Goal: Task Accomplishment & Management: Manage account settings

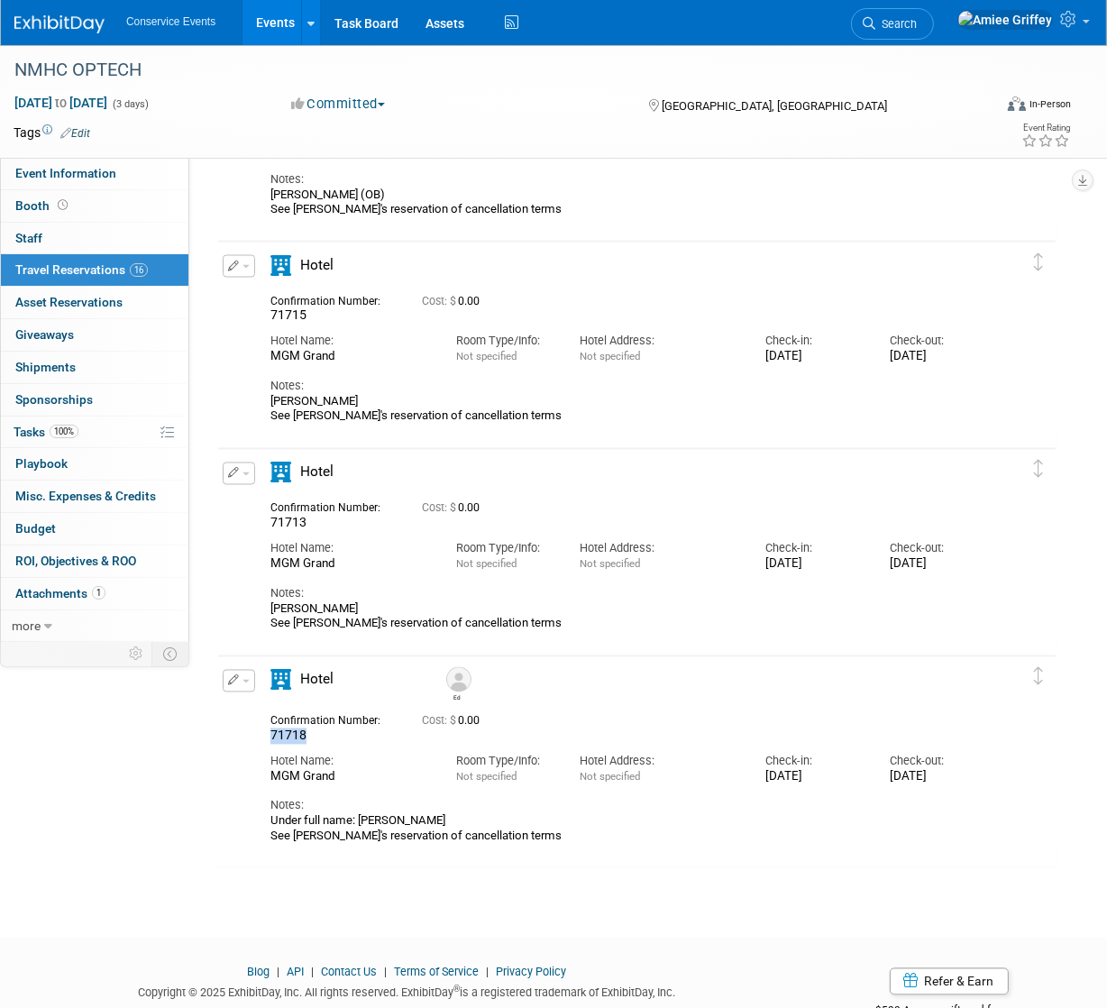
click at [269, 27] on link "Events" at bounding box center [275, 22] width 66 height 45
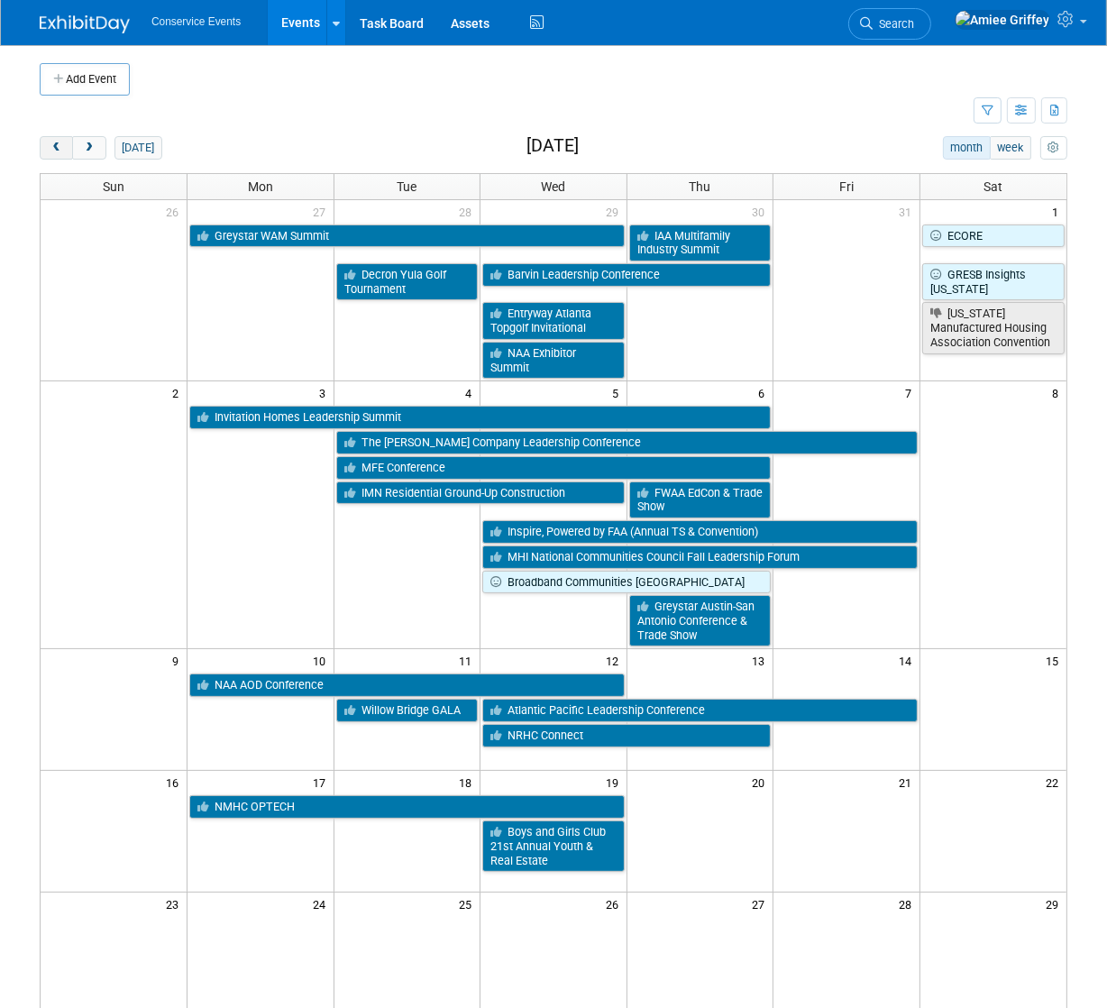
click at [54, 151] on span "prev" at bounding box center [57, 148] width 14 height 12
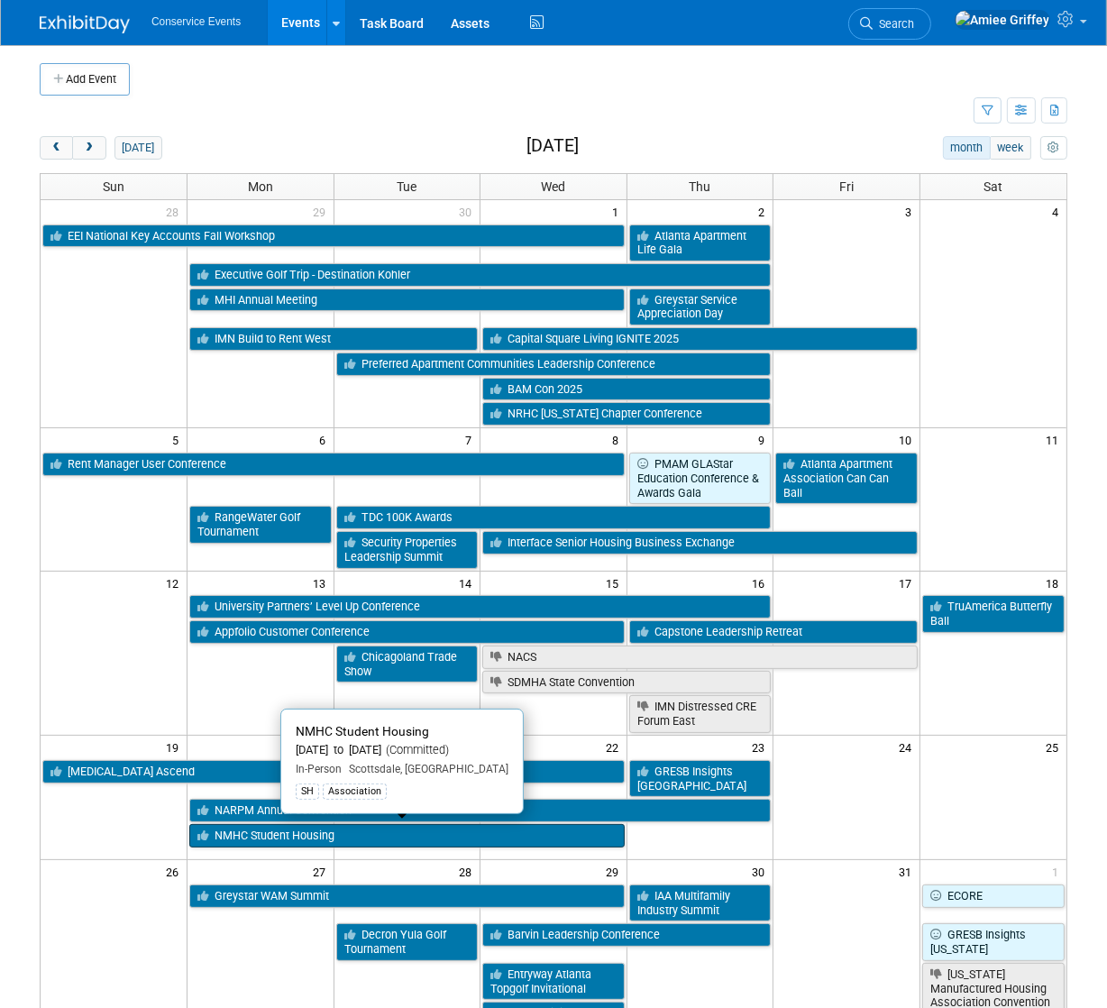
click at [244, 827] on link "NMHC Student Housing" at bounding box center [406, 835] width 435 height 23
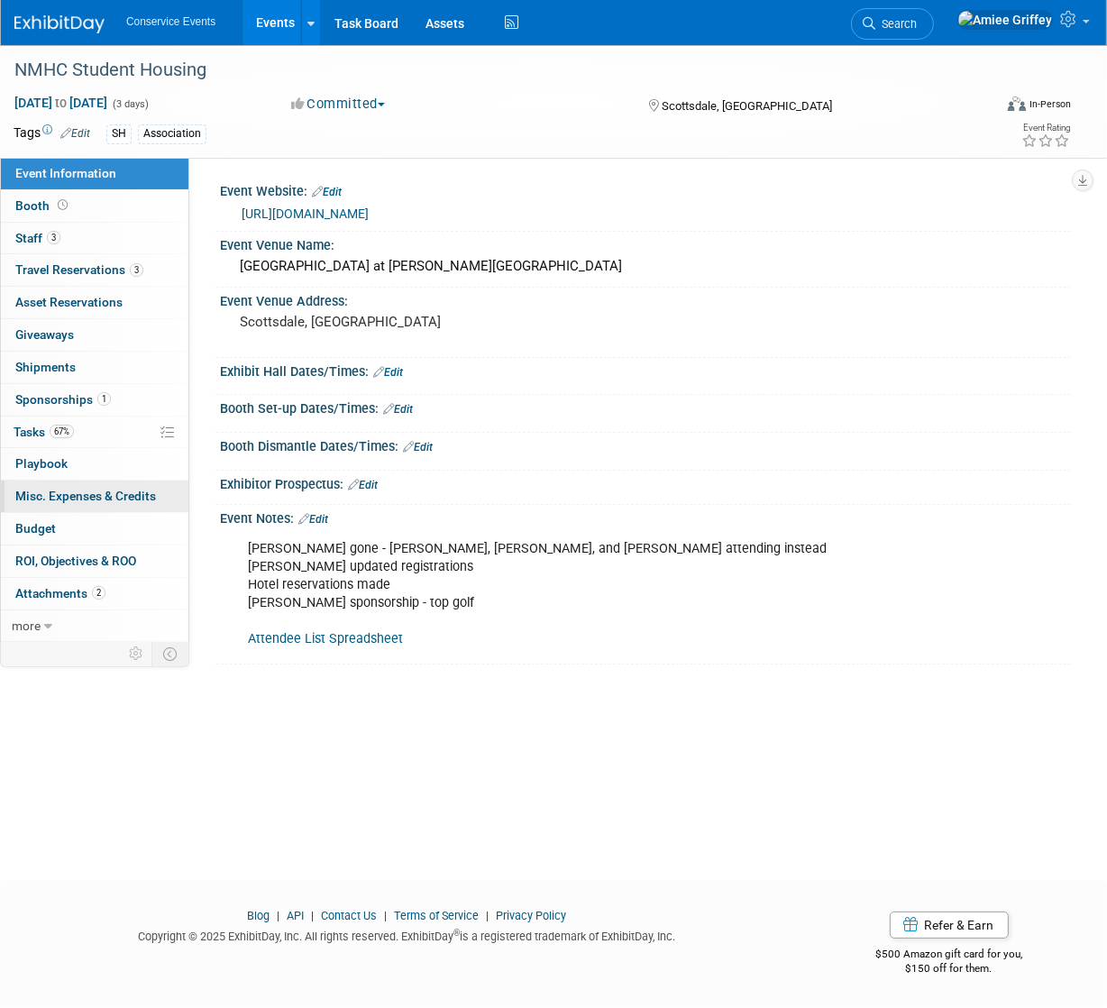
click at [106, 496] on span "Misc. Expenses & Credits 0" at bounding box center [85, 495] width 141 height 14
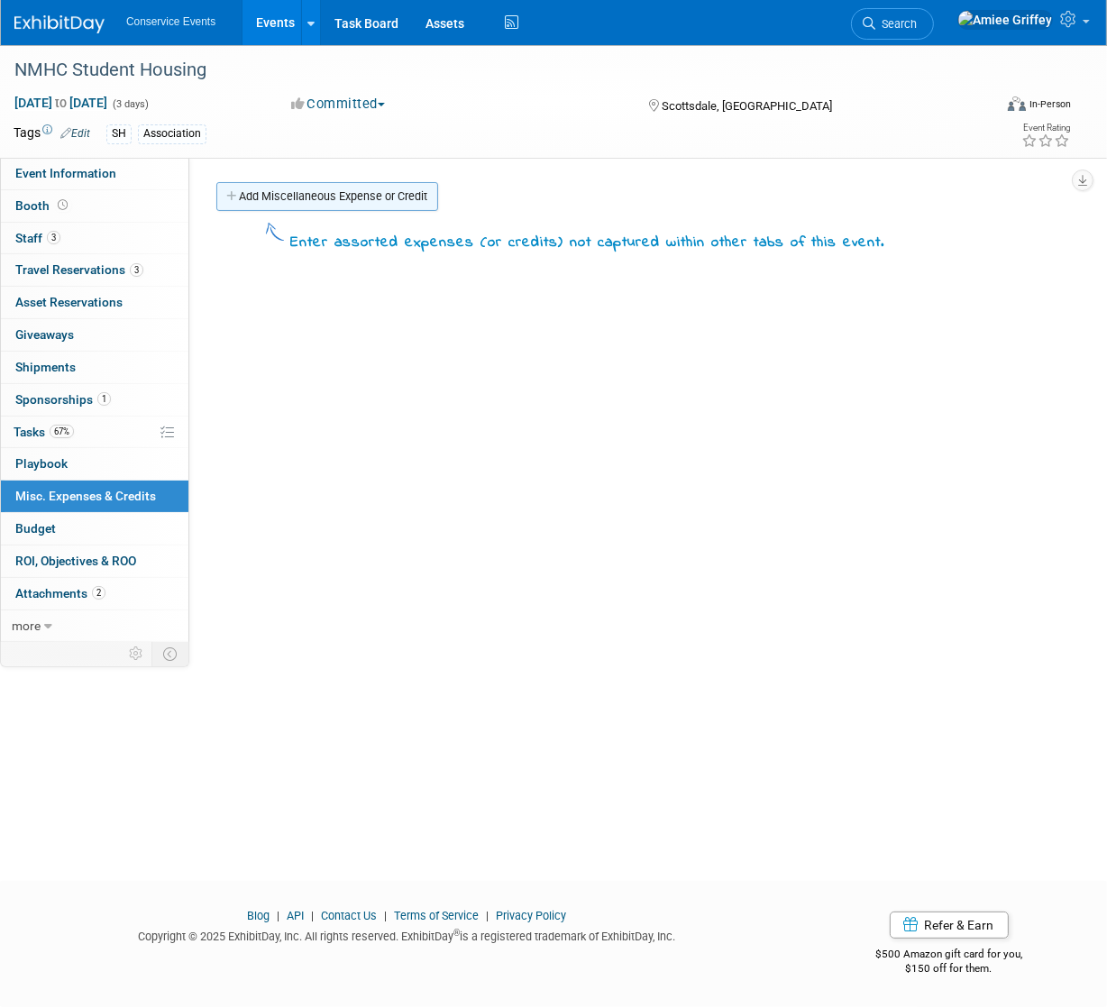
click at [260, 203] on link "Add Miscellaneous Expense or Credit" at bounding box center [327, 196] width 222 height 29
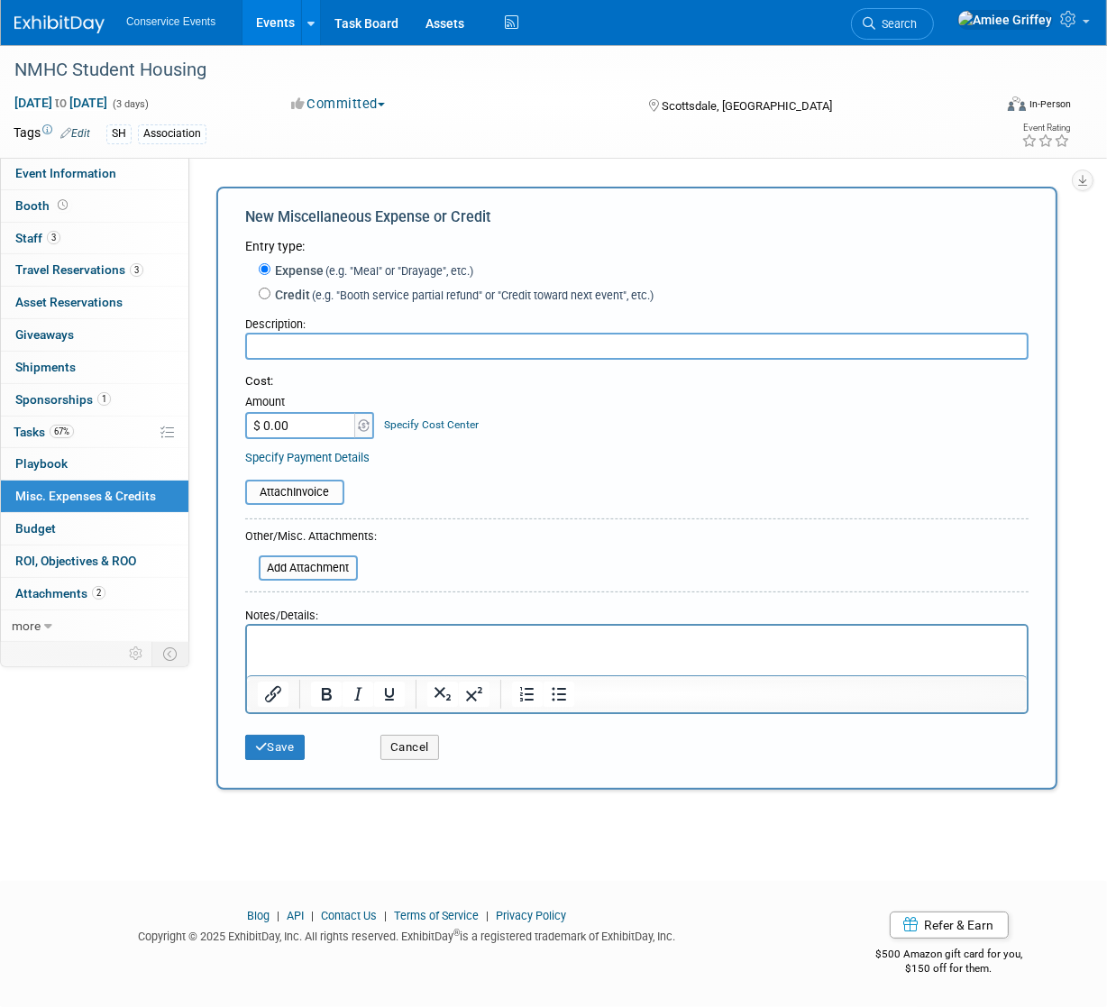
click at [324, 345] on input "text" at bounding box center [636, 346] width 783 height 27
type input "Additional ticket to TopGolf Mixer"
click at [306, 426] on input "$ 0.00" at bounding box center [301, 425] width 113 height 27
type input "$ 200.00"
click at [320, 495] on input "file" at bounding box center [235, 492] width 214 height 22
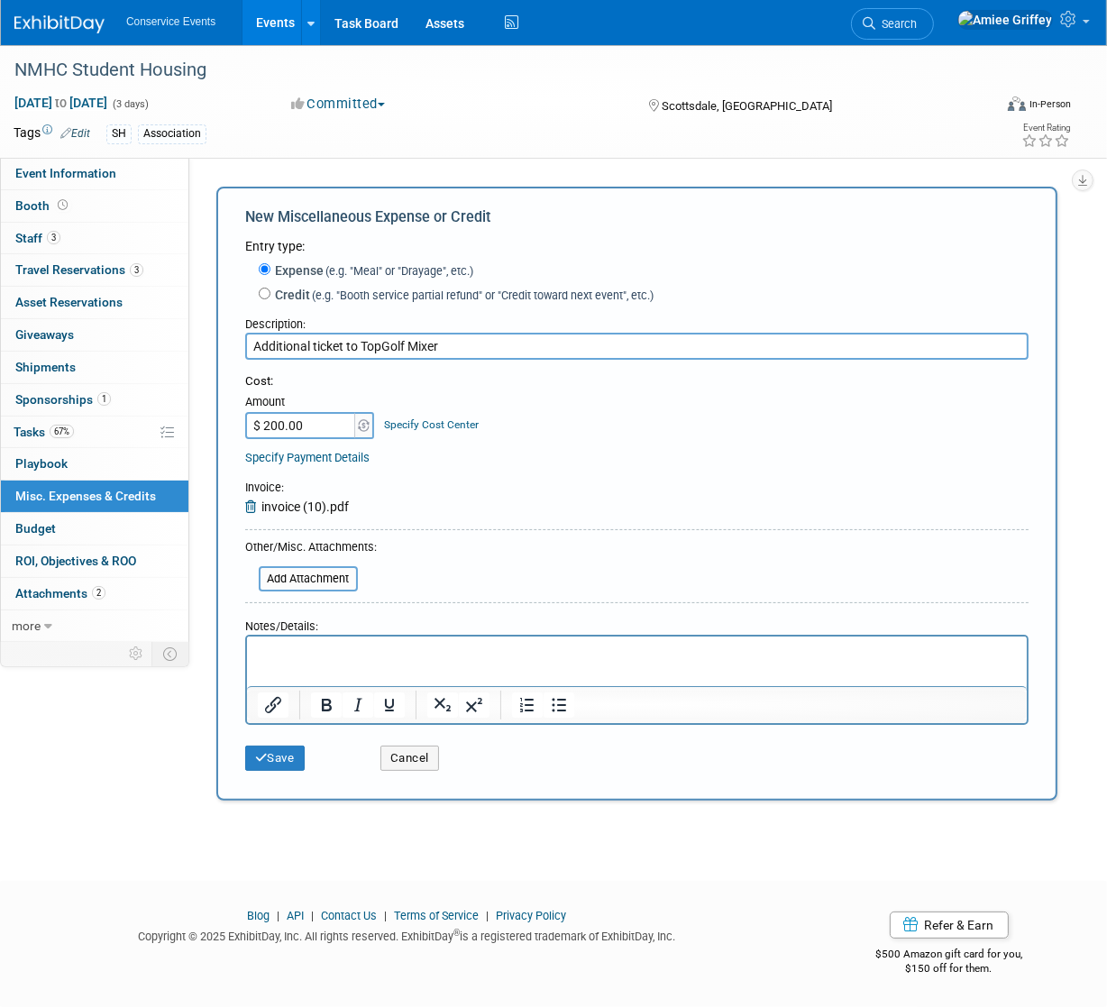
click at [326, 657] on p "Rich Text Area. Press ALT-0 for help." at bounding box center [636, 652] width 759 height 18
click at [562, 709] on icon "Bullet list" at bounding box center [559, 705] width 14 height 14
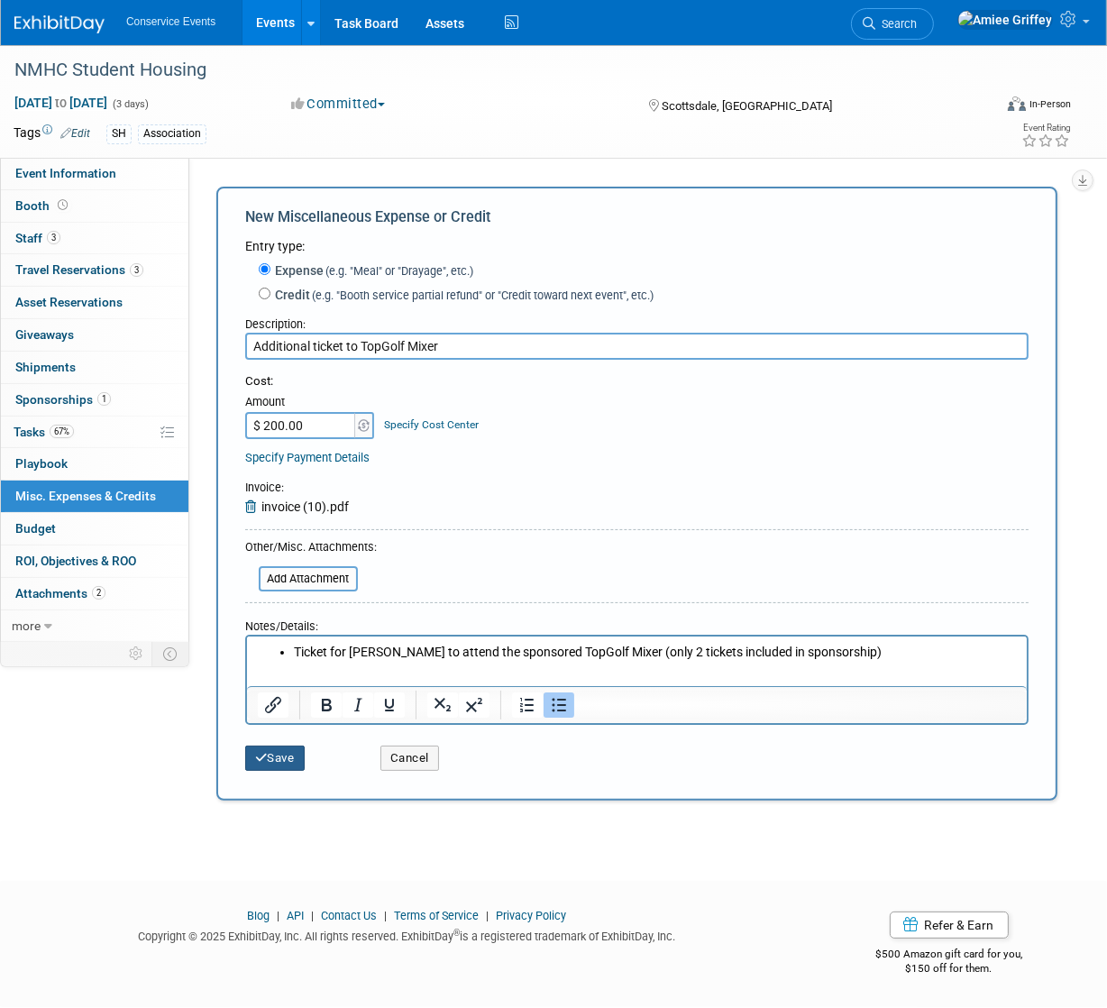
click at [286, 758] on button "Save" at bounding box center [274, 757] width 59 height 25
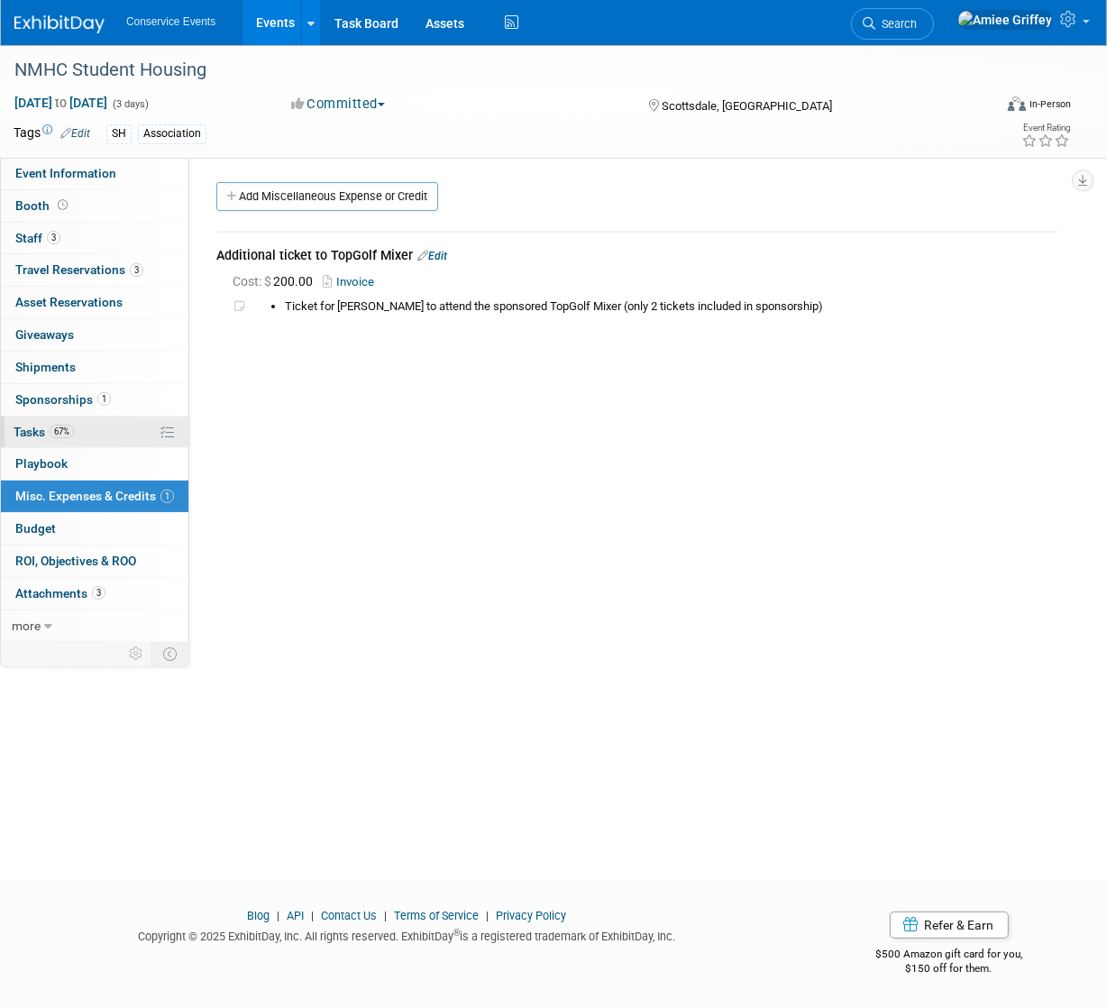
click at [52, 435] on span "67%" at bounding box center [62, 431] width 24 height 14
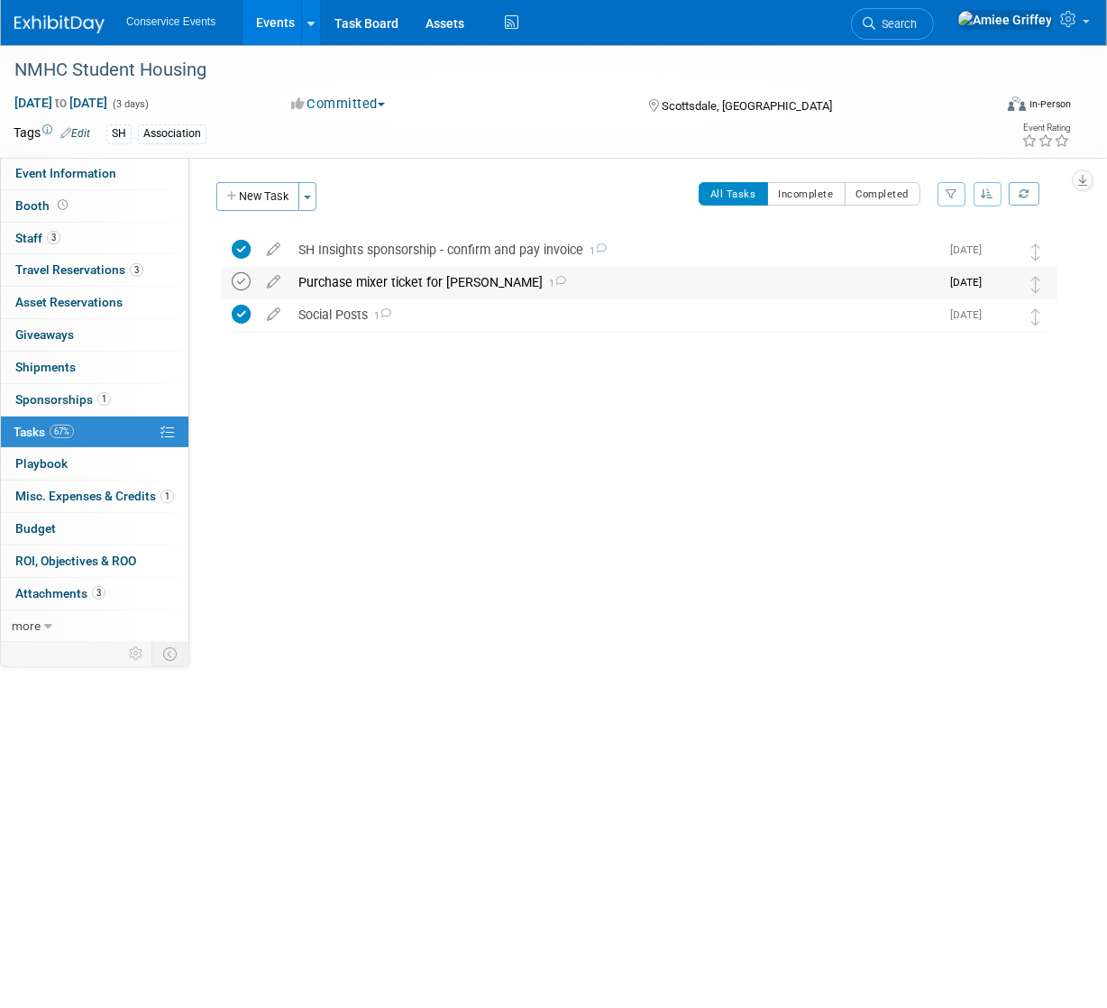
click at [244, 279] on icon at bounding box center [241, 281] width 19 height 19
click at [389, 282] on div "Purchase mixer ticket for Justin 1" at bounding box center [614, 282] width 650 height 31
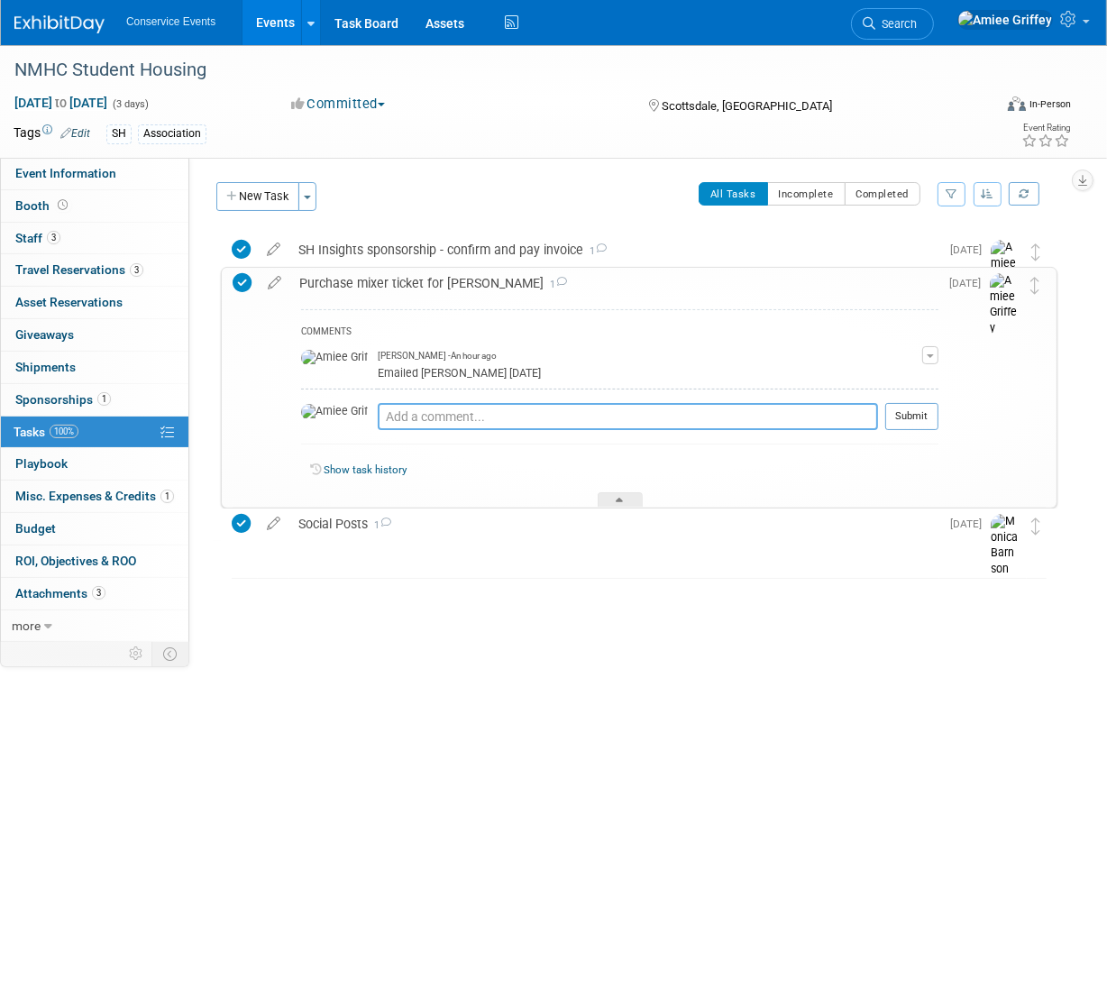
click at [378, 414] on textarea at bounding box center [628, 416] width 500 height 27
type textarea "Purchased 9.18.25"
click at [909, 415] on button "Submit" at bounding box center [911, 416] width 53 height 27
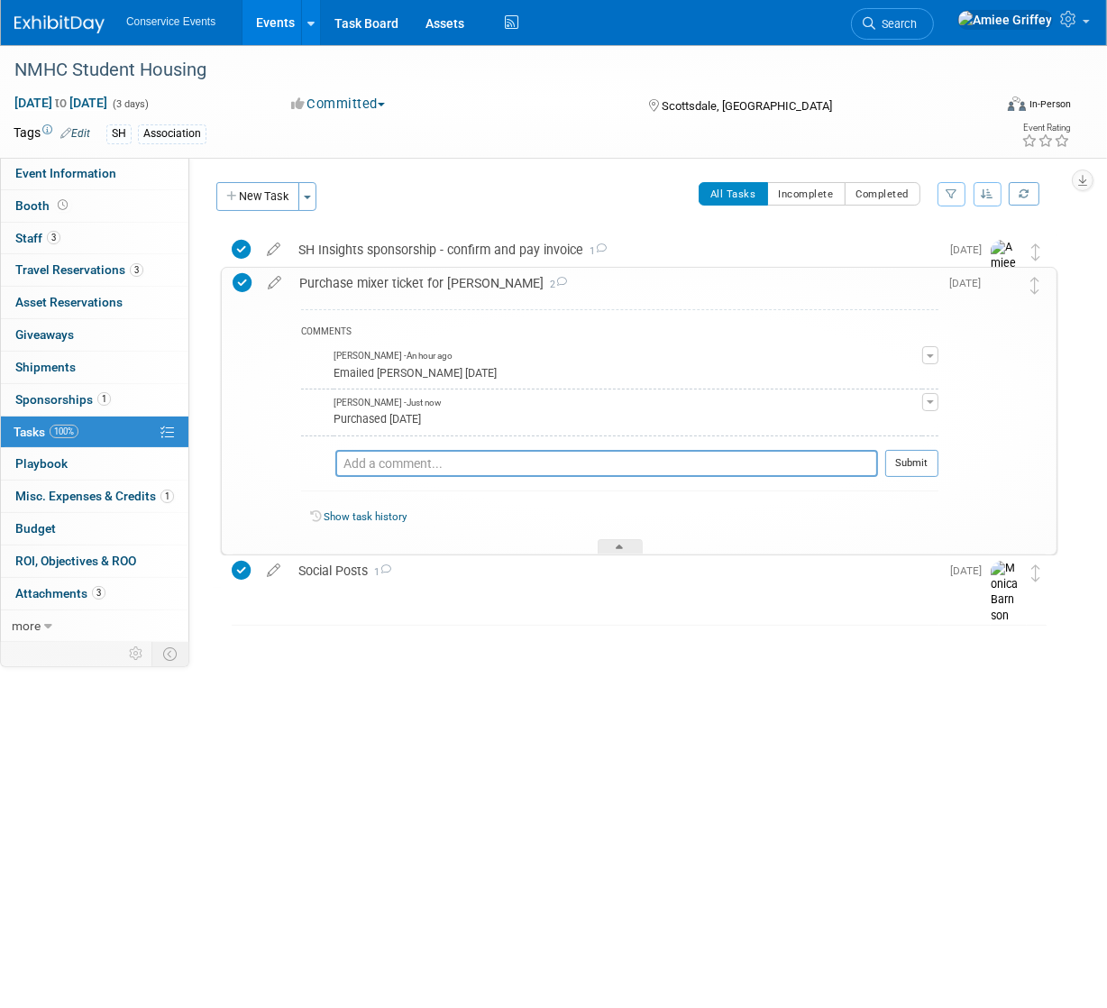
click at [599, 287] on div "Purchase mixer ticket for Justin 2" at bounding box center [614, 283] width 648 height 31
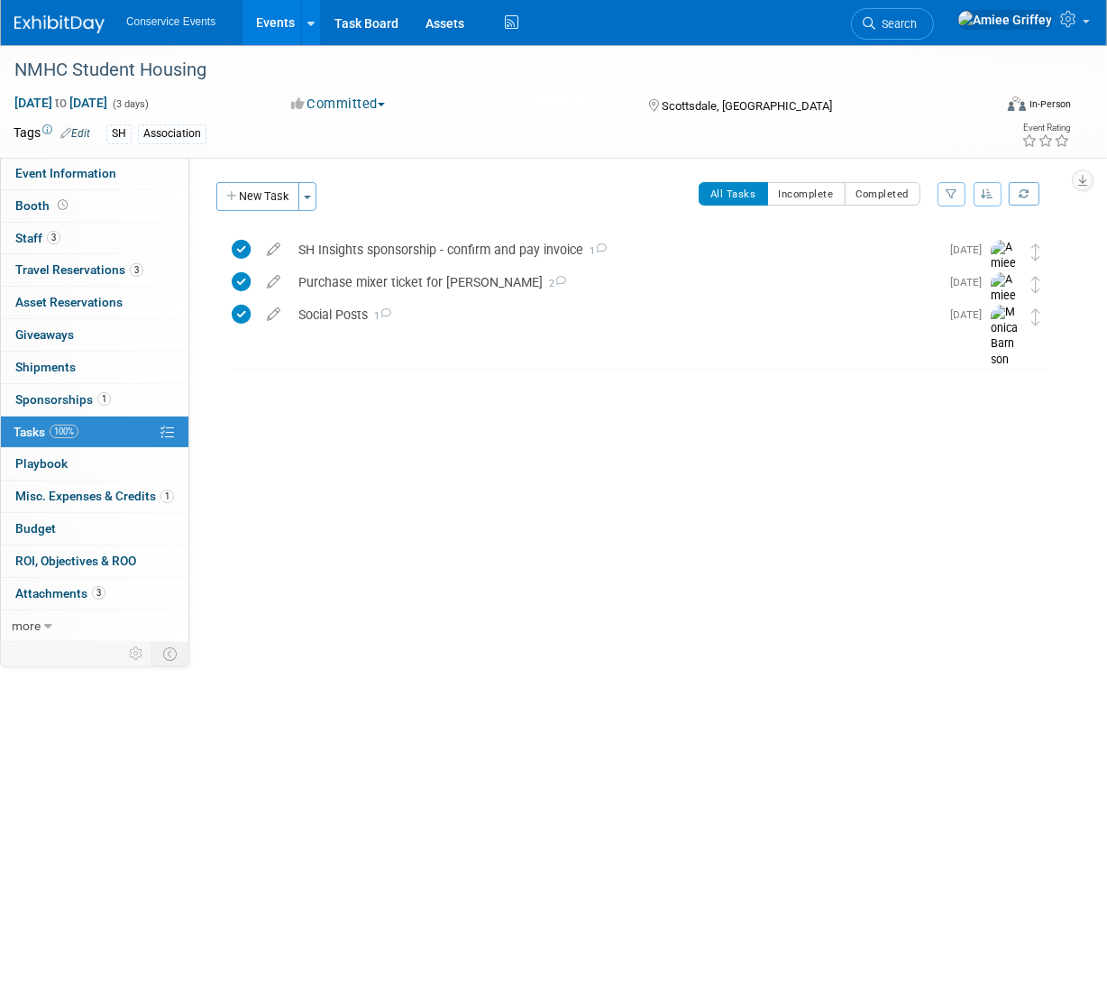
click at [269, 14] on link "Events" at bounding box center [275, 22] width 66 height 45
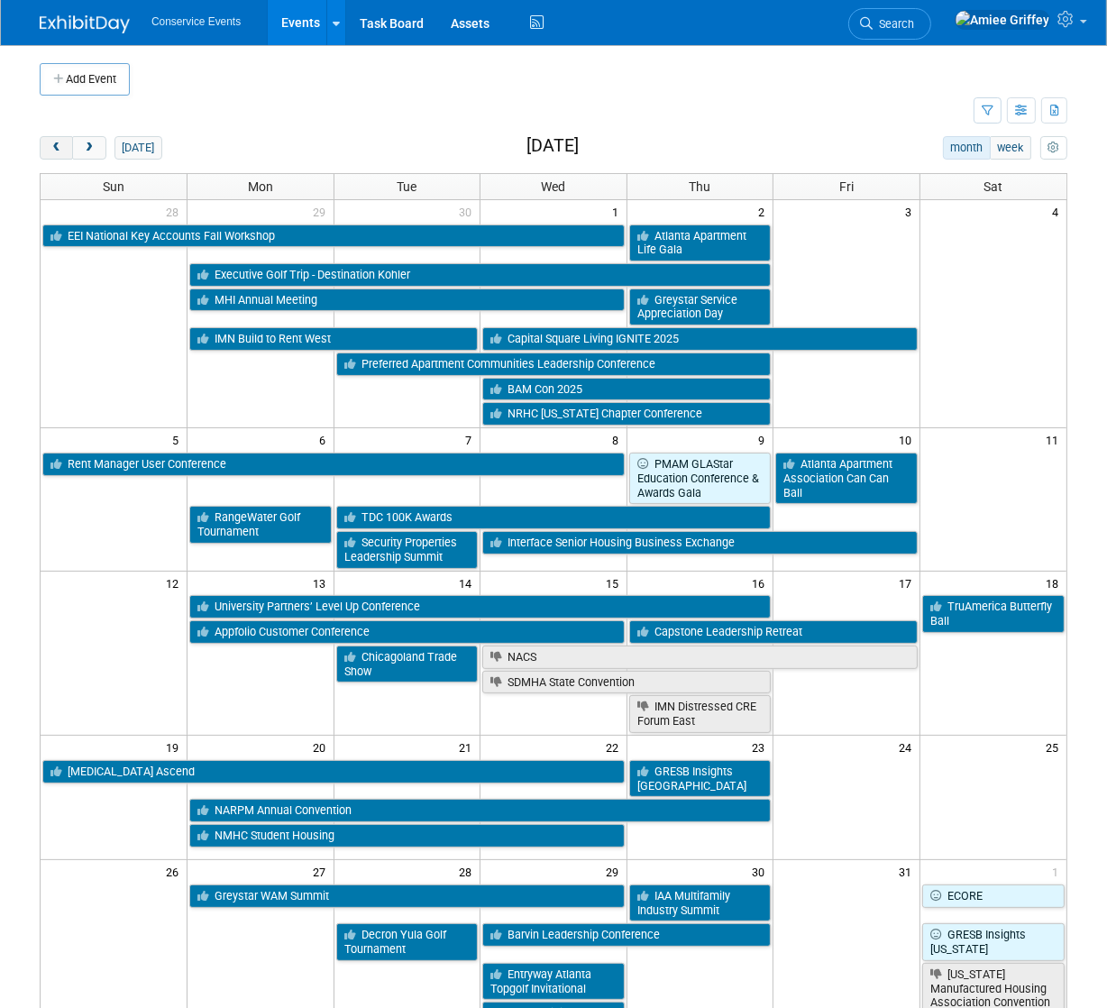
click at [46, 149] on button "prev" at bounding box center [56, 147] width 33 height 23
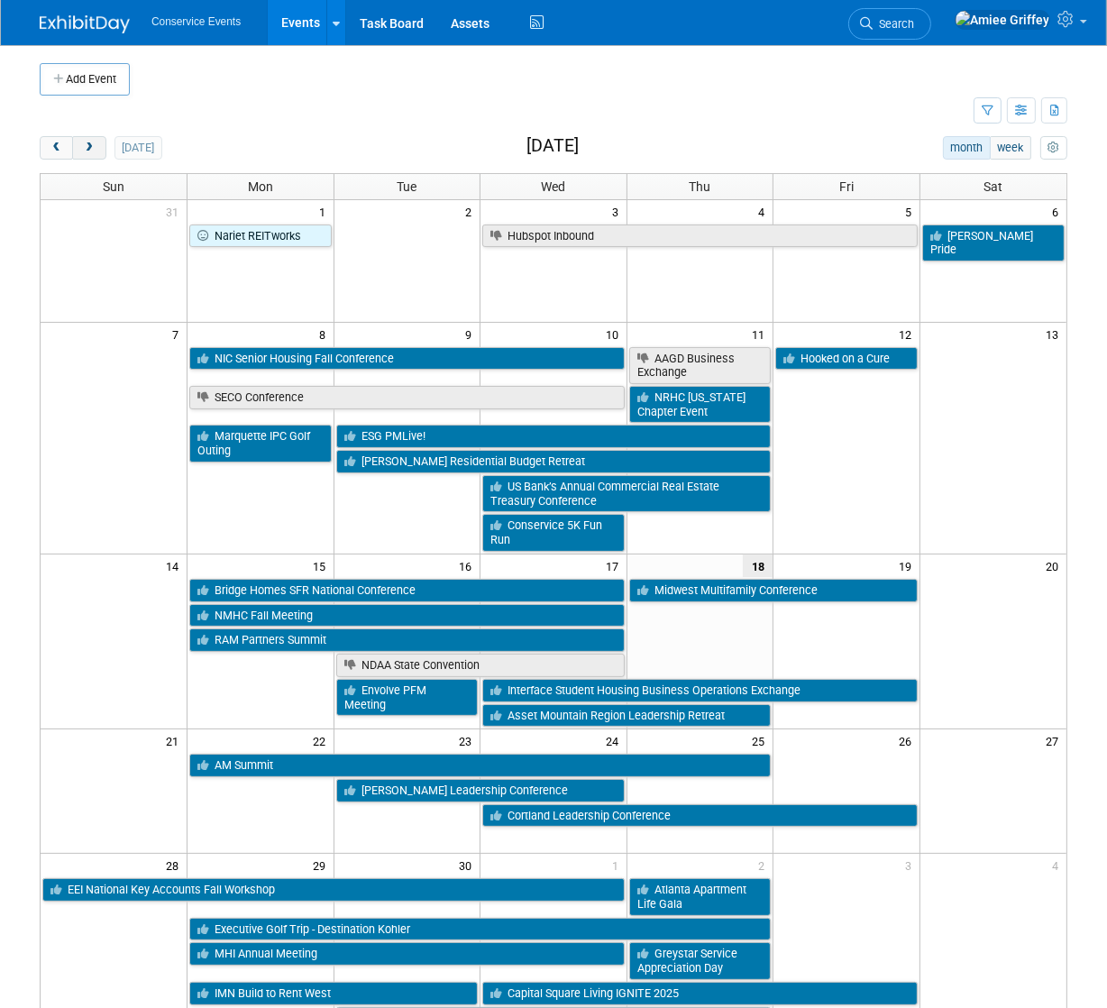
click at [84, 148] on span "next" at bounding box center [89, 148] width 14 height 12
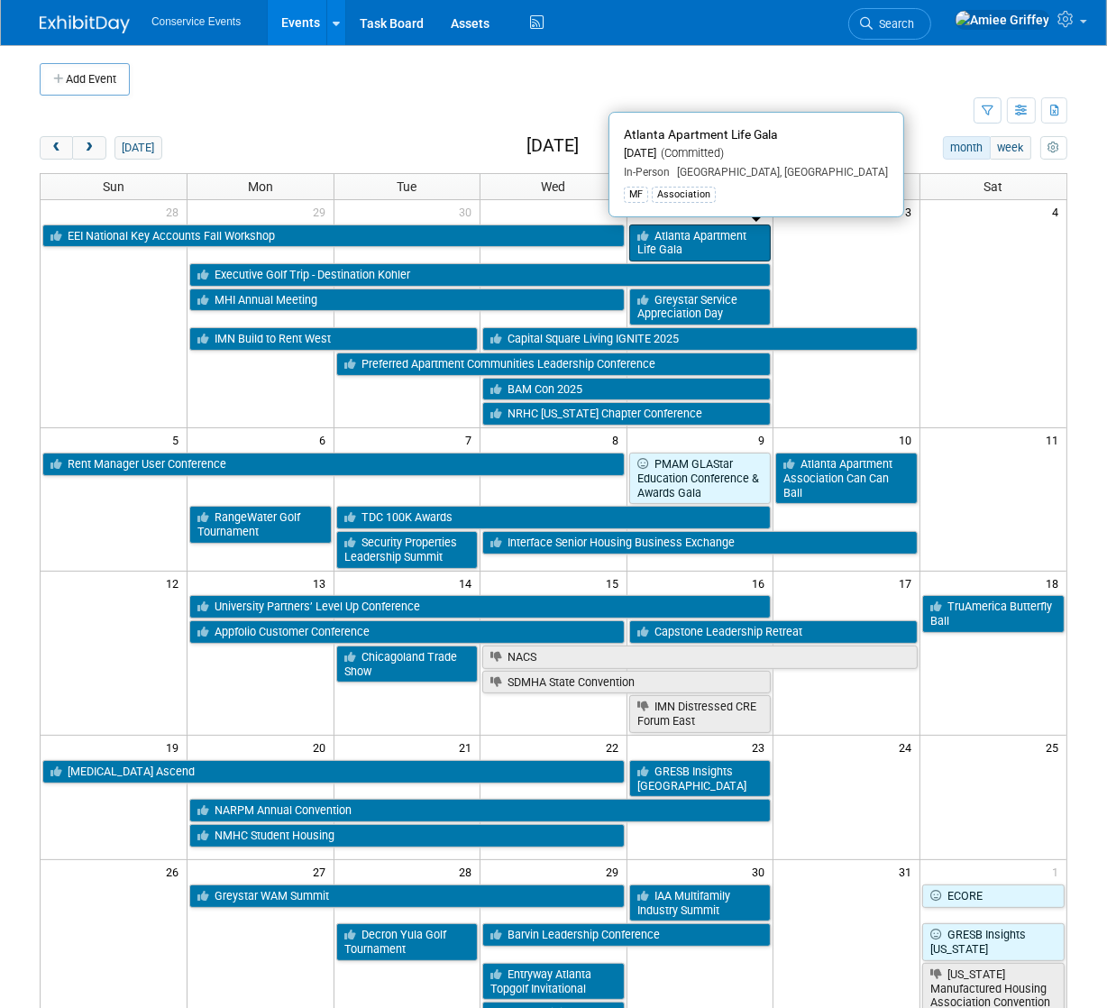
click at [665, 244] on link "Atlanta Apartment Life Gala" at bounding box center [700, 242] width 142 height 37
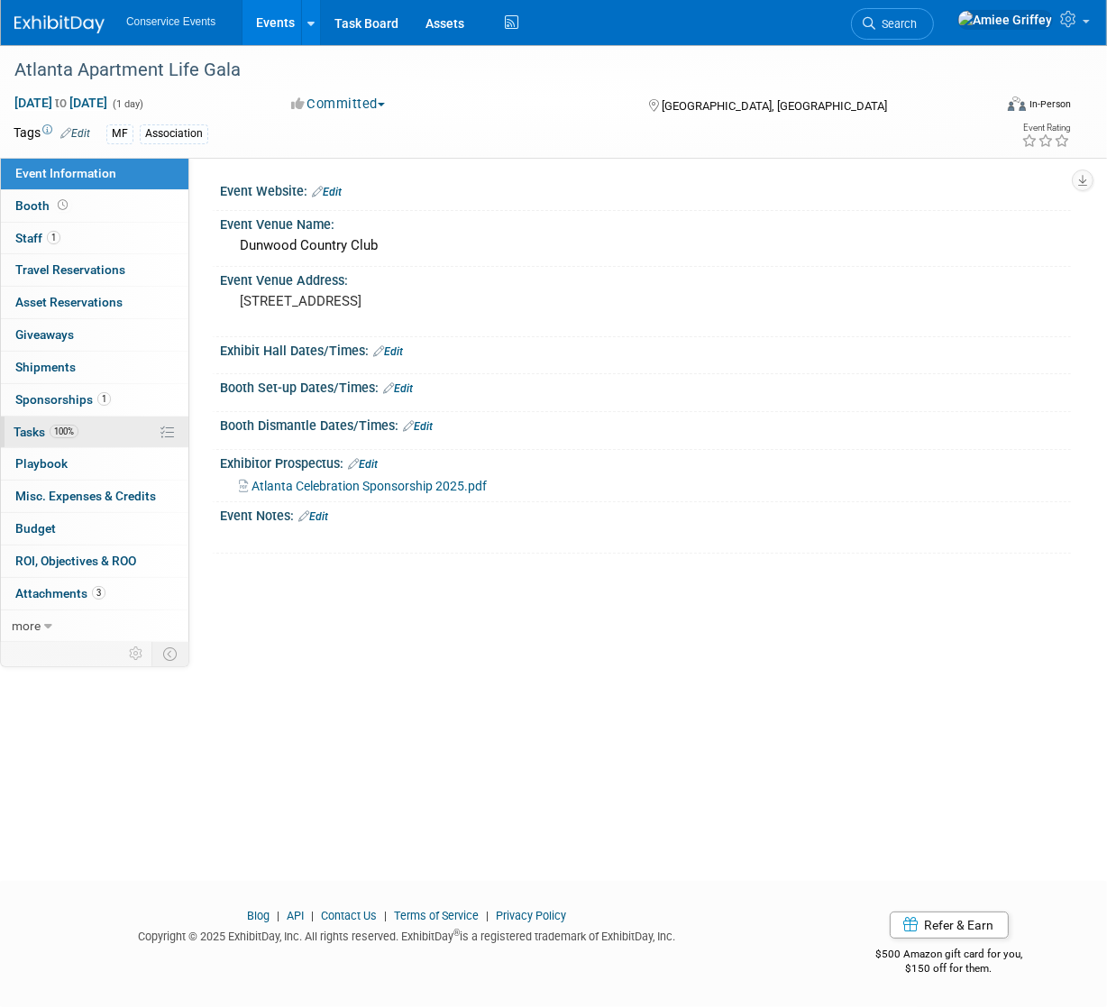
click at [32, 426] on span "Tasks 100%" at bounding box center [46, 431] width 65 height 14
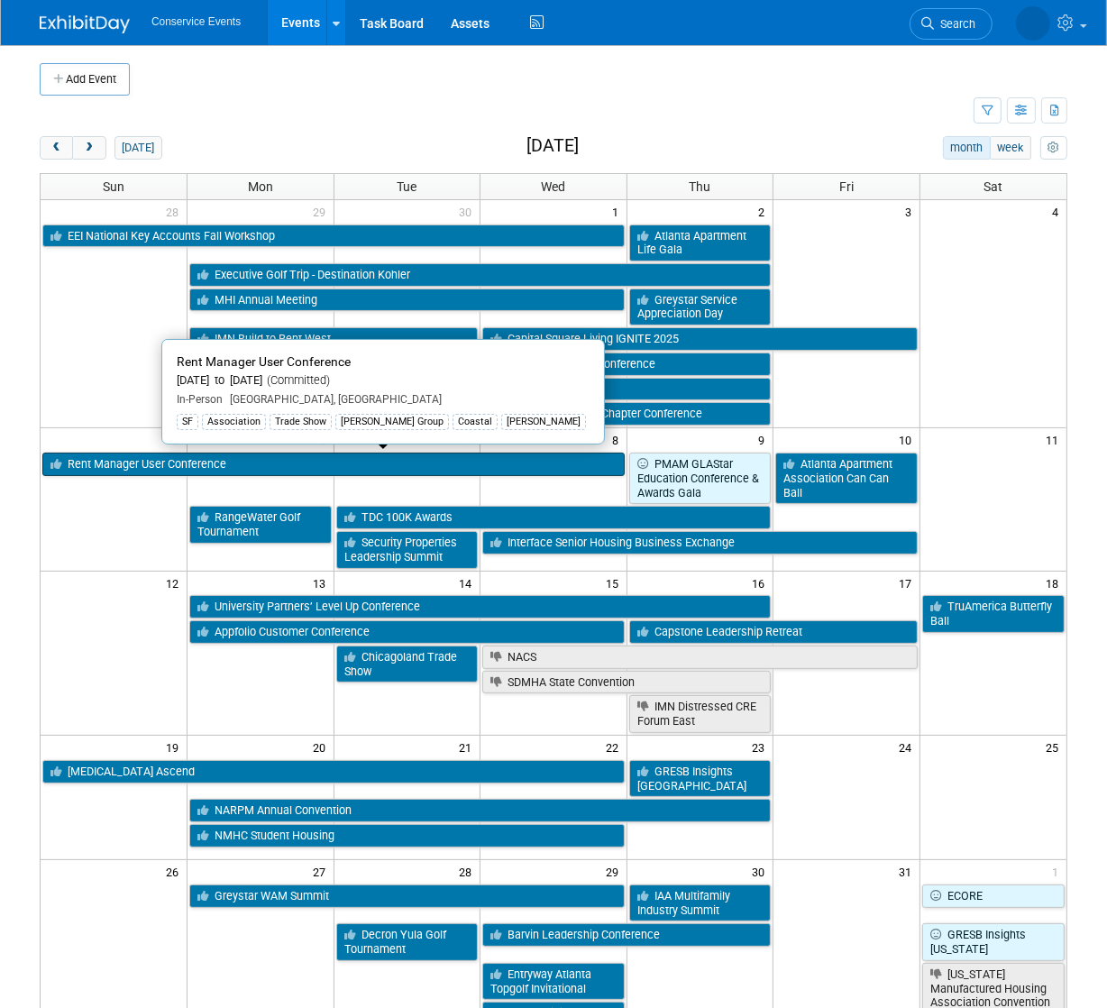
click at [98, 470] on link "Rent Manager User Conference" at bounding box center [333, 463] width 582 height 23
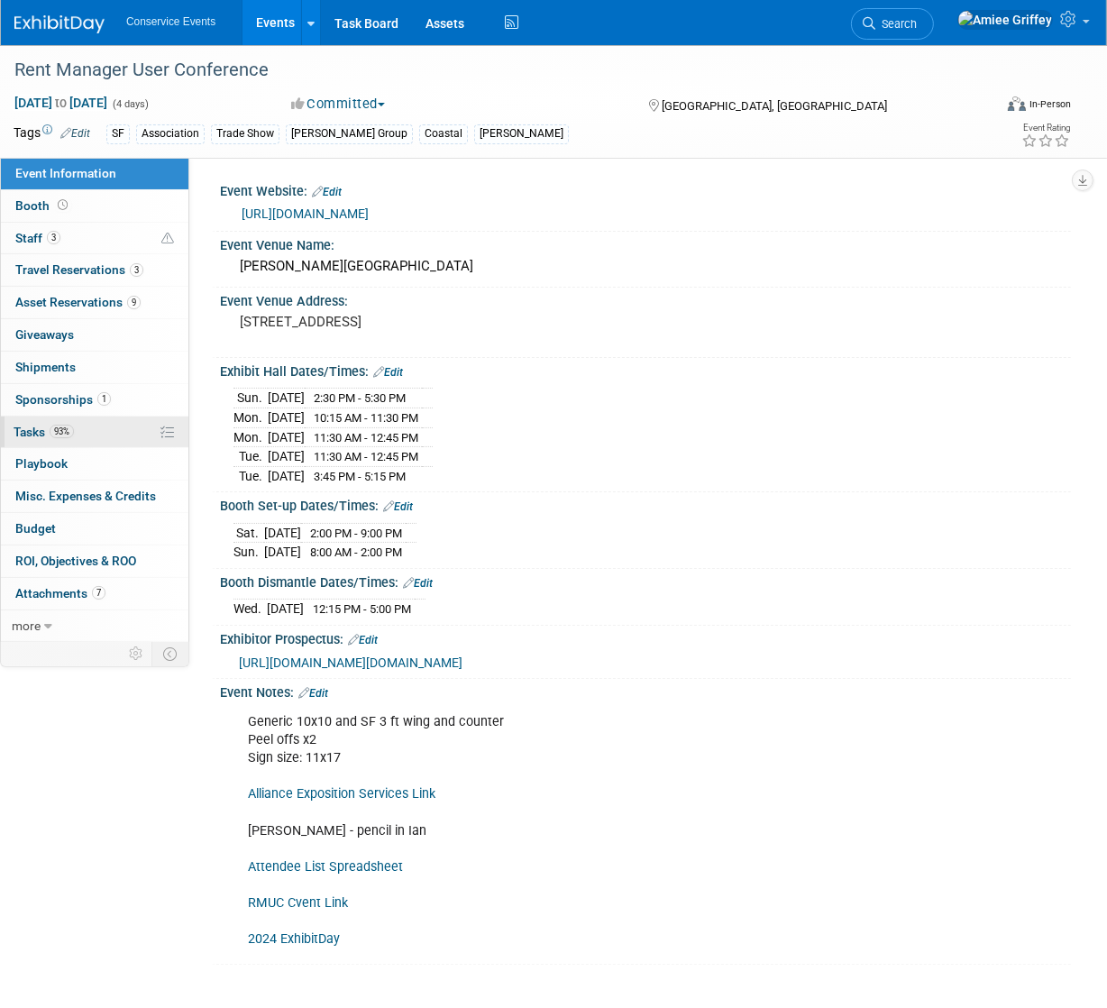
click at [78, 435] on link "93% Tasks 93%" at bounding box center [94, 432] width 187 height 32
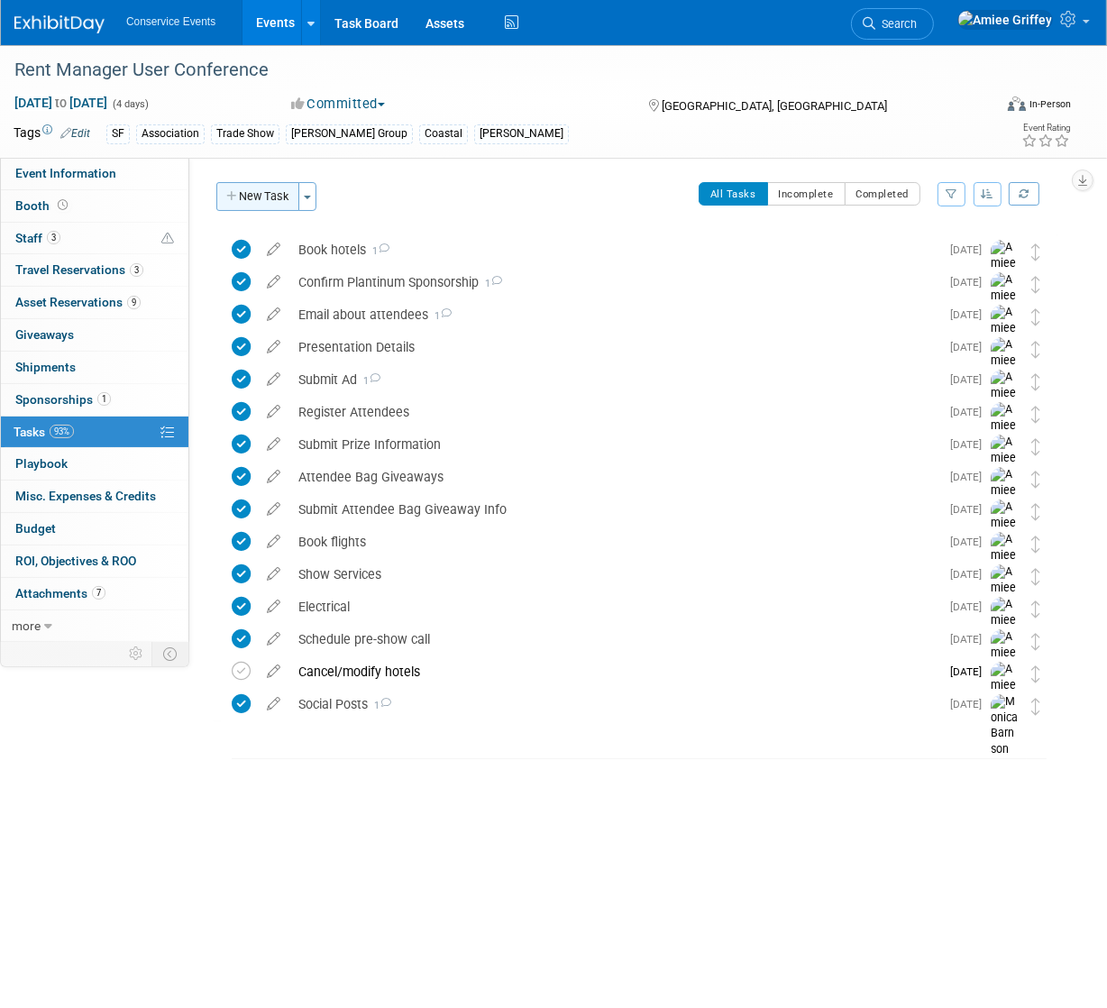
click at [267, 194] on button "New Task" at bounding box center [257, 196] width 83 height 29
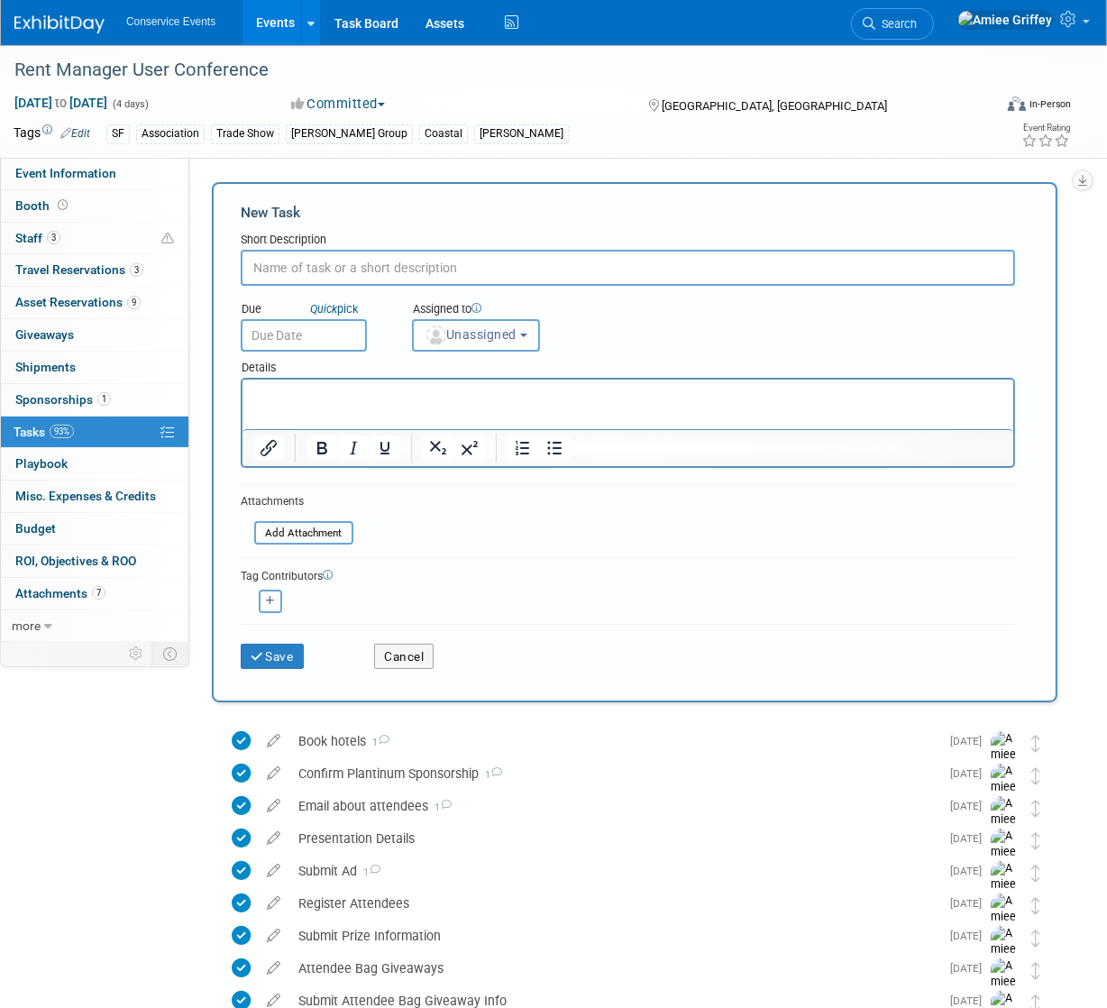
click at [312, 267] on input "text" at bounding box center [628, 268] width 774 height 36
type input "No email campaign"
click at [349, 397] on p "Rich Text Area. Press ALT-0 for help." at bounding box center [627, 396] width 750 height 18
click at [554, 442] on icon "Bullet list" at bounding box center [554, 449] width 14 height 14
click at [371, 400] on li "Rich Text Area. Press ALT-0 for help." at bounding box center [645, 396] width 714 height 18
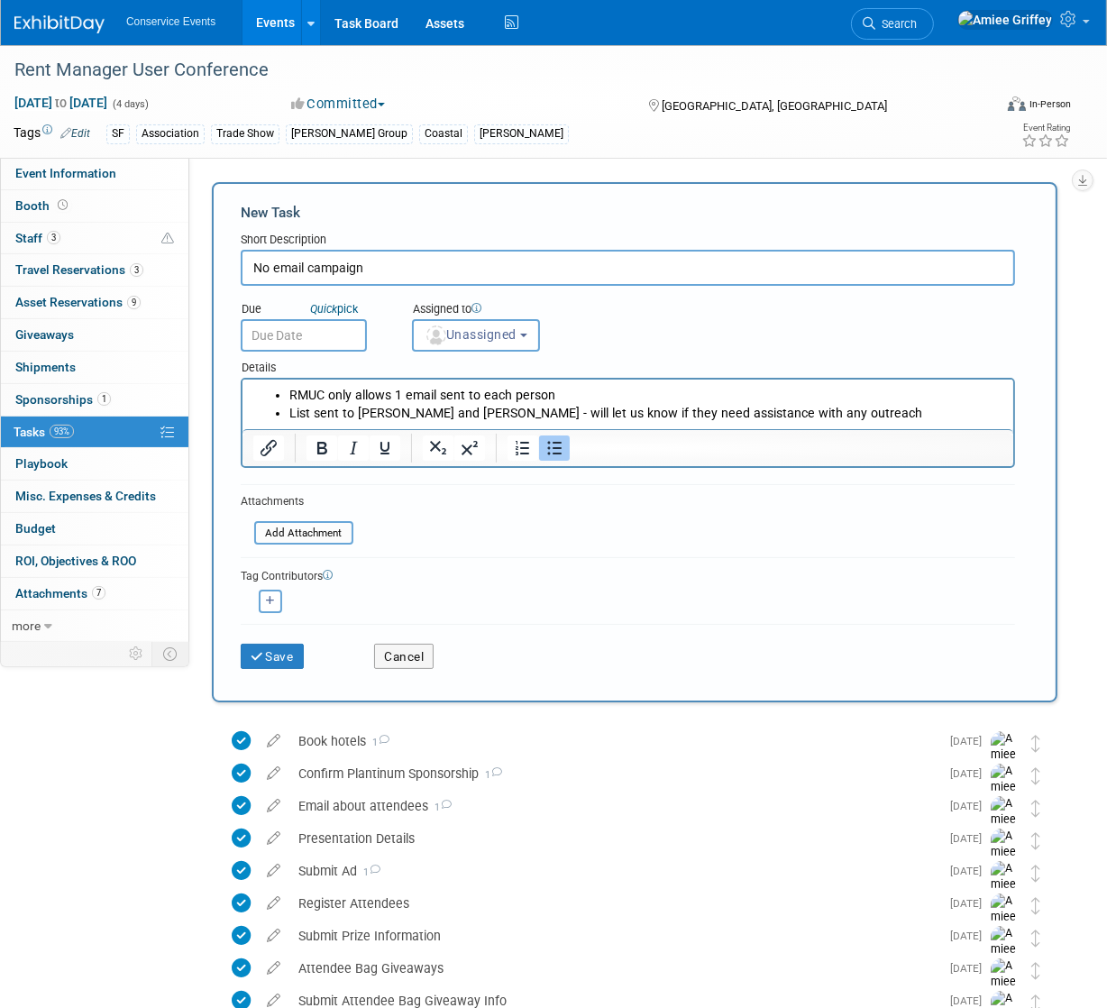
click at [313, 340] on input "text" at bounding box center [304, 335] width 126 height 32
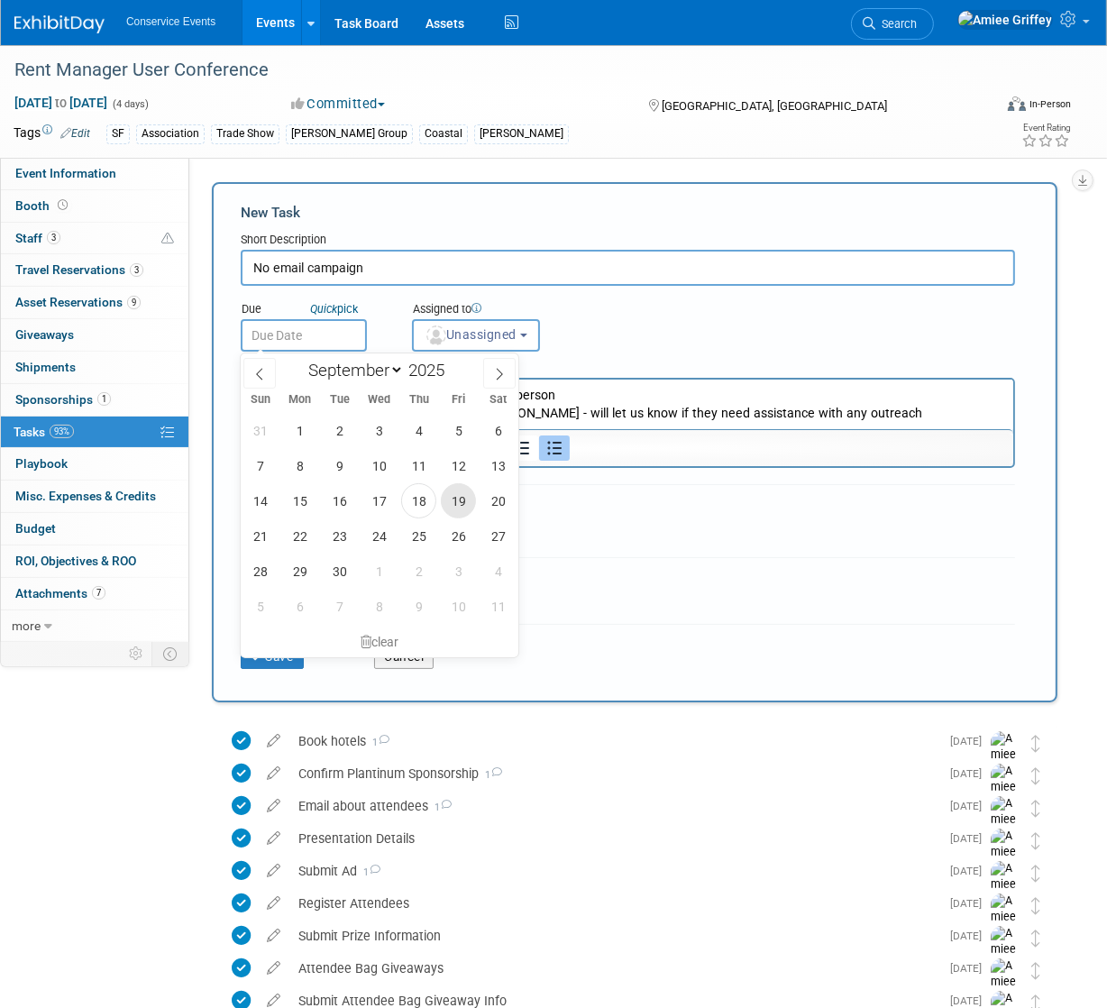
click at [452, 503] on span "19" at bounding box center [458, 500] width 35 height 35
type input "Sep 19, 2025"
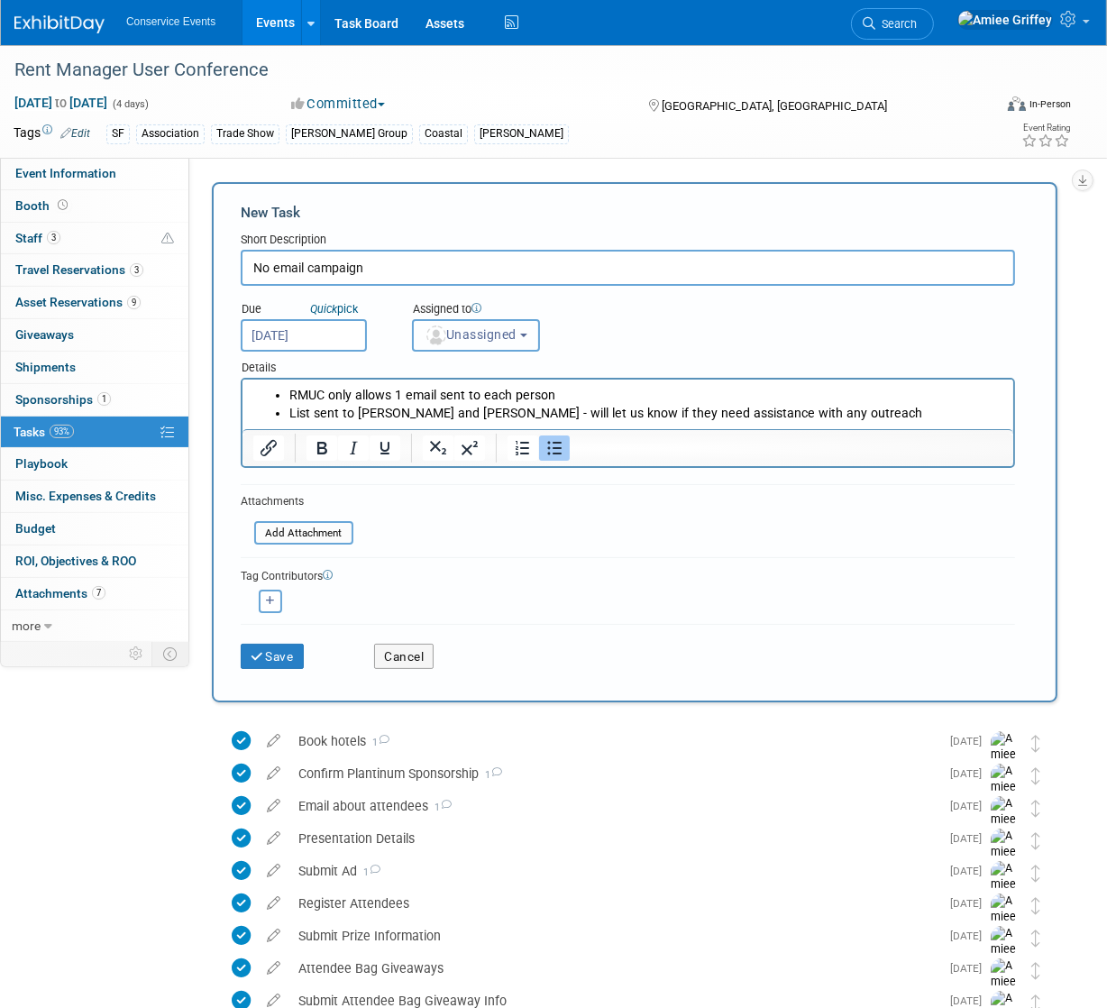
click at [511, 339] on span "Unassigned" at bounding box center [470, 334] width 92 height 14
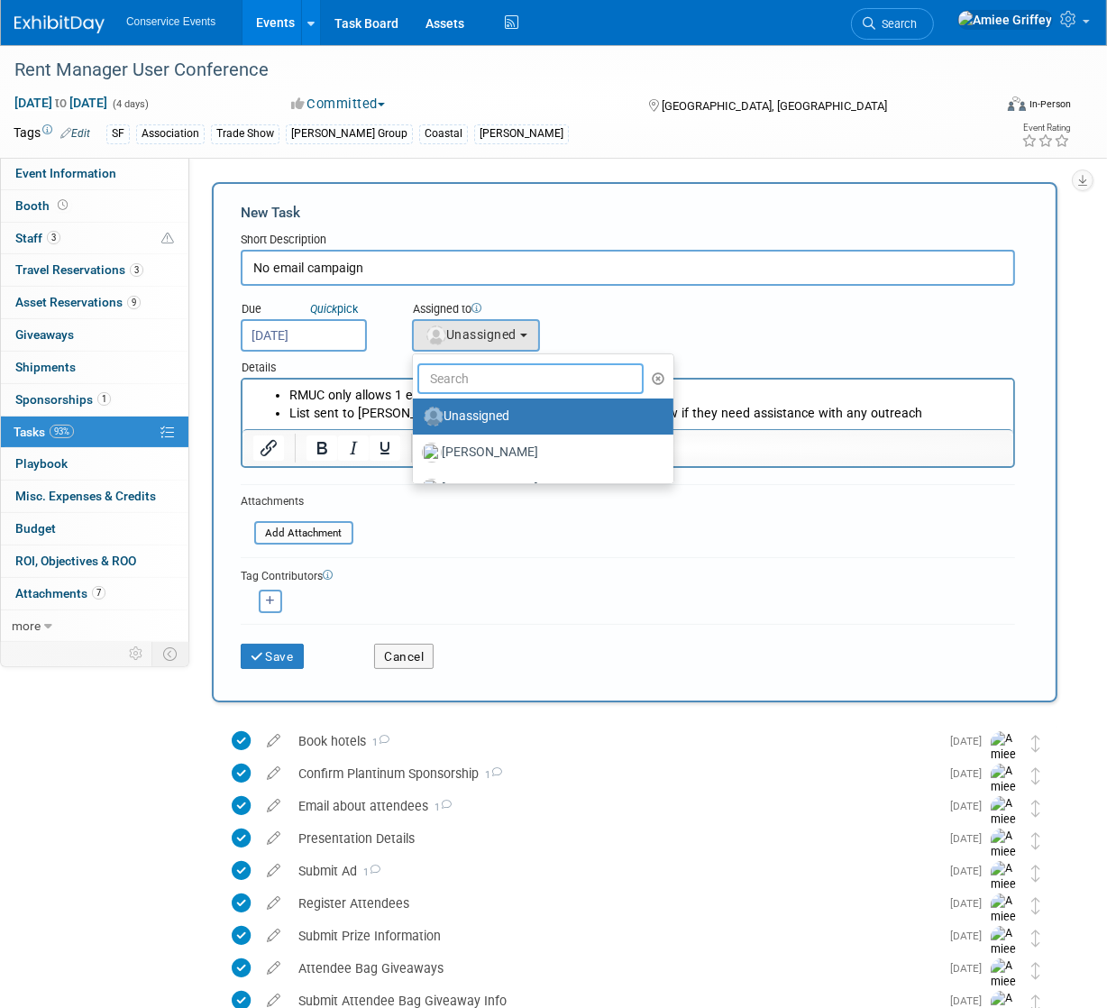
click at [520, 379] on input "text" at bounding box center [530, 378] width 226 height 31
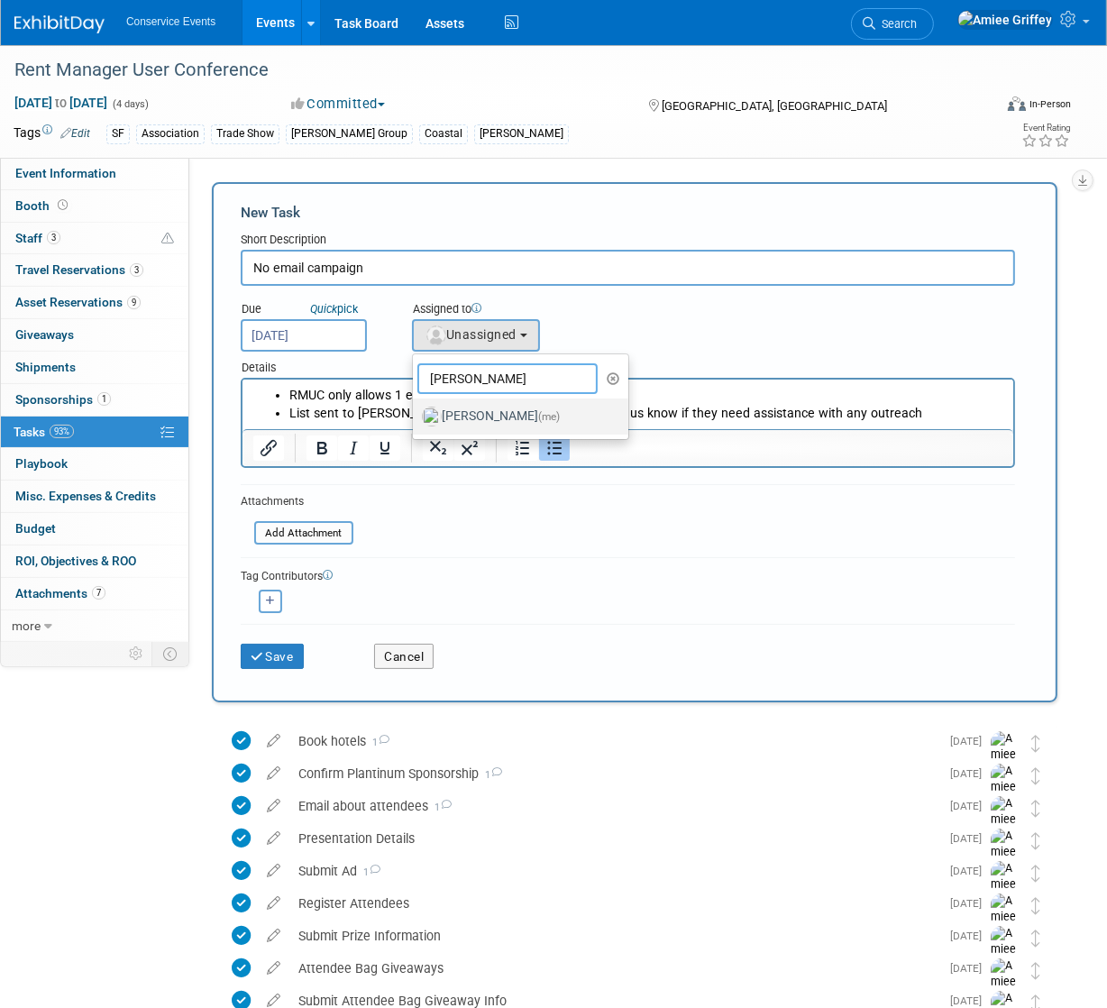
type input "amiee"
click at [451, 414] on label "Amiee Griffey (me)" at bounding box center [516, 416] width 188 height 29
click at [415, 414] on input "Amiee Griffey (me)" at bounding box center [410, 414] width 12 height 12
select select "28722387-35c6-4557-bb24-edeacb20f2e1"
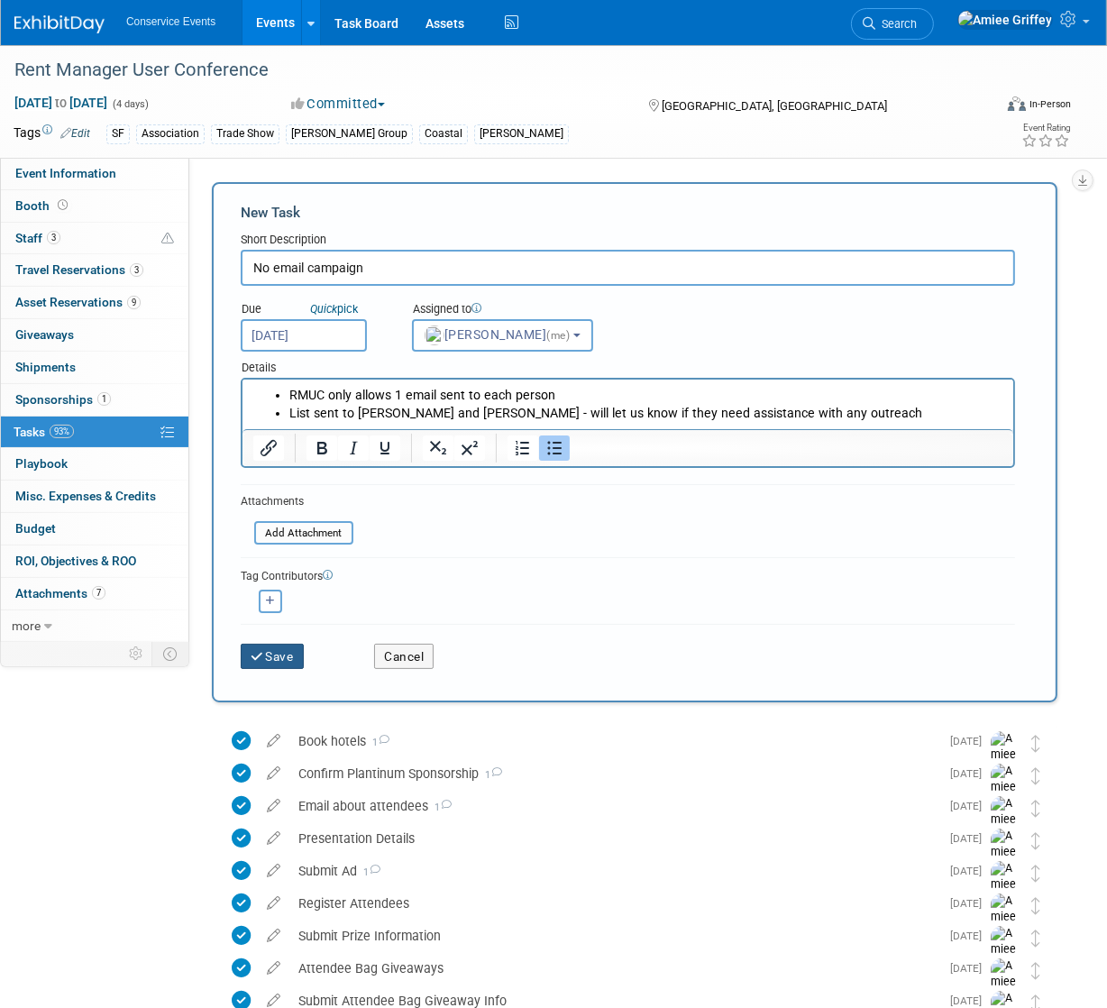
click at [251, 663] on button "Save" at bounding box center [272, 655] width 63 height 25
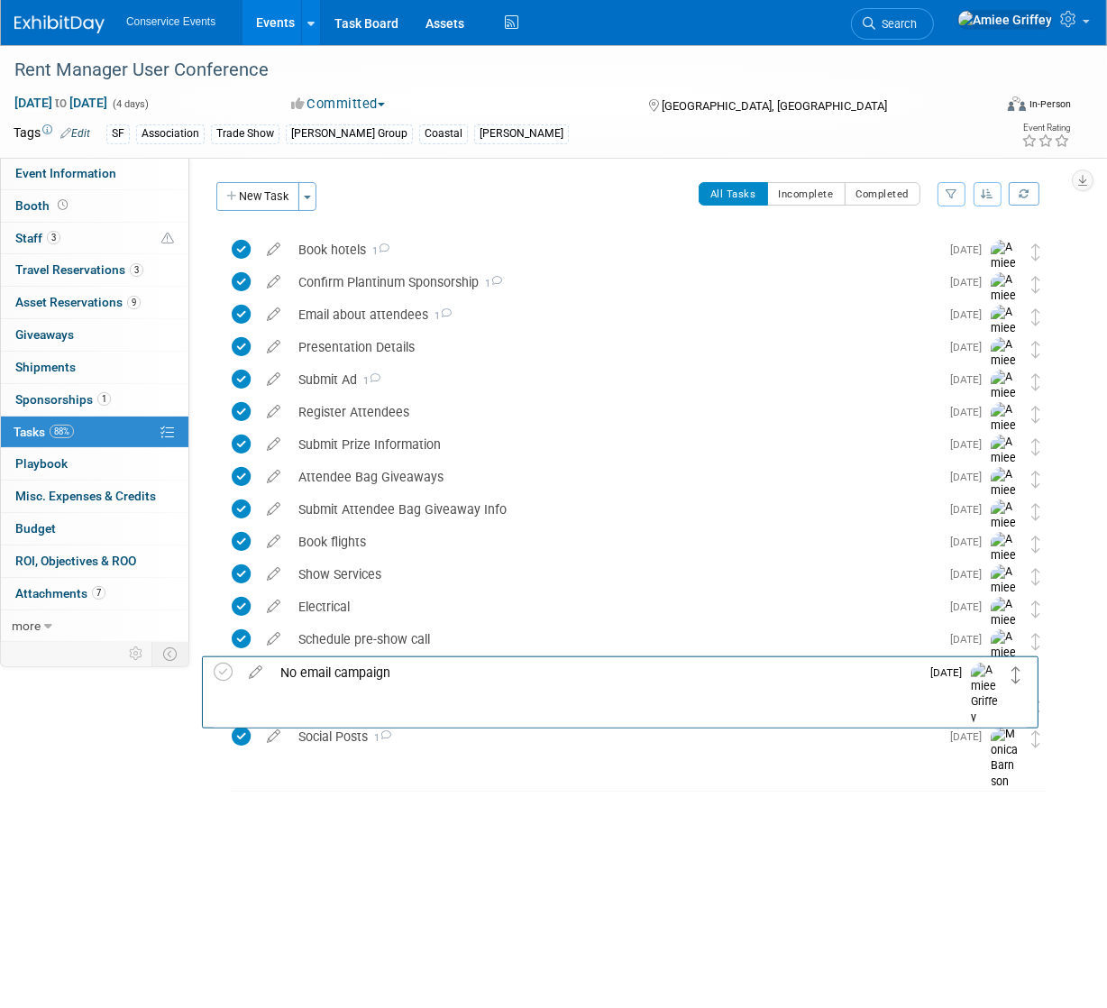
drag, startPoint x: 1031, startPoint y: 251, endPoint x: 1013, endPoint y: 671, distance: 421.3
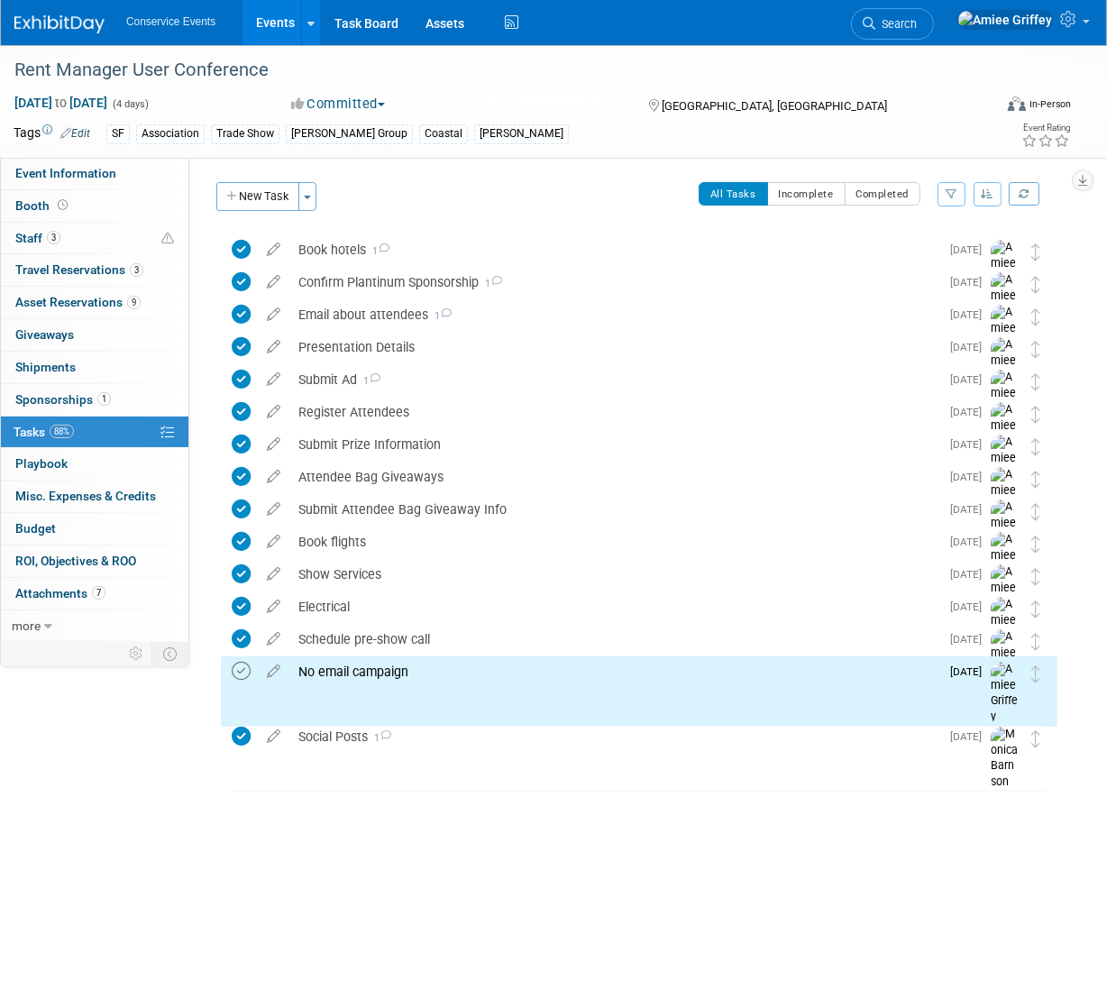
click at [237, 672] on icon at bounding box center [241, 671] width 19 height 19
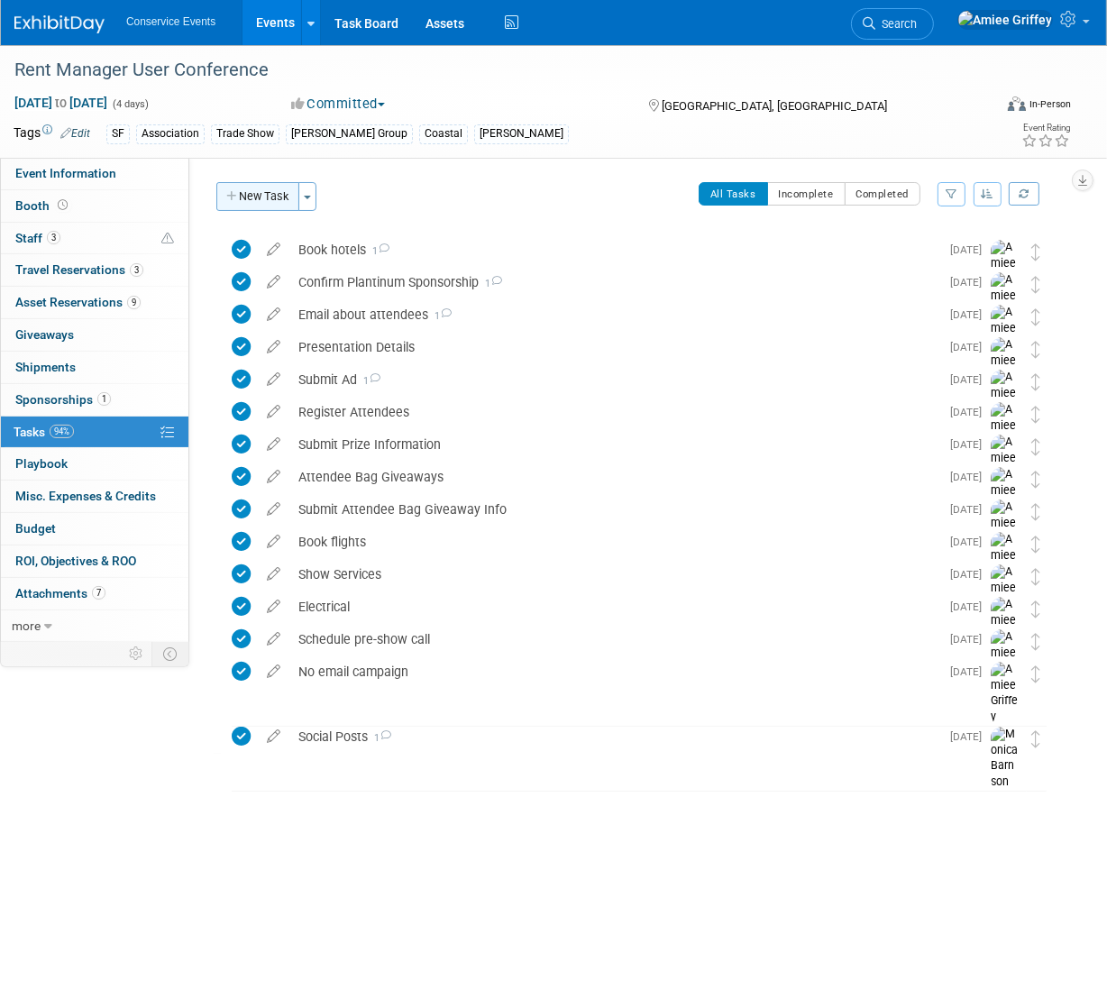
click at [267, 199] on button "New Task" at bounding box center [257, 196] width 83 height 29
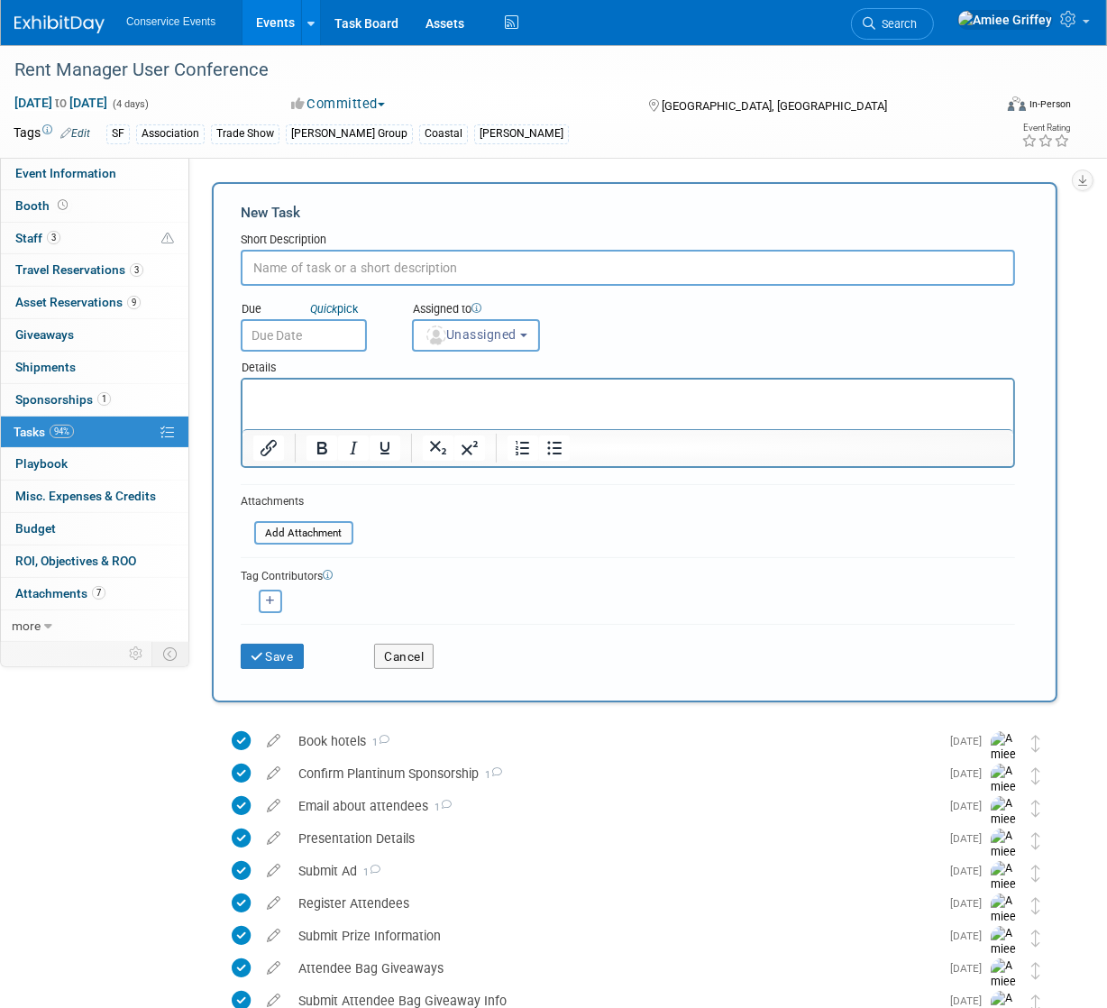
click at [342, 268] on input "text" at bounding box center [628, 268] width 774 height 36
type input "Pre-show email"
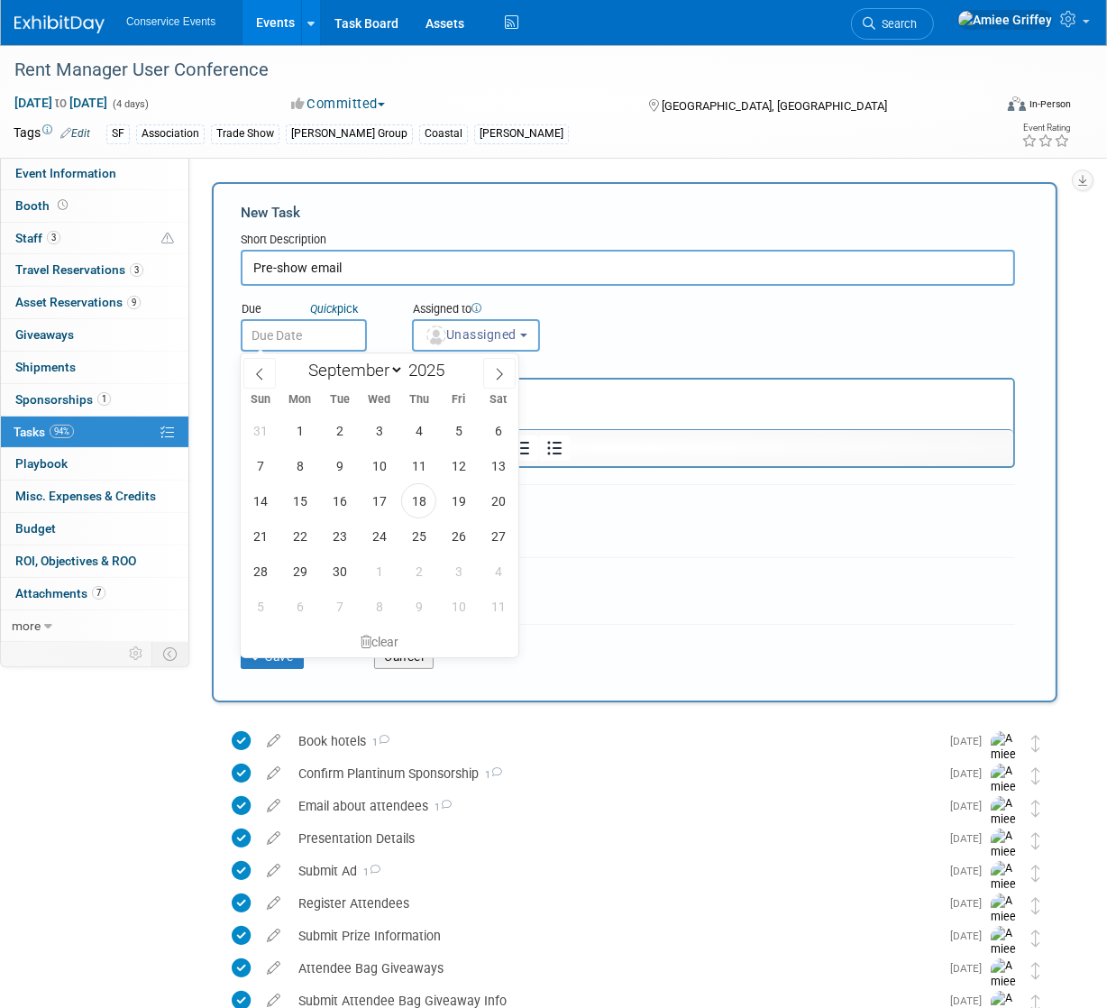
click at [325, 336] on input "text" at bounding box center [304, 335] width 126 height 32
click at [446, 572] on span "3" at bounding box center [458, 570] width 35 height 35
type input "Oct 3, 2025"
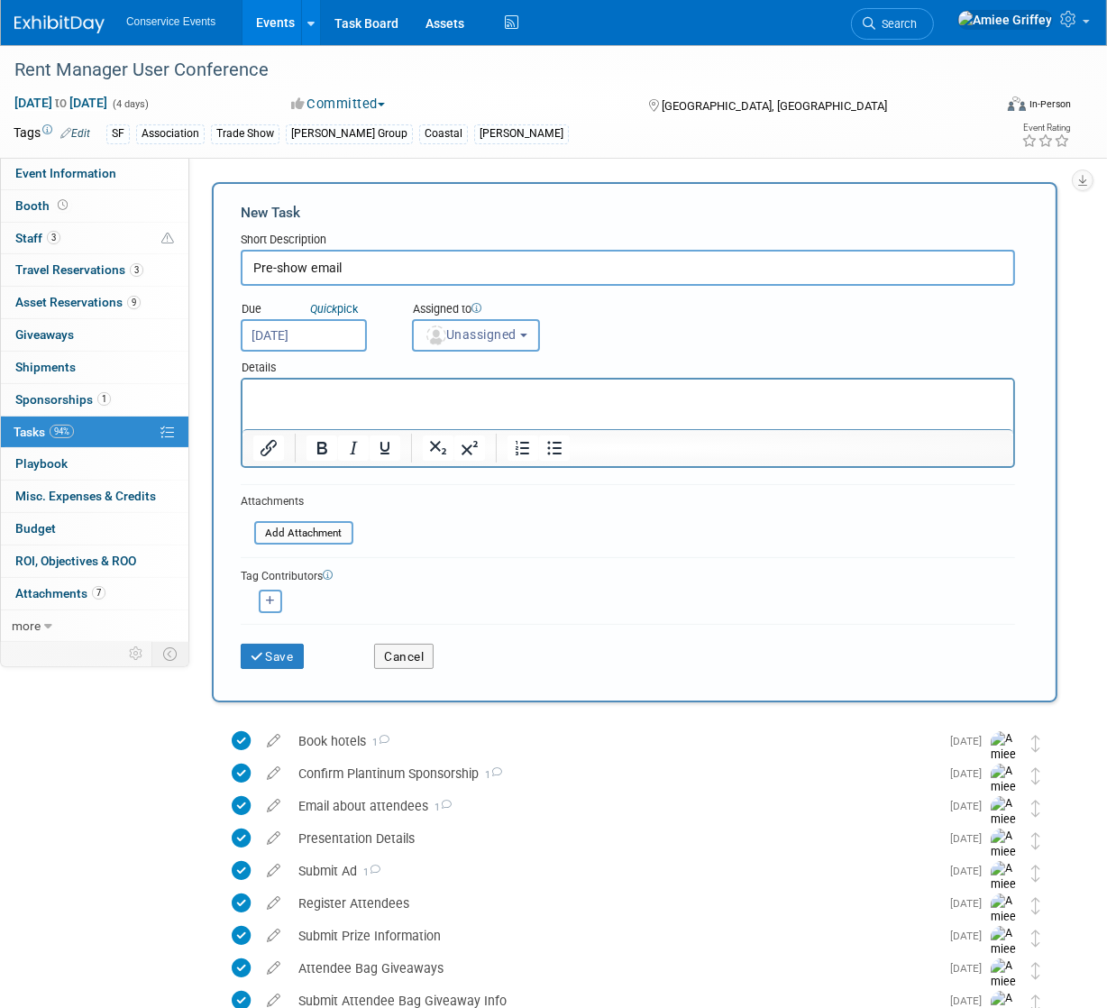
click at [516, 334] on span "Unassigned" at bounding box center [470, 334] width 92 height 14
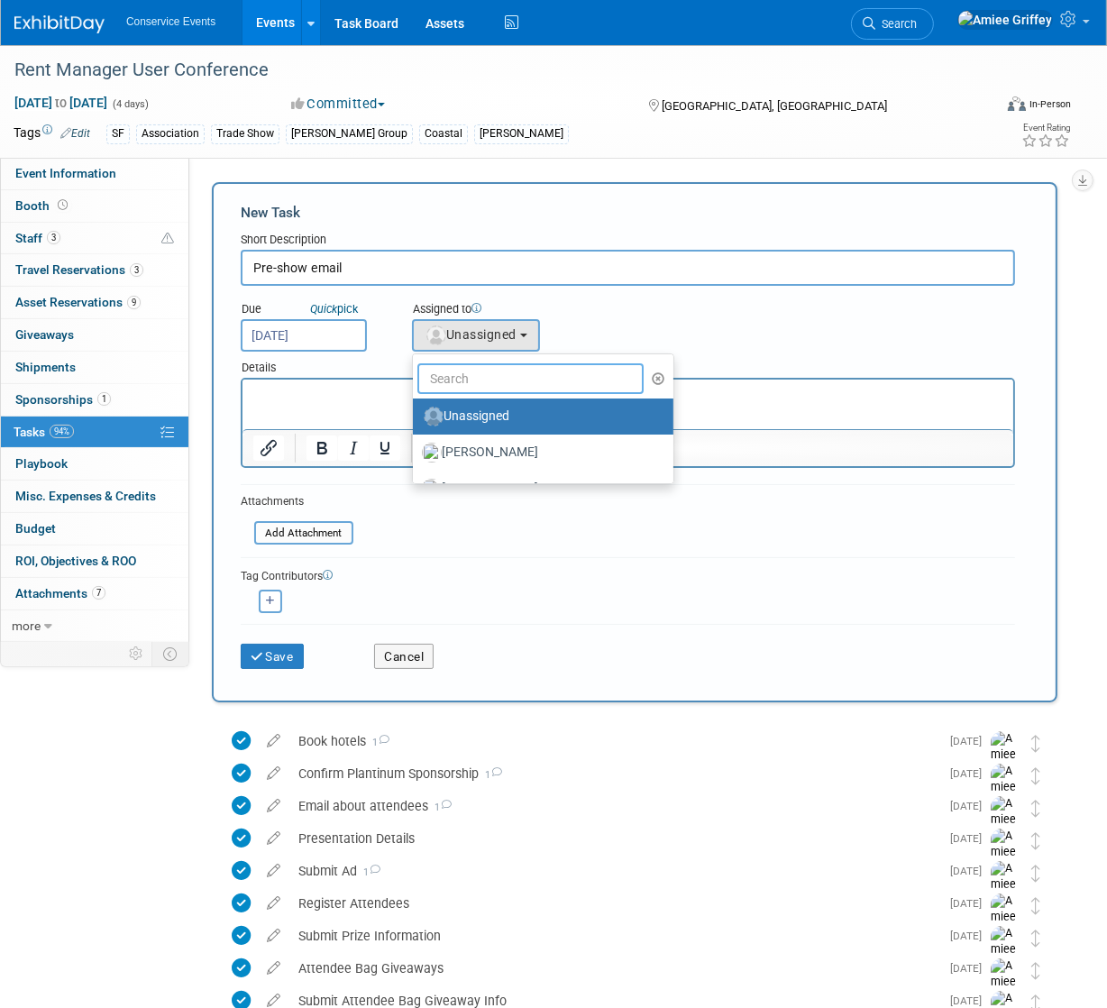
click at [548, 377] on input "text" at bounding box center [530, 378] width 226 height 31
type input "[PERSON_NAME]"
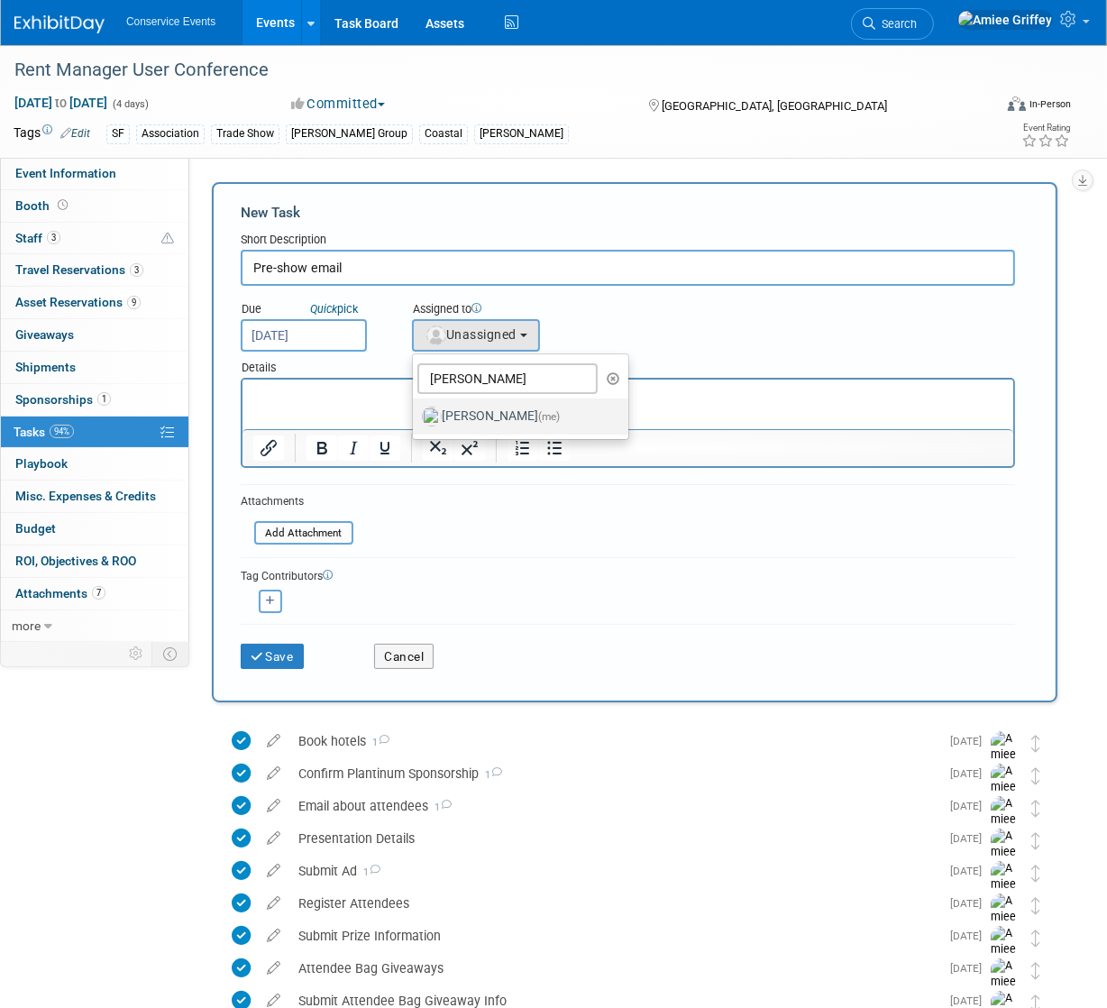
click at [483, 418] on label "[PERSON_NAME] (me)" at bounding box center [516, 416] width 188 height 29
click at [415, 418] on input "[PERSON_NAME] (me)" at bounding box center [410, 414] width 12 height 12
select select "28722387-35c6-4557-bb24-edeacb20f2e1"
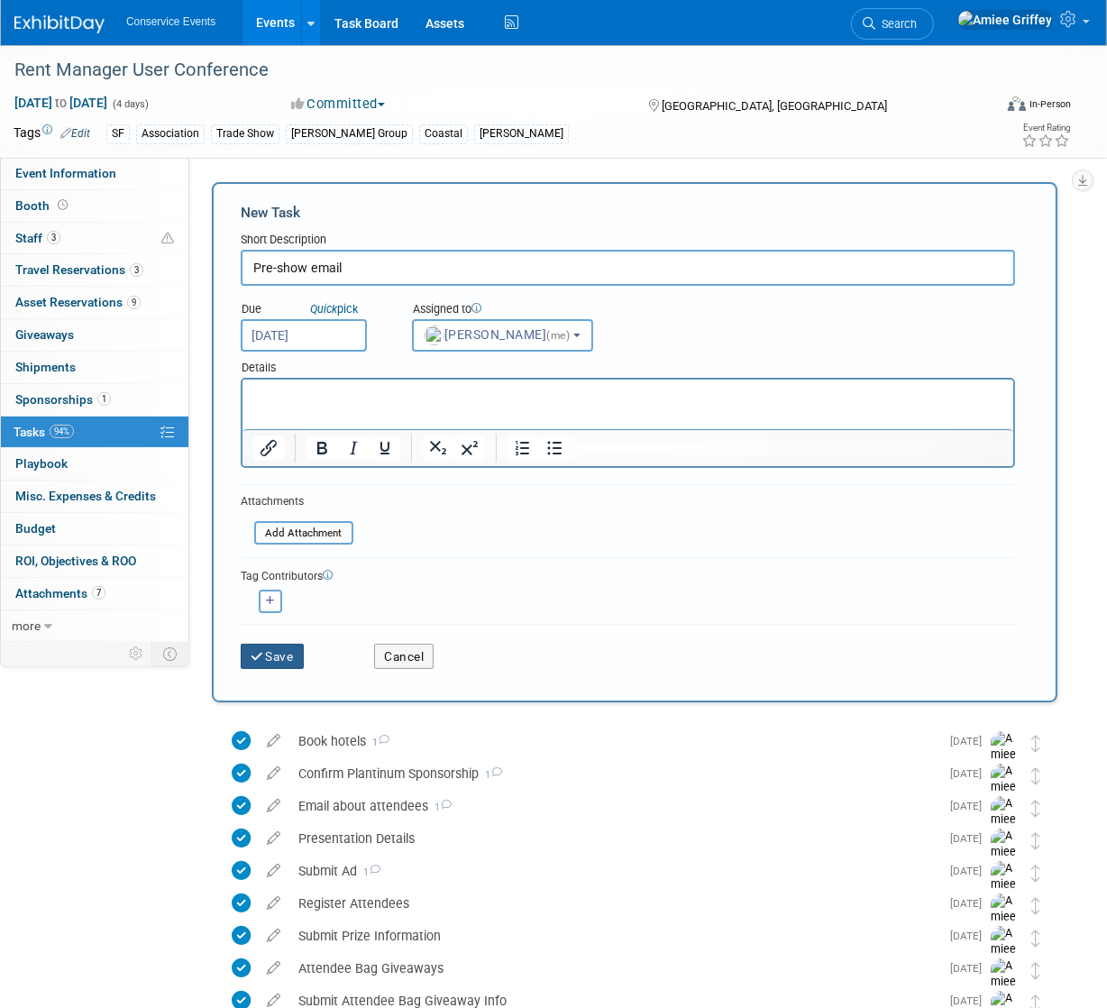
click at [266, 650] on button "Save" at bounding box center [272, 655] width 63 height 25
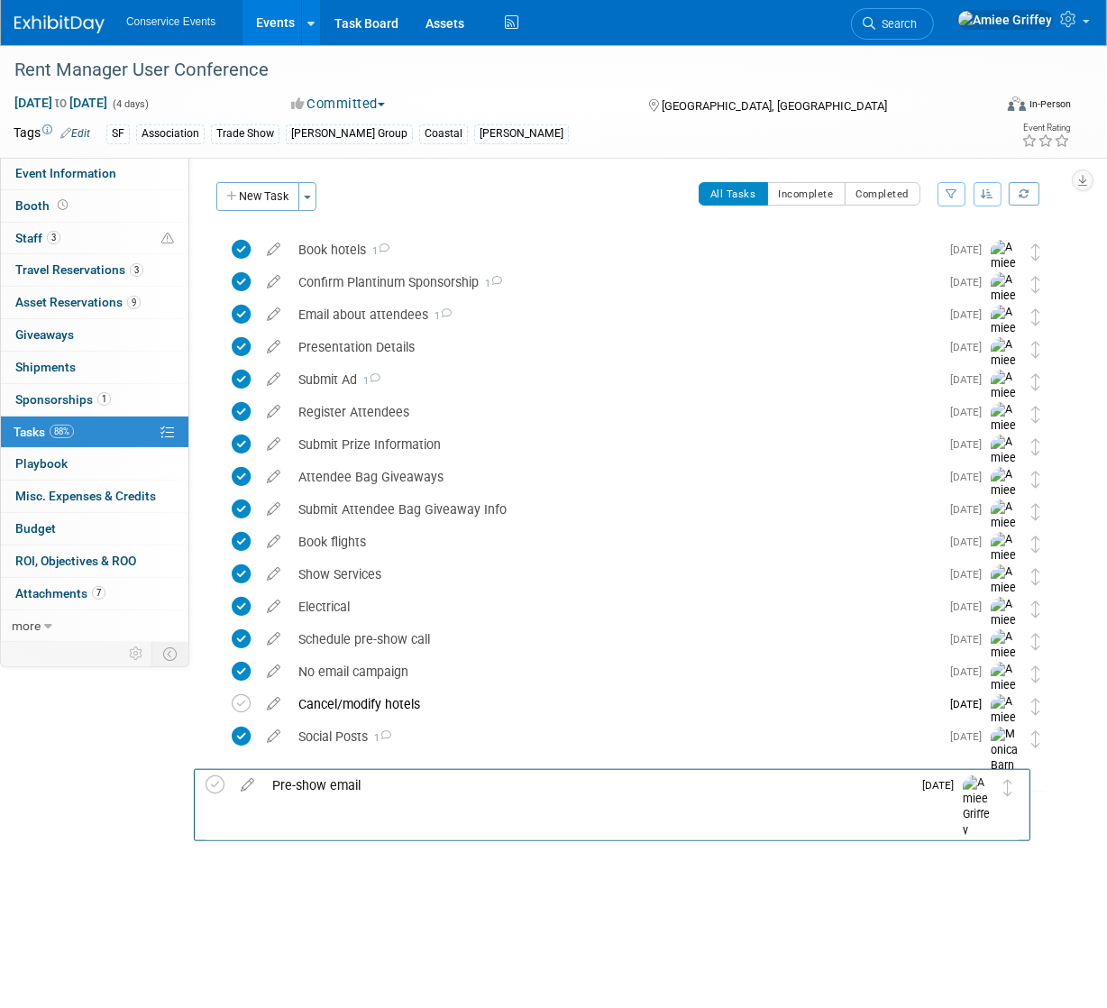
drag, startPoint x: 1039, startPoint y: 249, endPoint x: 1013, endPoint y: 782, distance: 534.2
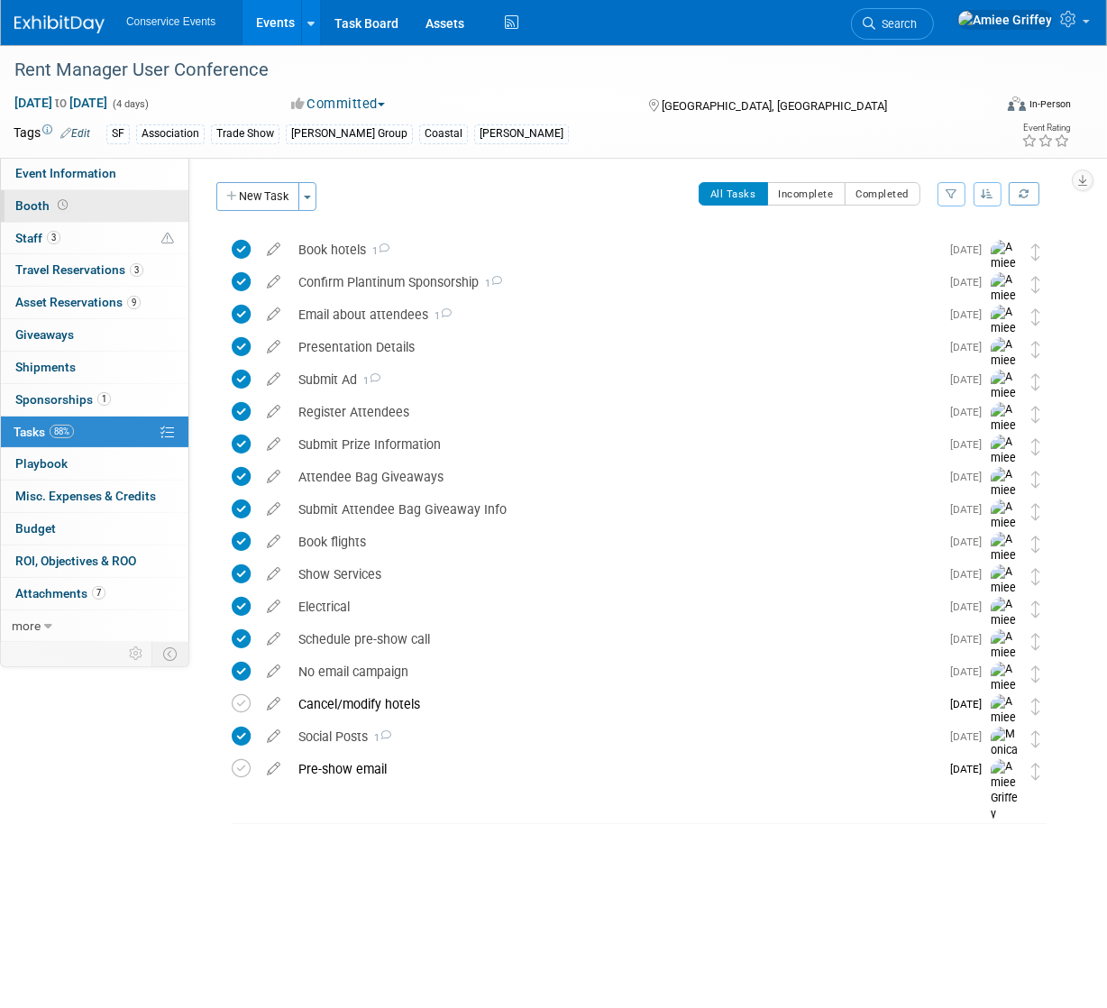
click at [99, 199] on link "Booth" at bounding box center [94, 206] width 187 height 32
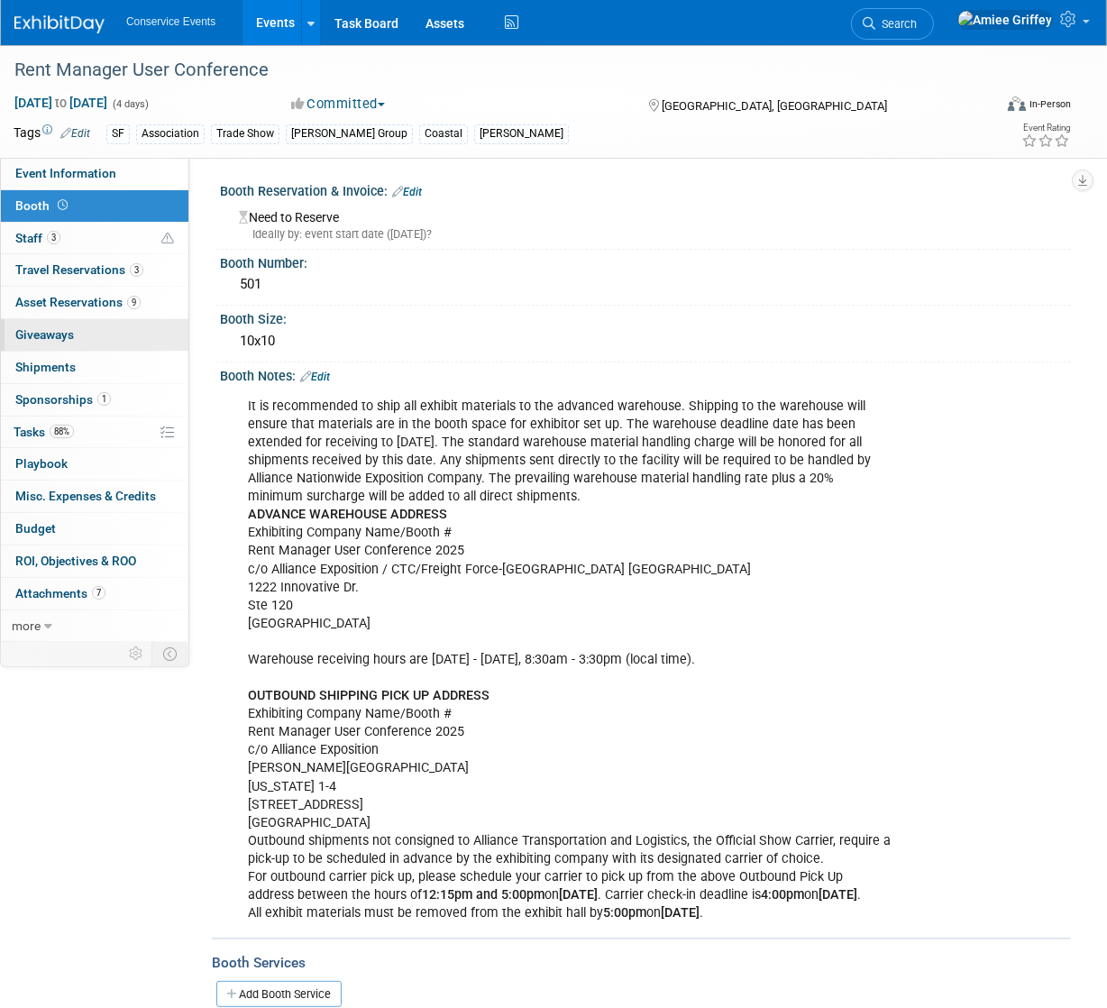
scroll to position [3, 0]
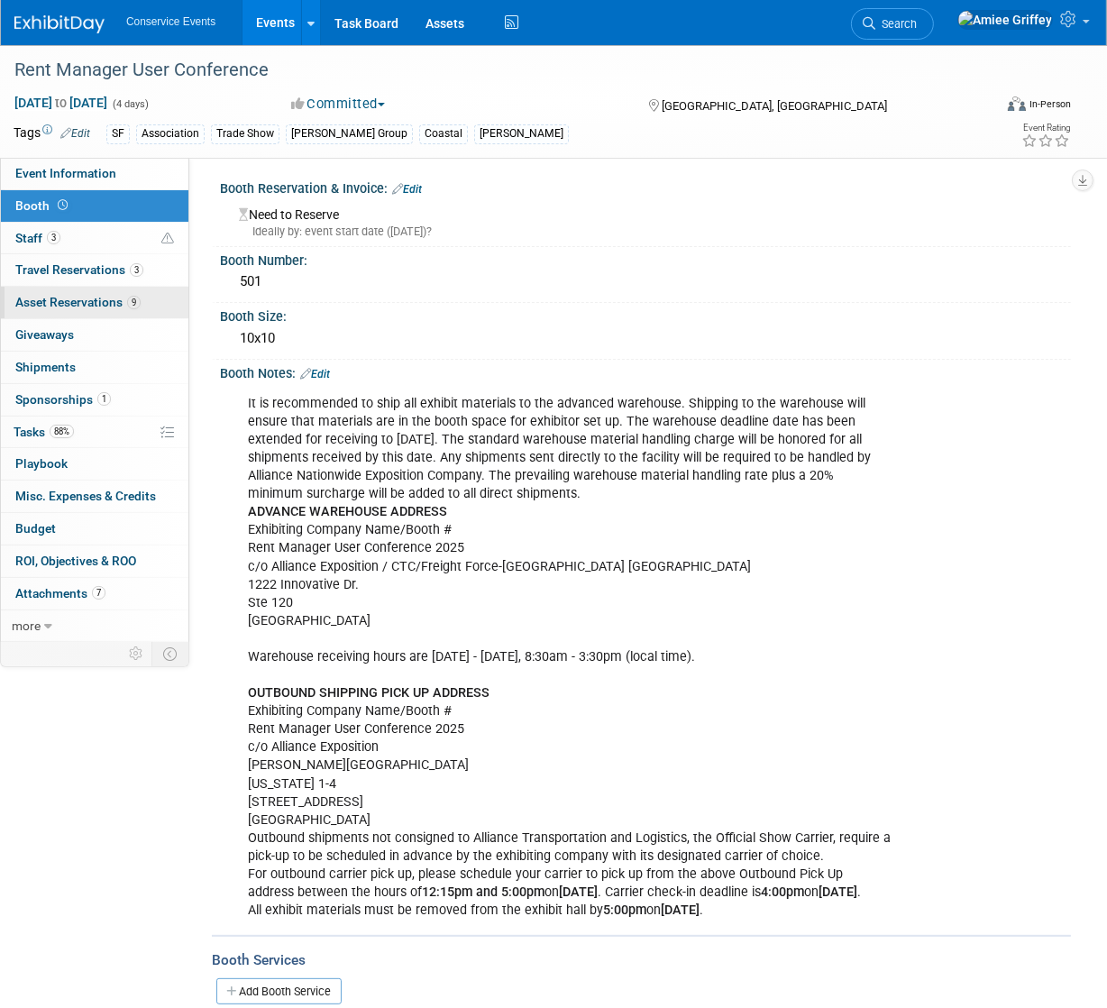
click at [102, 295] on span "Asset Reservations 9" at bounding box center [77, 302] width 125 height 14
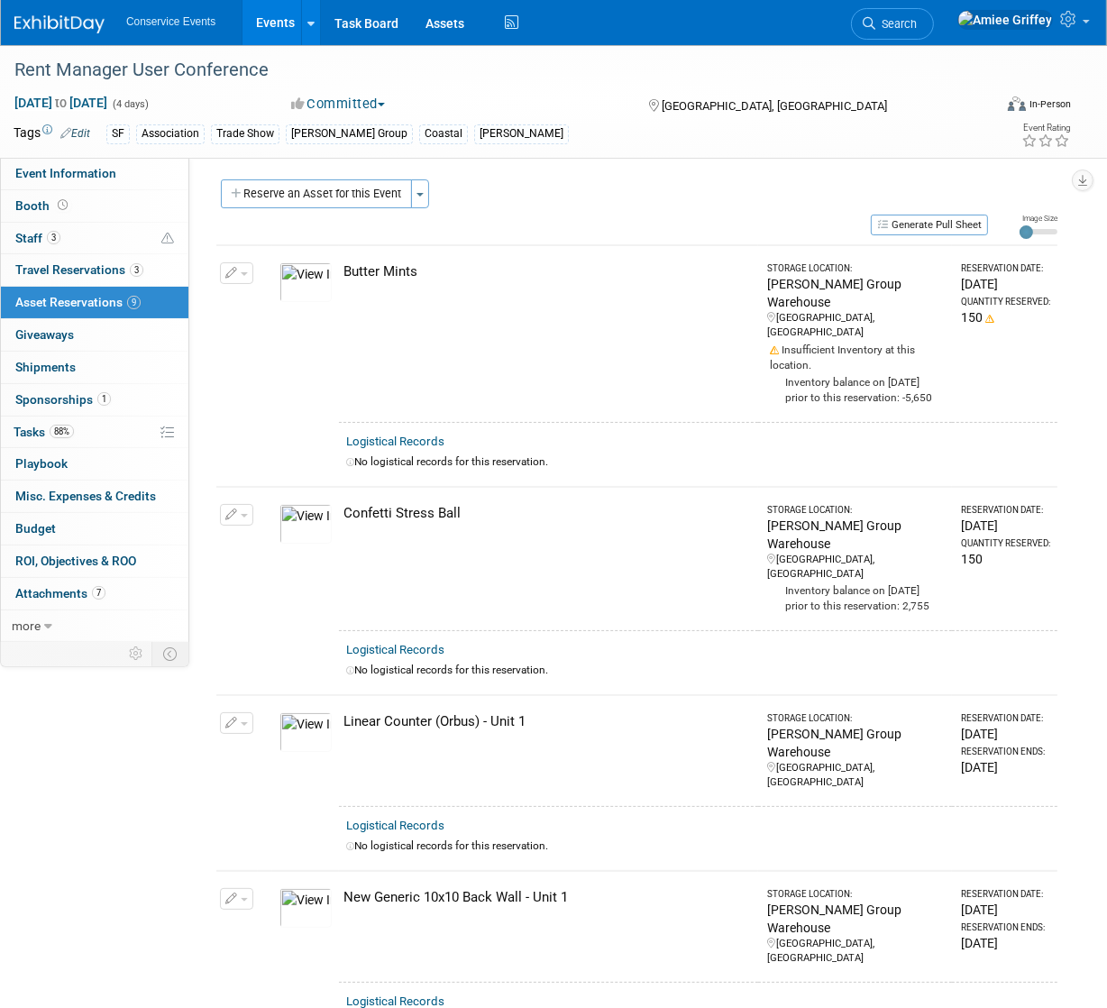
click at [245, 504] on button "button" at bounding box center [236, 515] width 33 height 22
click at [302, 532] on button "Change Reservation" at bounding box center [306, 544] width 152 height 24
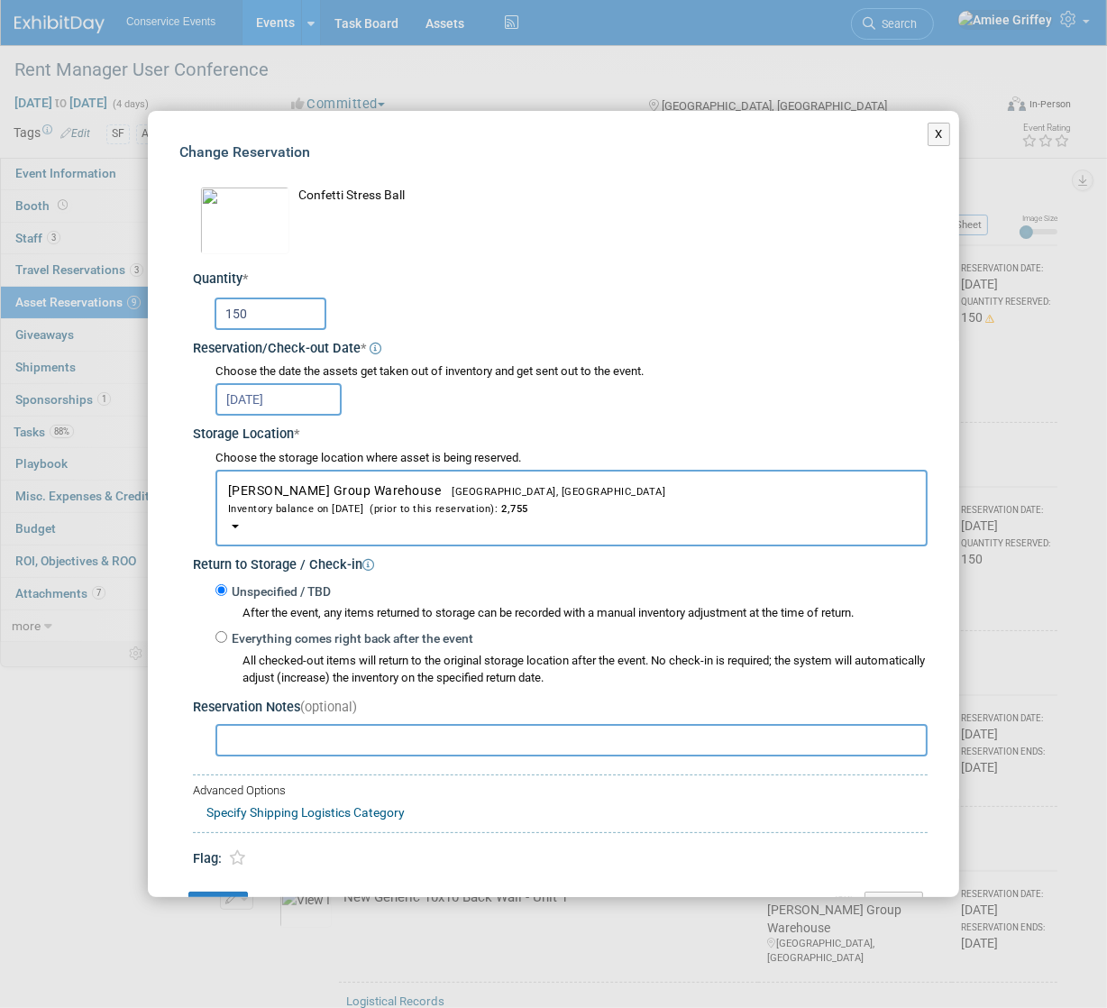
click at [268, 314] on input "150" at bounding box center [270, 313] width 112 height 32
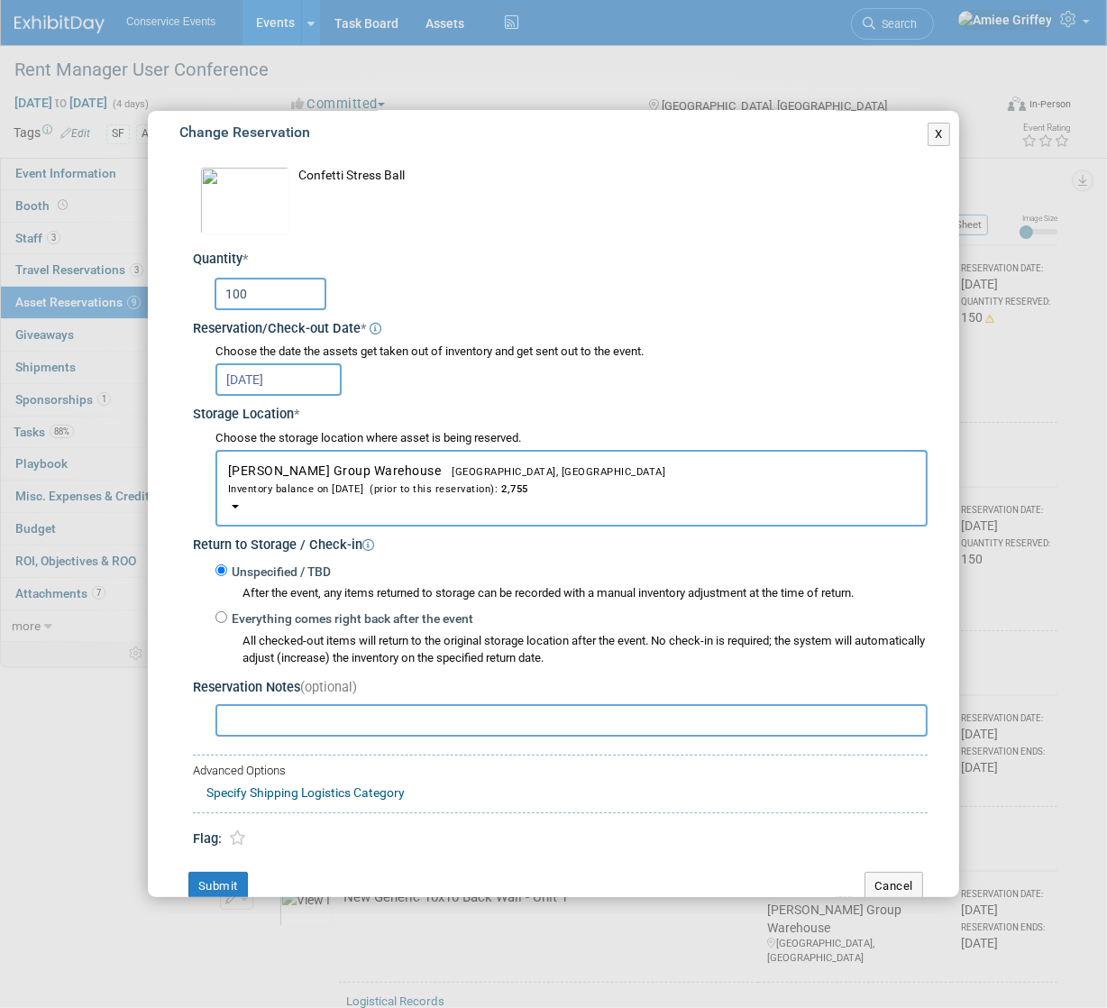
scroll to position [49, 0]
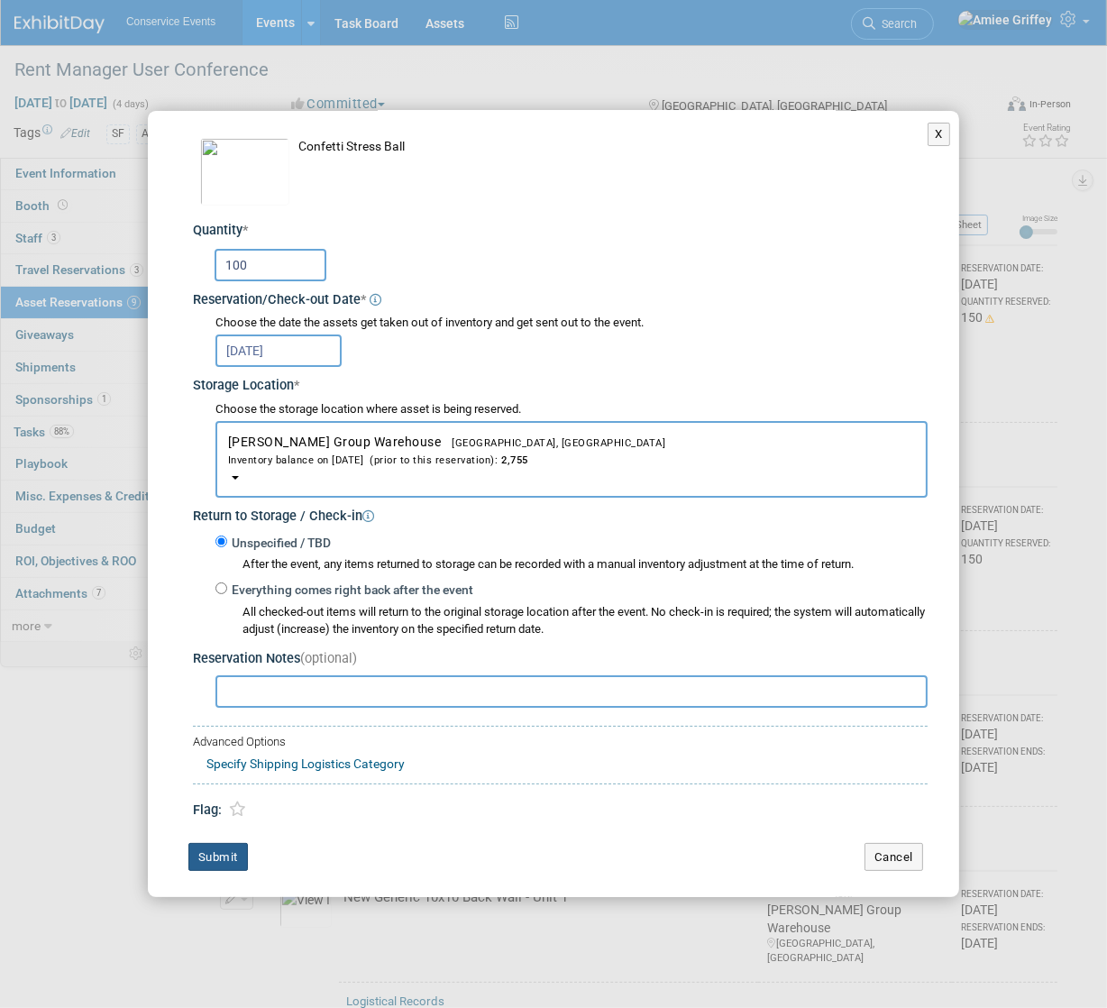
type input "100"
click at [236, 853] on button "Submit" at bounding box center [217, 857] width 59 height 29
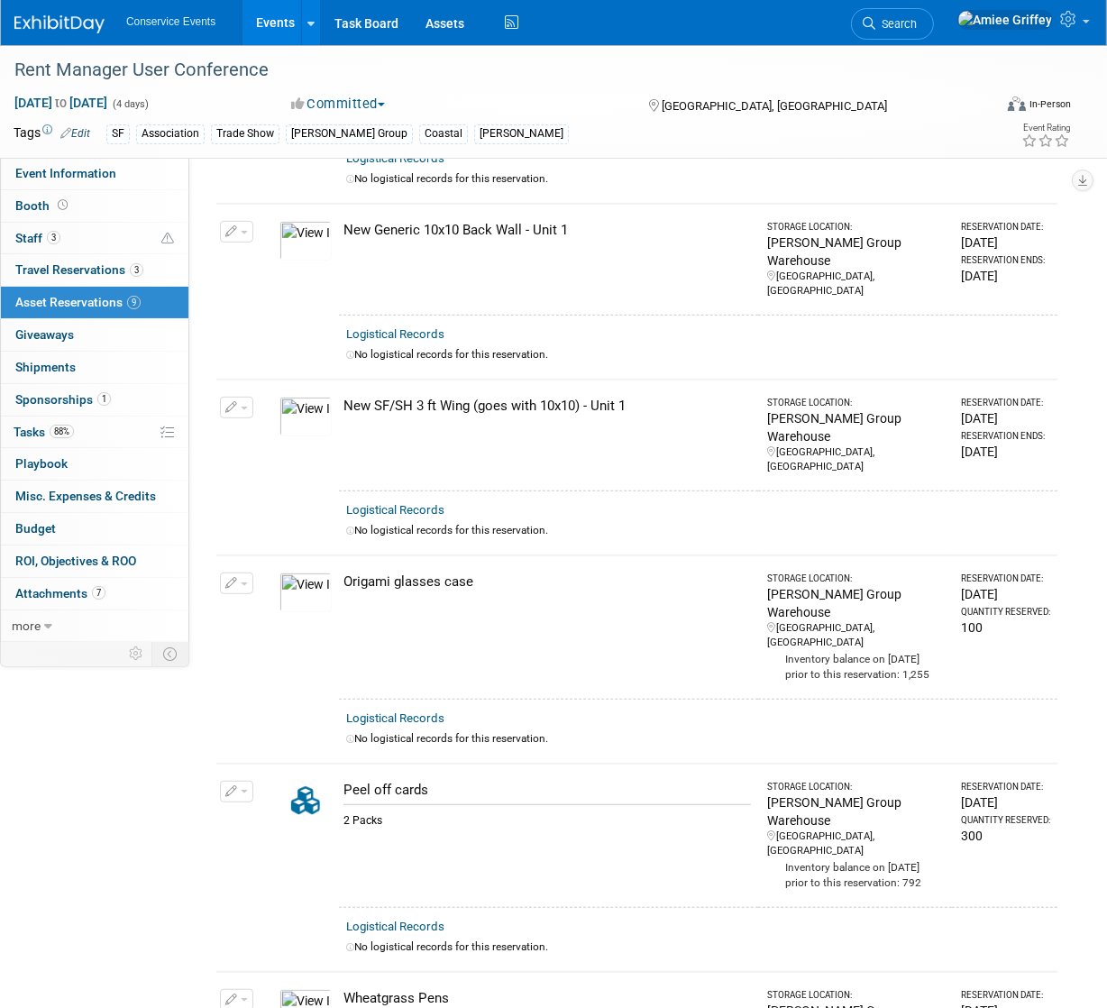
scroll to position [689, 0]
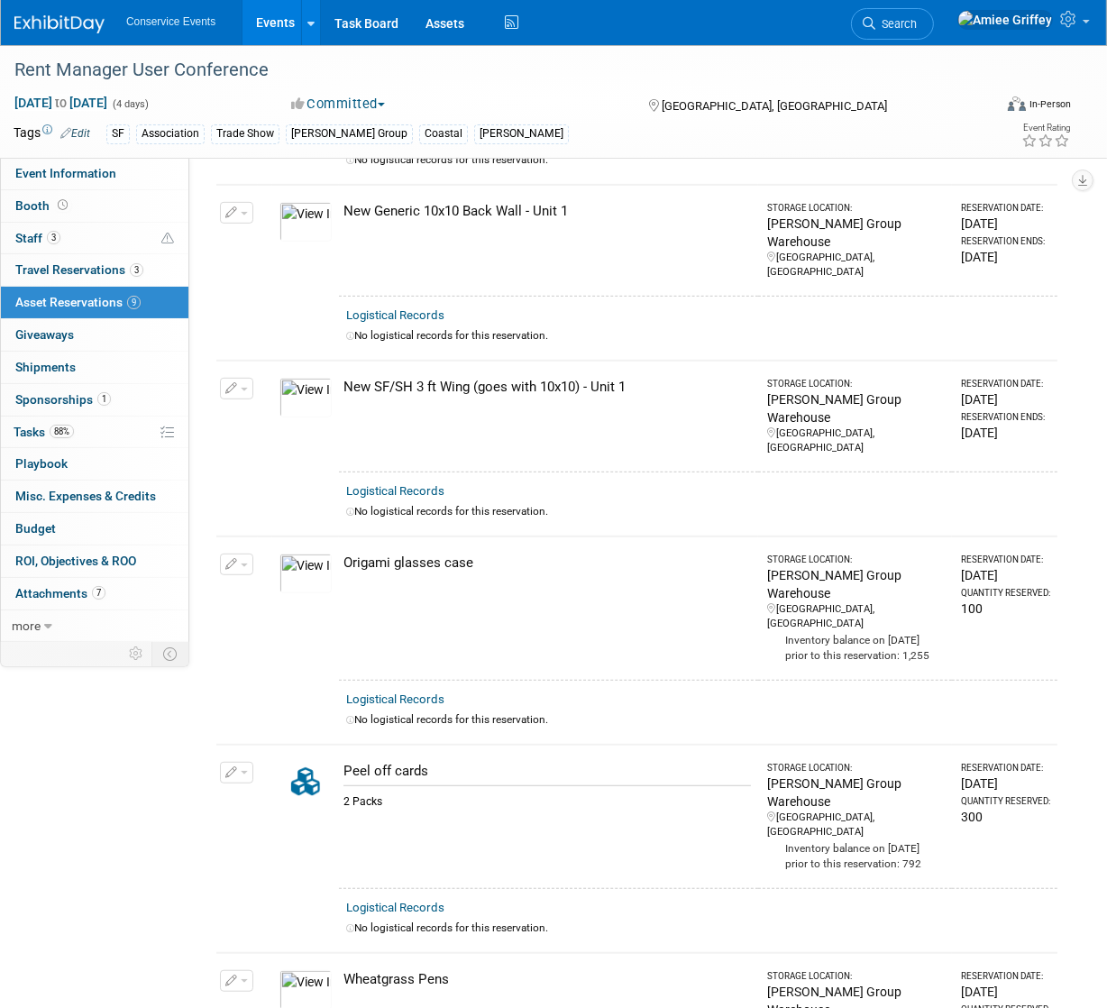
click at [241, 563] on span "button" at bounding box center [244, 565] width 7 height 4
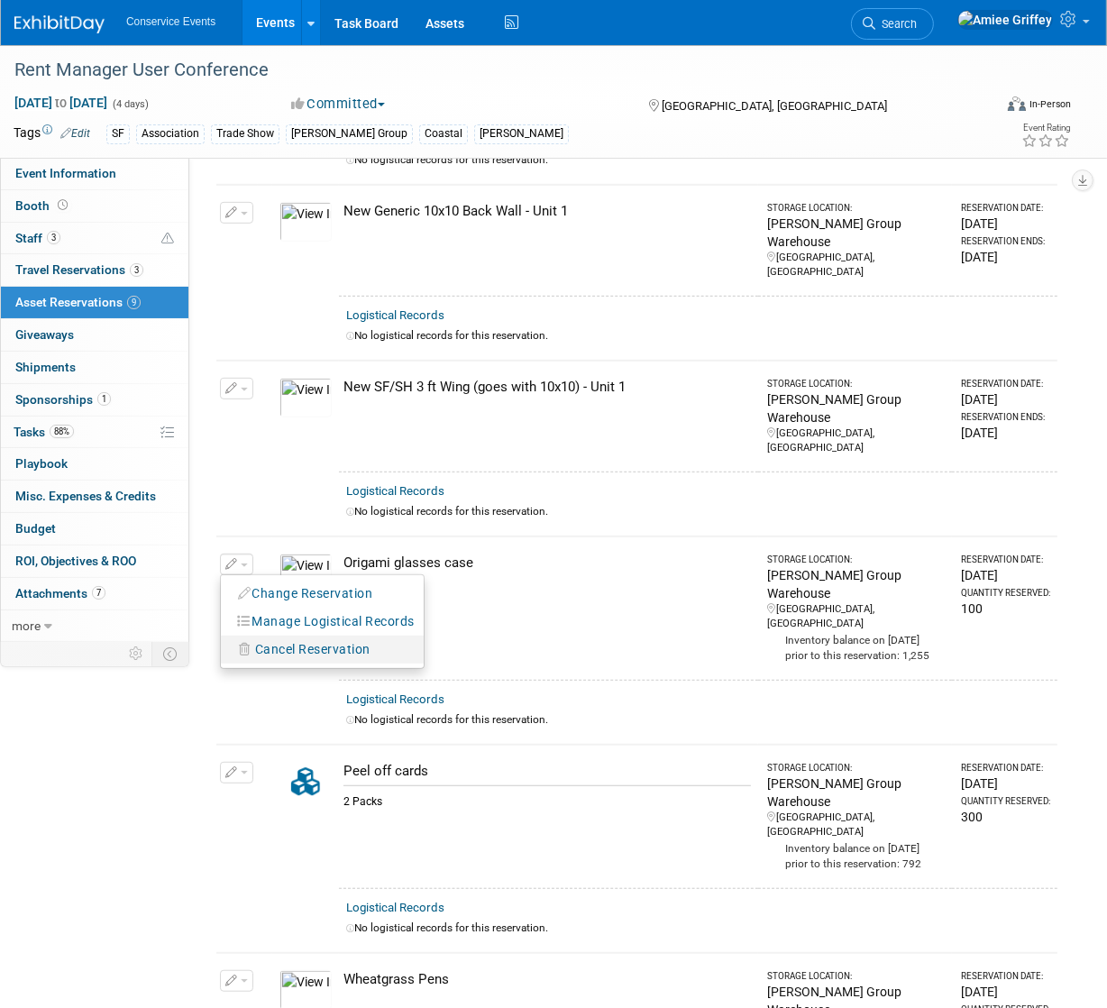
click at [303, 642] on span "Cancel Reservation" at bounding box center [312, 649] width 115 height 14
click at [451, 650] on link "Yes" at bounding box center [445, 664] width 52 height 29
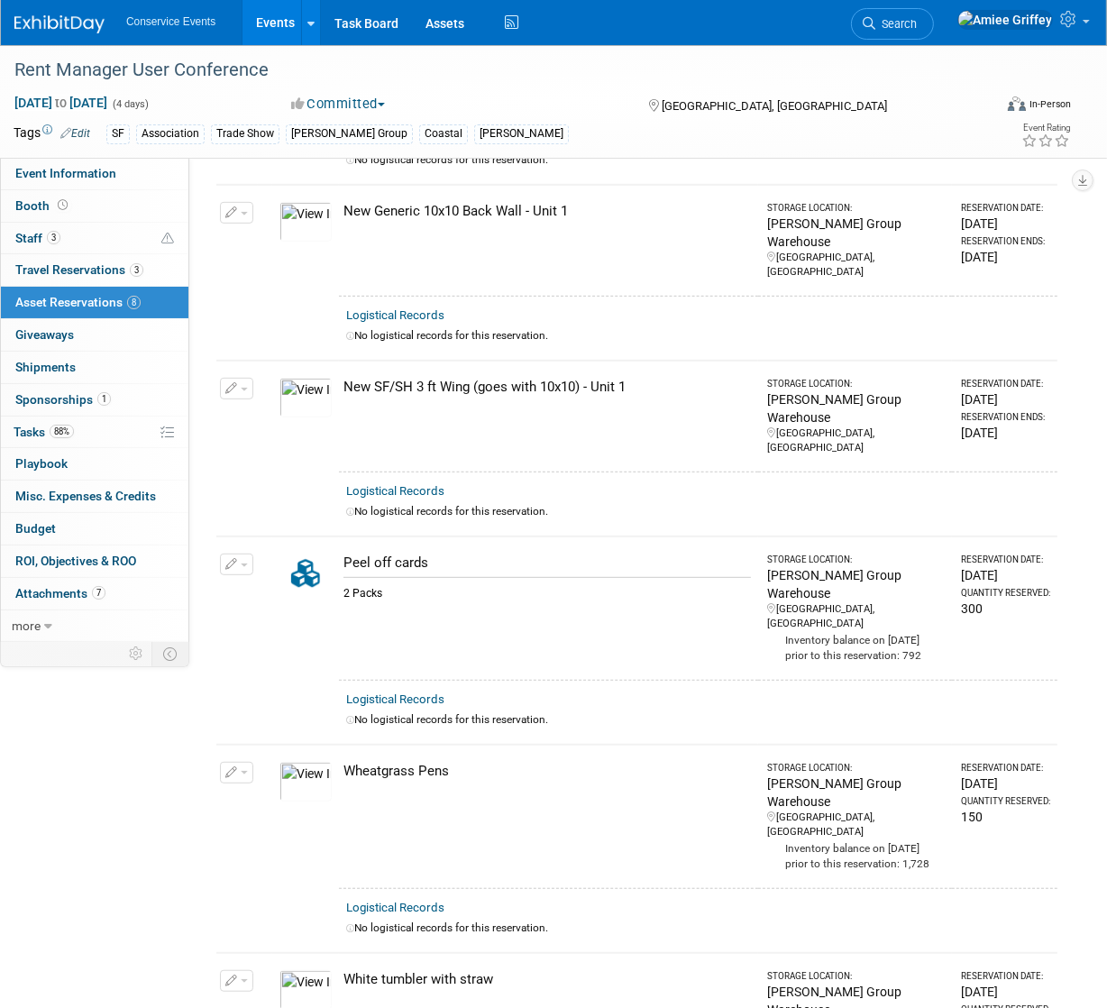
click at [243, 553] on button "button" at bounding box center [236, 564] width 33 height 22
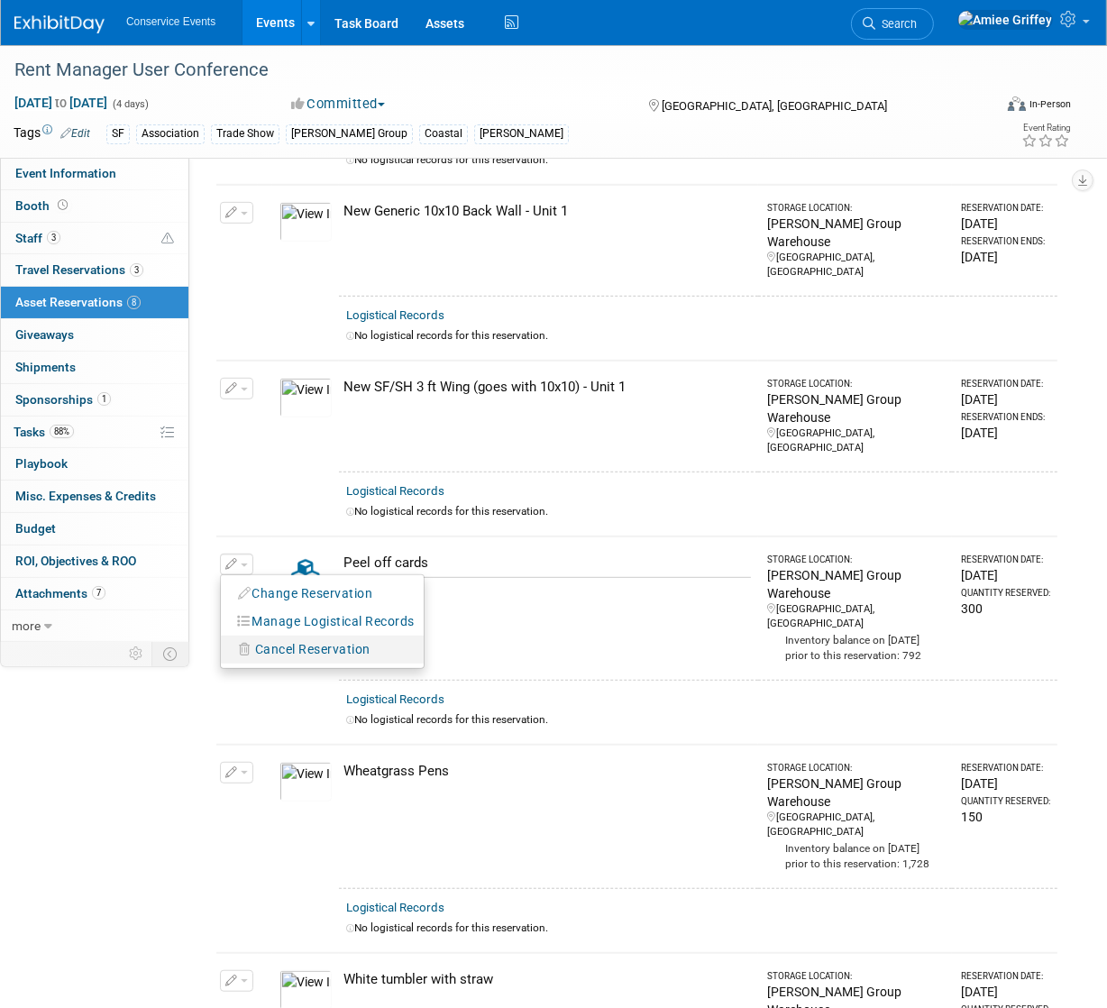
click at [271, 642] on span "Cancel Reservation" at bounding box center [312, 649] width 115 height 14
click at [447, 650] on link "Yes" at bounding box center [445, 664] width 52 height 29
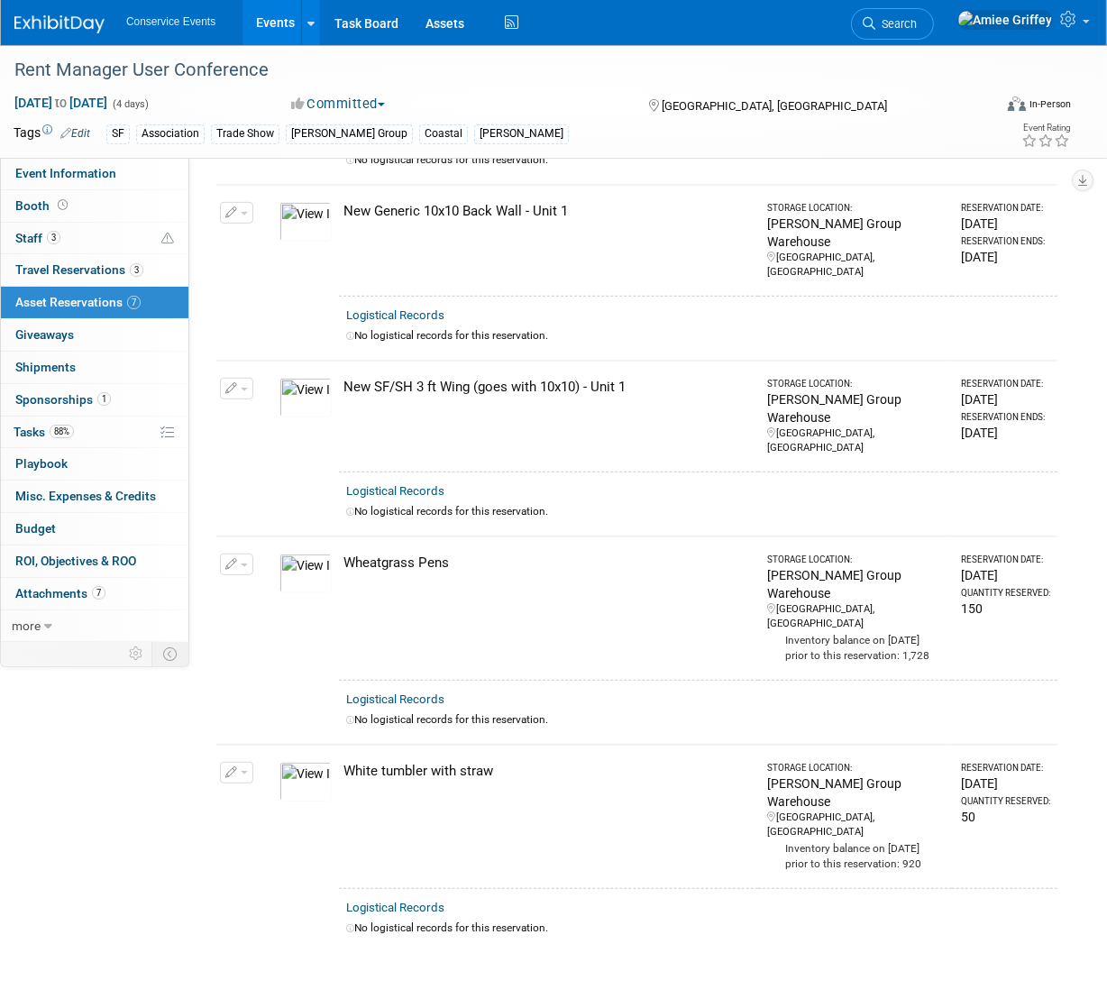
click at [246, 762] on button "button" at bounding box center [236, 773] width 33 height 22
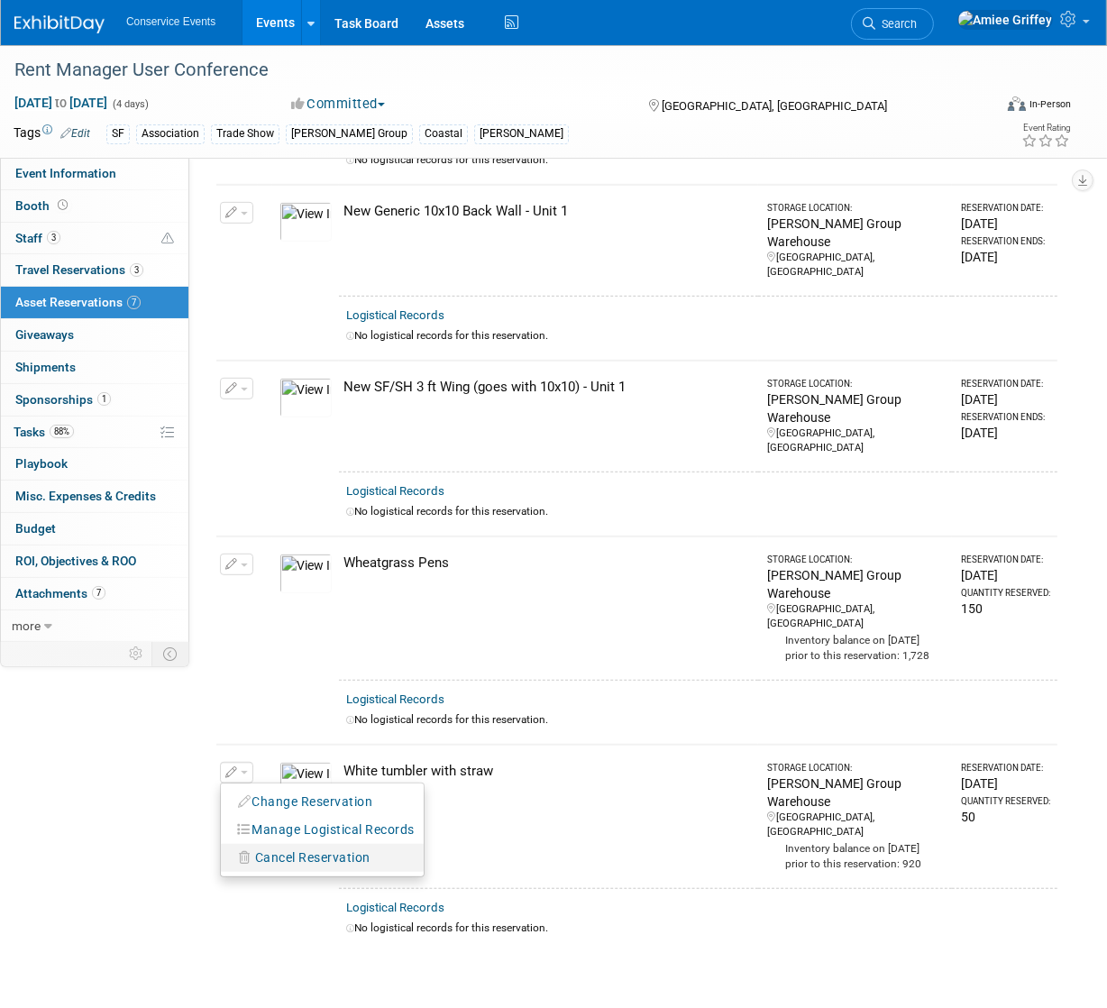
click at [307, 850] on span "Cancel Reservation" at bounding box center [312, 857] width 115 height 14
click at [443, 858] on link "Yes" at bounding box center [445, 872] width 52 height 29
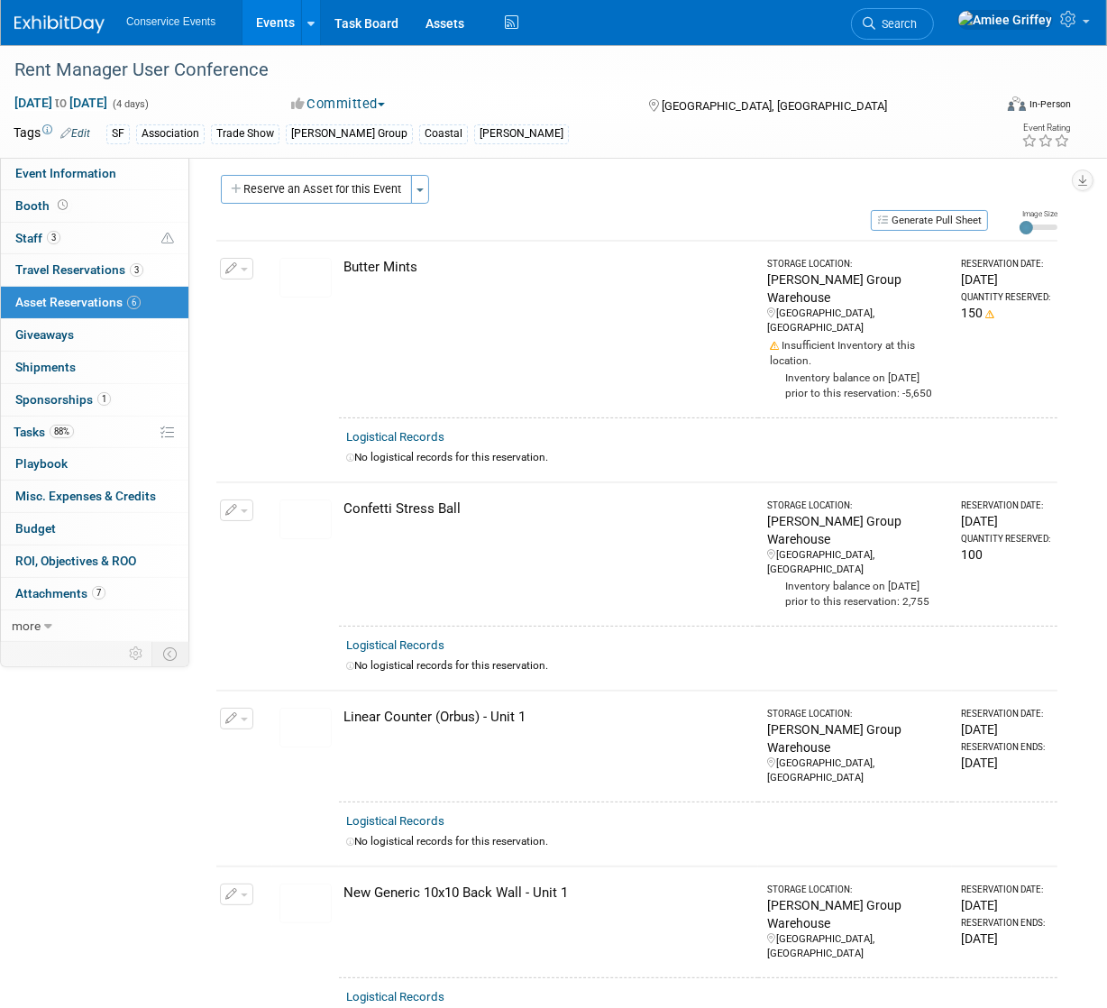
scroll to position [0, 0]
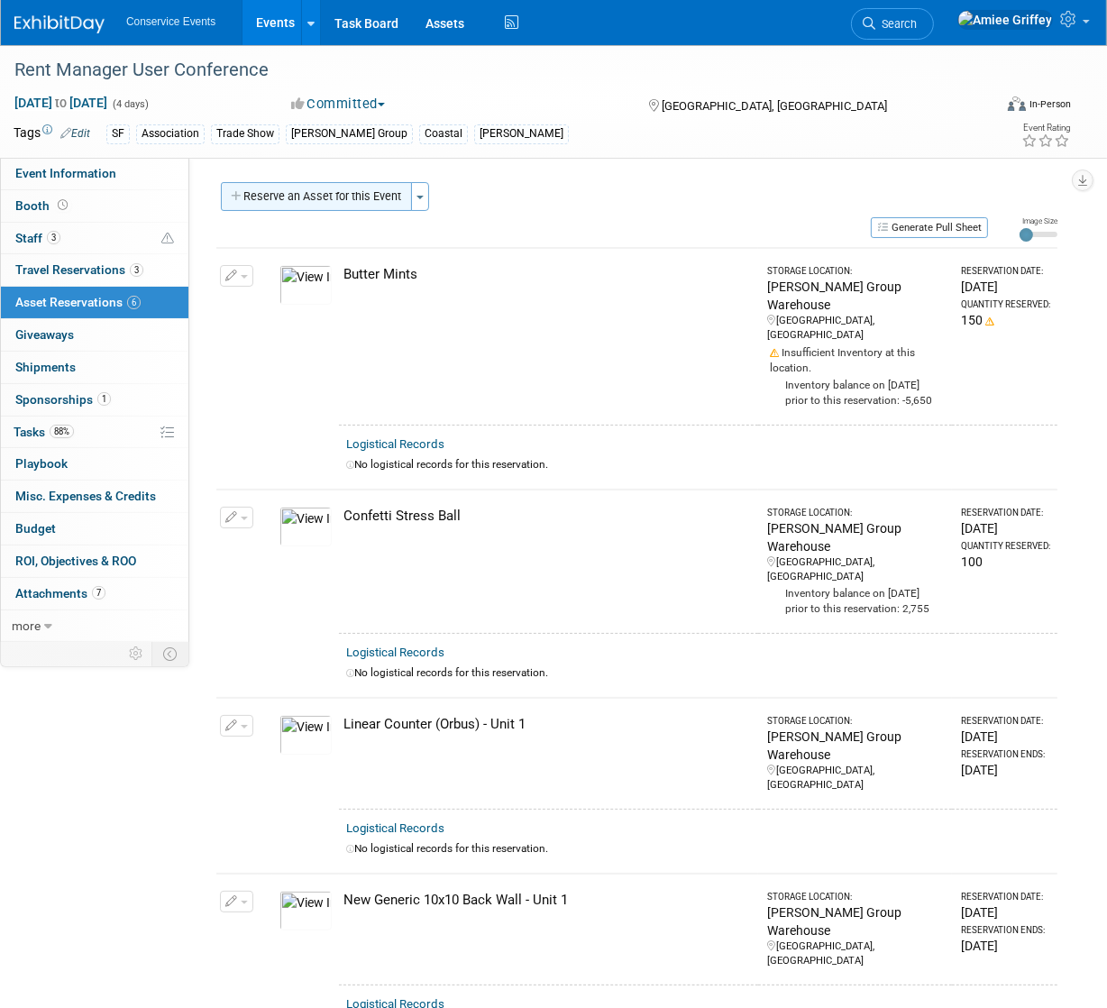
click at [324, 196] on button "Reserve an Asset for this Event" at bounding box center [316, 196] width 191 height 29
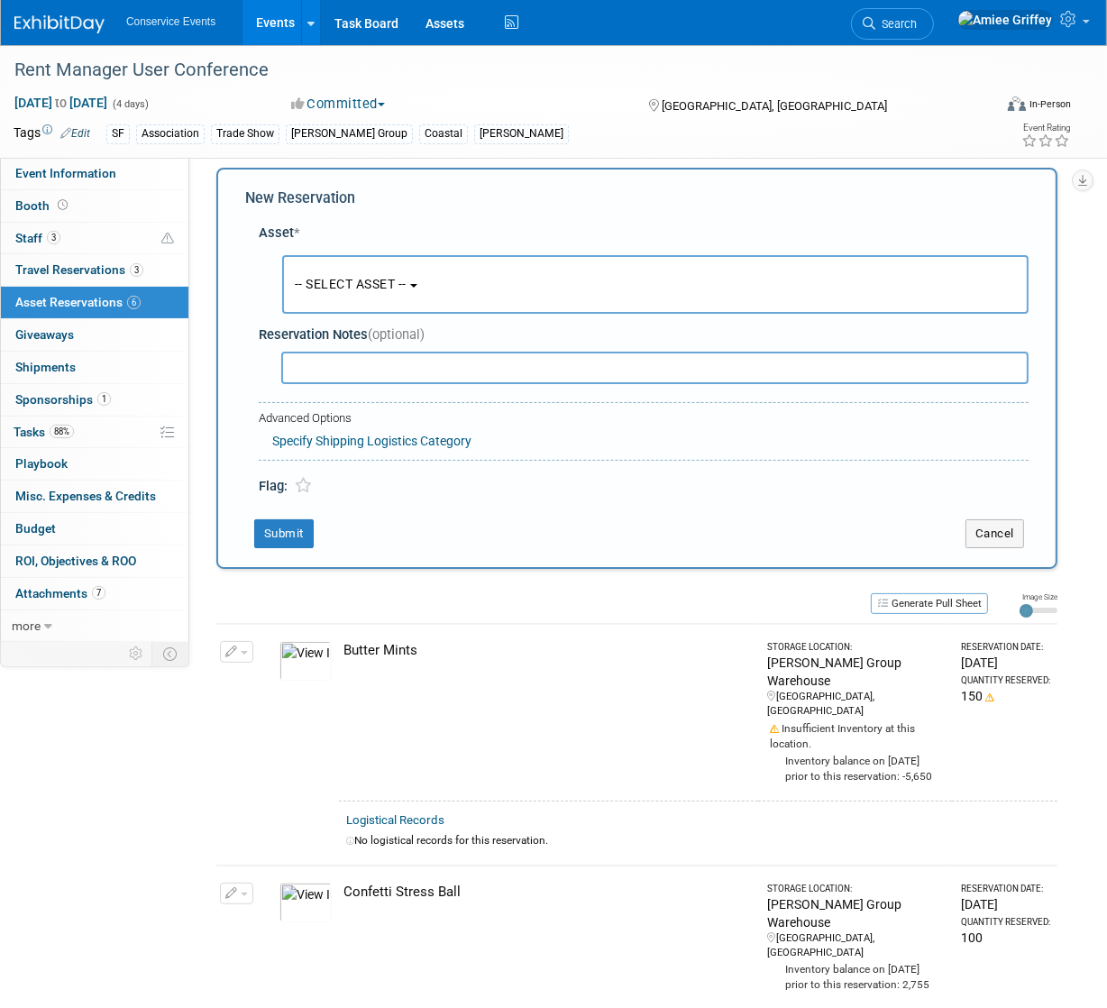
scroll to position [17, 0]
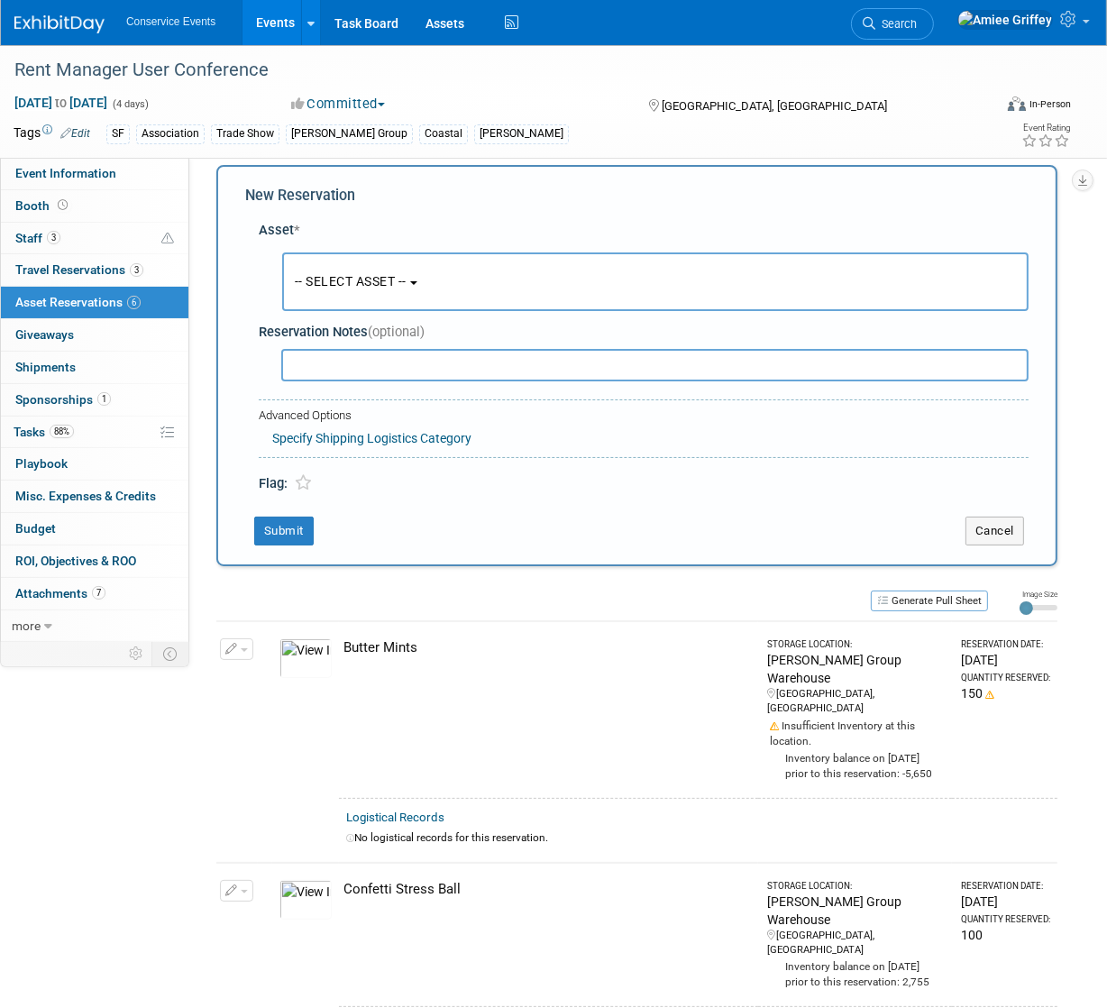
click at [401, 277] on span "-- SELECT ASSET --" at bounding box center [351, 281] width 112 height 14
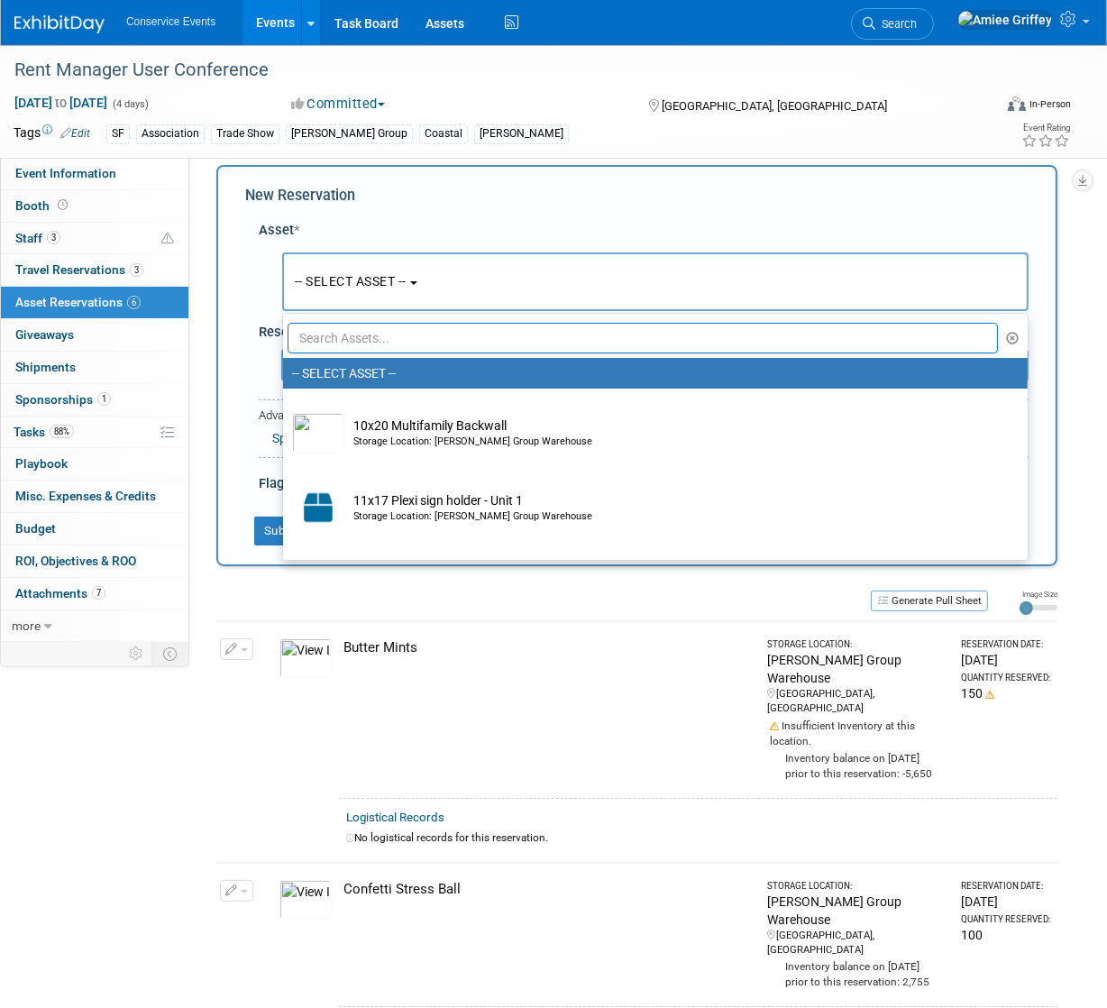
click at [406, 335] on input "text" at bounding box center [642, 338] width 710 height 31
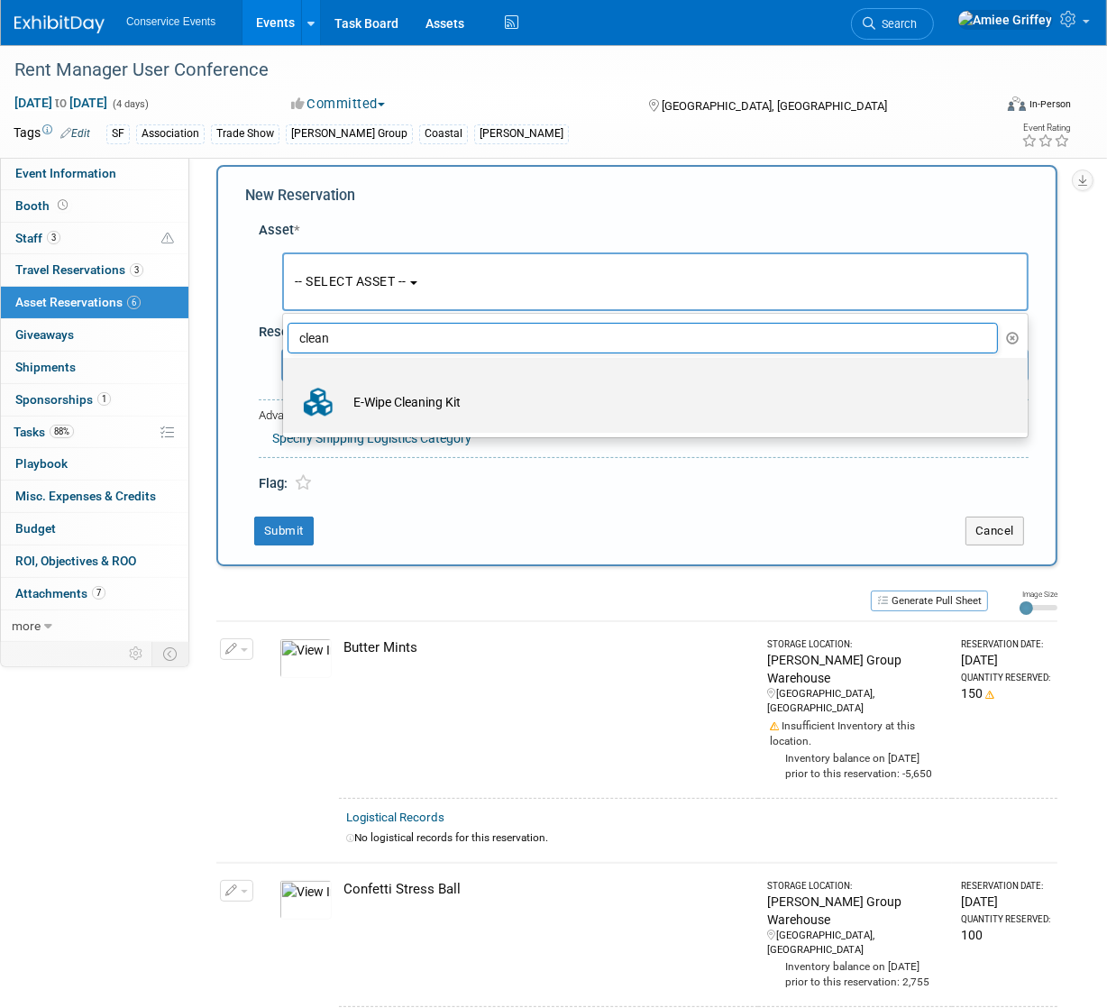
type input "clean"
click at [413, 404] on td "E-Wipe Cleaning Kit" at bounding box center [667, 402] width 647 height 40
click at [286, 379] on input "E-Wipe Cleaning Kit" at bounding box center [280, 374] width 12 height 12
select select "10728214"
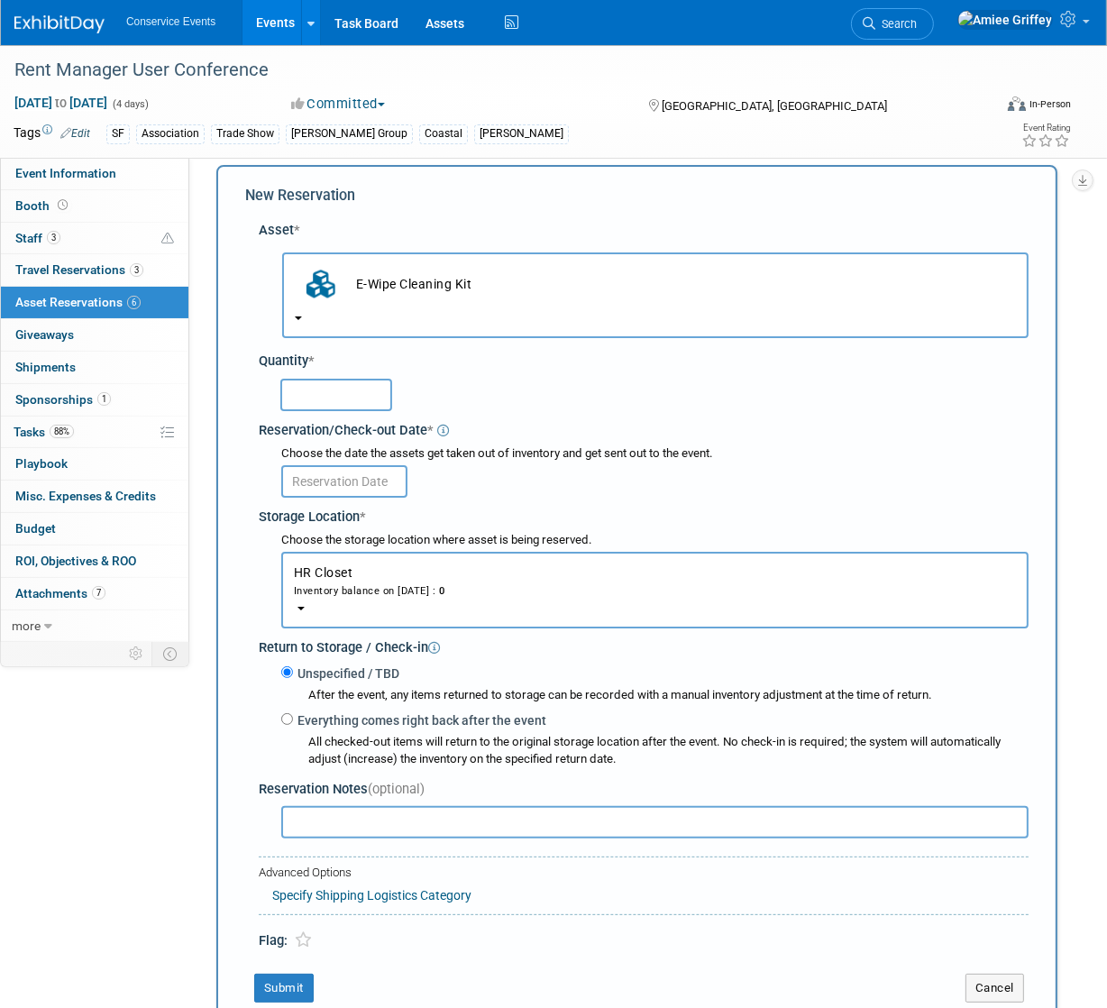
click at [373, 395] on input "text" at bounding box center [336, 395] width 112 height 32
type input "150"
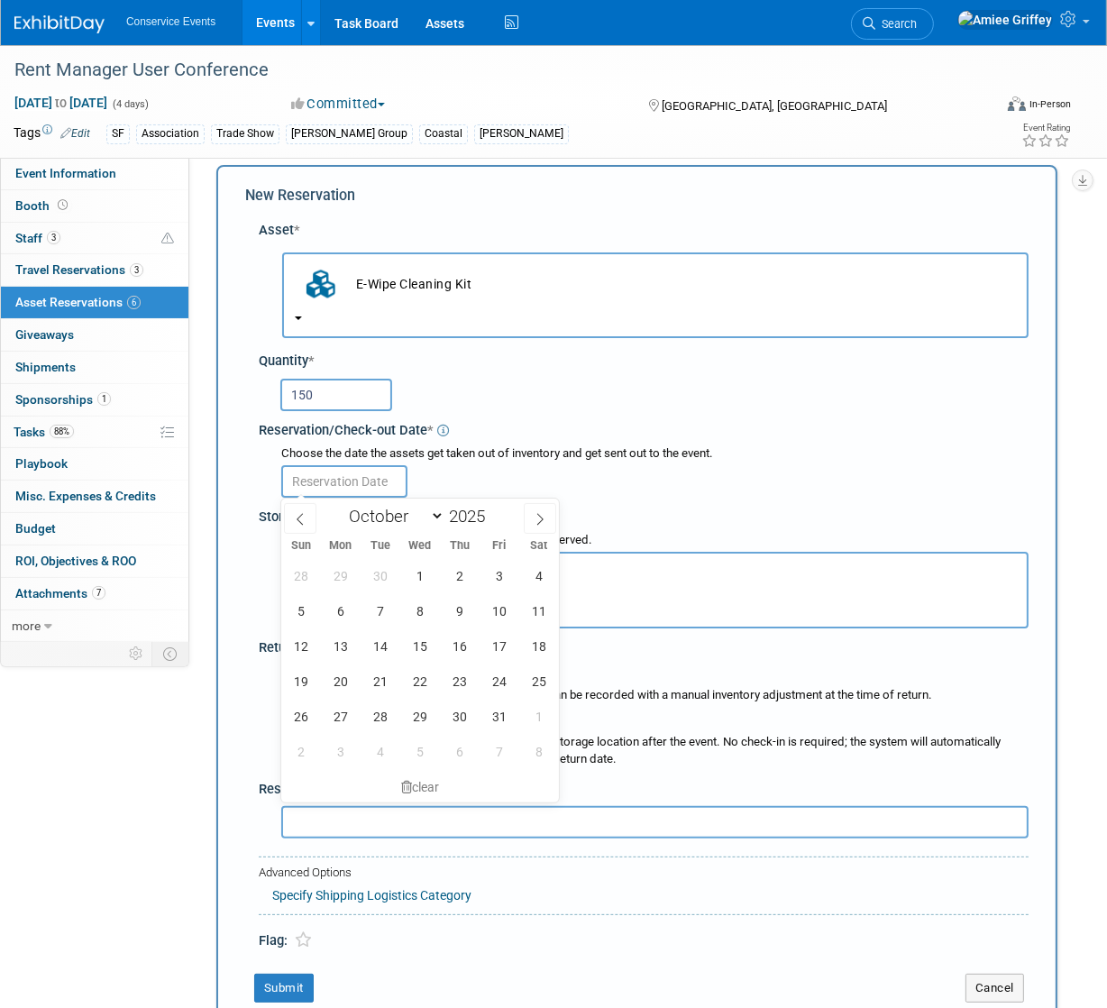
click at [374, 479] on input "text" at bounding box center [344, 481] width 126 height 32
click at [298, 573] on span "28" at bounding box center [300, 575] width 35 height 35
type input "Sep 28, 2025"
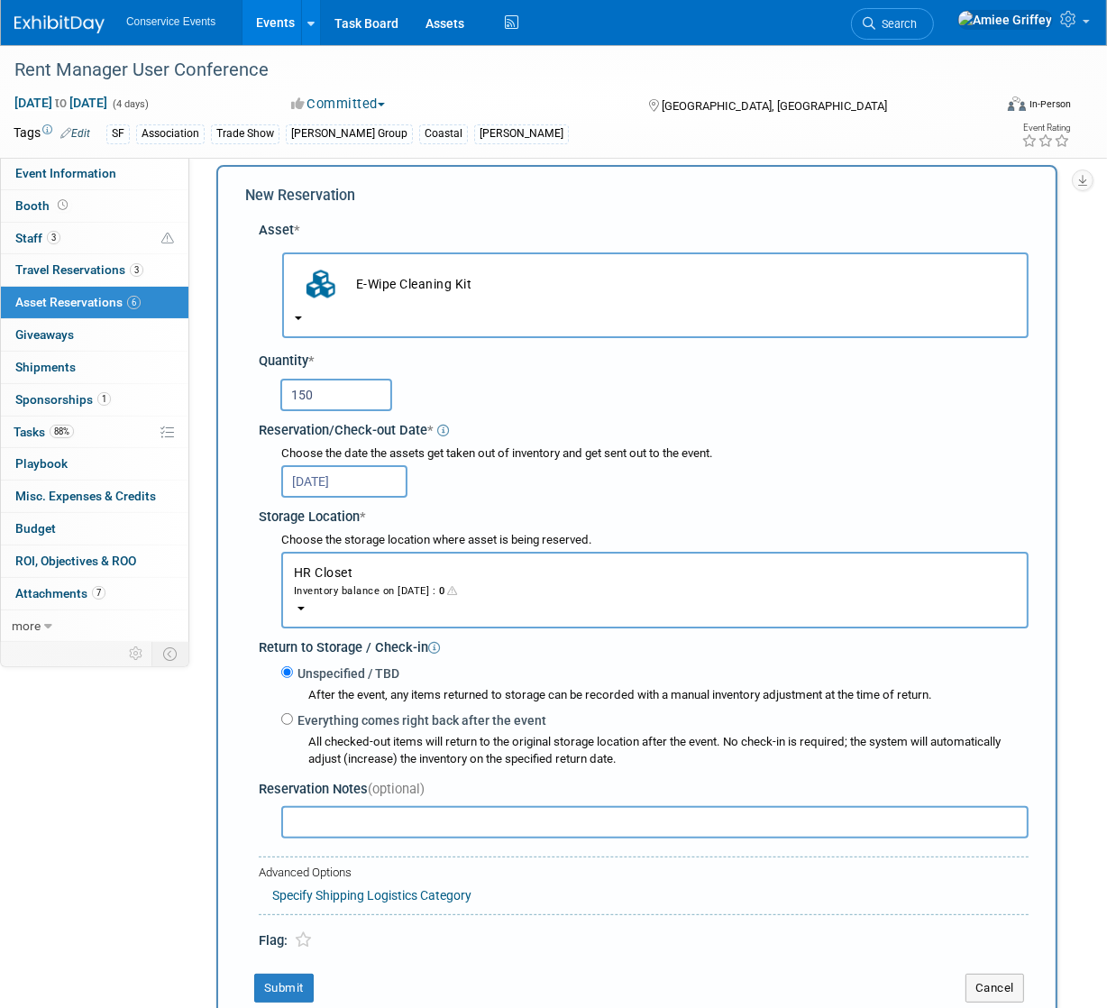
click at [379, 600] on button "HR Closet Inventory balance on Sep 28, 2025 : 0" at bounding box center [654, 590] width 747 height 77
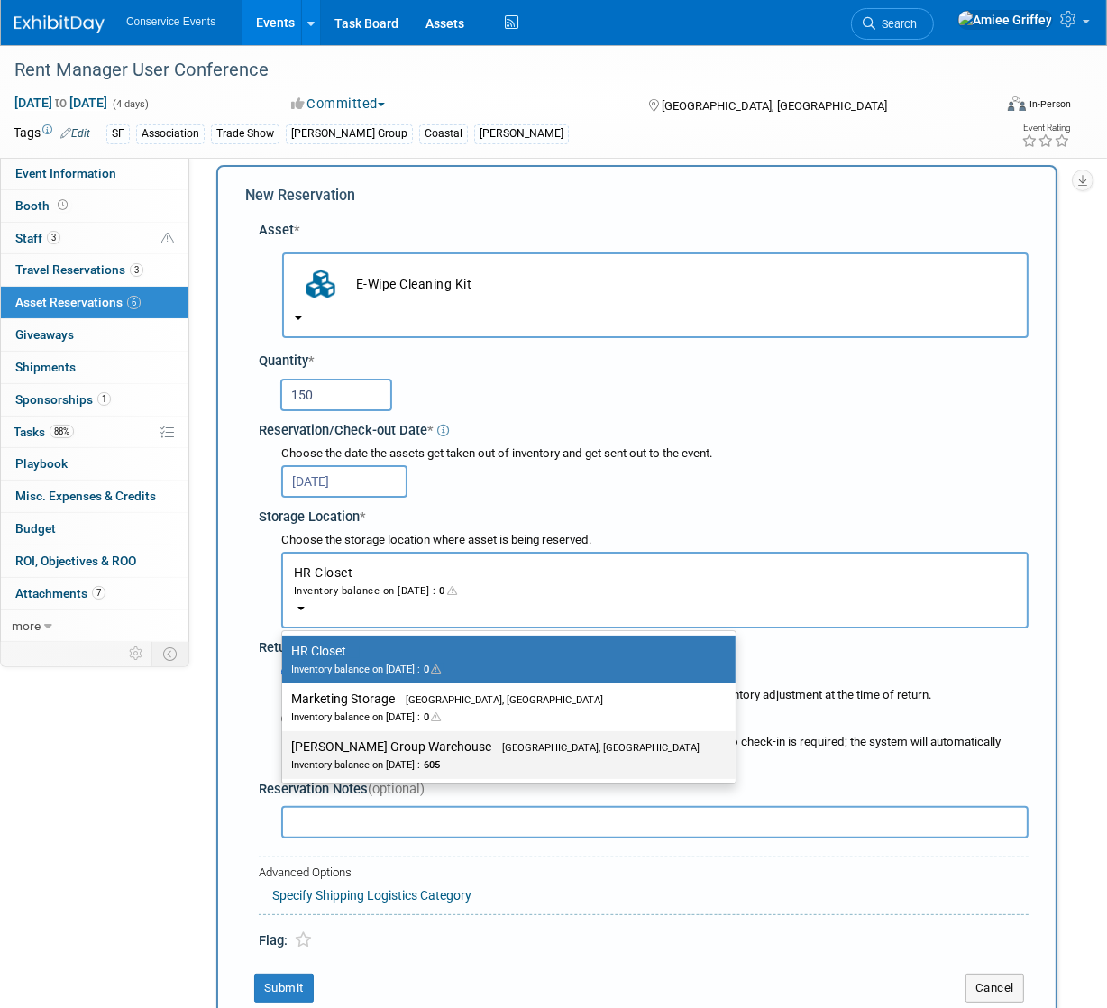
click at [370, 735] on label "Taylor Group Warehouse Brooklyn, OH Inventory balance on Sep 28, 2025 : 605" at bounding box center [504, 755] width 426 height 41
click at [285, 741] on input "Taylor Group Warehouse Brooklyn, OH Inventory balance on Sep 28, 2025 : 605" at bounding box center [279, 747] width 12 height 12
select select "11223164"
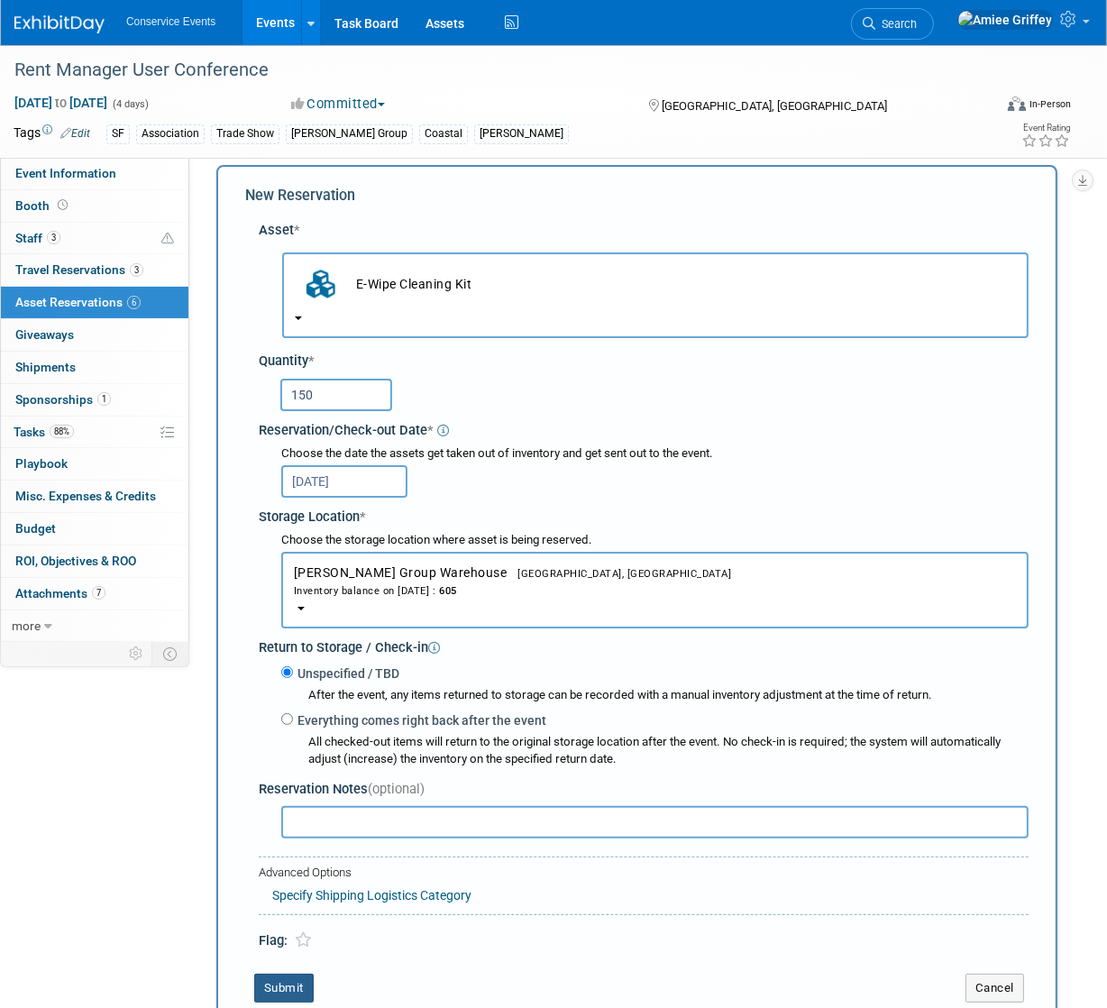
click at [288, 978] on button "Submit" at bounding box center [283, 987] width 59 height 29
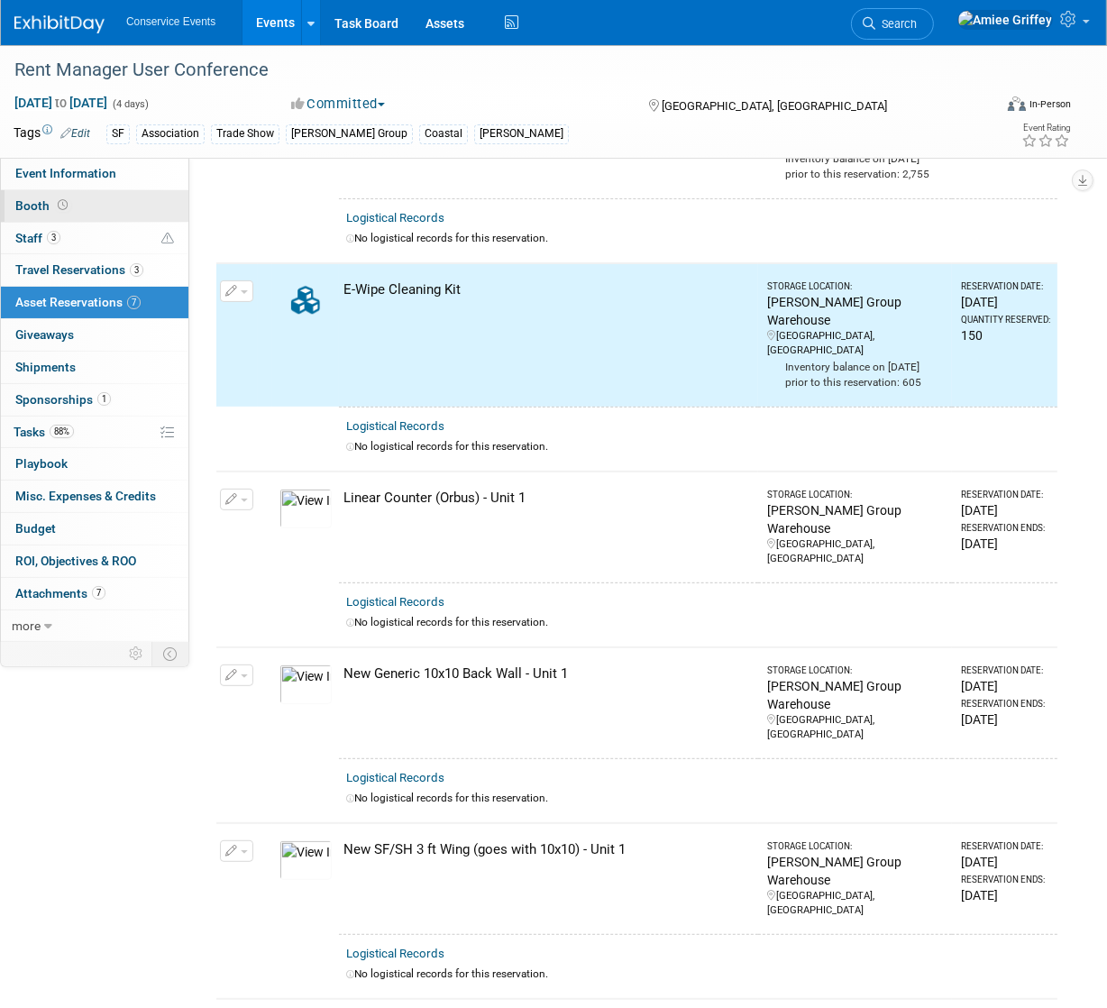
scroll to position [432, 0]
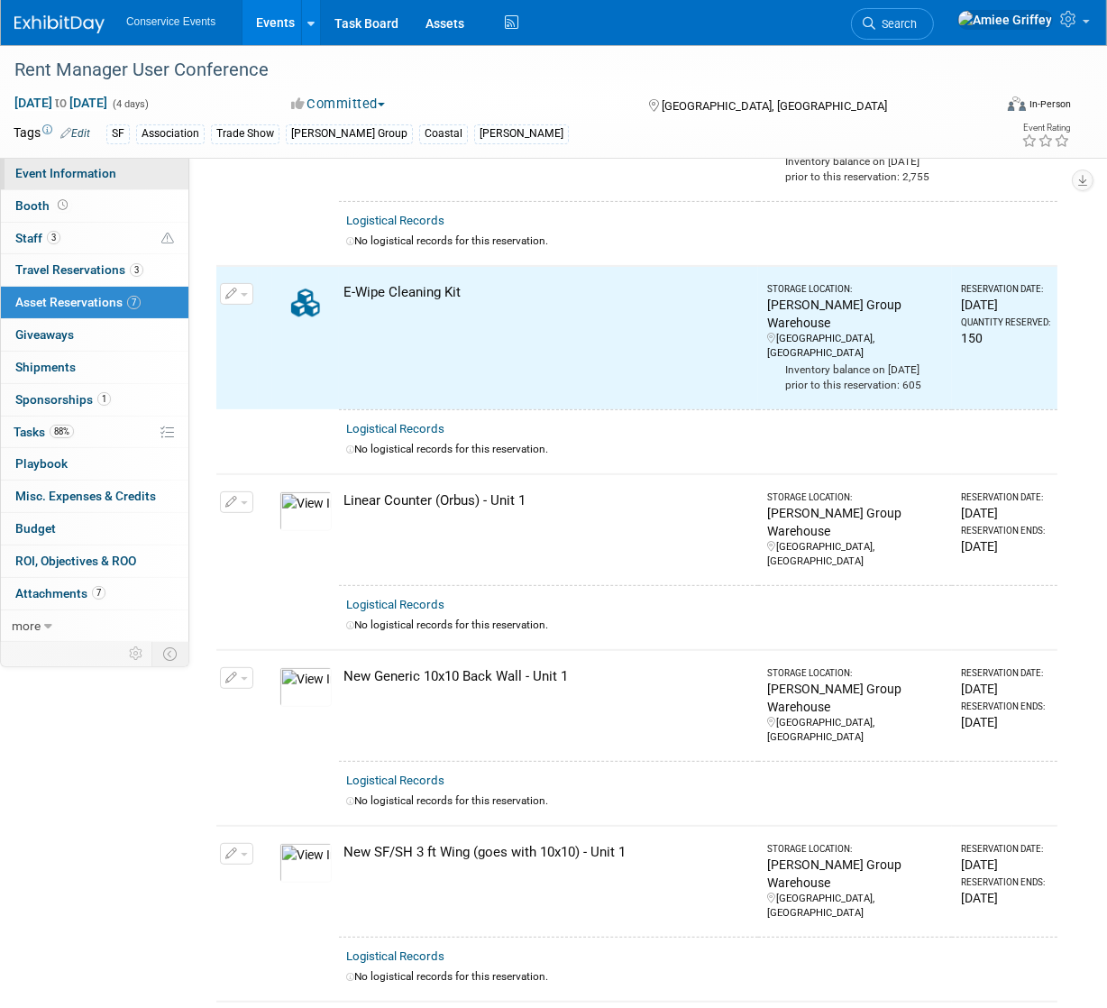
click at [97, 185] on link "Event Information" at bounding box center [94, 174] width 187 height 32
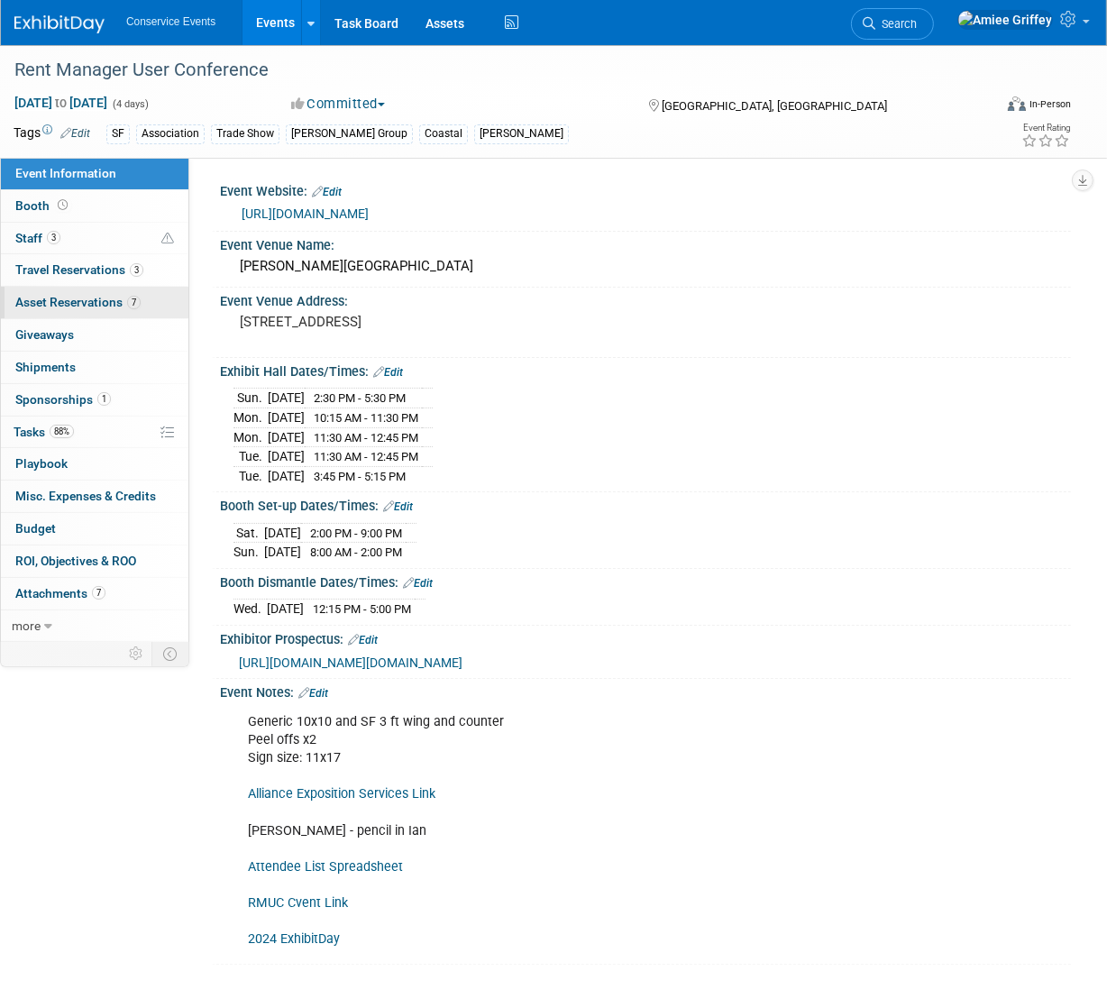
click at [59, 298] on span "Asset Reservations 7" at bounding box center [77, 302] width 125 height 14
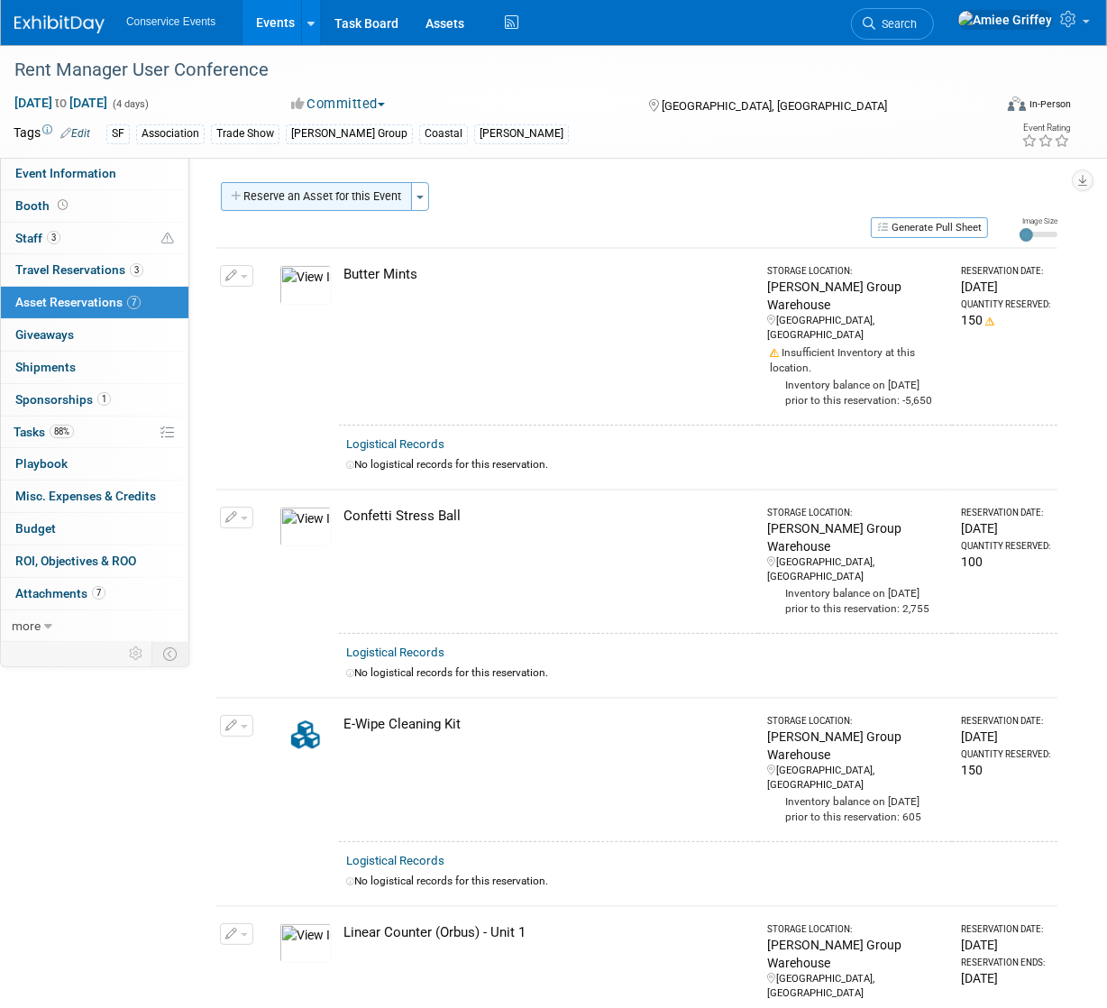
click at [350, 202] on button "Reserve an Asset for this Event" at bounding box center [316, 196] width 191 height 29
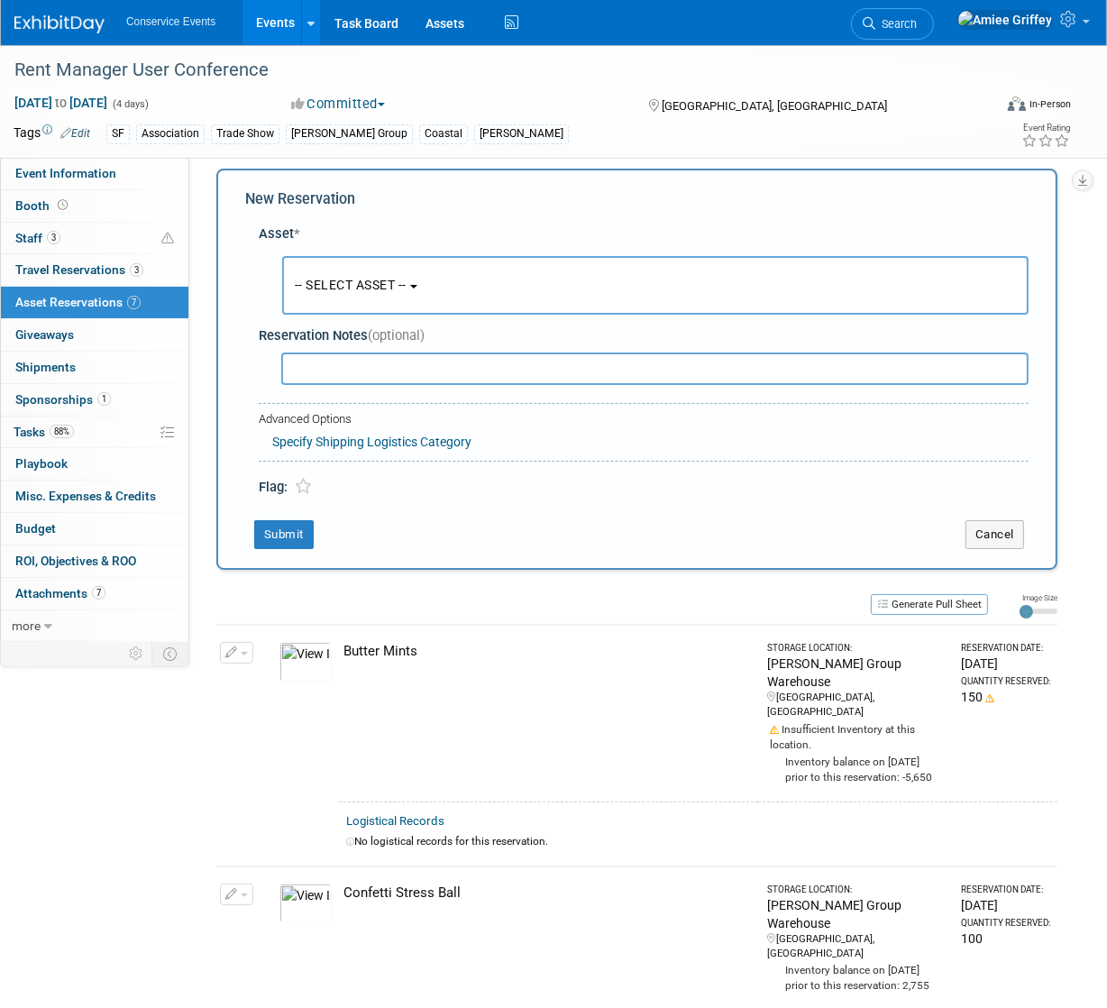
scroll to position [17, 0]
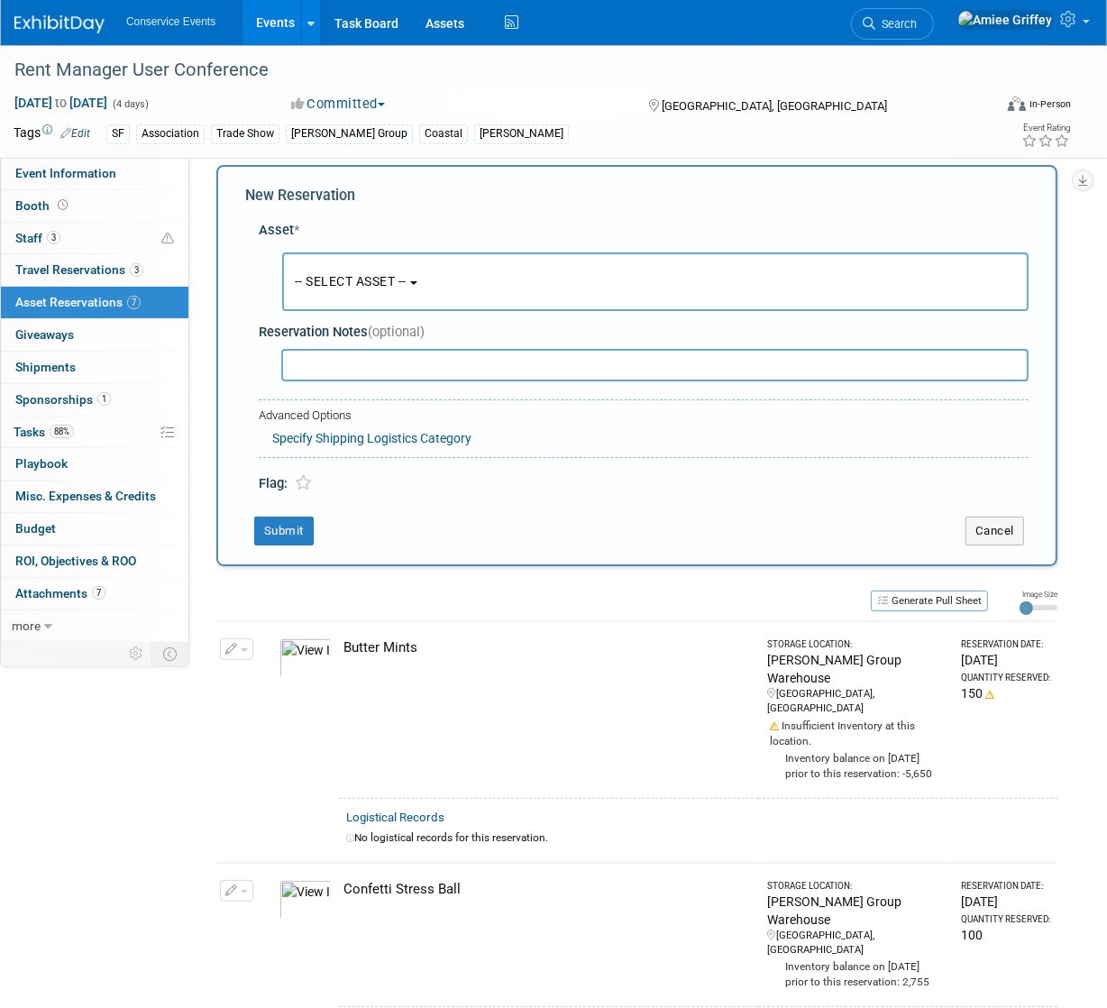
click at [376, 267] on button "-- SELECT ASSET --" at bounding box center [655, 281] width 746 height 59
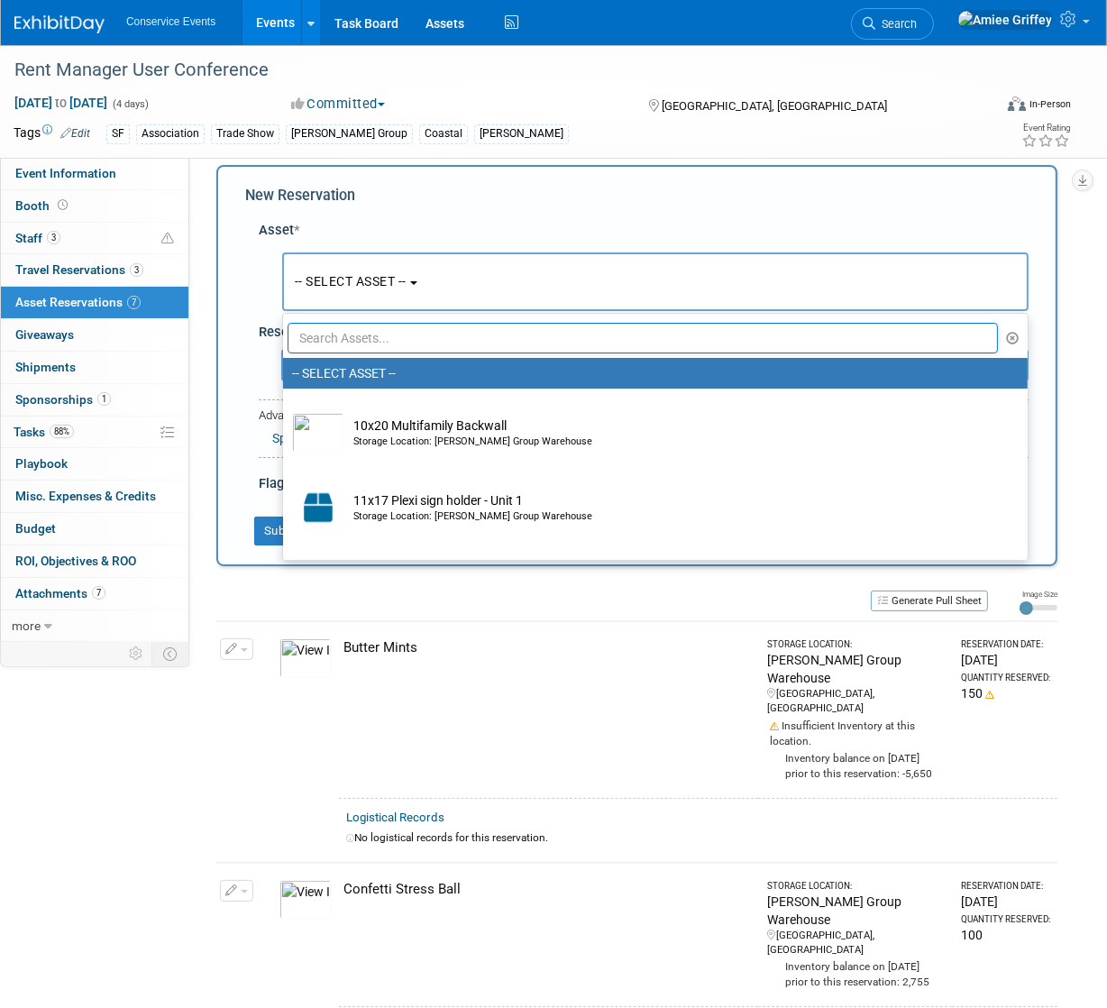
click at [426, 348] on input "text" at bounding box center [642, 338] width 710 height 31
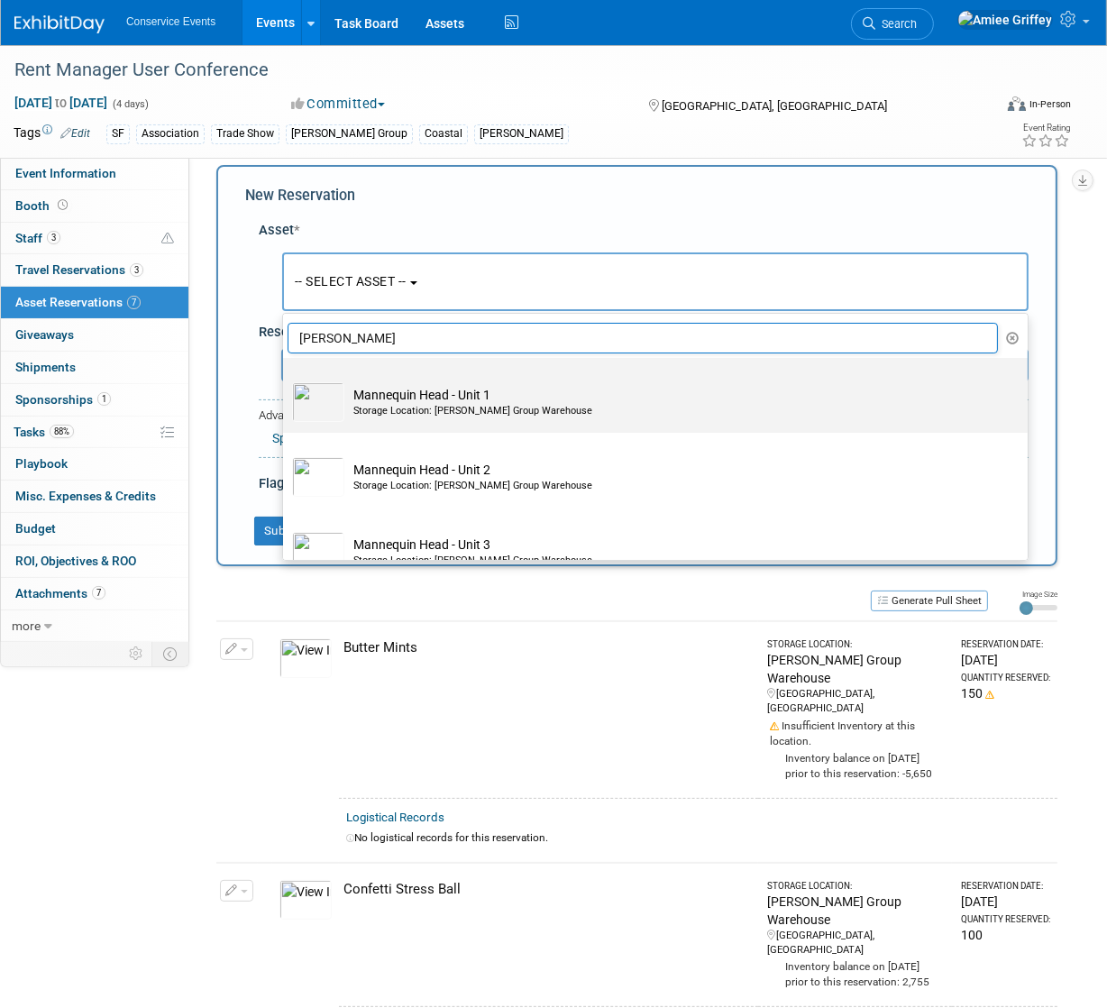
type input "mann"
click at [421, 391] on td "Mannequin Head - Unit 1 Storage Location: Taylor Group Warehouse" at bounding box center [667, 402] width 647 height 40
click at [286, 379] on input "Mannequin Head - Unit 1 Storage Location: Taylor Group Warehouse" at bounding box center [280, 374] width 12 height 12
select select "10710494"
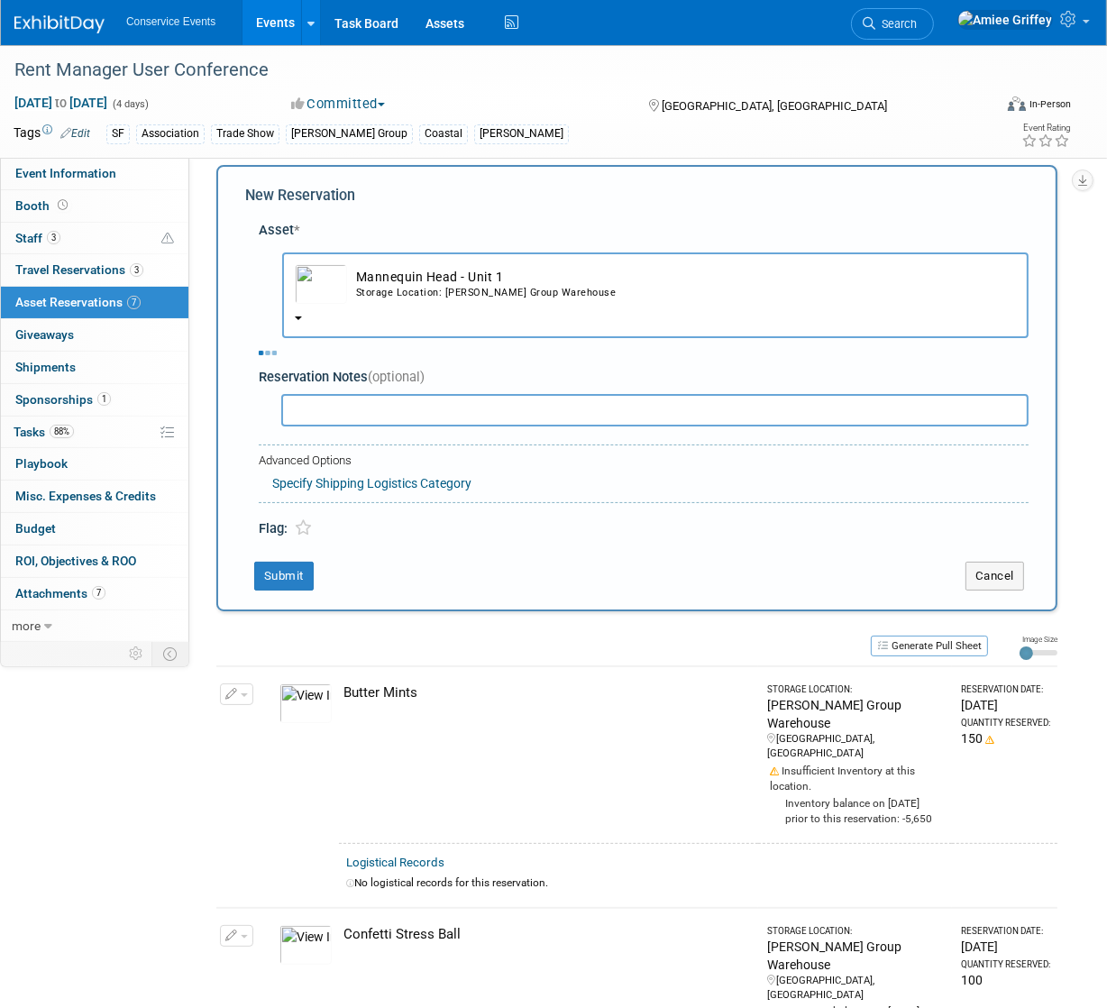
select select "9"
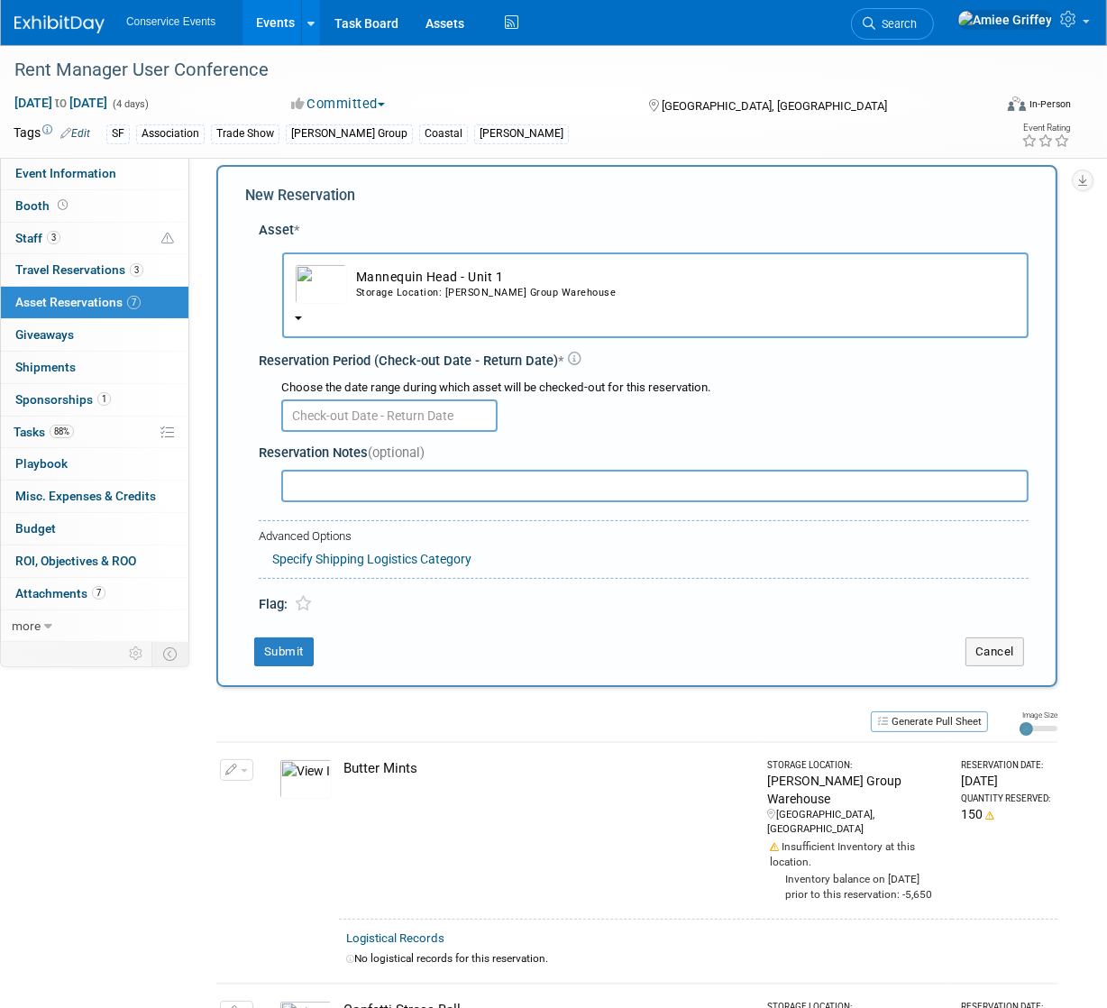
click at [329, 407] on input "text" at bounding box center [389, 415] width 216 height 32
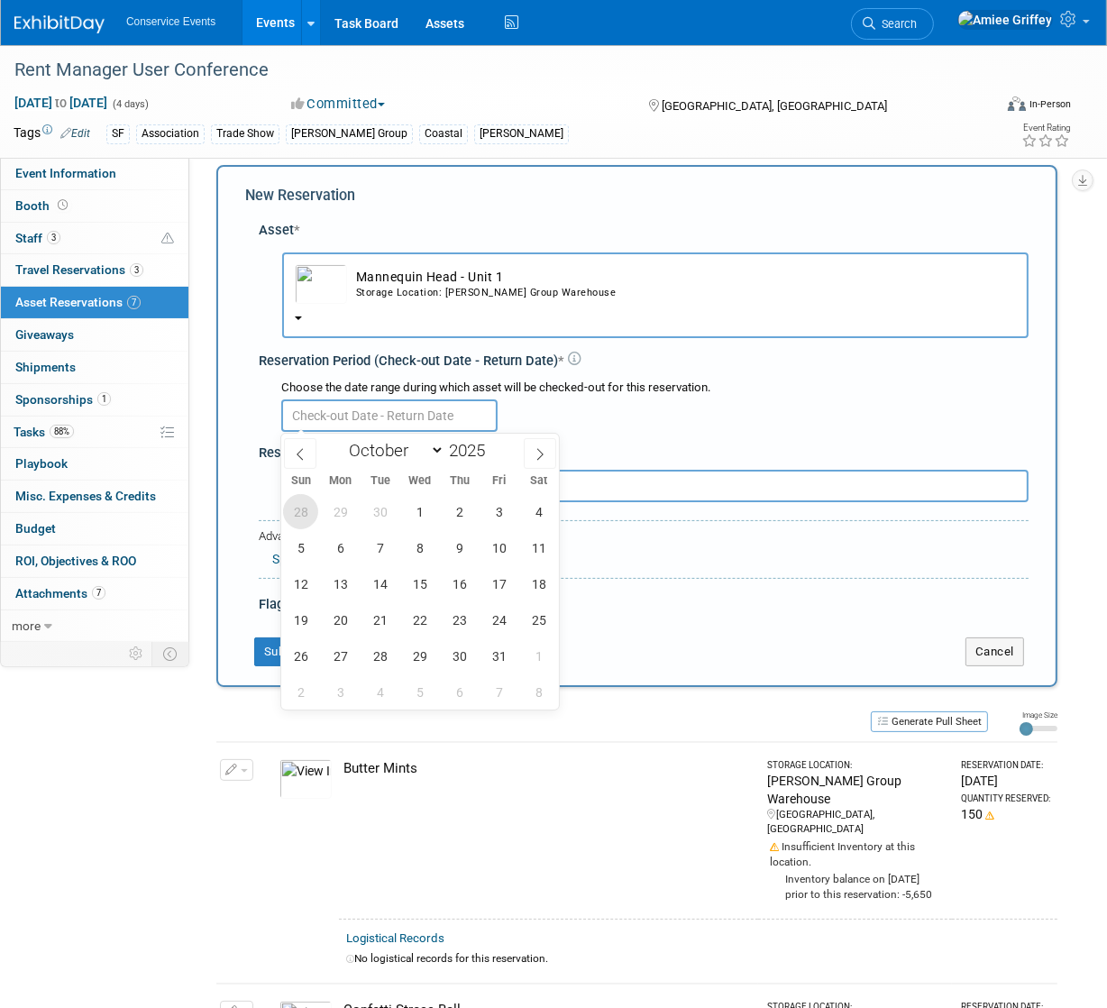
click at [297, 514] on span "28" at bounding box center [300, 511] width 35 height 35
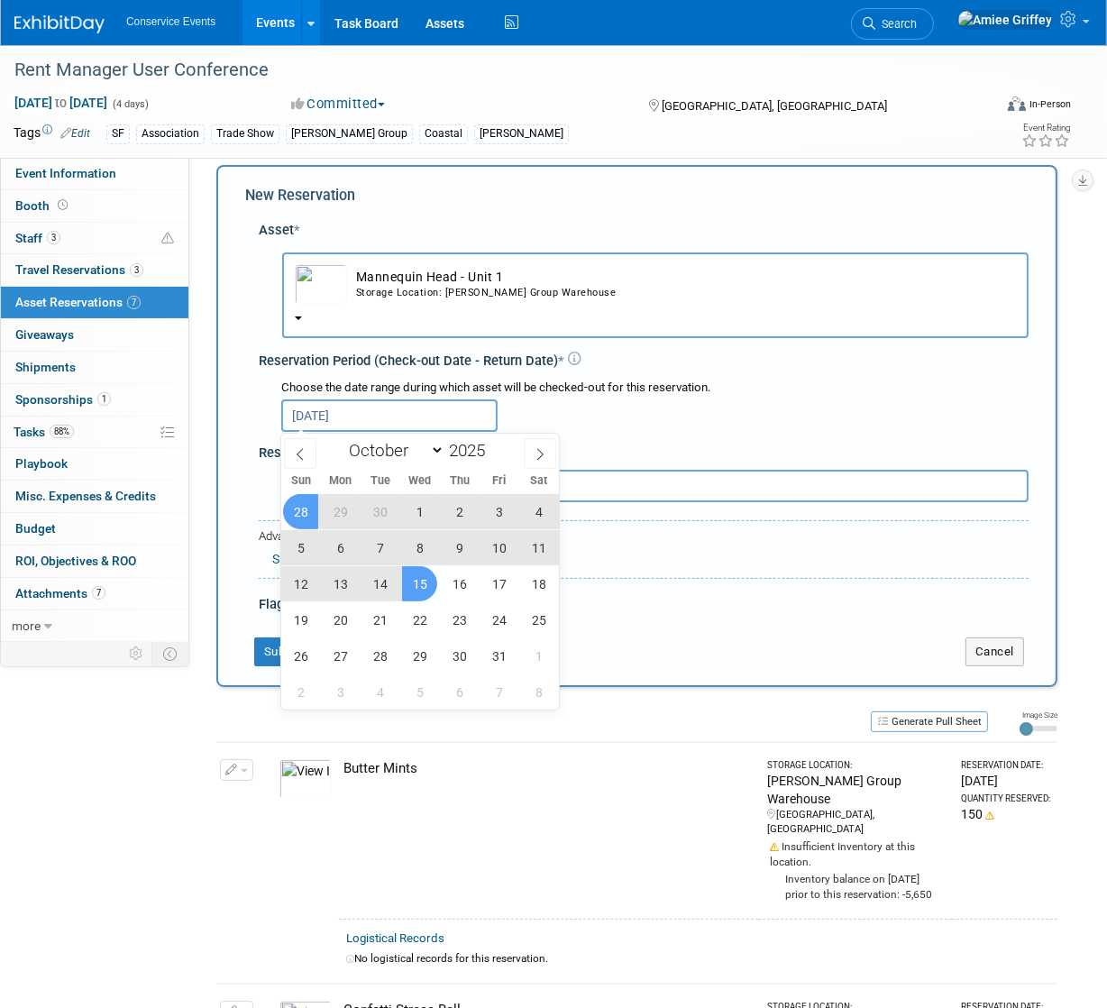
click at [413, 582] on span "15" at bounding box center [419, 583] width 35 height 35
type input "Sep 28, 2025 to Oct 15, 2025"
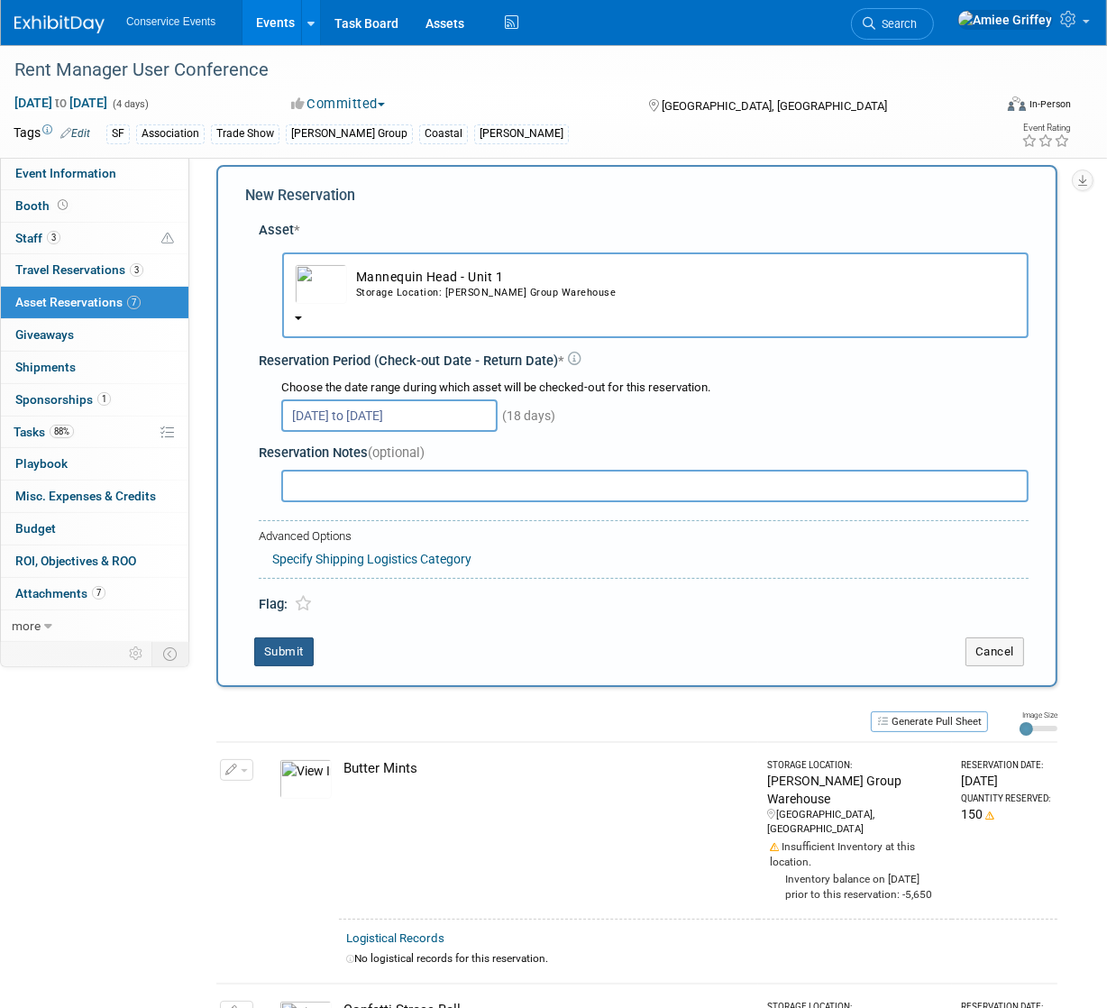
click at [301, 654] on button "Submit" at bounding box center [283, 651] width 59 height 29
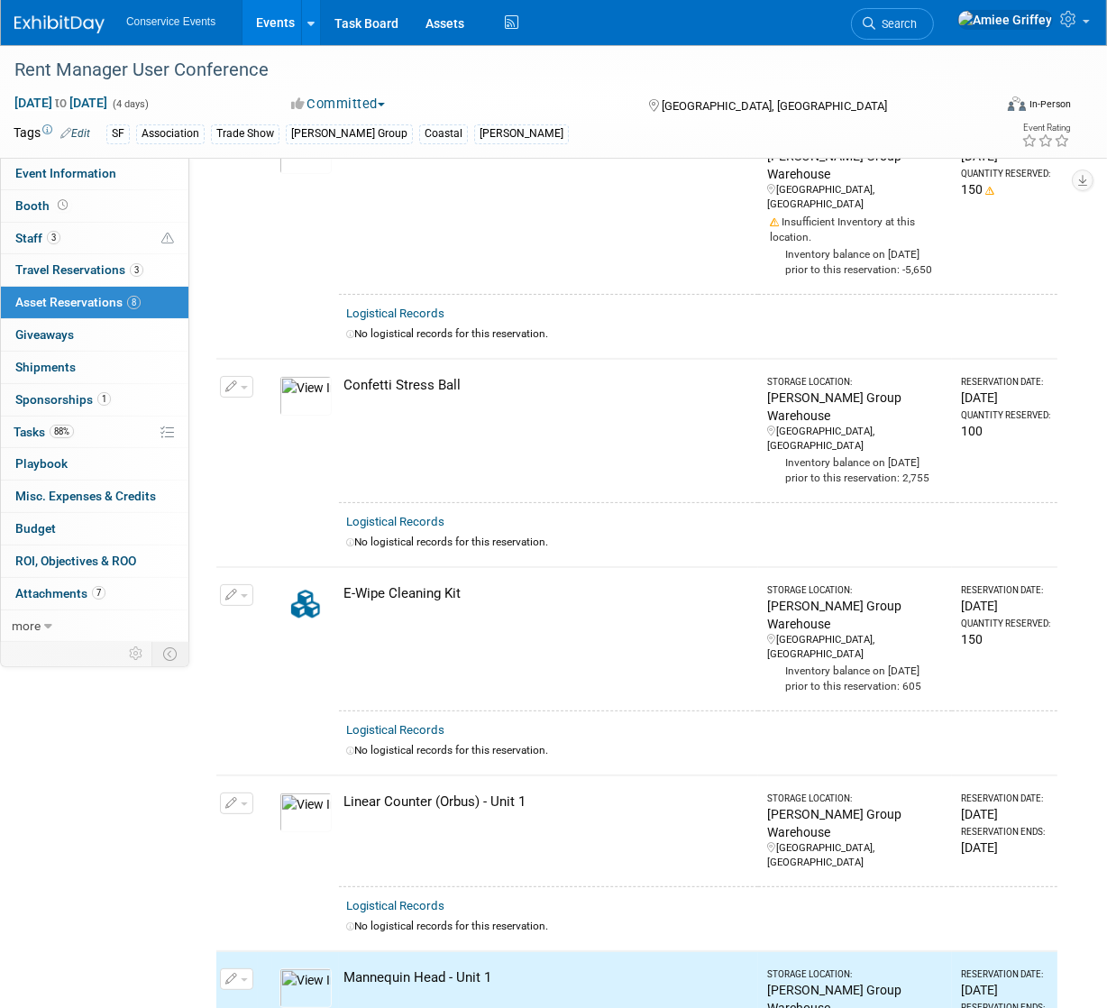
scroll to position [0, 0]
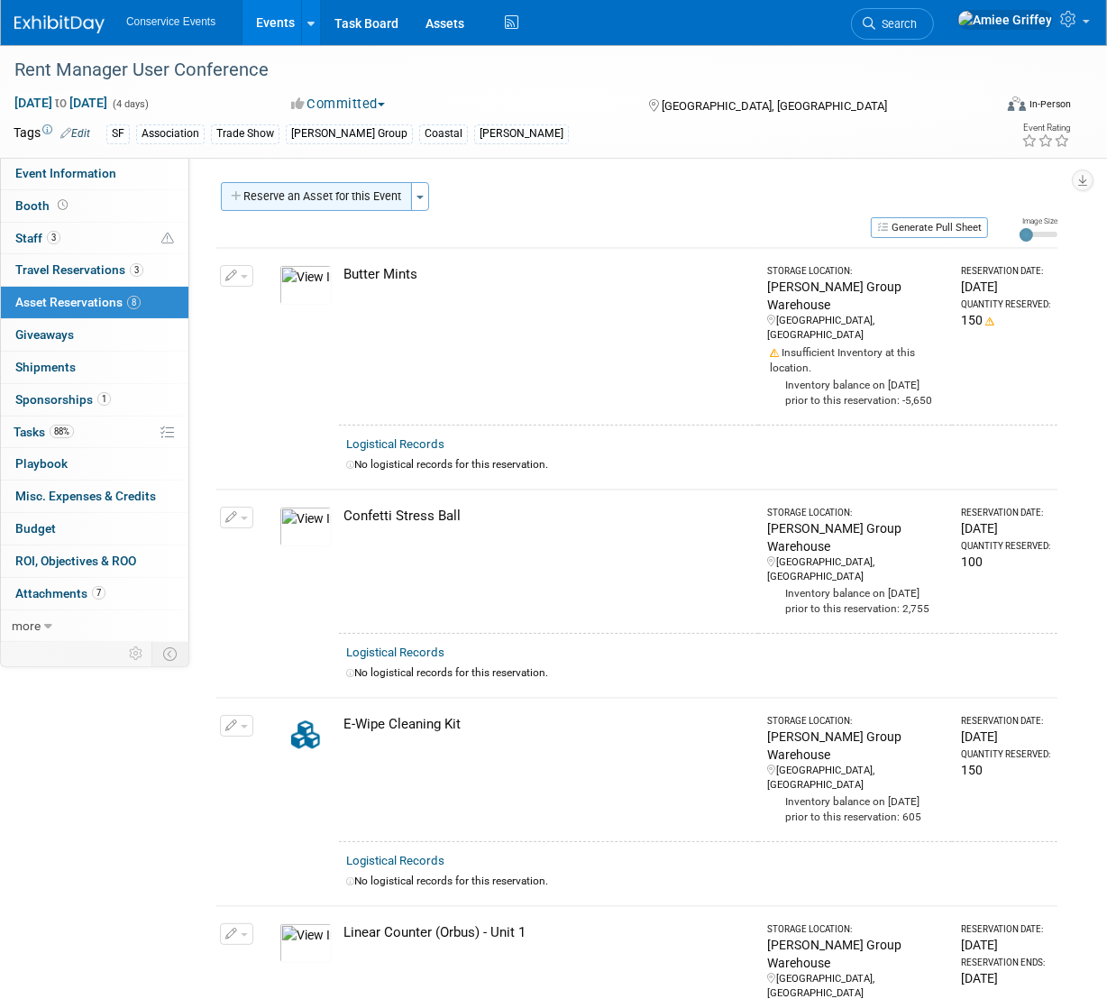
click at [332, 196] on button "Reserve an Asset for this Event" at bounding box center [316, 196] width 191 height 29
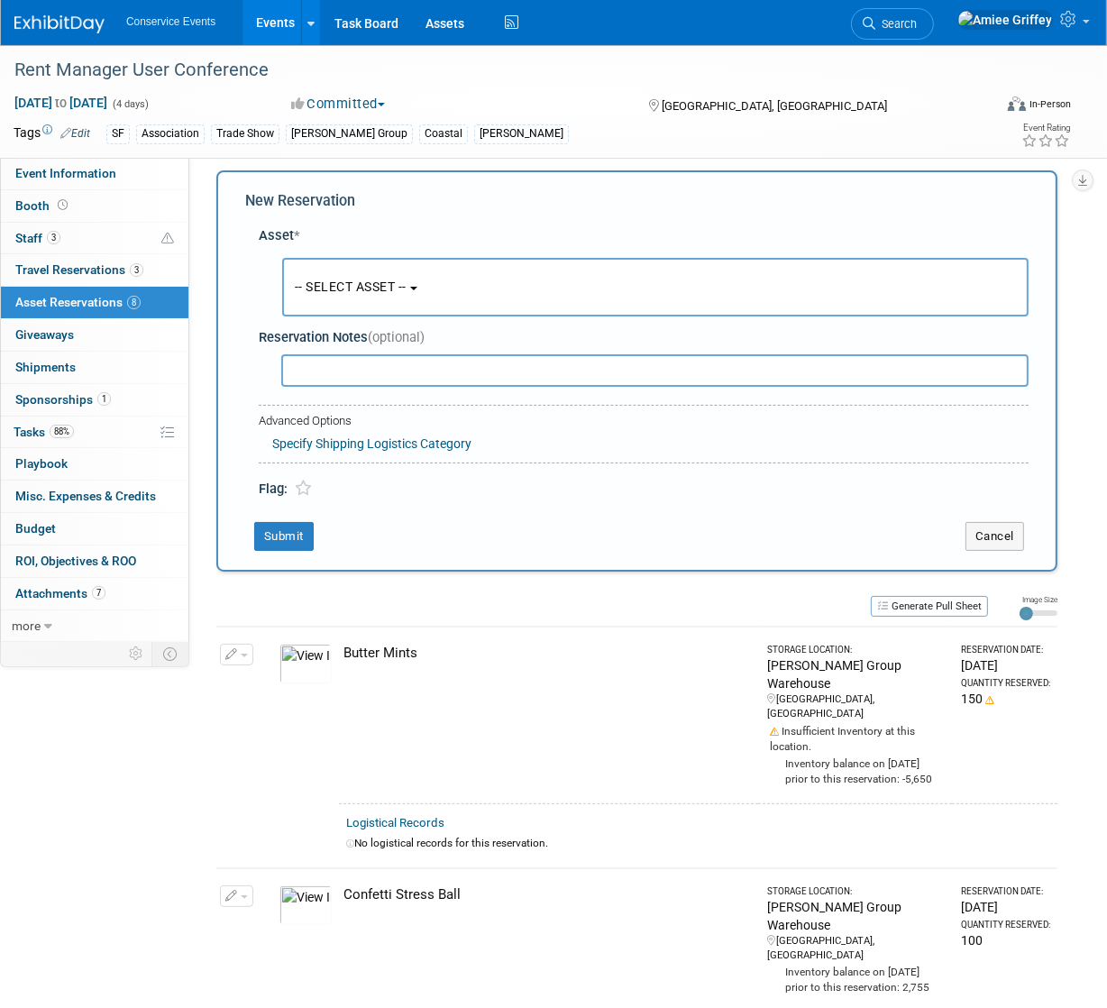
scroll to position [17, 0]
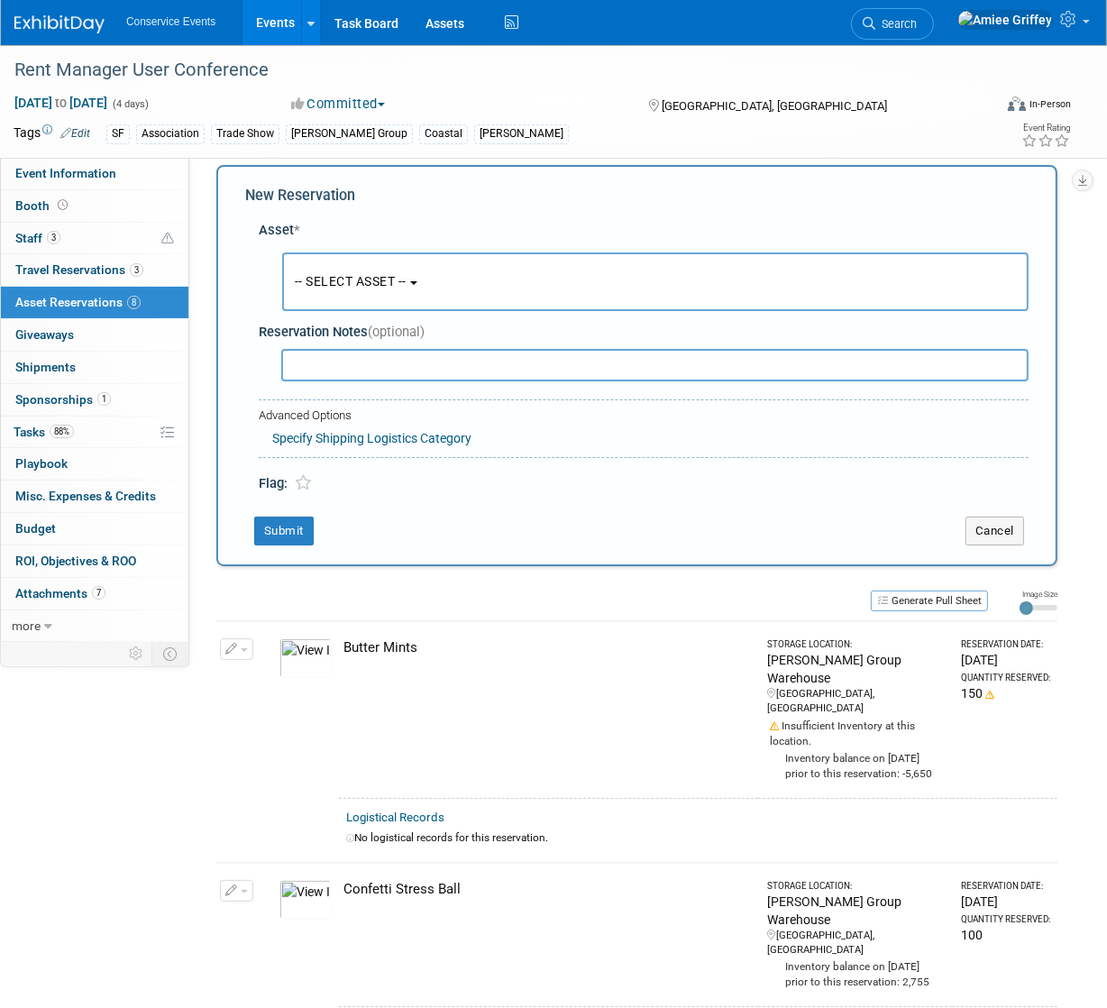
click at [369, 279] on span "-- SELECT ASSET --" at bounding box center [351, 281] width 112 height 14
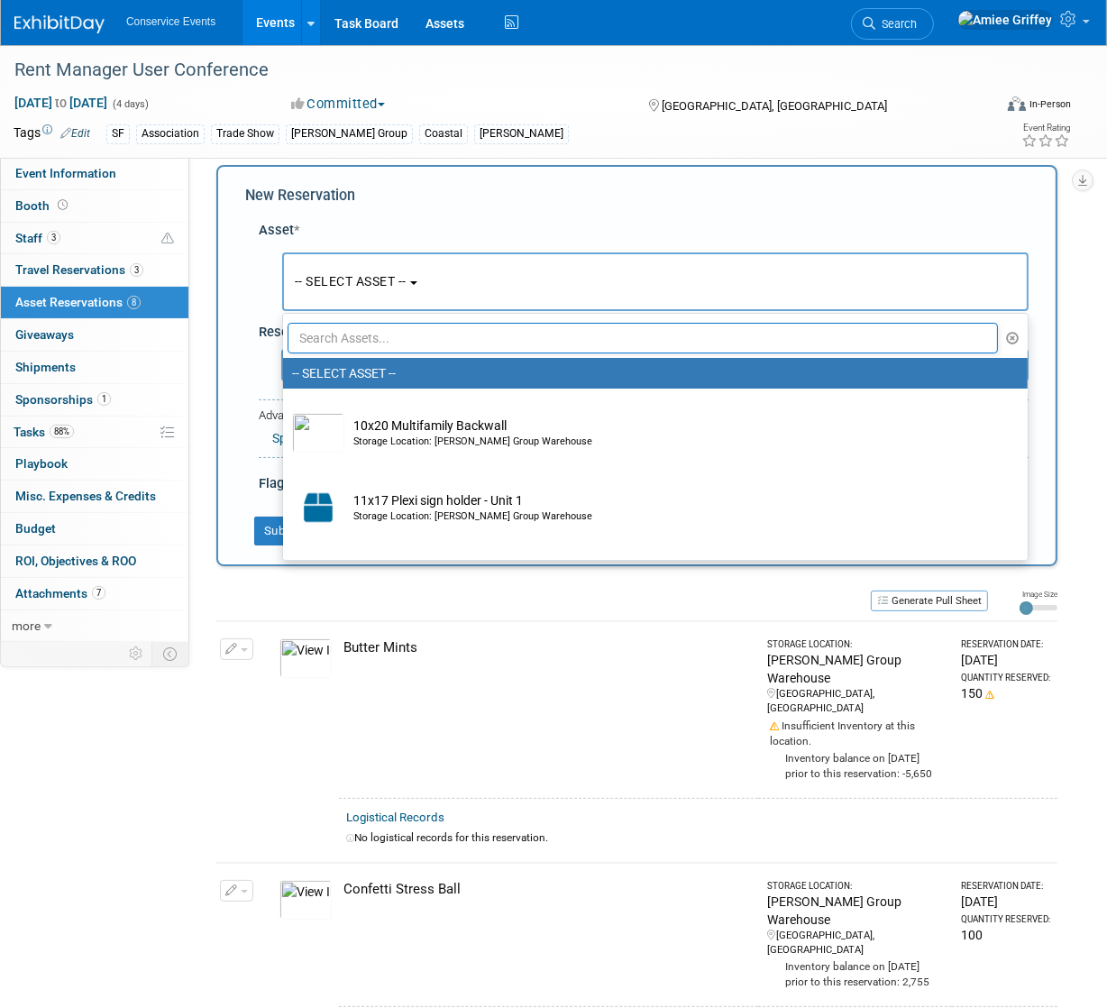
click at [391, 333] on input "text" at bounding box center [642, 338] width 710 height 31
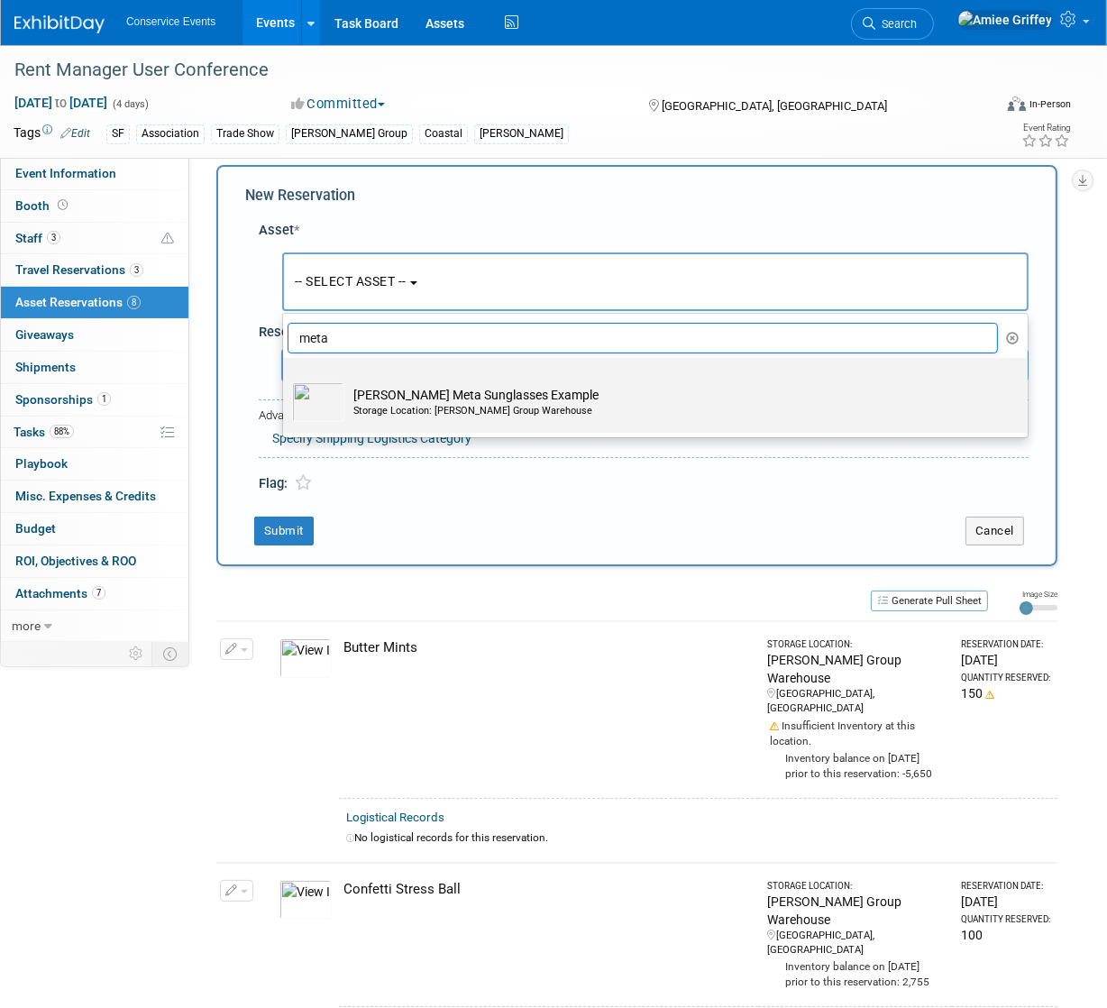
type input "meta"
click at [417, 404] on div "Storage Location: Taylor Group Warehouse" at bounding box center [672, 411] width 638 height 14
click at [286, 379] on input "Ray Ban Meta Sunglasses Example Storage Location: Taylor Group Warehouse" at bounding box center [280, 374] width 12 height 12
select select "10724257"
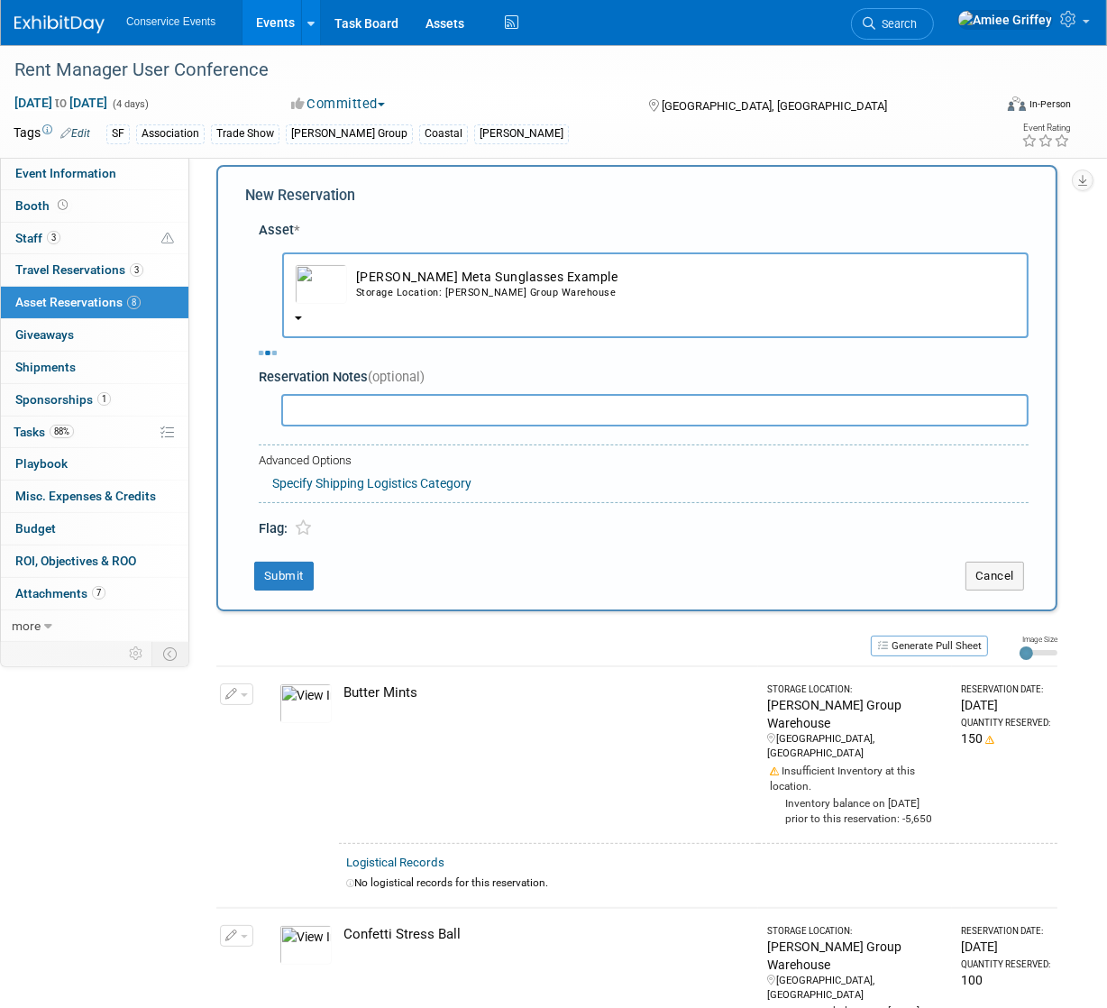
select select "9"
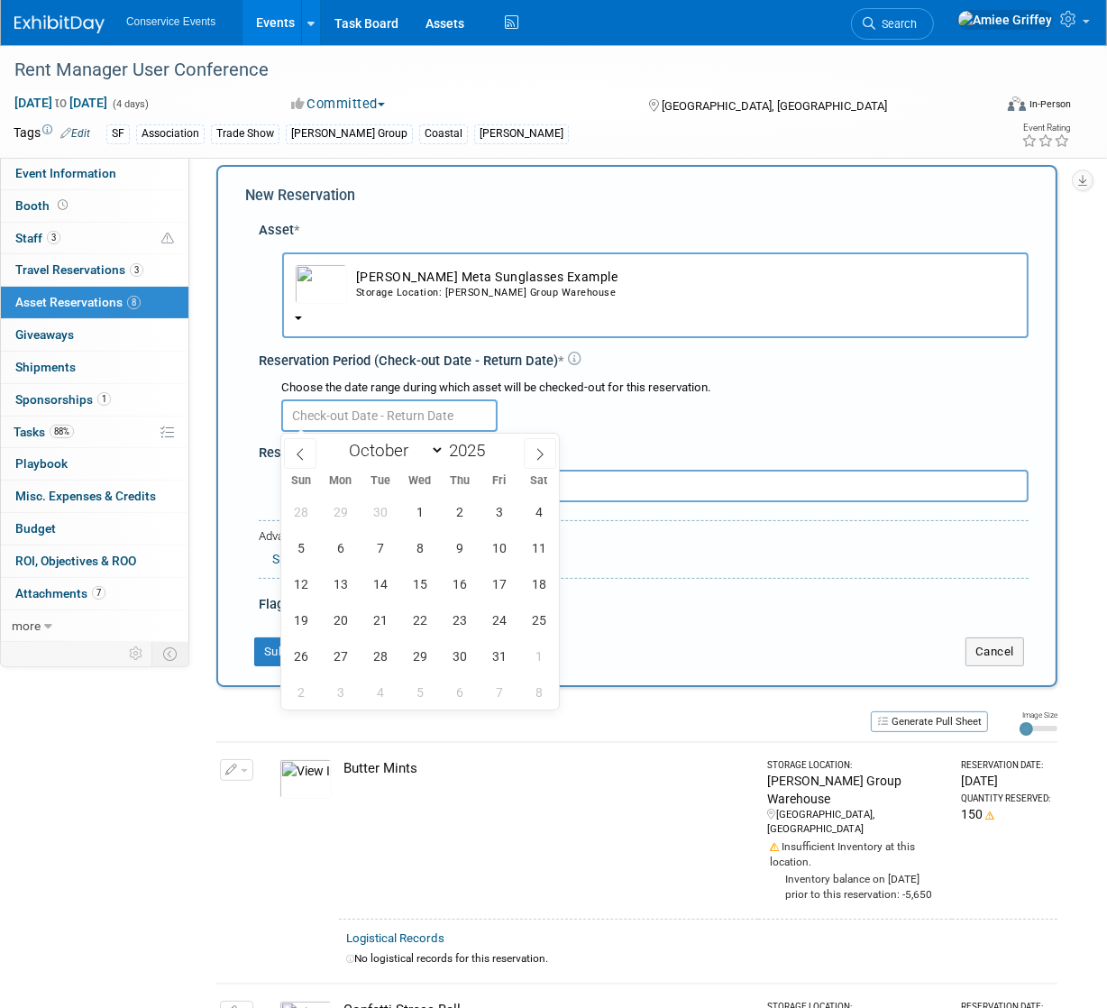
click at [332, 417] on input "text" at bounding box center [389, 415] width 216 height 32
click at [296, 506] on span "28" at bounding box center [300, 511] width 35 height 35
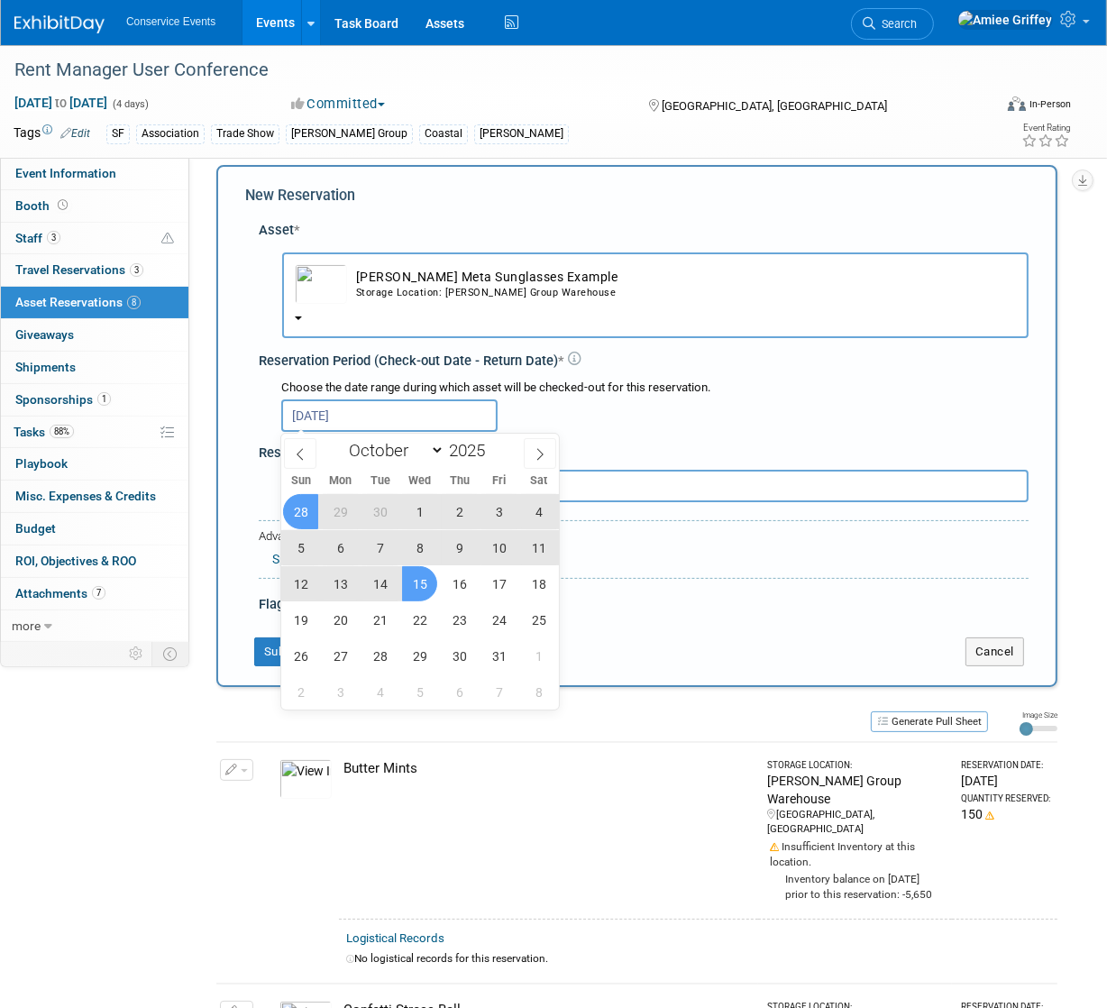
click at [418, 587] on span "15" at bounding box center [419, 583] width 35 height 35
type input "Sep 28, 2025 to Oct 15, 2025"
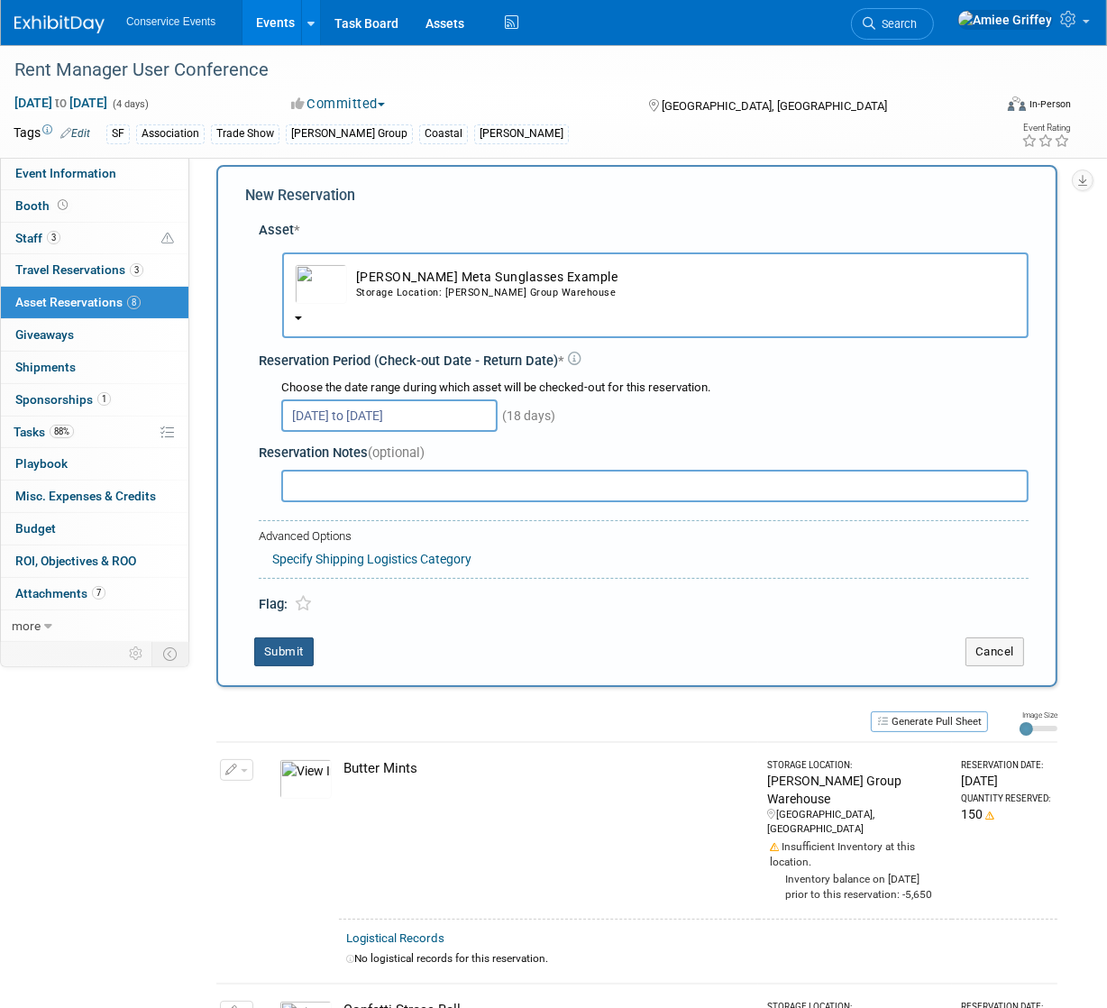
click at [300, 644] on button "Submit" at bounding box center [283, 651] width 59 height 29
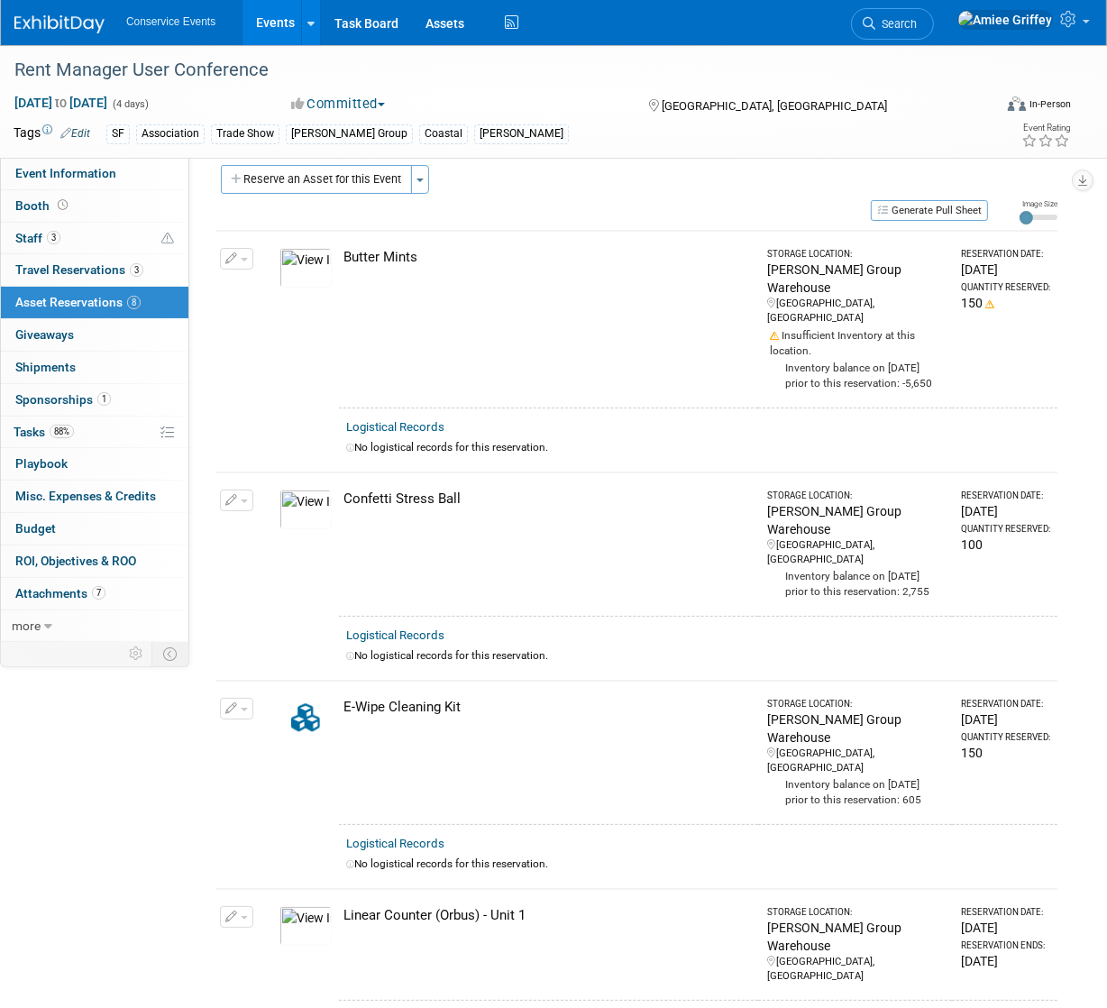
scroll to position [1031, 0]
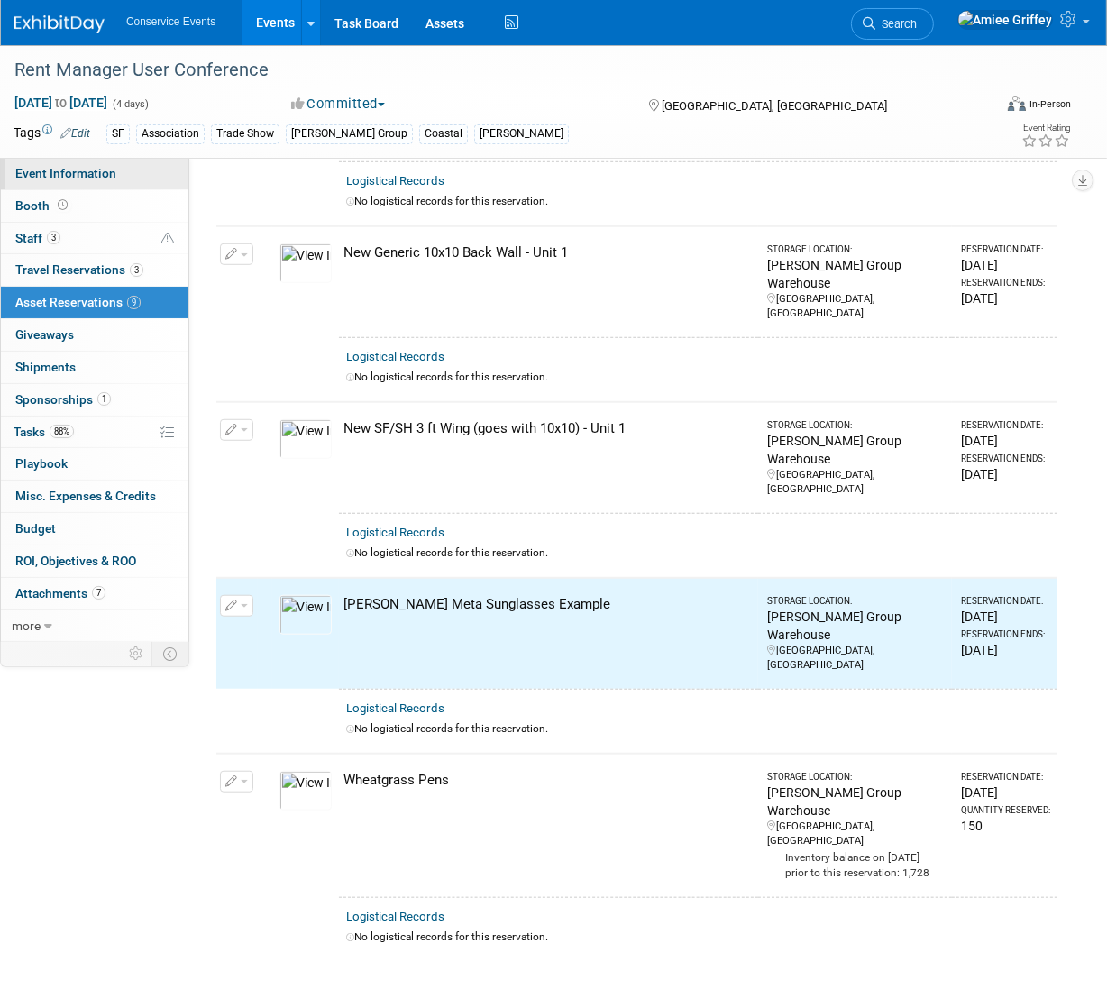
click at [78, 178] on span "Event Information" at bounding box center [65, 173] width 101 height 14
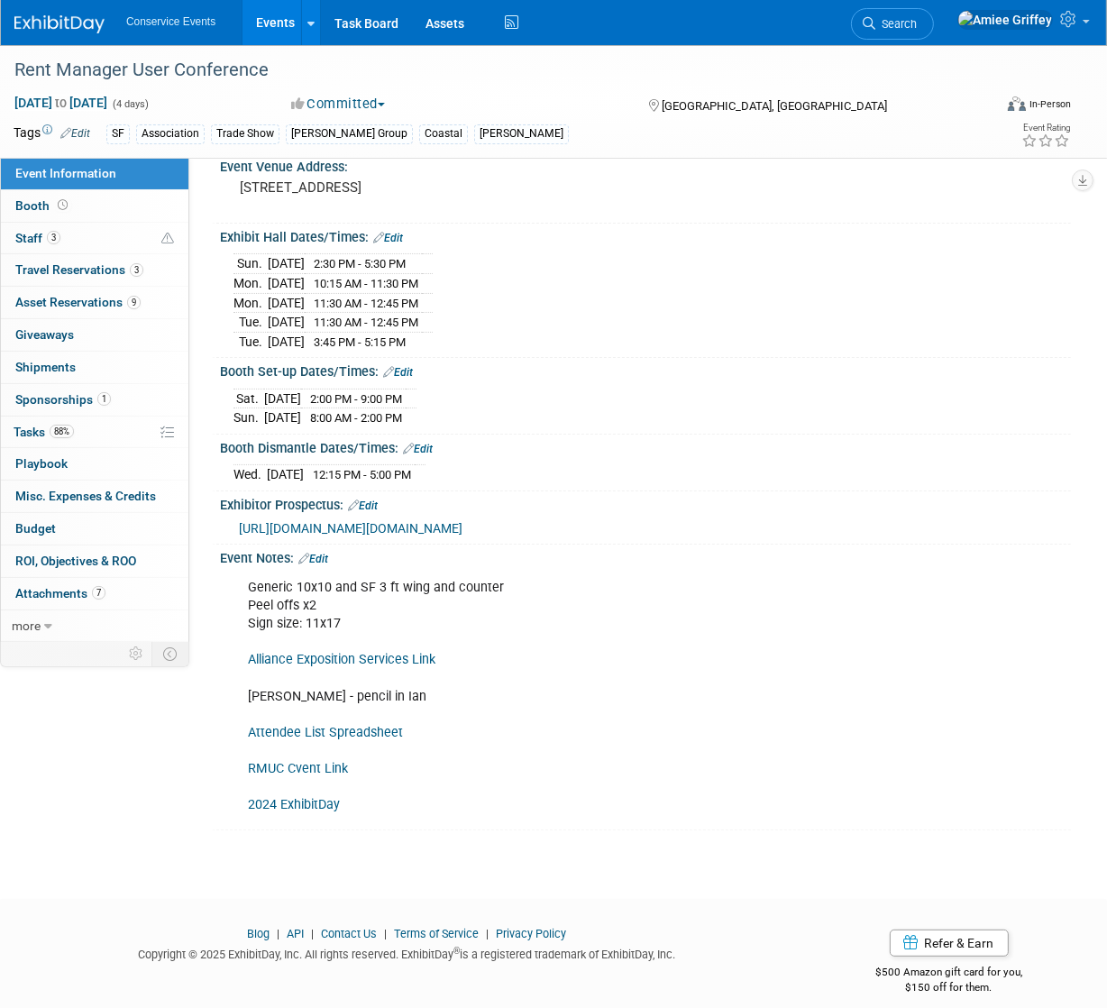
scroll to position [270, 0]
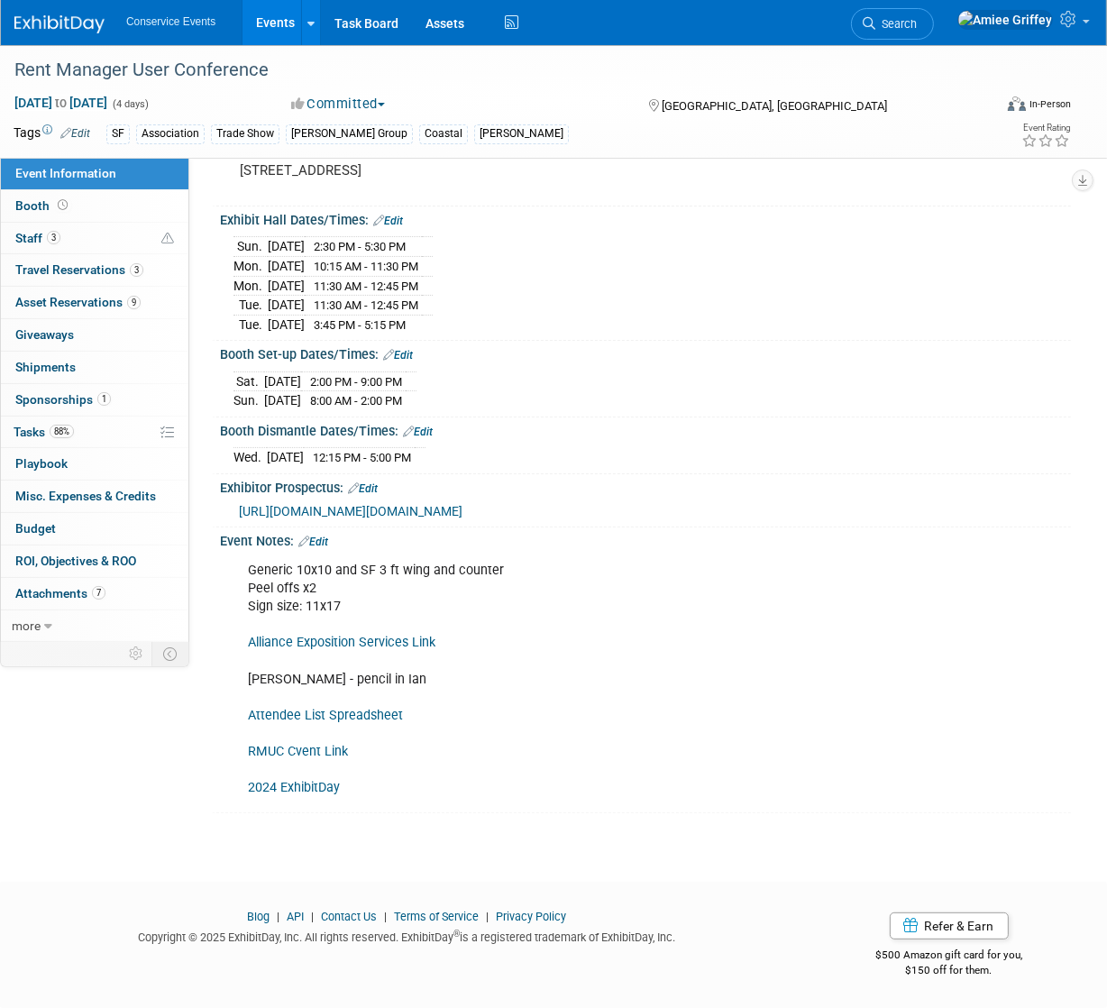
click at [322, 539] on link "Edit" at bounding box center [313, 541] width 30 height 13
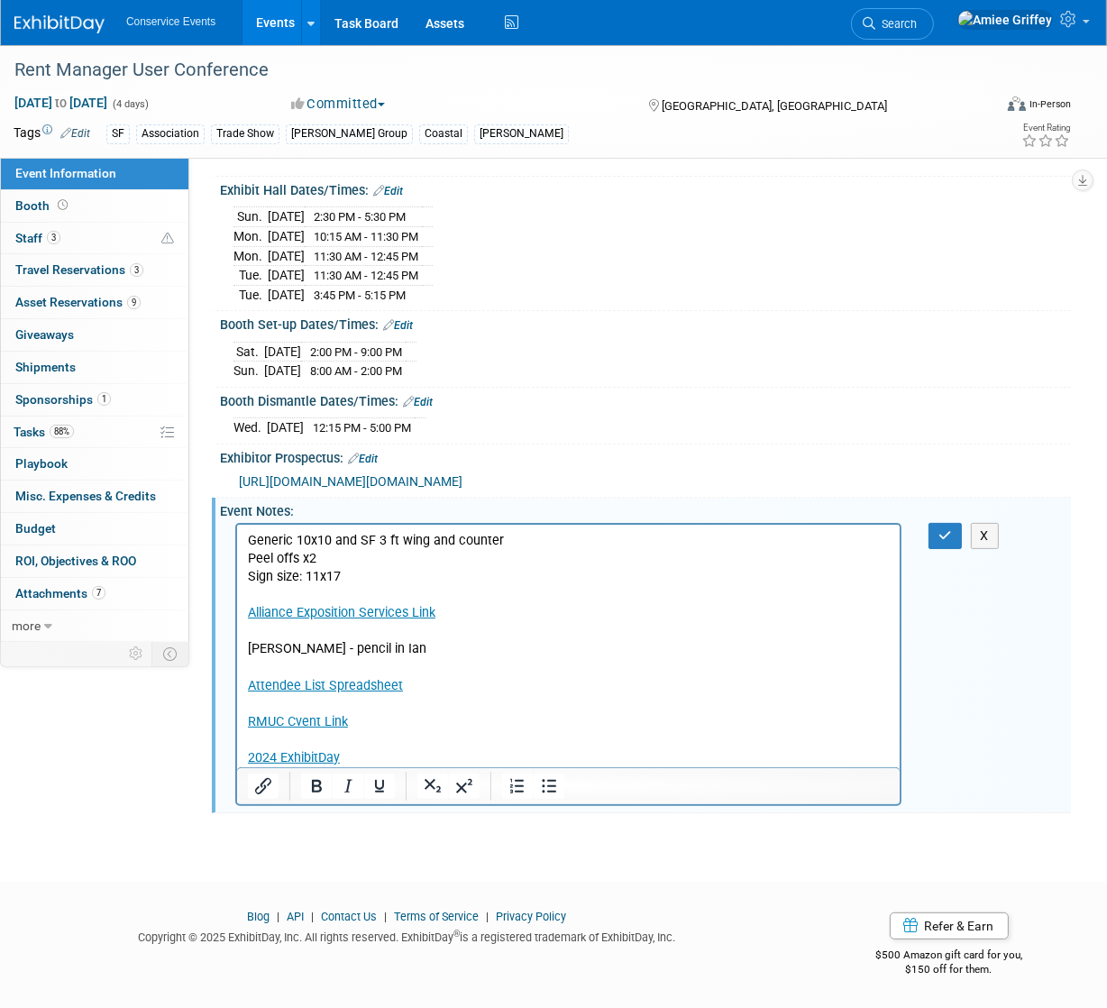
scroll to position [0, 0]
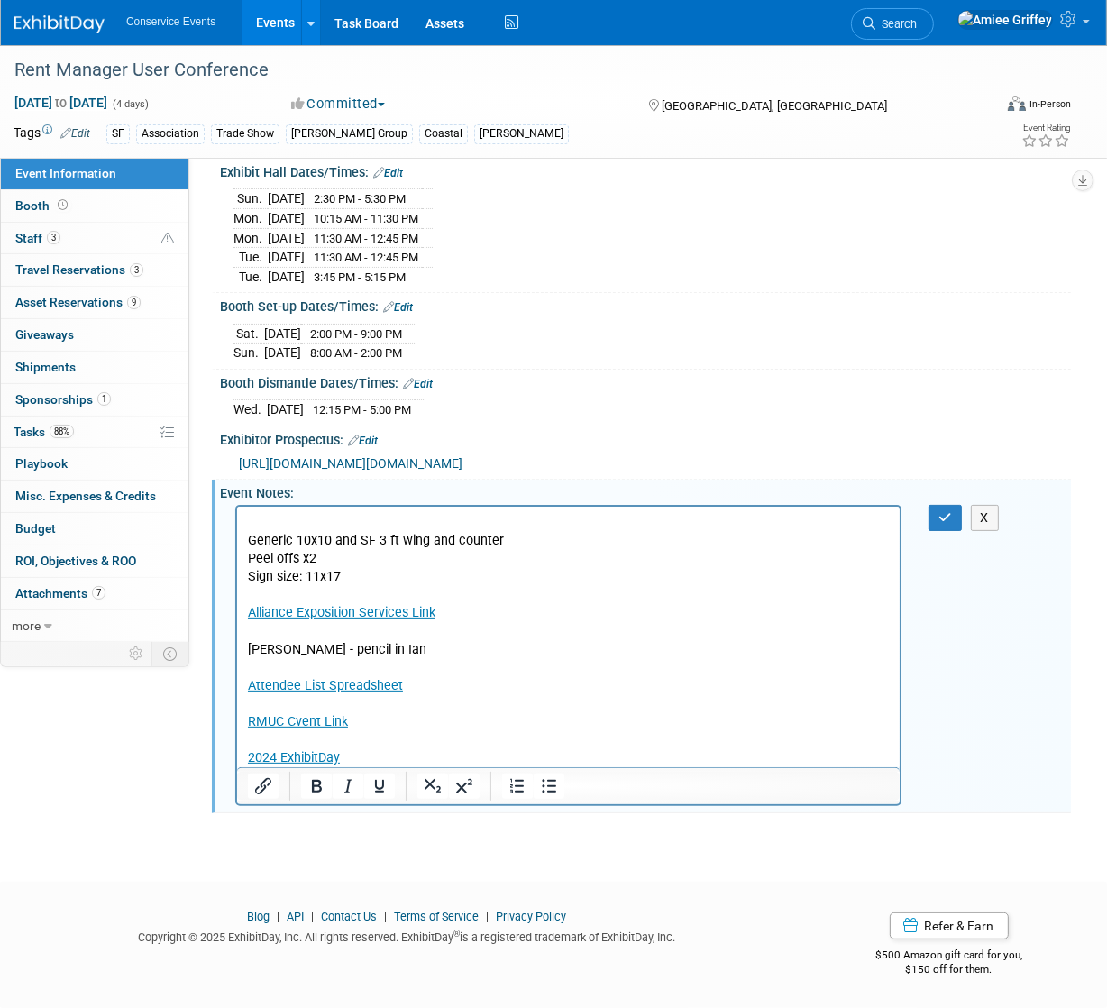
click at [271, 525] on p "Rich Text Area. Press ALT-0 for help." at bounding box center [568, 522] width 642 height 18
drag, startPoint x: 350, startPoint y: 557, endPoint x: 233, endPoint y: 551, distance: 116.4
click at [236, 551] on html "UPDATED 9/18 Generic 10x10 and SF 3 ft wing and counter Peel offs x2 Sign size:…" at bounding box center [567, 636] width 662 height 260
click at [251, 575] on p "Generic 10x10 and SF 3 ft wing and counter No peel offs - Raffle prize instead …" at bounding box center [568, 648] width 642 height 235
click at [248, 572] on p "Generic 10x10 and SF 3 ft wing and counter No peel offs - Raffle prize instead …" at bounding box center [568, 648] width 642 height 235
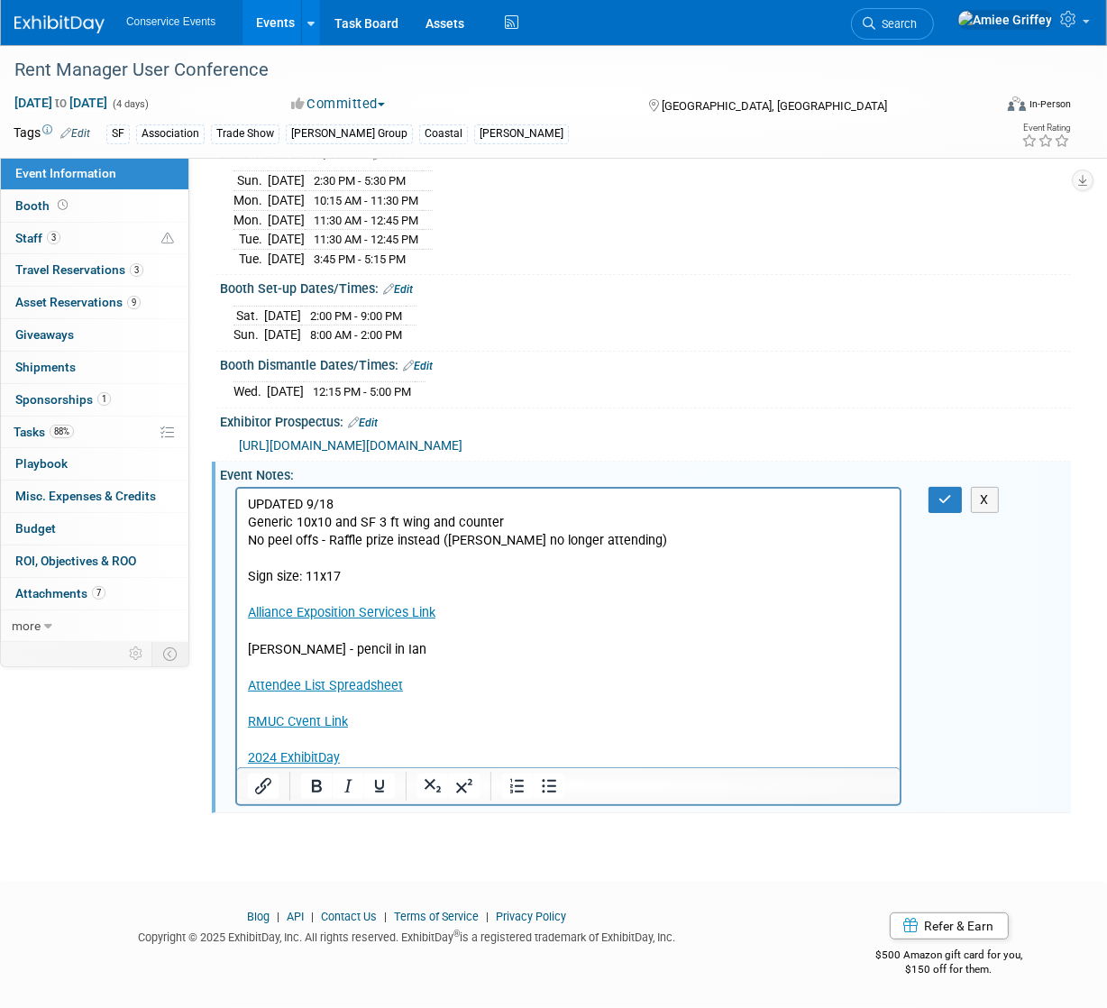
click at [259, 556] on p "Rich Text Area. Press ALT-0 for help." at bounding box center [568, 558] width 642 height 18
click at [949, 506] on icon "button" at bounding box center [945, 499] width 14 height 13
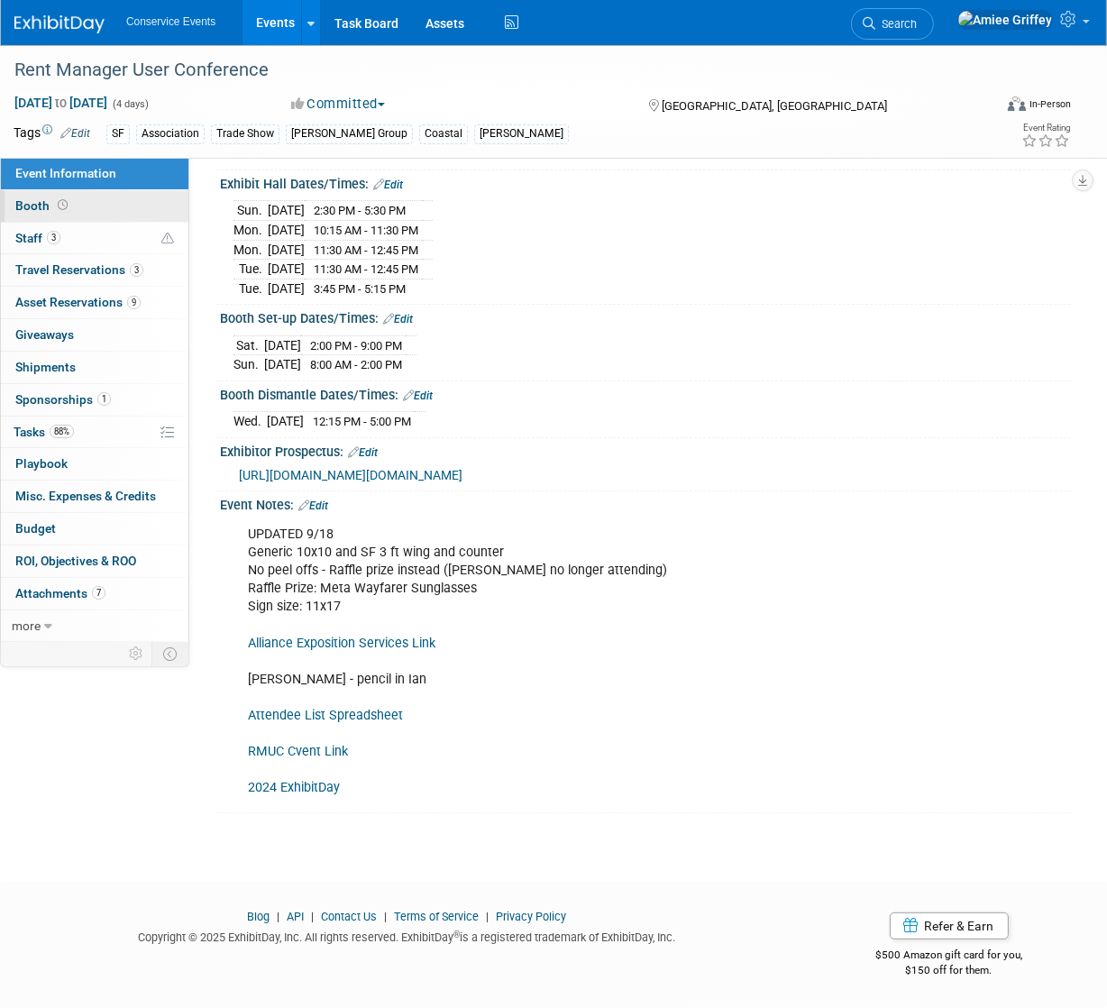
click at [44, 198] on span "Booth" at bounding box center [43, 205] width 56 height 14
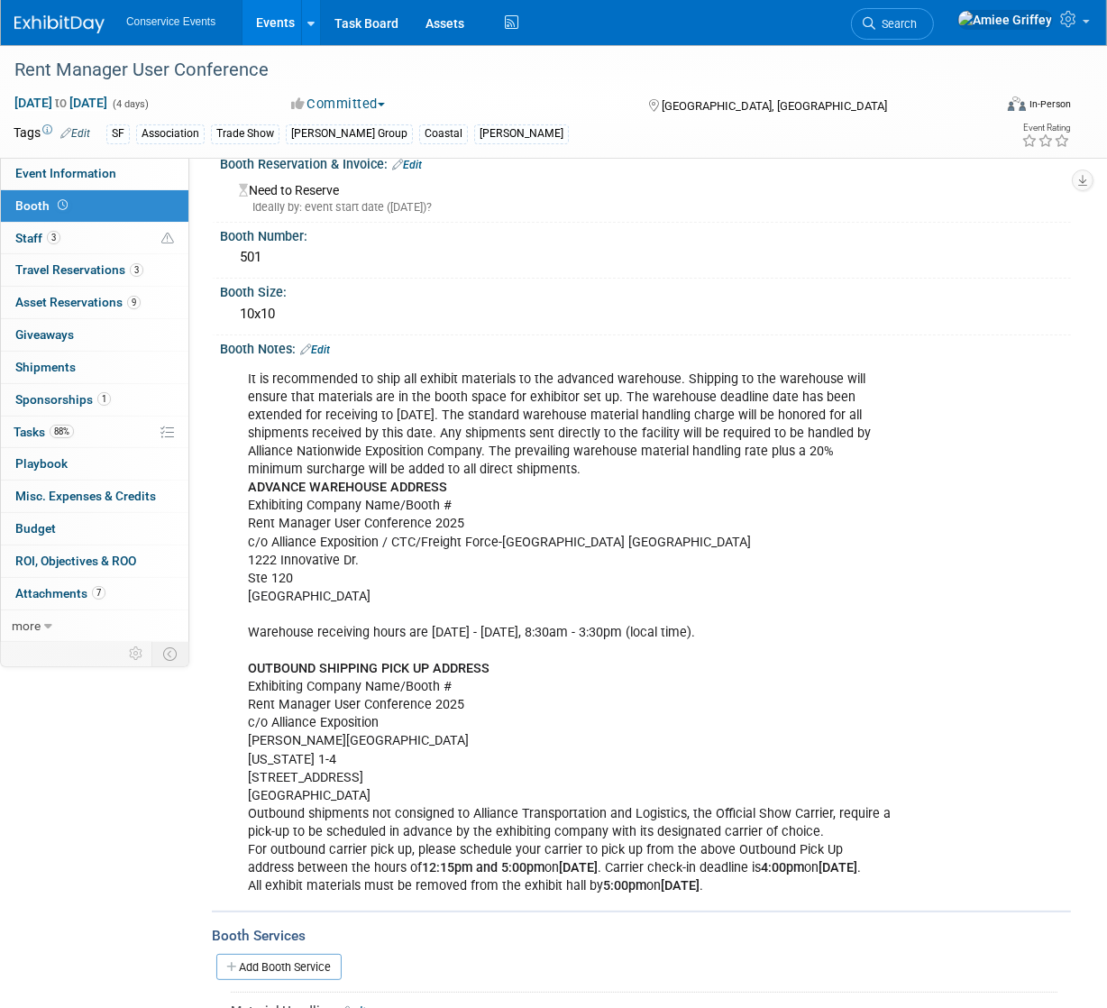
scroll to position [27, 0]
click at [125, 175] on link "Event Information" at bounding box center [94, 174] width 187 height 32
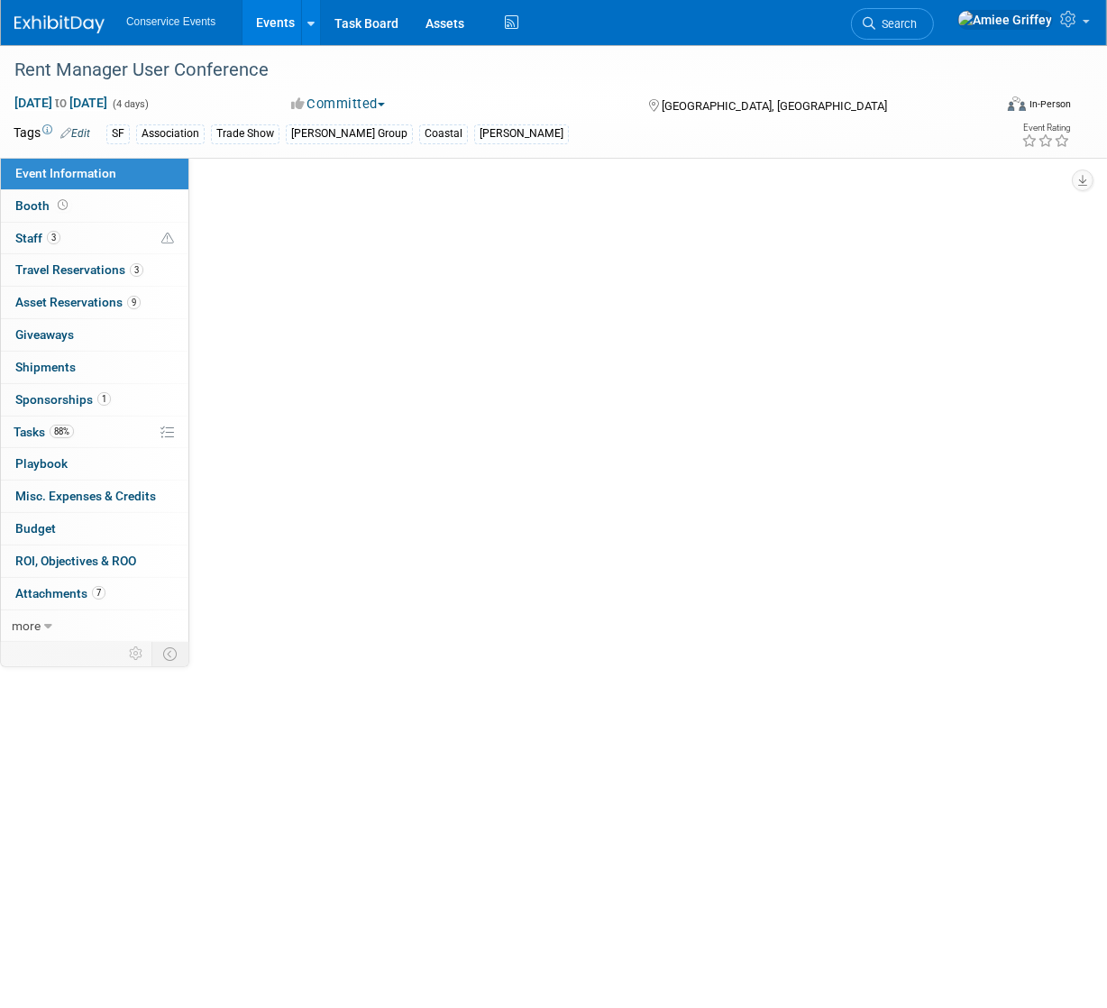
scroll to position [0, 0]
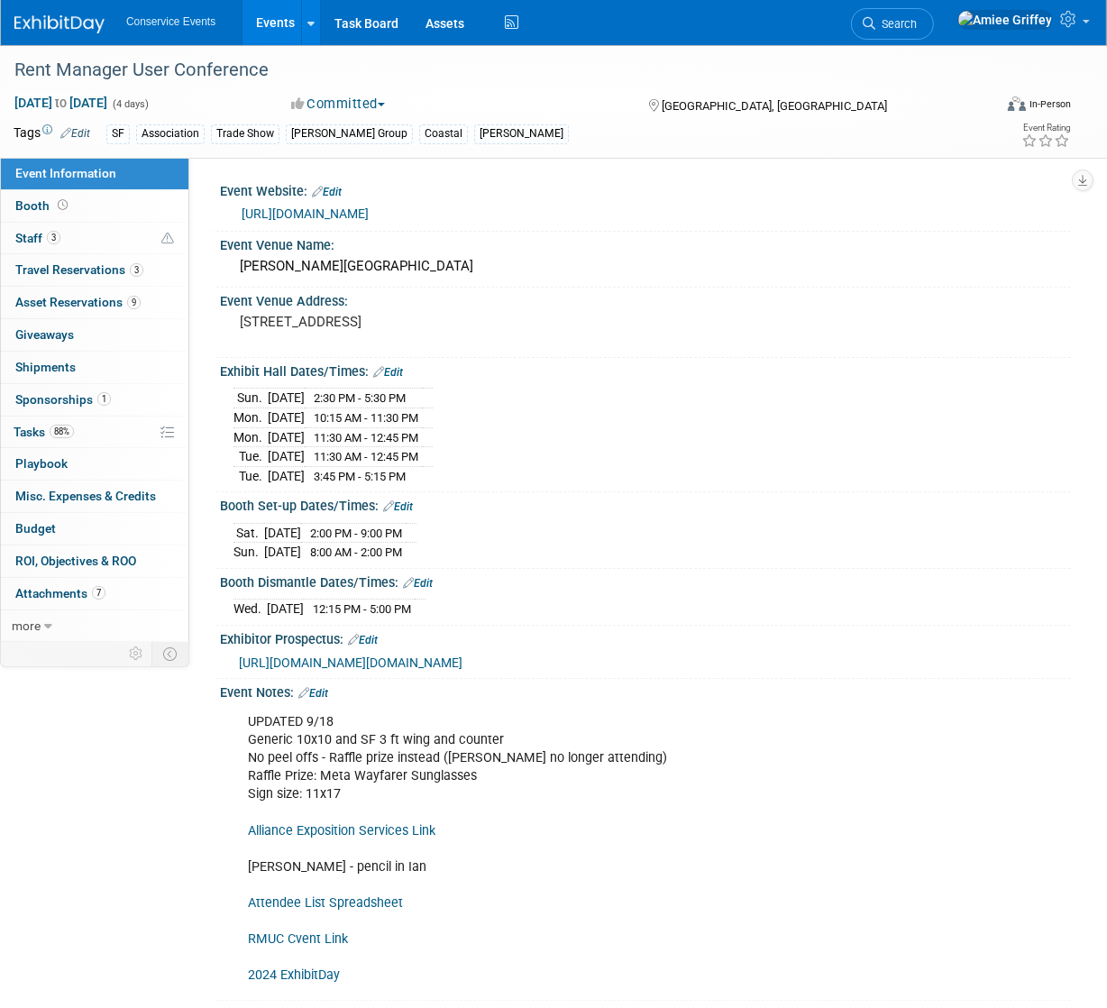
click at [280, 15] on link "Events" at bounding box center [275, 22] width 66 height 45
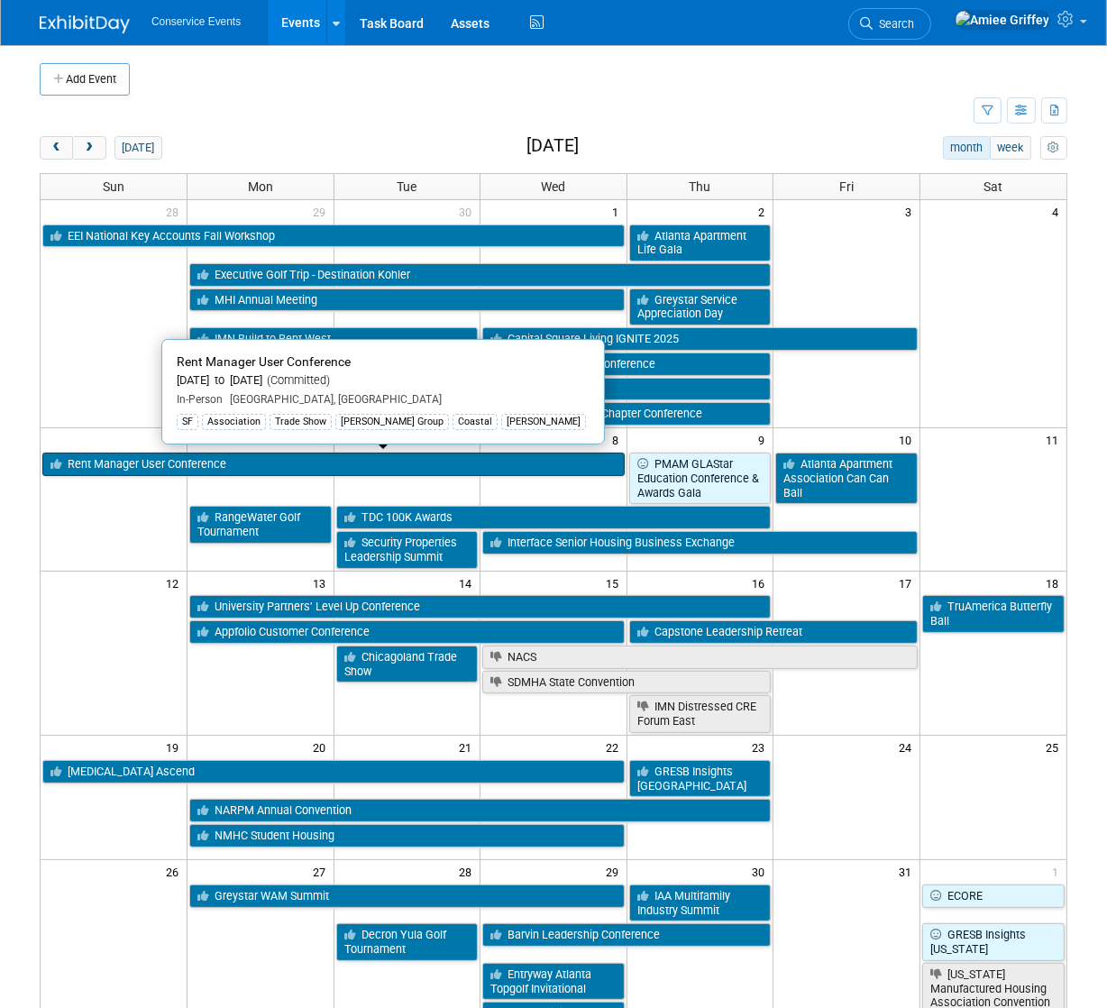
click at [141, 470] on link "Rent Manager User Conference" at bounding box center [333, 463] width 582 height 23
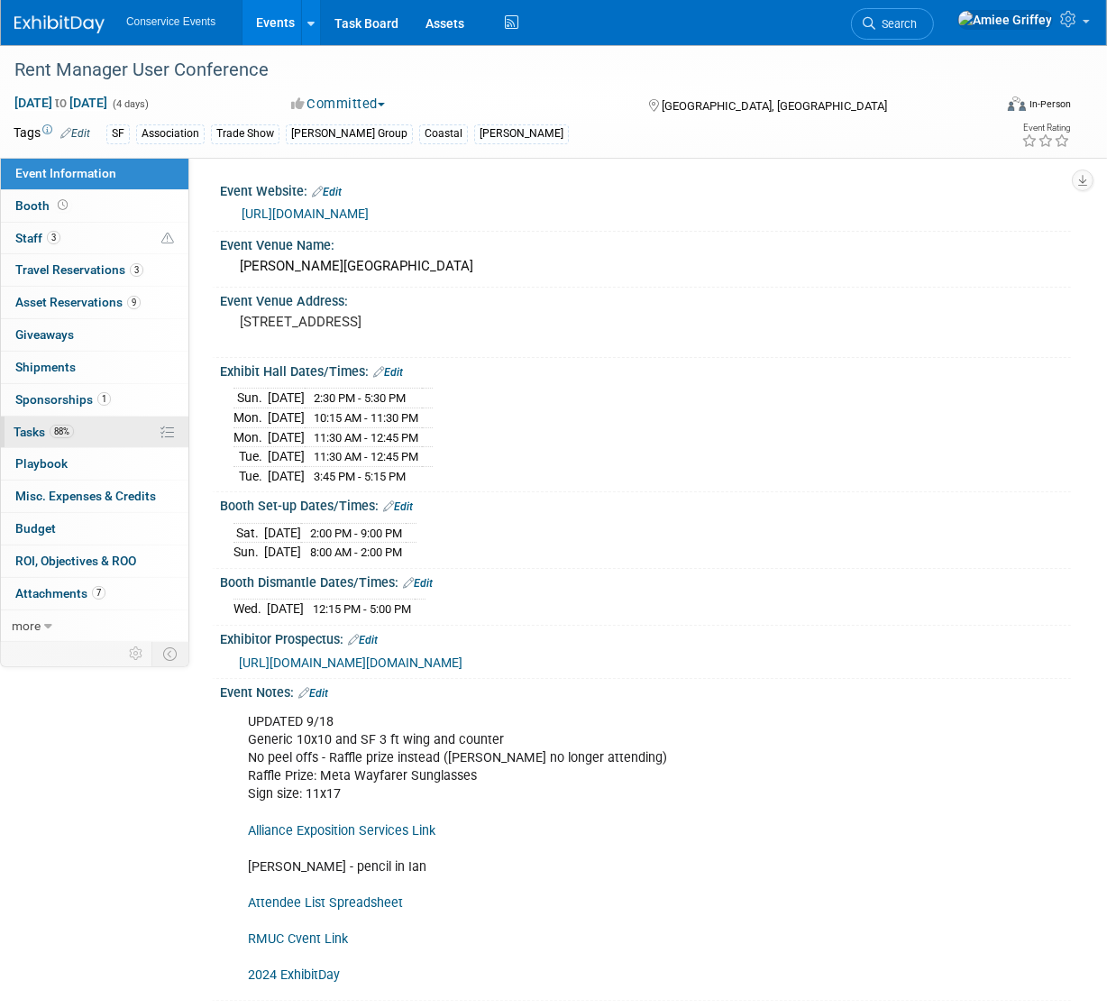
click at [48, 433] on span "Tasks 88%" at bounding box center [44, 431] width 60 height 14
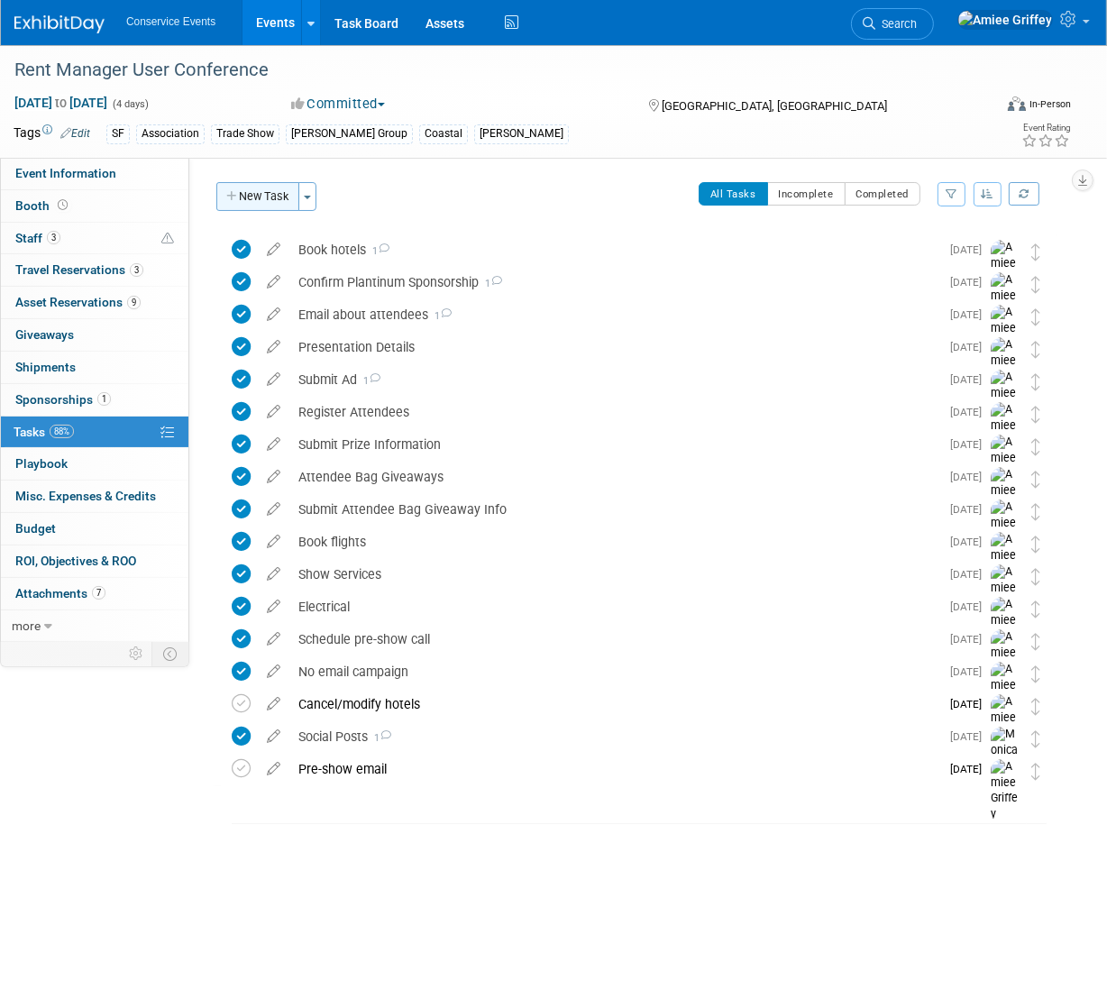
click at [284, 190] on button "New Task" at bounding box center [257, 196] width 83 height 29
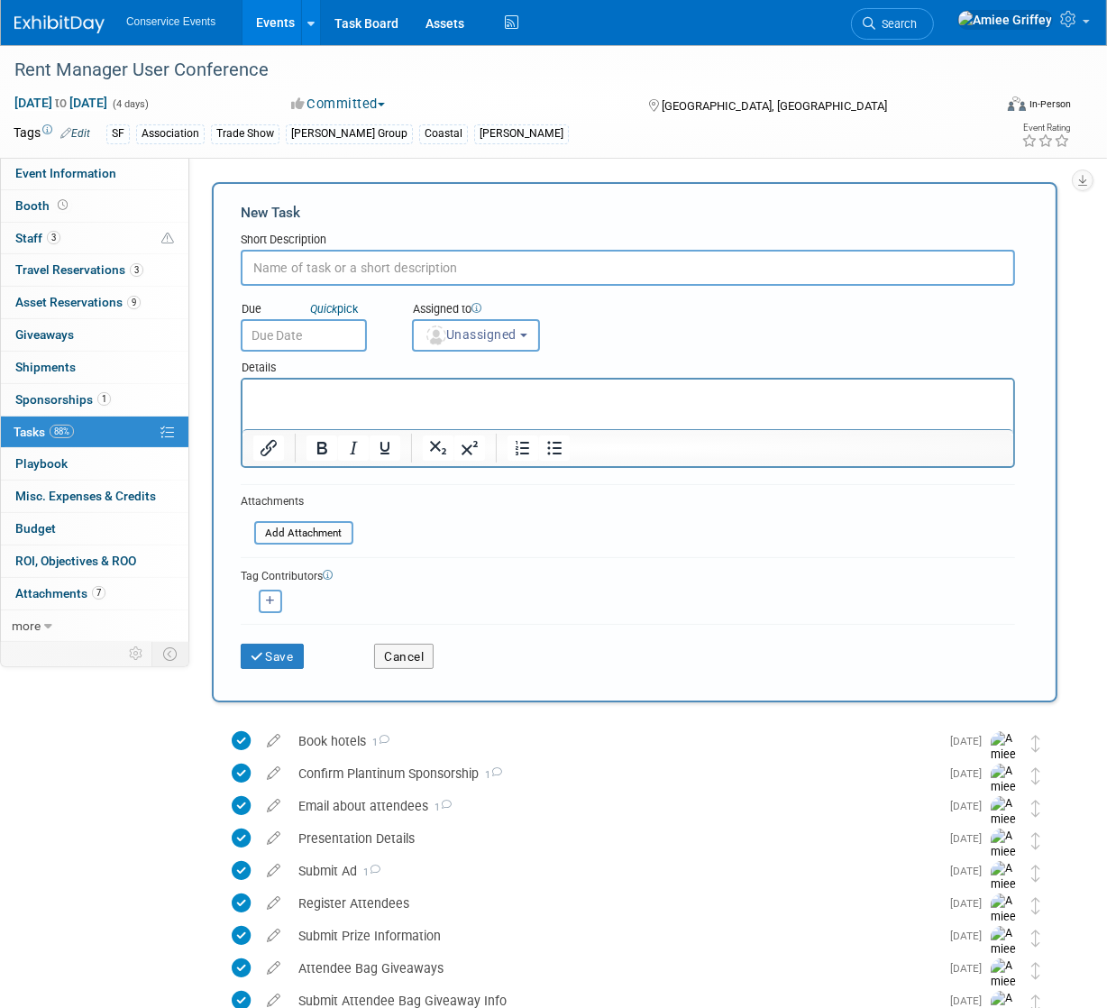
click at [305, 274] on input "text" at bounding box center [628, 268] width 774 height 36
type input "Follow up and pick raffle winner"
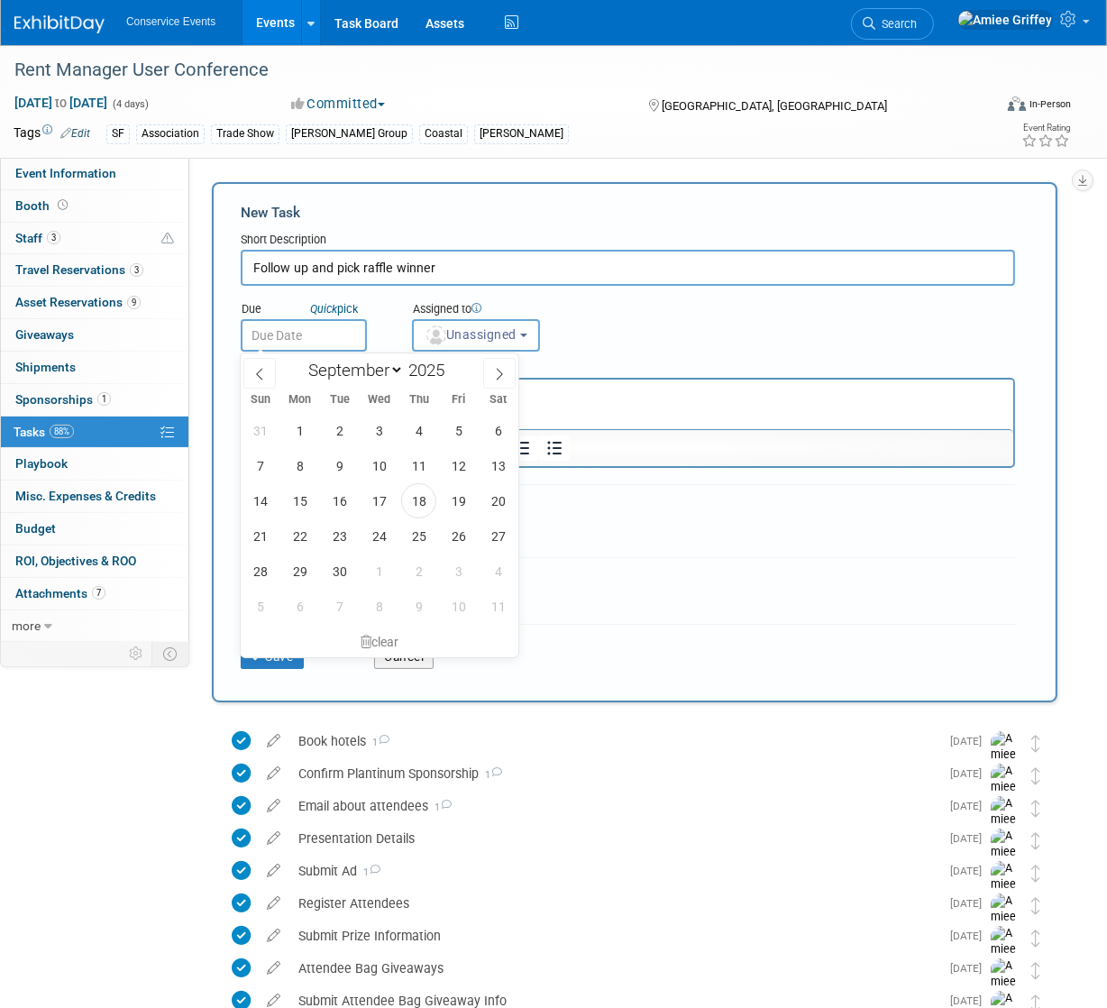
click at [315, 339] on input "text" at bounding box center [304, 335] width 126 height 32
click at [495, 380] on span at bounding box center [499, 373] width 32 height 31
select select "9"
click at [461, 468] on span "10" at bounding box center [458, 465] width 35 height 35
type input "Oct 10, 2025"
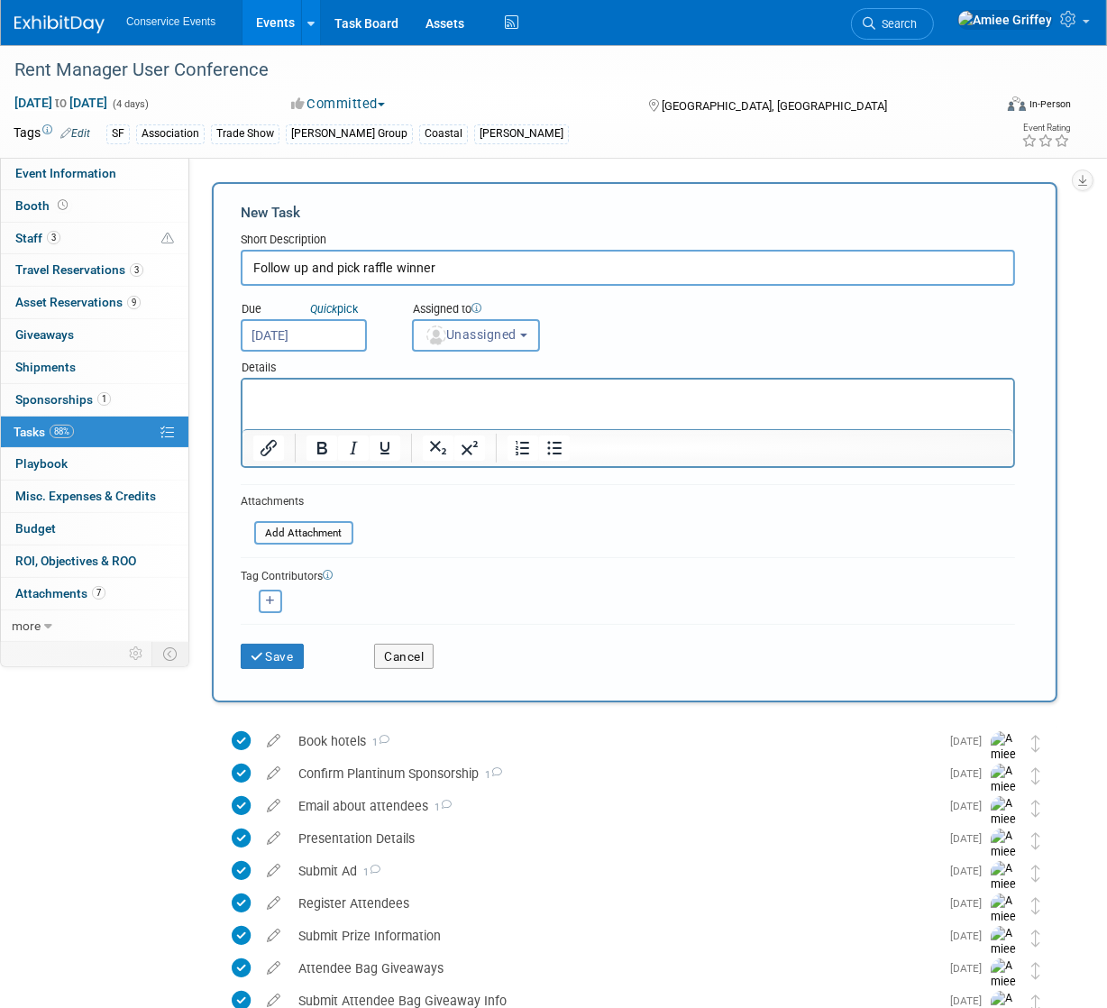
click at [502, 343] on button "Unassigned" at bounding box center [476, 335] width 128 height 32
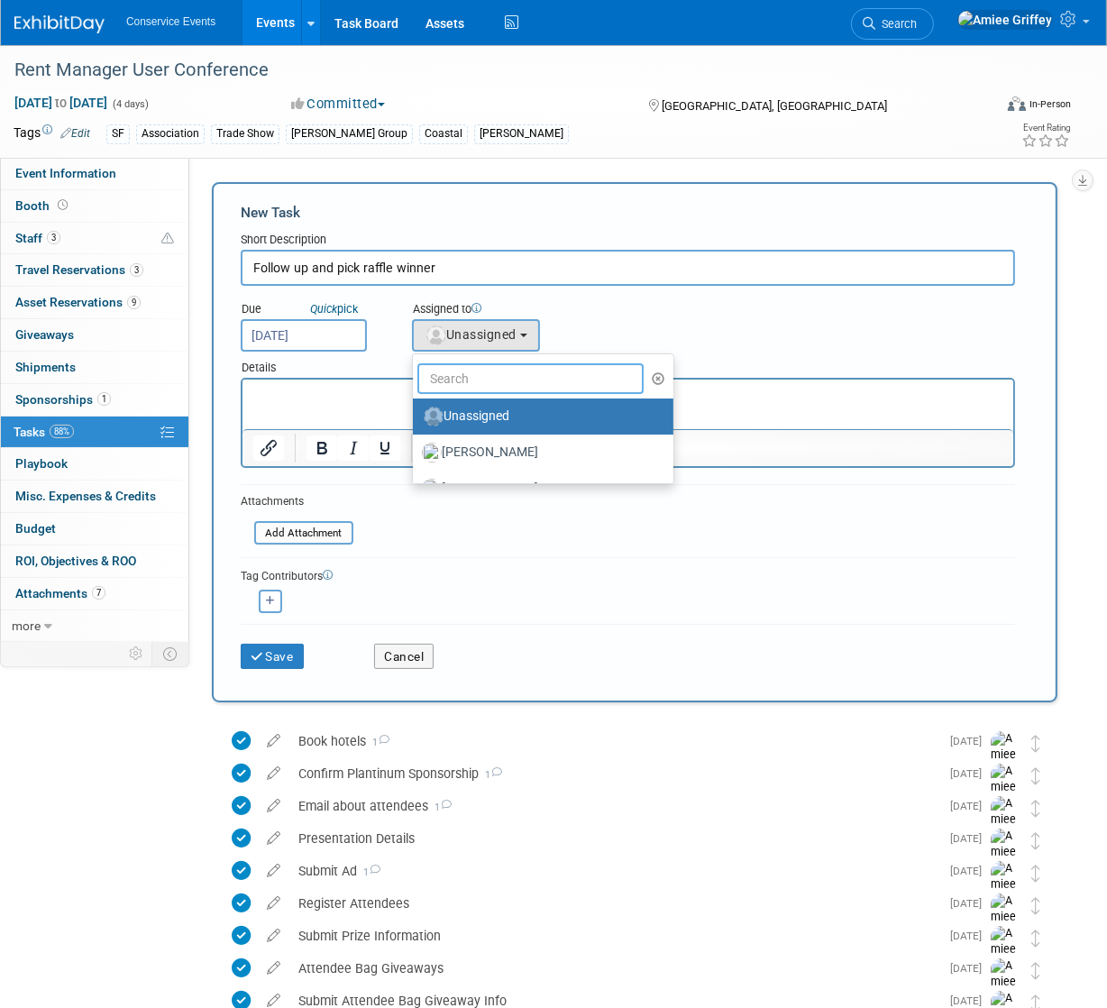
click at [504, 376] on input "text" at bounding box center [530, 378] width 226 height 31
type input "Amiee"
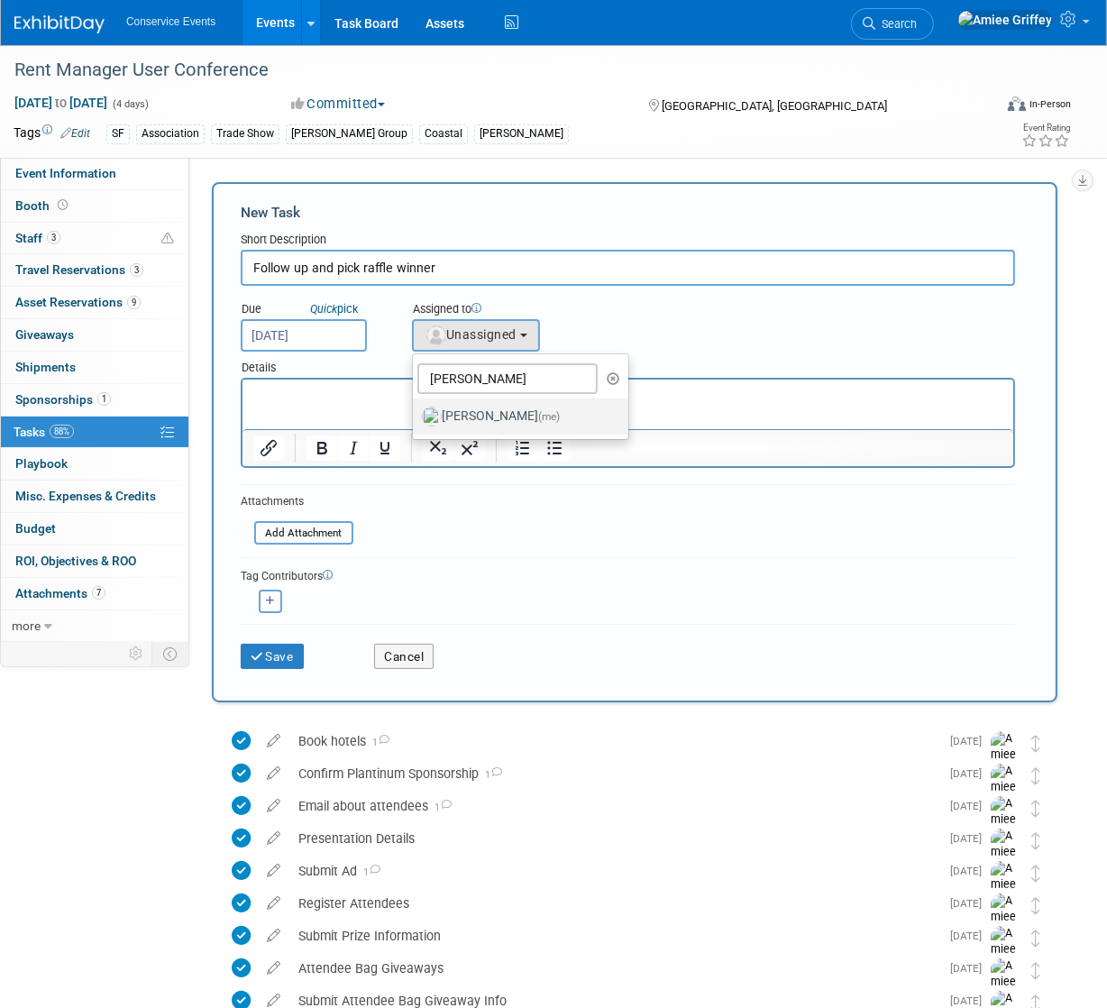
click at [494, 415] on label "Amiee Griffey (me)" at bounding box center [516, 416] width 188 height 29
click at [415, 415] on input "Amiee Griffey (me)" at bounding box center [410, 414] width 12 height 12
select select "28722387-35c6-4557-bb24-edeacb20f2e1"
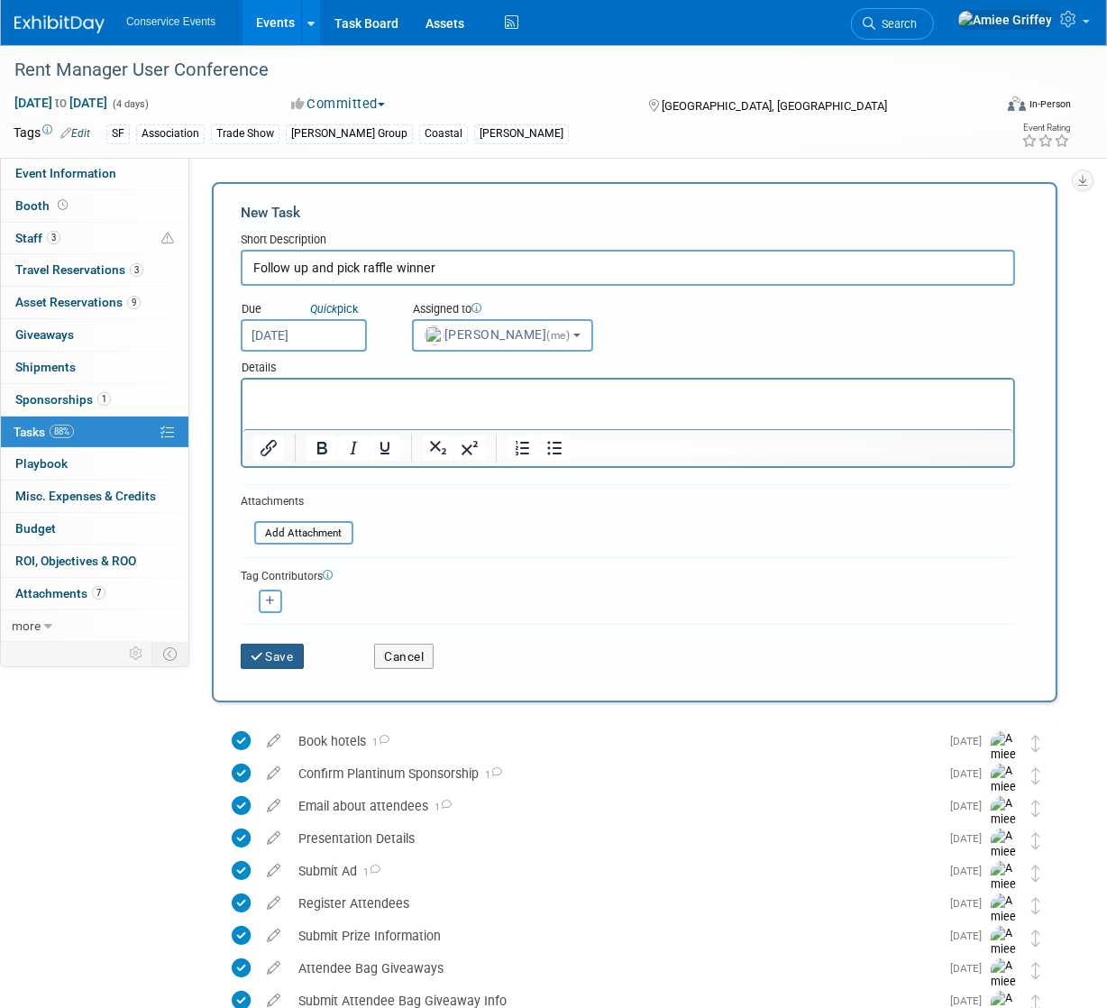
click at [289, 652] on button "Save" at bounding box center [272, 655] width 63 height 25
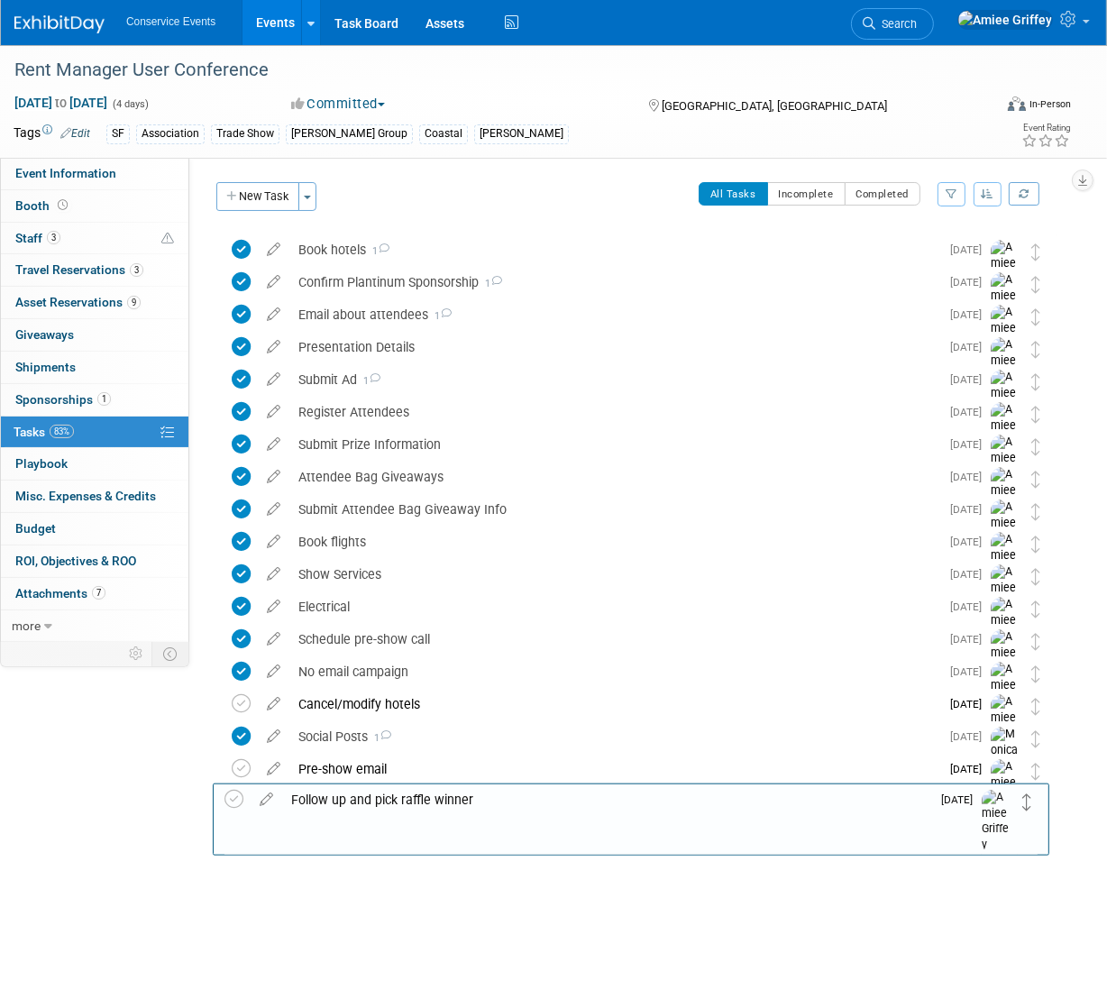
drag, startPoint x: 1036, startPoint y: 250, endPoint x: 1027, endPoint y: 795, distance: 545.3
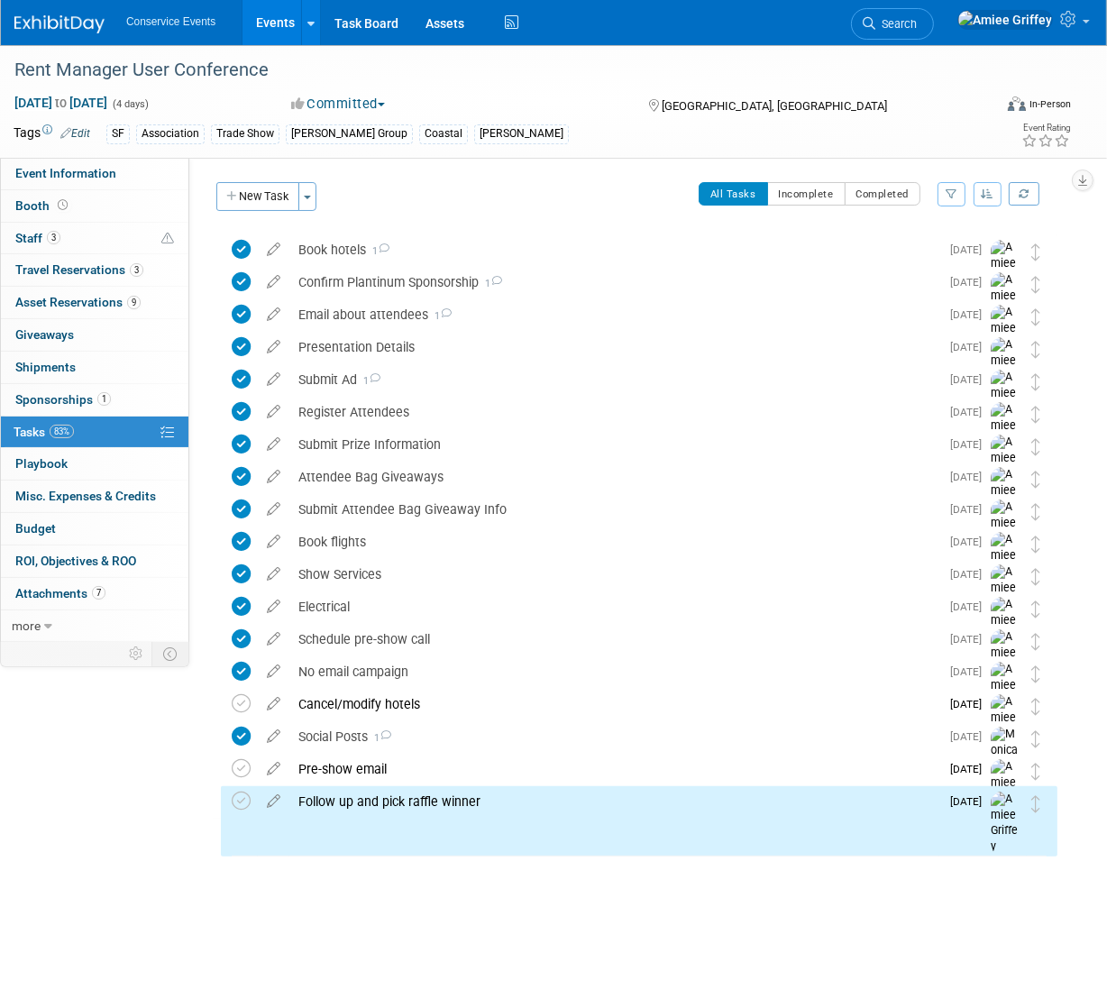
click at [269, 177] on div "Event Website: Edit https://conference.rentmanager.com/?utm_campaign=6876232-RM…" at bounding box center [629, 399] width 881 height 483
click at [269, 187] on button "New Task" at bounding box center [257, 196] width 83 height 29
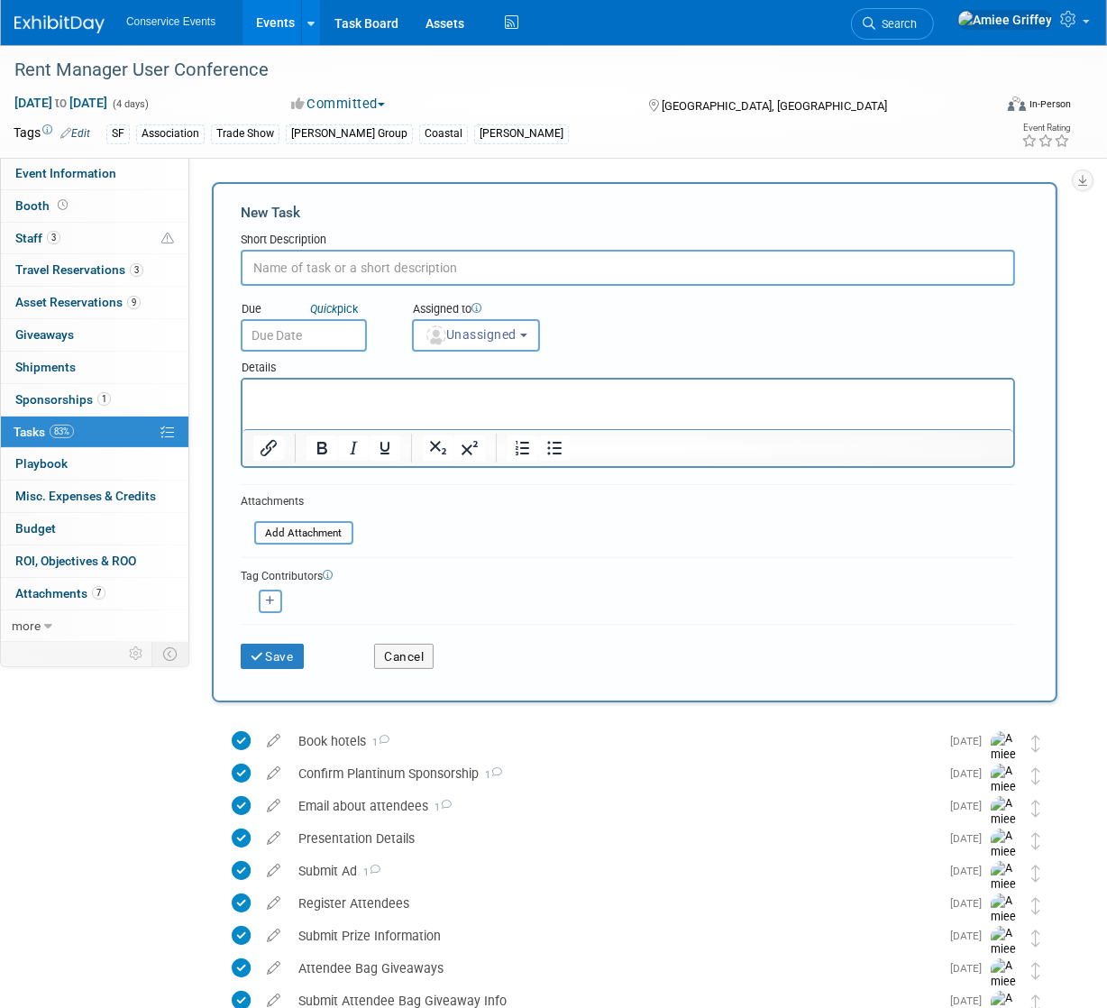
click at [333, 260] on input "text" at bounding box center [628, 268] width 774 height 36
type input "O"
type input "Email winner"
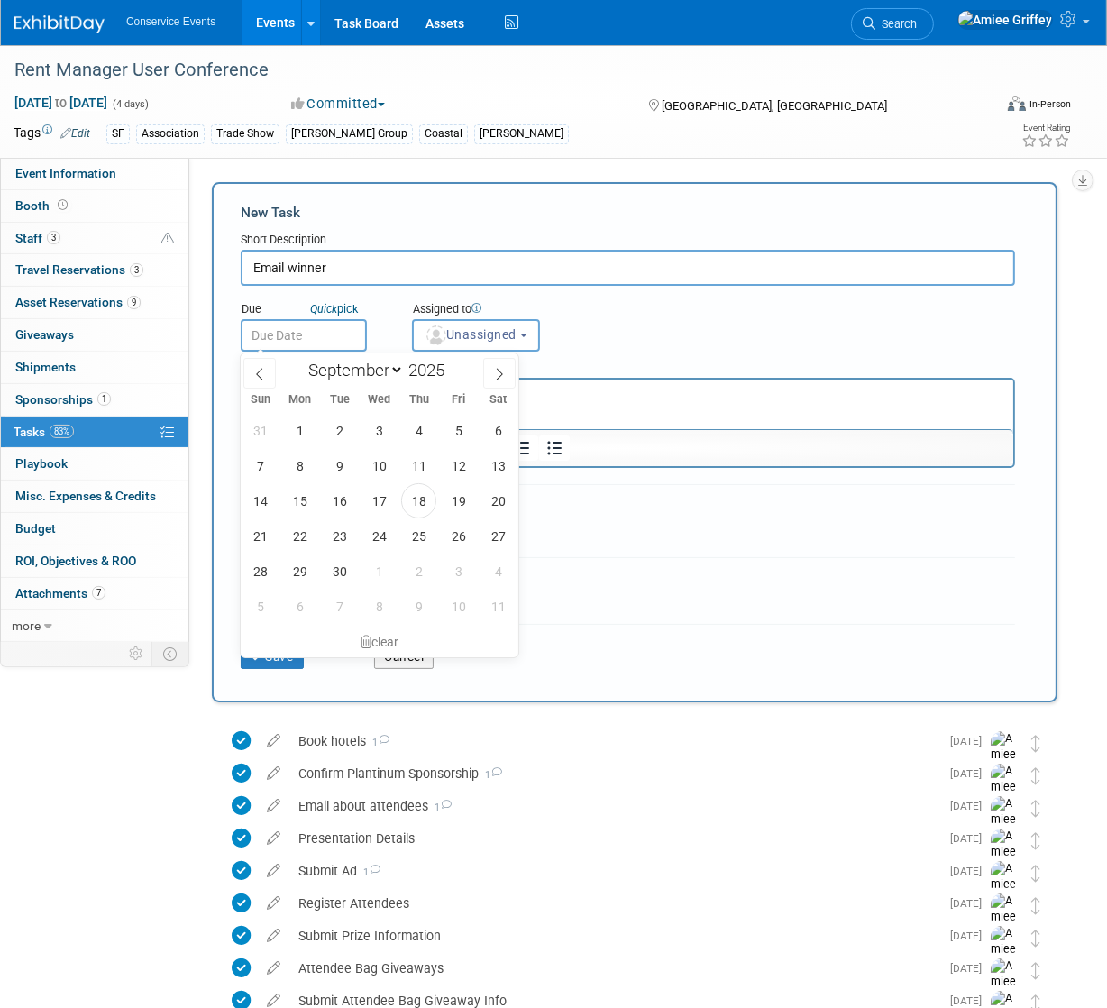
click at [327, 335] on input "text" at bounding box center [304, 335] width 126 height 32
click at [506, 371] on span at bounding box center [499, 373] width 32 height 31
select select "9"
click at [381, 502] on span "15" at bounding box center [378, 500] width 35 height 35
type input "Oct 15, 2025"
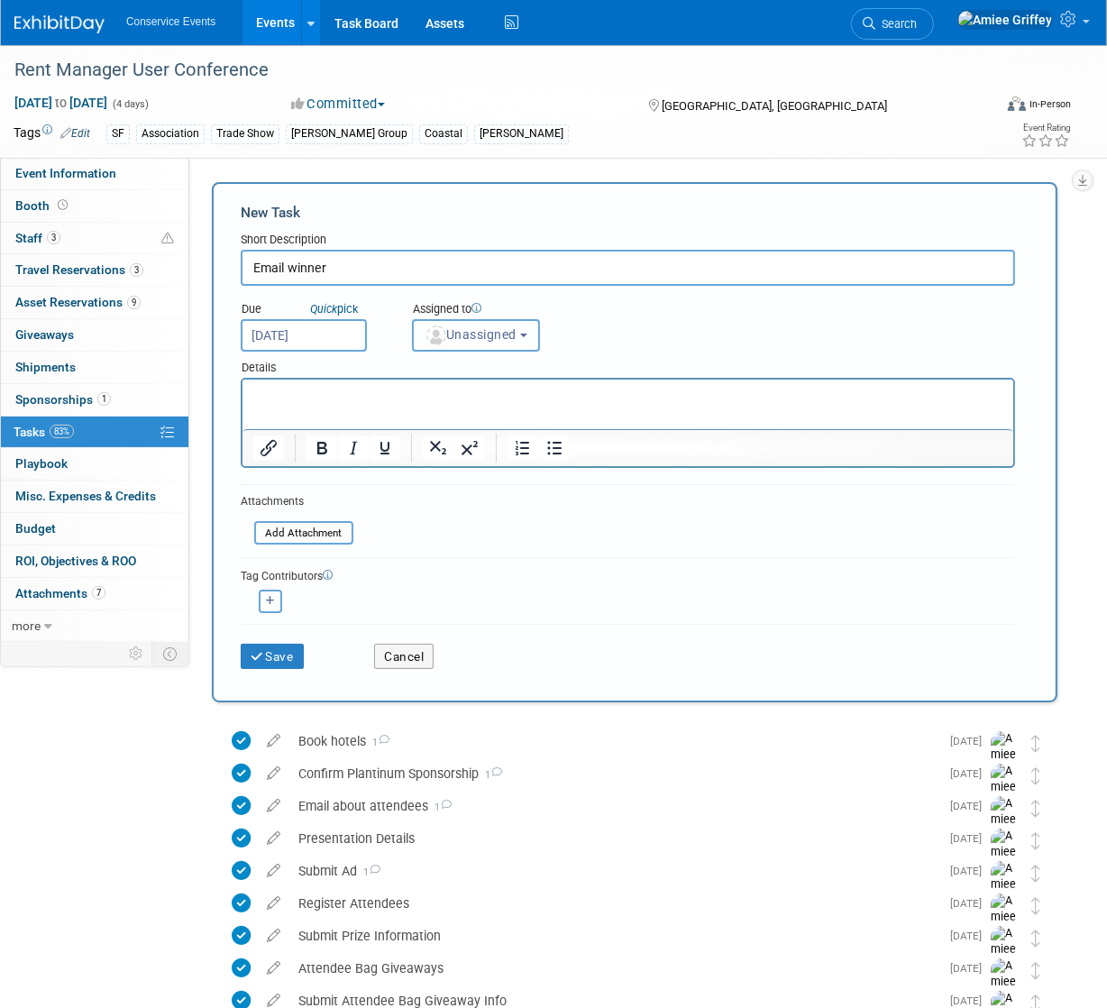
click at [444, 338] on img "button" at bounding box center [436, 335] width 20 height 20
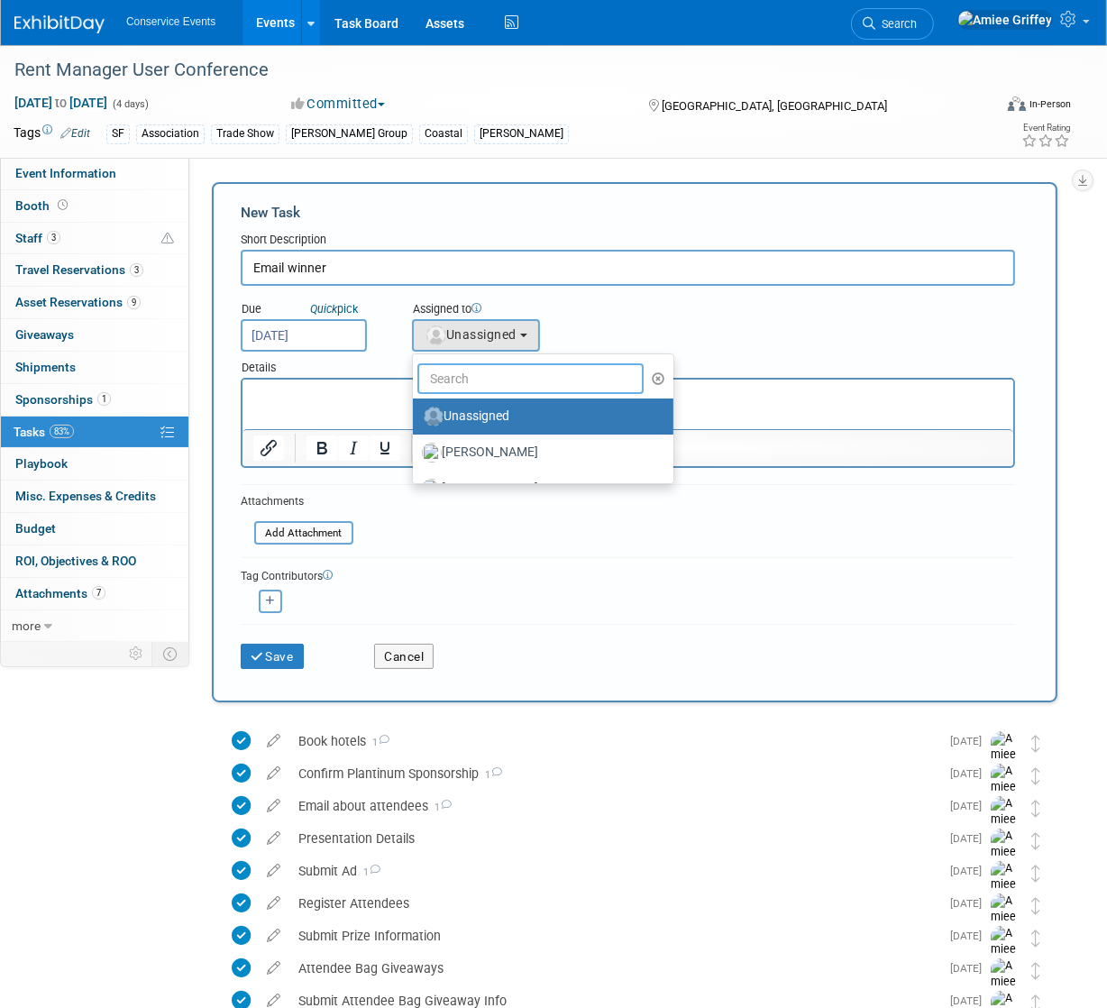
click at [485, 375] on input "text" at bounding box center [530, 378] width 226 height 31
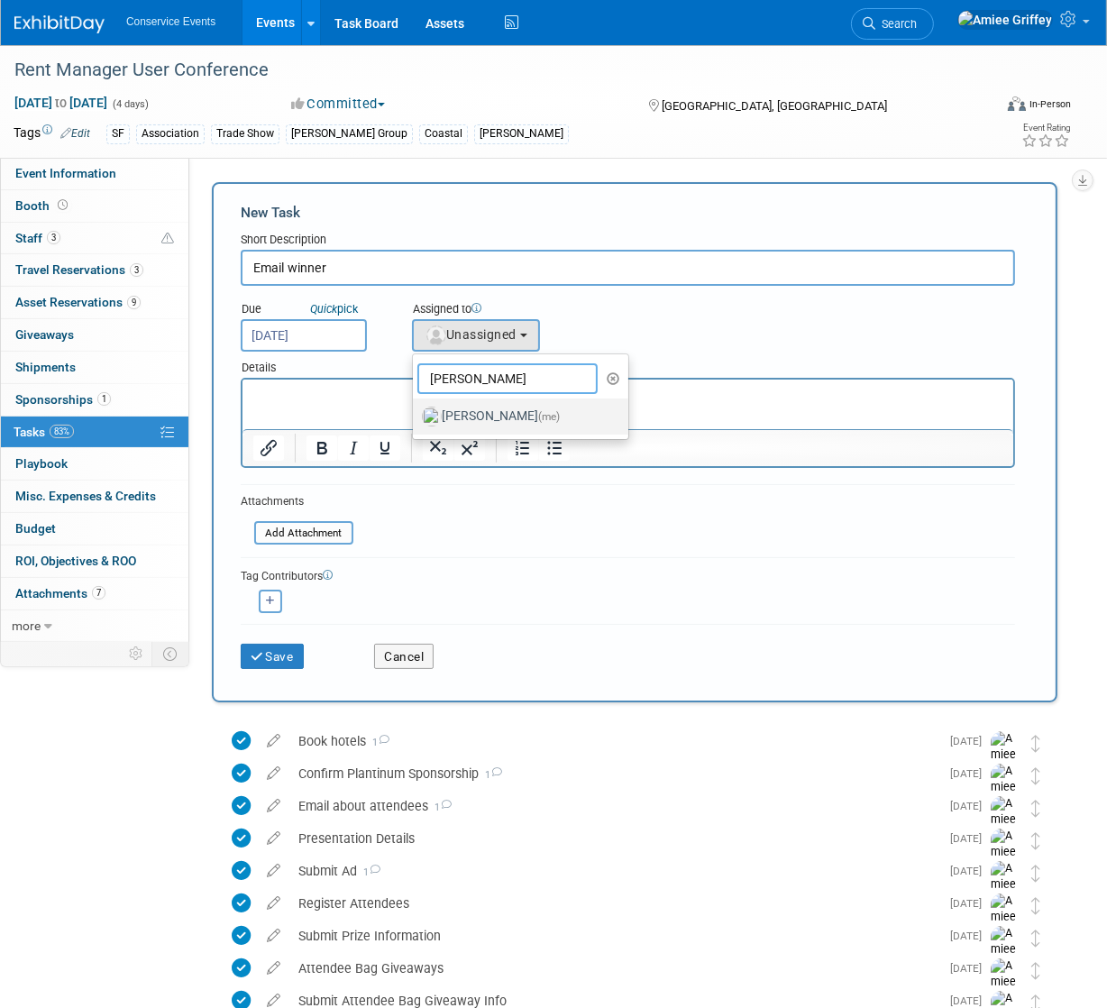
type input "amiee"
click at [466, 408] on label "Amiee Griffey (me)" at bounding box center [516, 416] width 188 height 29
click at [415, 408] on input "Amiee Griffey (me)" at bounding box center [410, 414] width 12 height 12
select select "28722387-35c6-4557-bb24-edeacb20f2e1"
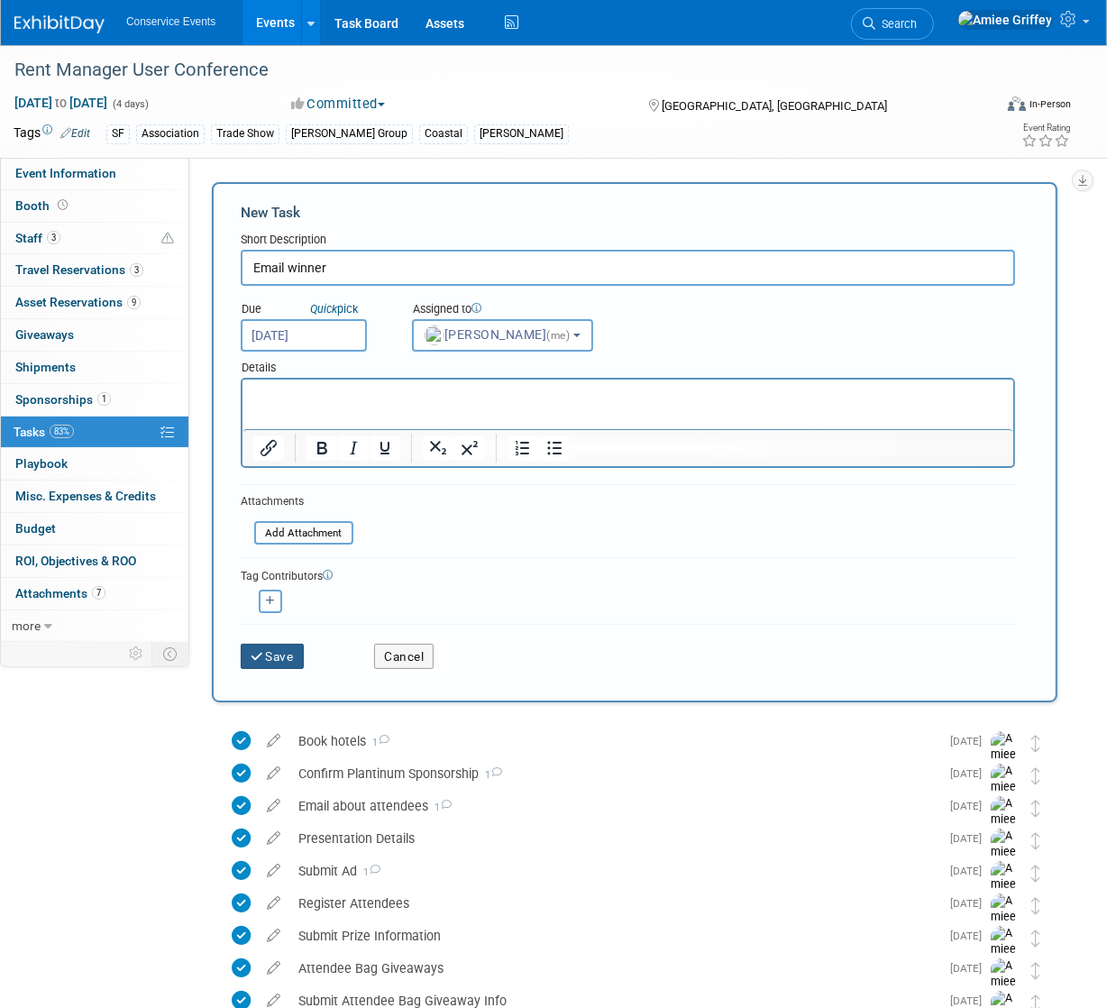
click at [289, 659] on button "Save" at bounding box center [272, 655] width 63 height 25
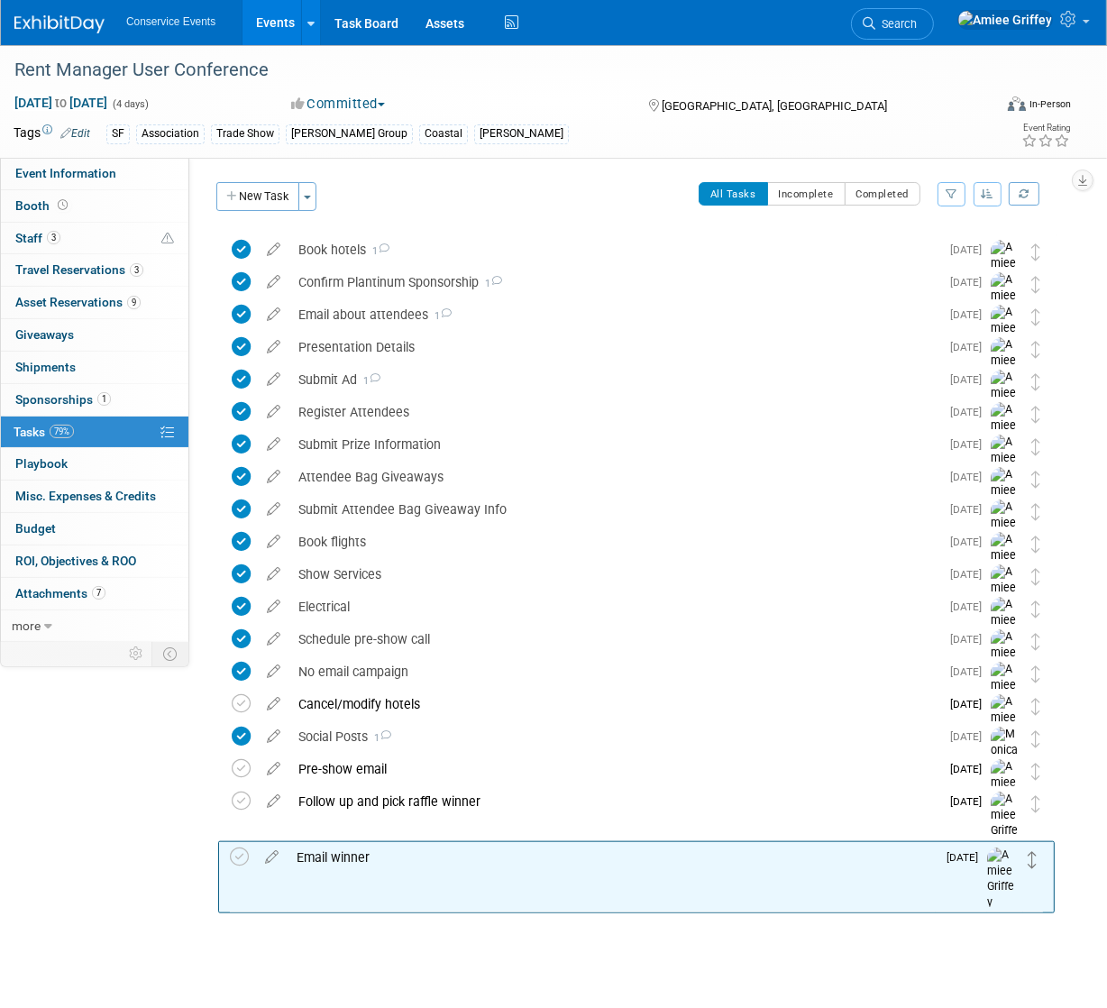
drag, startPoint x: 1031, startPoint y: 252, endPoint x: 1029, endPoint y: 853, distance: 600.2
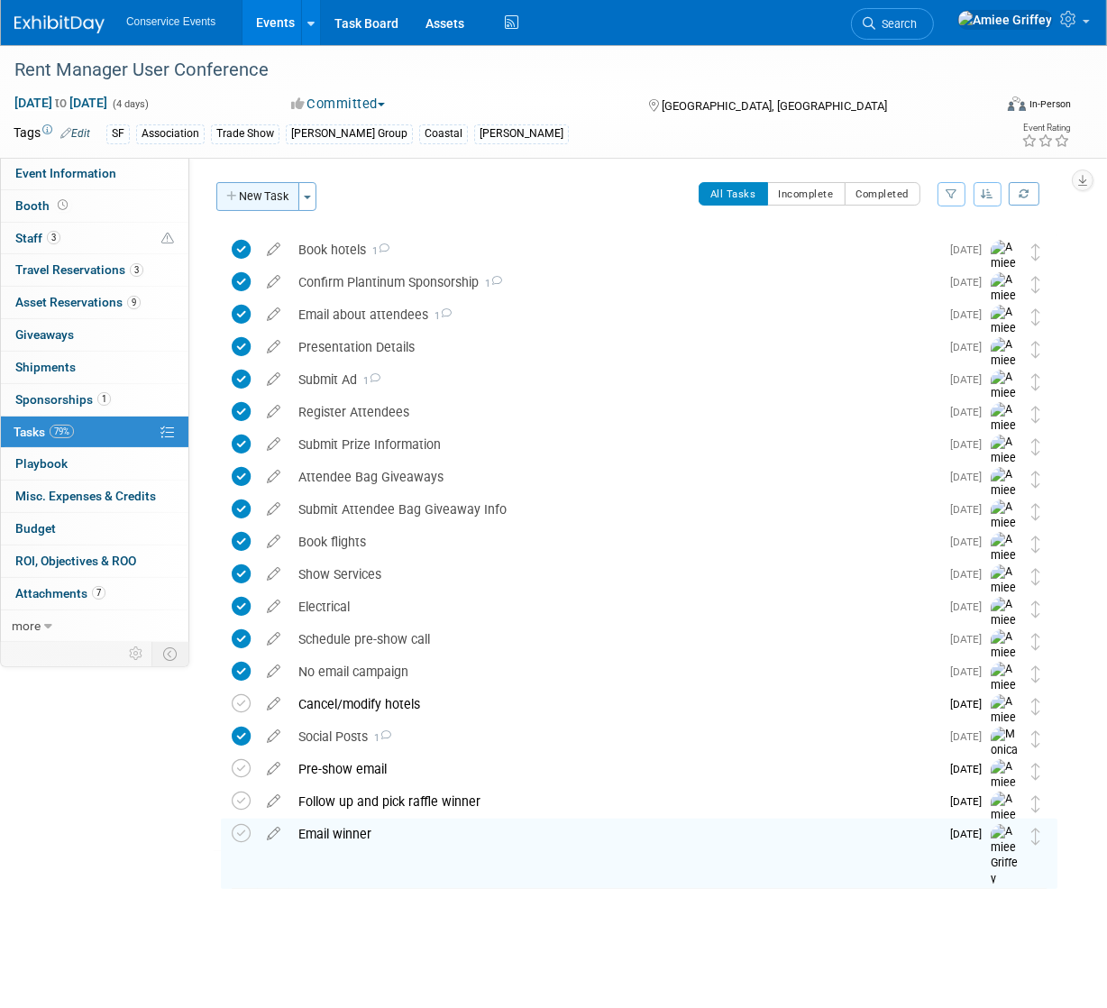
click at [253, 199] on button "New Task" at bounding box center [257, 196] width 83 height 29
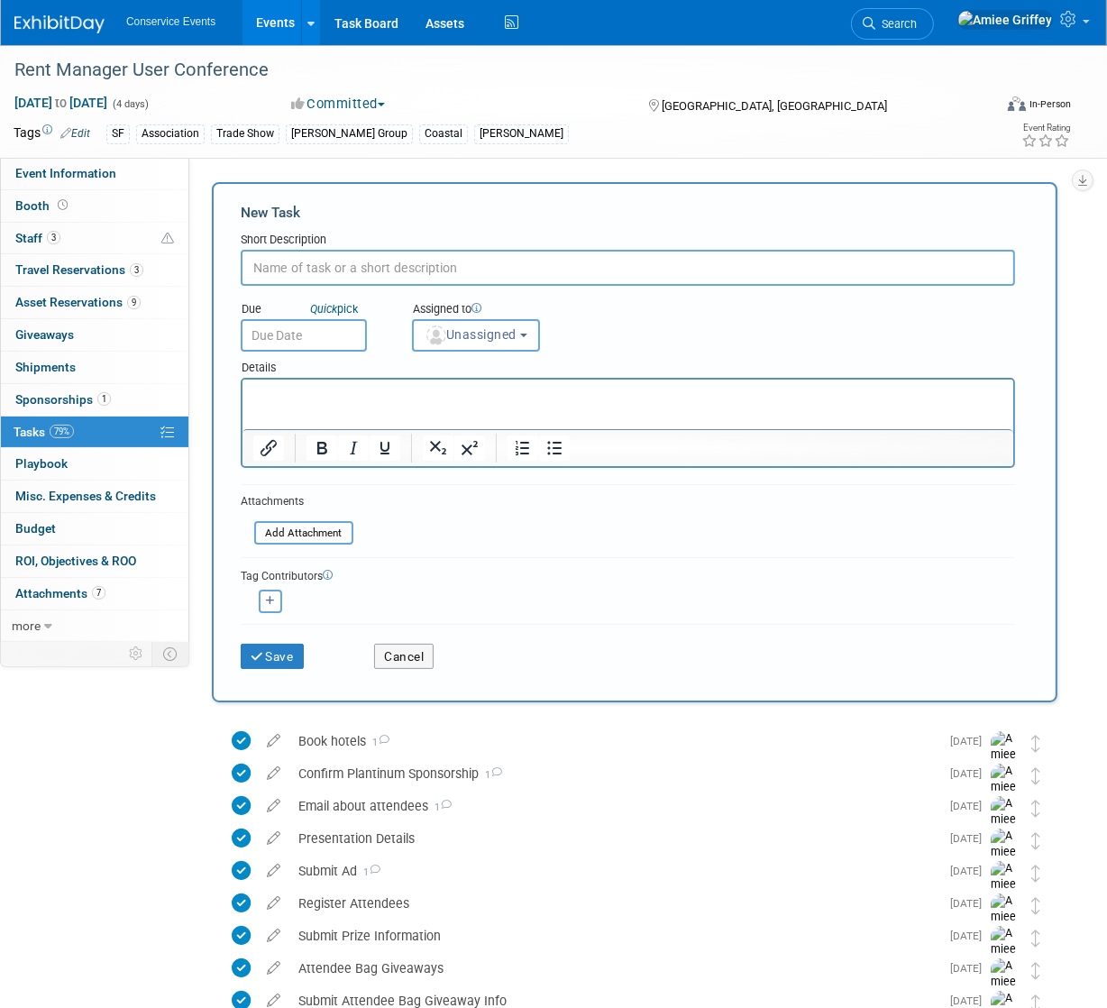
click at [368, 265] on input "text" at bounding box center [628, 268] width 774 height 36
type input "Order Raffle Prize"
click at [326, 342] on input "text" at bounding box center [304, 335] width 126 height 32
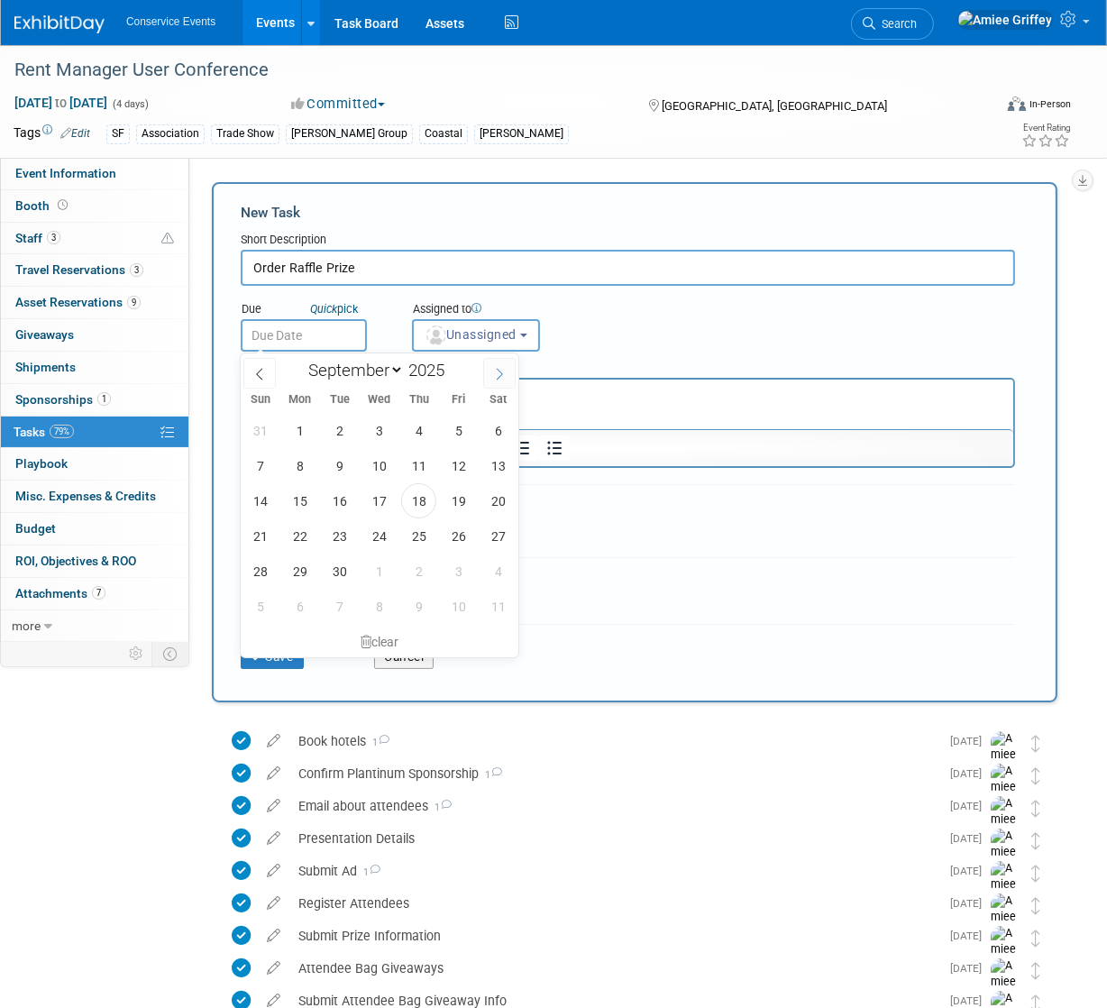
click at [501, 379] on span at bounding box center [499, 373] width 32 height 31
select select "9"
drag, startPoint x: 457, startPoint y: 499, endPoint x: 455, endPoint y: 487, distance: 12.7
click at [457, 499] on span "17" at bounding box center [458, 500] width 35 height 35
type input "Oct 17, 2025"
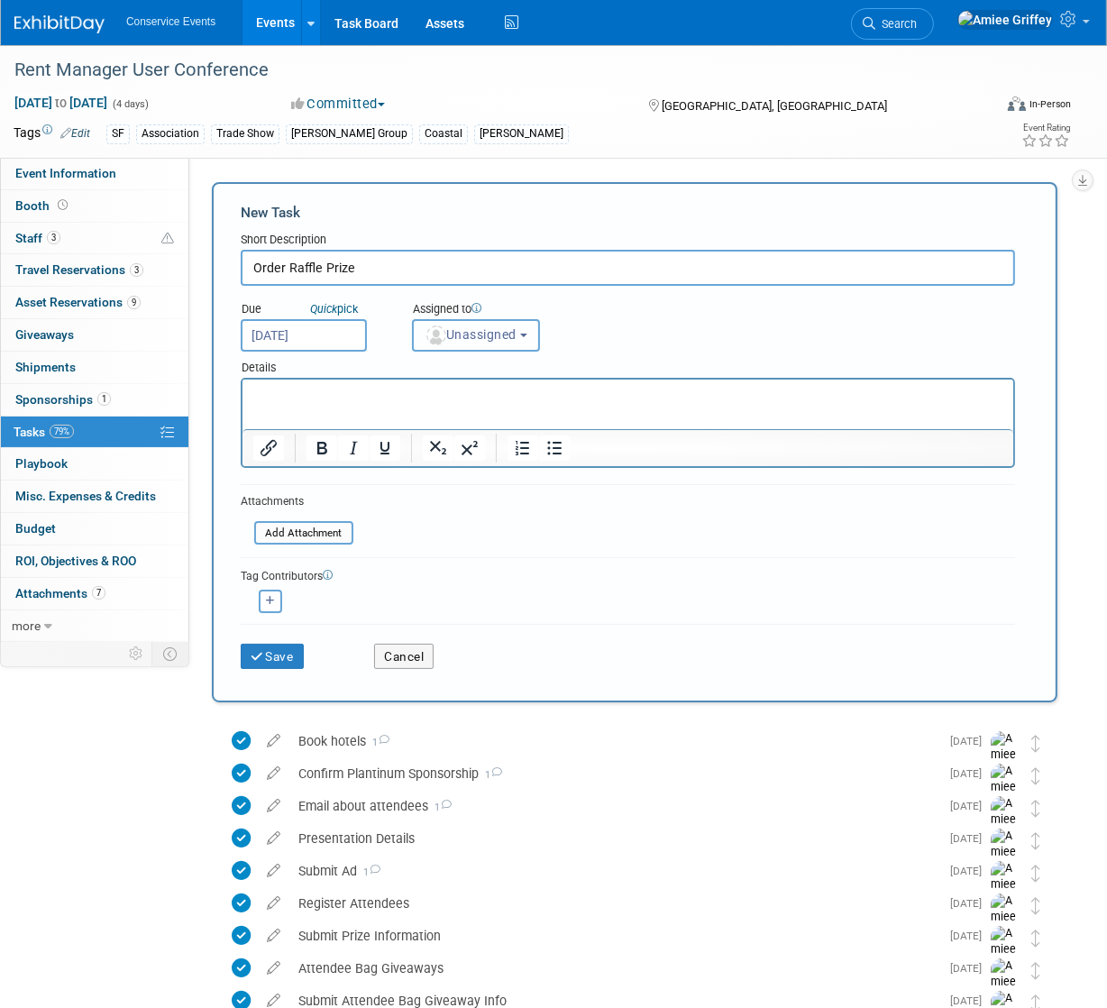
click at [488, 337] on span "Unassigned" at bounding box center [470, 334] width 92 height 14
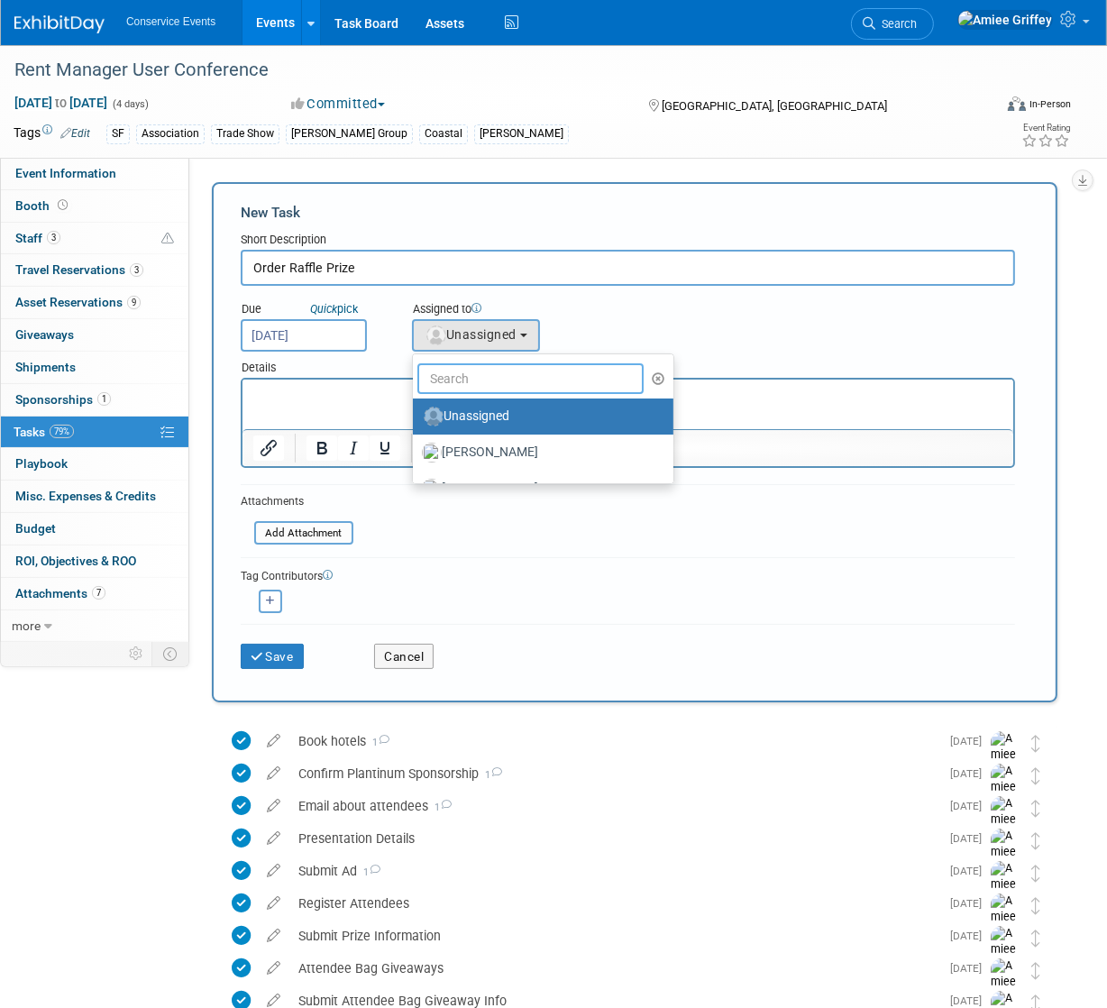
click at [536, 379] on input "text" at bounding box center [530, 378] width 226 height 31
type input "Amiee"
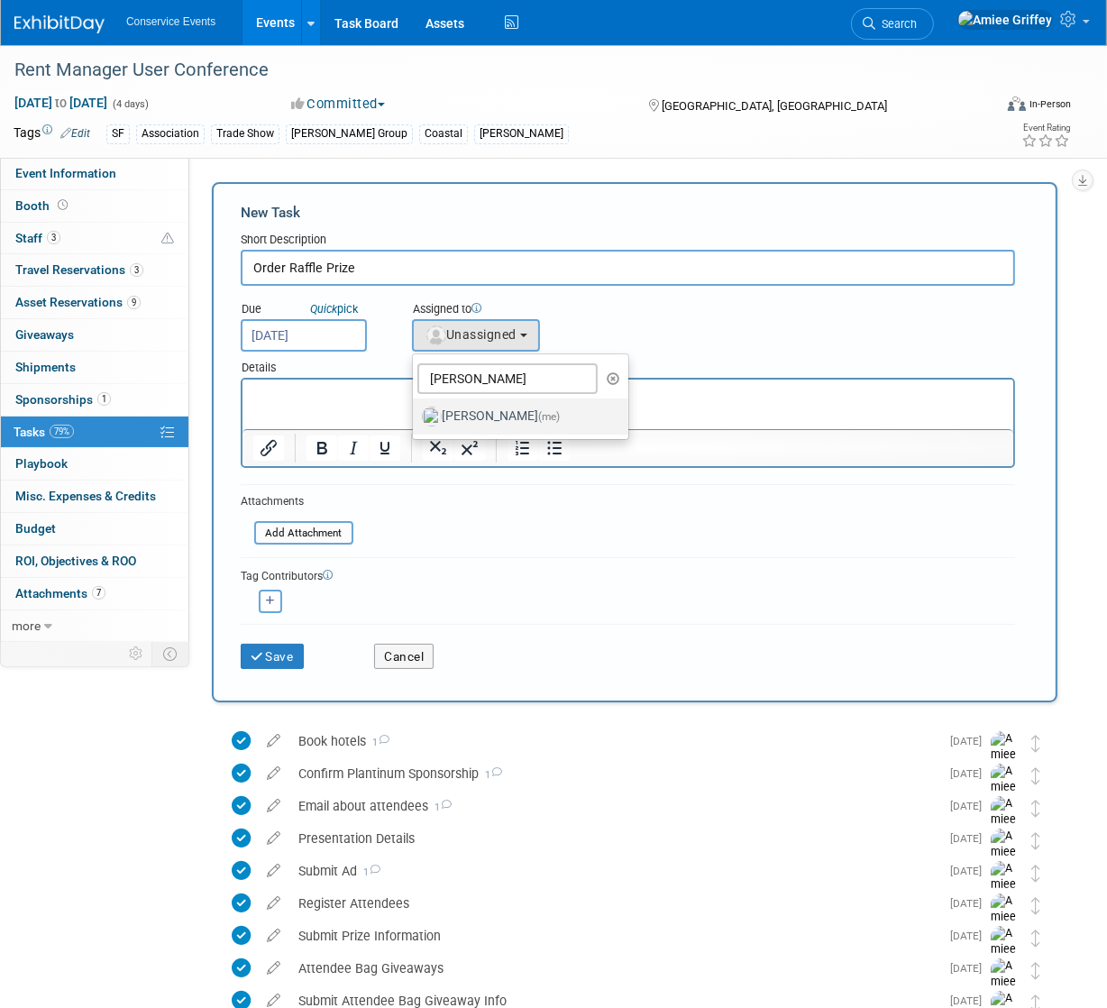
click at [522, 424] on label "Amiee Griffey (me)" at bounding box center [516, 416] width 188 height 29
click at [415, 420] on input "Amiee Griffey (me)" at bounding box center [410, 414] width 12 height 12
select select "28722387-35c6-4557-bb24-edeacb20f2e1"
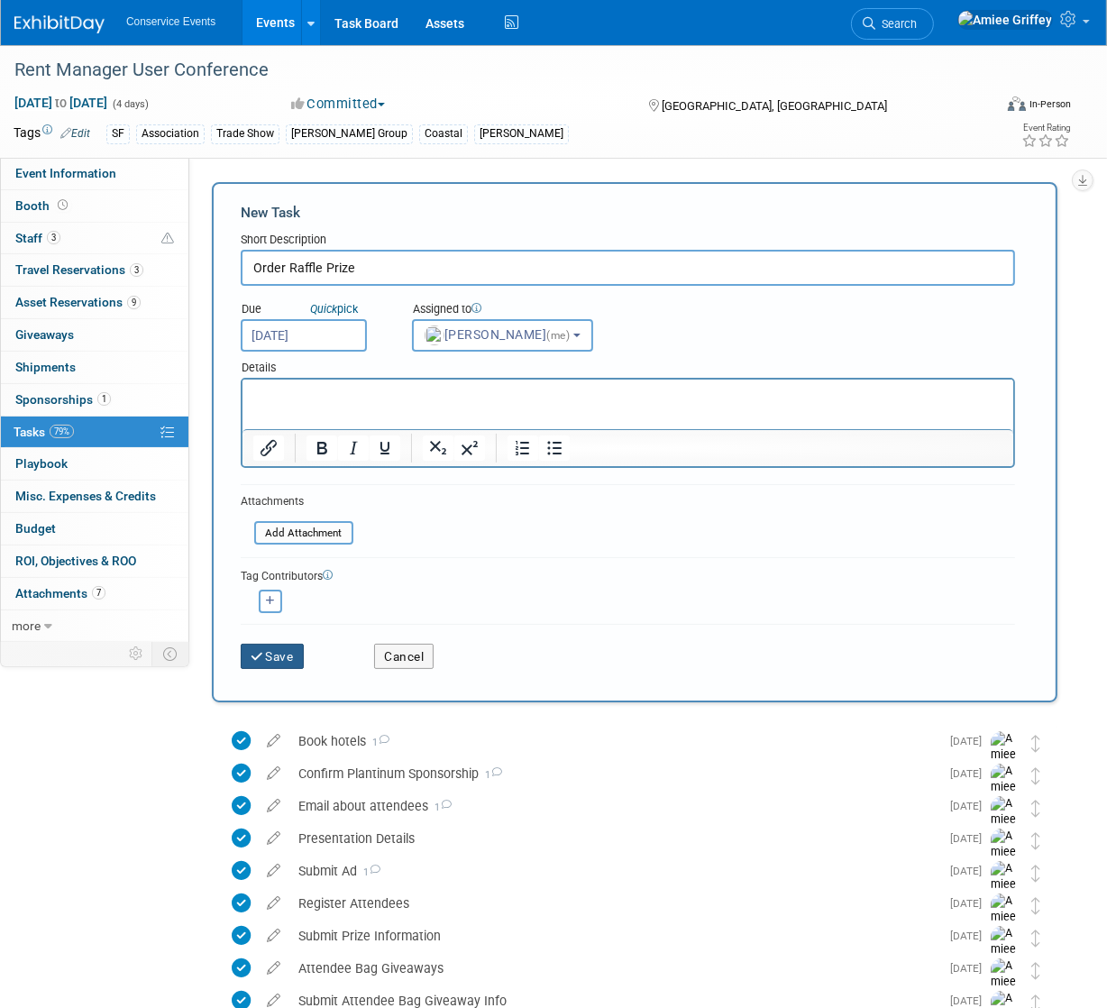
click at [284, 653] on button "Save" at bounding box center [272, 655] width 63 height 25
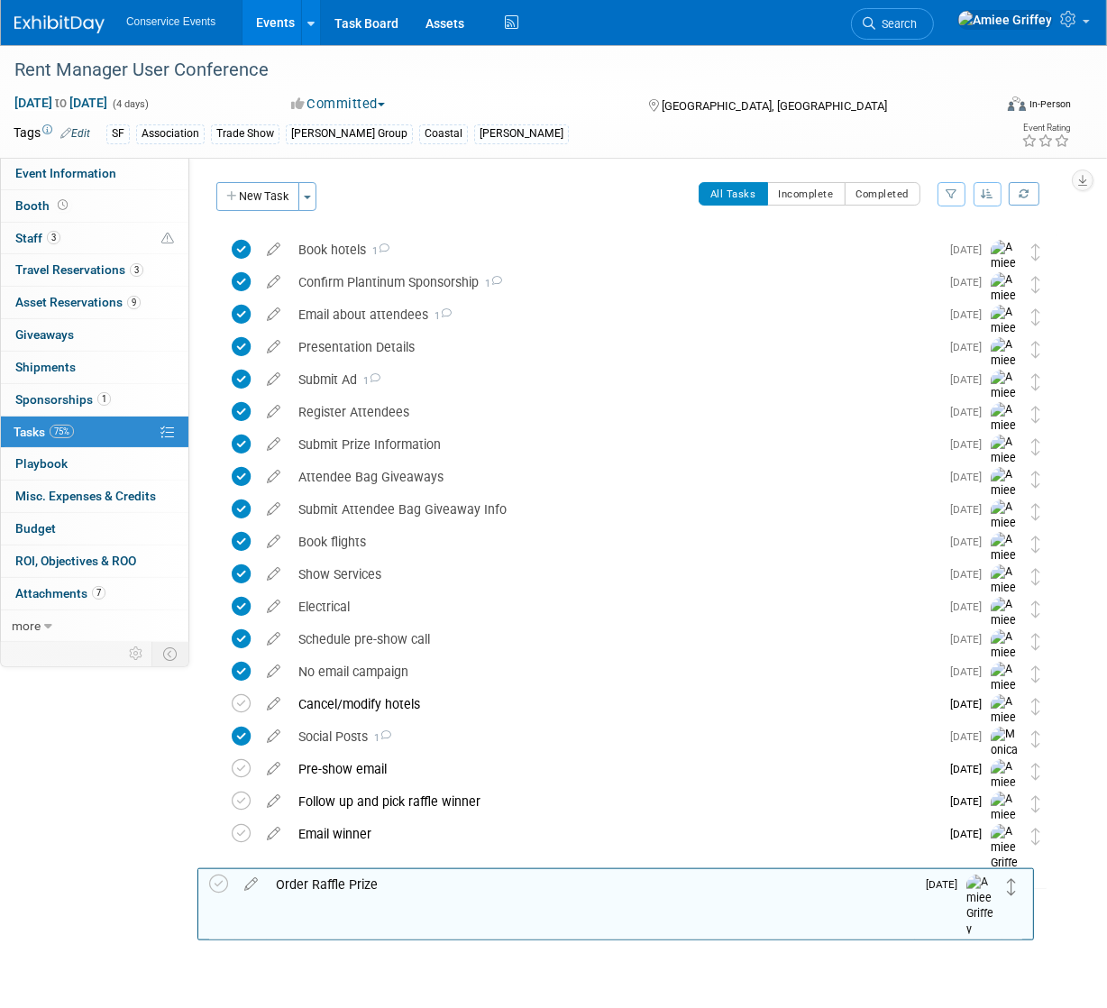
drag, startPoint x: 1036, startPoint y: 259, endPoint x: 1014, endPoint y: 890, distance: 631.3
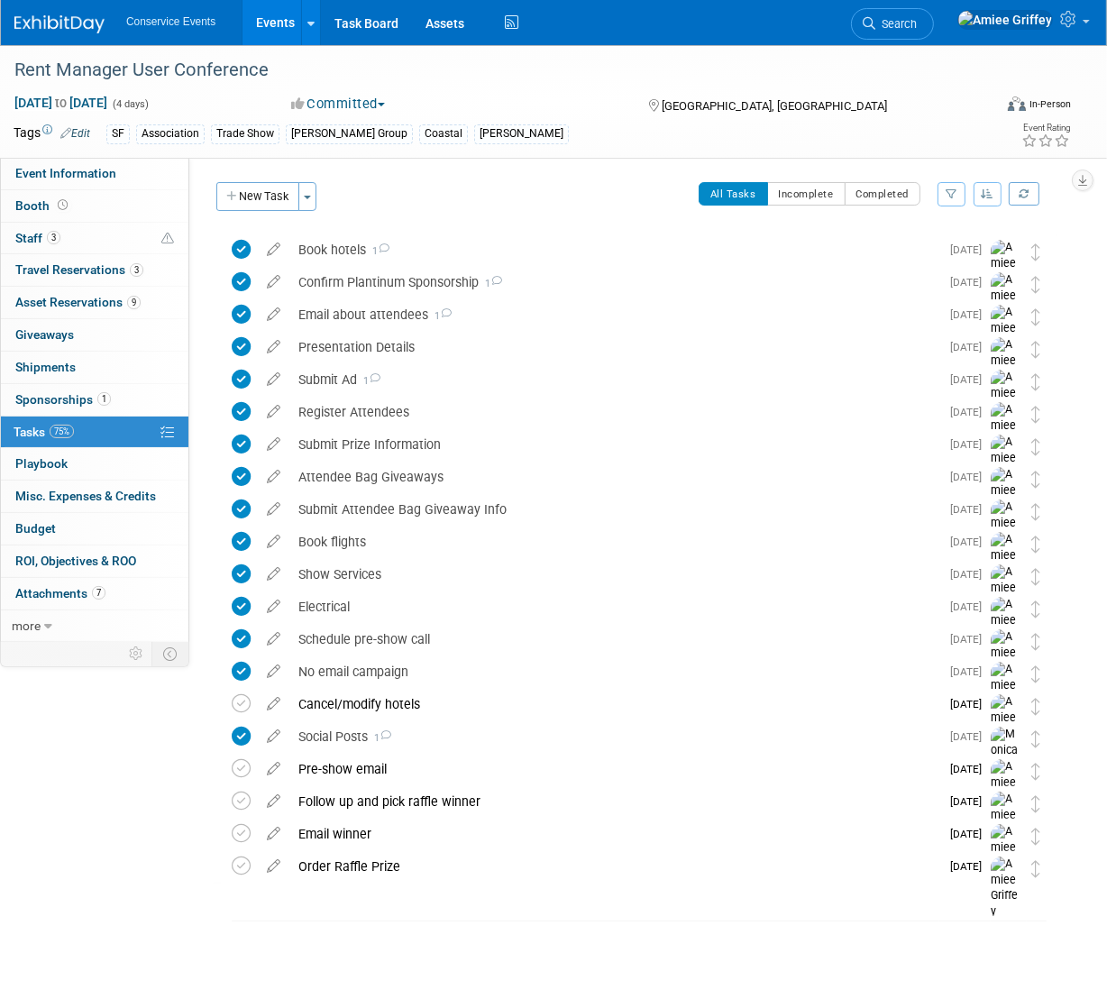
click at [271, 30] on link "Events" at bounding box center [275, 22] width 66 height 45
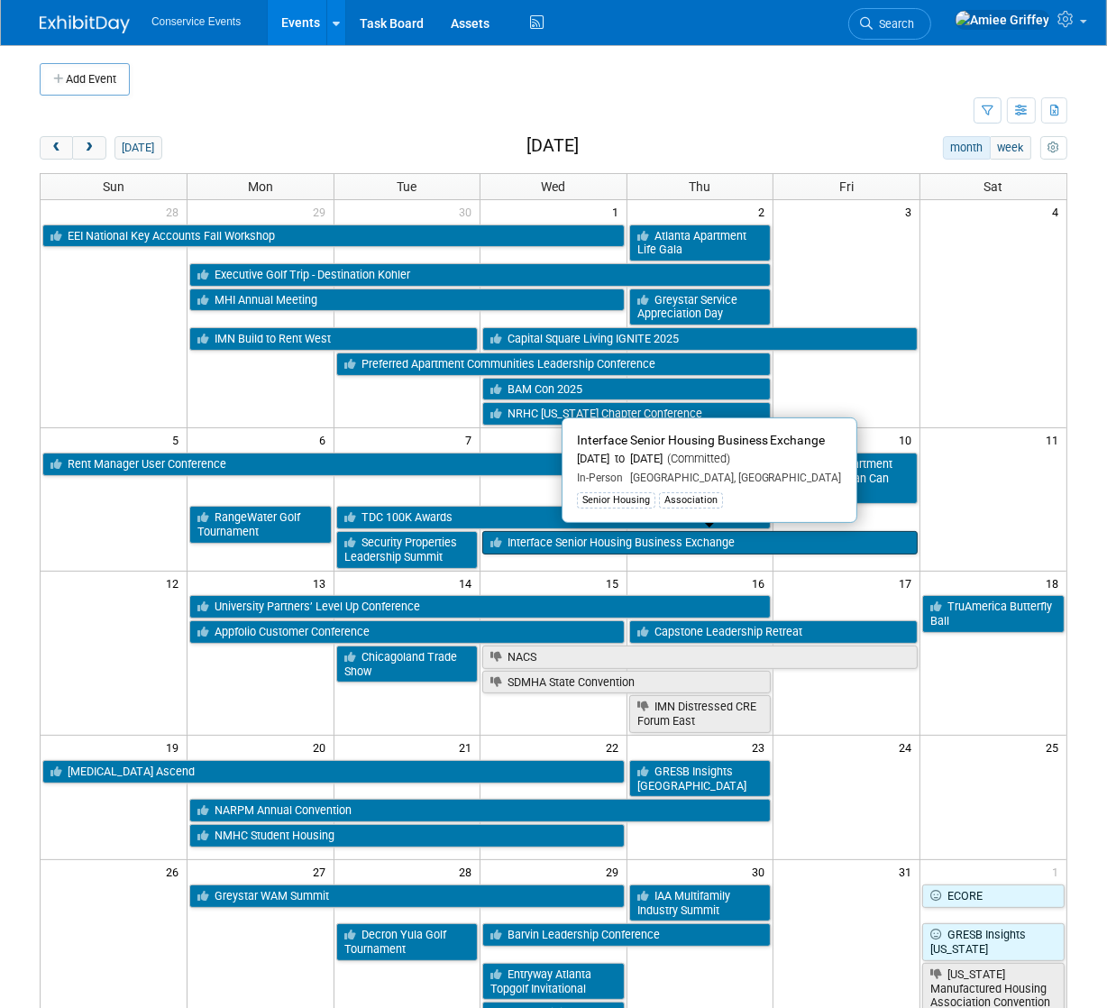
click at [590, 545] on link "Interface Senior Housing Business Exchange" at bounding box center [699, 542] width 435 height 23
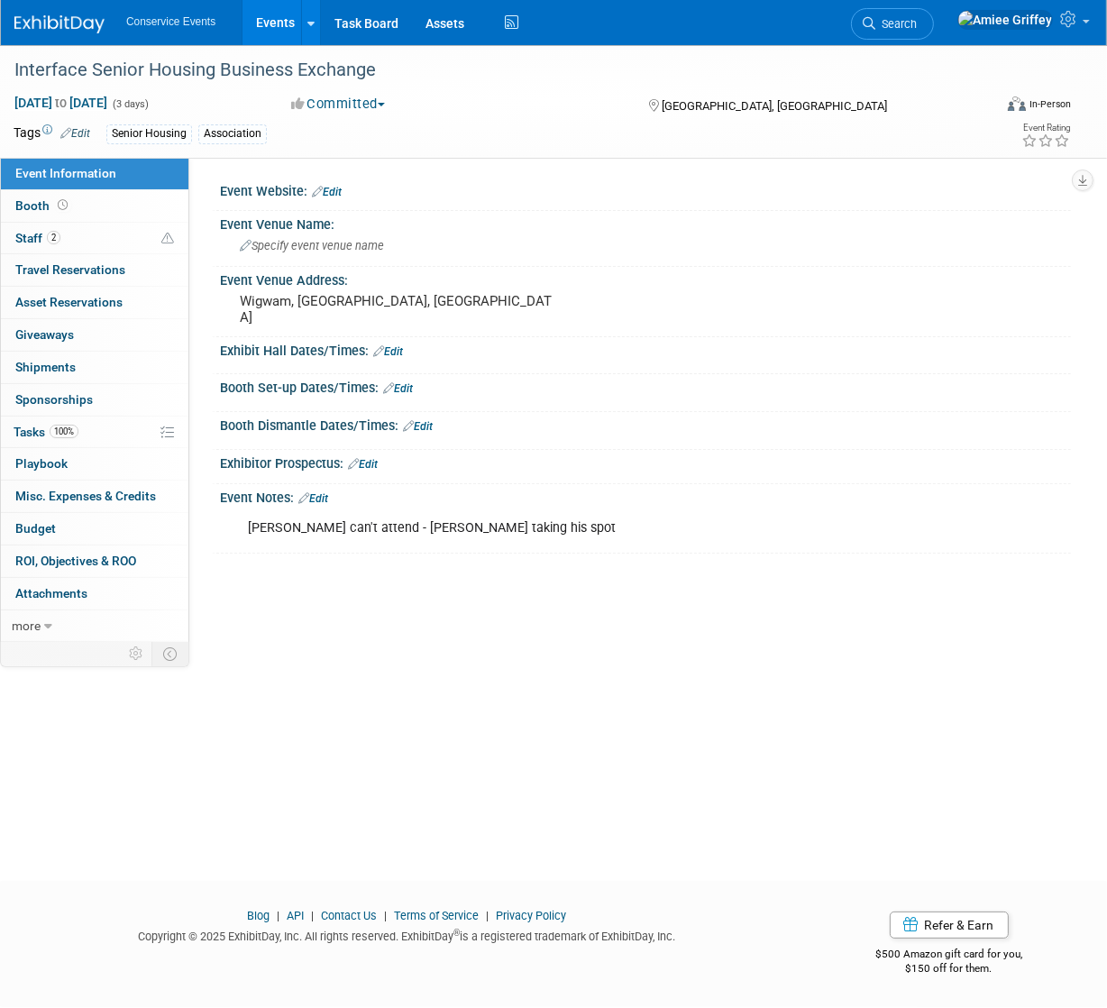
click at [77, 130] on link "Edit" at bounding box center [75, 133] width 30 height 13
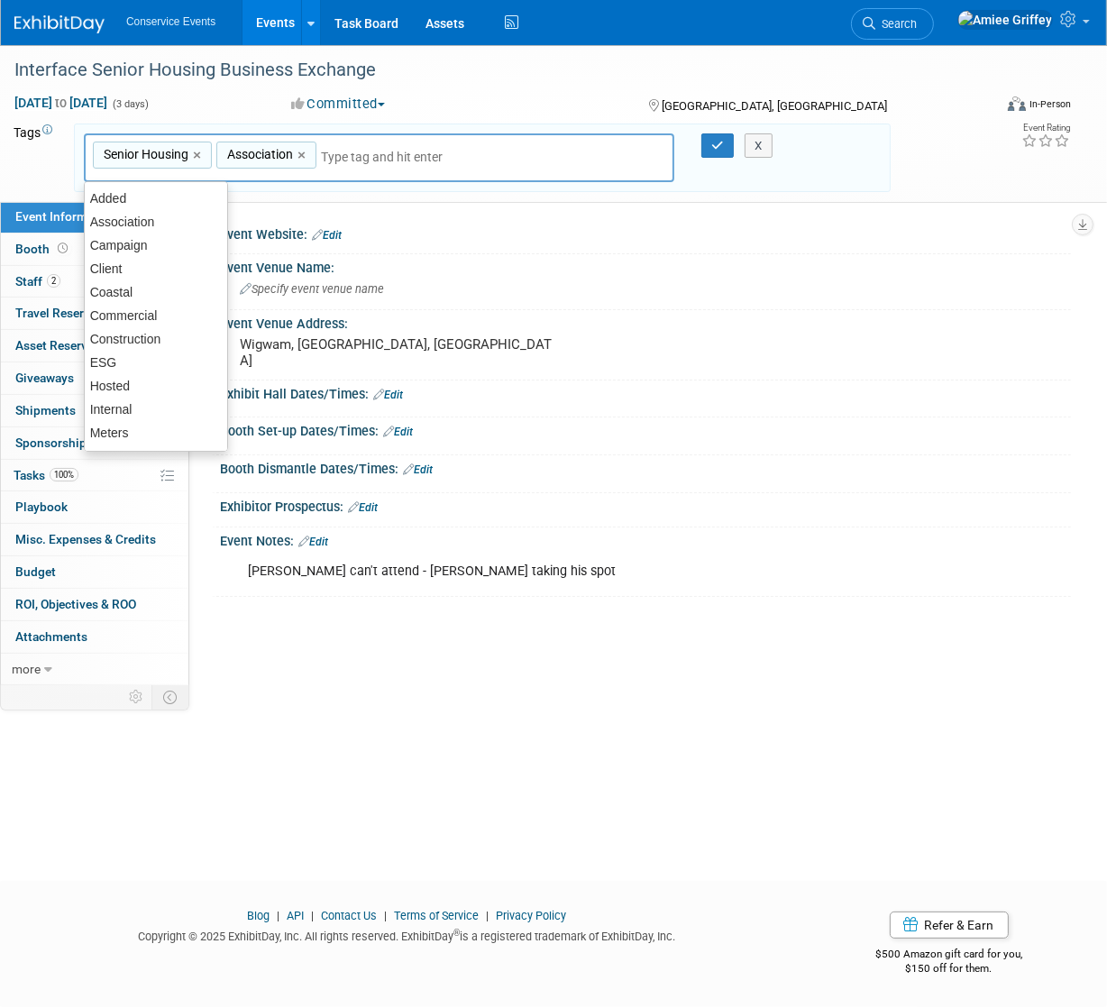
click at [356, 151] on input "text" at bounding box center [393, 157] width 144 height 18
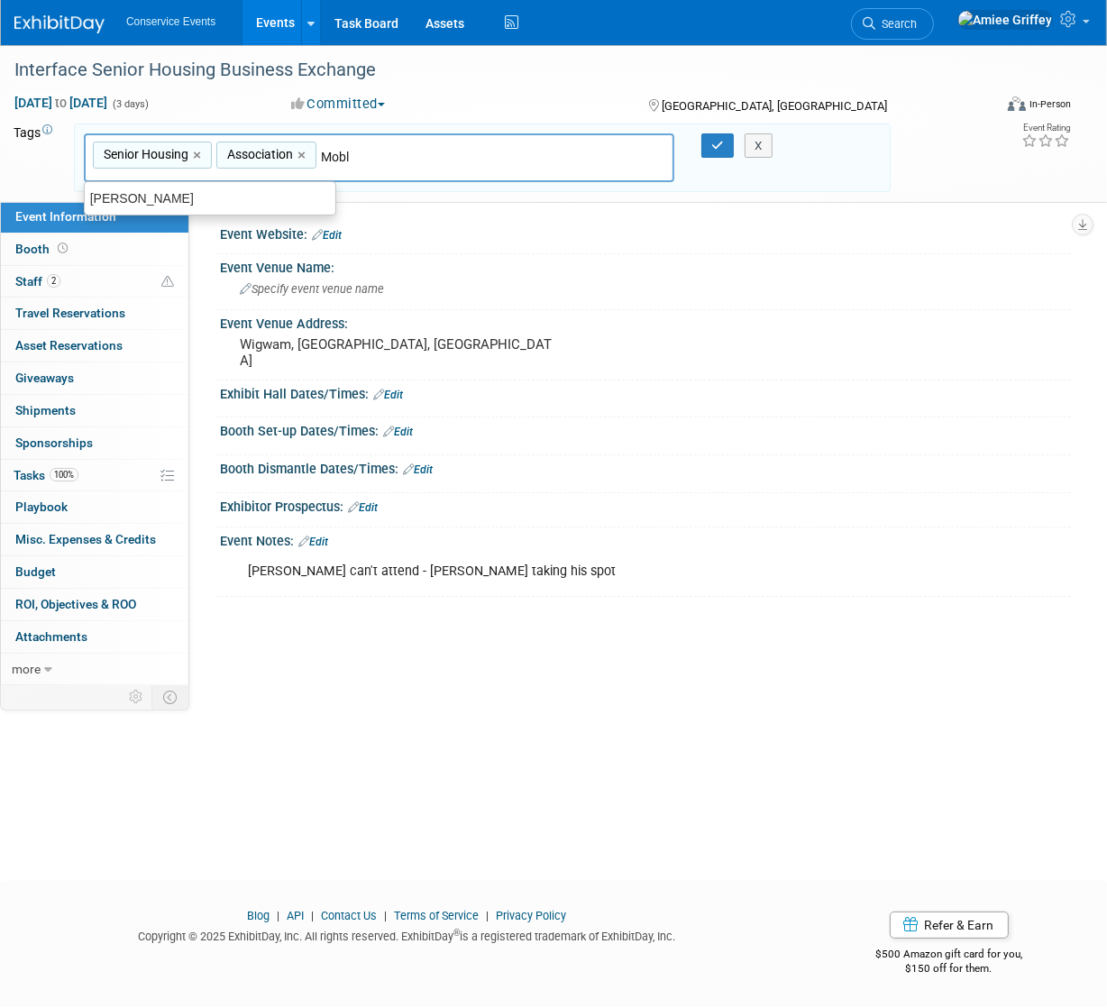
type input "[PERSON_NAME]"
click at [296, 190] on div "[PERSON_NAME]" at bounding box center [210, 198] width 252 height 25
type input "Senior Housing, Association, Mobly"
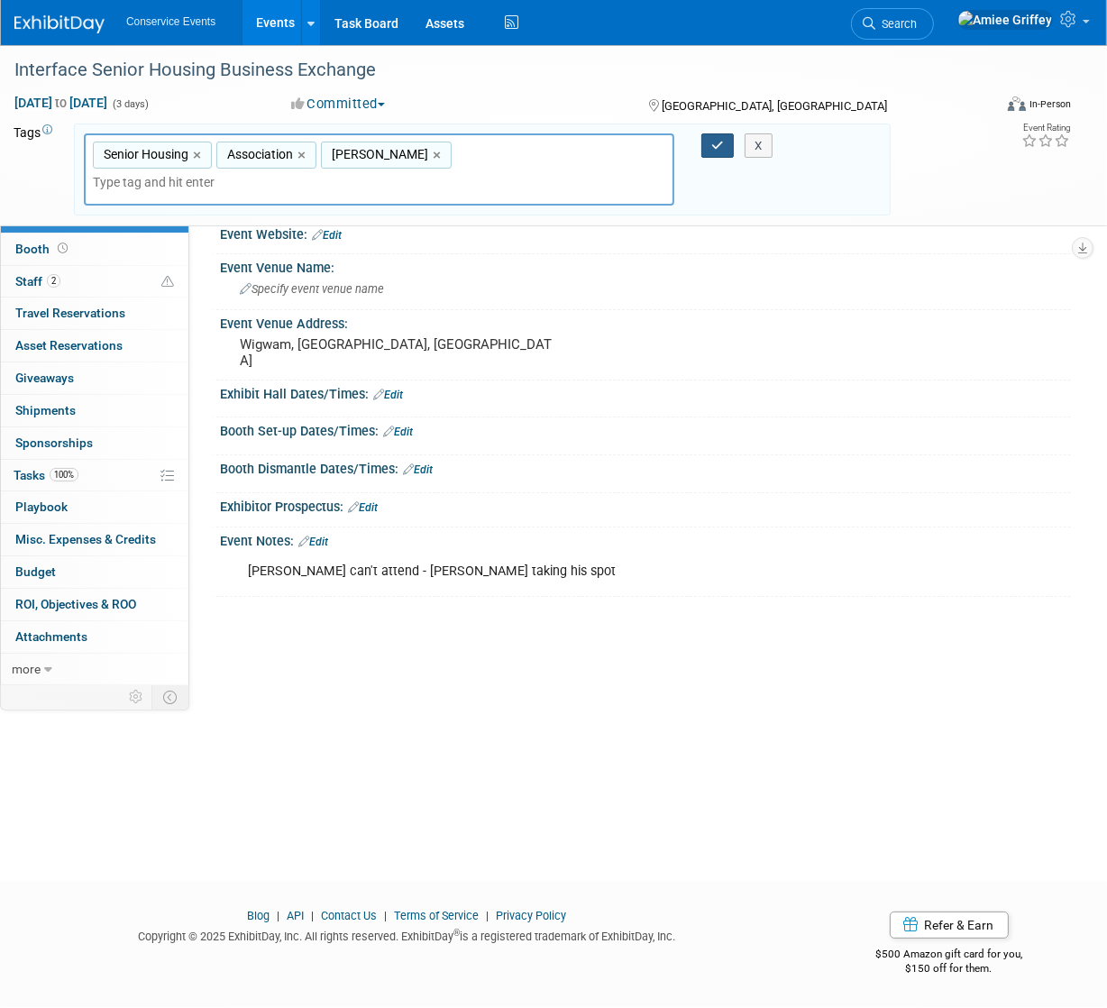
click at [713, 142] on icon "button" at bounding box center [717, 146] width 13 height 12
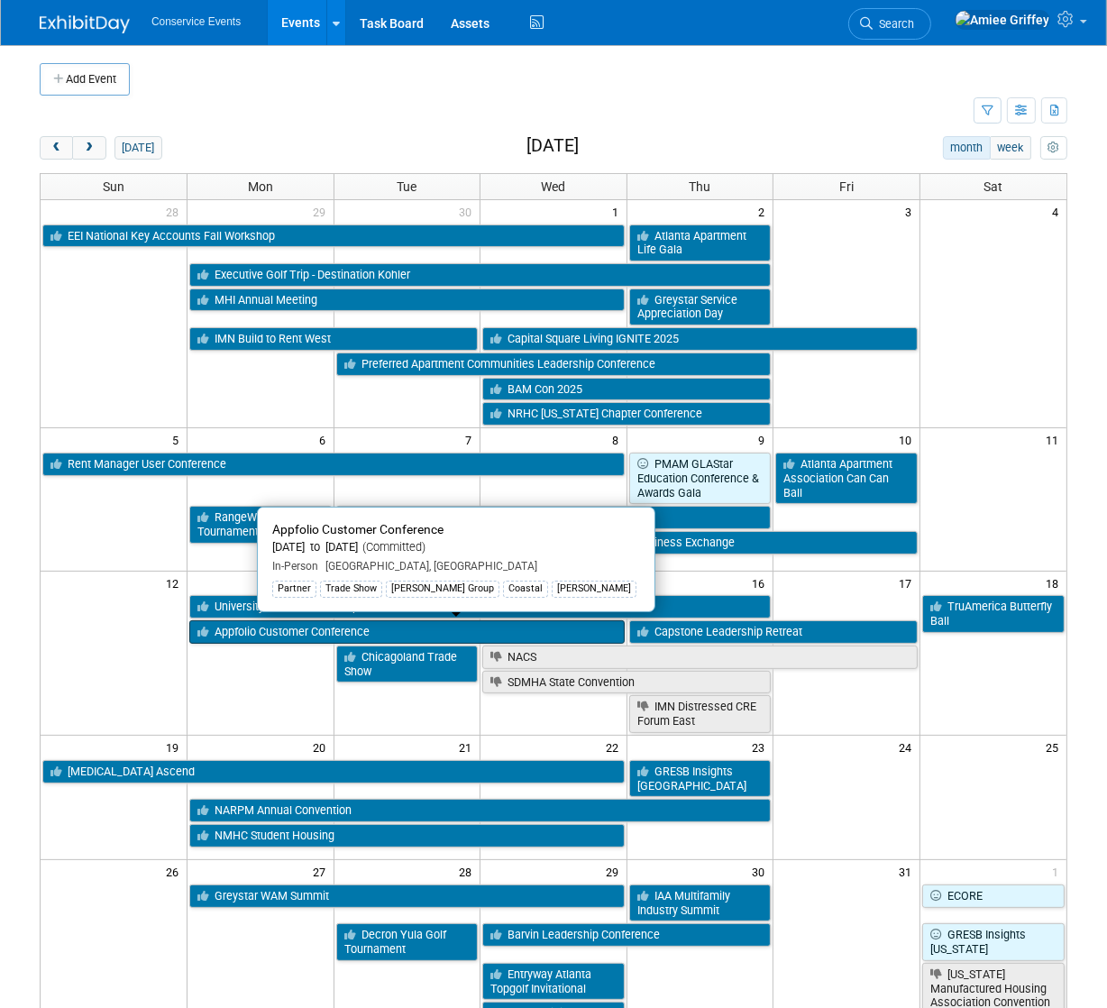
click at [286, 634] on link "Appfolio Customer Conference" at bounding box center [406, 631] width 435 height 23
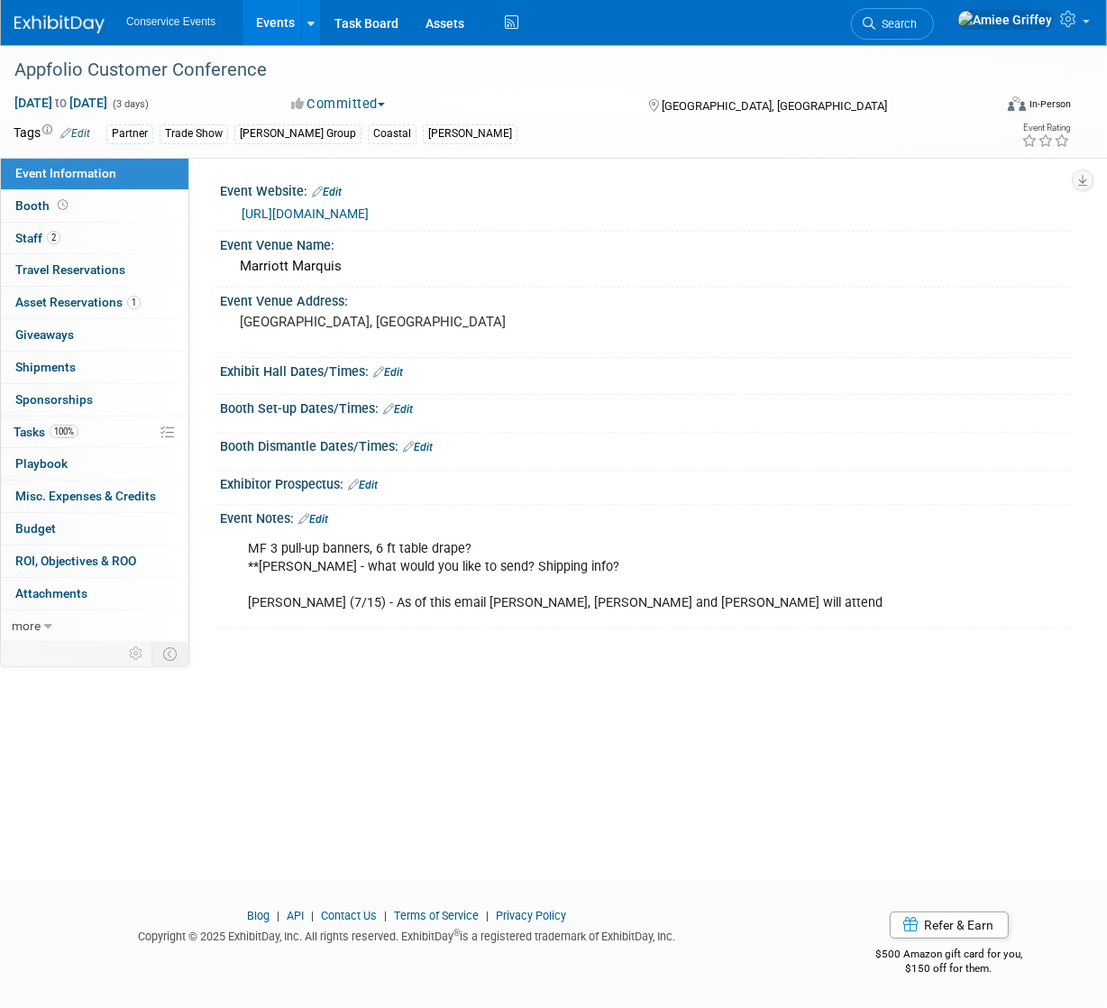
click at [321, 513] on link "Edit" at bounding box center [313, 519] width 30 height 13
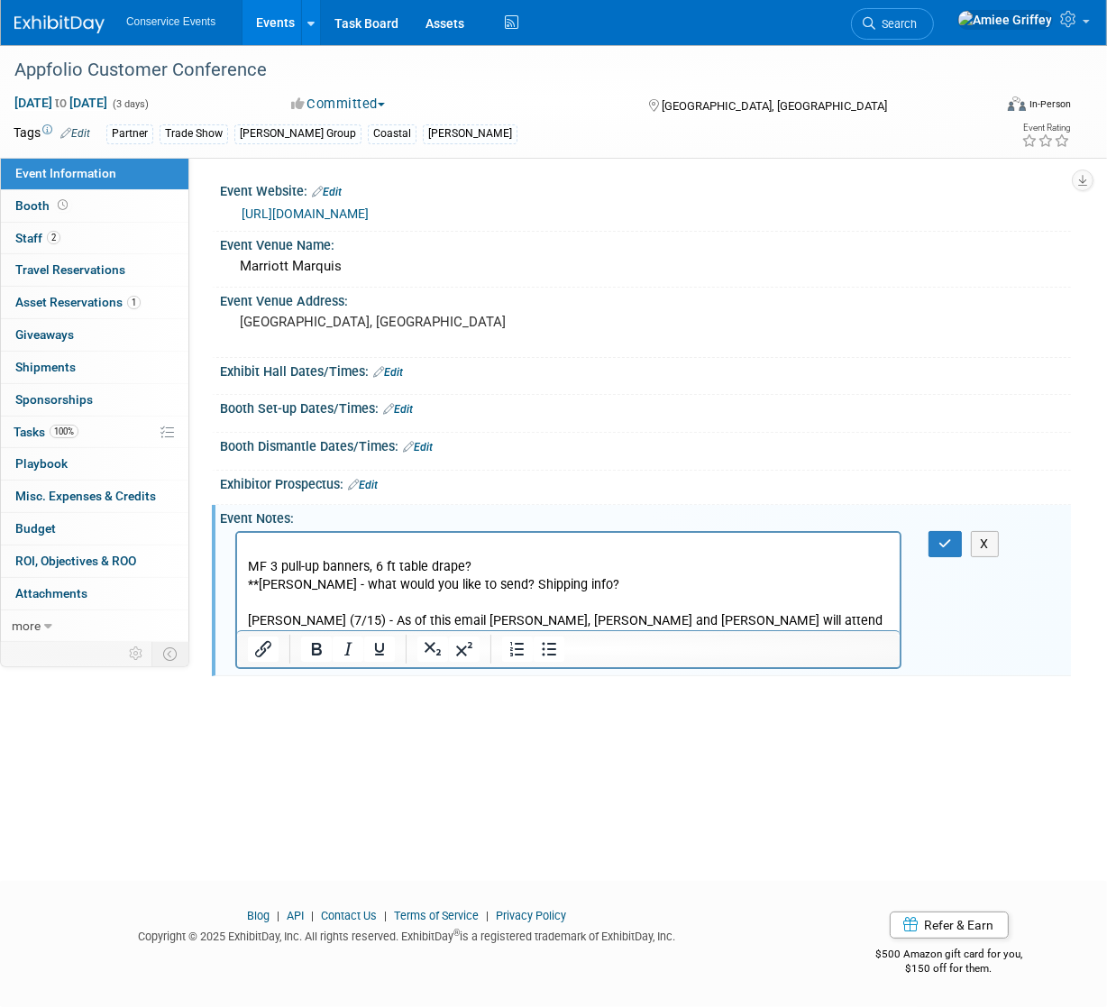
click at [273, 540] on p "Rich Text Area. Press ALT-0 for help." at bounding box center [568, 548] width 642 height 18
drag, startPoint x: 497, startPoint y: 569, endPoint x: 240, endPoint y: 562, distance: 257.8
click at [240, 562] on html "UPDATED 9/18: MF 3 pull-up banners, 6 ft table drape? **Amanda - what would you…" at bounding box center [567, 580] width 662 height 97
drag, startPoint x: 587, startPoint y: 584, endPoint x: 242, endPoint y: 583, distance: 345.2
click at [242, 583] on html "UPDATED 9/18: Turnkey booth so no need to send booth **Amanda - what would you …" at bounding box center [567, 580] width 662 height 97
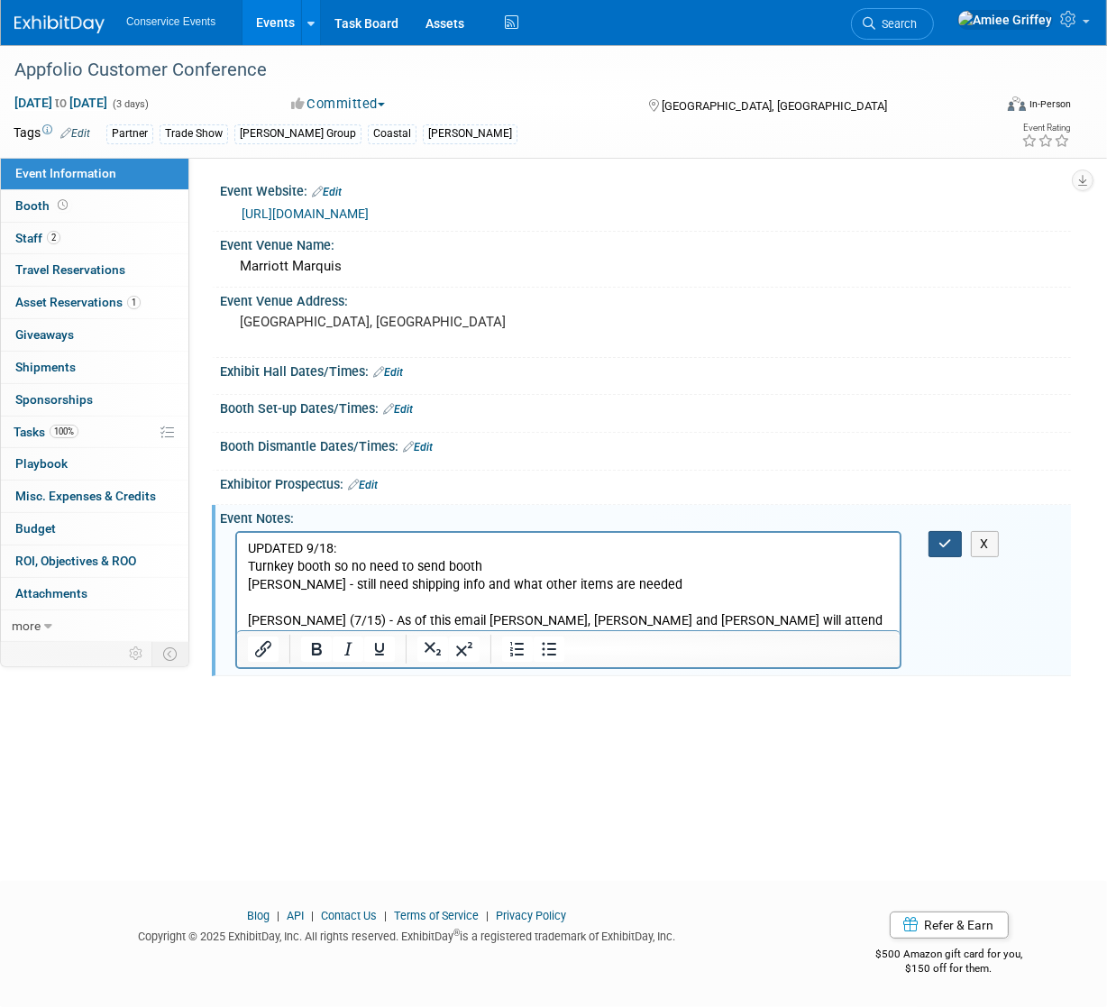
drag, startPoint x: 946, startPoint y: 534, endPoint x: 926, endPoint y: 537, distance: 20.0
click at [946, 537] on icon "button" at bounding box center [945, 543] width 14 height 13
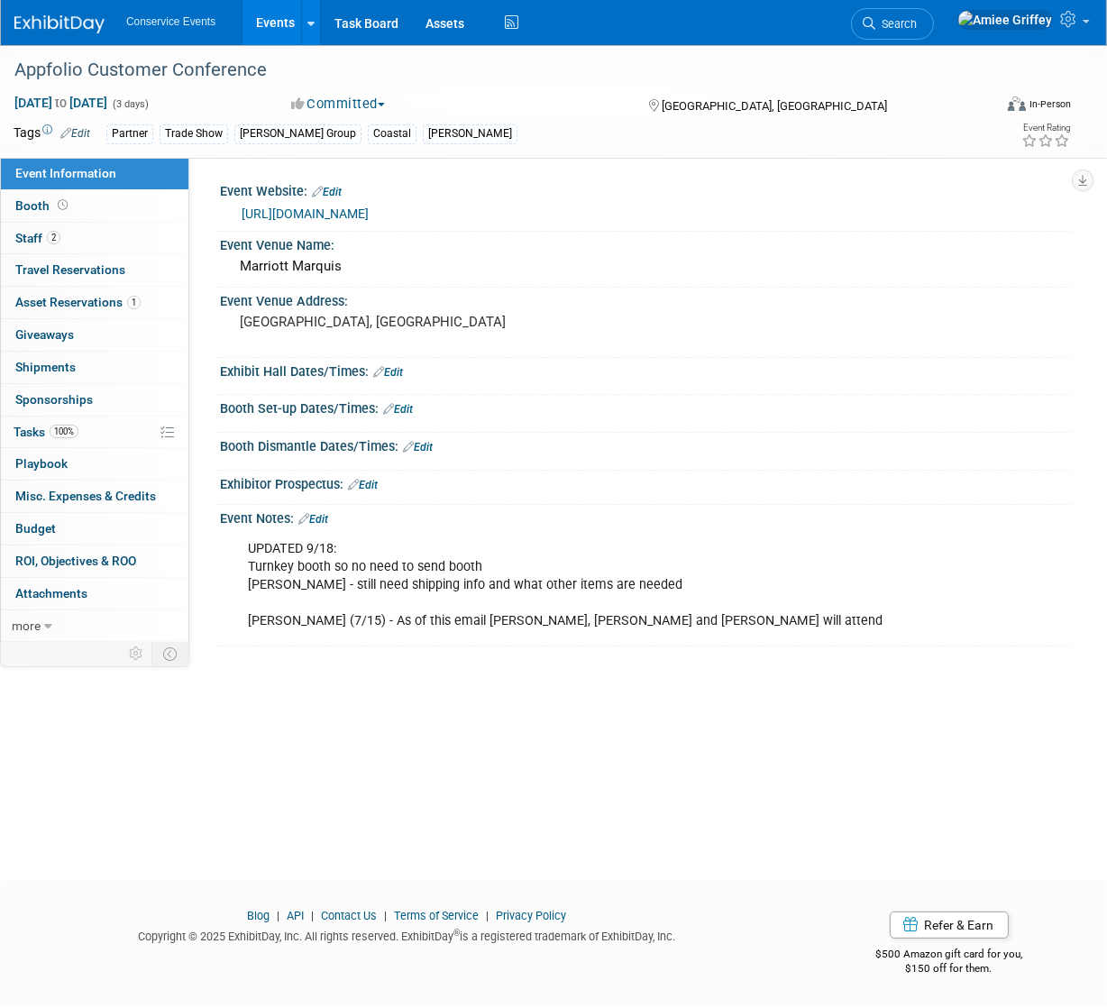
click at [321, 517] on link "Edit" at bounding box center [313, 519] width 30 height 13
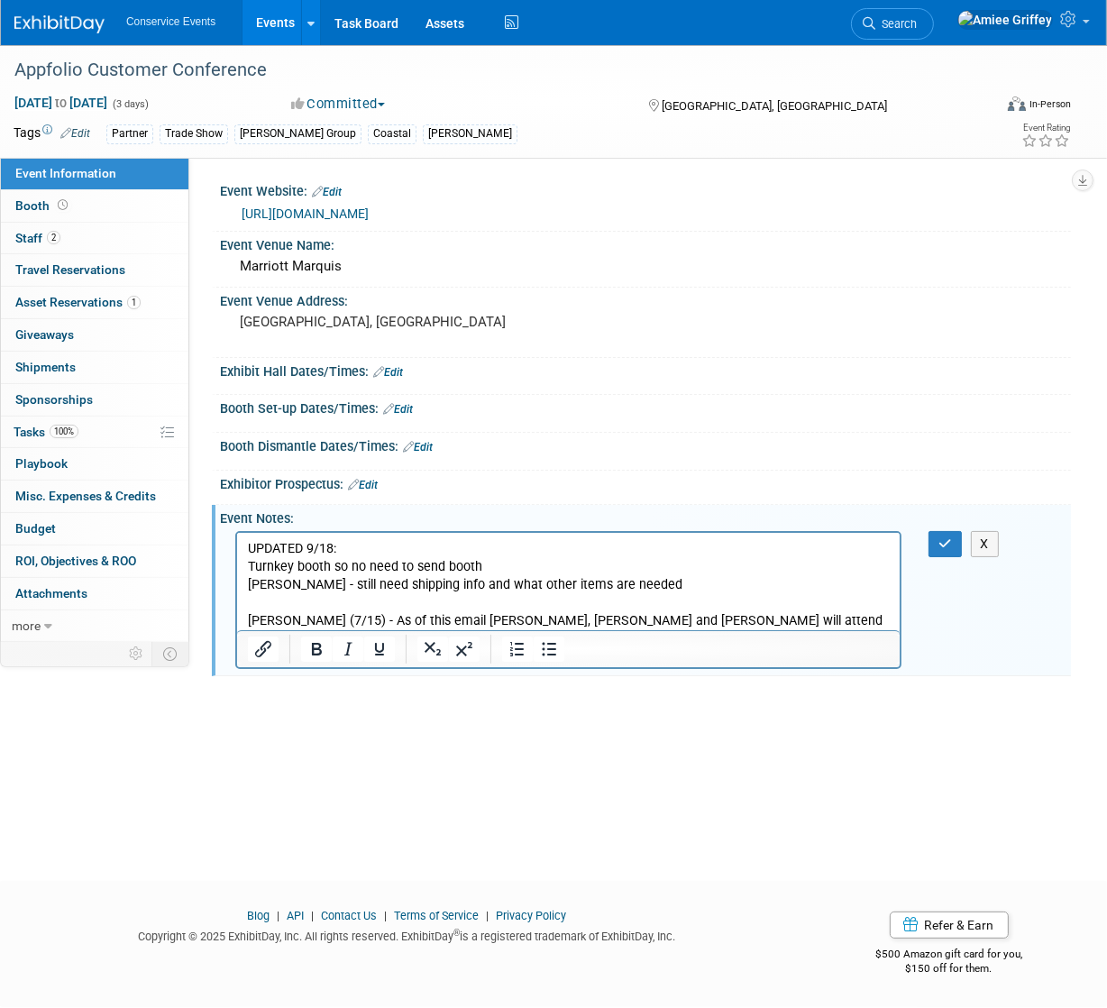
click at [650, 583] on p "UPDATED 9/18: Turnkey booth so no need to send booth Amanda - still need shippi…" at bounding box center [568, 584] width 642 height 90
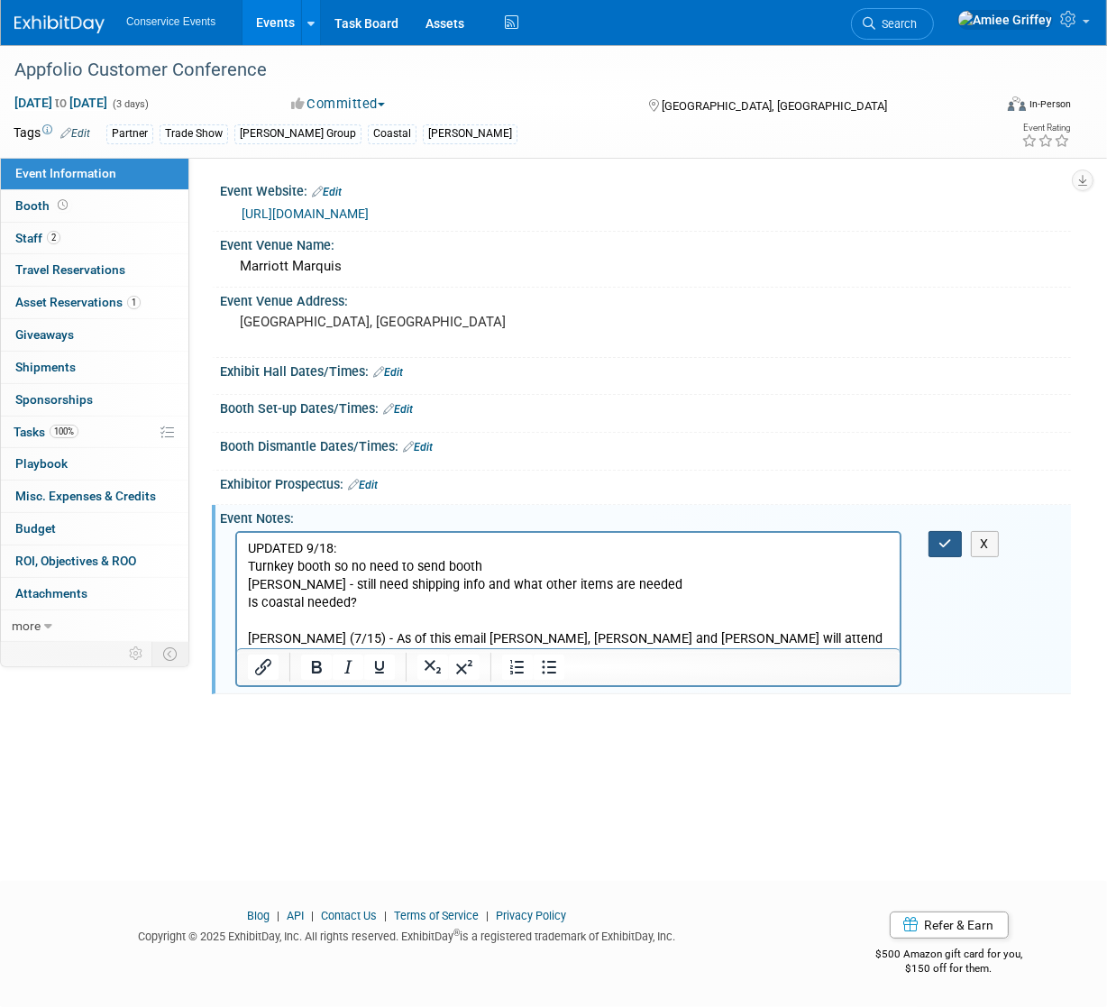
click at [945, 537] on icon "button" at bounding box center [945, 543] width 14 height 13
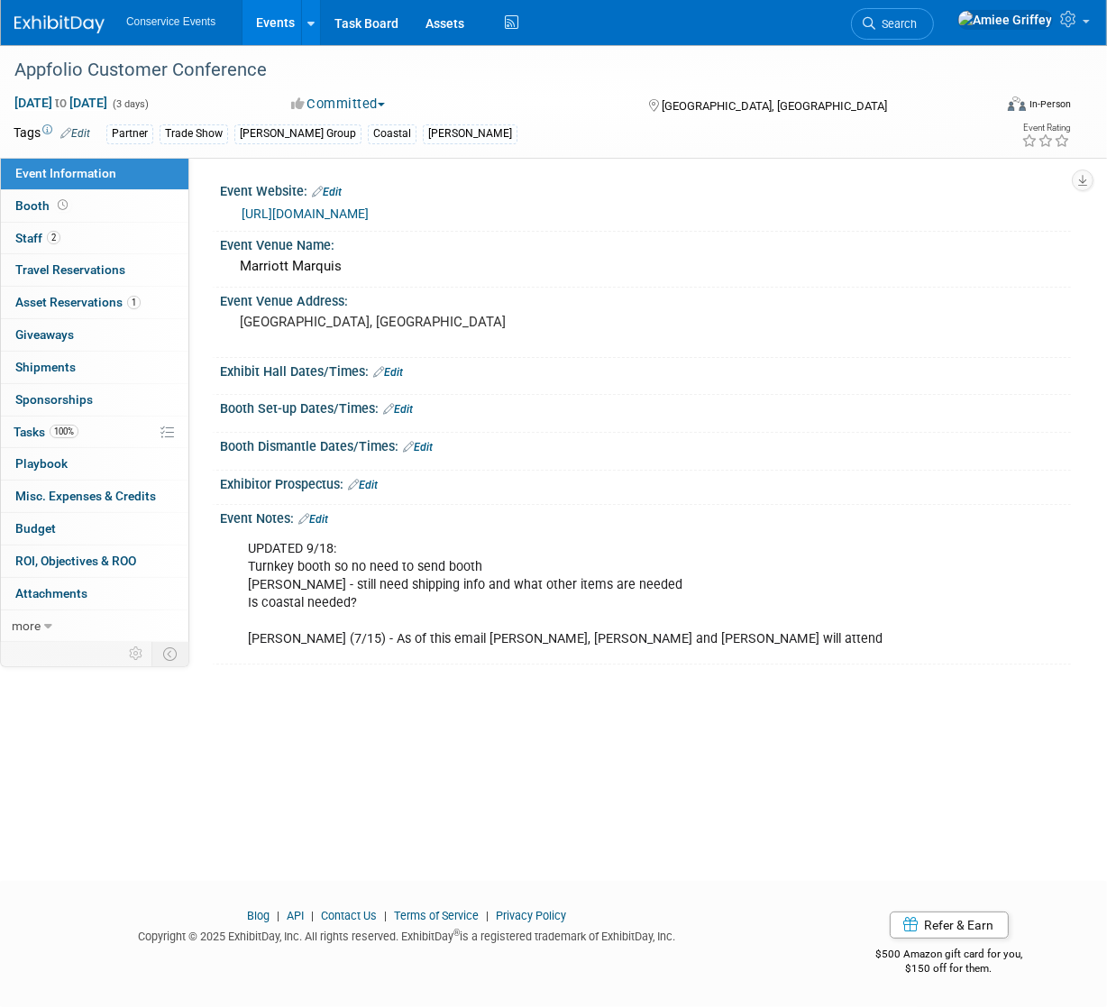
click at [278, 24] on link "Events" at bounding box center [275, 22] width 66 height 45
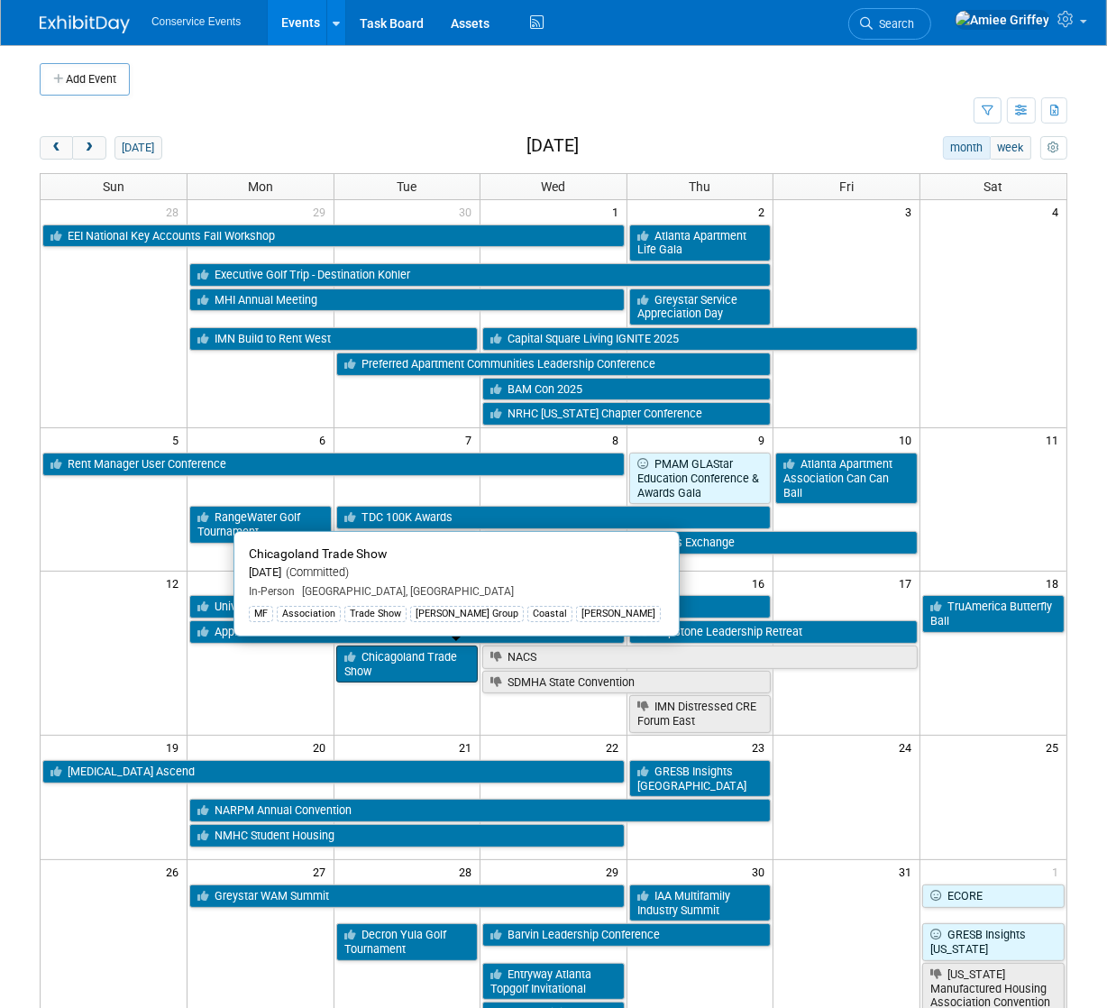
click at [414, 663] on link "Chicagoland Trade Show" at bounding box center [407, 663] width 142 height 37
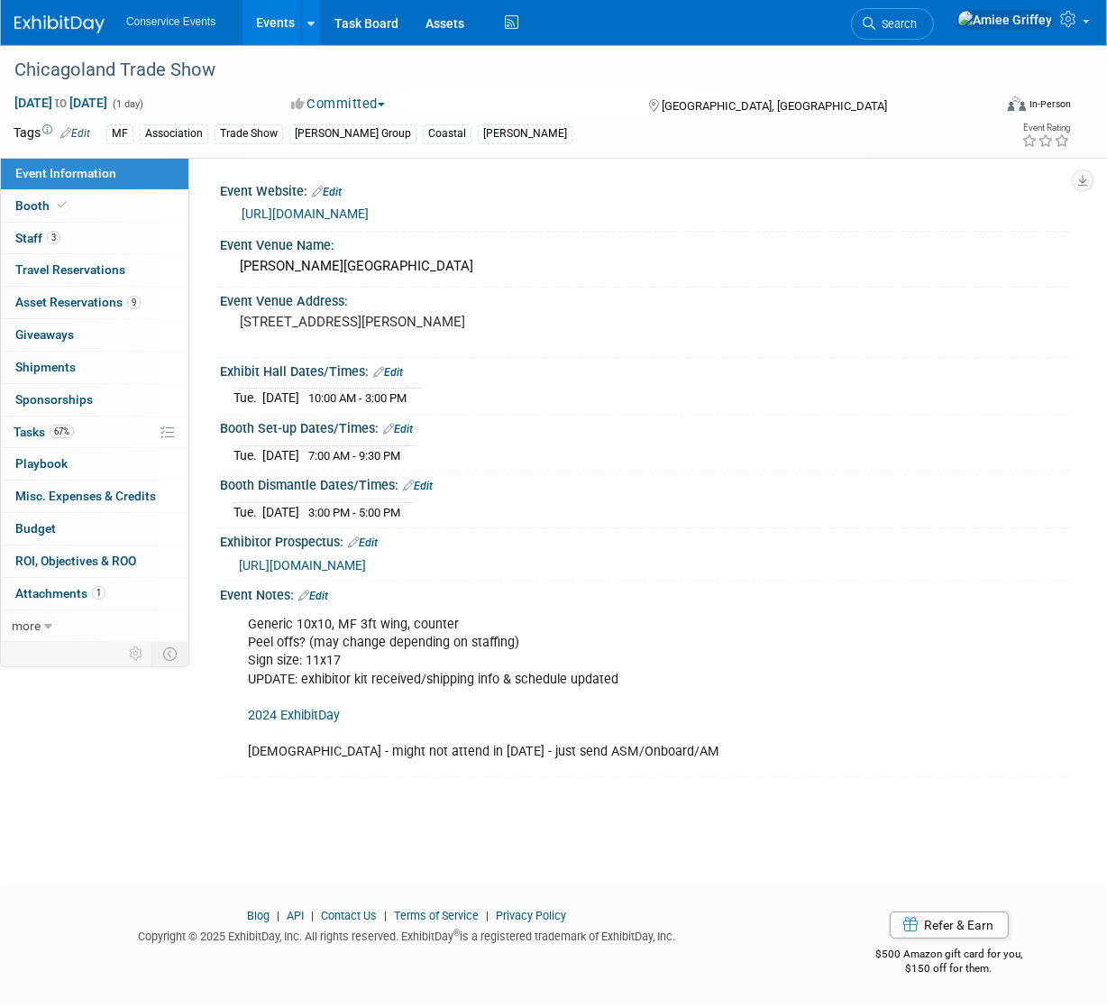
click at [371, 657] on div "Generic 10x10, MF 3ft wing, counter Peel offs? (may change depending on staffin…" at bounding box center [568, 688] width 666 height 163
click at [315, 602] on link "Edit" at bounding box center [313, 595] width 30 height 13
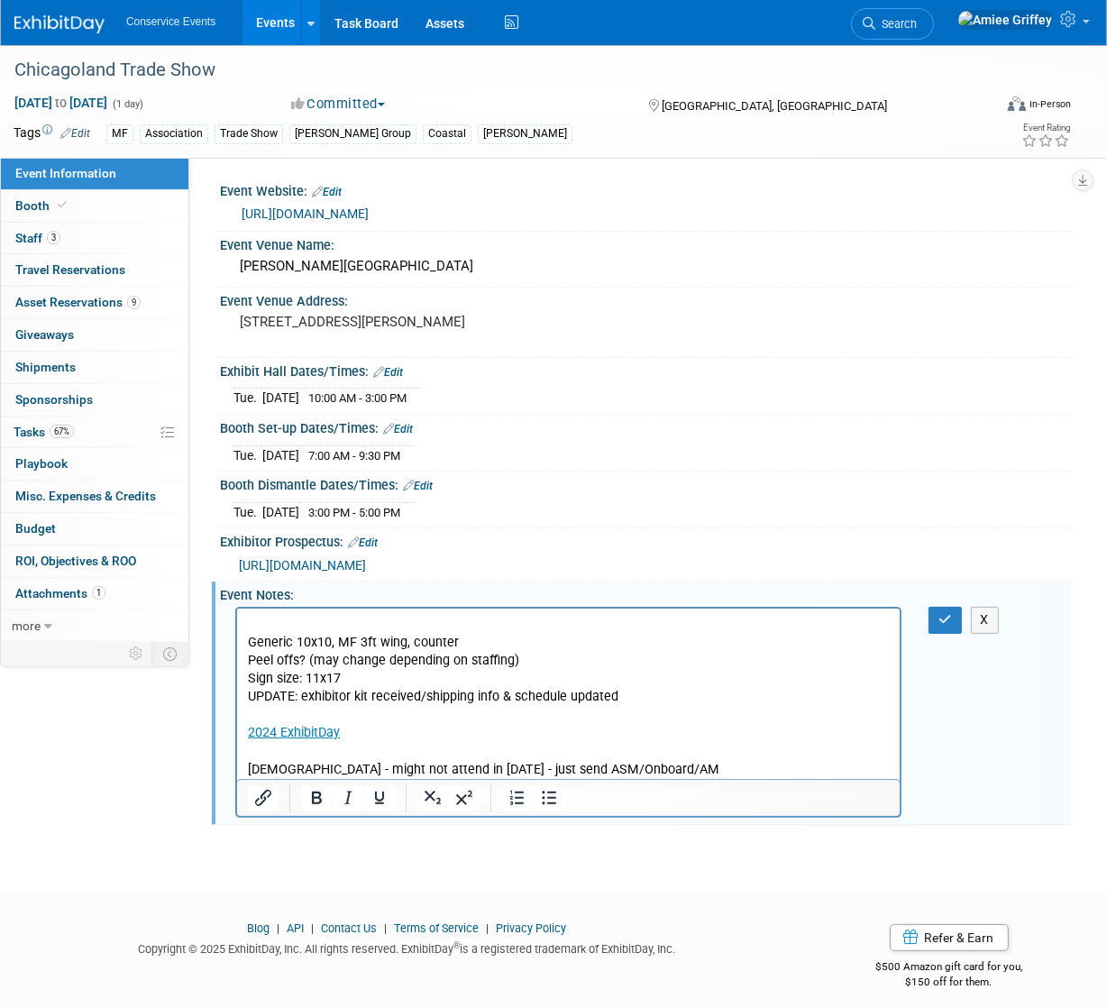
click at [253, 622] on p "Rich Text Area. Press ALT-0 for help." at bounding box center [568, 625] width 642 height 18
click at [324, 666] on p "Generic 10x10, MF 3ft wing, counter Peel offs? (may change depending on staffin…" at bounding box center [568, 706] width 642 height 145
drag, startPoint x: 516, startPoint y: 660, endPoint x: 248, endPoint y: 662, distance: 267.7
click at [248, 662] on p "Generic 10x10, MF 3ft wing, counter Peel offs? (may change depending on staffin…" at bounding box center [568, 706] width 642 height 145
click at [936, 631] on button "button" at bounding box center [944, 620] width 33 height 26
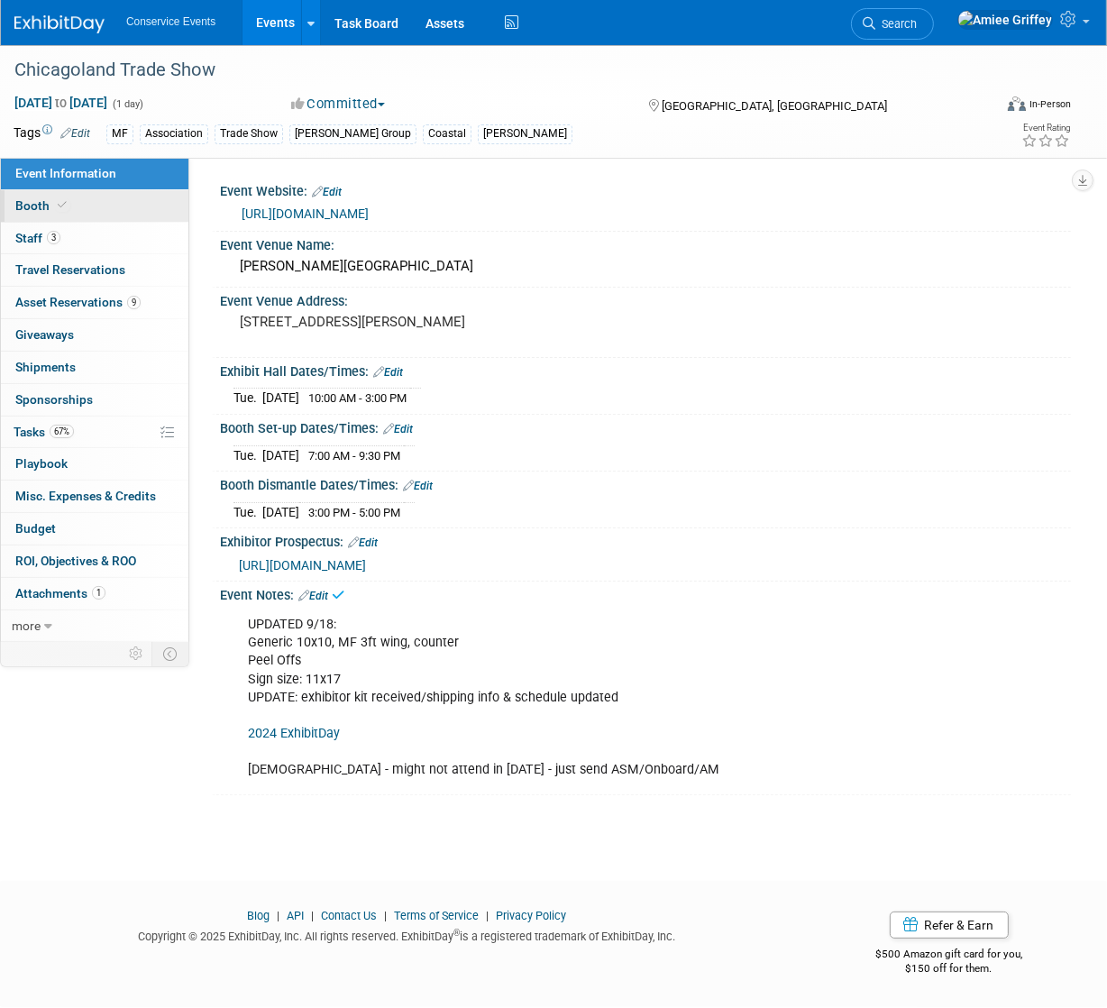
click at [74, 205] on link "Booth" at bounding box center [94, 206] width 187 height 32
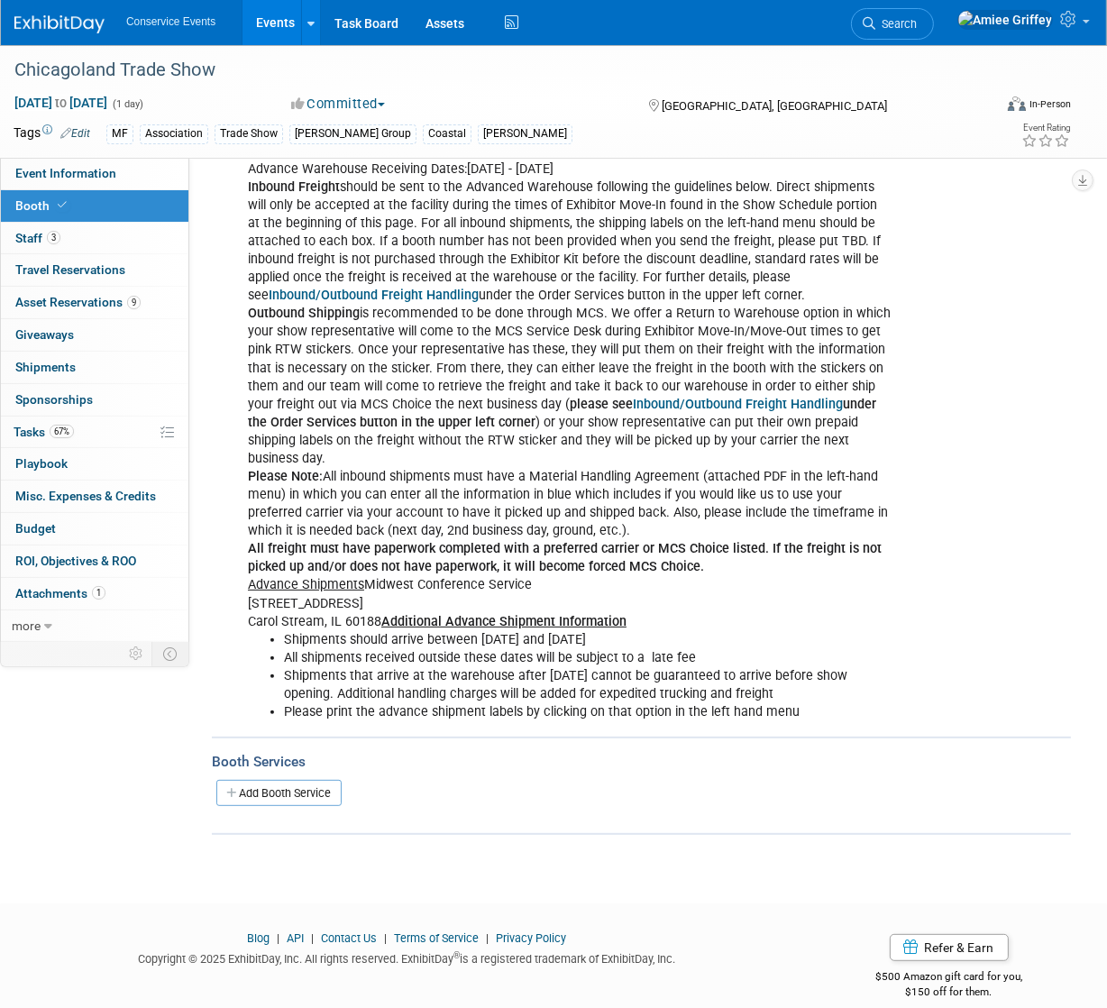
scroll to position [282, 0]
click at [51, 304] on span "Asset Reservations 9" at bounding box center [77, 302] width 125 height 14
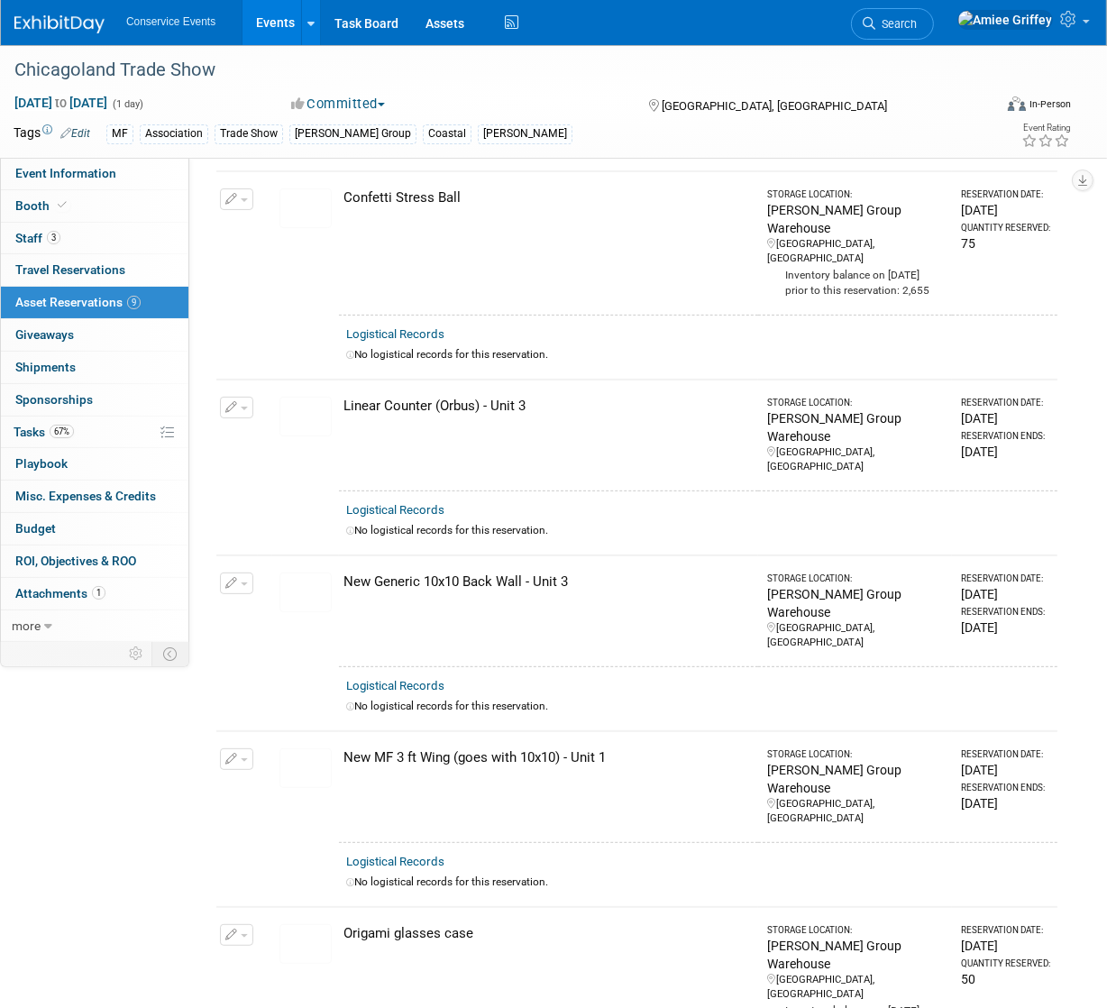
scroll to position [0, 0]
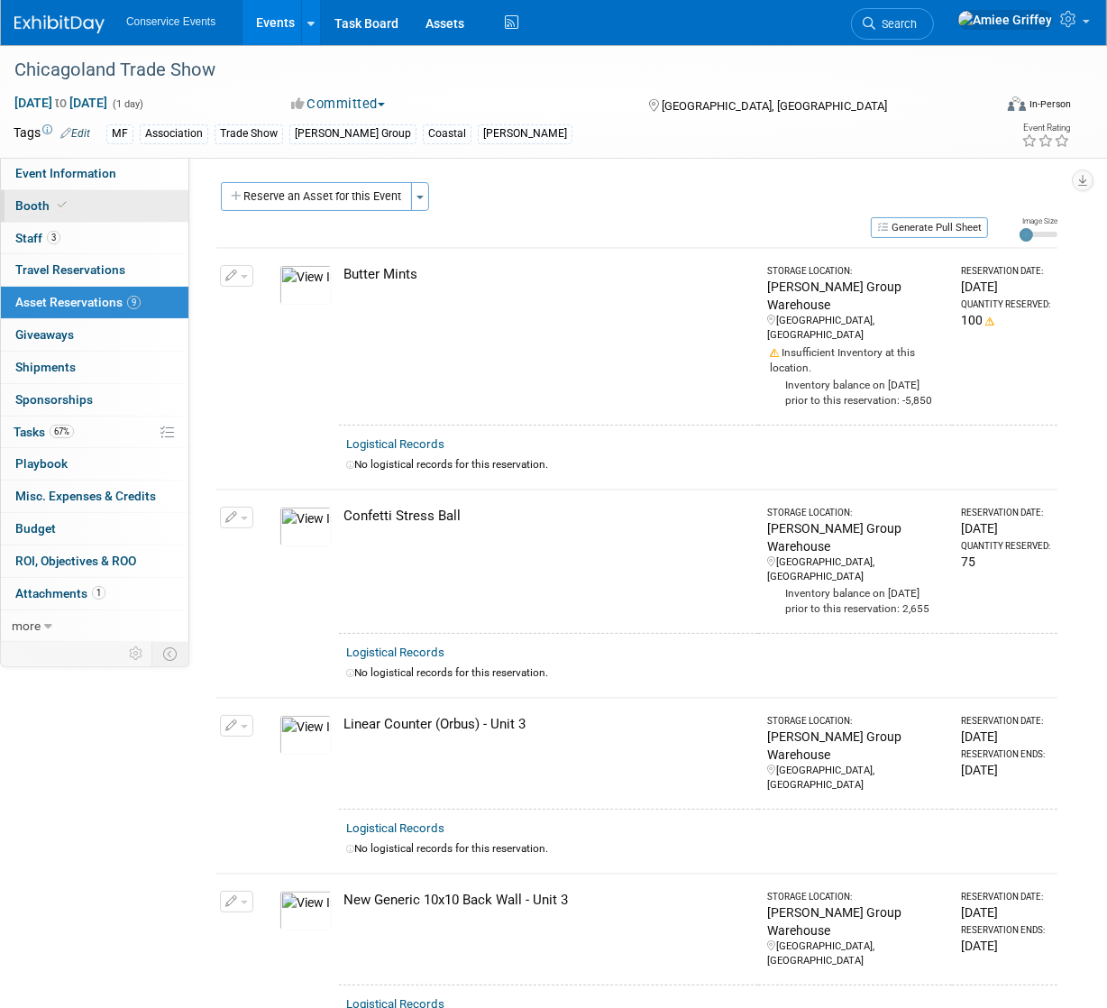
click at [59, 204] on icon at bounding box center [62, 205] width 9 height 10
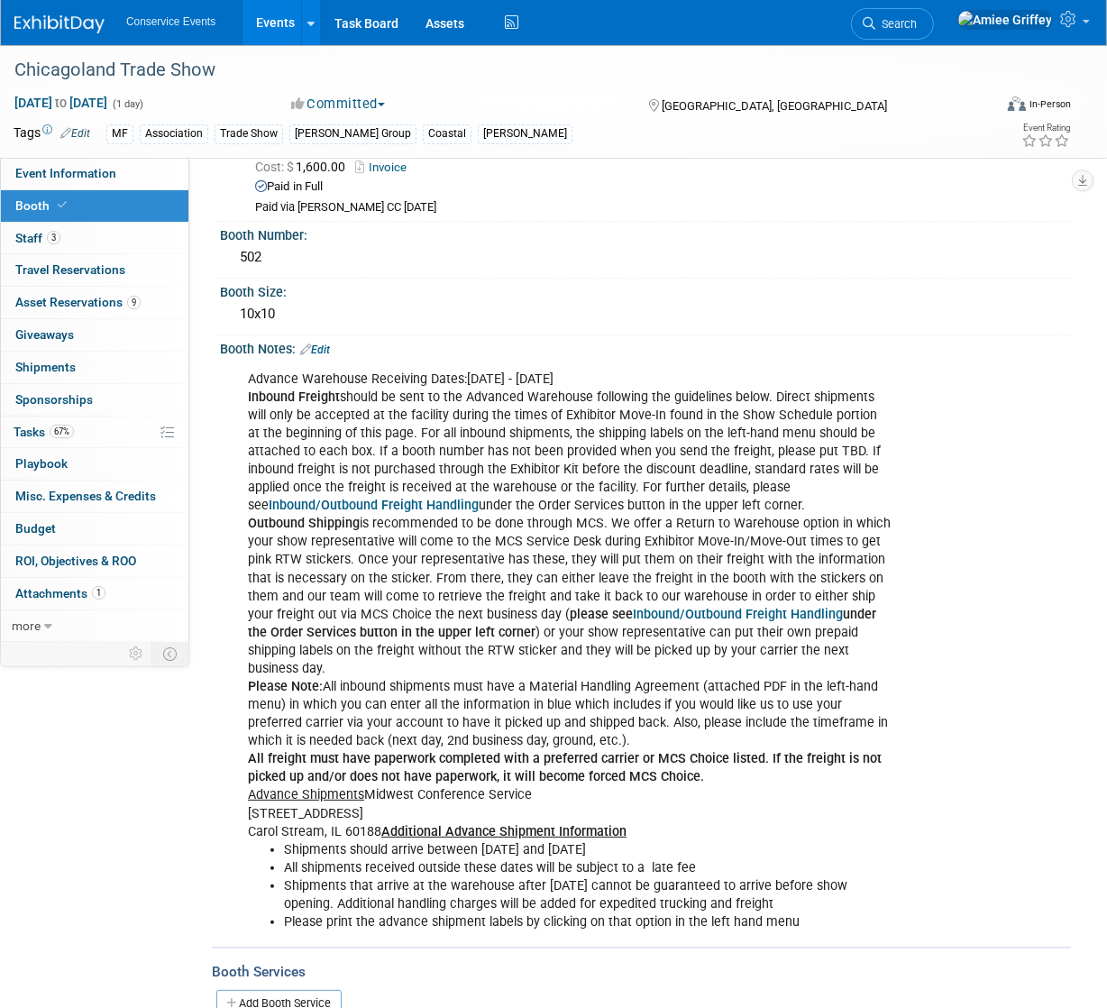
scroll to position [282, 0]
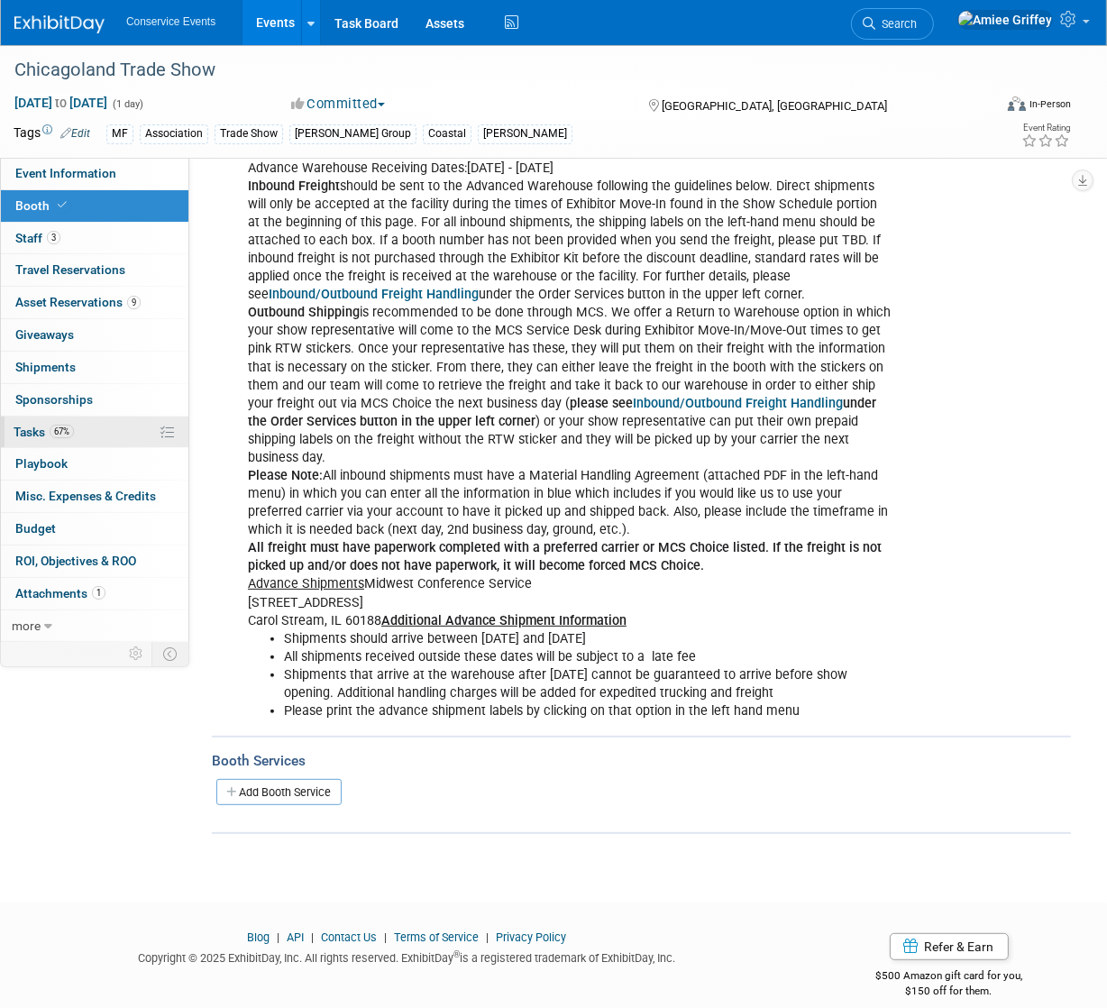
click at [55, 434] on span "67%" at bounding box center [62, 431] width 24 height 14
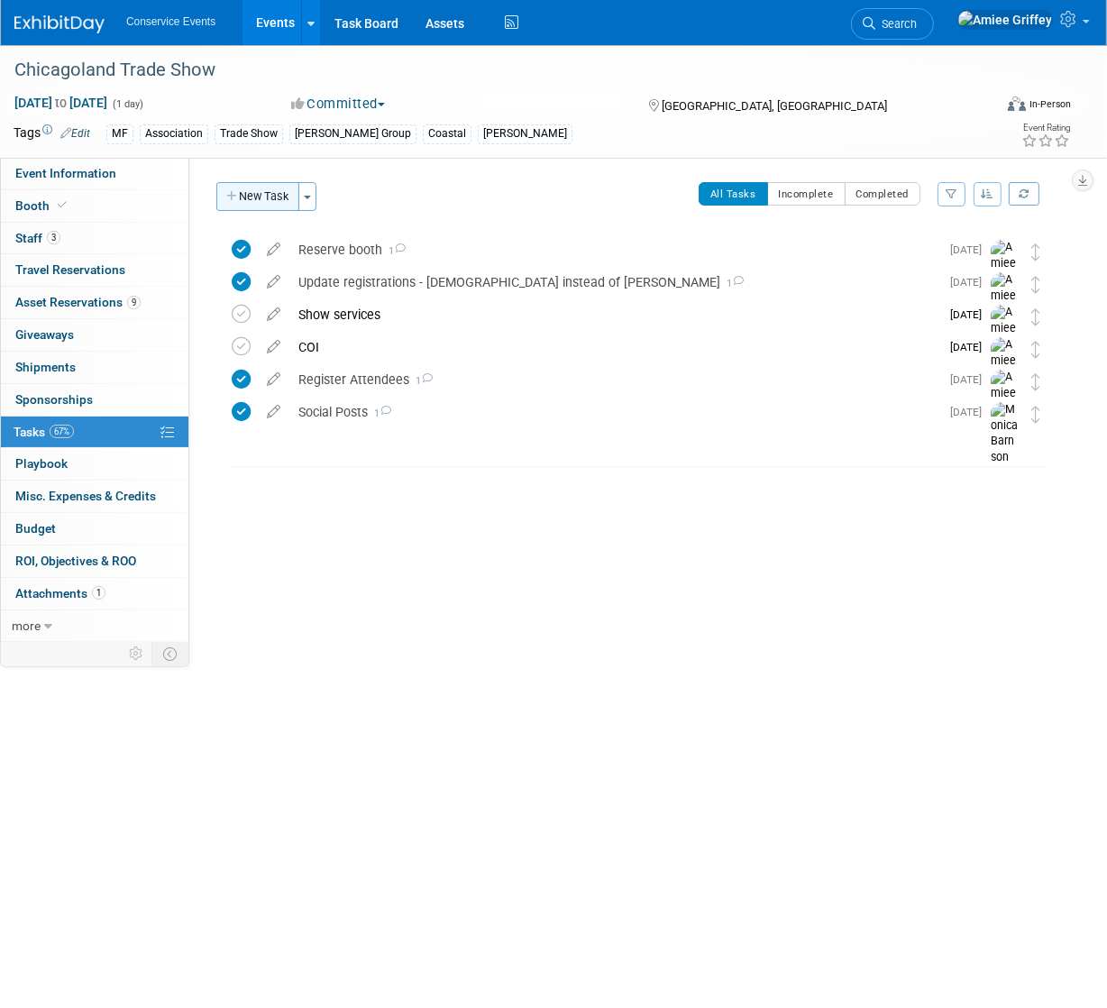
click at [261, 199] on button "New Task" at bounding box center [257, 196] width 83 height 29
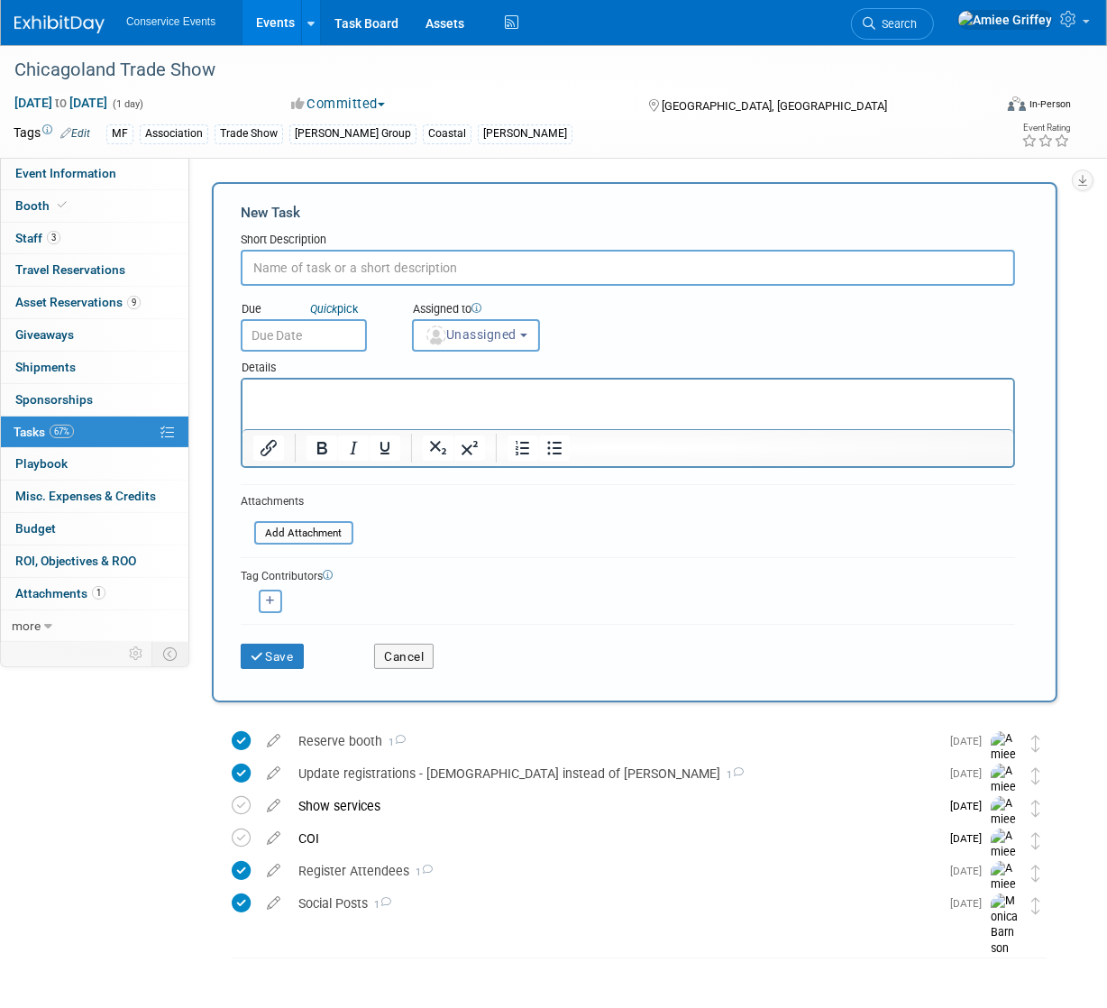
click at [303, 268] on input "text" at bounding box center [628, 268] width 774 height 36
type input "Schedule pre-show call"
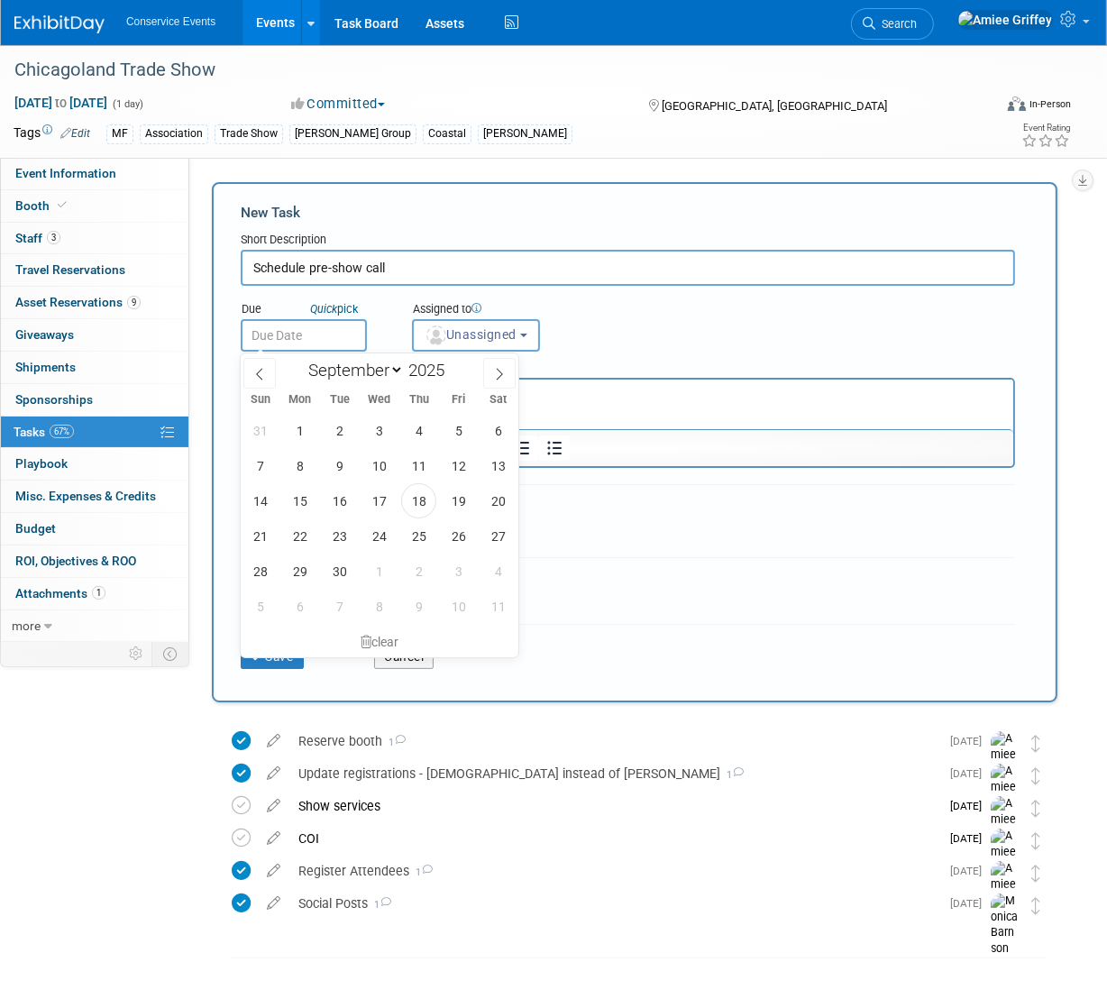
click at [316, 342] on input "text" at bounding box center [304, 335] width 126 height 32
click at [457, 495] on span "19" at bounding box center [458, 500] width 35 height 35
type input "[DATE]"
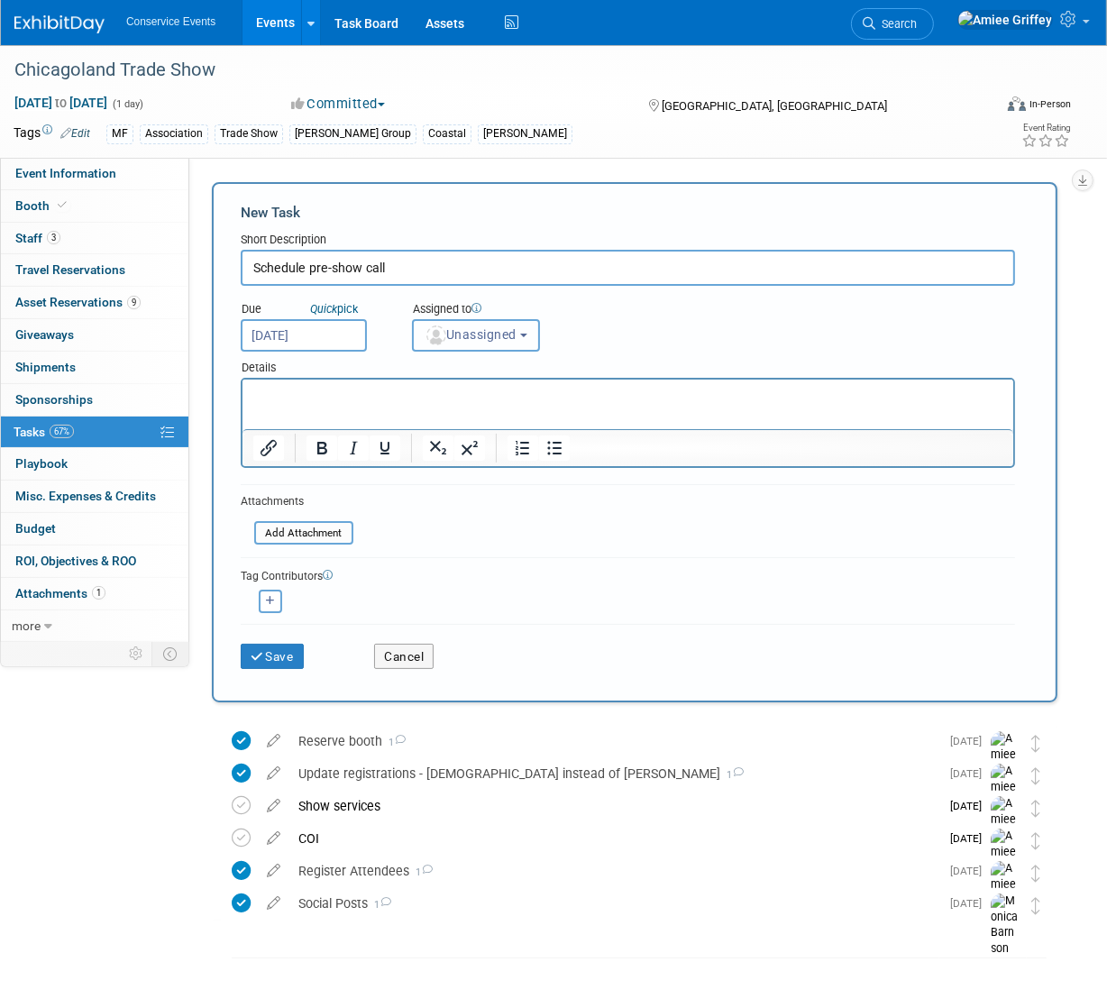
click at [473, 342] on button "Unassigned" at bounding box center [476, 335] width 128 height 32
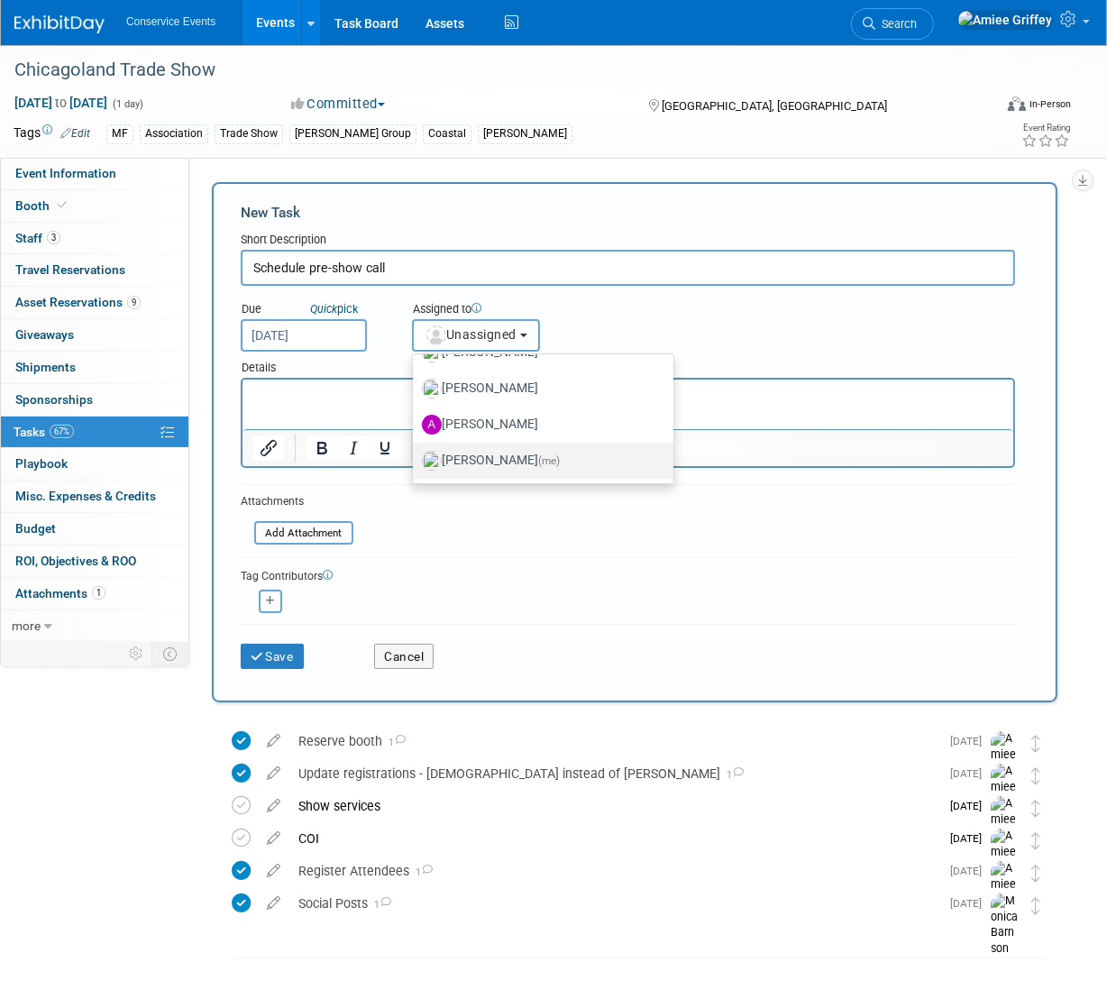
scroll to position [101, 0]
click at [490, 447] on label "[PERSON_NAME] (me)" at bounding box center [538, 459] width 233 height 29
click at [415, 452] on input "[PERSON_NAME] (me)" at bounding box center [410, 458] width 12 height 12
select select "28722387-35c6-4557-bb24-edeacb20f2e1"
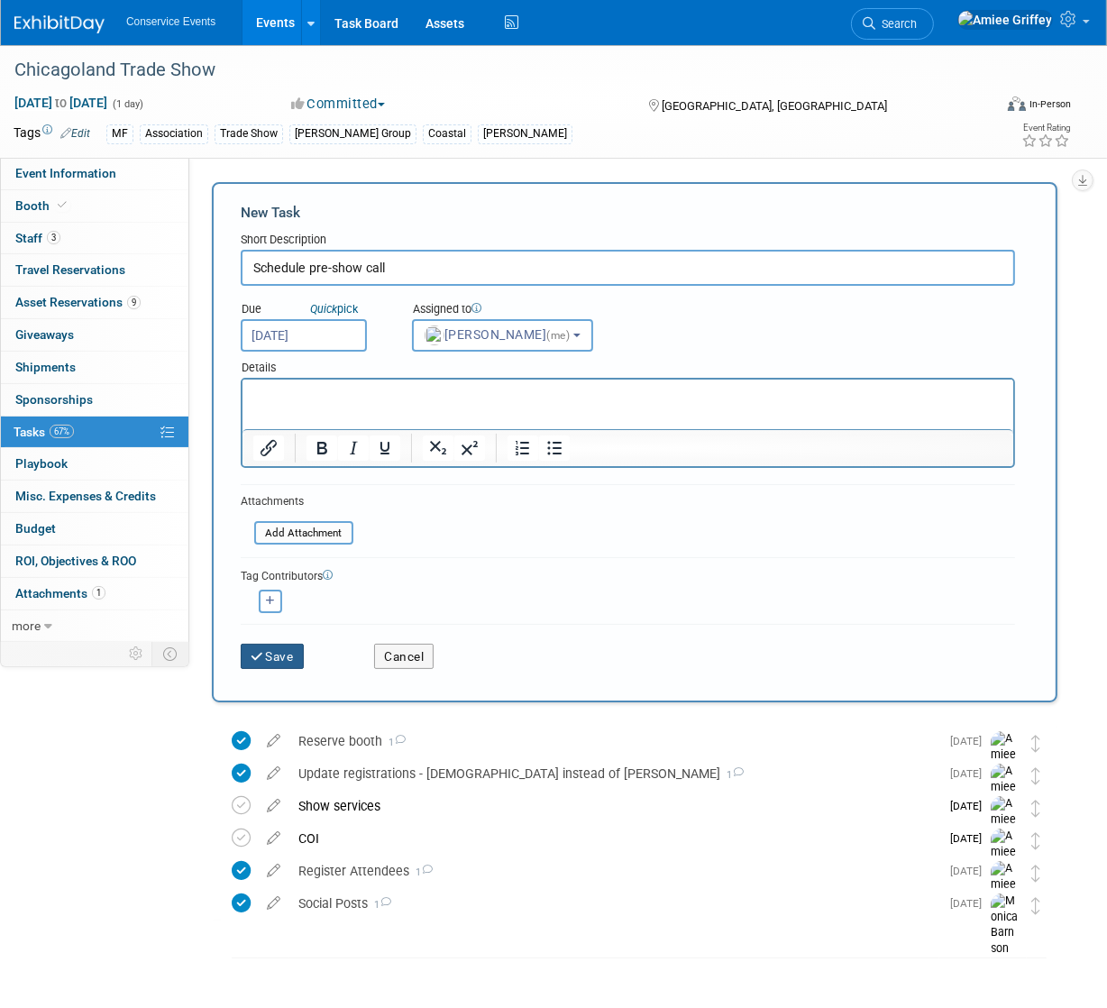
click at [285, 652] on button "Save" at bounding box center [272, 655] width 63 height 25
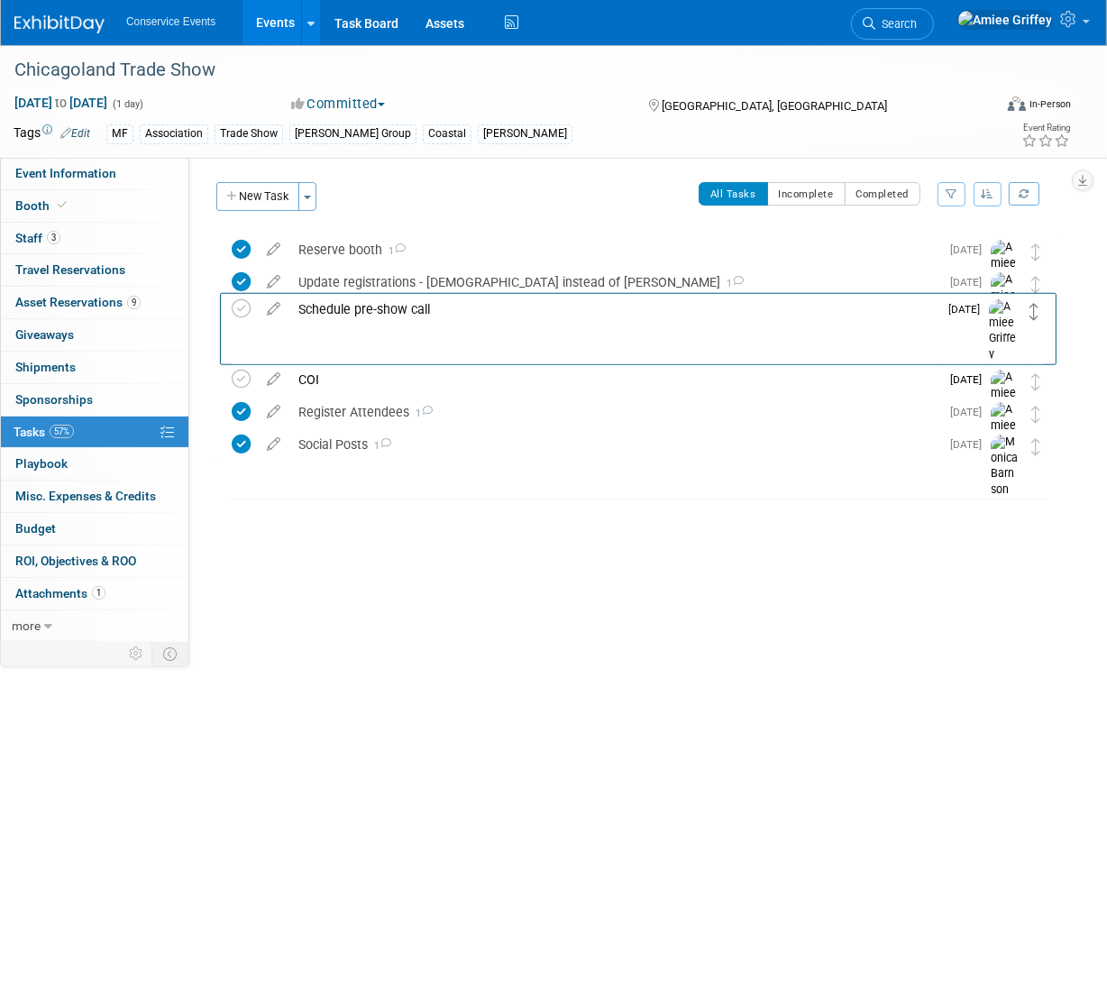
drag, startPoint x: 1036, startPoint y: 248, endPoint x: 1035, endPoint y: 306, distance: 58.6
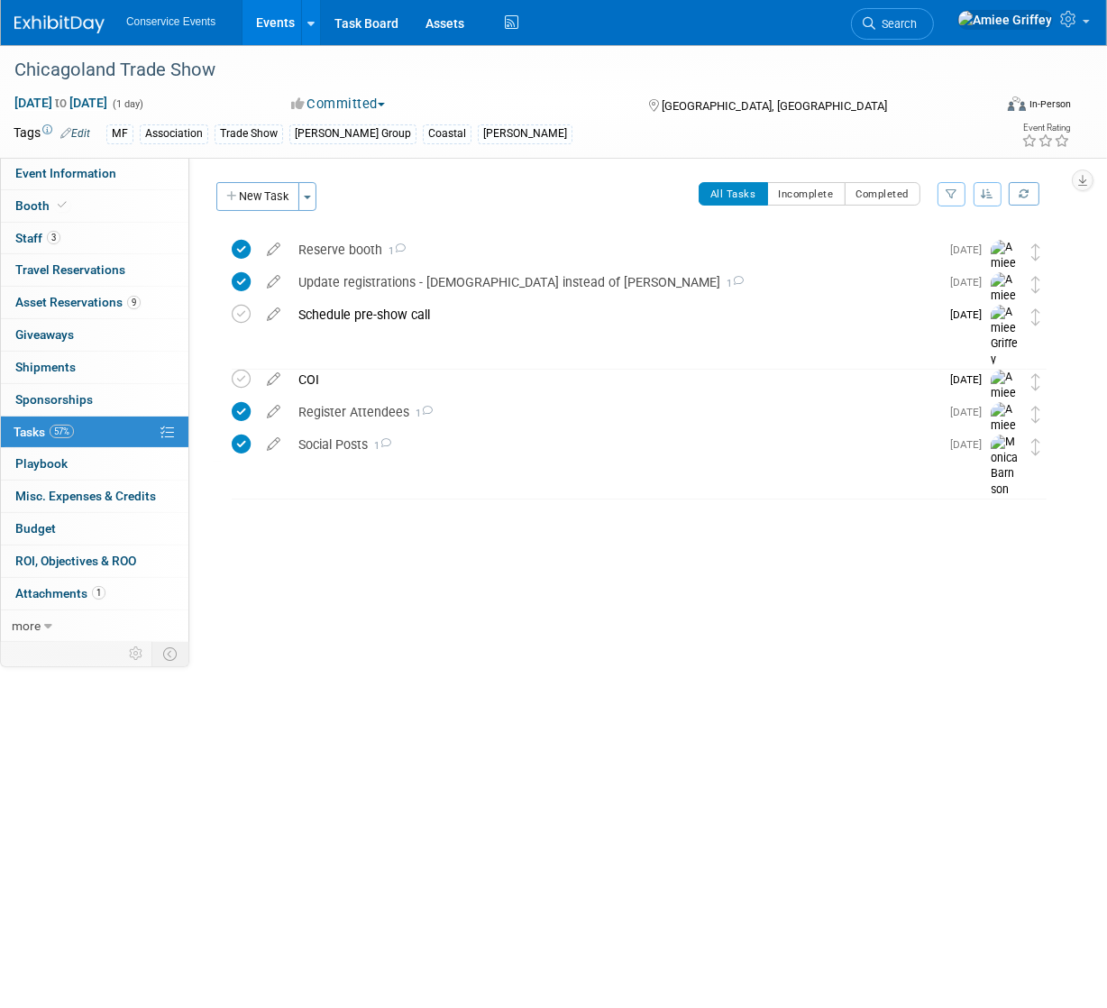
click at [268, 190] on button "New Task" at bounding box center [257, 196] width 83 height 29
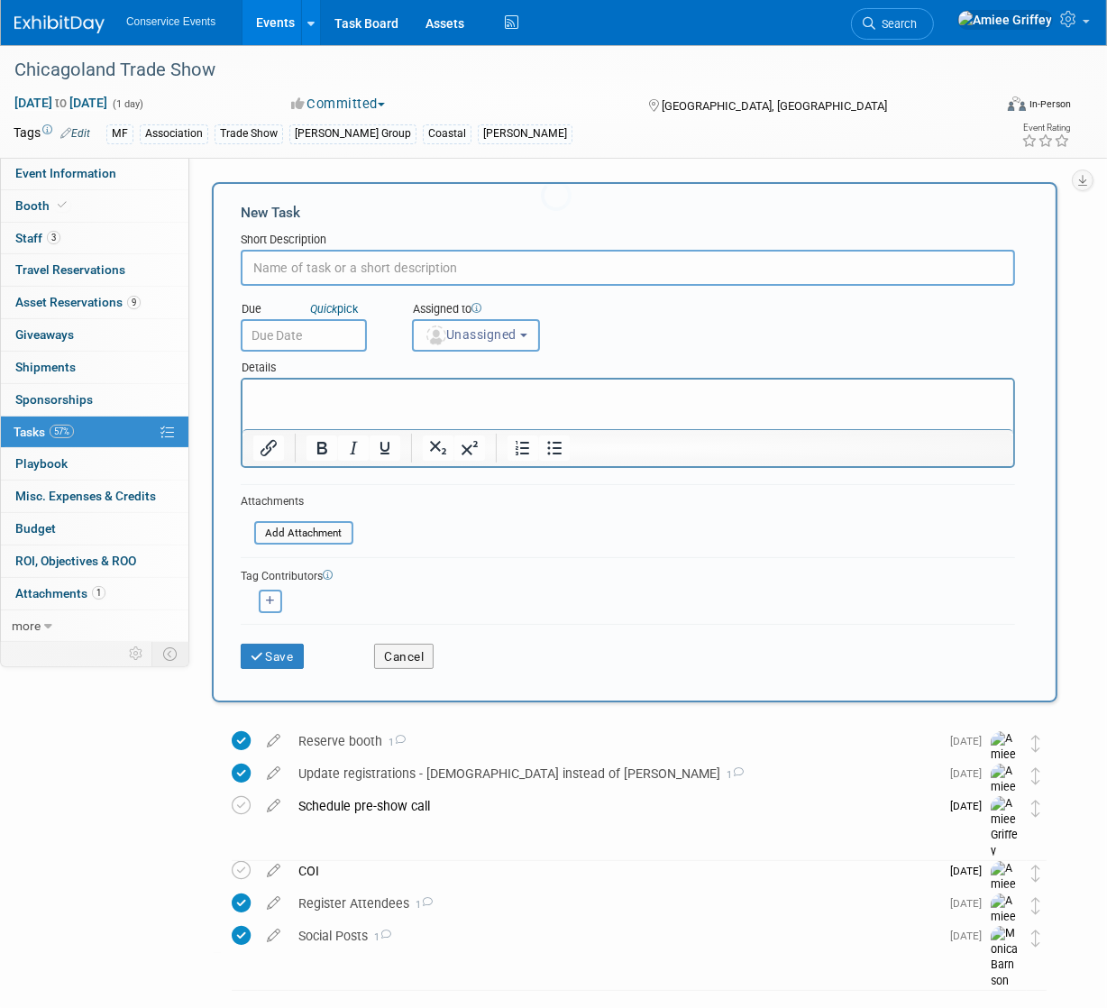
scroll to position [0, 0]
click at [383, 263] on input "text" at bounding box center [628, 268] width 774 height 36
type input "Pre-show email"
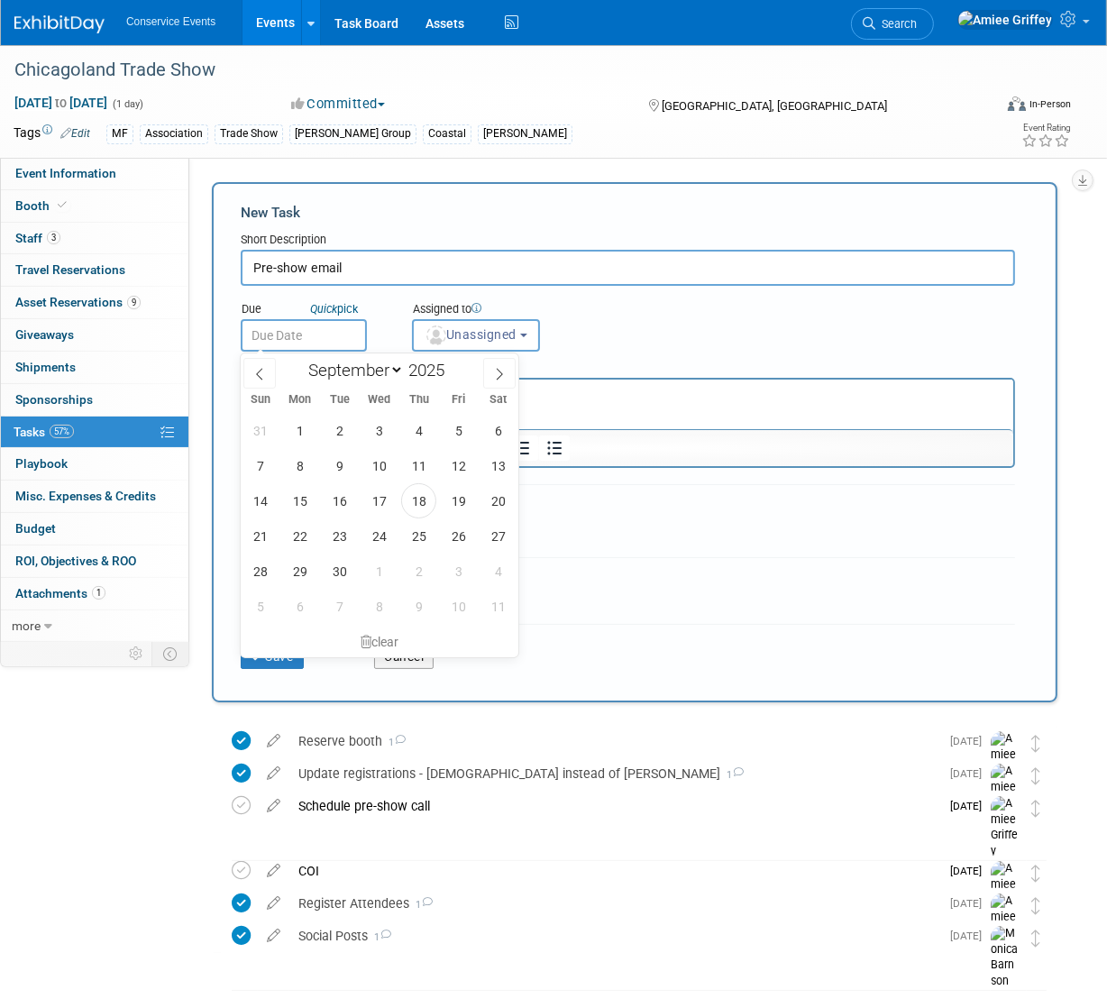
click at [311, 341] on input "text" at bounding box center [304, 335] width 126 height 32
click at [492, 373] on span at bounding box center [499, 373] width 32 height 31
select select "9"
click at [454, 470] on span "10" at bounding box center [458, 465] width 35 height 35
type input "[DATE]"
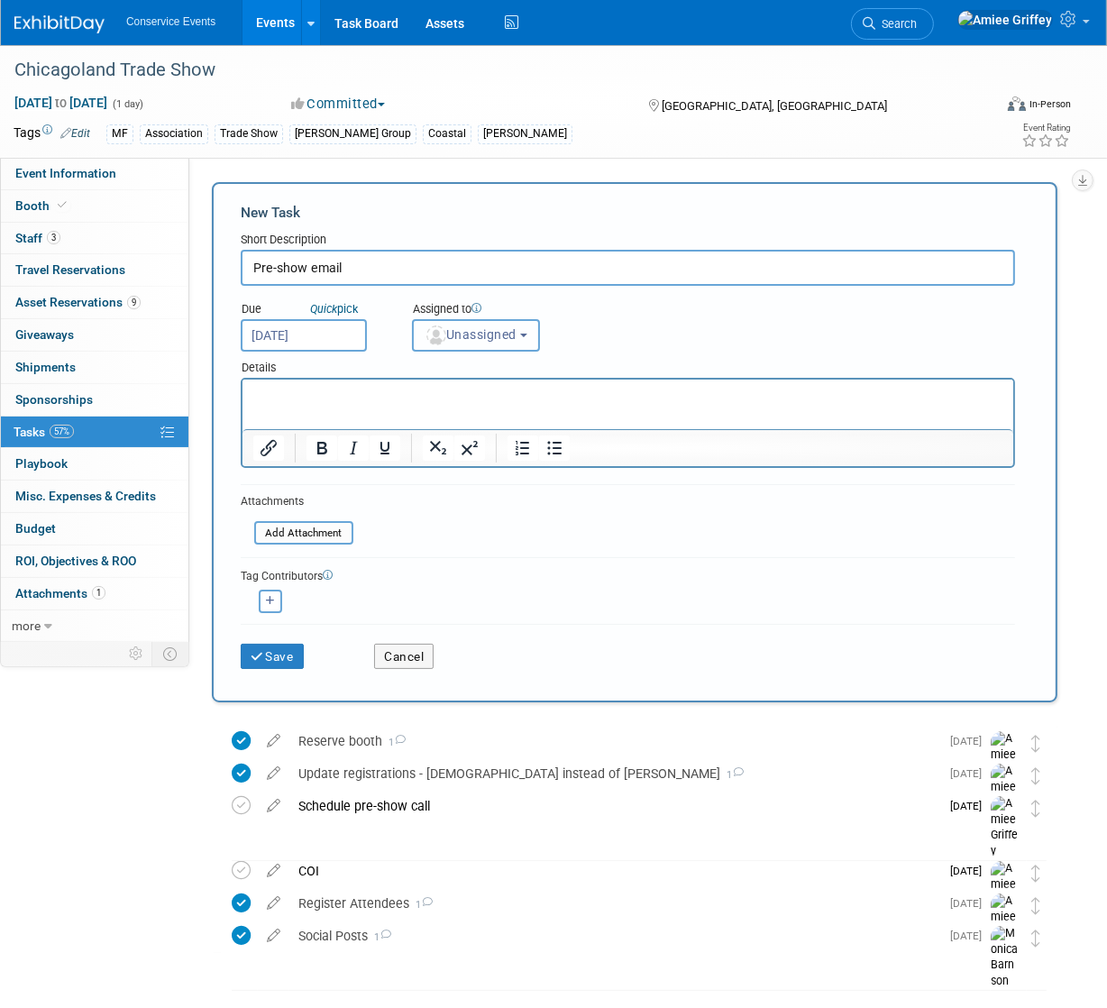
click at [505, 344] on button "Unassigned" at bounding box center [476, 335] width 128 height 32
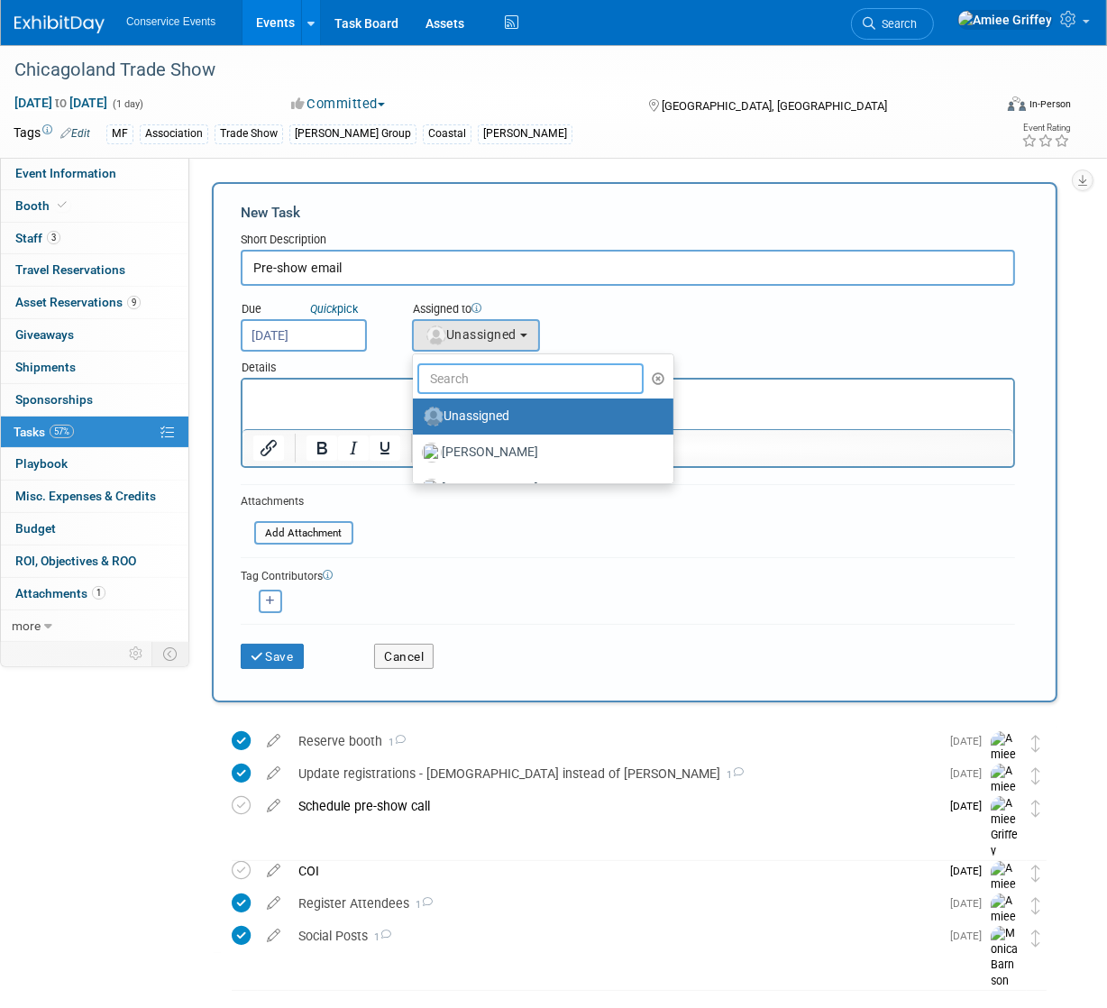
click at [503, 384] on input "text" at bounding box center [530, 378] width 226 height 31
type input "[PERSON_NAME]"
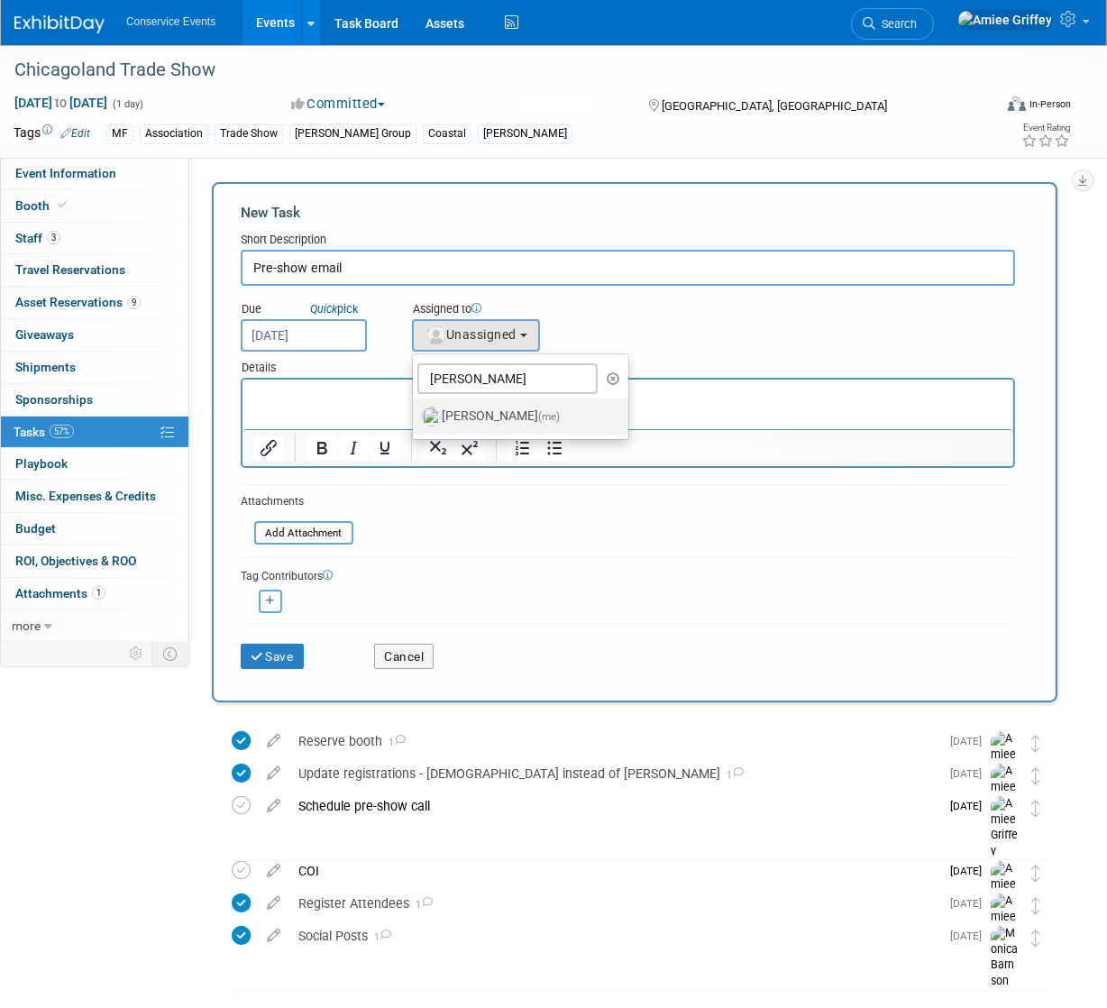
click at [479, 417] on label "[PERSON_NAME] (me)" at bounding box center [516, 416] width 188 height 29
click at [415, 417] on input "[PERSON_NAME] (me)" at bounding box center [410, 414] width 12 height 12
select select "28722387-35c6-4557-bb24-edeacb20f2e1"
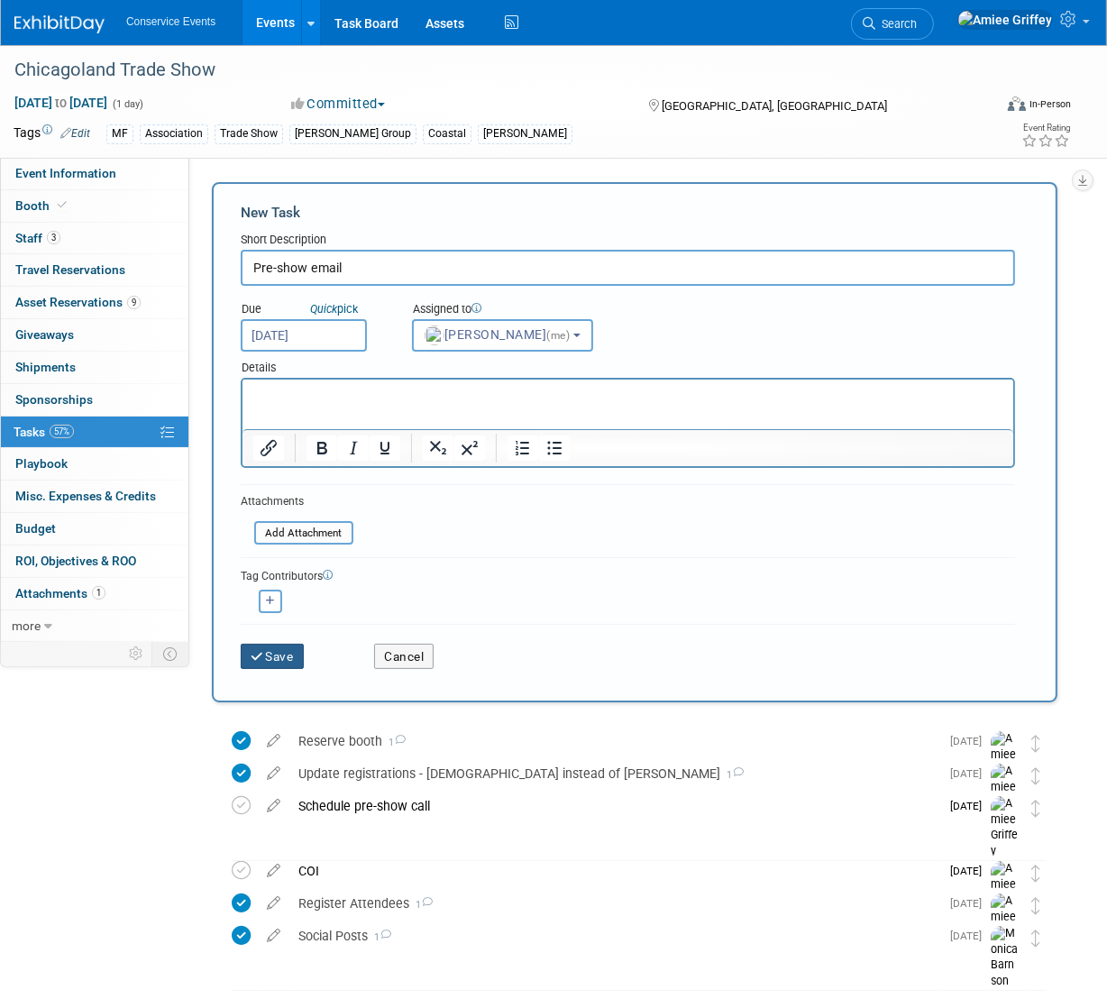
click at [276, 658] on button "Save" at bounding box center [272, 655] width 63 height 25
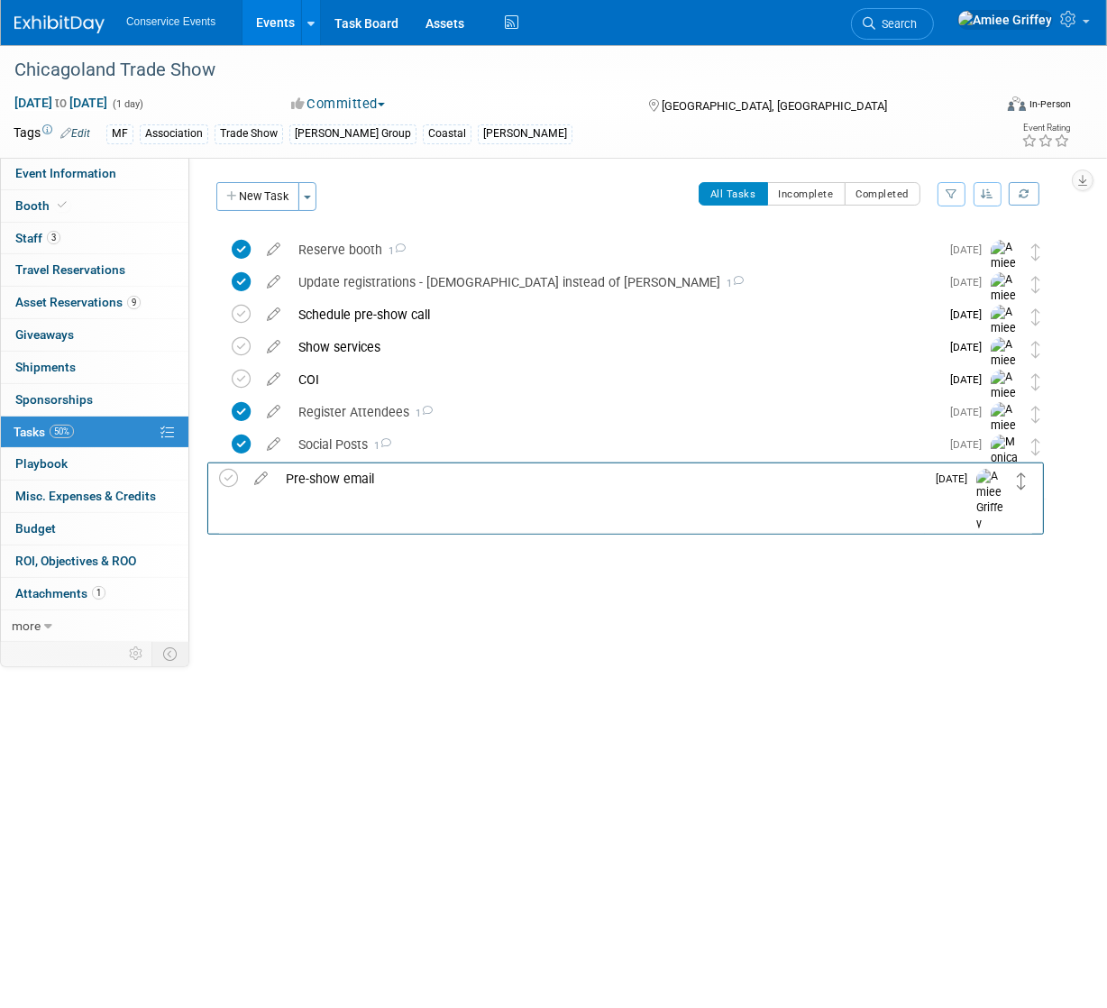
drag, startPoint x: 1032, startPoint y: 252, endPoint x: 1018, endPoint y: 479, distance: 227.5
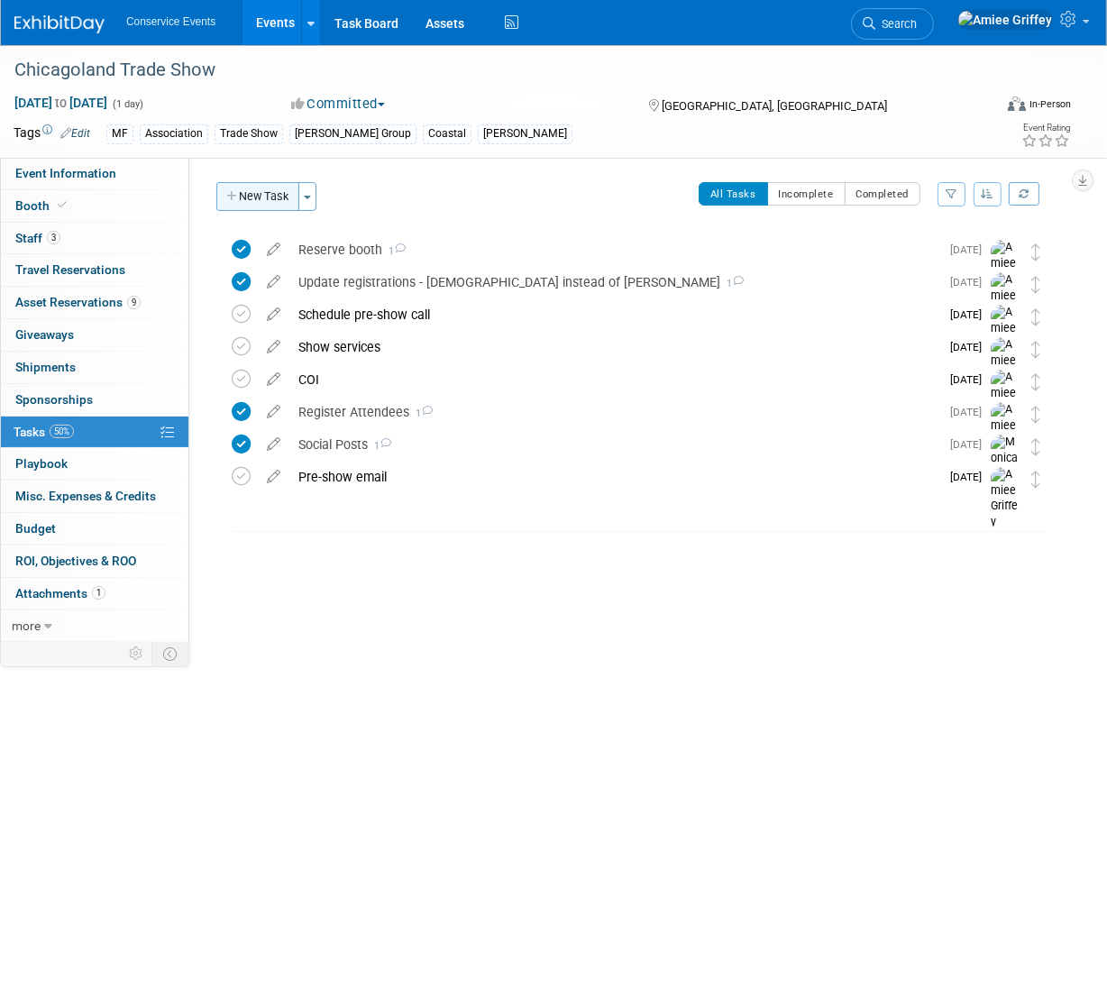
click at [274, 196] on button "New Task" at bounding box center [257, 196] width 83 height 29
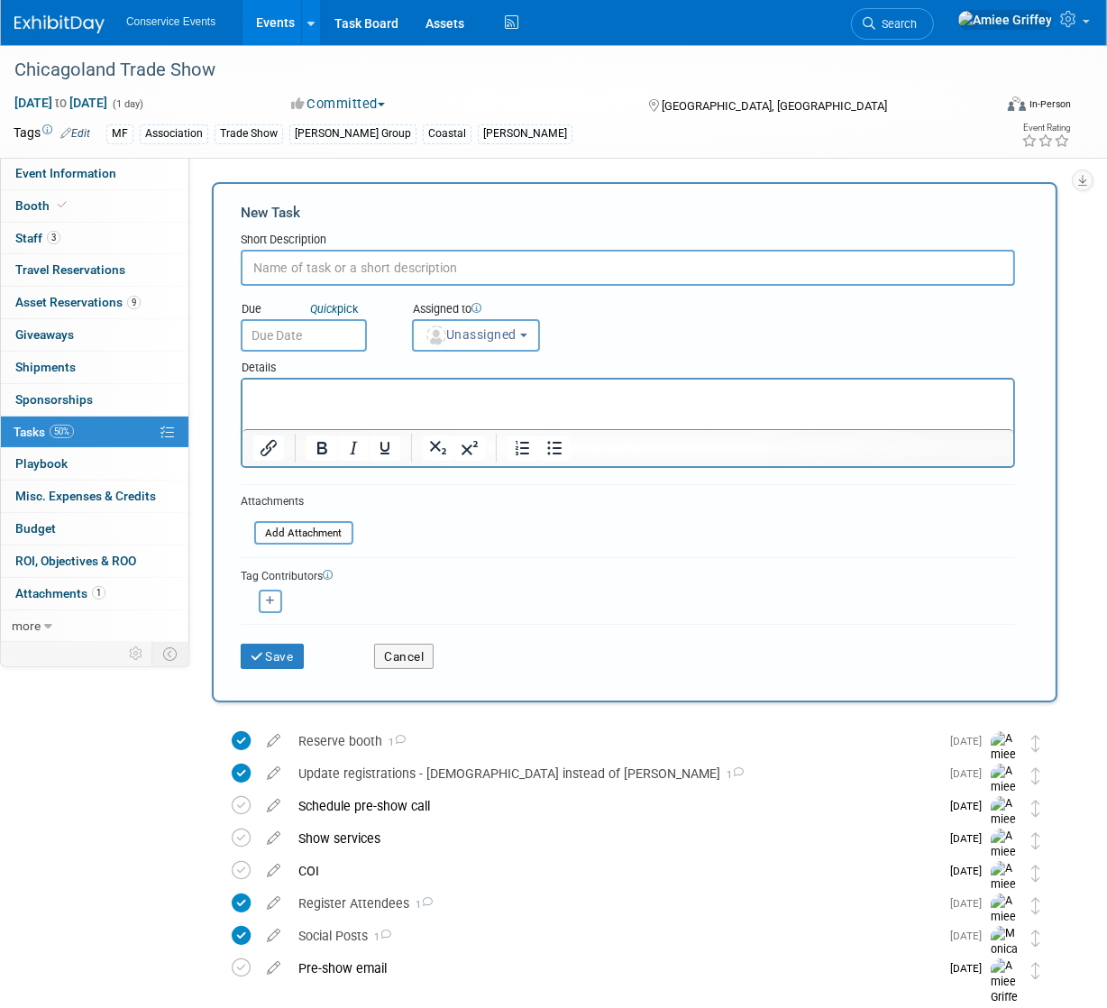
click at [320, 268] on input "text" at bounding box center [628, 268] width 774 height 36
type input "Follow-up and close out show"
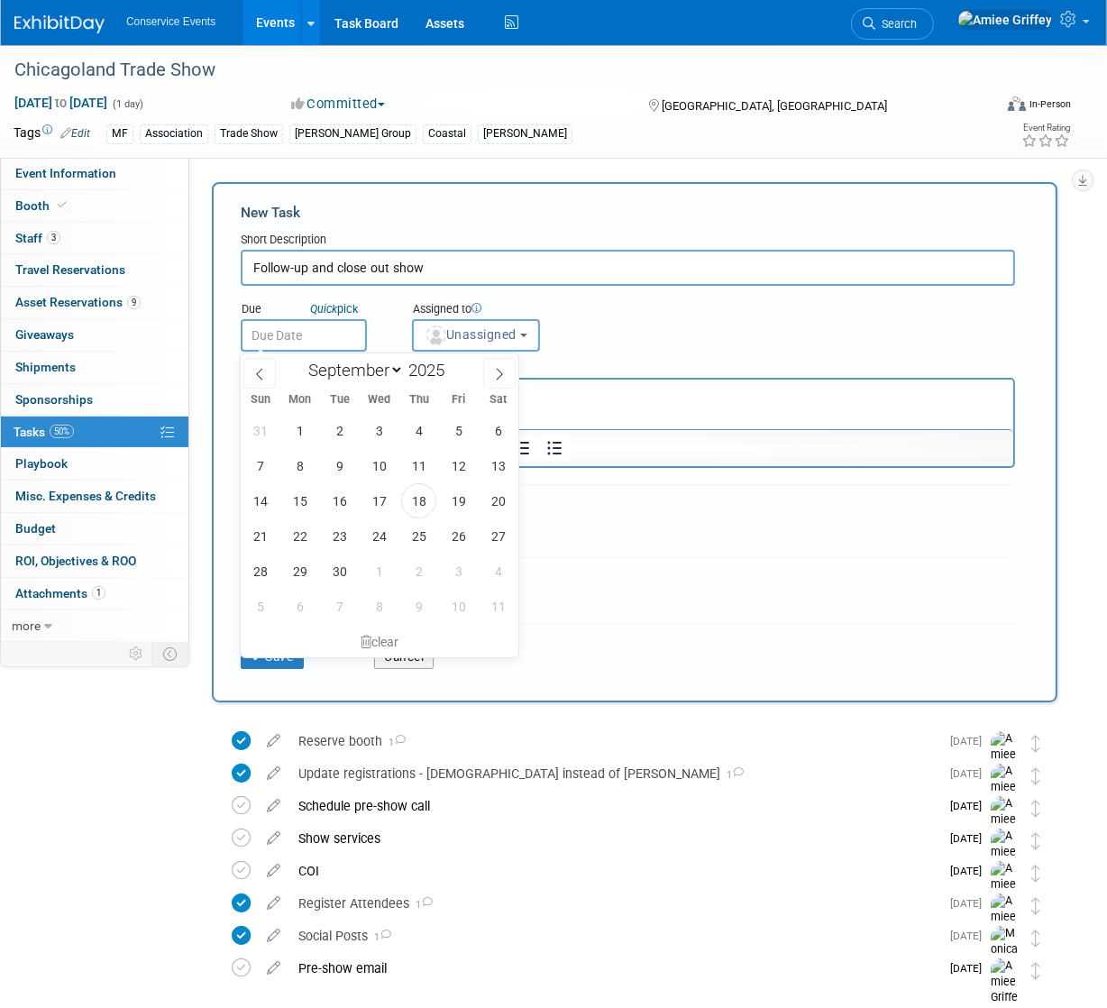
click at [313, 335] on input "text" at bounding box center [304, 335] width 126 height 32
click at [492, 379] on span at bounding box center [499, 373] width 32 height 31
select select "9"
click at [379, 506] on span "15" at bounding box center [378, 500] width 35 height 35
type input "Oct 15, 2025"
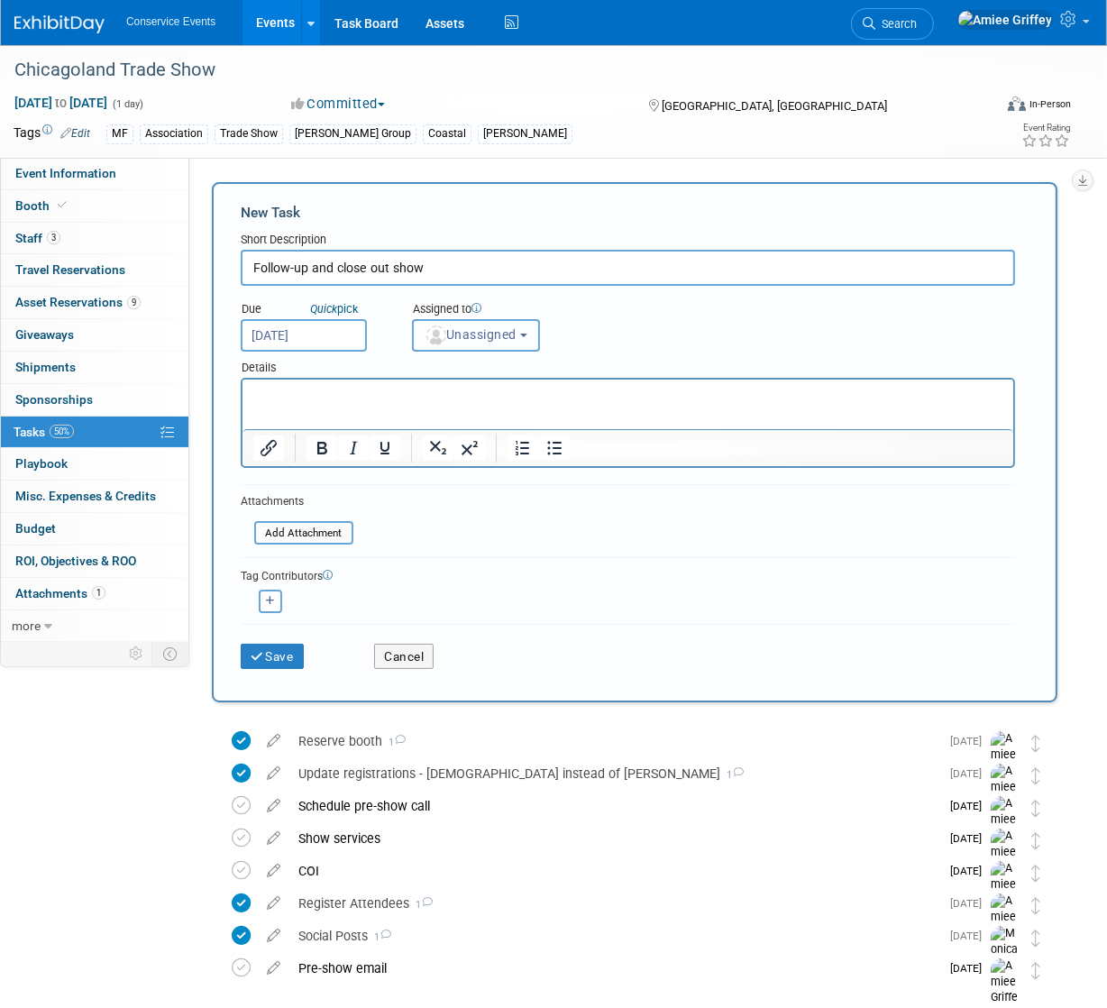
click at [471, 324] on button "Unassigned" at bounding box center [476, 335] width 128 height 32
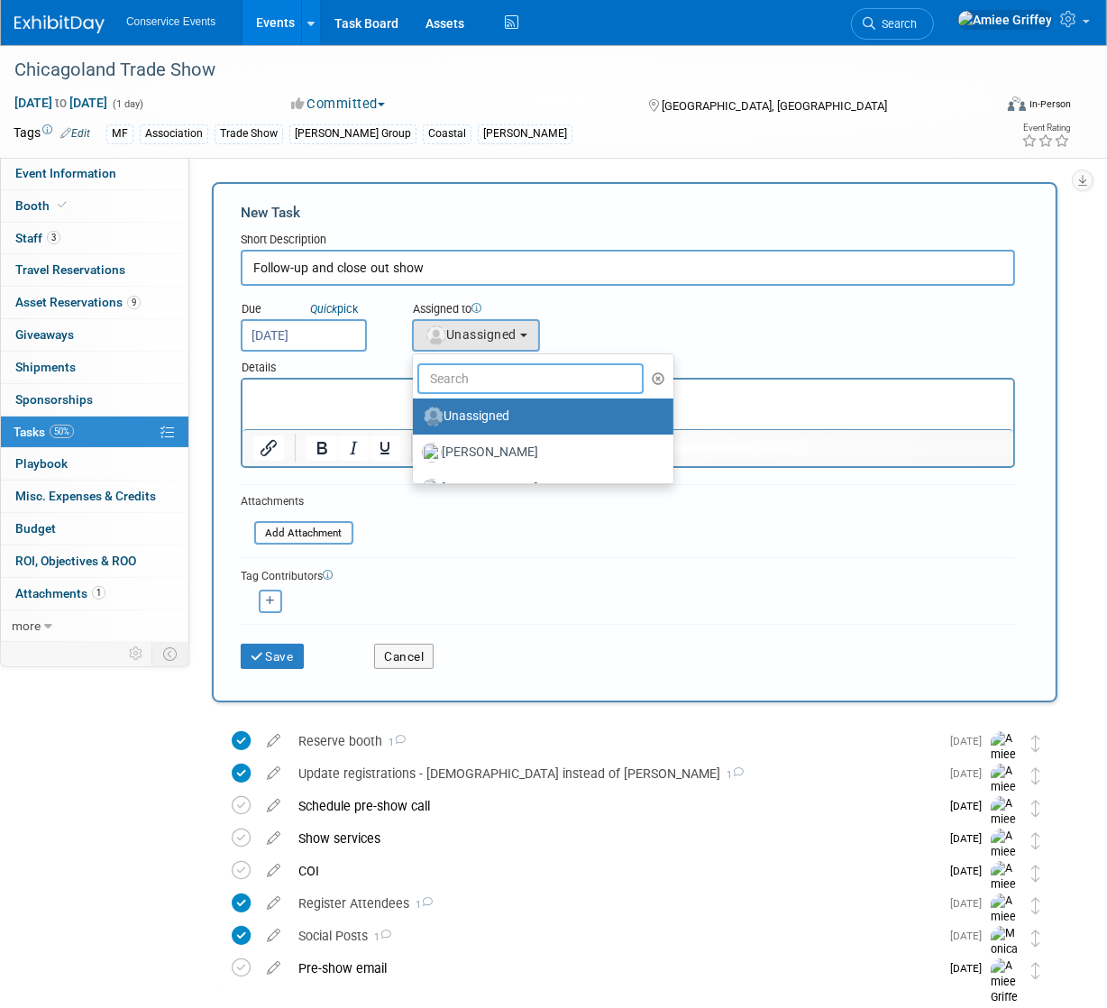
click at [480, 369] on input "text" at bounding box center [530, 378] width 226 height 31
type input "Amiee"
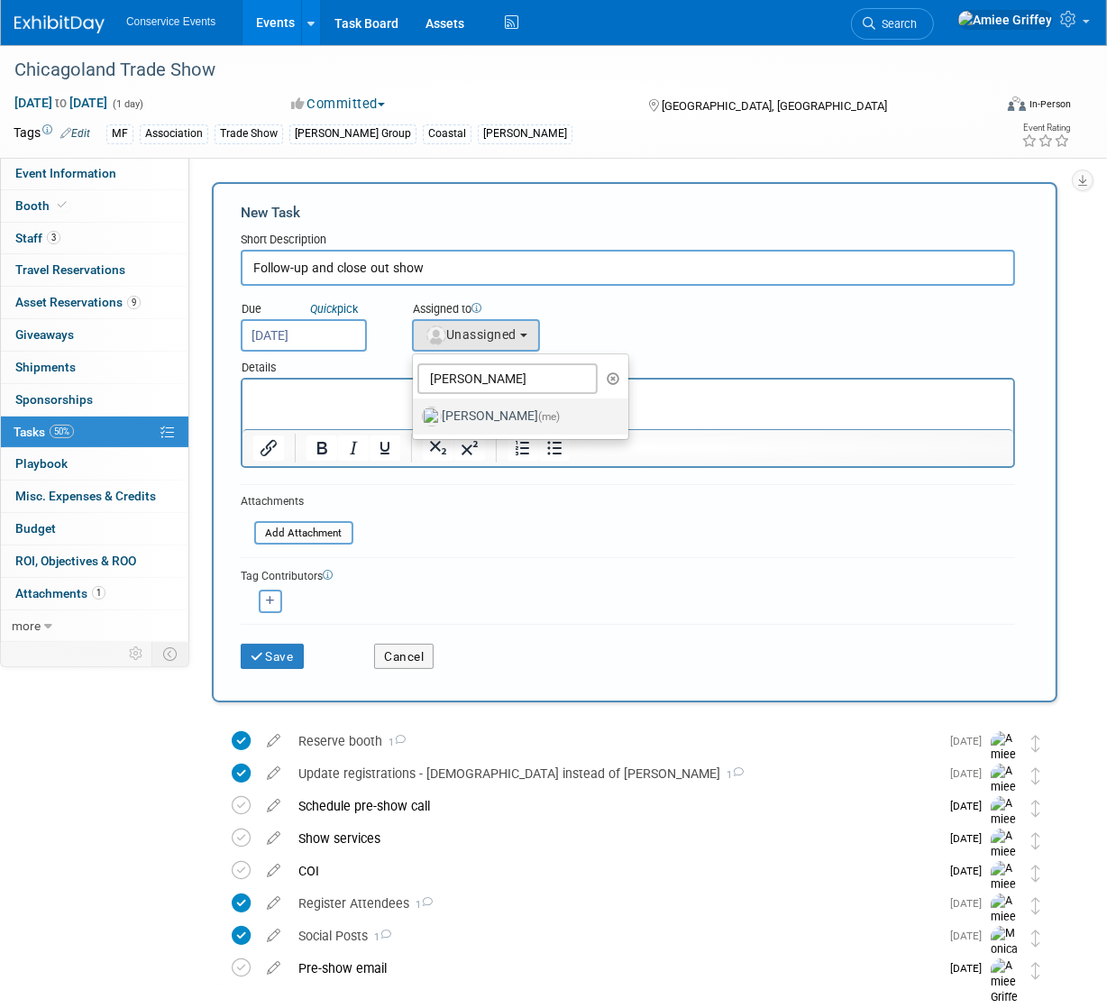
click at [475, 417] on label "Amiee Griffey (me)" at bounding box center [516, 416] width 188 height 29
click at [415, 417] on input "Amiee Griffey (me)" at bounding box center [410, 414] width 12 height 12
select select "28722387-35c6-4557-bb24-edeacb20f2e1"
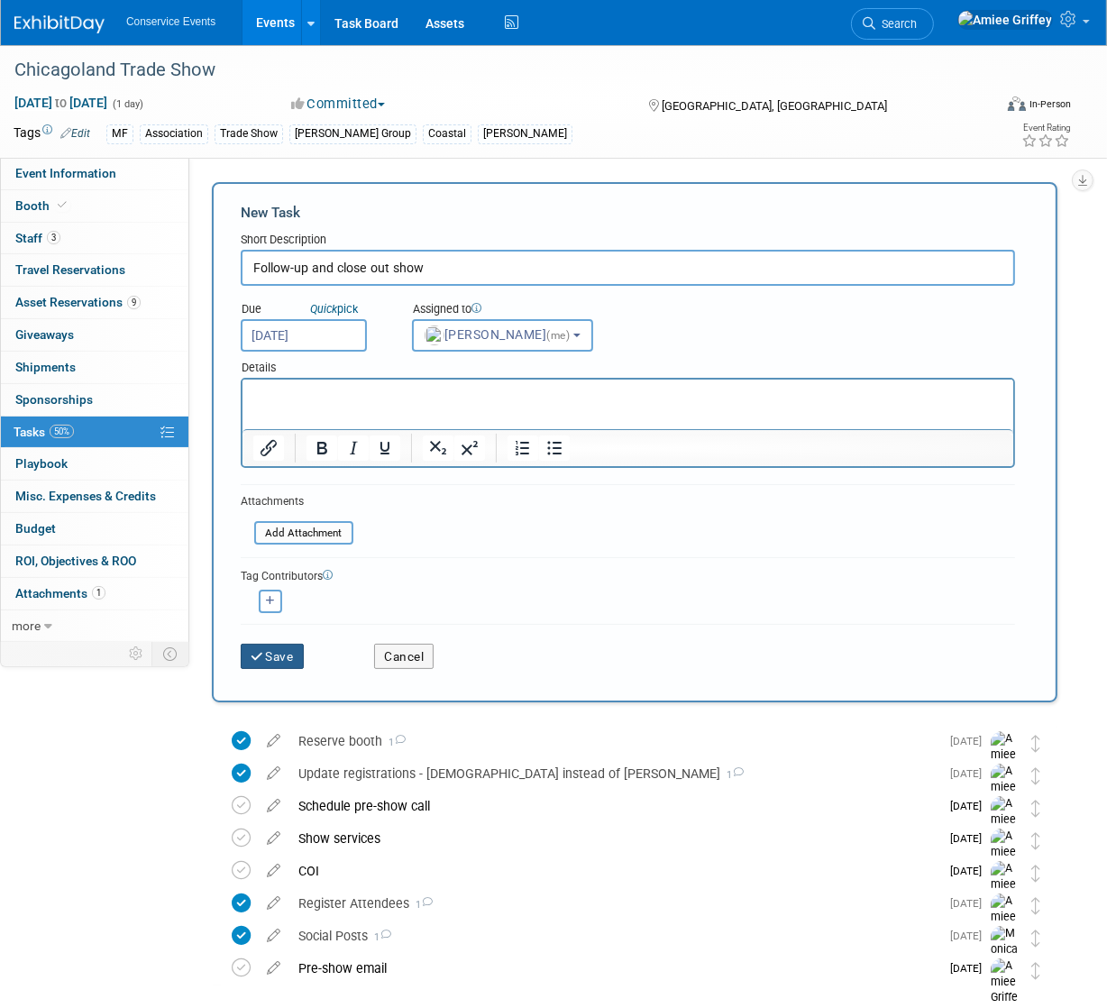
click at [283, 661] on button "Save" at bounding box center [272, 655] width 63 height 25
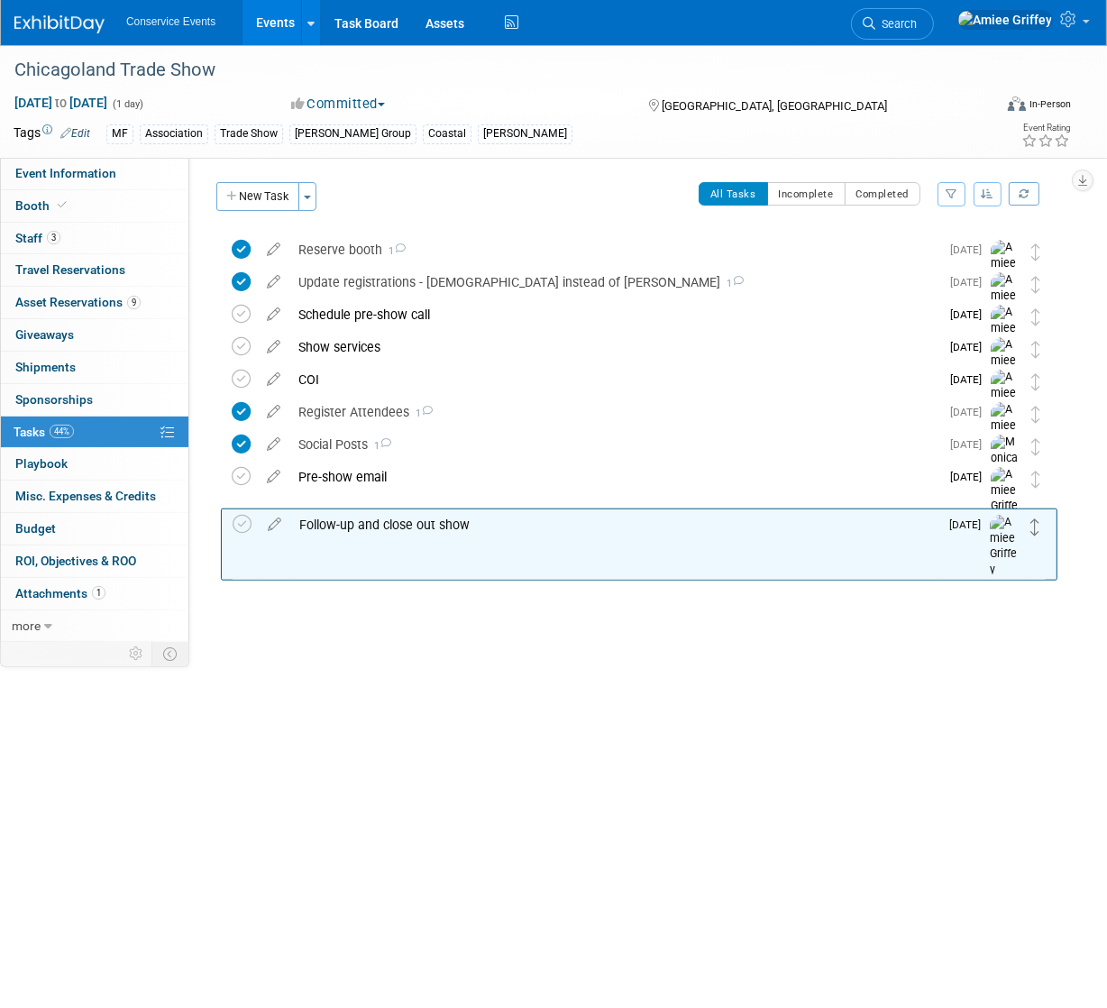
drag, startPoint x: 1030, startPoint y: 251, endPoint x: 1027, endPoint y: 521, distance: 270.4
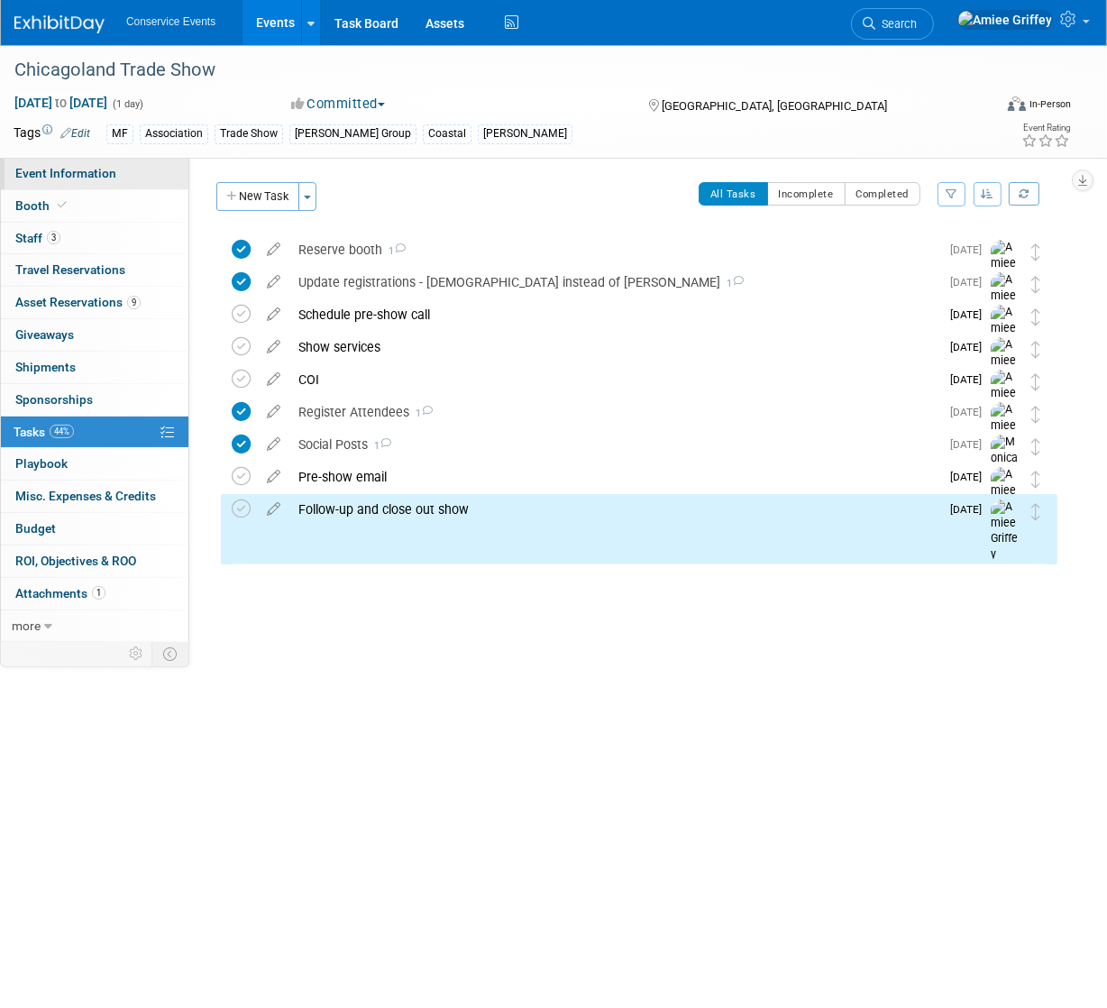
click at [57, 167] on span "Event Information" at bounding box center [65, 173] width 101 height 14
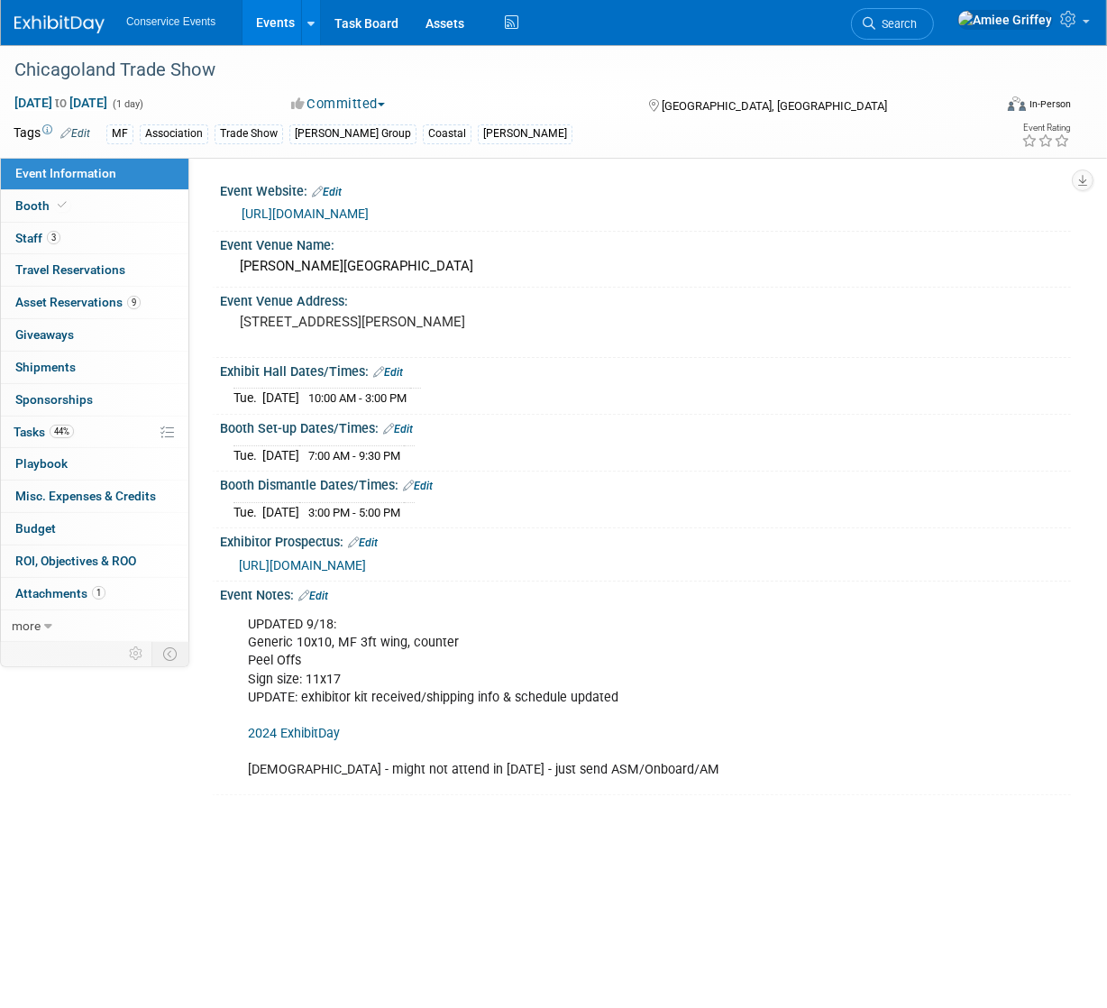
click at [279, 741] on link "2024 ExhibitDay" at bounding box center [294, 732] width 92 height 15
click at [82, 424] on link "44% Tasks 44%" at bounding box center [94, 432] width 187 height 32
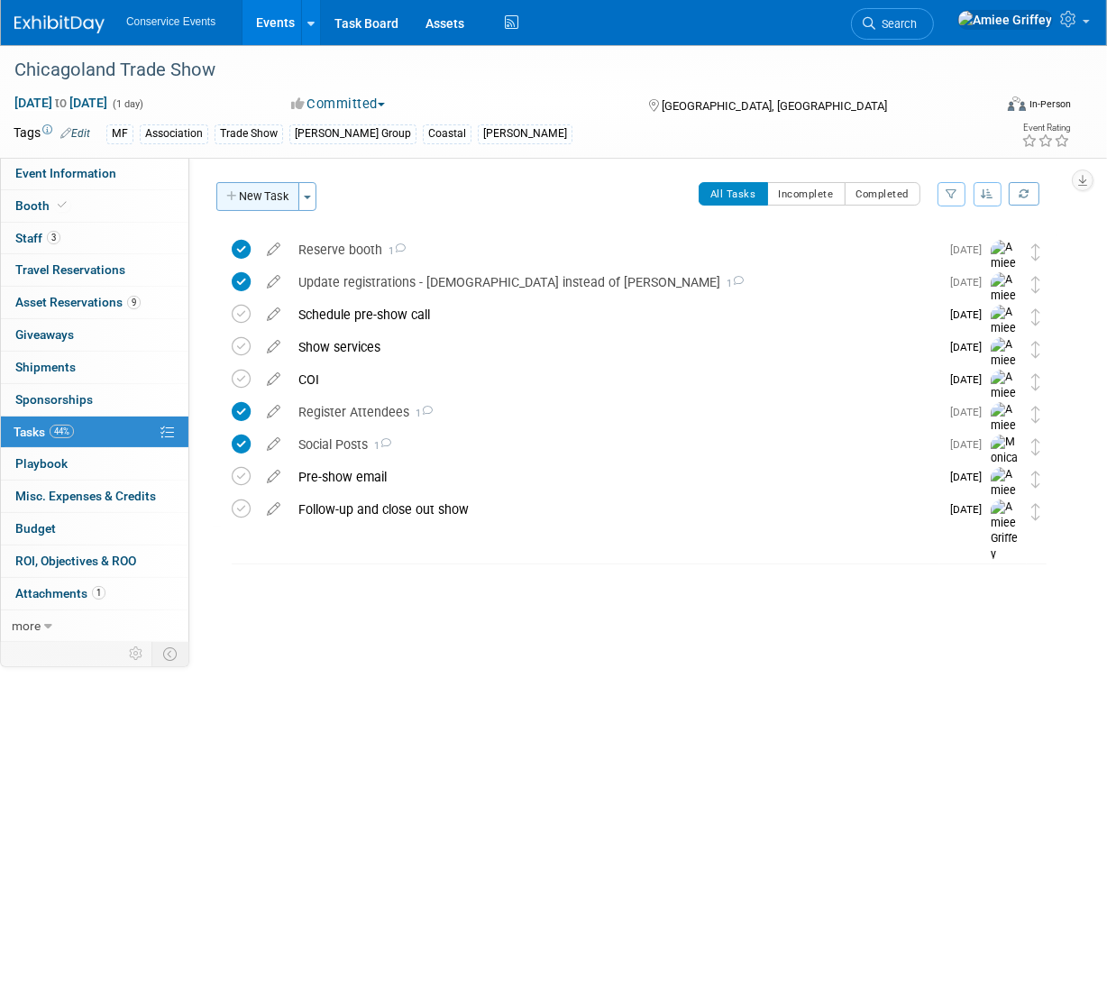
click at [269, 202] on button "New Task" at bounding box center [257, 196] width 83 height 29
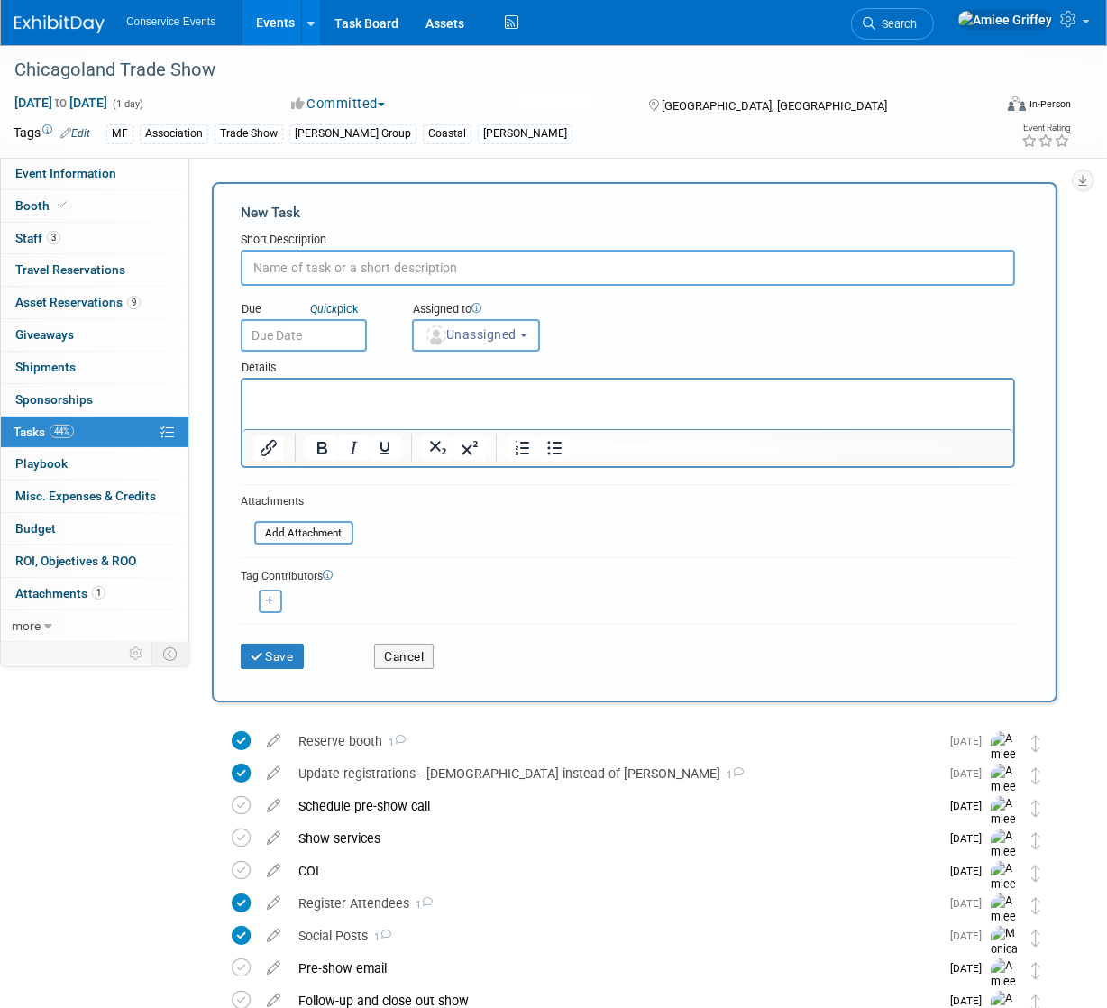
click at [338, 270] on input "text" at bounding box center [628, 268] width 774 height 36
type input "Email campaign"
click at [306, 398] on p "Rich Text Area. Press ALT-0 for help." at bounding box center [627, 396] width 750 height 18
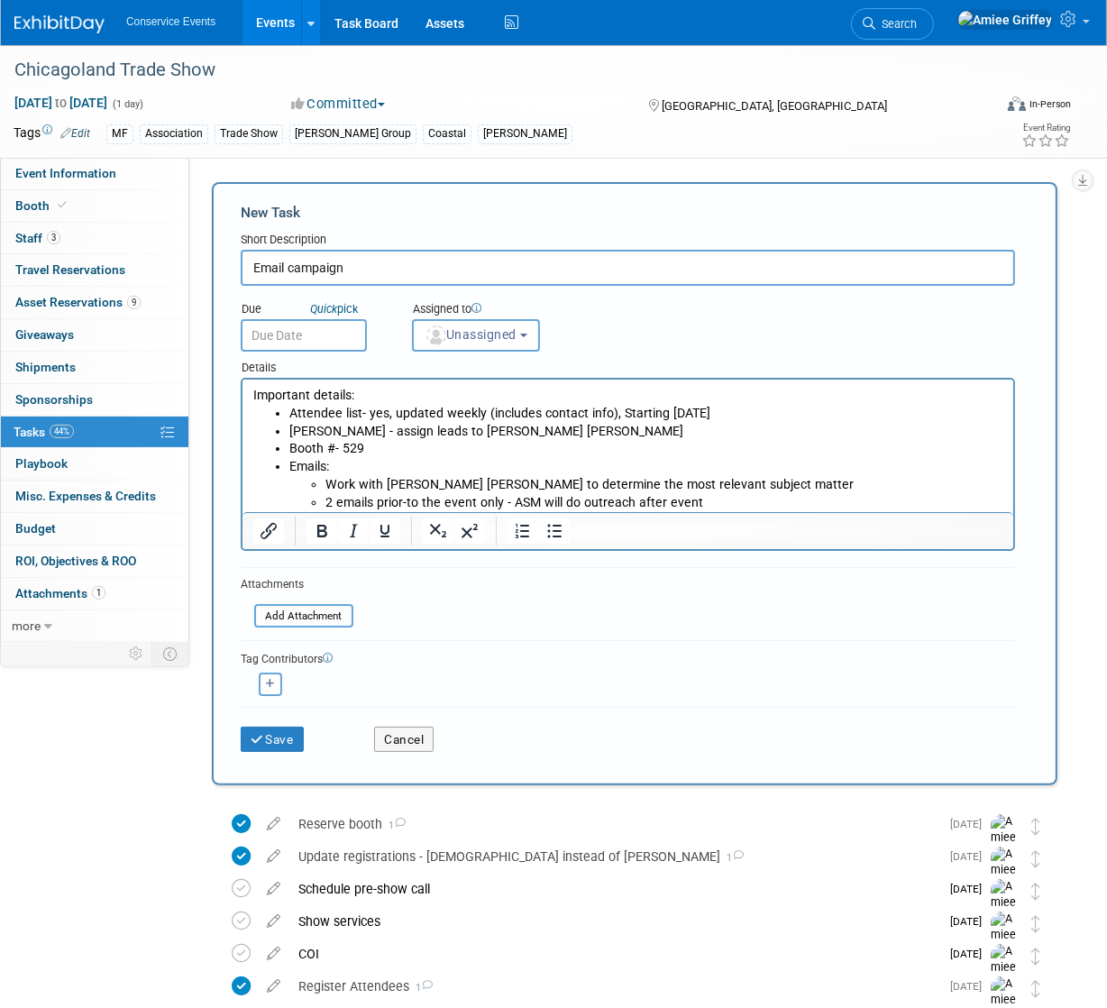
click at [456, 410] on li "Attendee list- yes, updated weekly (includes contact info), Starting 8/11/25" at bounding box center [645, 414] width 714 height 18
drag, startPoint x: 728, startPoint y: 415, endPoint x: 394, endPoint y: 410, distance: 334.4
click at [394, 410] on li "Attendee list- yes, updated weekly (includes contact info), Starting 8/11/25" at bounding box center [645, 414] width 714 height 18
drag, startPoint x: 486, startPoint y: 434, endPoint x: 424, endPoint y: 435, distance: 62.2
click at [424, 435] on li "Mobly - assign leads to Mary Lou" at bounding box center [645, 432] width 714 height 18
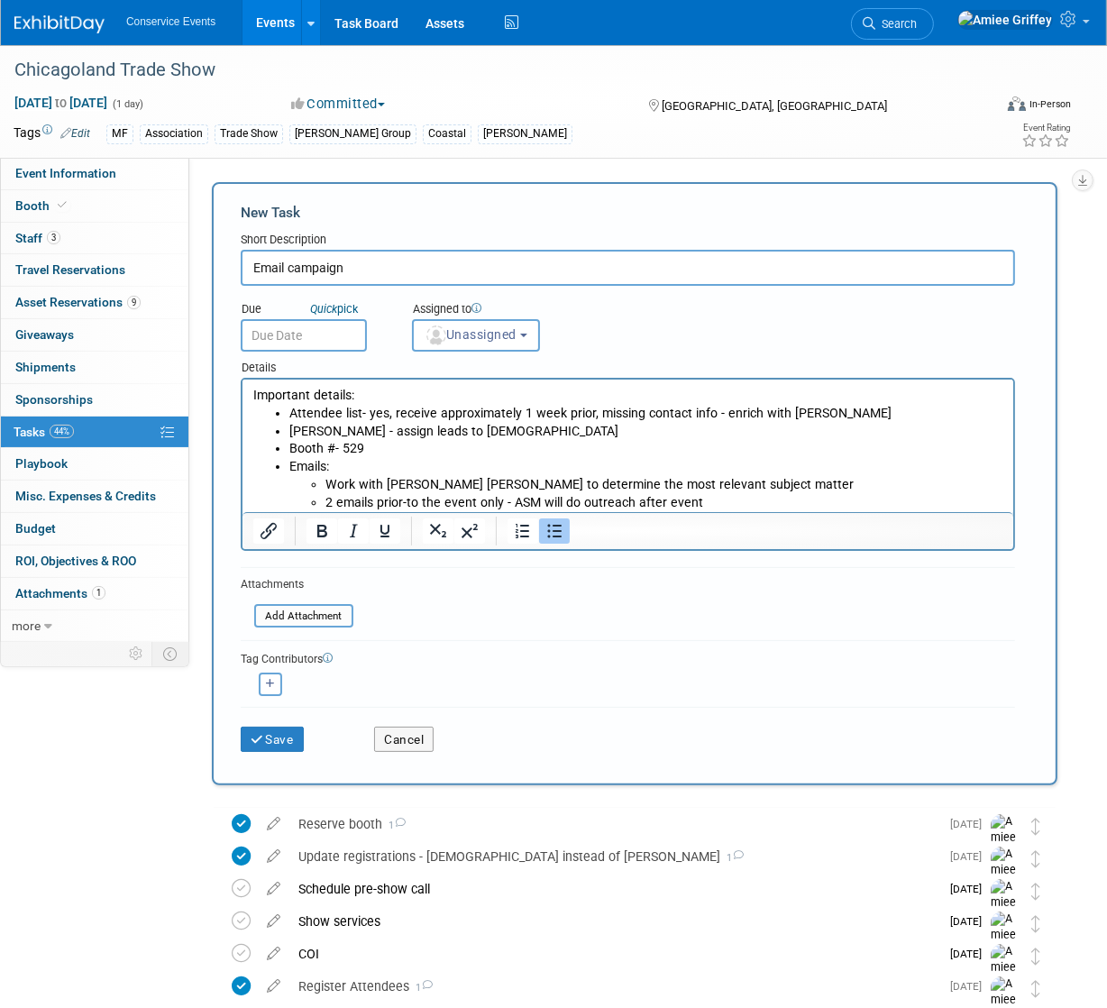
scroll to position [3, 0]
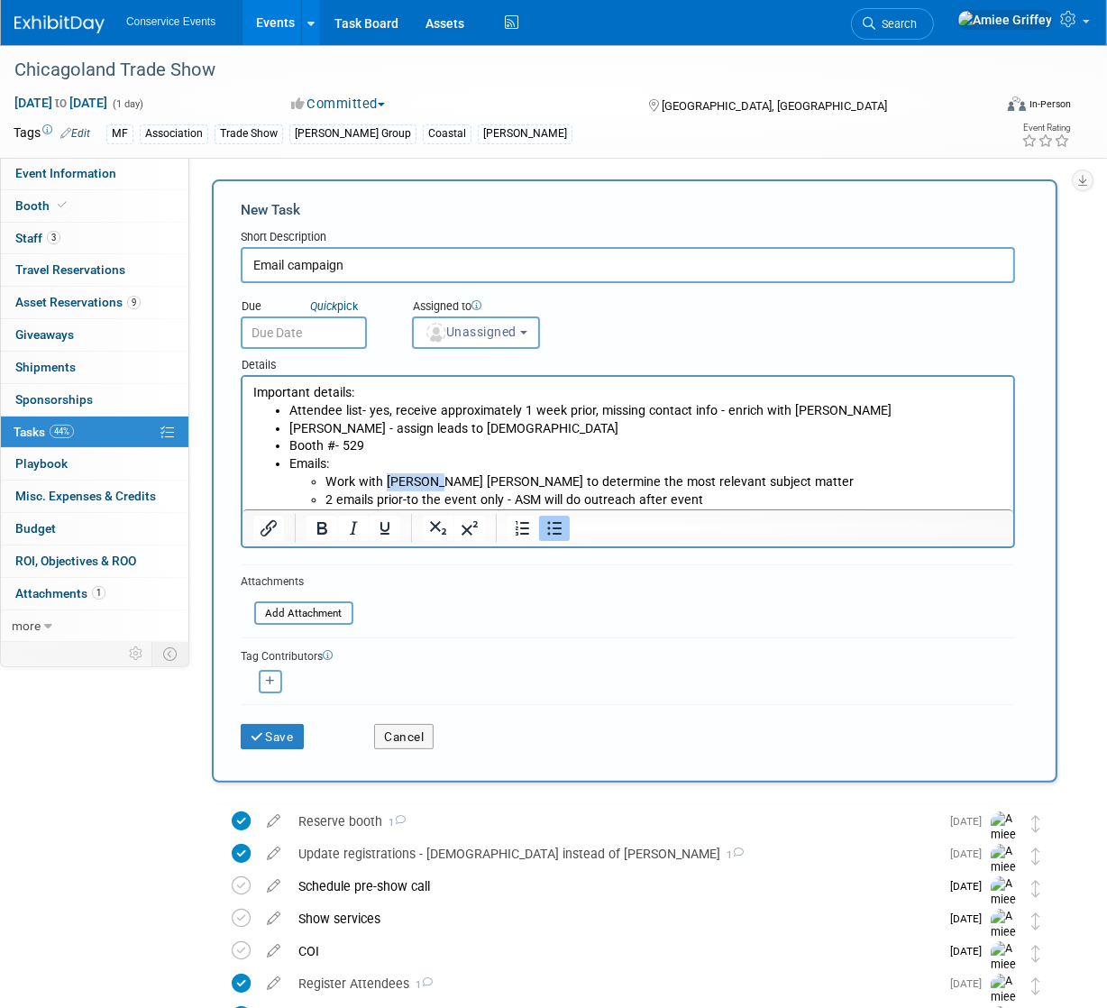
drag, startPoint x: 437, startPoint y: 480, endPoint x: 383, endPoint y: 479, distance: 54.1
click at [383, 479] on li "Work with Mary Lou to determine the most relevant subject matter" at bounding box center [663, 482] width 678 height 18
click at [295, 738] on button "Save" at bounding box center [272, 736] width 63 height 25
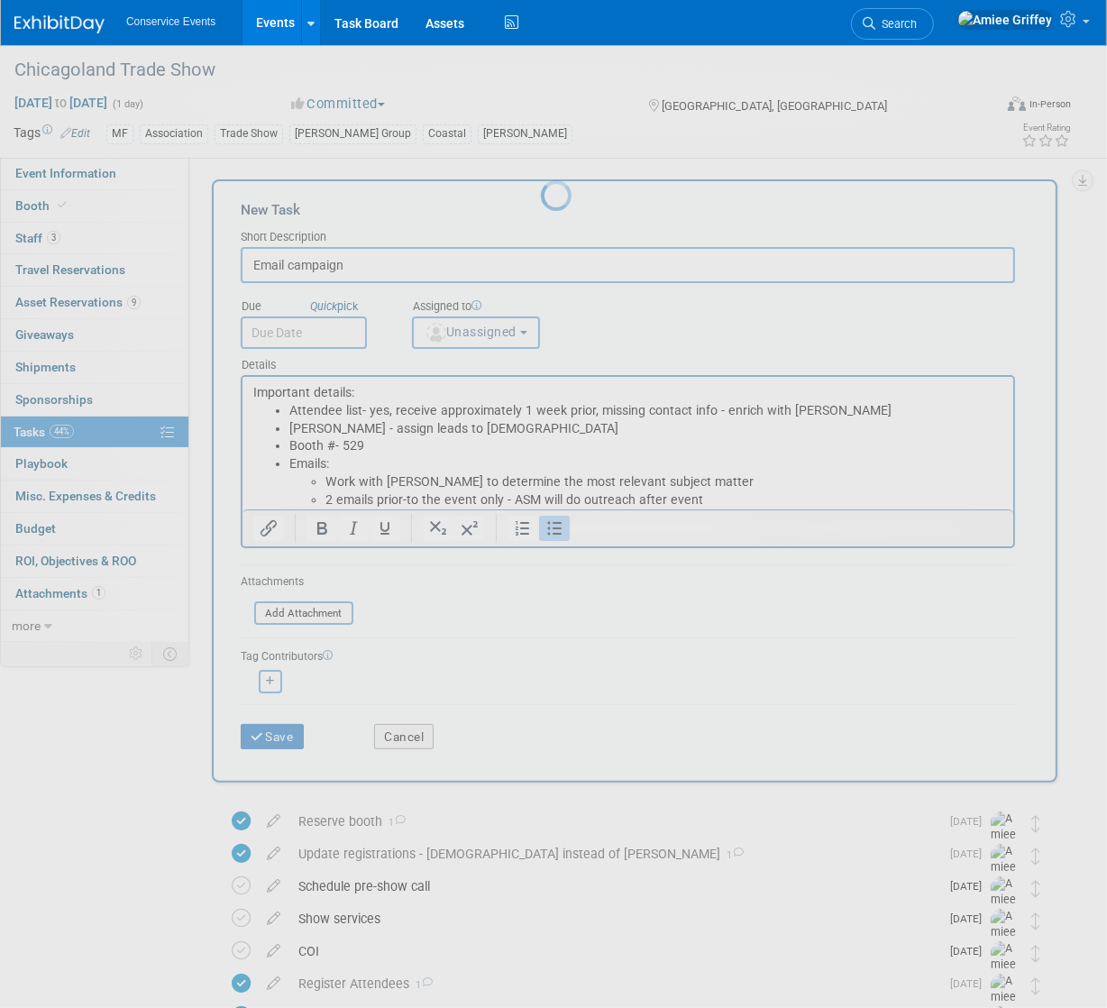
scroll to position [0, 0]
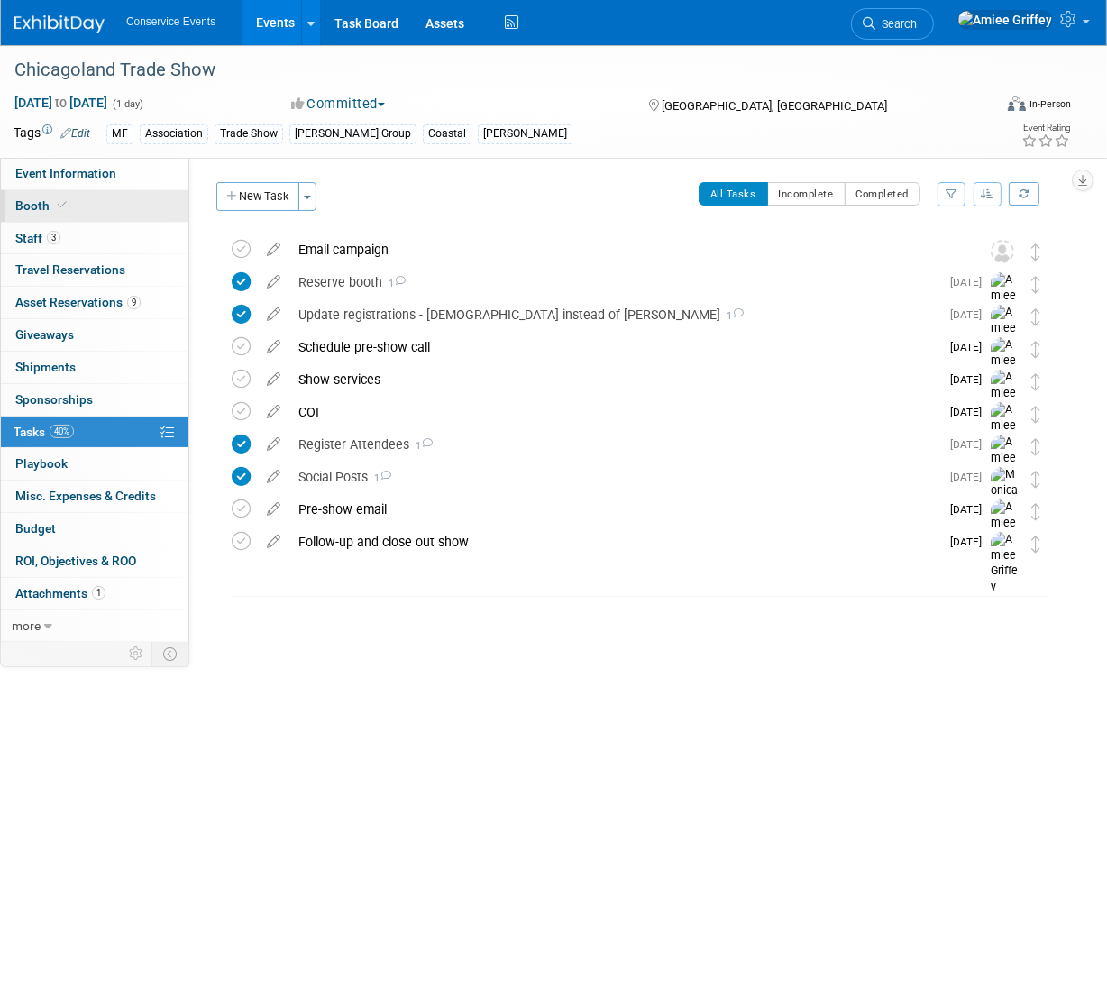
click at [36, 206] on span "Booth" at bounding box center [42, 205] width 55 height 14
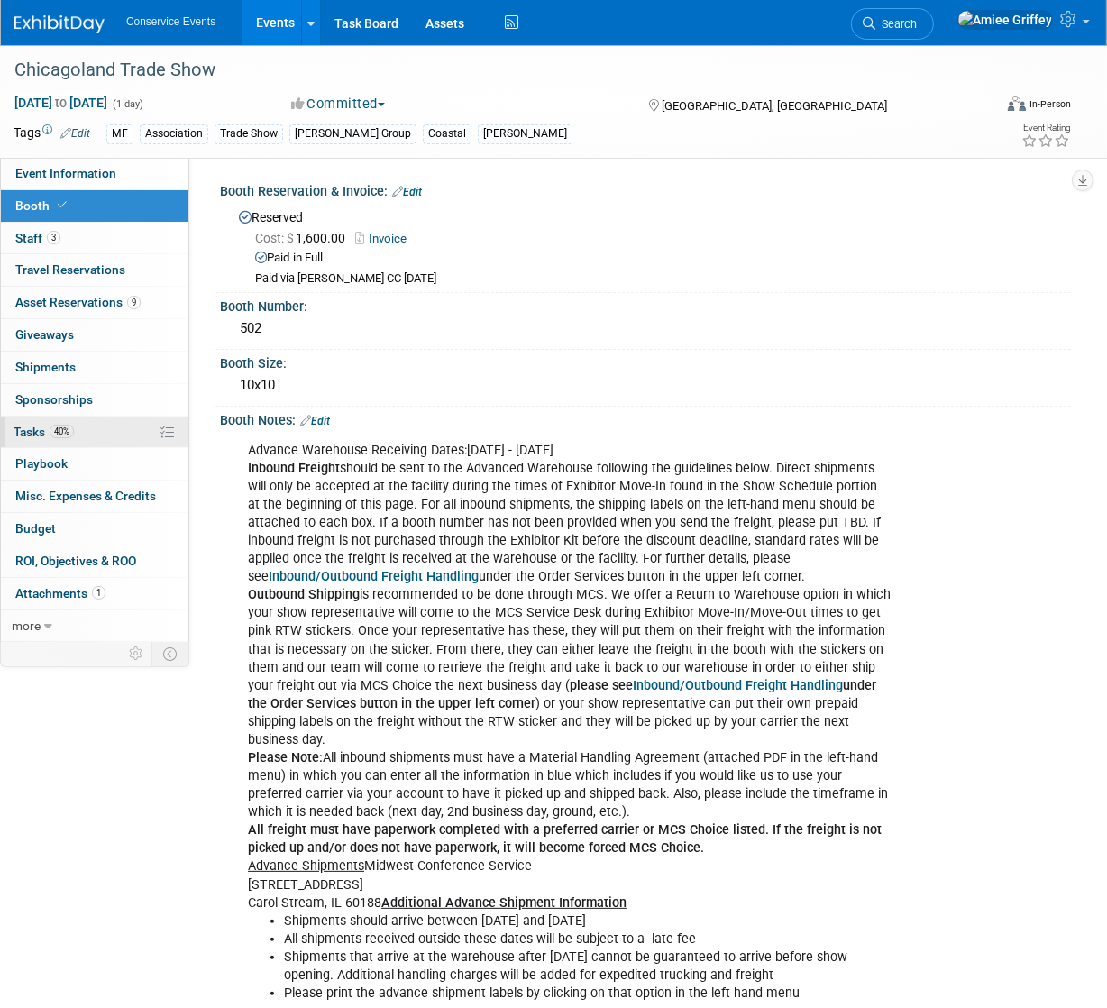
click at [61, 425] on span "40%" at bounding box center [62, 431] width 24 height 14
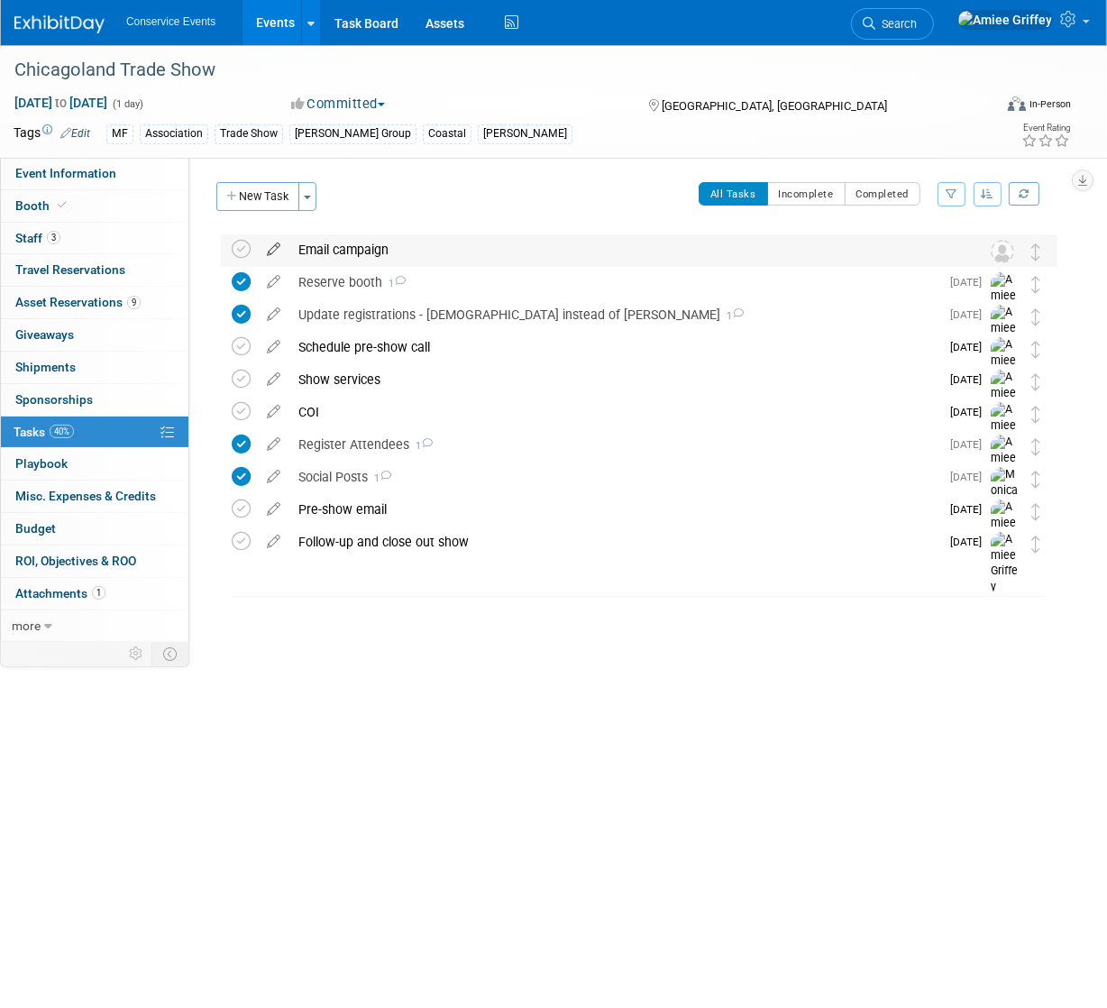
click at [277, 247] on icon at bounding box center [274, 245] width 32 height 23
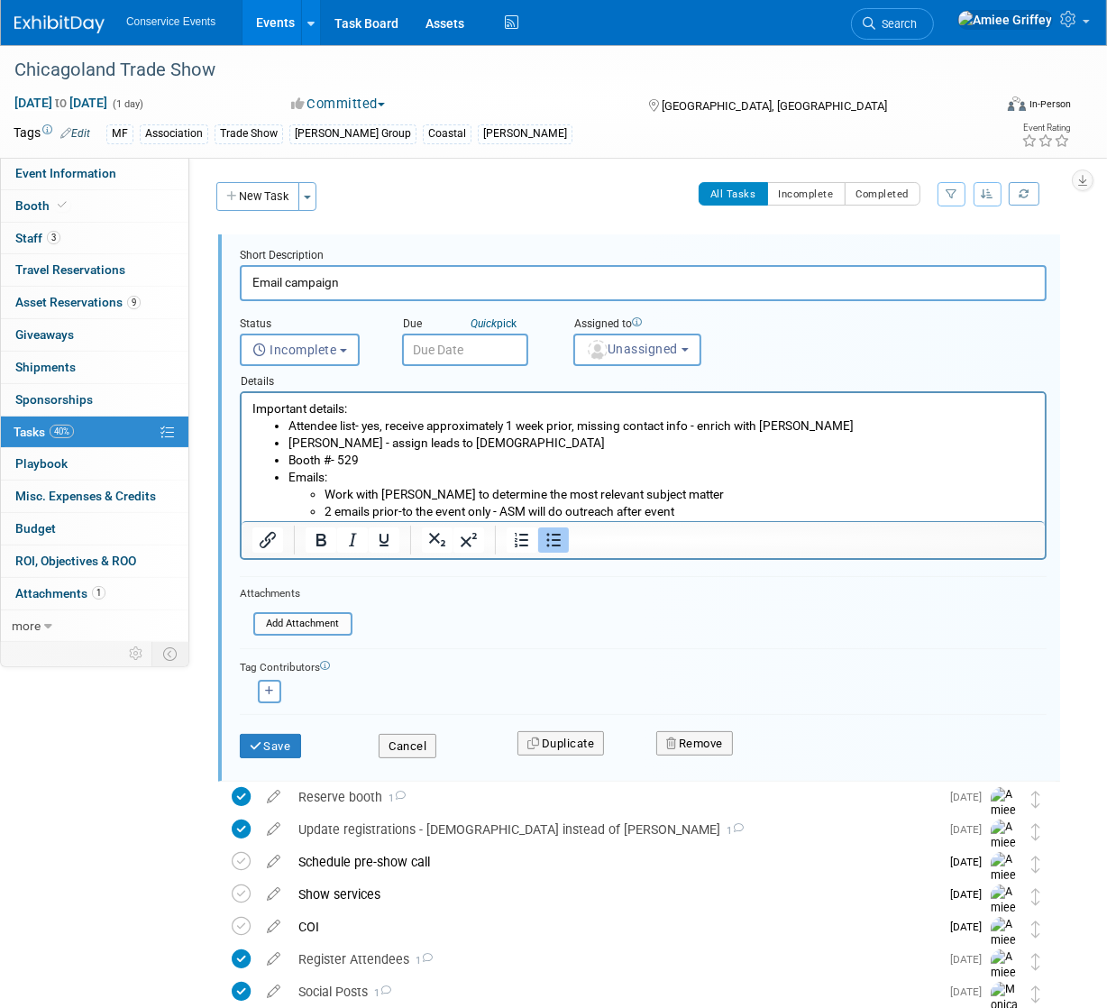
click at [366, 457] on li "Booth #- 529" at bounding box center [660, 460] width 746 height 17
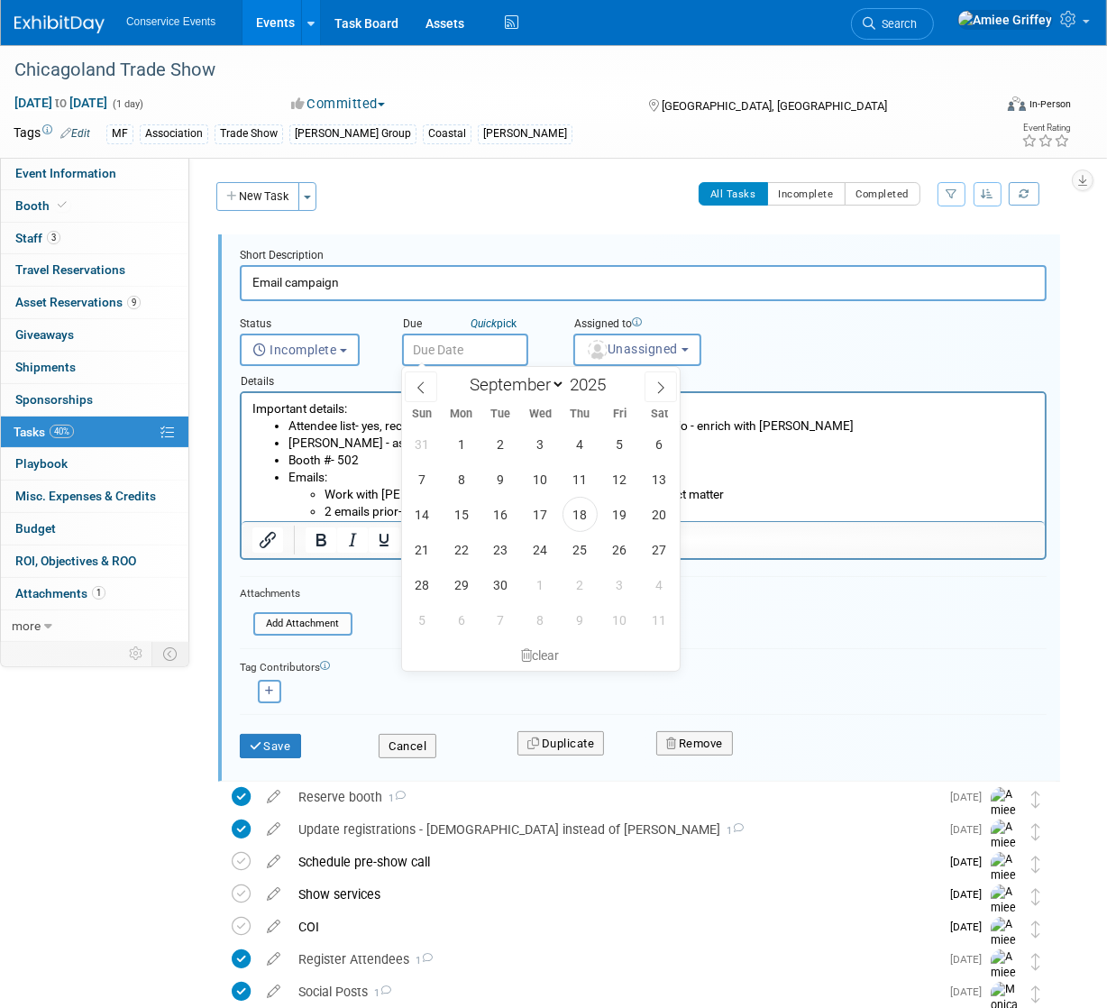
click at [421, 346] on input "text" at bounding box center [465, 349] width 126 height 32
click at [657, 393] on span at bounding box center [660, 386] width 32 height 31
select select "9"
click at [496, 506] on span "14" at bounding box center [500, 514] width 35 height 35
type input "[DATE]"
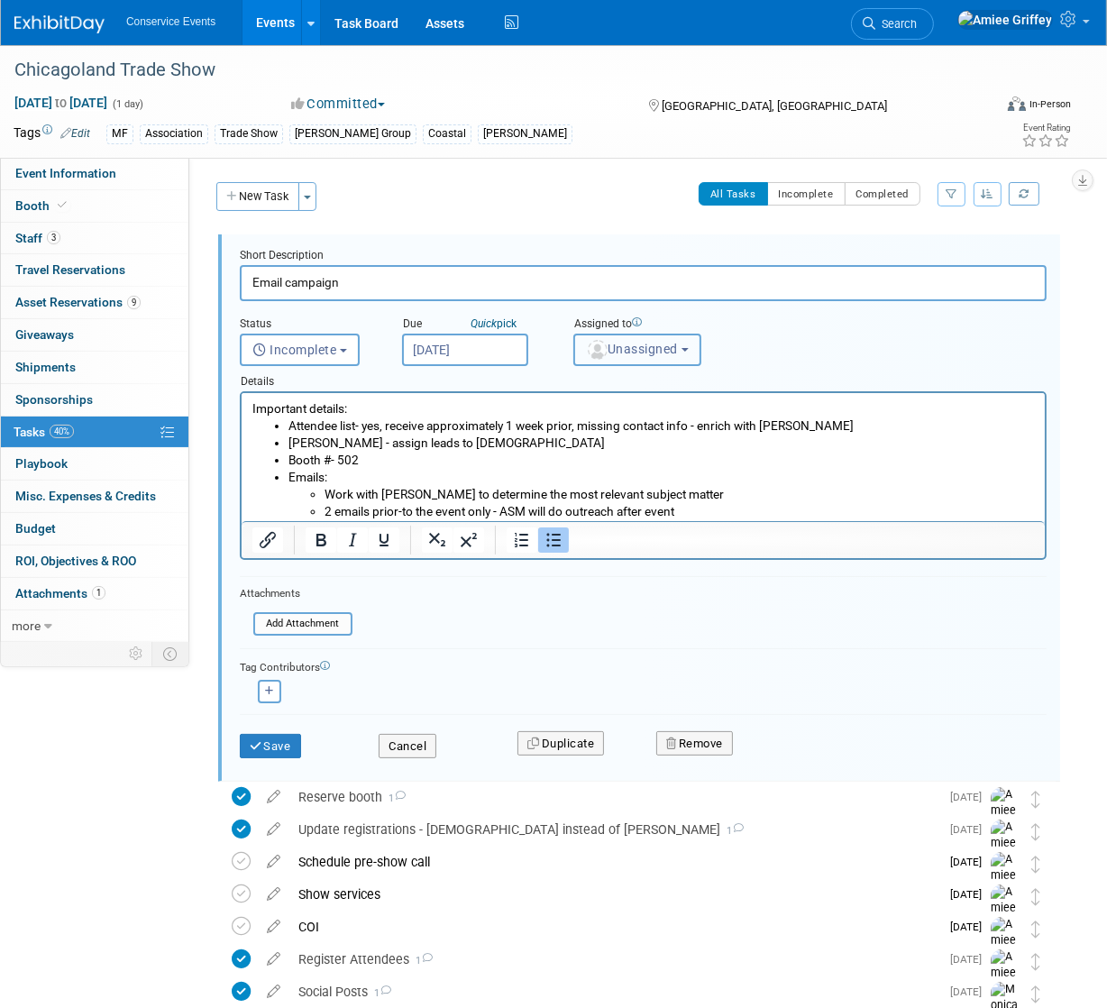
click at [642, 349] on span "Unassigned" at bounding box center [632, 349] width 92 height 14
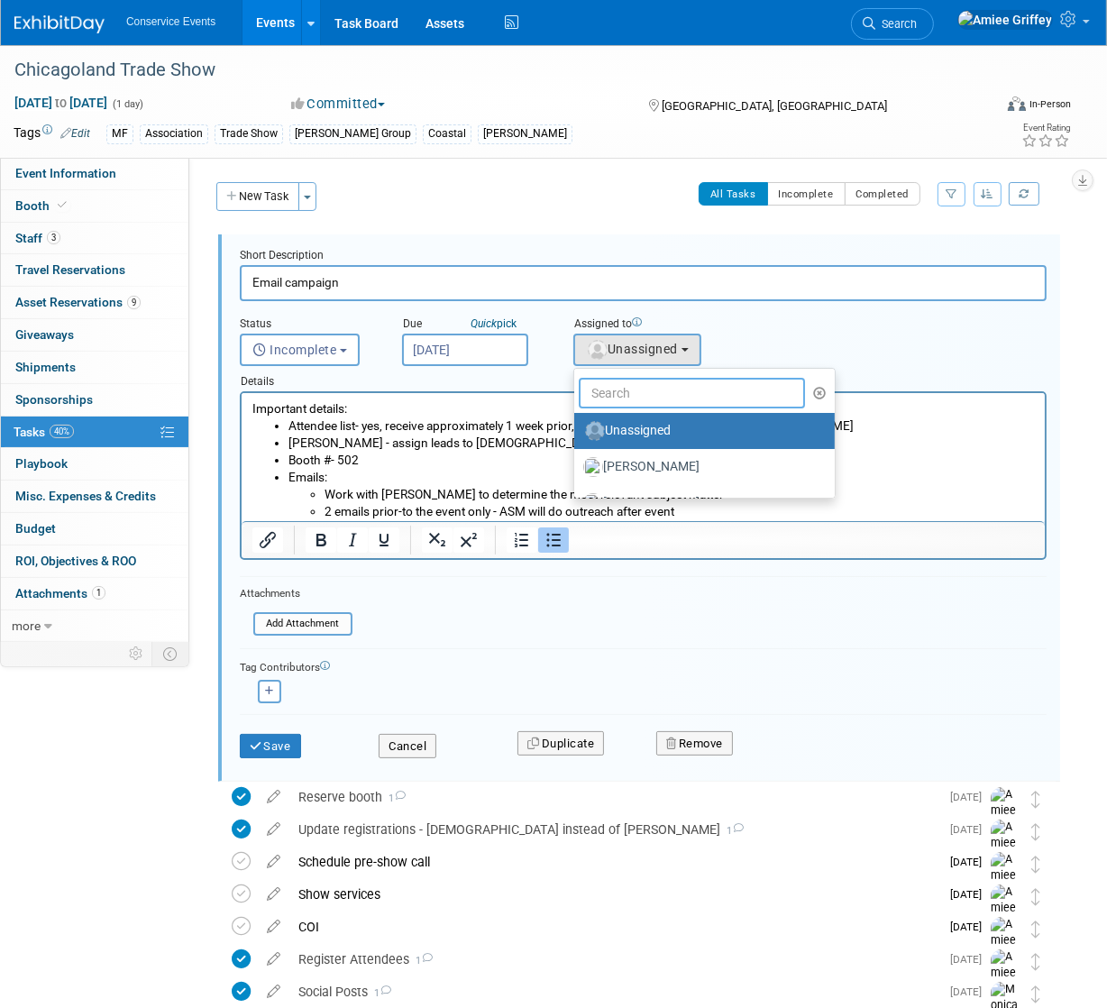
click at [631, 390] on input "text" at bounding box center [692, 393] width 226 height 31
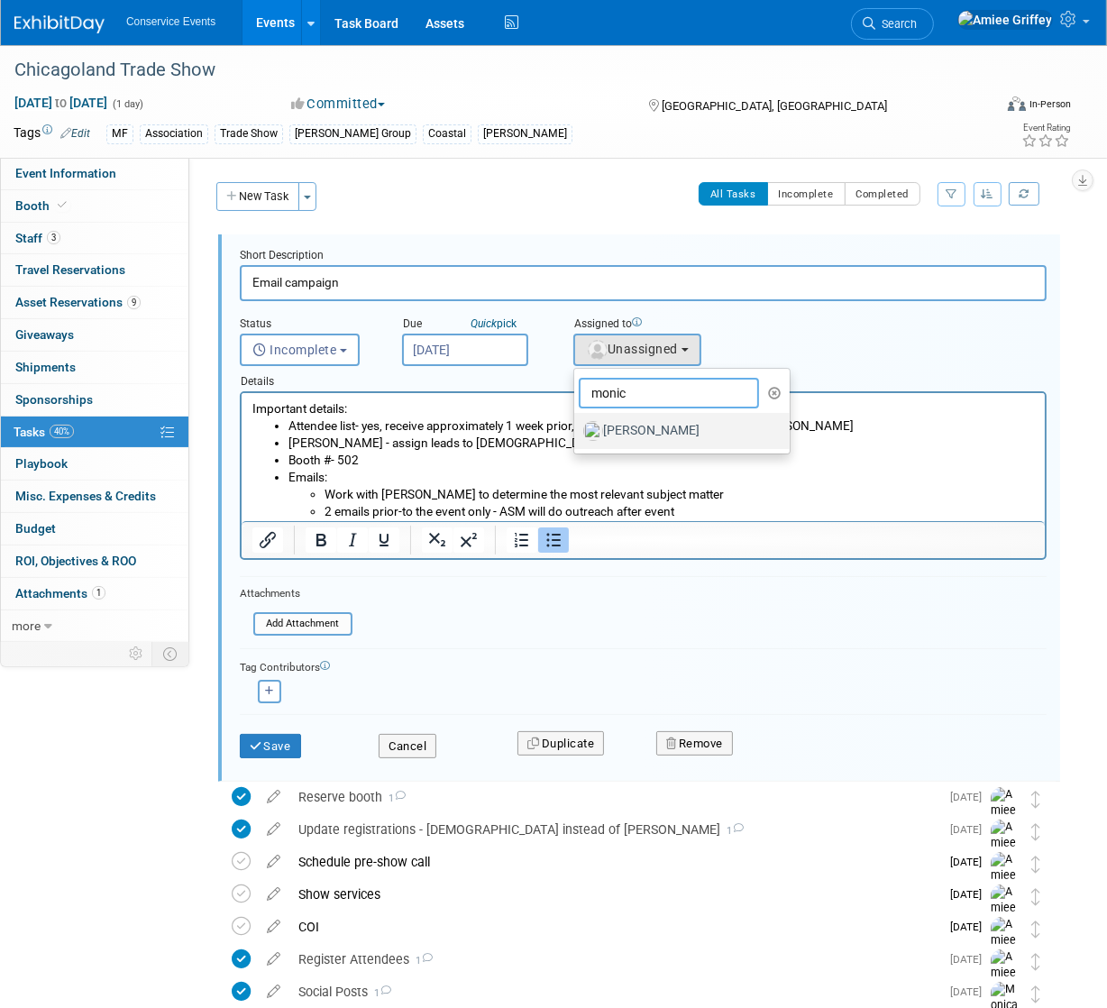
type input "monic"
click at [646, 431] on label "Monica Barnson" at bounding box center [677, 430] width 188 height 29
click at [577, 431] on input "Monica Barnson" at bounding box center [571, 429] width 12 height 12
select select "645f6361-02cf-415f-8c98-b7db9abfb354"
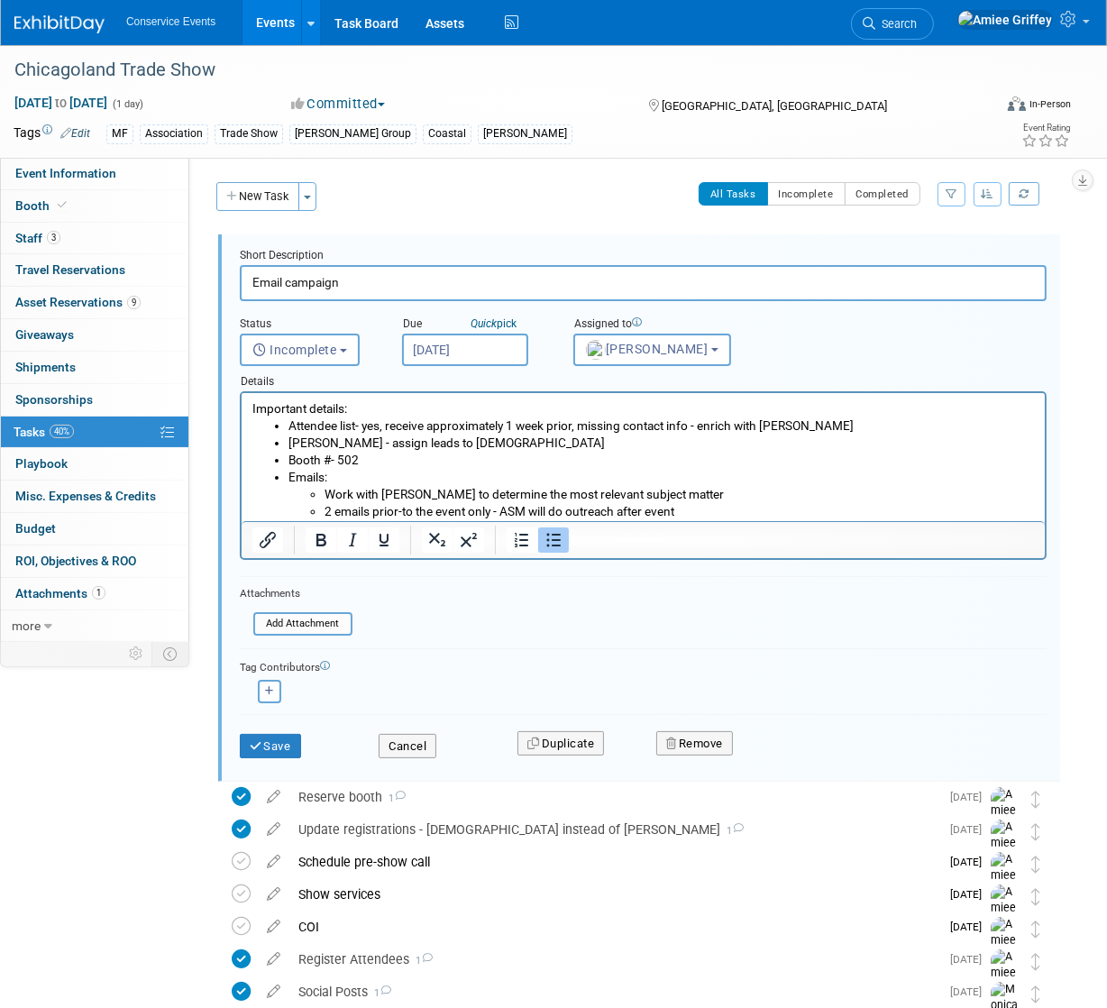
click at [373, 516] on li "2 emails prior-to the event only - ASM will do outreach after event" at bounding box center [679, 511] width 710 height 17
drag, startPoint x: 369, startPoint y: 510, endPoint x: 324, endPoint y: 512, distance: 44.2
click at [324, 512] on li "2 emails prior-to the event only - ASM will do outreach after event" at bounding box center [679, 511] width 710 height 17
click at [487, 514] on li "1 email prior-to the event only - ASM will do outreach after event" at bounding box center [679, 511] width 710 height 17
click at [268, 744] on button "Save" at bounding box center [270, 746] width 61 height 25
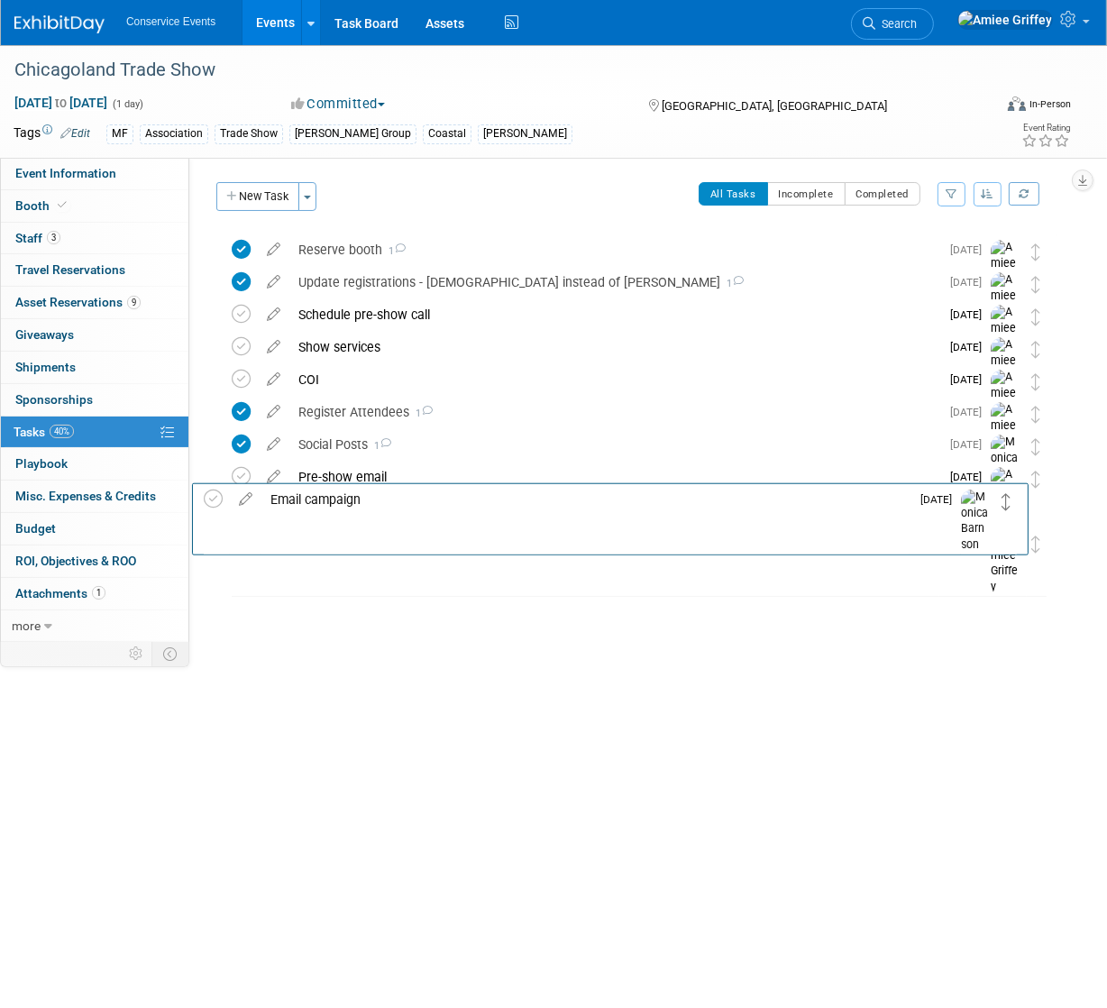
drag, startPoint x: 1033, startPoint y: 253, endPoint x: 1005, endPoint y: 497, distance: 244.9
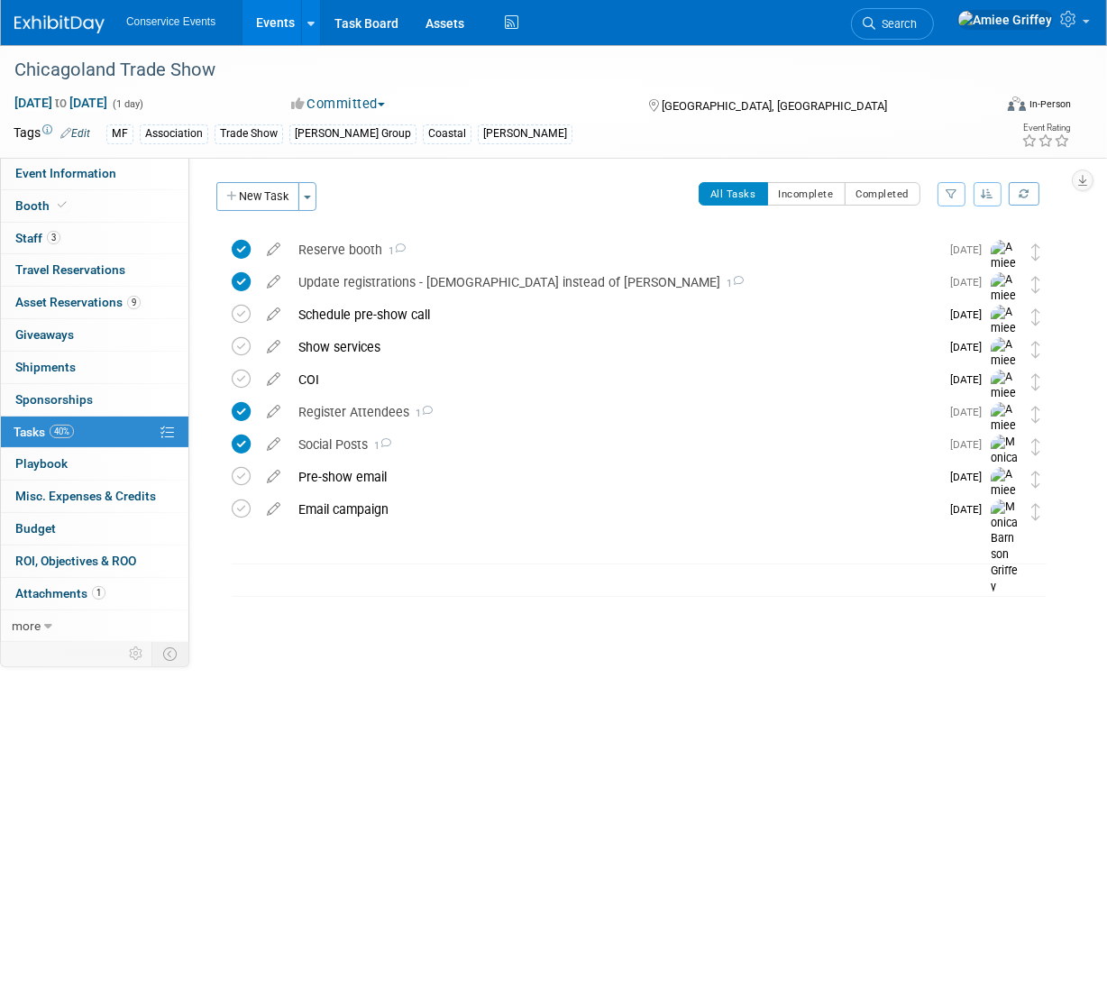
click at [264, 22] on link "Events" at bounding box center [275, 22] width 66 height 45
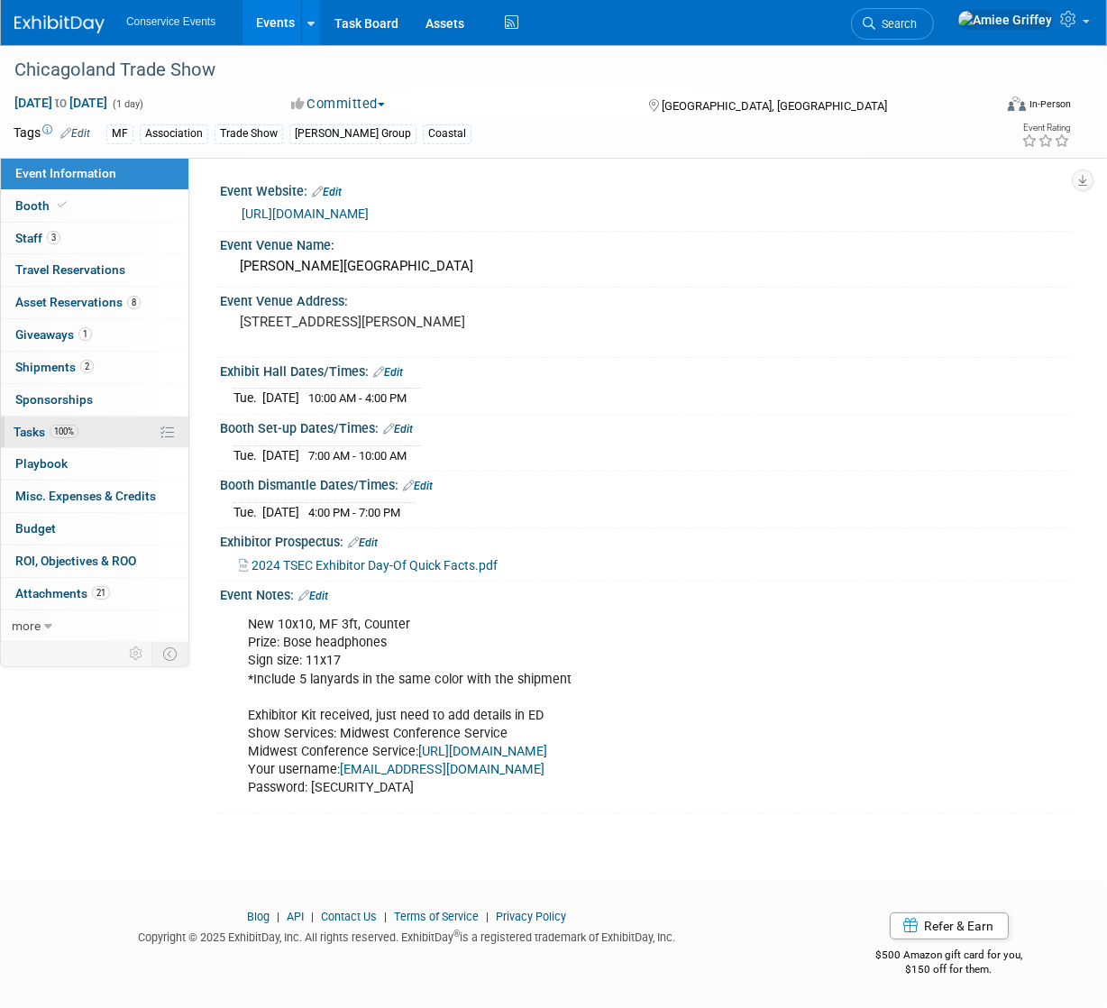
click at [68, 431] on span "100%" at bounding box center [64, 431] width 29 height 14
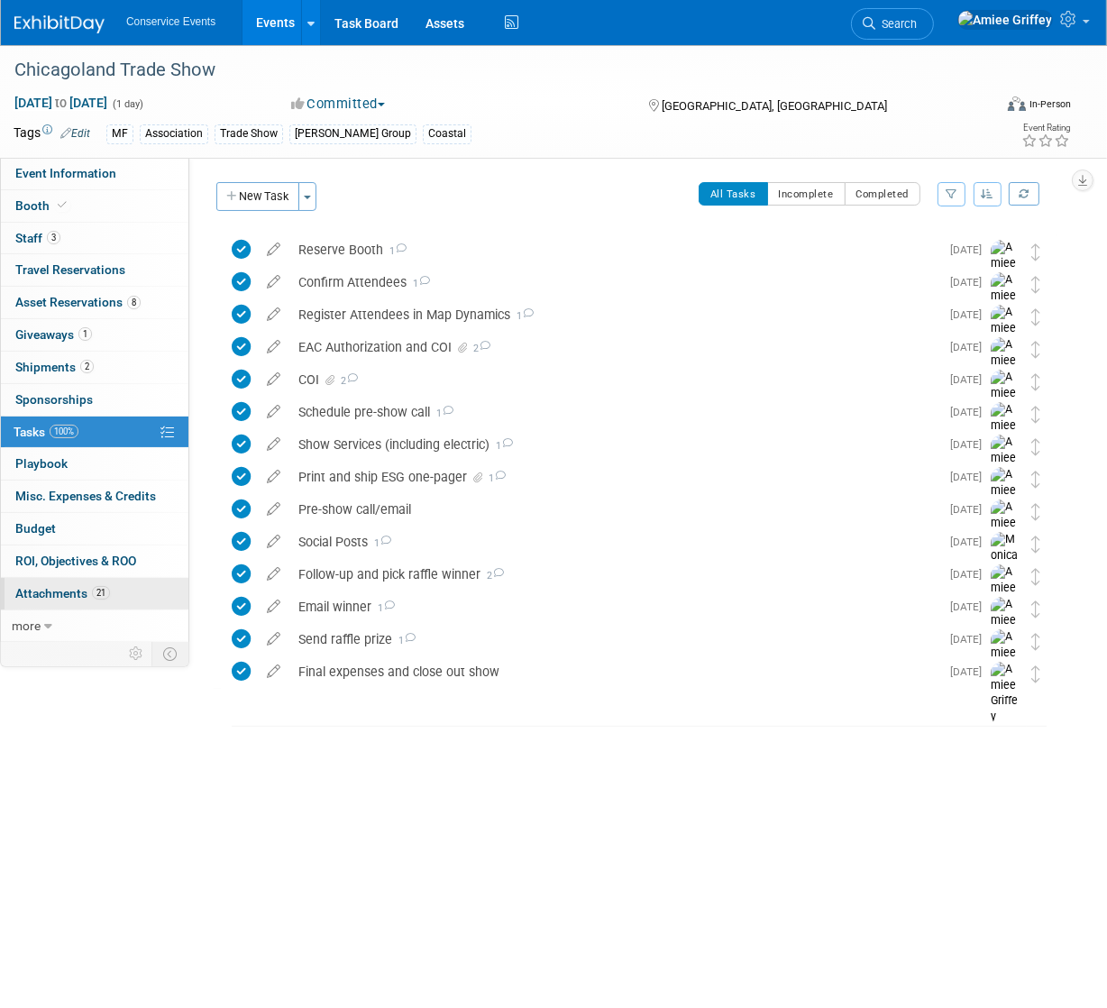
click at [57, 596] on span "Attachments 21" at bounding box center [62, 593] width 95 height 14
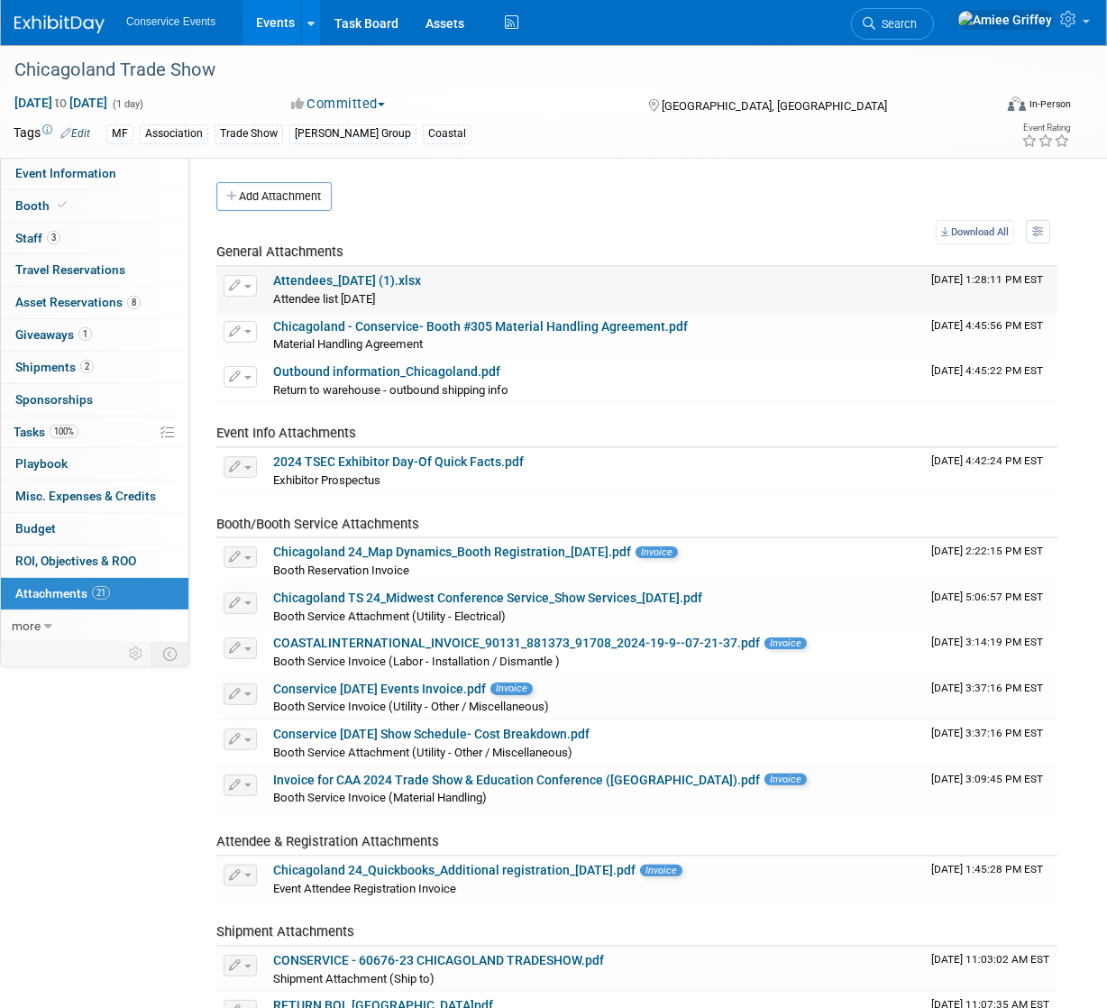
click at [373, 278] on link "Attendees_[DATE] (1).xlsx" at bounding box center [347, 280] width 148 height 14
click at [93, 438] on link "100% Tasks 100%" at bounding box center [94, 432] width 187 height 32
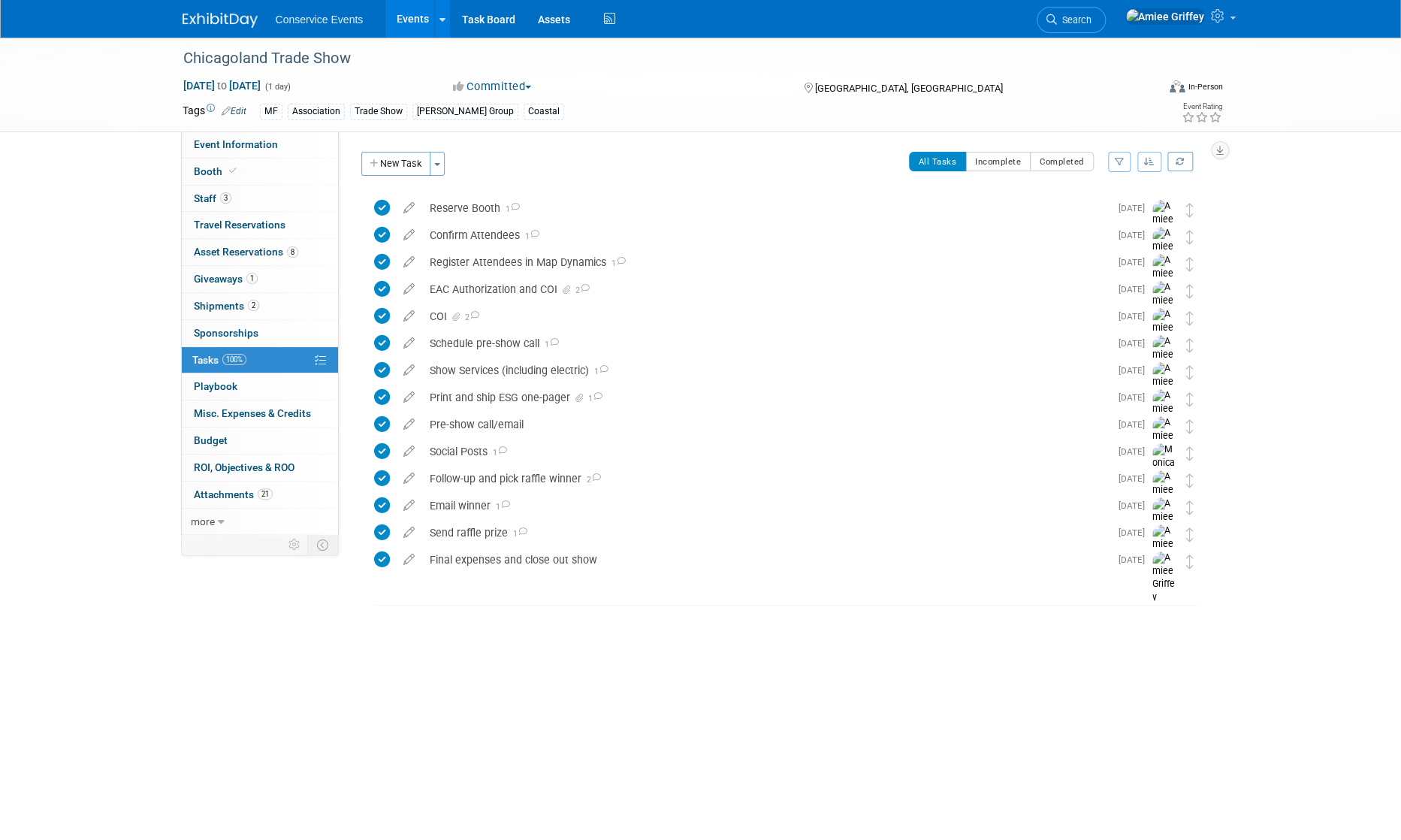
click at [414, 22] on link "Events" at bounding box center [413, 18] width 55 height 38
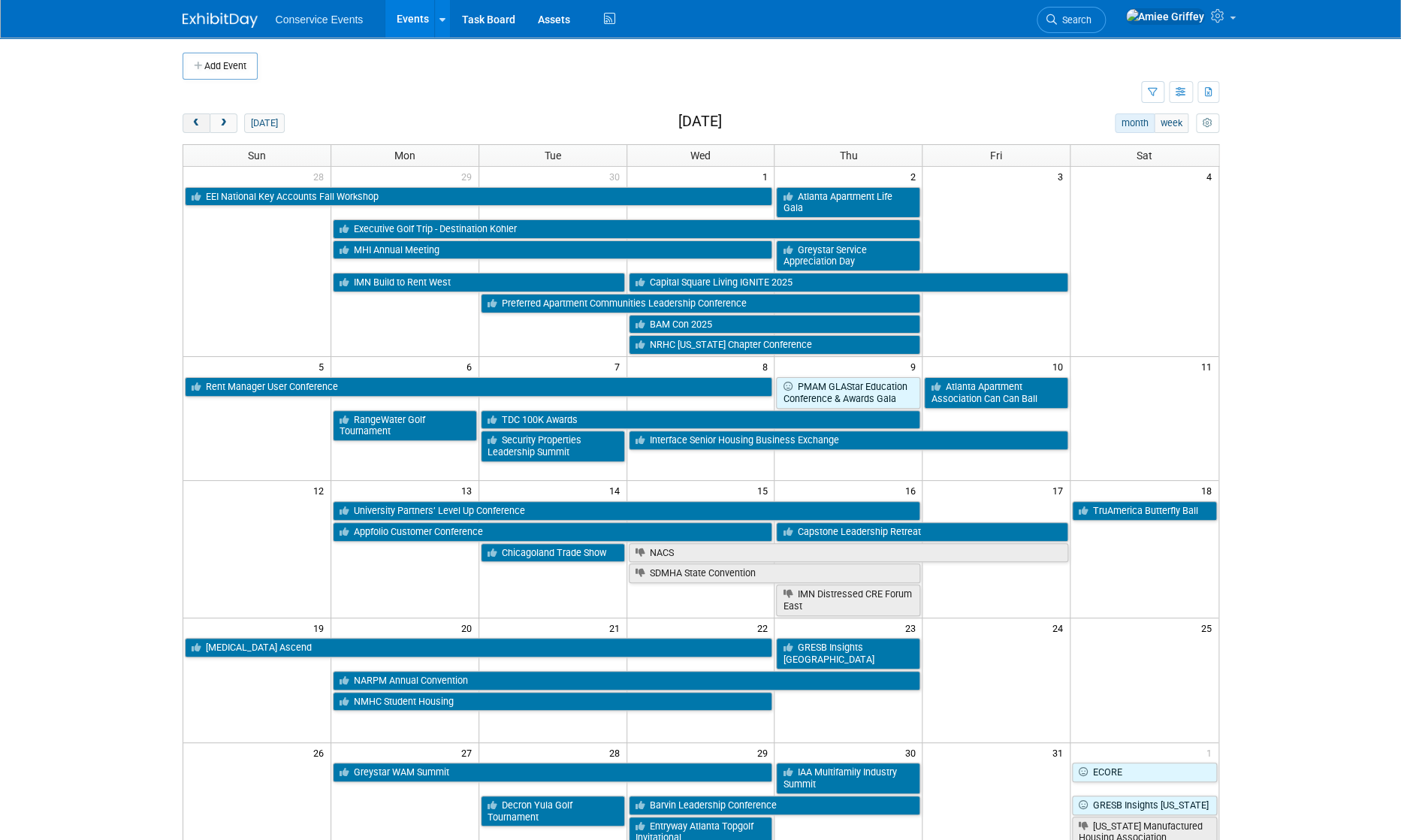
click at [203, 118] on button "prev" at bounding box center [196, 122] width 28 height 19
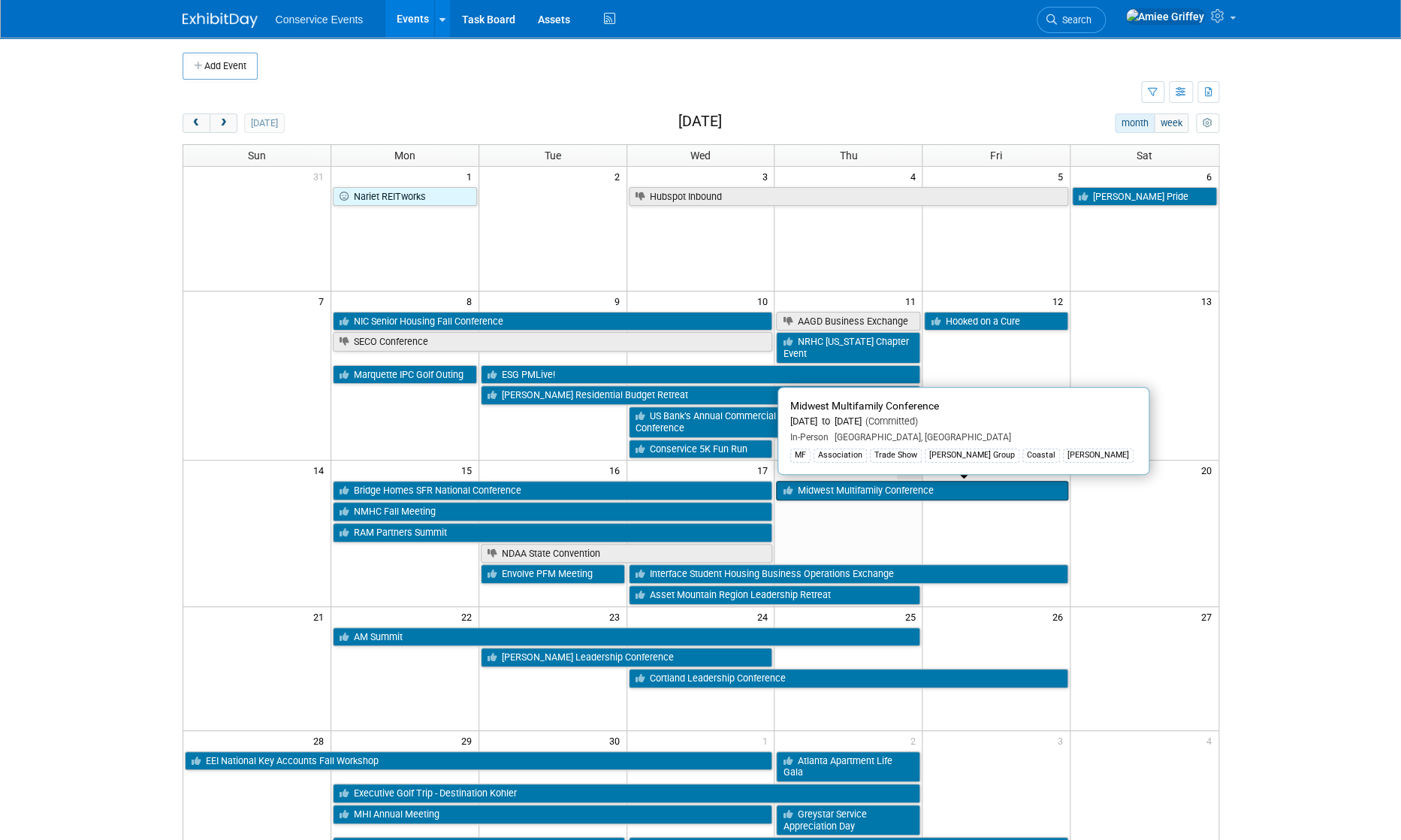
click at [916, 492] on link "Midwest Multifamily Conference" at bounding box center [922, 490] width 293 height 19
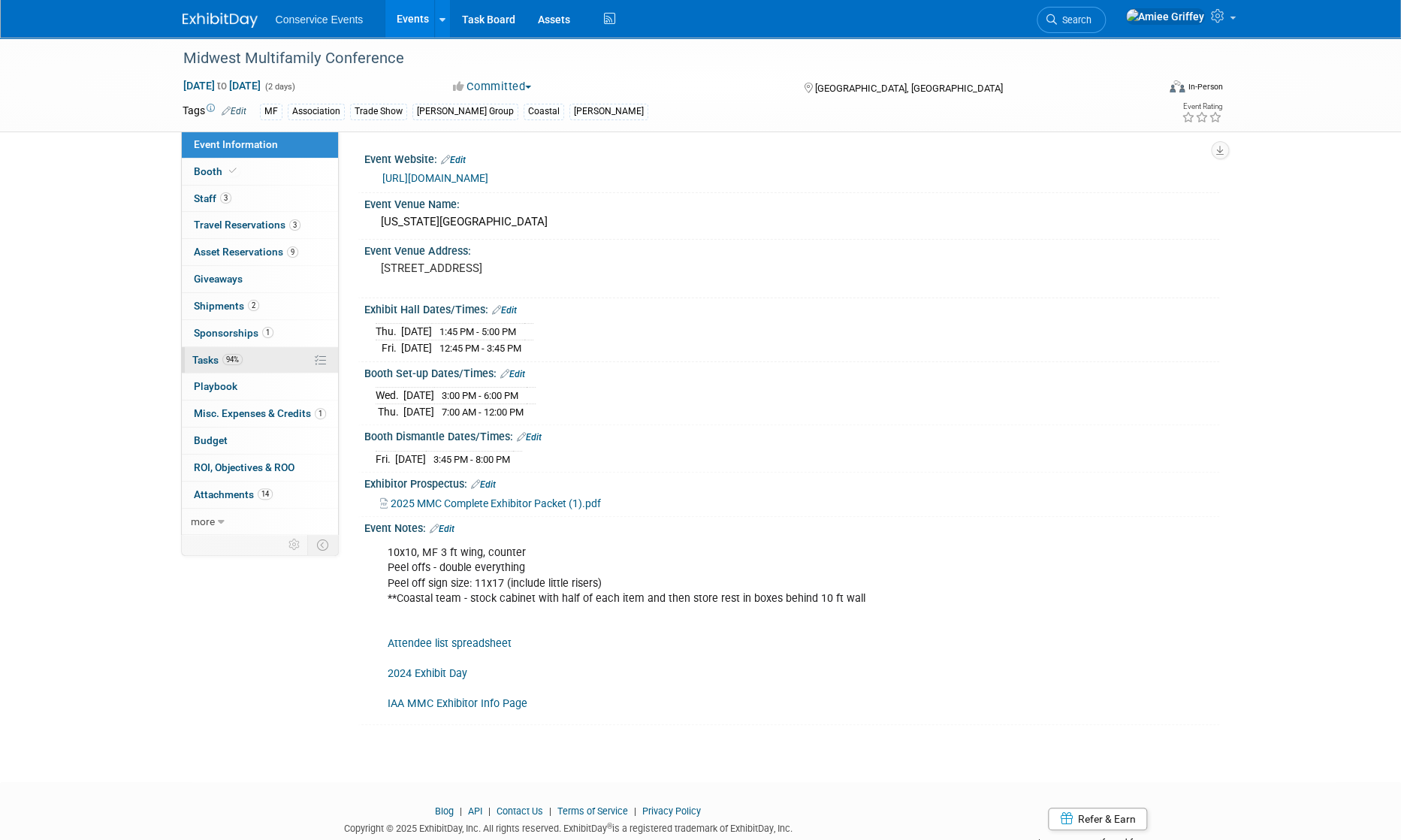
click at [256, 360] on link "94% Tasks 94%" at bounding box center [259, 360] width 156 height 27
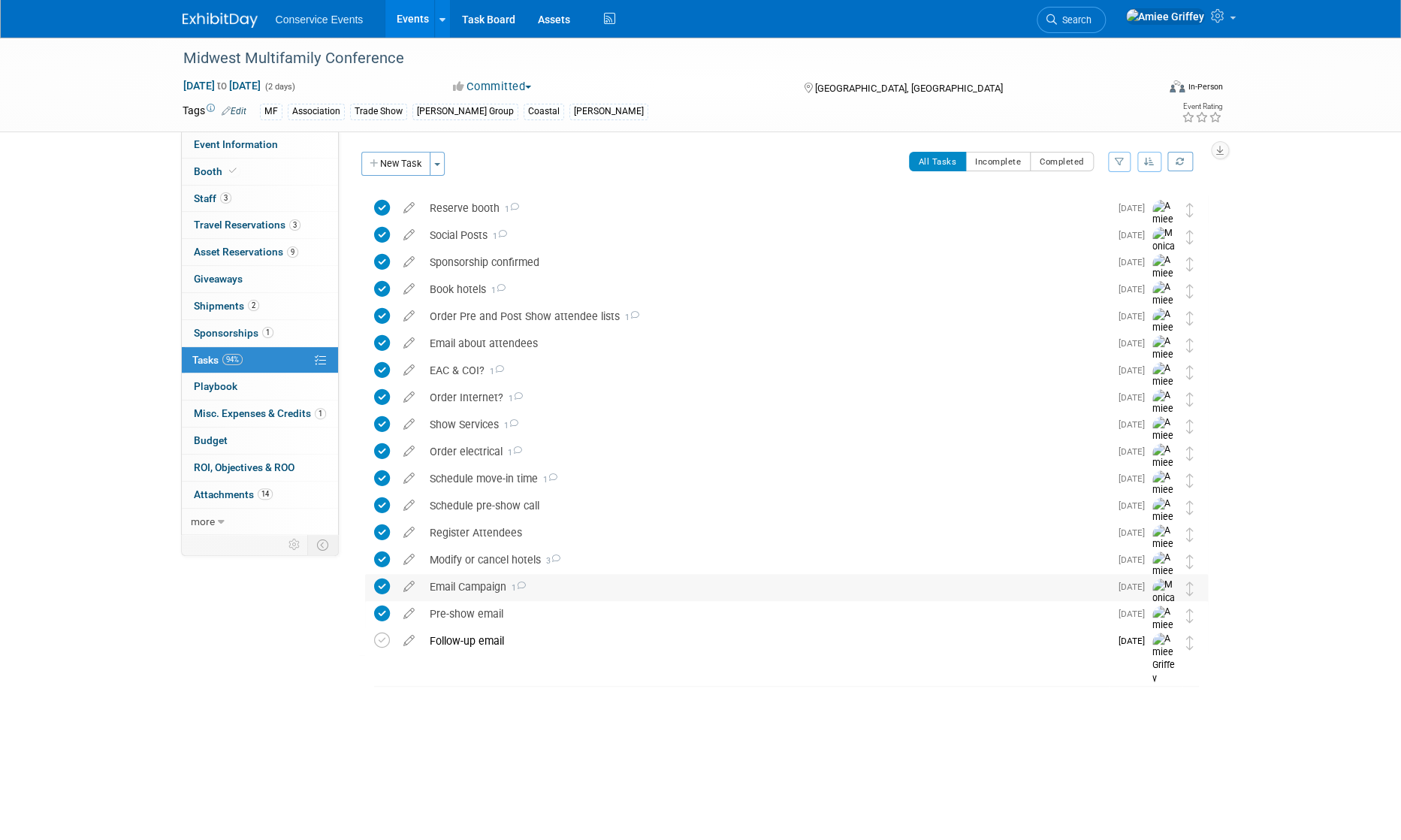
click at [484, 588] on div "Email Campaign 1" at bounding box center [765, 587] width 688 height 26
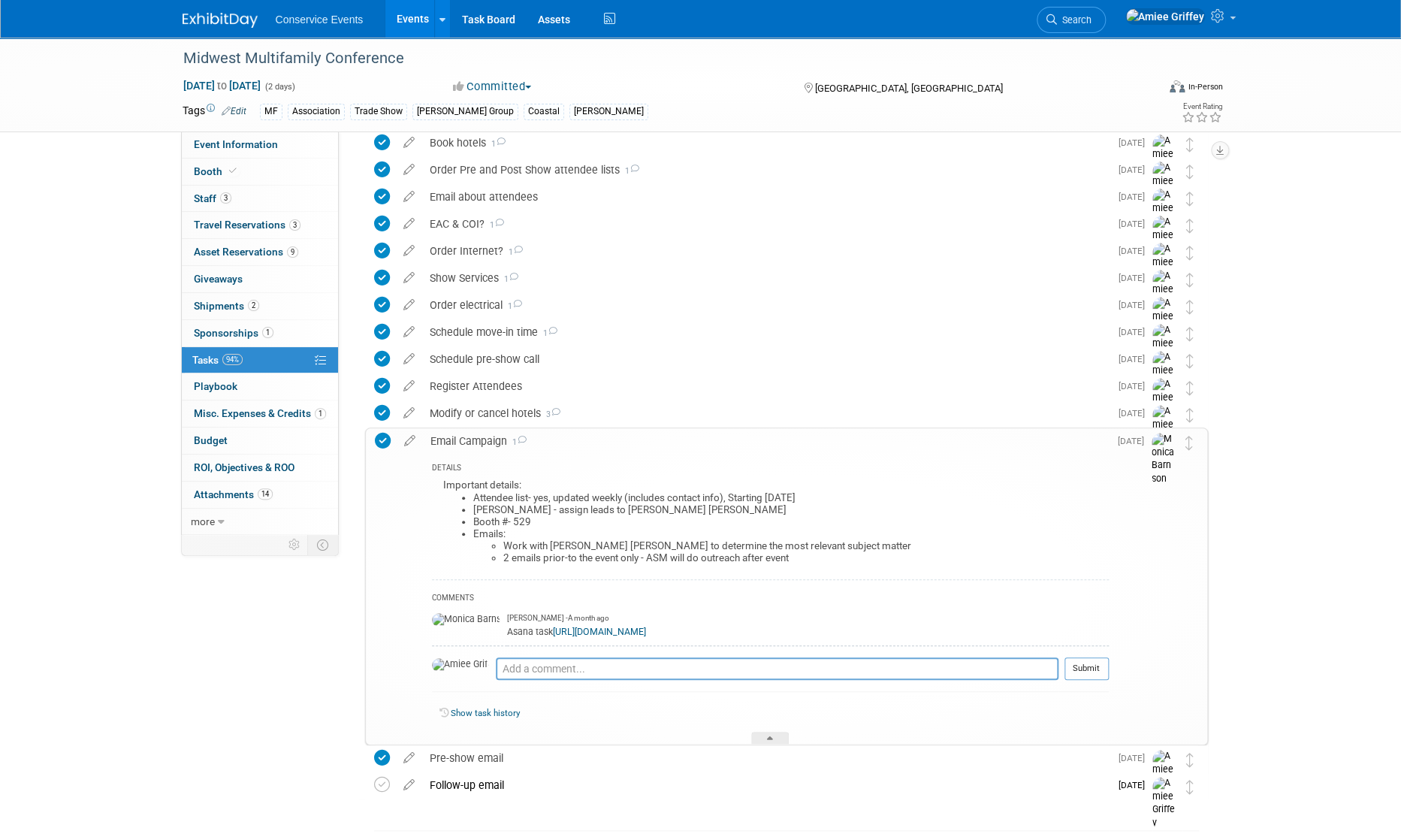
scroll to position [154, 0]
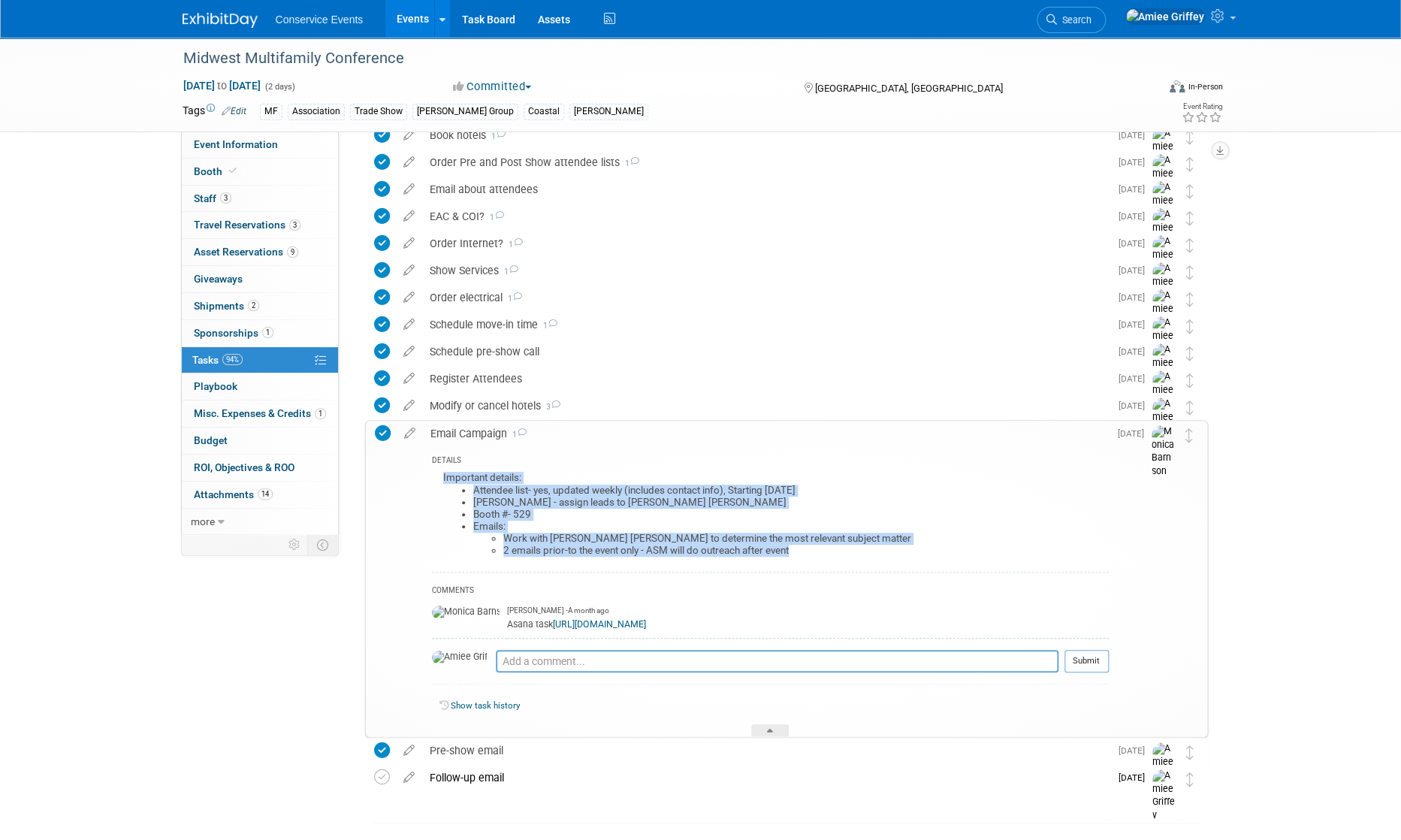
drag, startPoint x: 818, startPoint y: 548, endPoint x: 438, endPoint y: 475, distance: 386.9
click at [438, 475] on div "Important details: Attendee list- yes, updated weekly (includes contact info), …" at bounding box center [770, 518] width 677 height 102
copy div "Important details: Attendee list- yes, updated weekly (includes contact info), …"
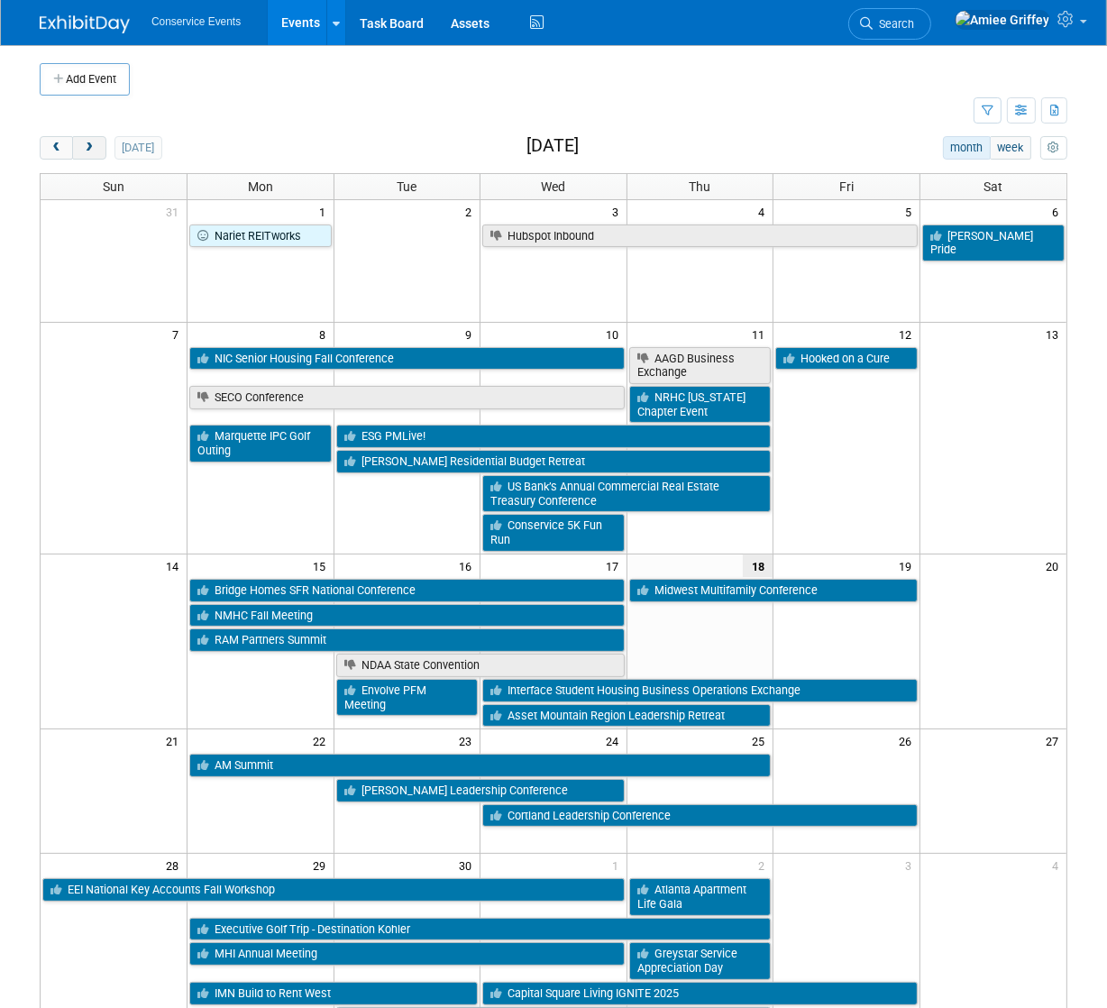
click at [91, 147] on span "next" at bounding box center [89, 148] width 14 height 12
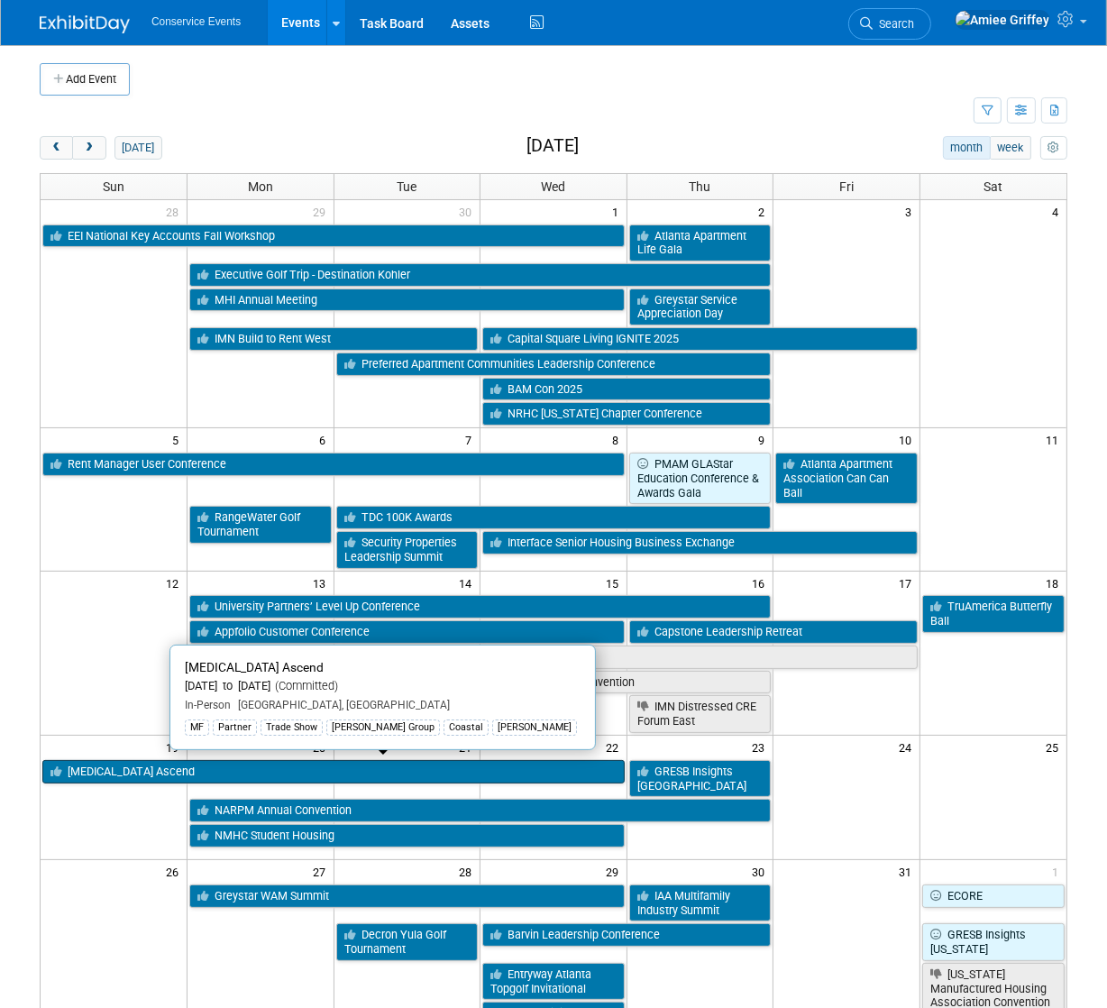
click at [92, 769] on link "[MEDICAL_DATA] Ascend" at bounding box center [333, 771] width 582 height 23
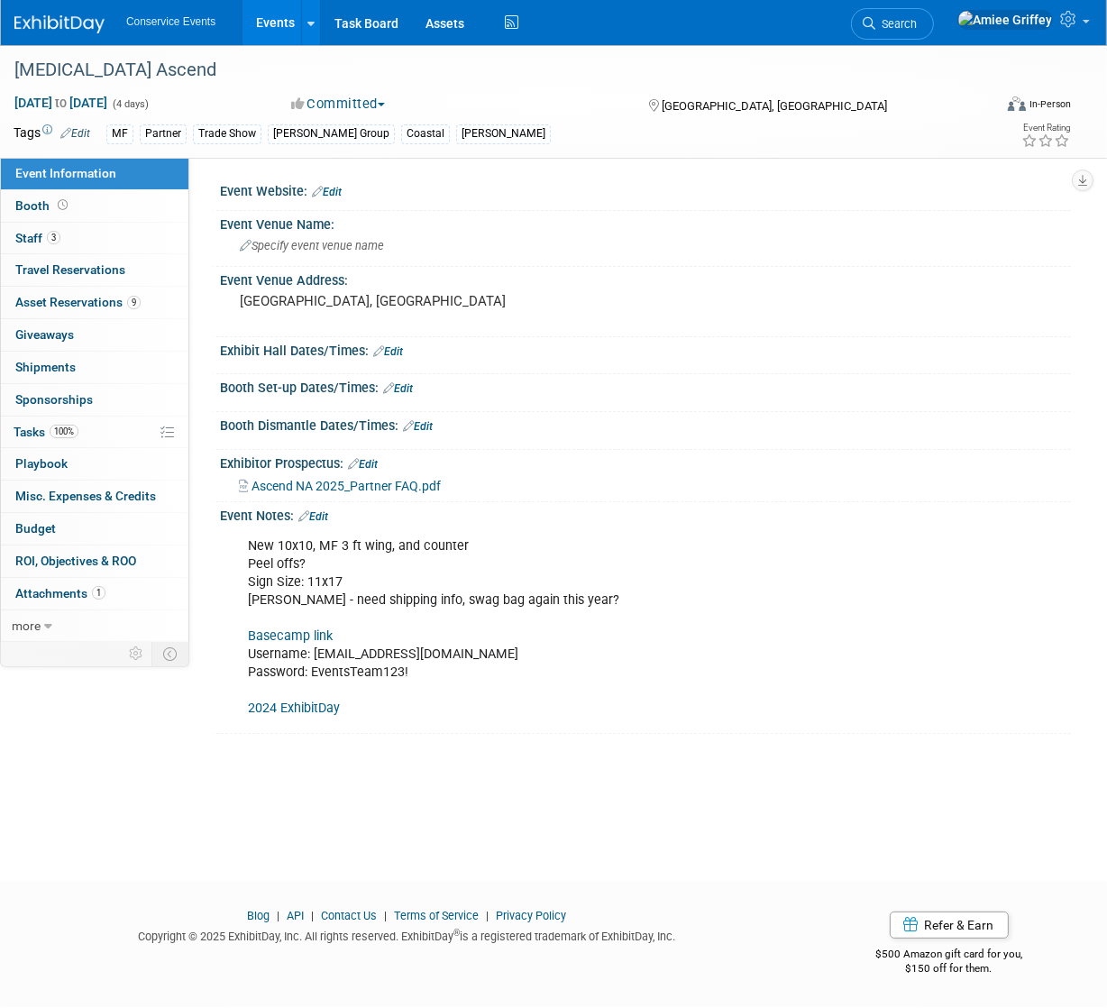
click at [272, 24] on link "Events" at bounding box center [275, 22] width 66 height 45
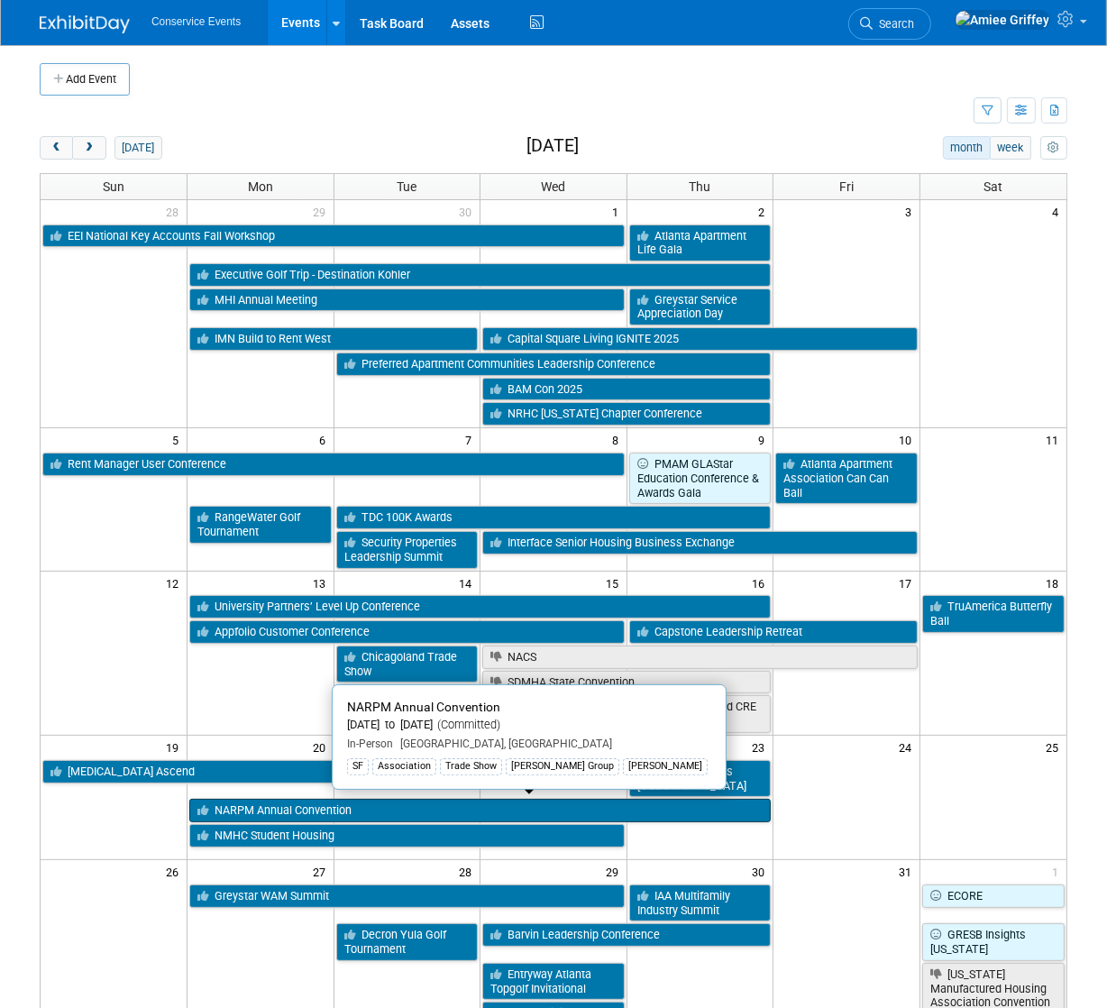
click at [315, 806] on link "NARPM Annual Convention" at bounding box center [479, 809] width 581 height 23
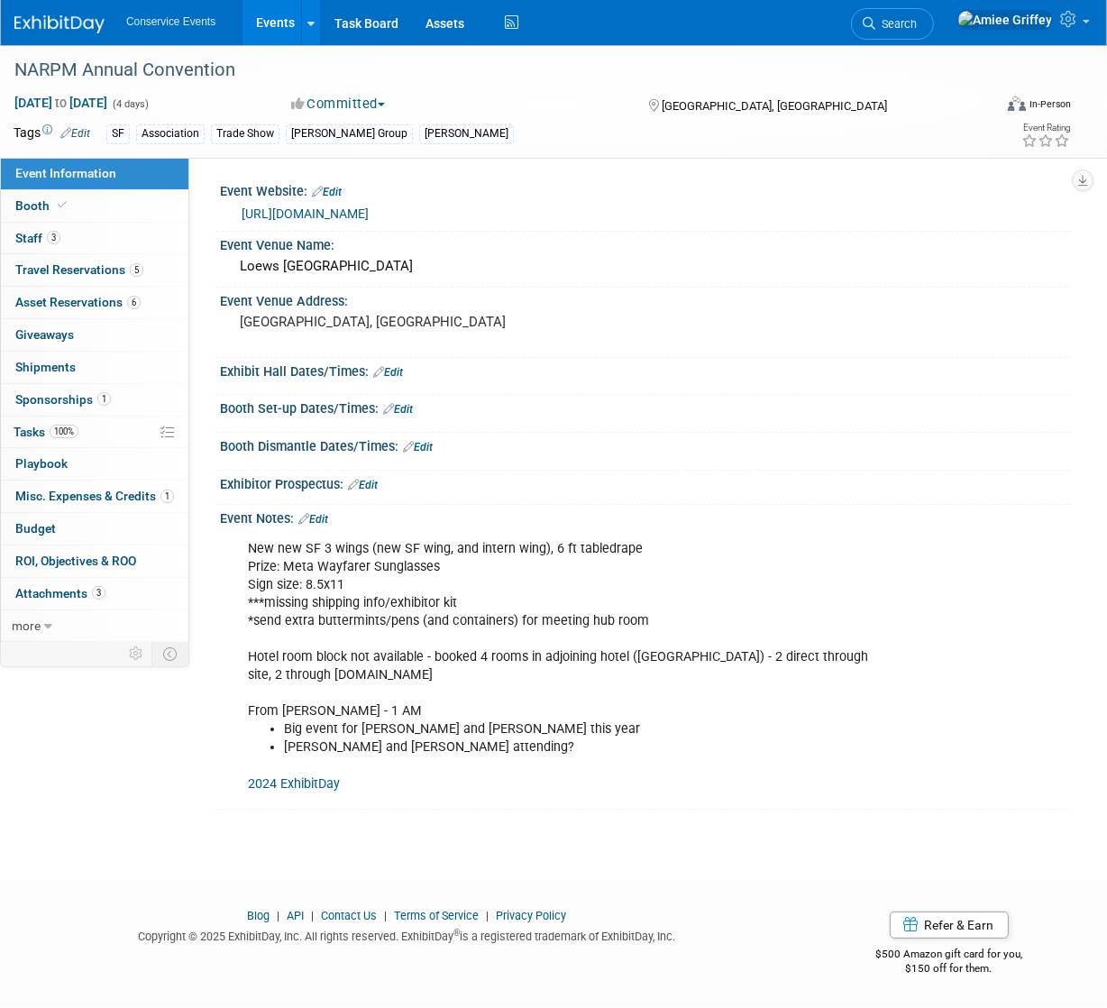
click at [323, 777] on link "2024 ExhibitDay" at bounding box center [294, 783] width 92 height 15
click at [86, 498] on span "Misc. Expenses & Credits 1" at bounding box center [94, 495] width 159 height 14
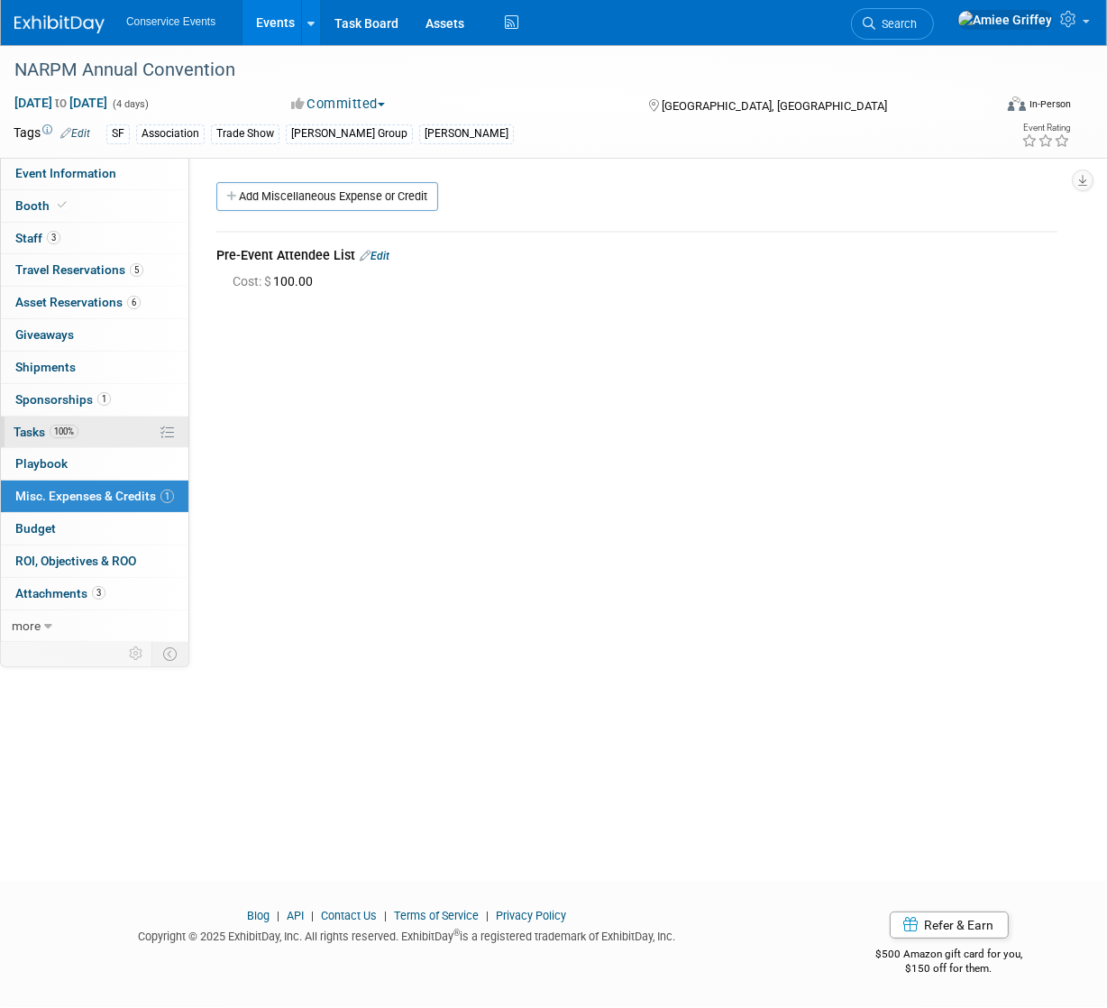
click at [69, 435] on span "100%" at bounding box center [64, 431] width 29 height 14
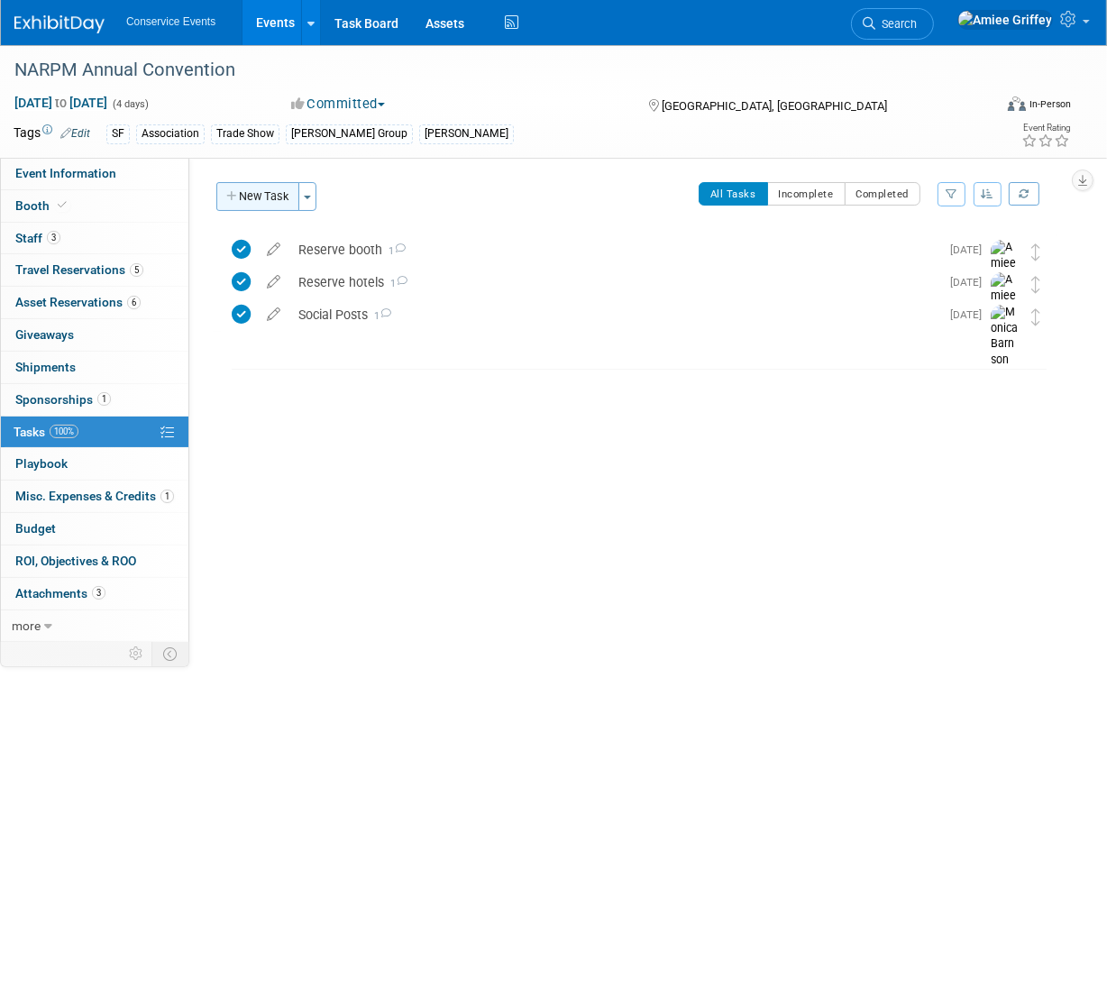
click at [264, 196] on button "New Task" at bounding box center [257, 196] width 83 height 29
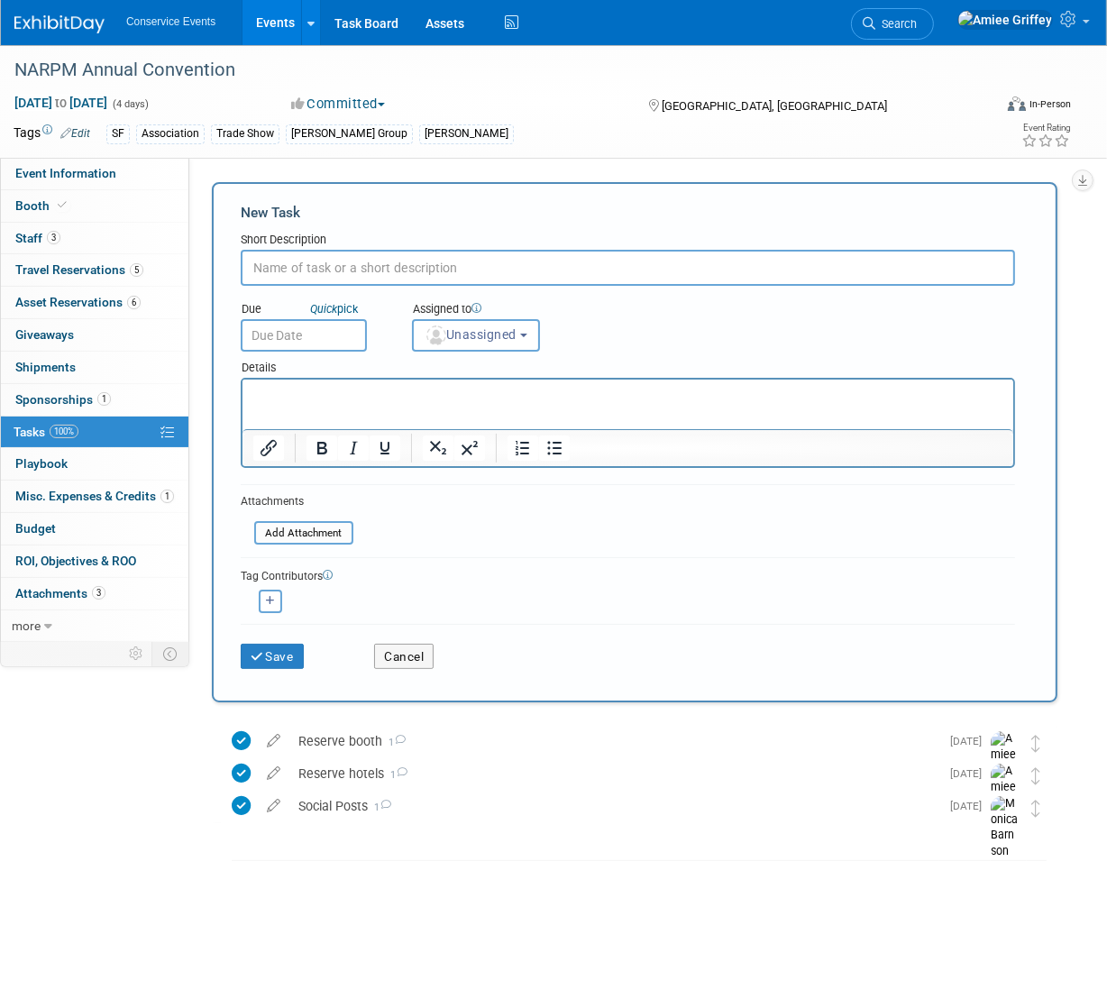
click at [321, 268] on input "text" at bounding box center [628, 268] width 774 height 36
type input "Email Campaign"
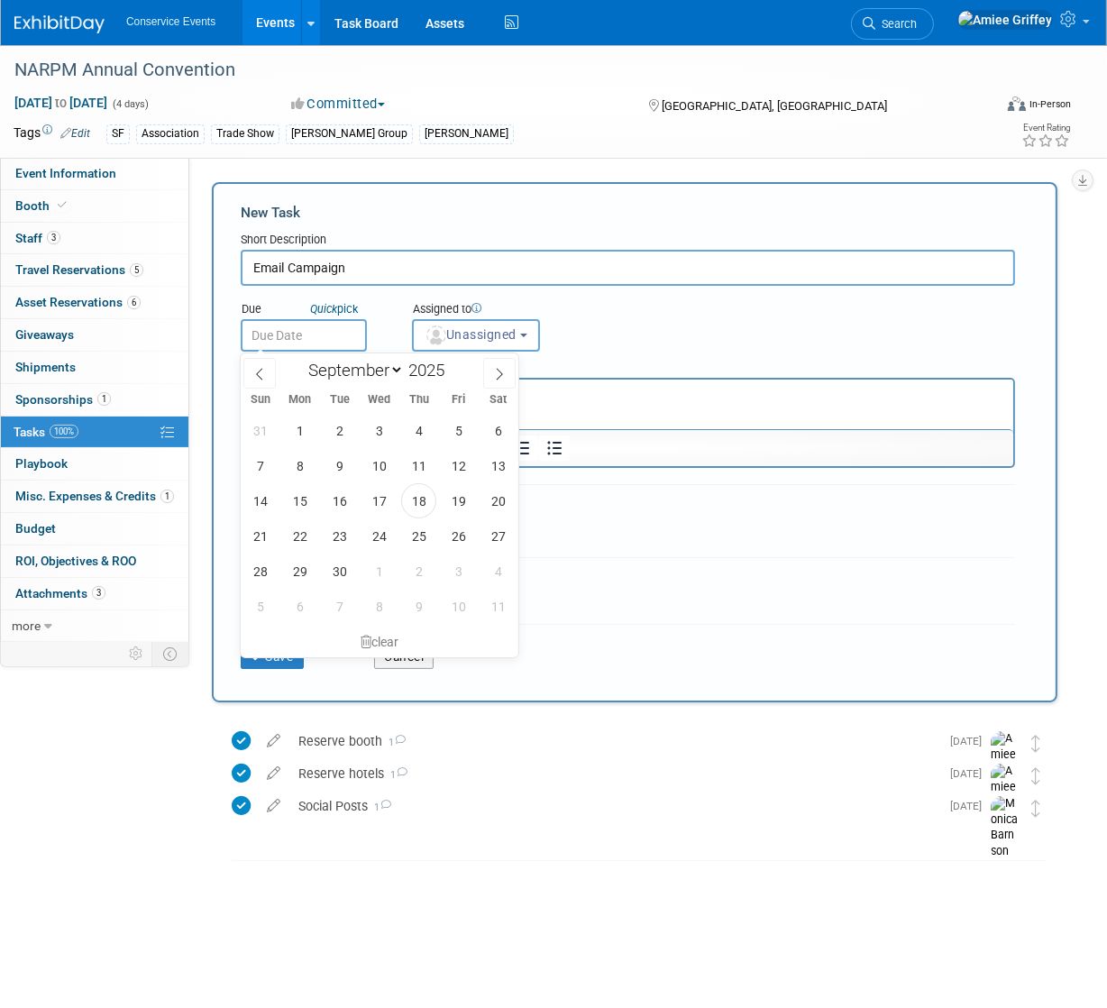
click at [301, 330] on input "text" at bounding box center [304, 335] width 126 height 32
click at [507, 378] on span at bounding box center [499, 373] width 32 height 31
select select "9"
click at [298, 526] on span "20" at bounding box center [299, 535] width 35 height 35
type input "Oct 20, 2025"
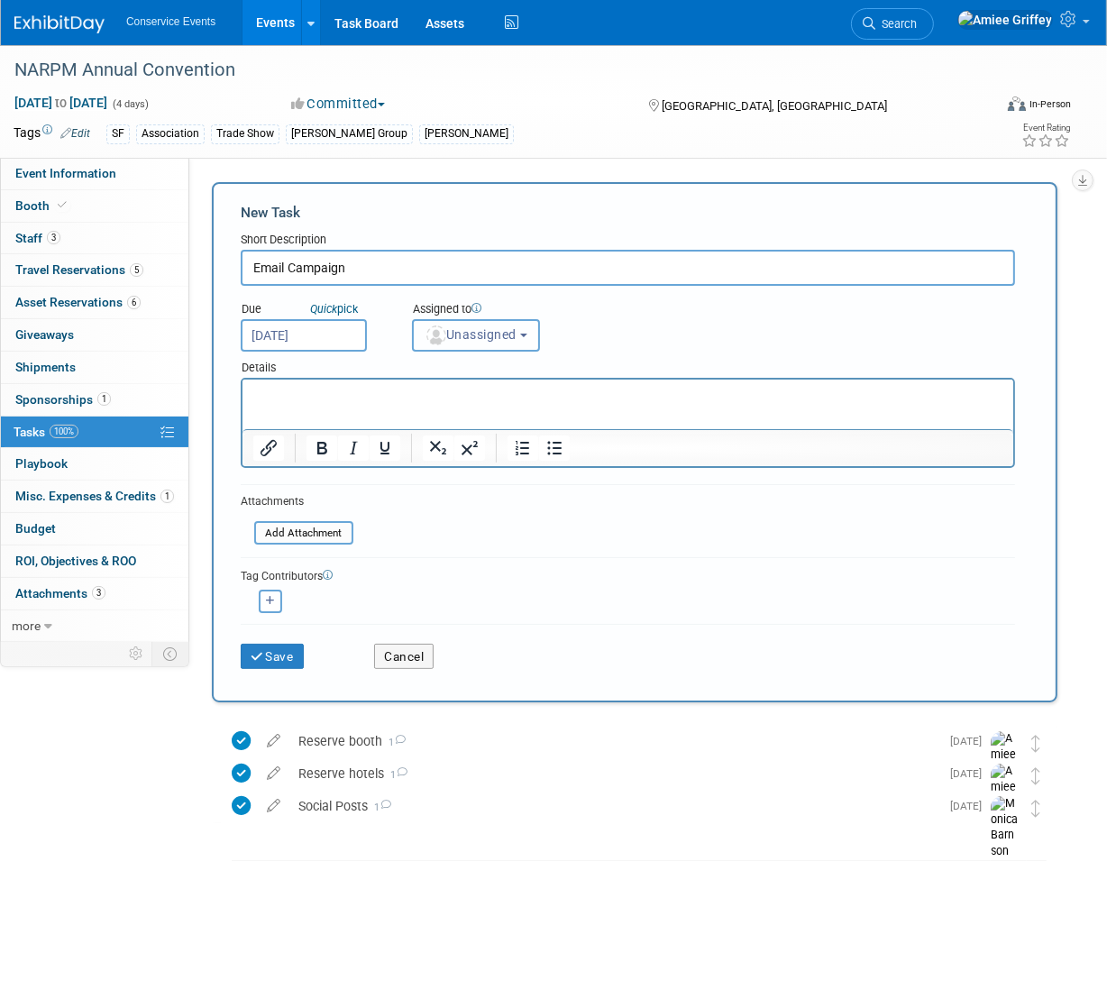
click at [527, 334] on b "button" at bounding box center [523, 335] width 7 height 4
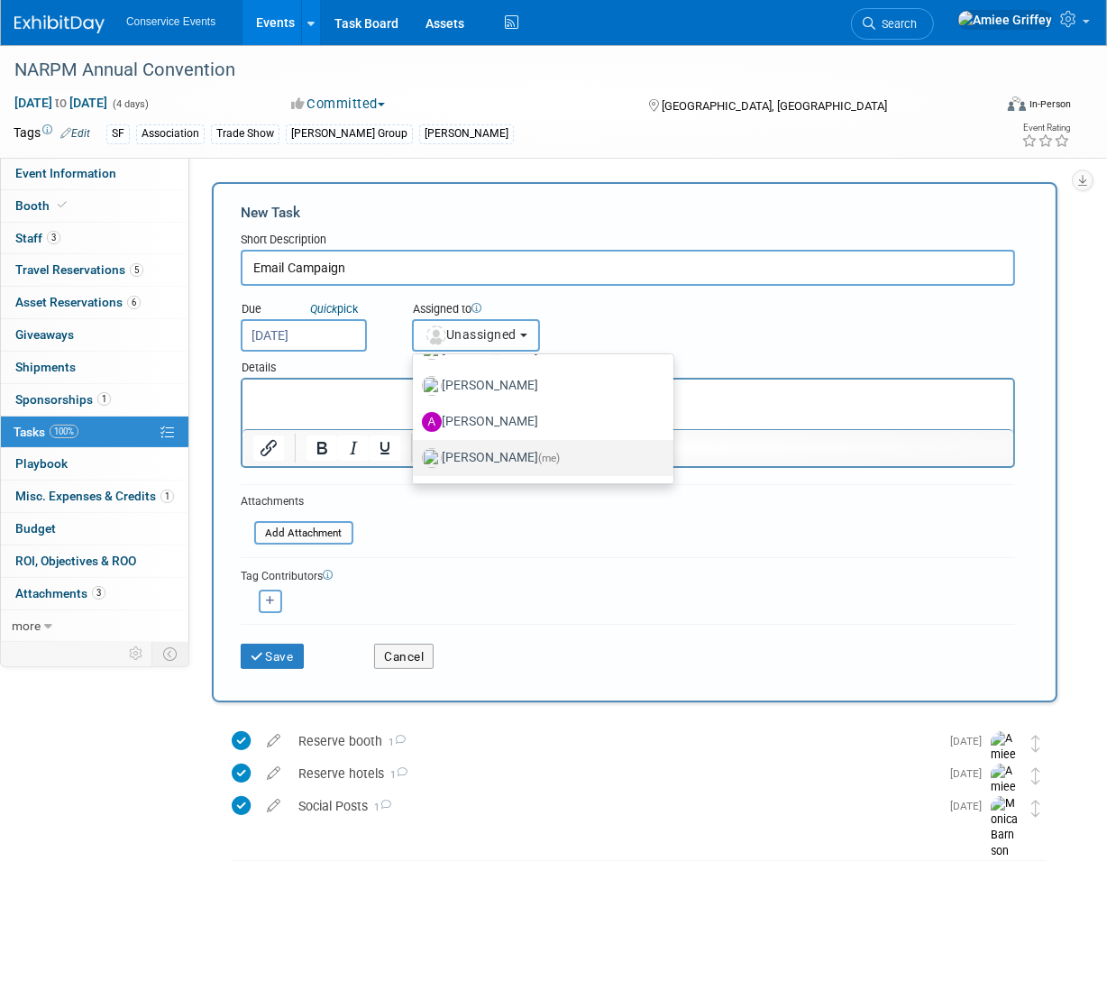
scroll to position [117, 0]
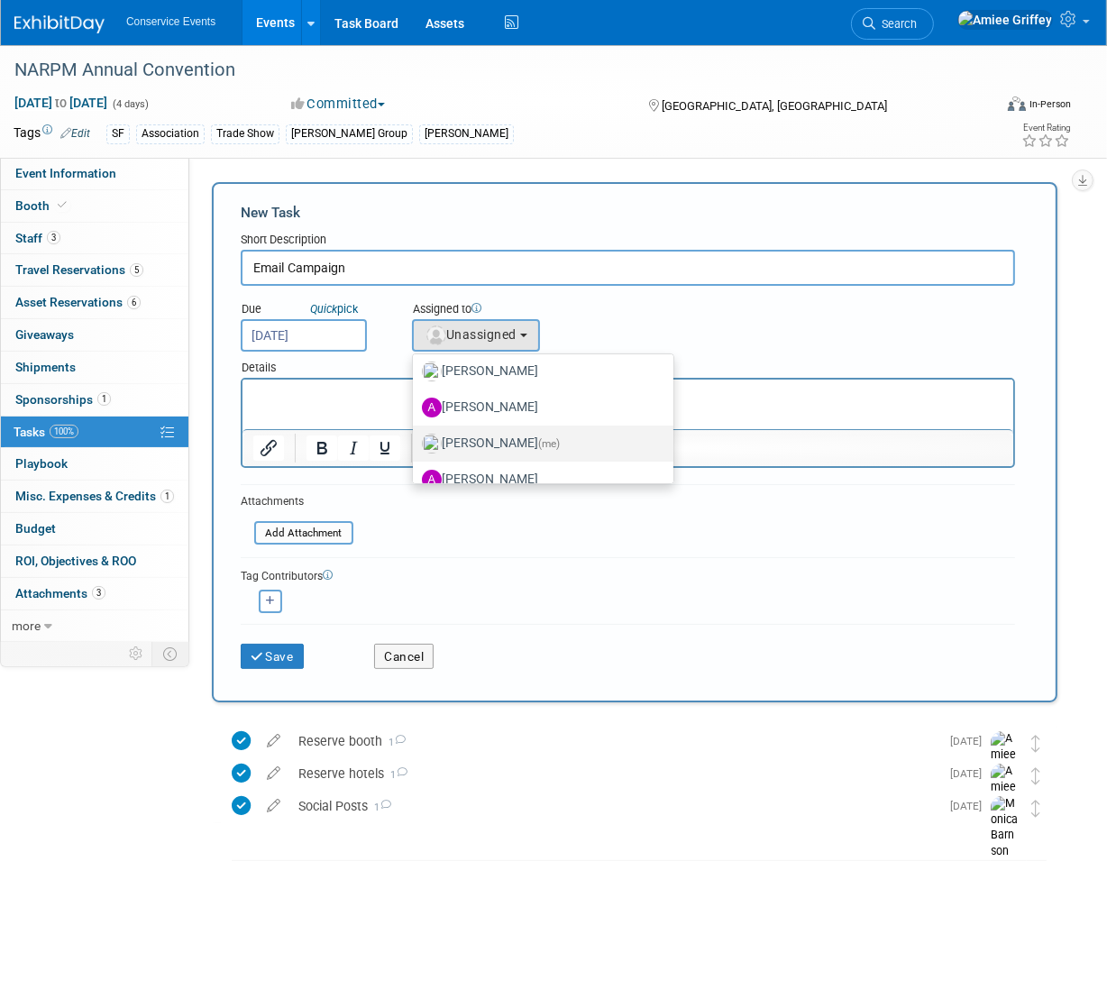
click at [497, 439] on label "Amiee Griffey (me)" at bounding box center [538, 443] width 233 height 29
click at [415, 439] on input "Amiee Griffey (me)" at bounding box center [410, 441] width 12 height 12
select select "28722387-35c6-4557-bb24-edeacb20f2e1"
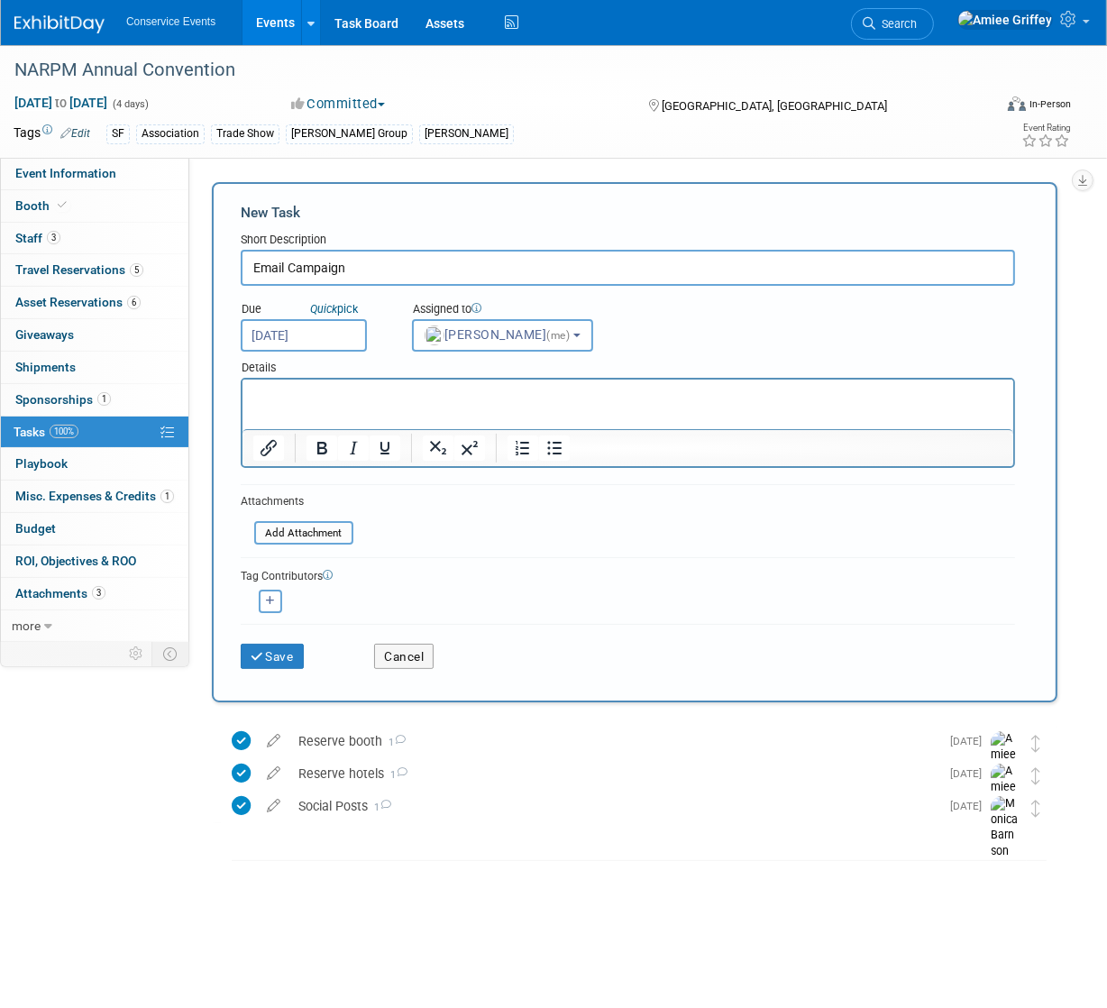
click at [311, 388] on p "Rich Text Area. Press ALT-0 for help." at bounding box center [627, 396] width 750 height 18
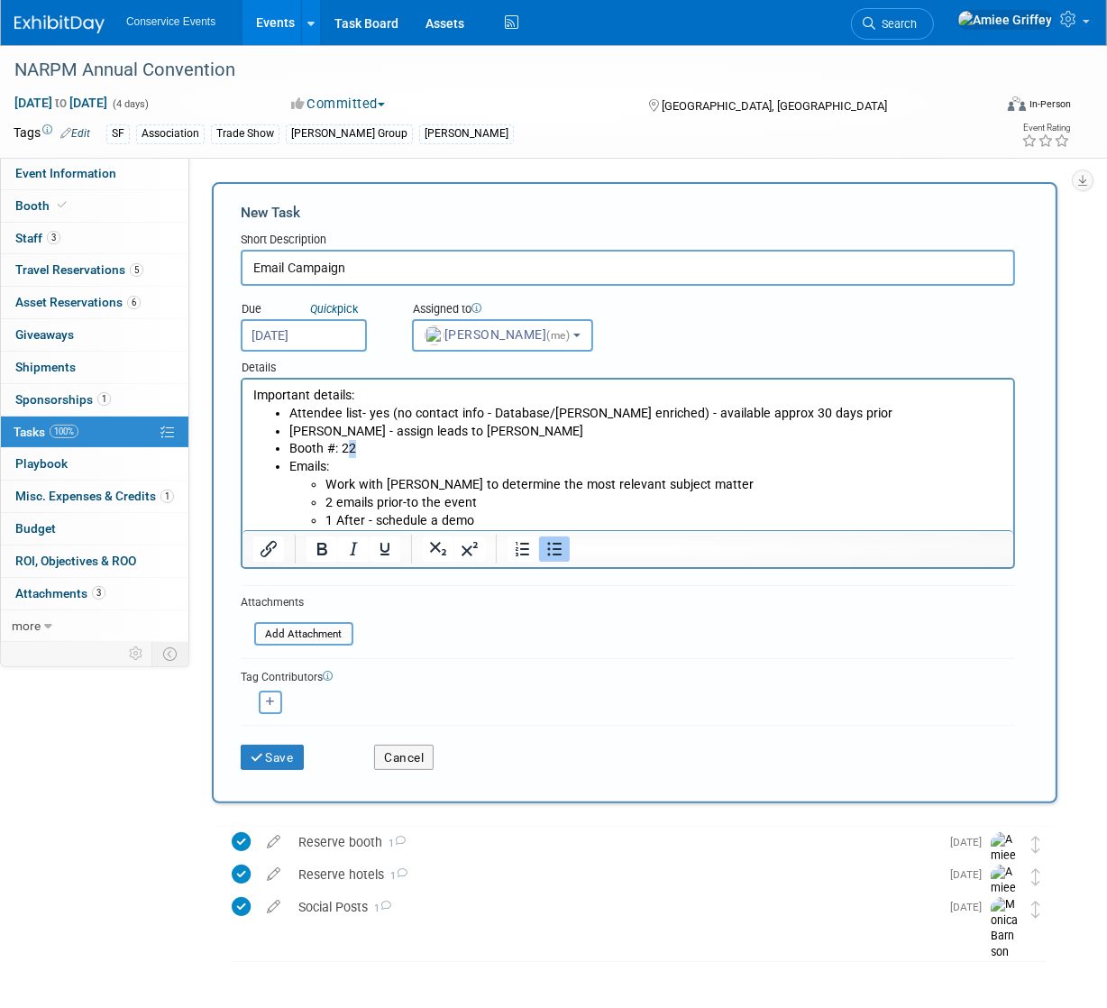
drag, startPoint x: 360, startPoint y: 450, endPoint x: 342, endPoint y: 448, distance: 18.1
click at [342, 448] on li "Booth #: 22" at bounding box center [645, 449] width 714 height 18
click at [488, 521] on li "1 After - schedule a demo" at bounding box center [663, 521] width 678 height 18
drag, startPoint x: 488, startPoint y: 521, endPoint x: 288, endPoint y: 521, distance: 200.1
click at [289, 521] on ul "Work with Zach Beck to determine the most relevant subject matter 2 emails prio…" at bounding box center [645, 502] width 714 height 53
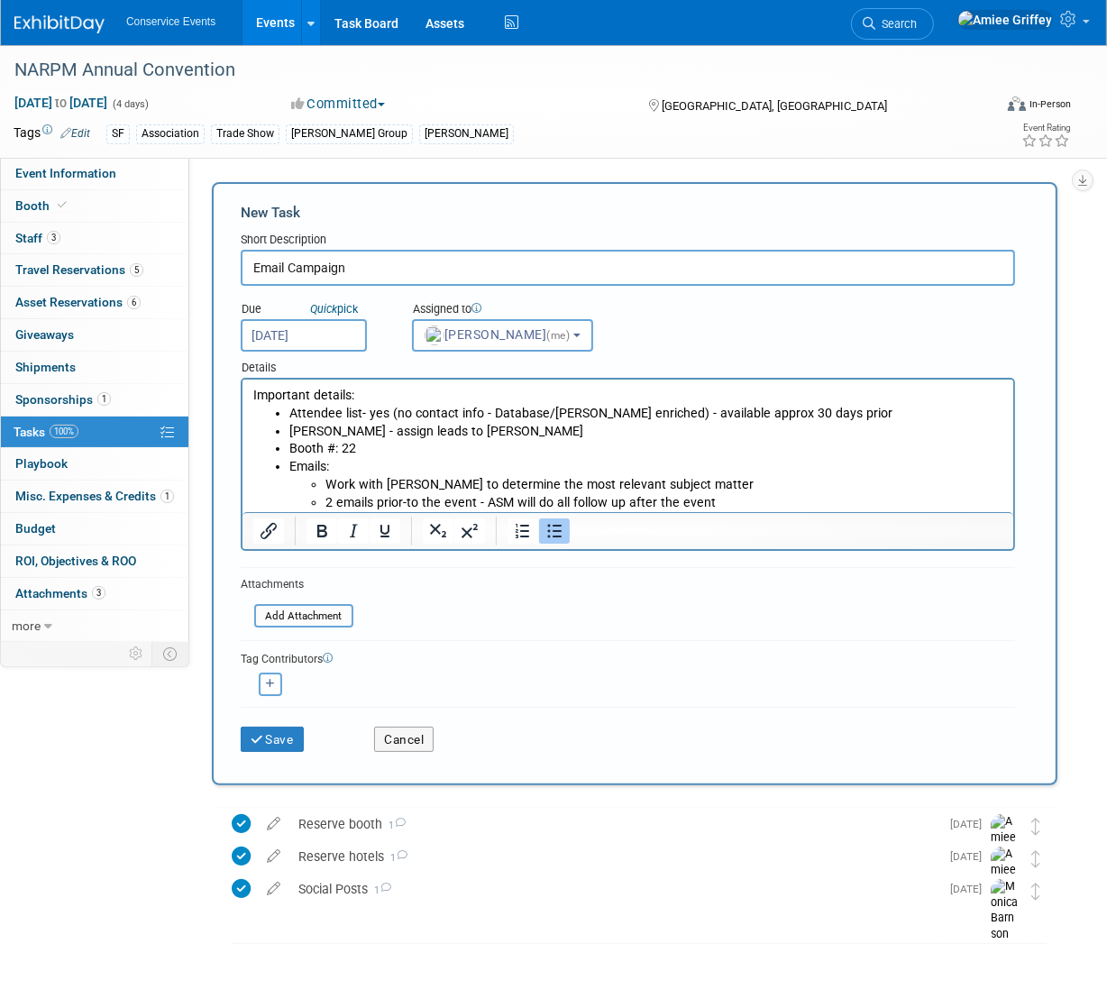
click at [762, 414] on li "Attendee list- yes (no contact info - Database/Mobly enriched) - available appr…" at bounding box center [645, 414] width 714 height 18
drag, startPoint x: 820, startPoint y: 414, endPoint x: 746, endPoint y: 415, distance: 73.9
click at [746, 415] on li "Attendee list- yes (no contact info - Database/Mobly enriched) - available appr…" at bounding box center [645, 414] width 714 height 18
click at [634, 413] on li "Attendee list- yes (no contact info - Database/Mobly enriched) - available appr…" at bounding box center [645, 414] width 714 height 18
click at [587, 413] on li "Attendee list- yes (no contact info - Database/Mobly enrich) - available approx…" at bounding box center [645, 414] width 714 height 18
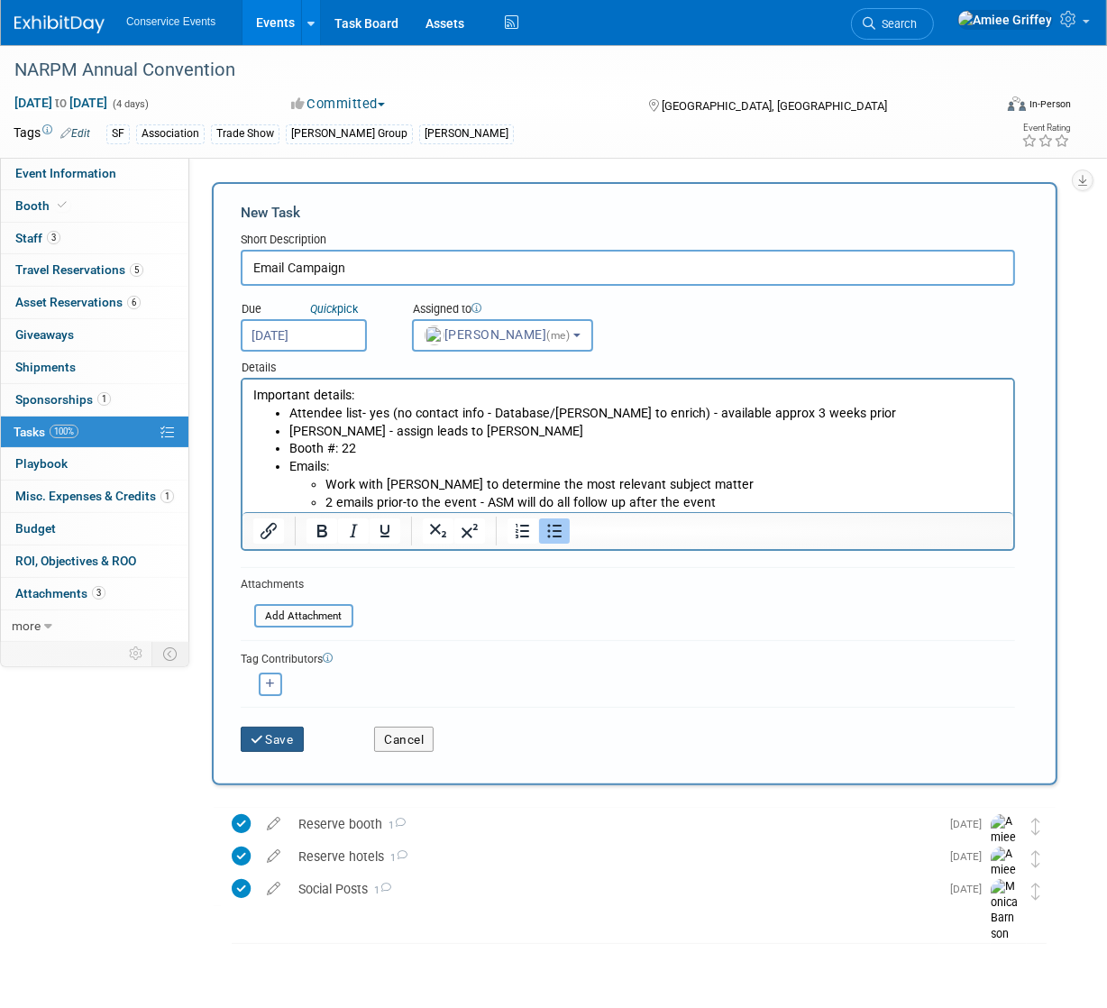
click at [286, 739] on button "Save" at bounding box center [272, 738] width 63 height 25
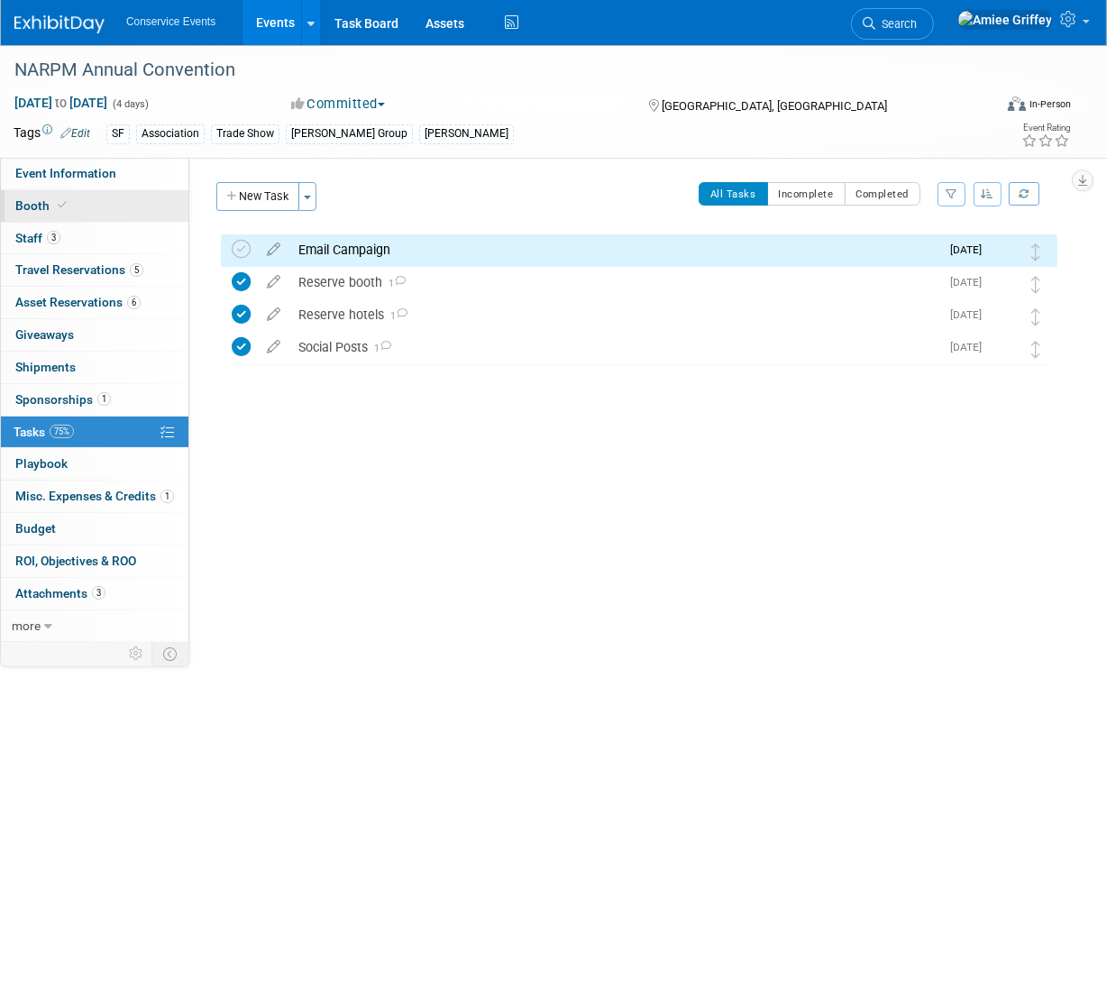
click at [48, 214] on link "Booth" at bounding box center [94, 206] width 187 height 32
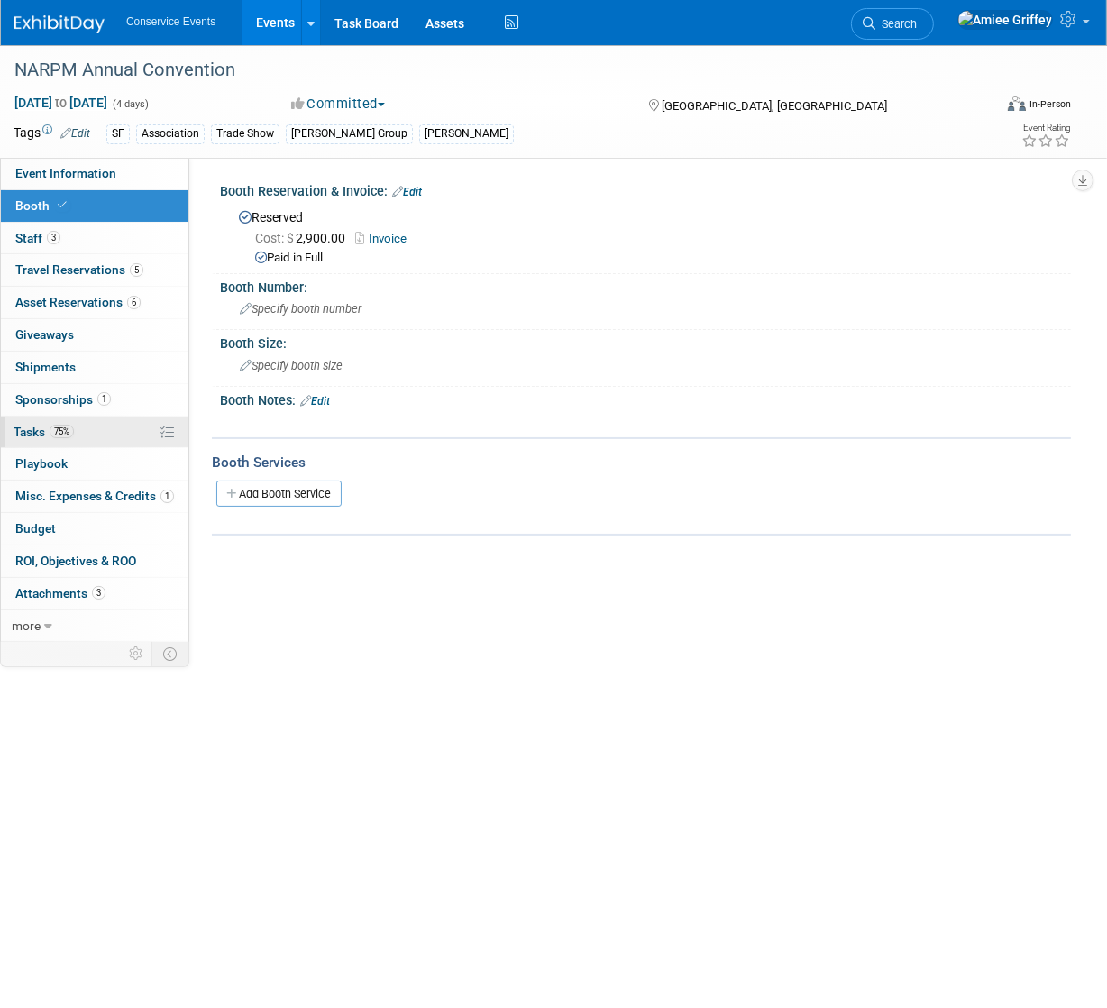
click at [54, 421] on link "75% Tasks 75%" at bounding box center [94, 432] width 187 height 32
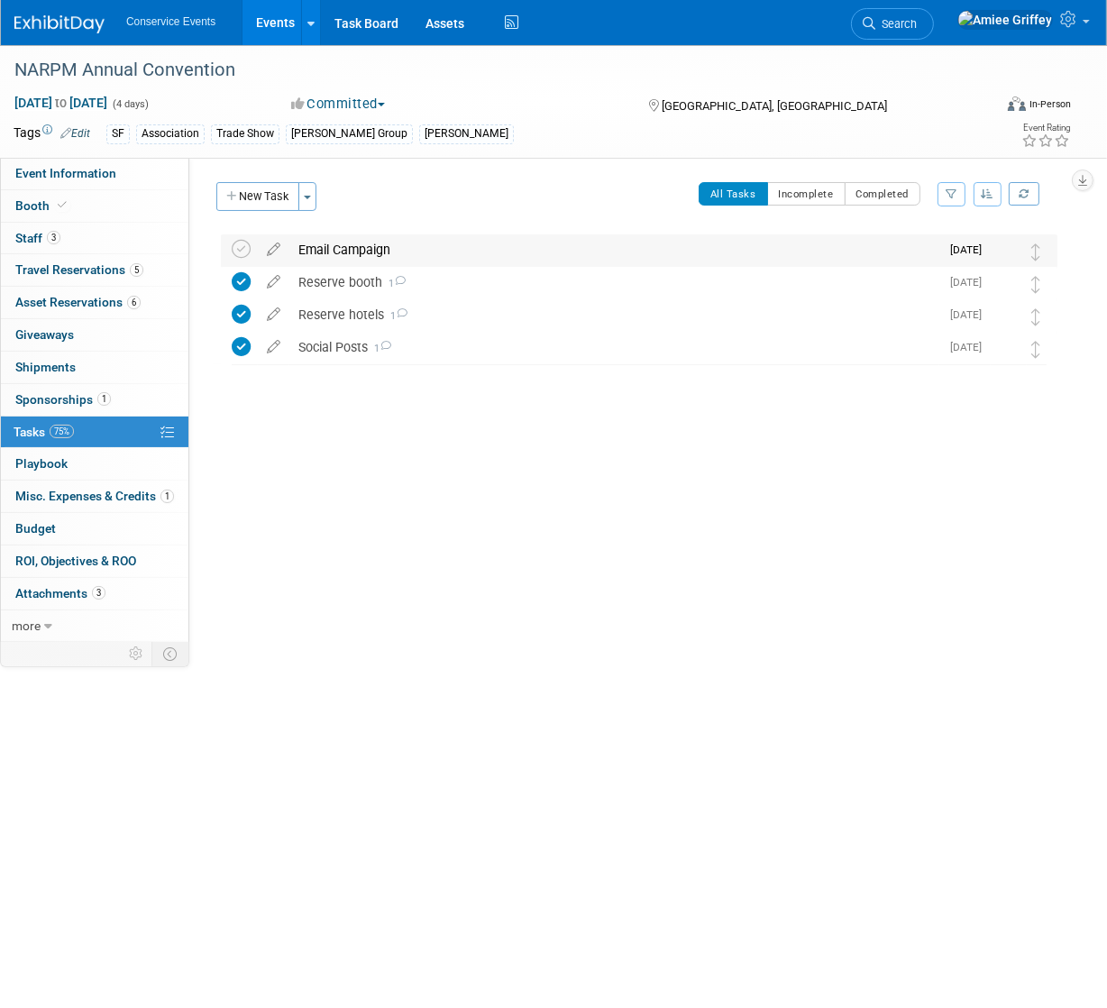
click at [342, 247] on div "Email Campaign" at bounding box center [614, 249] width 650 height 31
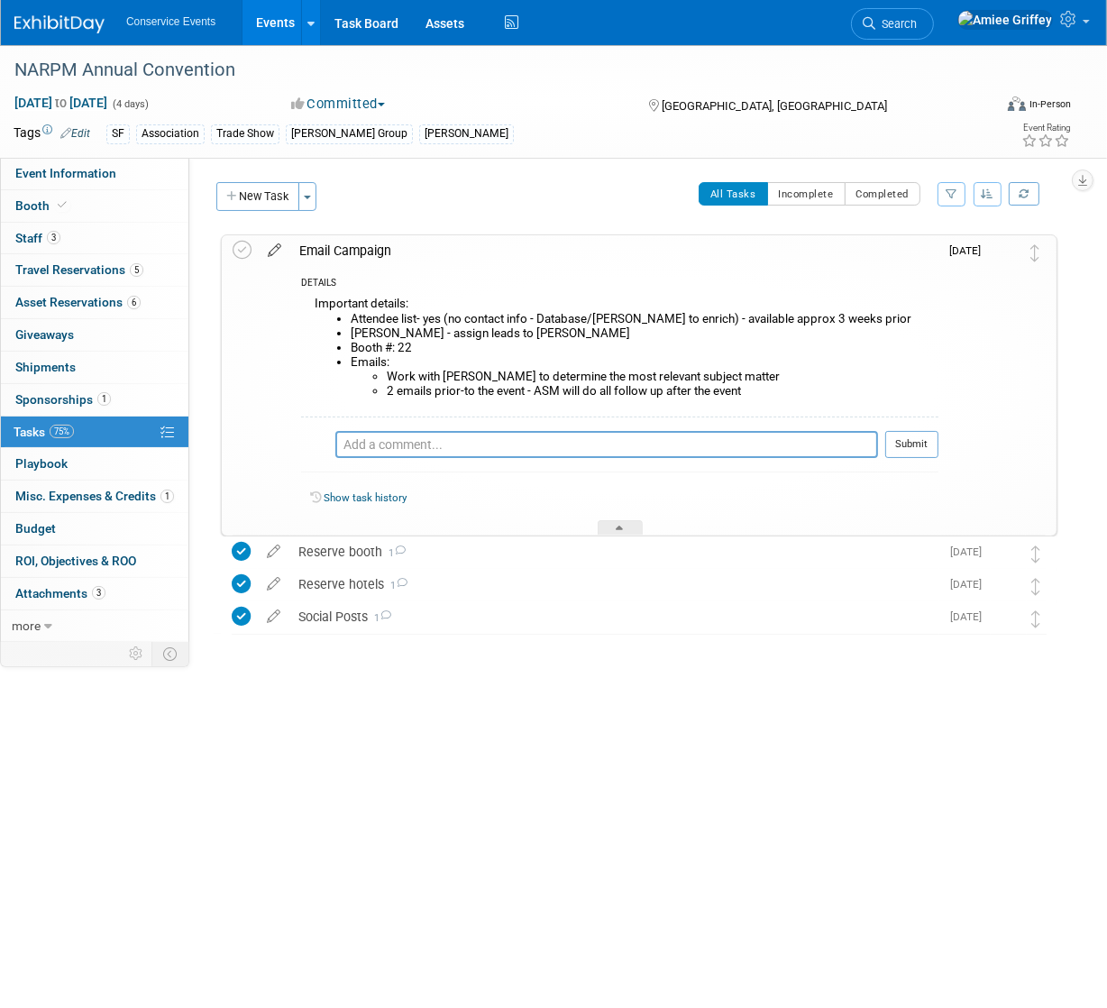
click at [279, 257] on icon at bounding box center [275, 246] width 32 height 23
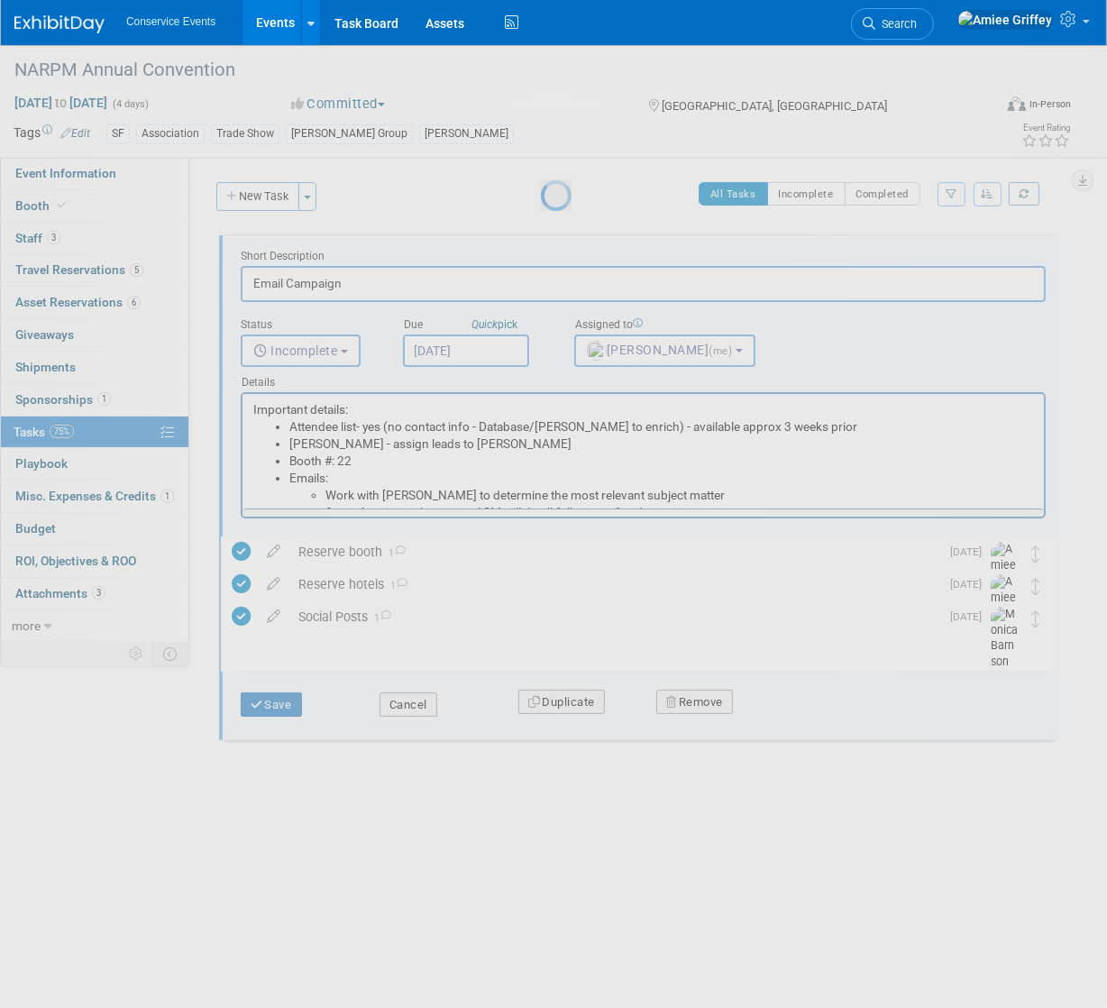
scroll to position [0, 0]
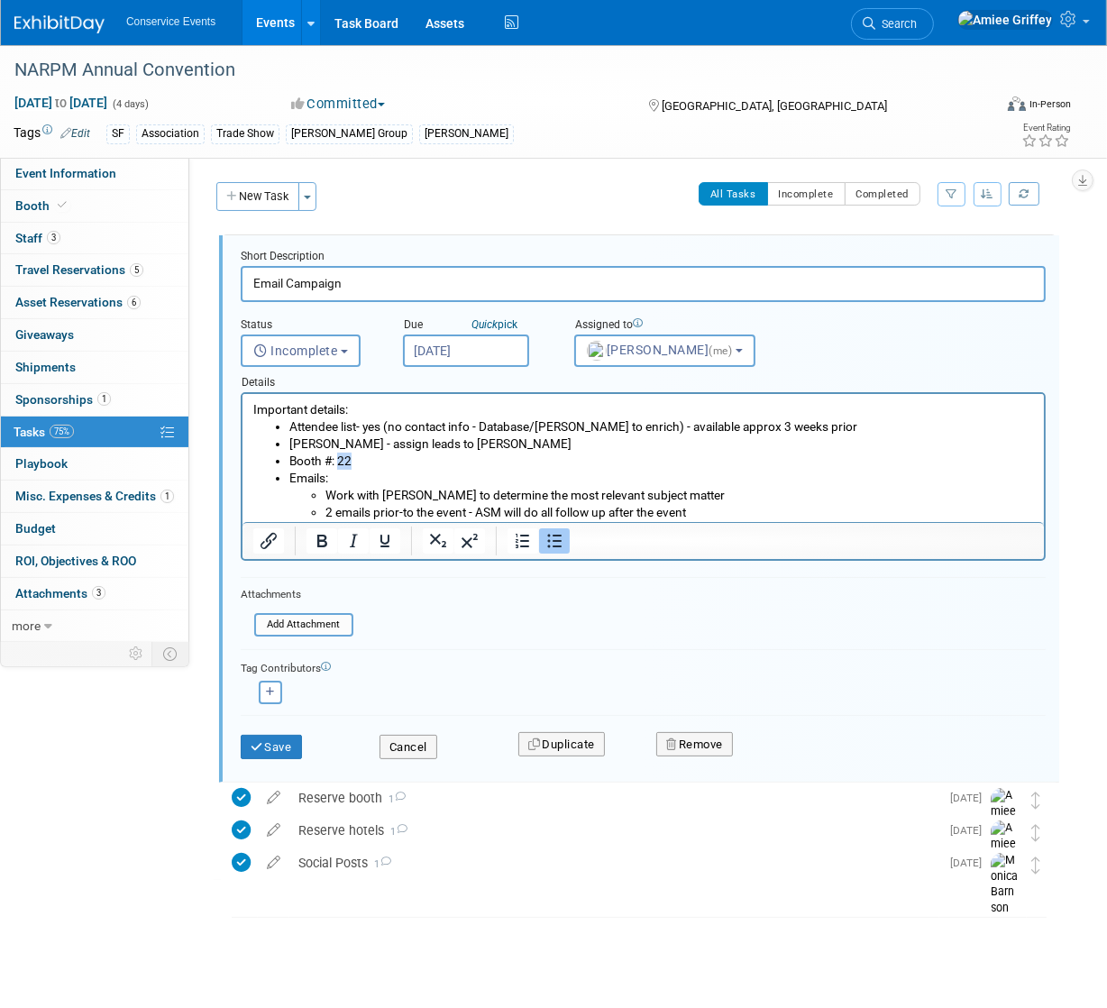
drag, startPoint x: 364, startPoint y: 460, endPoint x: 340, endPoint y: 456, distance: 24.6
click at [340, 456] on li "Booth #: 22" at bounding box center [660, 460] width 744 height 17
click at [277, 753] on button "Save" at bounding box center [271, 747] width 61 height 25
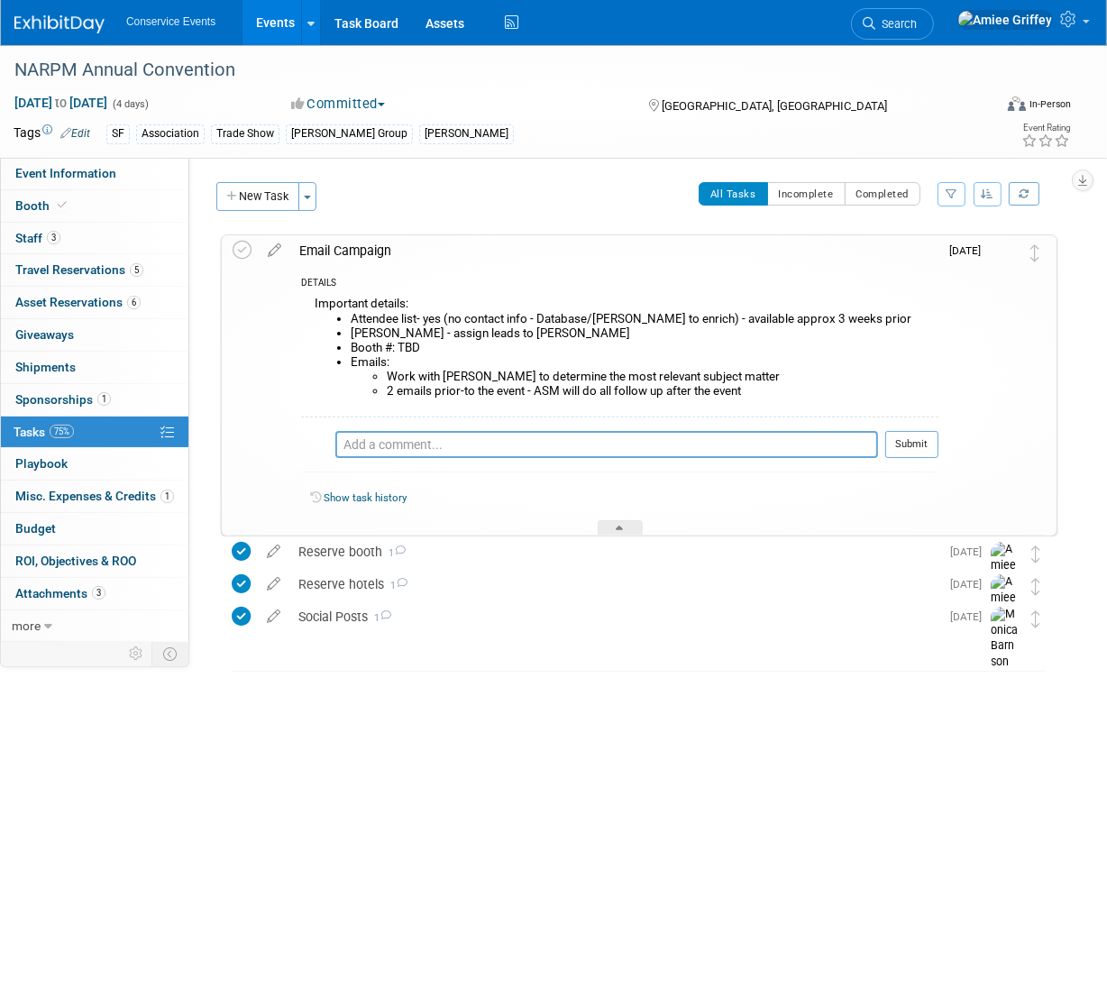
click at [351, 247] on div "Email Campaign" at bounding box center [614, 250] width 648 height 31
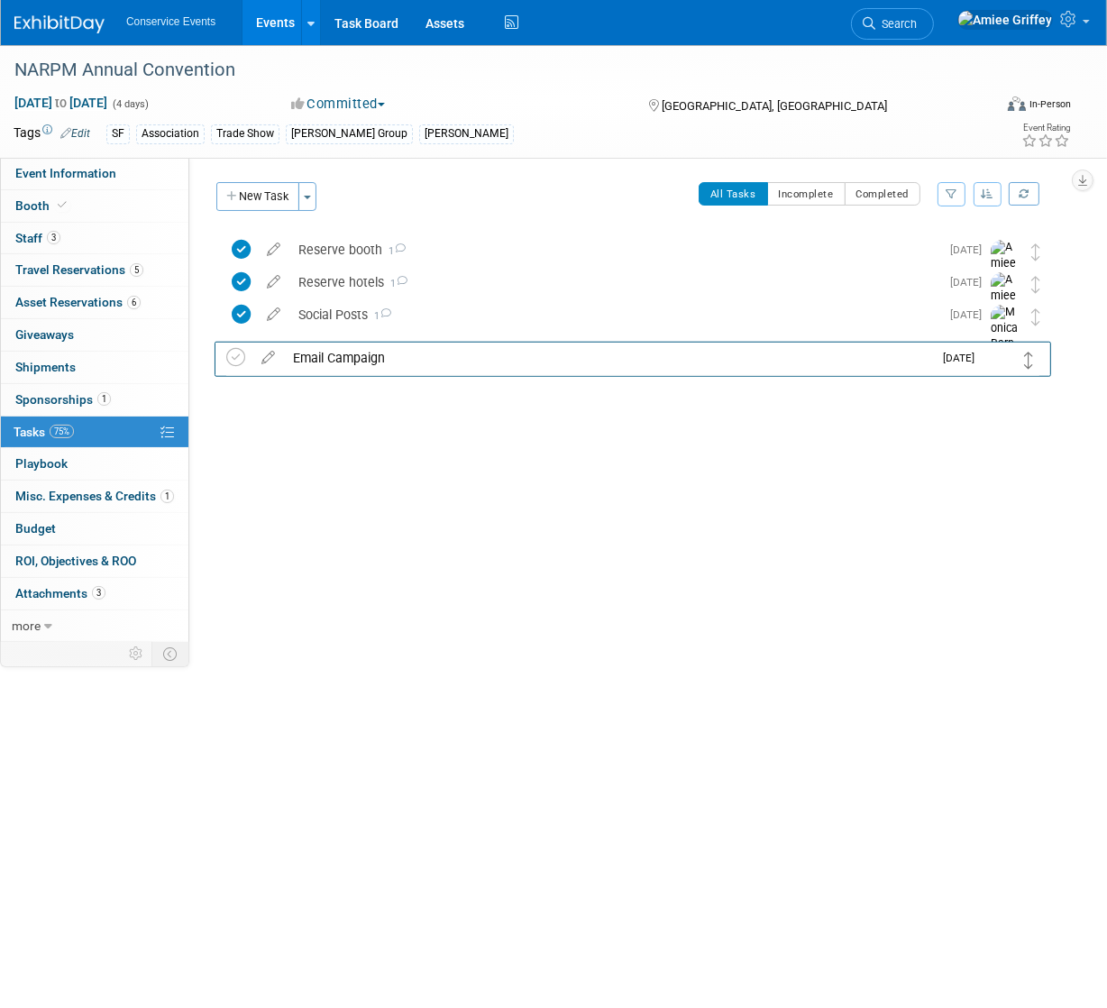
drag, startPoint x: 1035, startPoint y: 249, endPoint x: 1027, endPoint y: 357, distance: 108.4
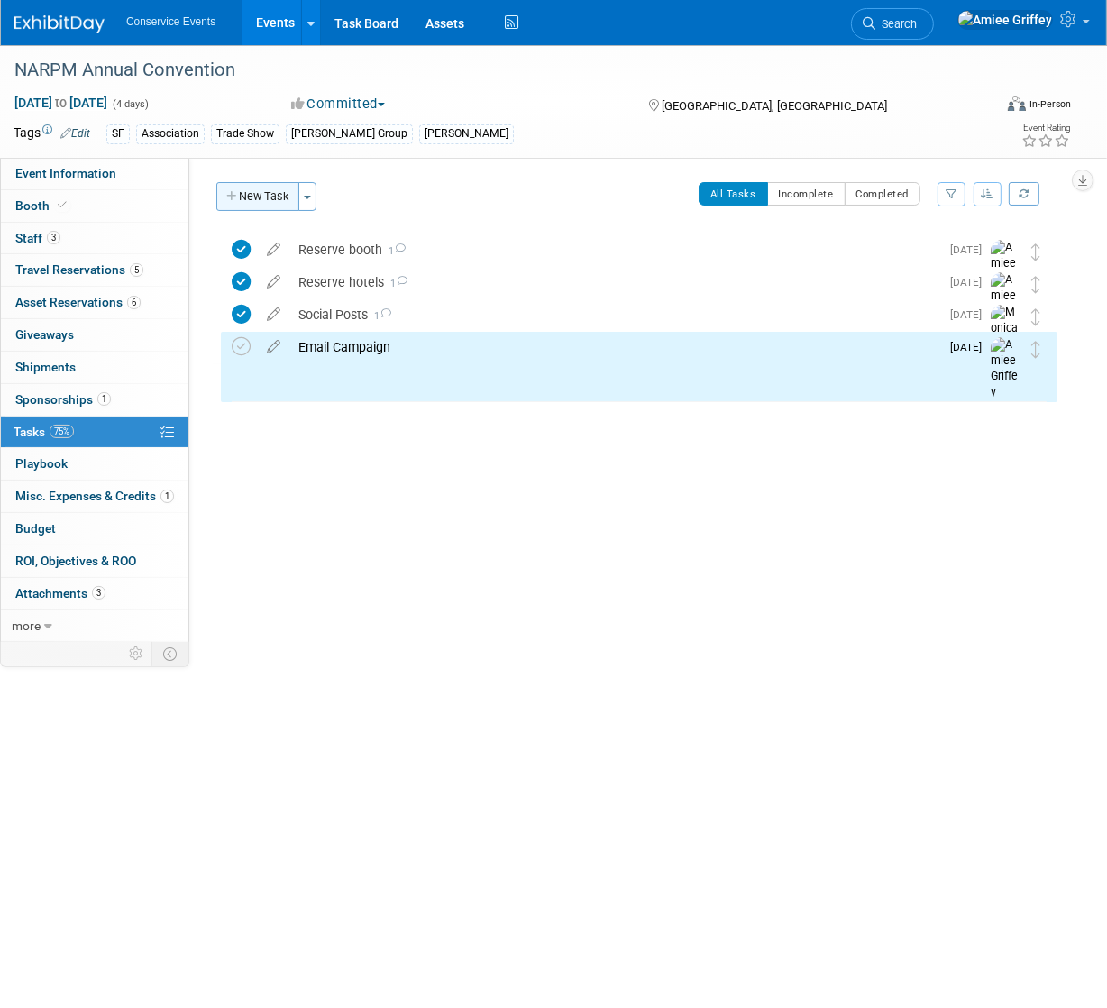
click at [274, 196] on button "New Task" at bounding box center [257, 196] width 83 height 29
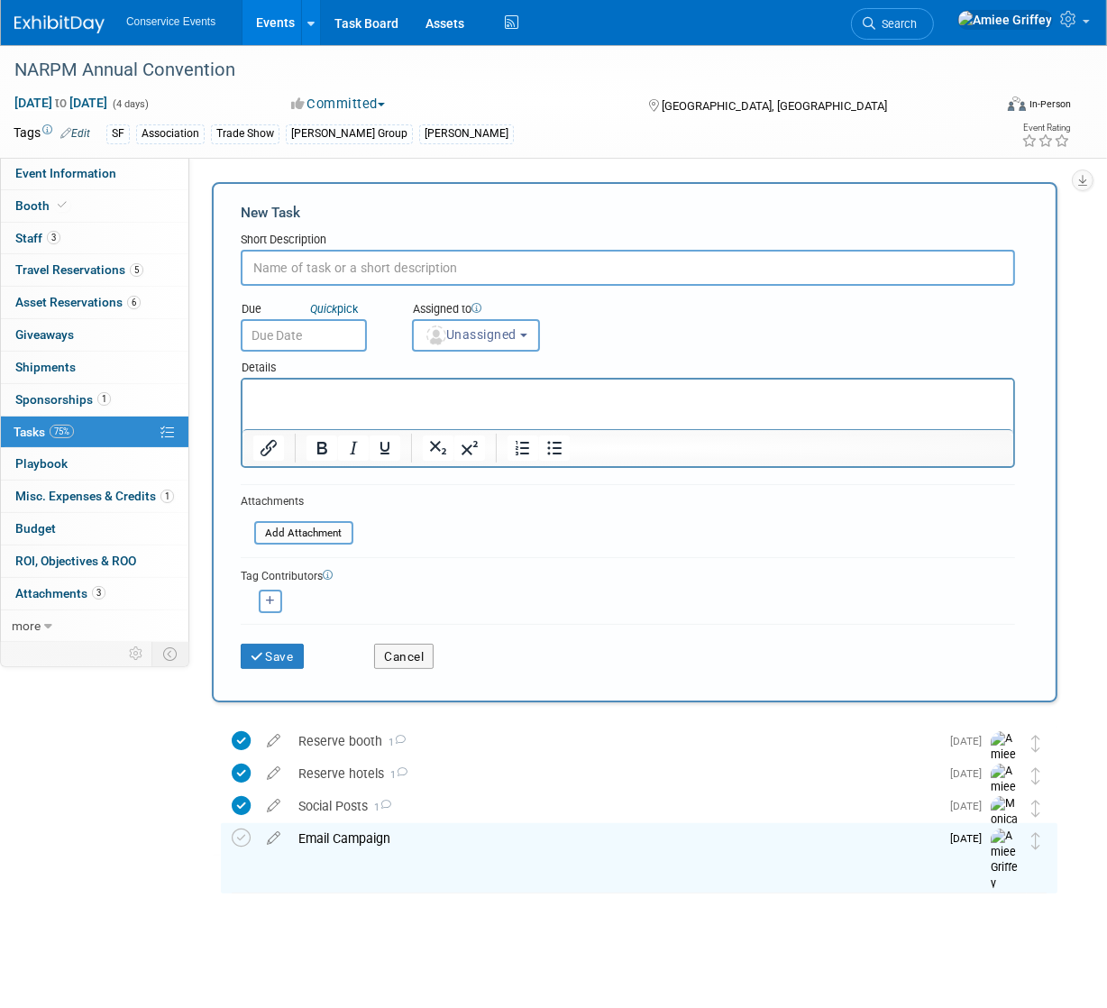
click at [302, 273] on input "text" at bounding box center [628, 268] width 774 height 36
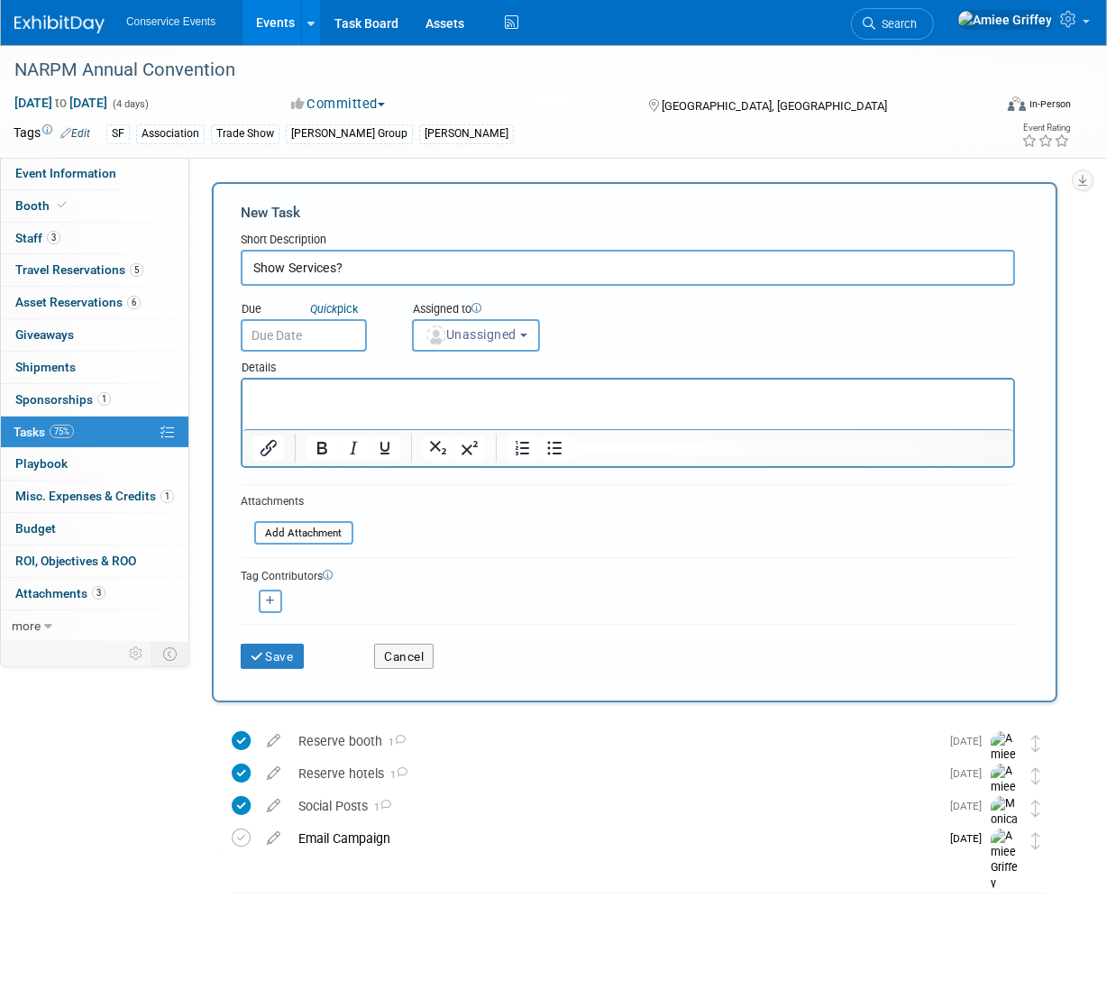
type input "Show Services?"
click at [300, 331] on input "text" at bounding box center [304, 335] width 126 height 32
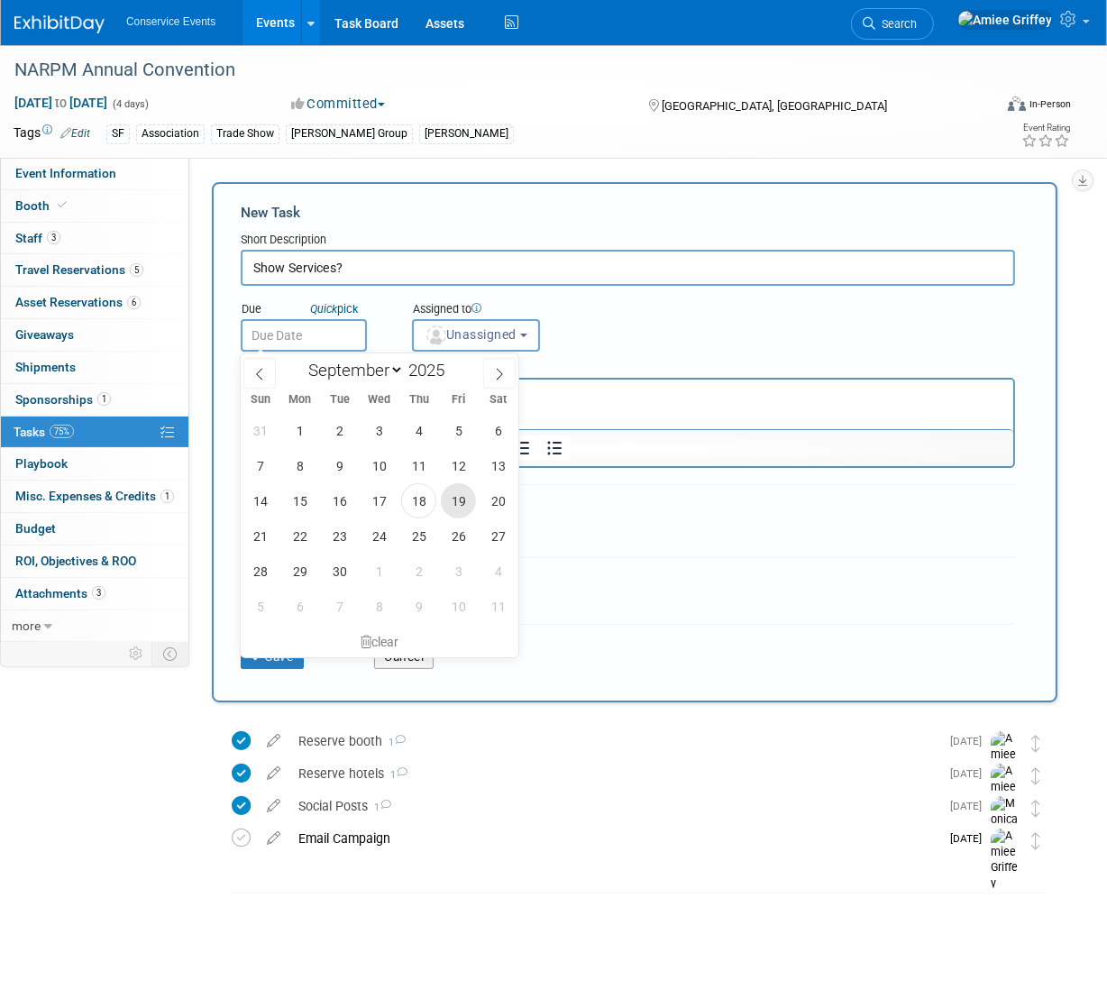
click at [469, 499] on span "19" at bounding box center [458, 500] width 35 height 35
type input "Sep 19, 2025"
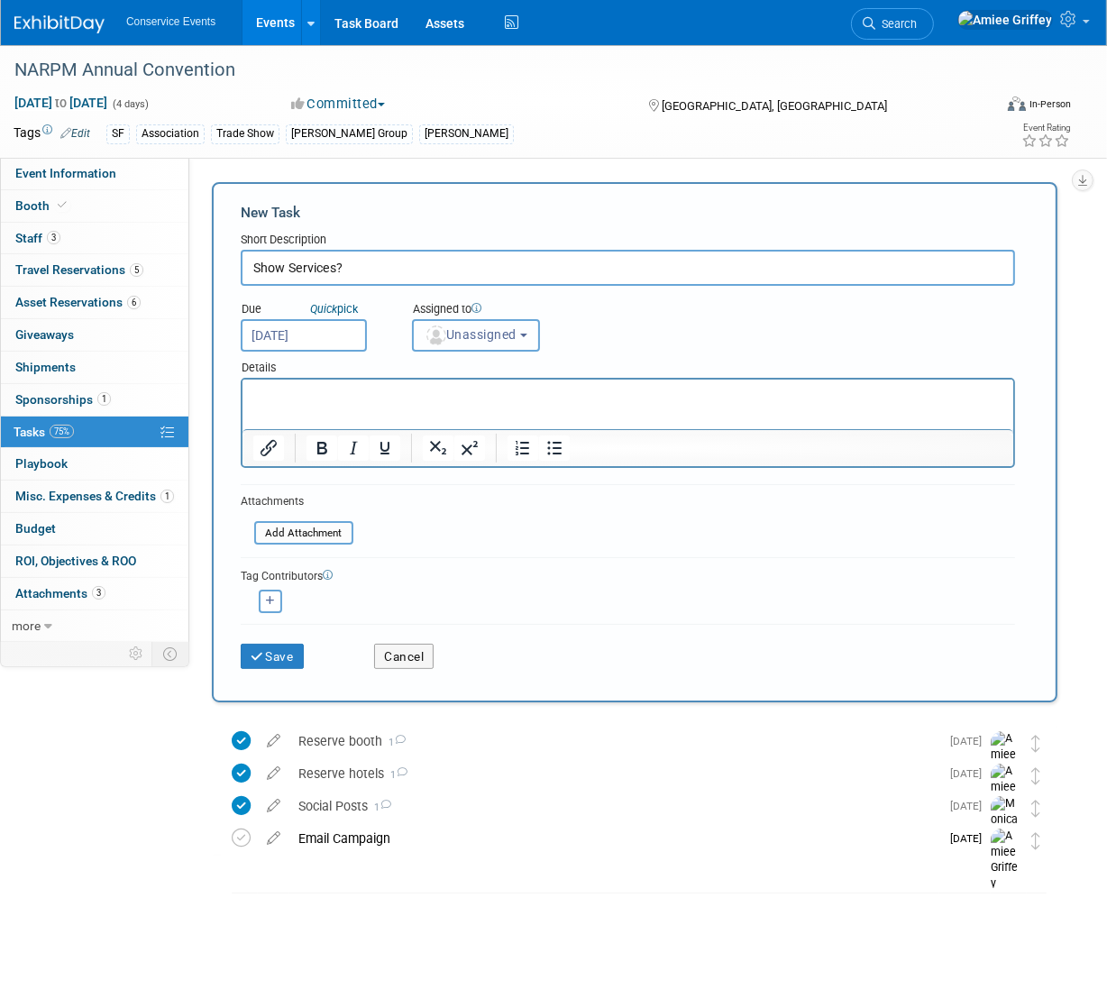
click at [495, 336] on span "Unassigned" at bounding box center [470, 334] width 92 height 14
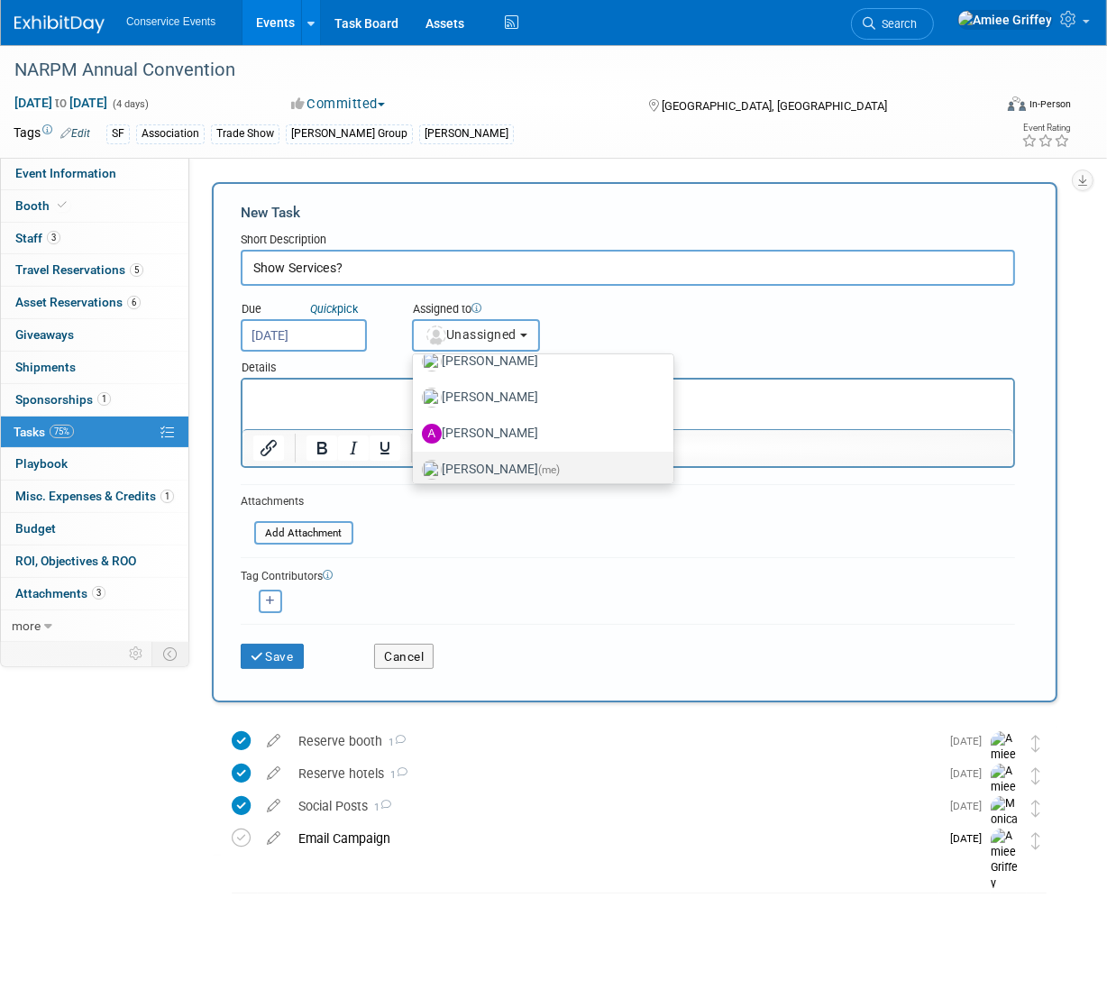
scroll to position [95, 0]
click at [476, 461] on label "[PERSON_NAME] (me)" at bounding box center [538, 466] width 233 height 29
click at [415, 461] on input "[PERSON_NAME] (me)" at bounding box center [410, 464] width 12 height 12
select select "28722387-35c6-4557-bb24-edeacb20f2e1"
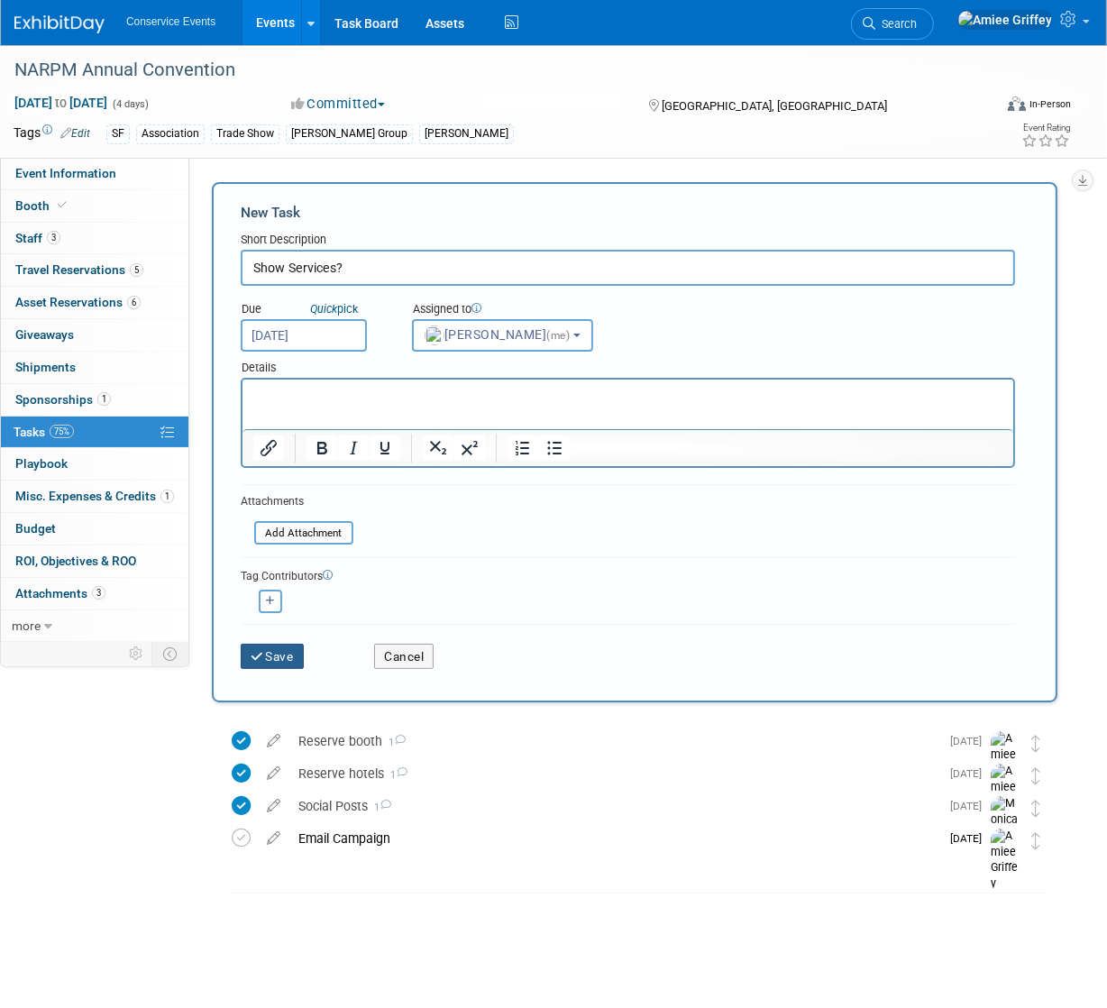
click at [276, 646] on button "Save" at bounding box center [272, 655] width 63 height 25
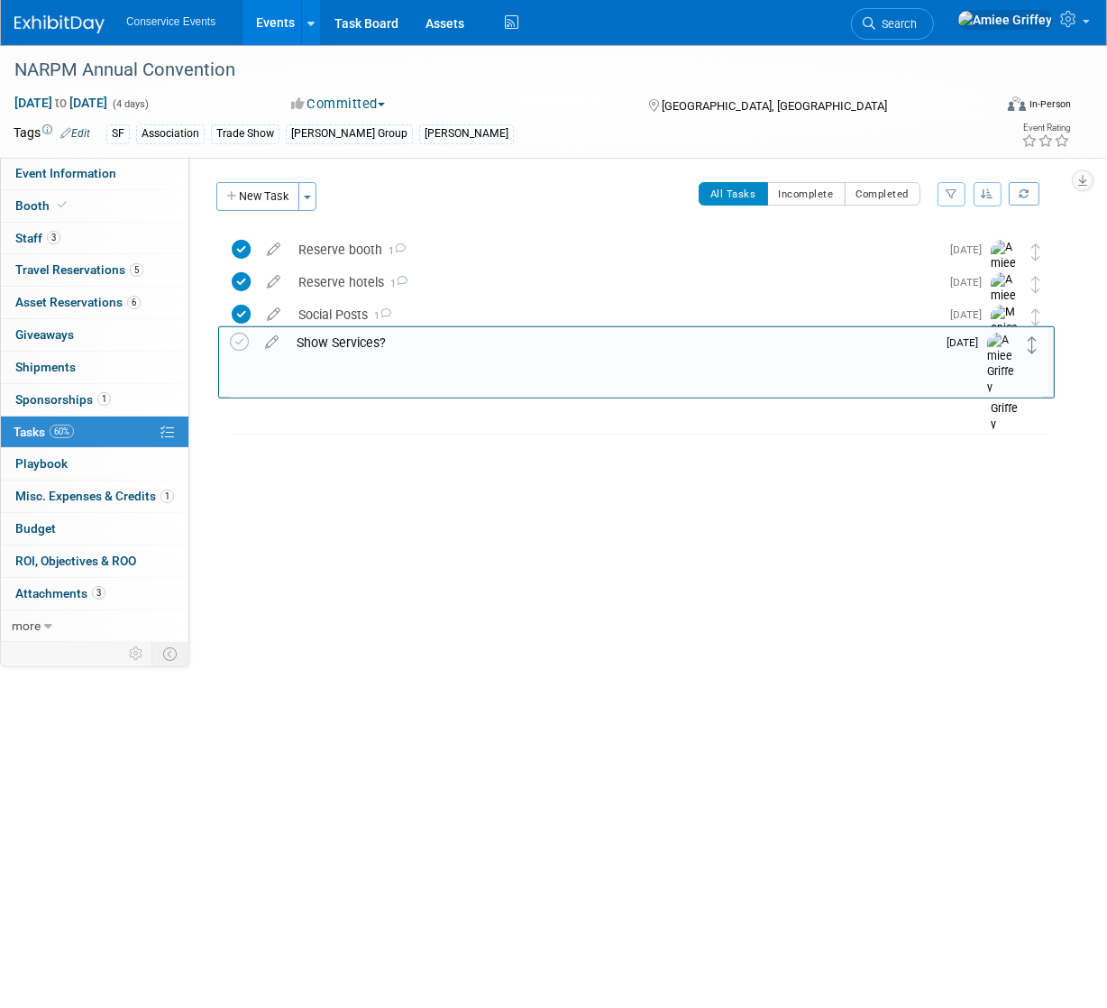
drag, startPoint x: 1035, startPoint y: 251, endPoint x: 1033, endPoint y: 342, distance: 91.9
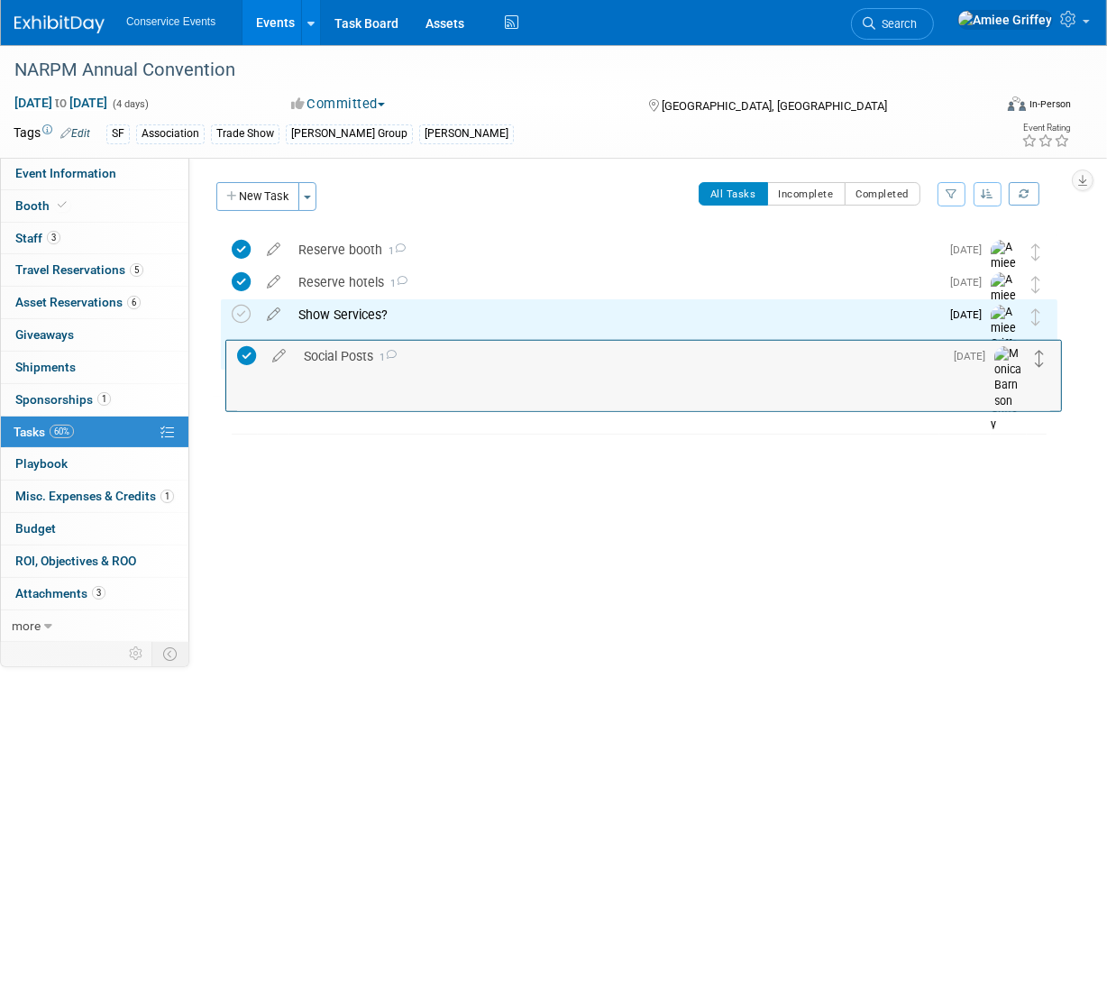
drag, startPoint x: 1036, startPoint y: 313, endPoint x: 1040, endPoint y: 353, distance: 40.7
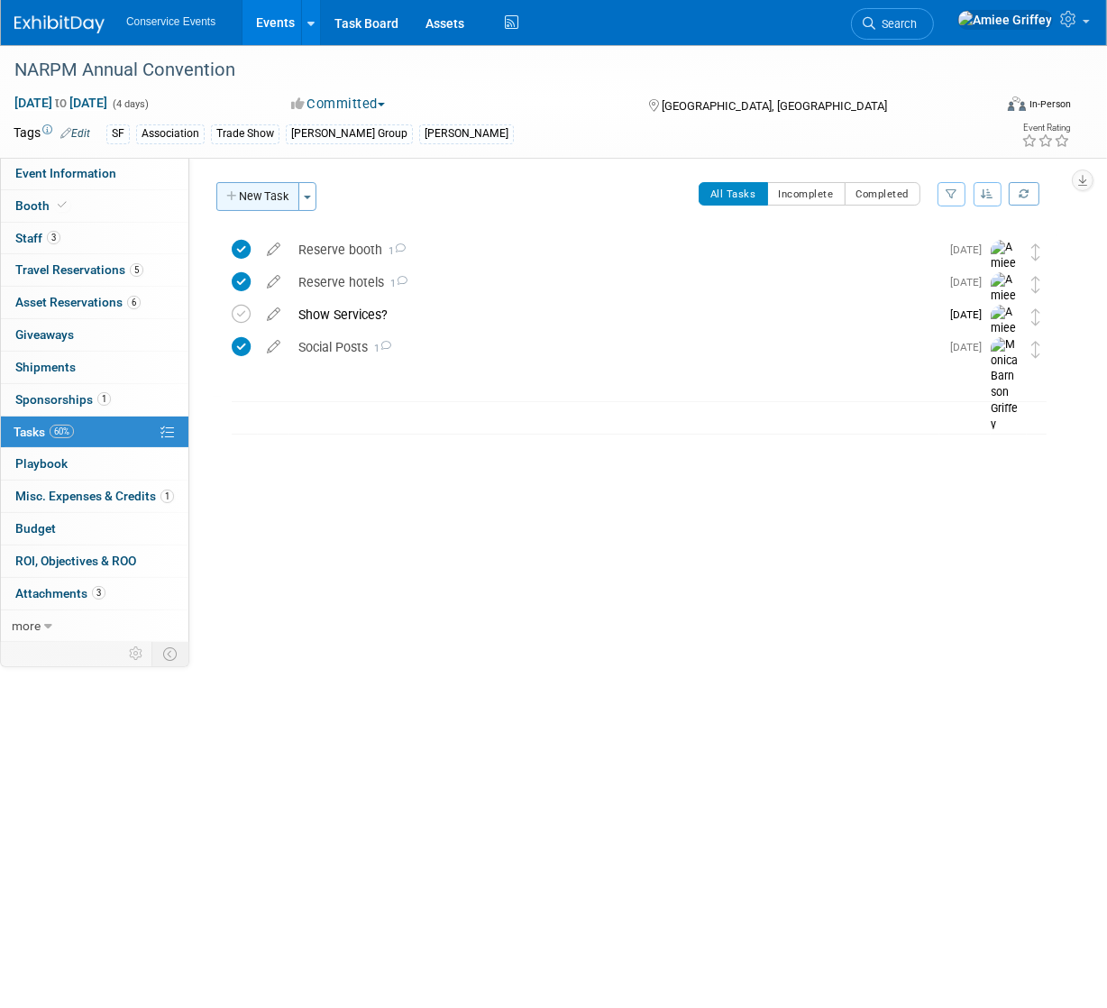
click at [264, 193] on button "New Task" at bounding box center [257, 196] width 83 height 29
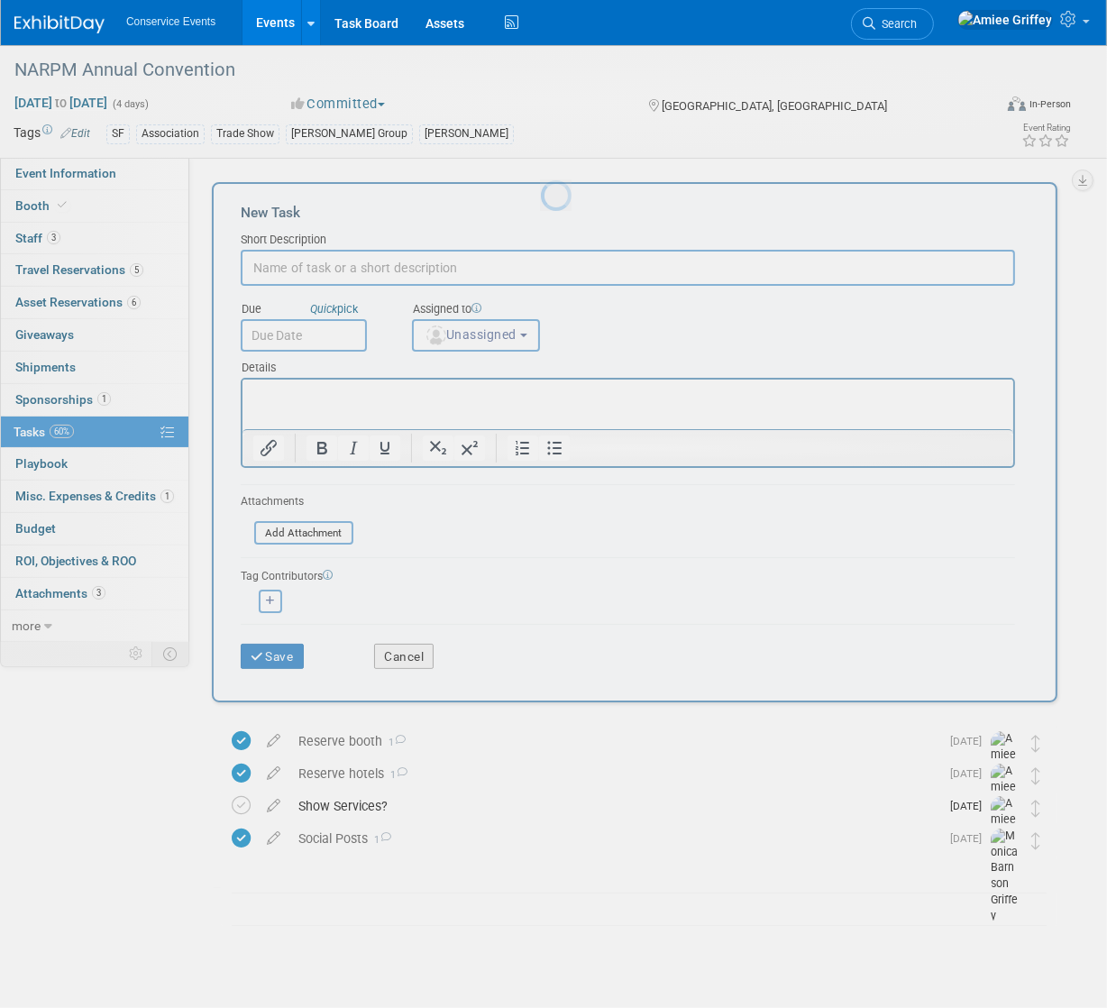
scroll to position [0, 0]
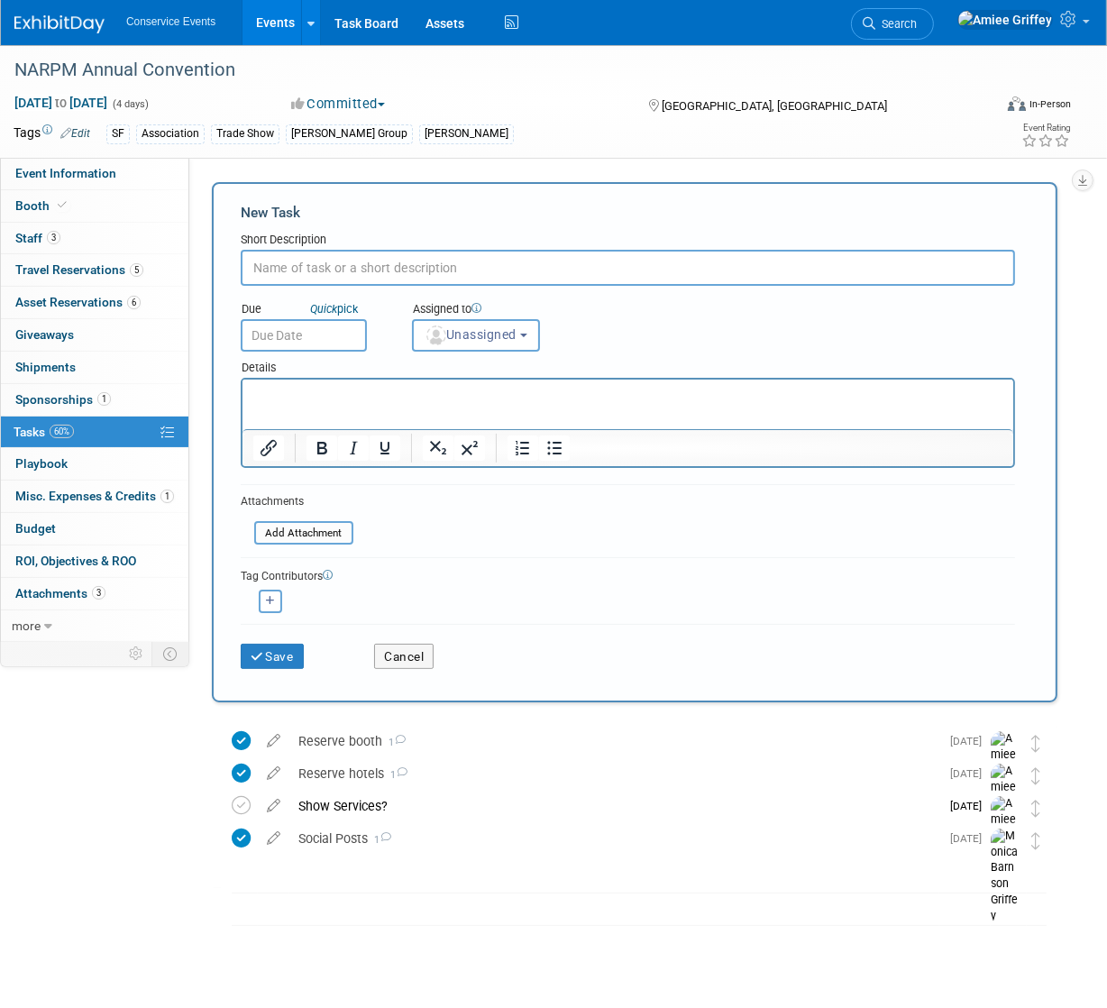
click at [309, 266] on input "text" at bounding box center [628, 268] width 774 height 36
type input "Schedule pre-show call"
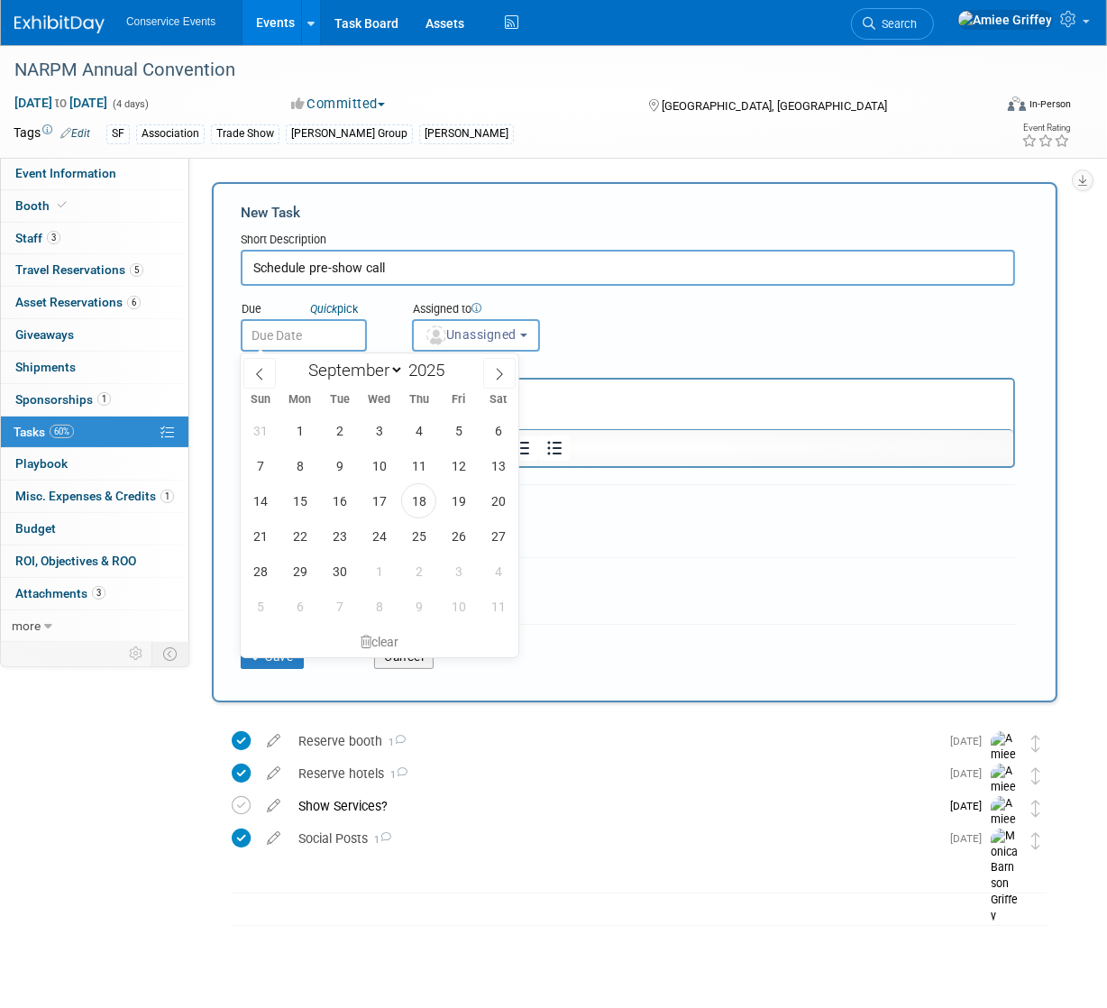
click at [315, 335] on input "text" at bounding box center [304, 335] width 126 height 32
click at [458, 537] on span "26" at bounding box center [458, 535] width 35 height 35
type input "[DATE]"
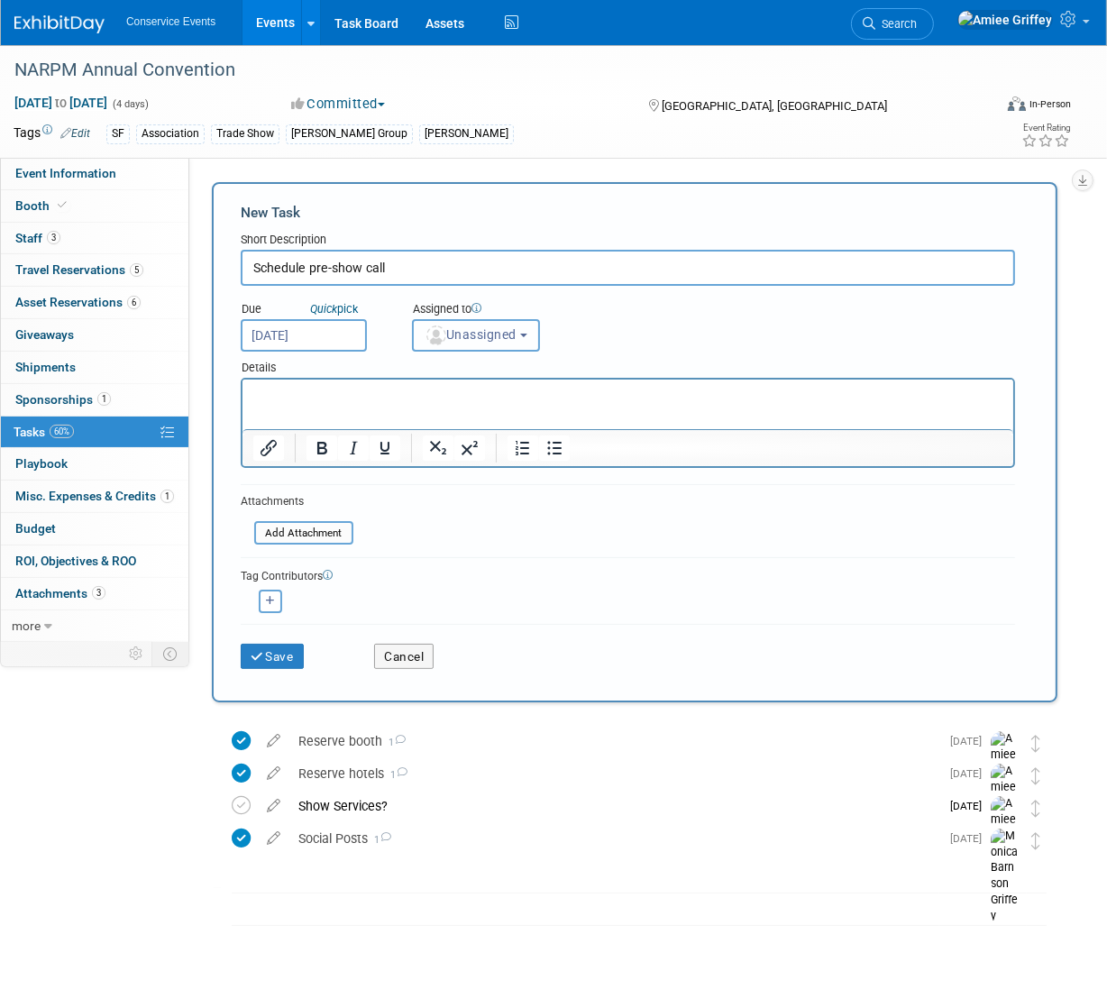
click at [491, 328] on span "Unassigned" at bounding box center [470, 334] width 92 height 14
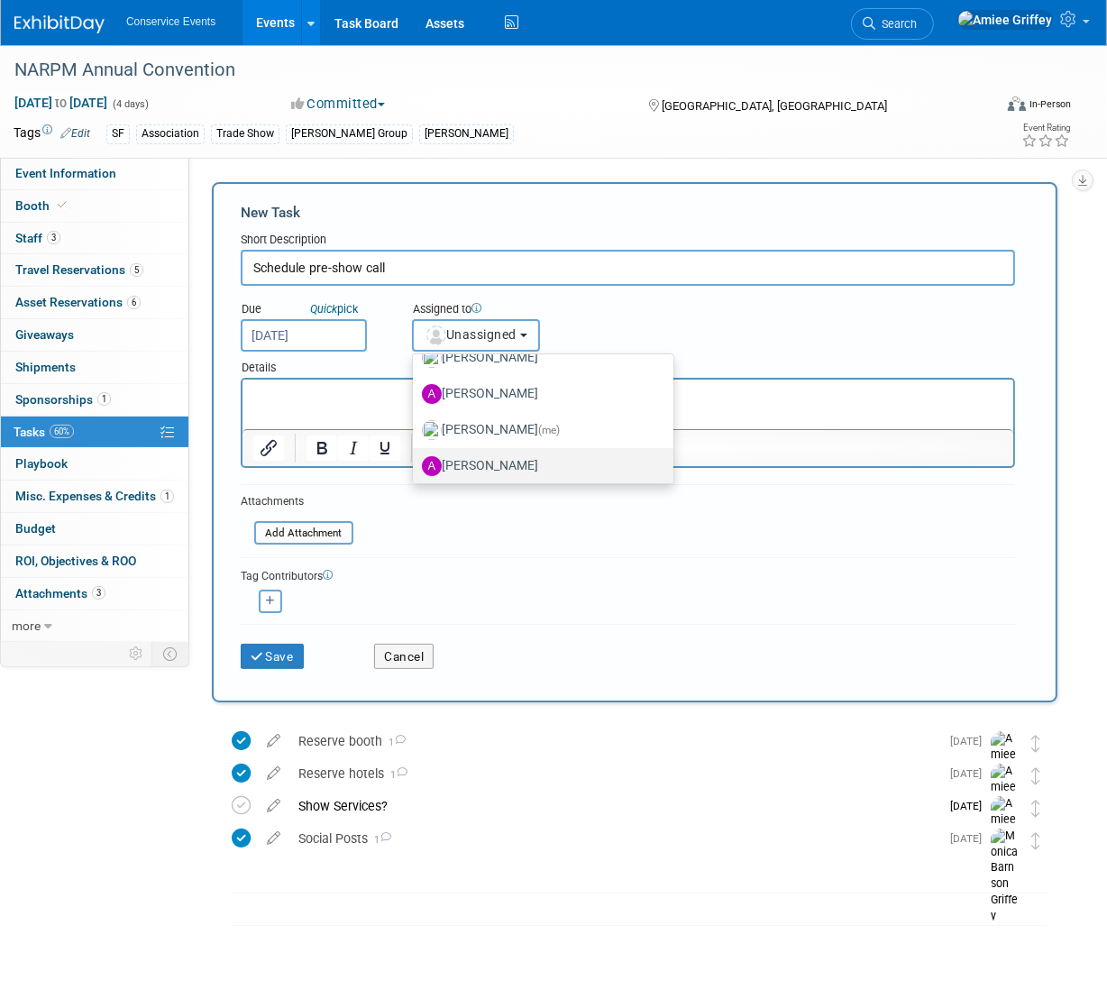
scroll to position [155, 0]
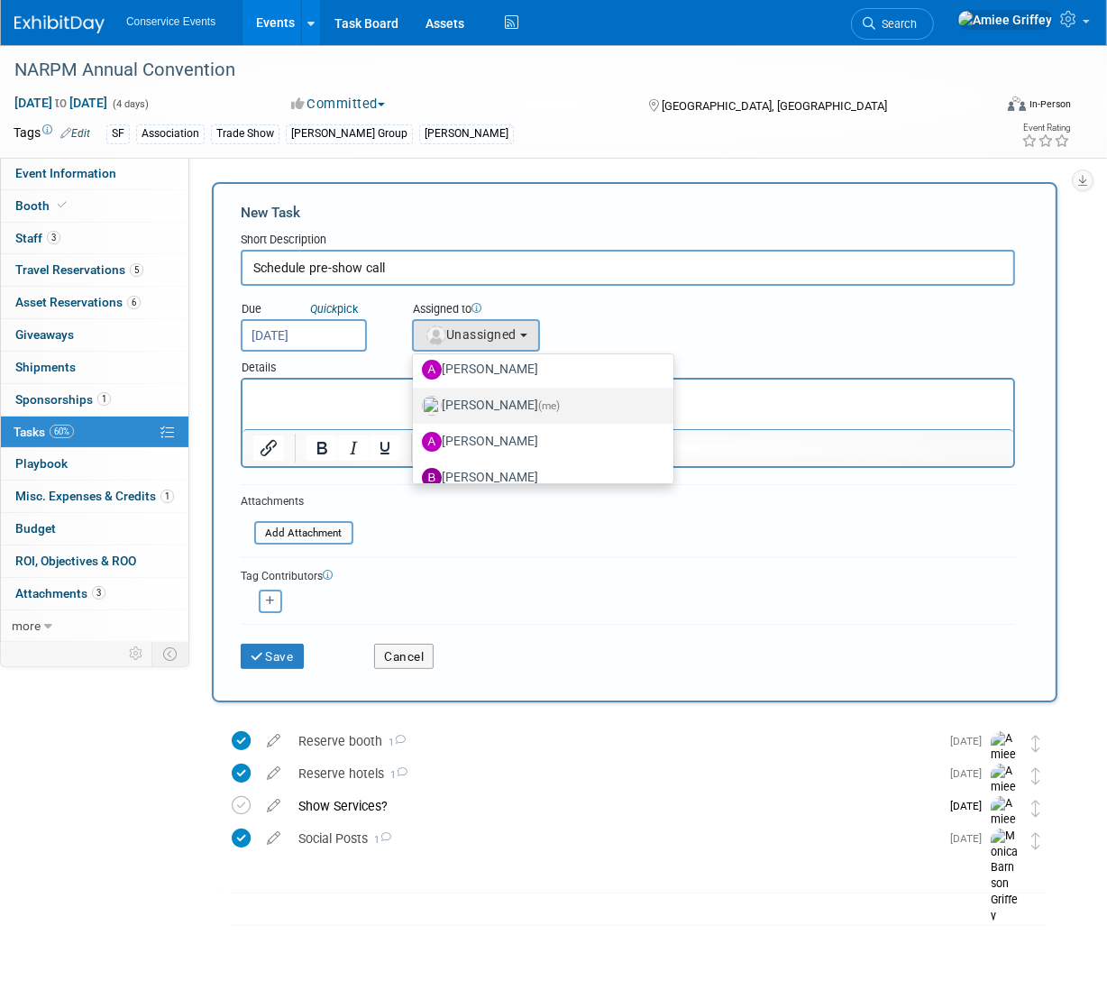
click at [501, 412] on label "[PERSON_NAME] (me)" at bounding box center [538, 405] width 233 height 29
click at [415, 409] on input "[PERSON_NAME] (me)" at bounding box center [410, 403] width 12 height 12
select select "28722387-35c6-4557-bb24-edeacb20f2e1"
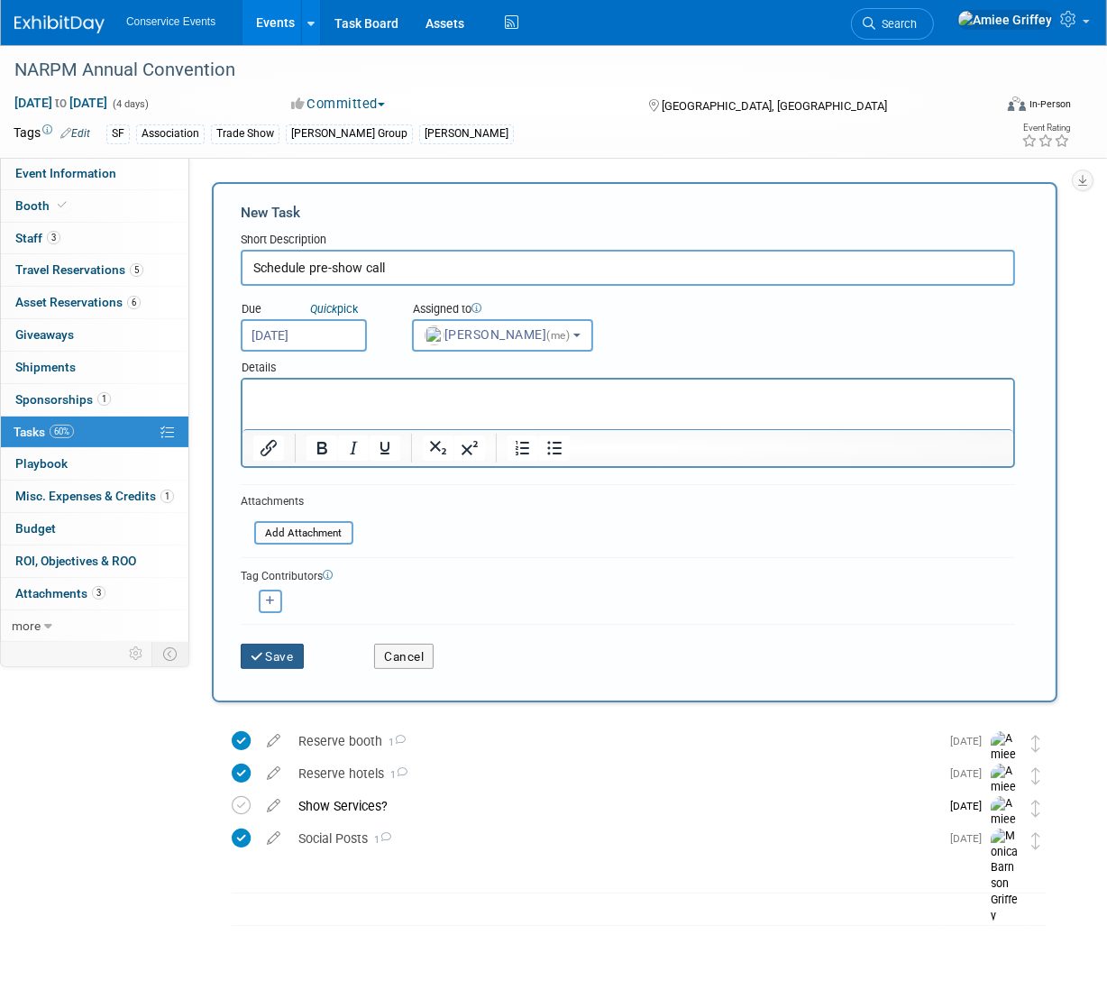
click at [290, 661] on button "Save" at bounding box center [272, 655] width 63 height 25
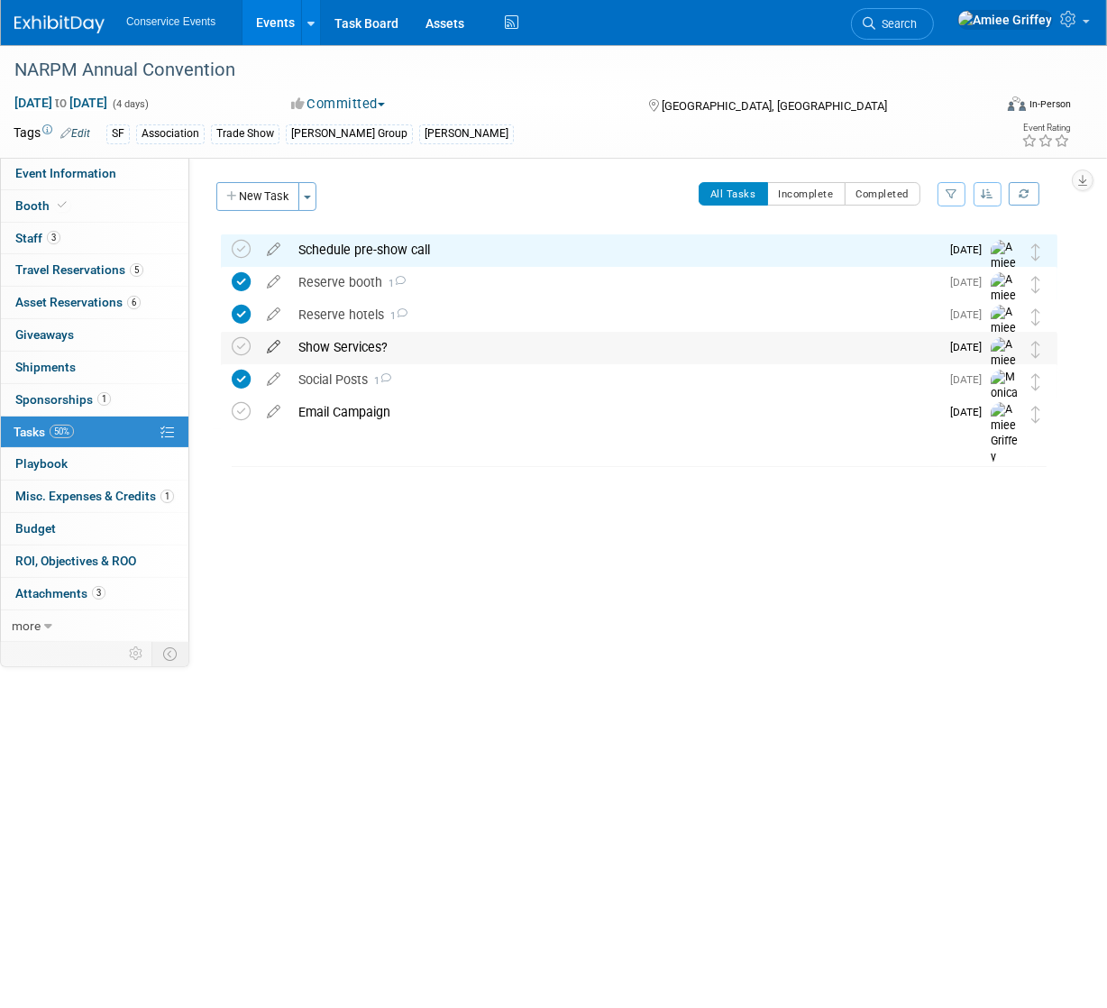
click at [269, 349] on icon at bounding box center [274, 343] width 32 height 23
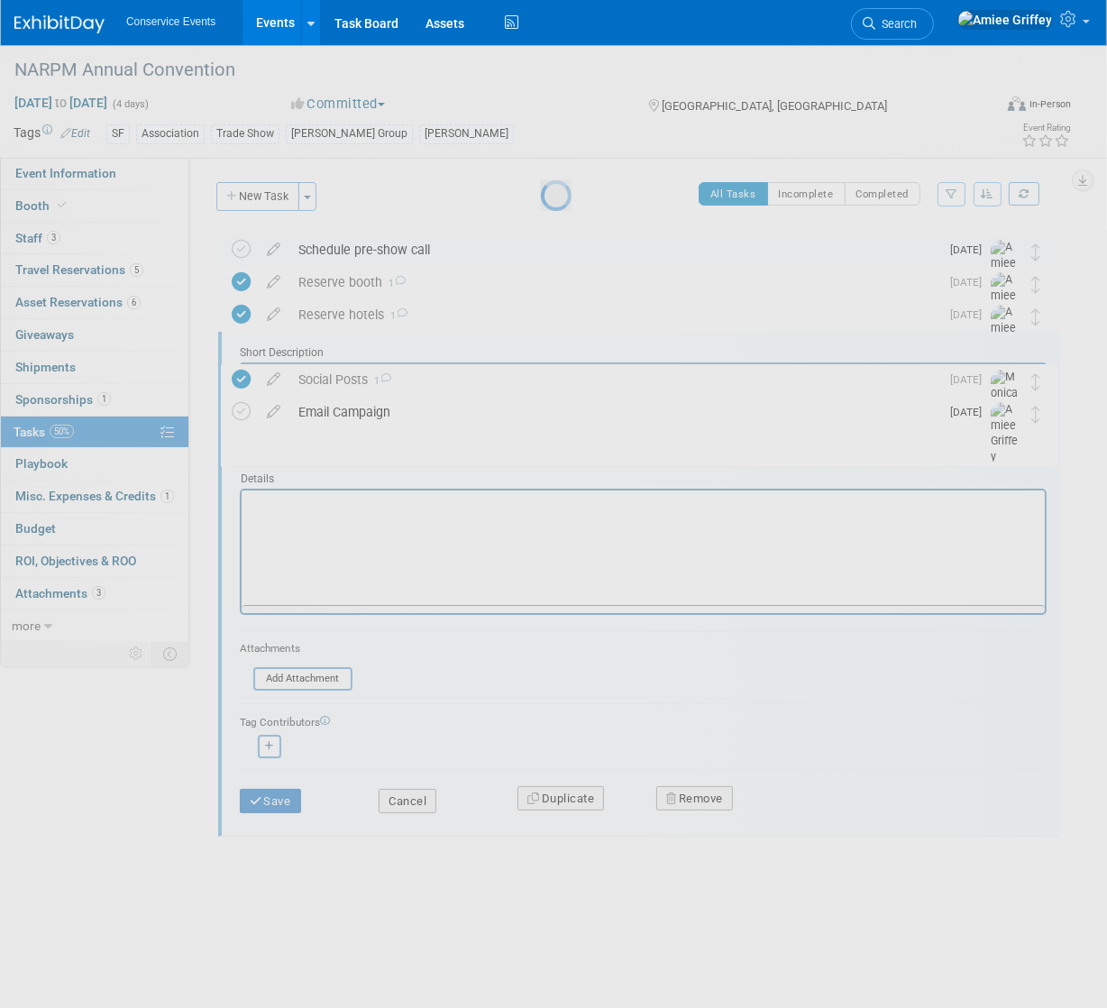
scroll to position [0, 0]
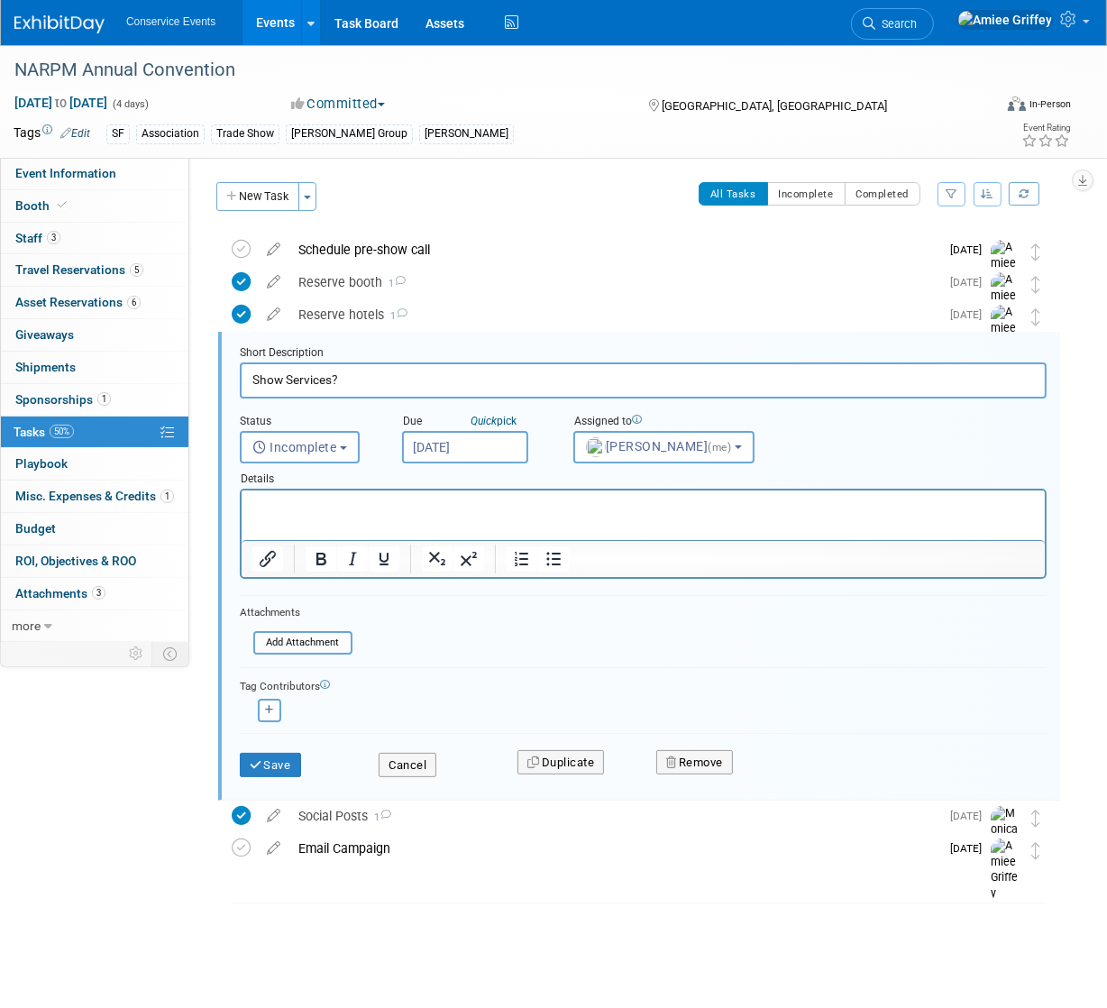
click at [482, 451] on input "Sep 19, 2025" at bounding box center [465, 447] width 126 height 32
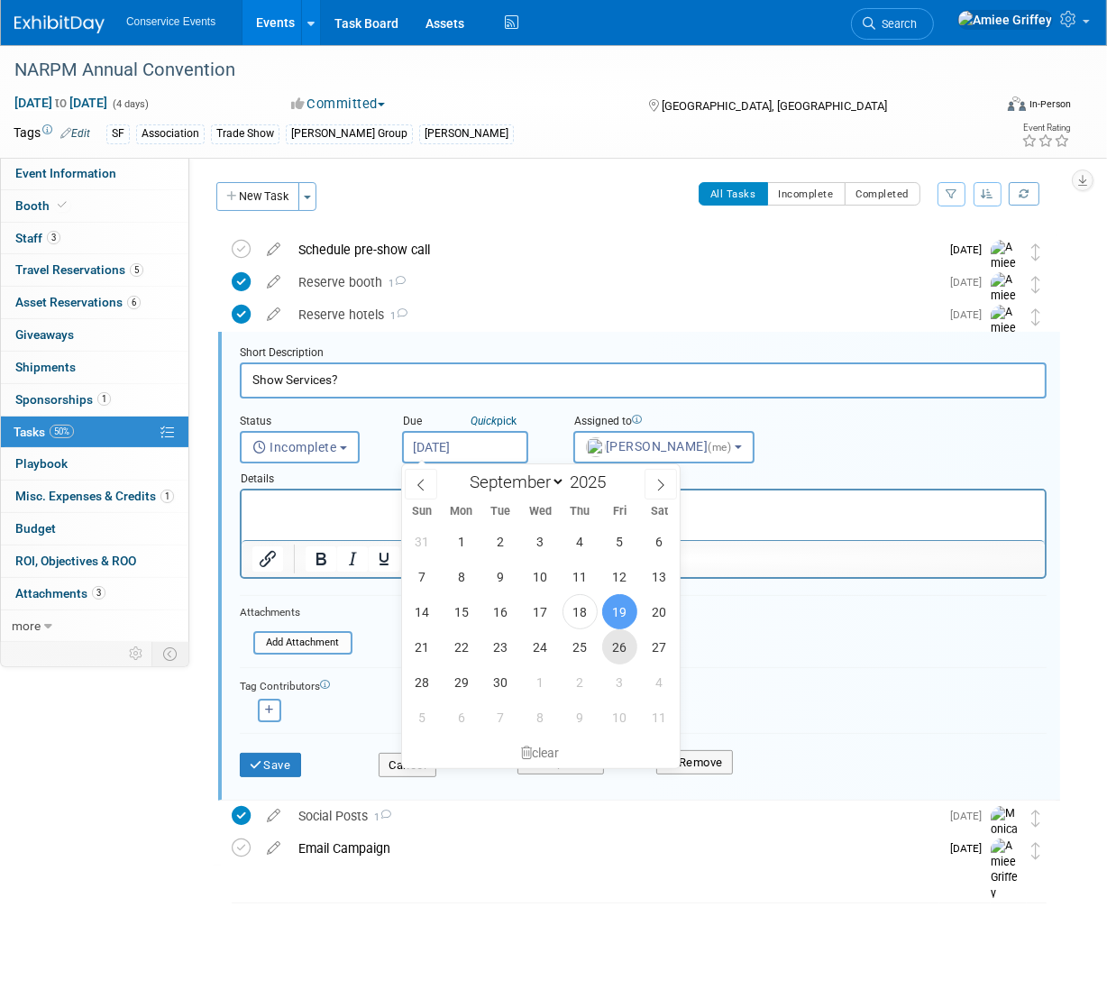
click at [625, 651] on span "26" at bounding box center [619, 646] width 35 height 35
type input "[DATE]"
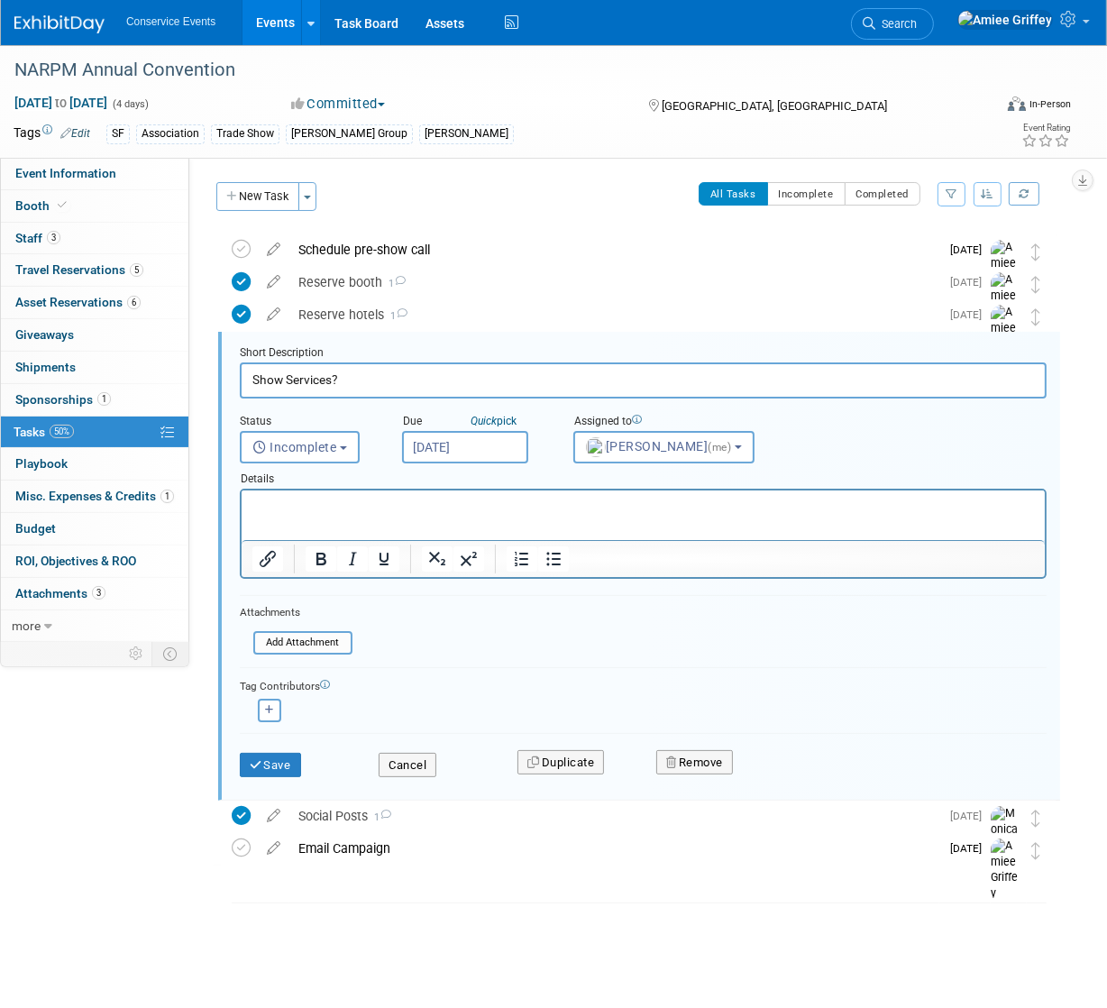
click at [418, 502] on p "Rich Text Area. Press ALT-0 for help." at bounding box center [642, 505] width 782 height 17
click at [388, 504] on p "Still missing exhibitor kit 9/18" at bounding box center [642, 505] width 782 height 17
click at [287, 762] on button "Save" at bounding box center [270, 765] width 61 height 25
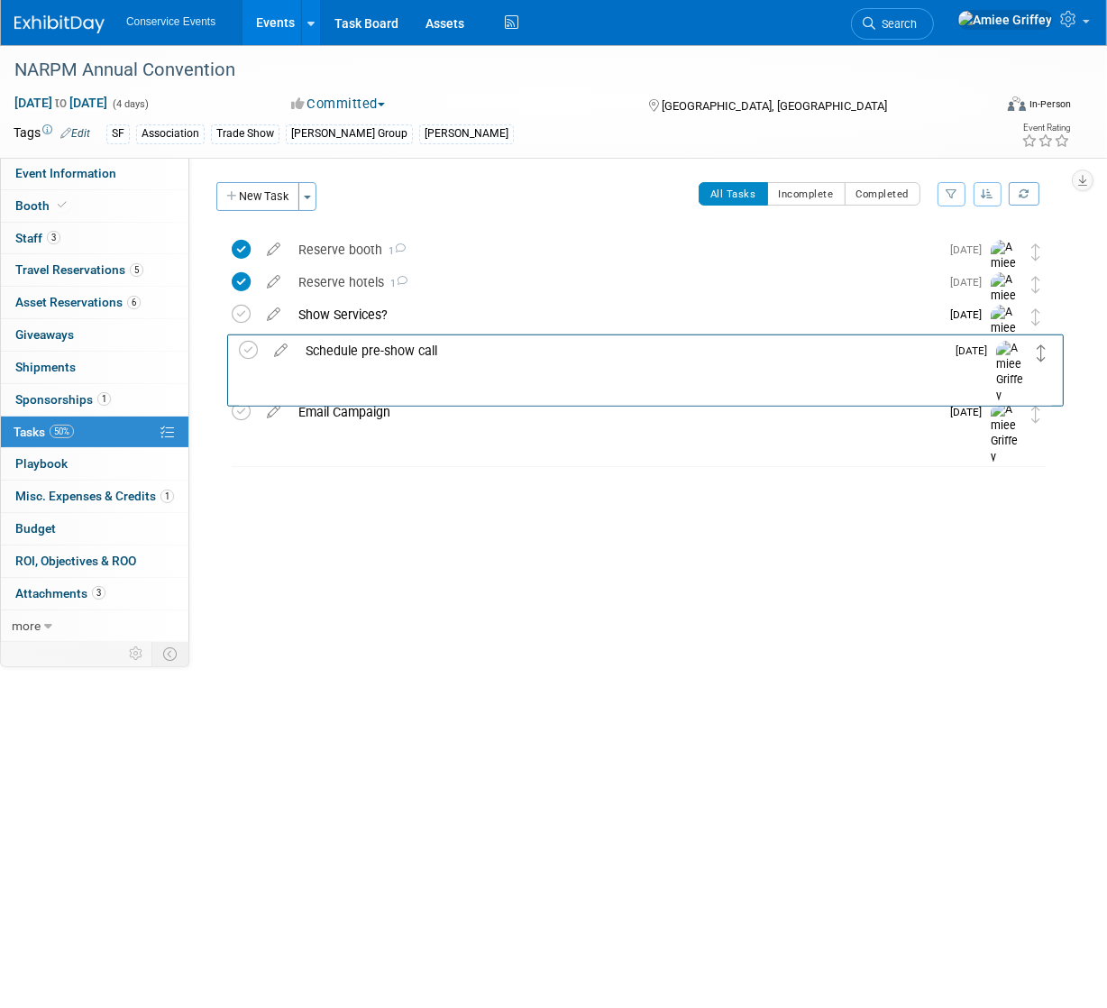
drag, startPoint x: 1032, startPoint y: 250, endPoint x: 1037, endPoint y: 350, distance: 100.2
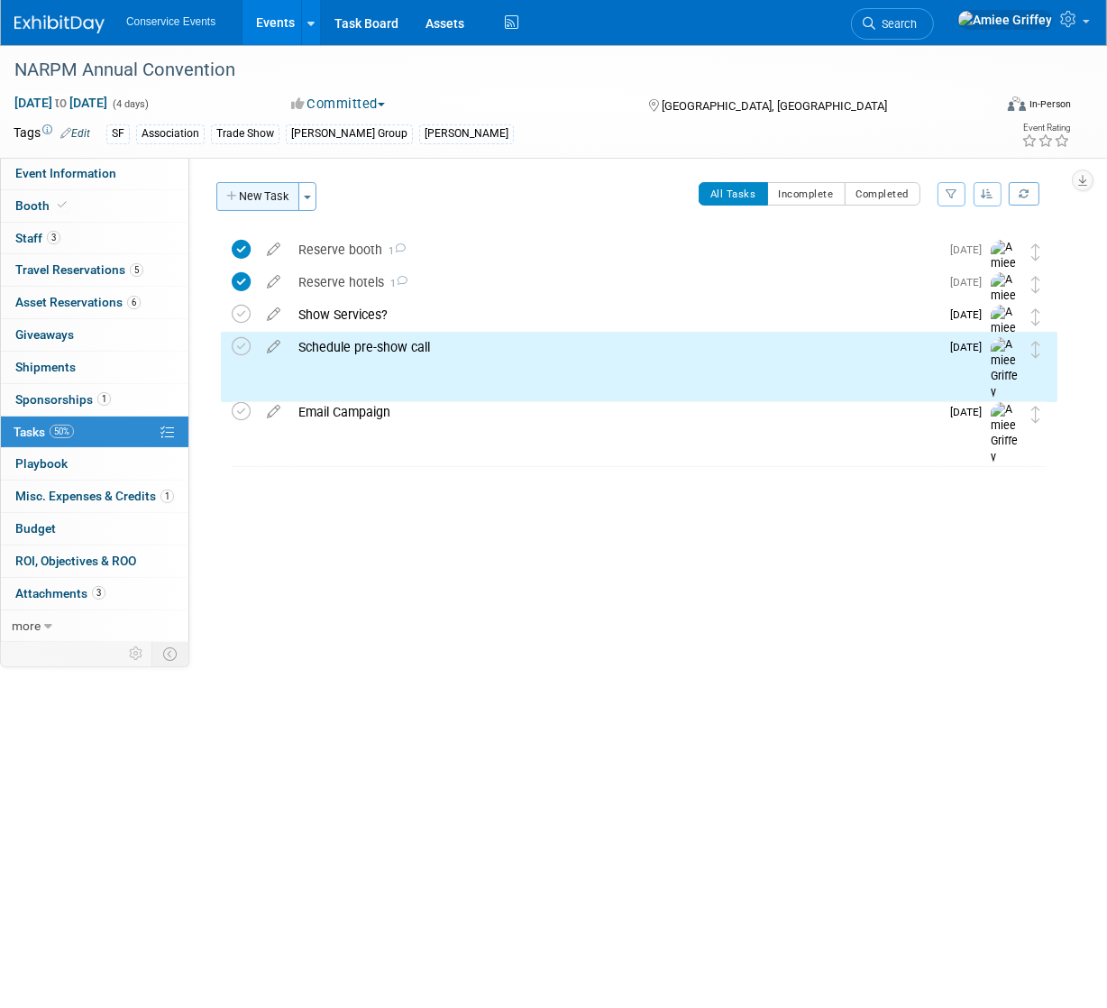
click at [266, 204] on button "New Task" at bounding box center [257, 196] width 83 height 29
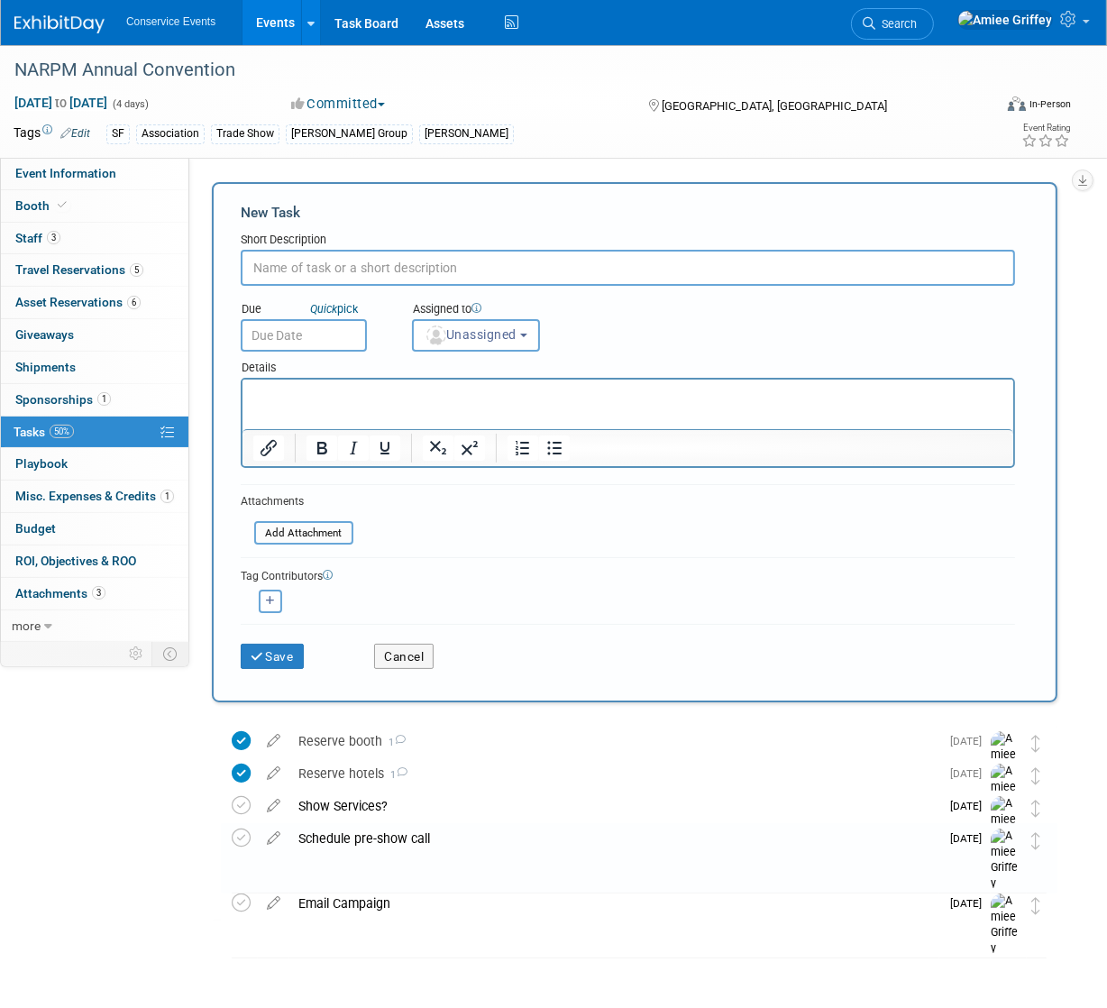
click at [330, 260] on input "text" at bounding box center [628, 268] width 774 height 36
type input "Furniture for meeting room?"
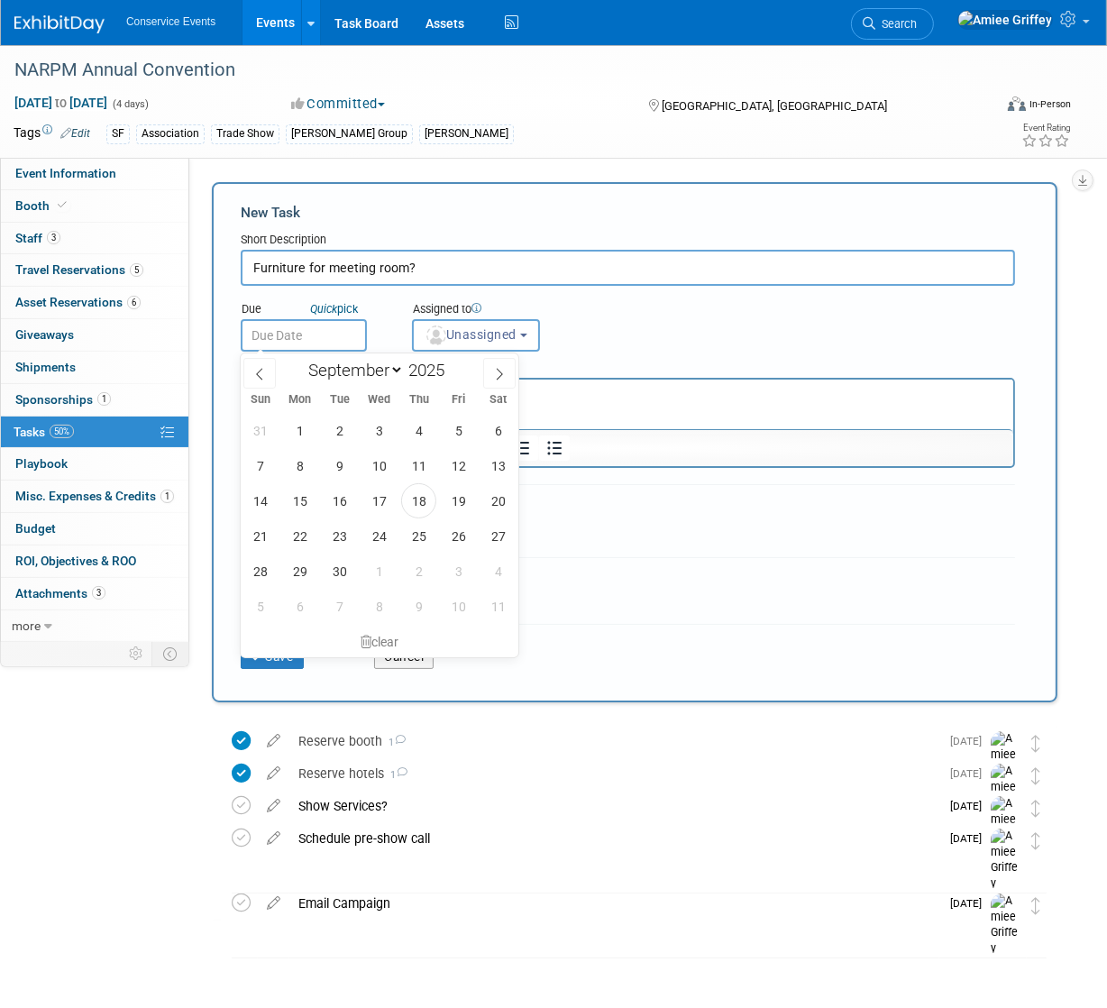
click at [295, 335] on input "text" at bounding box center [304, 335] width 126 height 32
click at [464, 540] on span "26" at bounding box center [458, 535] width 35 height 35
type input "[DATE]"
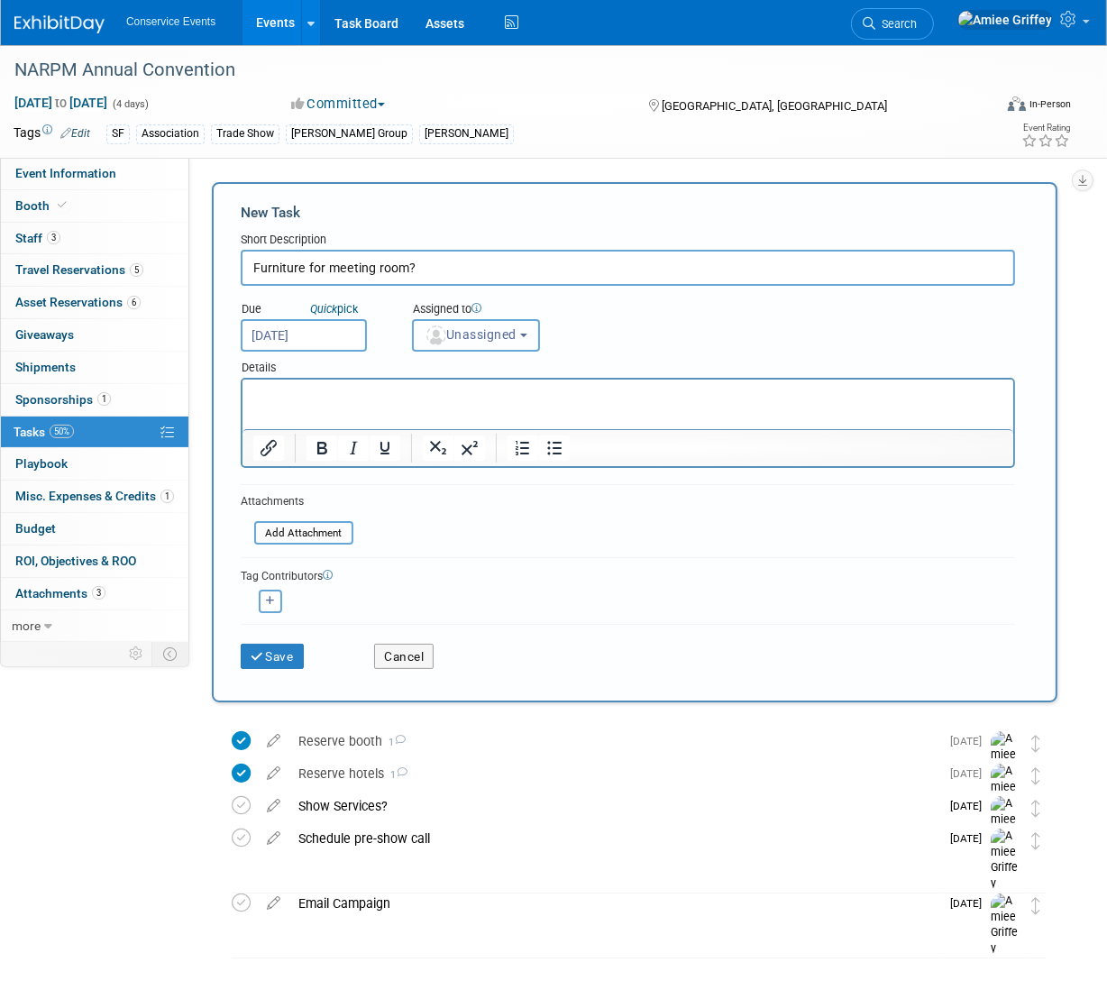
click at [515, 345] on button "Unassigned" at bounding box center [476, 335] width 128 height 32
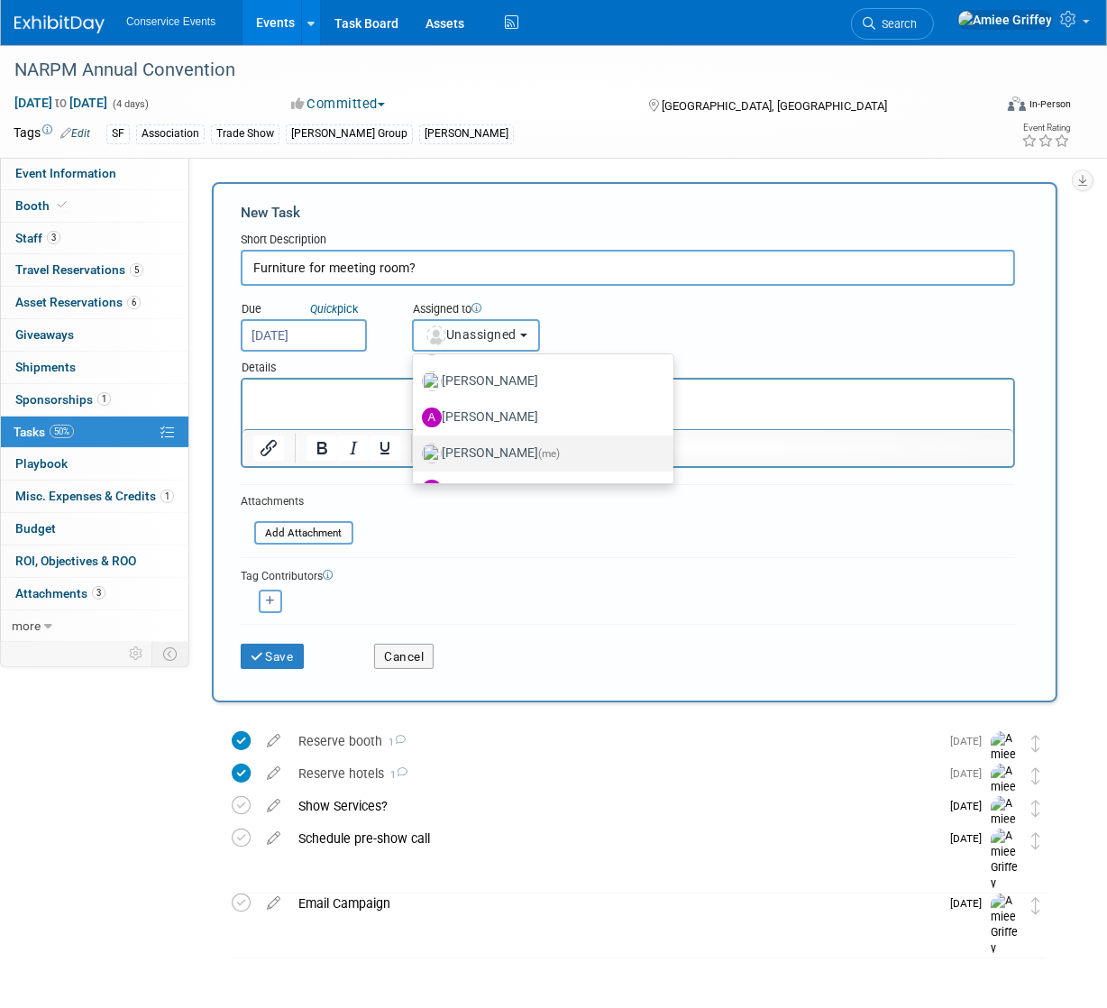
scroll to position [109, 0]
click at [513, 440] on label "[PERSON_NAME] (me)" at bounding box center [538, 451] width 233 height 29
click at [415, 443] on input "[PERSON_NAME] (me)" at bounding box center [410, 449] width 12 height 12
select select "28722387-35c6-4557-bb24-edeacb20f2e1"
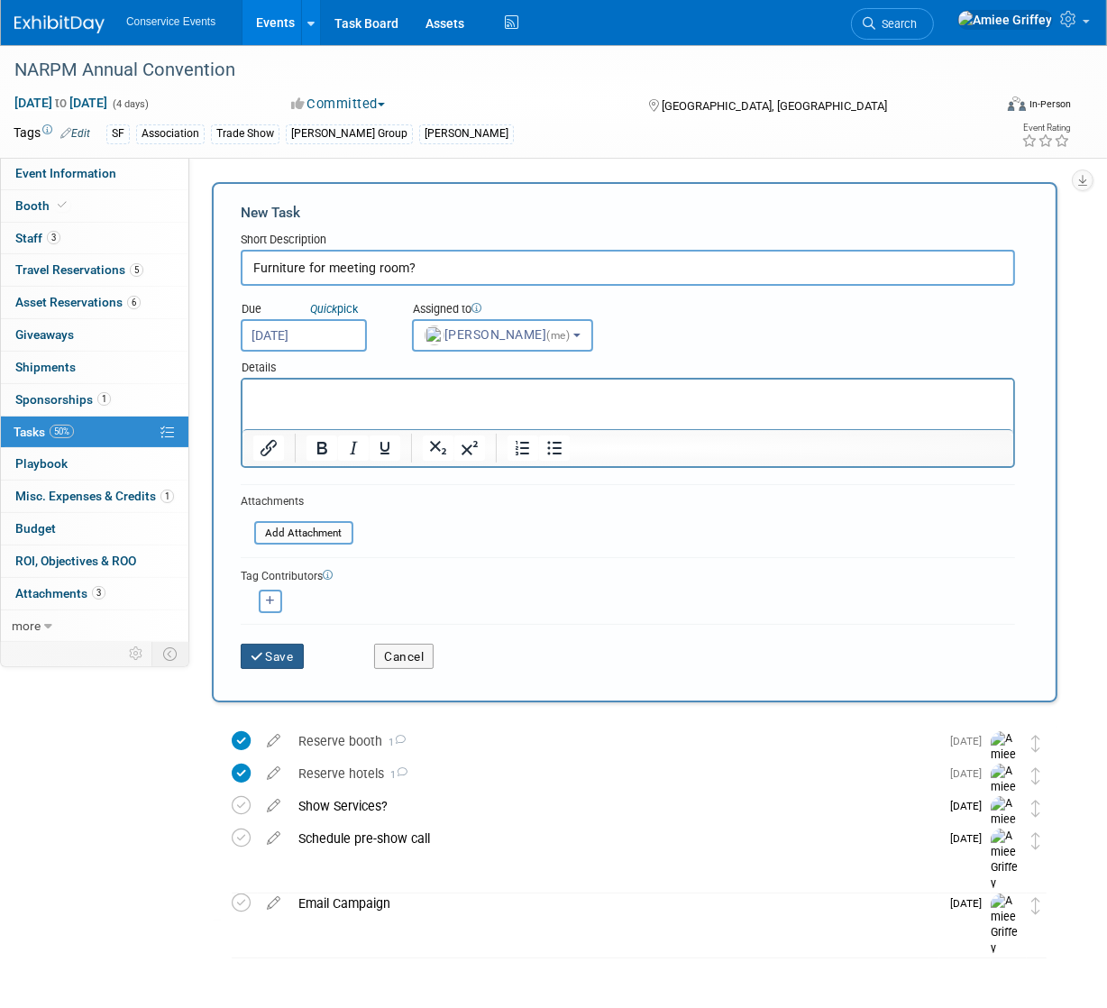
click at [278, 664] on button "Save" at bounding box center [272, 655] width 63 height 25
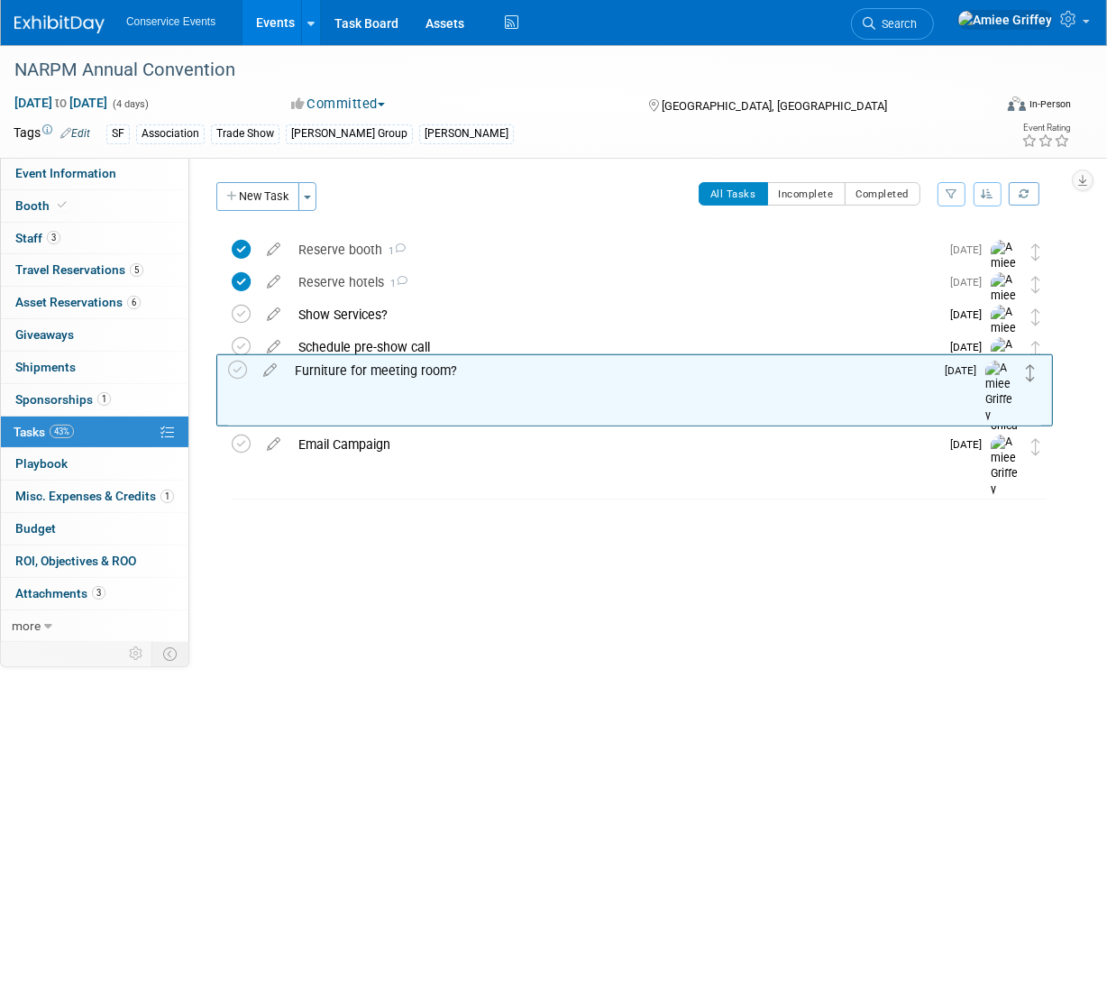
drag, startPoint x: 1034, startPoint y: 251, endPoint x: 1029, endPoint y: 370, distance: 119.0
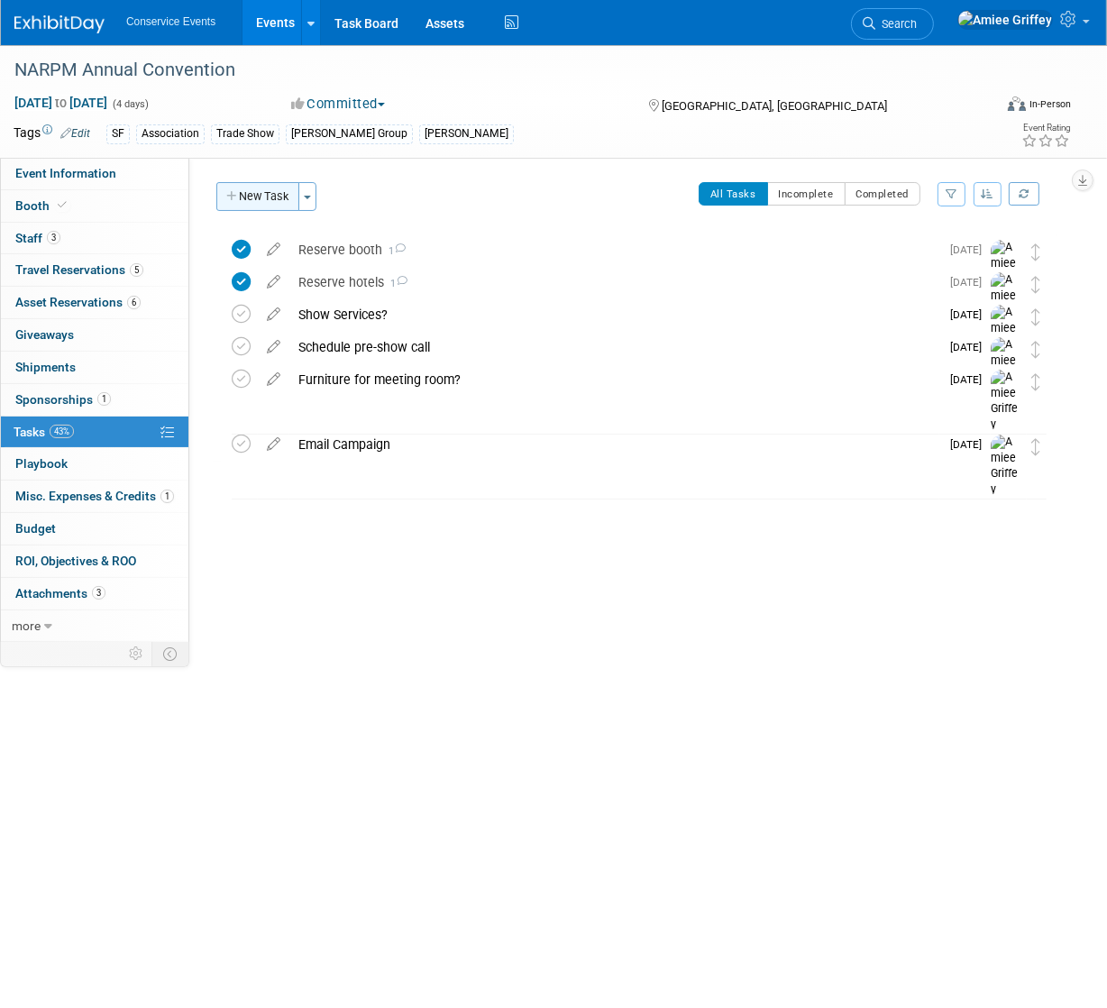
click at [278, 201] on button "New Task" at bounding box center [257, 196] width 83 height 29
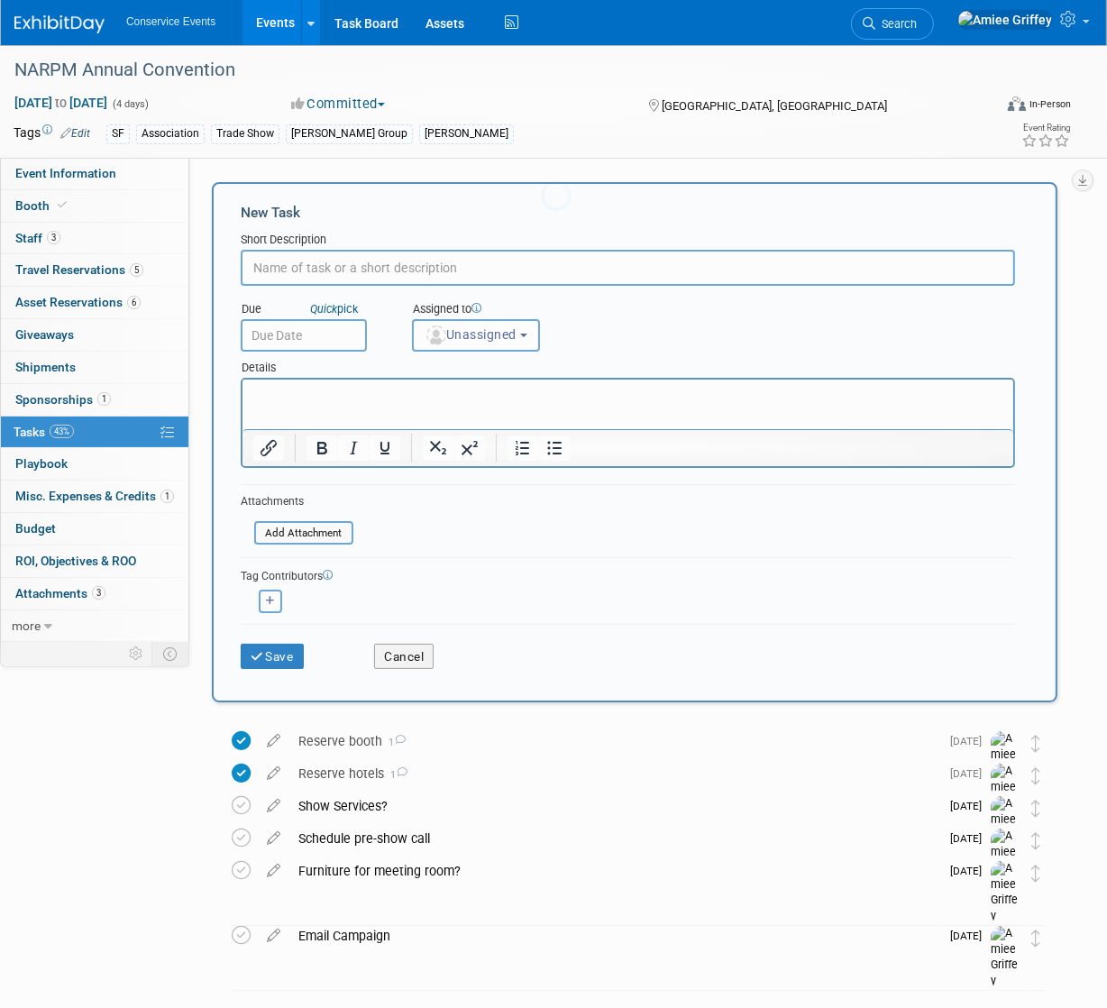
scroll to position [0, 0]
click at [376, 271] on input "text" at bounding box center [628, 268] width 774 height 36
type input "Pre-show email"
click at [341, 333] on input "text" at bounding box center [304, 335] width 126 height 32
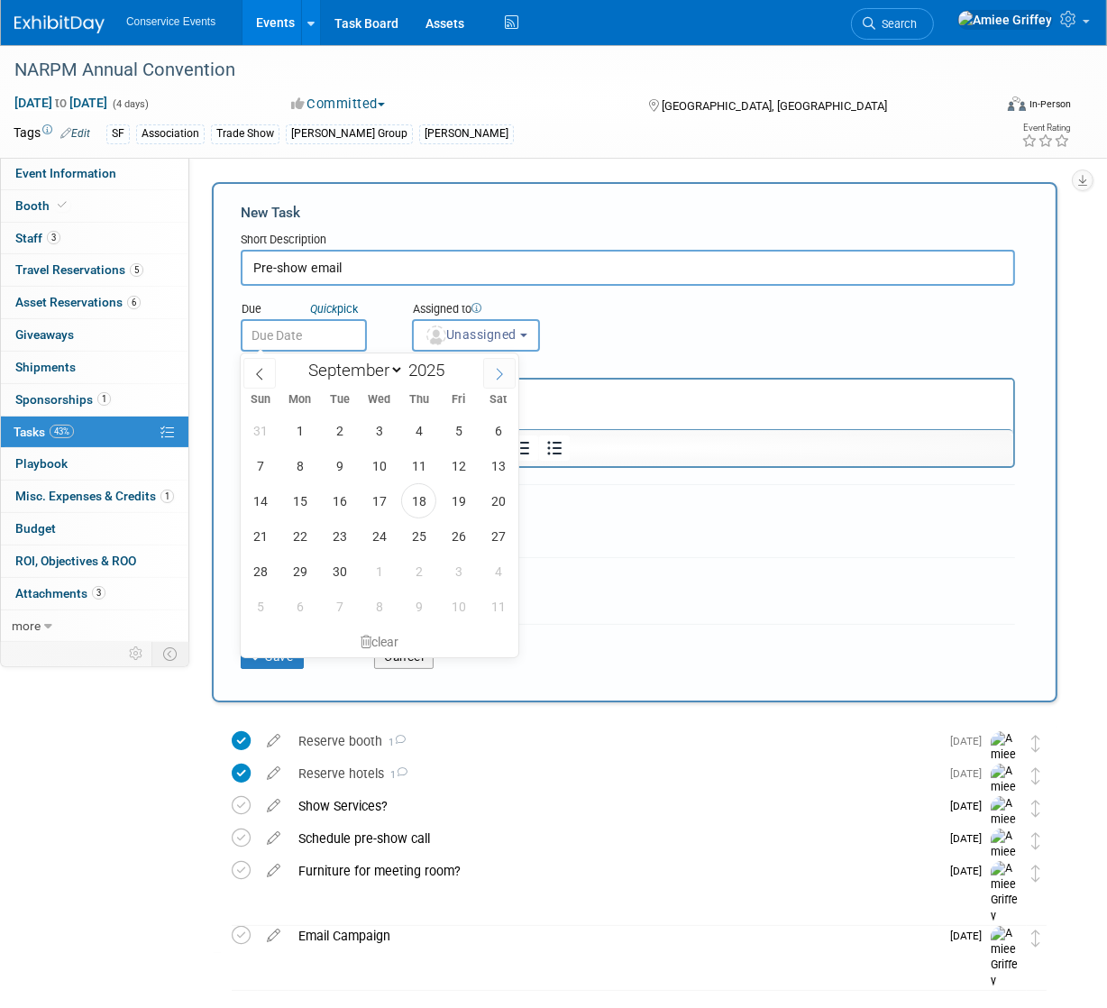
click at [502, 370] on icon at bounding box center [499, 374] width 13 height 13
select select "9"
click at [448, 505] on span "17" at bounding box center [458, 500] width 35 height 35
type input "Oct 17, 2025"
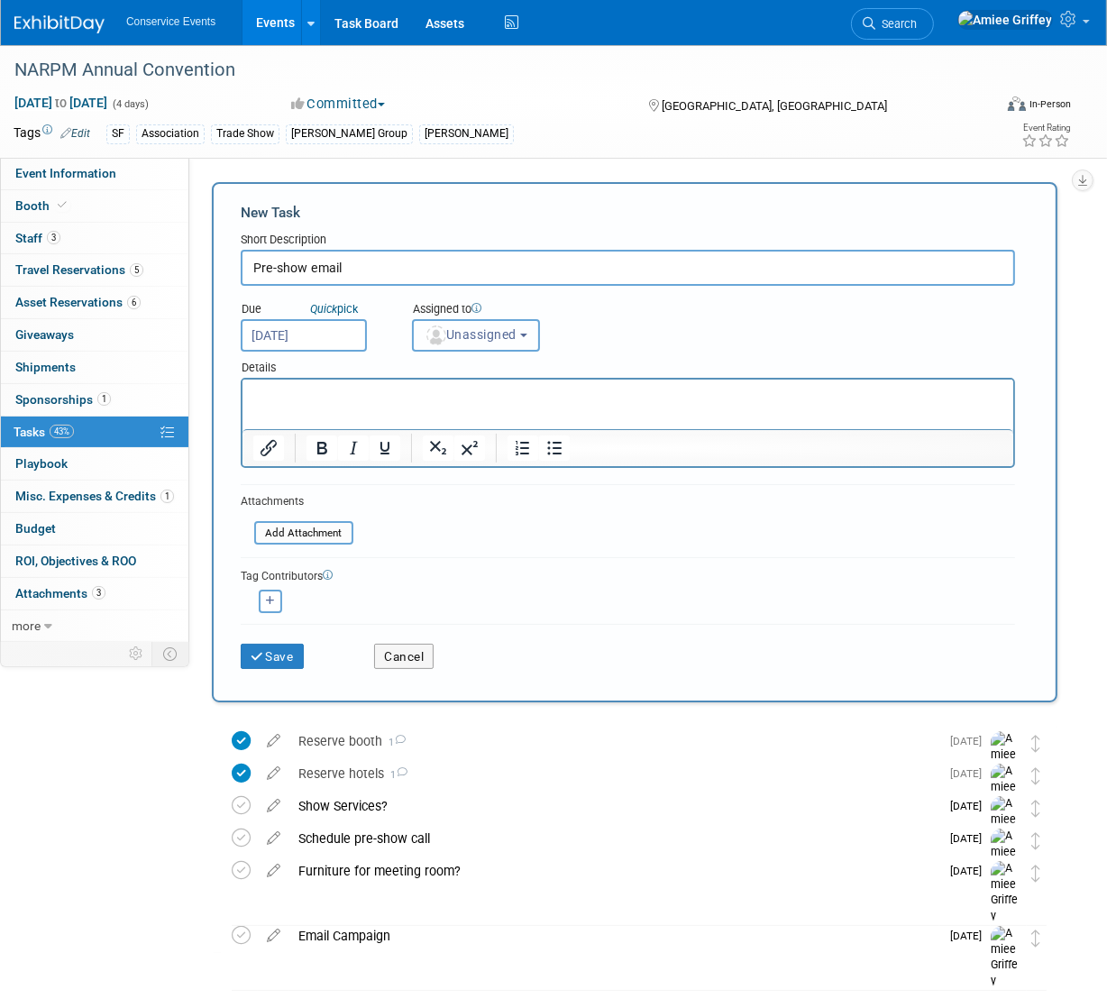
click at [491, 324] on button "Unassigned" at bounding box center [476, 335] width 128 height 32
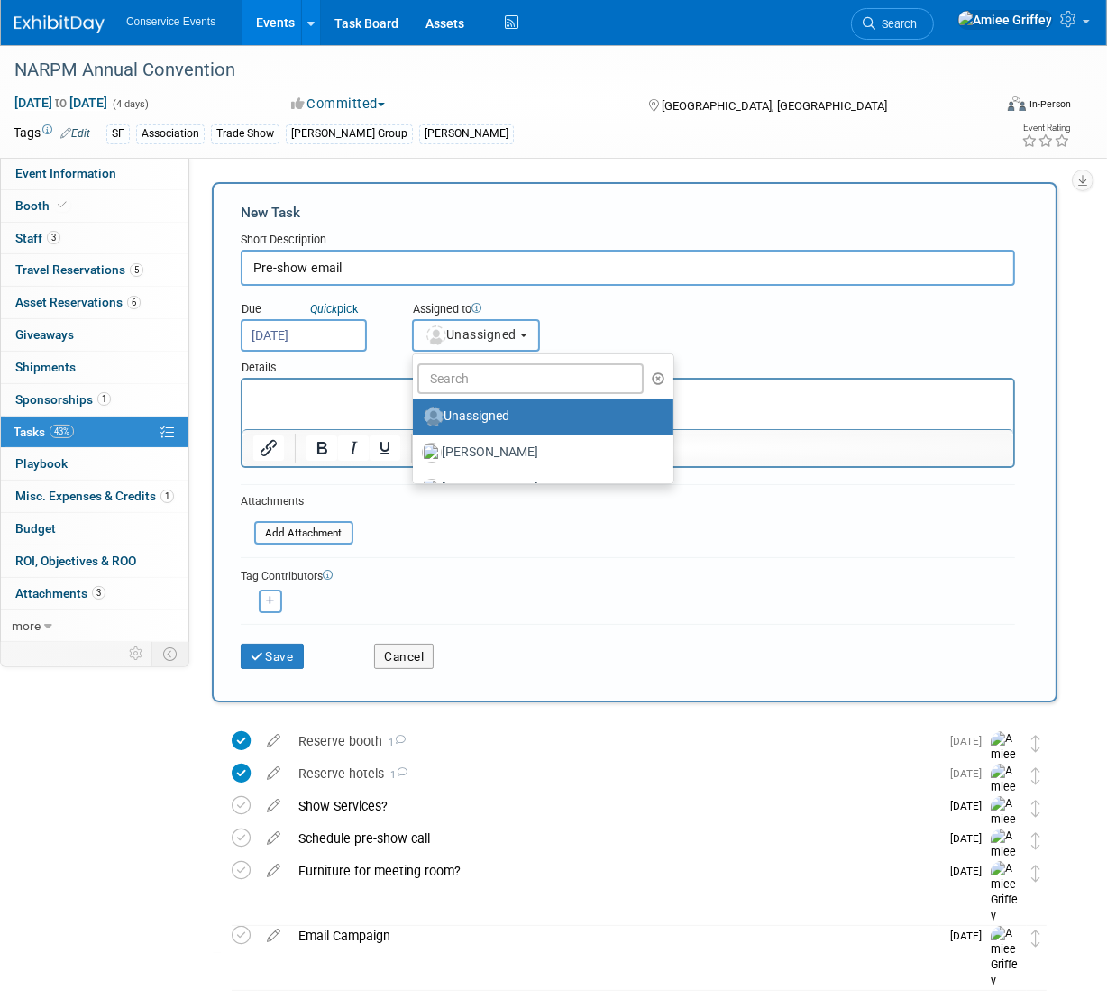
scroll to position [3, 0]
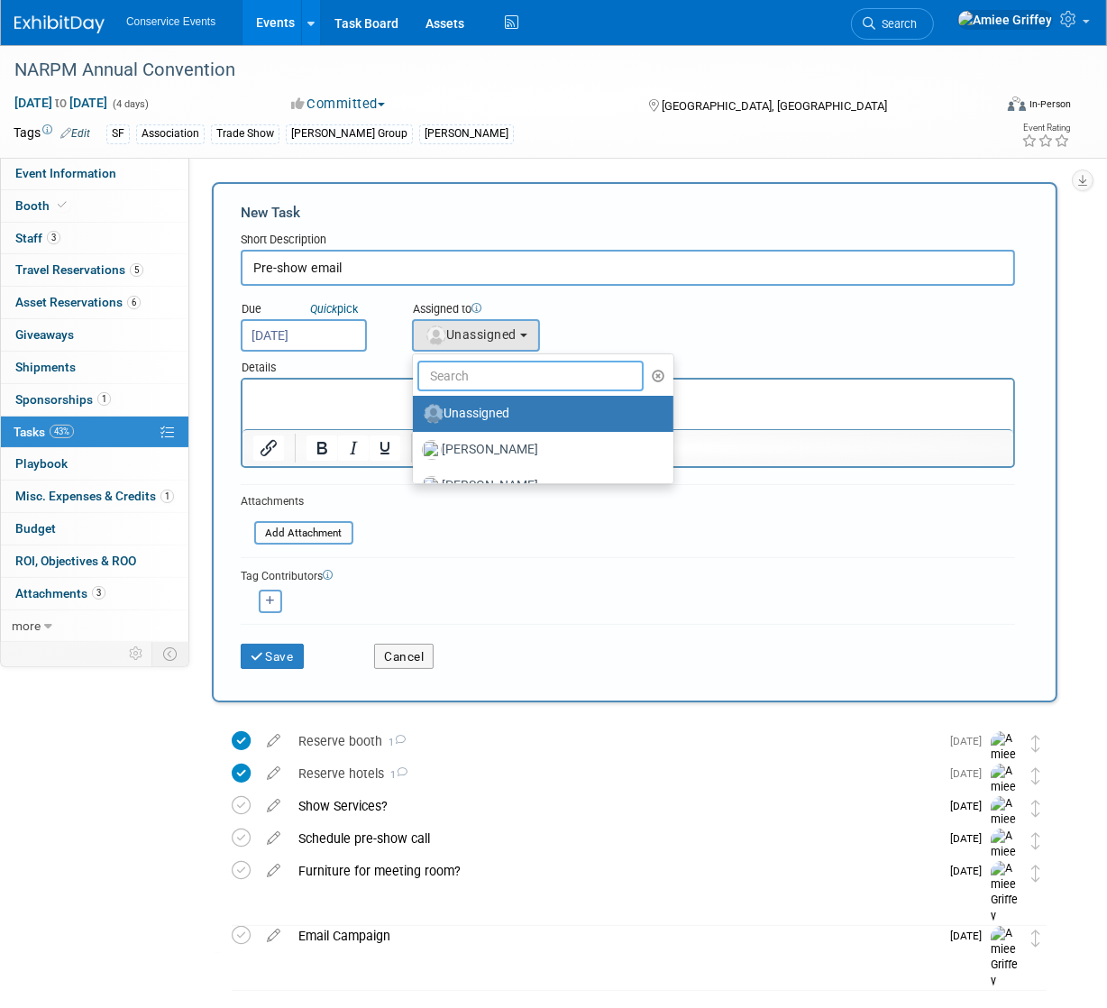
click at [488, 382] on input "text" at bounding box center [530, 375] width 226 height 31
type input "Amiee"
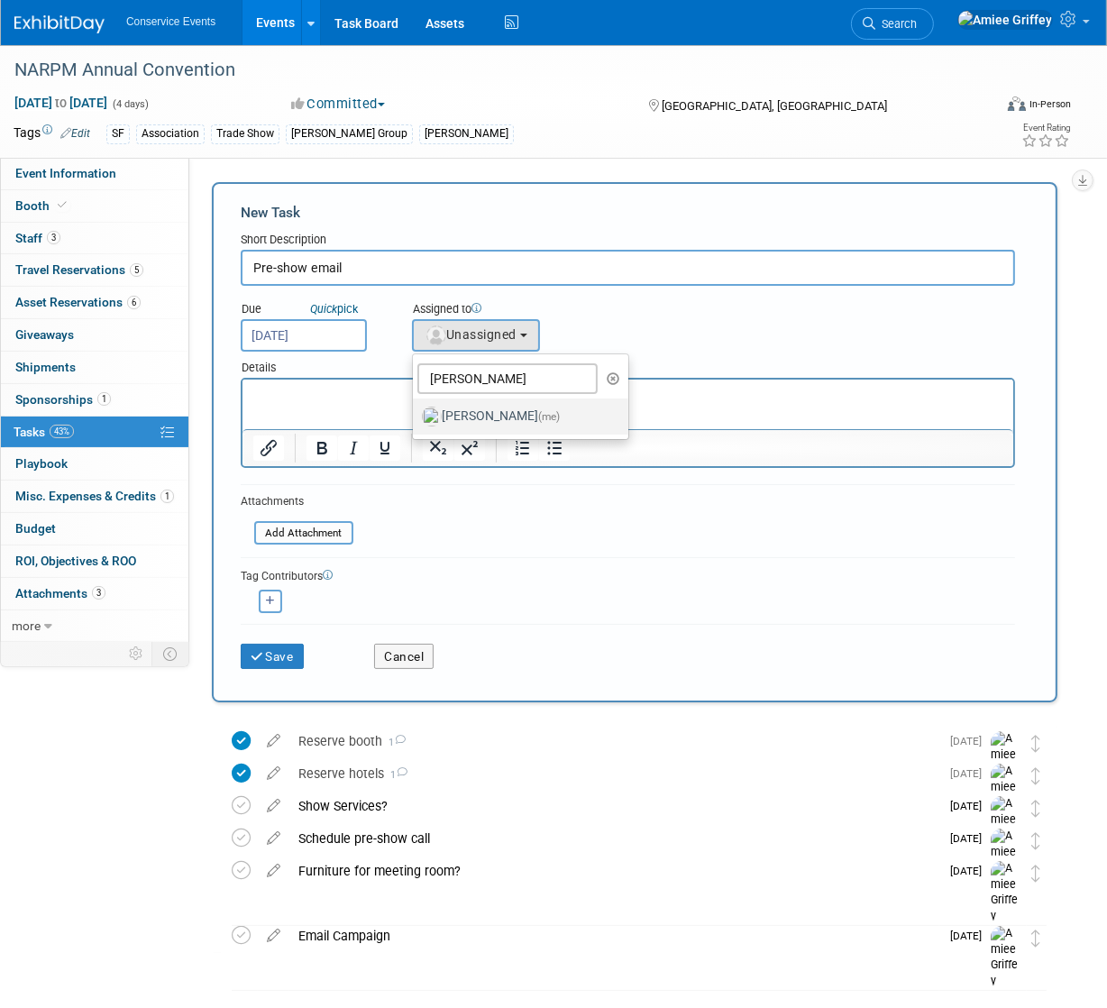
click at [519, 410] on label "Amiee Griffey (me)" at bounding box center [516, 416] width 188 height 29
click at [415, 410] on input "Amiee Griffey (me)" at bounding box center [410, 414] width 12 height 12
select select "28722387-35c6-4557-bb24-edeacb20f2e1"
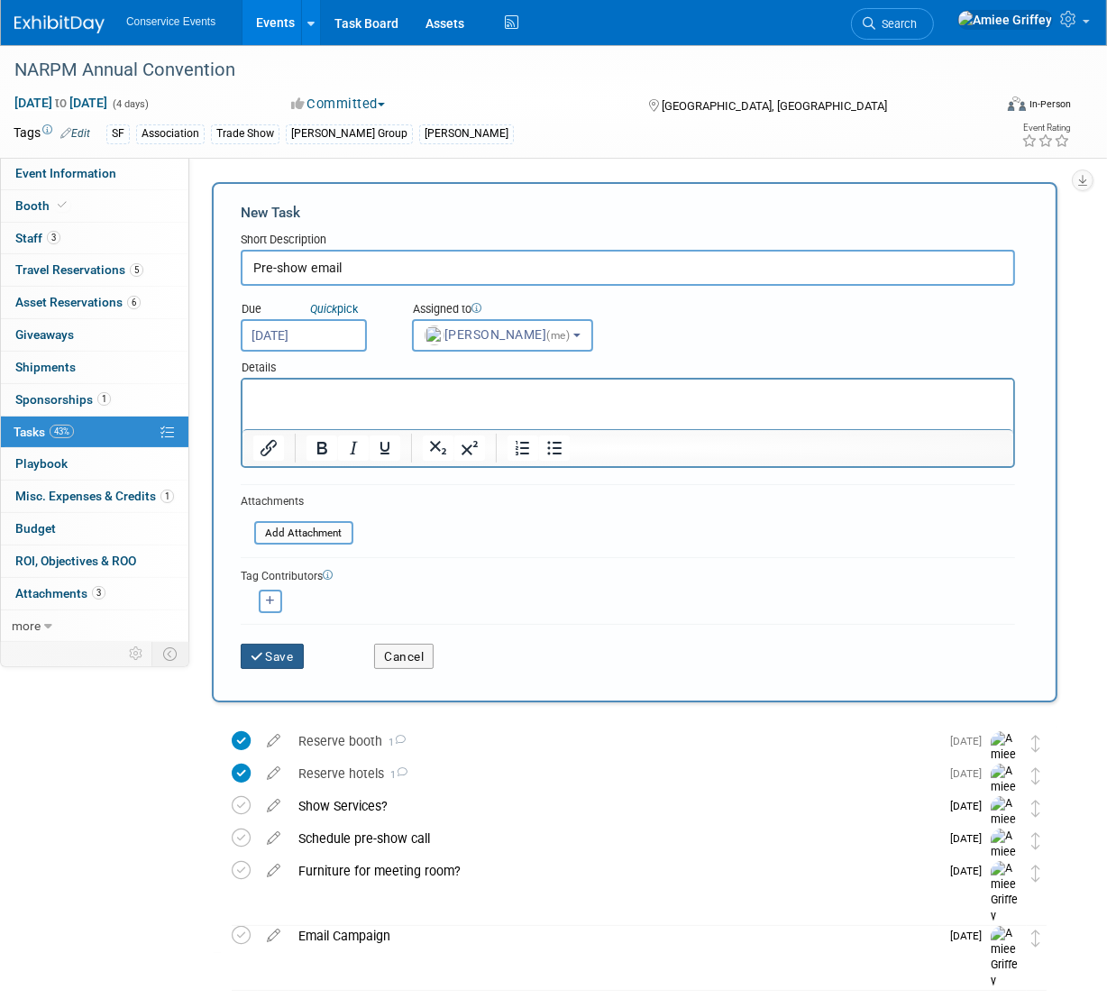
click at [278, 648] on button "Save" at bounding box center [272, 655] width 63 height 25
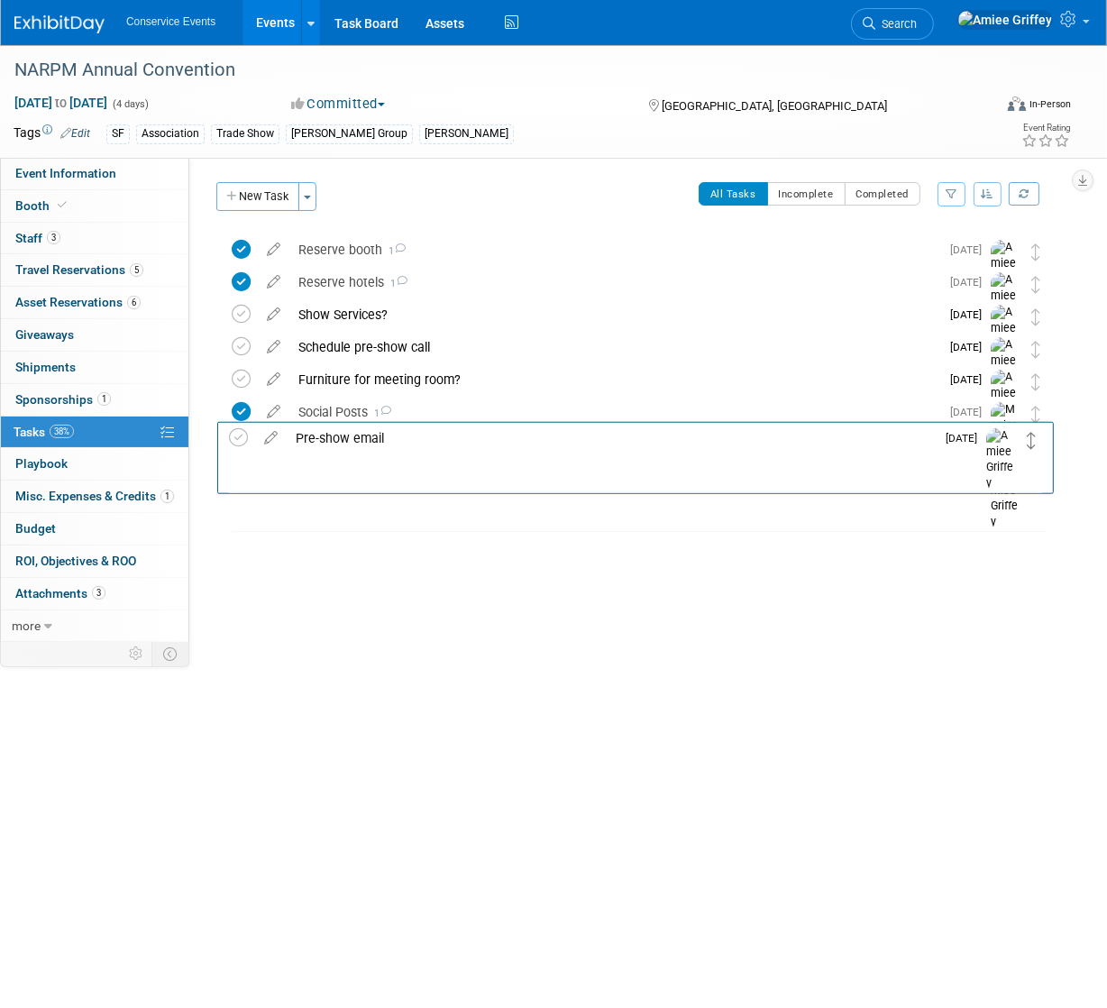
drag, startPoint x: 1035, startPoint y: 252, endPoint x: 1030, endPoint y: 441, distance: 188.4
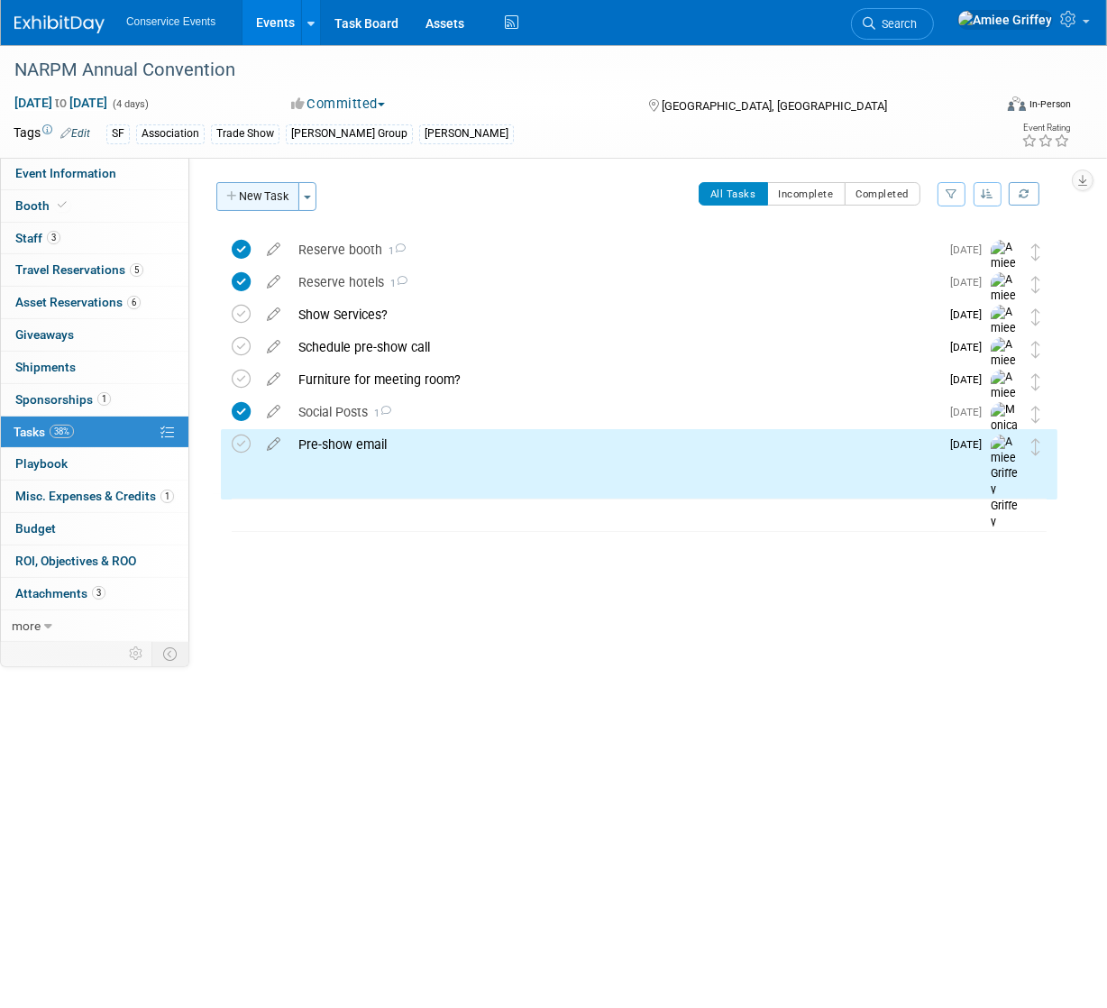
click at [260, 196] on button "New Task" at bounding box center [257, 196] width 83 height 29
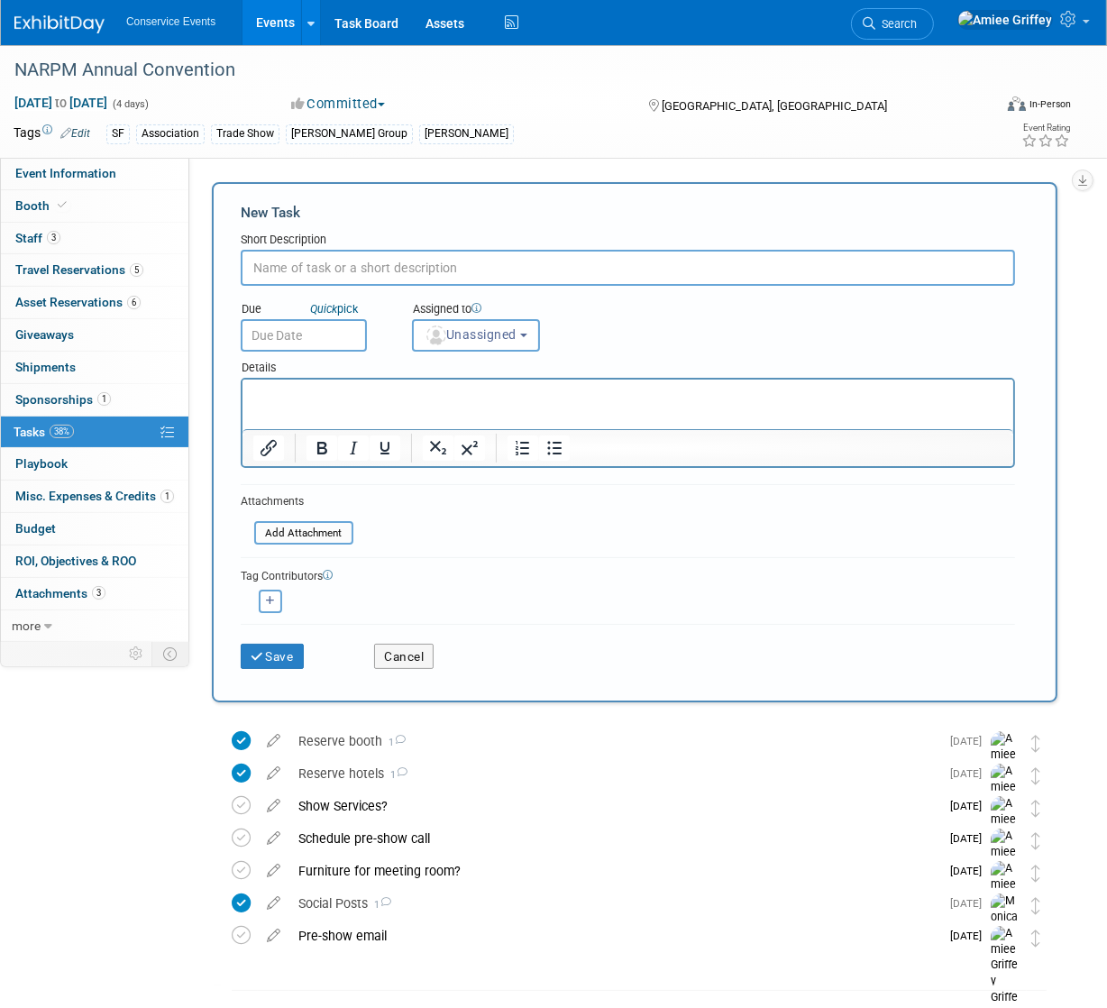
click at [312, 260] on input "text" at bounding box center [628, 268] width 774 height 36
click at [325, 345] on body "Conservice Events Events Add Event Bulk Upload Events Shareable Event Boards Re…" at bounding box center [553, 504] width 1107 height 1008
click at [378, 261] on input "Register attendees" at bounding box center [628, 268] width 774 height 36
type input "Register attendees?"
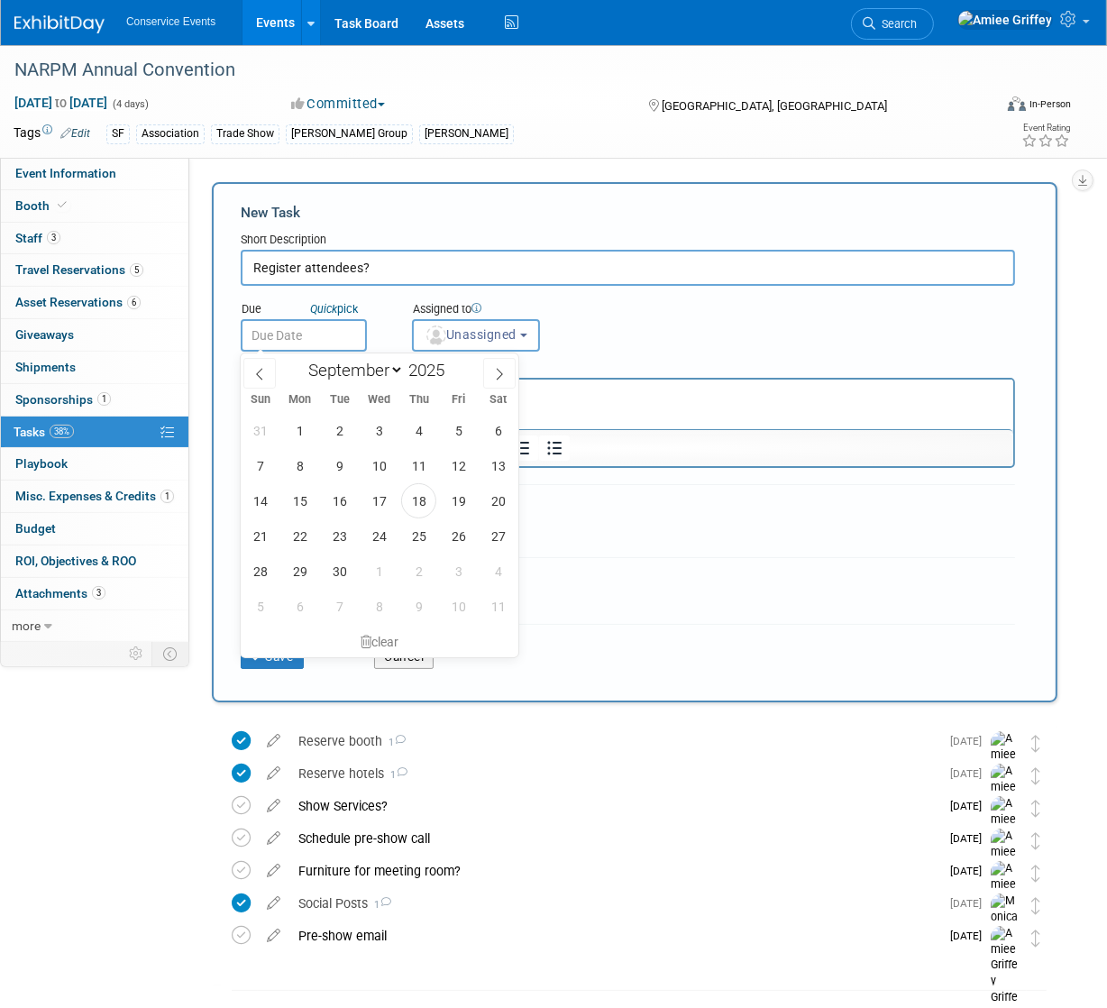
click at [313, 325] on input "text" at bounding box center [304, 335] width 126 height 32
click at [452, 534] on span "26" at bounding box center [458, 535] width 35 height 35
type input "Sep 26, 2025"
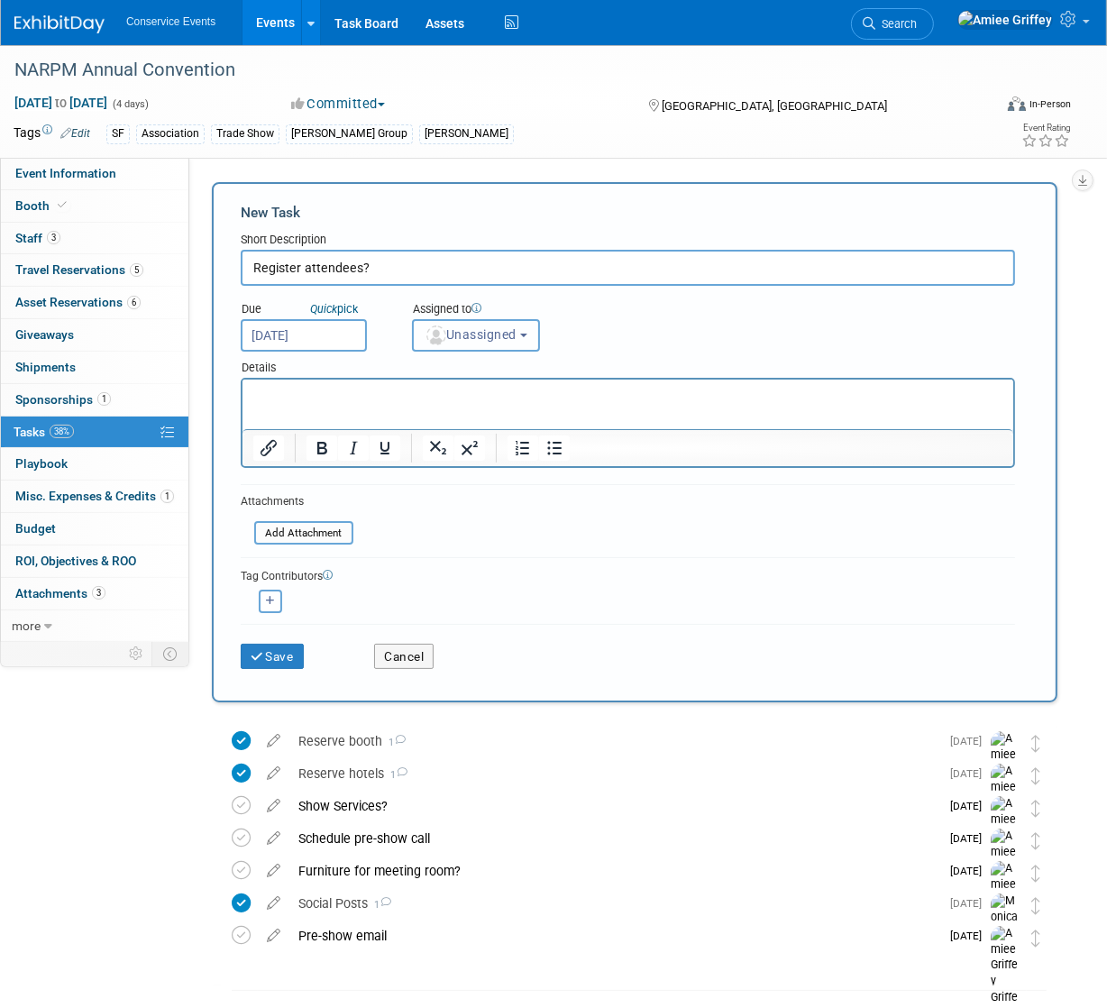
click at [516, 330] on span "Unassigned" at bounding box center [470, 334] width 92 height 14
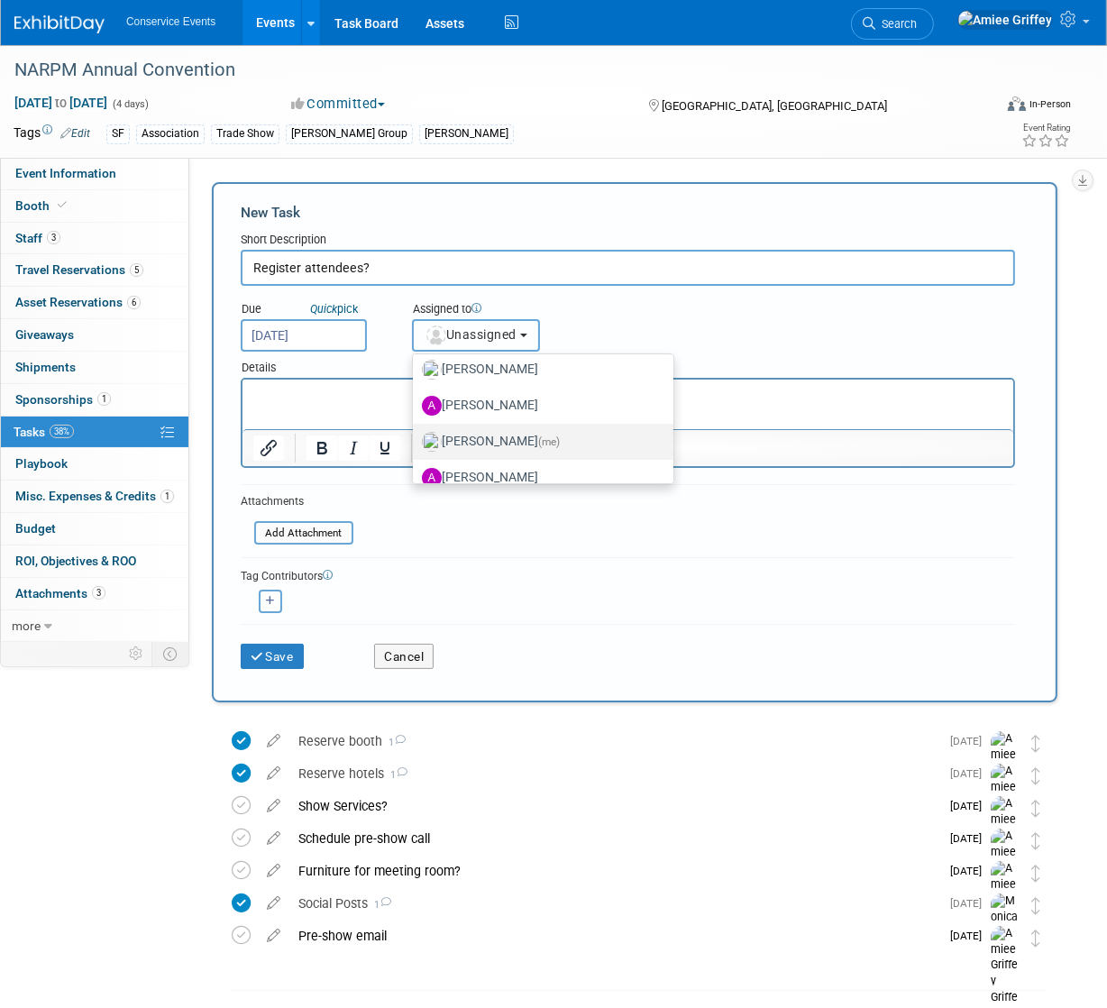
scroll to position [120, 0]
click at [491, 433] on label "Amiee Griffey (me)" at bounding box center [538, 440] width 233 height 29
click at [415, 433] on input "Amiee Griffey (me)" at bounding box center [410, 439] width 12 height 12
select select "28722387-35c6-4557-bb24-edeacb20f2e1"
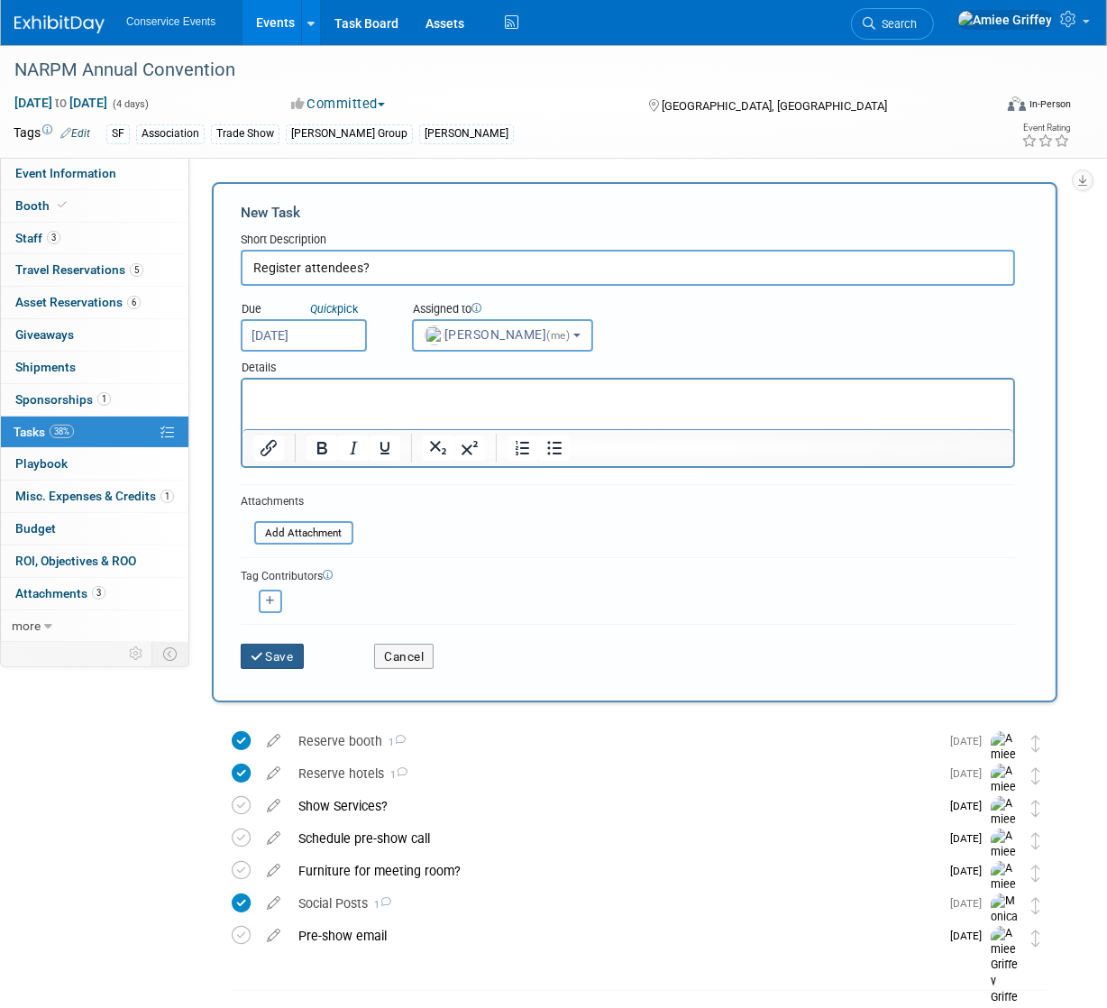
click at [286, 658] on button "Save" at bounding box center [272, 655] width 63 height 25
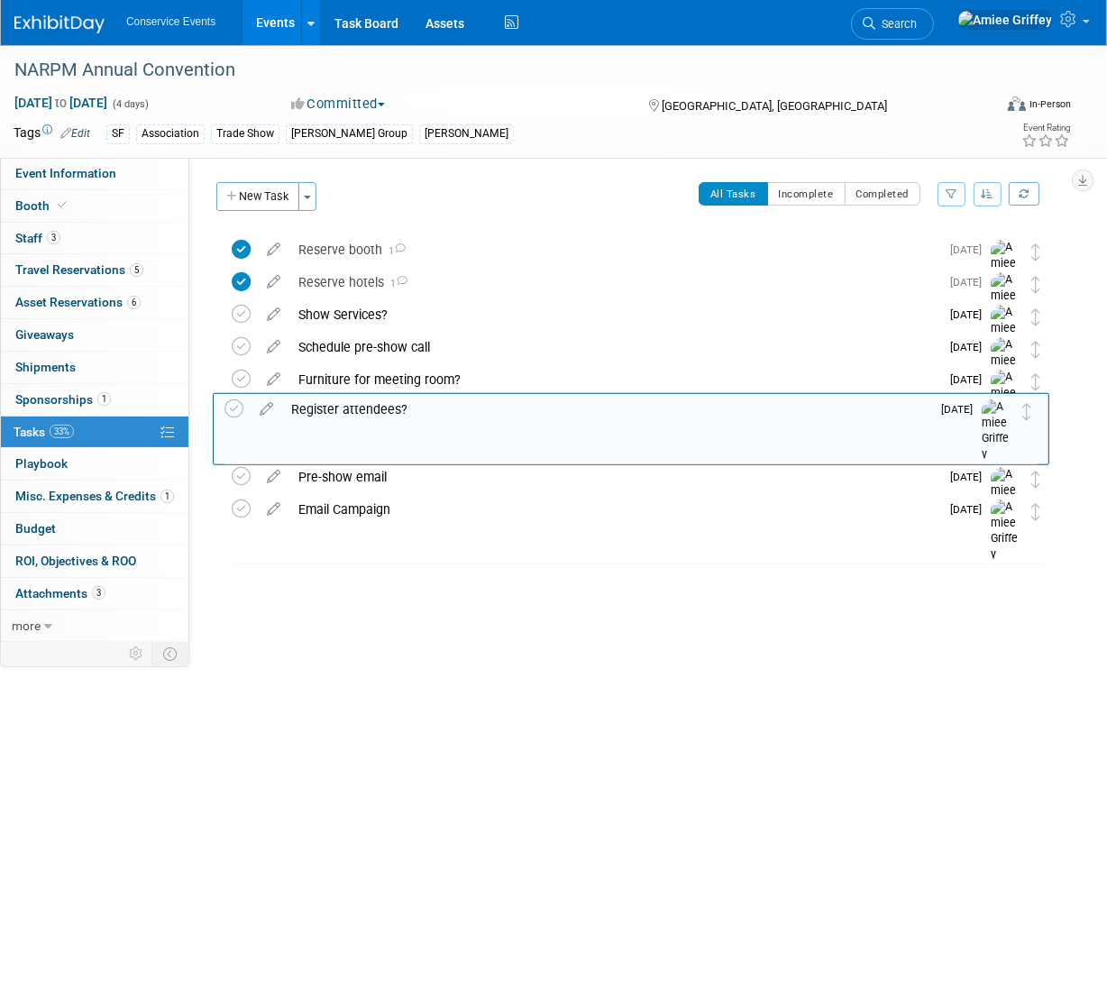
drag, startPoint x: 1040, startPoint y: 255, endPoint x: 1033, endPoint y: 412, distance: 157.0
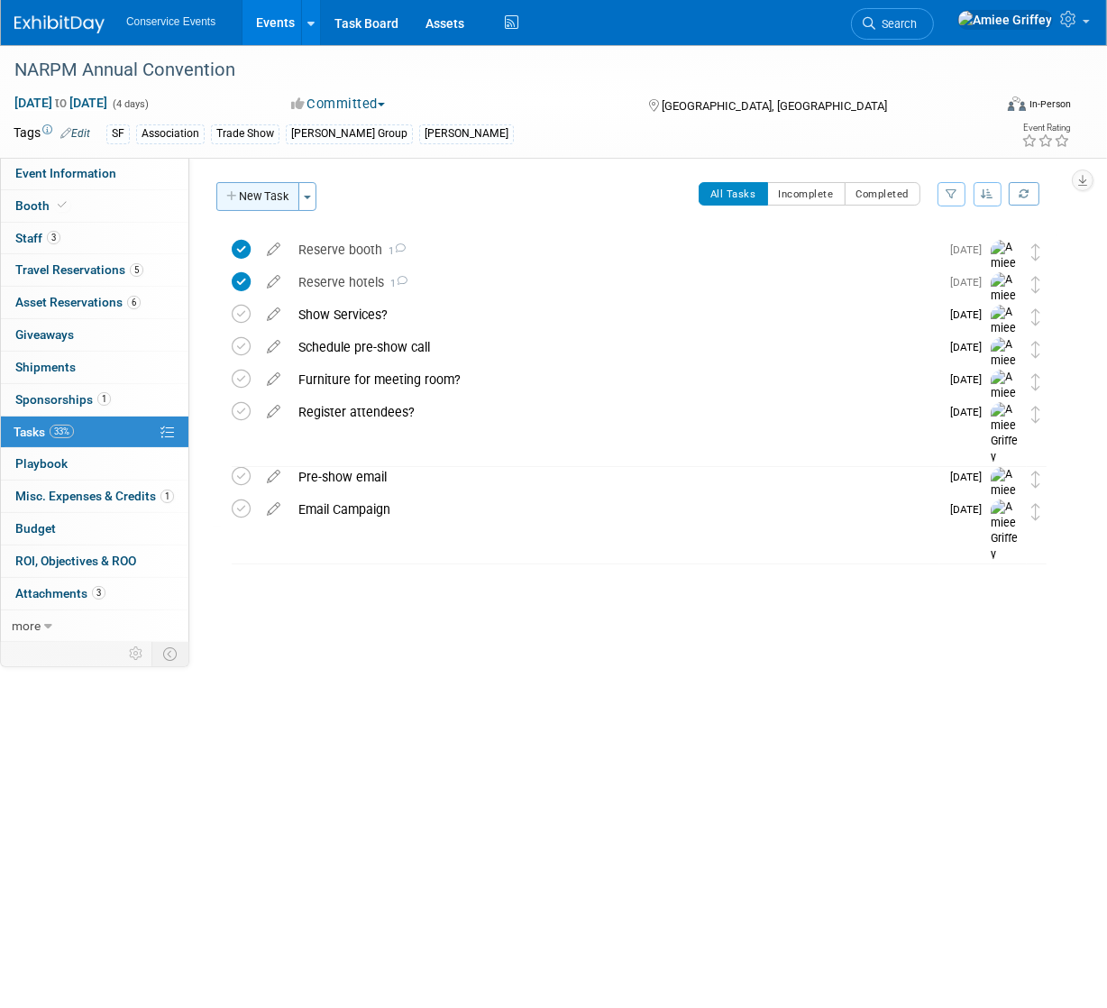
click at [259, 200] on button "New Task" at bounding box center [257, 196] width 83 height 29
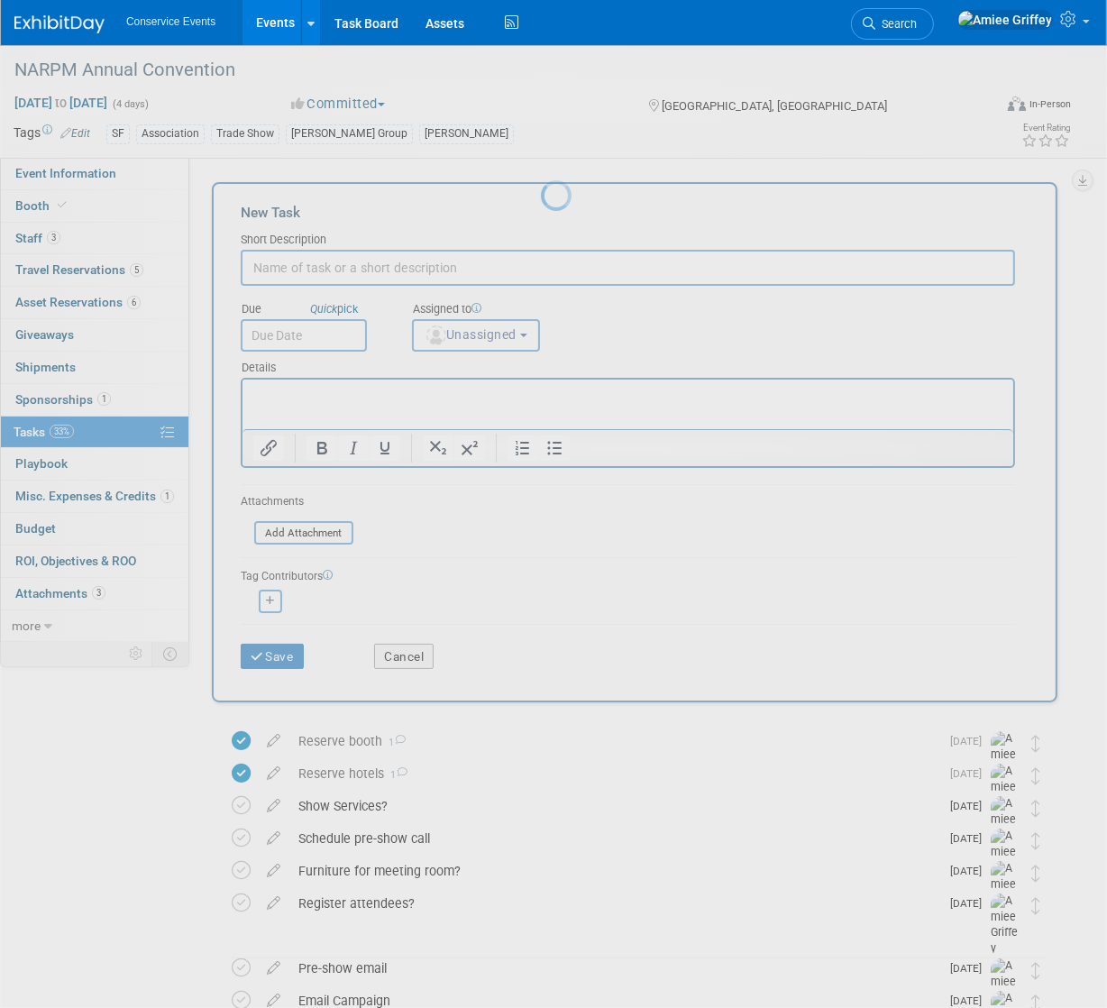
scroll to position [0, 0]
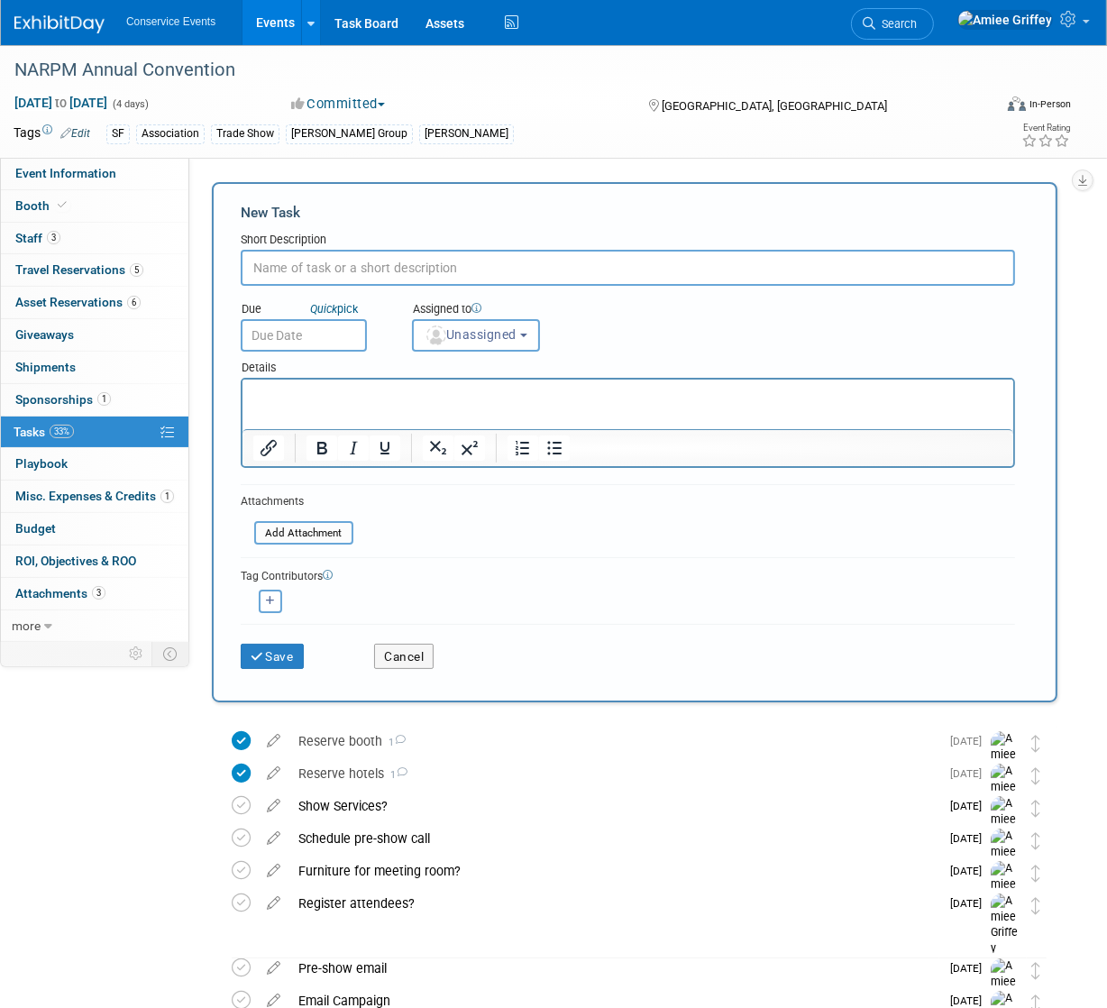
click at [295, 269] on input "text" at bounding box center [628, 268] width 774 height 36
type input "Modify or cancel hotel rooms"
click at [294, 340] on input "text" at bounding box center [304, 335] width 126 height 32
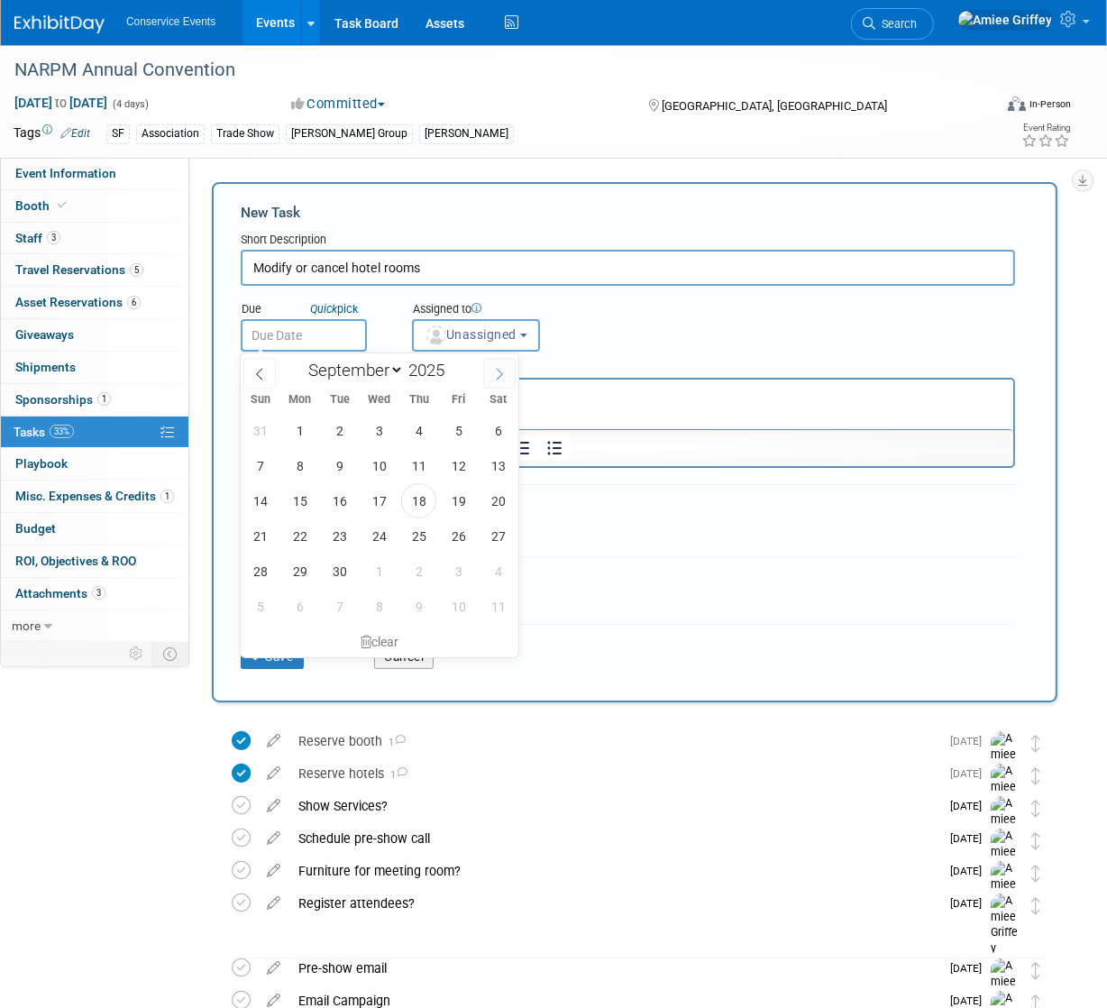
click at [498, 373] on icon at bounding box center [499, 374] width 13 height 13
select select "9"
click at [299, 494] on span "13" at bounding box center [299, 500] width 35 height 35
type input "Oct 13, 2025"
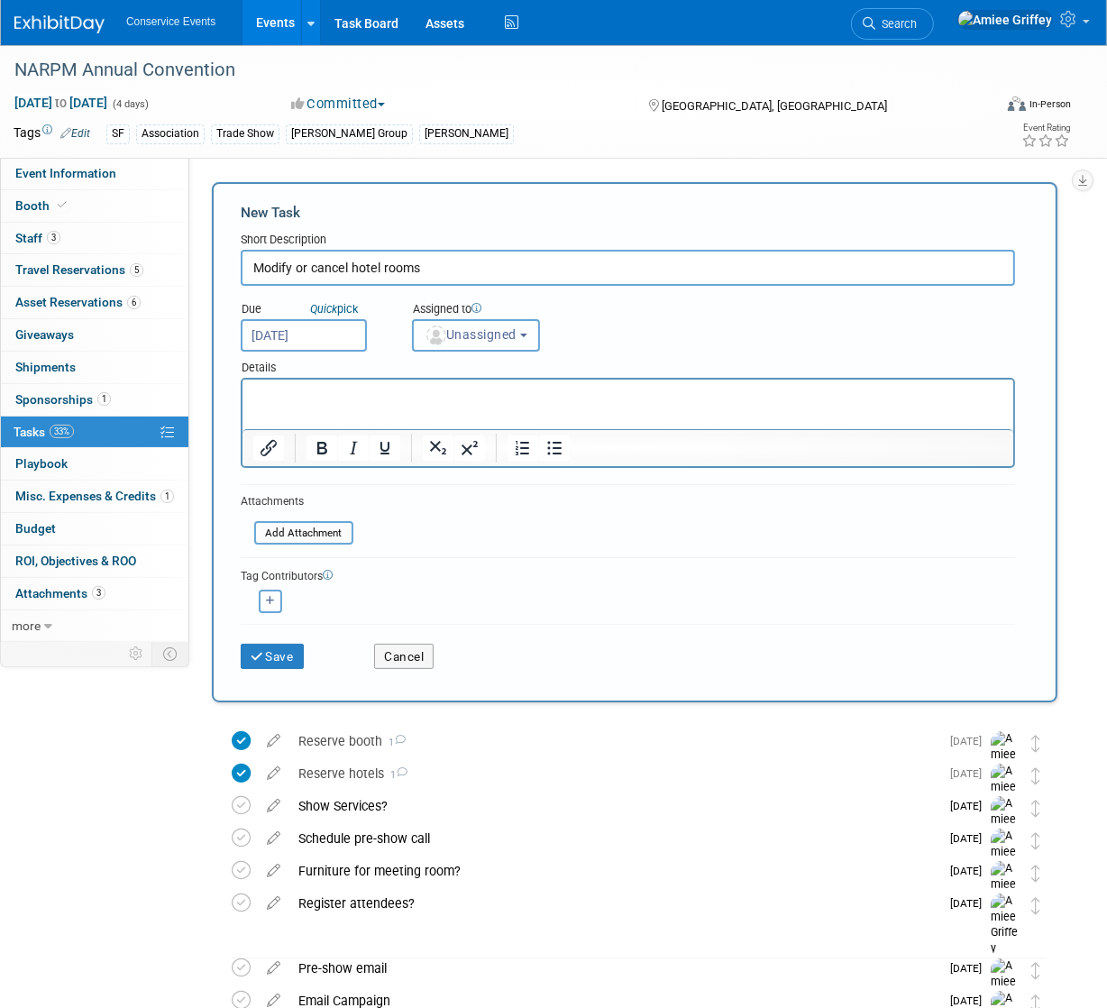
click at [497, 327] on span "Unassigned" at bounding box center [470, 334] width 92 height 14
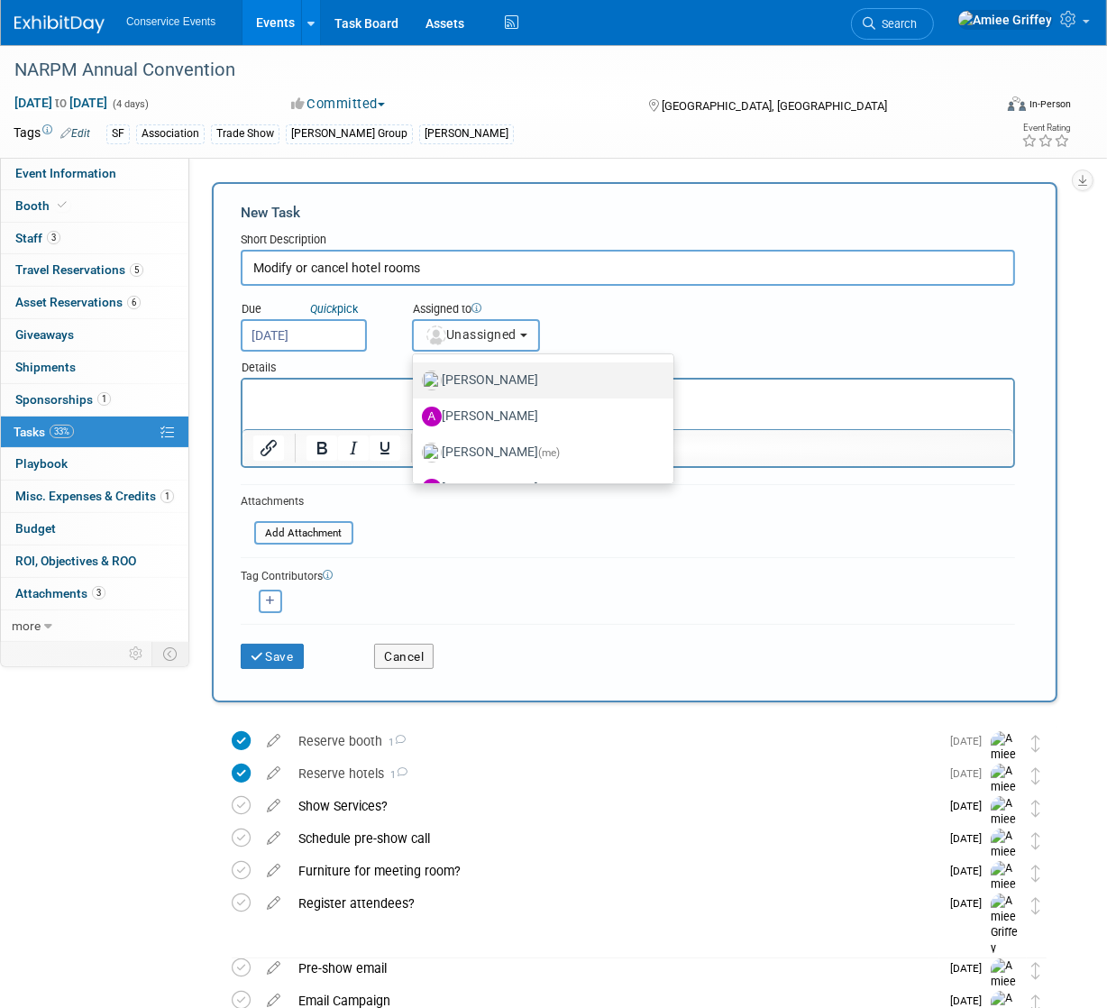
scroll to position [114, 0]
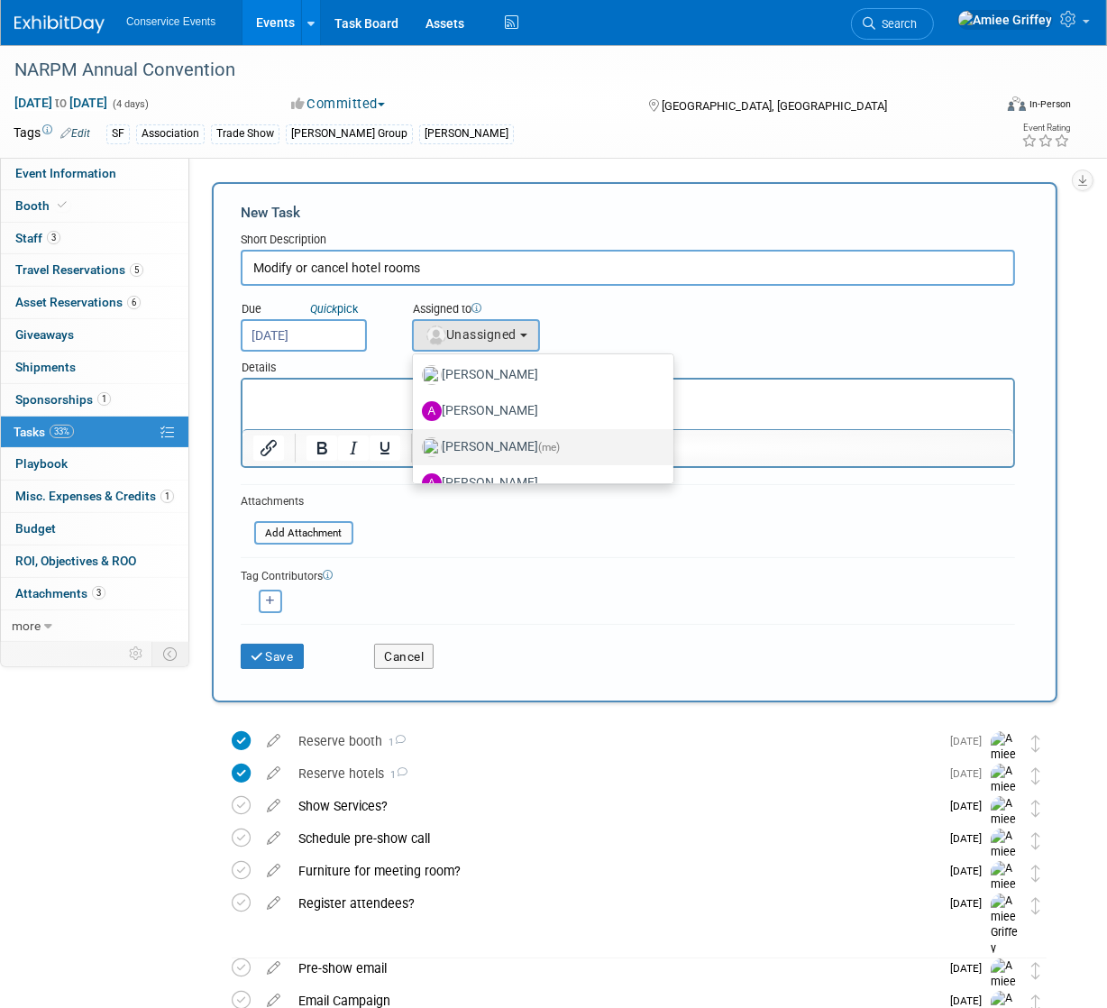
click at [487, 446] on label "Amiee Griffey (me)" at bounding box center [538, 447] width 233 height 29
click at [415, 446] on input "Amiee Griffey (me)" at bounding box center [410, 445] width 12 height 12
select select "28722387-35c6-4557-bb24-edeacb20f2e1"
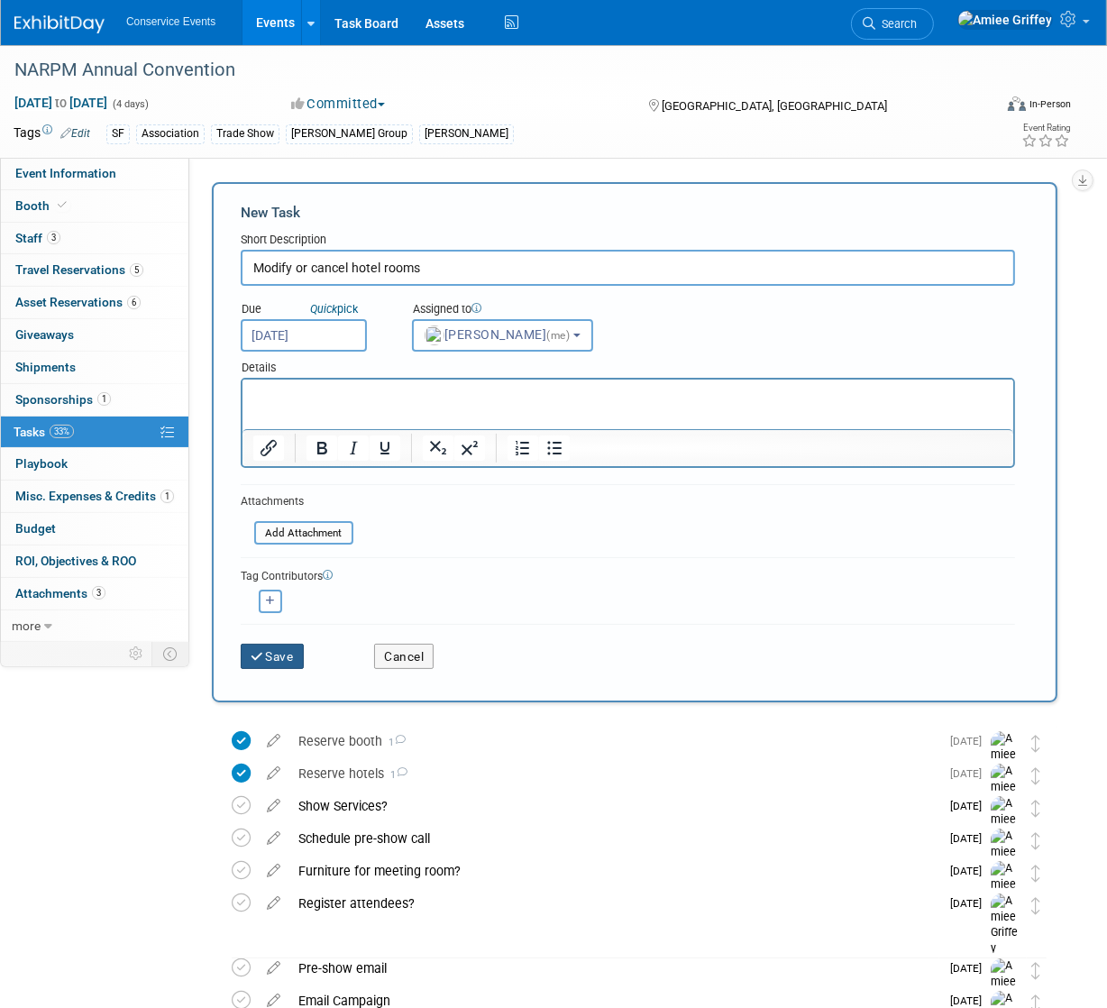
click at [272, 663] on button "Save" at bounding box center [272, 655] width 63 height 25
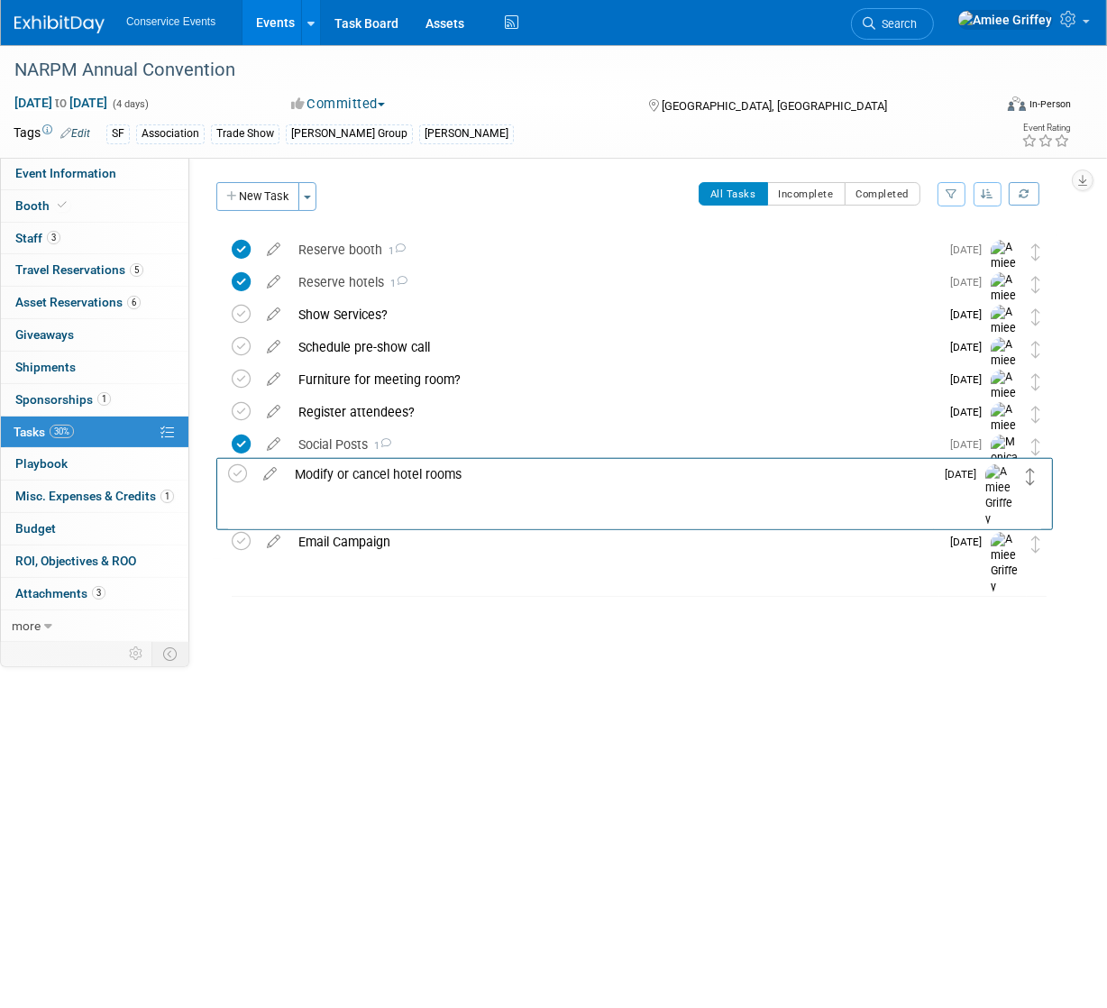
drag, startPoint x: 1036, startPoint y: 251, endPoint x: 1032, endPoint y: 473, distance: 221.8
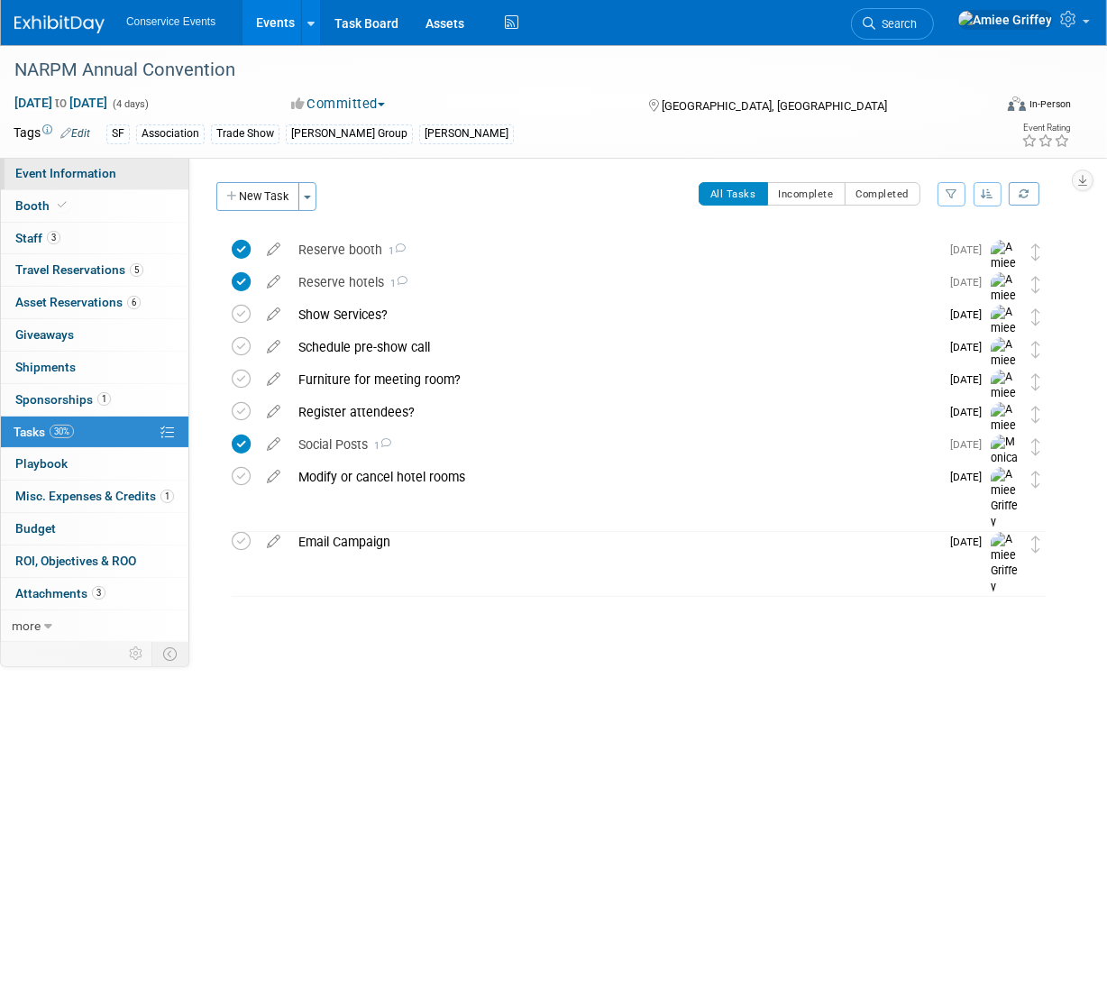
click at [78, 170] on span "Event Information" at bounding box center [65, 173] width 101 height 14
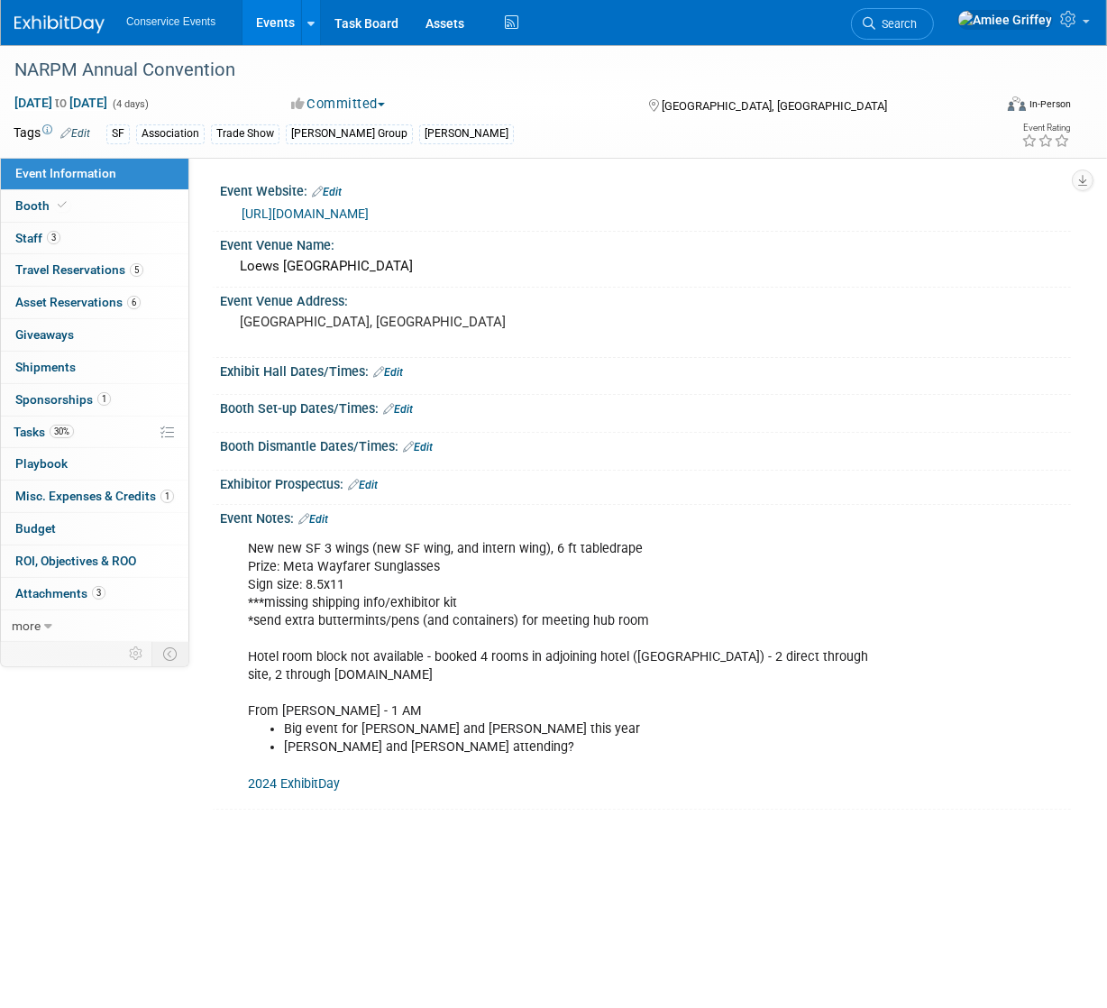
click at [327, 522] on link "Edit" at bounding box center [313, 519] width 30 height 13
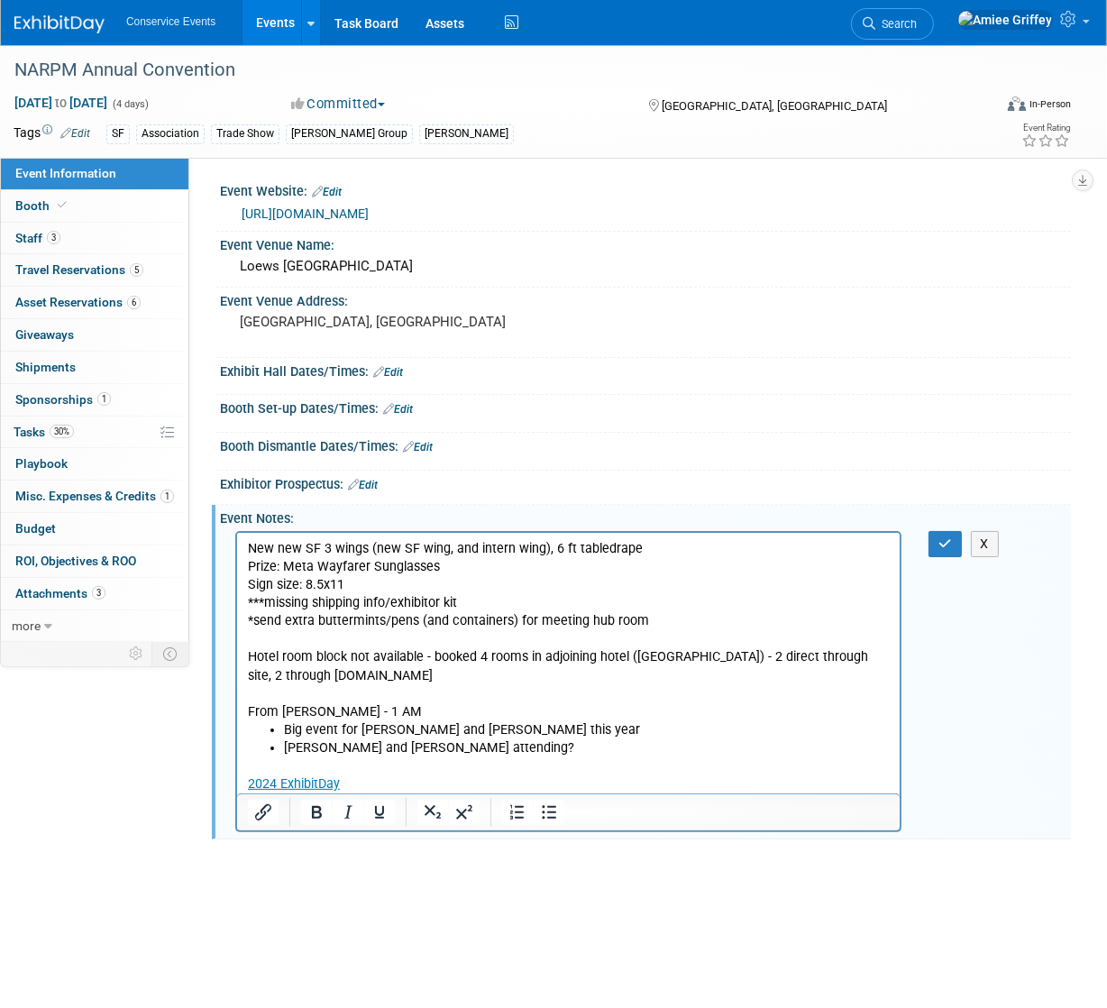
scroll to position [0, 0]
click at [460, 567] on p "New new SF 3 wings (new SF wing, and intern wing), 6 ft tabledrape Prize: Meta …" at bounding box center [568, 629] width 642 height 181
click at [511, 566] on p "New new SF 3 wings (new SF wing, and intern wing), 6 ft tabledrape Prize: Meta …" at bounding box center [568, 629] width 642 height 181
drag, startPoint x: 599, startPoint y: 567, endPoint x: 285, endPoint y: 565, distance: 314.5
click at [285, 565] on p "New new SF 3 wings (new SF wing, and intern wing), 6 ft tabledrape Prize: Meta …" at bounding box center [568, 629] width 642 height 181
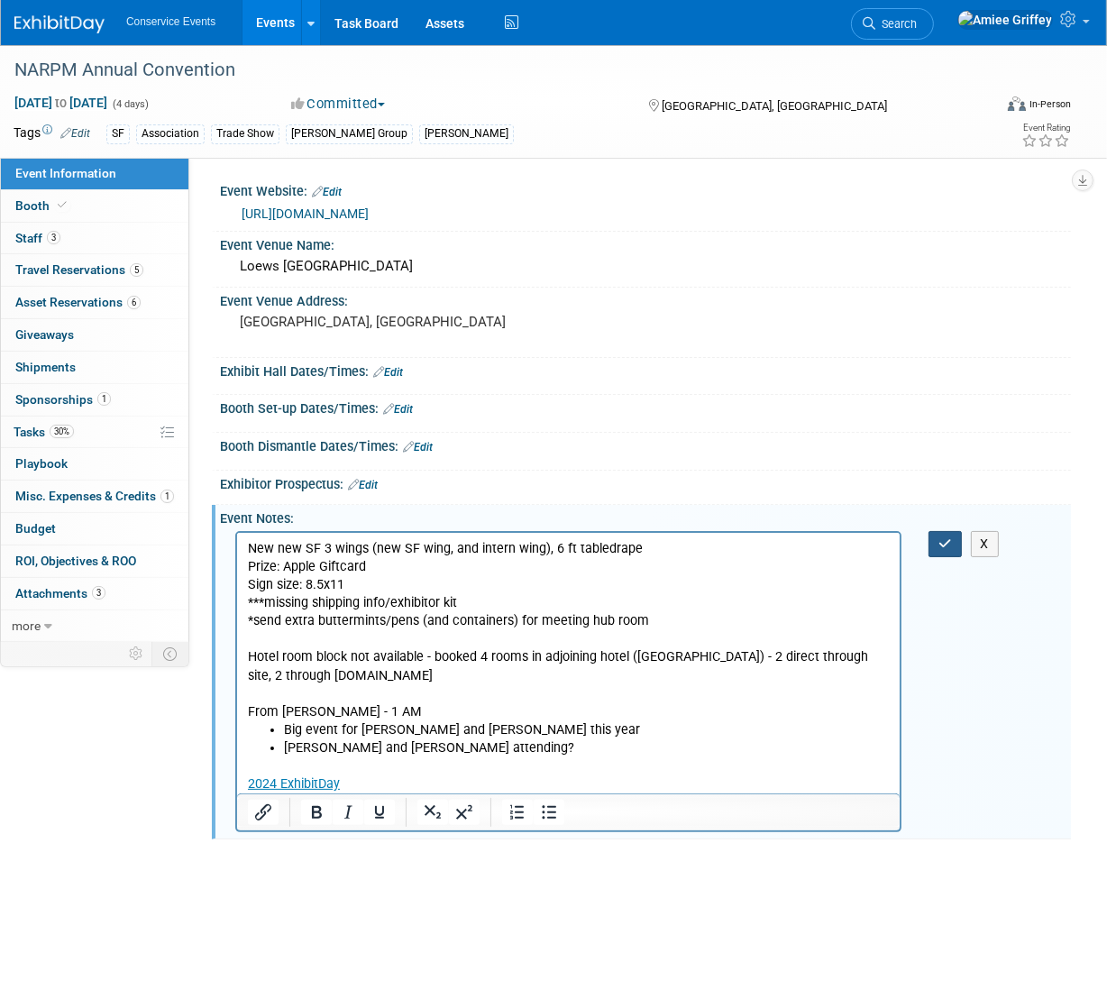
click at [951, 537] on icon "button" at bounding box center [945, 543] width 14 height 13
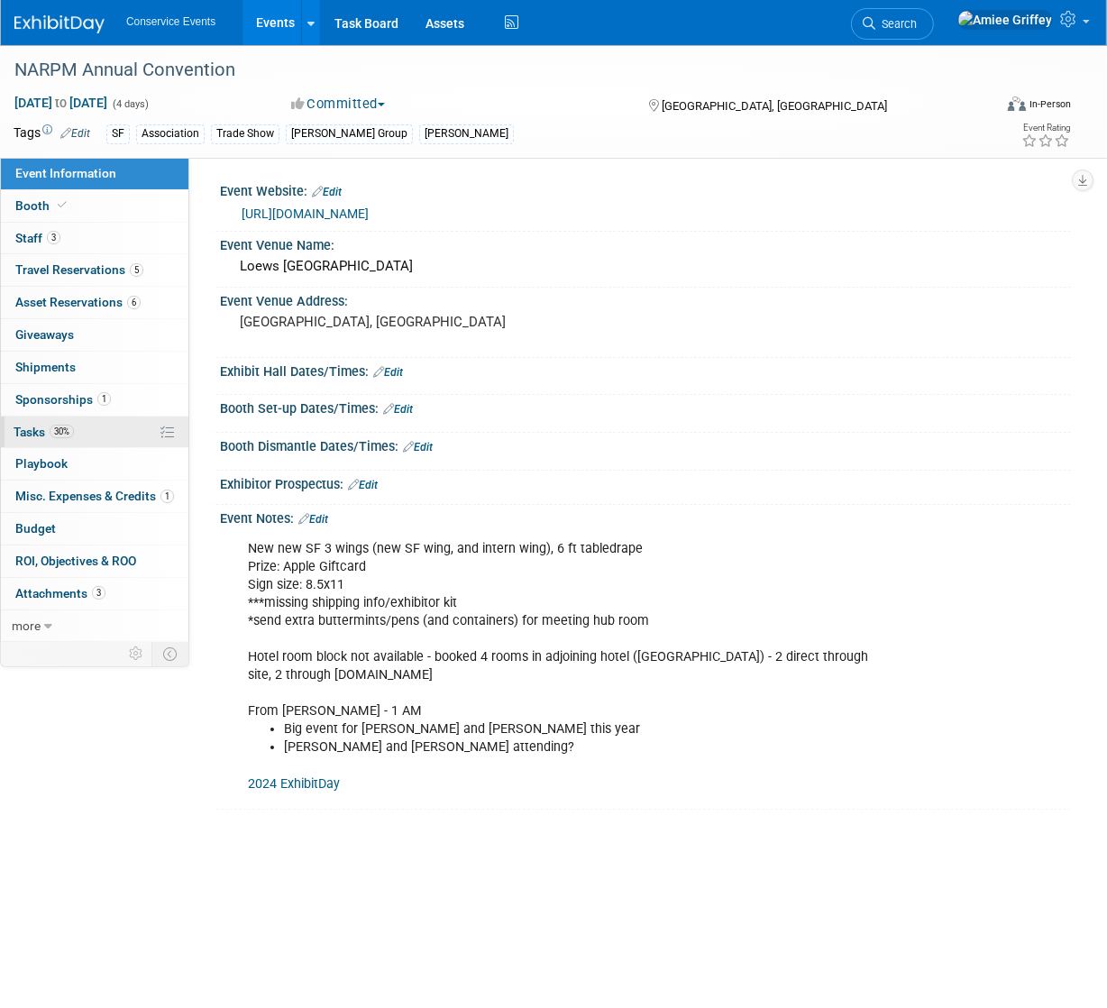
click at [39, 439] on link "30% Tasks 30%" at bounding box center [94, 432] width 187 height 32
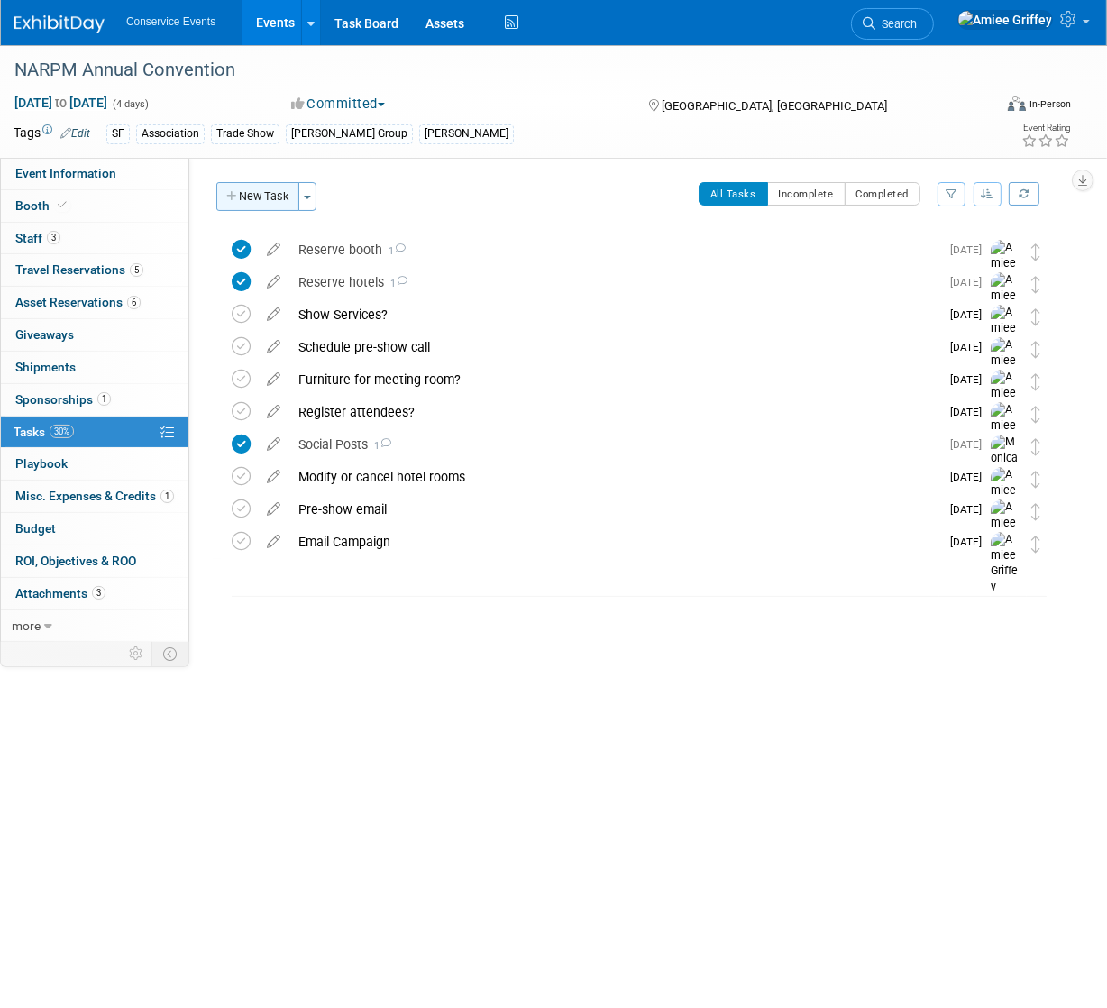
click at [242, 207] on button "New Task" at bounding box center [257, 196] width 83 height 29
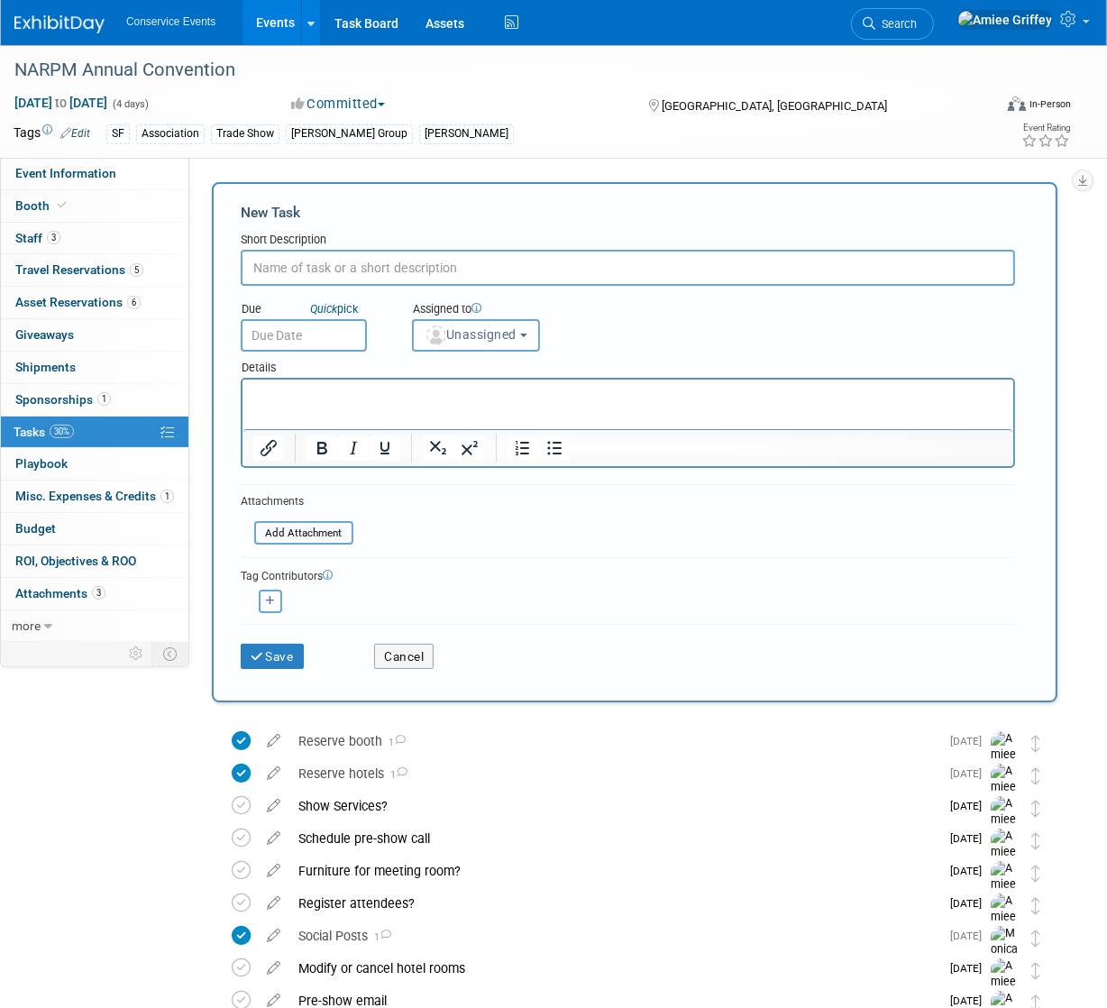
click at [334, 268] on input "text" at bounding box center [628, 268] width 774 height 36
type input "Email about attendees"
click at [324, 337] on input "text" at bounding box center [304, 335] width 126 height 32
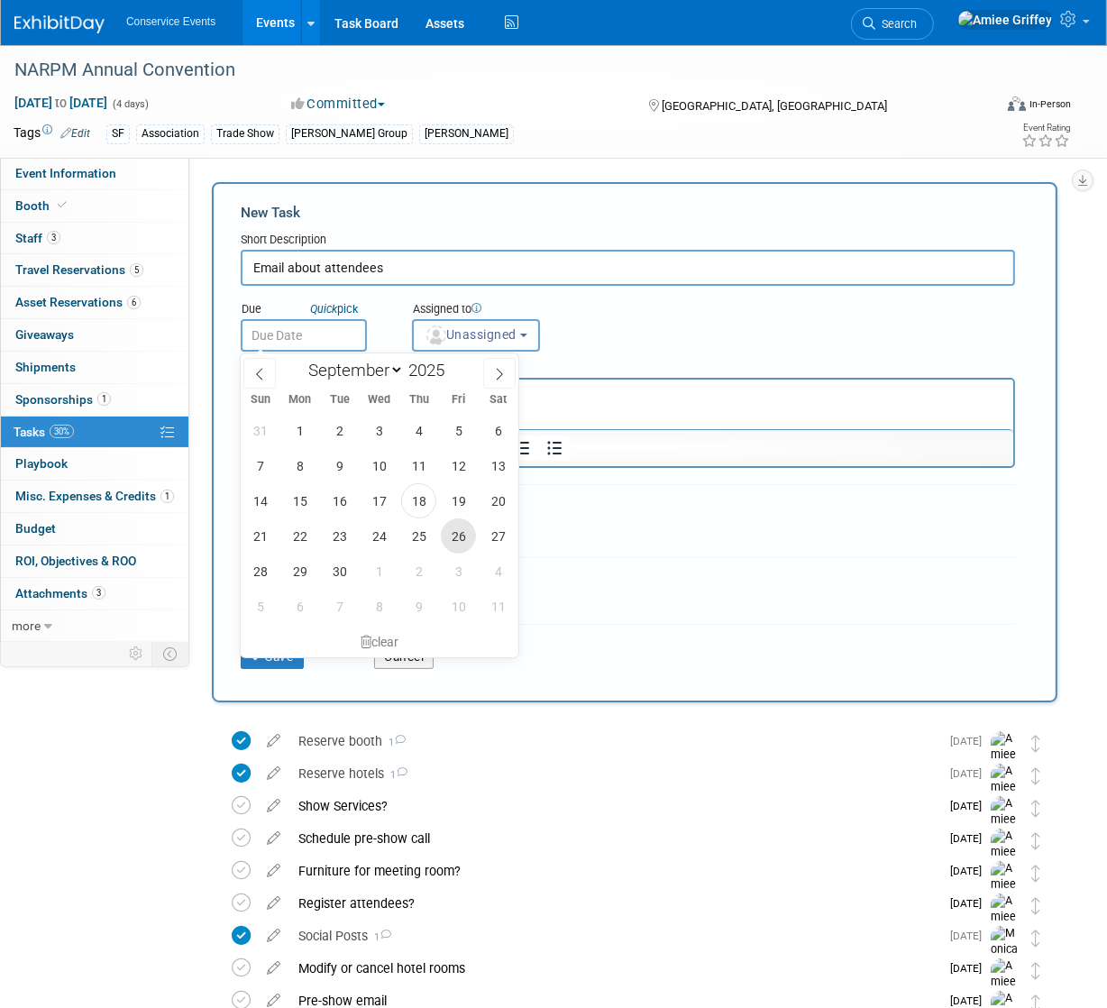
click at [455, 534] on span "26" at bounding box center [458, 535] width 35 height 35
type input "Sep 26, 2025"
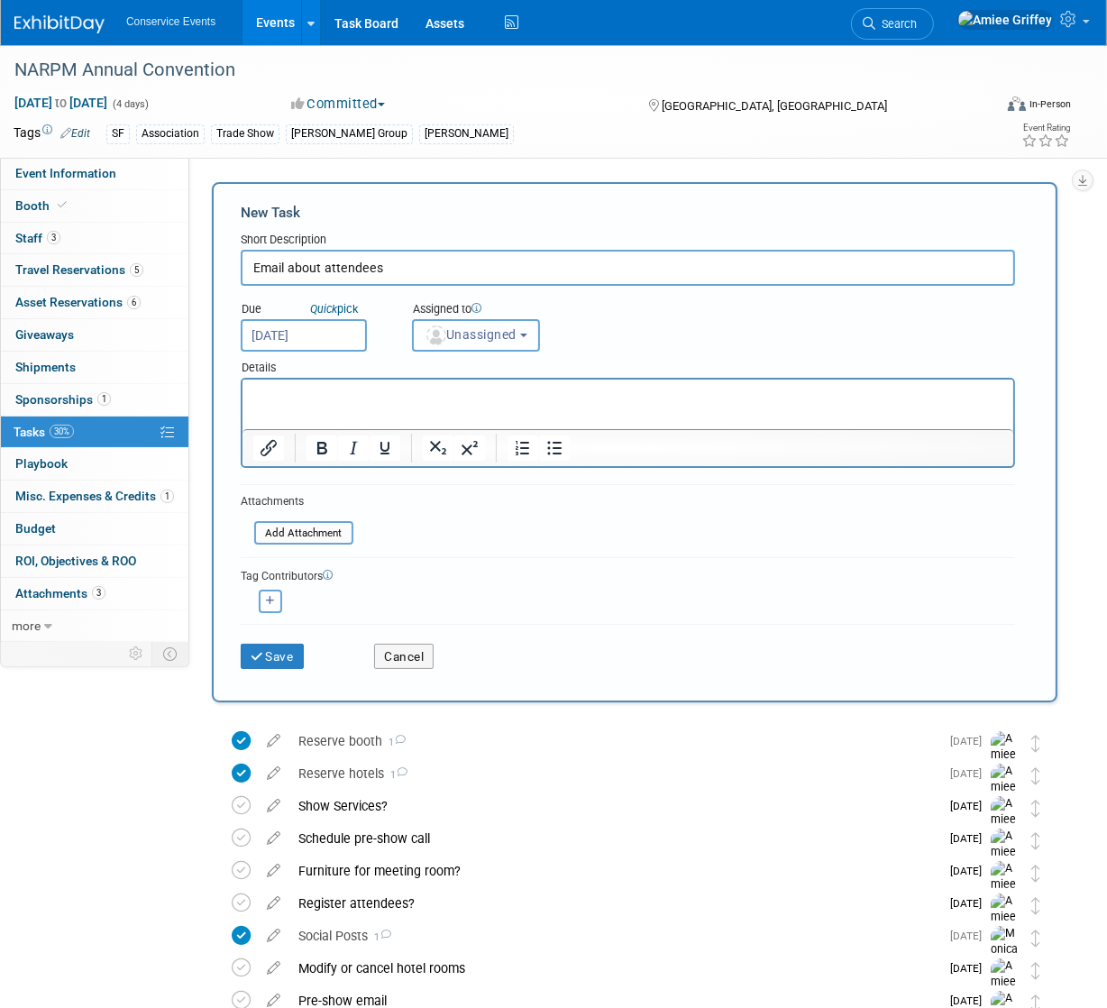
click at [486, 319] on button "Unassigned" at bounding box center [476, 335] width 128 height 32
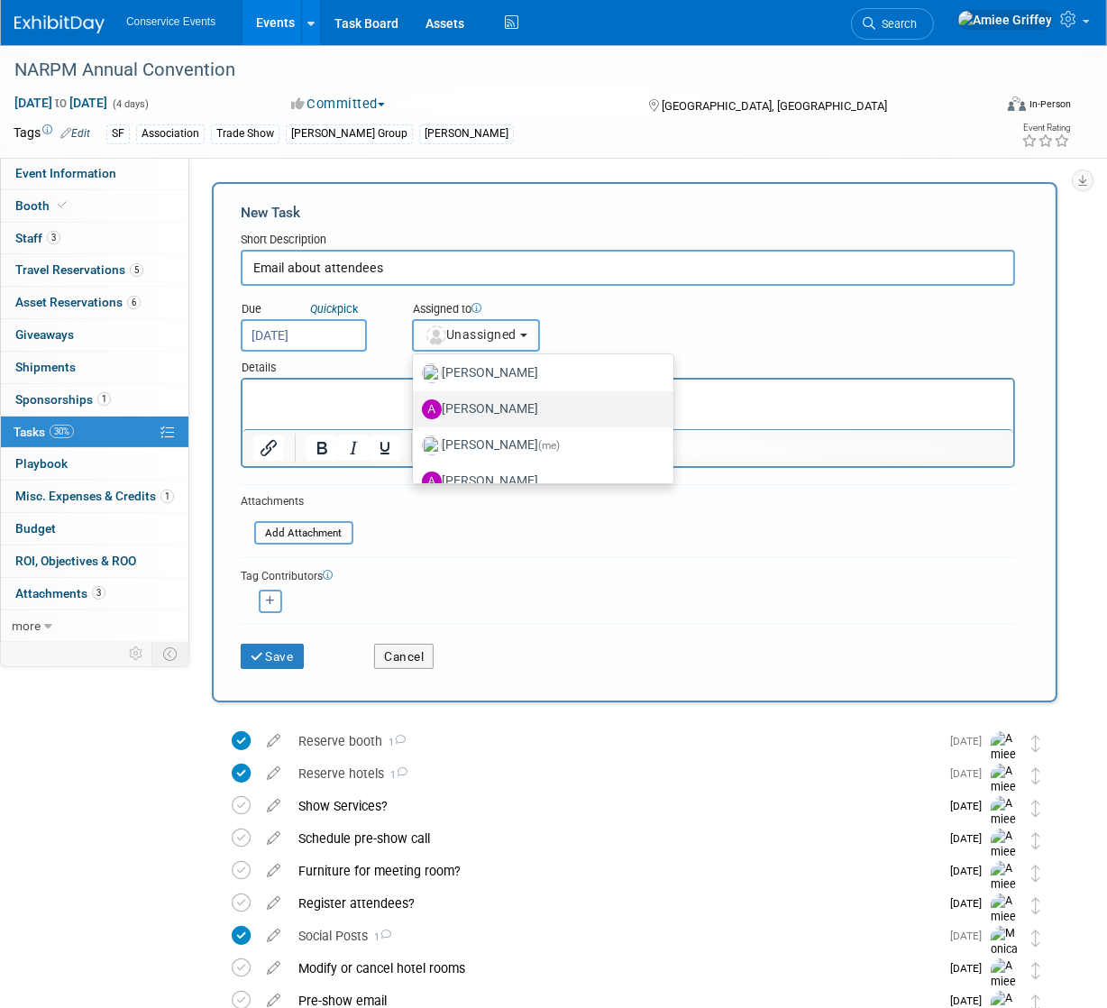
scroll to position [124, 0]
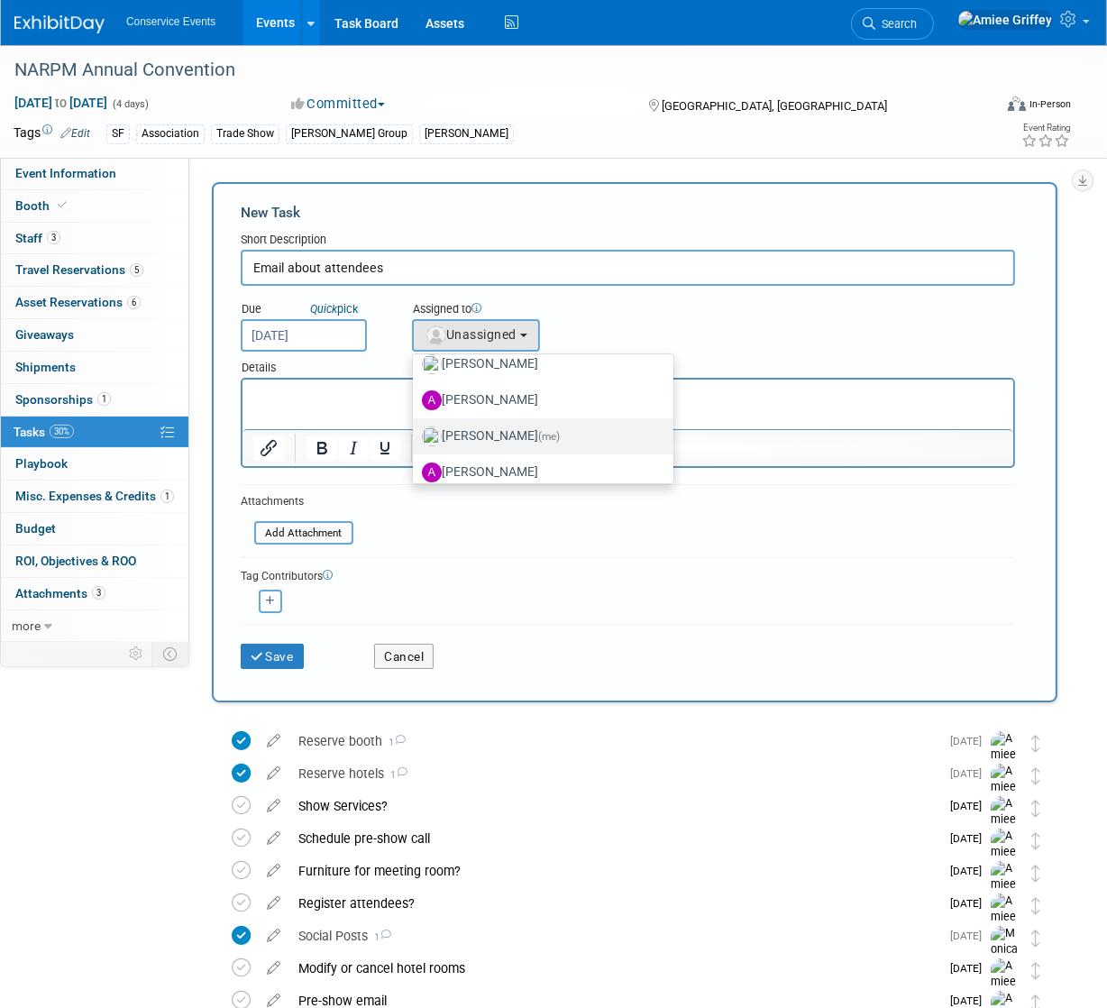
click at [478, 437] on label "Amiee Griffey (me)" at bounding box center [538, 436] width 233 height 29
click at [415, 437] on input "Amiee Griffey (me)" at bounding box center [410, 434] width 12 height 12
select select "28722387-35c6-4557-bb24-edeacb20f2e1"
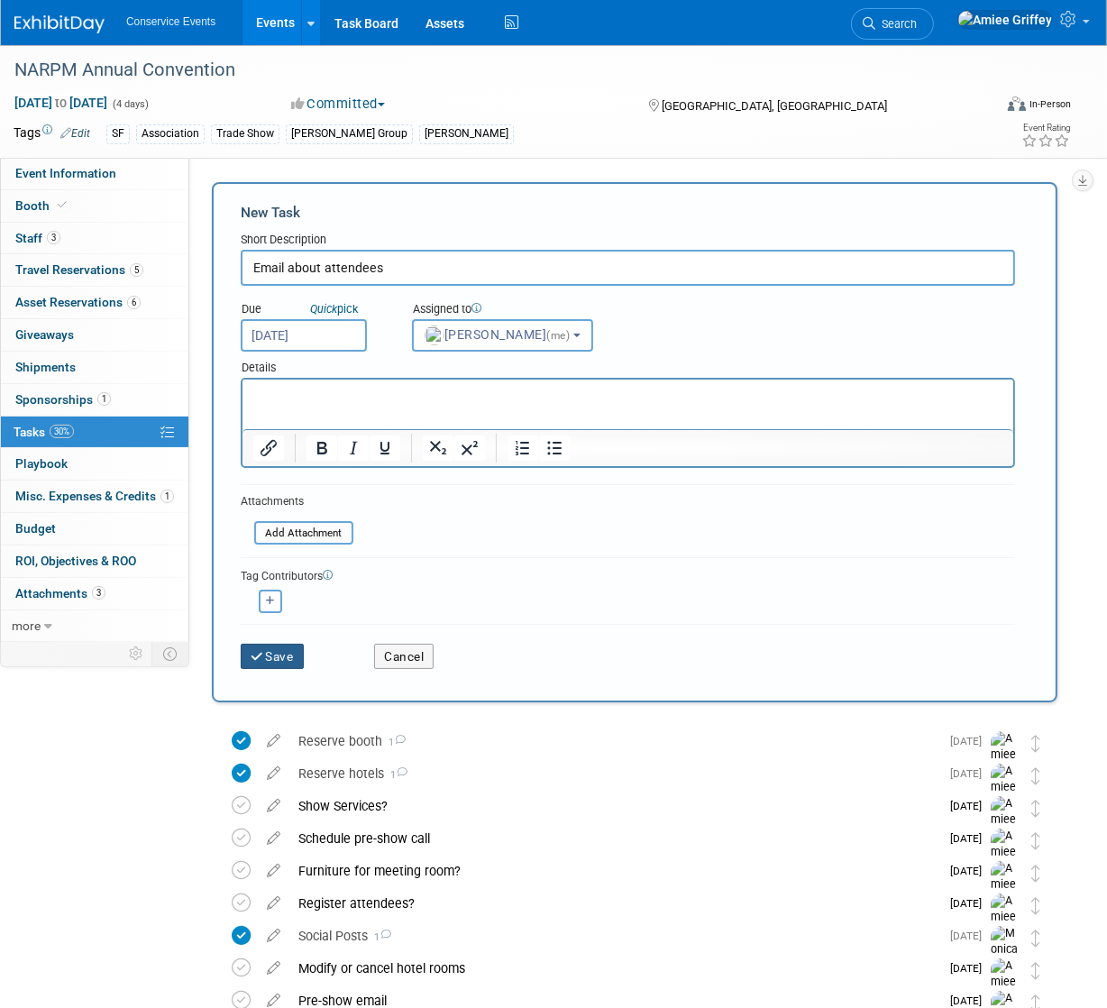
click at [262, 662] on button "Save" at bounding box center [272, 655] width 63 height 25
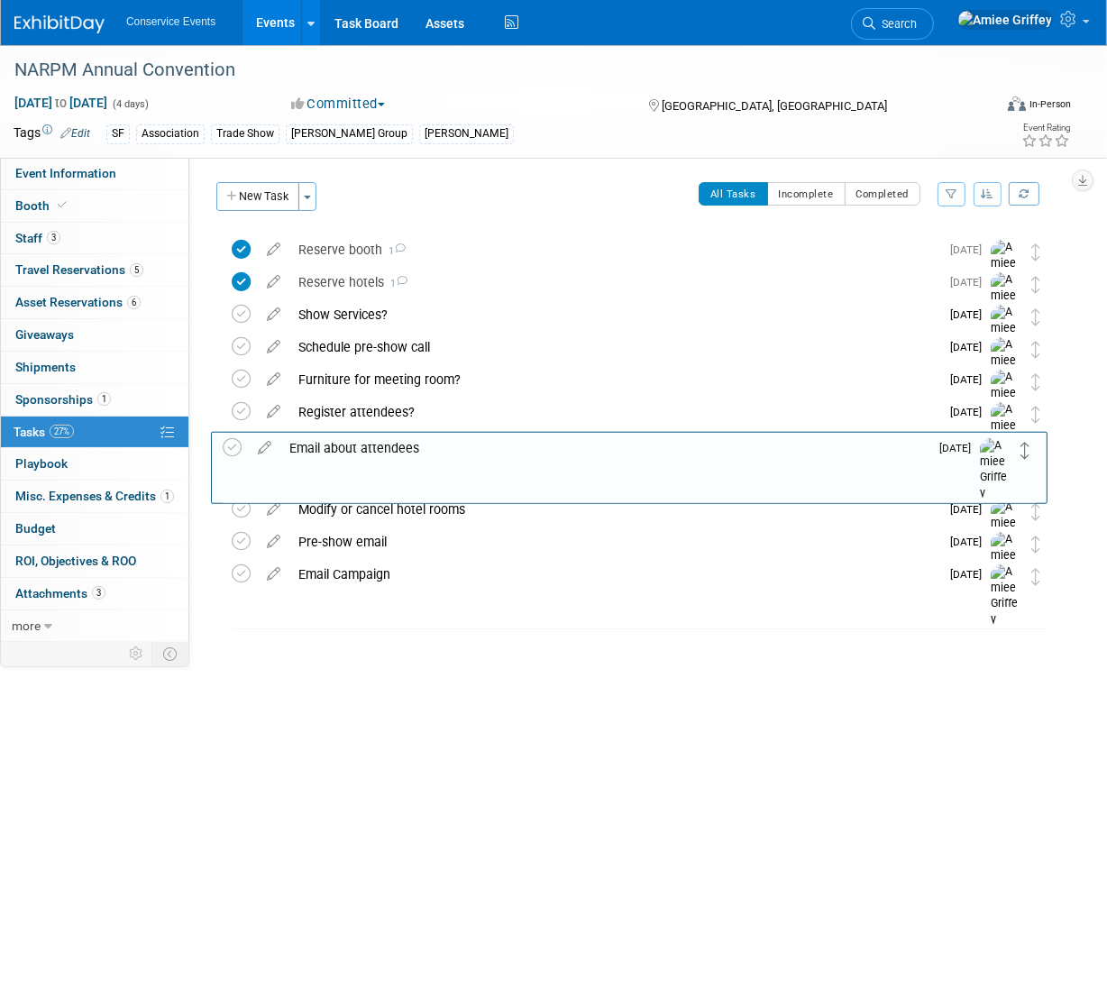
drag, startPoint x: 1037, startPoint y: 247, endPoint x: 1027, endPoint y: 445, distance: 198.6
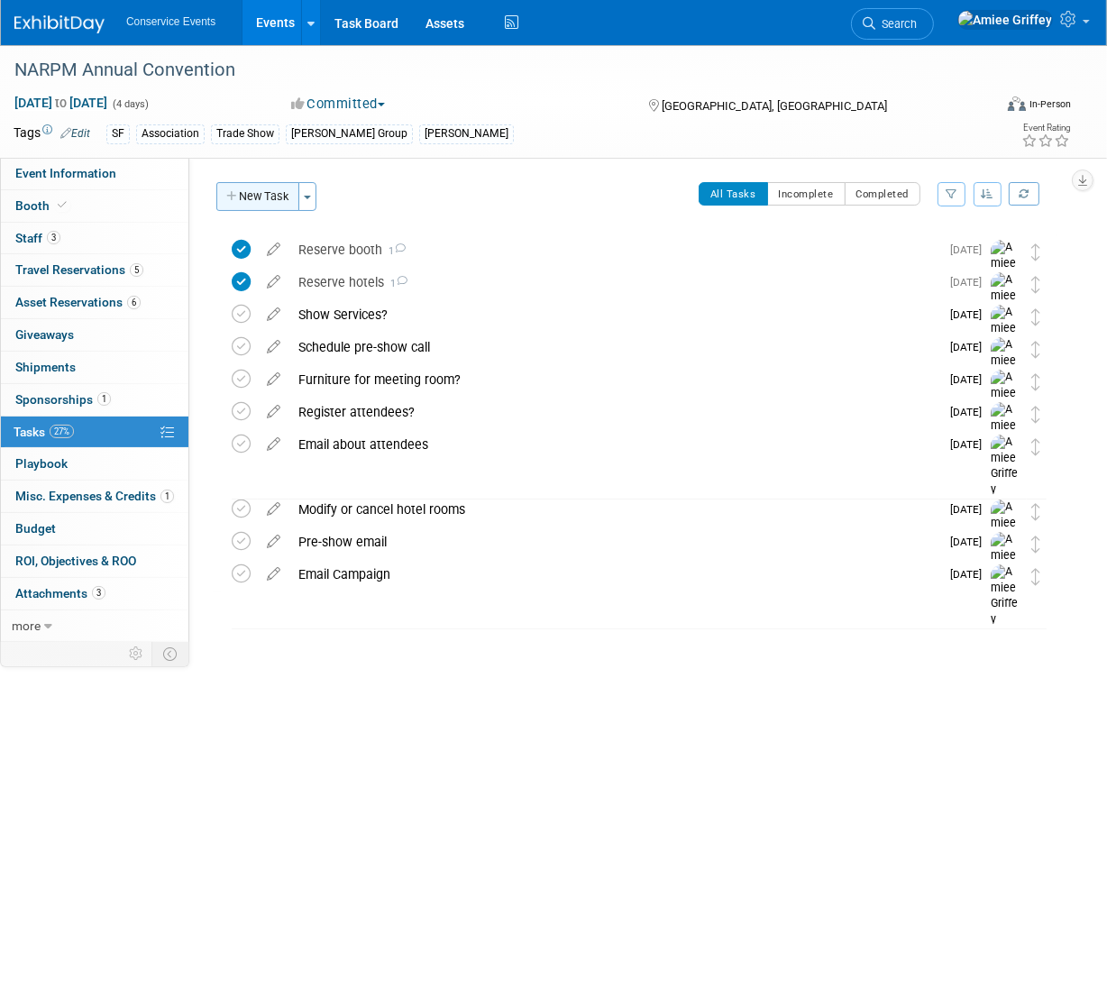
click at [273, 204] on button "New Task" at bounding box center [257, 196] width 83 height 29
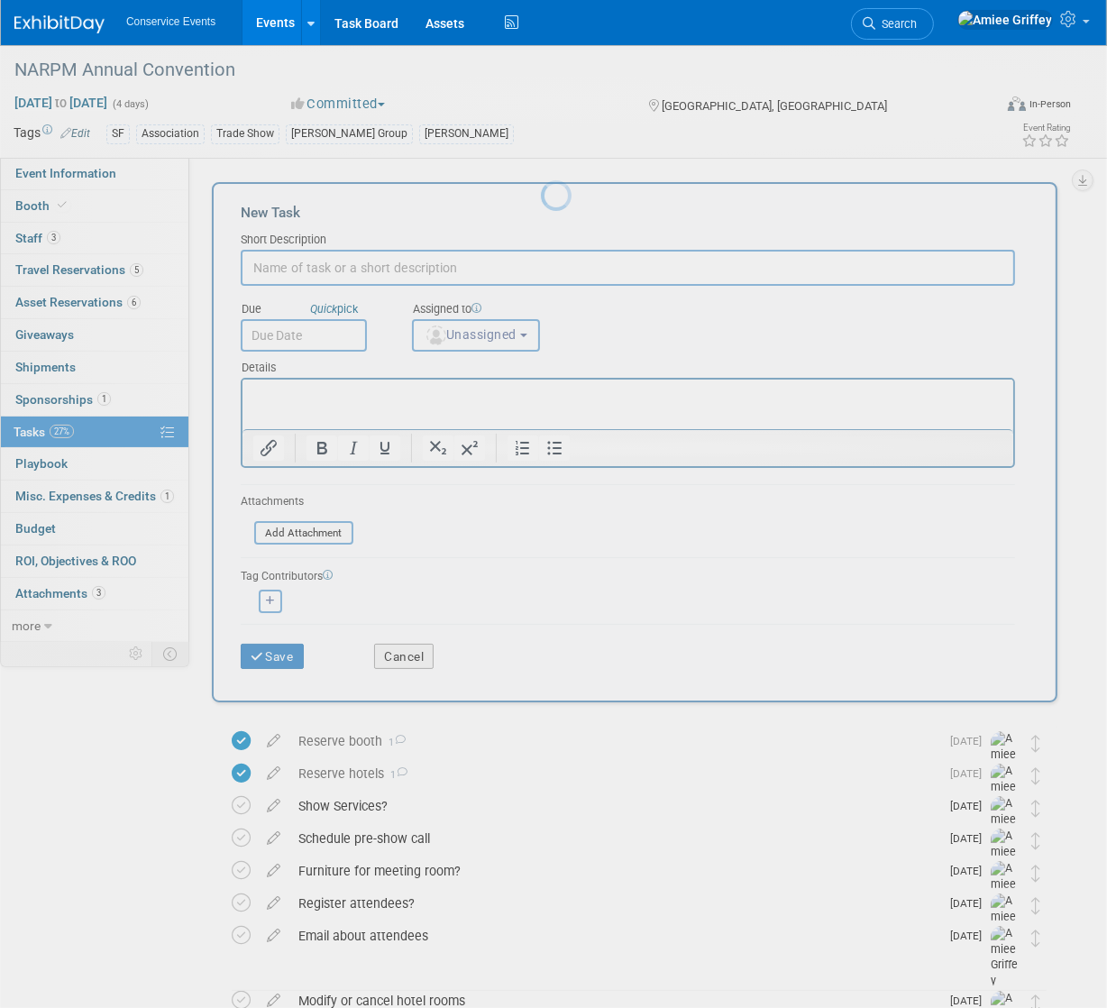
scroll to position [0, 0]
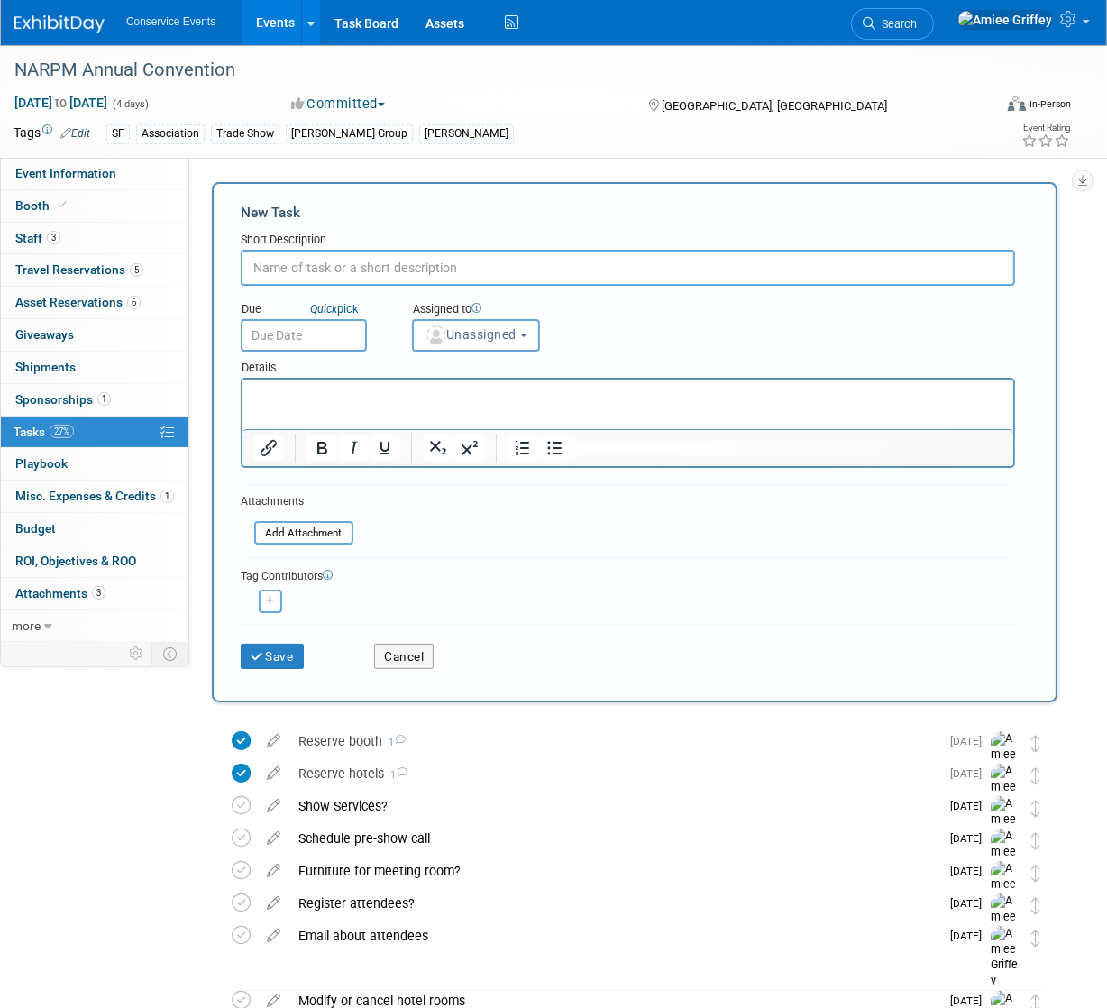
click at [358, 261] on input "text" at bounding box center [628, 268] width 774 height 36
type input "Follow up and pick raffle winner"
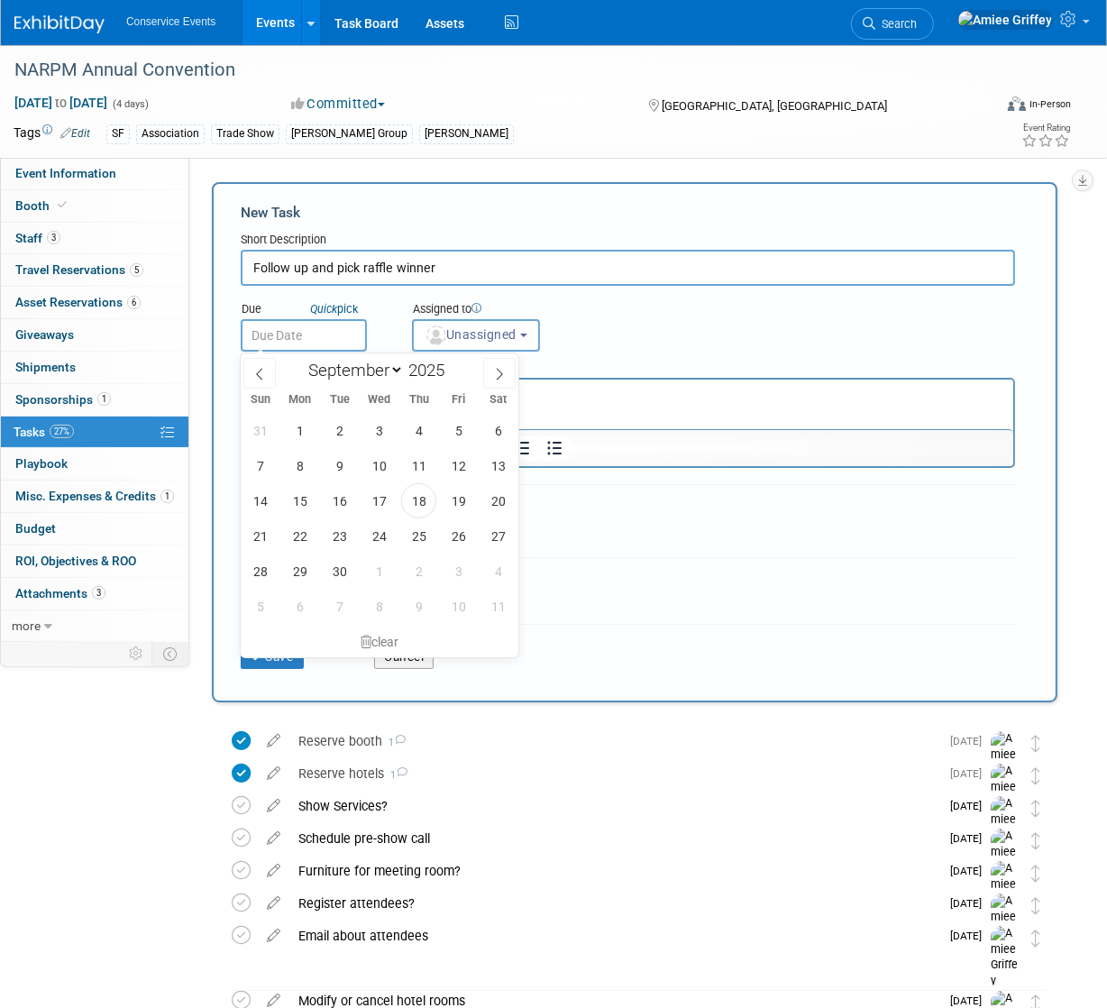
click at [301, 325] on input "text" at bounding box center [304, 335] width 126 height 32
click at [494, 372] on icon at bounding box center [499, 374] width 13 height 13
select select "9"
click at [461, 538] on span "24" at bounding box center [458, 535] width 35 height 35
type input "[DATE]"
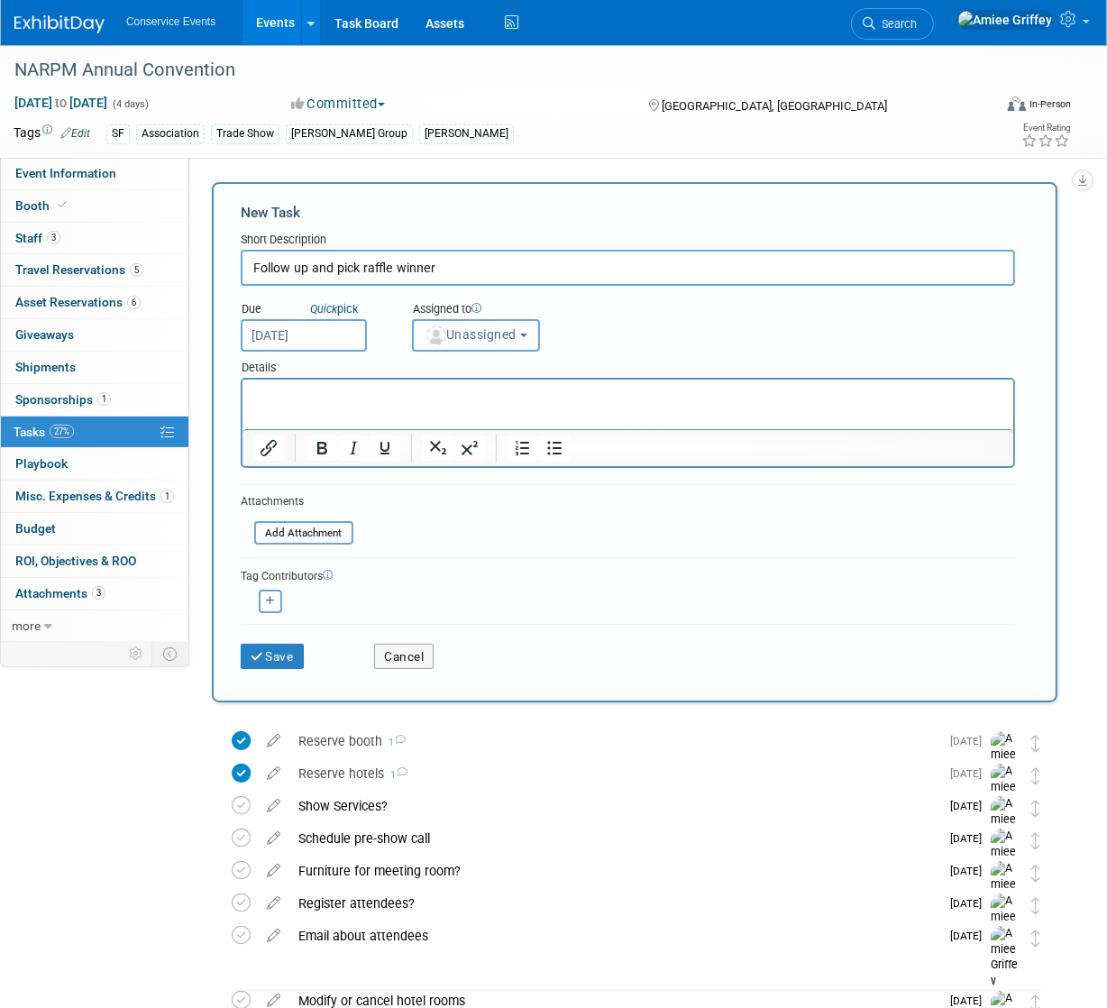
click at [482, 333] on span "Unassigned" at bounding box center [470, 334] width 92 height 14
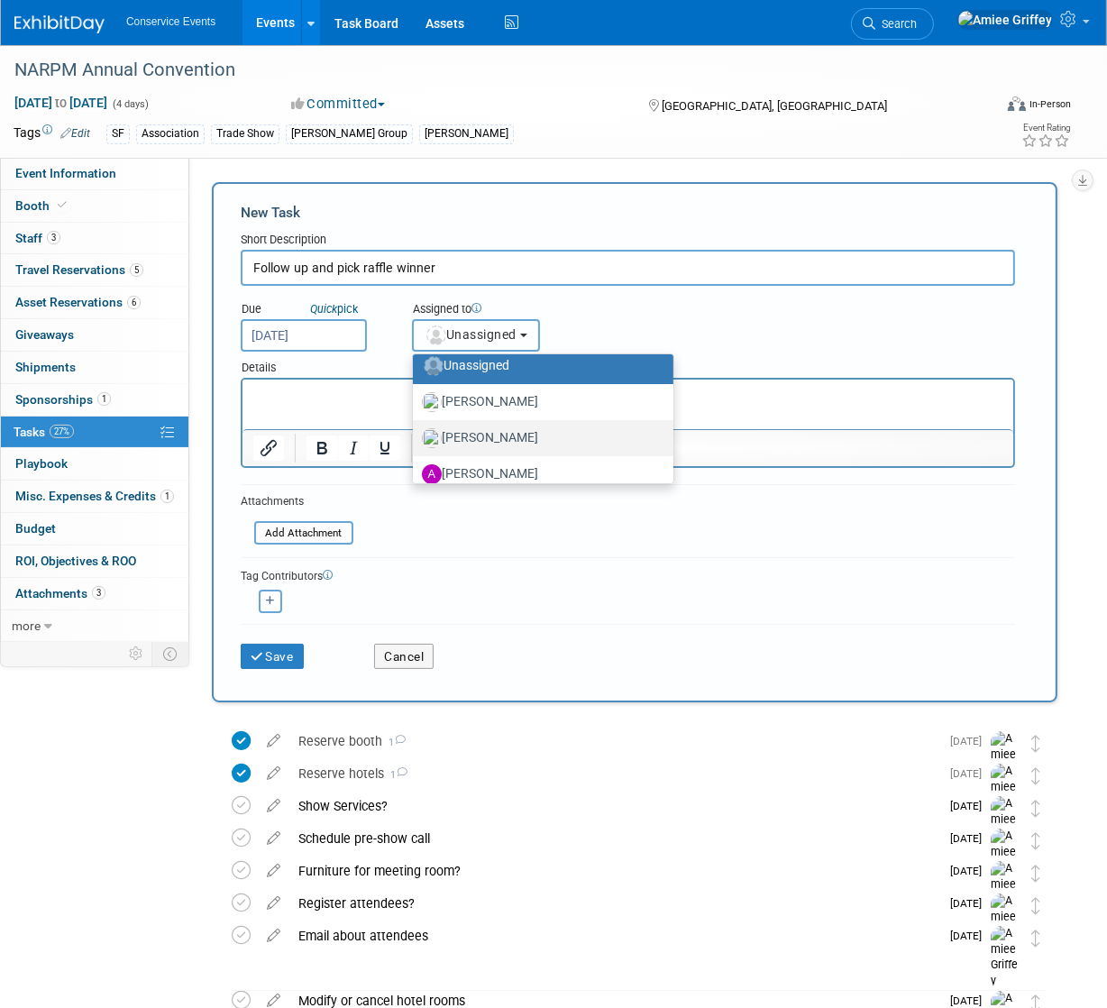
scroll to position [90, 0]
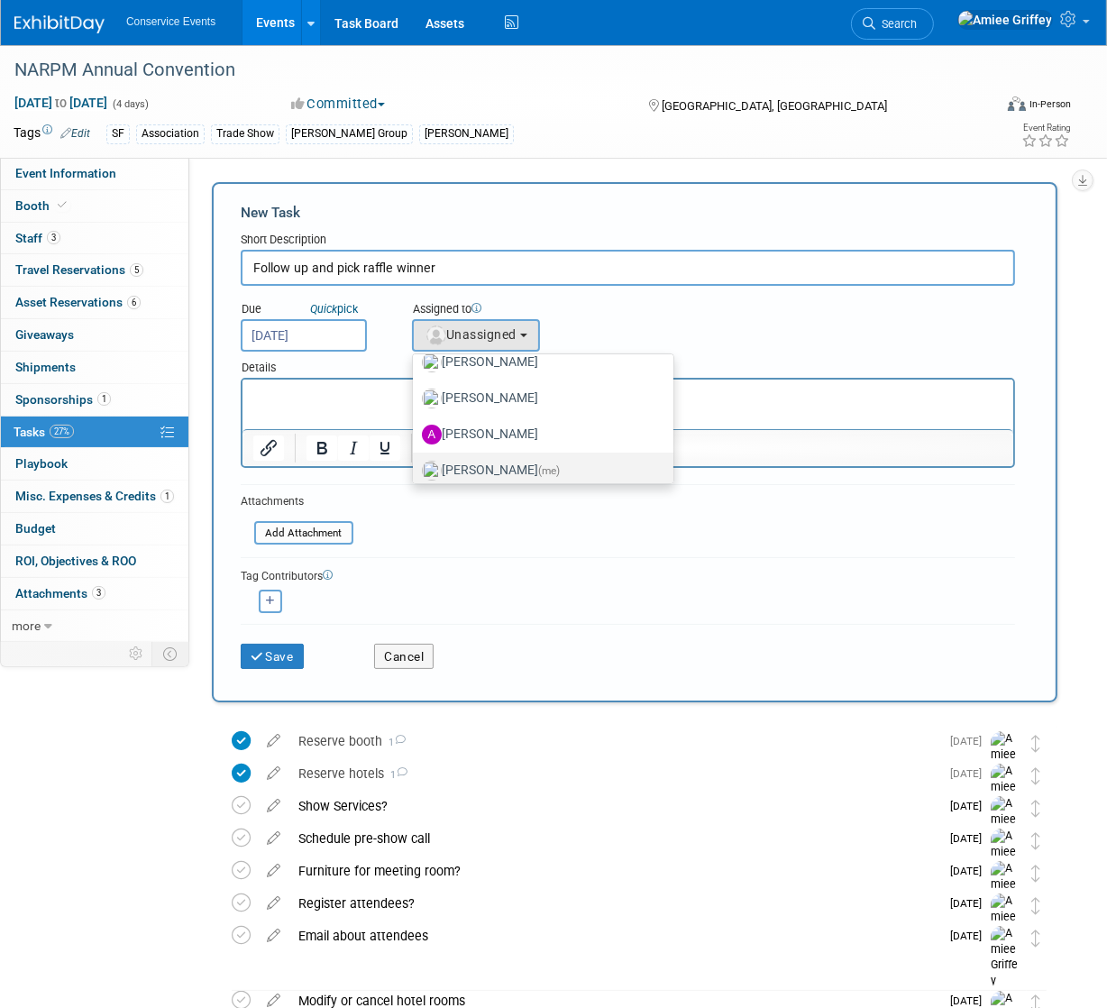
click at [494, 466] on label "Amiee Griffey (me)" at bounding box center [538, 470] width 233 height 29
click at [415, 466] on input "Amiee Griffey (me)" at bounding box center [410, 468] width 12 height 12
select select "28722387-35c6-4557-bb24-edeacb20f2e1"
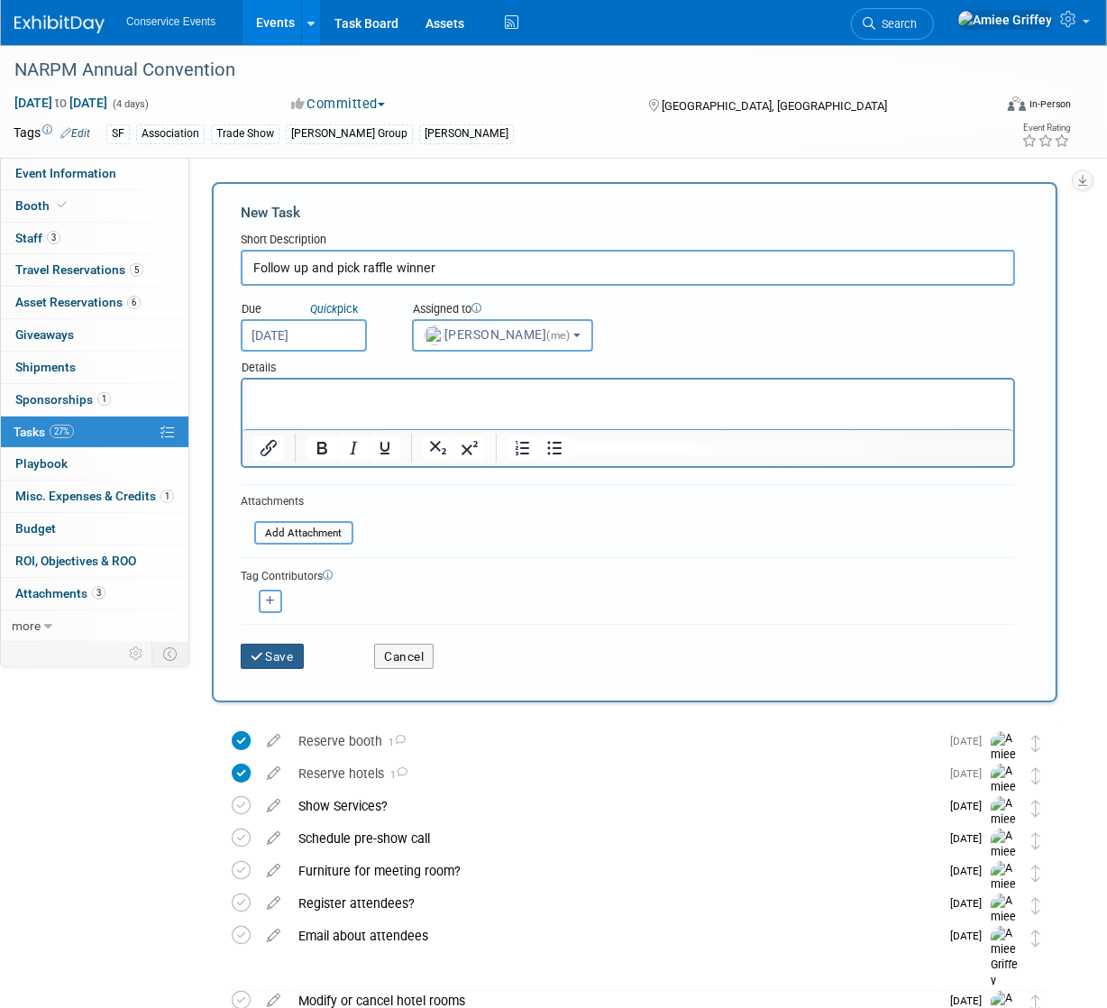
click at [270, 643] on button "Save" at bounding box center [272, 655] width 63 height 25
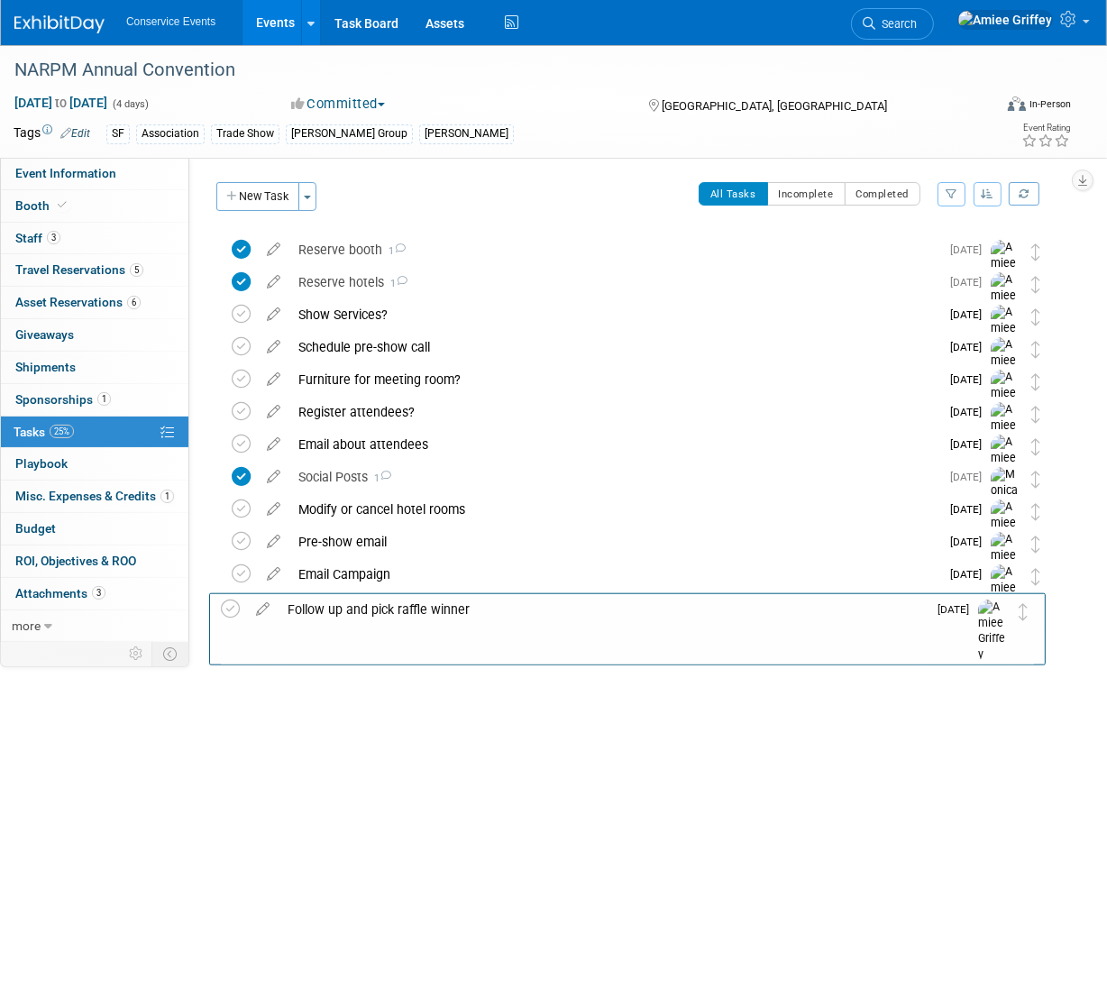
drag, startPoint x: 1039, startPoint y: 249, endPoint x: 1027, endPoint y: 608, distance: 359.8
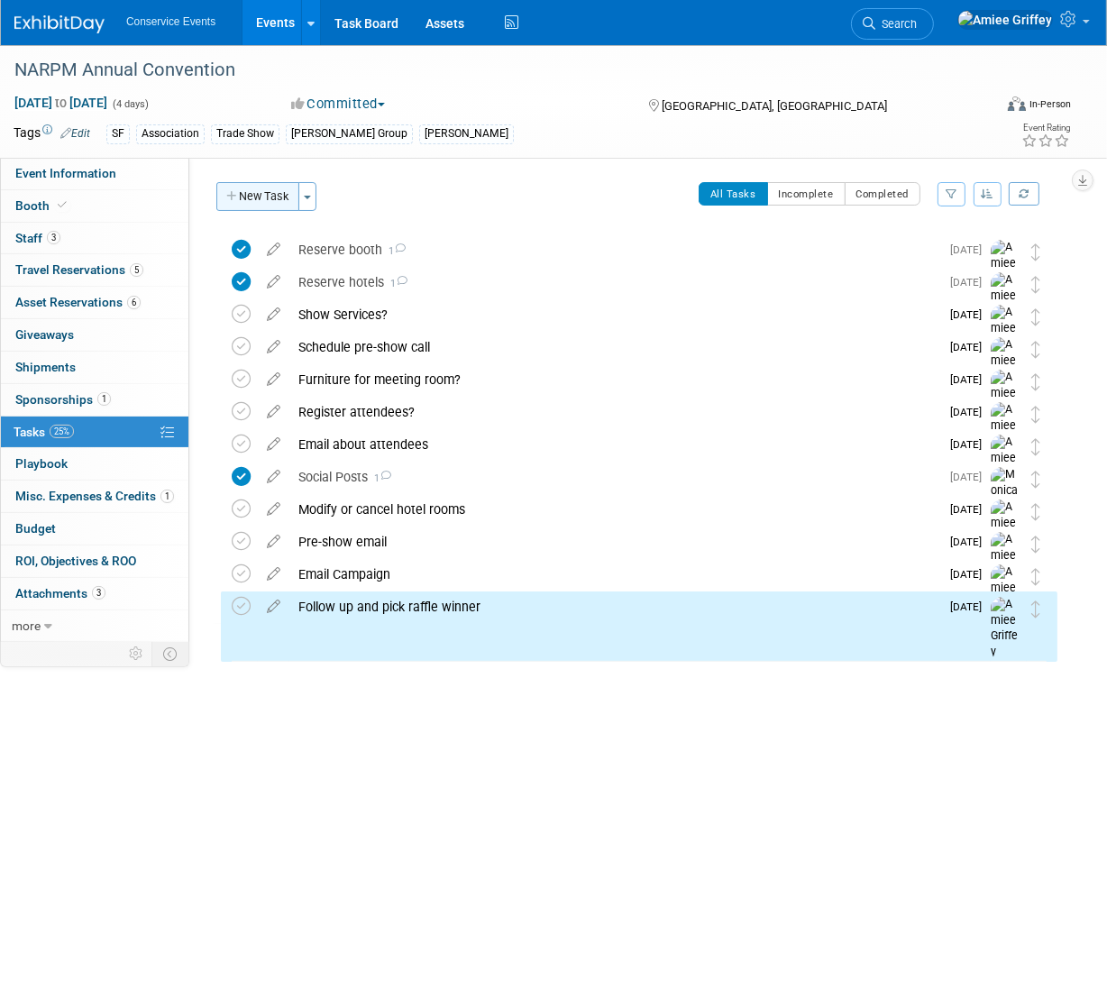
click at [276, 204] on button "New Task" at bounding box center [257, 196] width 83 height 29
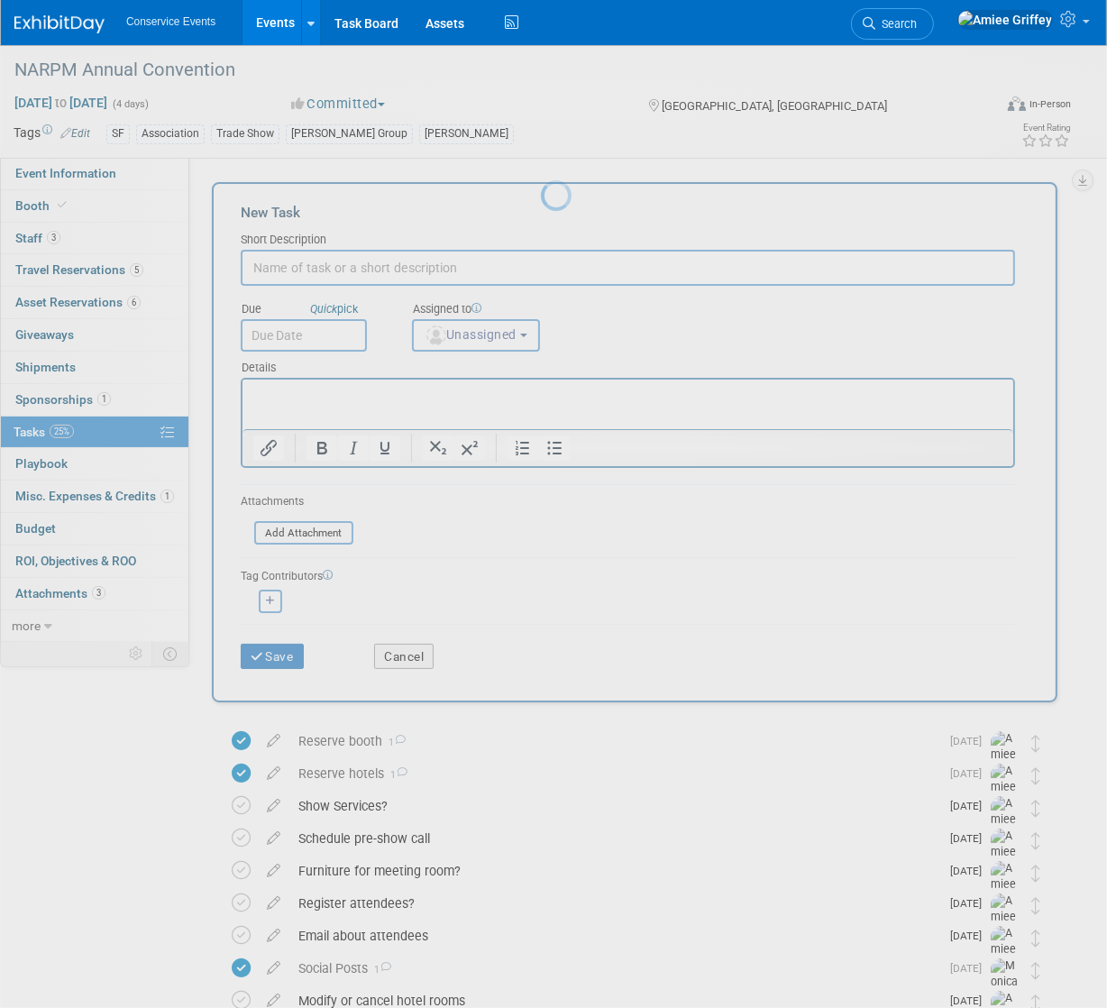
scroll to position [0, 0]
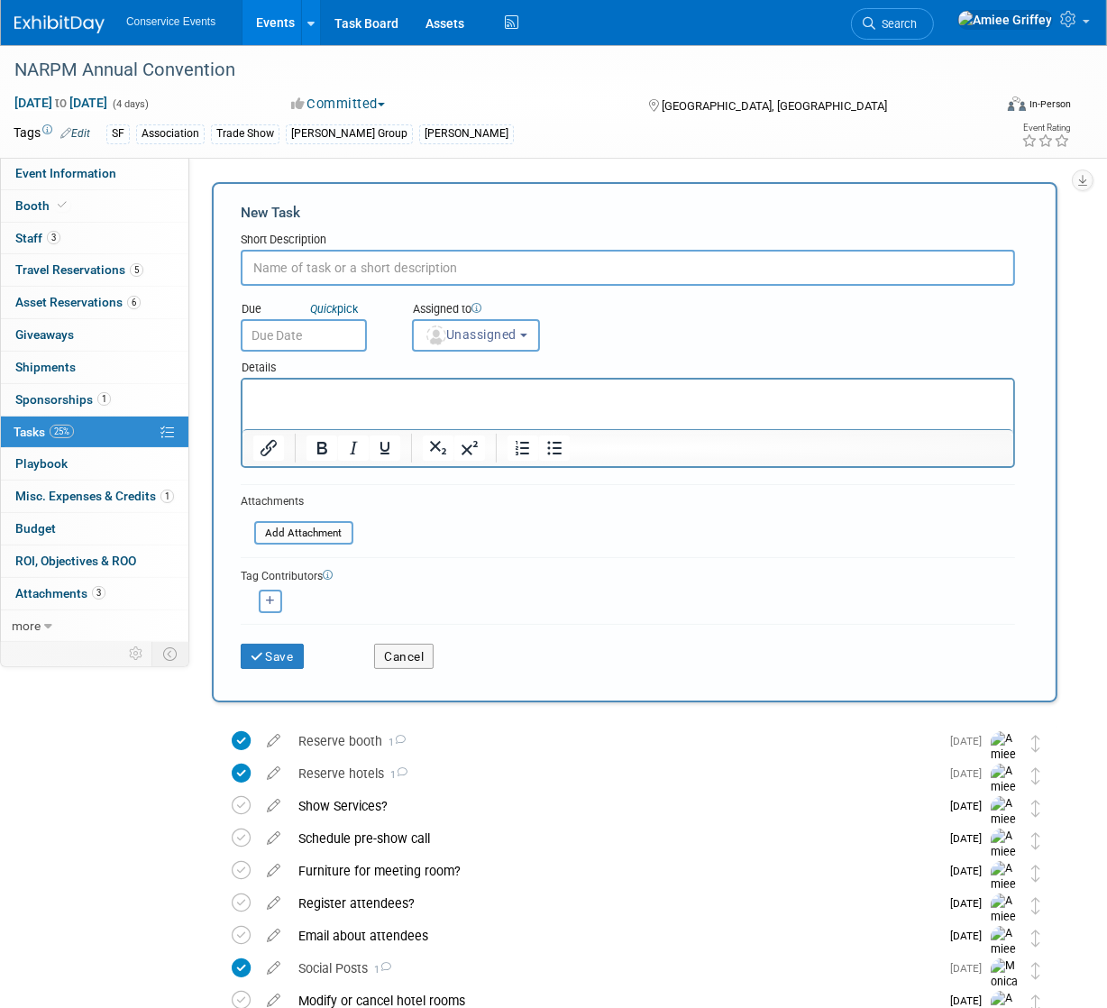
click at [316, 274] on input "text" at bounding box center [628, 268] width 774 height 36
type input "Email winner and order raffle prize"
click at [285, 332] on input "text" at bounding box center [304, 335] width 126 height 32
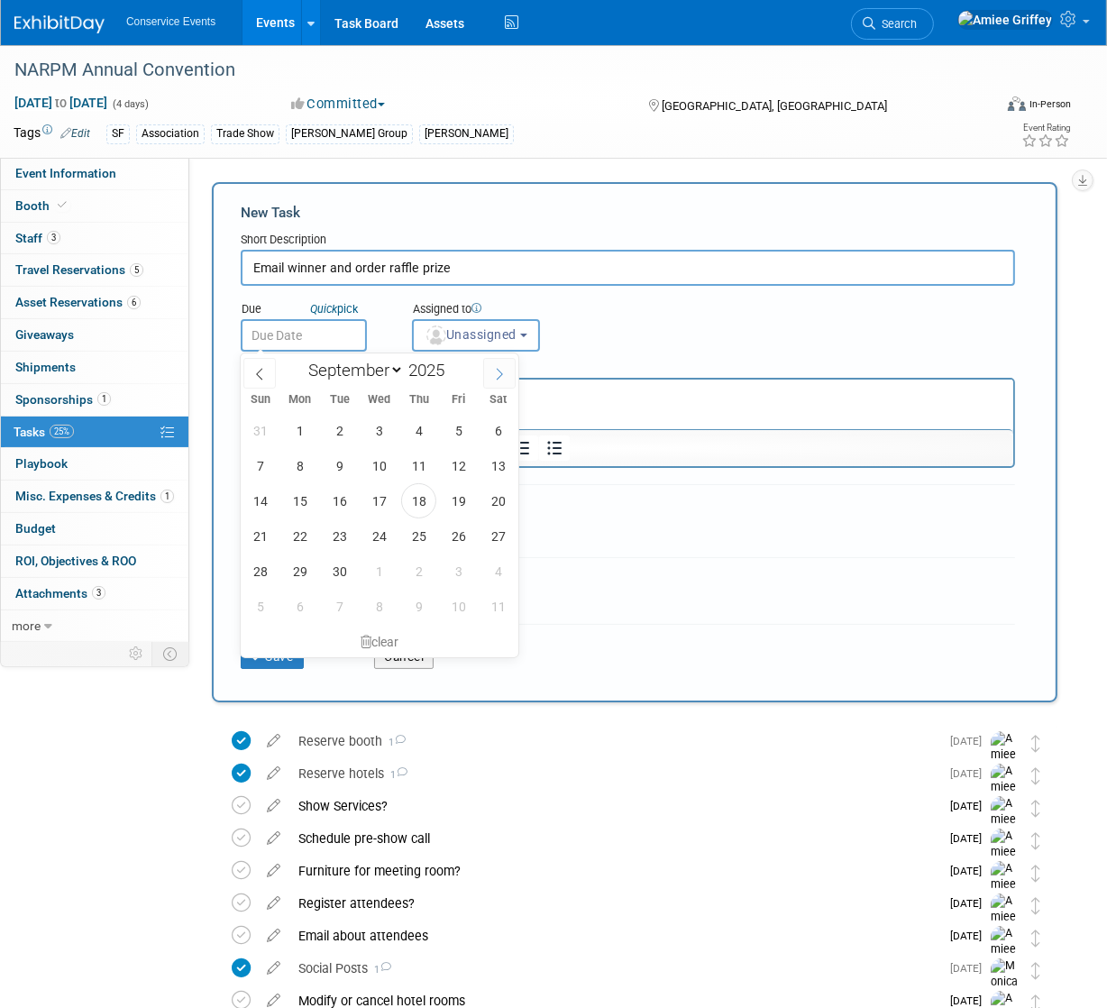
click at [493, 374] on icon at bounding box center [499, 374] width 13 height 13
select select "9"
click at [380, 577] on span "29" at bounding box center [378, 570] width 35 height 35
type input "[DATE]"
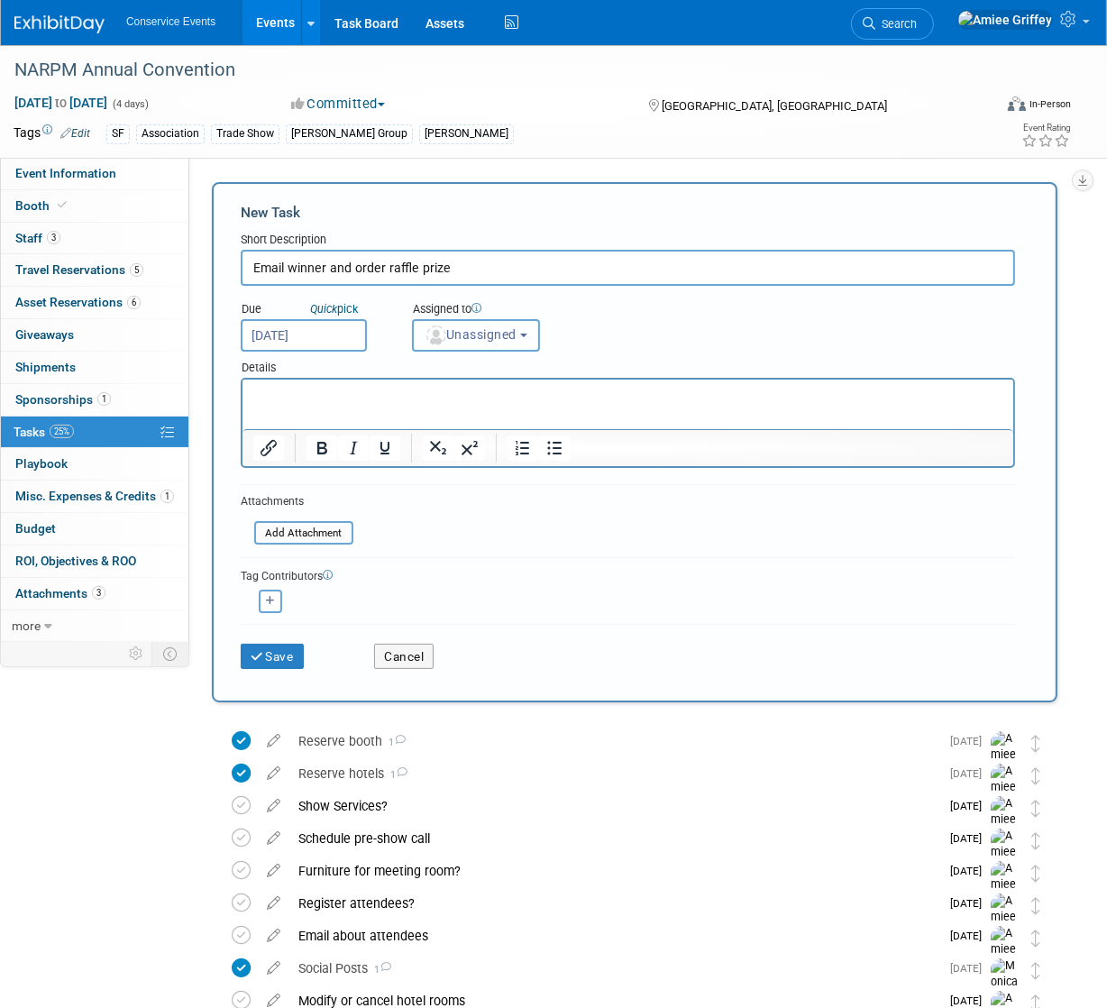
click at [506, 330] on span "Unassigned" at bounding box center [470, 334] width 92 height 14
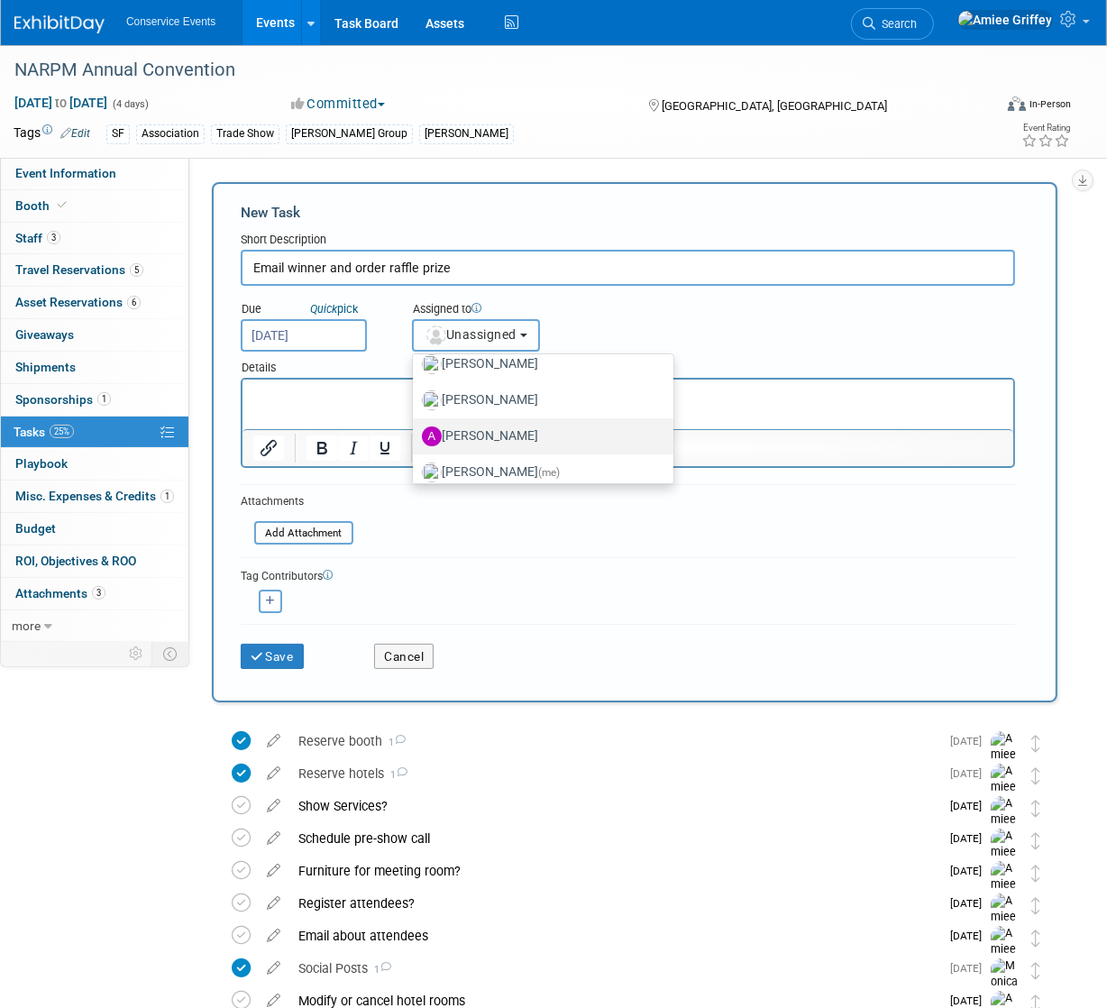
scroll to position [91, 0]
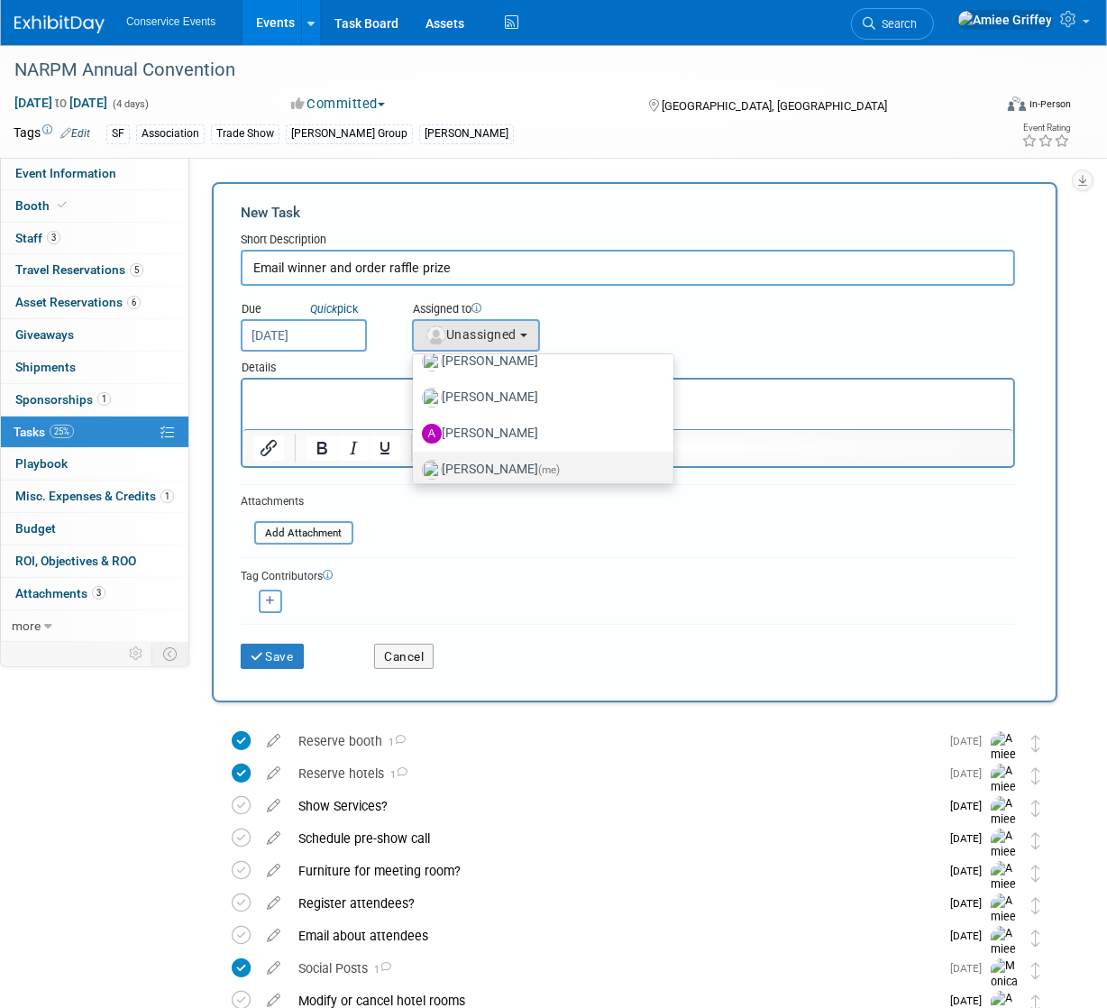
click at [487, 462] on label "[PERSON_NAME] (me)" at bounding box center [538, 469] width 233 height 29
click at [415, 462] on input "[PERSON_NAME] (me)" at bounding box center [410, 467] width 12 height 12
select select "28722387-35c6-4557-bb24-edeacb20f2e1"
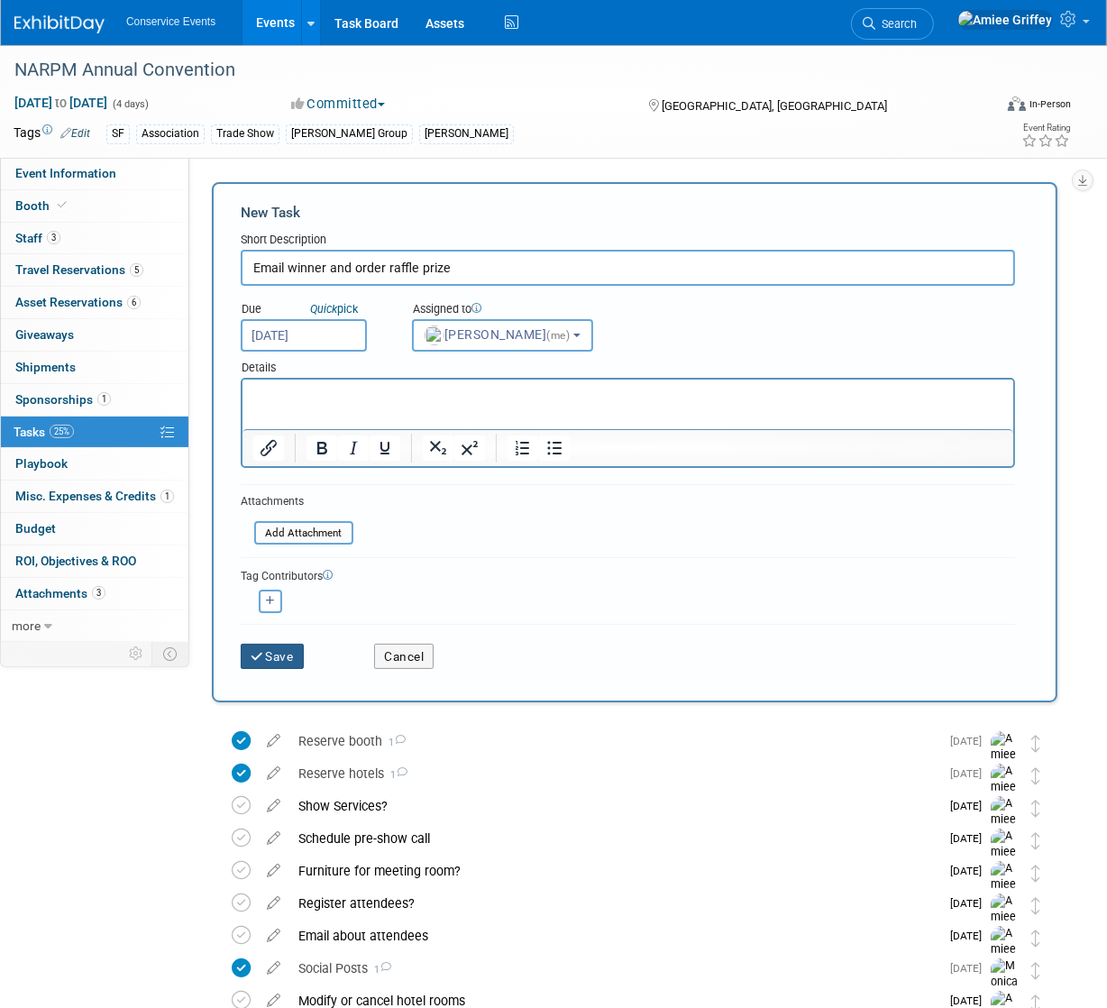
click at [276, 658] on button "Save" at bounding box center [272, 655] width 63 height 25
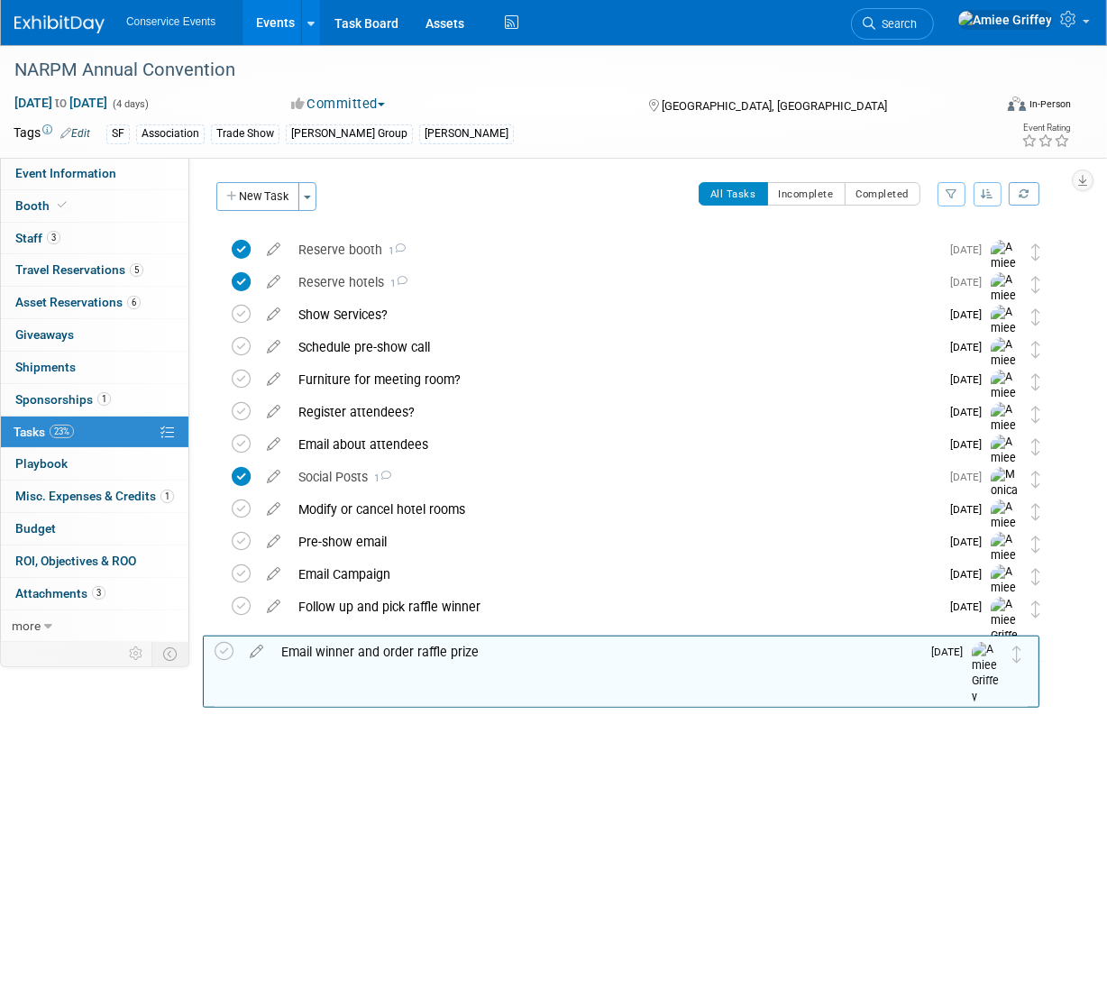
drag, startPoint x: 1039, startPoint y: 249, endPoint x: 1023, endPoint y: 645, distance: 396.9
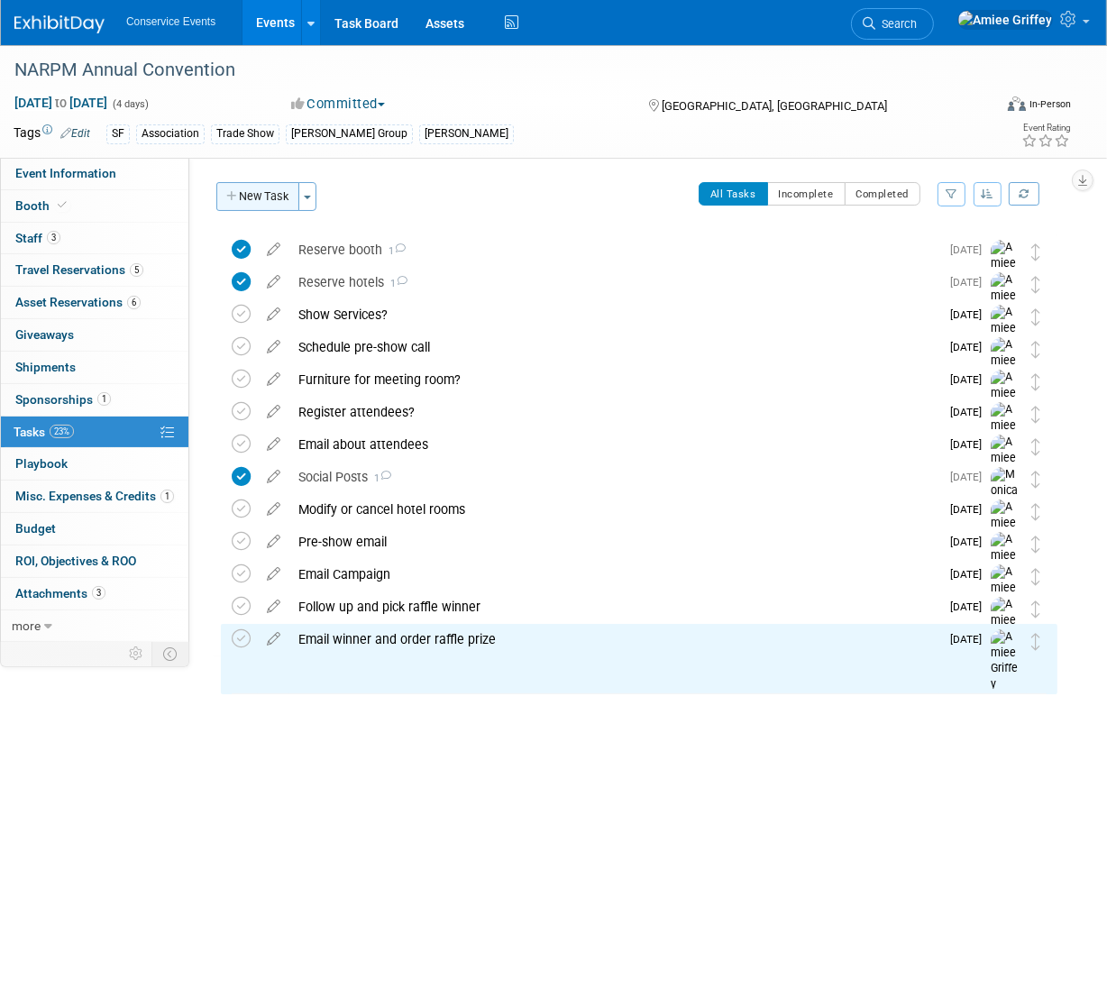
click at [267, 197] on button "New Task" at bounding box center [257, 196] width 83 height 29
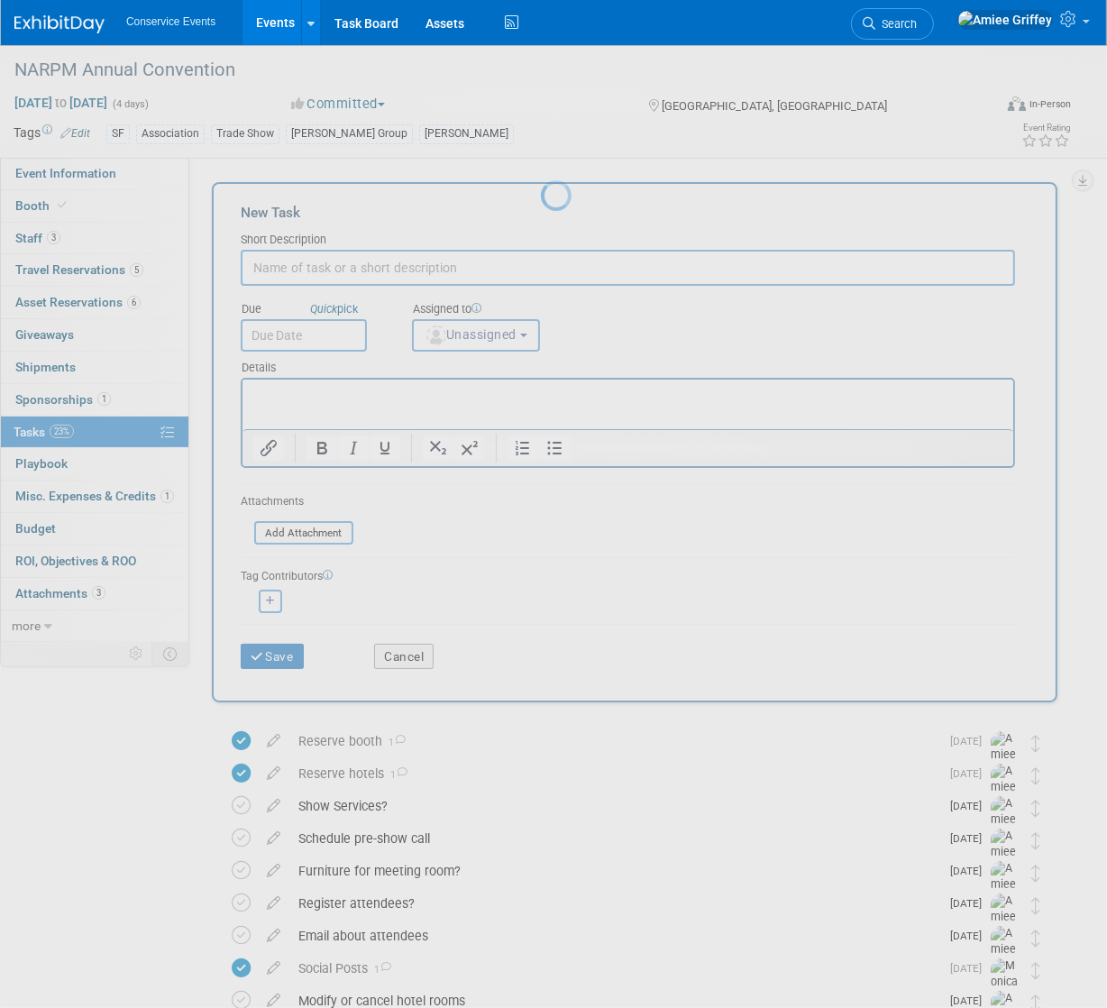
scroll to position [0, 0]
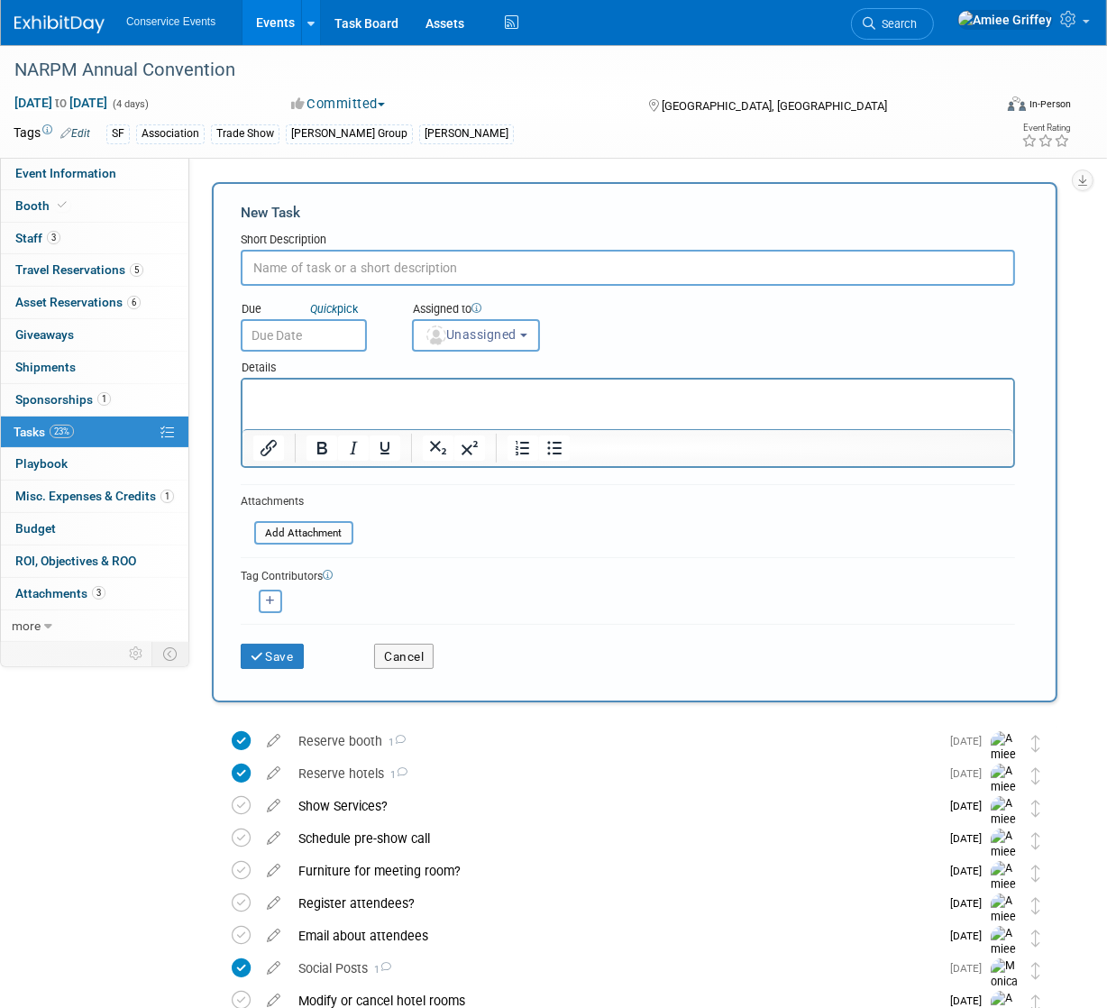
click at [346, 276] on input "text" at bounding box center [628, 268] width 774 height 36
type input "Close out show and final expenses"
click at [333, 328] on input "text" at bounding box center [304, 335] width 126 height 32
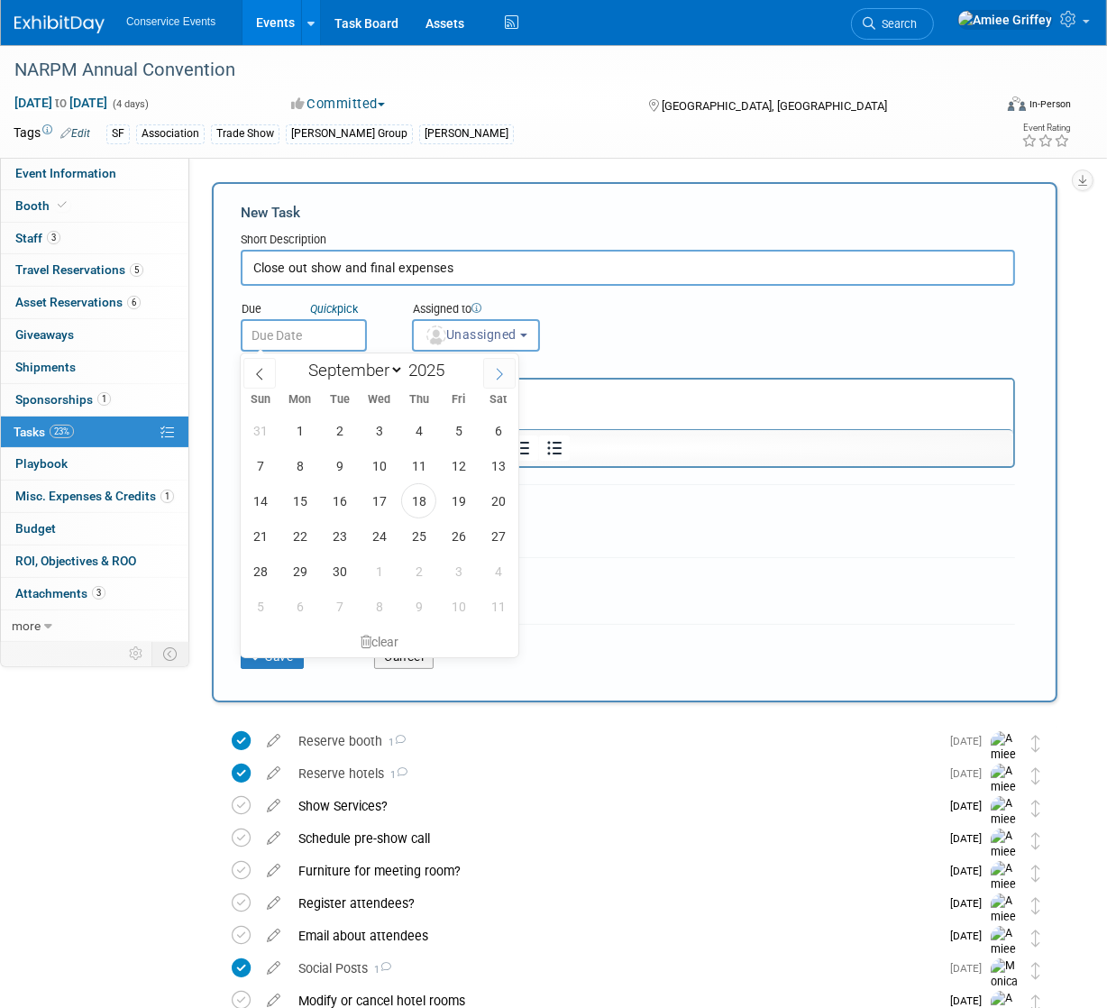
click at [496, 382] on span at bounding box center [499, 373] width 32 height 31
select select "9"
click at [375, 565] on span "29" at bounding box center [378, 570] width 35 height 35
type input "Oct 29, 2025"
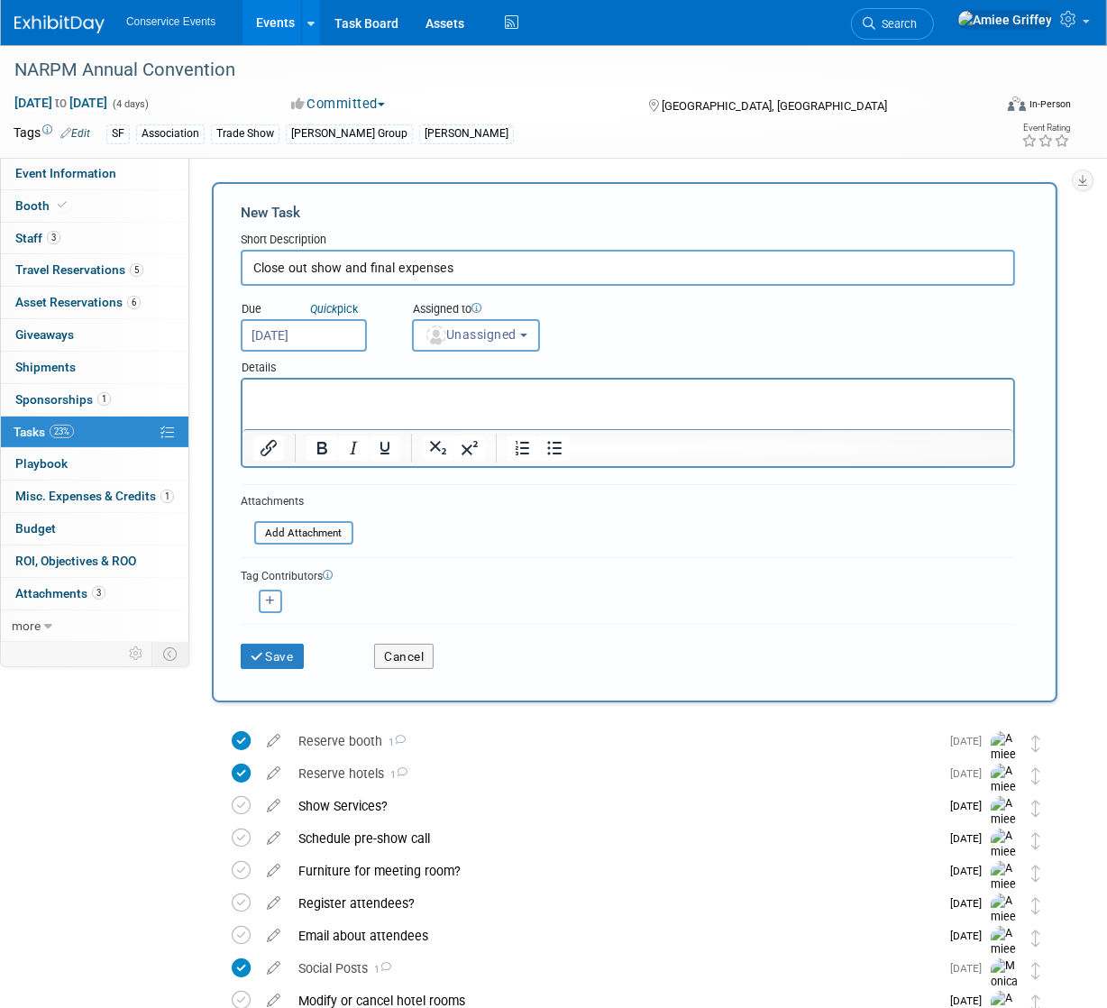
click at [506, 315] on div "Assigned to" at bounding box center [498, 310] width 173 height 18
click at [506, 332] on span "Unassigned" at bounding box center [470, 334] width 92 height 14
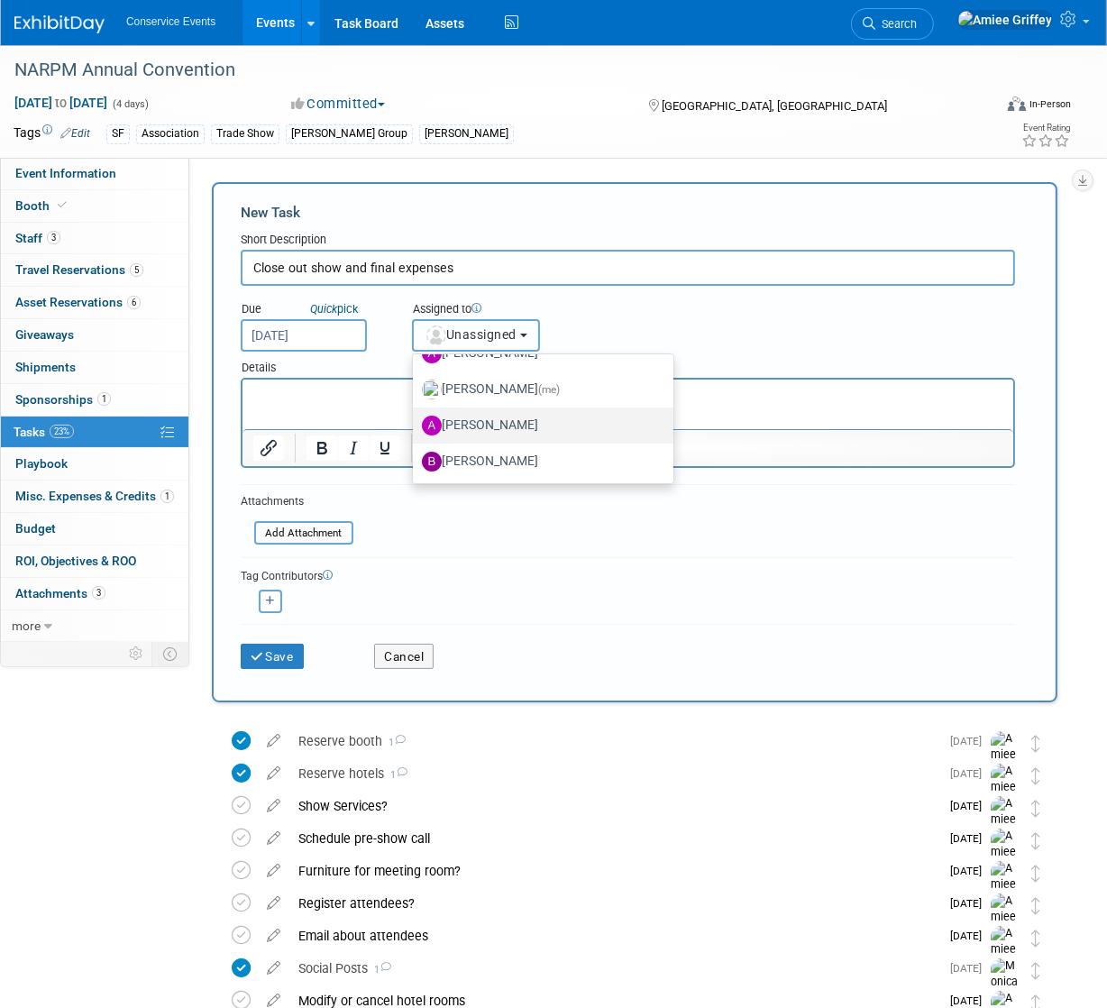
scroll to position [173, 0]
click at [507, 388] on label "[PERSON_NAME] (me)" at bounding box center [538, 387] width 233 height 29
click at [415, 388] on input "[PERSON_NAME] (me)" at bounding box center [410, 385] width 12 height 12
select select "28722387-35c6-4557-bb24-edeacb20f2e1"
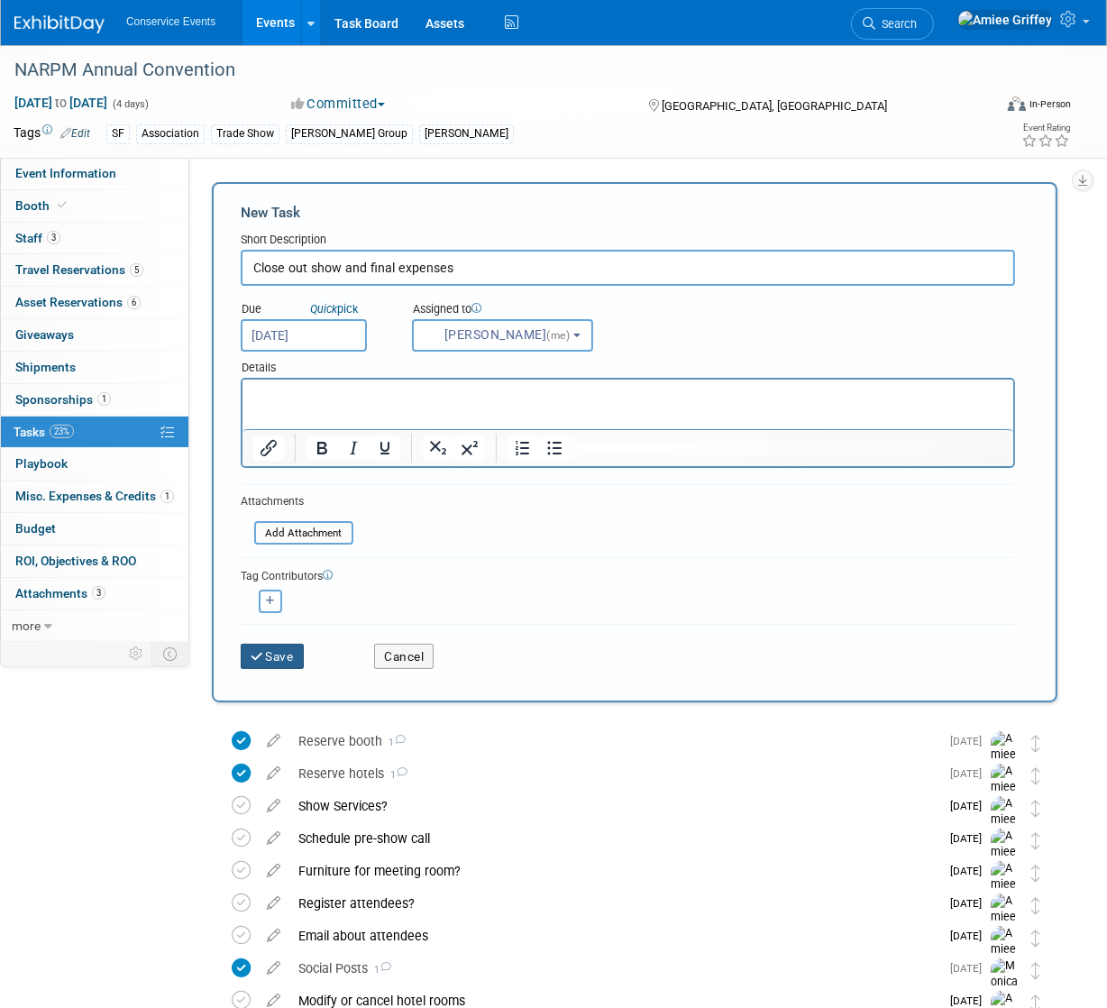
click at [275, 659] on button "Save" at bounding box center [272, 655] width 63 height 25
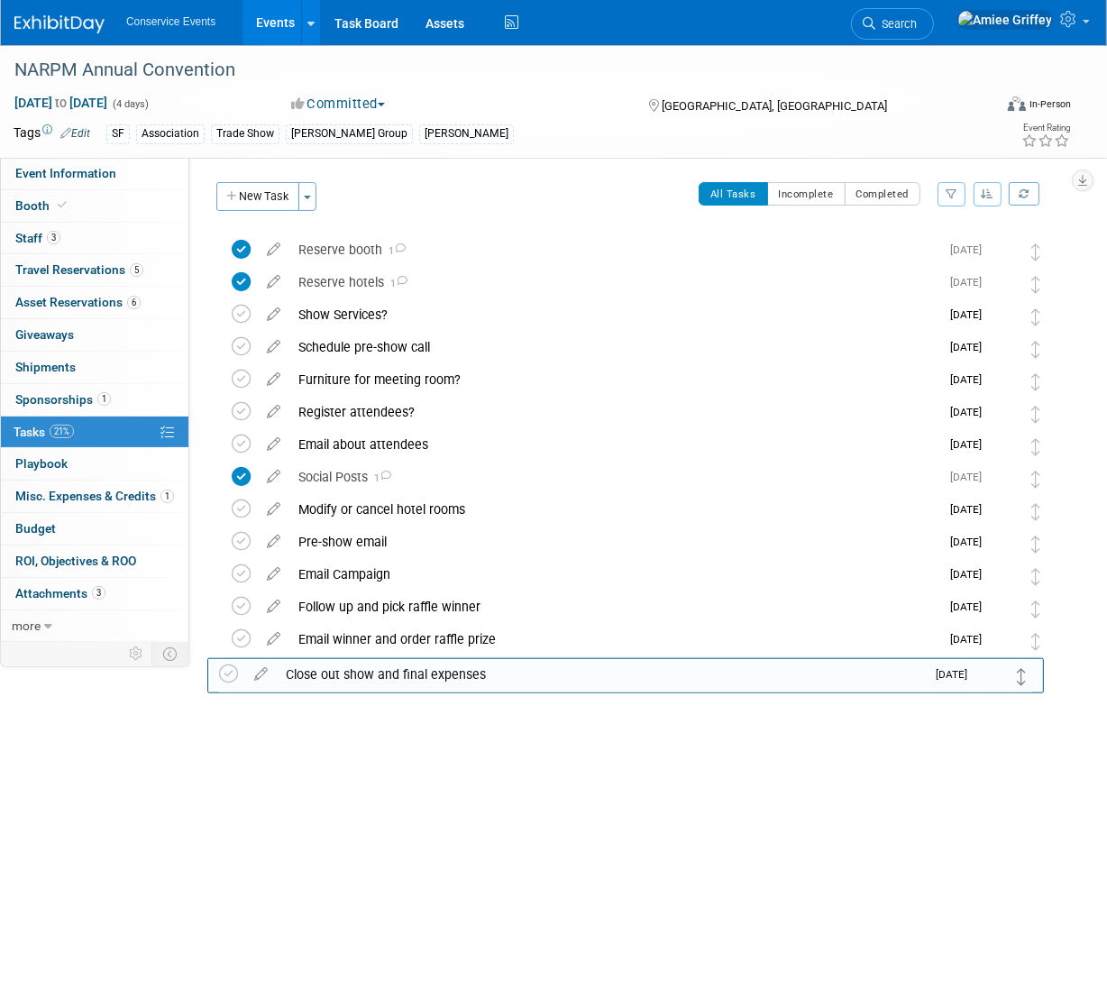
drag, startPoint x: 1036, startPoint y: 251, endPoint x: 1024, endPoint y: 675, distance: 423.8
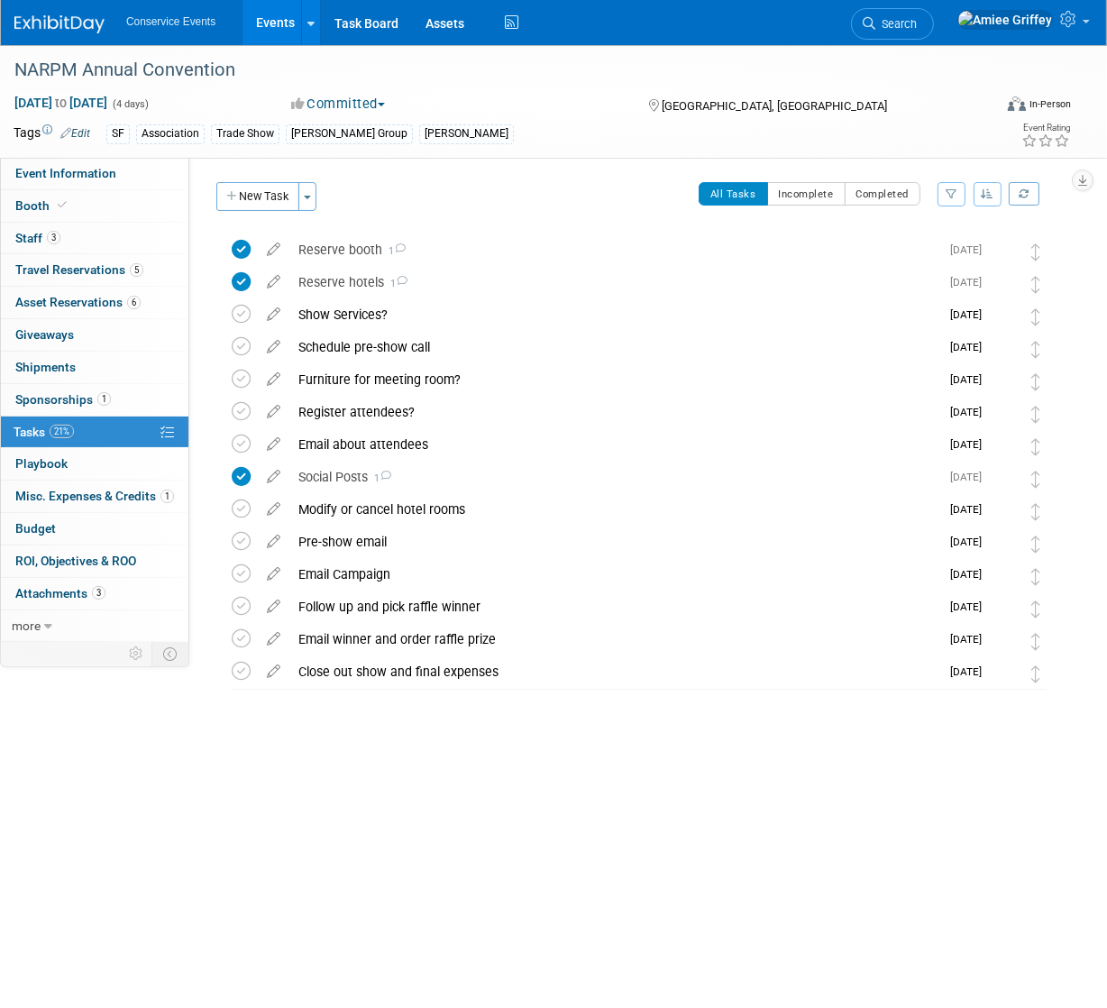
click at [269, 25] on link "Events" at bounding box center [275, 22] width 66 height 45
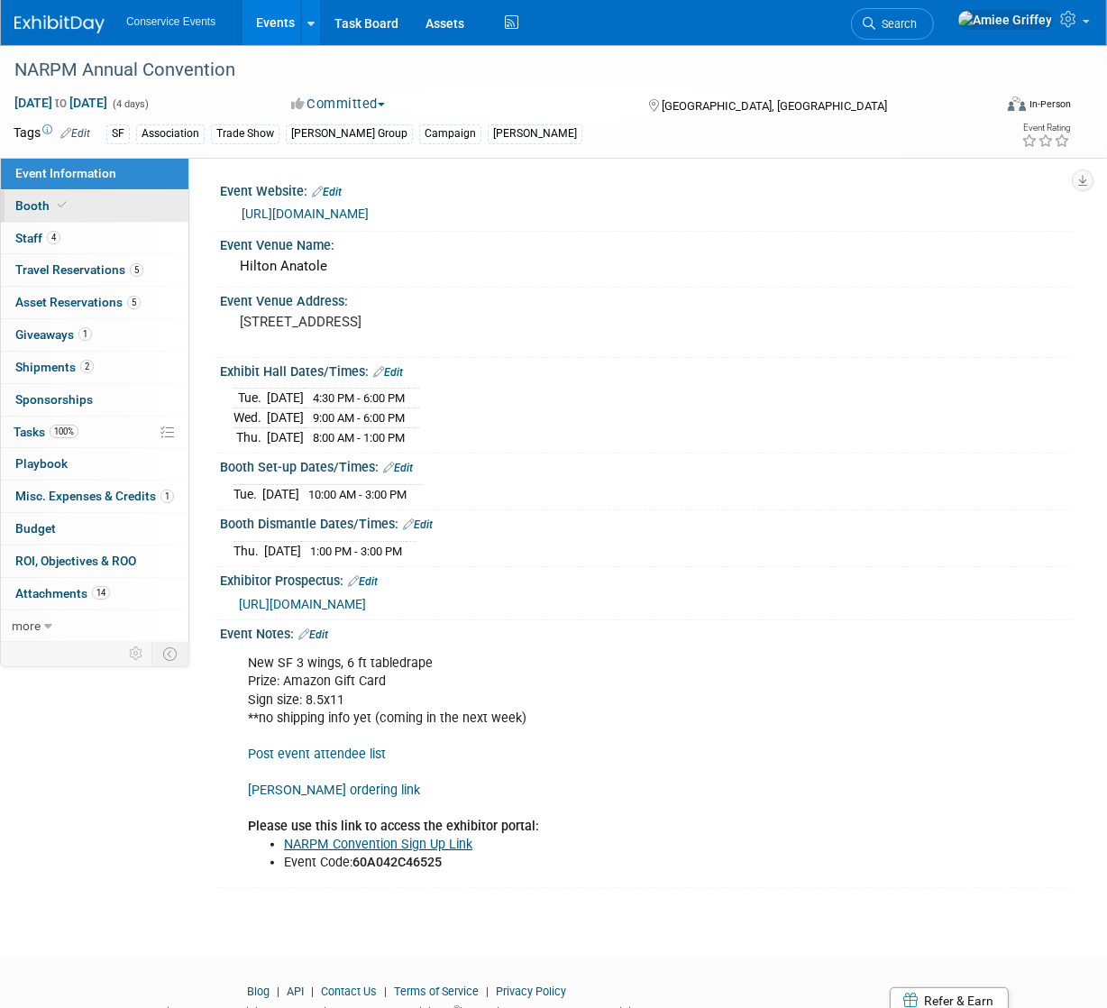
click at [74, 208] on link "Booth" at bounding box center [94, 206] width 187 height 32
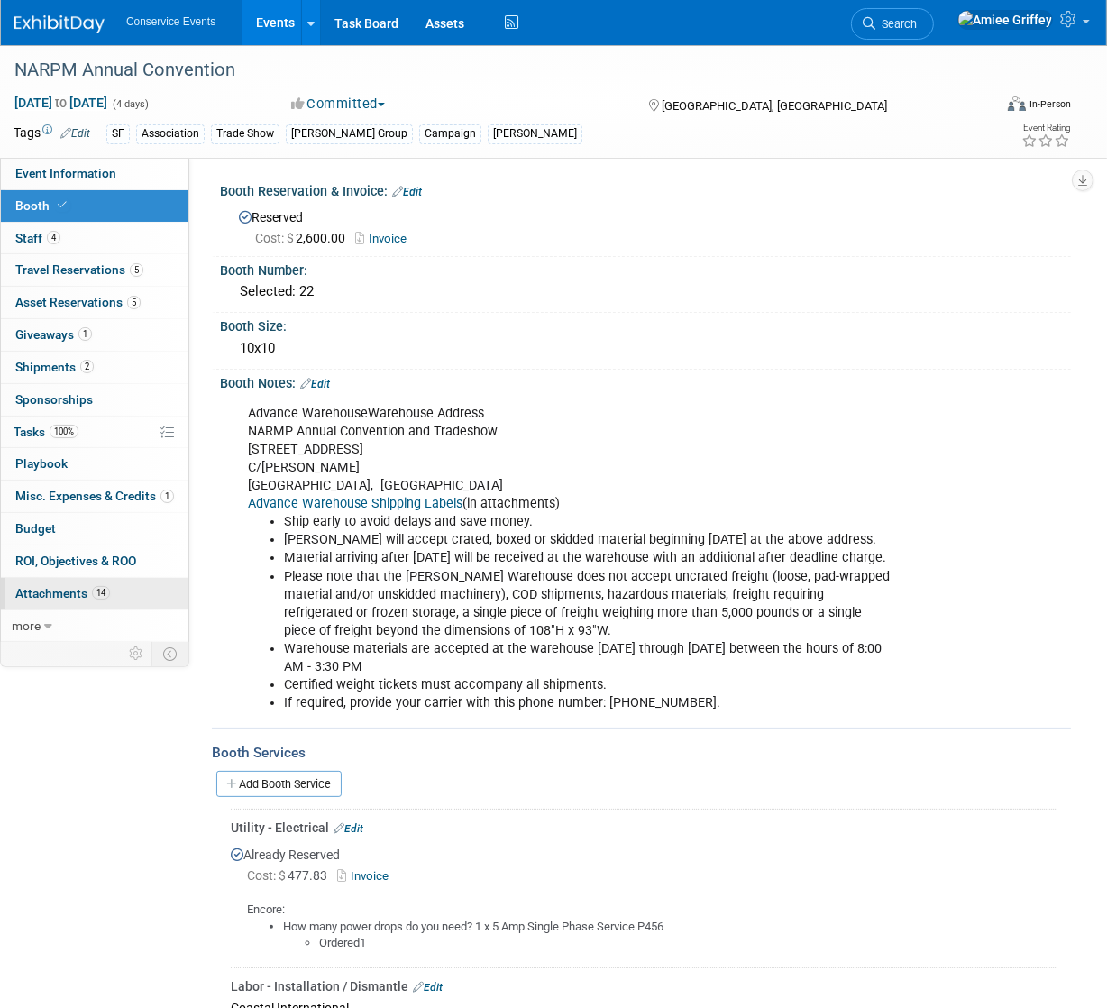
click at [55, 586] on span "Attachments 14" at bounding box center [62, 593] width 95 height 14
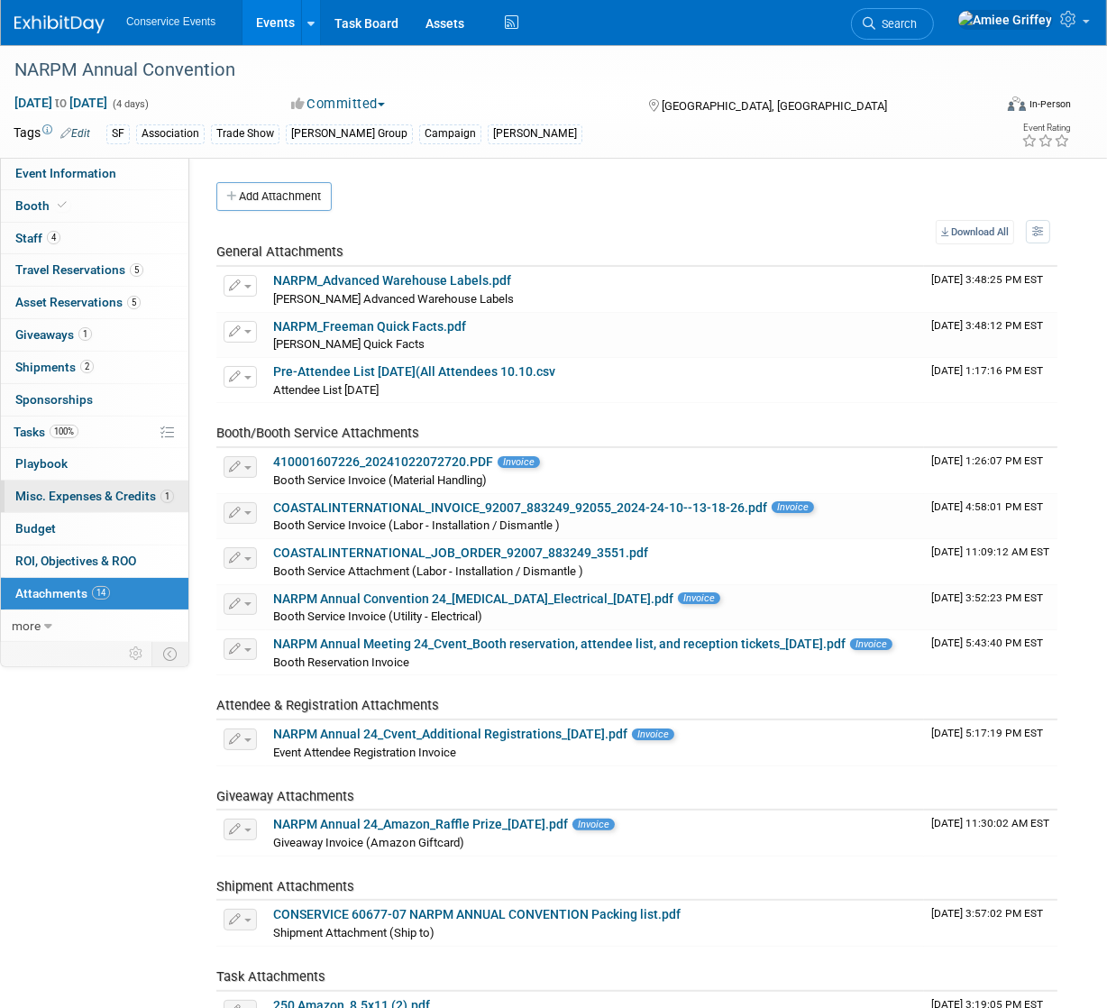
click at [115, 493] on span "Misc. Expenses & Credits 1" at bounding box center [94, 495] width 159 height 14
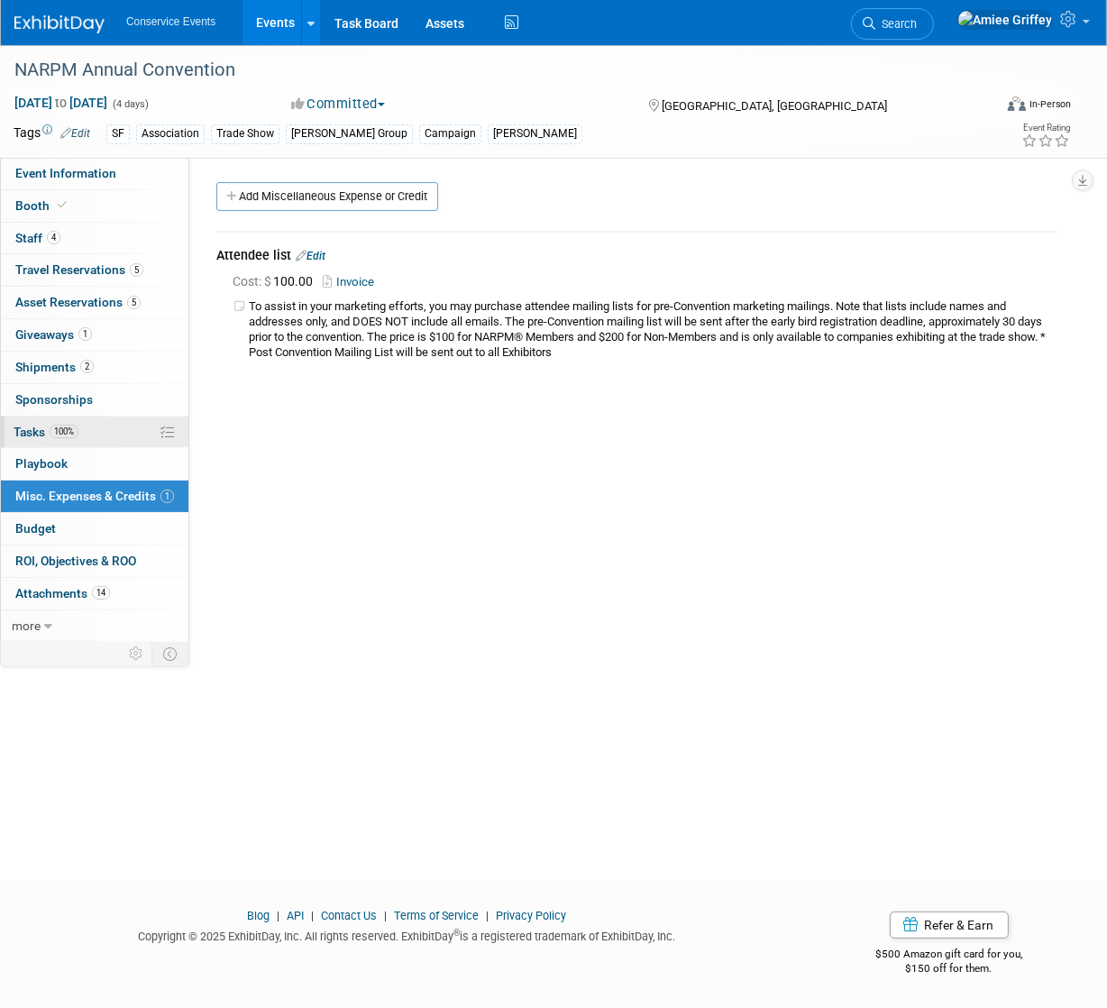
click at [53, 438] on span "Tasks 100%" at bounding box center [46, 431] width 65 height 14
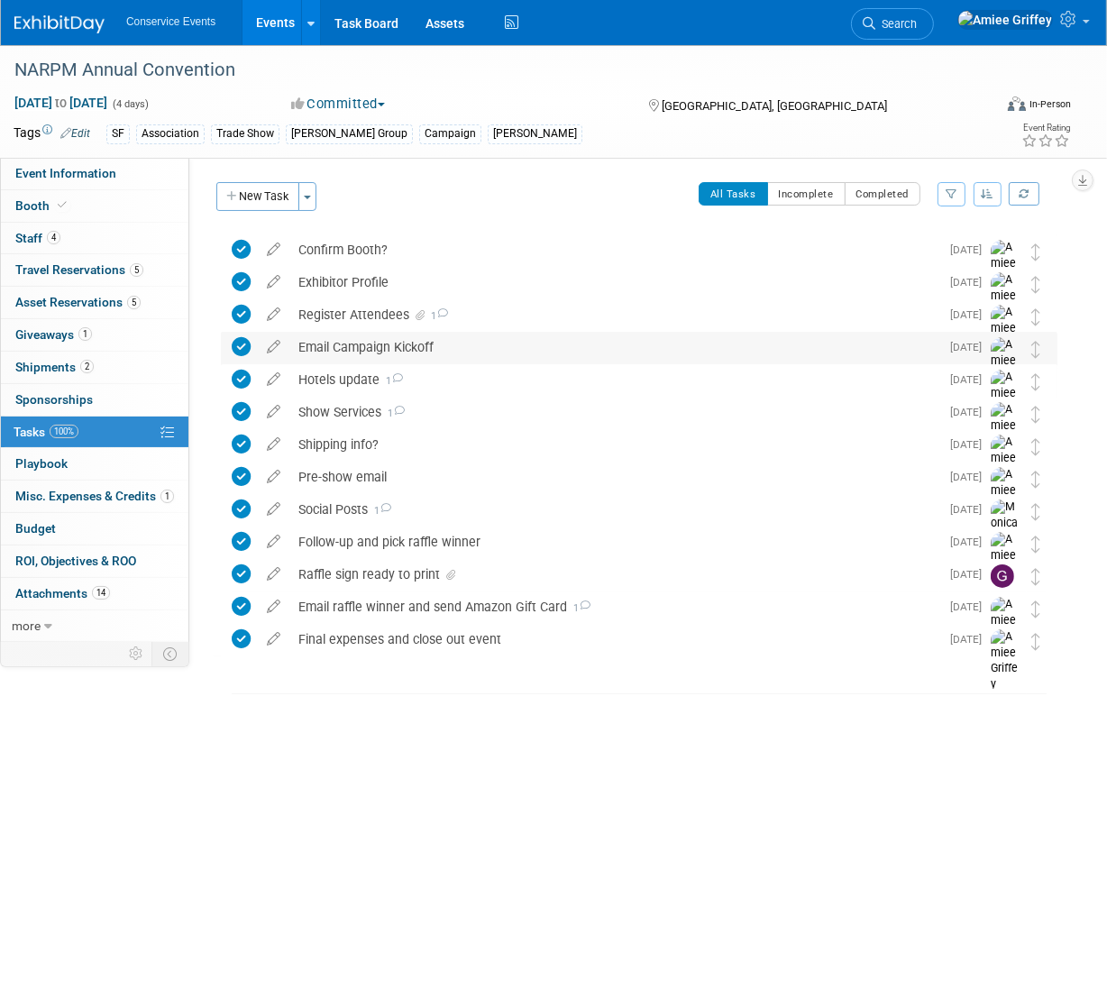
click at [370, 343] on div "Email Campaign Kickoff" at bounding box center [614, 347] width 650 height 31
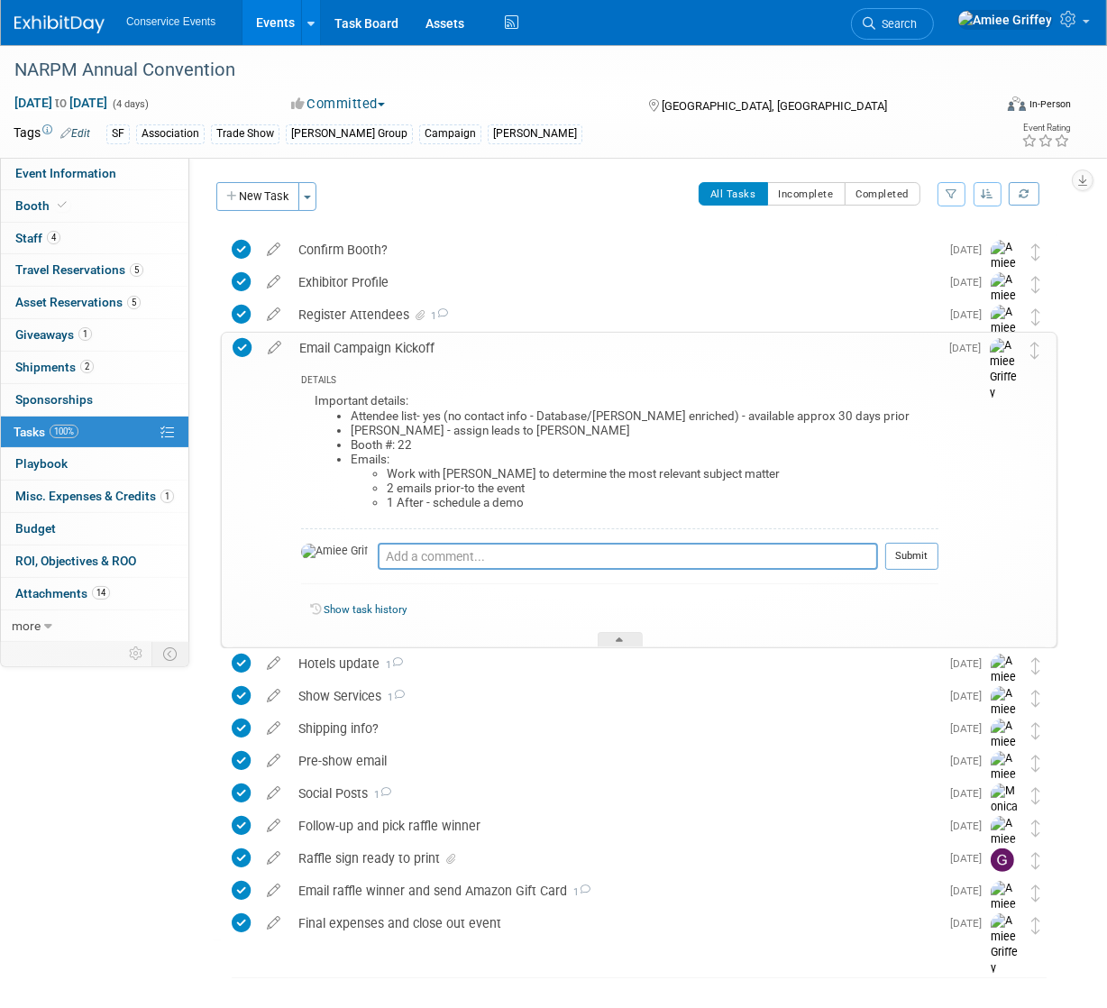
drag, startPoint x: 561, startPoint y: 506, endPoint x: 296, endPoint y: 397, distance: 287.0
click at [296, 397] on div "DETAILS Important details: Attendee list- yes (no contact info - Database/Mobly…" at bounding box center [614, 504] width 648 height 283
copy div "Important details: Attendee list- yes (no contact info - Database/Mobly enriche…"
click at [342, 342] on div "Email Campaign Kickoff" at bounding box center [614, 348] width 648 height 31
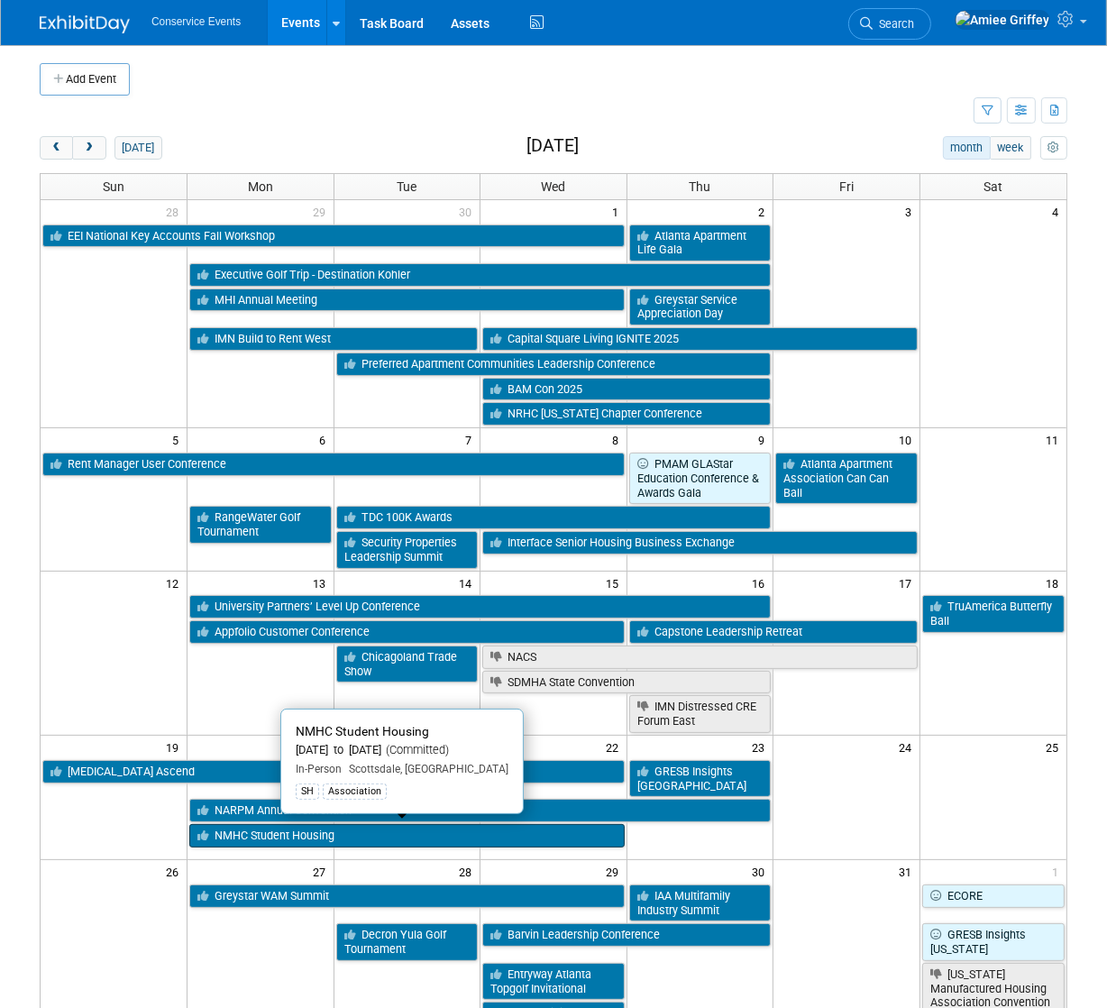
click at [312, 832] on link "NMHC Student Housing" at bounding box center [406, 835] width 435 height 23
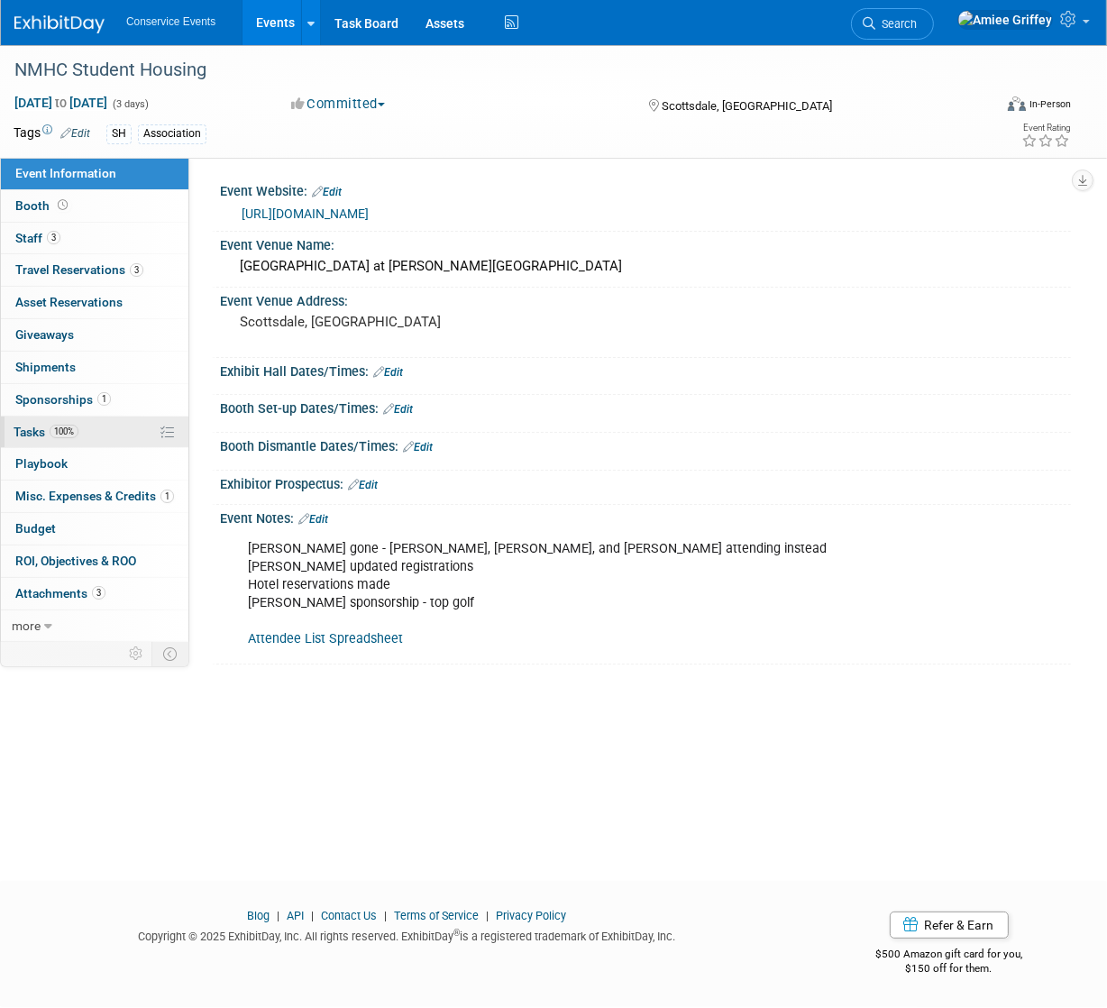
click at [74, 434] on span "100%" at bounding box center [64, 431] width 29 height 14
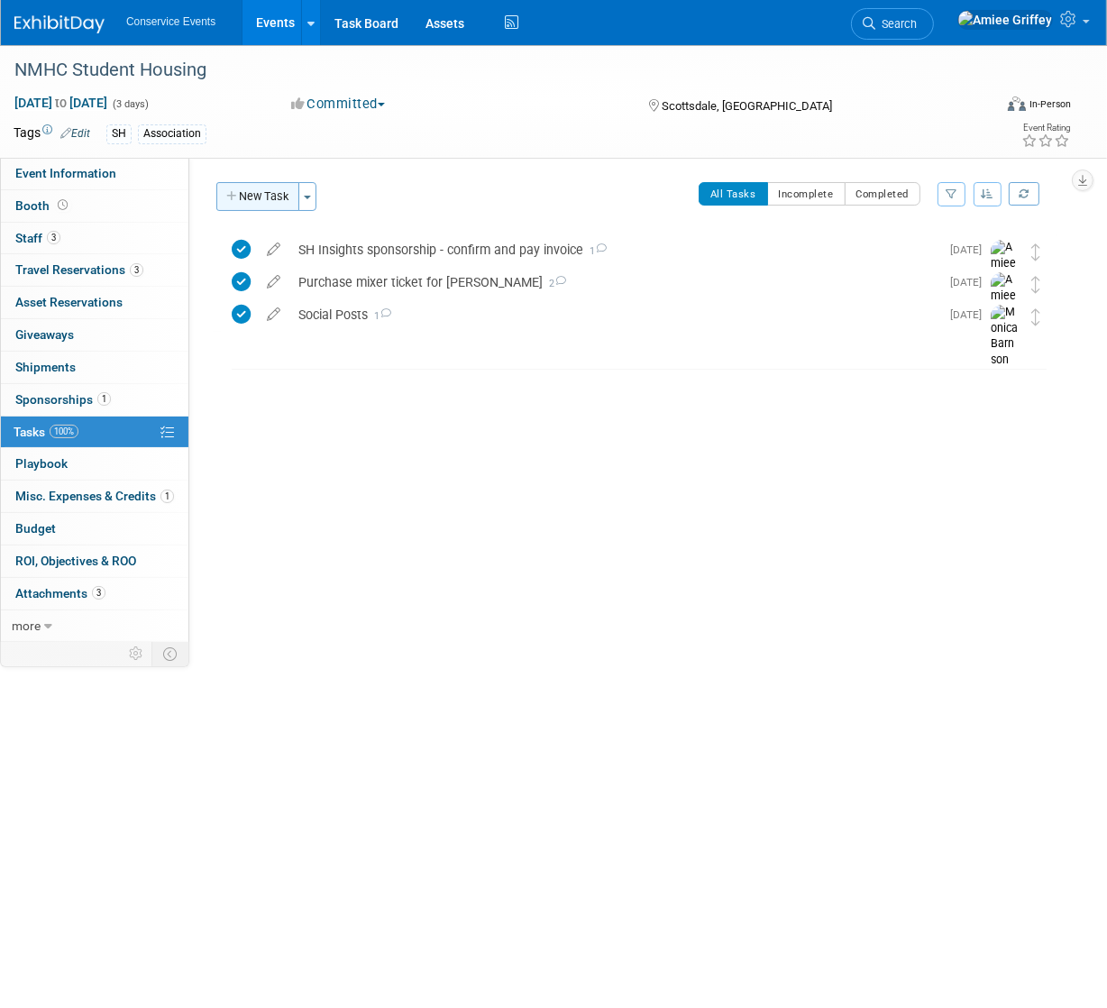
click at [253, 200] on button "New Task" at bounding box center [257, 196] width 83 height 29
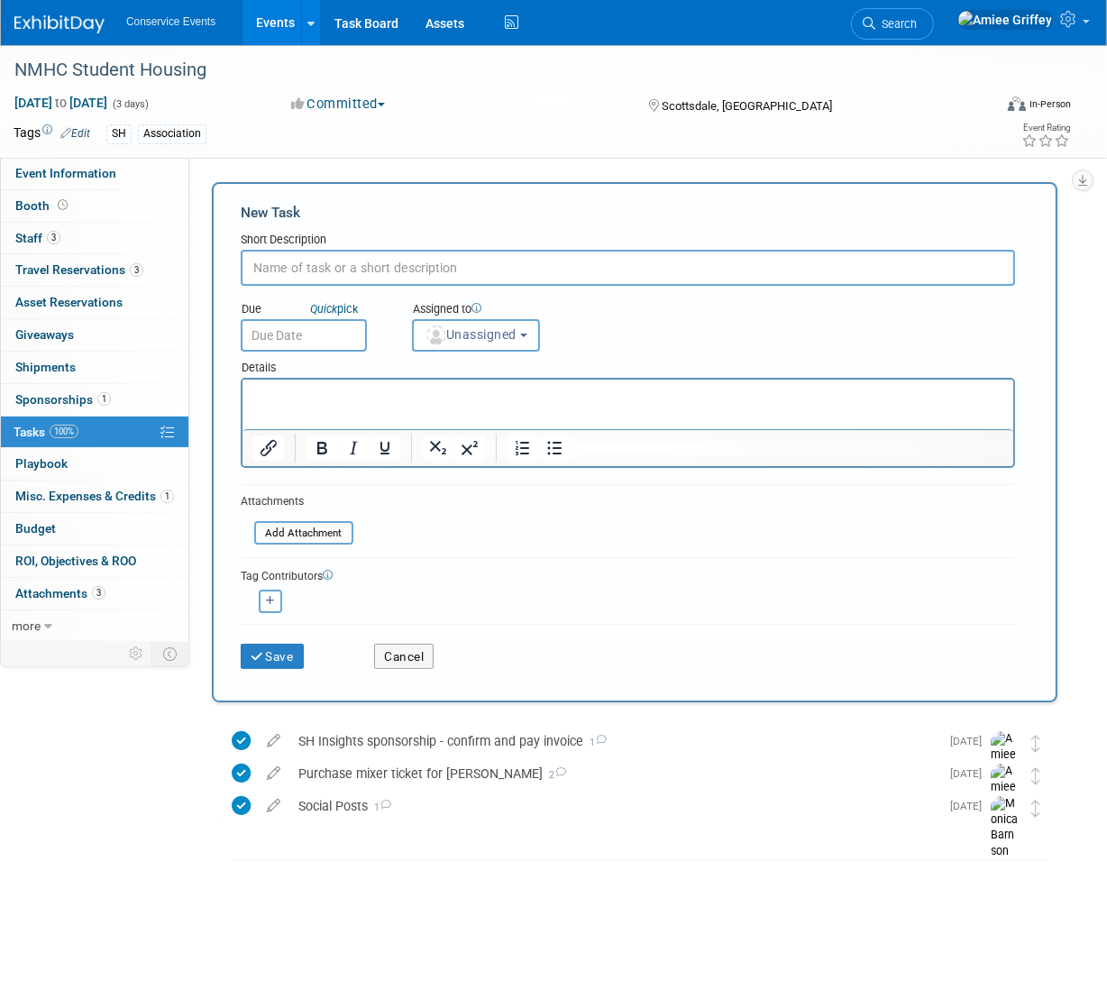
click at [272, 265] on input "text" at bounding box center [628, 268] width 774 height 36
type input "Pre-show email - no call"
click at [286, 330] on input "text" at bounding box center [304, 335] width 126 height 32
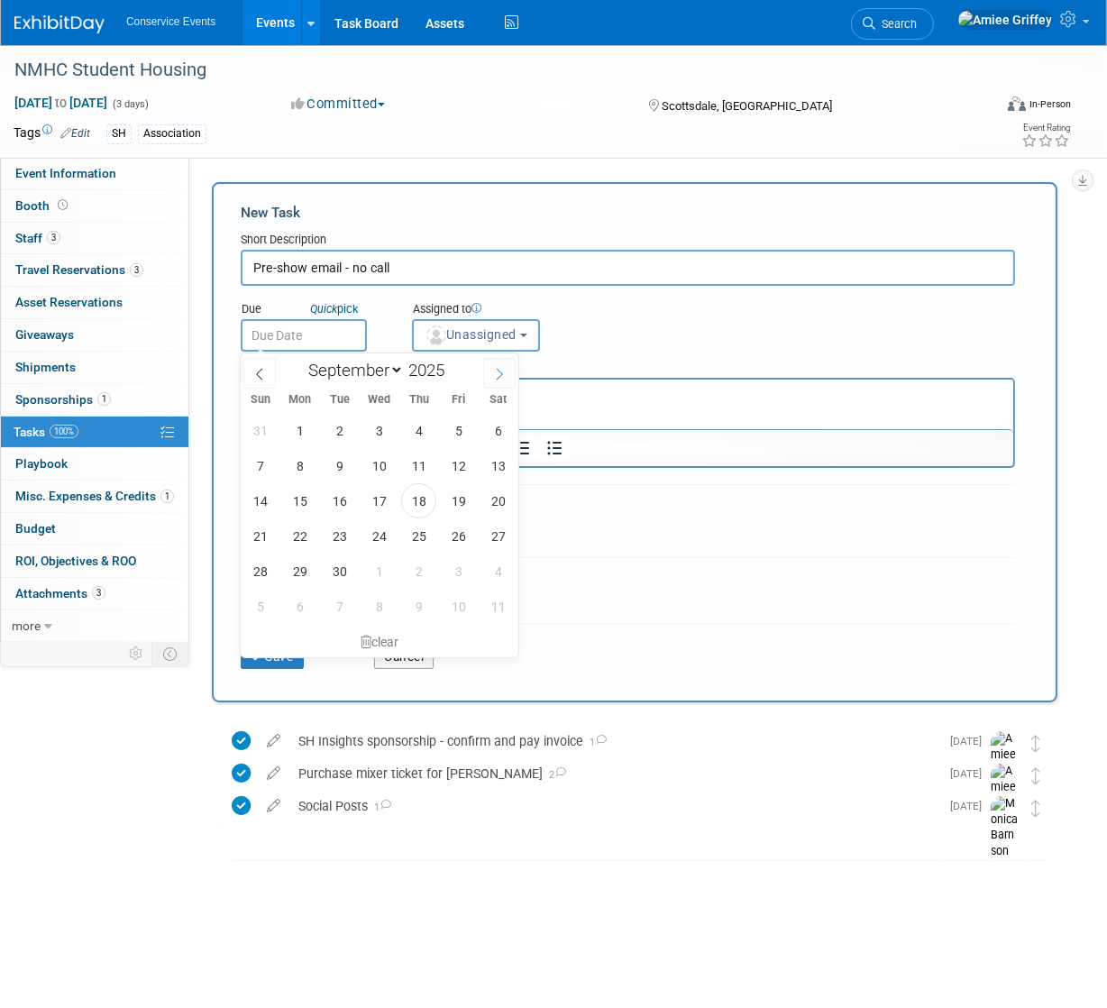
click at [496, 374] on icon at bounding box center [499, 374] width 13 height 13
select select "9"
click at [298, 489] on span "13" at bounding box center [299, 500] width 35 height 35
type input "[DATE]"
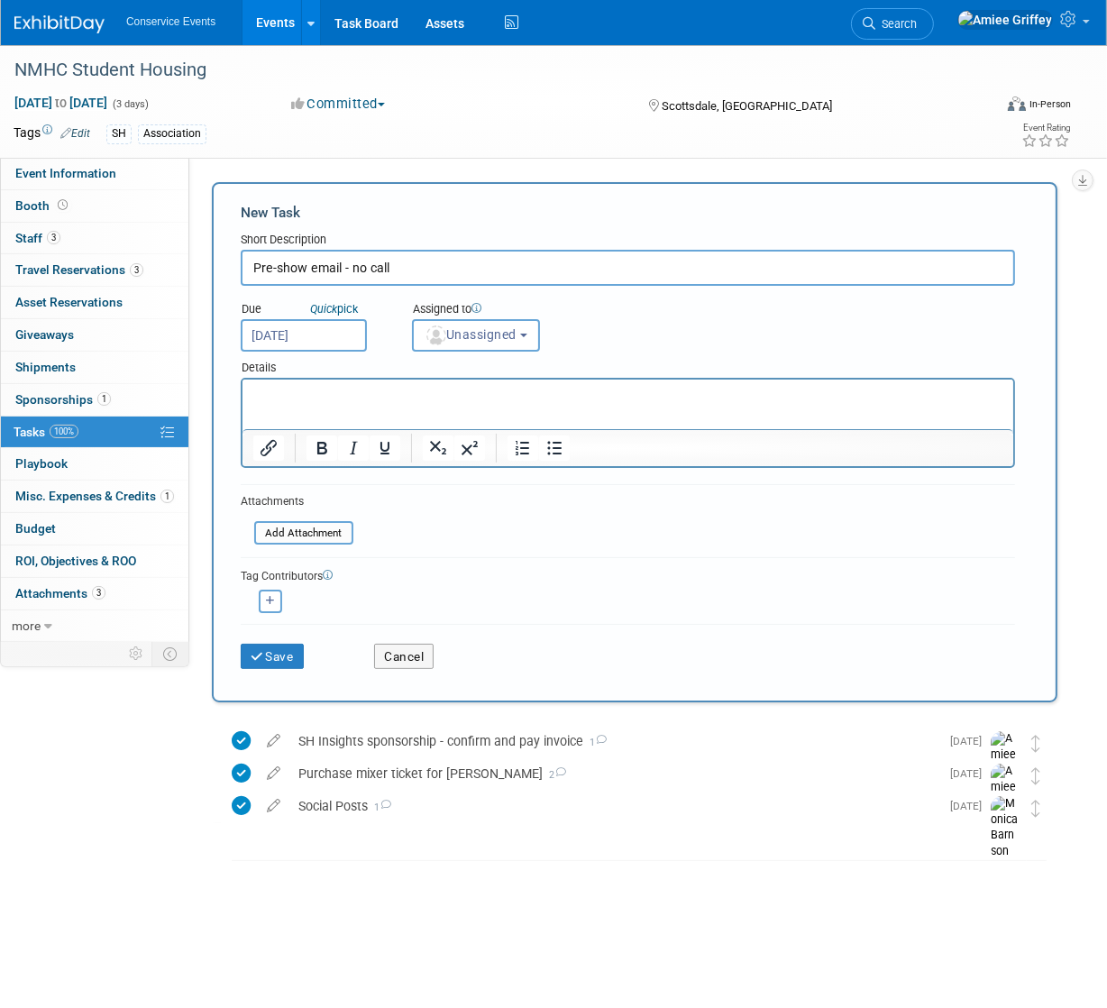
click at [487, 316] on div "Assigned to" at bounding box center [498, 310] width 173 height 18
click at [487, 328] on span "Unassigned" at bounding box center [470, 334] width 92 height 14
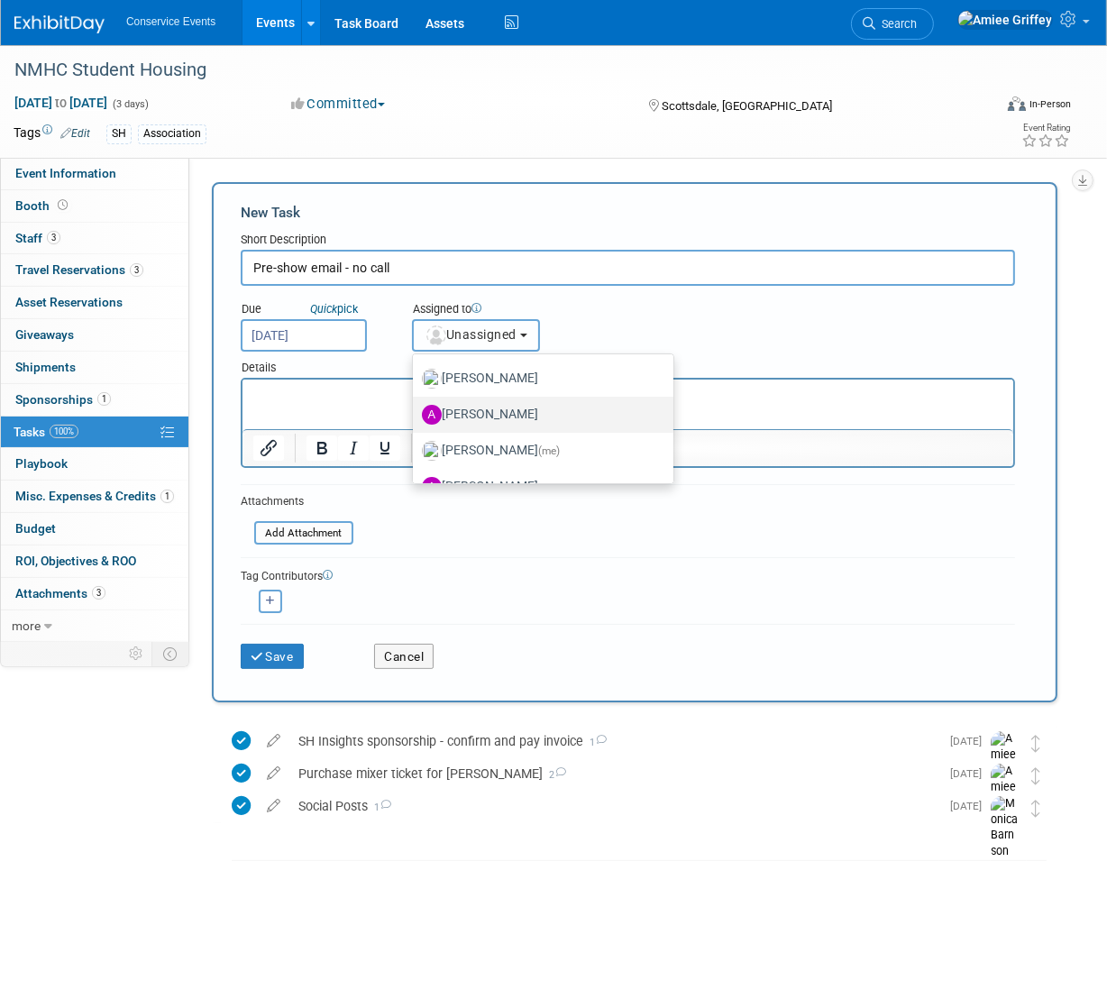
scroll to position [130, 0]
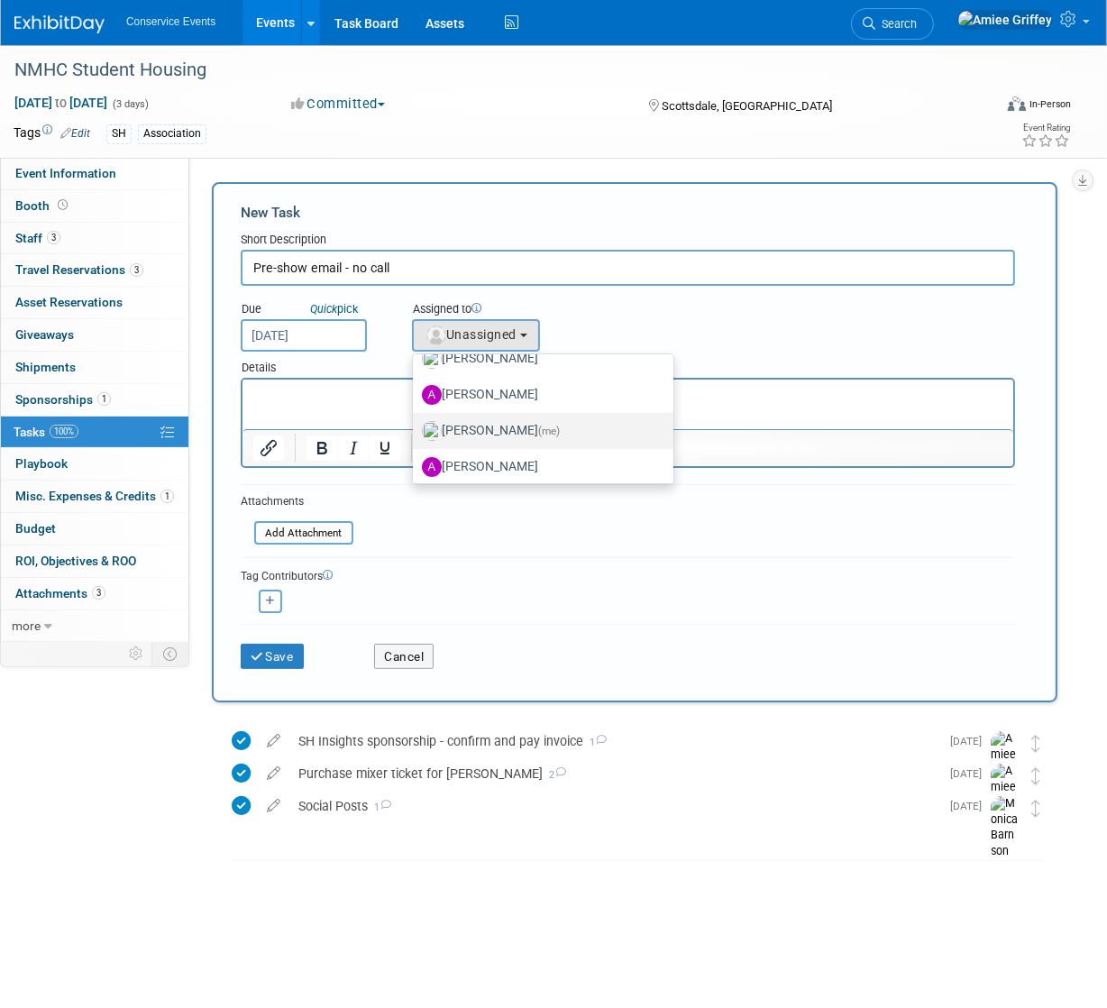
click at [483, 427] on label "[PERSON_NAME] (me)" at bounding box center [538, 430] width 233 height 29
click at [415, 427] on input "[PERSON_NAME] (me)" at bounding box center [410, 429] width 12 height 12
select select "28722387-35c6-4557-bb24-edeacb20f2e1"
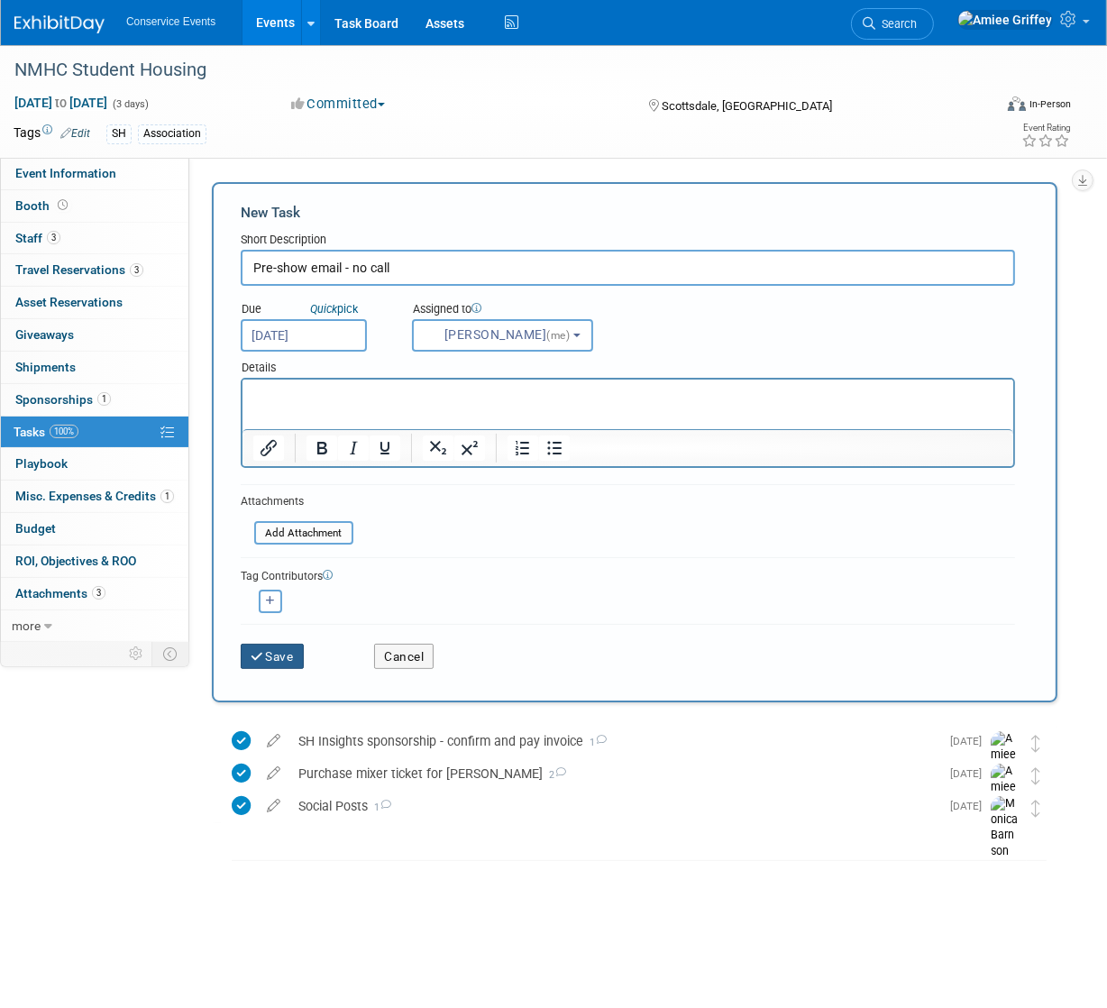
click at [295, 649] on button "Save" at bounding box center [272, 655] width 63 height 25
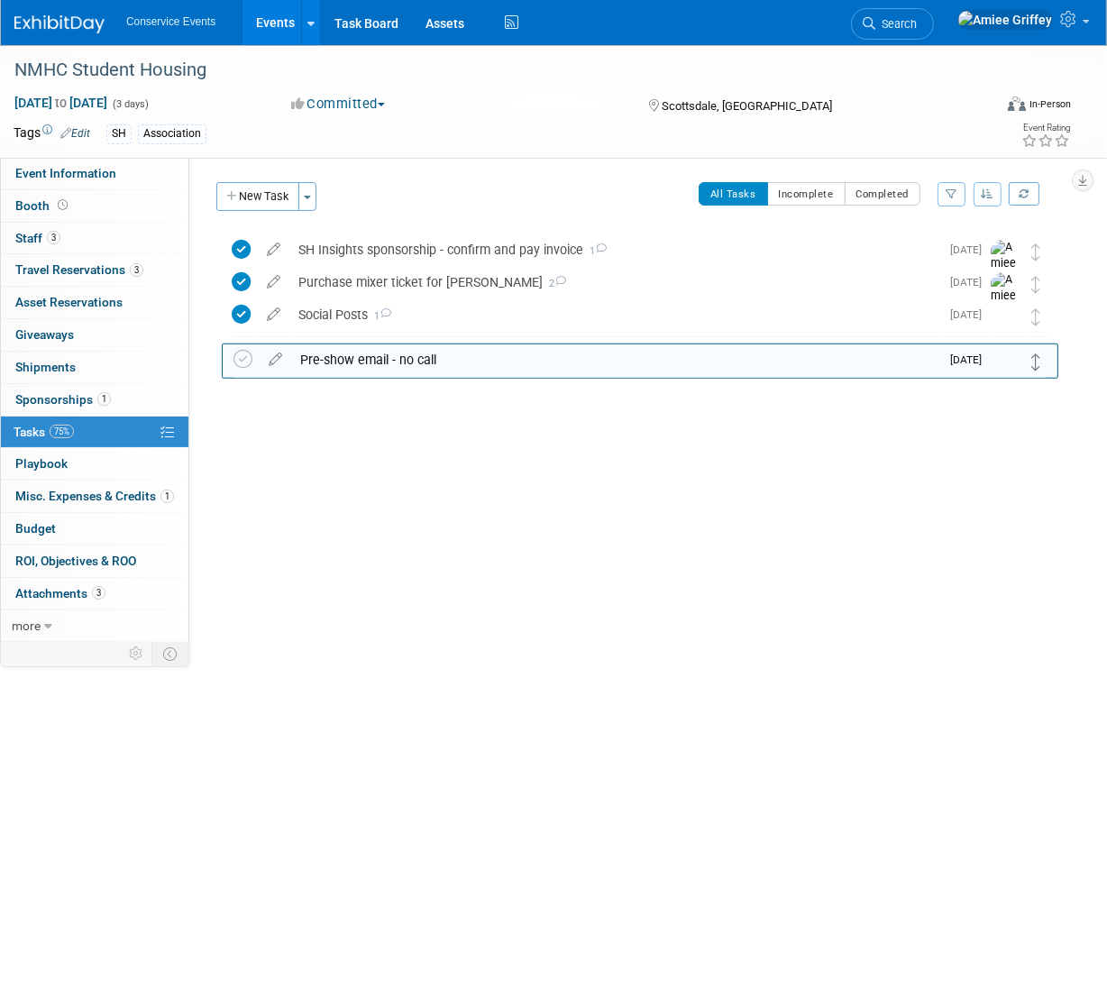
drag, startPoint x: 1031, startPoint y: 246, endPoint x: 1033, endPoint y: 346, distance: 100.1
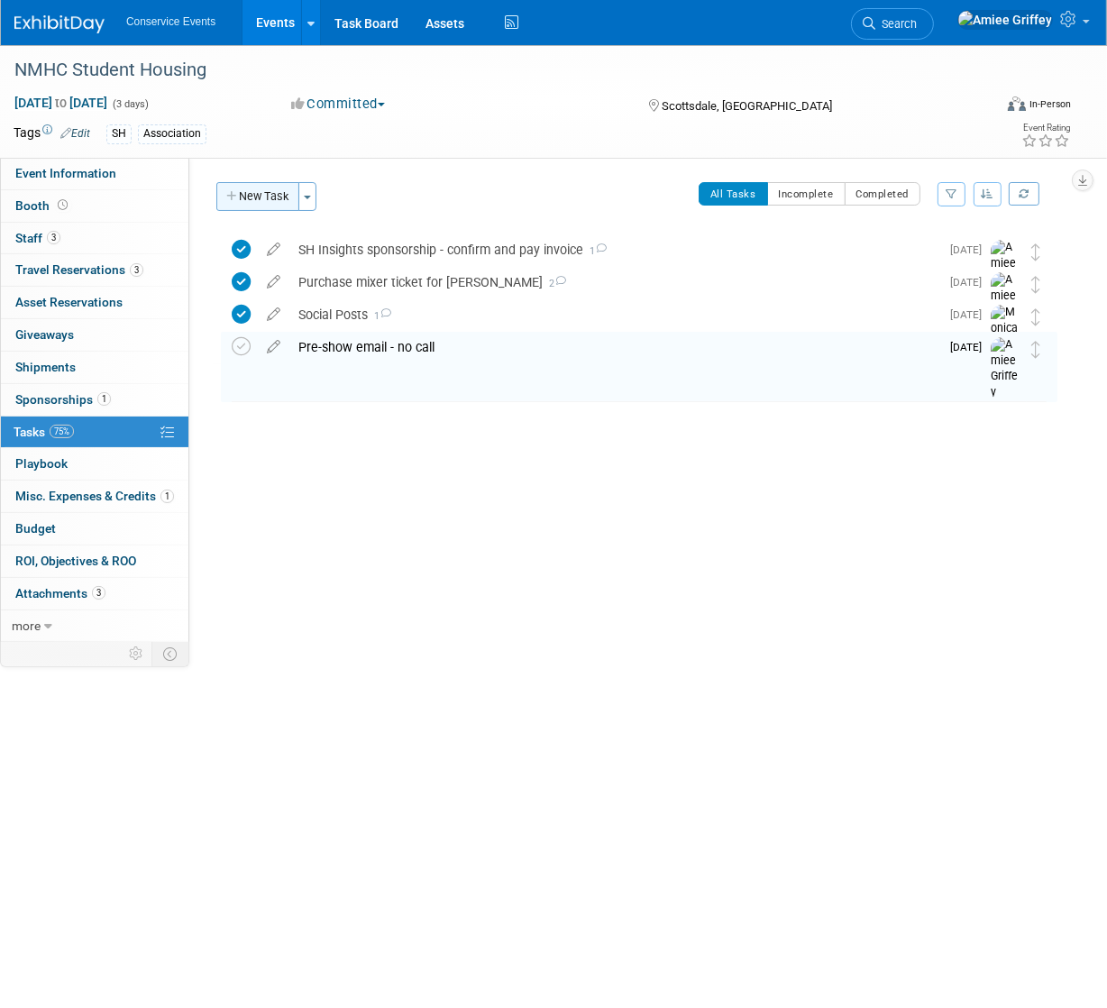
click at [262, 192] on button "New Task" at bounding box center [257, 196] width 83 height 29
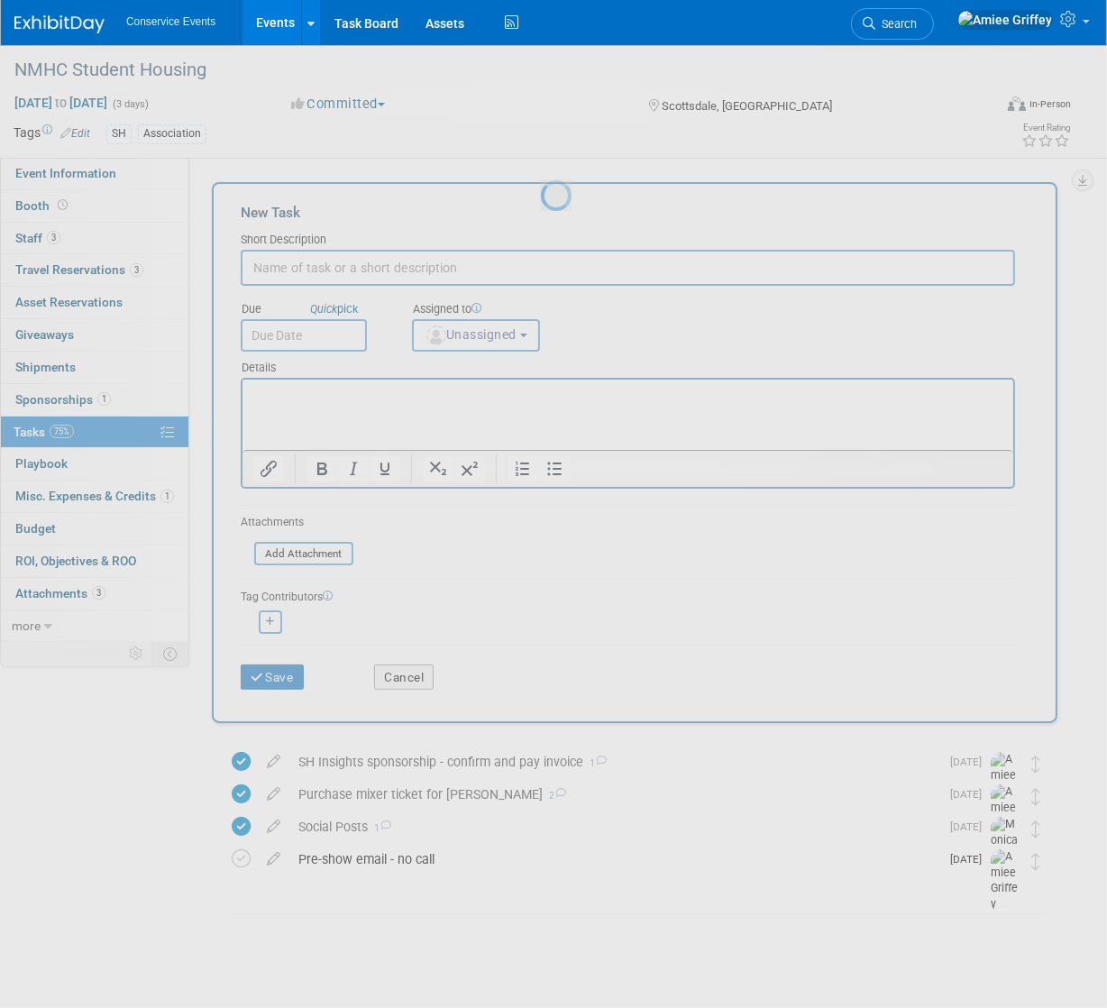
scroll to position [0, 0]
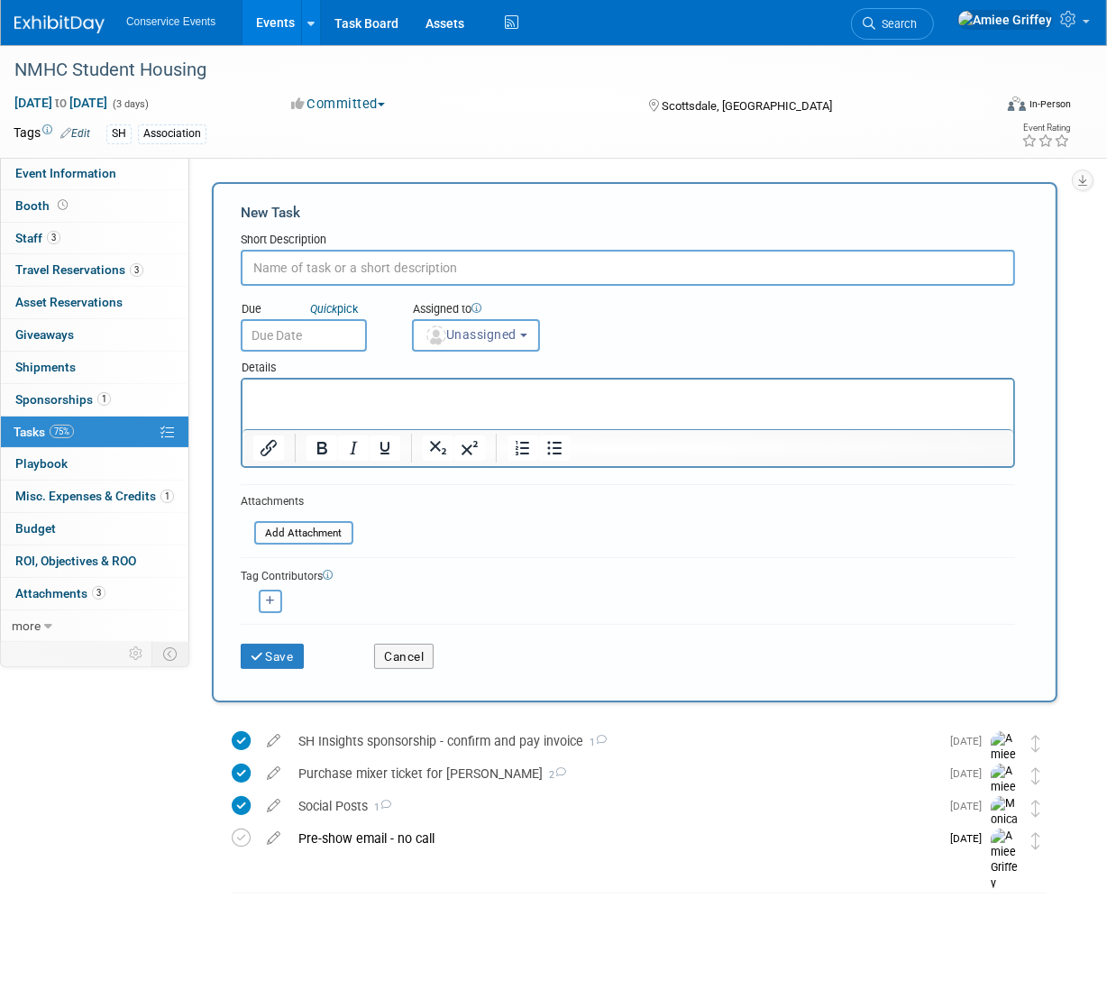
click at [328, 265] on input "text" at bounding box center [628, 268] width 774 height 36
type input "Modify or cancel hotels"
click at [312, 340] on input "text" at bounding box center [304, 335] width 126 height 32
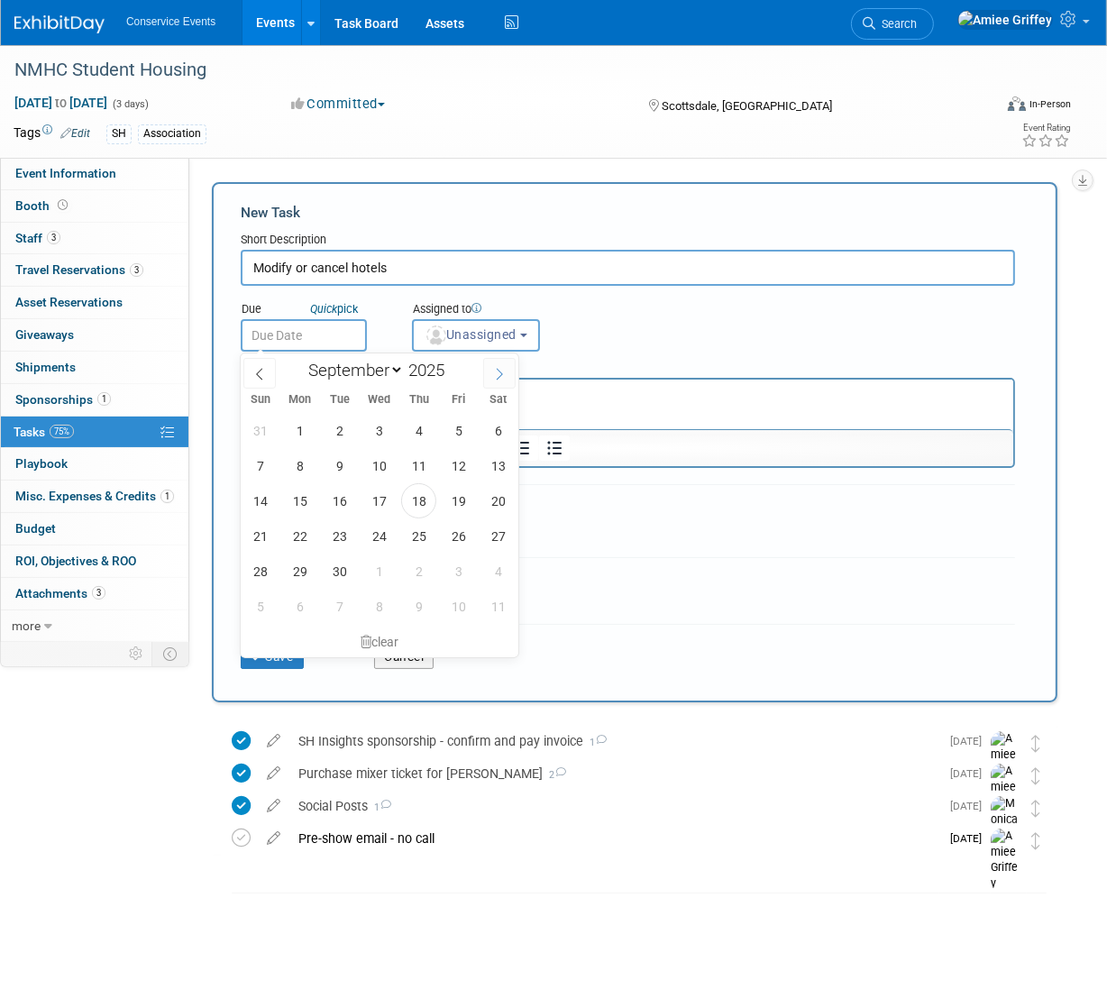
click at [506, 377] on span at bounding box center [499, 373] width 32 height 31
select select "9"
click at [297, 494] on span "13" at bounding box center [299, 500] width 35 height 35
type input "[DATE]"
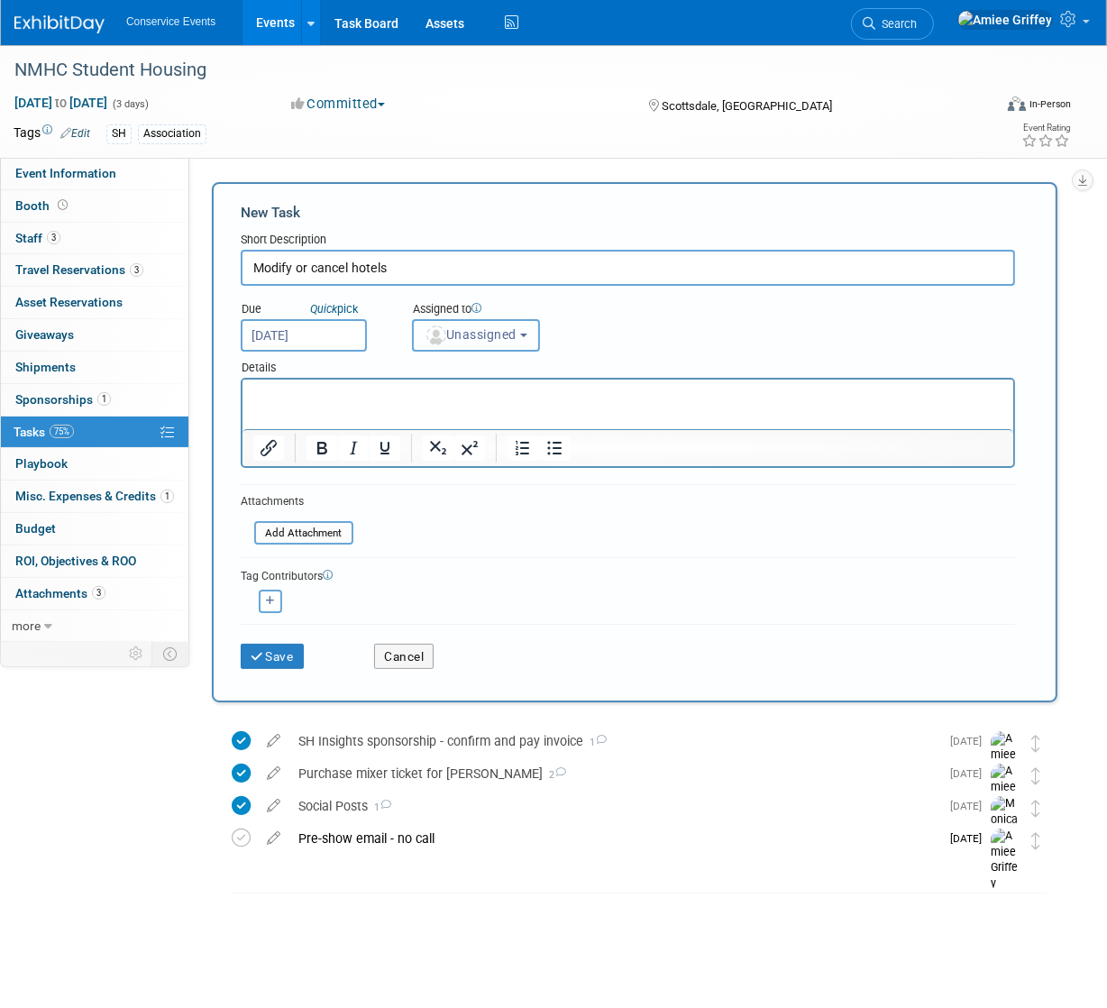
click at [506, 324] on button "Unassigned" at bounding box center [476, 335] width 128 height 32
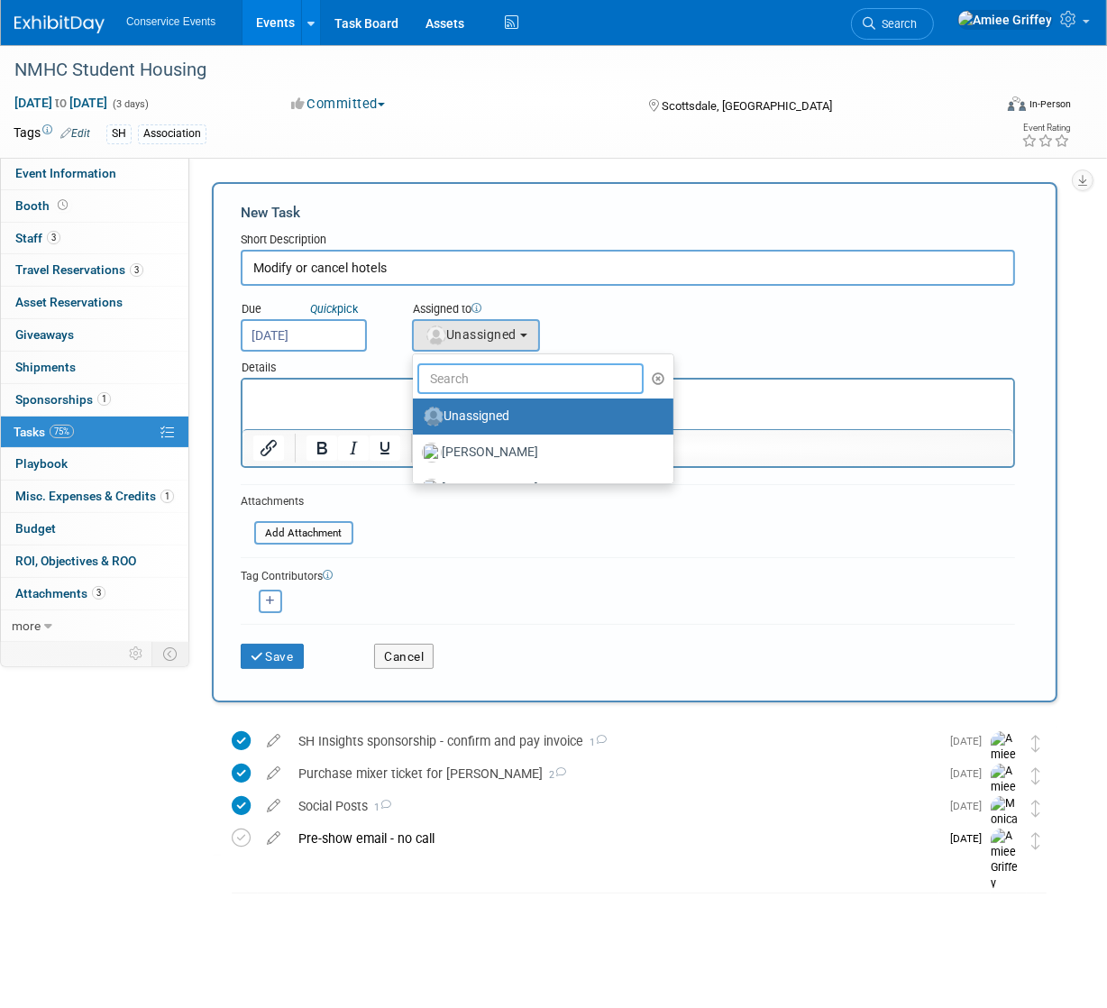
click at [497, 379] on input "text" at bounding box center [530, 378] width 226 height 31
type input "[PERSON_NAME]"
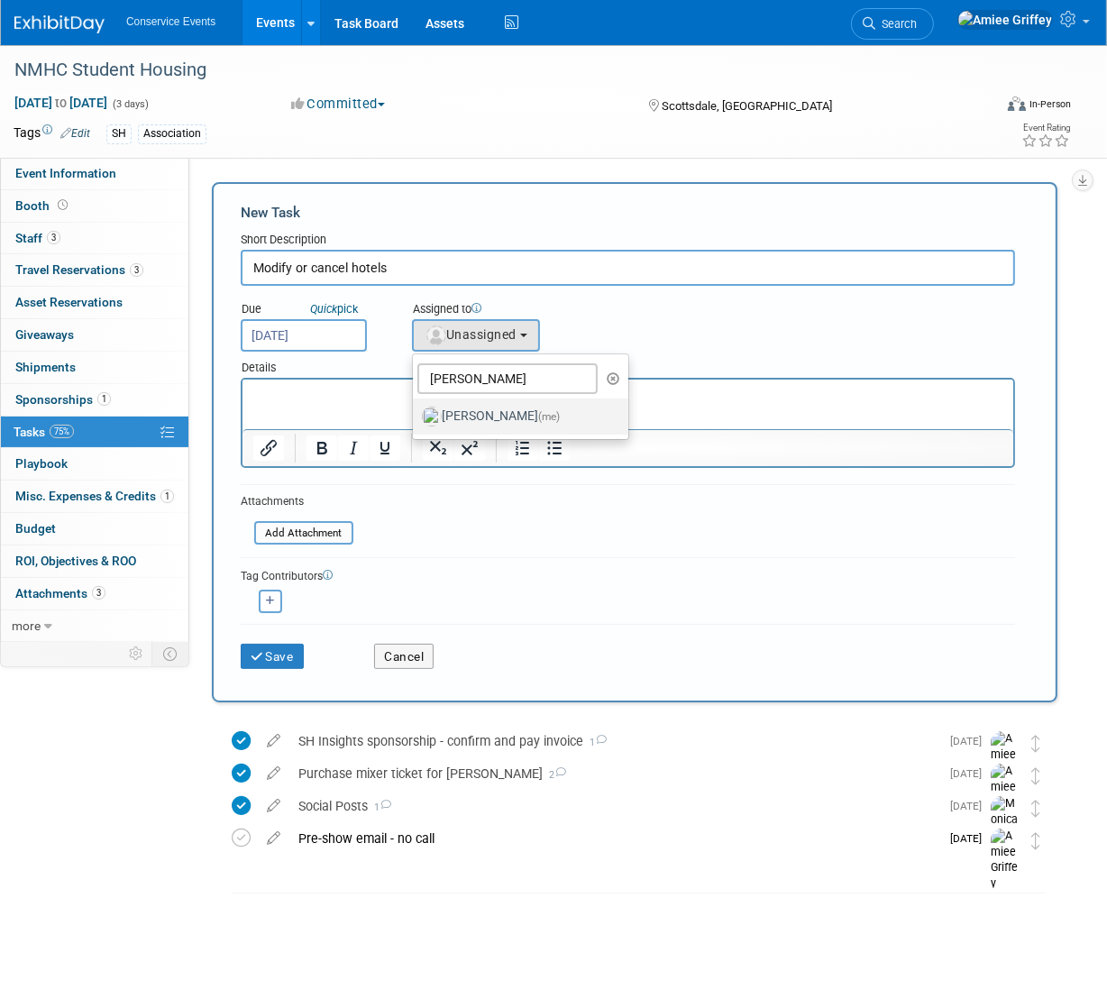
click at [494, 415] on label "[PERSON_NAME] (me)" at bounding box center [516, 416] width 188 height 29
click at [415, 415] on input "[PERSON_NAME] (me)" at bounding box center [410, 414] width 12 height 12
select select "28722387-35c6-4557-bb24-edeacb20f2e1"
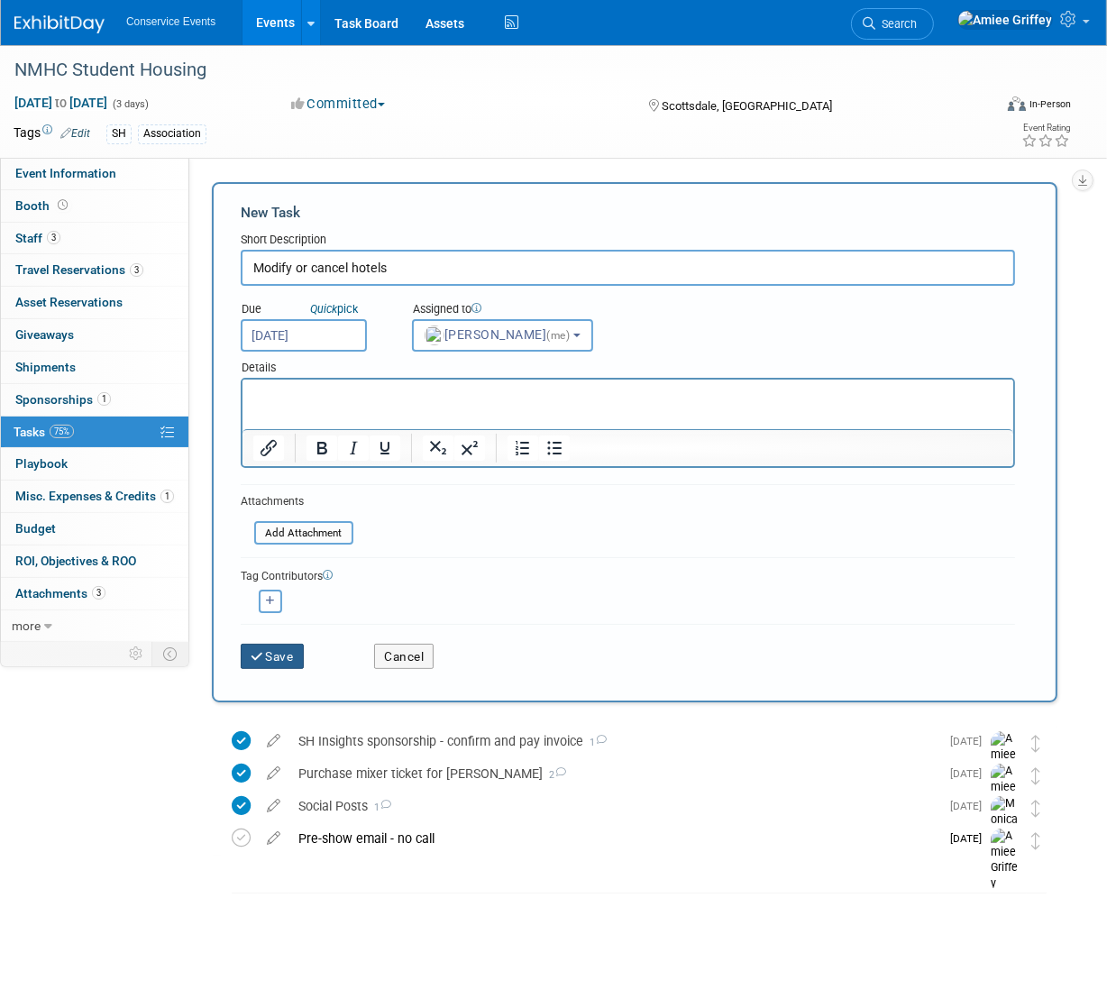
click at [280, 644] on button "Save" at bounding box center [272, 655] width 63 height 25
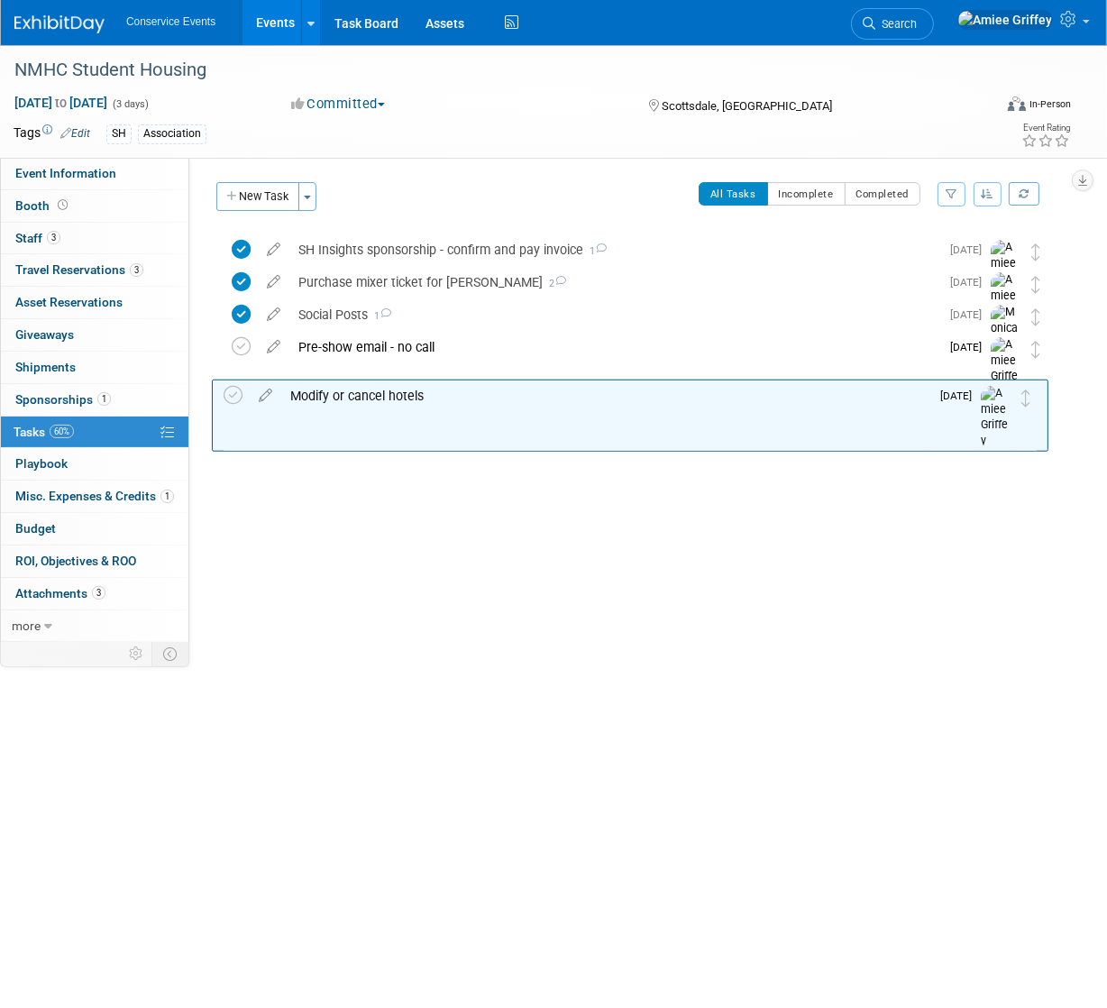
drag, startPoint x: 1039, startPoint y: 251, endPoint x: 1031, endPoint y: 396, distance: 144.4
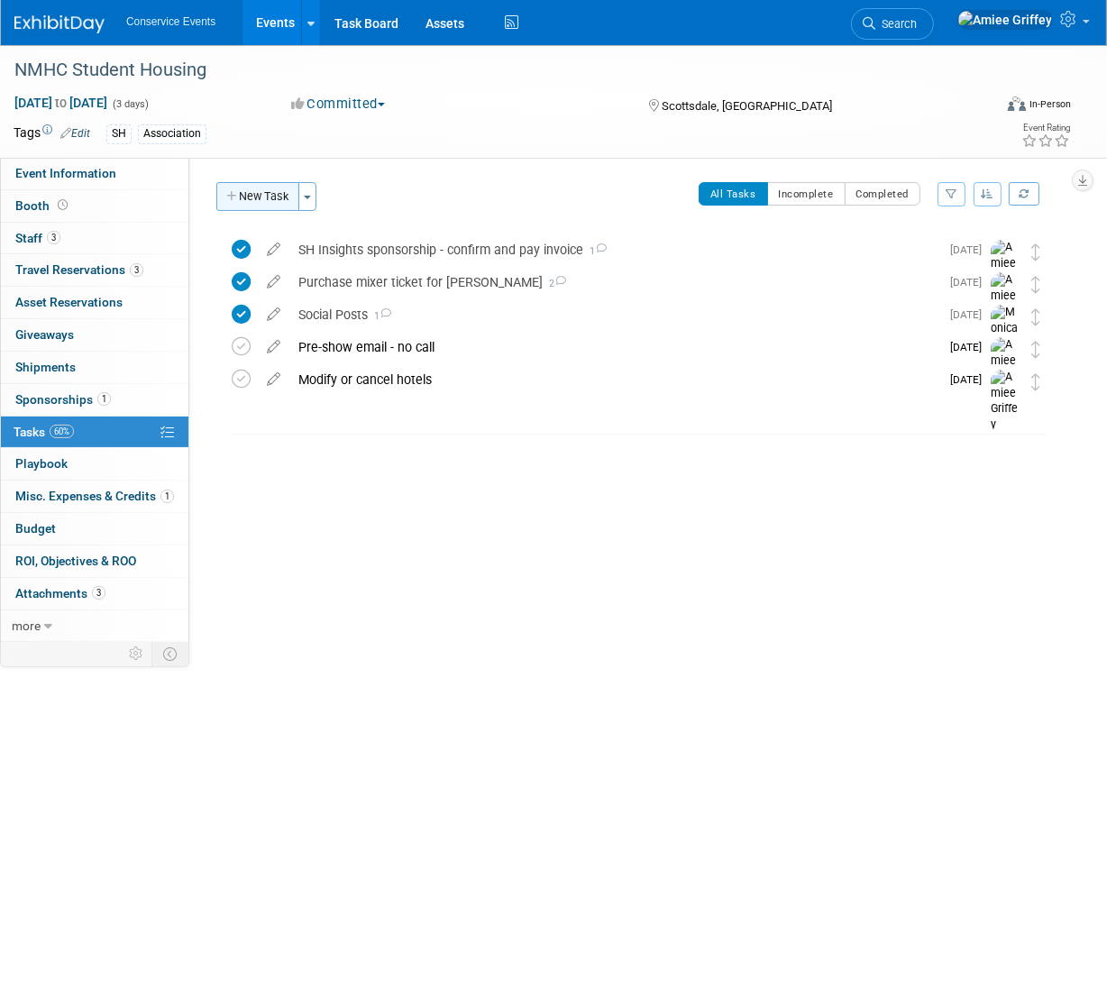
click at [256, 200] on button "New Task" at bounding box center [257, 196] width 83 height 29
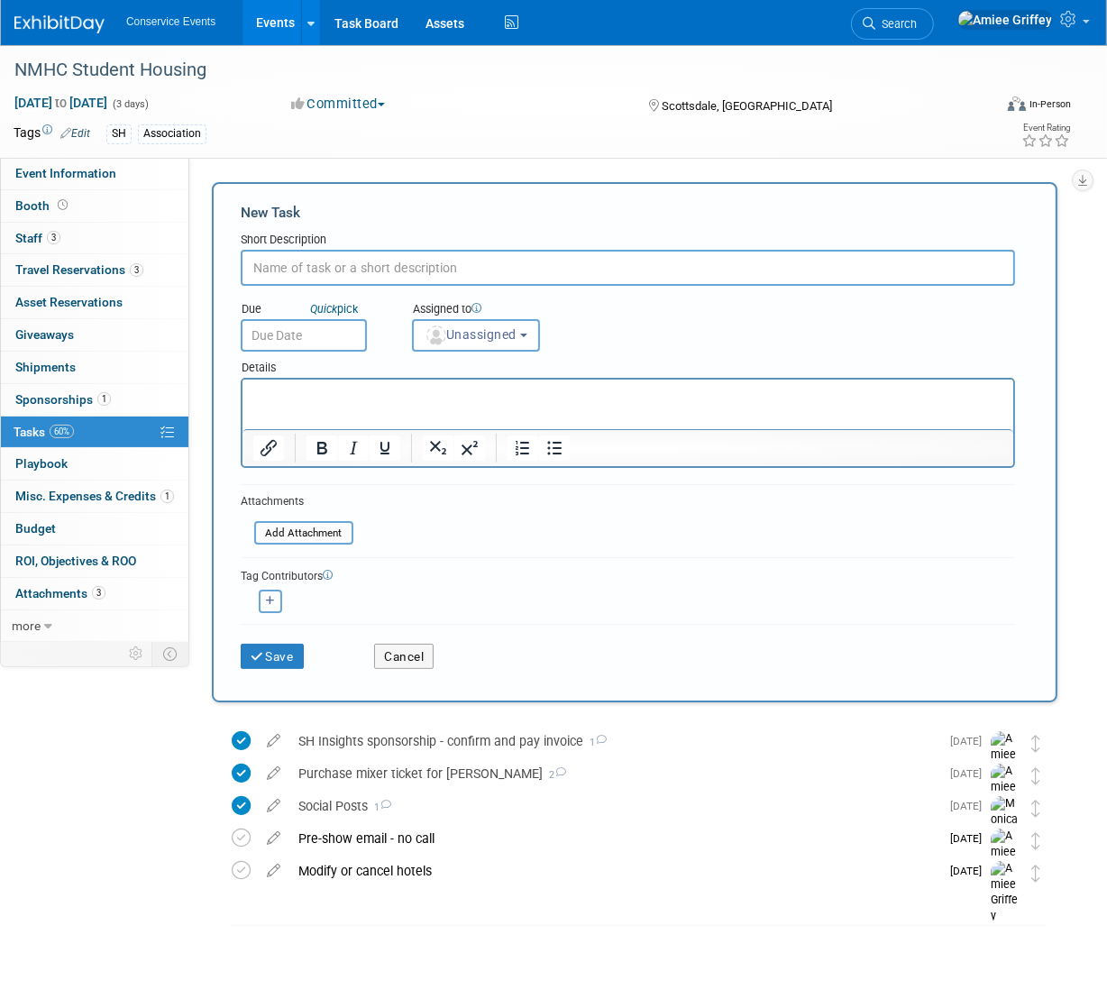
click at [333, 272] on input "text" at bounding box center [628, 268] width 774 height 36
type input "Dinner reservations?"
click at [332, 340] on input "text" at bounding box center [304, 335] width 126 height 32
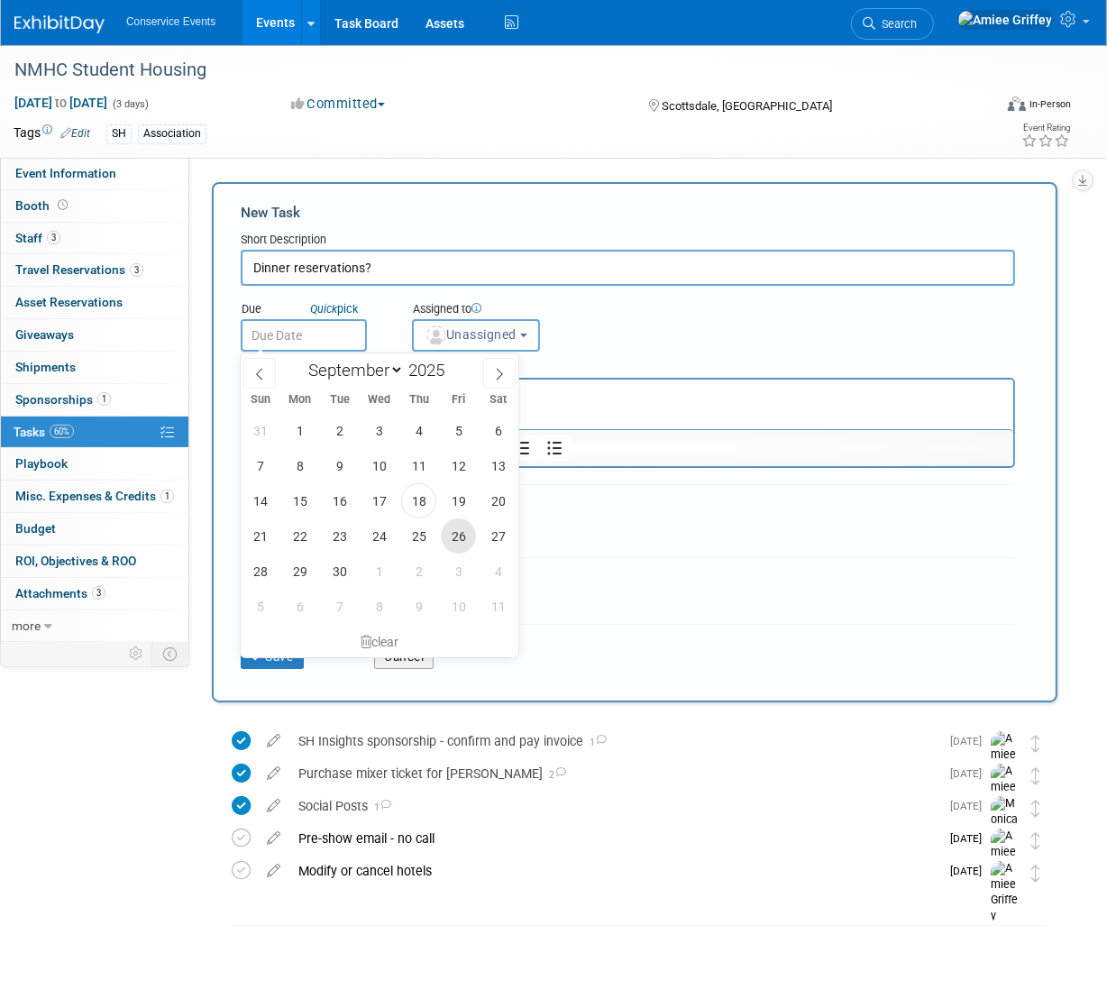
click at [458, 537] on span "26" at bounding box center [458, 535] width 35 height 35
type input "[DATE]"
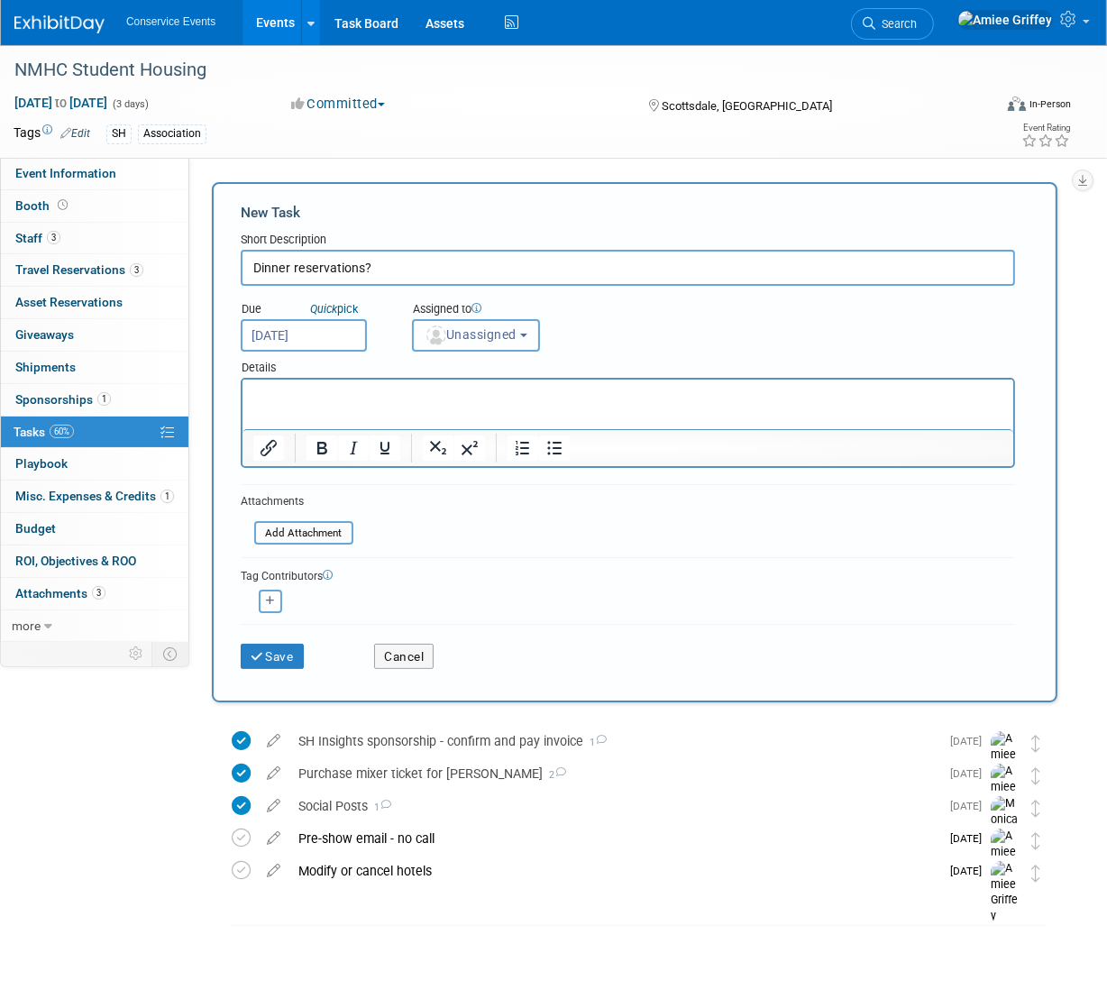
click at [508, 339] on span "Unassigned" at bounding box center [470, 334] width 92 height 14
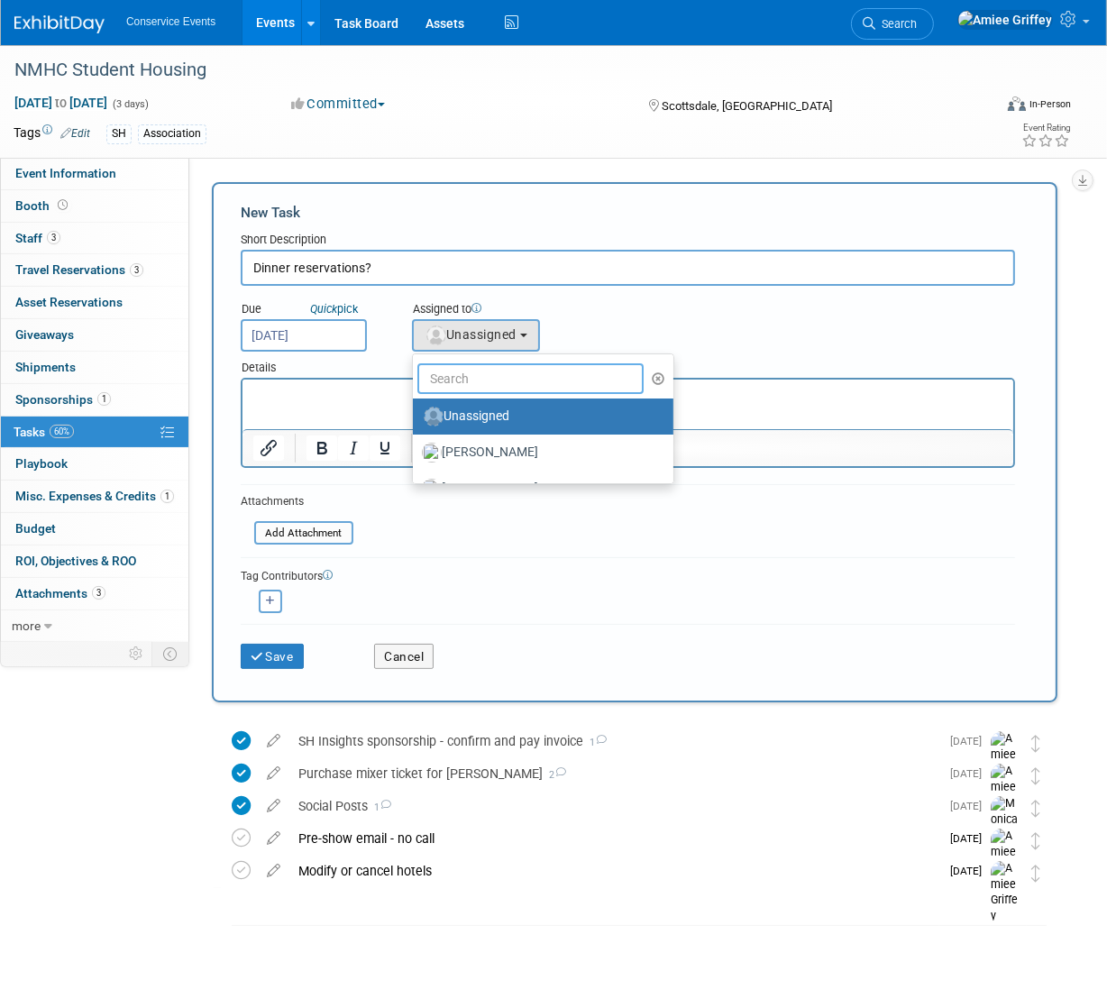
click at [514, 375] on input "text" at bounding box center [530, 378] width 226 height 31
type input "[PERSON_NAME]"
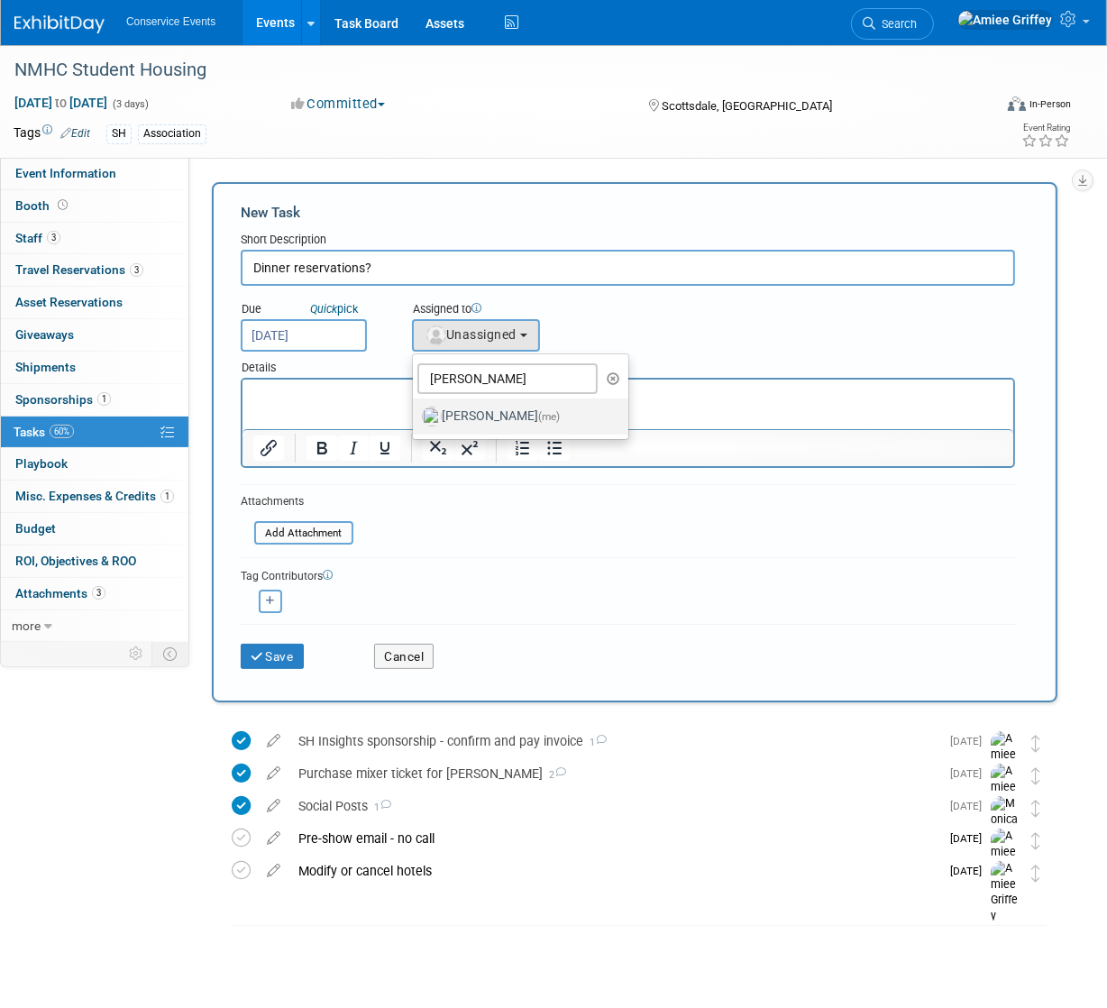
click at [508, 418] on label "[PERSON_NAME] (me)" at bounding box center [516, 416] width 188 height 29
click at [479, 420] on label "[PERSON_NAME] (me)" at bounding box center [516, 416] width 188 height 29
click at [415, 420] on input "[PERSON_NAME] (me)" at bounding box center [410, 414] width 12 height 12
select select "28722387-35c6-4557-bb24-edeacb20f2e1"
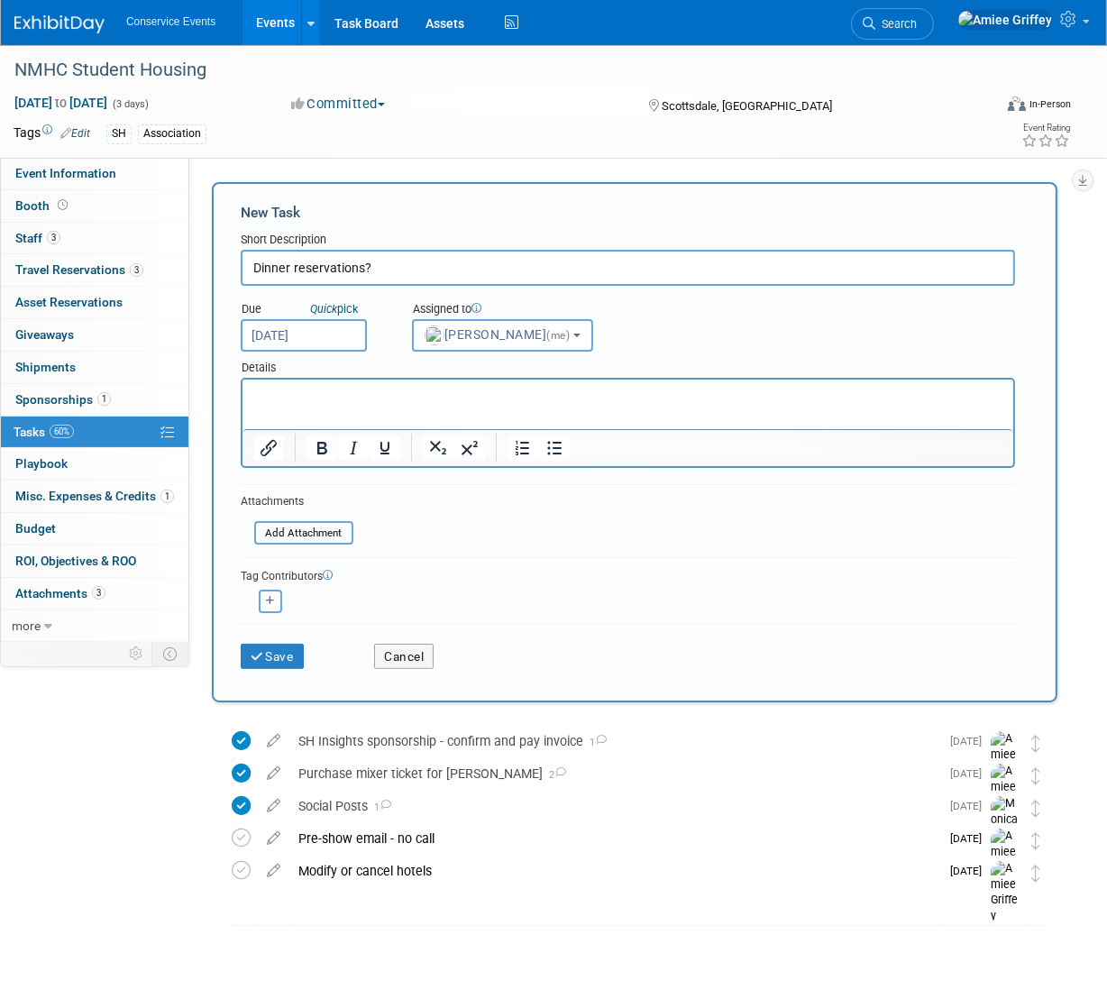
click at [314, 338] on input "[DATE]" at bounding box center [304, 335] width 126 height 32
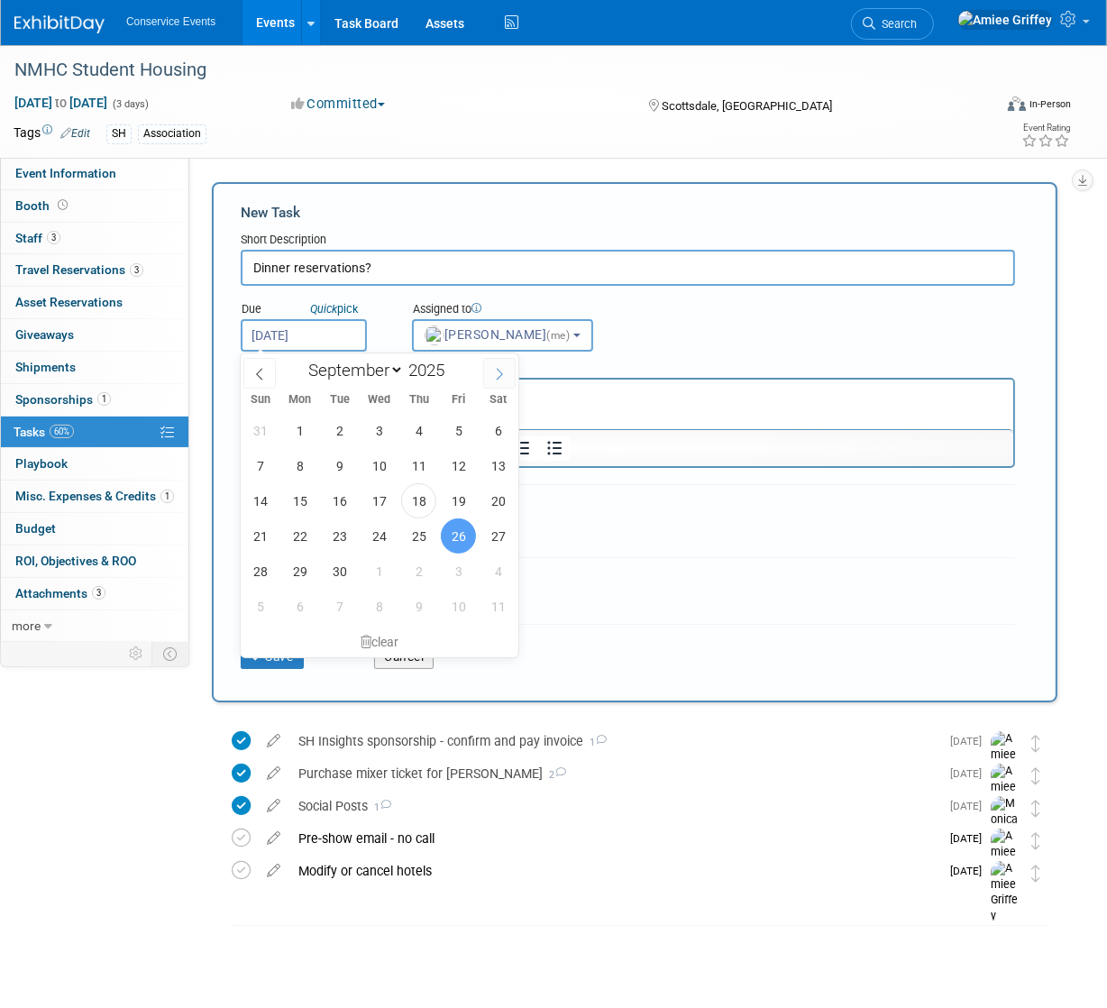
click at [489, 375] on span at bounding box center [499, 373] width 32 height 31
select select "9"
click at [448, 468] on span "10" at bounding box center [458, 465] width 35 height 35
type input "[DATE]"
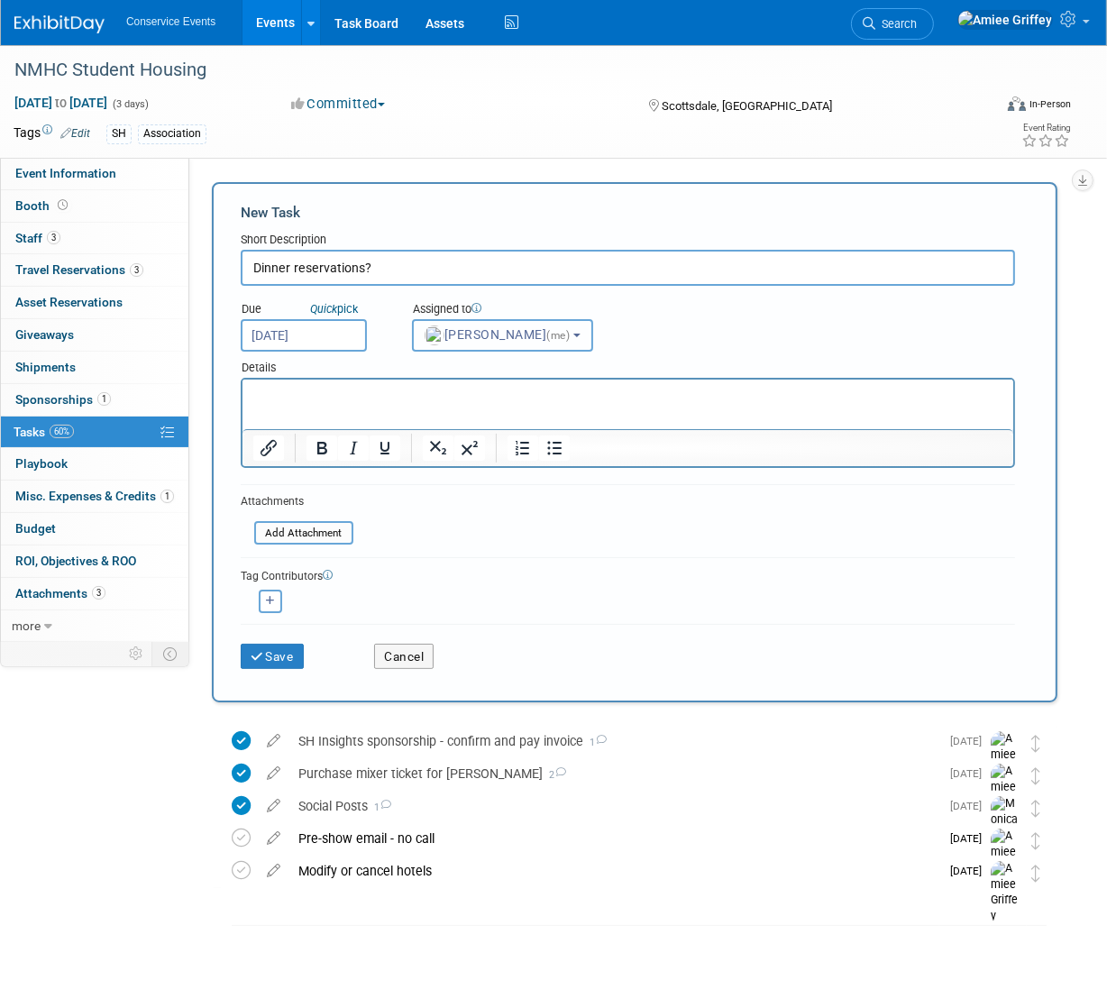
click at [506, 334] on span "[PERSON_NAME] (me)" at bounding box center [498, 334] width 149 height 14
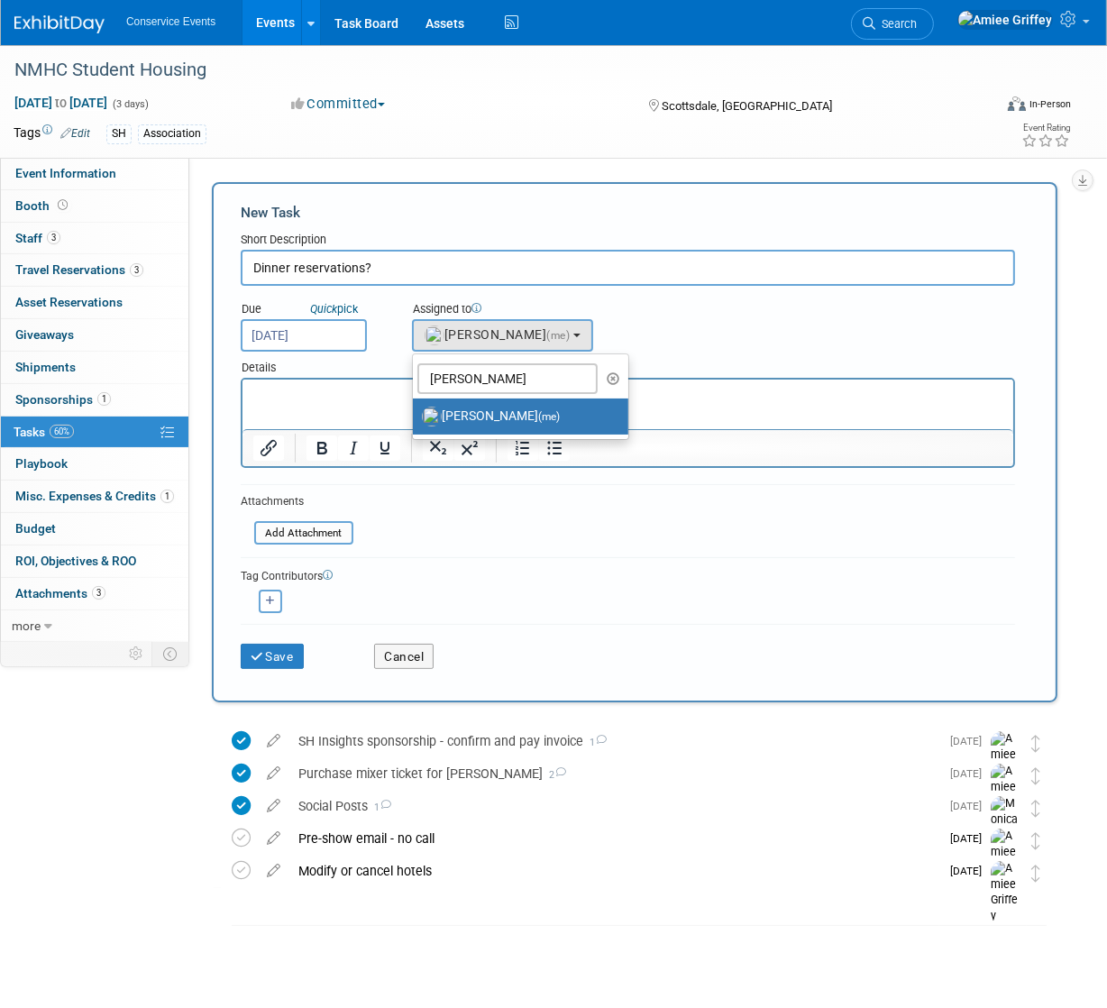
click at [379, 390] on p "Rich Text Area. Press ALT-0 for help." at bounding box center [627, 396] width 750 height 18
click at [378, 494] on form "New Task Short Description Dinner reservations? Due Quick pick [DATE] (me) [PER…" at bounding box center [635, 442] width 788 height 479
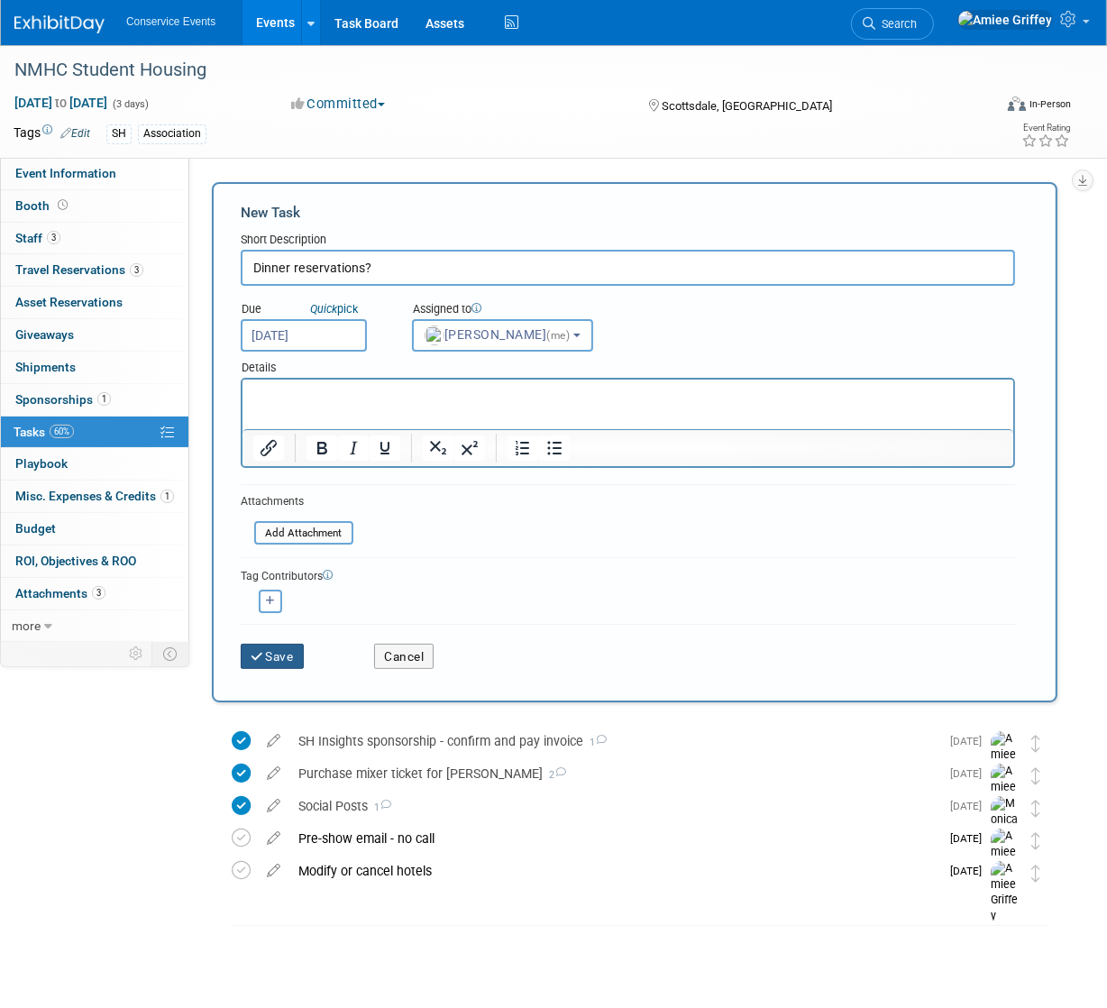
click at [278, 655] on button "Save" at bounding box center [272, 655] width 63 height 25
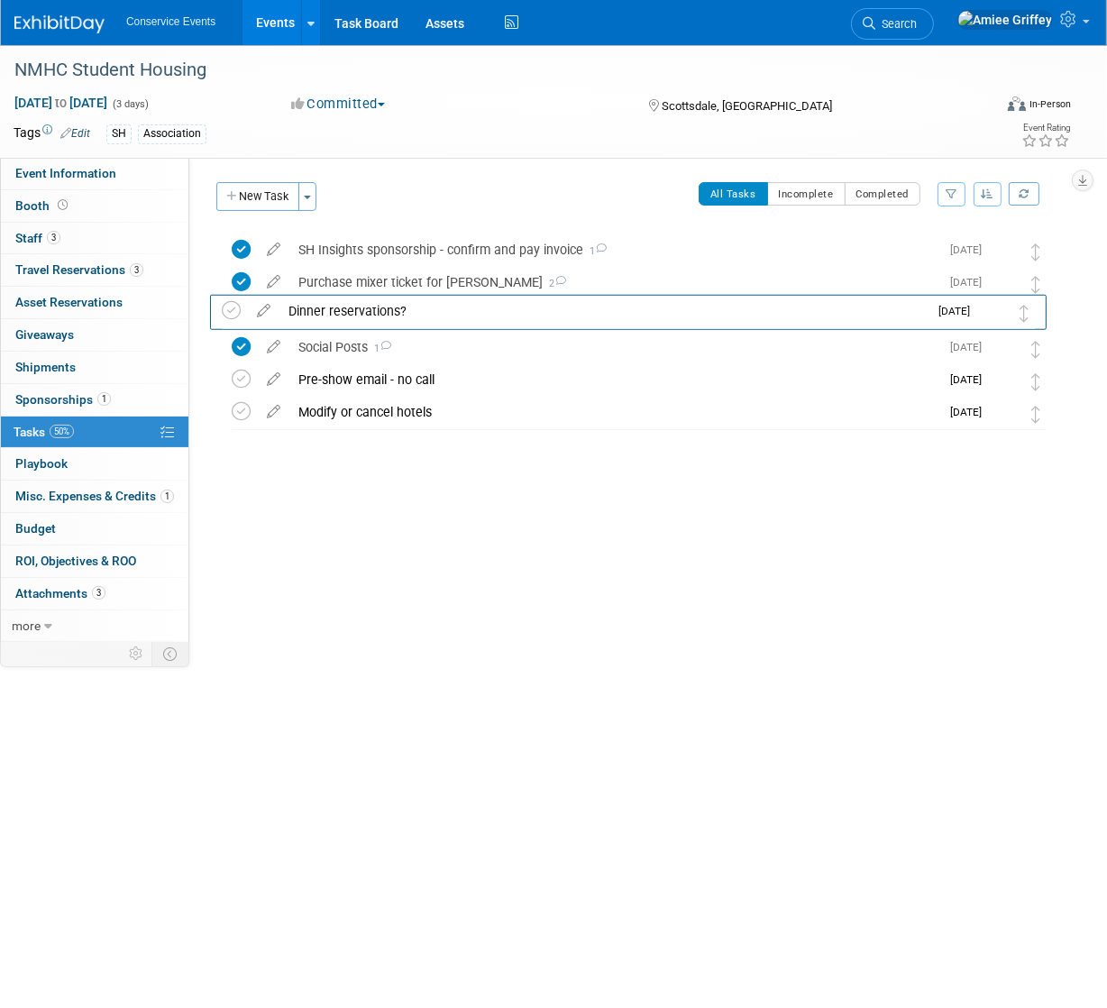
drag, startPoint x: 1027, startPoint y: 249, endPoint x: 1016, endPoint y: 309, distance: 61.3
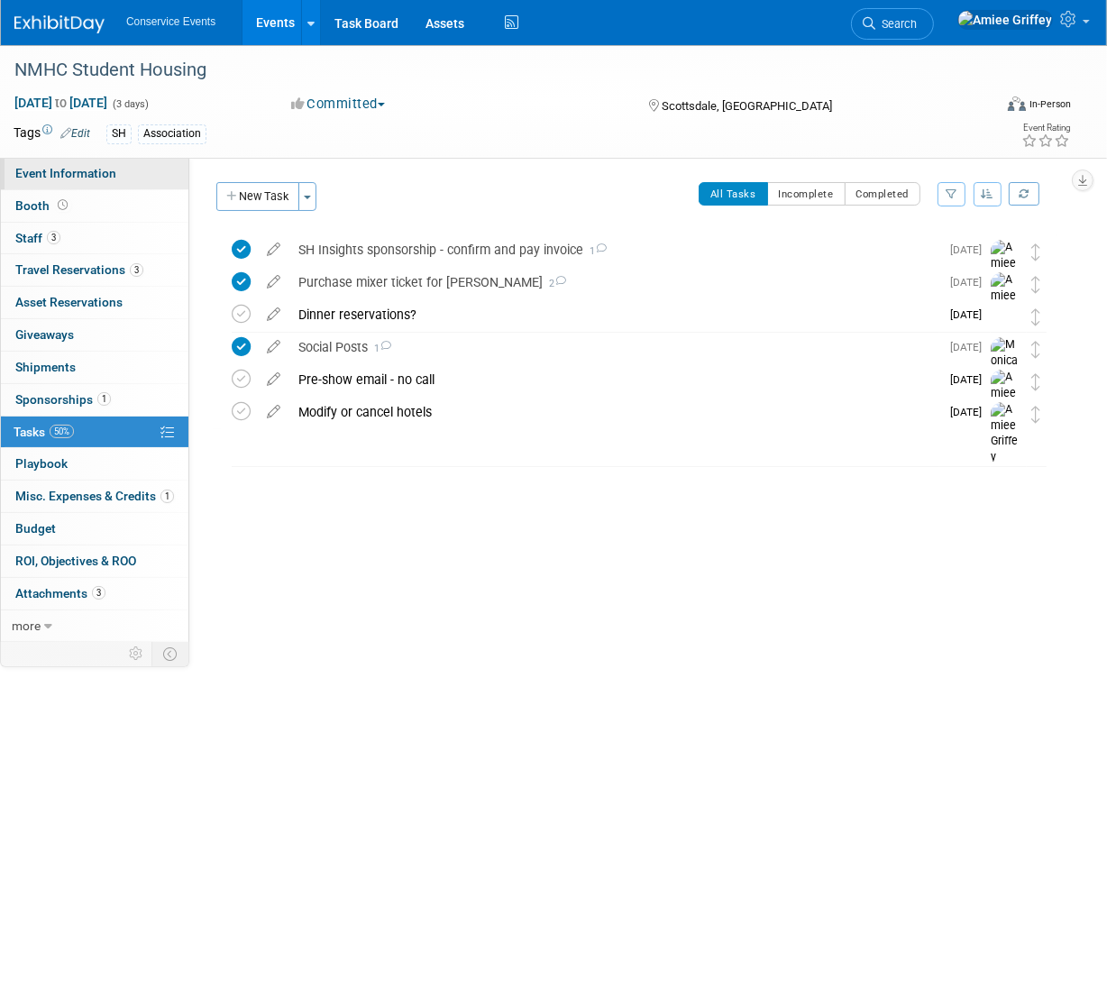
click at [75, 176] on span "Event Information" at bounding box center [65, 173] width 101 height 14
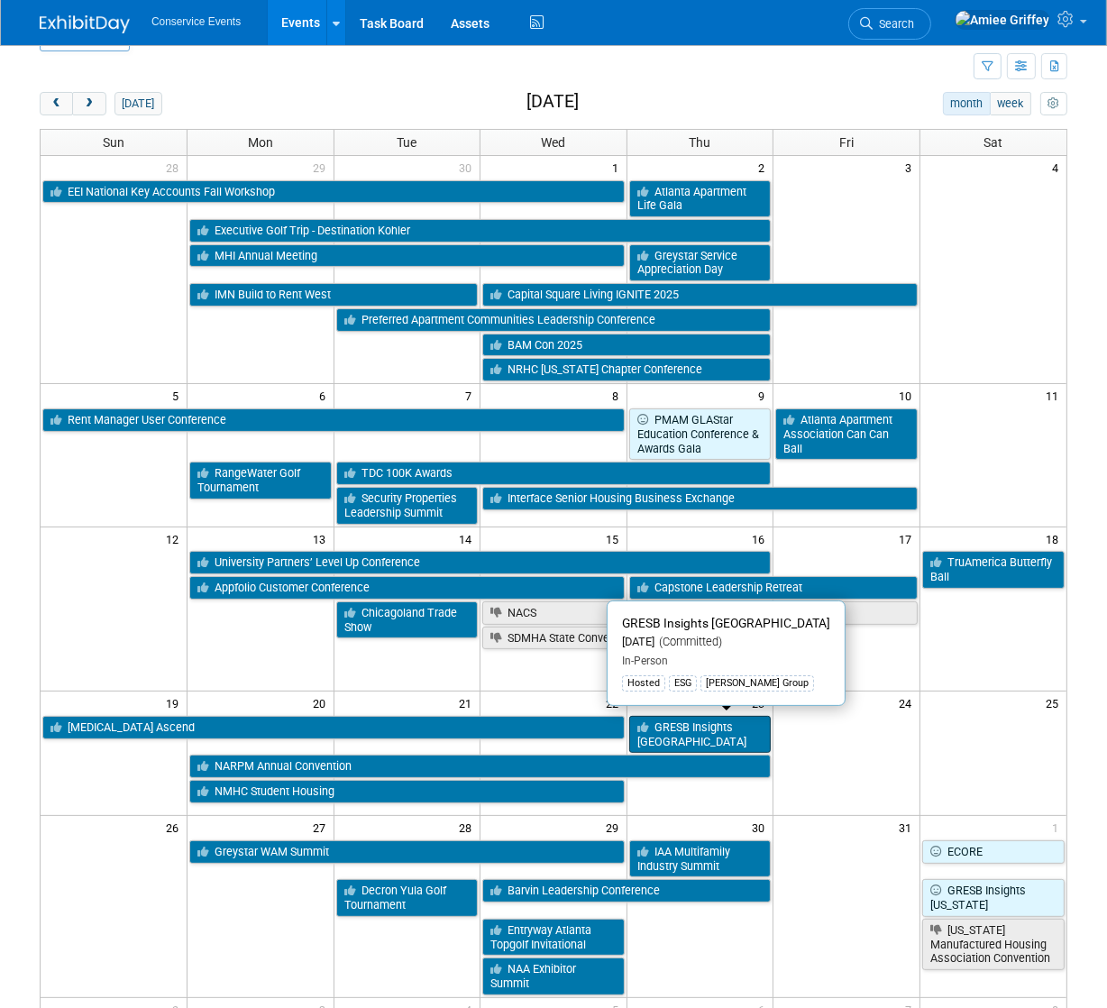
scroll to position [45, 0]
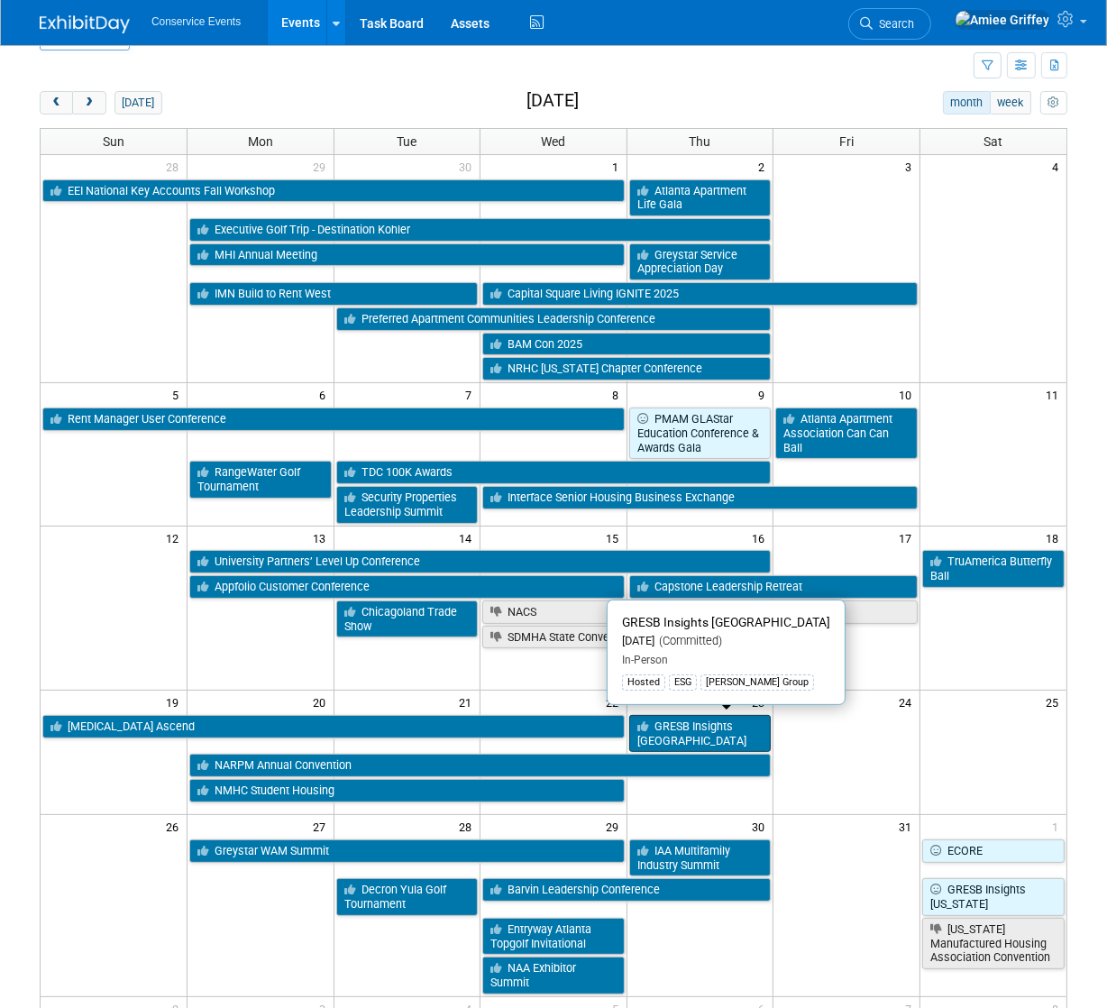
click at [702, 735] on link "GRESB Insights [GEOGRAPHIC_DATA]" at bounding box center [700, 733] width 142 height 37
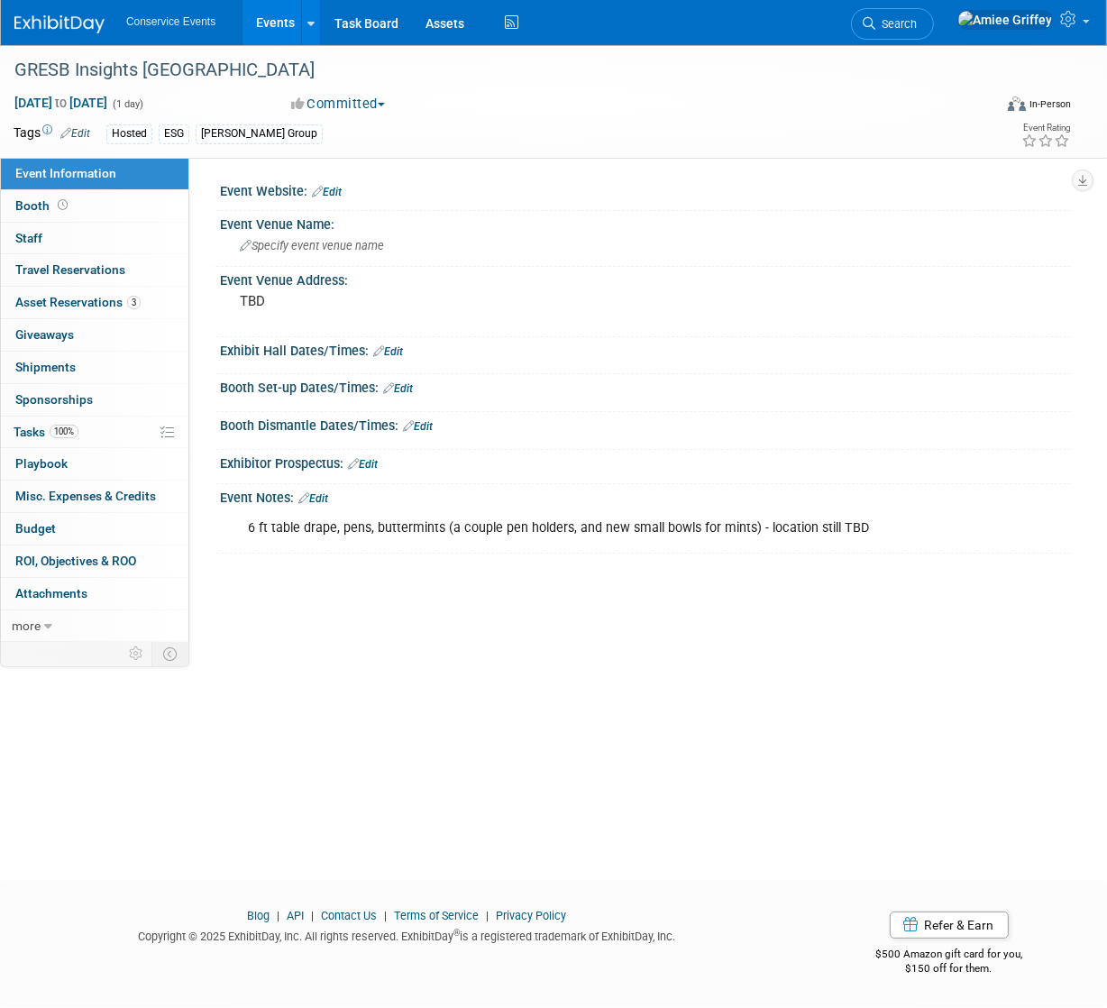
click at [276, 23] on link "Events" at bounding box center [275, 22] width 66 height 45
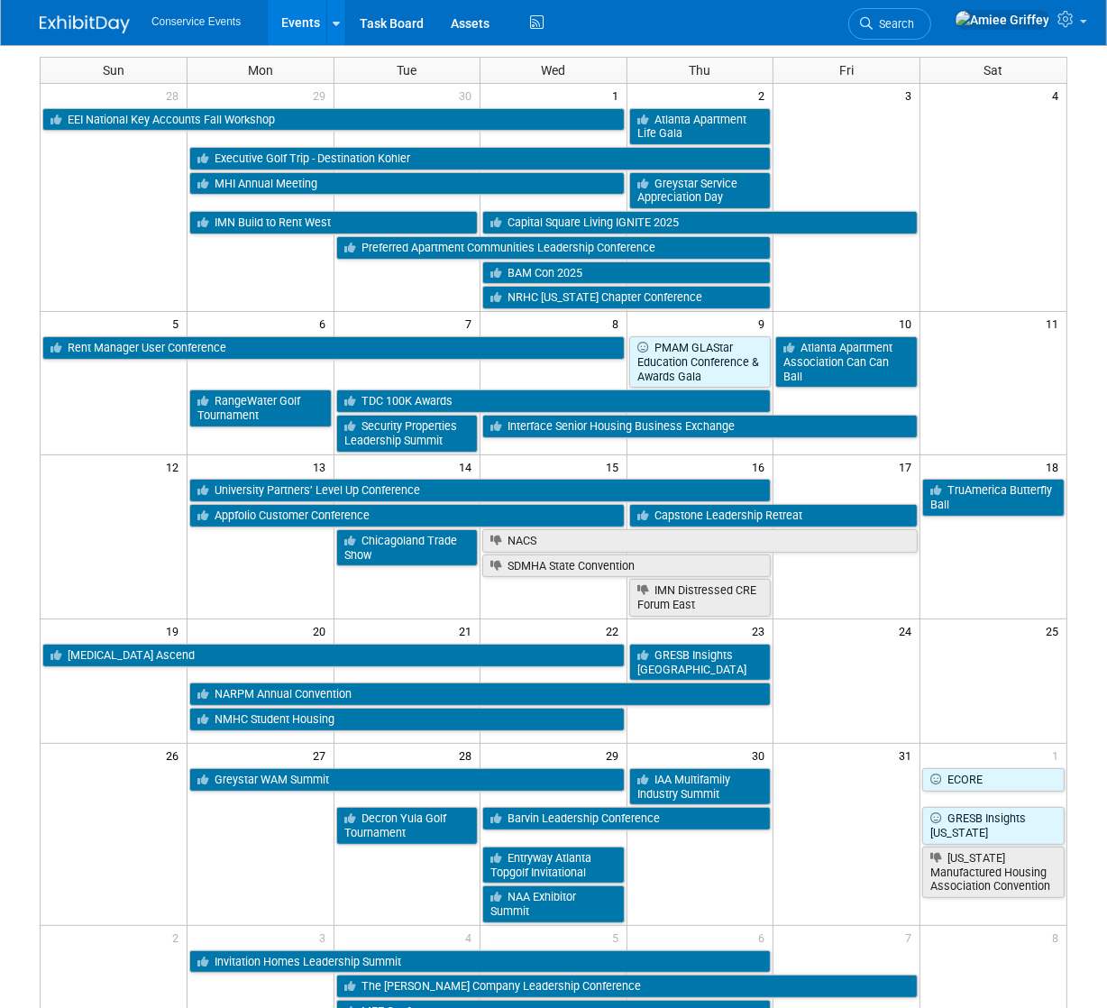
scroll to position [130, 0]
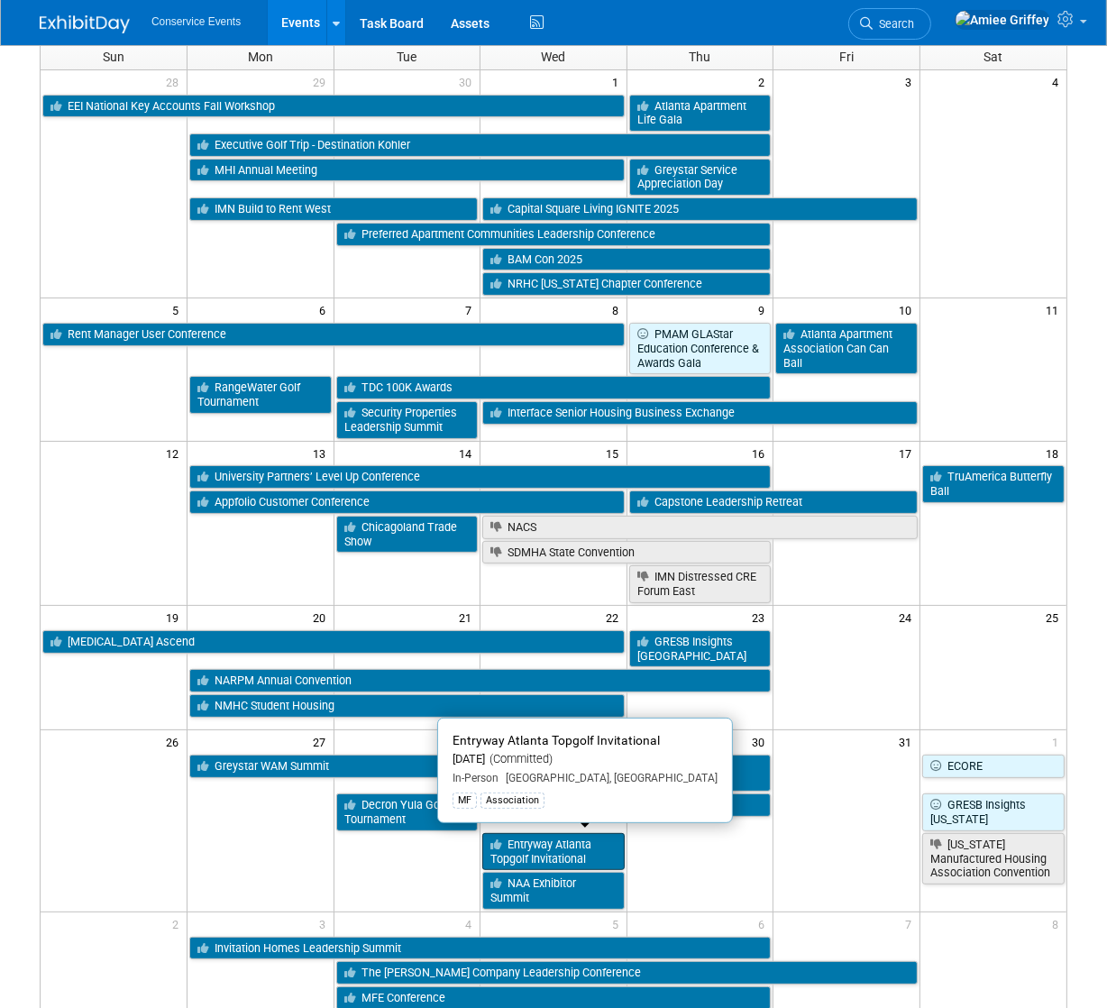
click at [534, 835] on link "Entryway Atlanta Topgolf Invitational" at bounding box center [553, 851] width 142 height 37
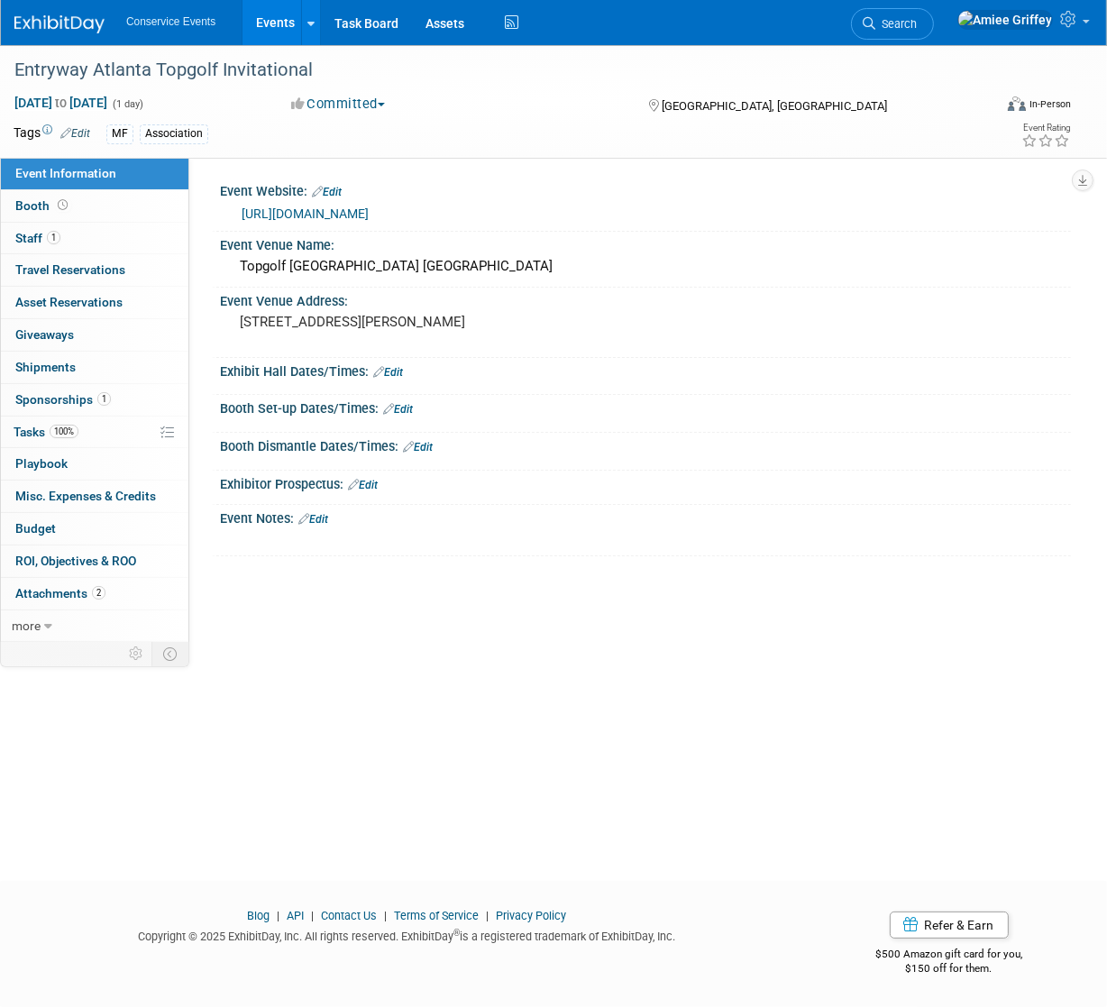
click at [369, 213] on link "[URL][DOMAIN_NAME]" at bounding box center [305, 213] width 127 height 14
click at [83, 130] on link "Edit" at bounding box center [75, 133] width 30 height 13
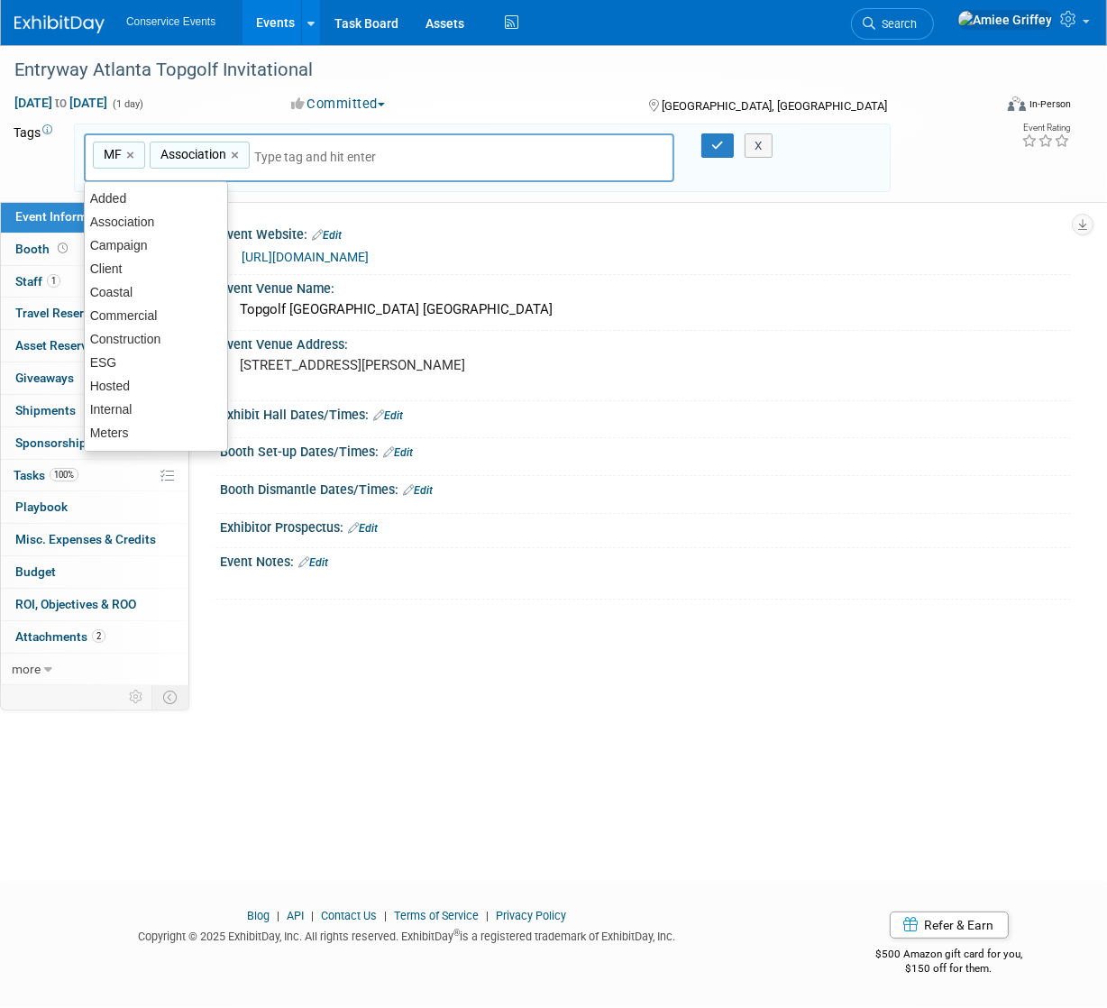
click at [260, 155] on input "text" at bounding box center [326, 157] width 144 height 18
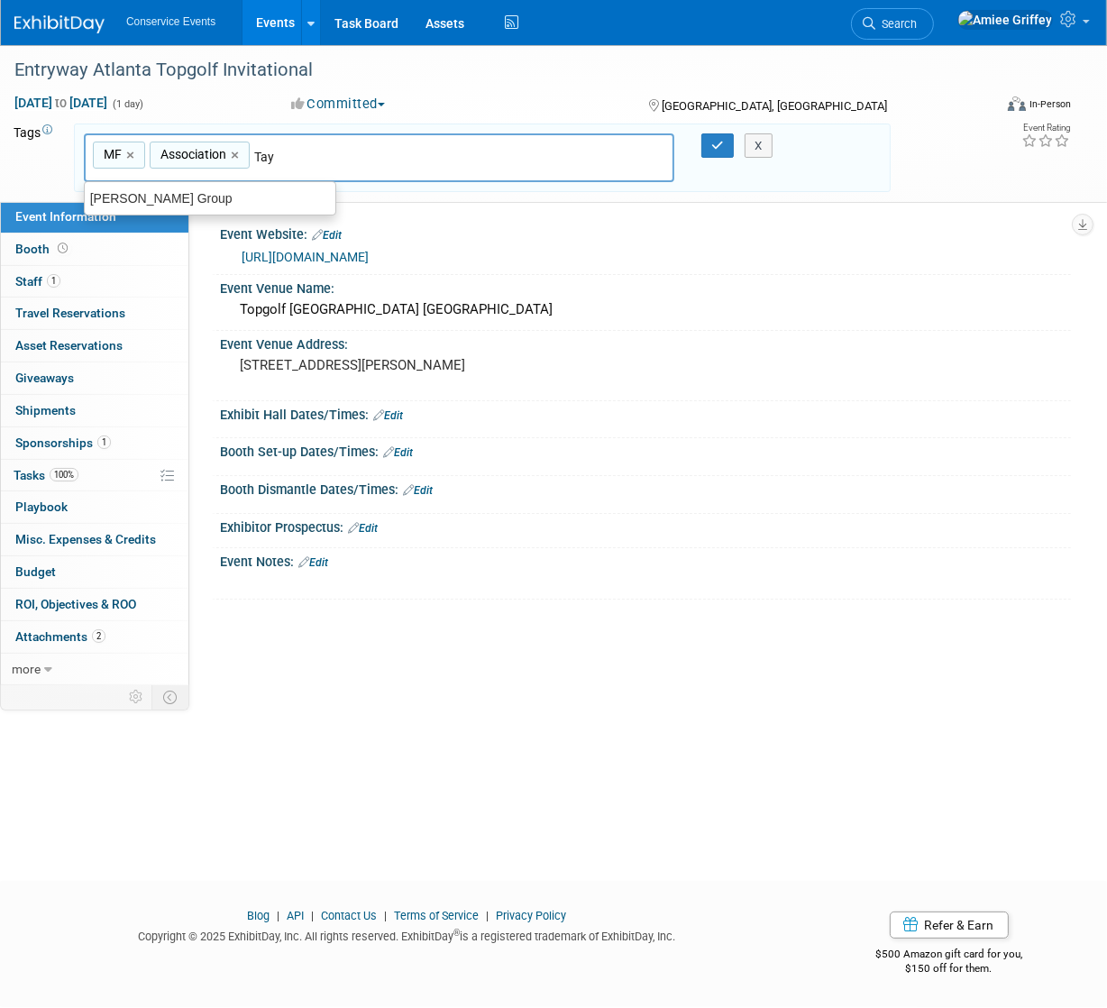
type input "Tayl"
click at [235, 196] on div "[PERSON_NAME] Group" at bounding box center [210, 198] width 252 height 25
type input "MF, Association, [PERSON_NAME] Group"
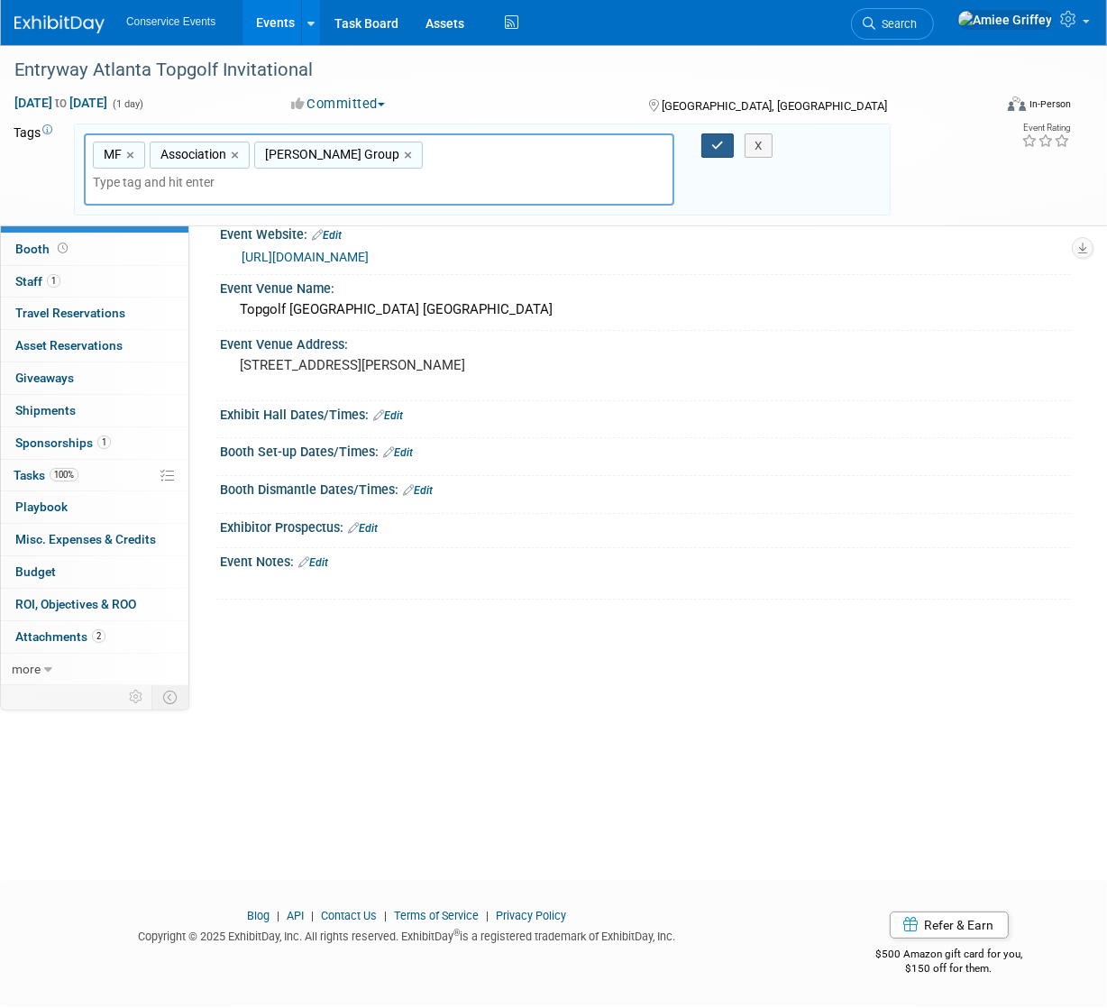
click at [713, 136] on button "button" at bounding box center [717, 145] width 32 height 25
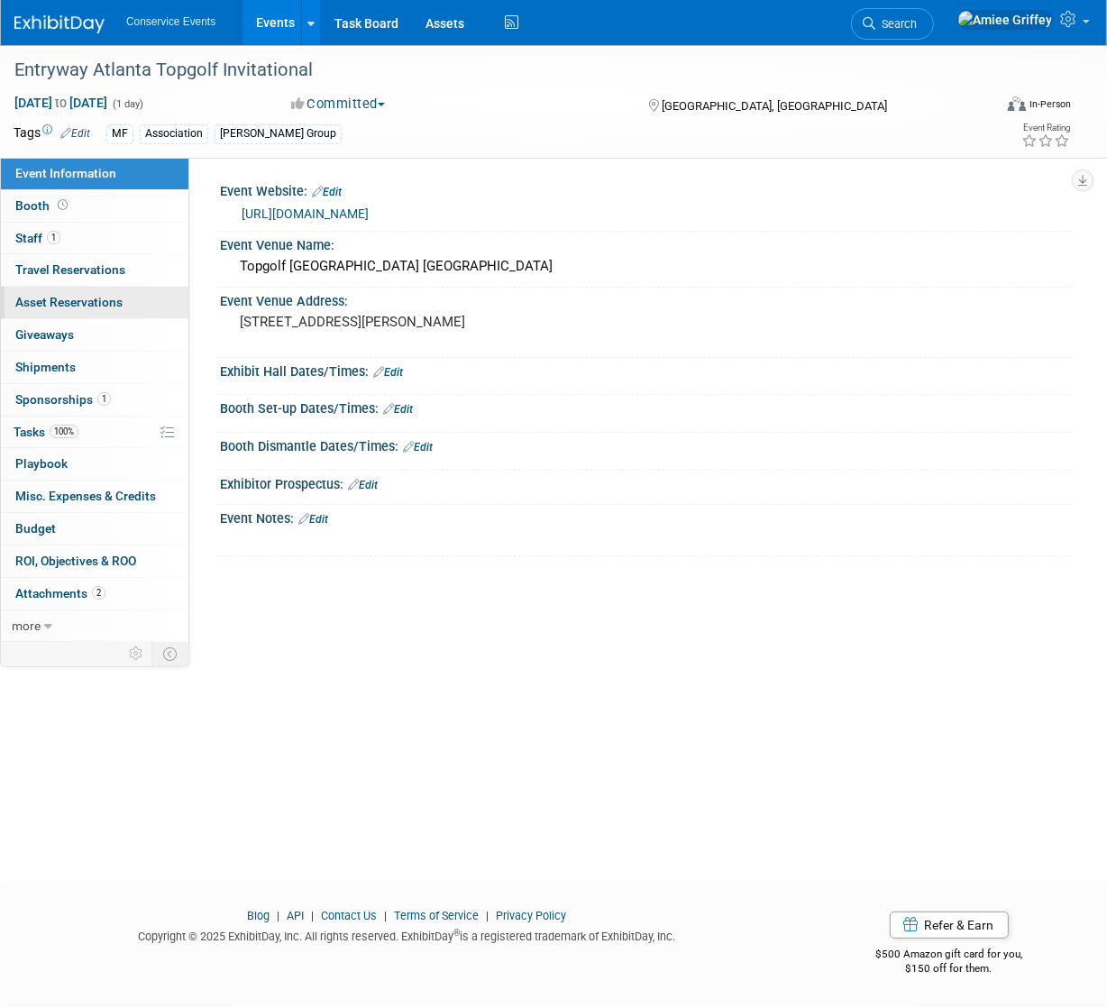
click at [105, 298] on span "Asset Reservations 0" at bounding box center [68, 302] width 107 height 14
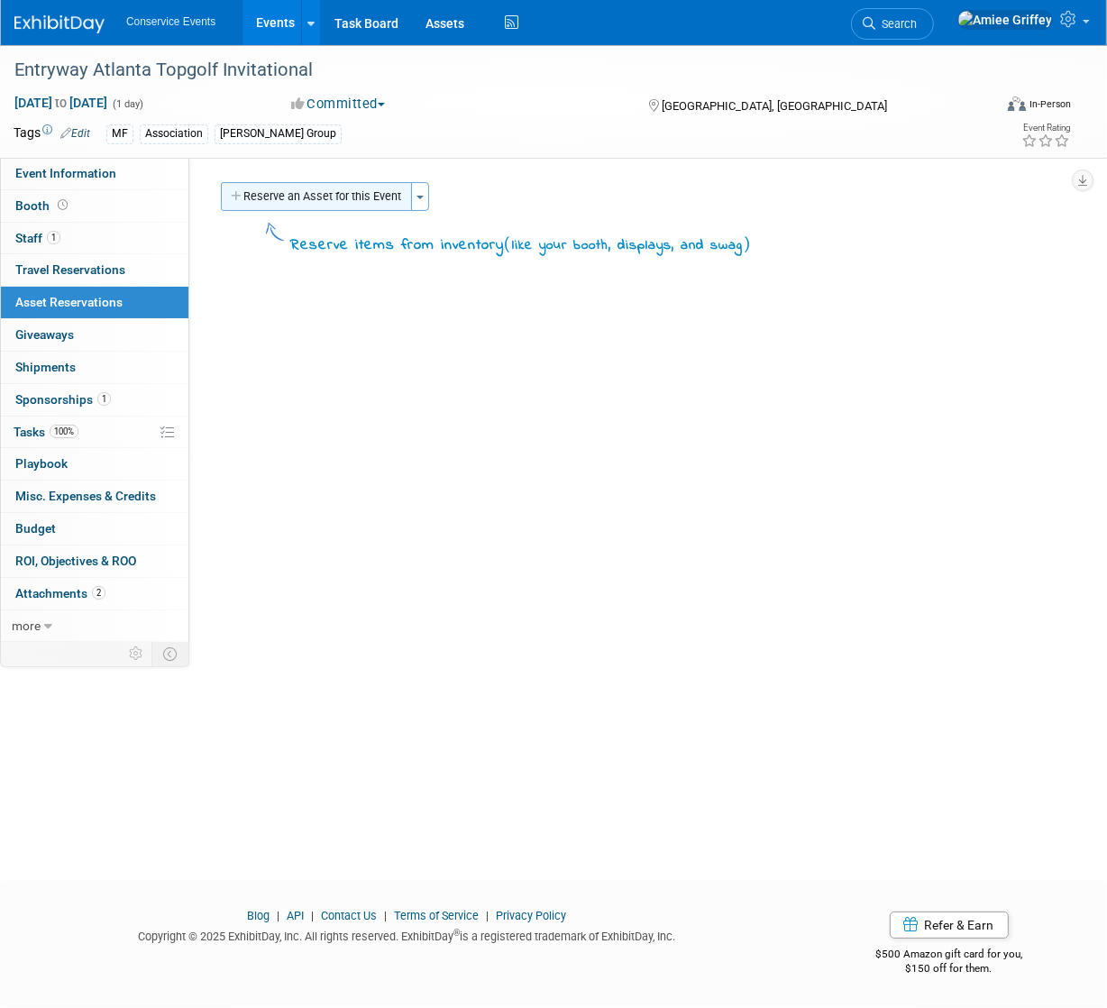
click at [294, 202] on button "Reserve an Asset for this Event" at bounding box center [316, 196] width 191 height 29
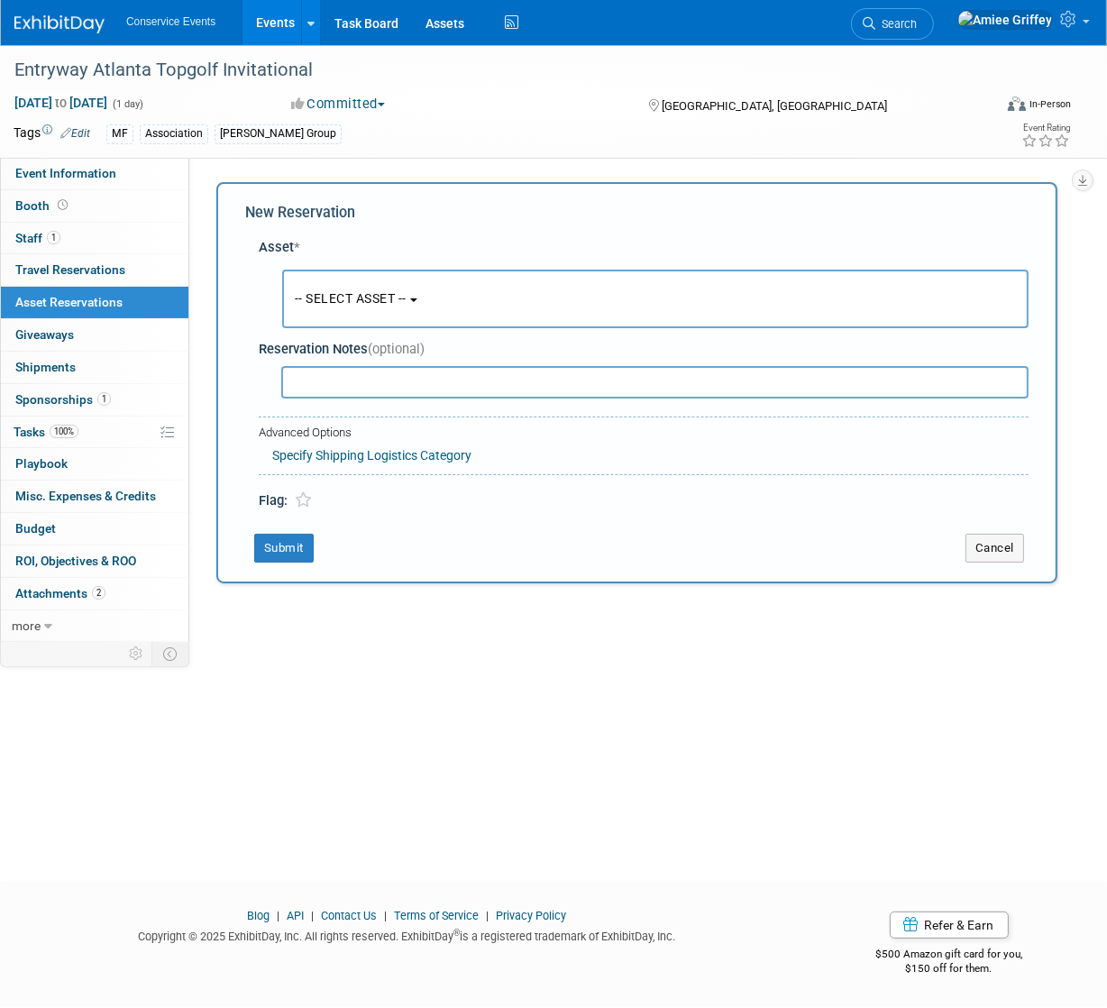
click at [351, 297] on span "-- SELECT ASSET --" at bounding box center [351, 298] width 112 height 14
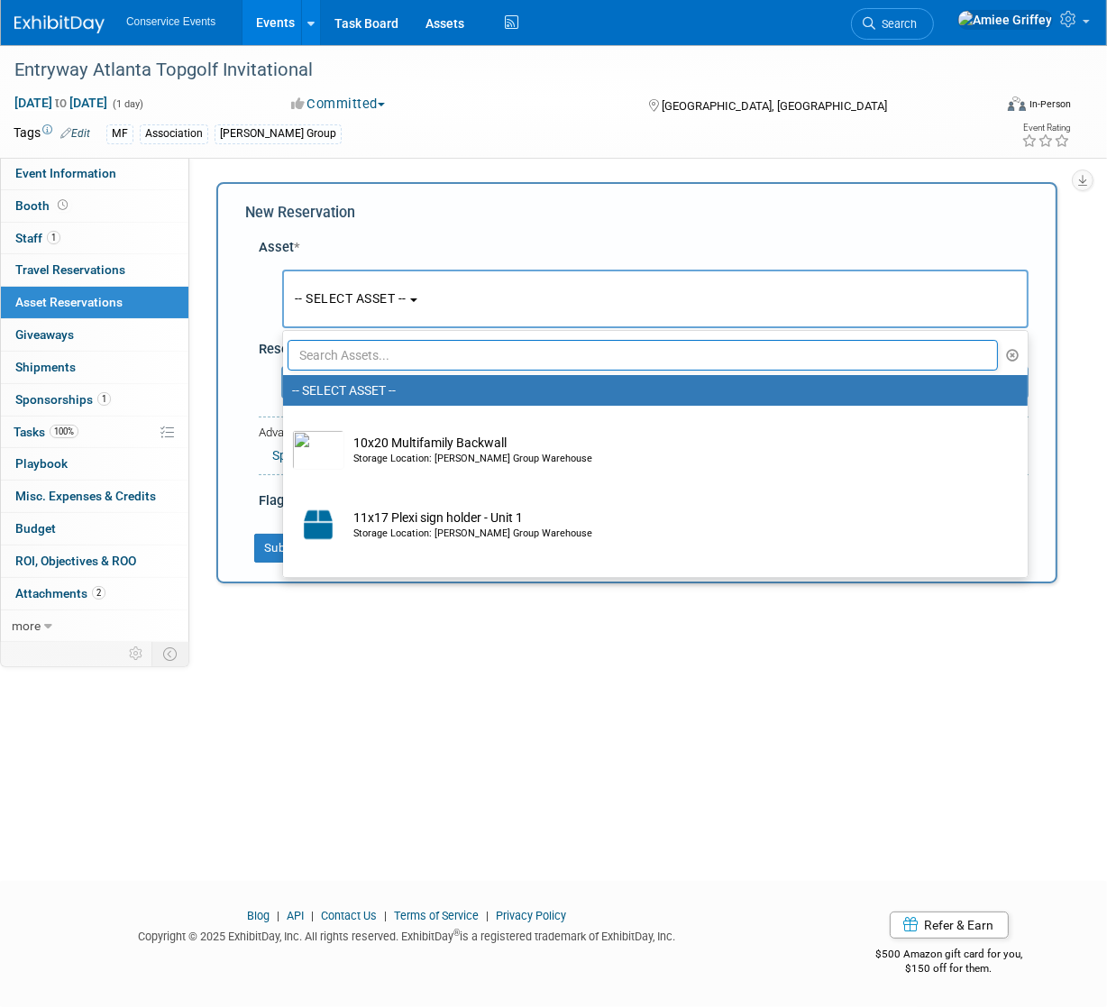
click at [370, 362] on input "text" at bounding box center [642, 355] width 710 height 31
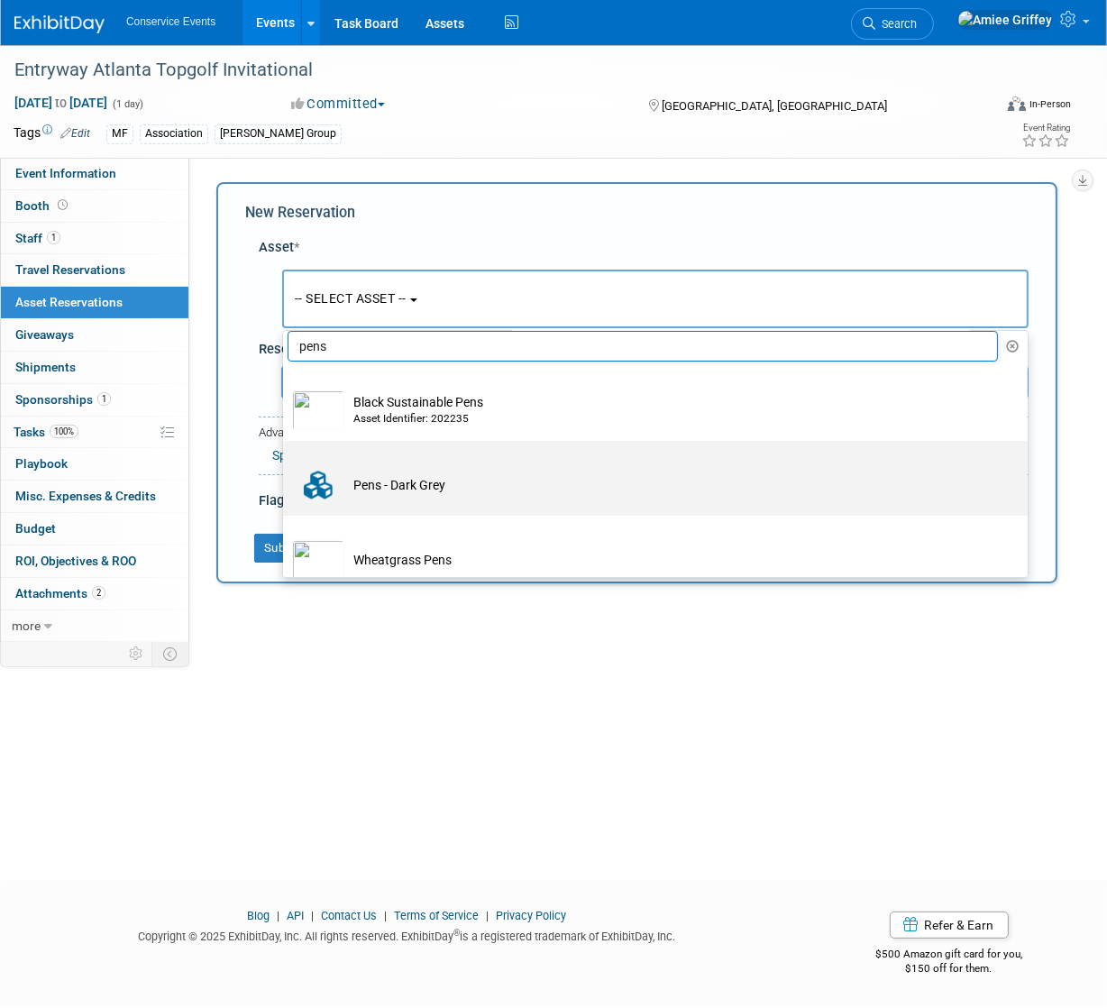
scroll to position [27, 0]
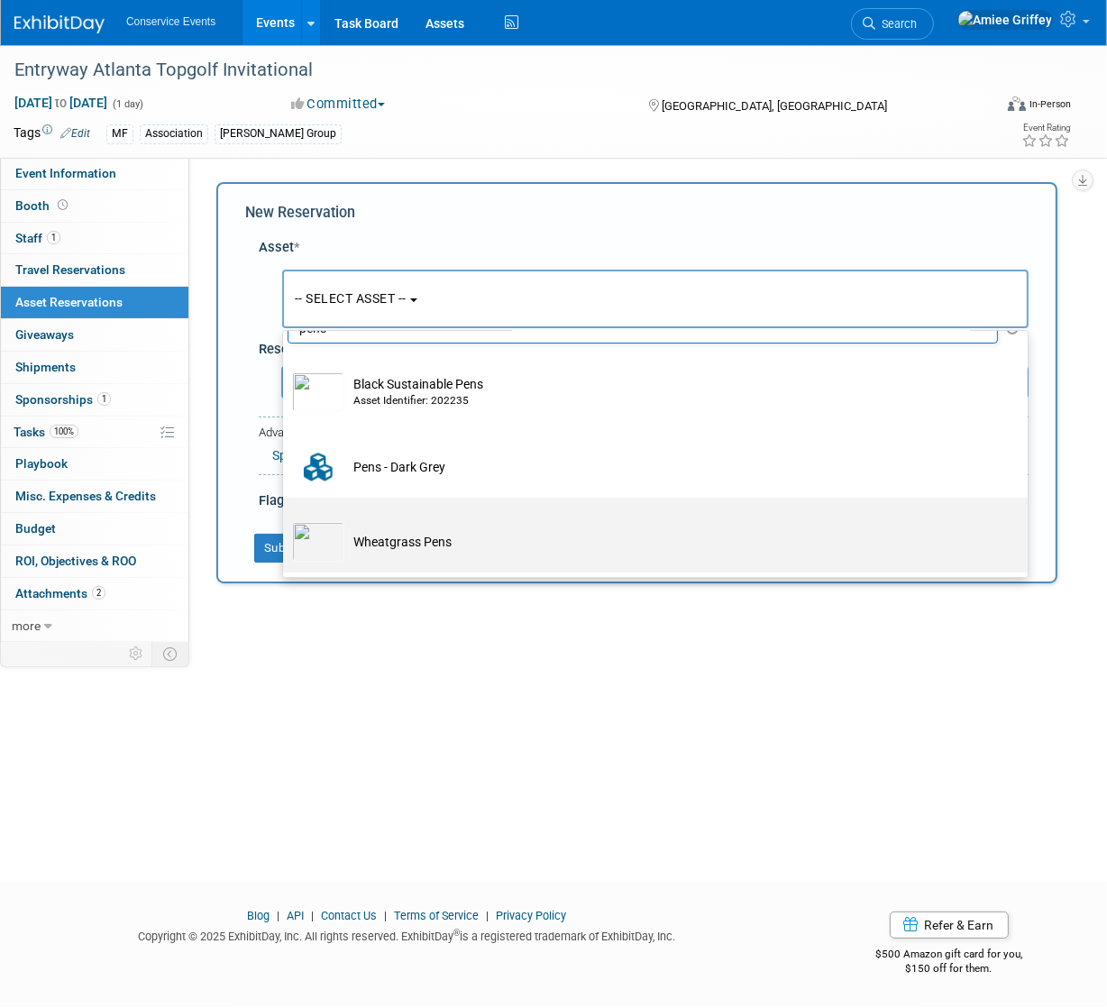
type input "pens"
click at [399, 532] on td "Wheatgrass Pens" at bounding box center [667, 542] width 647 height 40
click at [286, 519] on input "Wheatgrass Pens" at bounding box center [280, 513] width 12 height 12
select select "10715855"
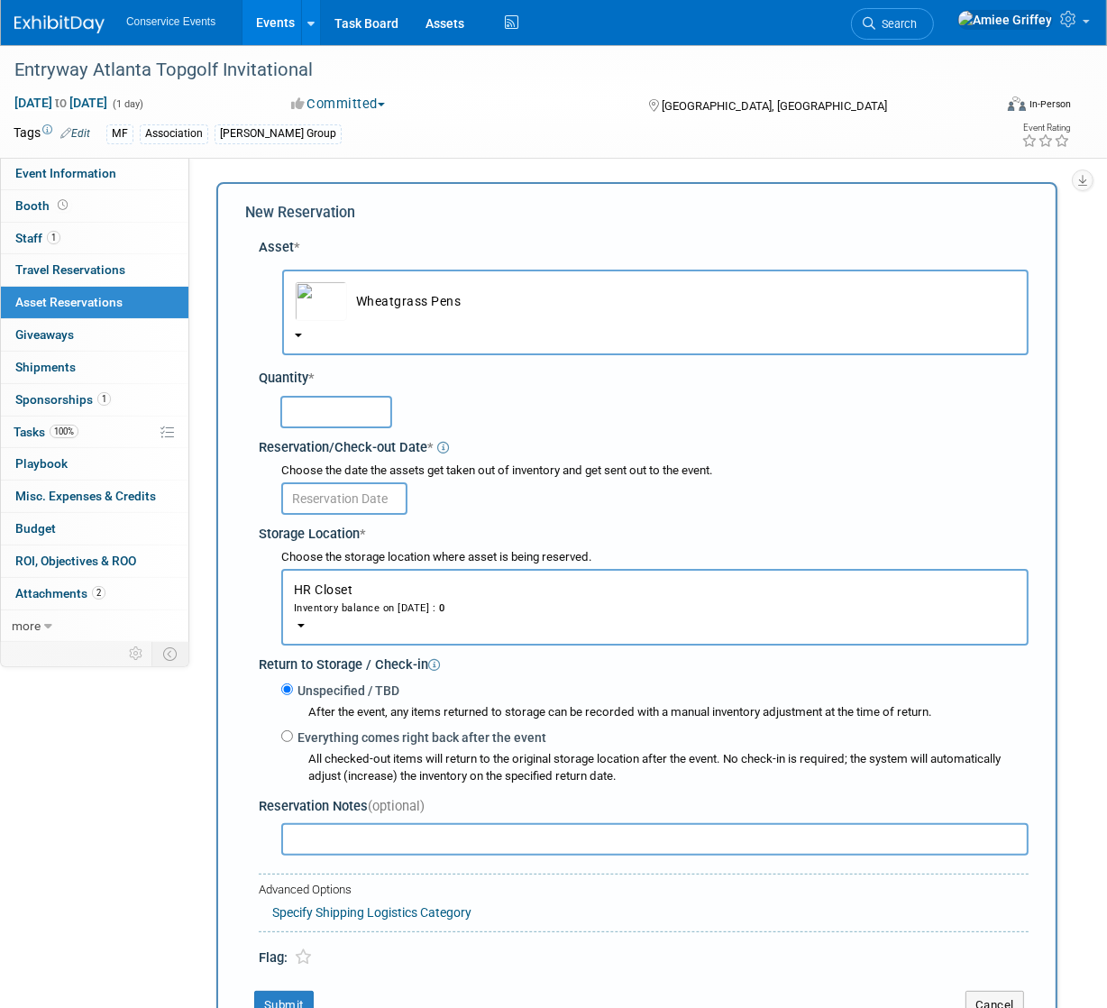
click at [359, 413] on input "text" at bounding box center [336, 412] width 112 height 32
type input "7"
type input "50"
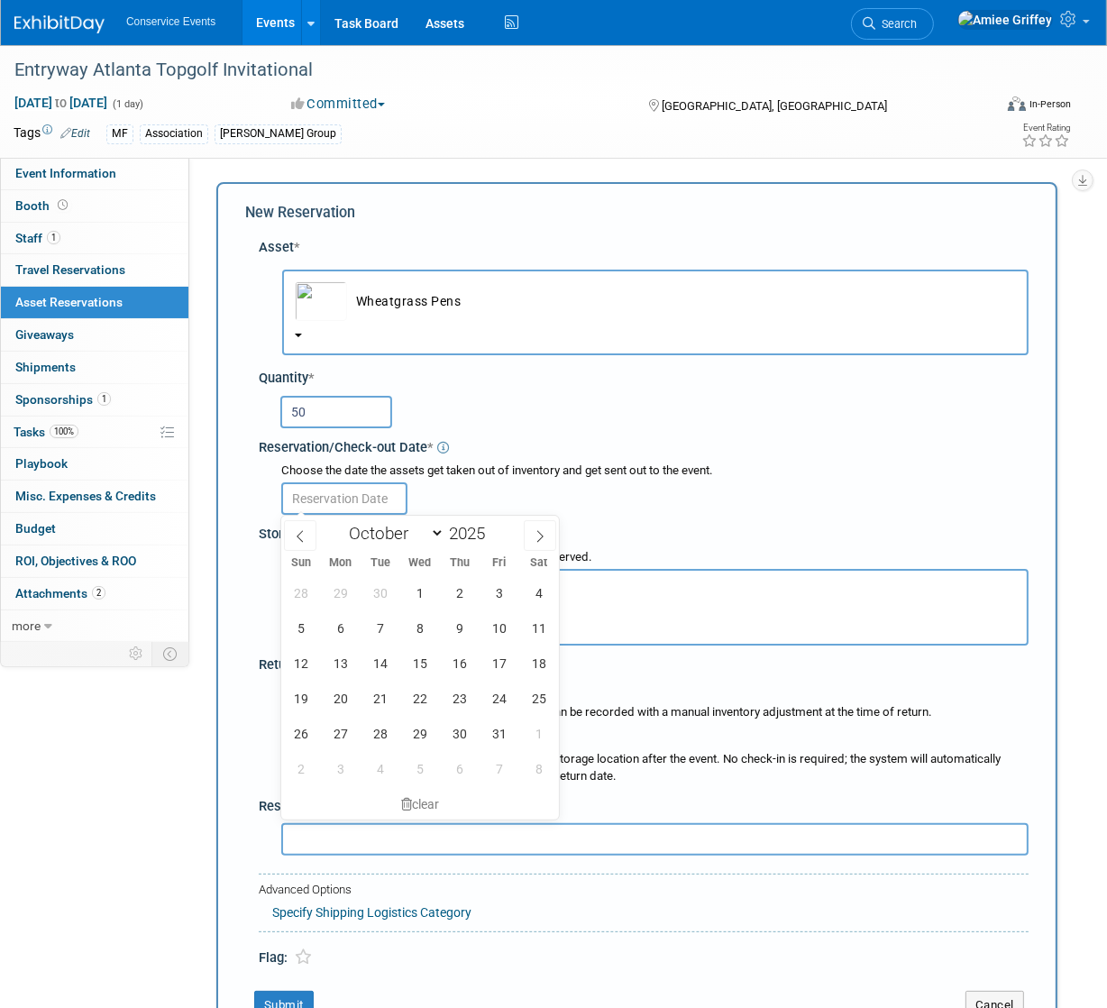
click at [365, 498] on input "text" at bounding box center [344, 498] width 126 height 32
click at [546, 532] on span at bounding box center [540, 535] width 32 height 31
click at [294, 542] on span at bounding box center [300, 535] width 32 height 31
select select "9"
click at [503, 711] on span "24" at bounding box center [498, 697] width 35 height 35
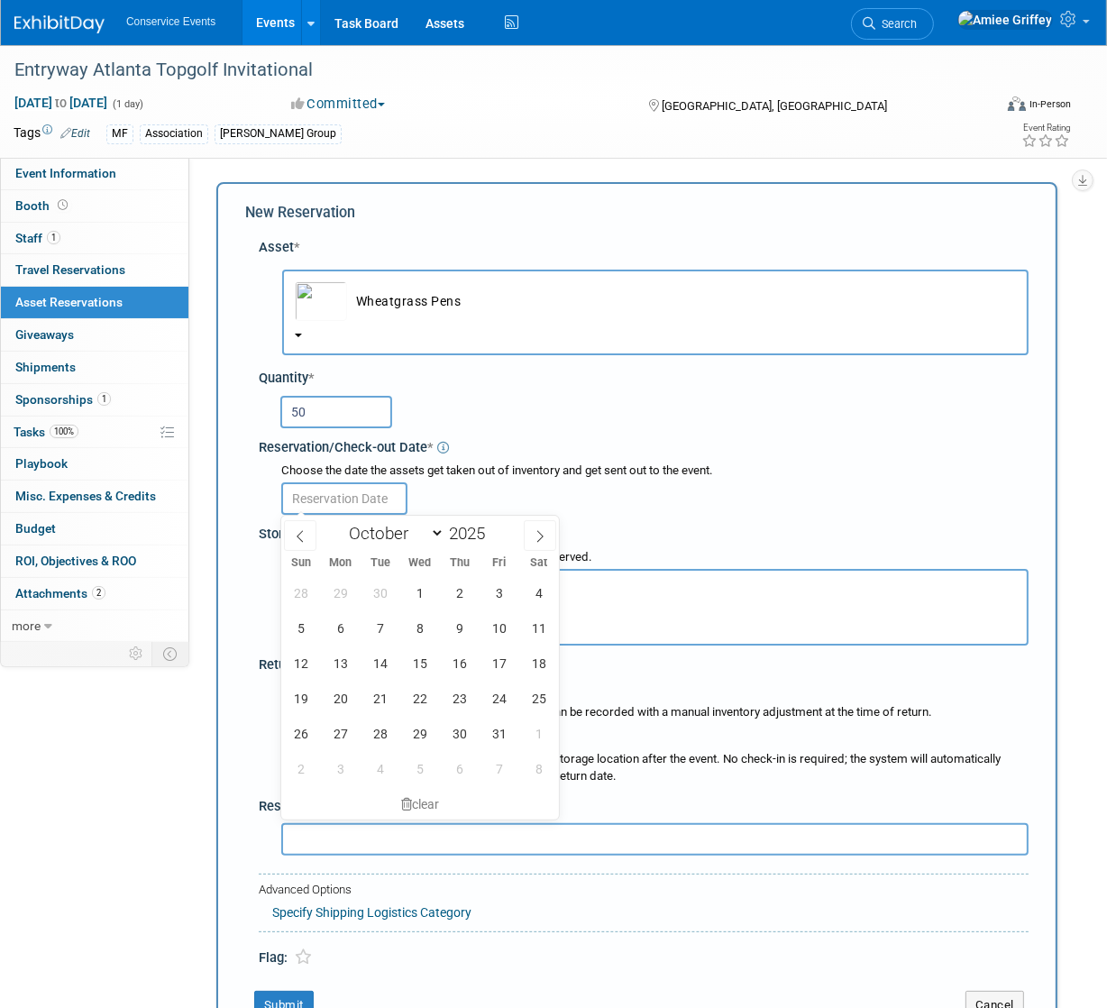
type input "[DATE]"
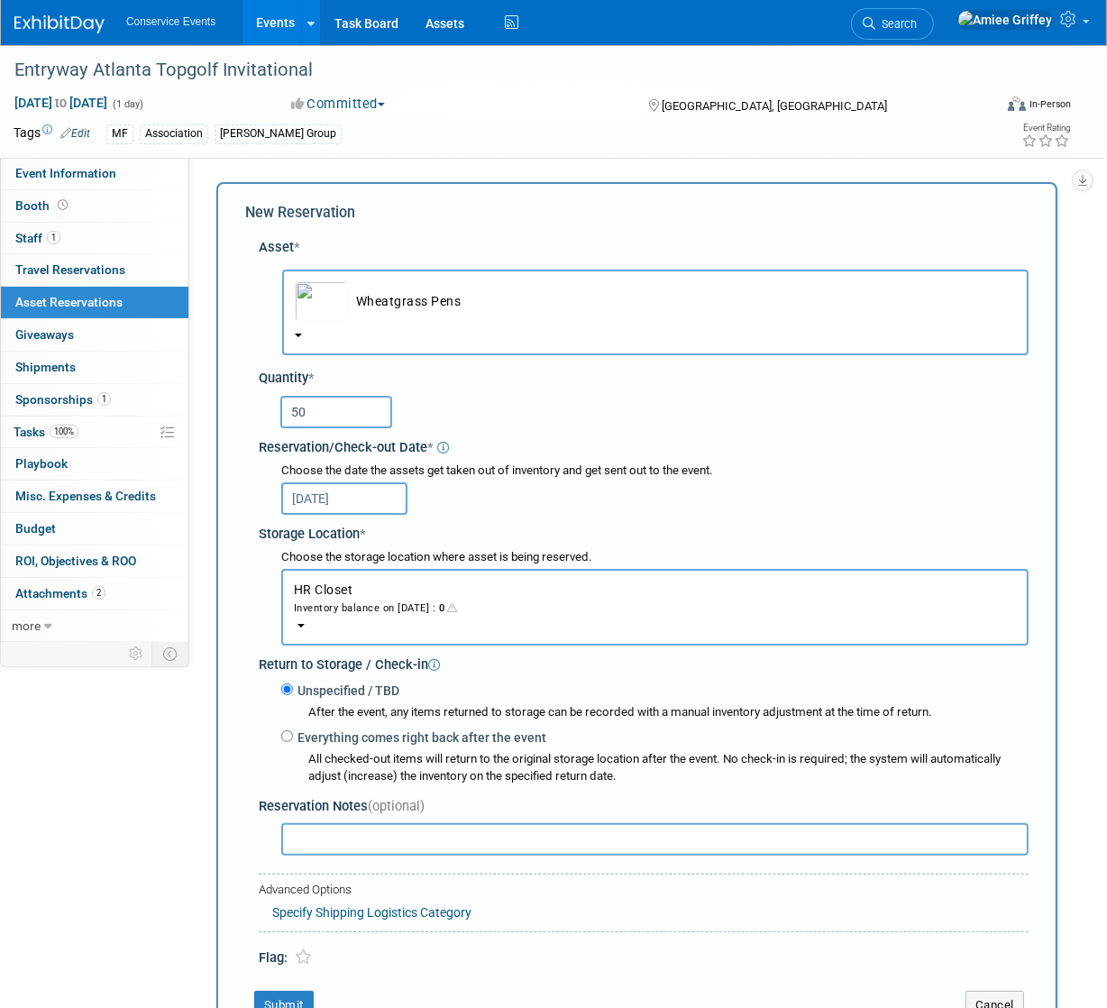
click at [333, 606] on div "Inventory balance on [DATE] : 0" at bounding box center [655, 606] width 722 height 17
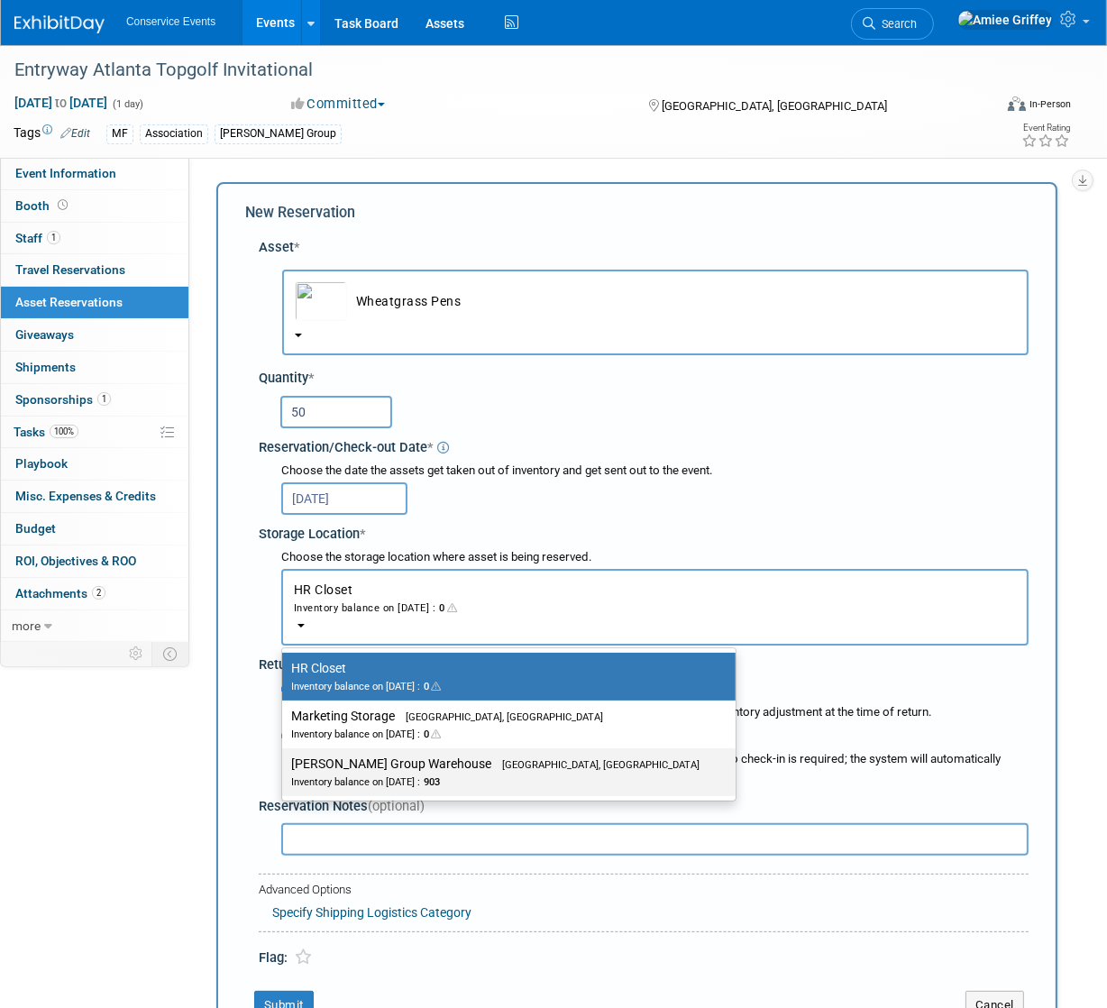
click at [379, 766] on label "[PERSON_NAME] Group Warehouse [GEOGRAPHIC_DATA], [GEOGRAPHIC_DATA] Inventory ba…" at bounding box center [504, 772] width 426 height 41
click at [285, 766] on input "[PERSON_NAME] Group Warehouse [GEOGRAPHIC_DATA], [GEOGRAPHIC_DATA] Inventory ba…" at bounding box center [279, 764] width 12 height 12
select select "11223164"
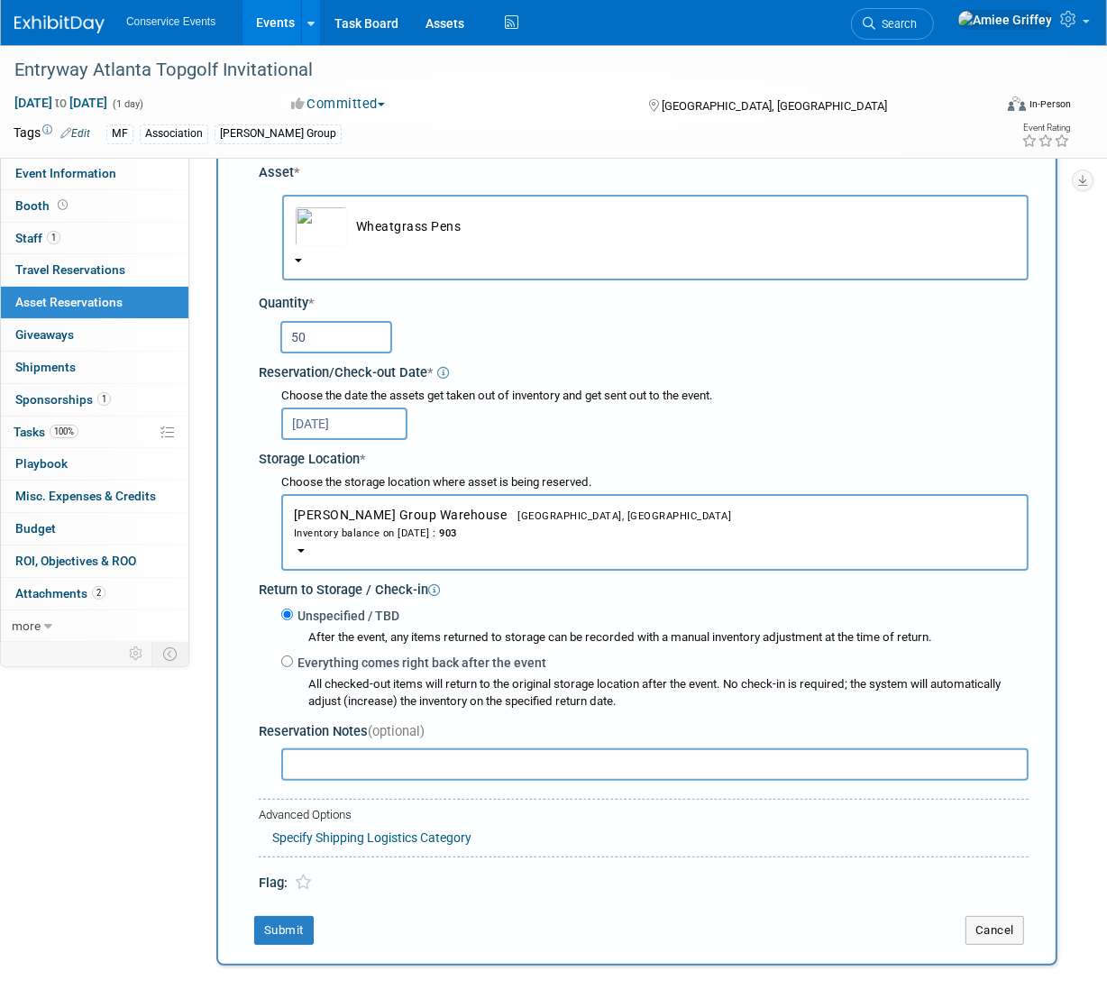
scroll to position [247, 0]
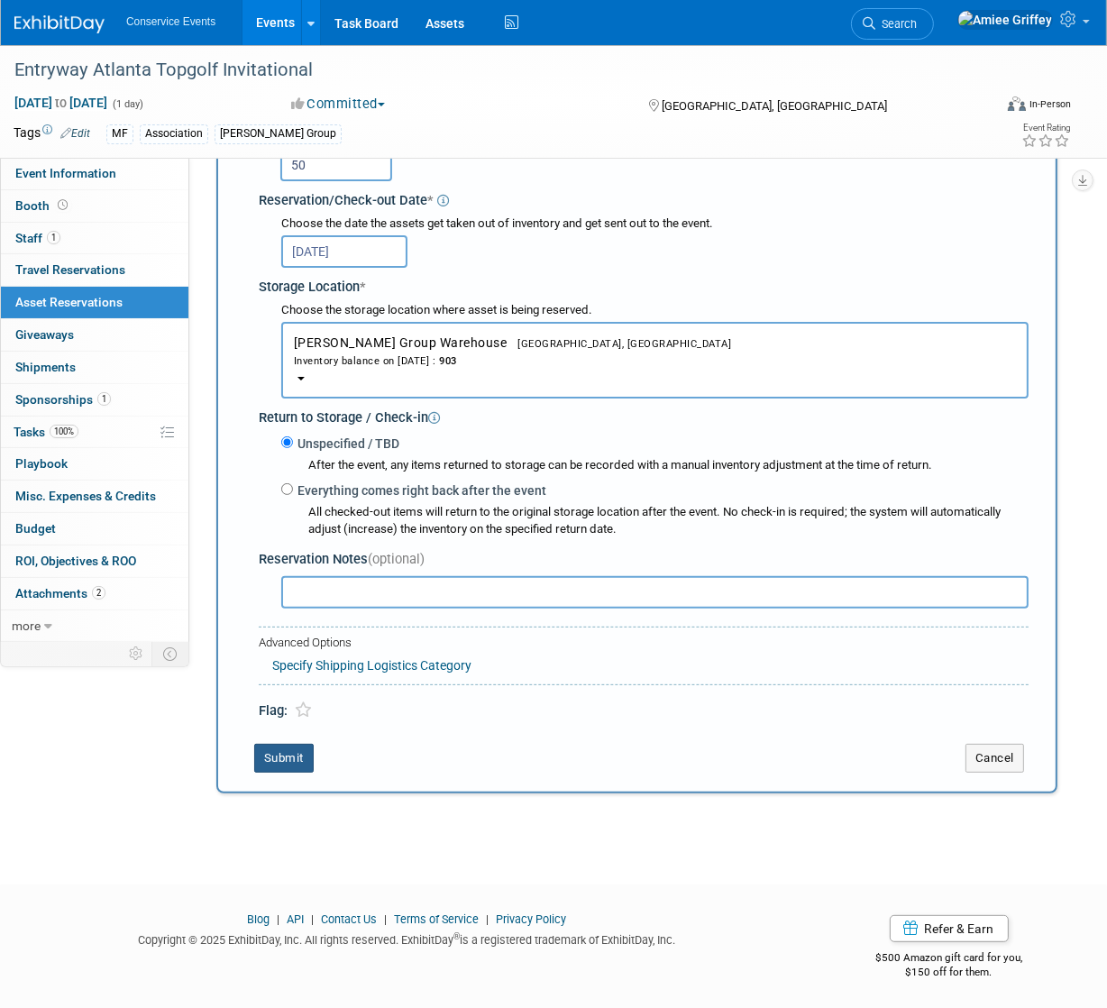
click at [287, 762] on button "Submit" at bounding box center [283, 758] width 59 height 29
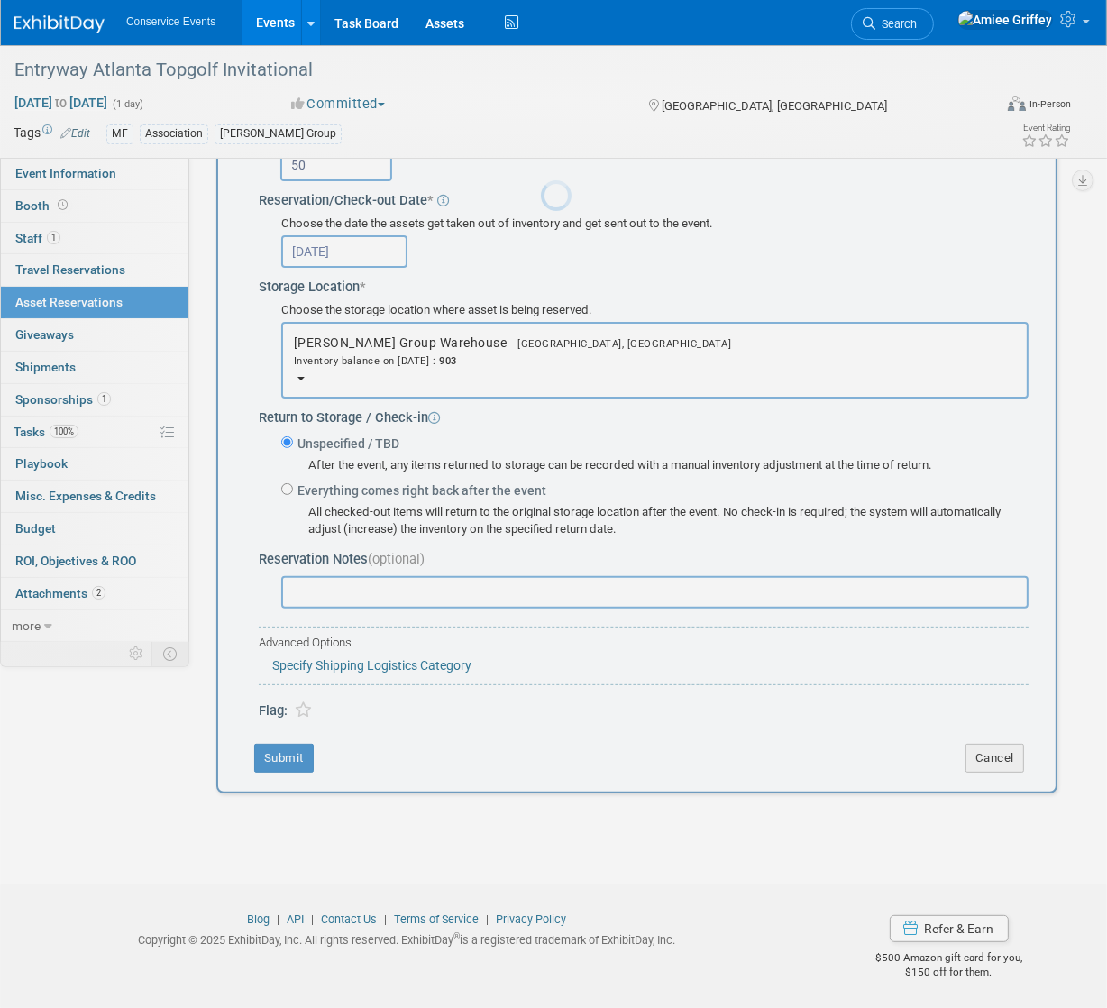
scroll to position [0, 0]
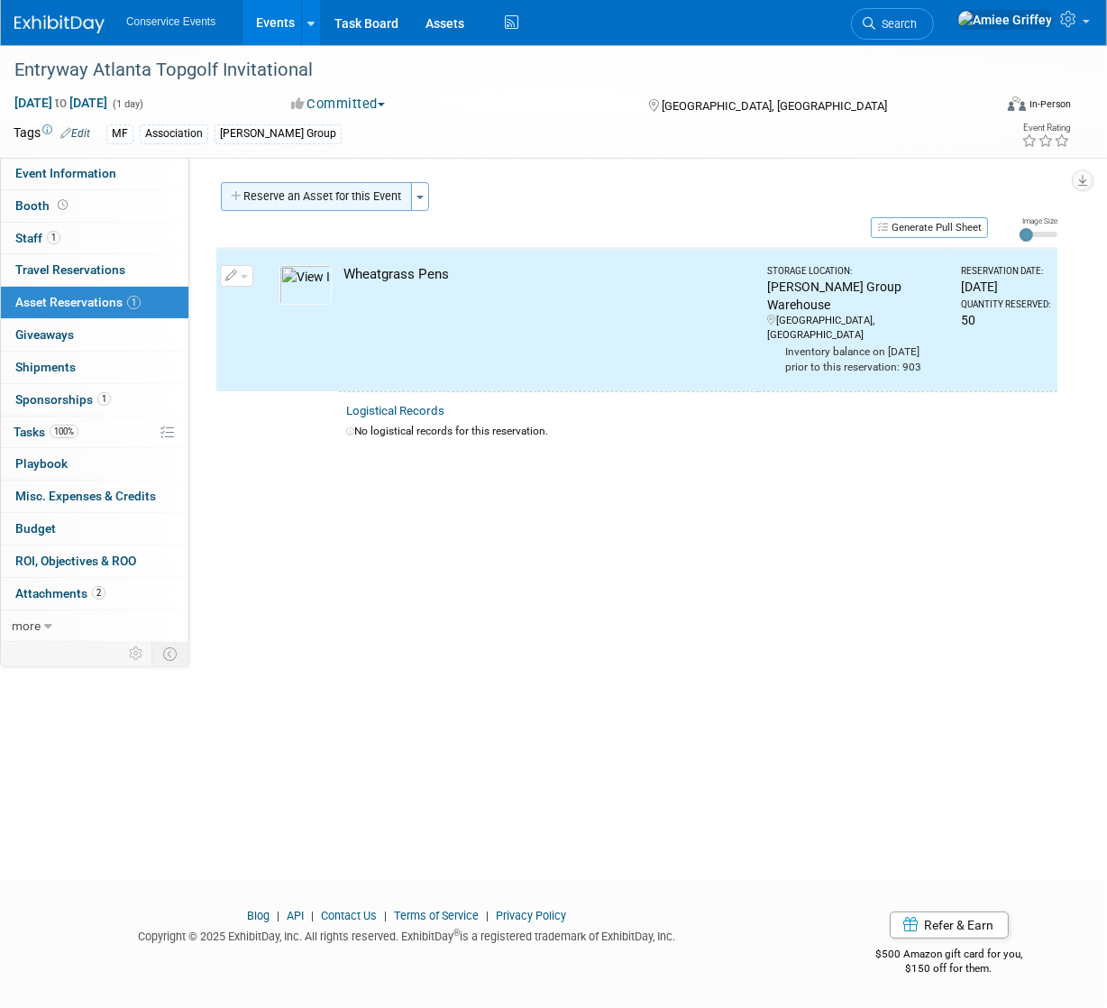
click at [297, 192] on button "Reserve an Asset for this Event" at bounding box center [316, 196] width 191 height 29
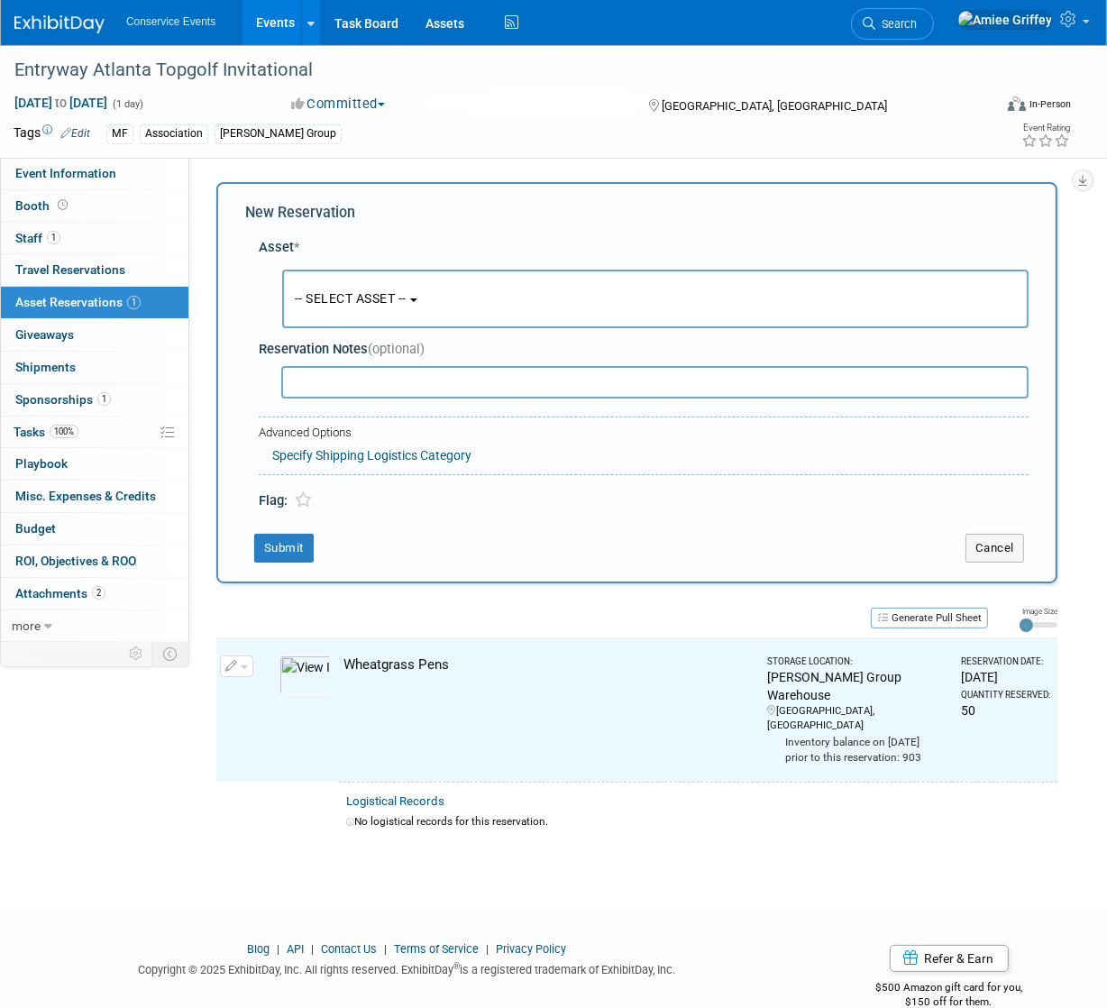
scroll to position [12, 0]
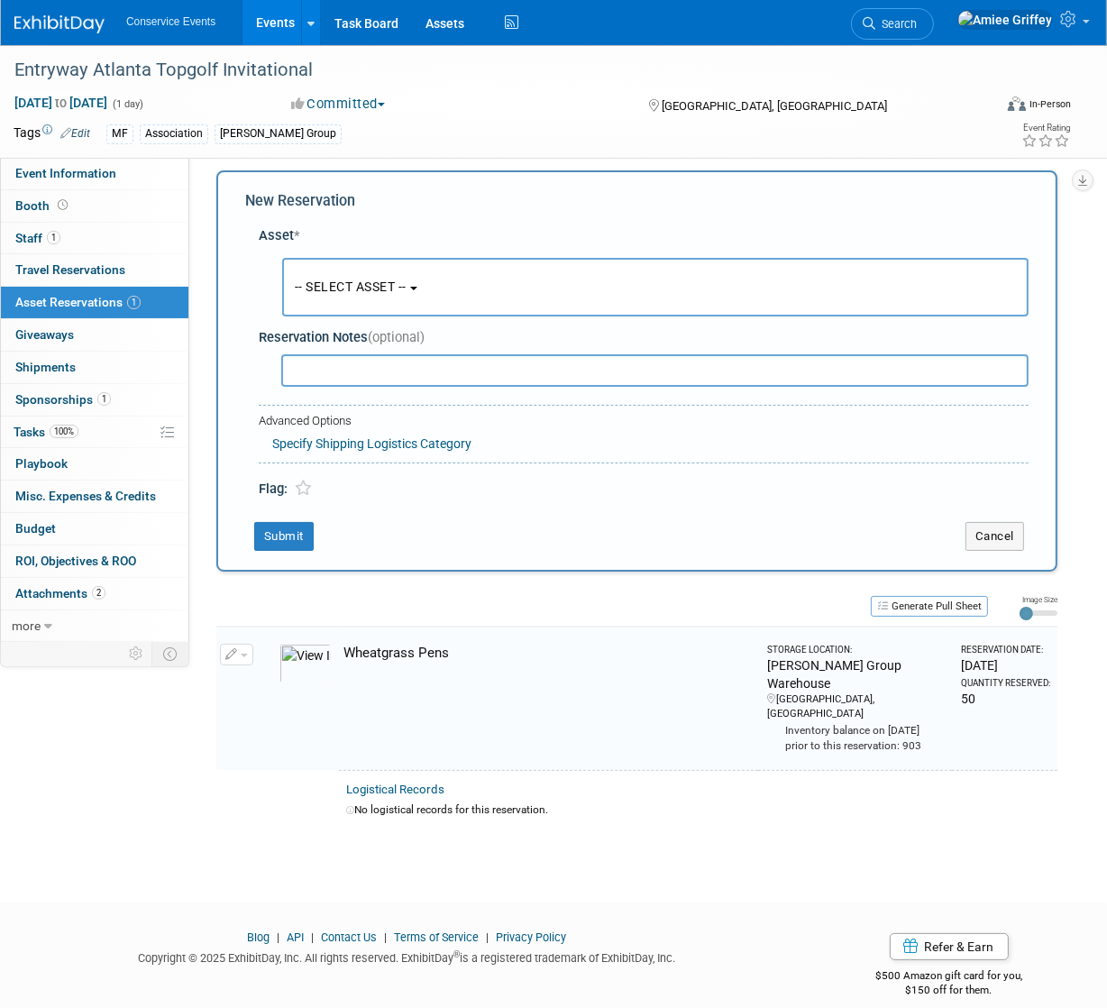
click at [354, 275] on button "-- SELECT ASSET --" at bounding box center [655, 287] width 746 height 59
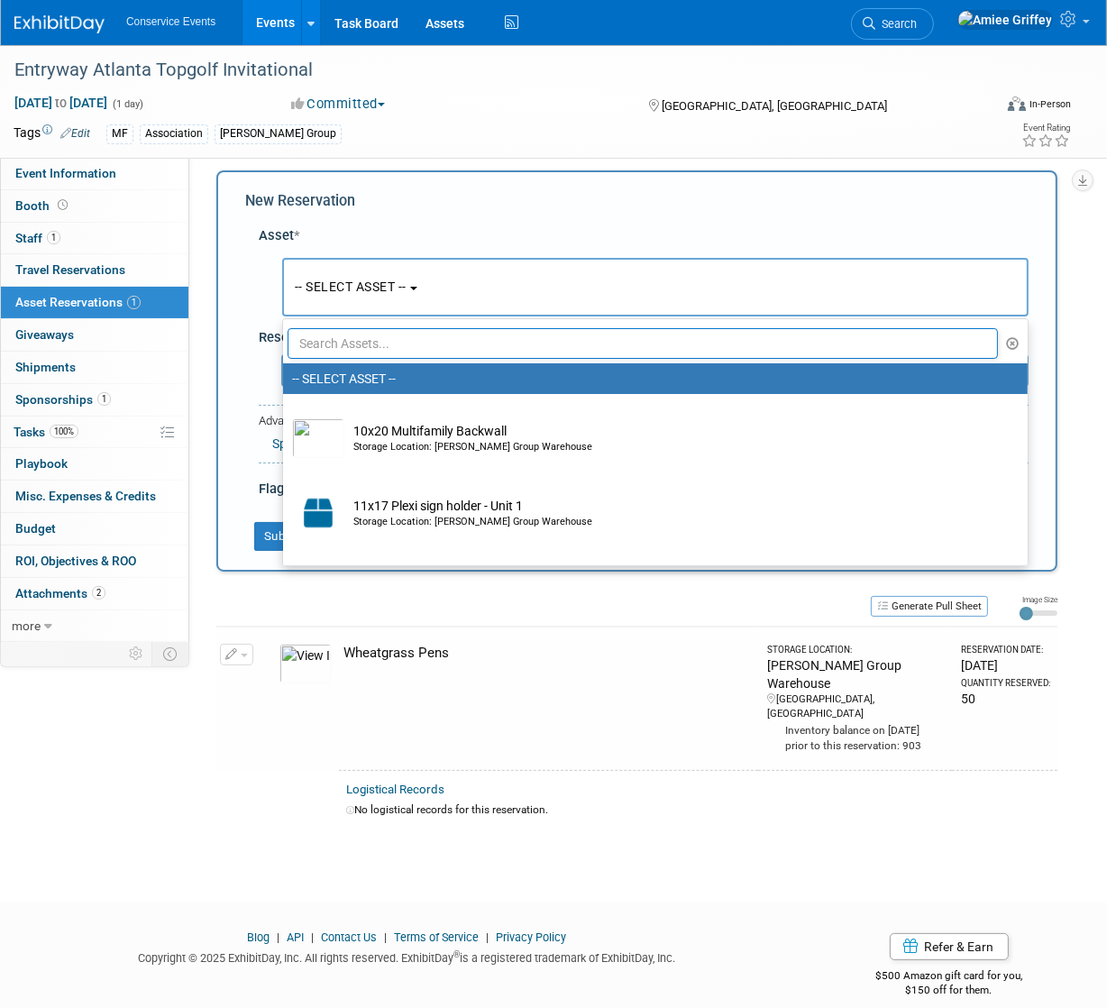
click at [389, 344] on input "text" at bounding box center [642, 343] width 710 height 31
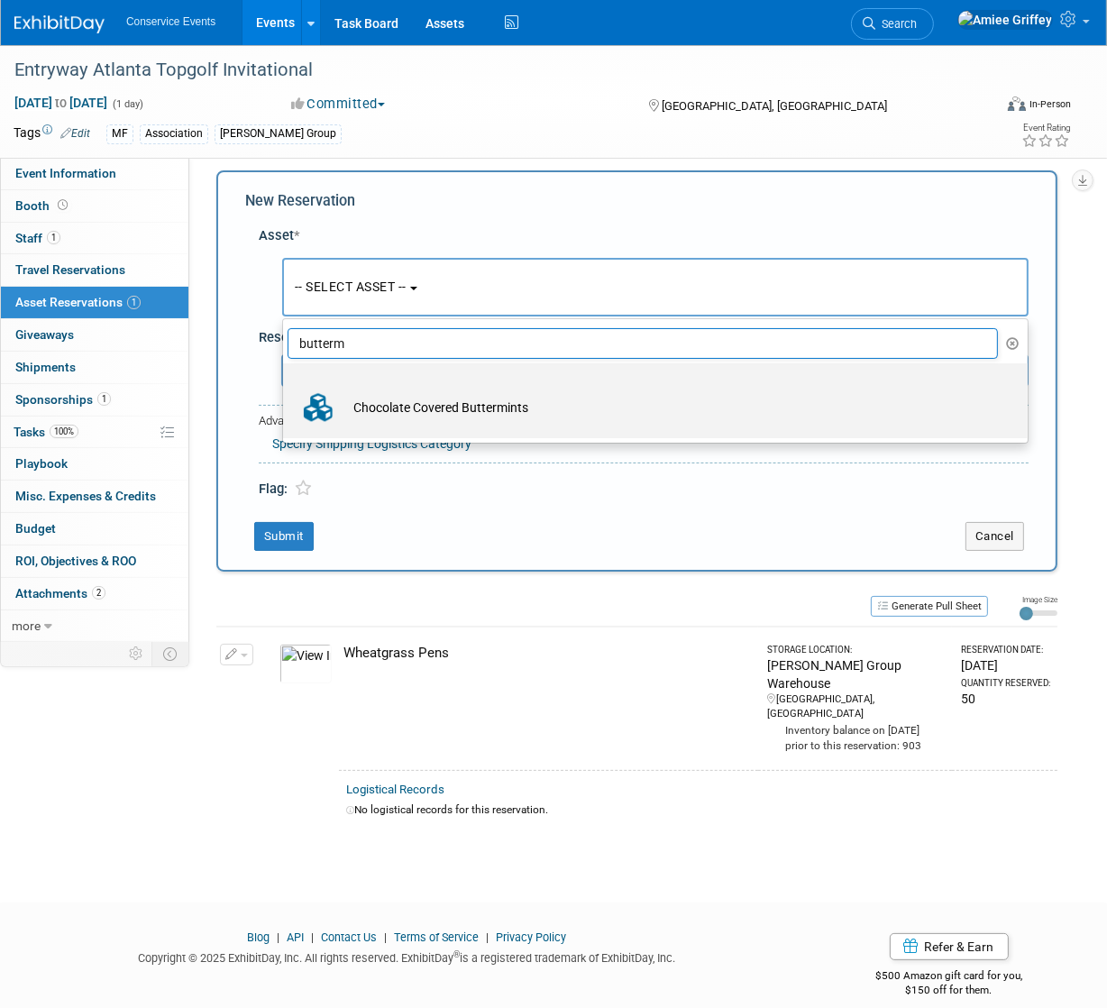
type input "butterm"
click at [418, 401] on td "Chocolate Covered Buttermints" at bounding box center [667, 408] width 647 height 40
click at [286, 385] on input "Chocolate Covered Buttermints" at bounding box center [280, 379] width 12 height 12
radio input "true"
select select "10718117"
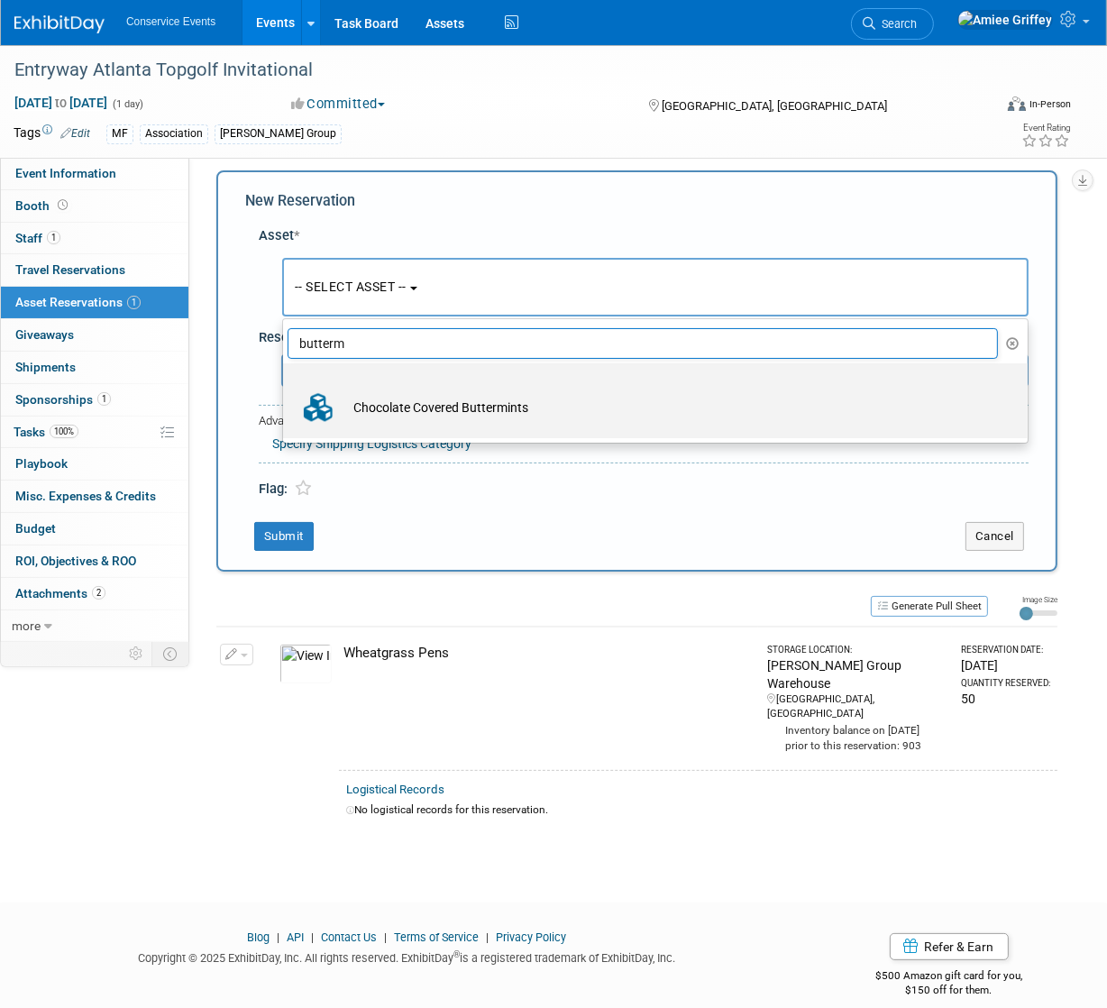
type input "butterm"
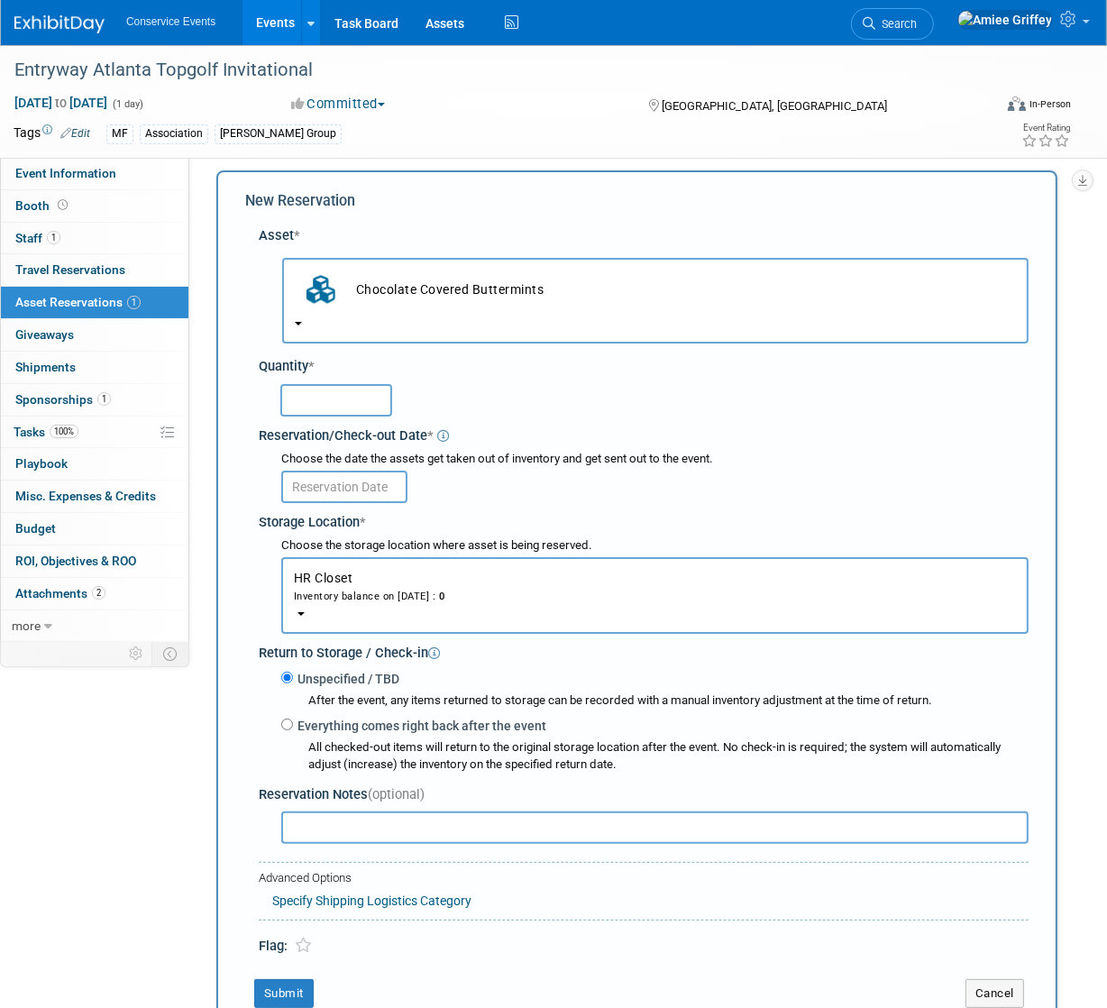
click at [343, 396] on input "text" at bounding box center [336, 400] width 112 height 32
click at [304, 313] on button "Chocolate Covered Buttermints" at bounding box center [655, 301] width 746 height 86
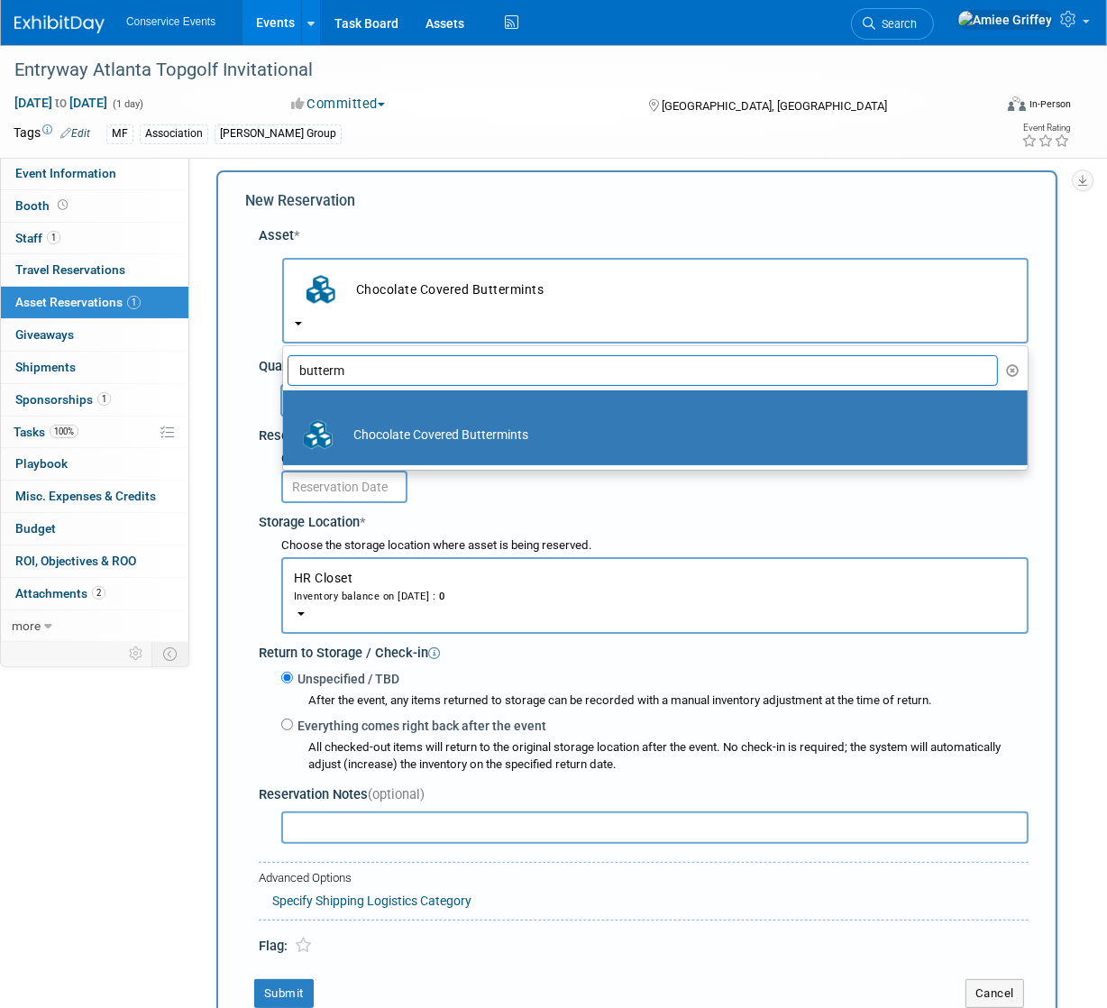
click at [1020, 369] on button "button" at bounding box center [1013, 370] width 21 height 27
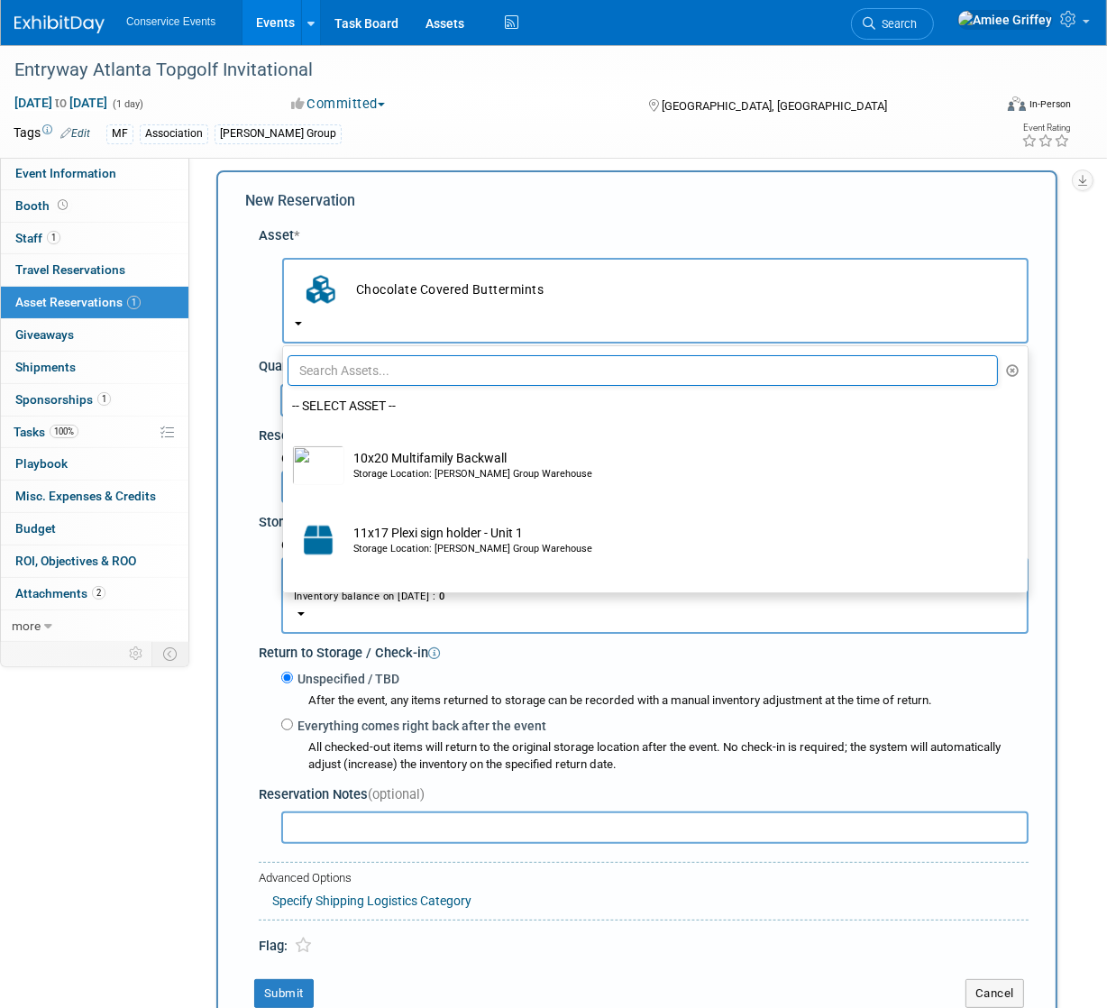
click at [432, 373] on input "text" at bounding box center [642, 370] width 710 height 31
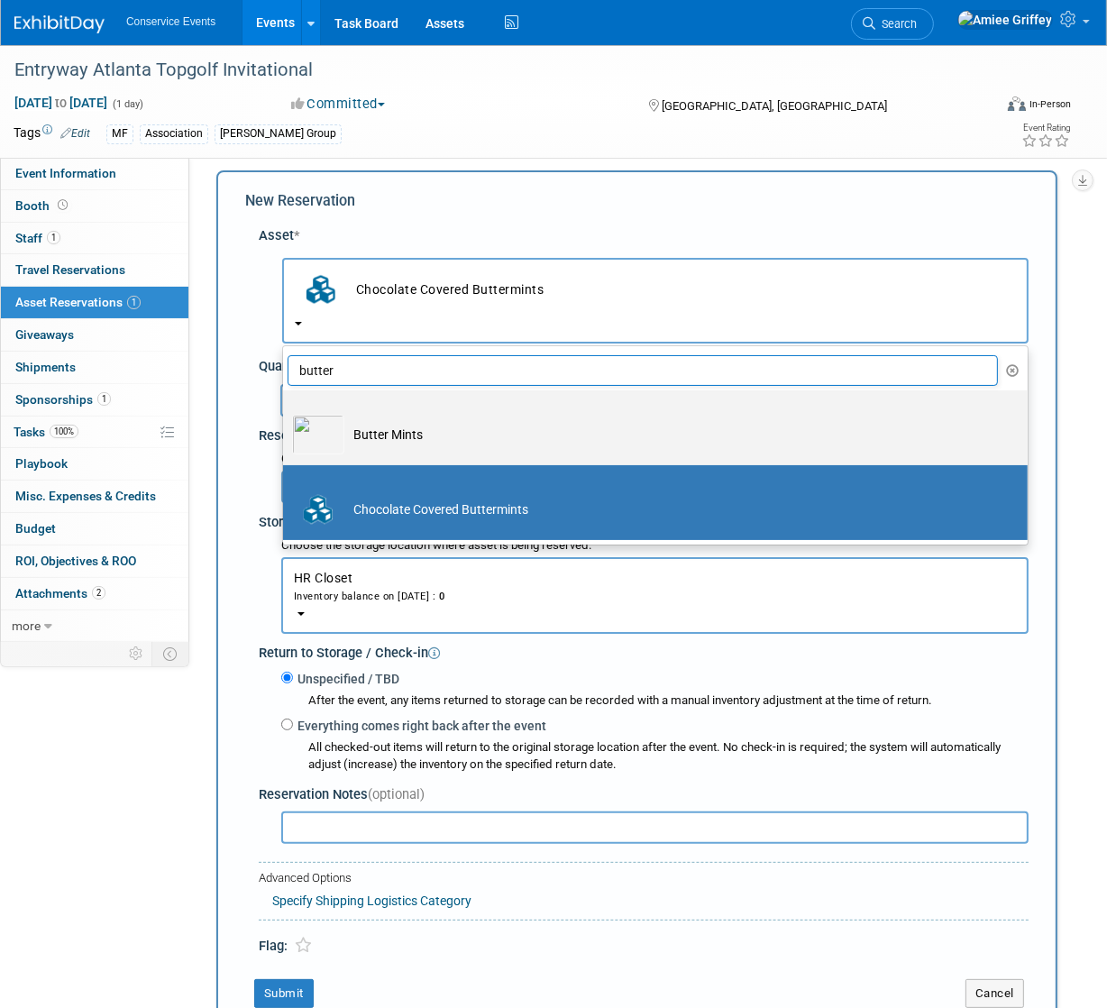
type input "butter"
click at [432, 435] on td "Butter Mints" at bounding box center [667, 435] width 647 height 40
click at [286, 412] on input "Butter Mints" at bounding box center [280, 406] width 12 height 12
select select "10718033"
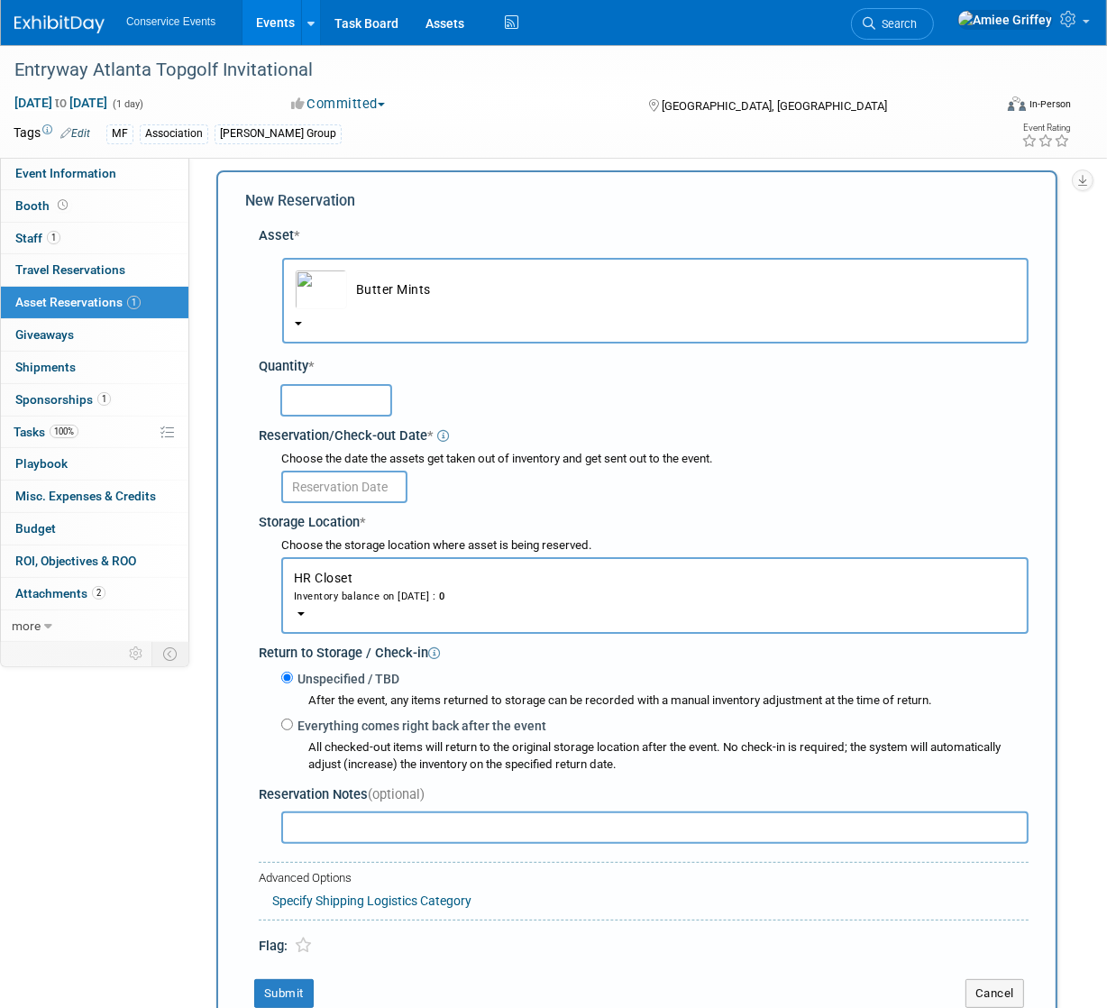
click at [315, 399] on input "text" at bounding box center [336, 400] width 112 height 32
type input "1"
click at [319, 479] on input "text" at bounding box center [344, 486] width 126 height 32
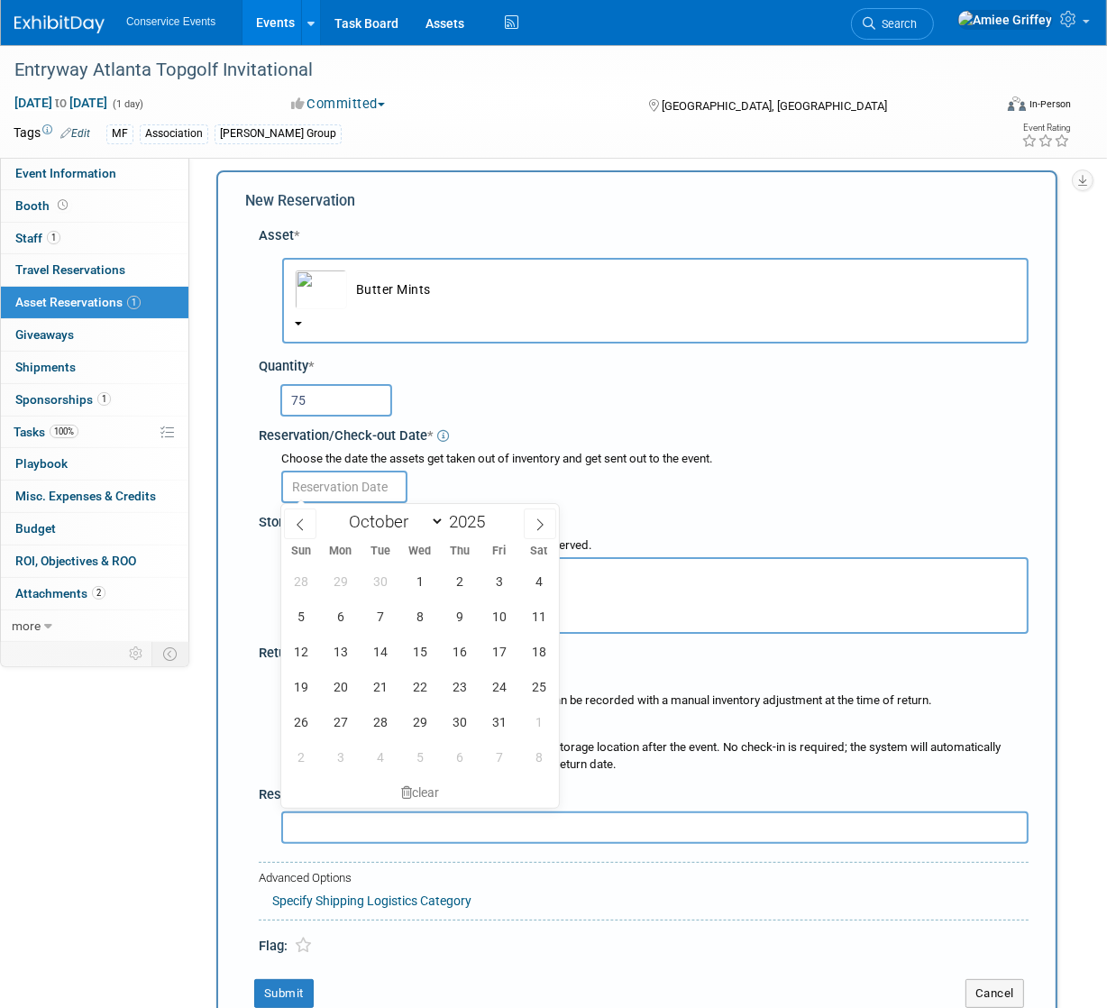
click at [321, 406] on input "75" at bounding box center [336, 400] width 112 height 32
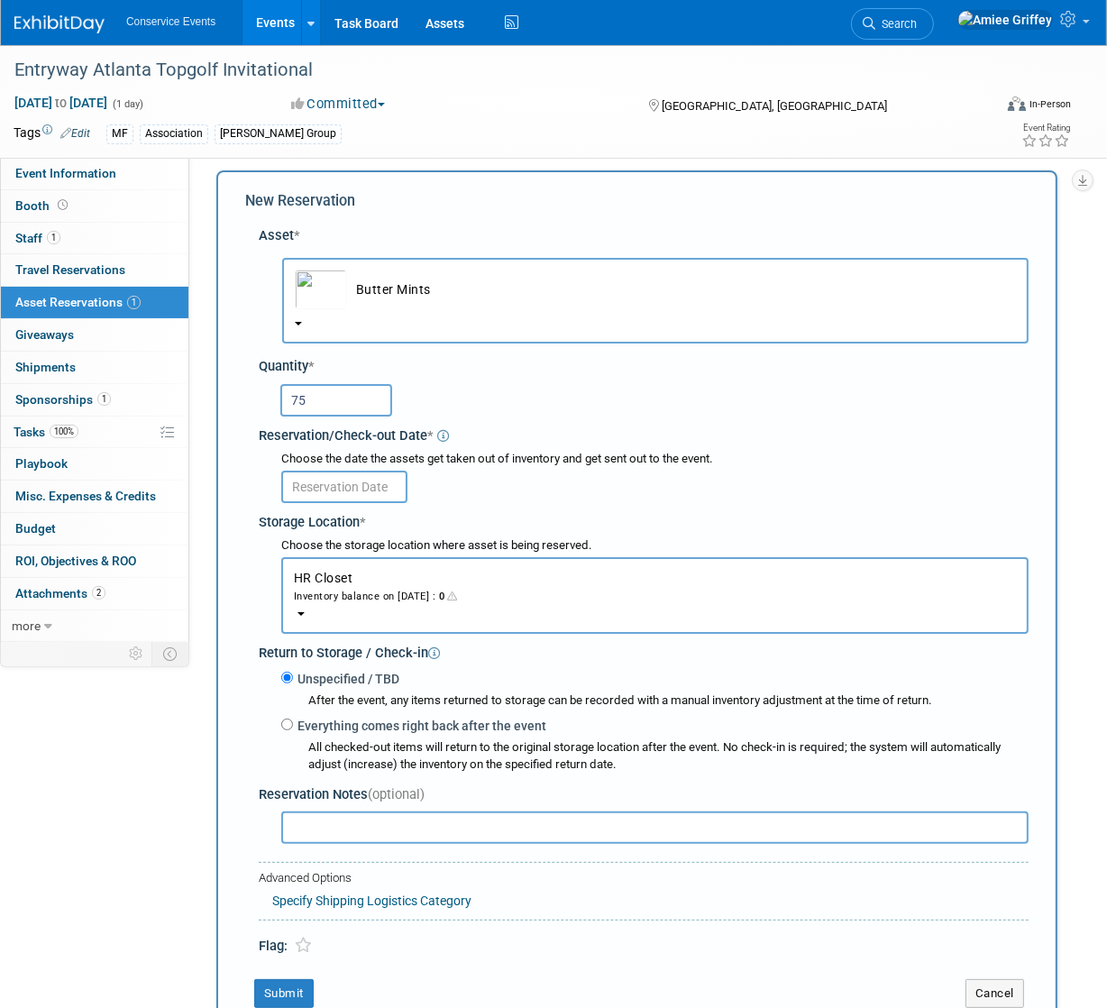
click at [316, 404] on input "75" at bounding box center [336, 400] width 112 height 32
drag, startPoint x: 288, startPoint y: 397, endPoint x: 259, endPoint y: 393, distance: 30.1
click at [259, 393] on div "75" at bounding box center [644, 398] width 770 height 45
type input "50"
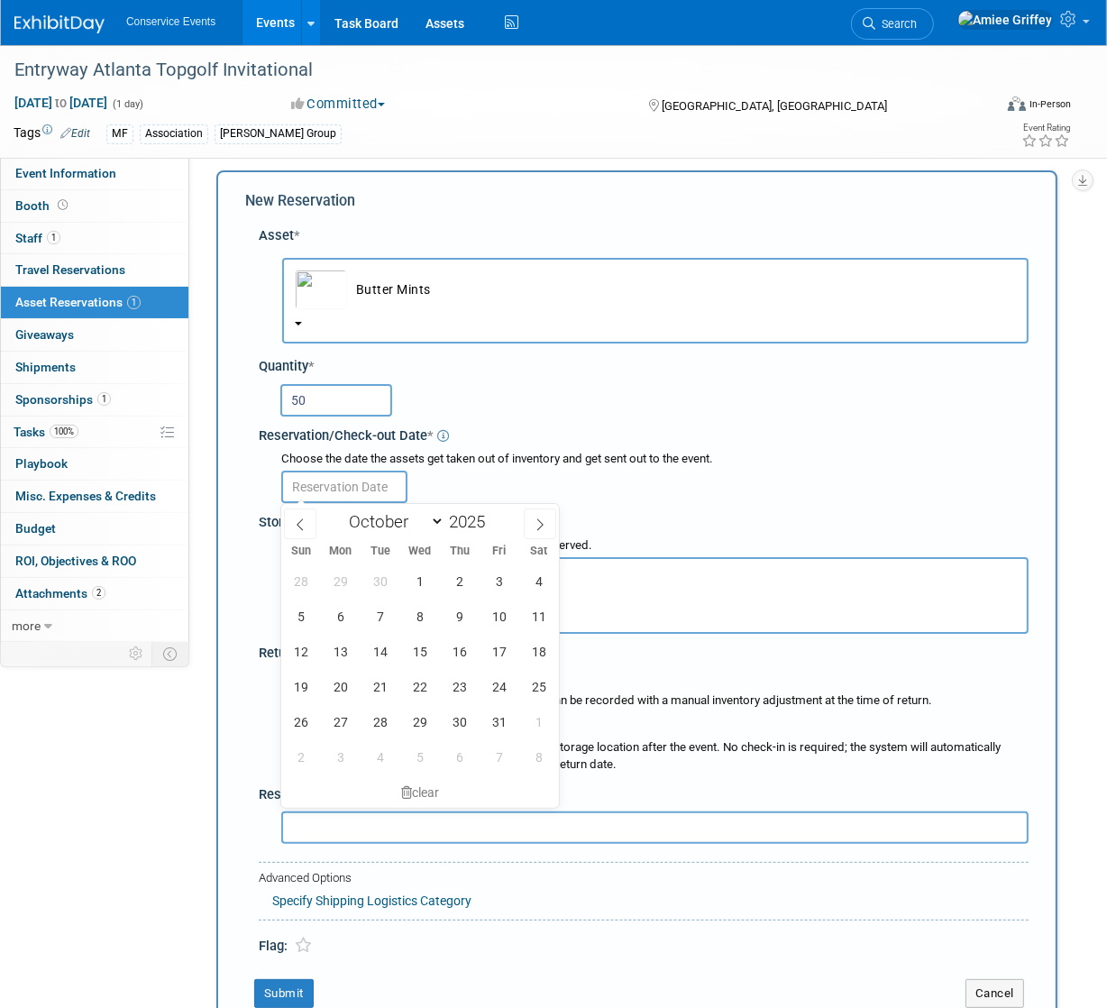
click at [341, 479] on input "text" at bounding box center [344, 486] width 126 height 32
click at [501, 689] on span "24" at bounding box center [498, 686] width 35 height 35
type input "[DATE]"
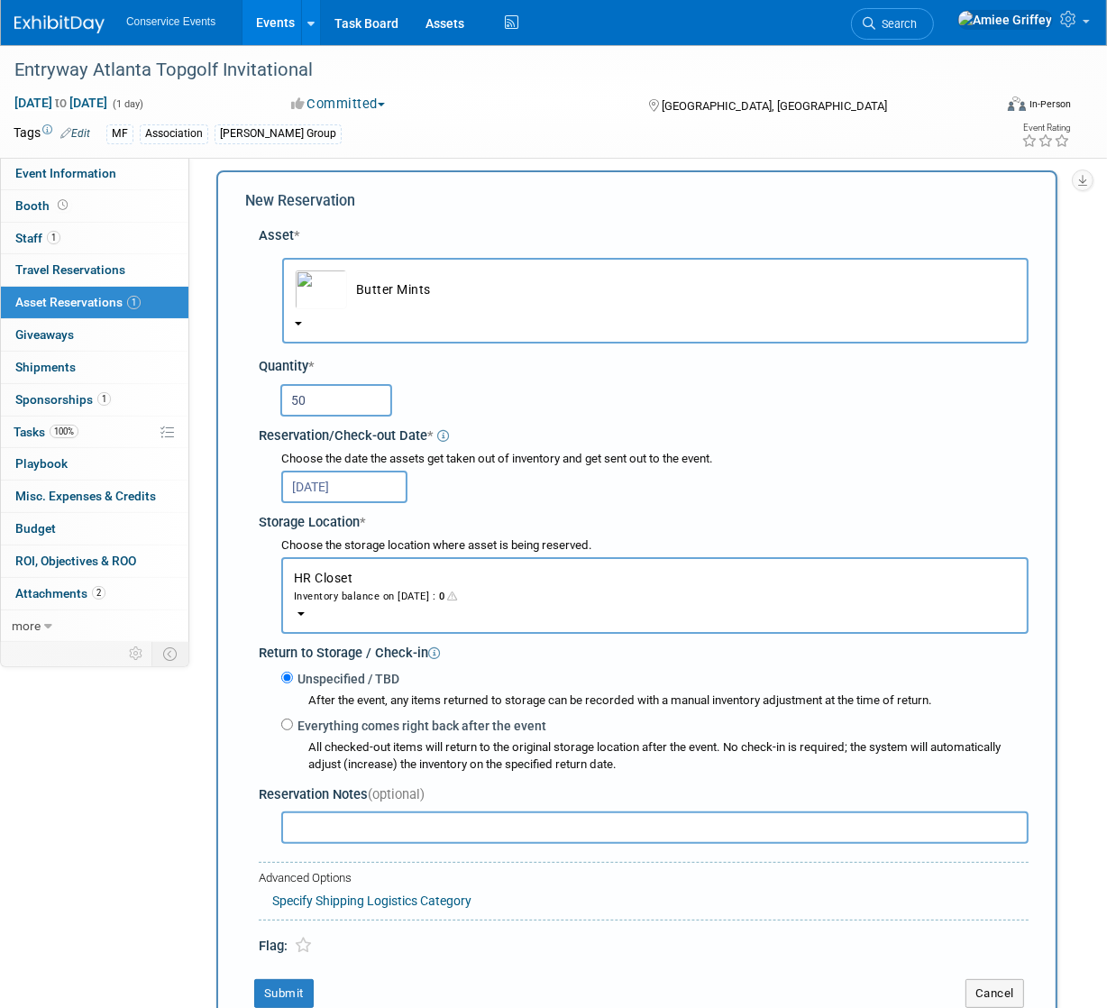
click at [383, 595] on div "Inventory balance on [DATE] : 0" at bounding box center [655, 595] width 722 height 17
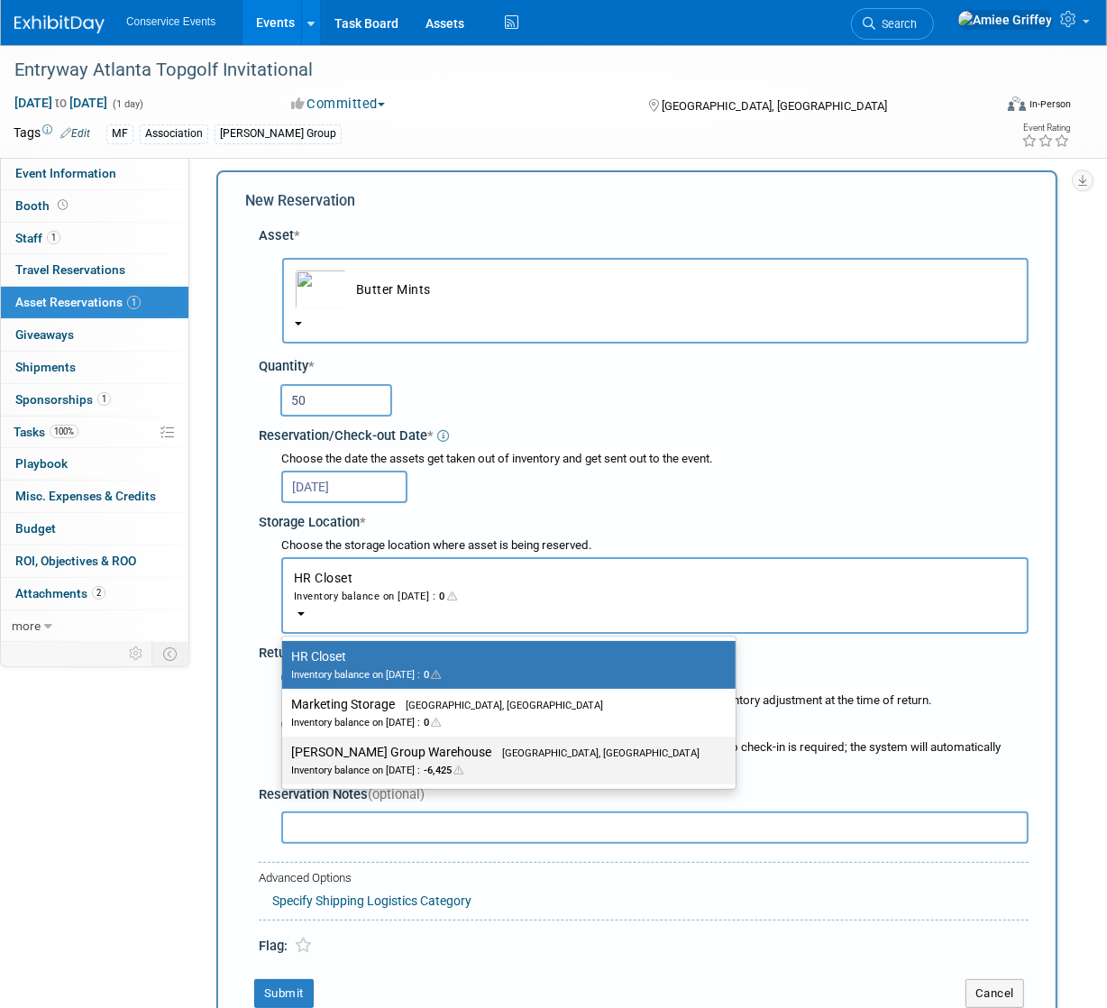
click at [408, 762] on div "Inventory balance on [DATE] : -6,425" at bounding box center [495, 769] width 408 height 17
click at [285, 758] on input "[PERSON_NAME] Group Warehouse [GEOGRAPHIC_DATA], [GEOGRAPHIC_DATA] Inventory ba…" at bounding box center [279, 752] width 12 height 12
select select "11223164"
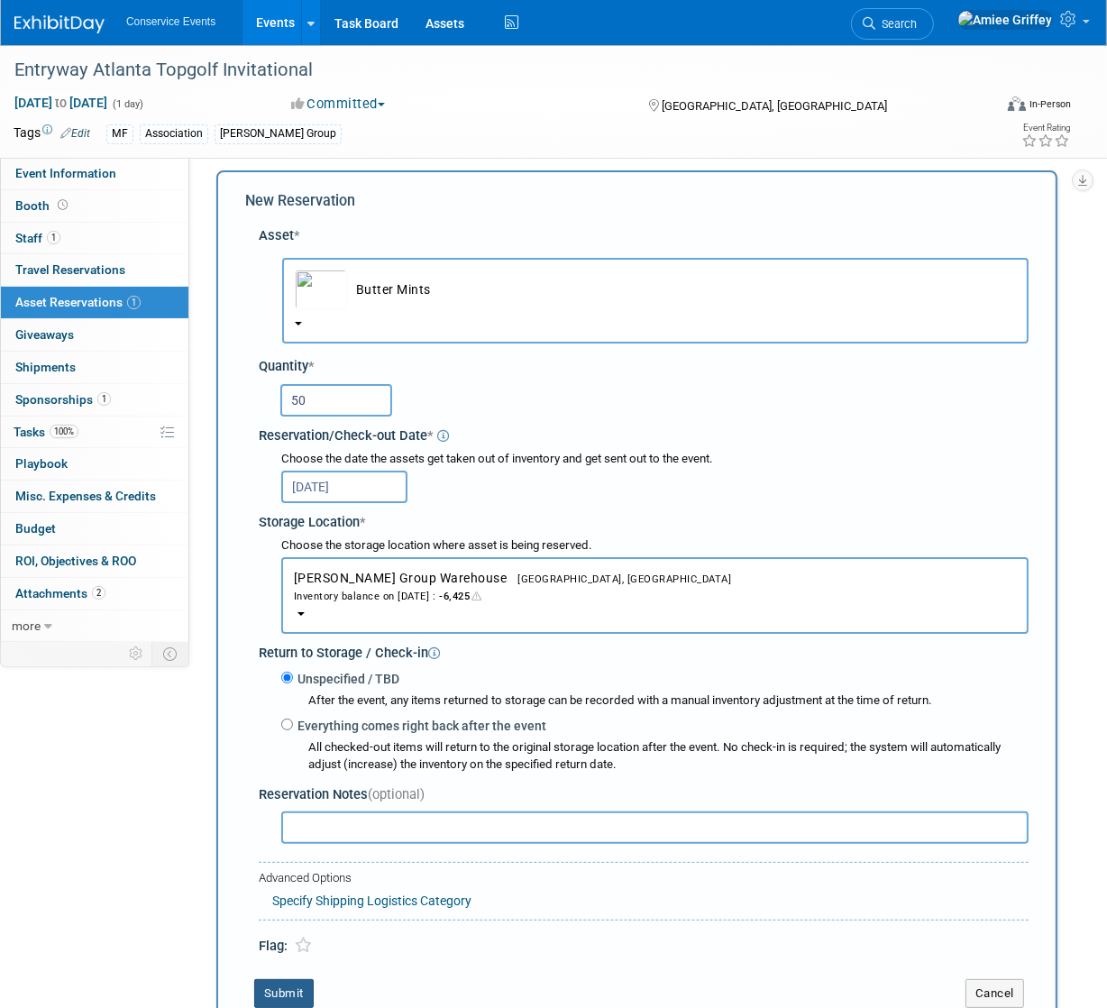
click at [273, 990] on button "Submit" at bounding box center [283, 993] width 59 height 29
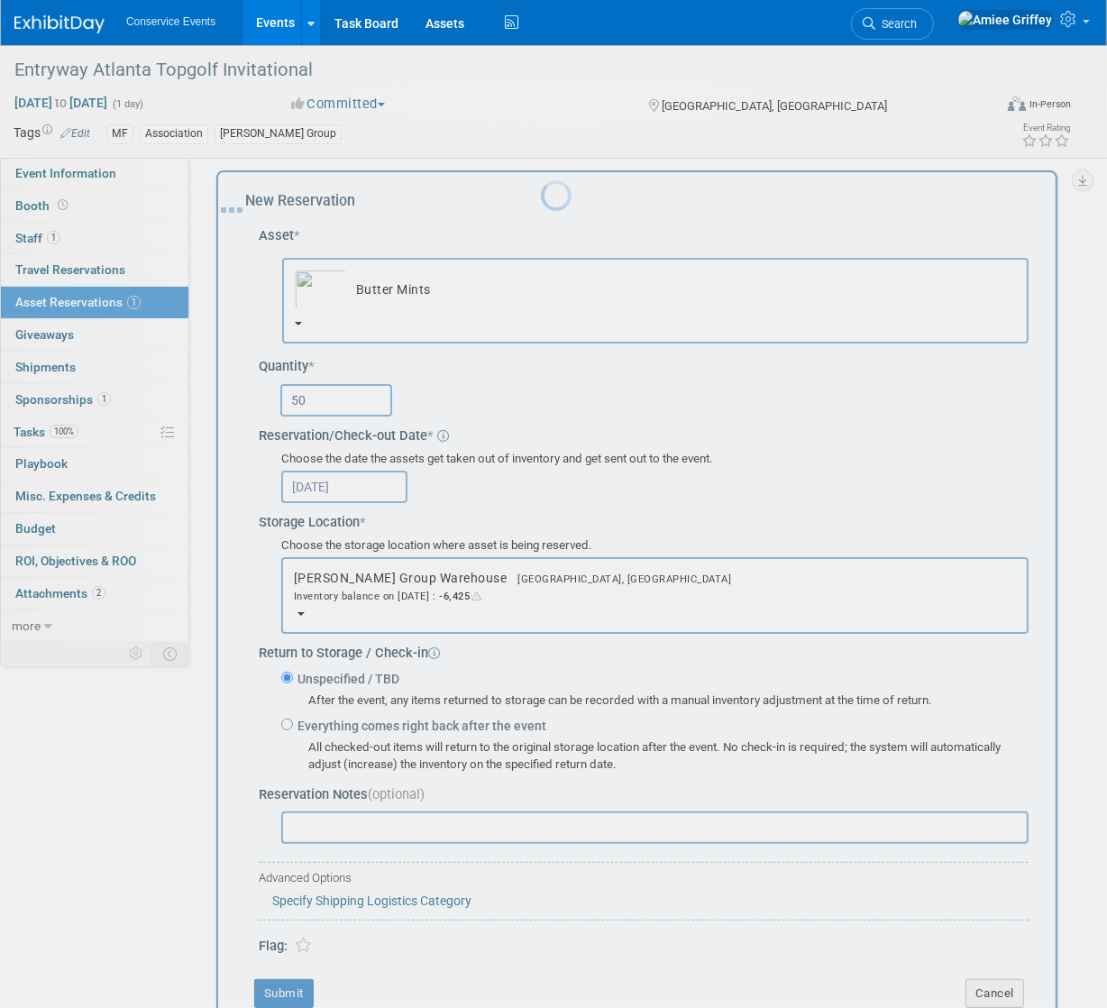
scroll to position [0, 0]
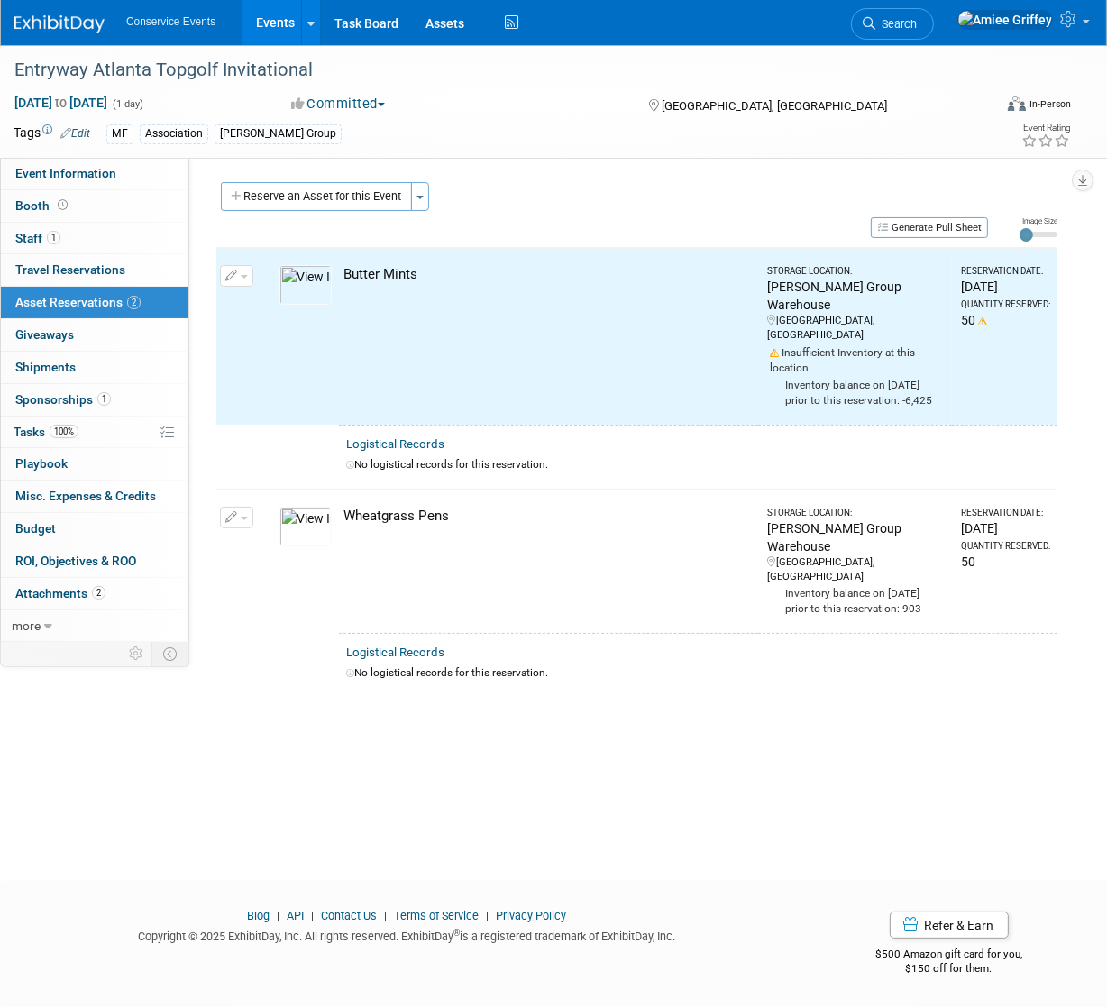
click at [243, 516] on span "button" at bounding box center [244, 518] width 7 height 4
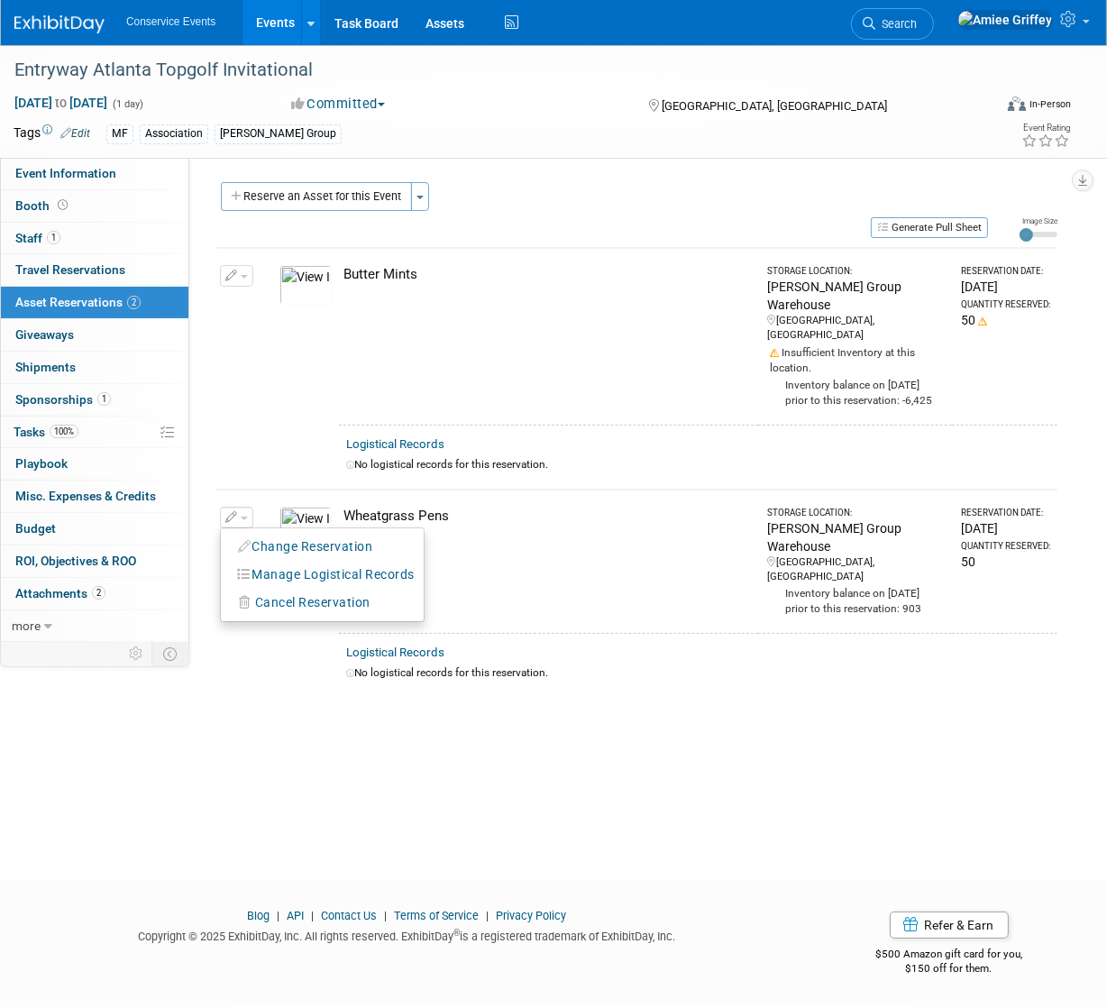
click at [568, 457] on div "No logistical records for this reservation." at bounding box center [698, 464] width 704 height 15
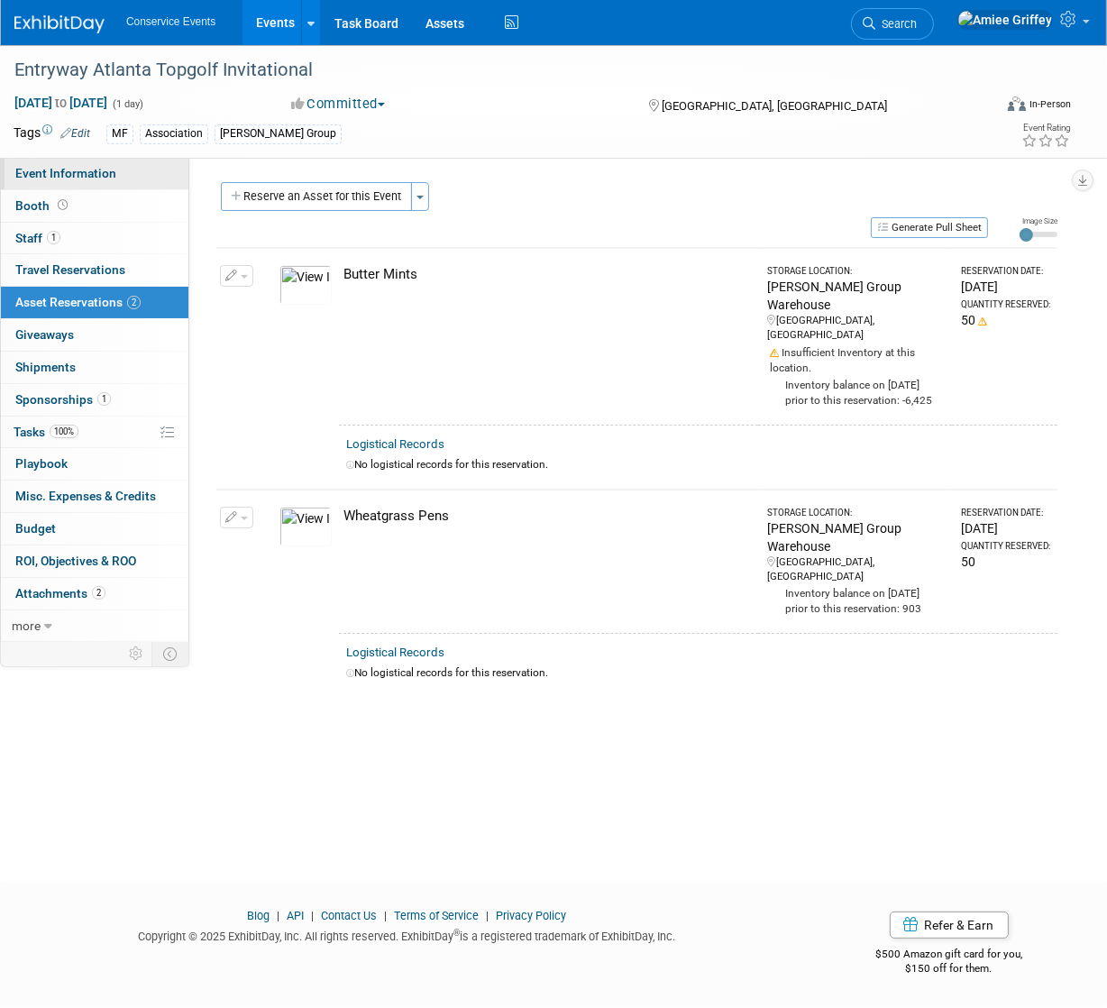
click at [137, 179] on link "Event Information" at bounding box center [94, 174] width 187 height 32
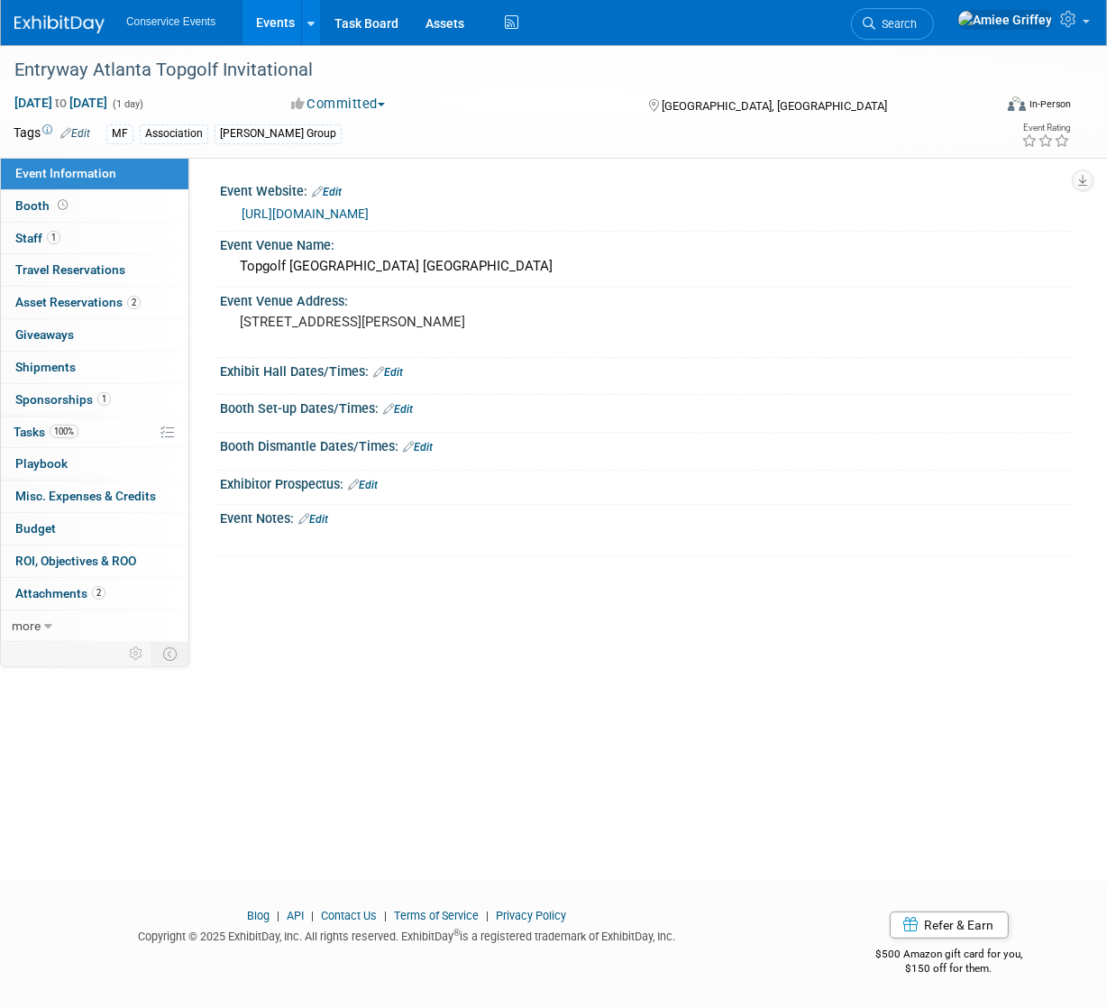
click at [323, 517] on link "Edit" at bounding box center [313, 519] width 30 height 13
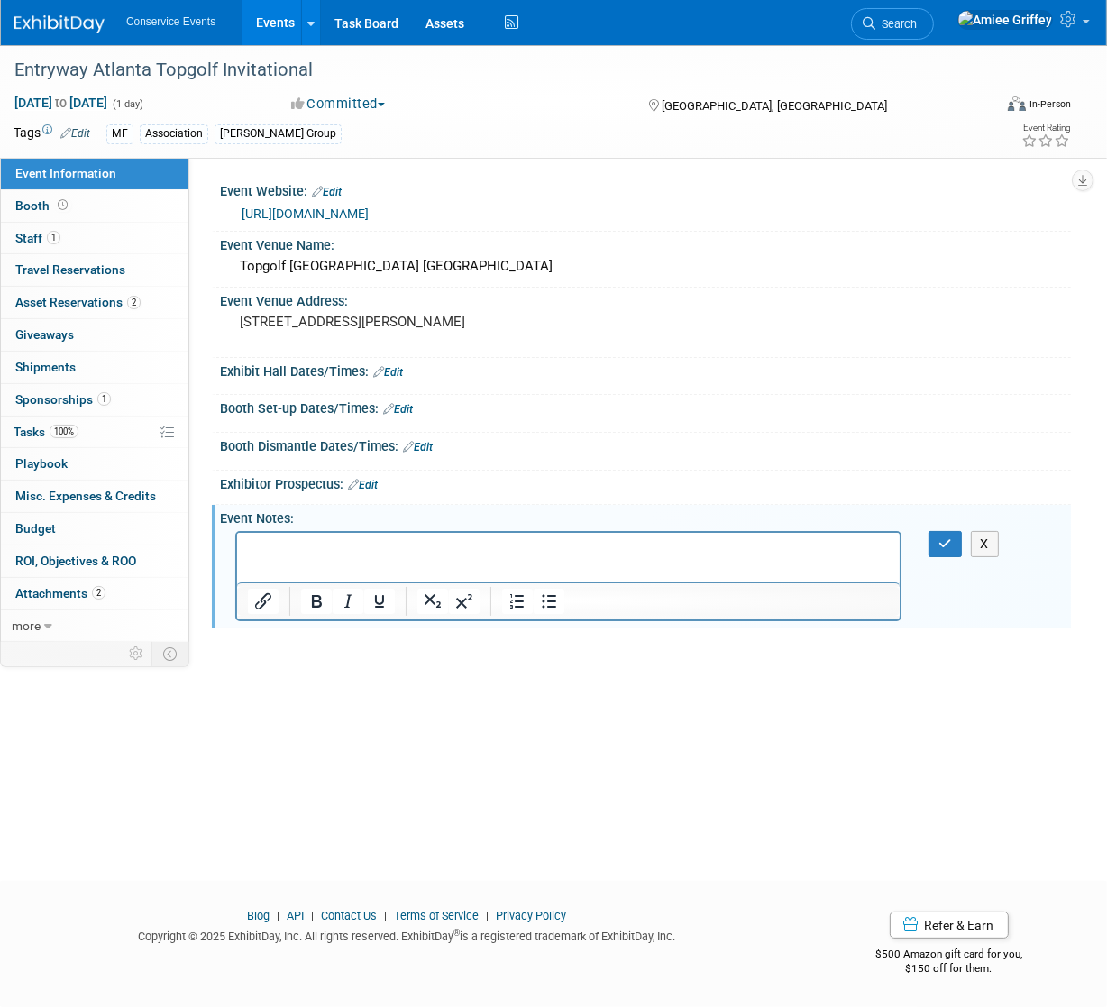
click at [291, 548] on p "Rich Text Area. Press ALT-0 for help." at bounding box center [568, 548] width 642 height 18
click at [557, 601] on icon "Bullet list" at bounding box center [549, 601] width 22 height 22
click at [939, 545] on icon "button" at bounding box center [945, 543] width 14 height 13
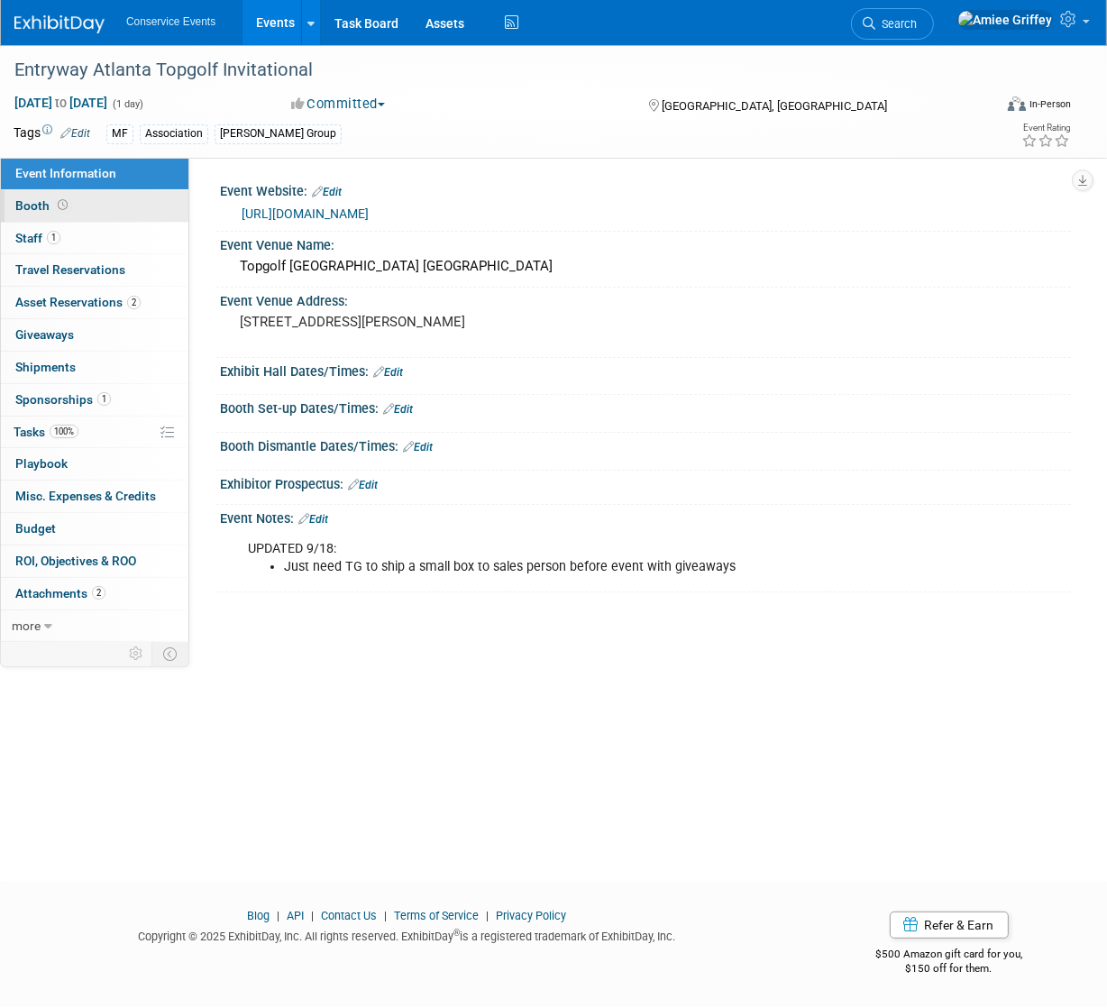
click at [125, 205] on link "Booth" at bounding box center [94, 206] width 187 height 32
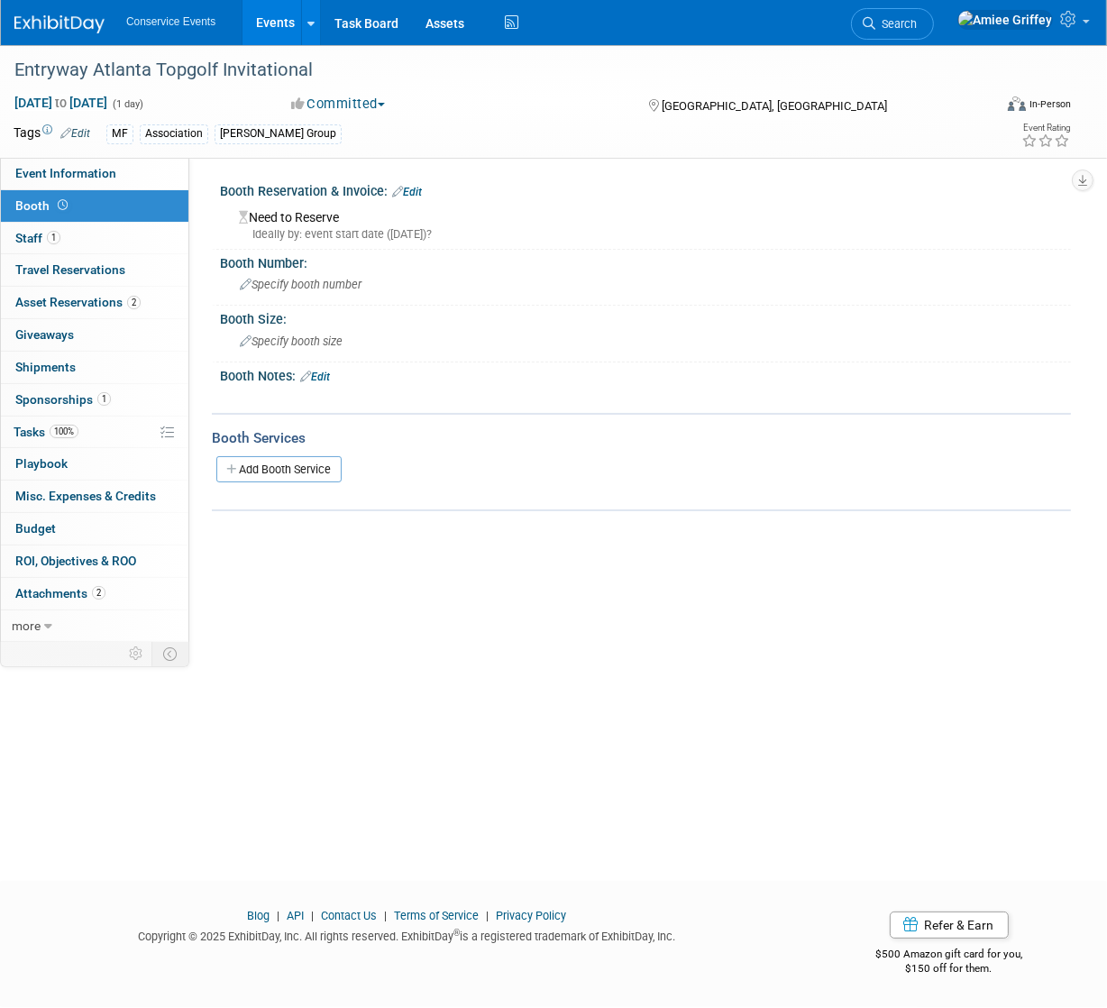
click at [321, 374] on link "Edit" at bounding box center [315, 376] width 30 height 13
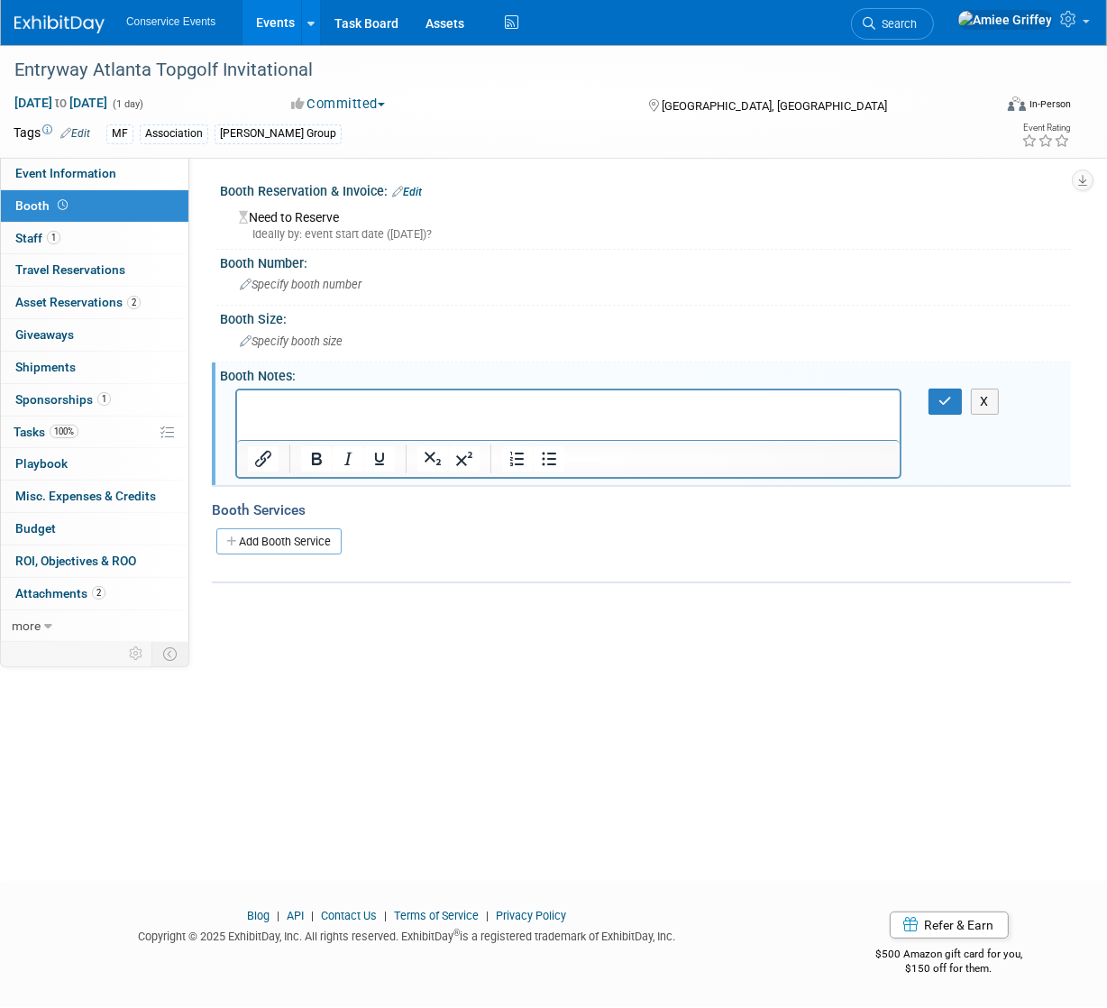
click at [290, 413] on p "Rich Text Area. Press ALT-0 for help." at bounding box center [568, 406] width 642 height 18
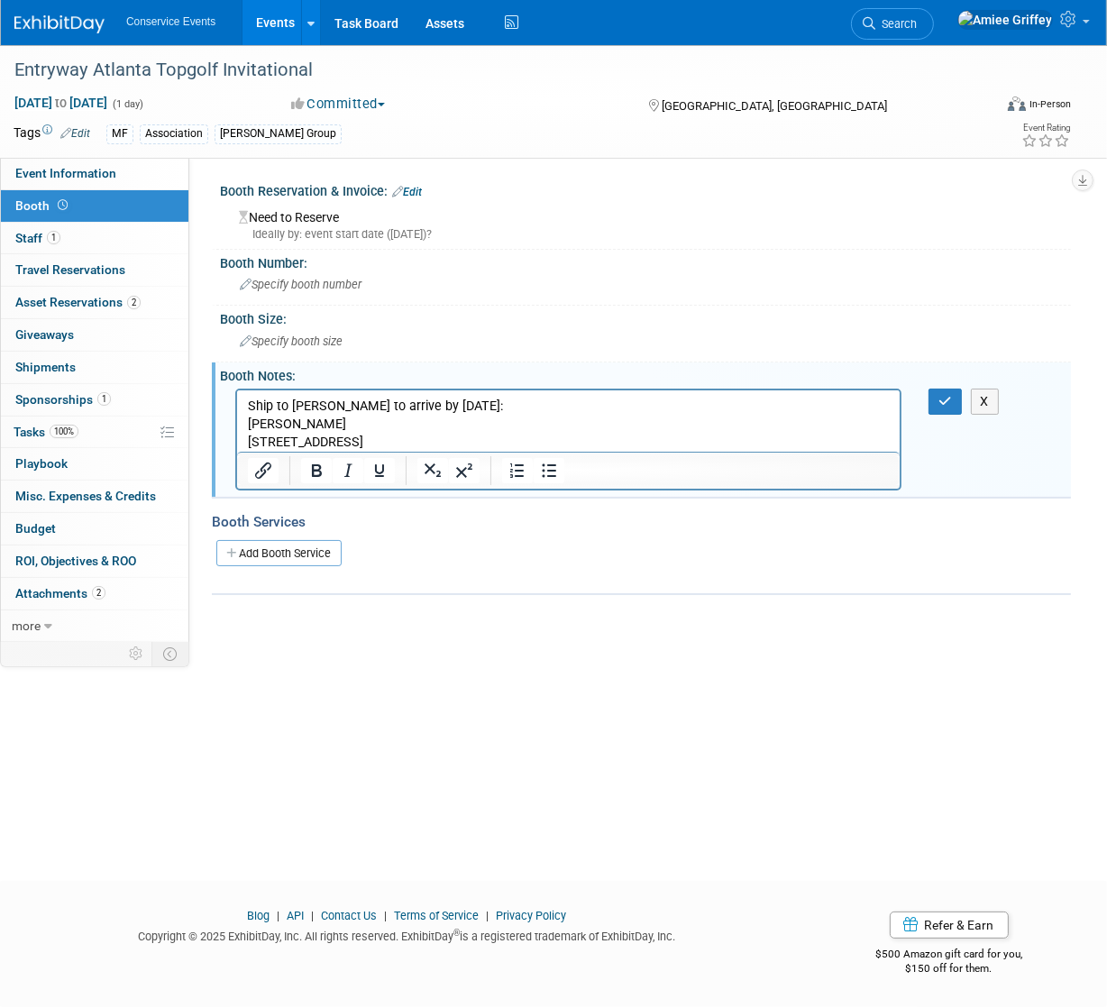
click at [347, 441] on p "[STREET_ADDRESS]" at bounding box center [568, 442] width 642 height 18
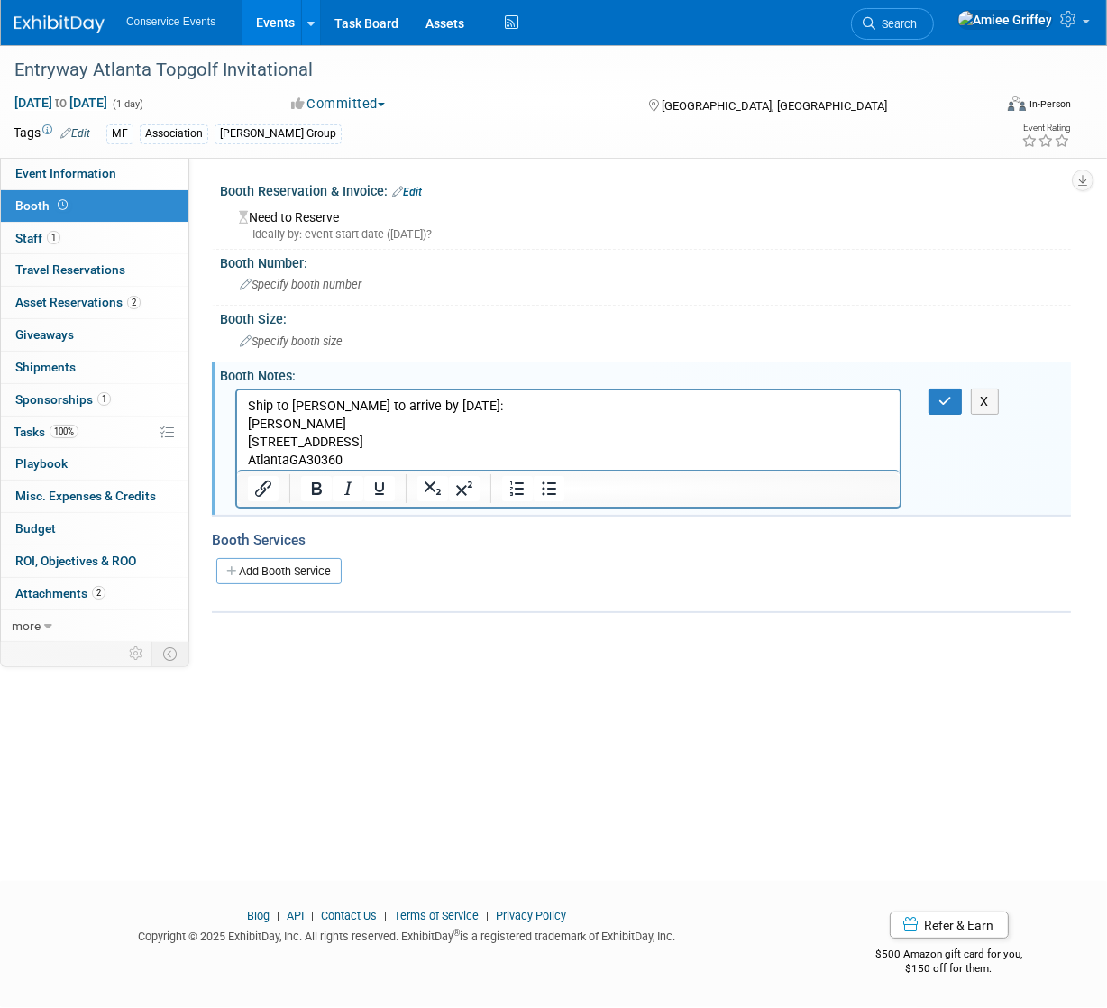
click at [288, 459] on p "AtlantaGA30360" at bounding box center [568, 460] width 642 height 18
click at [307, 459] on p "[GEOGRAPHIC_DATA] GA30360" at bounding box center [568, 460] width 642 height 18
click at [289, 460] on p "[GEOGRAPHIC_DATA]" at bounding box center [568, 460] width 642 height 18
click at [401, 456] on p "[GEOGRAPHIC_DATA]" at bounding box center [568, 460] width 642 height 18
click at [952, 403] on button "button" at bounding box center [944, 401] width 33 height 26
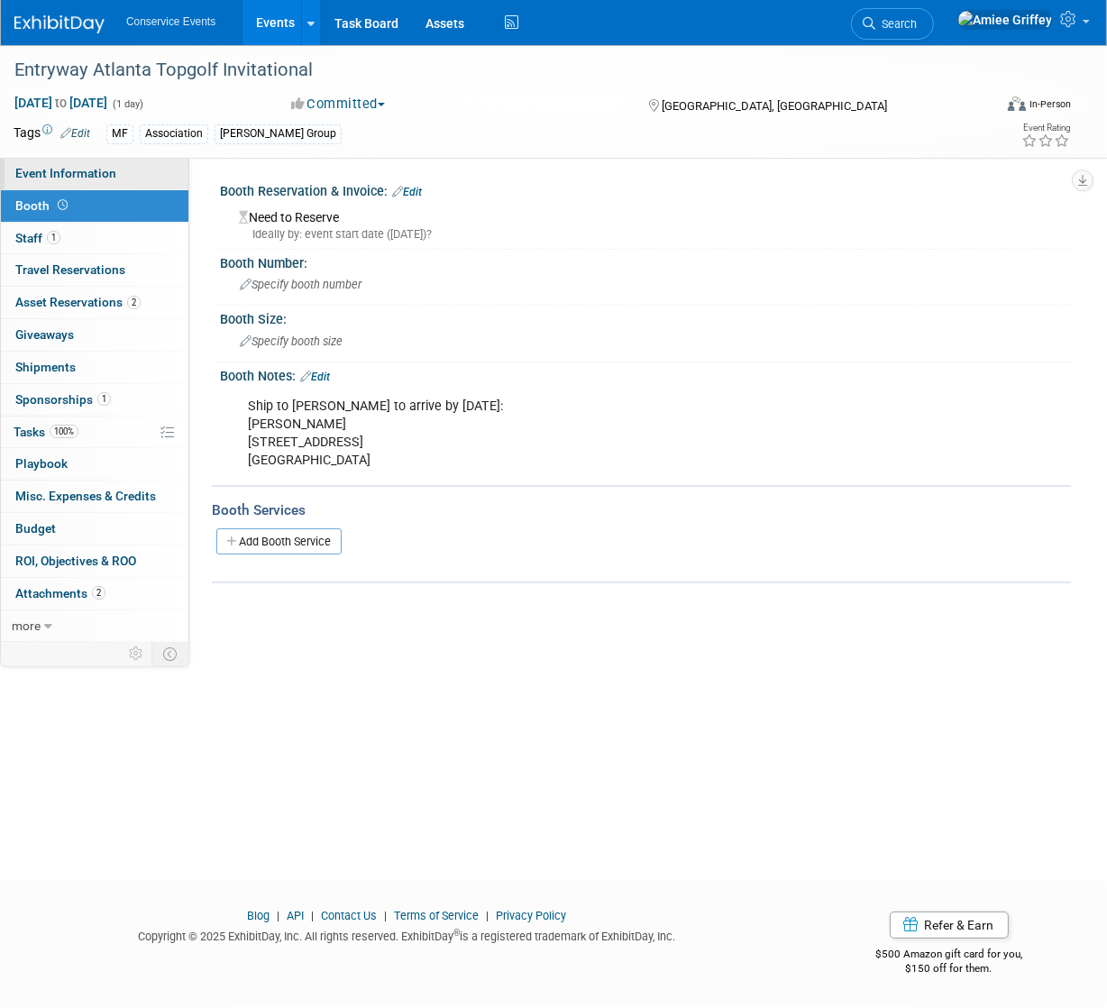
click at [51, 182] on link "Event Information" at bounding box center [94, 174] width 187 height 32
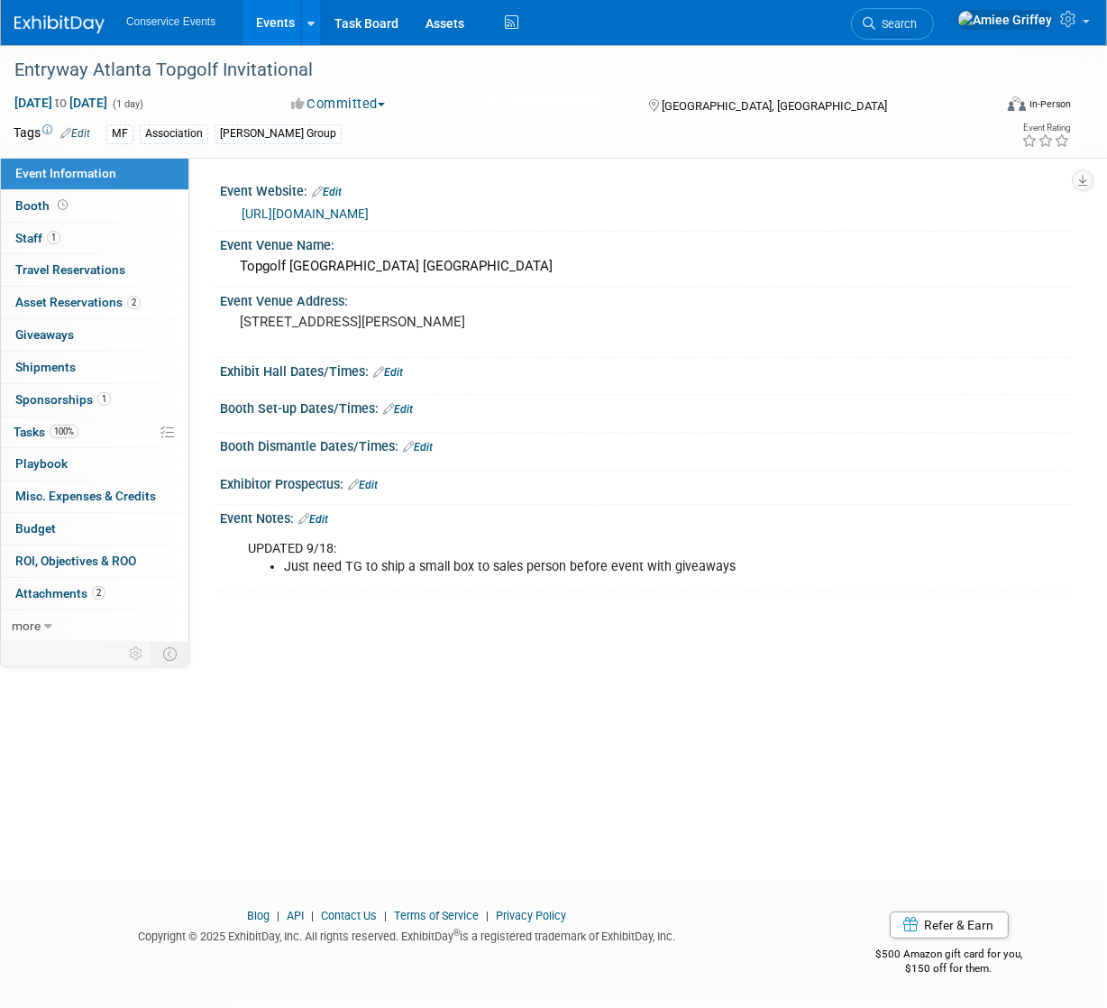
click at [272, 30] on link "Events" at bounding box center [275, 22] width 66 height 45
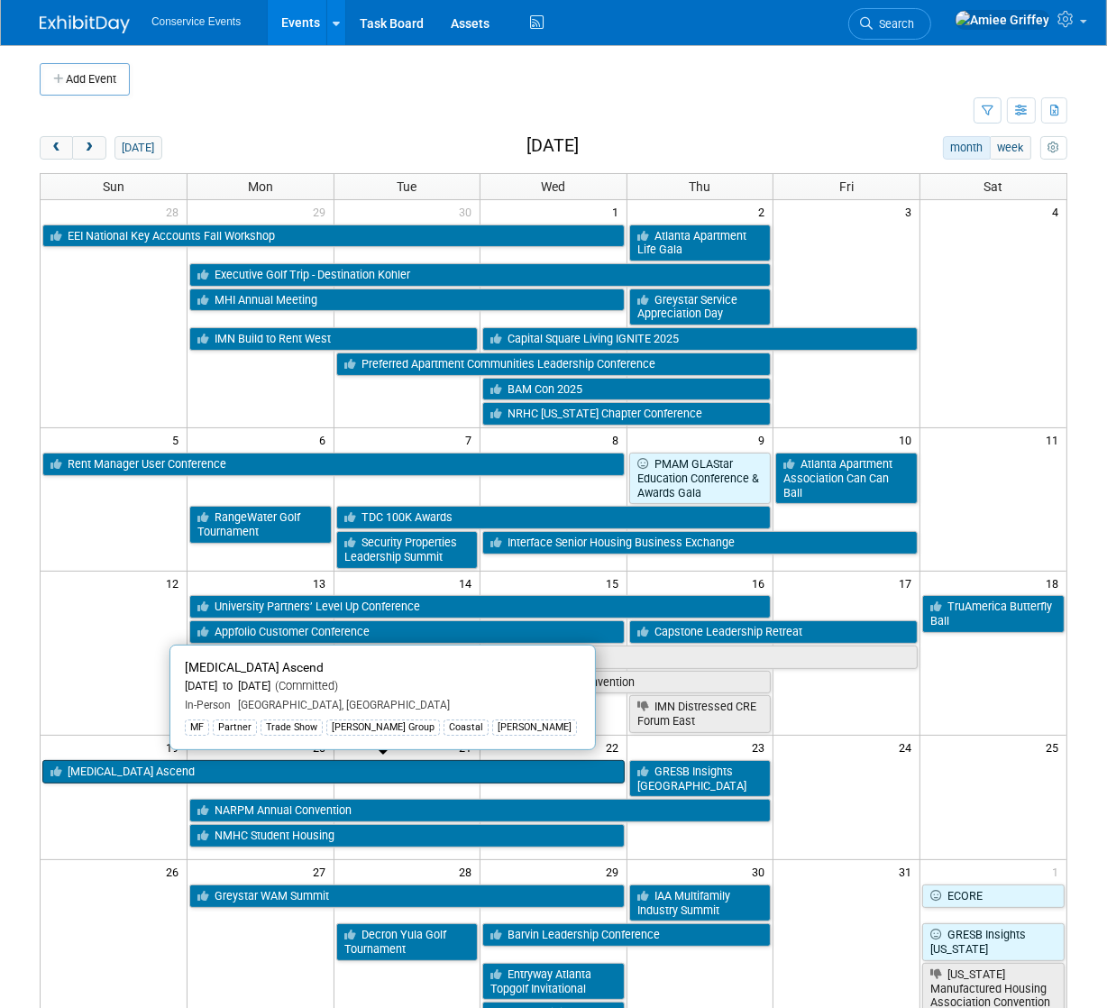
click at [188, 766] on link "[MEDICAL_DATA] Ascend" at bounding box center [333, 771] width 582 height 23
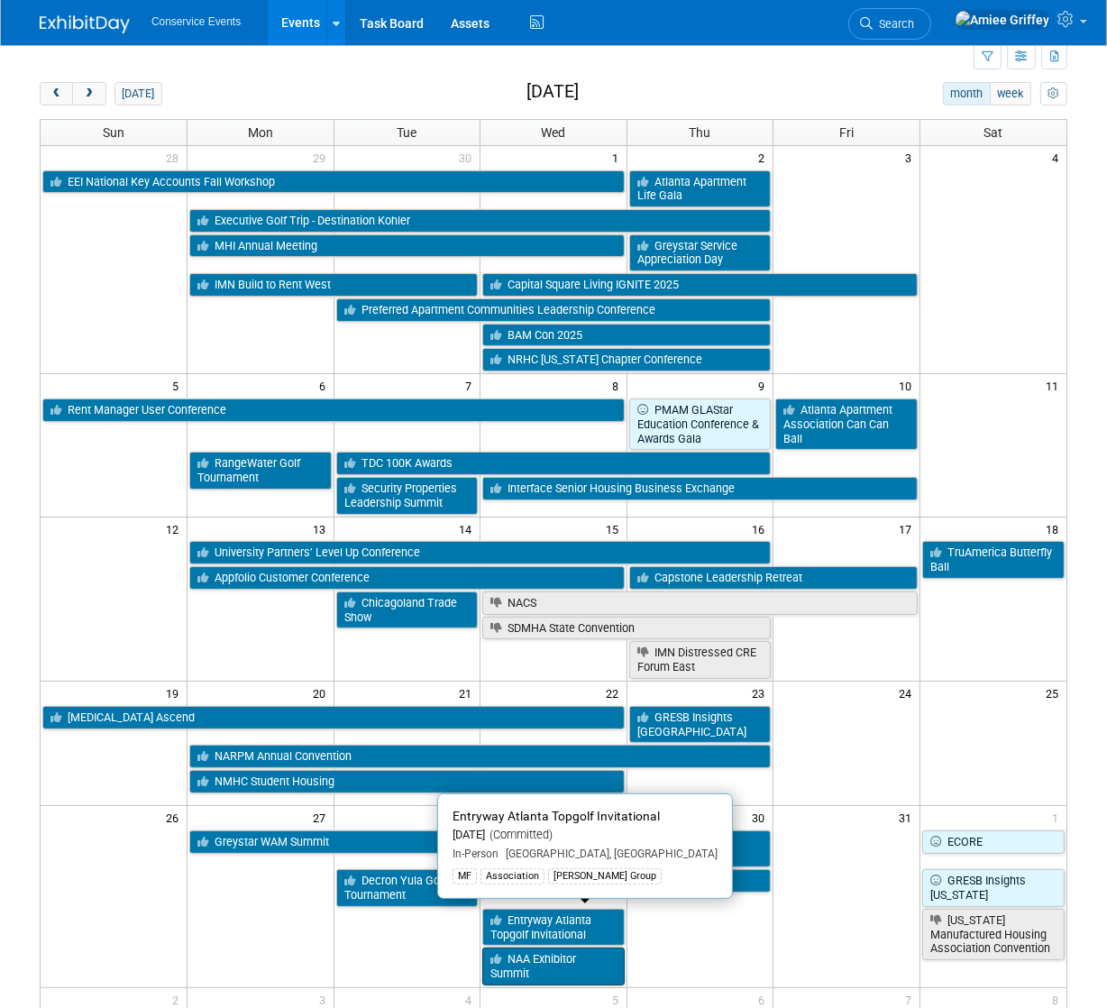
scroll to position [91, 0]
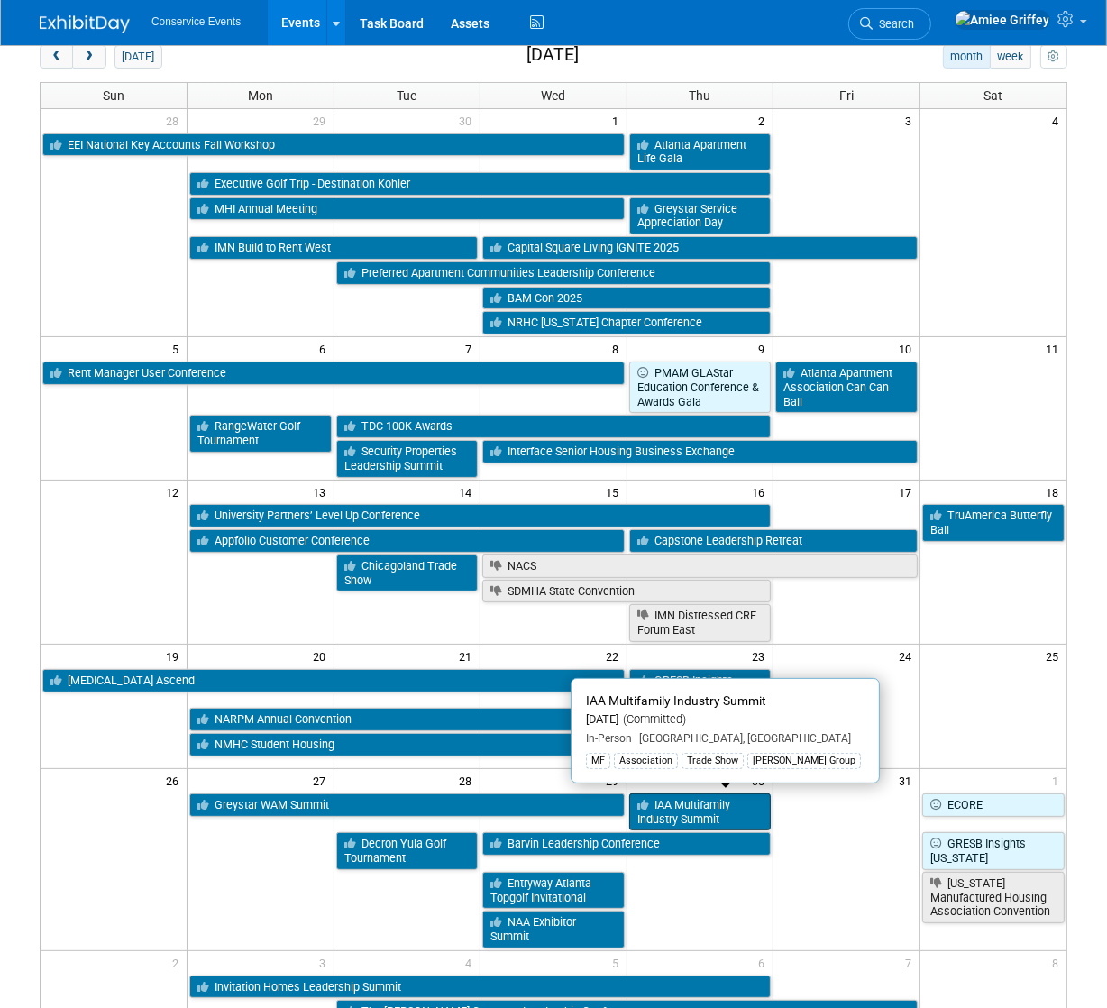
click at [672, 806] on link "IAA Multifamily Industry Summit" at bounding box center [700, 811] width 142 height 37
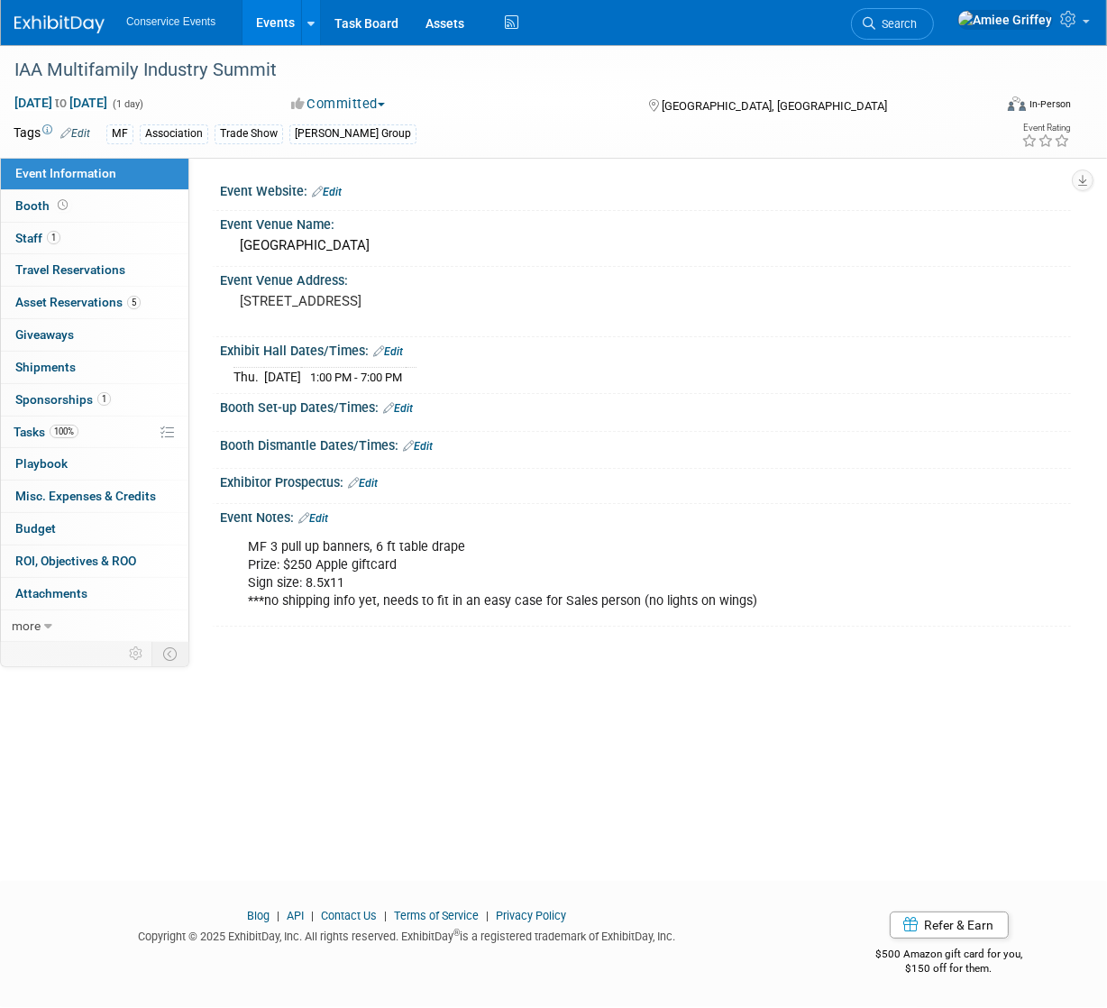
click at [83, 128] on link "Edit" at bounding box center [75, 133] width 30 height 13
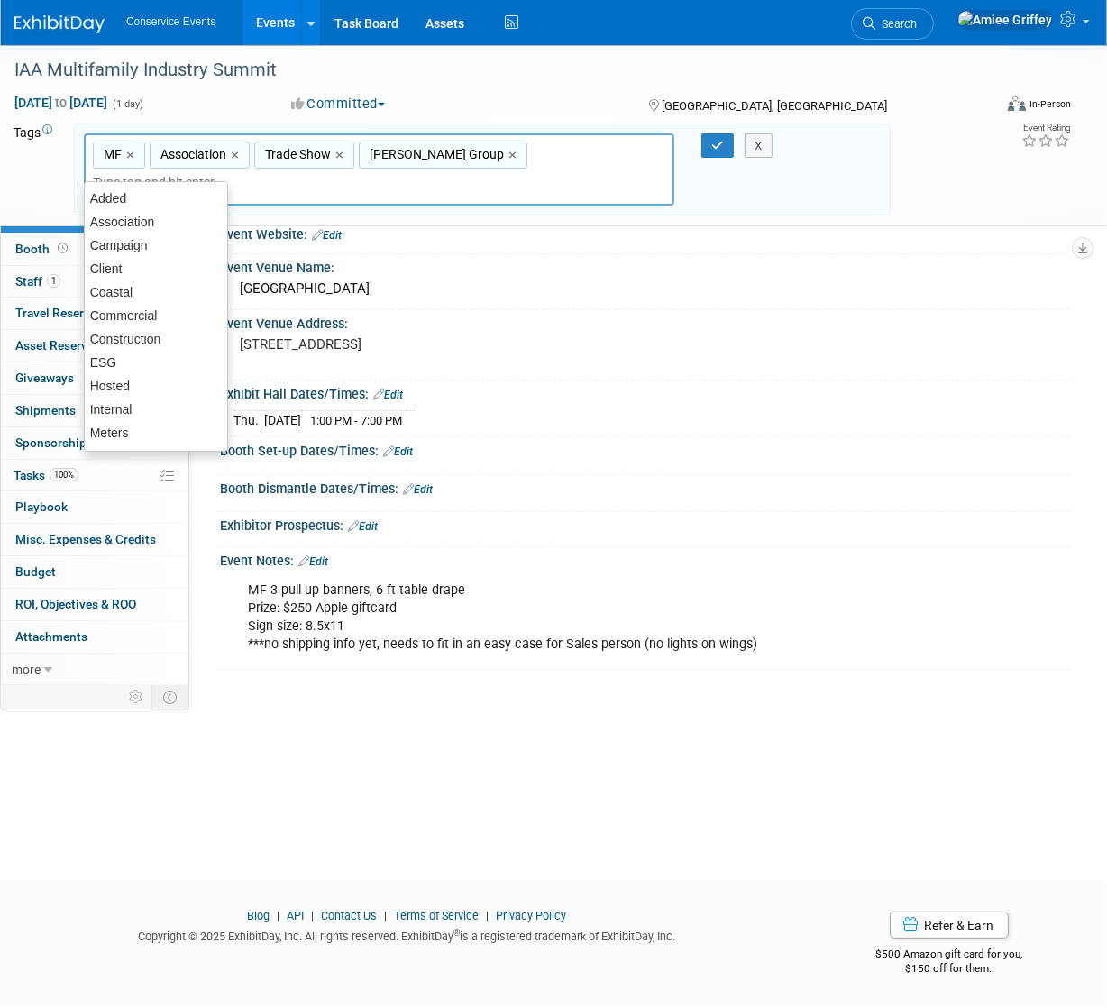
click at [237, 173] on input "text" at bounding box center [165, 182] width 144 height 18
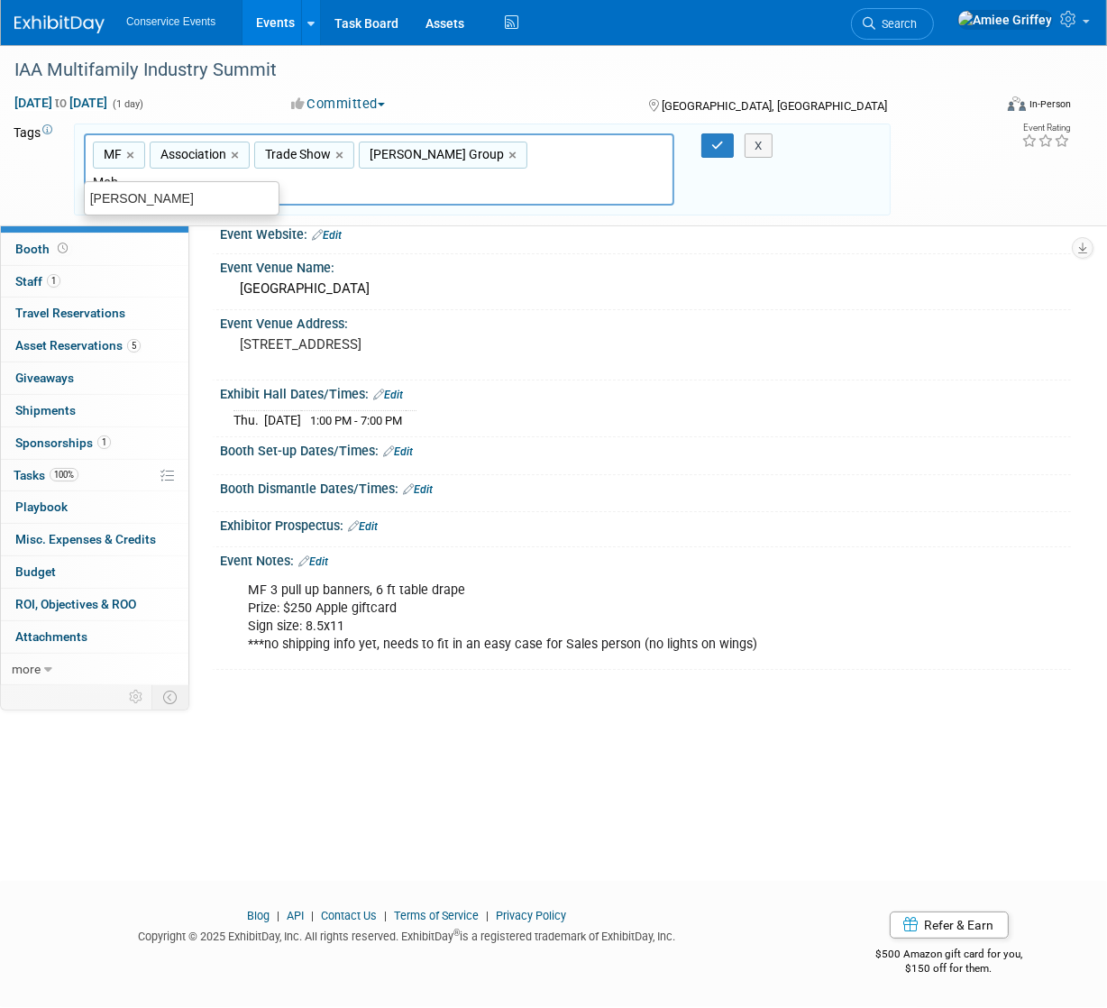
type input "Mobl"
click at [224, 196] on div "[PERSON_NAME]" at bounding box center [182, 198] width 196 height 25
type input "MF, Association, Trade Show, [PERSON_NAME] Group, [PERSON_NAME]"
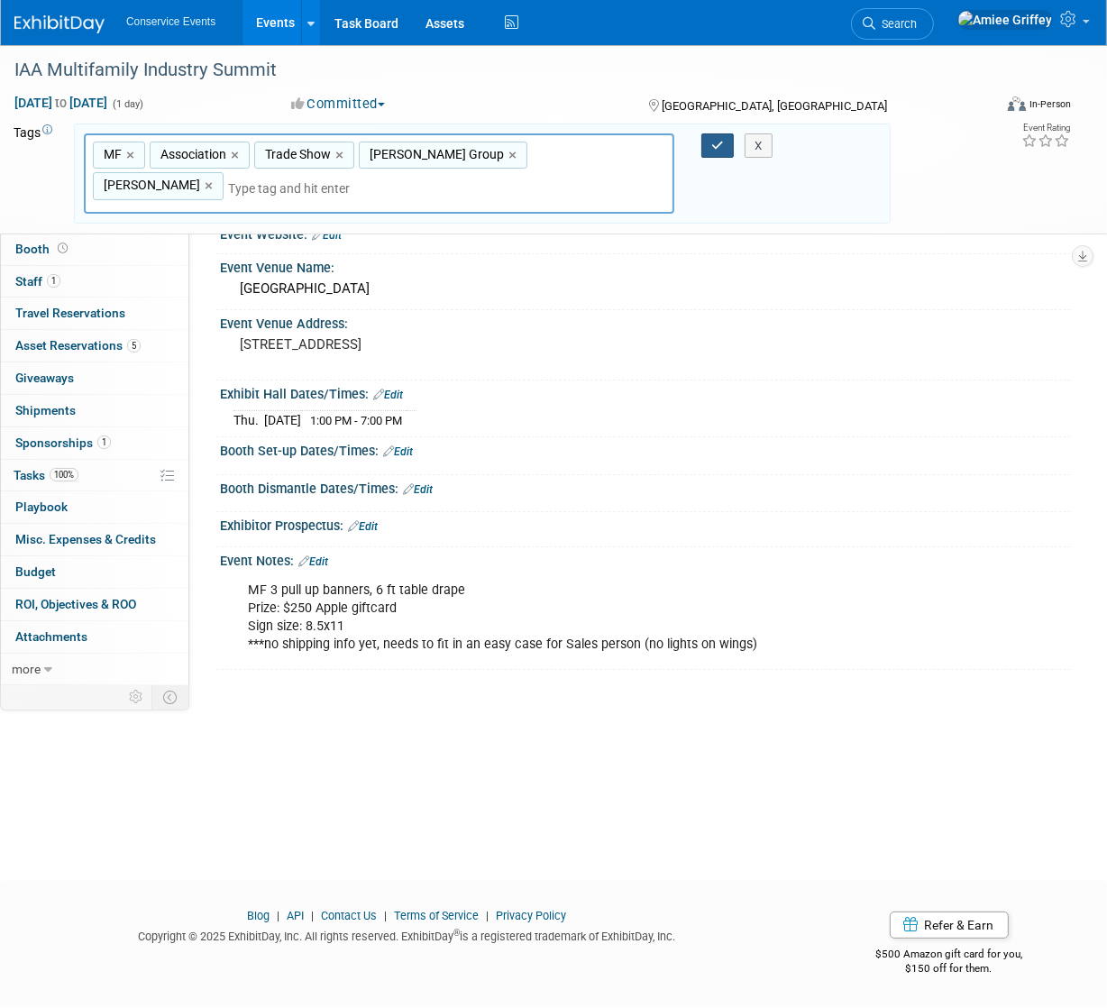
click at [714, 143] on icon "button" at bounding box center [717, 146] width 13 height 12
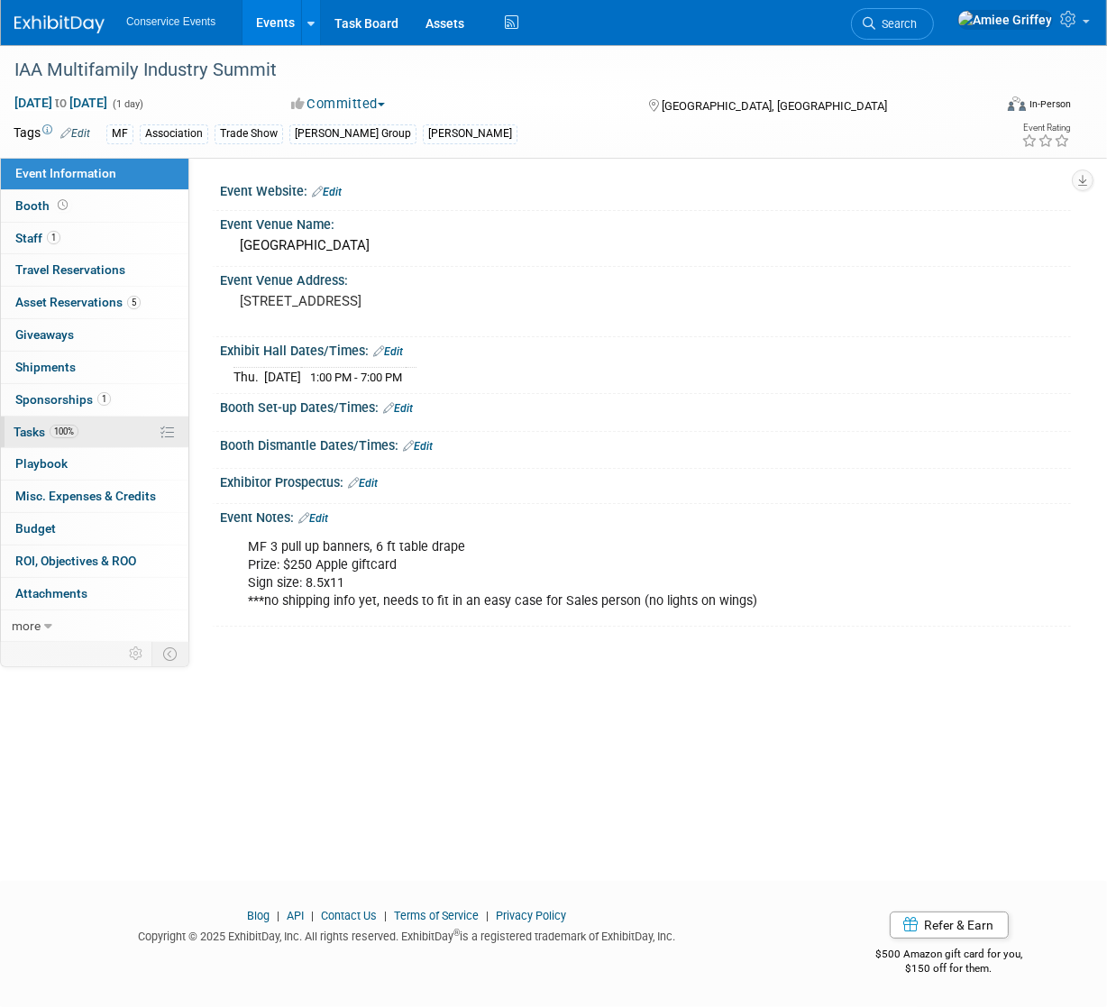
click at [105, 440] on link "100% Tasks 100%" at bounding box center [94, 432] width 187 height 32
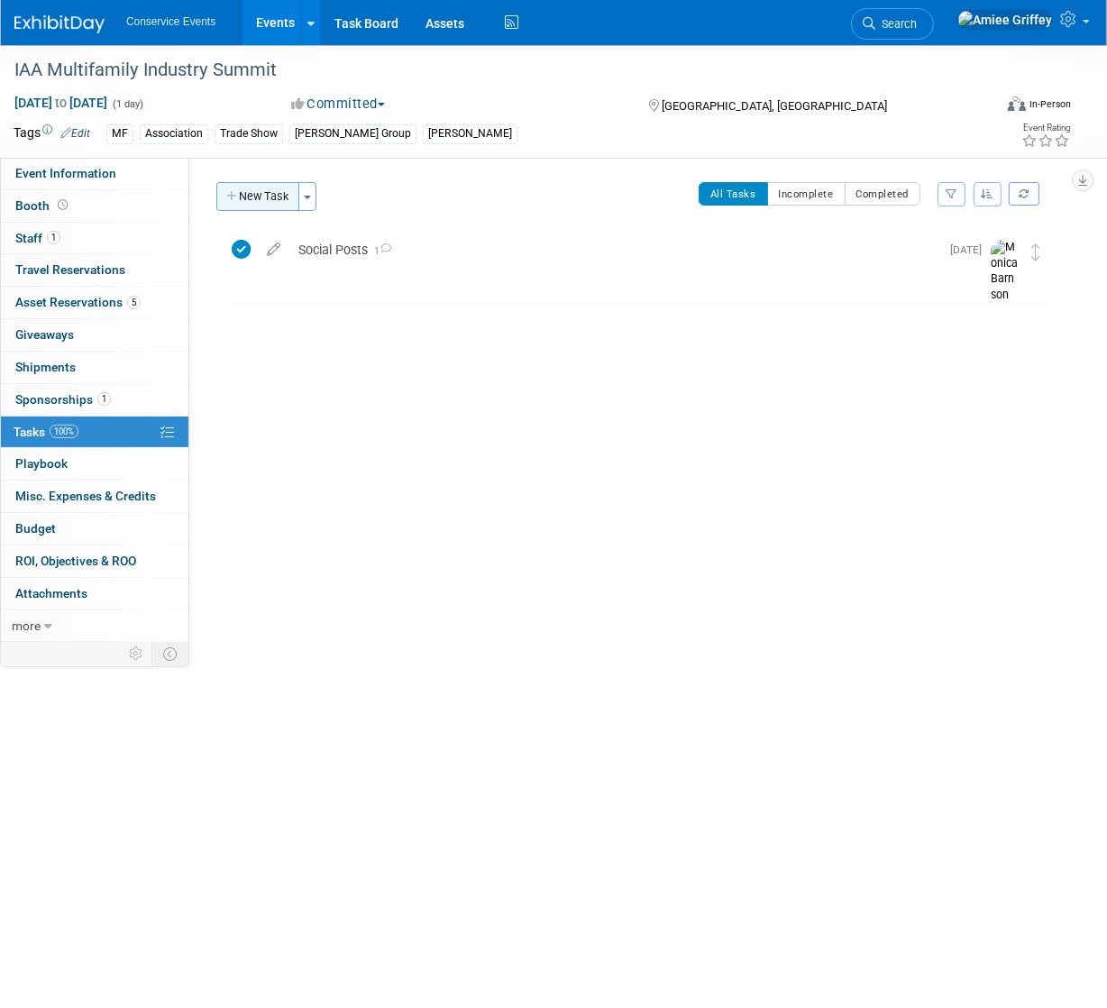
click at [253, 195] on button "New Task" at bounding box center [257, 196] width 83 height 29
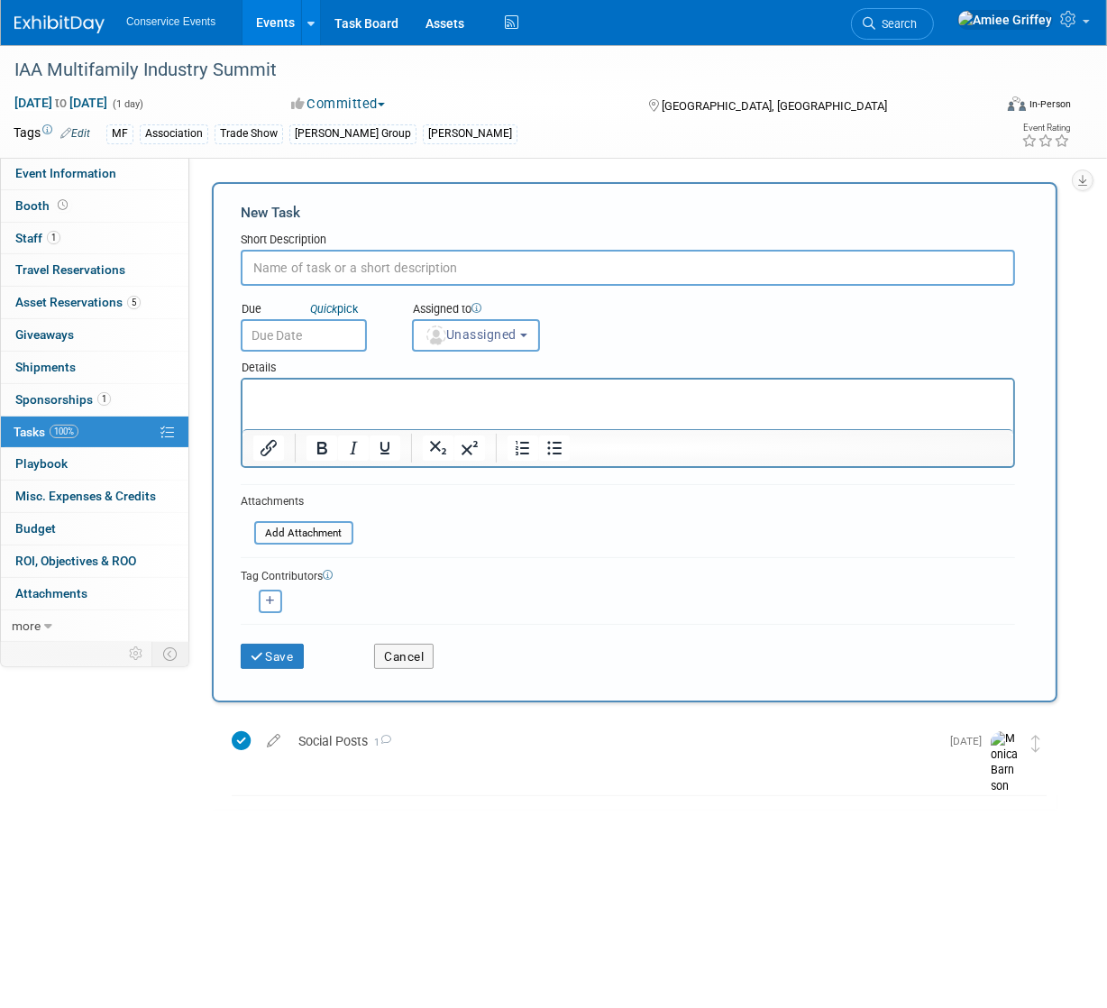
click at [302, 270] on input "text" at bounding box center [628, 268] width 774 height 36
type input "20-second commercial"
click at [271, 396] on p "Rich Text Area. Press ALT-0 for help." at bounding box center [627, 396] width 750 height 18
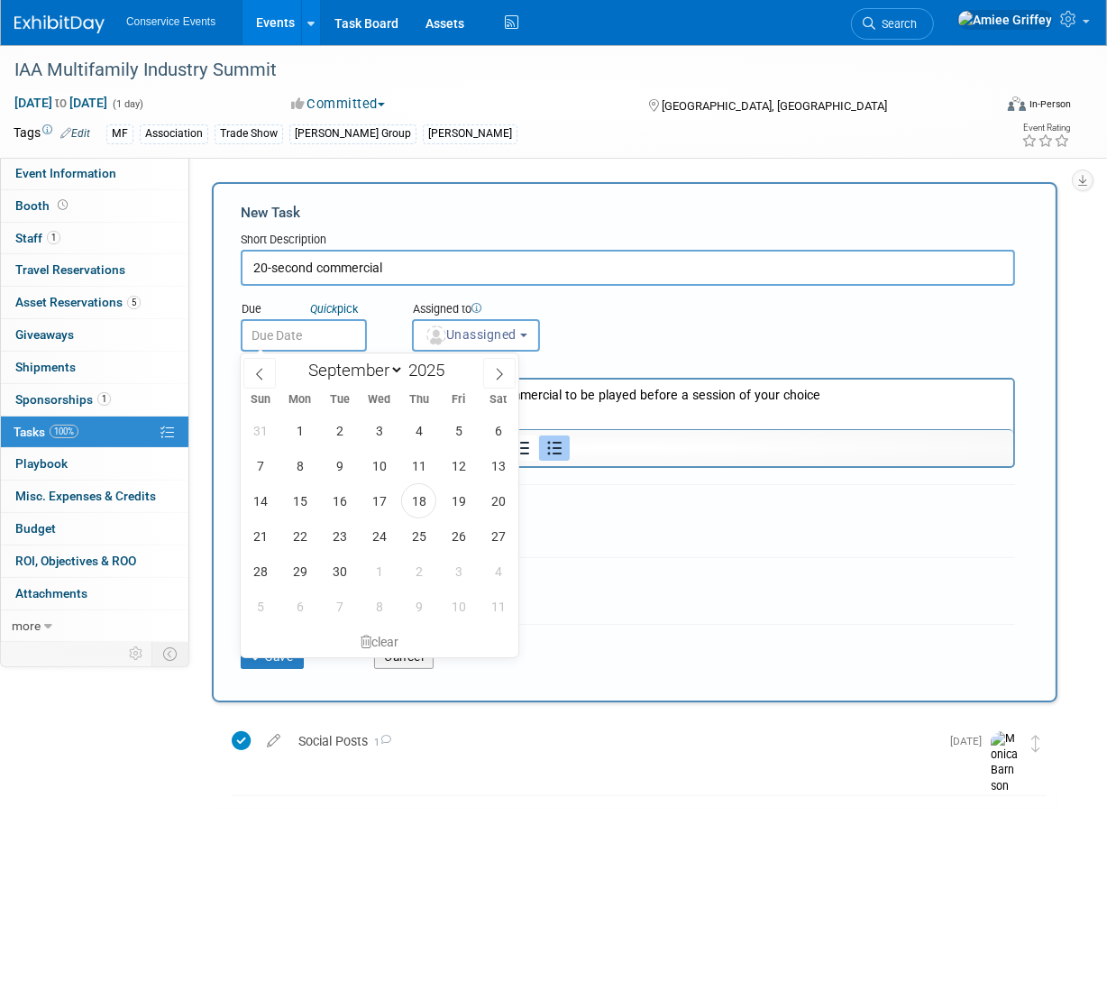
click at [328, 336] on input "text" at bounding box center [304, 335] width 126 height 32
click at [456, 543] on span "26" at bounding box center [458, 535] width 35 height 35
type input "[DATE]"
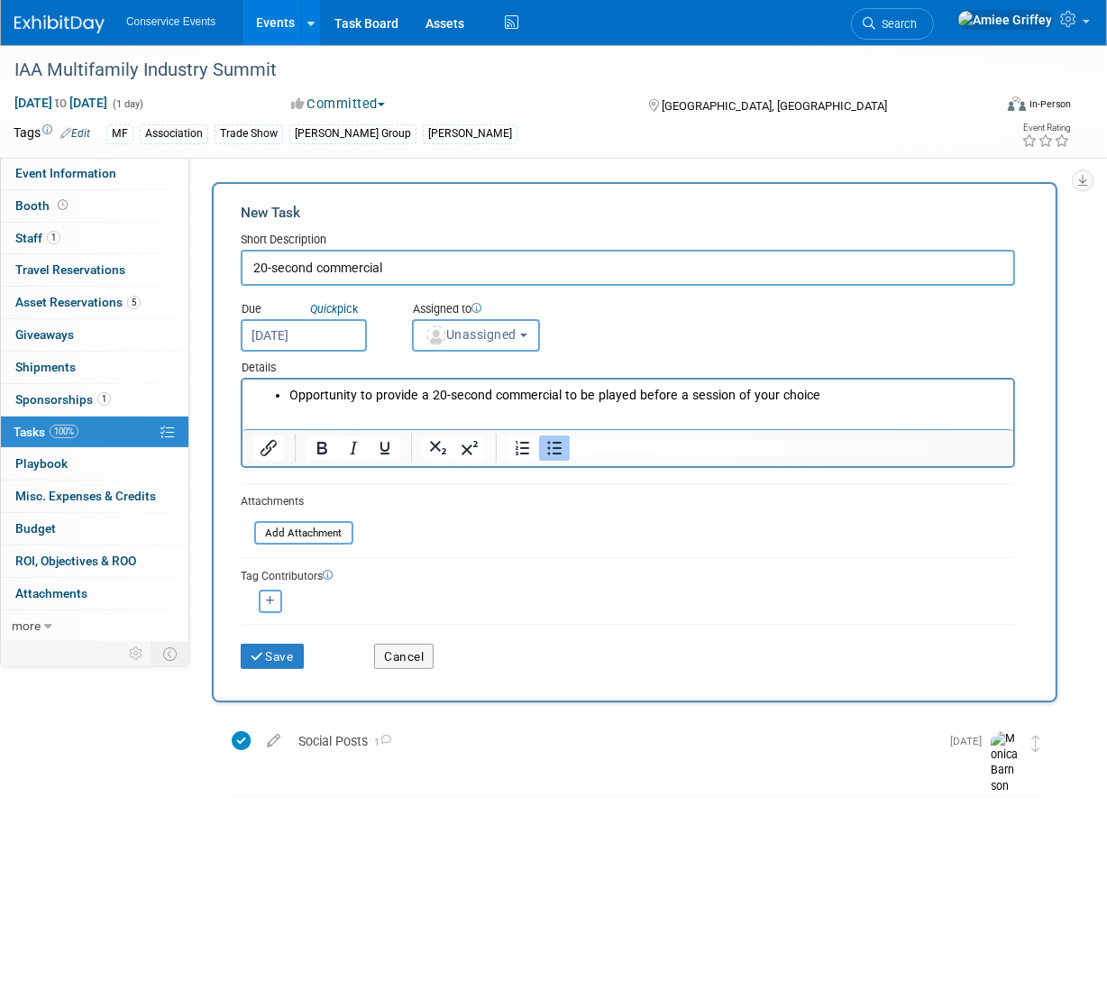
click at [498, 337] on span "Unassigned" at bounding box center [470, 334] width 92 height 14
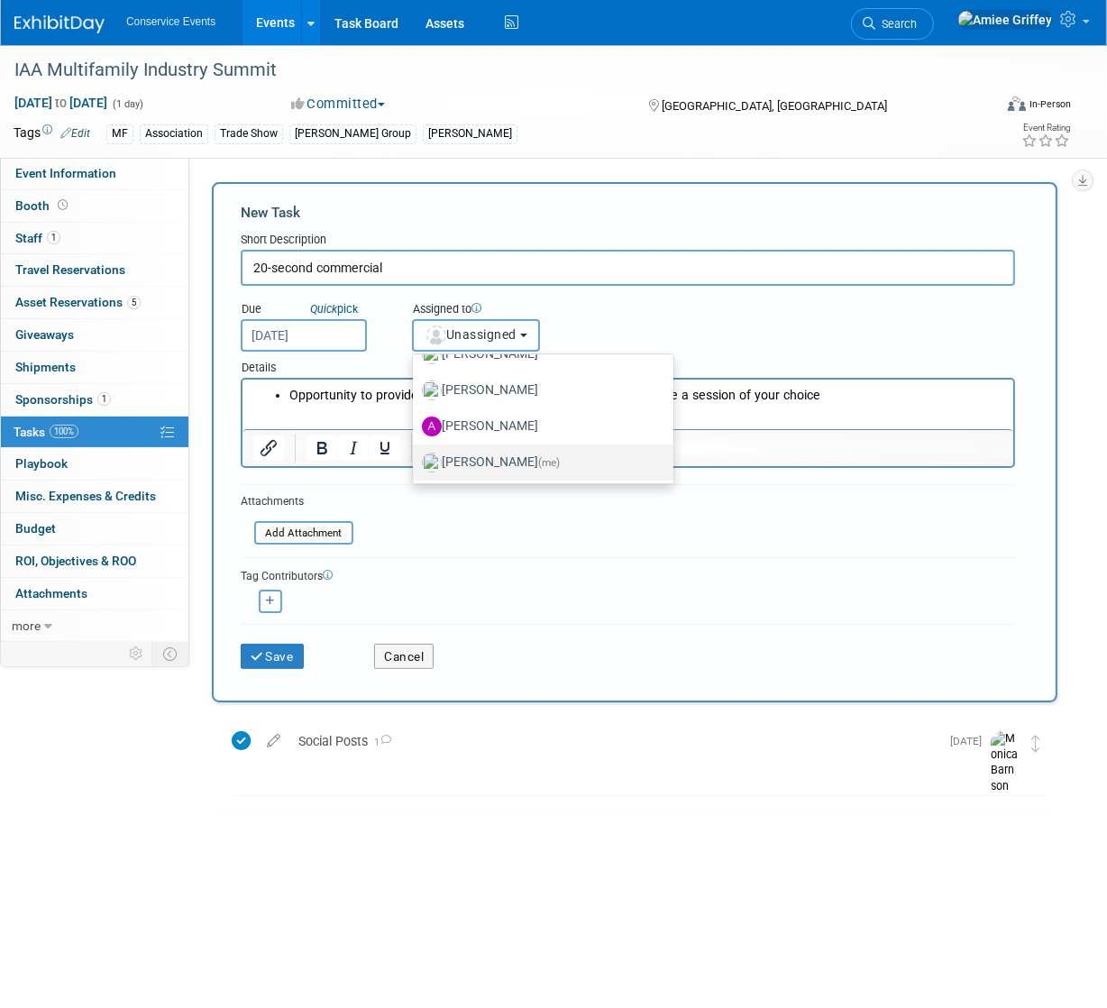
scroll to position [99, 0]
click at [492, 447] on label "[PERSON_NAME] (me)" at bounding box center [538, 461] width 233 height 29
click at [415, 453] on input "[PERSON_NAME] (me)" at bounding box center [410, 459] width 12 height 12
select select "28722387-35c6-4557-bb24-edeacb20f2e1"
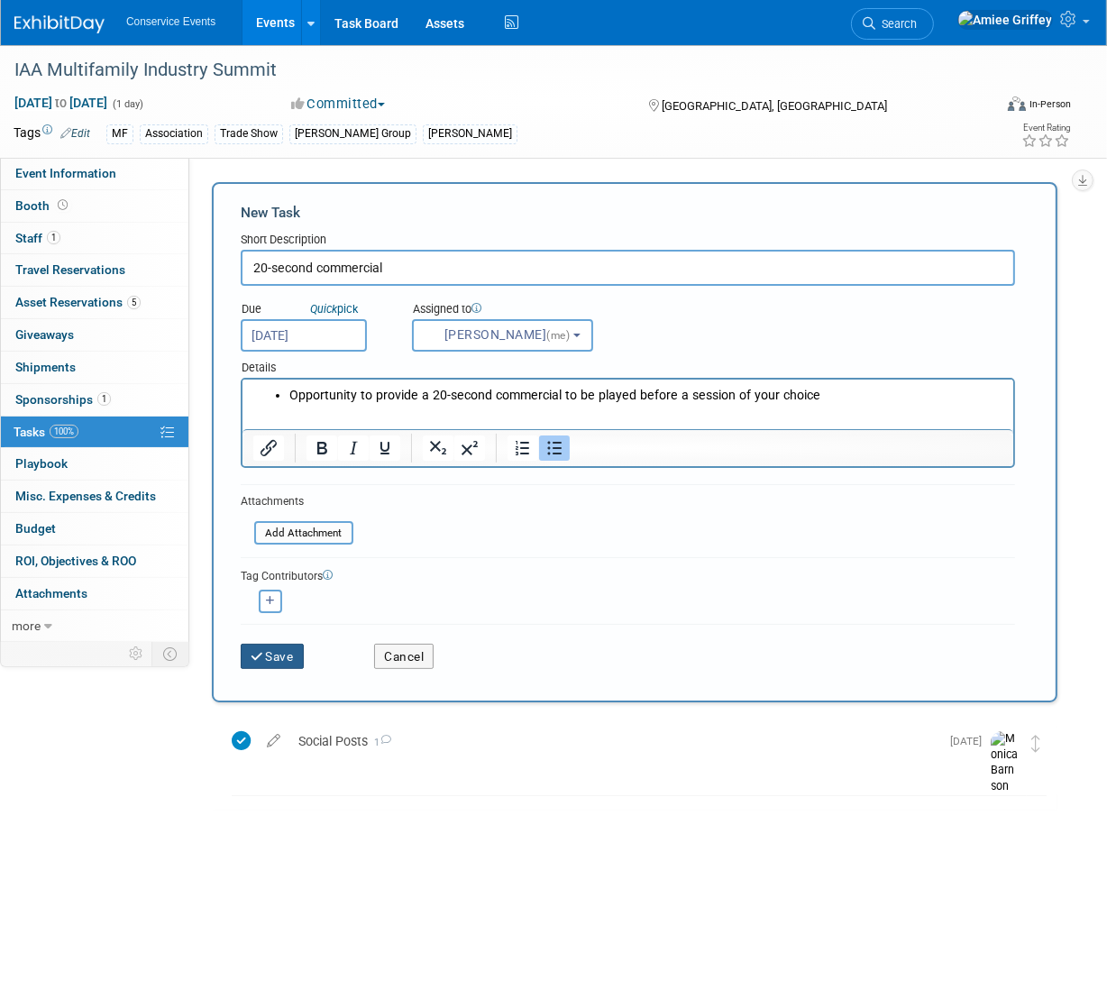
click at [278, 654] on button "Save" at bounding box center [272, 655] width 63 height 25
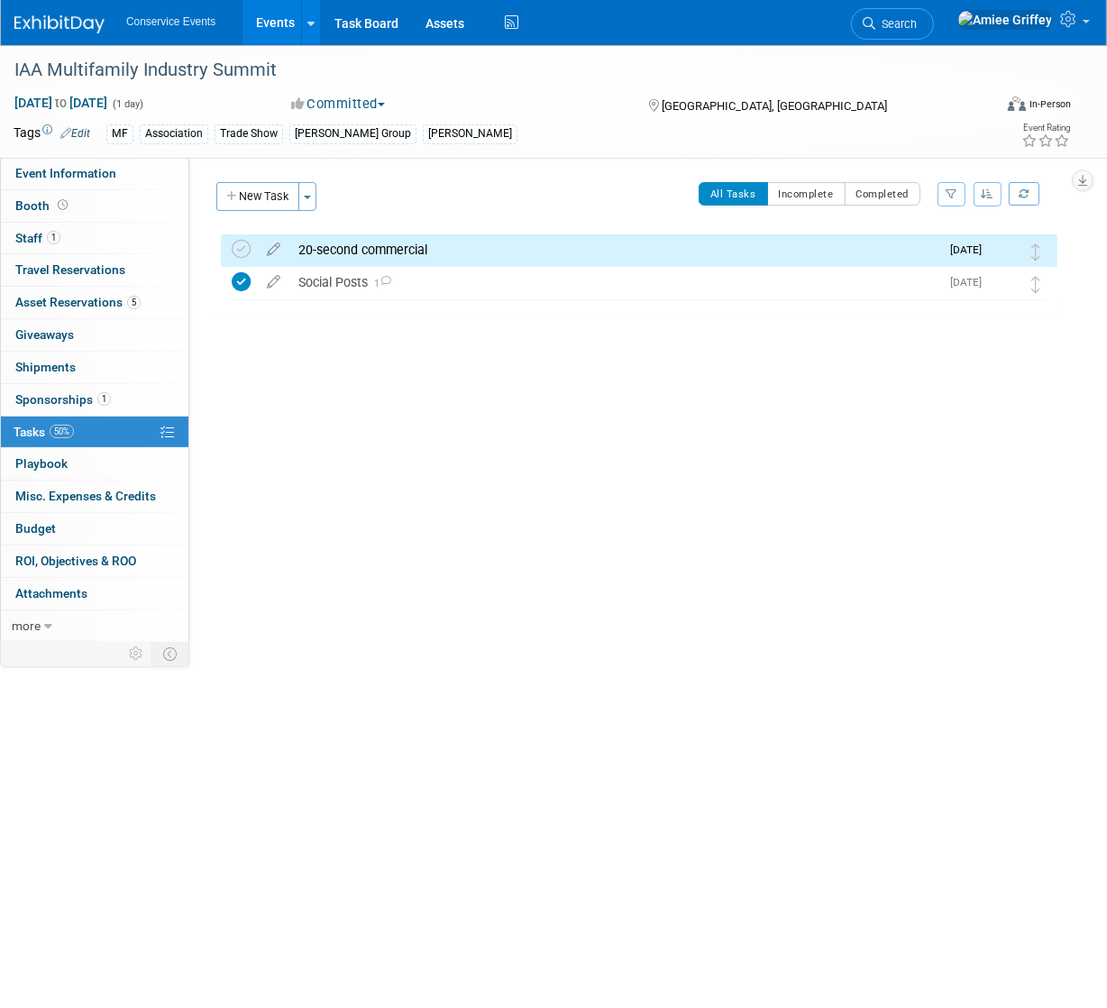
click at [335, 246] on div "20-second commercial" at bounding box center [614, 249] width 650 height 31
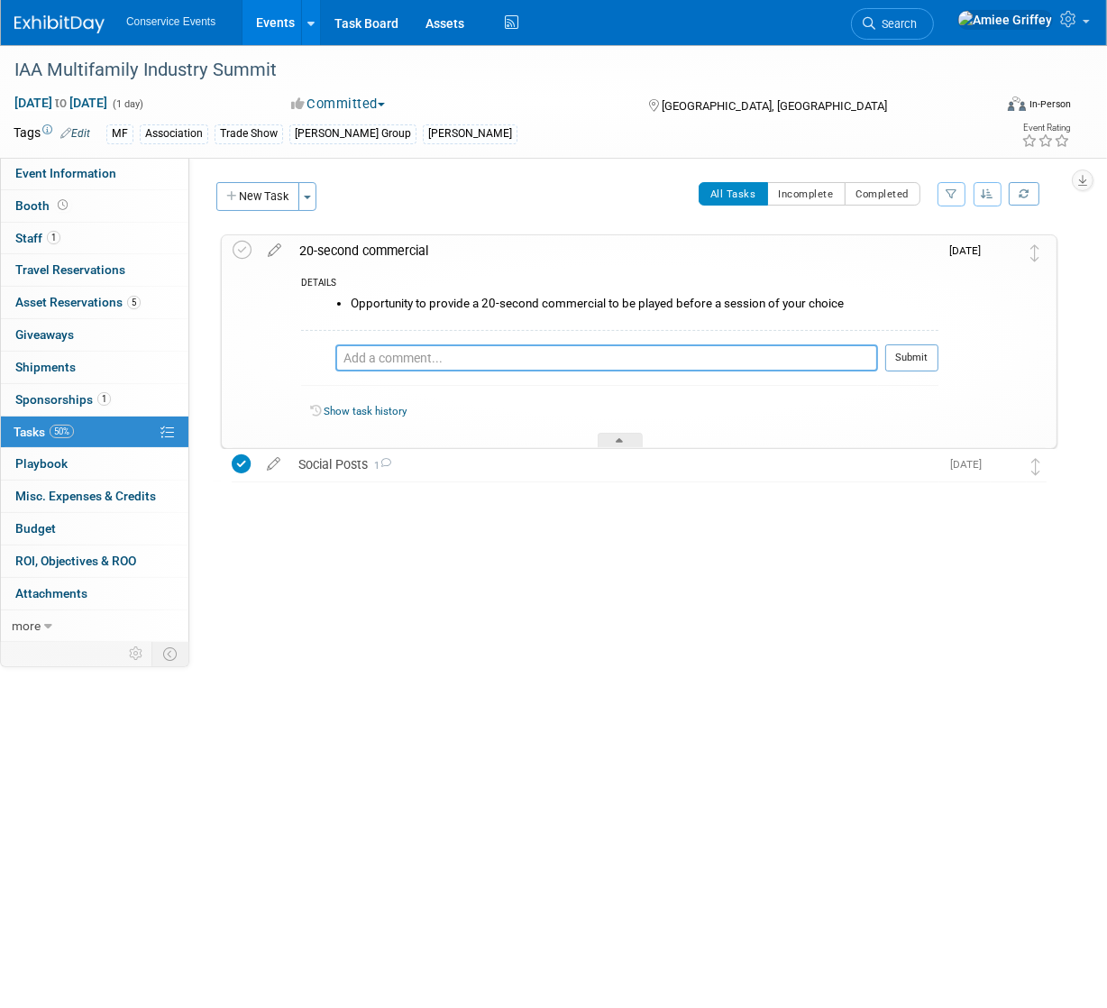
click at [385, 364] on textarea at bounding box center [606, 357] width 543 height 27
type textarea "E"
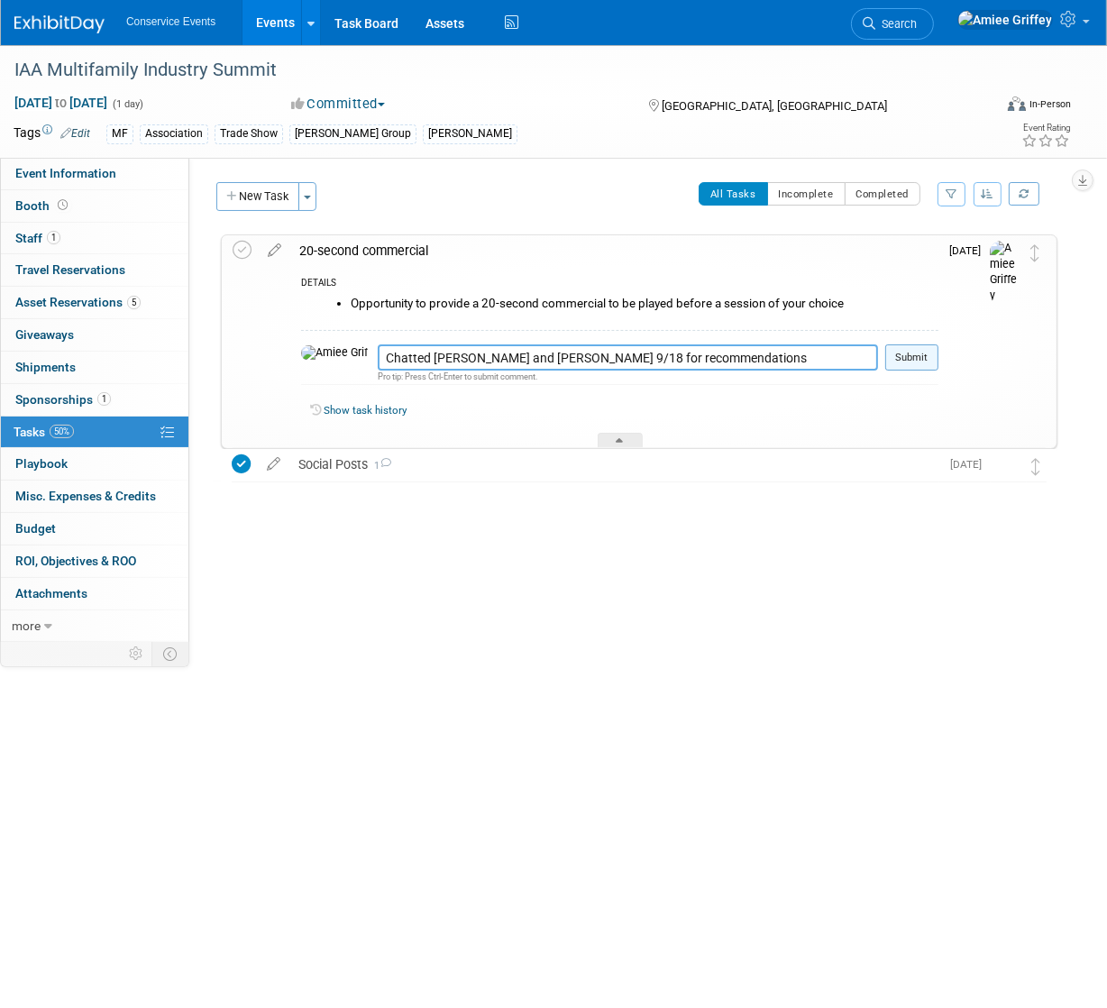
type textarea "Chatted [PERSON_NAME] and [PERSON_NAME] 9/18 for recommendations"
click at [929, 351] on button "Submit" at bounding box center [911, 357] width 53 height 27
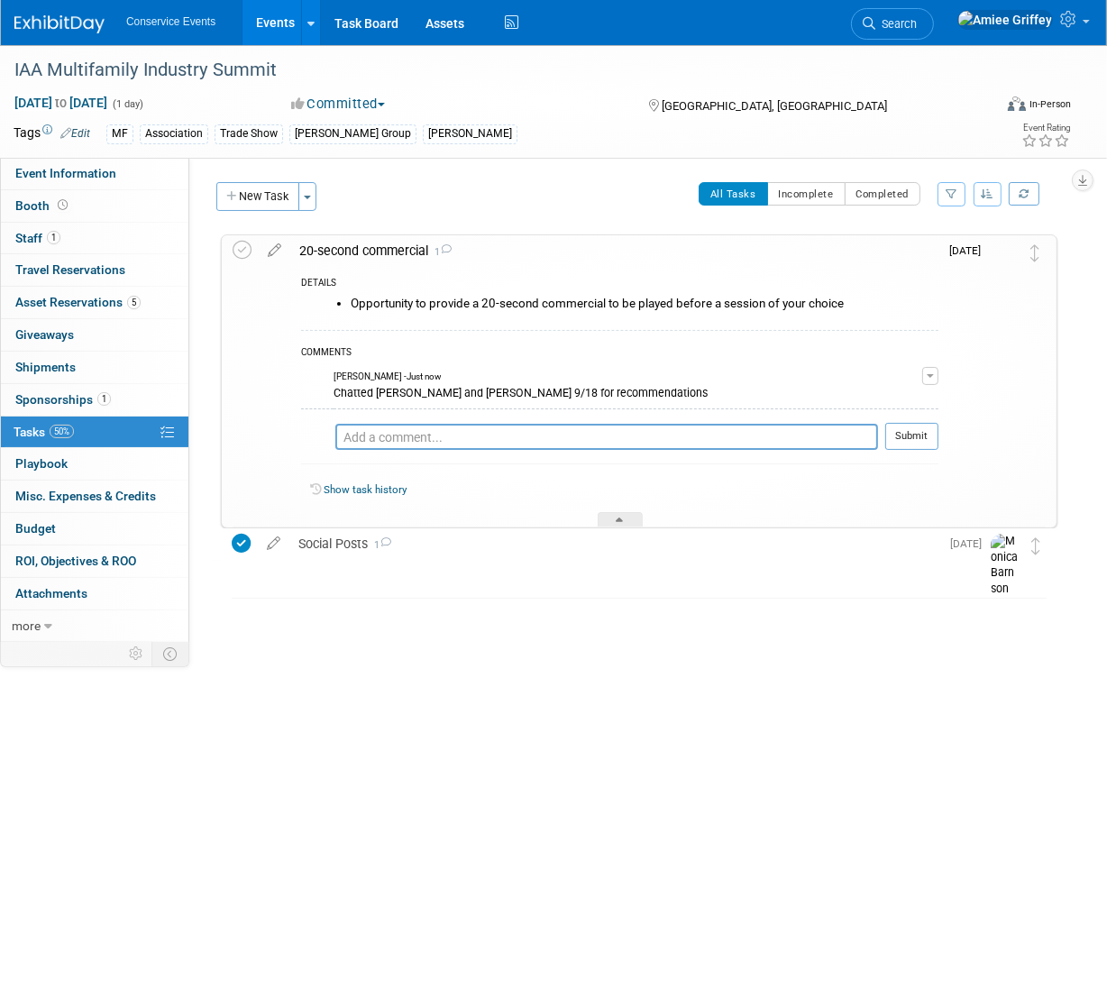
click at [418, 254] on div "20-second commercial 1" at bounding box center [614, 250] width 648 height 31
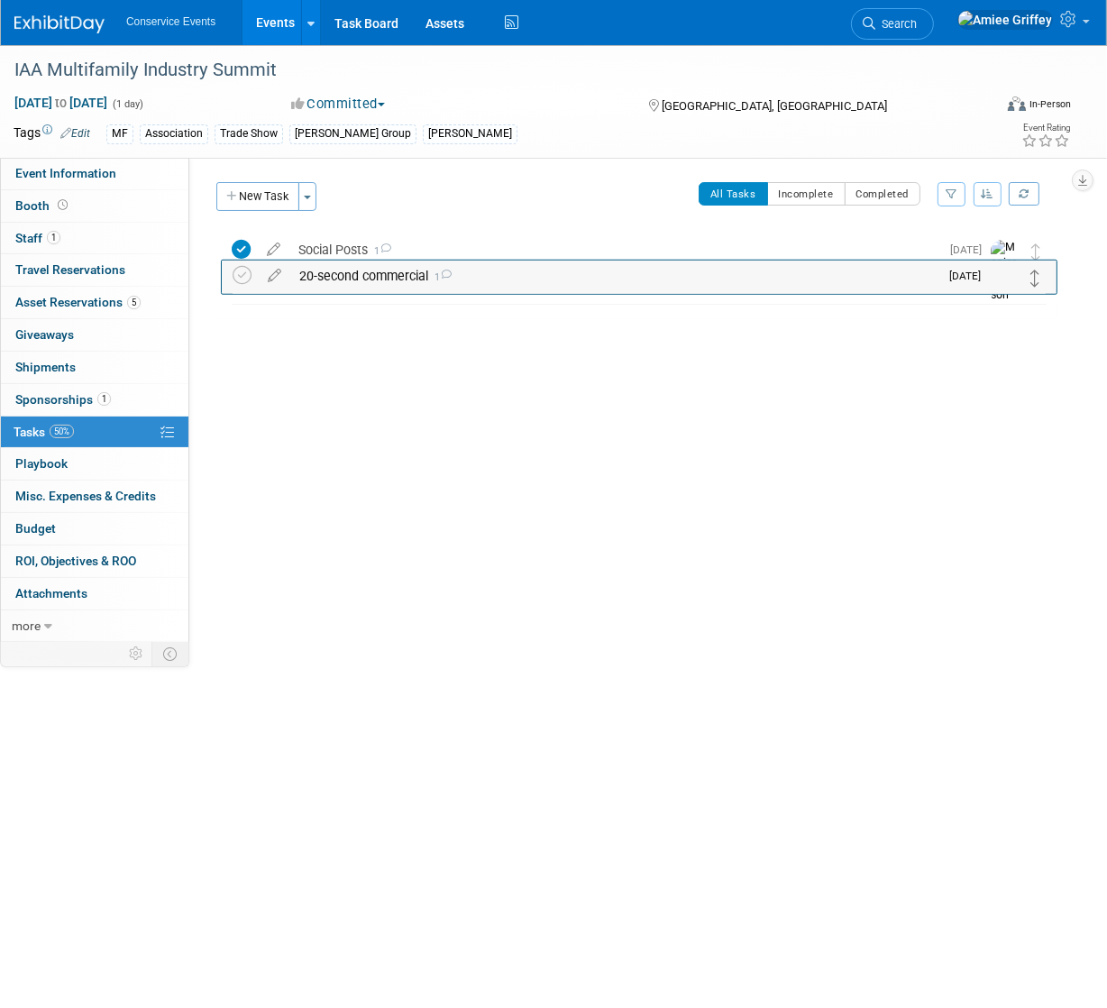
drag, startPoint x: 1036, startPoint y: 256, endPoint x: 1036, endPoint y: 287, distance: 30.6
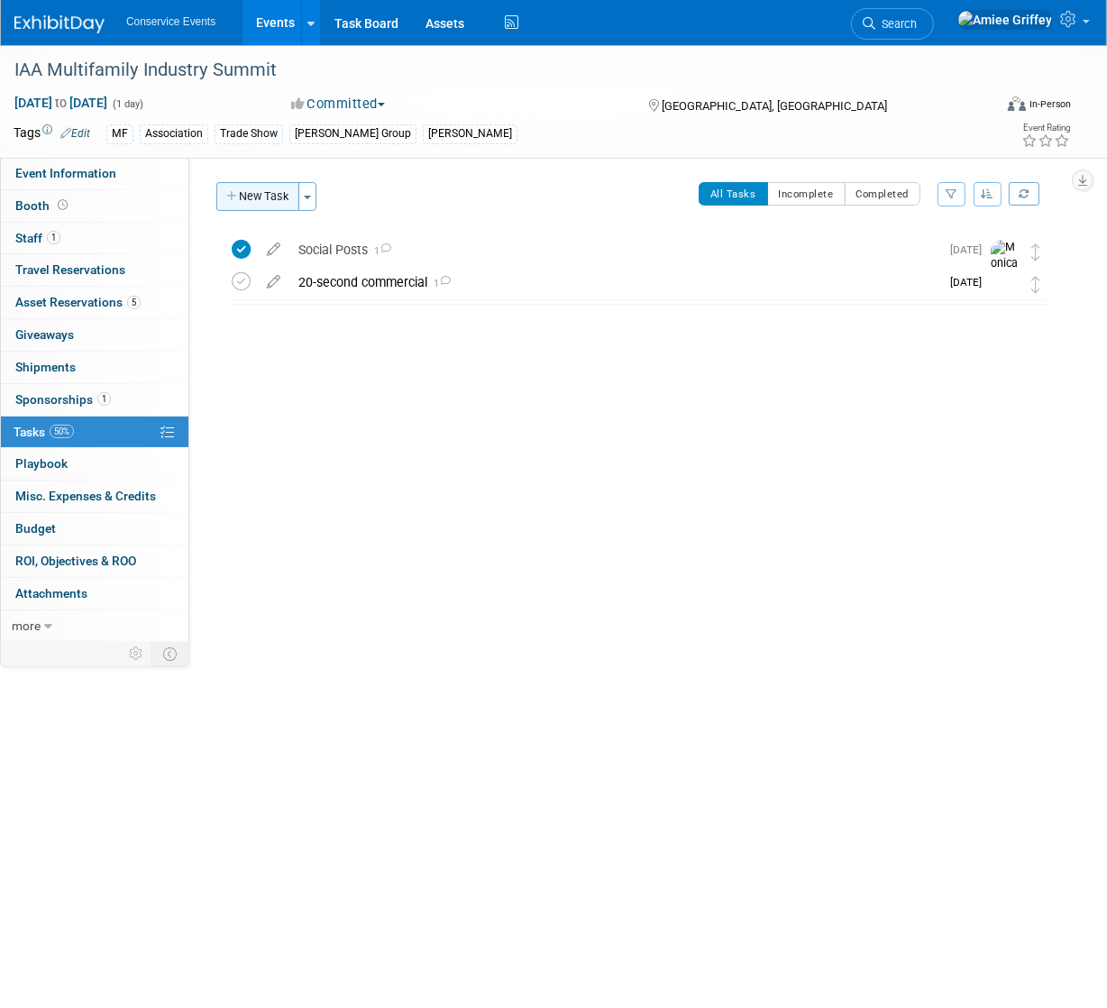
click at [250, 196] on button "New Task" at bounding box center [257, 196] width 83 height 29
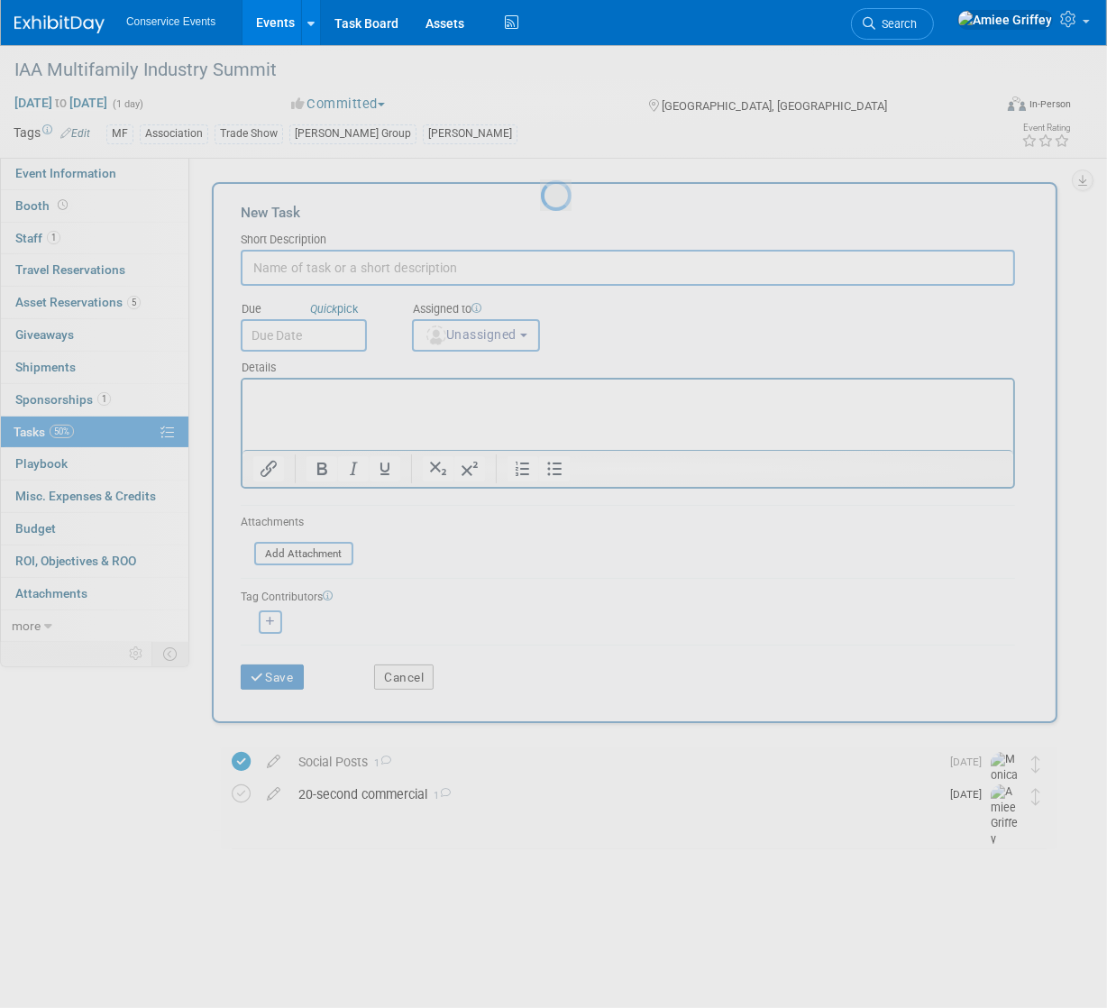
scroll to position [0, 0]
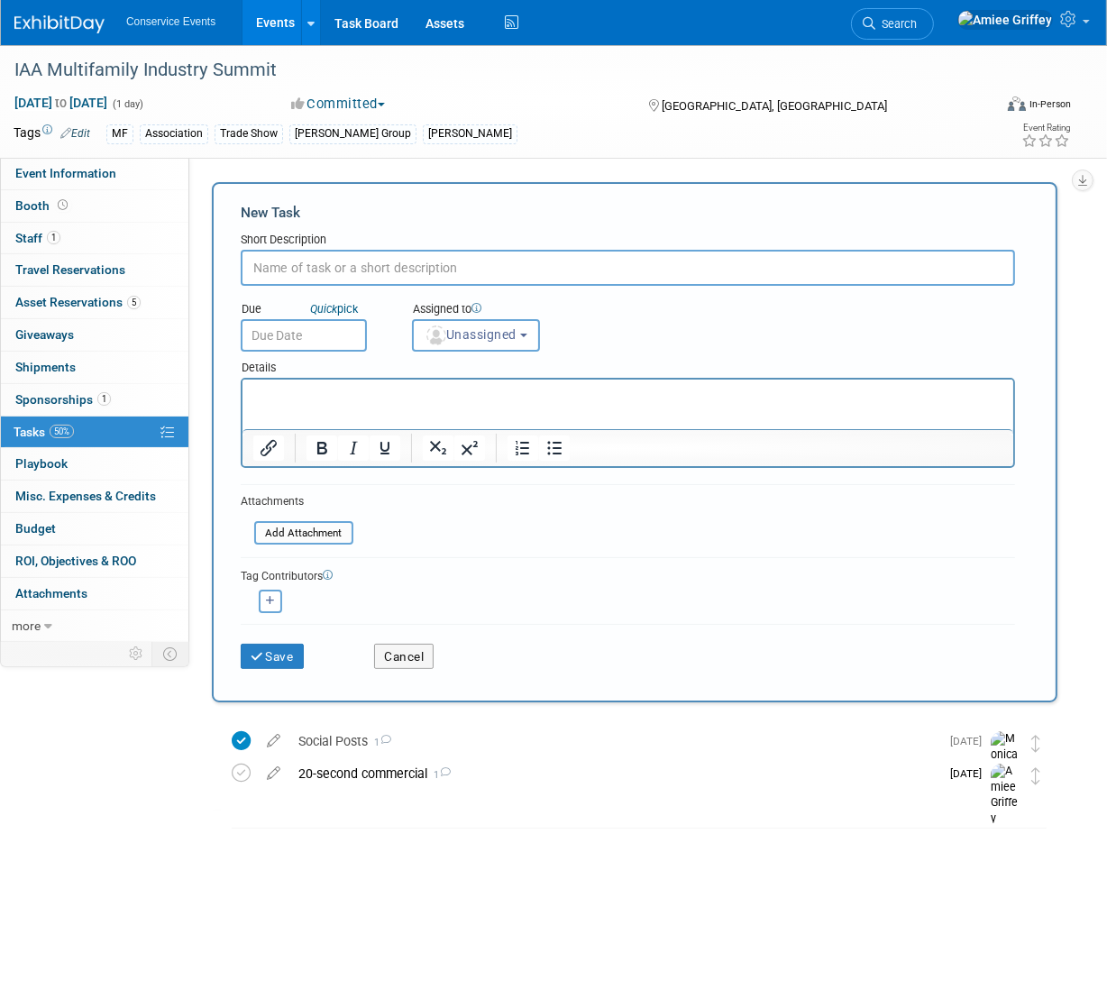
click at [288, 260] on input "text" at bounding box center [628, 268] width 774 height 36
type input "Register attendees?"
click at [320, 340] on input "text" at bounding box center [304, 335] width 126 height 32
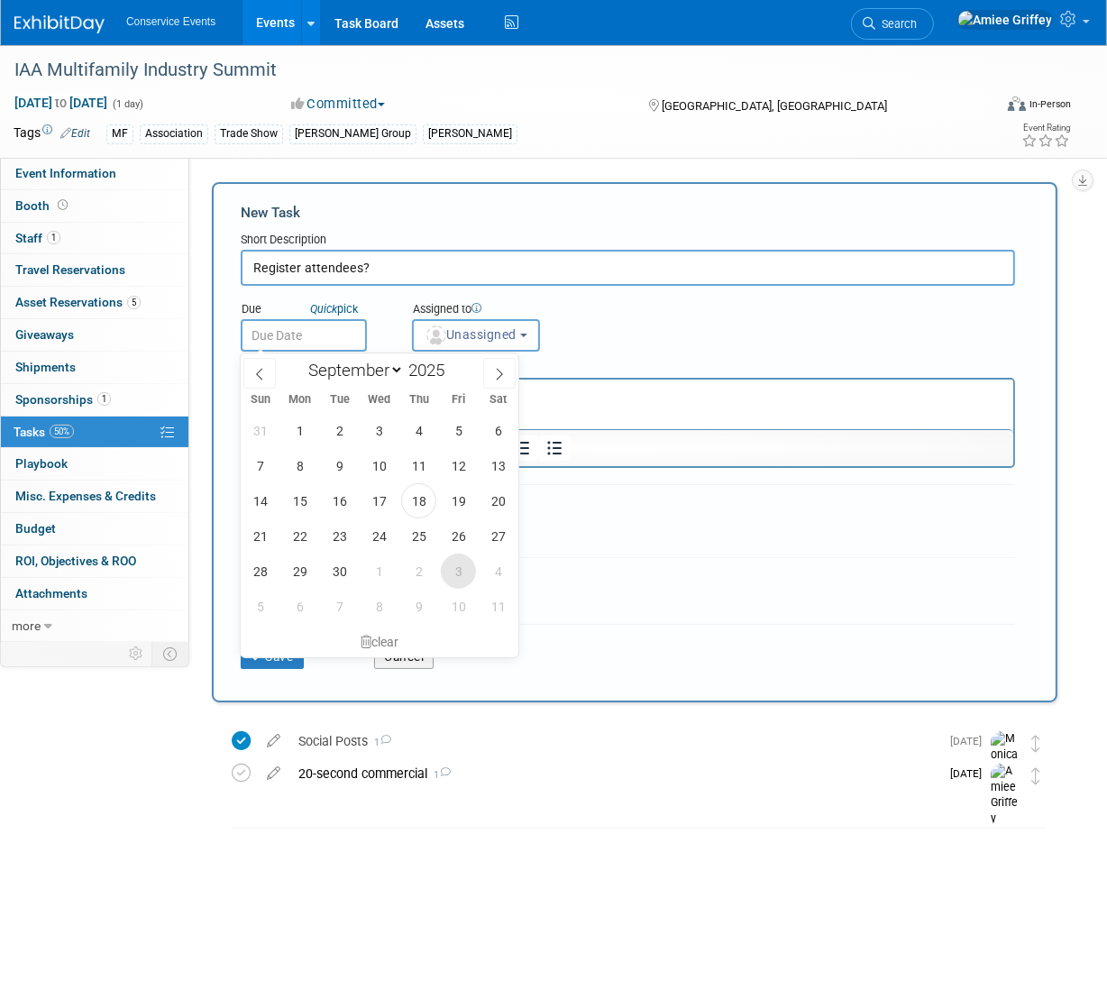
click at [452, 565] on span "3" at bounding box center [458, 570] width 35 height 35
type input "Oct 3, 2025"
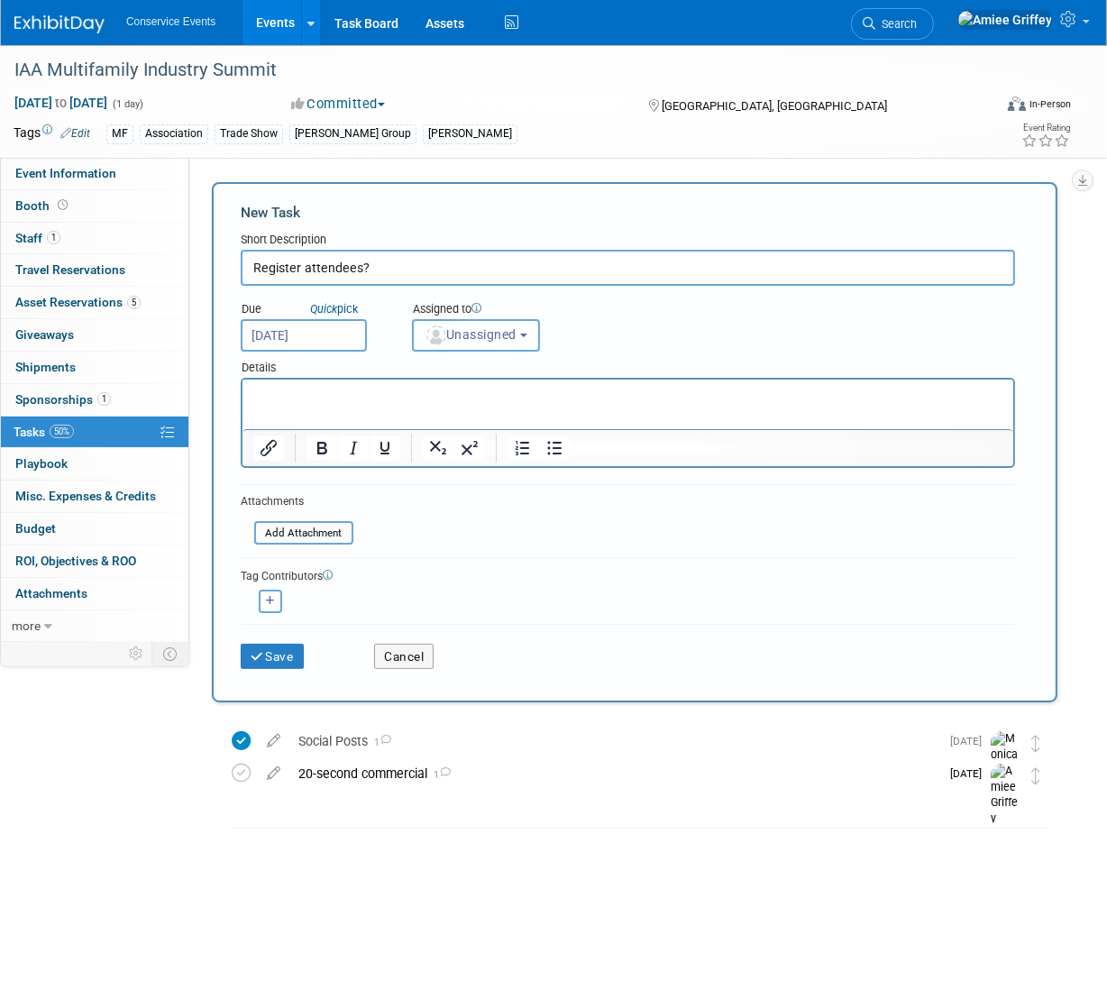
click at [503, 333] on span "Unassigned" at bounding box center [470, 334] width 92 height 14
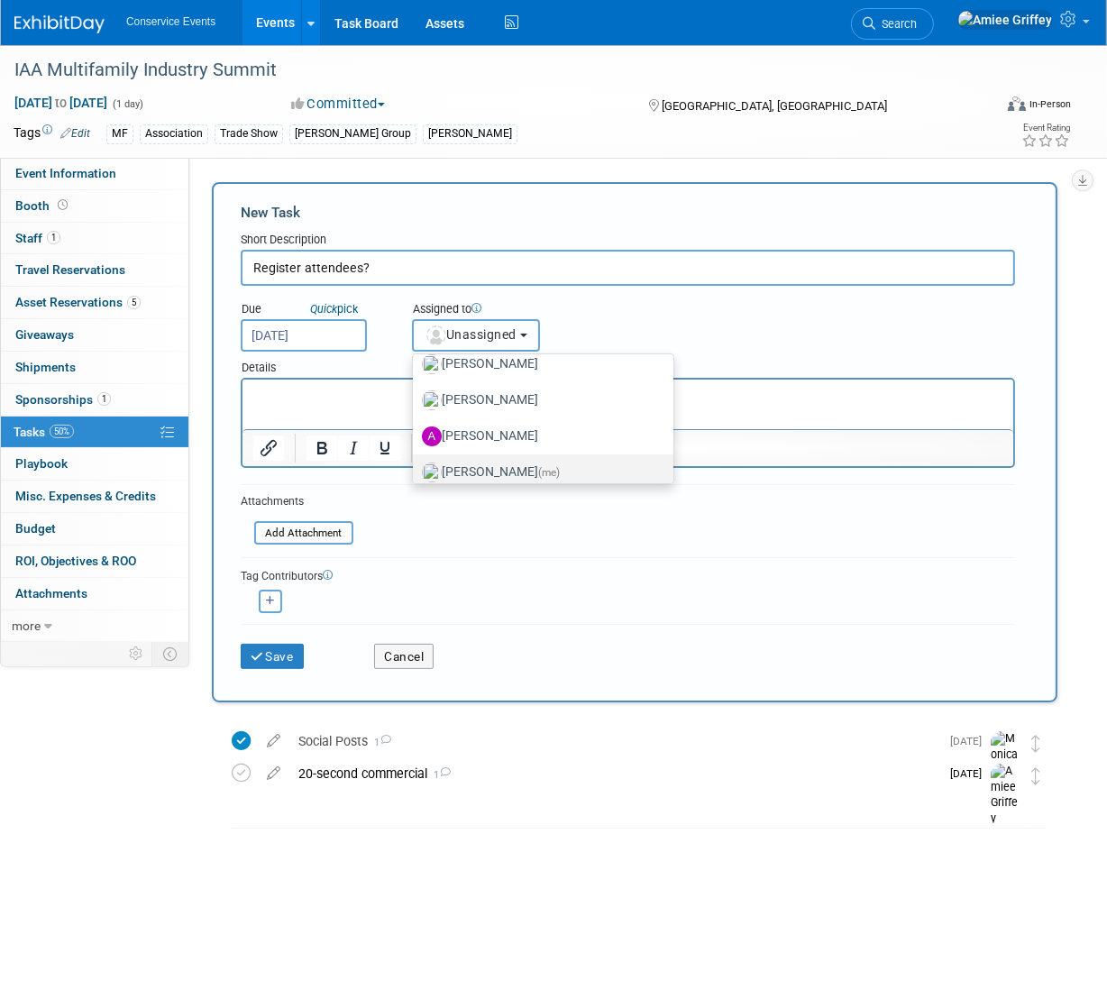
scroll to position [97, 0]
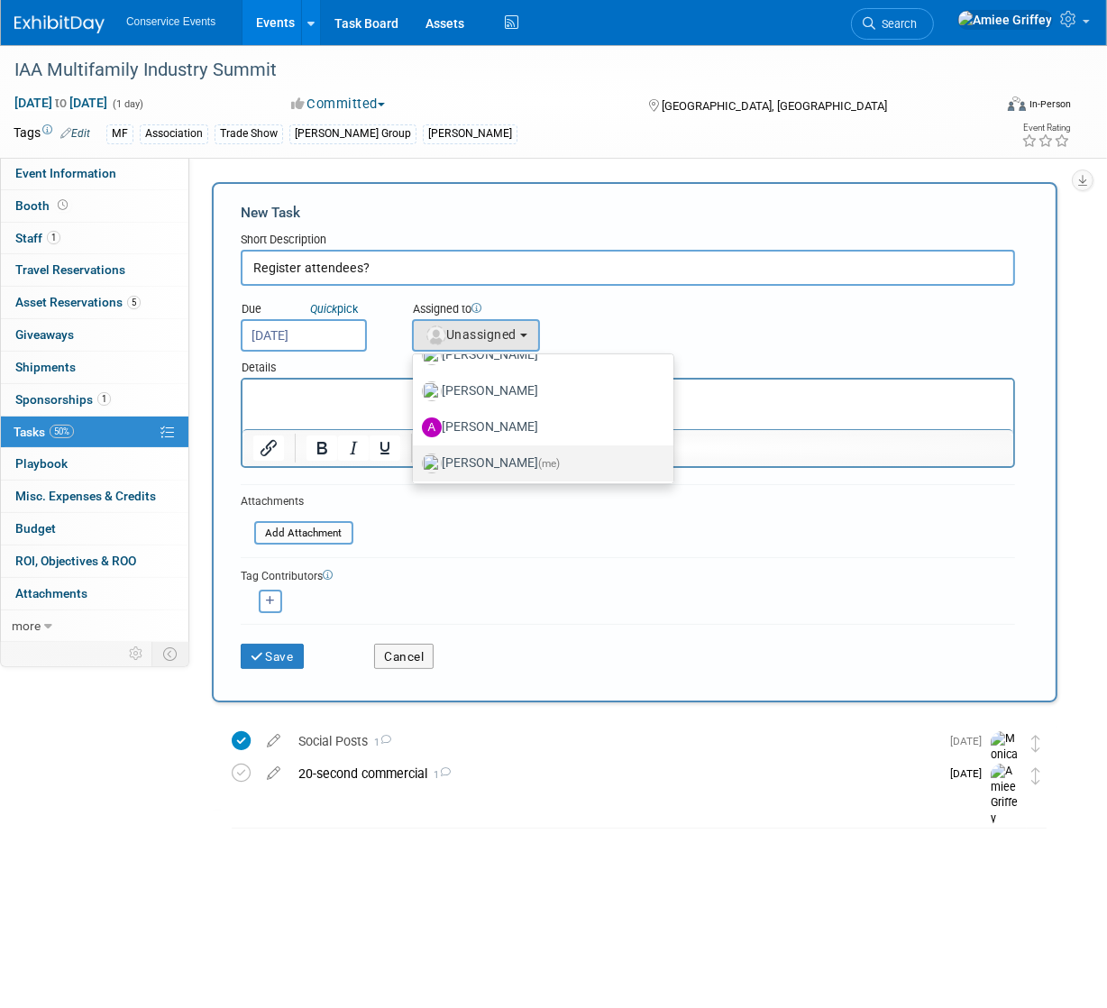
click at [473, 463] on label "Amiee Griffey (me)" at bounding box center [538, 463] width 233 height 29
click at [415, 463] on input "Amiee Griffey (me)" at bounding box center [410, 461] width 12 height 12
select select "28722387-35c6-4557-bb24-edeacb20f2e1"
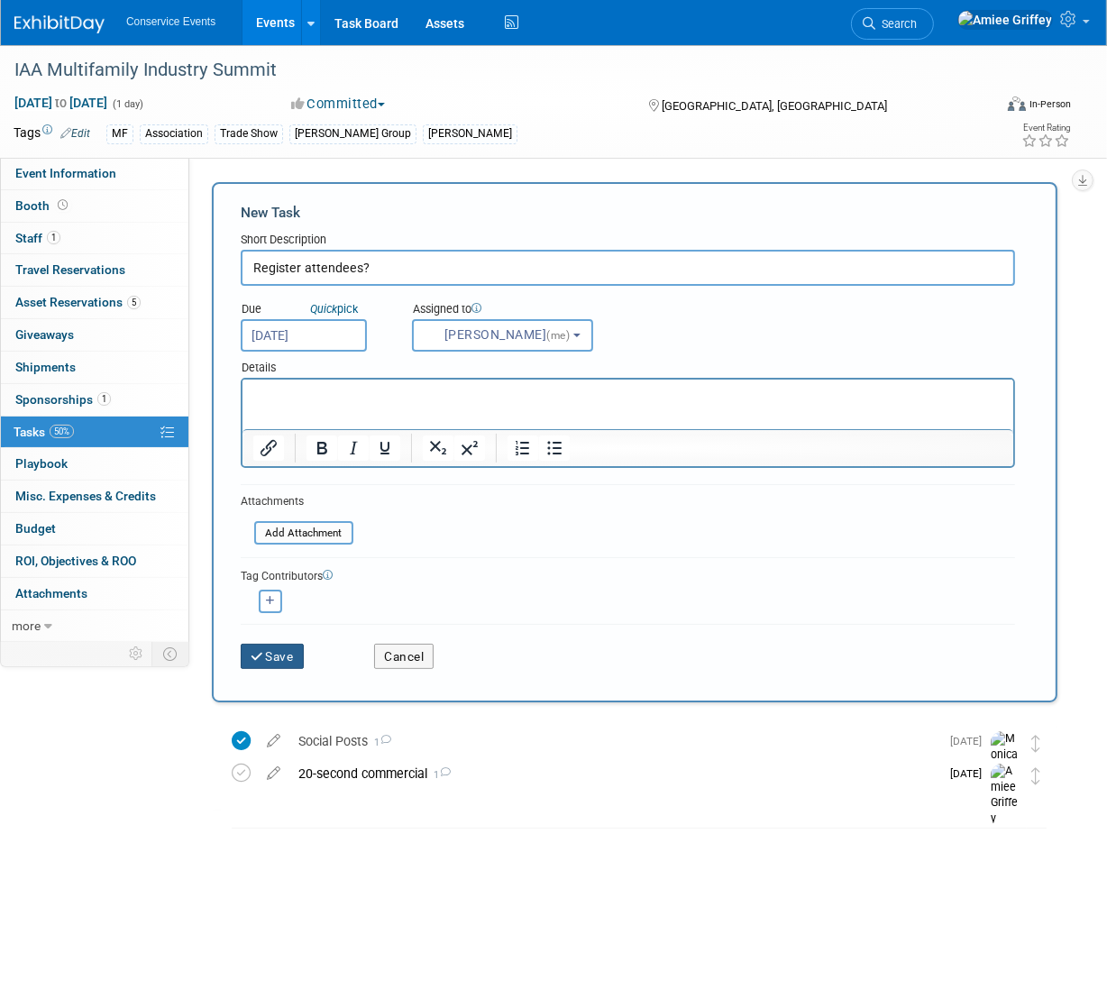
click at [289, 657] on button "Save" at bounding box center [272, 655] width 63 height 25
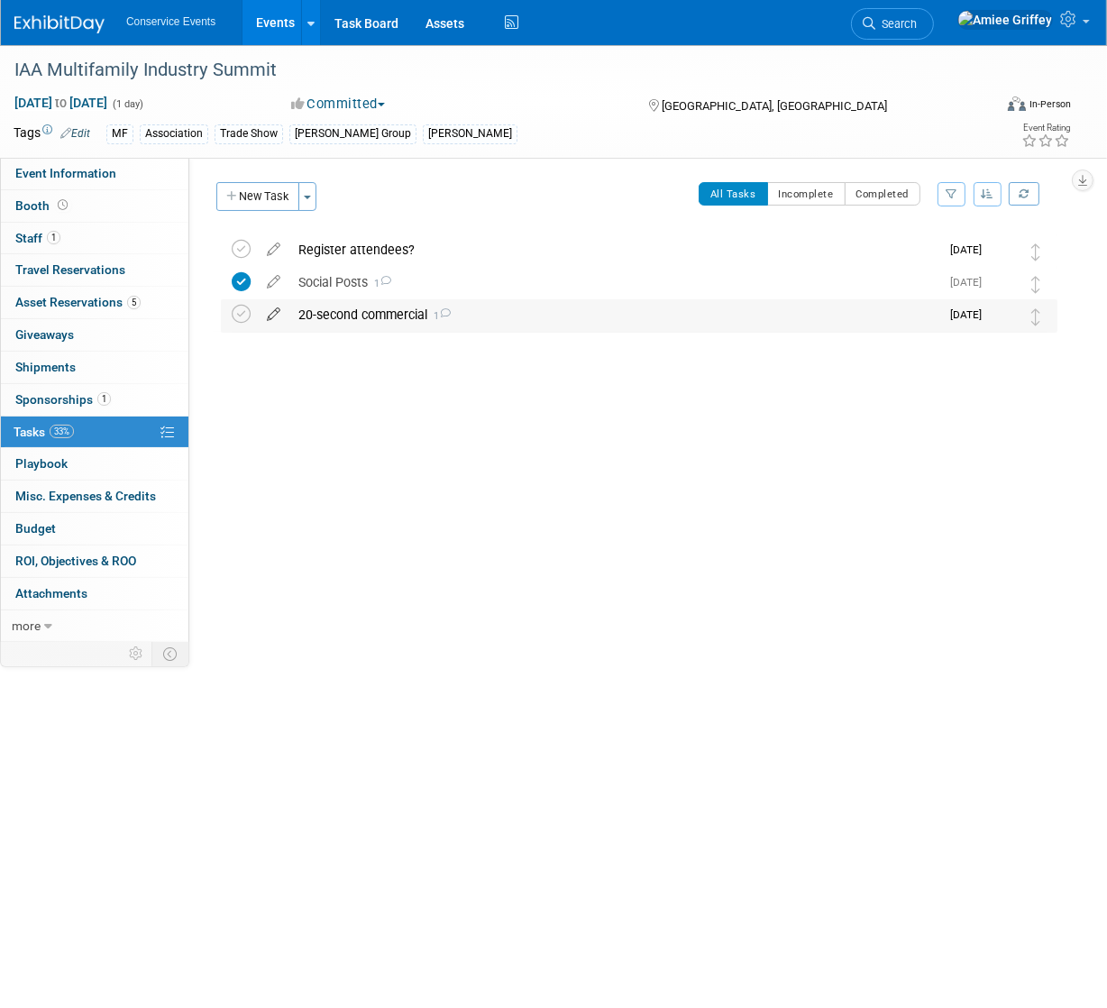
click at [271, 311] on icon at bounding box center [274, 310] width 32 height 23
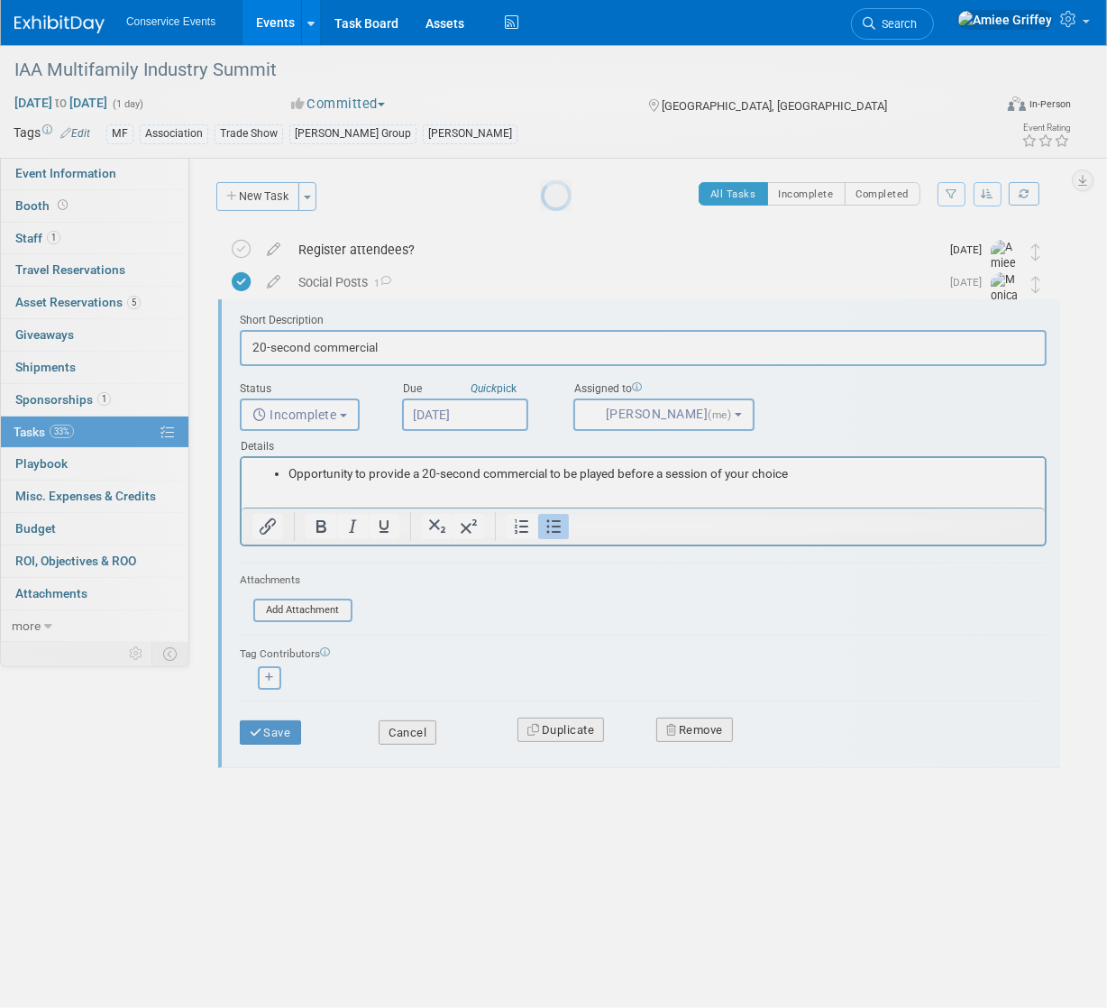
scroll to position [0, 0]
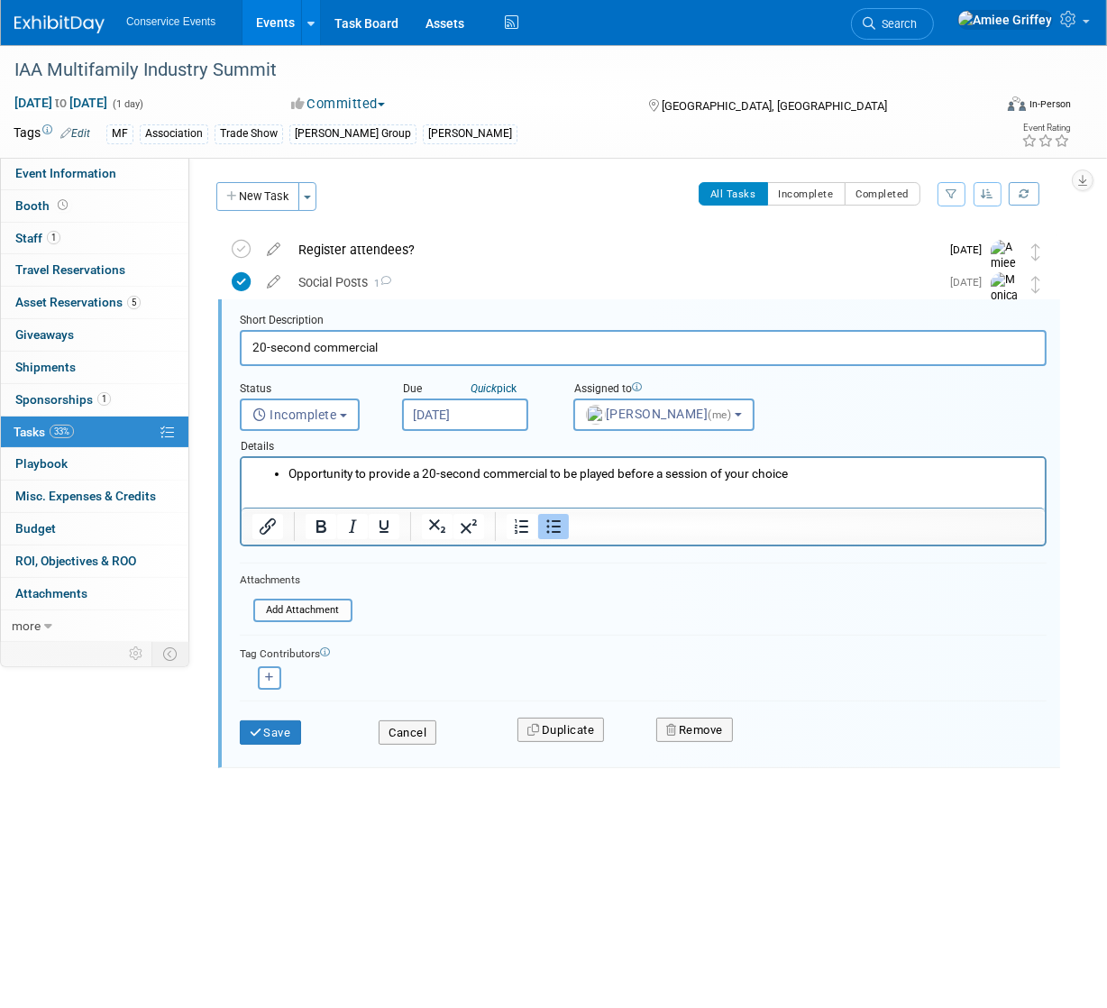
click at [479, 418] on input "Sep 26, 2025" at bounding box center [465, 414] width 126 height 32
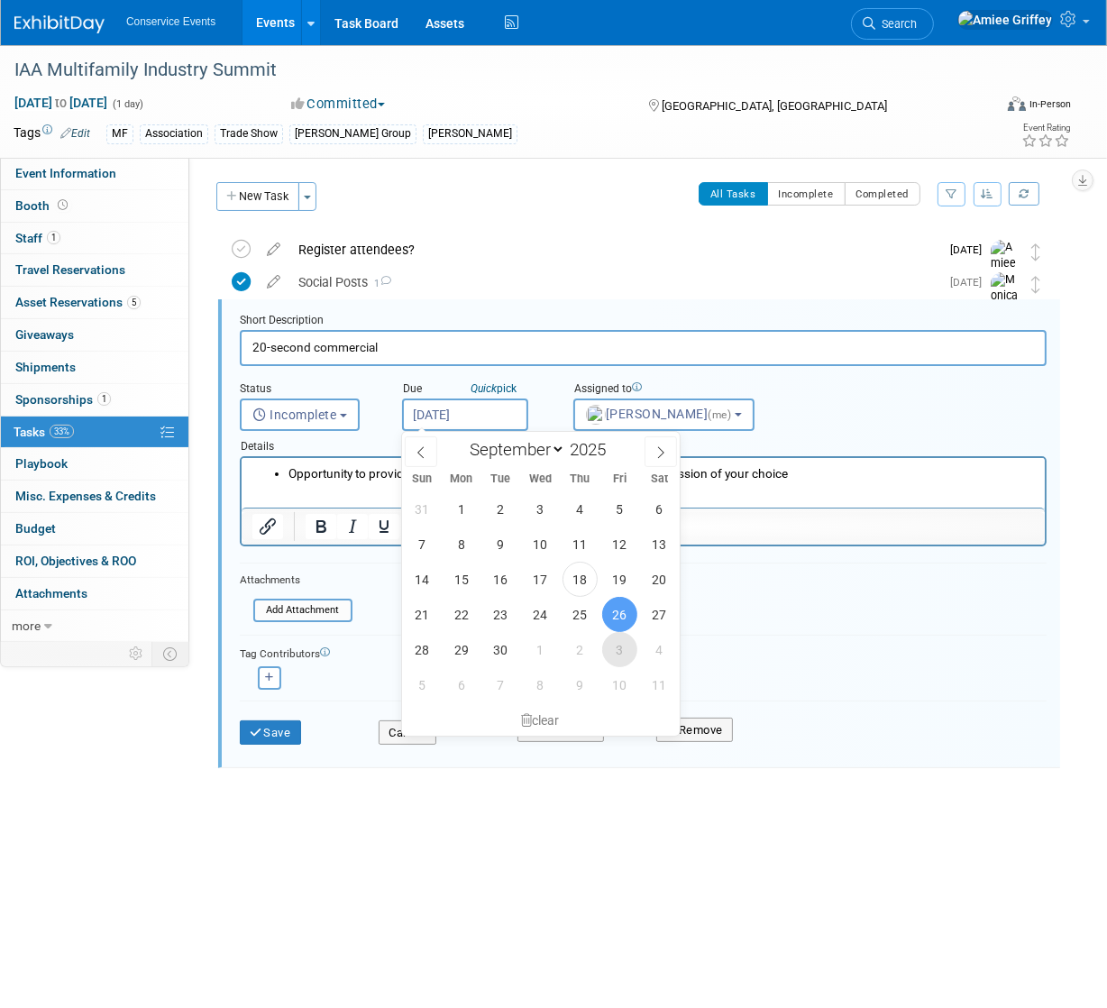
click at [616, 651] on span "3" at bounding box center [619, 649] width 35 height 35
type input "Oct 3, 2025"
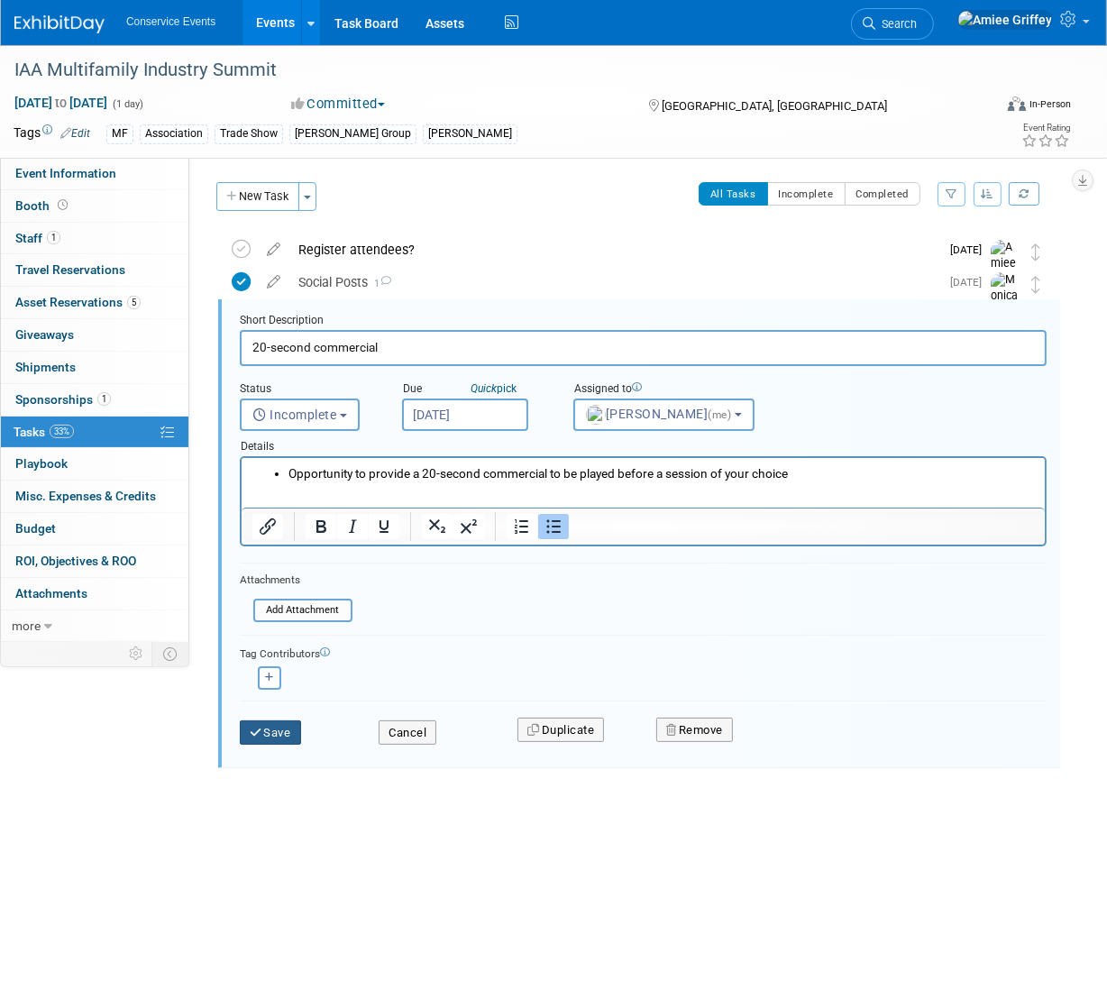
click at [261, 726] on icon "submit" at bounding box center [257, 732] width 14 height 12
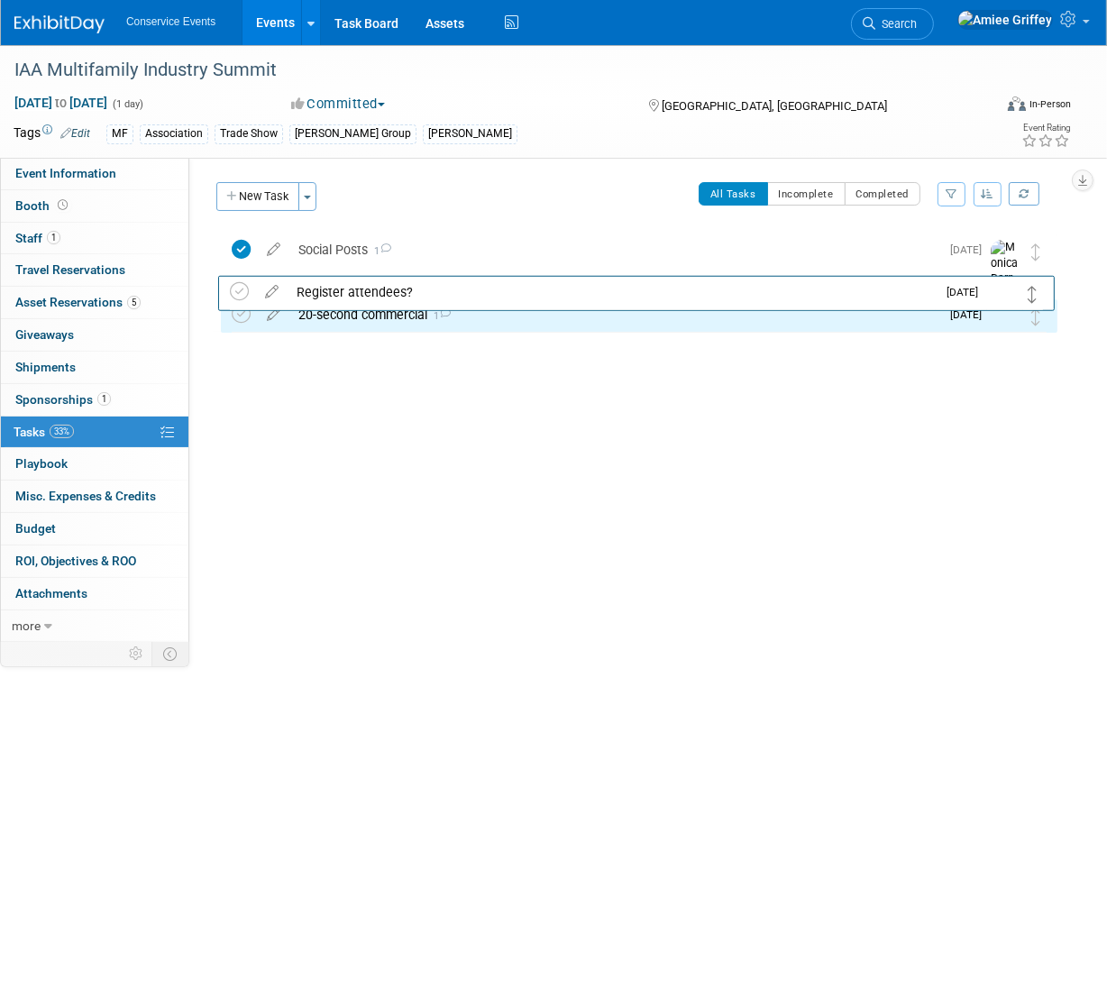
drag, startPoint x: 1034, startPoint y: 251, endPoint x: 1032, endPoint y: 291, distance: 40.6
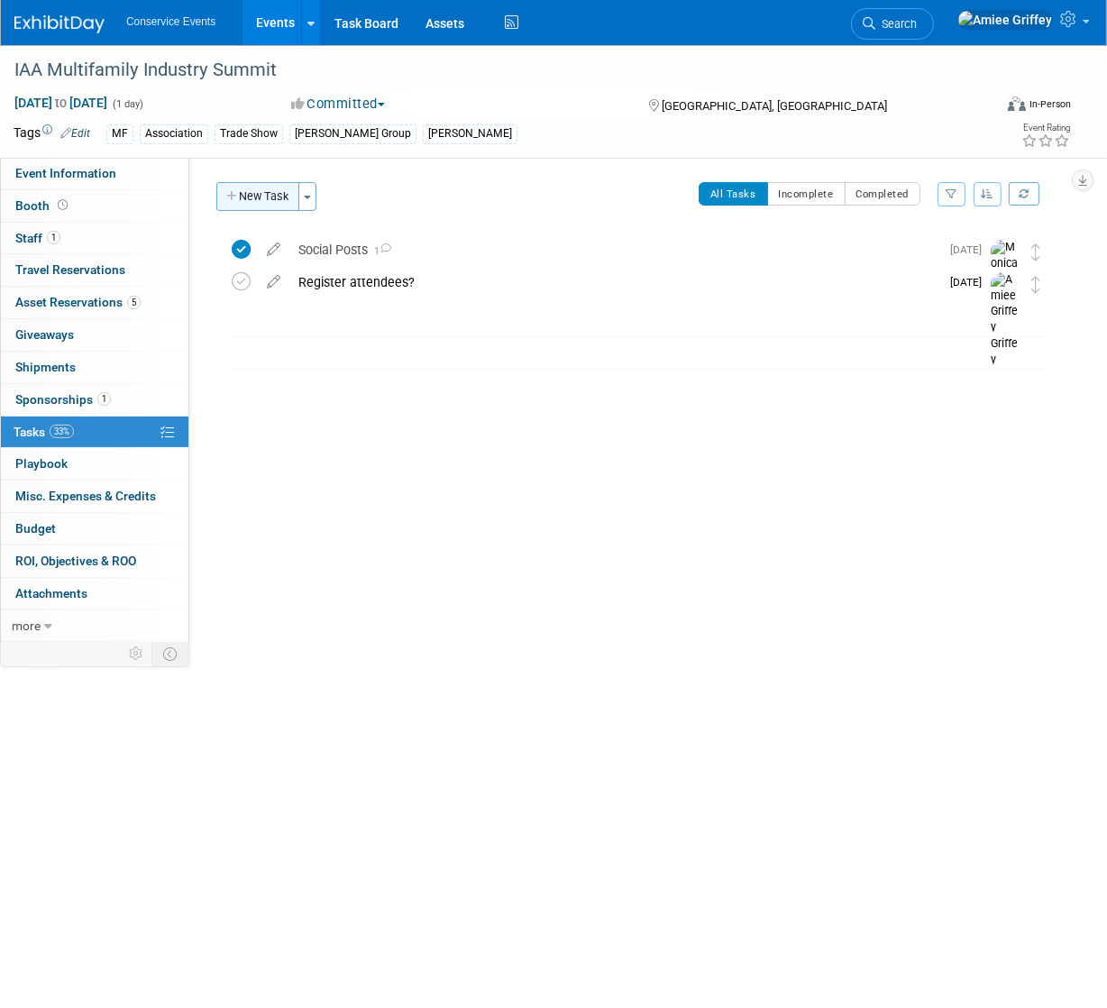
click at [269, 196] on button "New Task" at bounding box center [257, 196] width 83 height 29
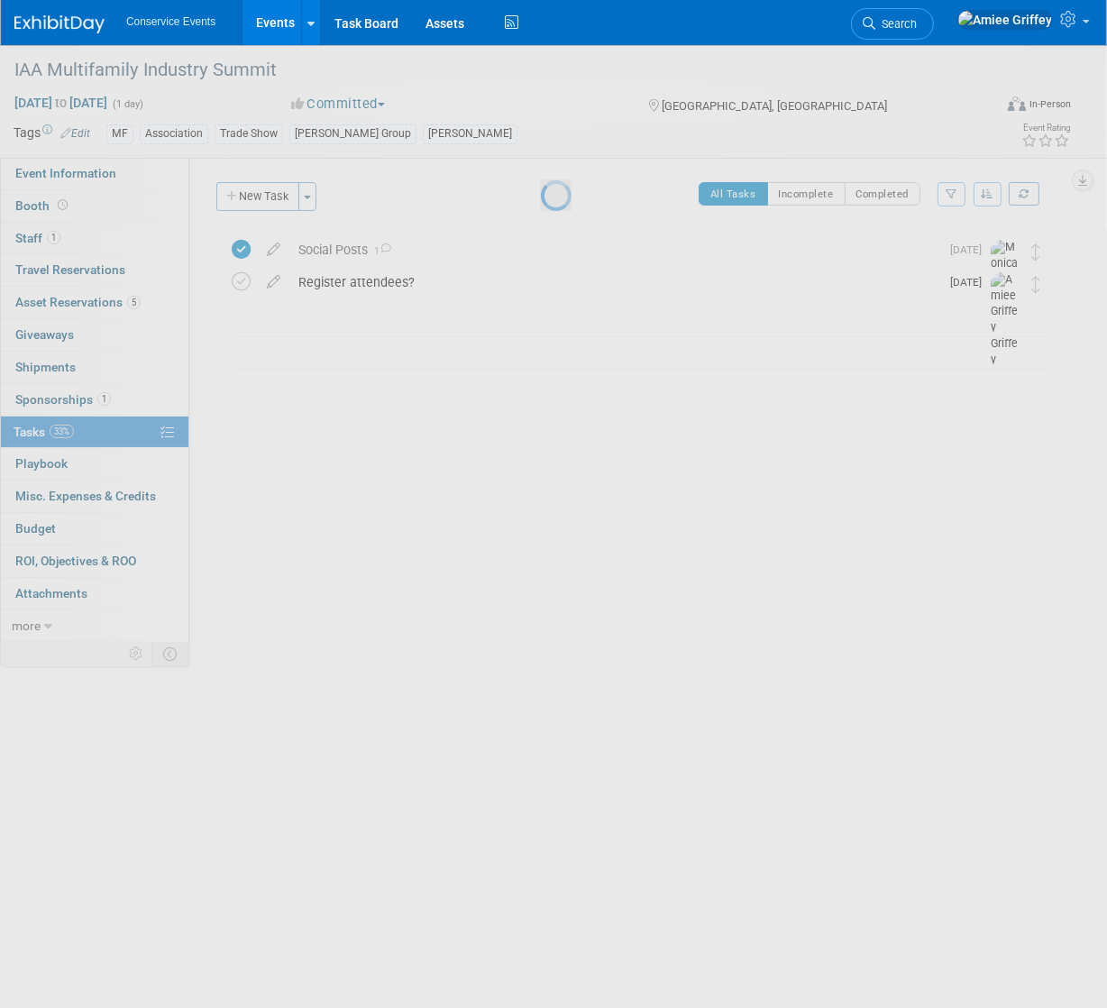
select select "8"
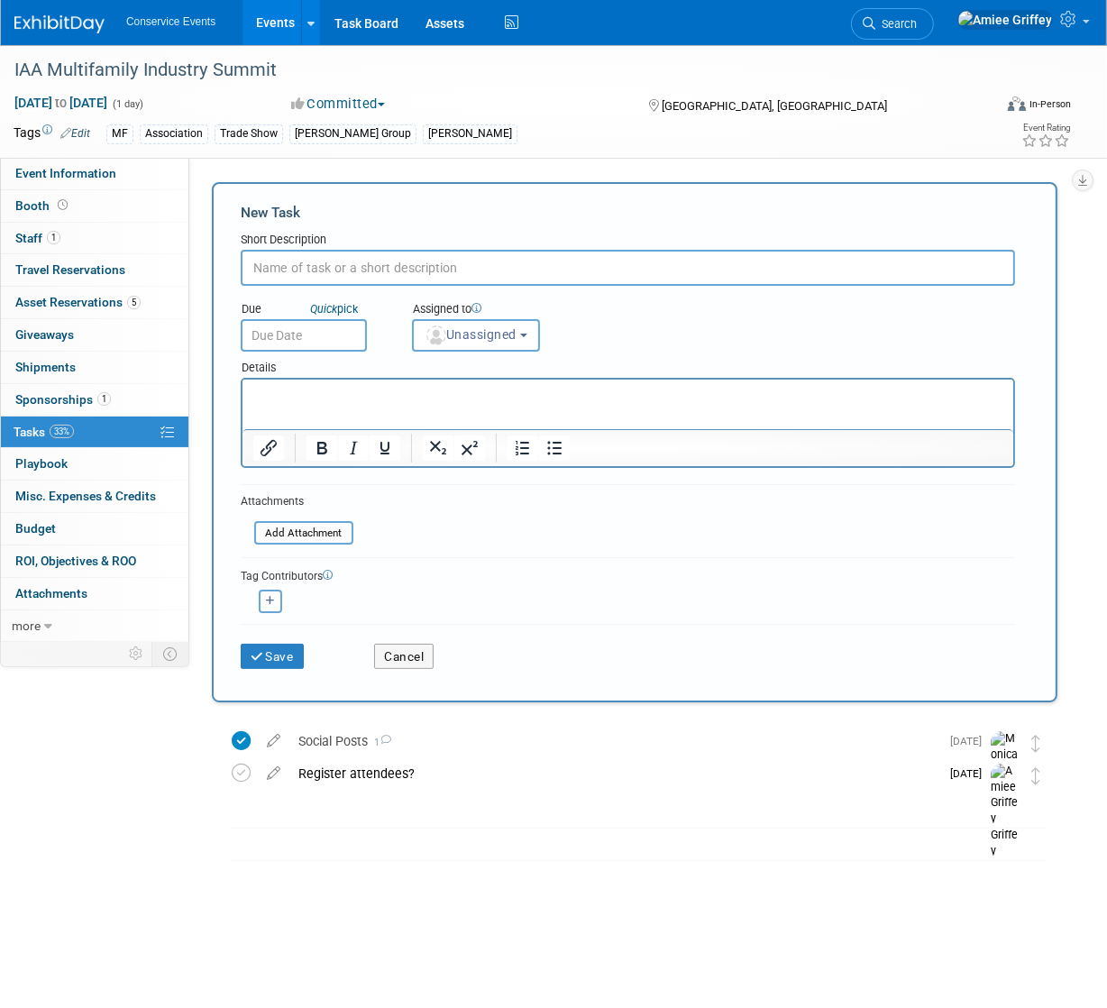
click at [301, 276] on input "text" at bounding box center [628, 268] width 774 height 36
type input "Shipping info?"
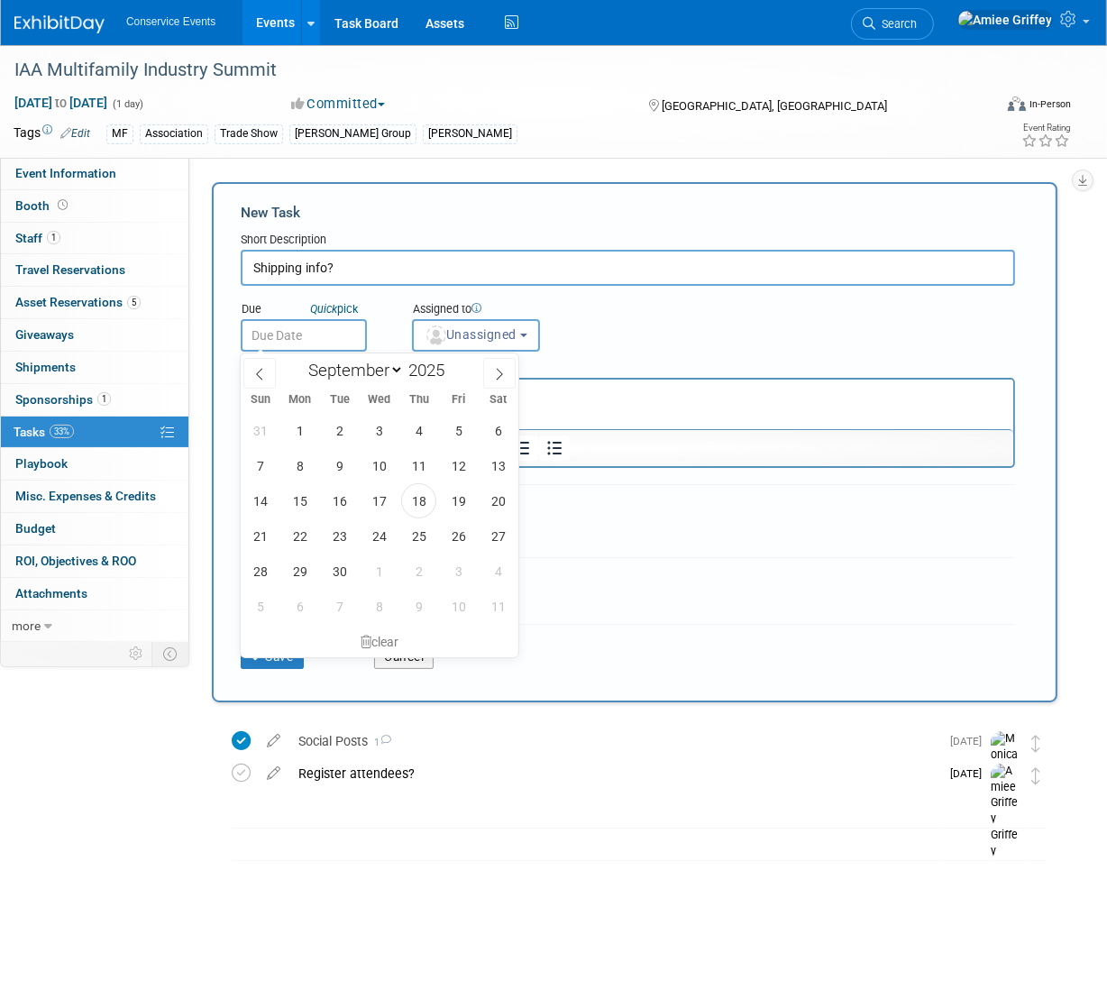
click at [276, 341] on input "text" at bounding box center [304, 335] width 126 height 32
click at [452, 568] on span "3" at bounding box center [458, 570] width 35 height 35
type input "Oct 3, 2025"
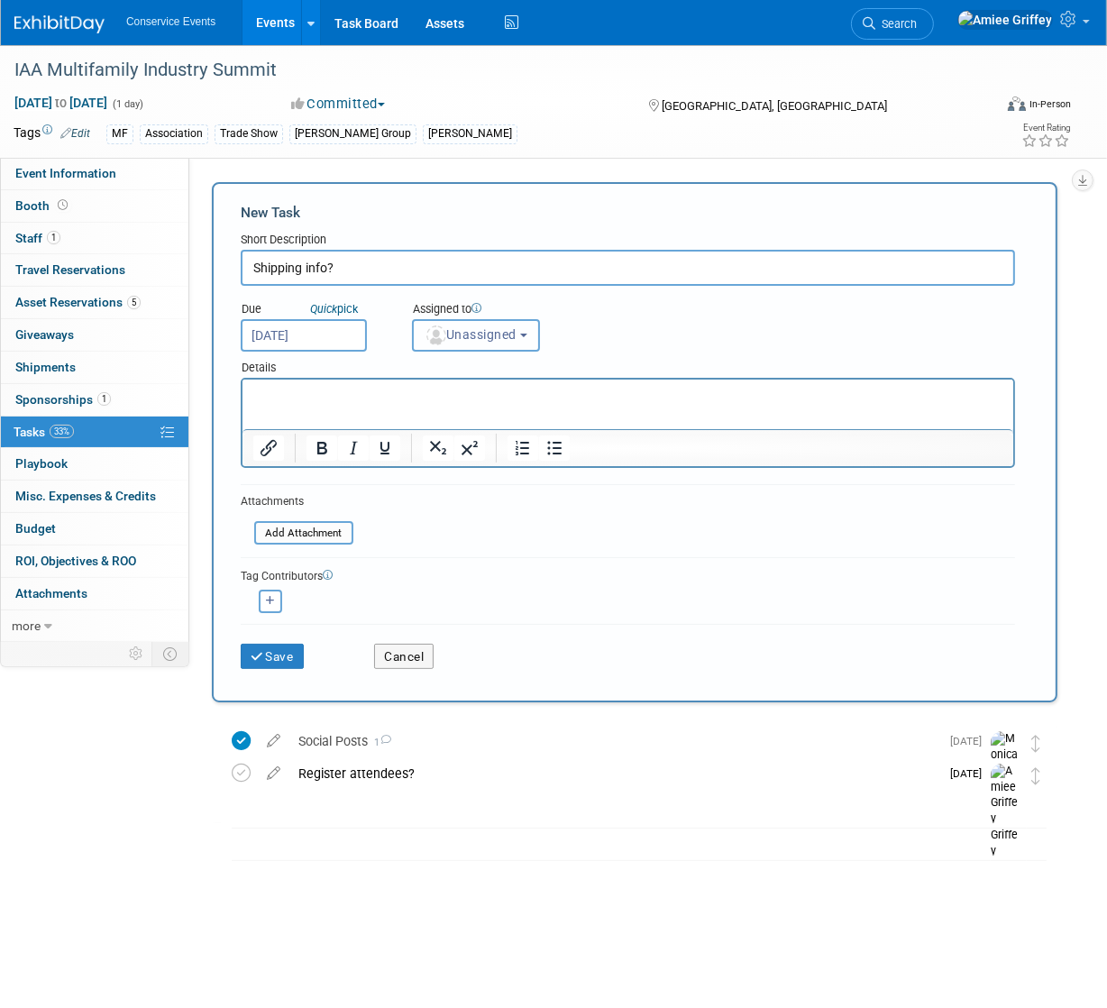
click at [492, 331] on span "Unassigned" at bounding box center [470, 334] width 92 height 14
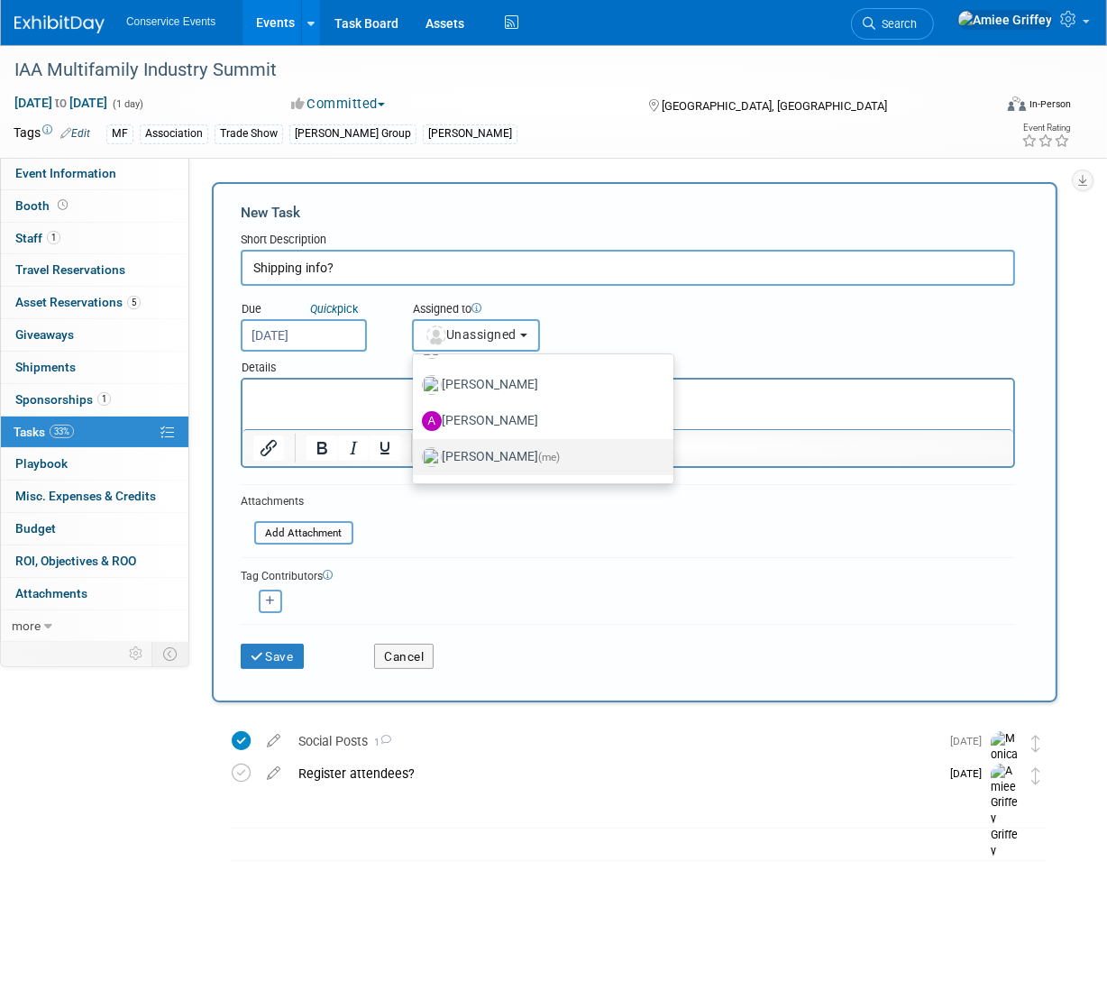
scroll to position [107, 0]
click at [485, 450] on label "Amiee Griffey (me)" at bounding box center [538, 453] width 233 height 29
click at [415, 450] on input "Amiee Griffey (me)" at bounding box center [410, 451] width 12 height 12
select select "28722387-35c6-4557-bb24-edeacb20f2e1"
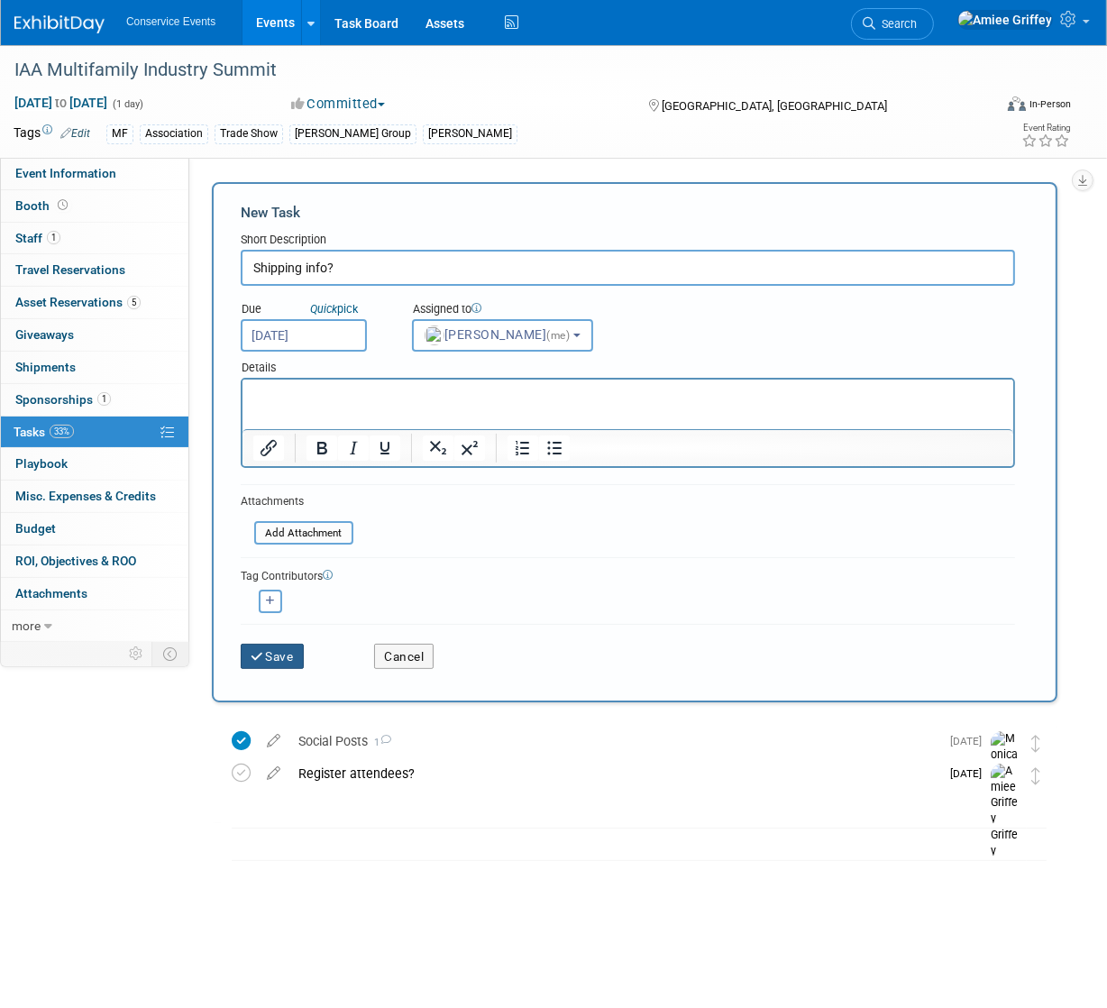
click at [287, 644] on button "Save" at bounding box center [272, 655] width 63 height 25
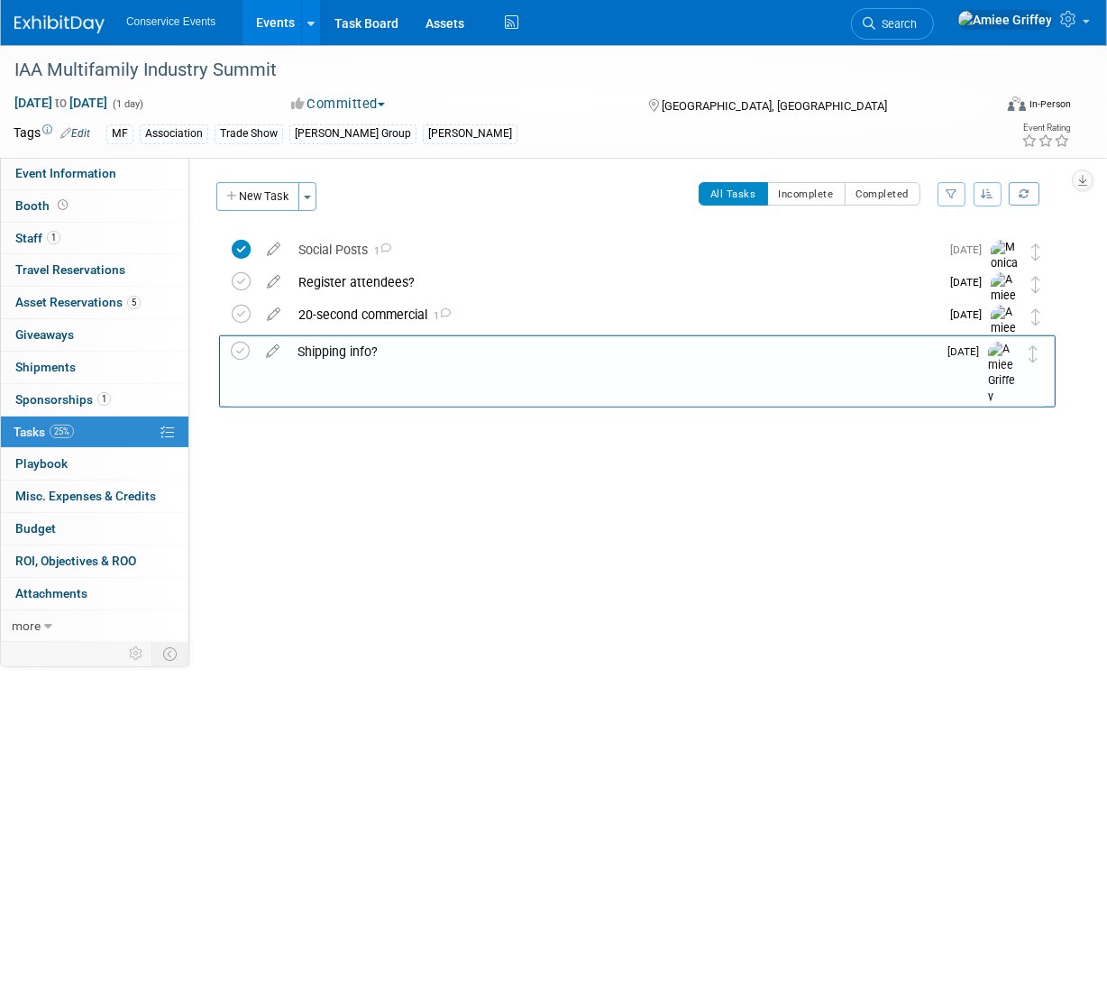
drag, startPoint x: 1042, startPoint y: 249, endPoint x: 1039, endPoint y: 351, distance: 101.9
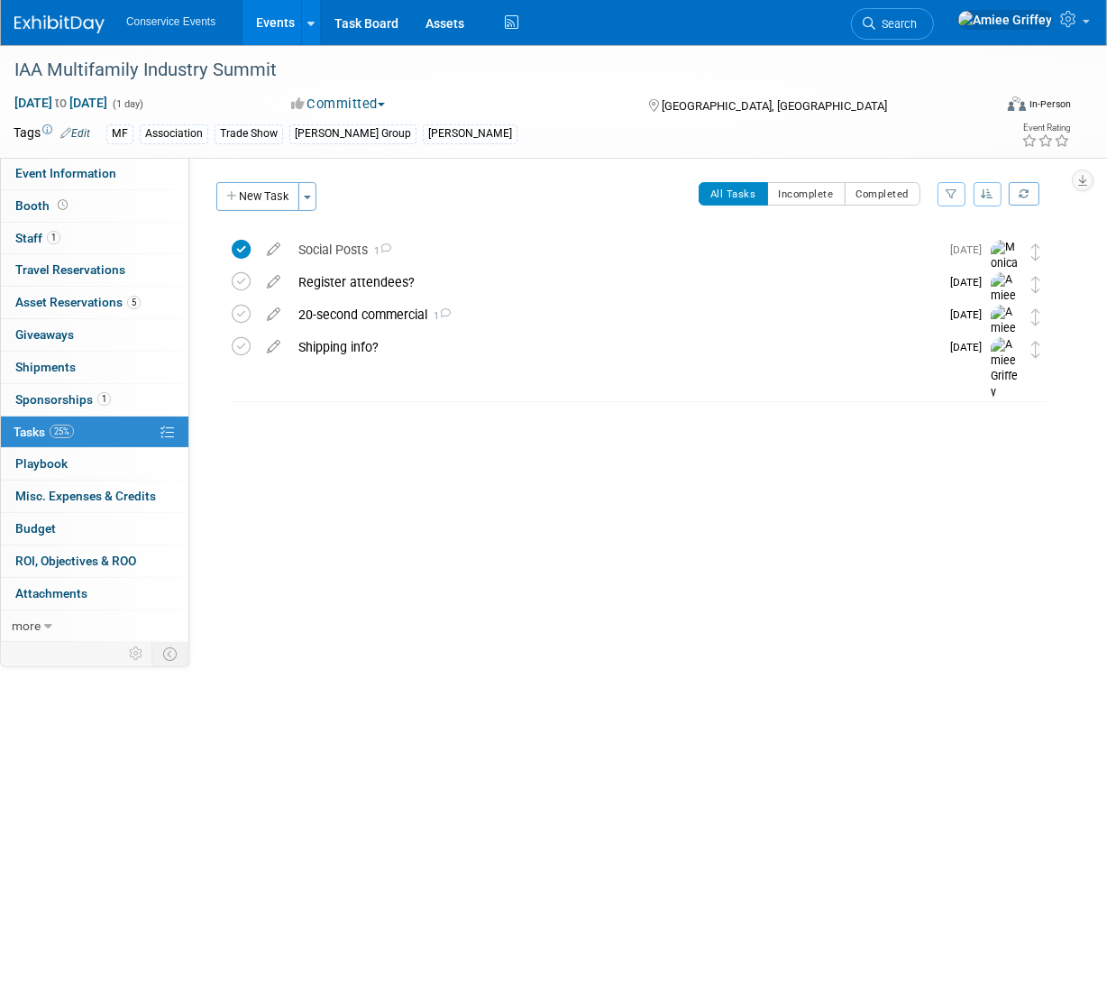
click at [320, 351] on div "Shipping info?" at bounding box center [614, 347] width 650 height 31
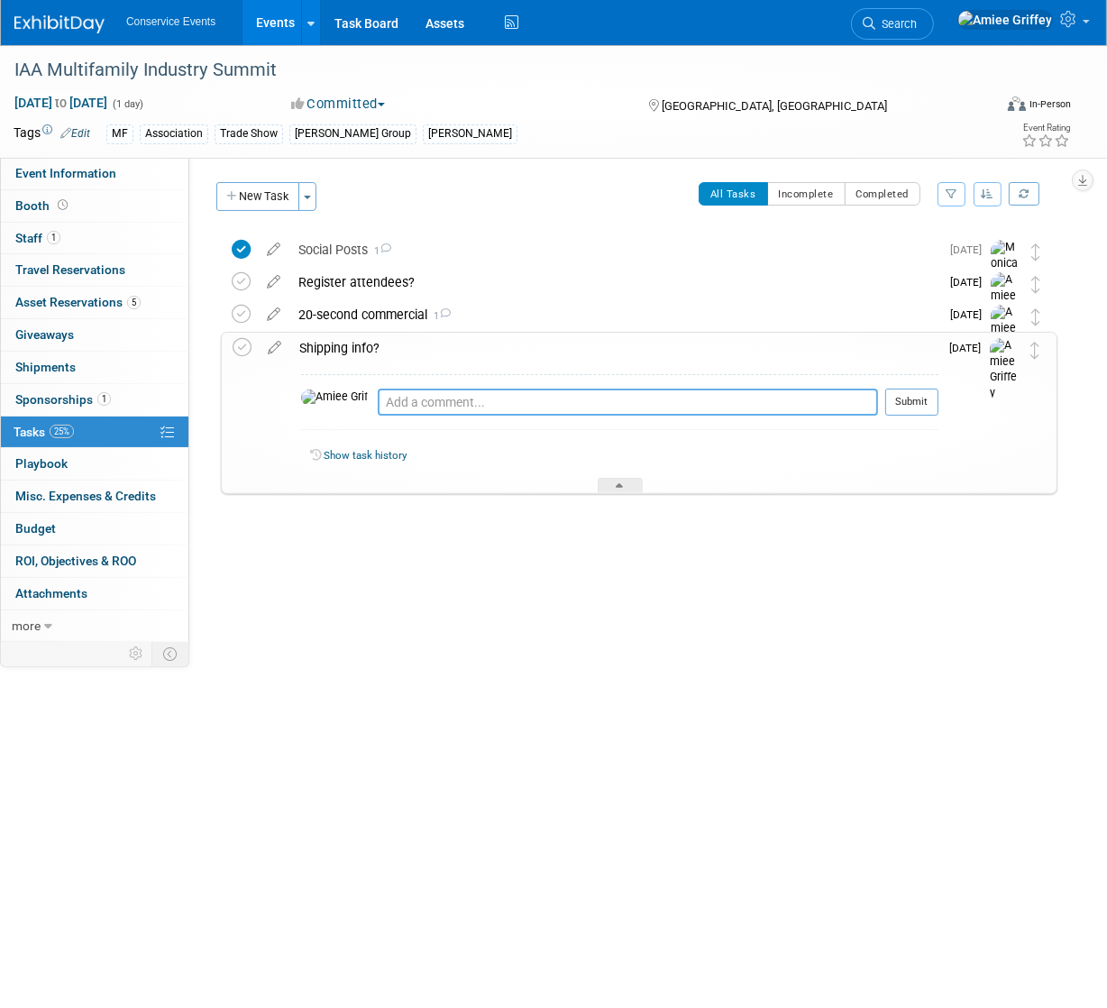
click at [386, 395] on textarea at bounding box center [628, 401] width 500 height 27
type textarea "Emailed ML 9/18"
click at [922, 381] on div "Emailed ML 9/18 Pro tip: Press Ctrl-Enter to submit comment. Submit" at bounding box center [619, 406] width 637 height 65
click at [924, 389] on button "Submit" at bounding box center [911, 401] width 53 height 27
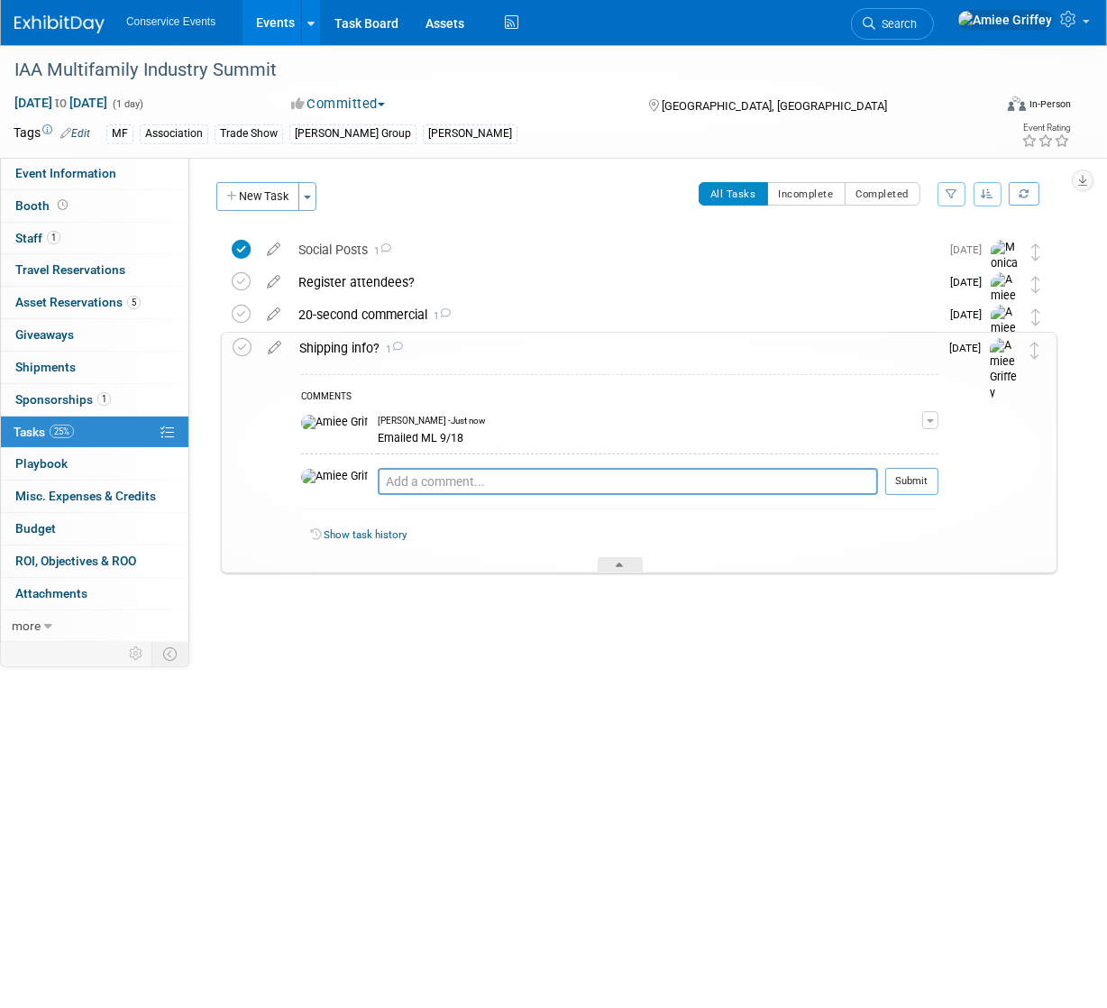
click at [311, 351] on div "Shipping info? 1" at bounding box center [614, 348] width 648 height 31
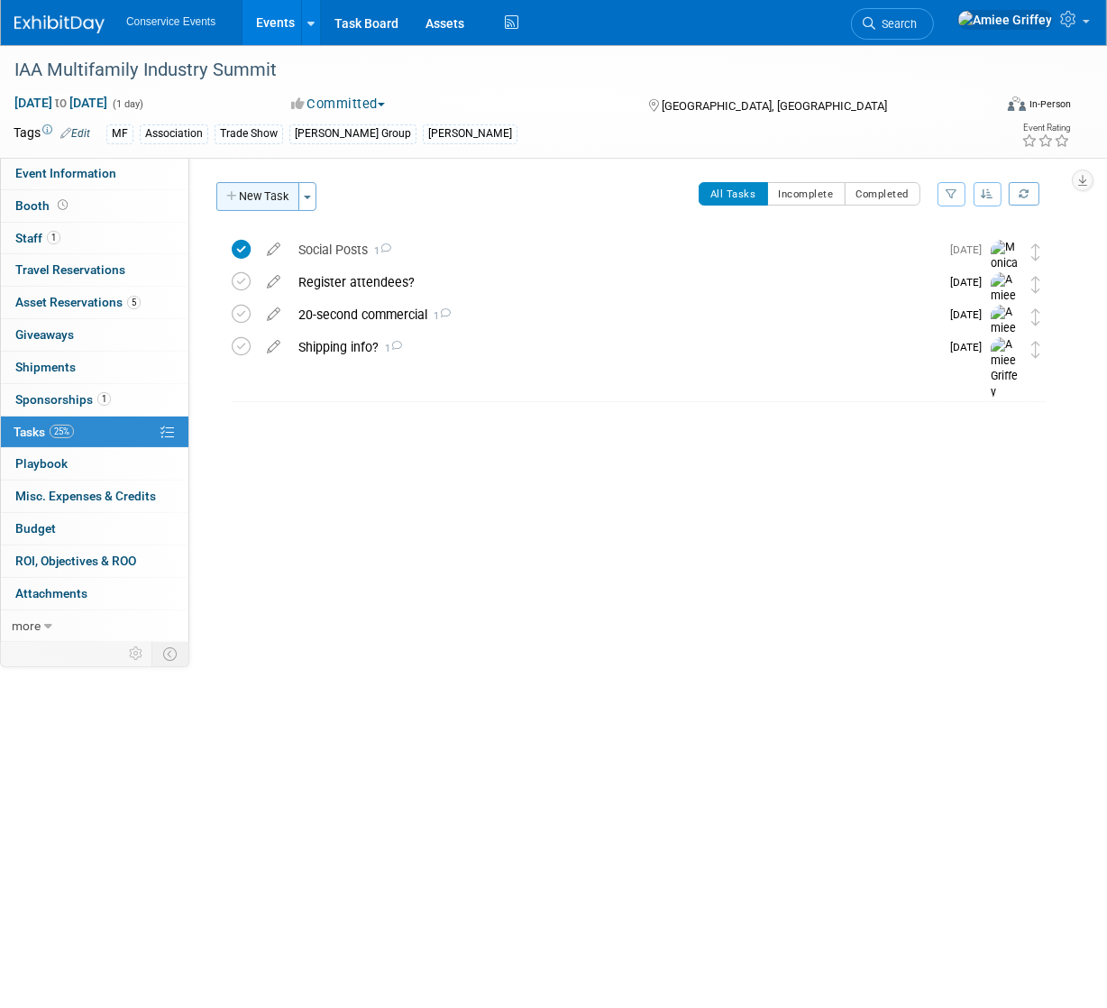
click at [257, 204] on button "New Task" at bounding box center [257, 196] width 83 height 29
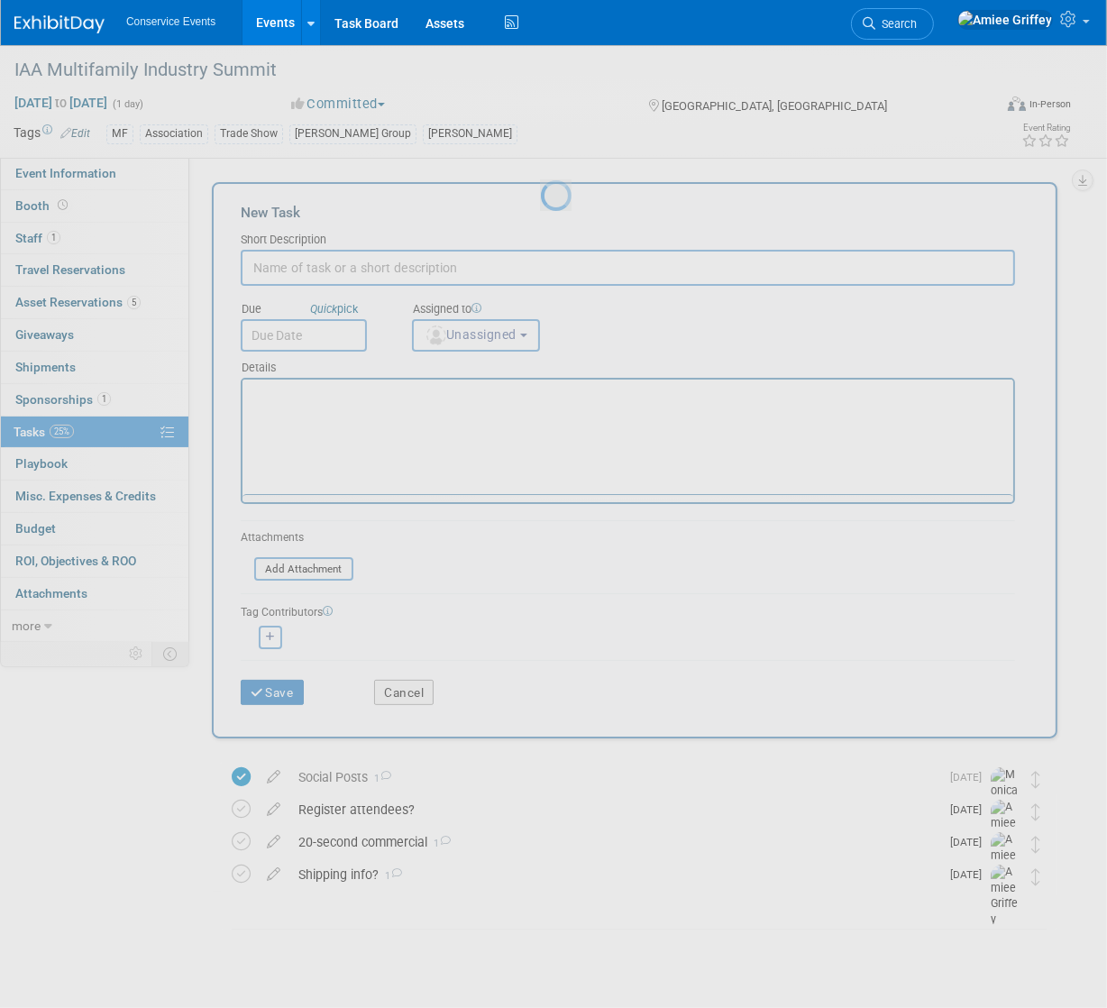
scroll to position [0, 0]
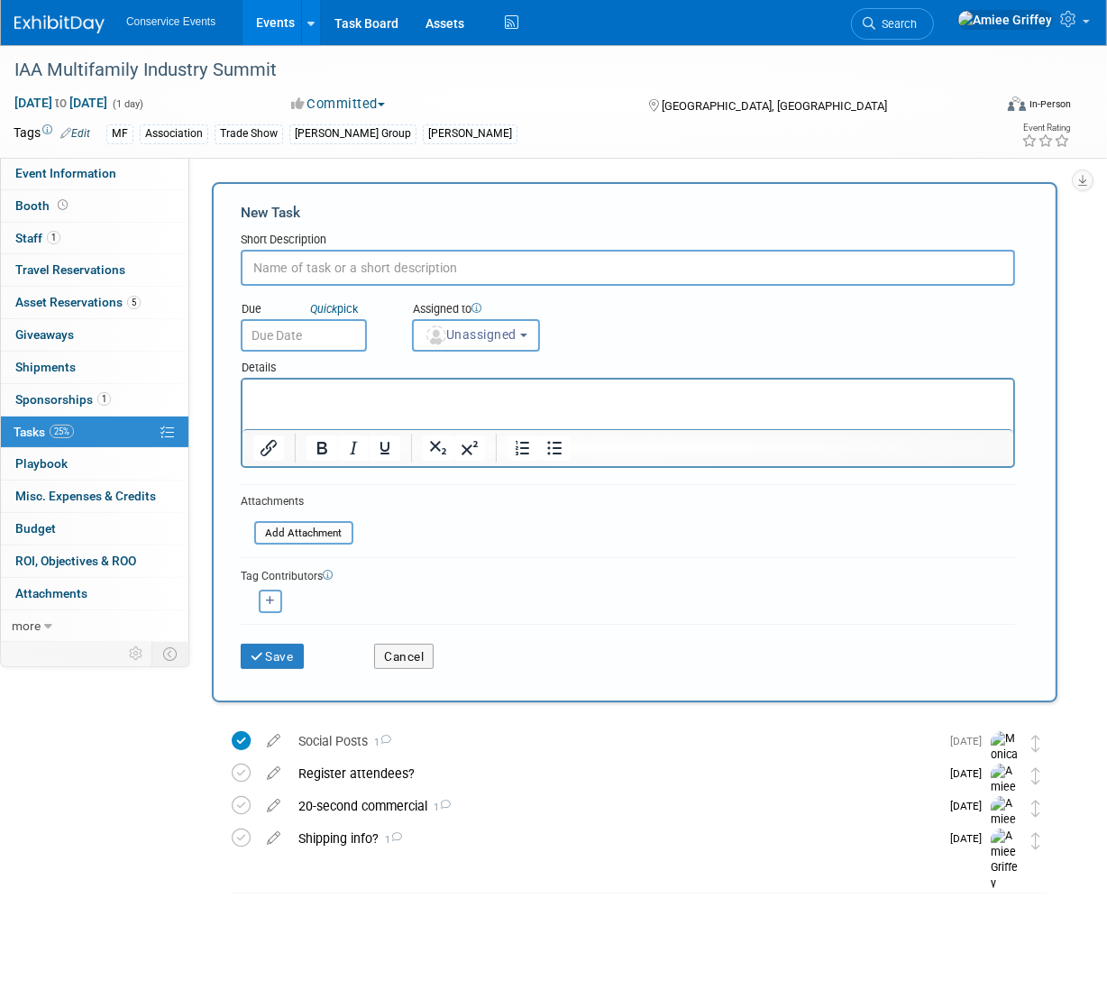
click at [279, 264] on input "text" at bounding box center [628, 268] width 774 height 36
type input "Pre-show email - no call"
click at [296, 349] on body "Conservice Events Events Add Event Bulk Upload Events Shareable Event Boards Re…" at bounding box center [553, 504] width 1107 height 1008
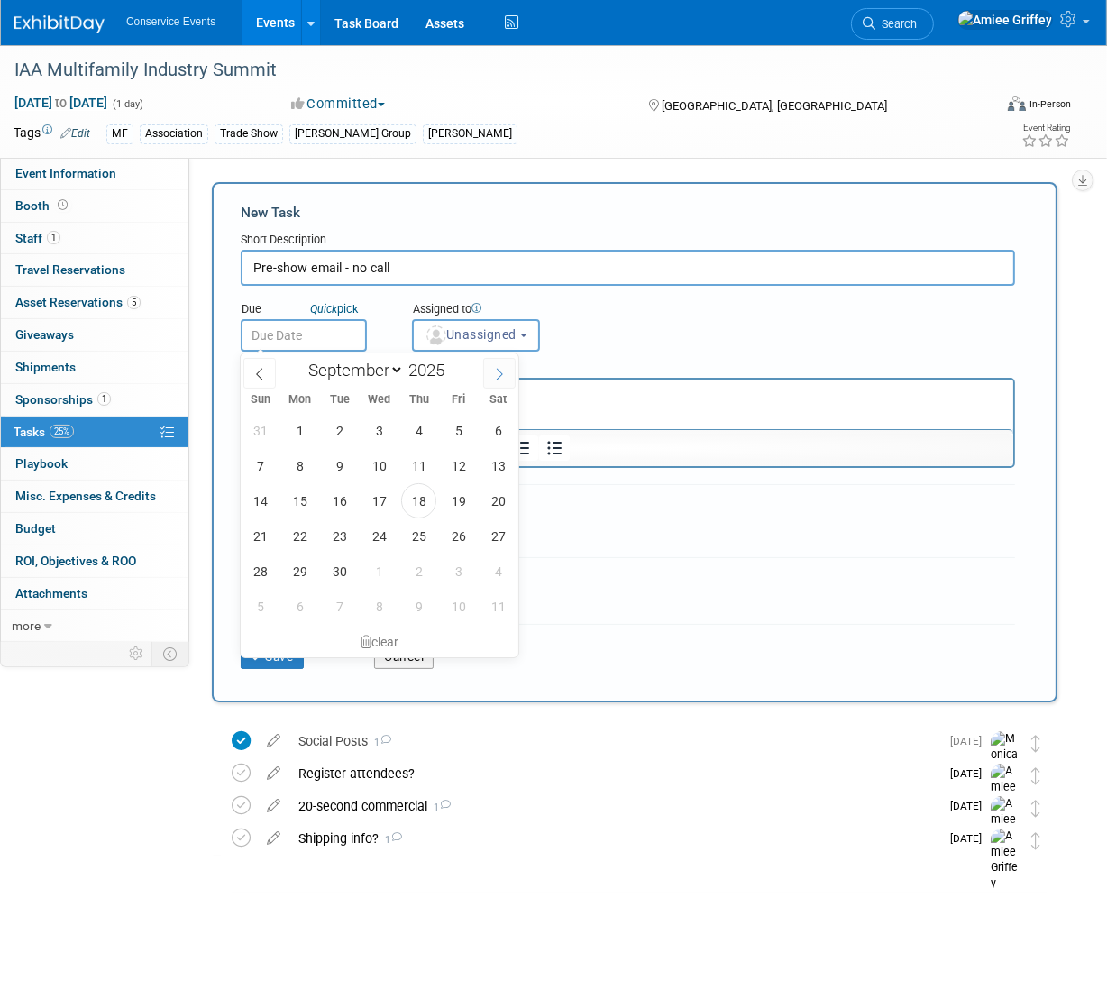
click at [507, 369] on span at bounding box center [499, 373] width 32 height 31
select select "9"
click at [288, 568] on span "27" at bounding box center [299, 570] width 35 height 35
type input "Oct 27, 2025"
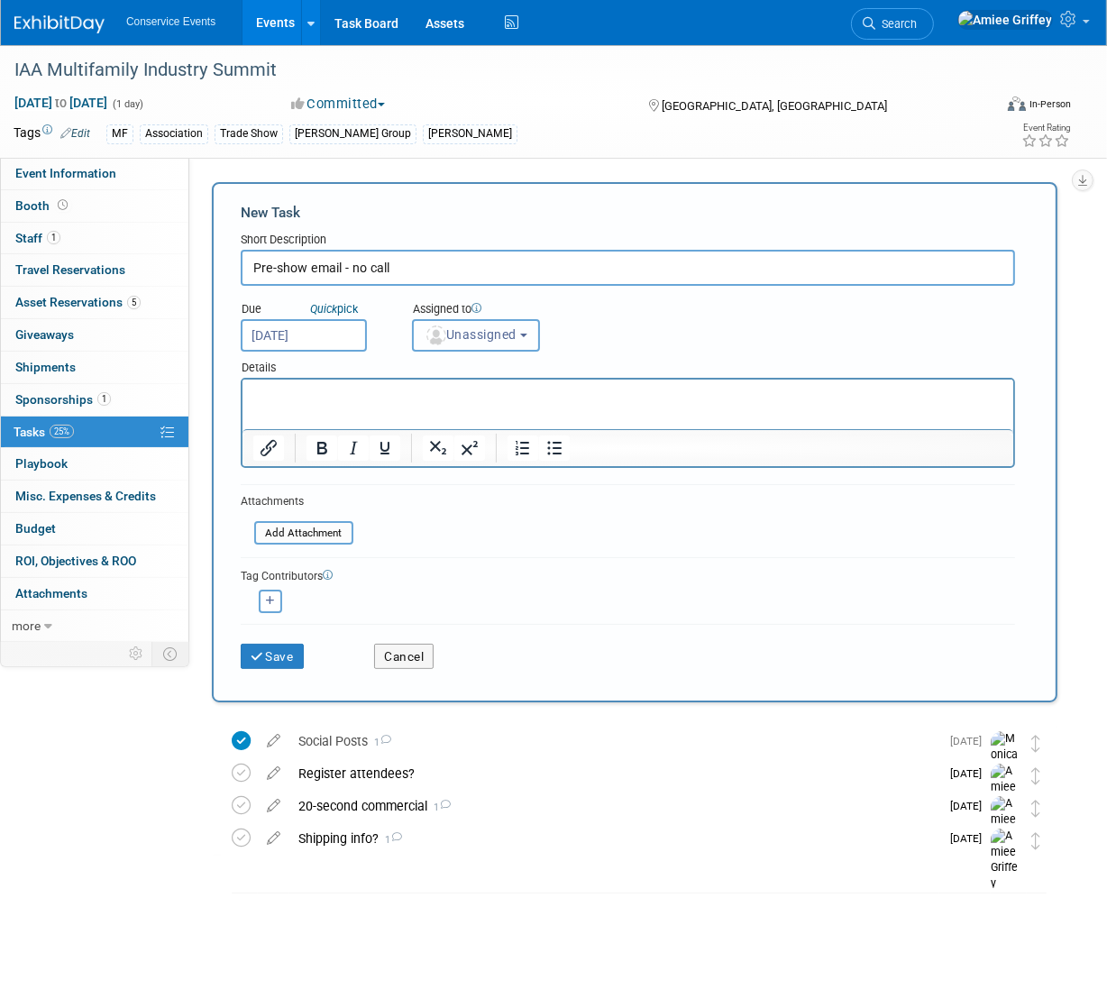
click at [451, 333] on span "Unassigned" at bounding box center [470, 334] width 92 height 14
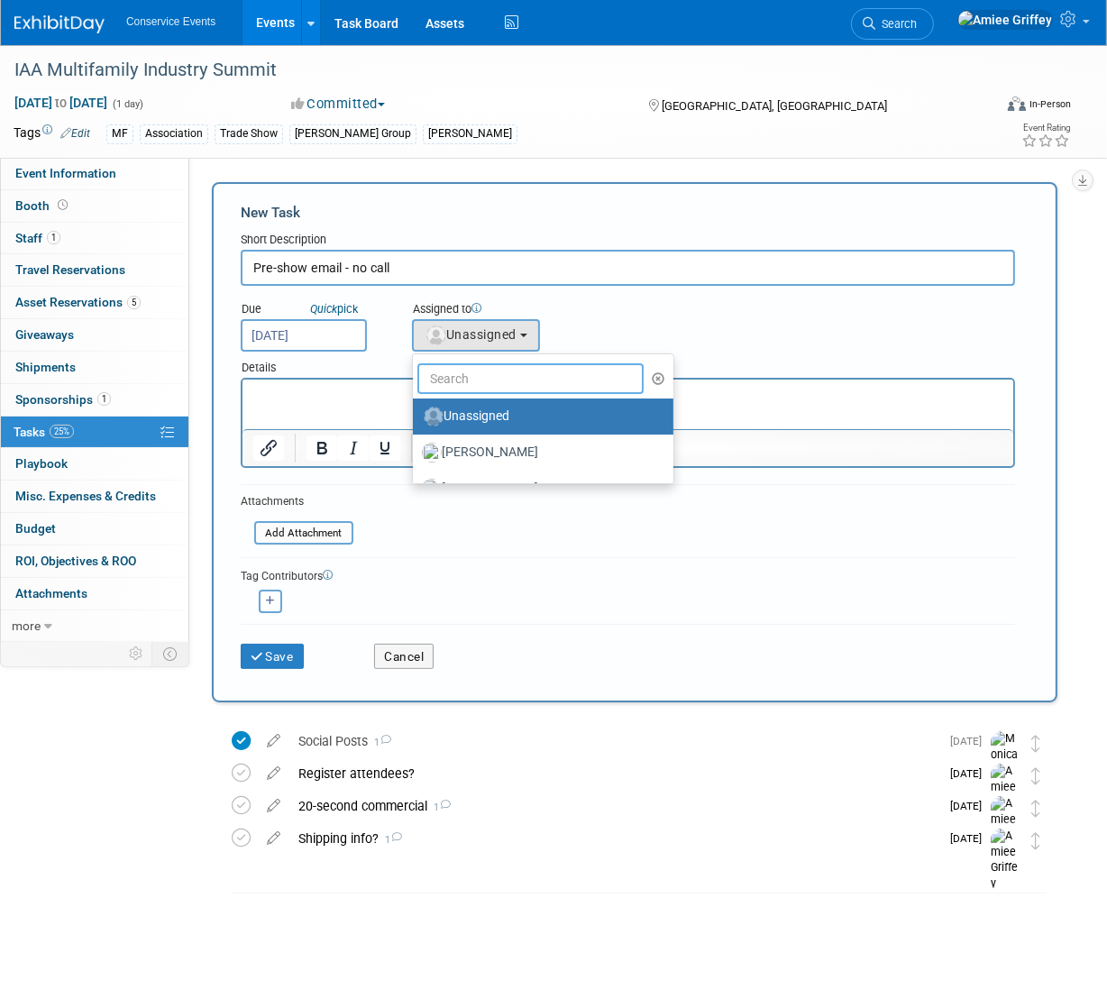
click at [513, 383] on input "text" at bounding box center [530, 378] width 226 height 31
type input "Amiee"
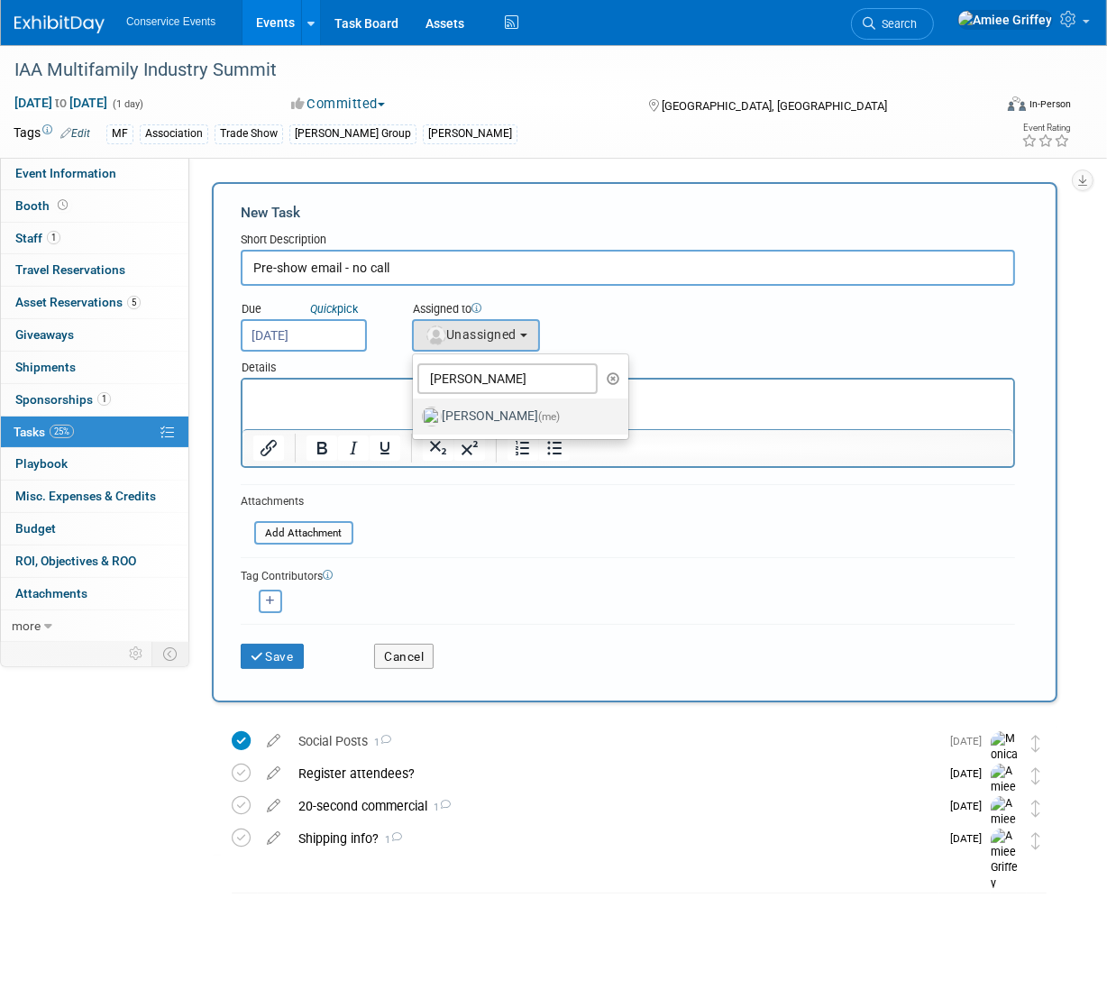
click at [522, 416] on label "Amiee Griffey (me)" at bounding box center [516, 416] width 188 height 29
click at [415, 416] on input "Amiee Griffey (me)" at bounding box center [410, 414] width 12 height 12
select select "28722387-35c6-4557-bb24-edeacb20f2e1"
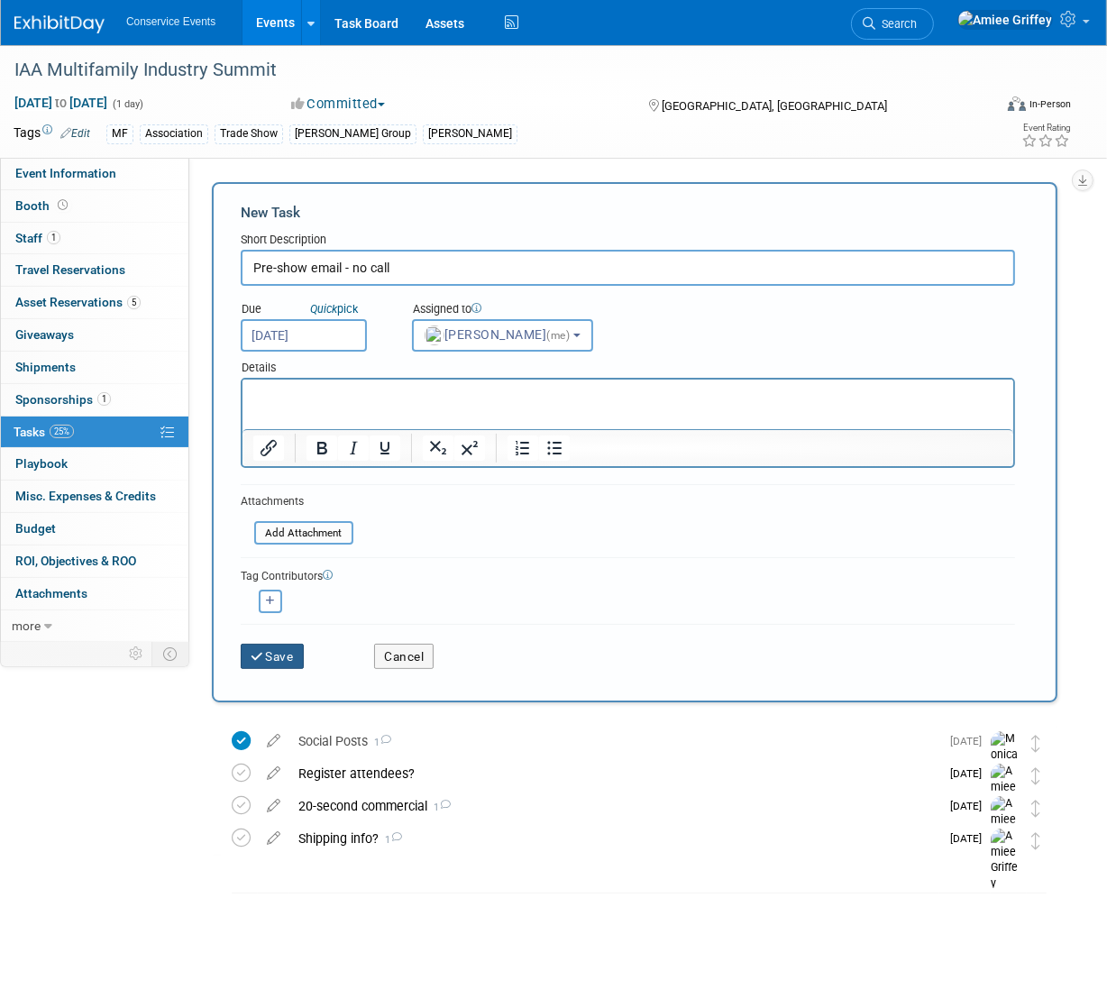
click at [275, 663] on button "Save" at bounding box center [272, 655] width 63 height 25
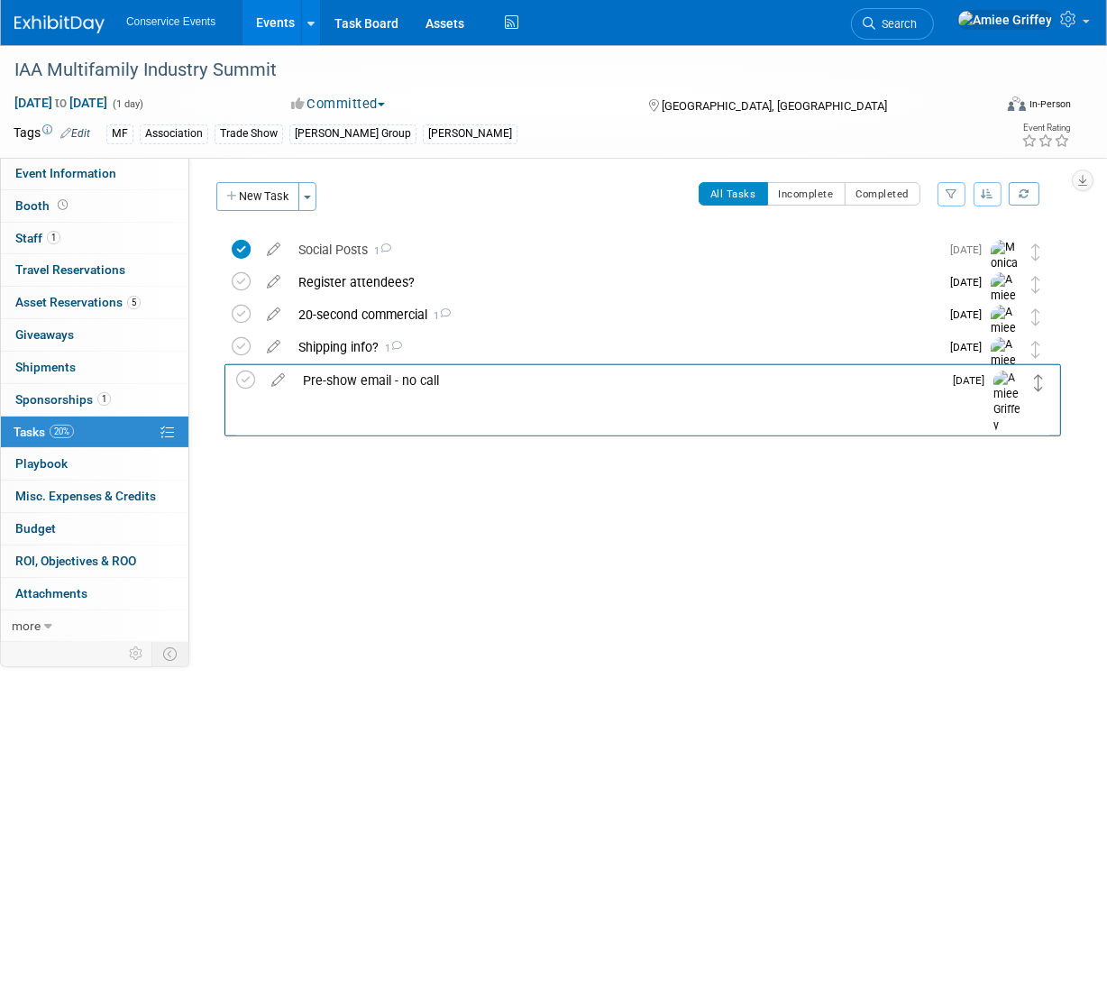
drag, startPoint x: 1037, startPoint y: 254, endPoint x: 1040, endPoint y: 385, distance: 130.7
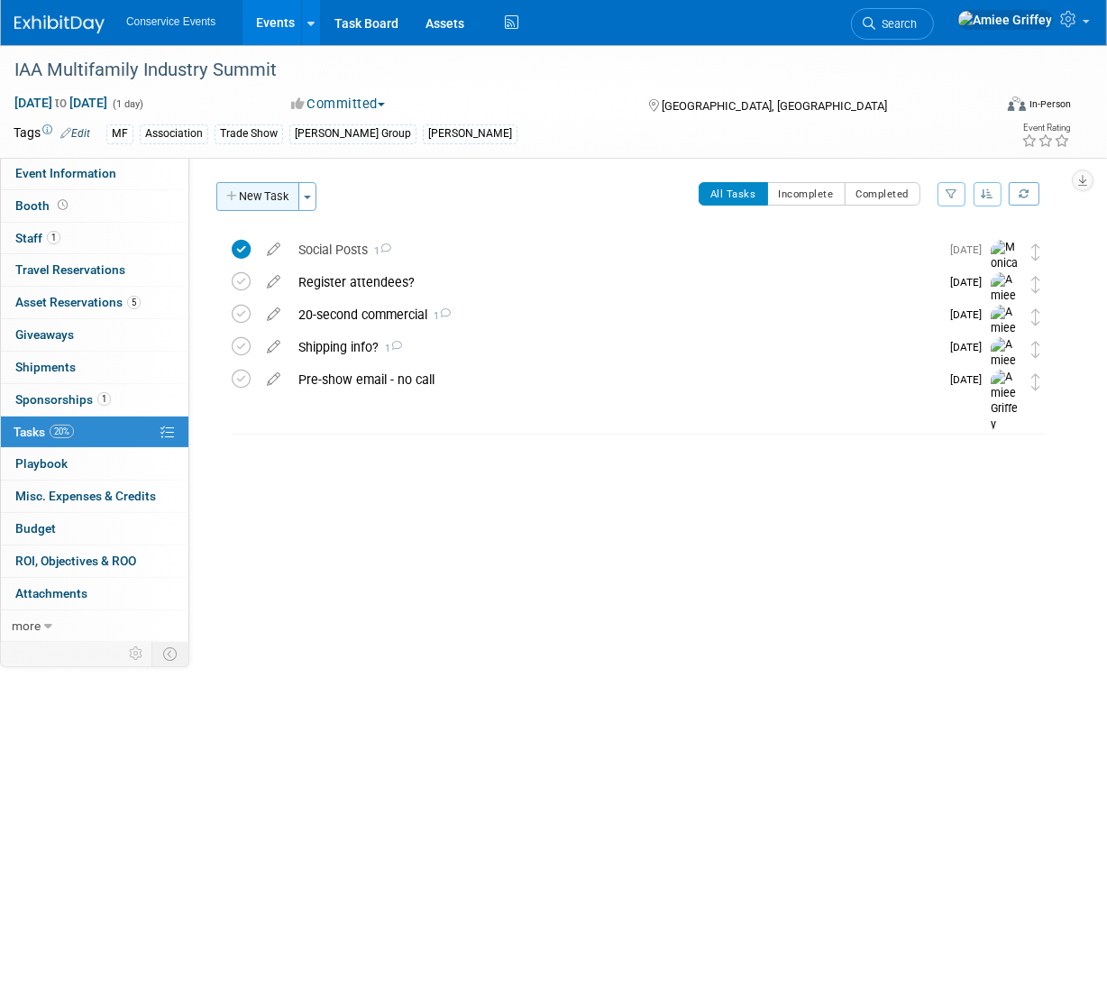
click at [266, 191] on button "New Task" at bounding box center [257, 196] width 83 height 29
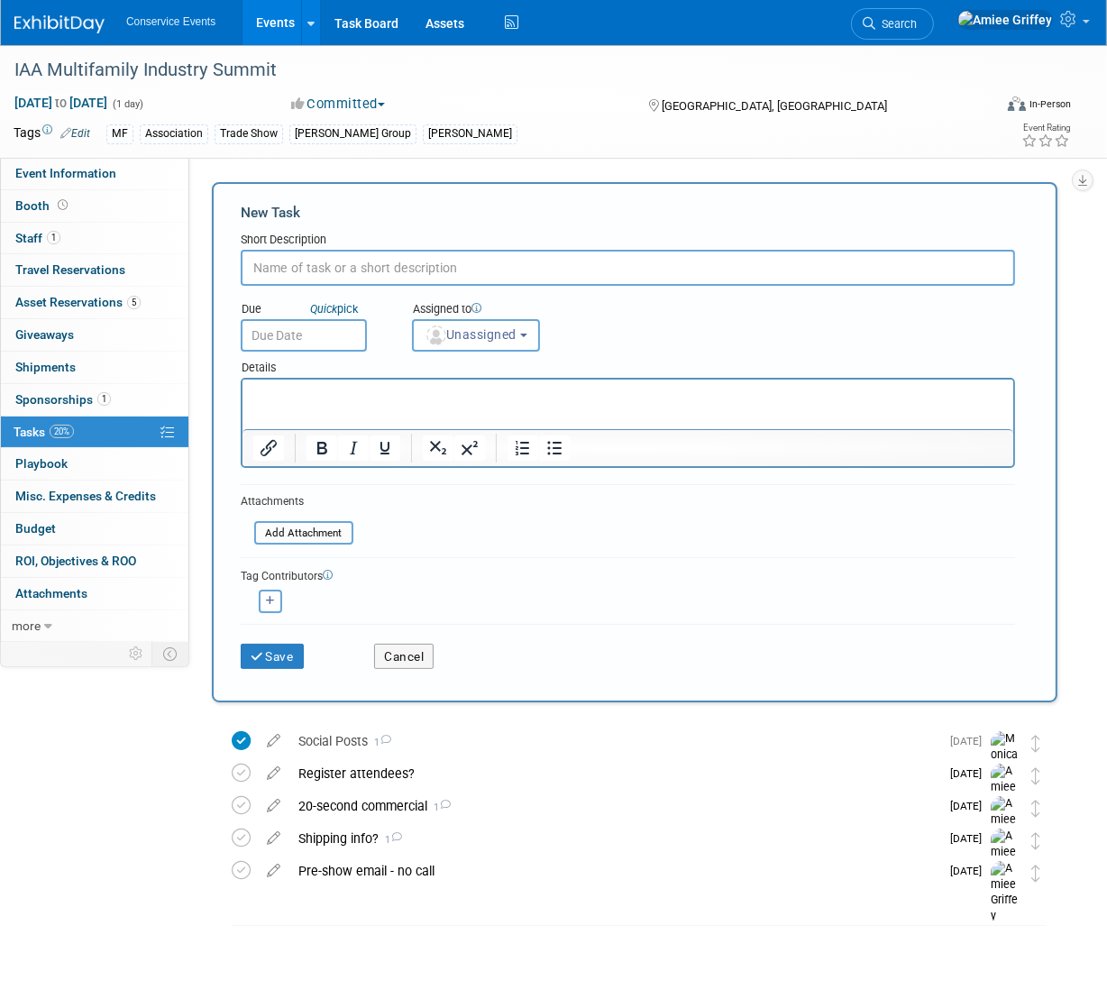
click at [328, 261] on input "text" at bounding box center [628, 268] width 774 height 36
type input "Follow-up and pick raffle winner"
click at [317, 337] on input "text" at bounding box center [304, 335] width 126 height 32
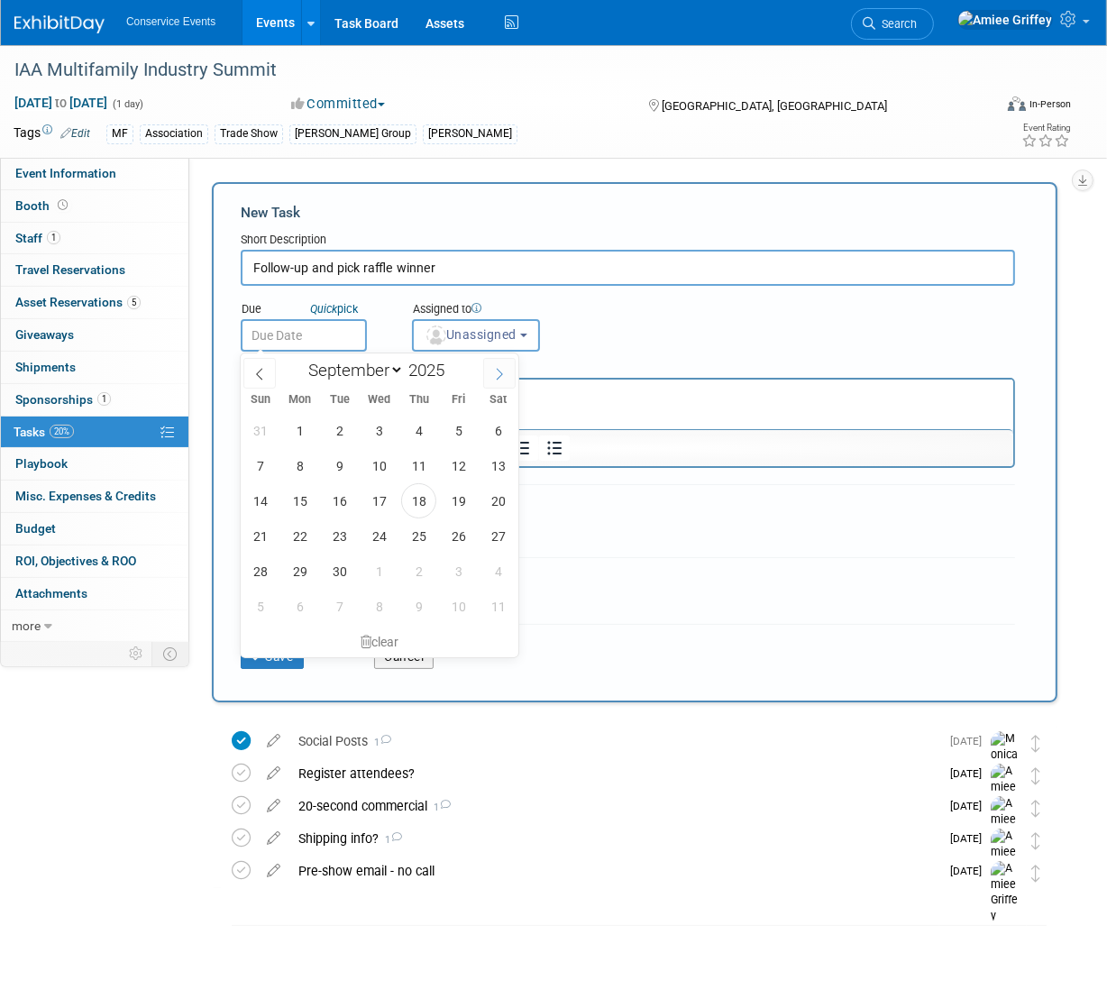
click at [497, 370] on icon at bounding box center [499, 374] width 13 height 13
select select "9"
click at [458, 569] on span "31" at bounding box center [458, 570] width 35 height 35
type input "Oct 31, 2025"
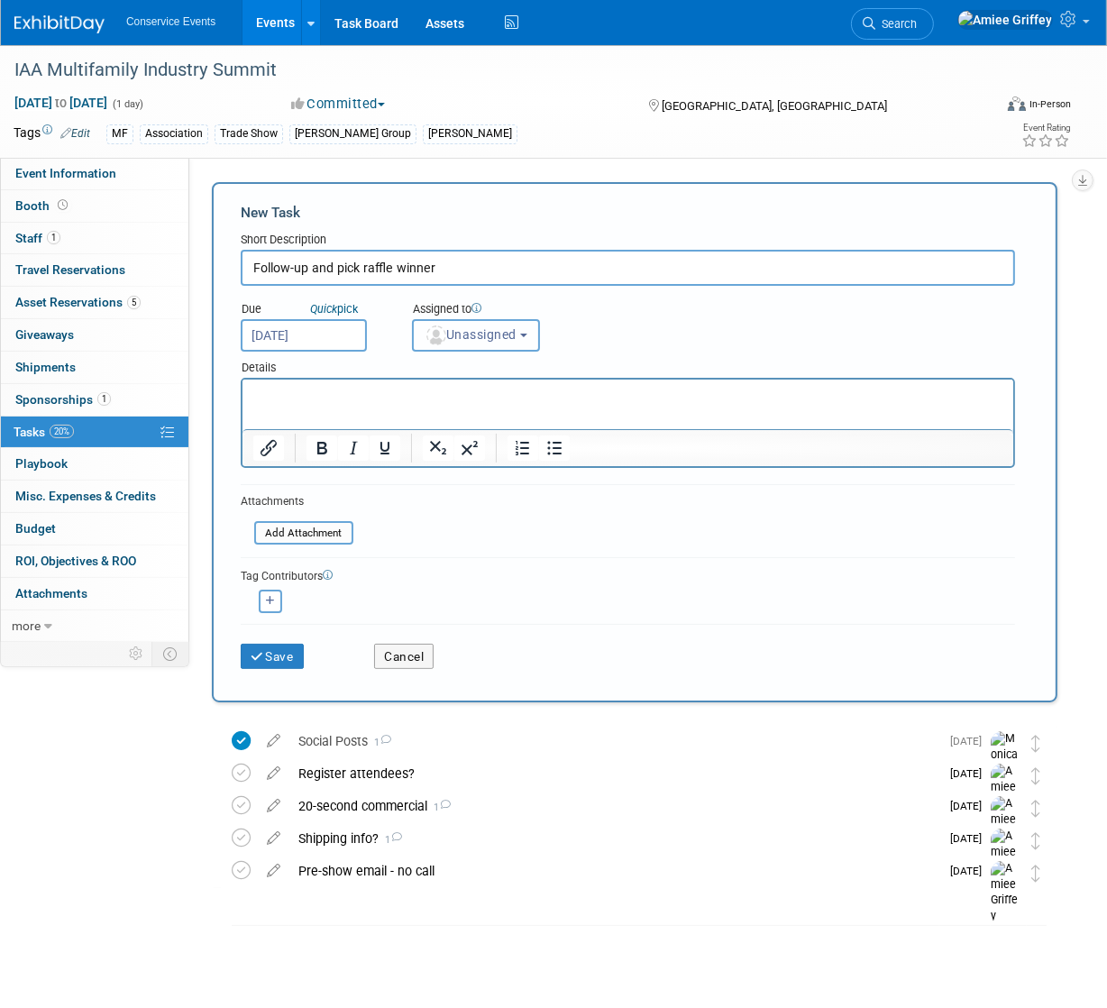
click at [490, 332] on span "Unassigned" at bounding box center [470, 334] width 92 height 14
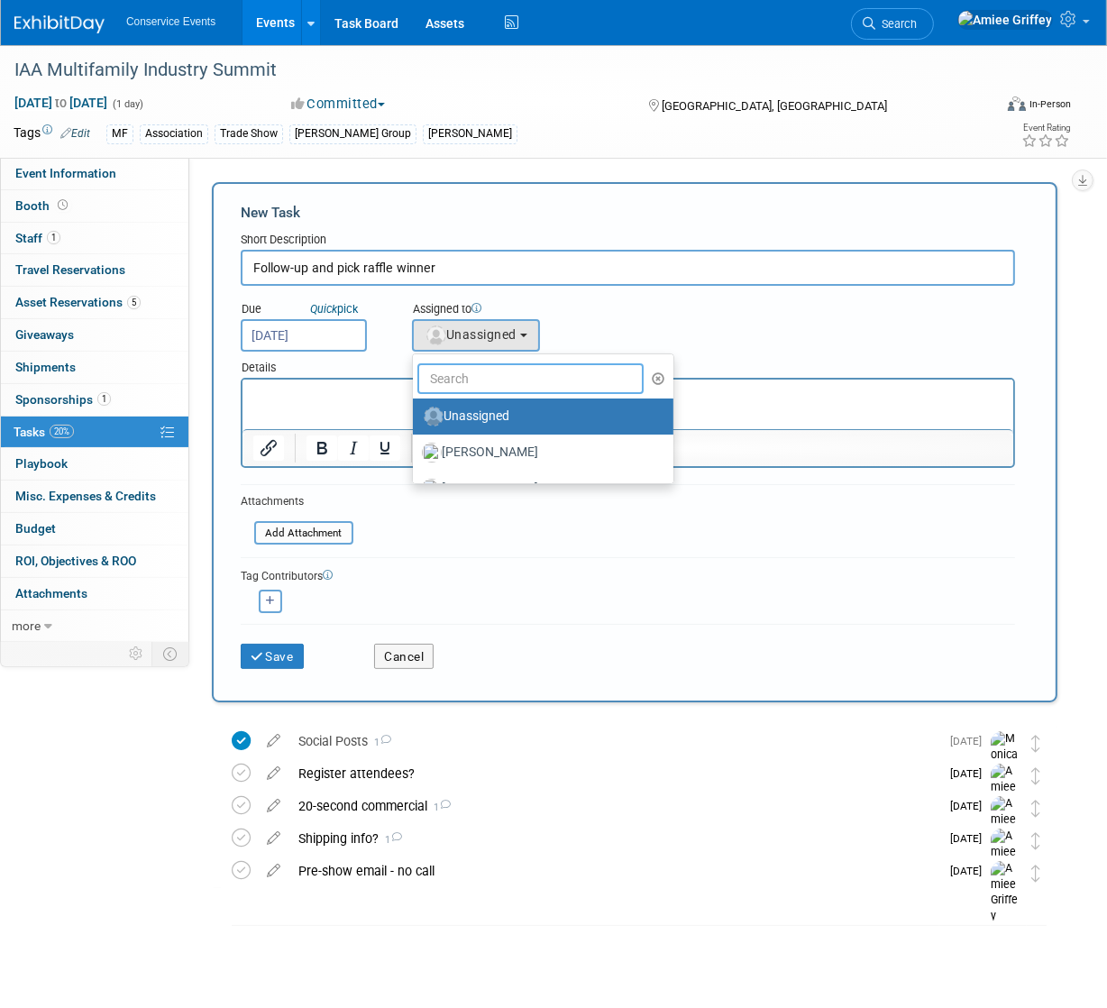
click at [447, 381] on input "text" at bounding box center [530, 378] width 226 height 31
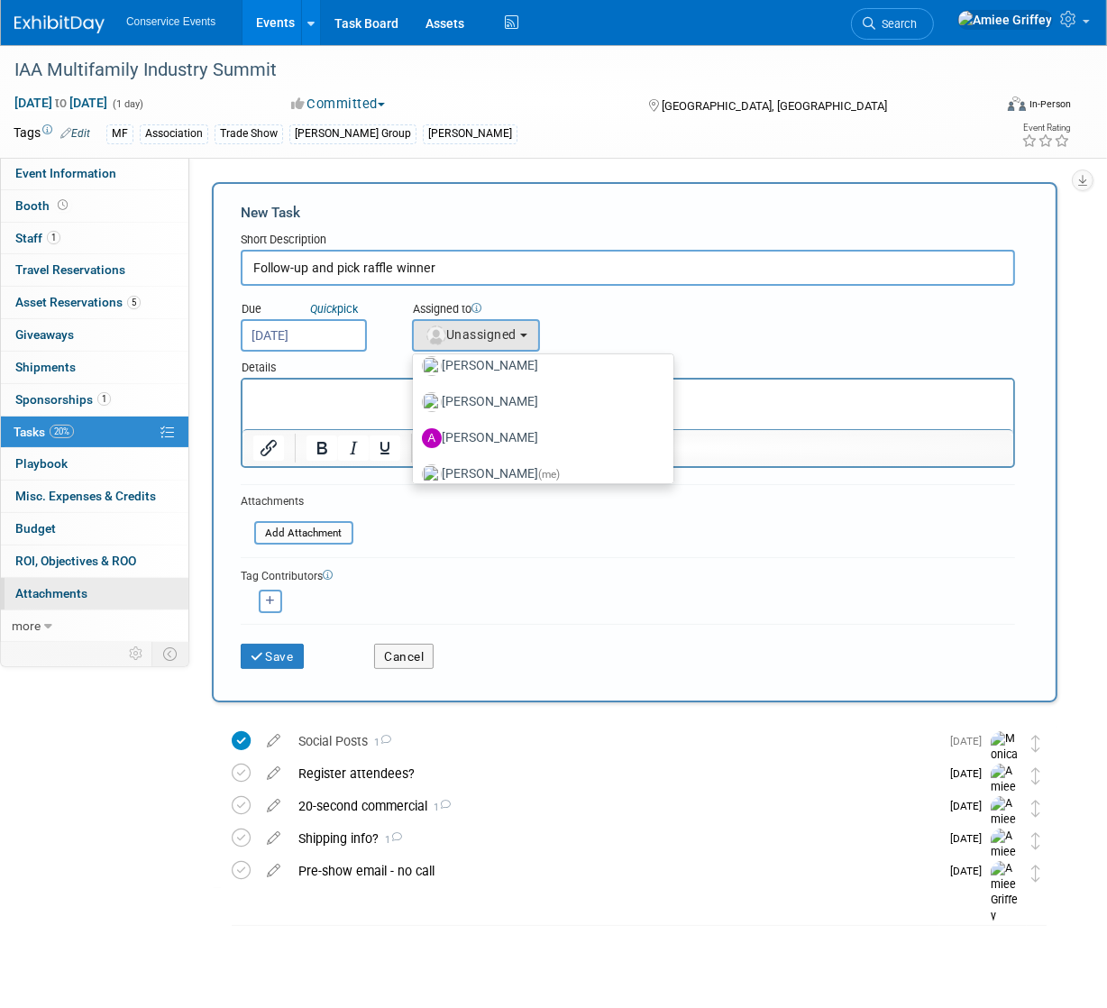
scroll to position [93, 0]
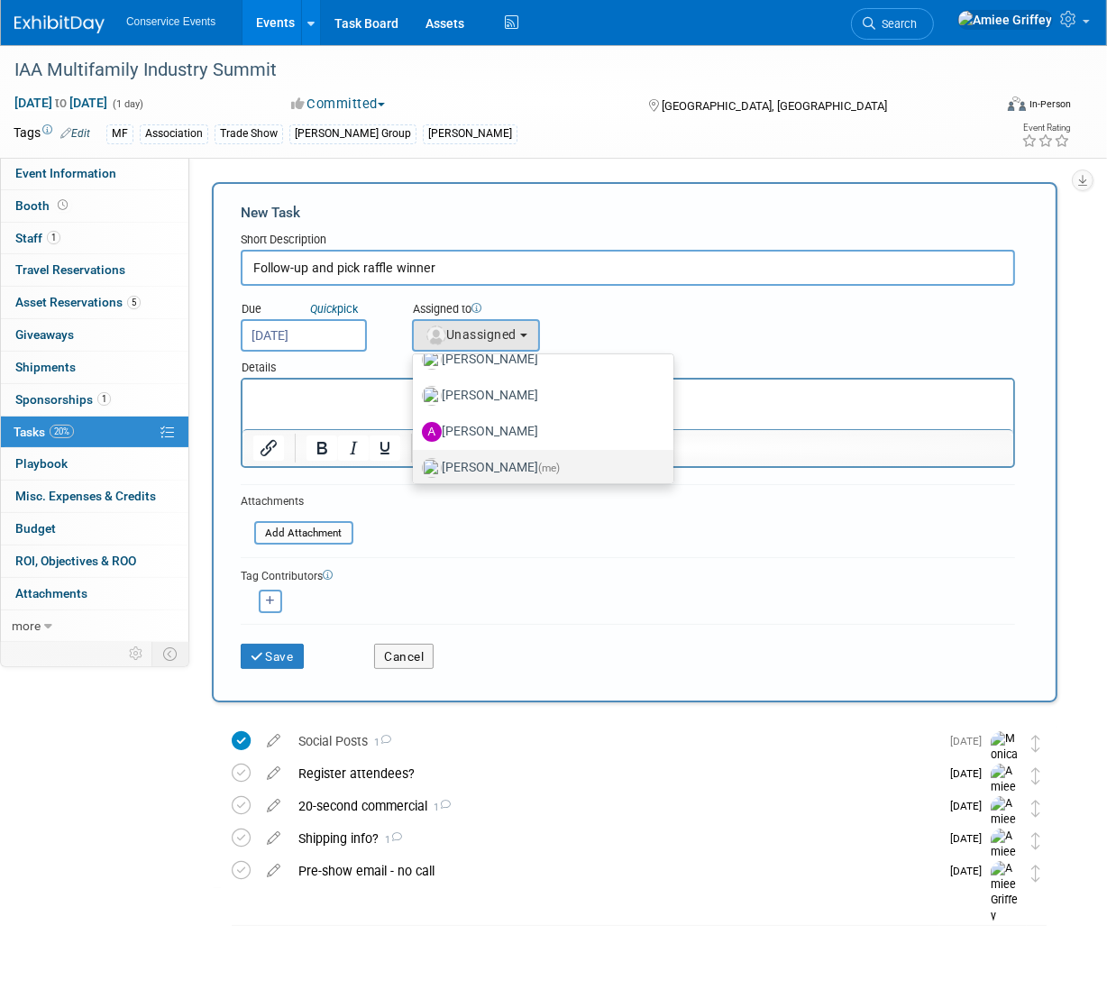
click at [467, 464] on label "Amiee Griffey (me)" at bounding box center [538, 467] width 233 height 29
click at [415, 464] on input "Amiee Griffey (me)" at bounding box center [410, 466] width 12 height 12
select select "28722387-35c6-4557-bb24-edeacb20f2e1"
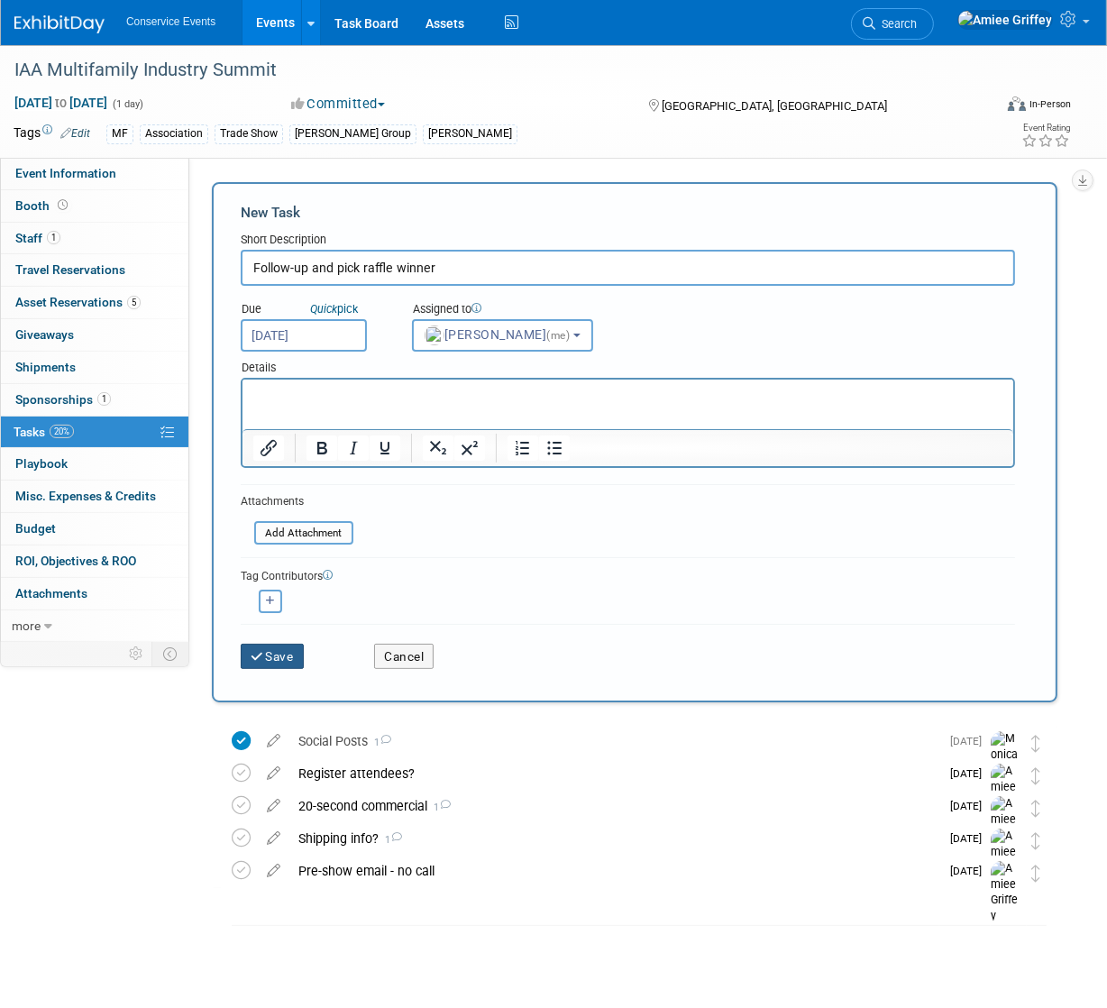
click at [285, 650] on button "Save" at bounding box center [272, 655] width 63 height 25
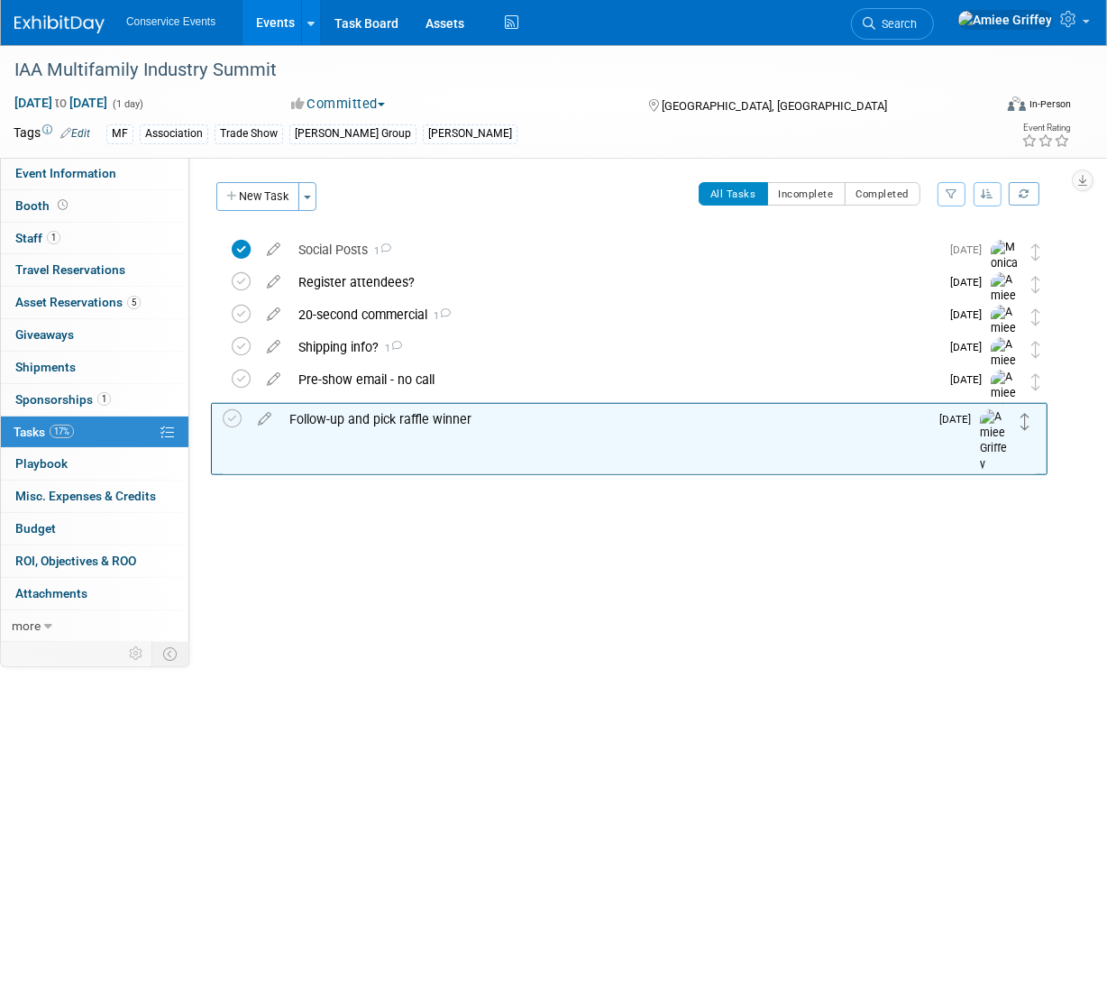
drag, startPoint x: 1033, startPoint y: 251, endPoint x: 1022, endPoint y: 420, distance: 169.8
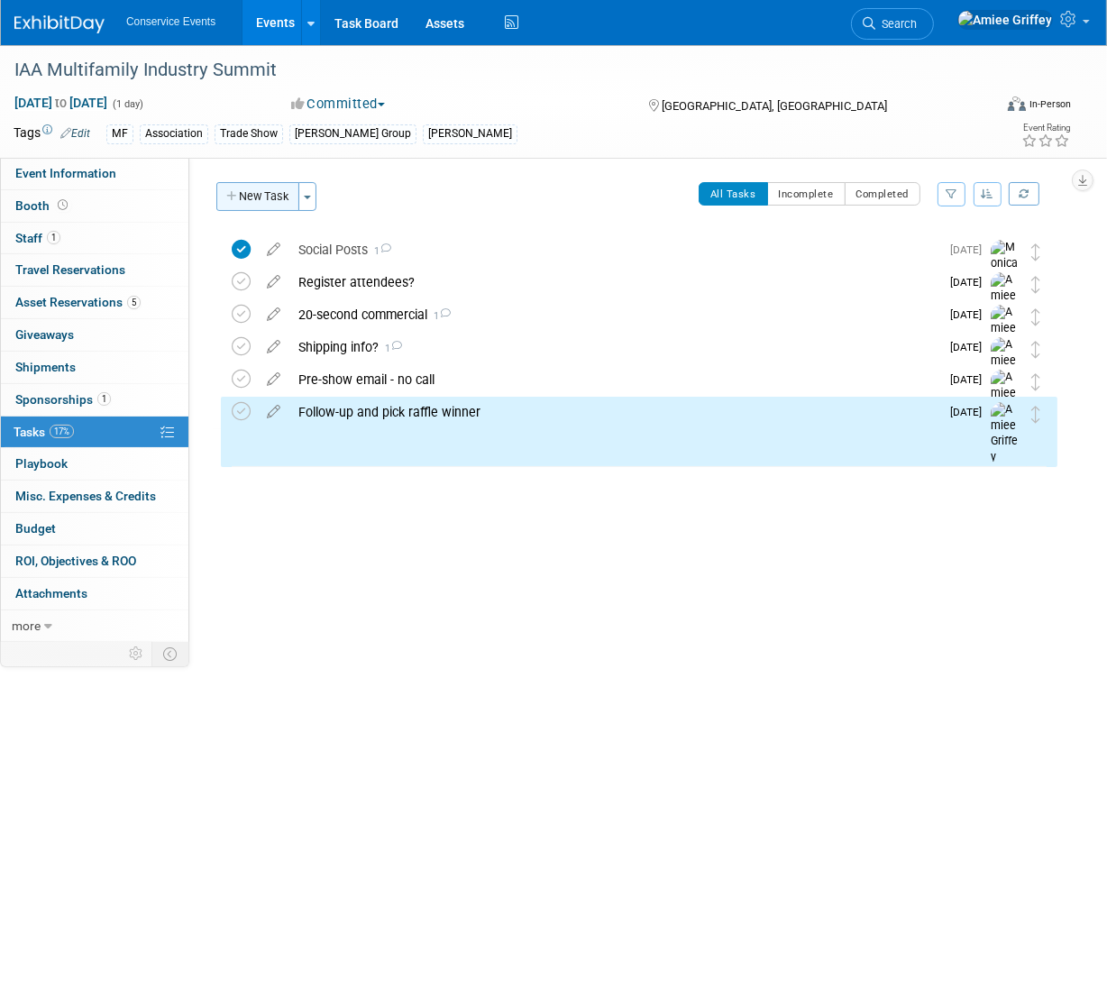
click at [261, 196] on button "New Task" at bounding box center [257, 196] width 83 height 29
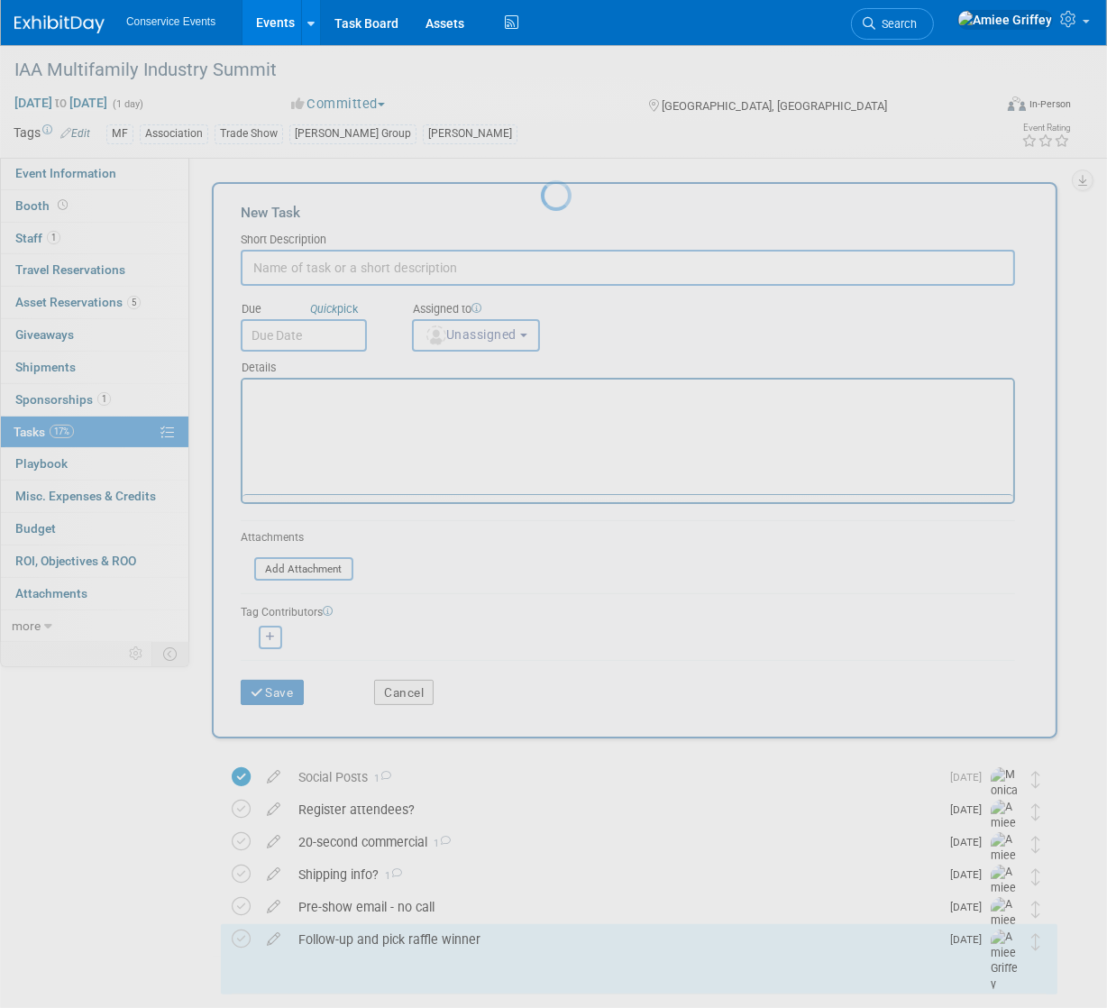
scroll to position [0, 0]
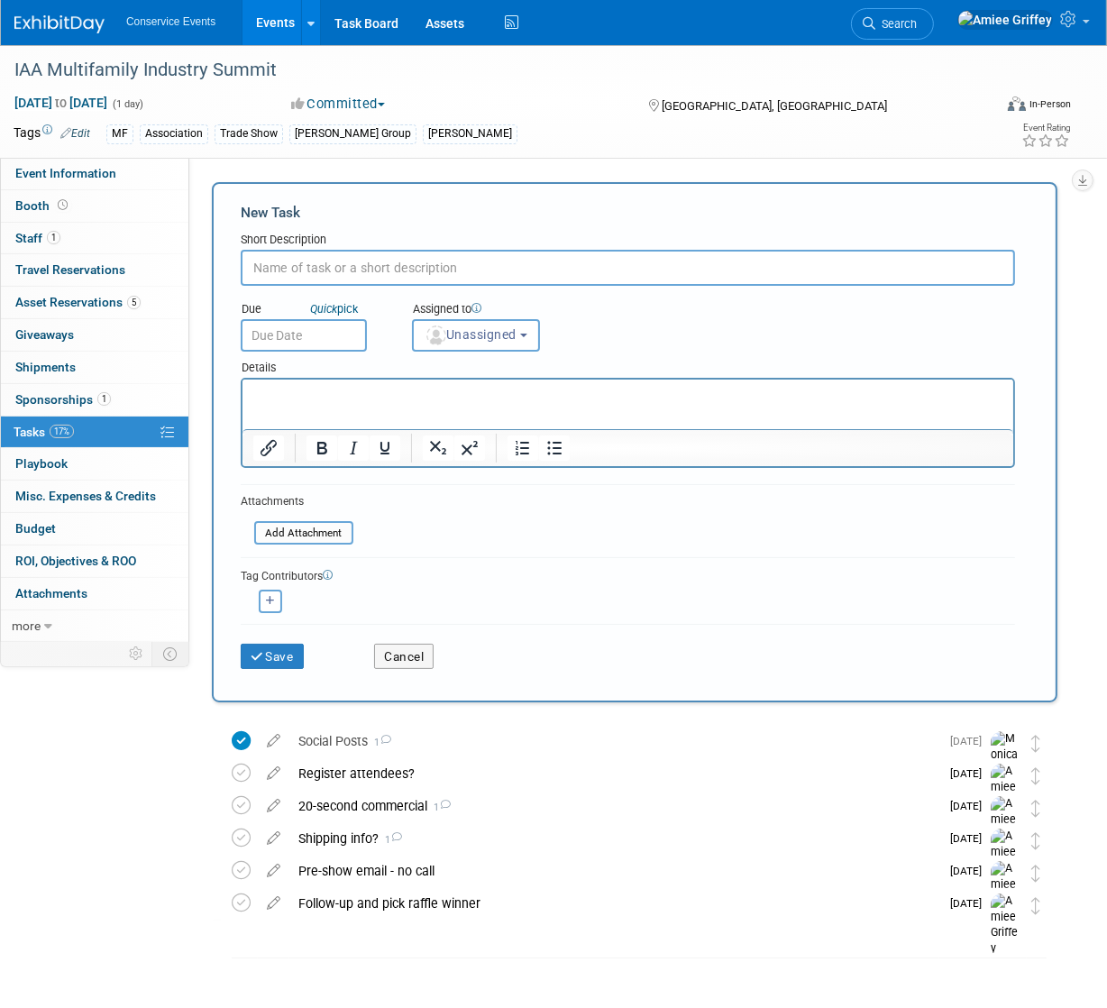
click at [316, 273] on input "text" at bounding box center [628, 268] width 774 height 36
click at [318, 268] on input "text" at bounding box center [628, 268] width 774 height 36
type input "Order raffle prize and email winner"
click at [313, 337] on input "text" at bounding box center [304, 335] width 126 height 32
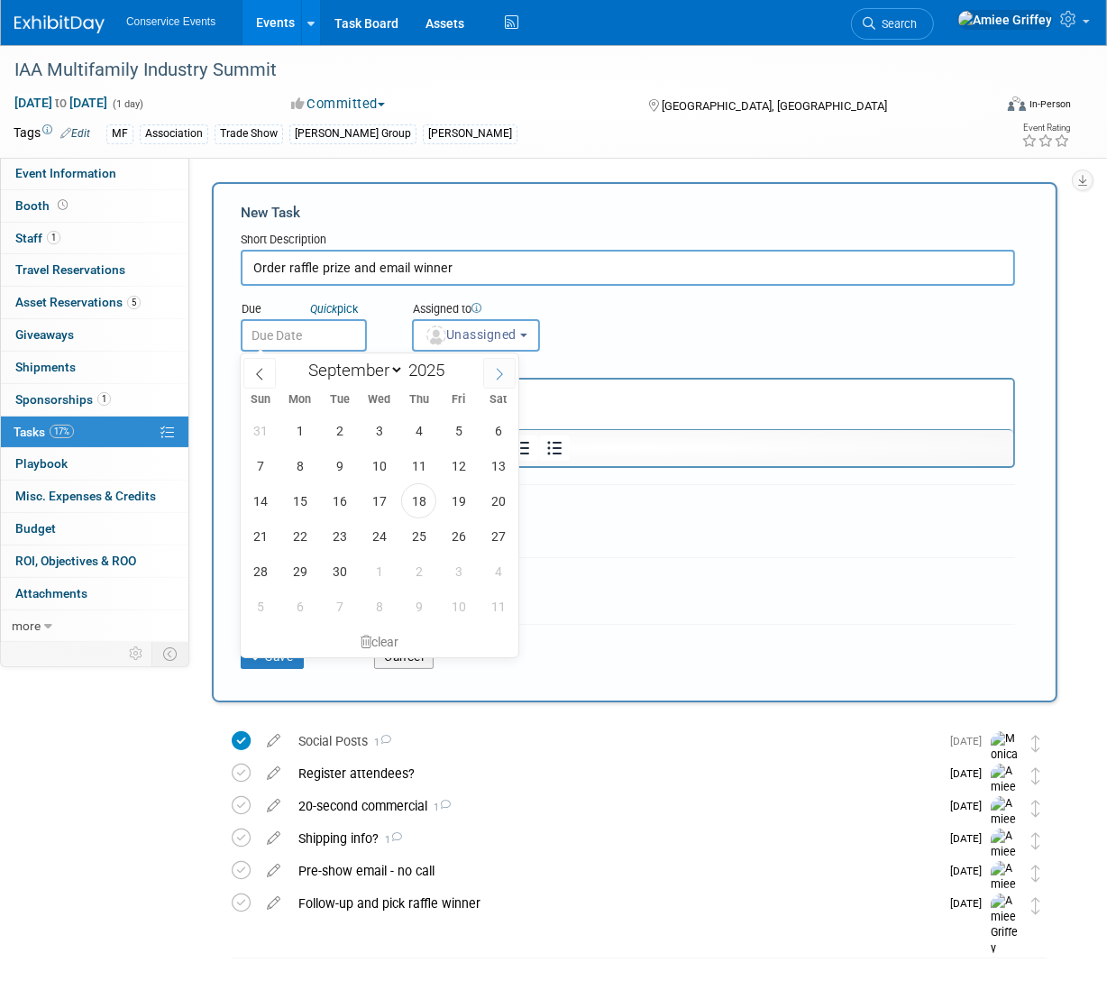
click at [495, 373] on icon at bounding box center [499, 374] width 13 height 13
select select "9"
click at [374, 608] on span "5" at bounding box center [378, 606] width 35 height 35
type input "Nov 5, 2025"
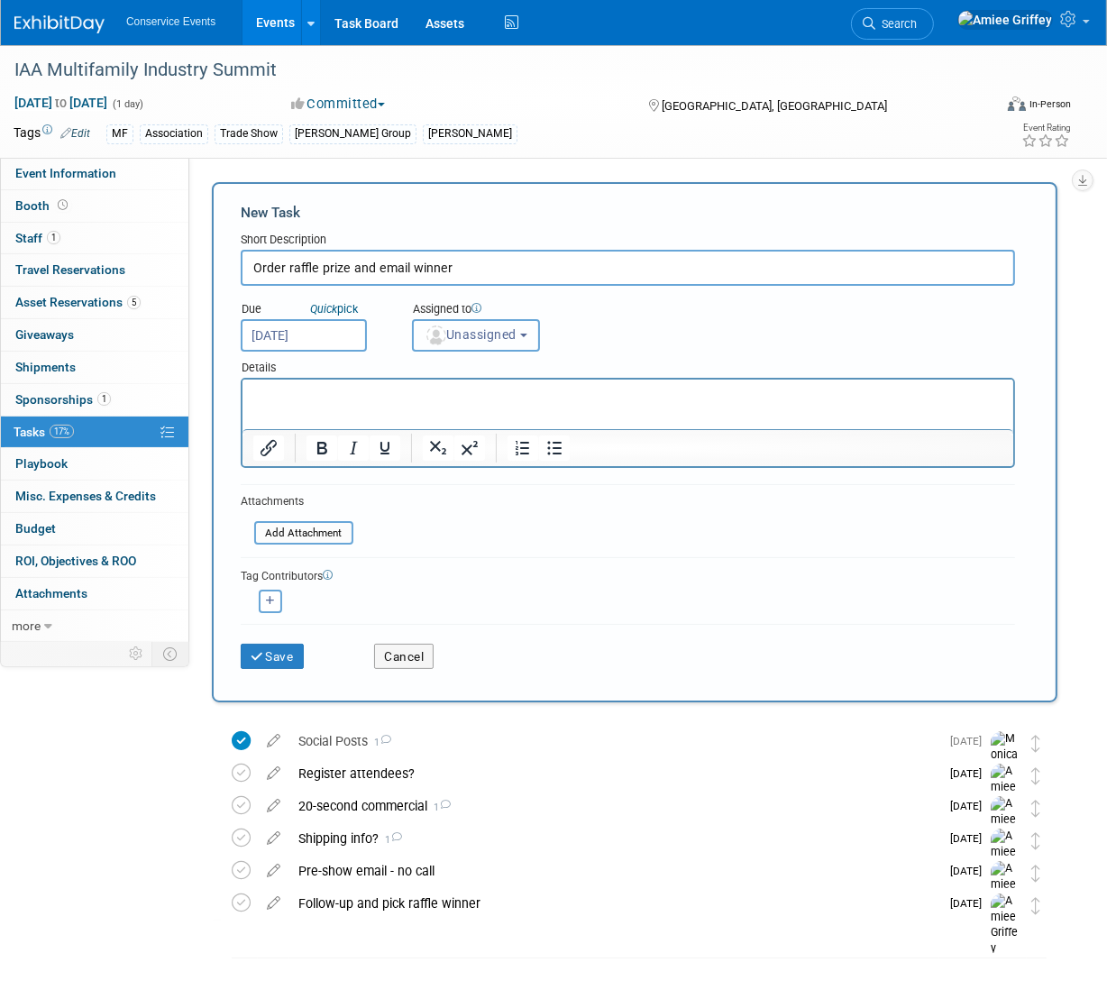
click at [481, 324] on button "Unassigned" at bounding box center [476, 335] width 128 height 32
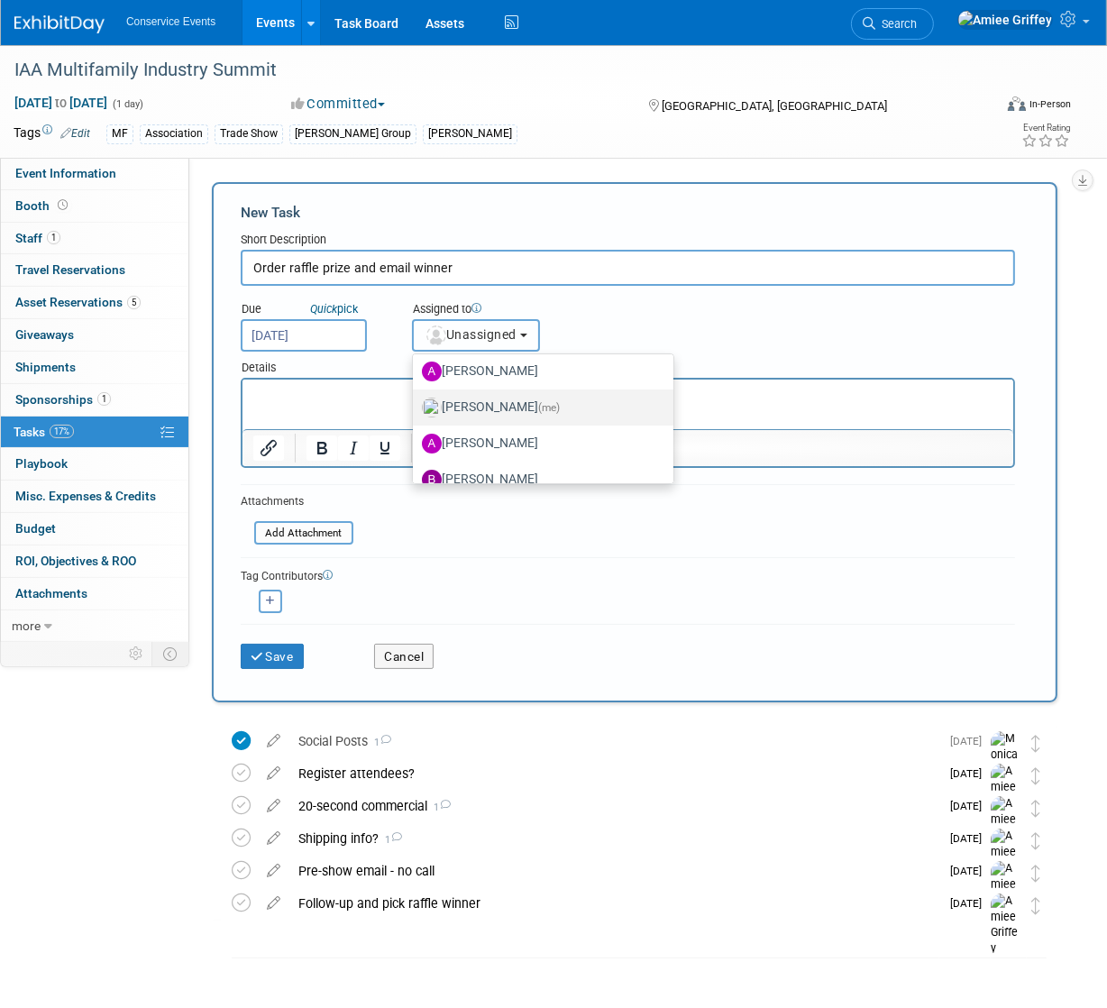
scroll to position [154, 0]
drag, startPoint x: 508, startPoint y: 406, endPoint x: 249, endPoint y: 46, distance: 443.5
click at [508, 406] on label "Amiee Griffey (me)" at bounding box center [538, 406] width 233 height 29
click at [415, 406] on input "Amiee Griffey (me)" at bounding box center [410, 404] width 12 height 12
select select "28722387-35c6-4557-bb24-edeacb20f2e1"
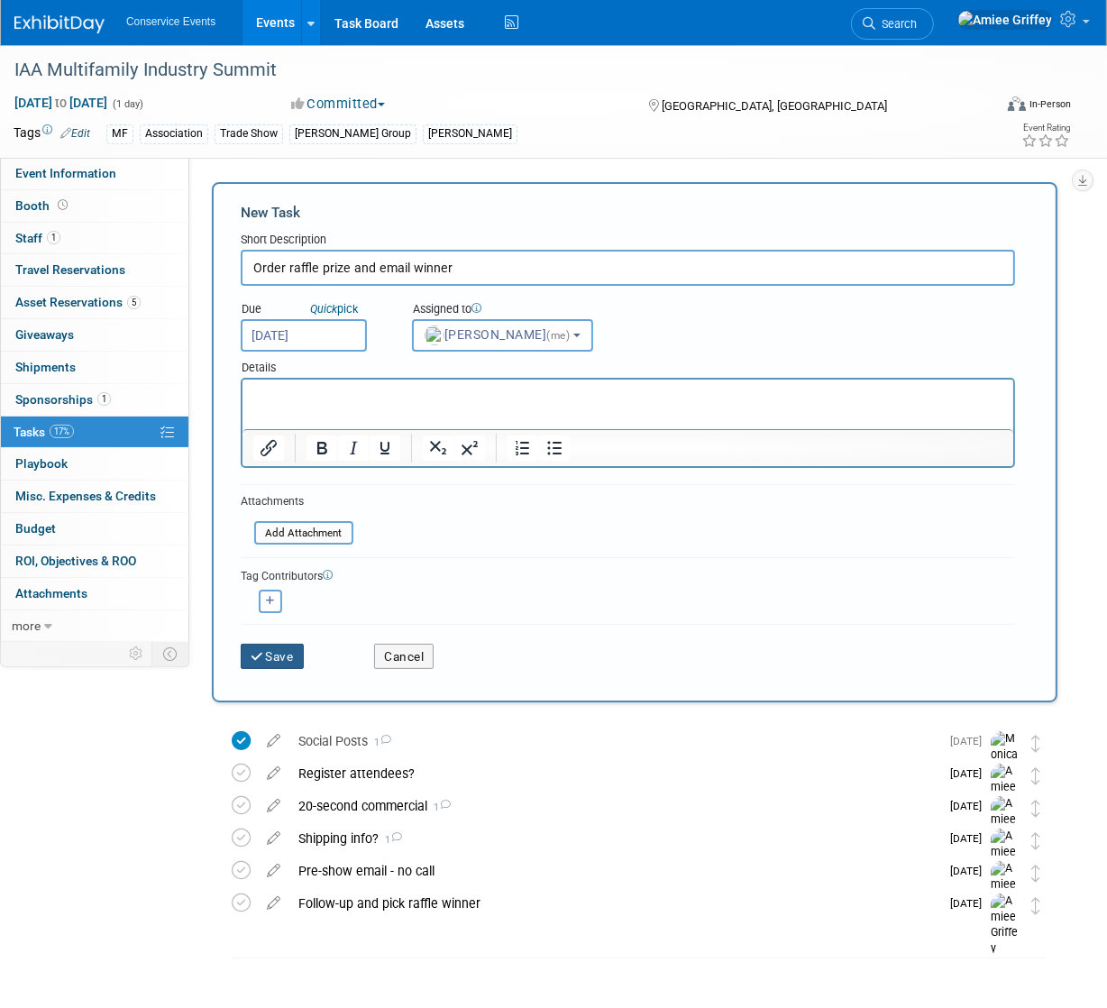
click at [269, 660] on button "Save" at bounding box center [272, 655] width 63 height 25
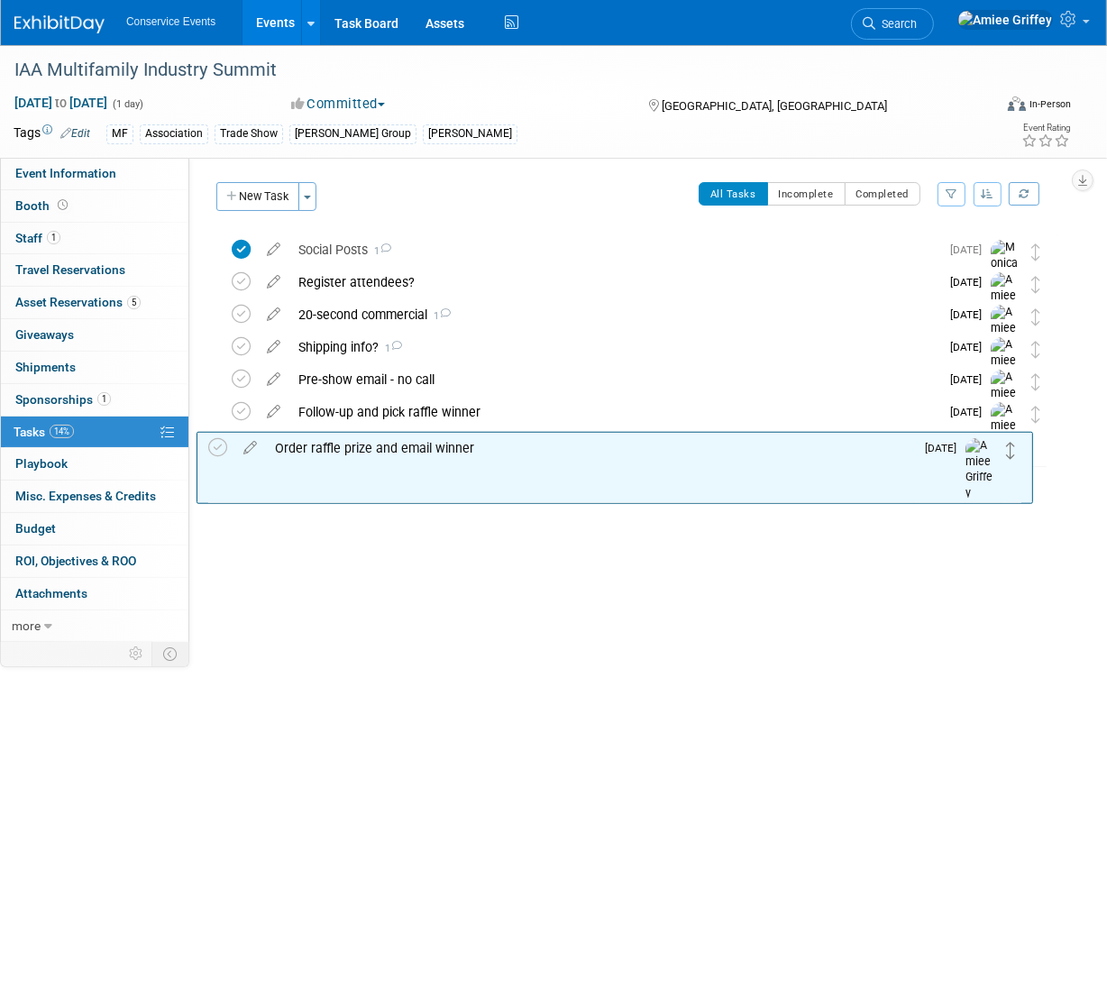
drag, startPoint x: 1037, startPoint y: 252, endPoint x: 1014, endPoint y: 456, distance: 205.0
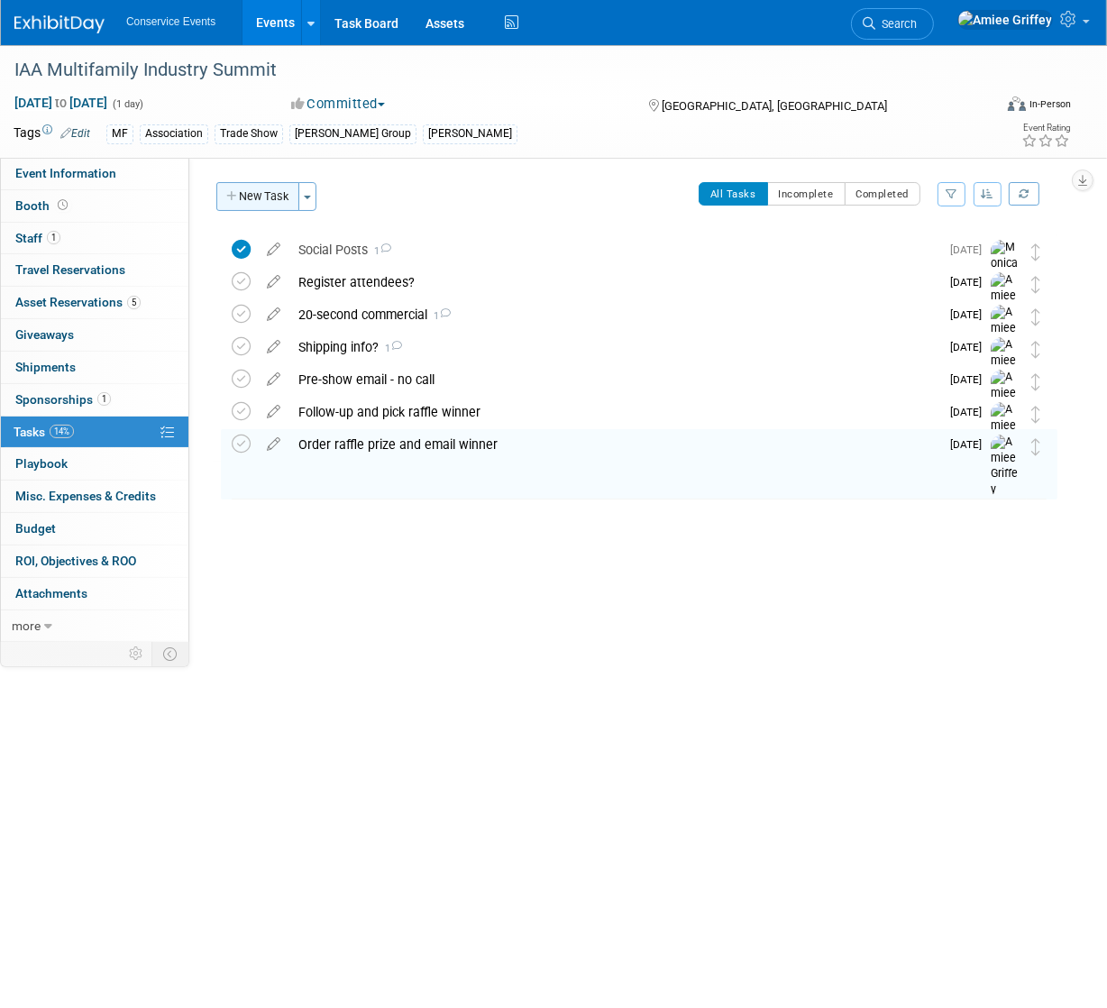
click at [265, 201] on button "New Task" at bounding box center [257, 196] width 83 height 29
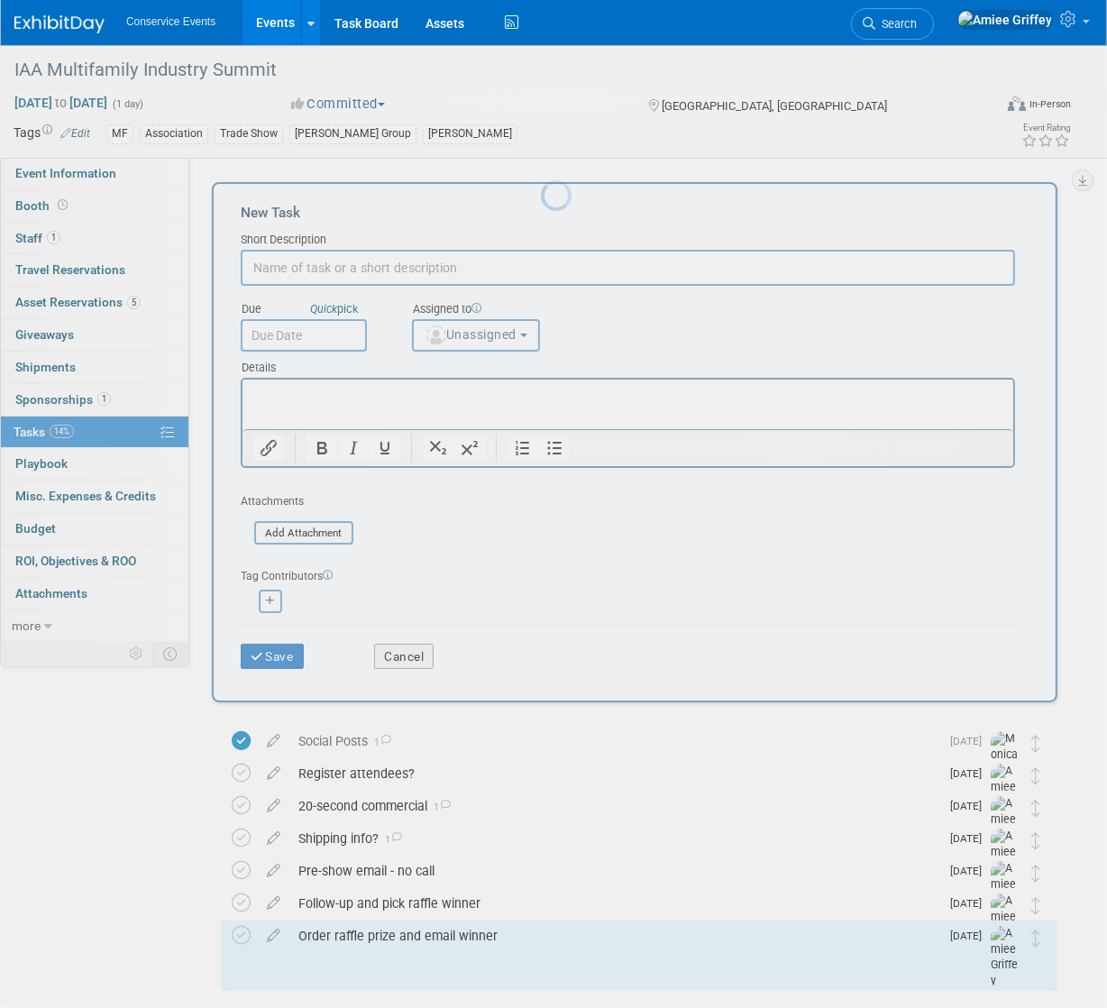
scroll to position [0, 0]
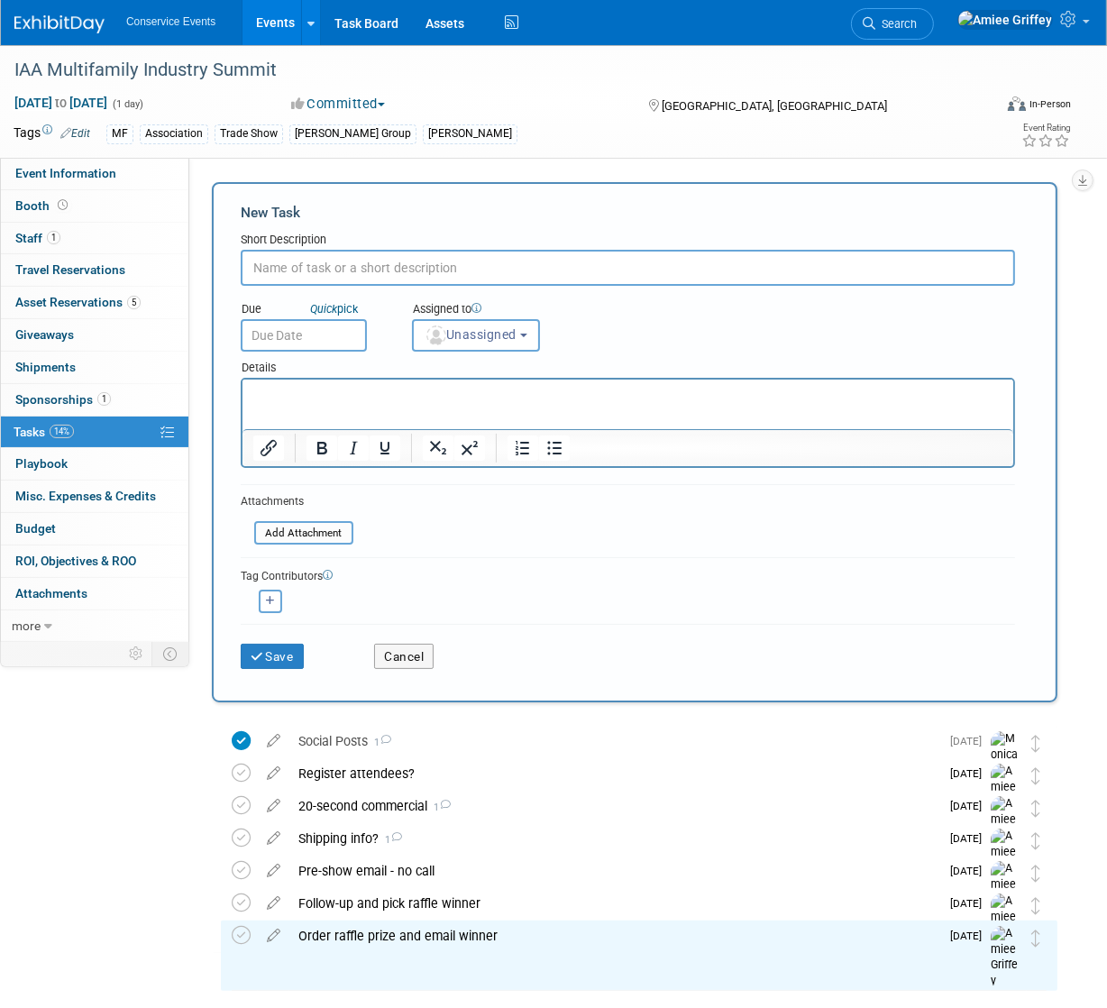
click at [323, 261] on input "text" at bounding box center [628, 268] width 774 height 36
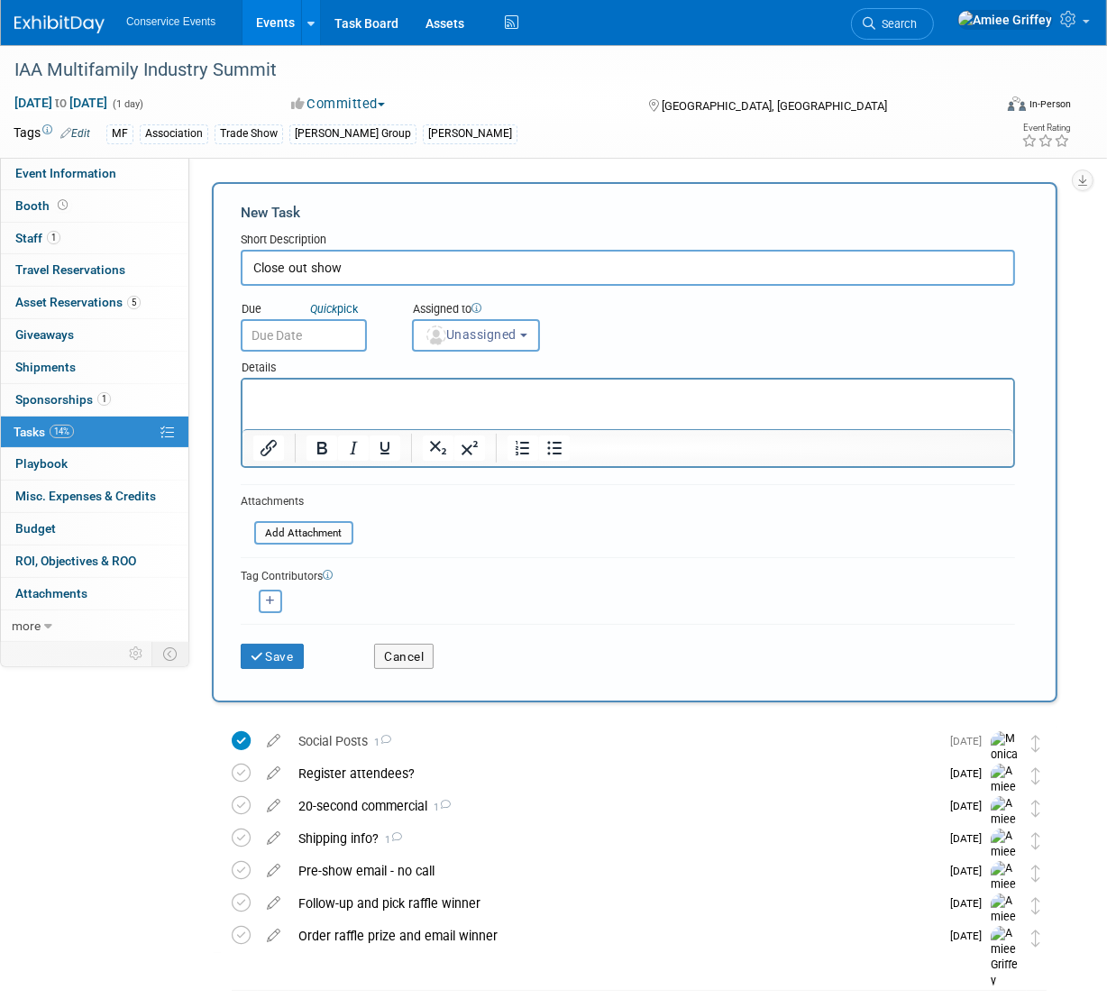
type input "Close out show"
click at [311, 339] on input "text" at bounding box center [304, 335] width 126 height 32
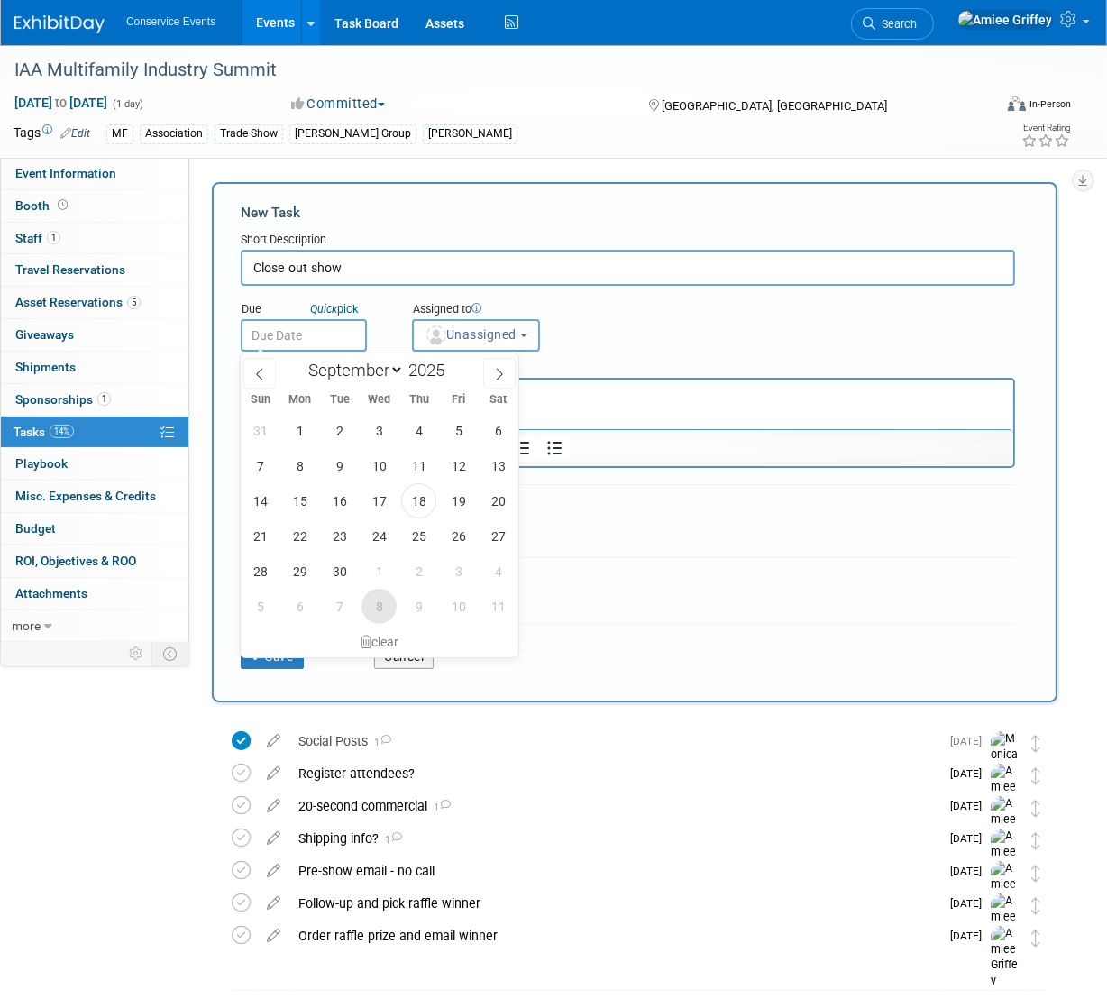
click at [388, 599] on span "8" at bounding box center [378, 606] width 35 height 35
type input "Oct 8, 2025"
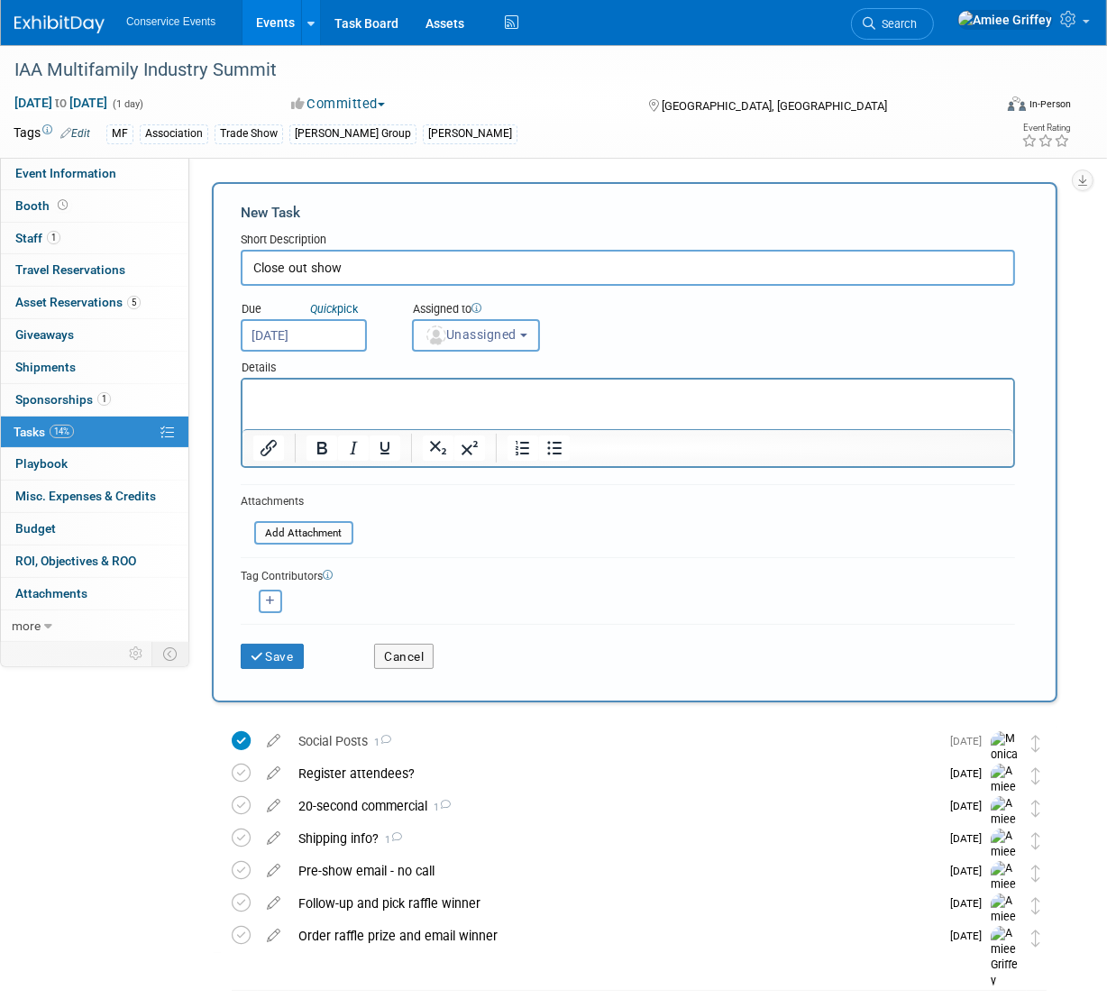
click at [480, 324] on button "Unassigned" at bounding box center [476, 335] width 128 height 32
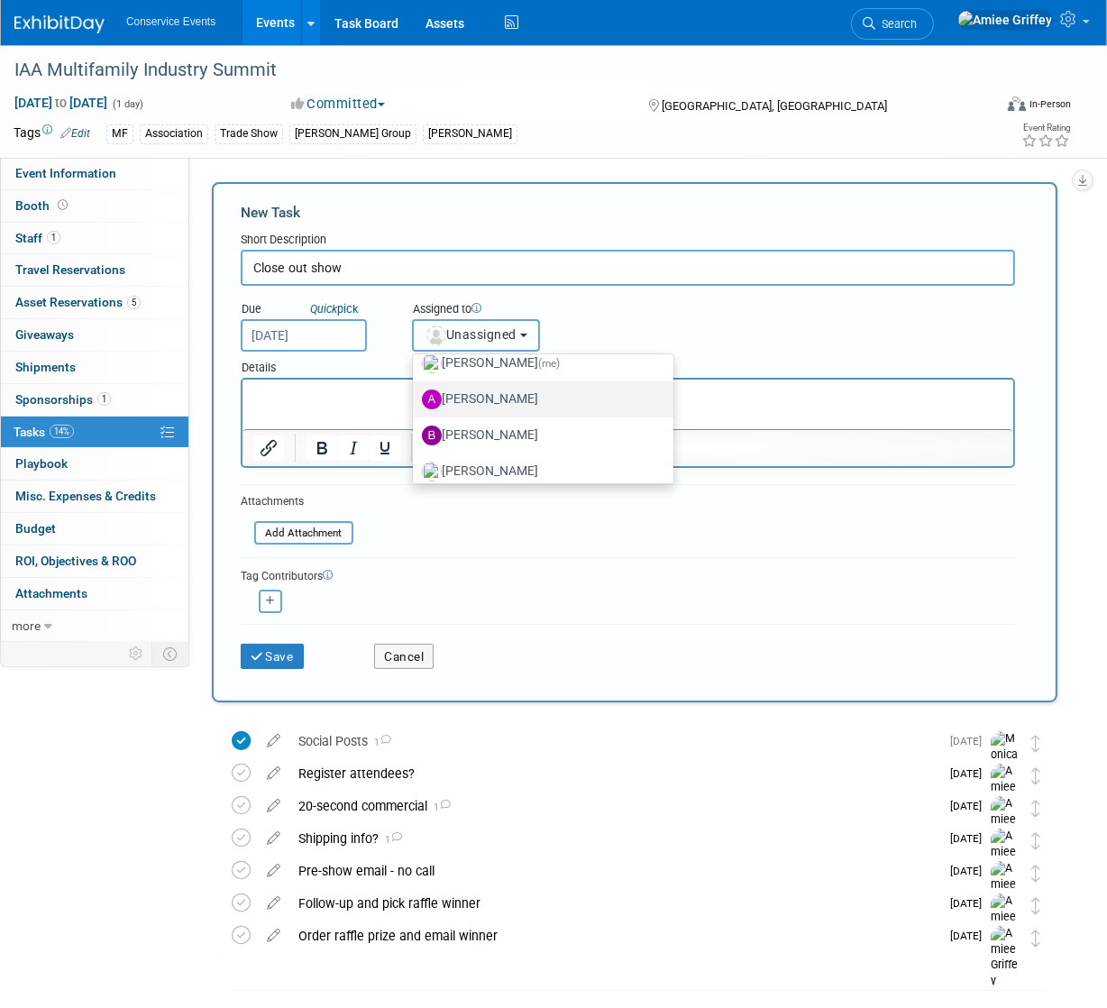
scroll to position [194, 0]
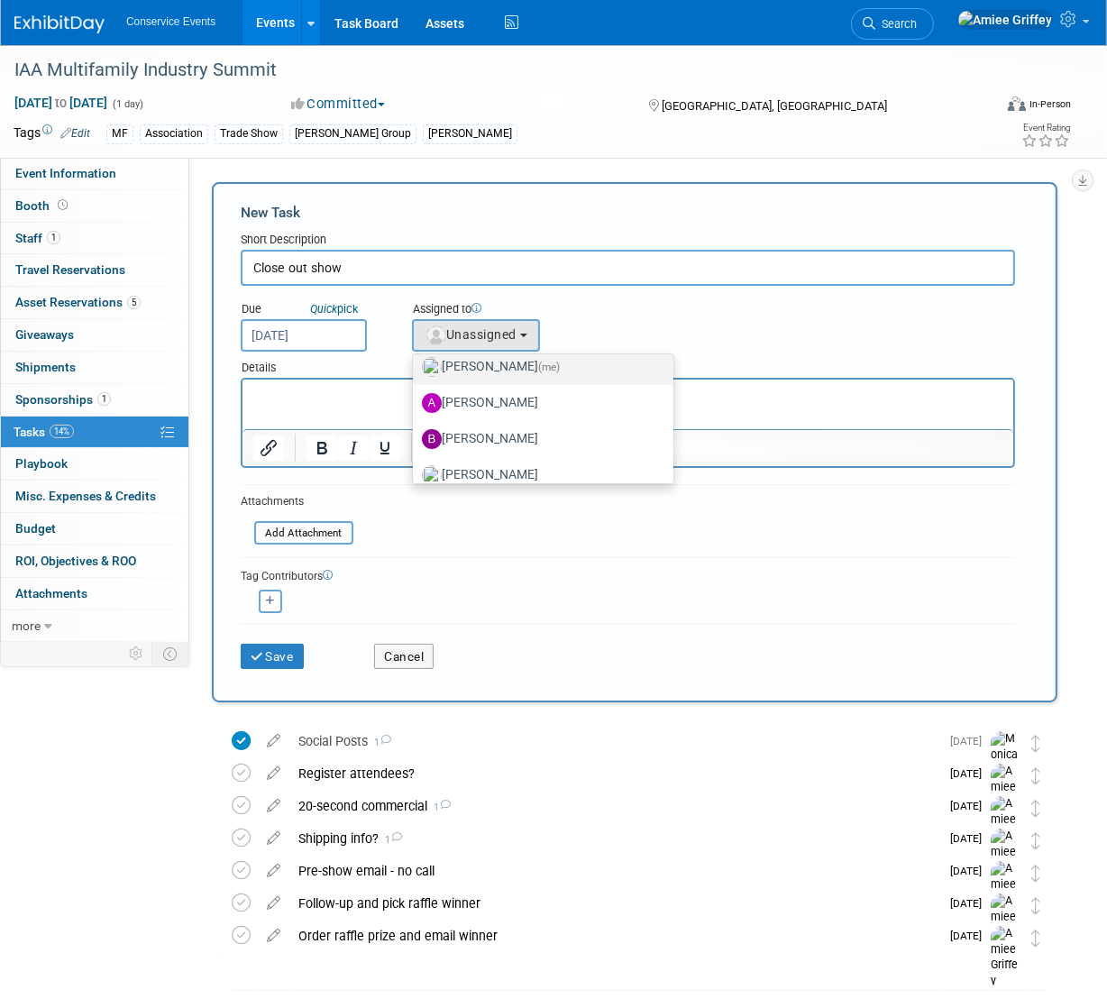
click at [492, 370] on label "Amiee Griffey (me)" at bounding box center [538, 366] width 233 height 29
click at [415, 370] on input "Amiee Griffey (me)" at bounding box center [410, 365] width 12 height 12
select select "28722387-35c6-4557-bb24-edeacb20f2e1"
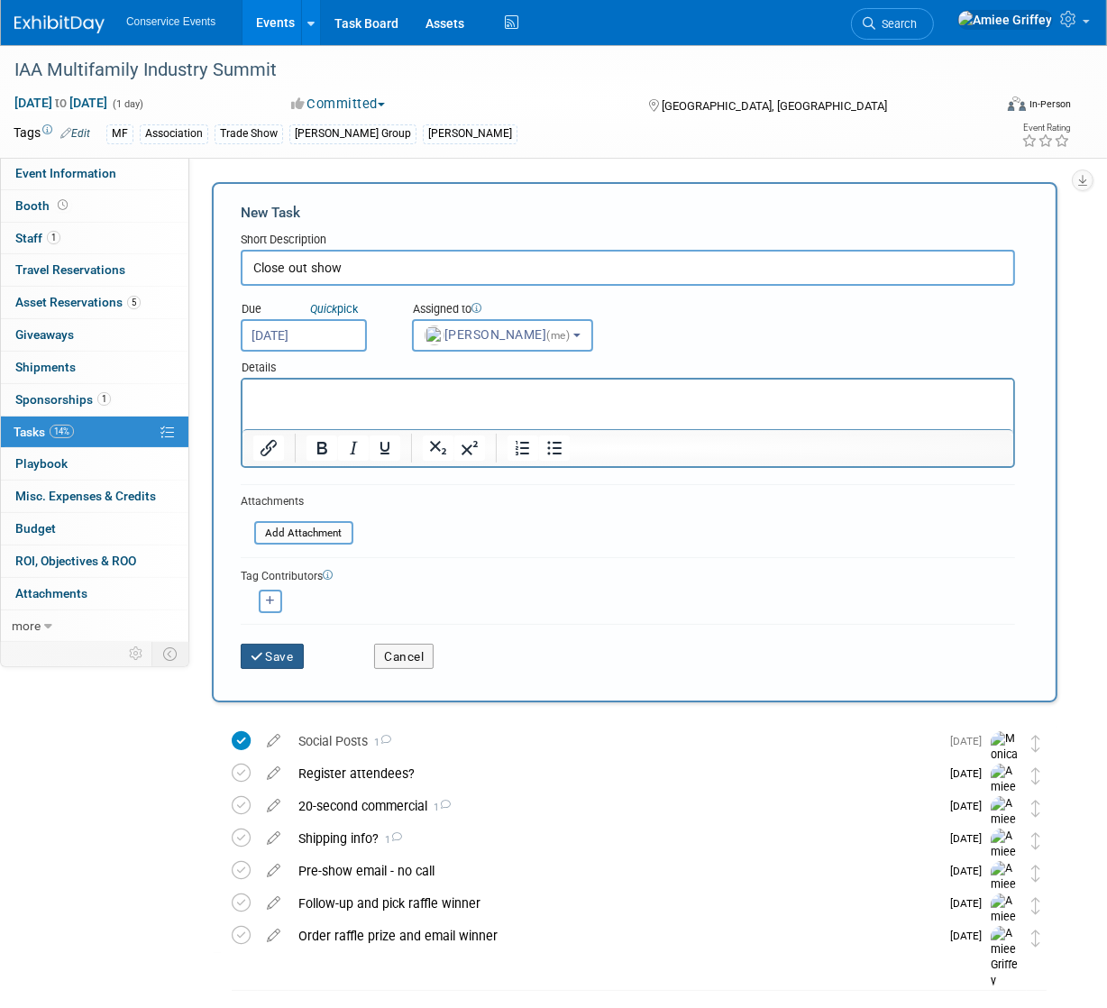
click at [276, 654] on button "Save" at bounding box center [272, 655] width 63 height 25
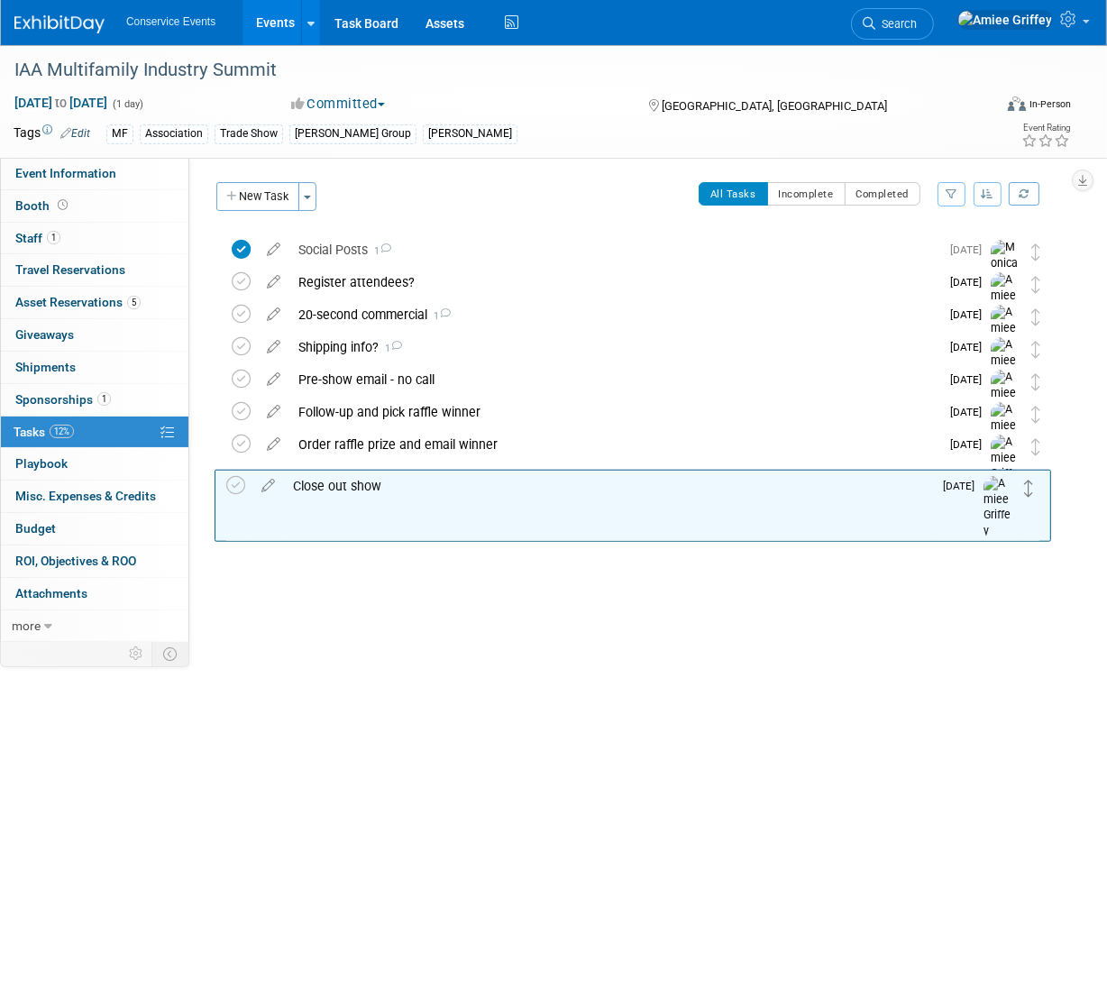
drag, startPoint x: 1033, startPoint y: 246, endPoint x: 1027, endPoint y: 481, distance: 235.3
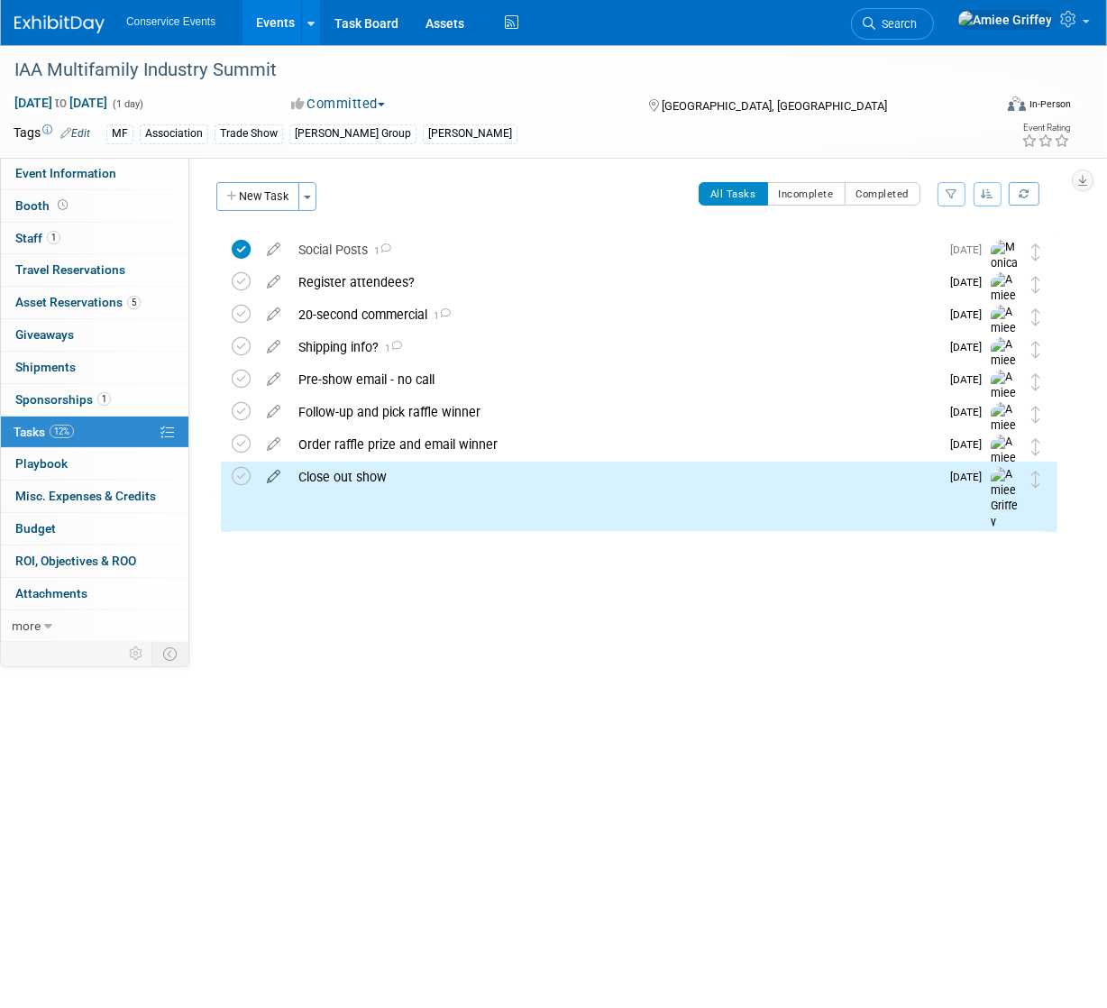
click at [278, 475] on icon at bounding box center [274, 472] width 32 height 23
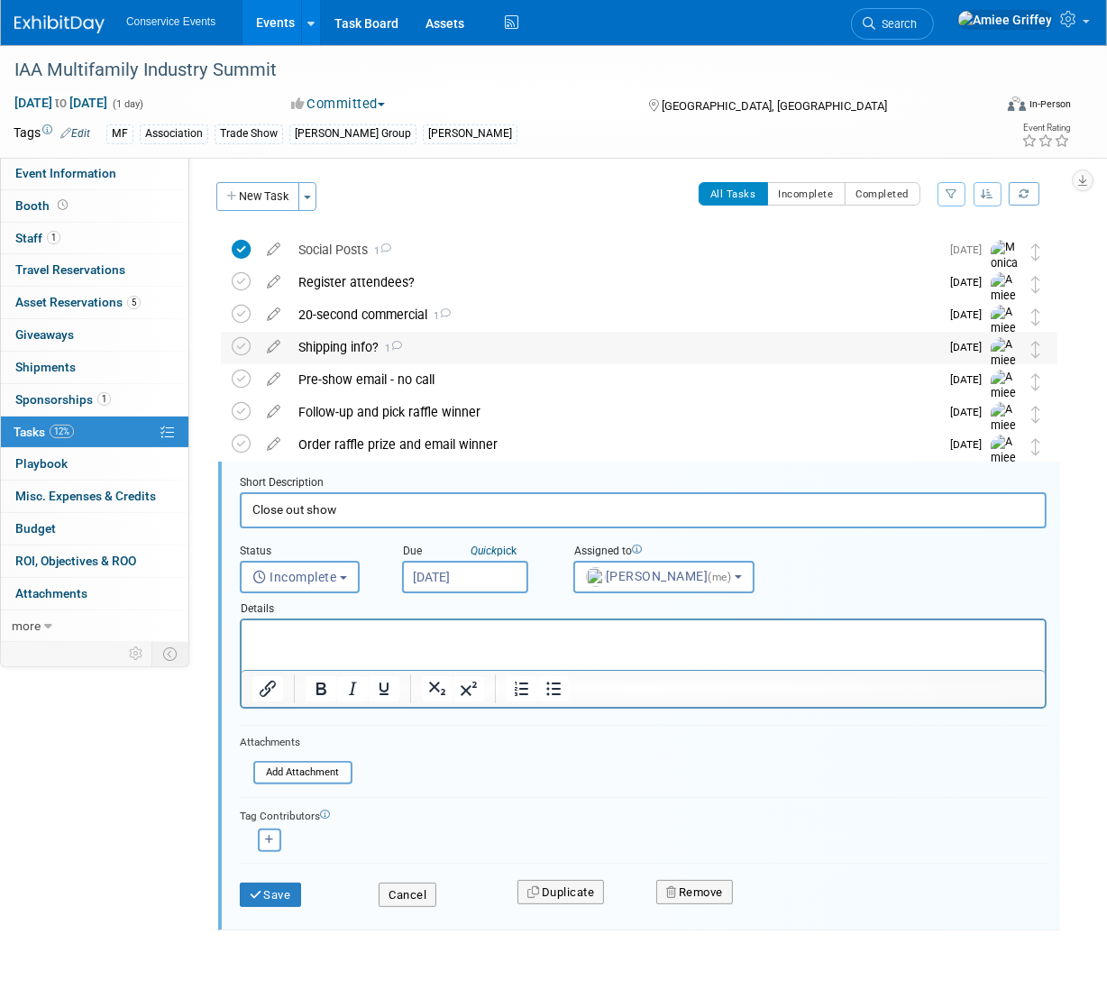
scroll to position [32, 0]
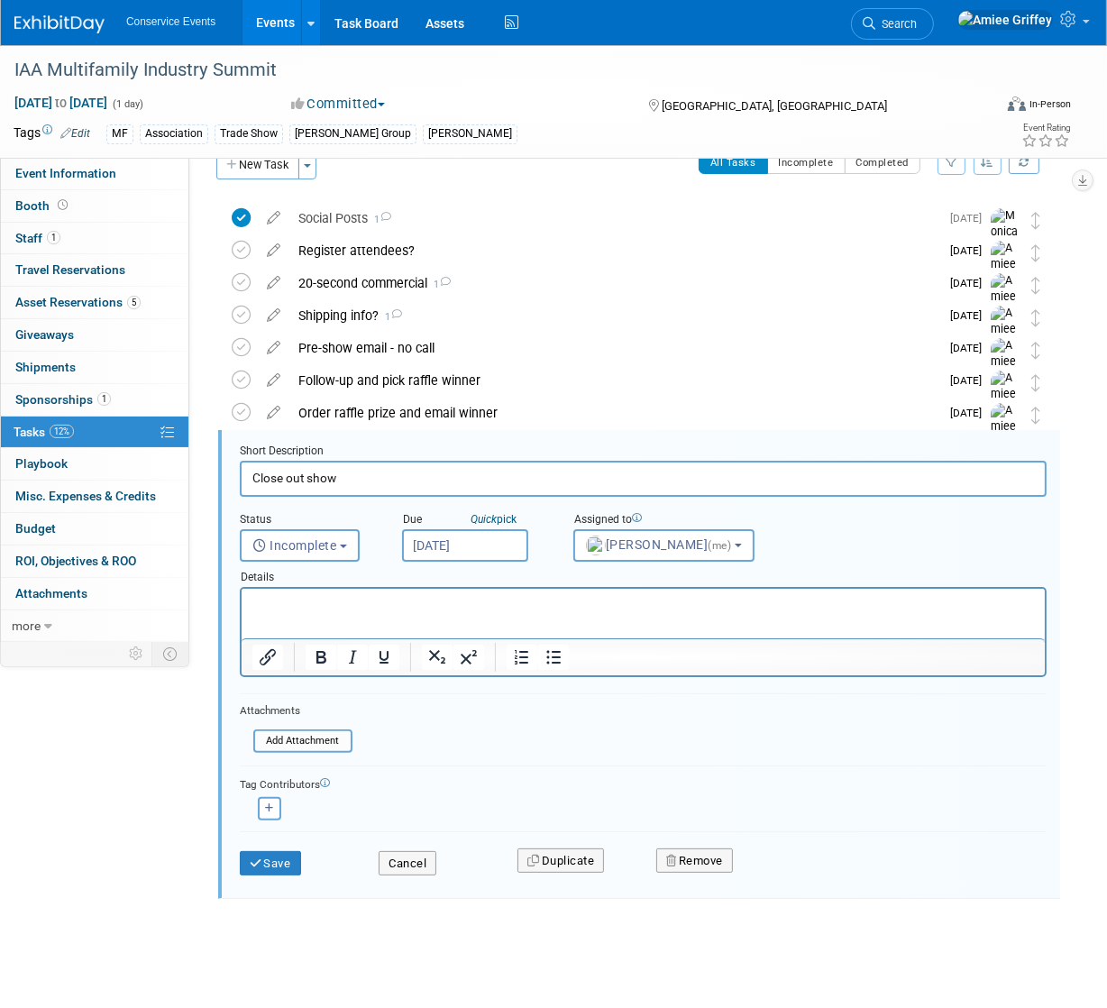
click at [454, 537] on input "Oct 8, 2025" at bounding box center [465, 545] width 126 height 32
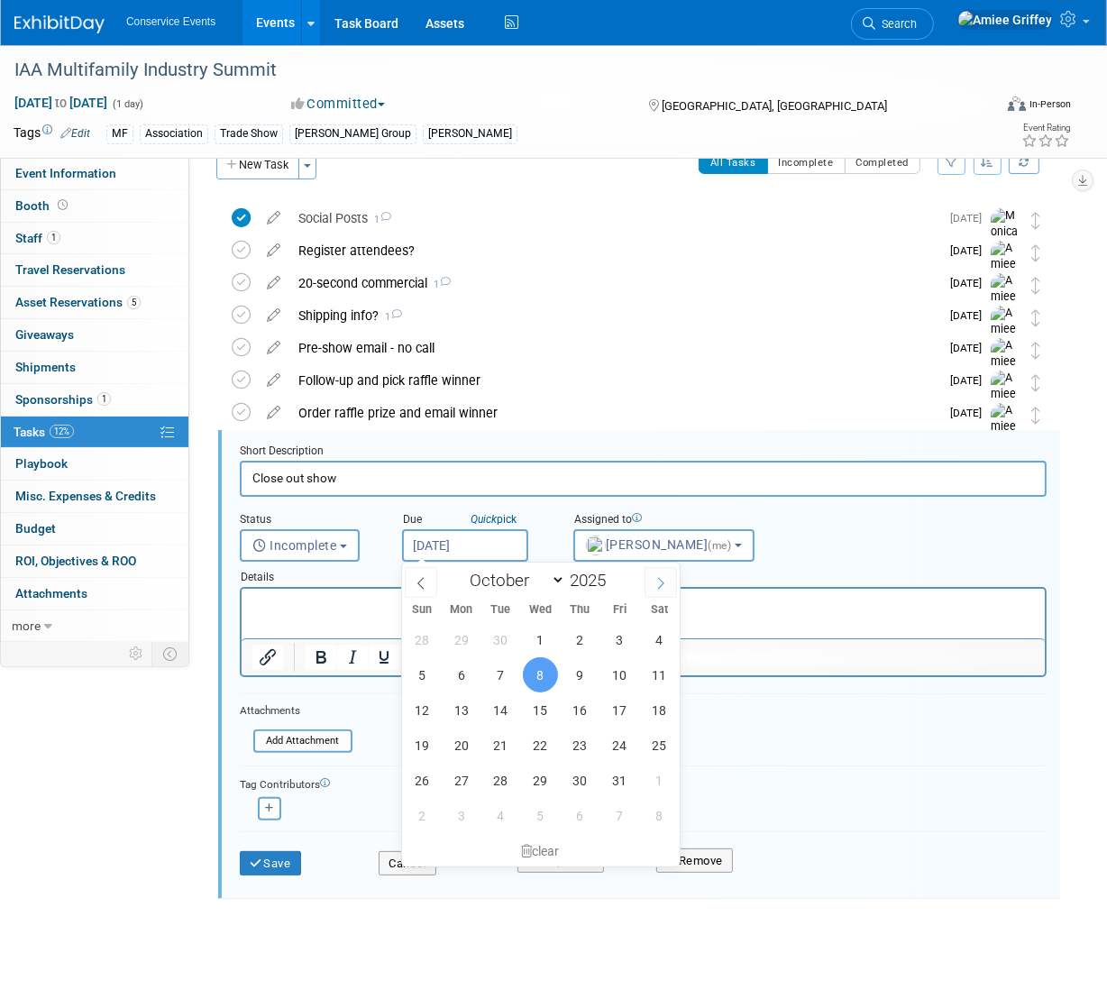
click at [662, 579] on icon at bounding box center [660, 583] width 13 height 13
select select "10"
click at [552, 676] on span "5" at bounding box center [540, 674] width 35 height 35
type input "Nov 5, 2025"
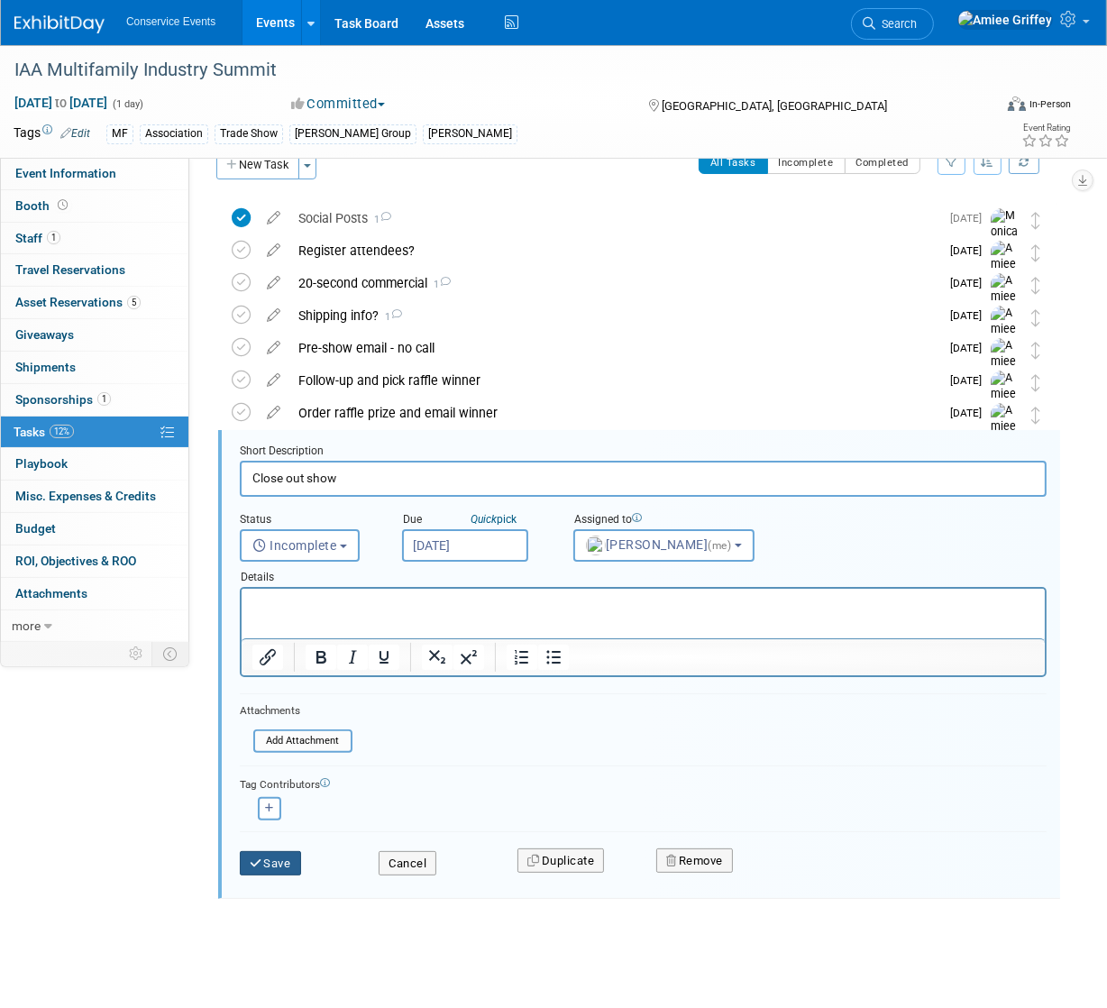
click at [295, 851] on button "Save" at bounding box center [270, 863] width 61 height 25
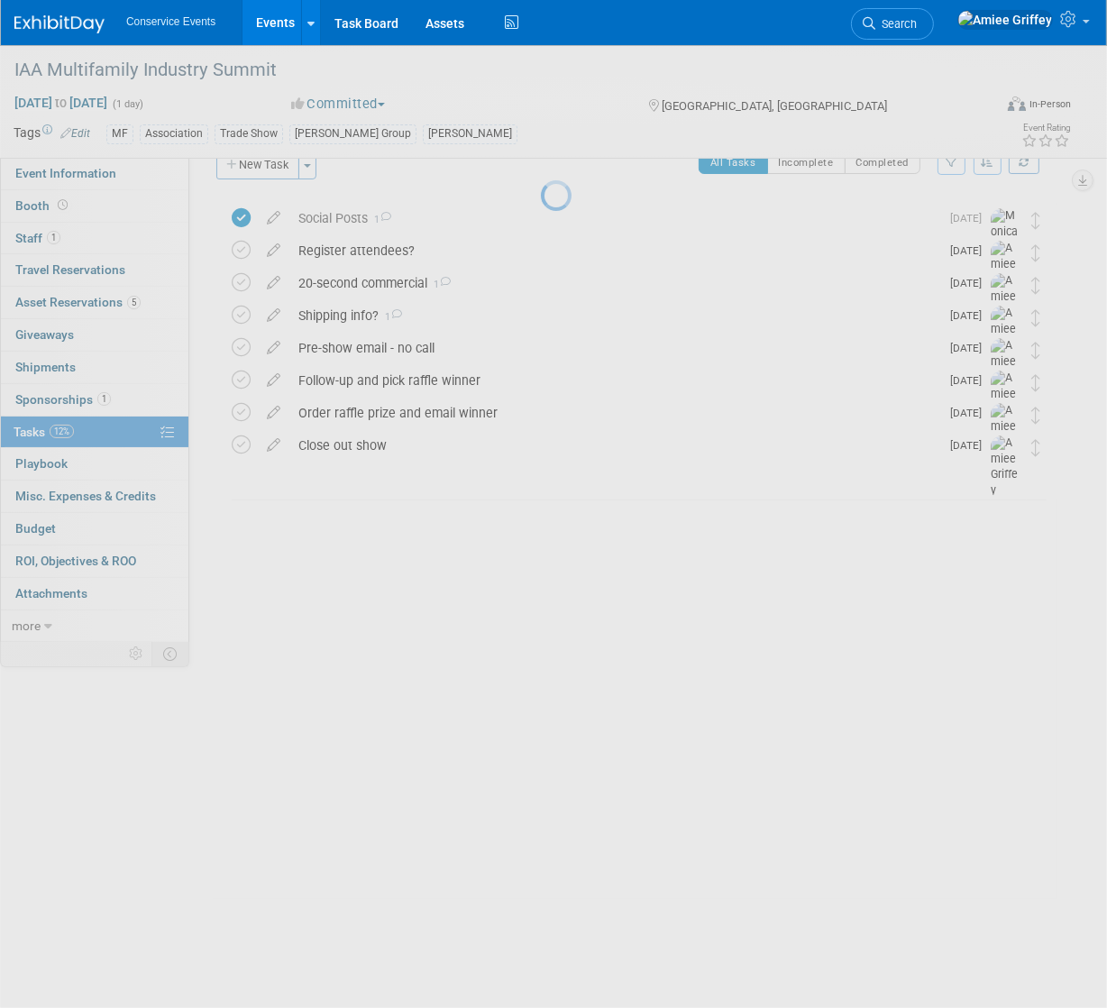
scroll to position [0, 0]
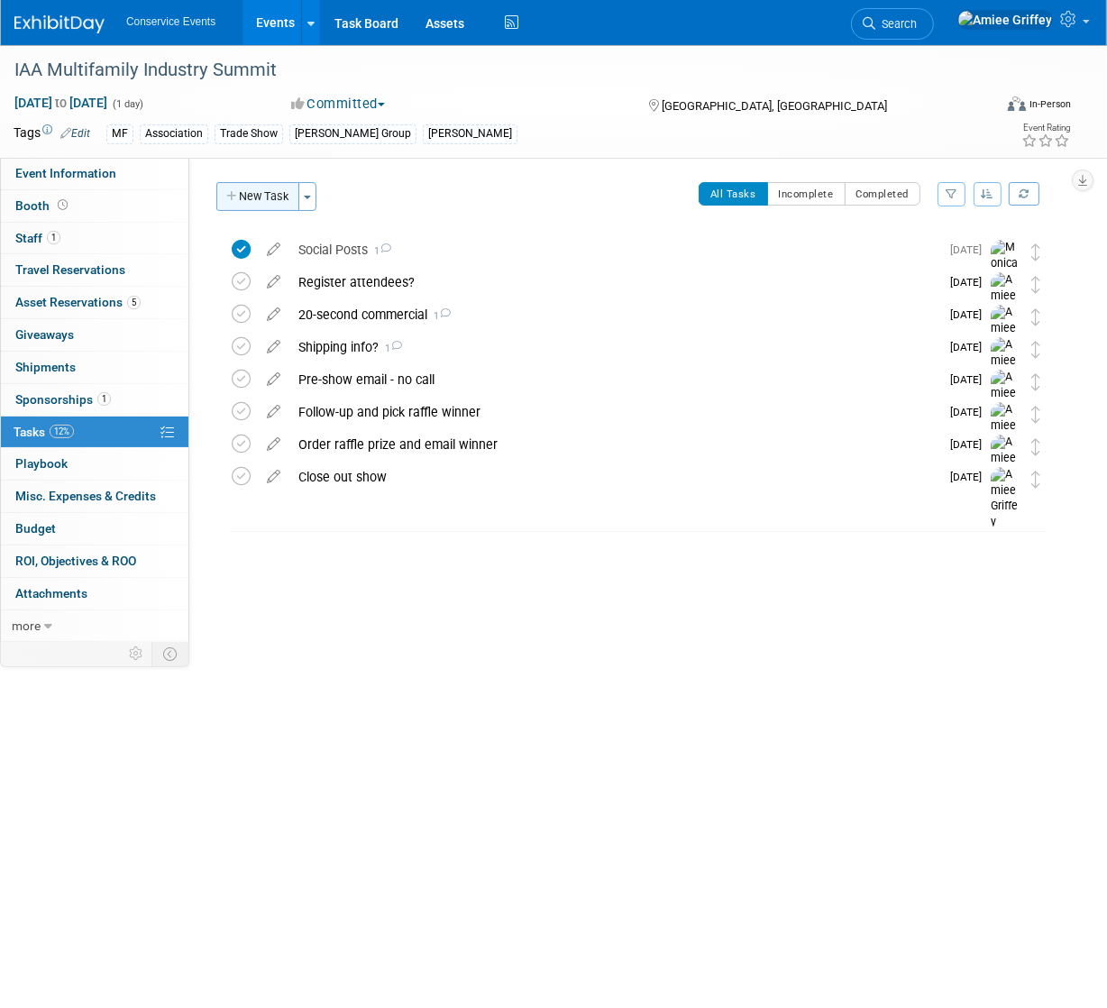
click at [282, 191] on button "New Task" at bounding box center [257, 196] width 83 height 29
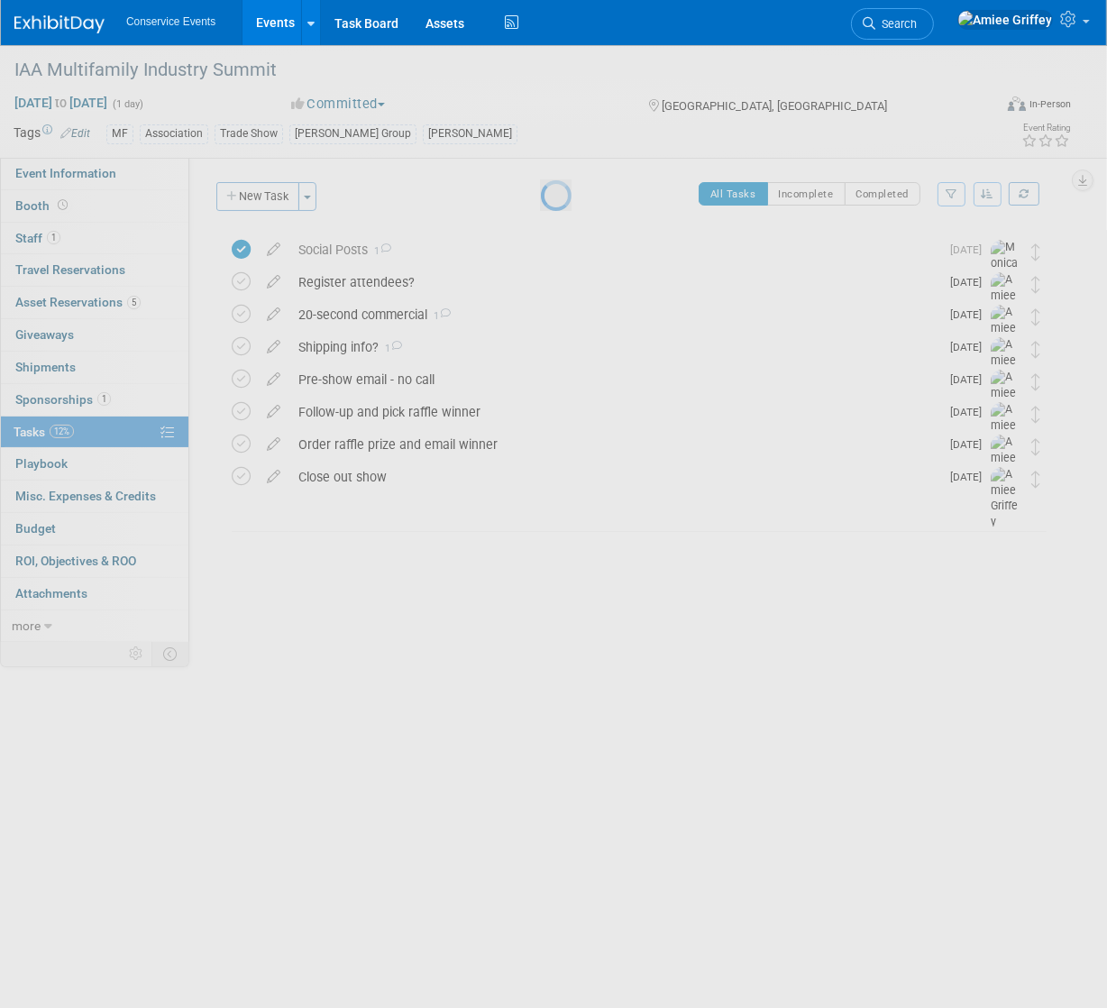
select select "8"
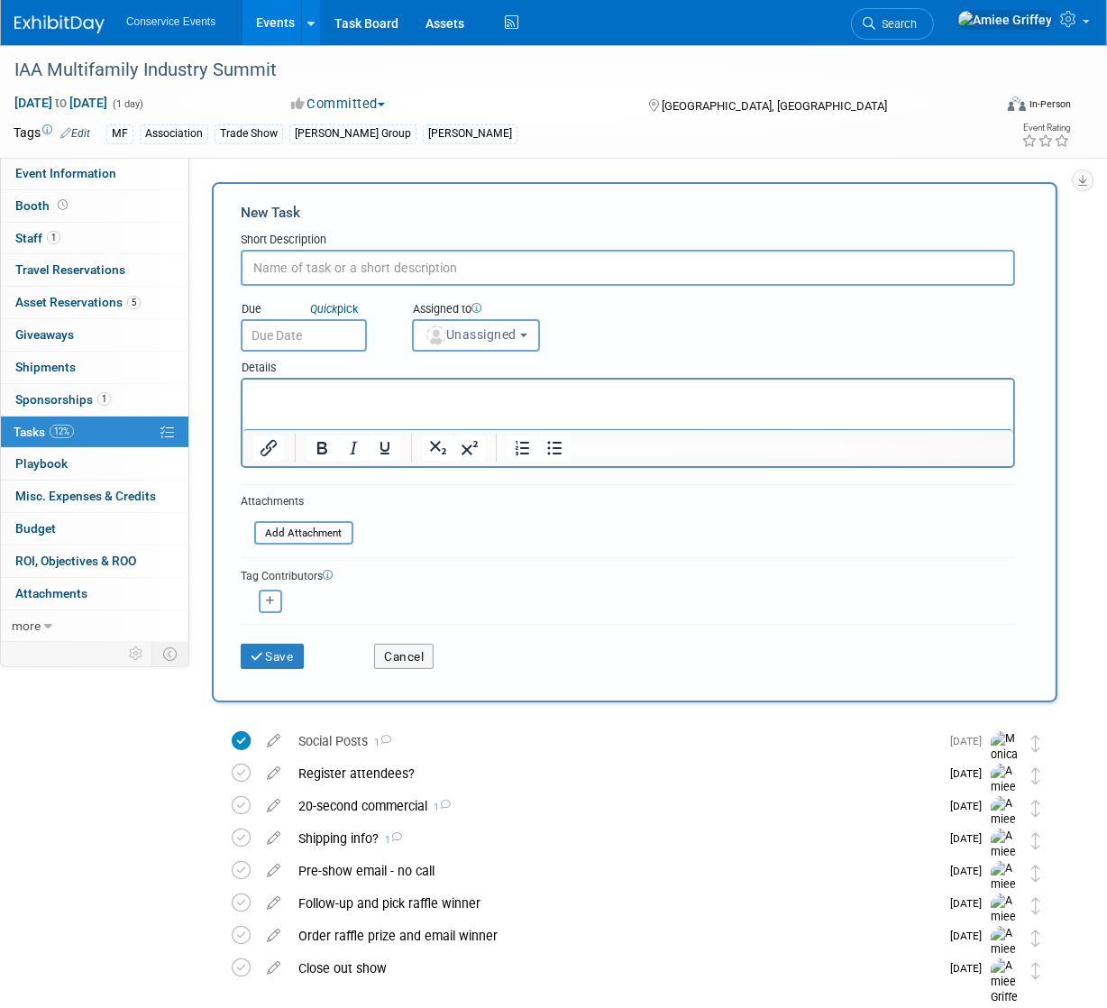
click at [348, 268] on input "text" at bounding box center [628, 268] width 774 height 36
type input "No email campaign"
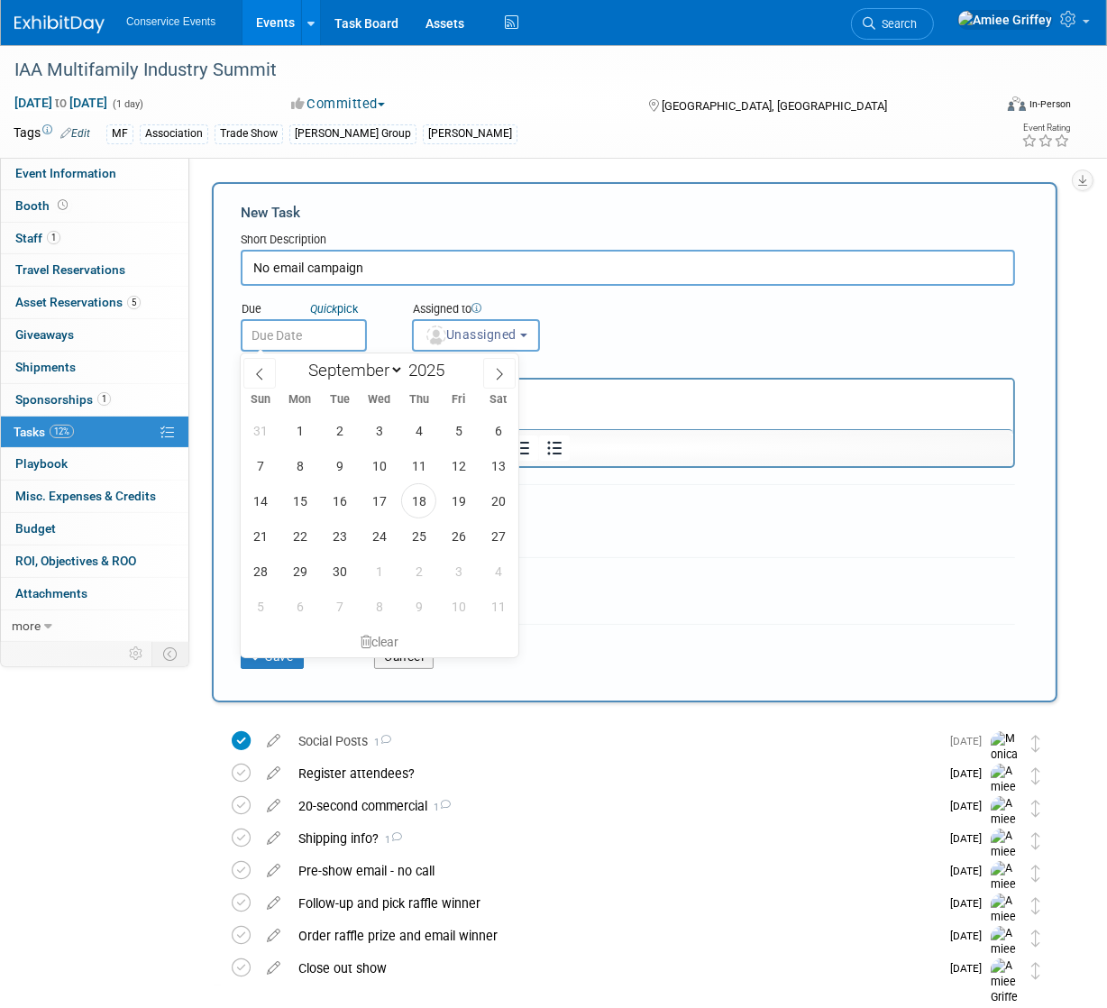
click at [343, 333] on input "text" at bounding box center [304, 335] width 126 height 32
click at [457, 506] on span "19" at bounding box center [458, 500] width 35 height 35
type input "Sep 19, 2025"
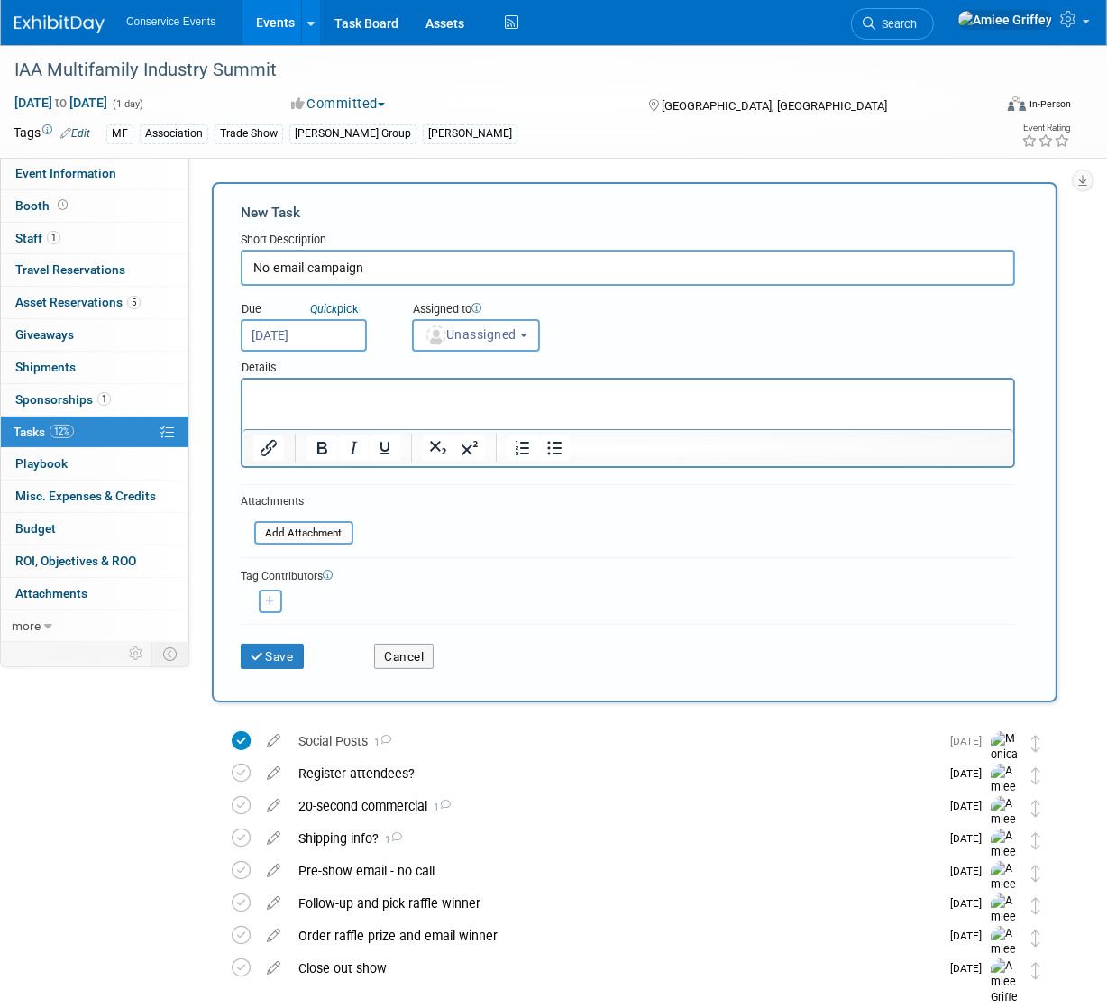
click at [401, 401] on p "Rich Text Area. Press ALT-0 for help." at bounding box center [627, 396] width 750 height 18
click at [446, 339] on span "Unassigned" at bounding box center [470, 334] width 92 height 14
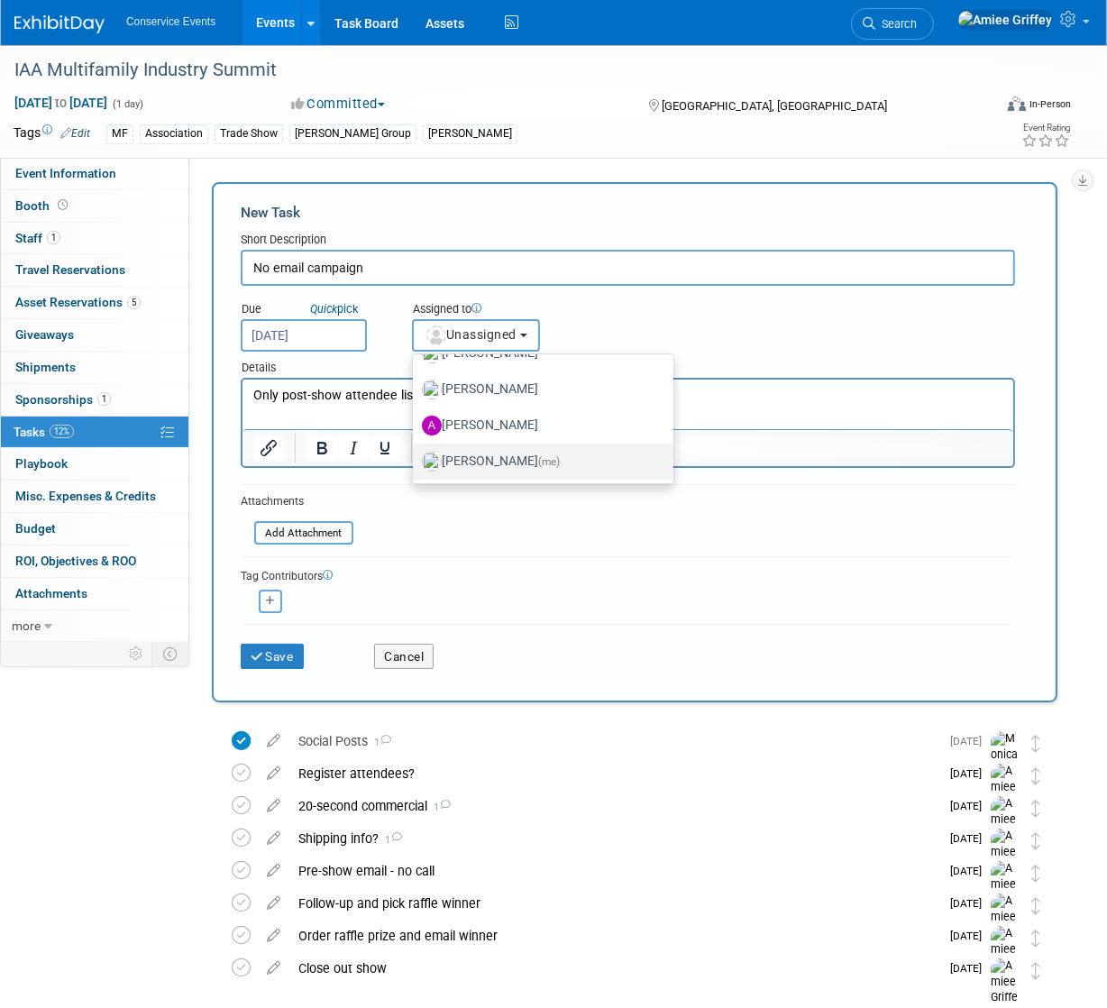
scroll to position [101, 0]
click at [481, 450] on label "Amiee Griffey (me)" at bounding box center [538, 459] width 233 height 29
click at [415, 452] on input "Amiee Griffey (me)" at bounding box center [410, 458] width 12 height 12
select select "28722387-35c6-4557-bb24-edeacb20f2e1"
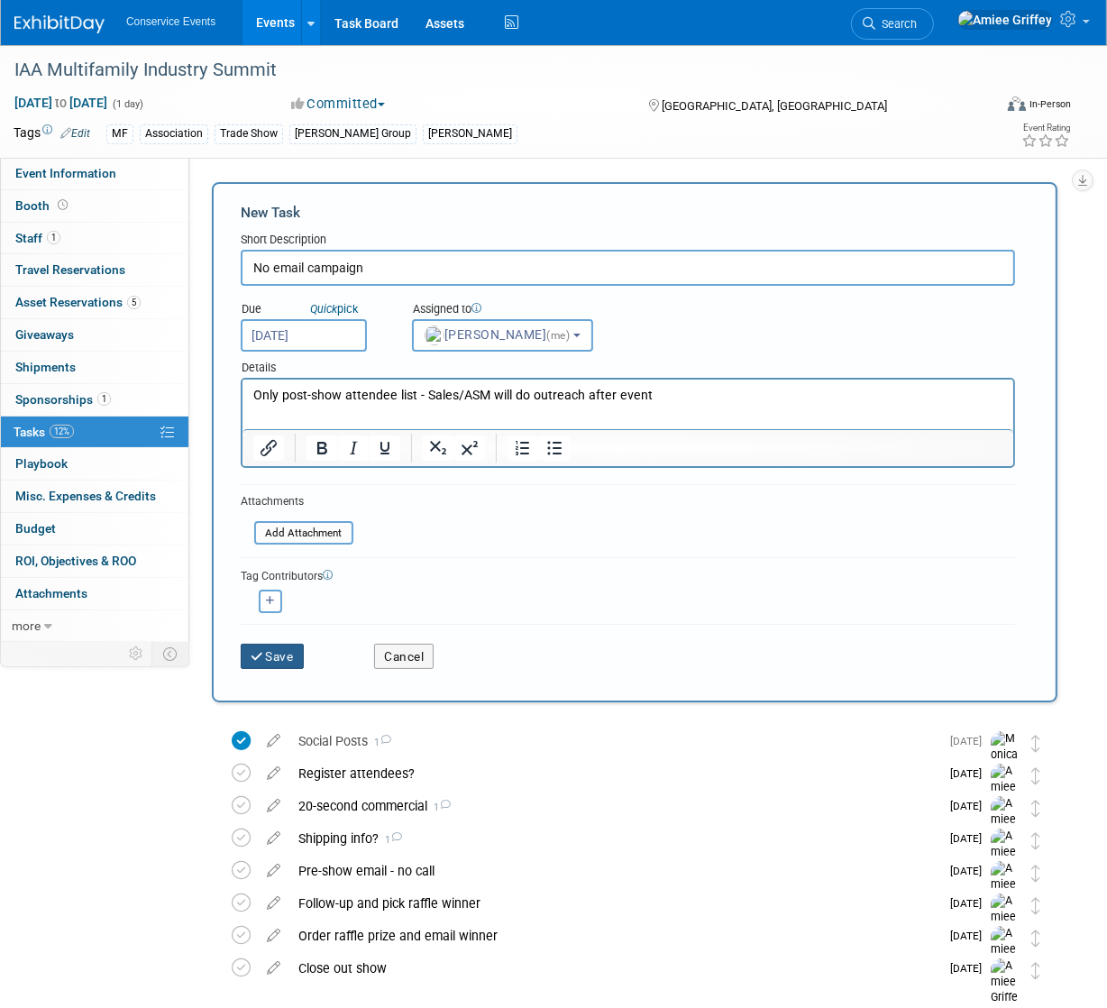
click at [282, 661] on button "Save" at bounding box center [272, 655] width 63 height 25
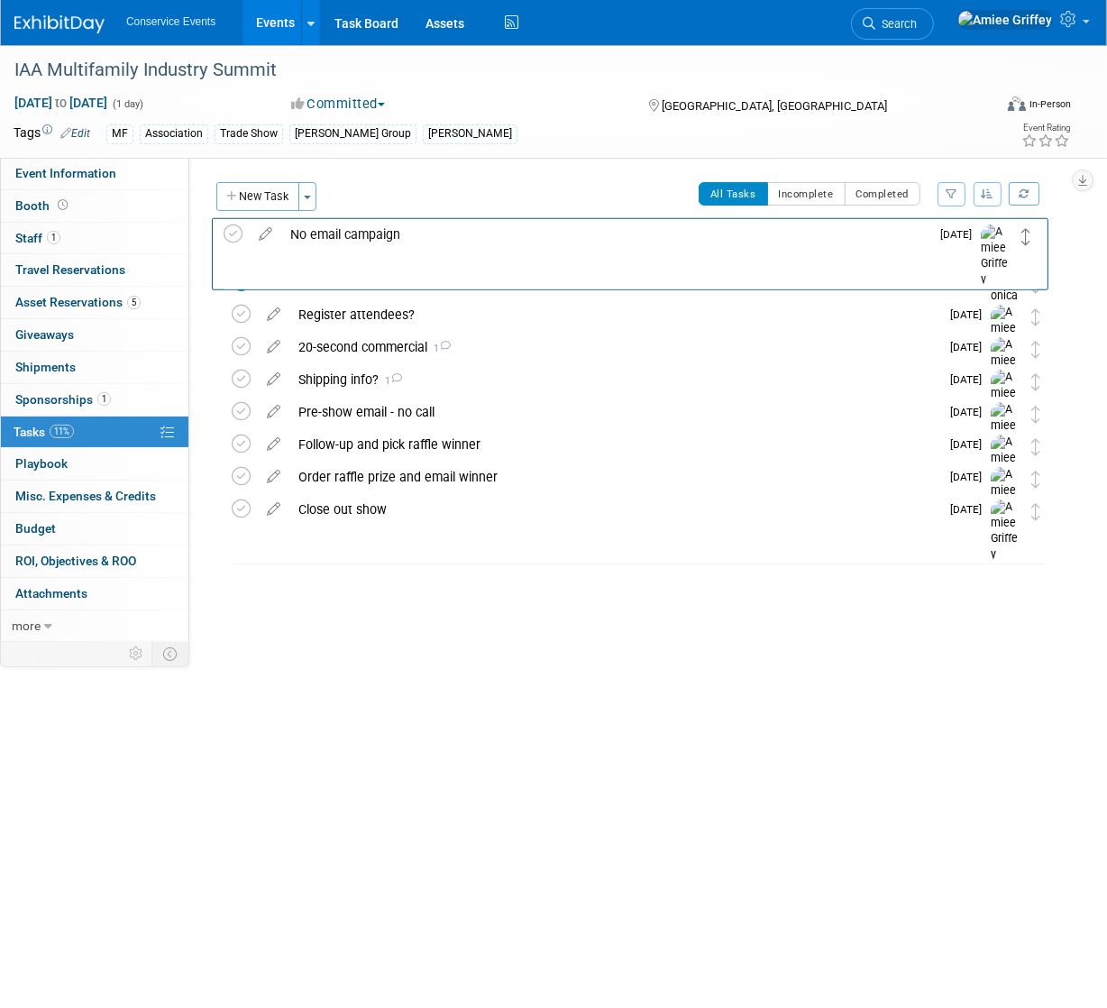
drag, startPoint x: 1038, startPoint y: 249, endPoint x: 1029, endPoint y: 233, distance: 18.6
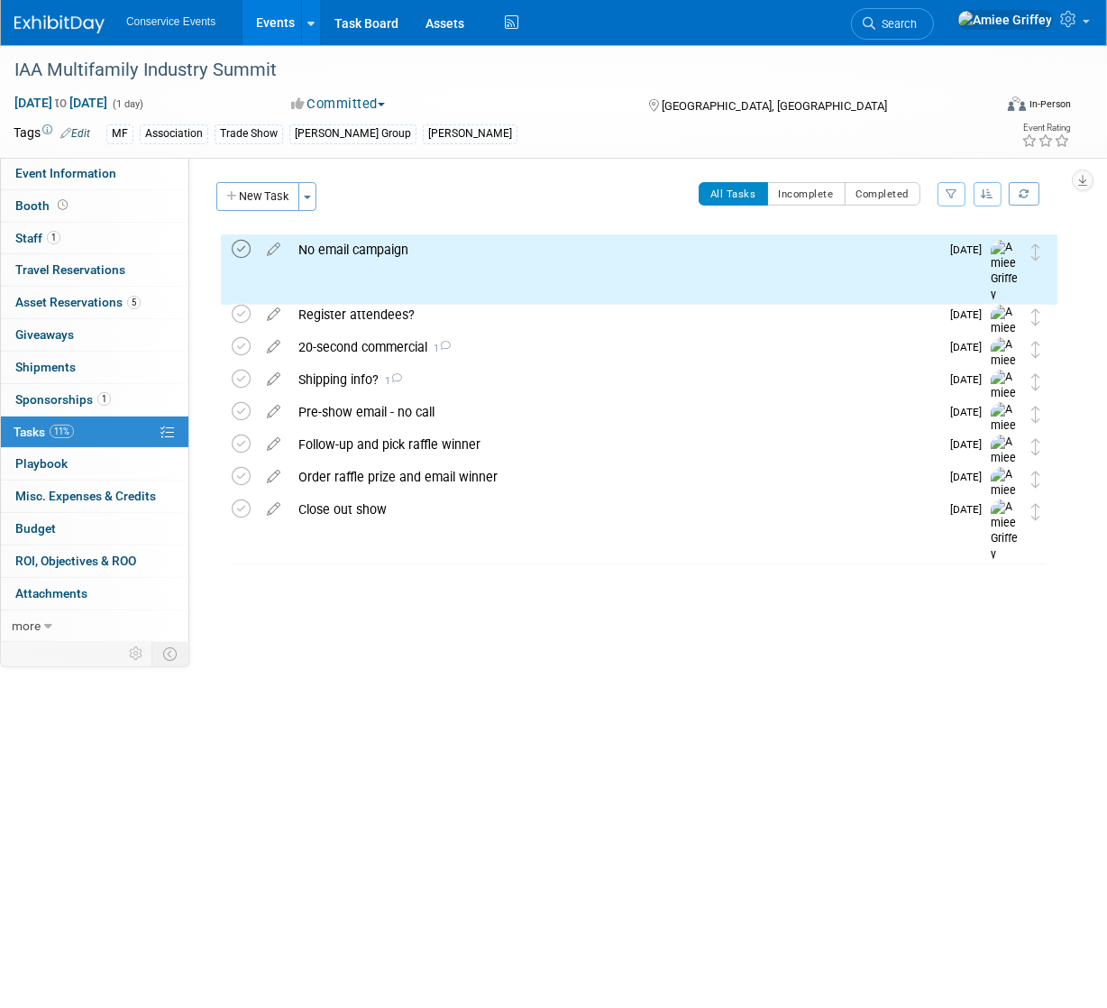
click at [240, 250] on icon at bounding box center [241, 249] width 19 height 19
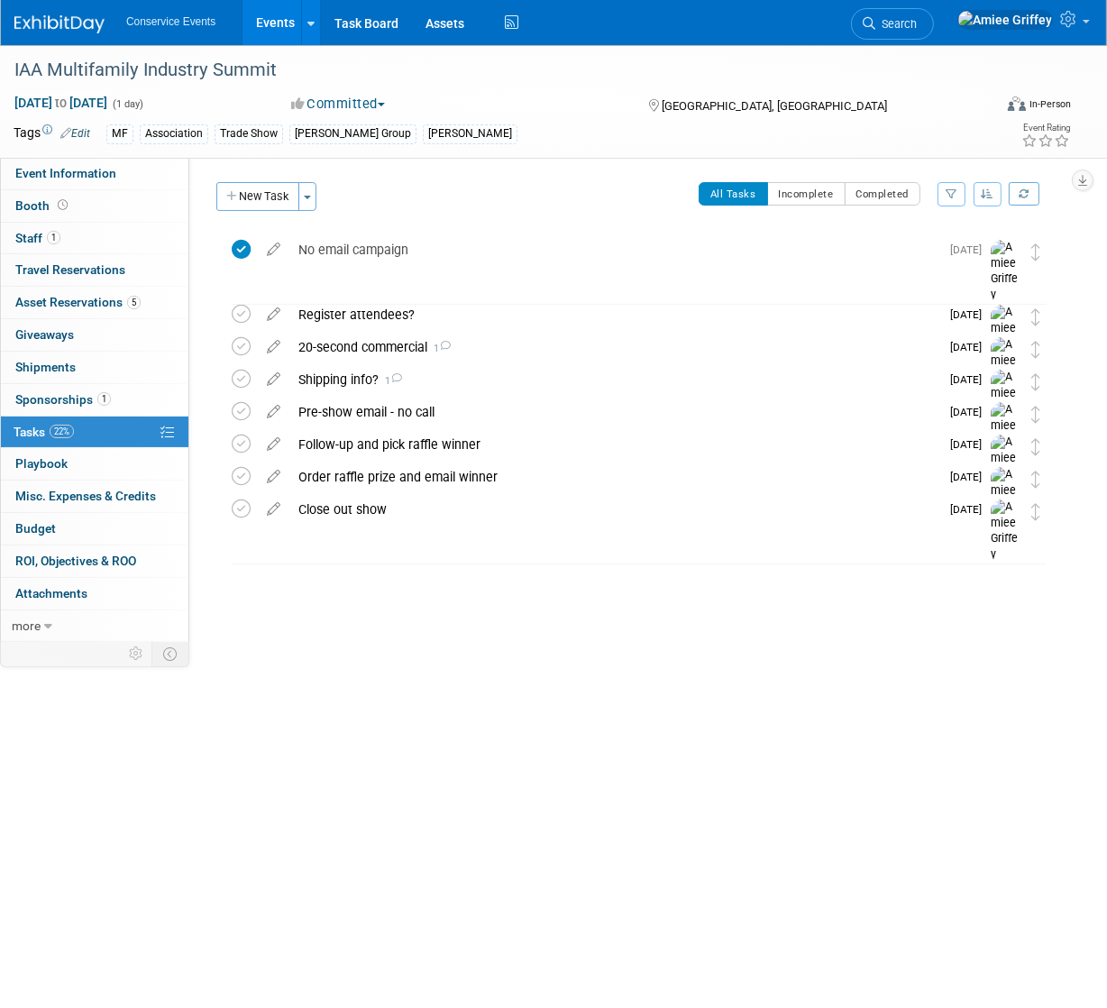
click at [284, 20] on link "Events" at bounding box center [275, 22] width 66 height 45
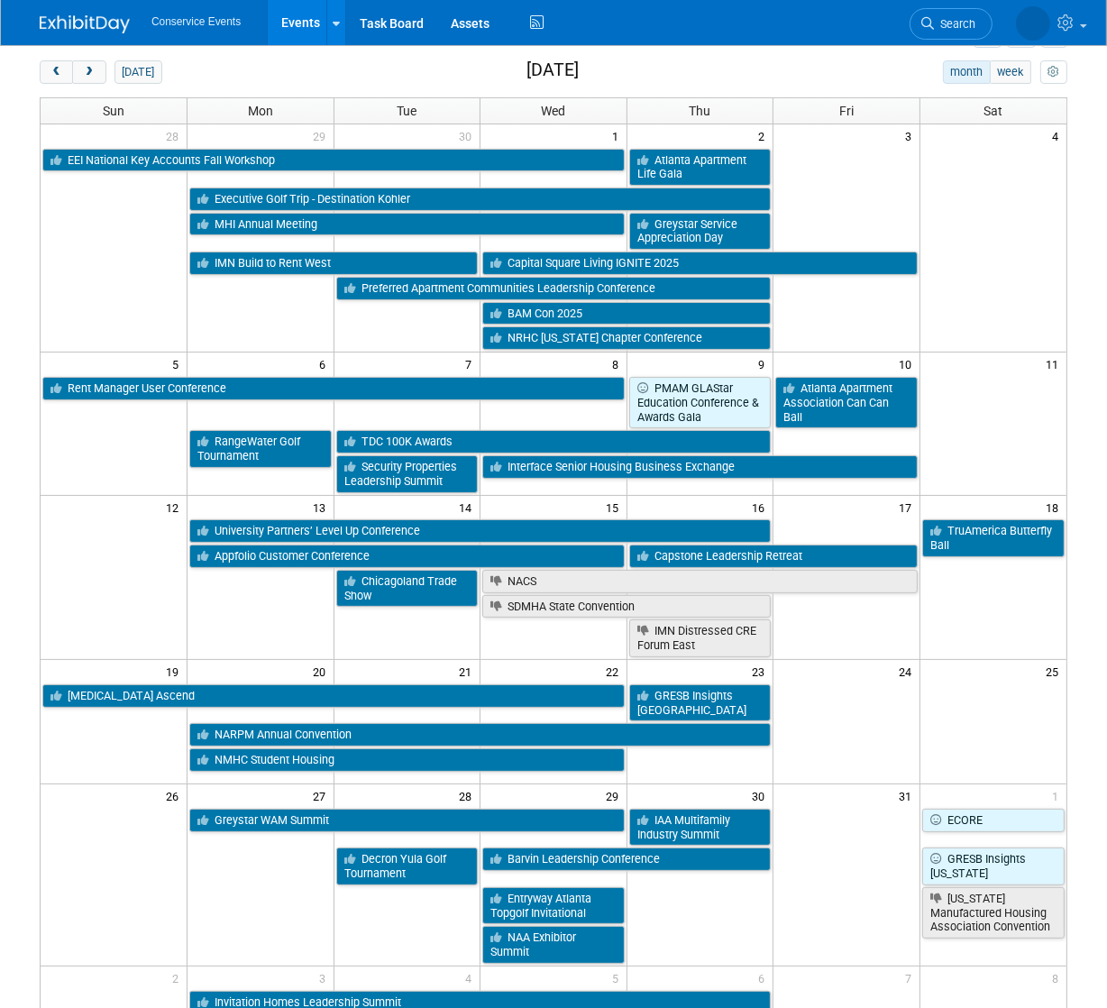
scroll to position [77, 0]
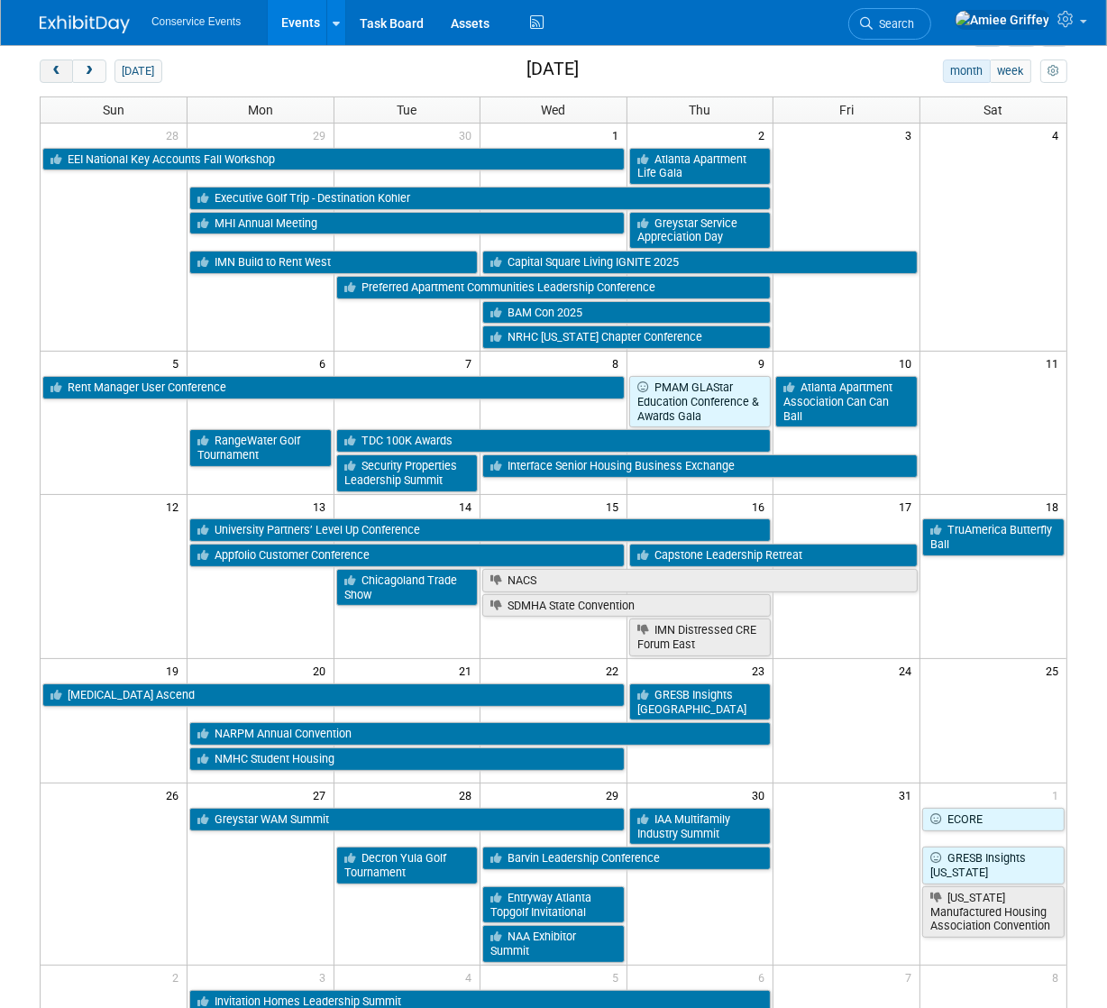
click at [55, 71] on span "prev" at bounding box center [57, 72] width 14 height 12
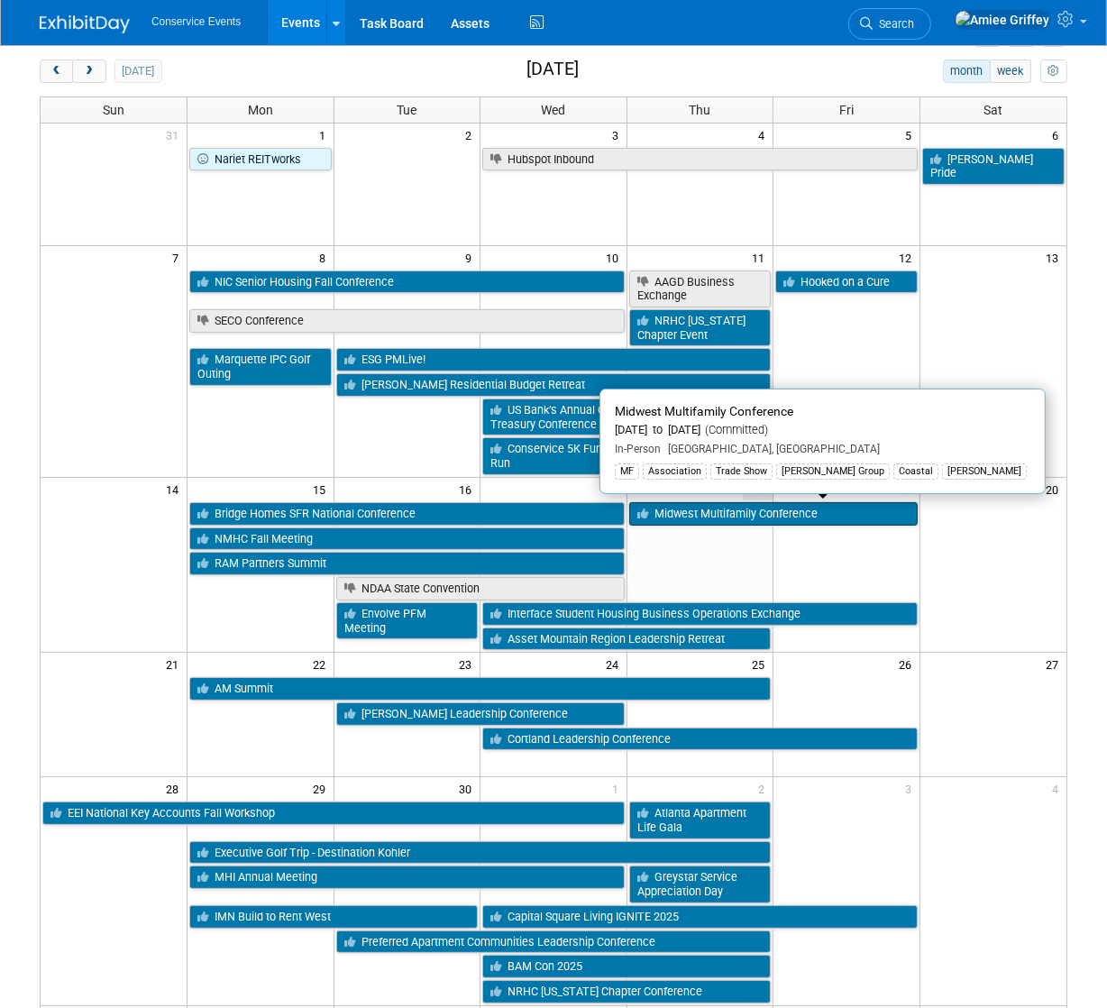
click at [707, 513] on link "Midwest Multifamily Conference" at bounding box center [773, 513] width 288 height 23
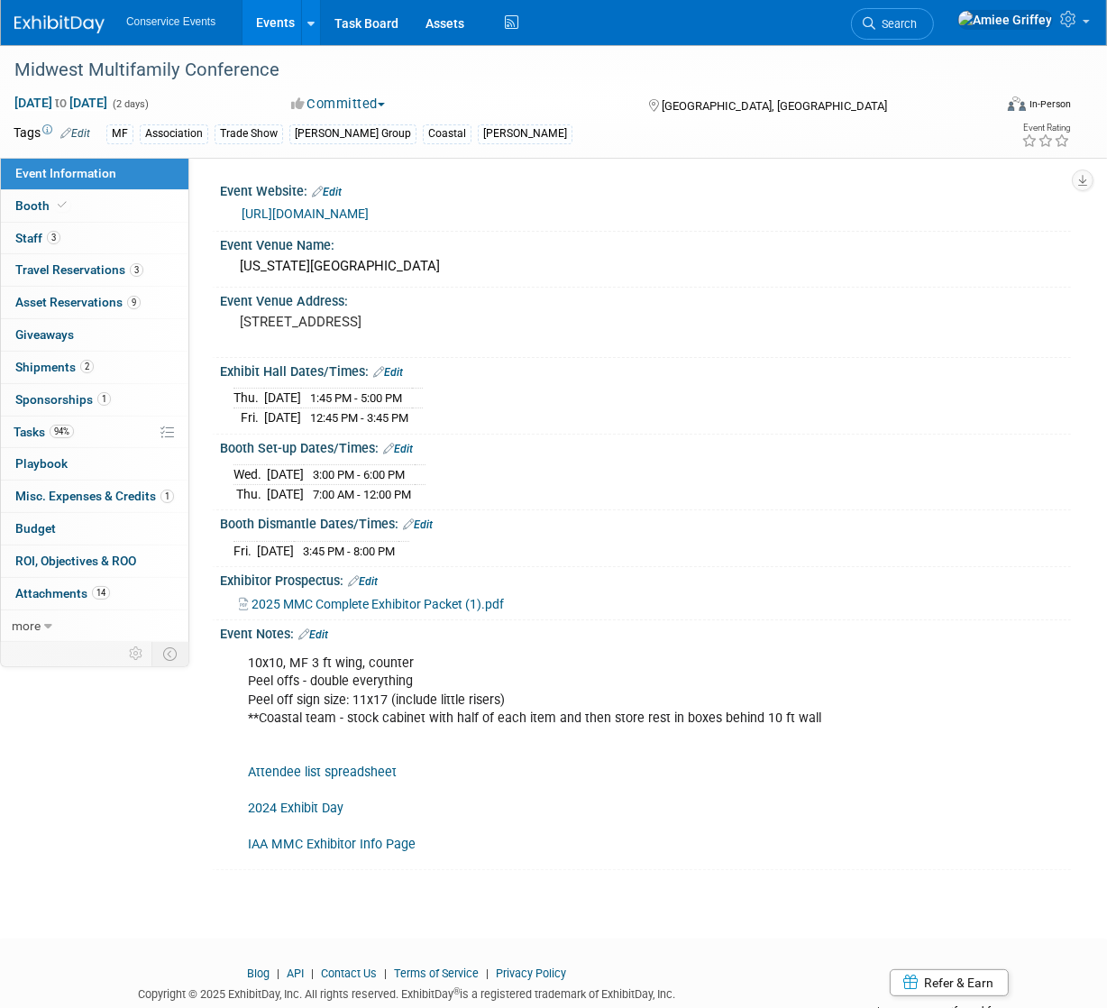
click at [263, 32] on link "Events" at bounding box center [275, 22] width 66 height 45
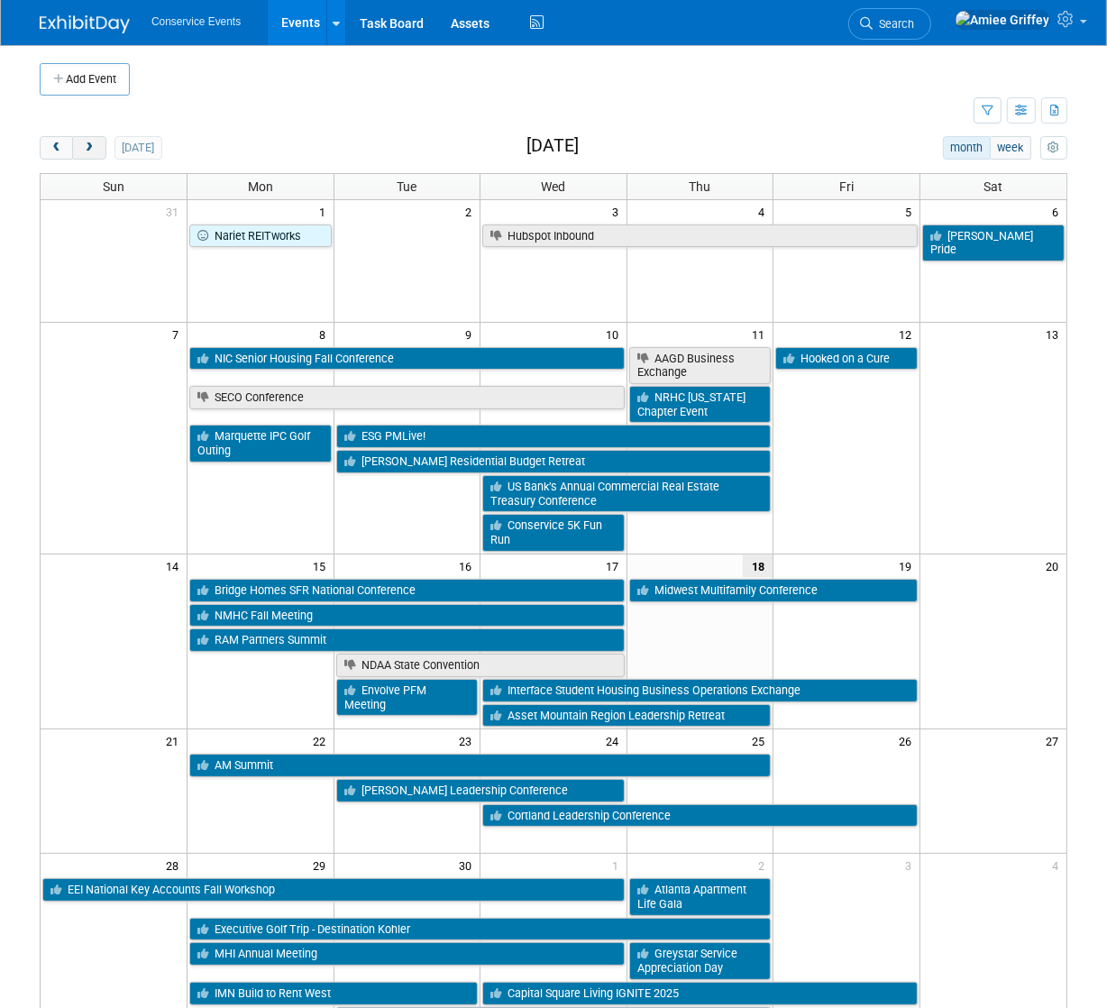
click at [98, 147] on button "next" at bounding box center [88, 147] width 33 height 23
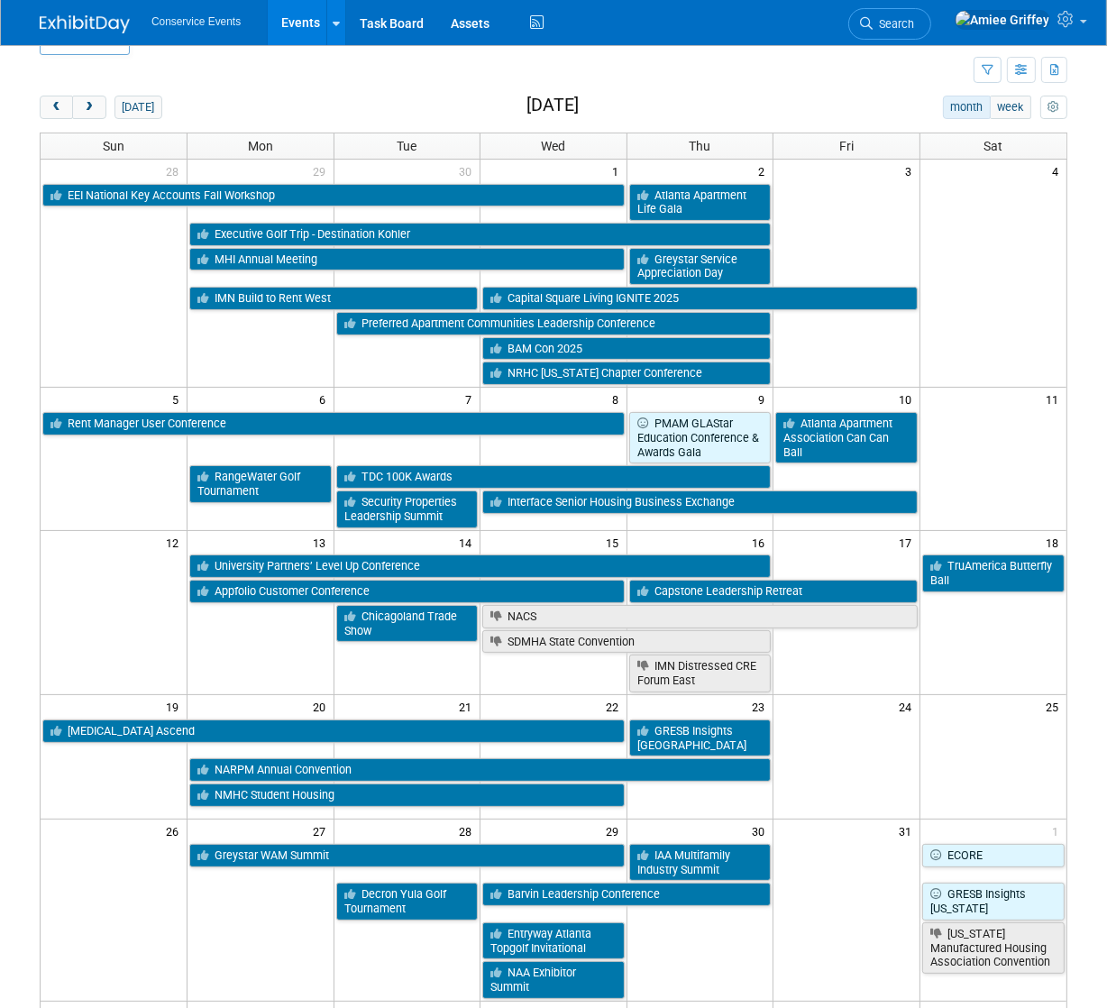
scroll to position [44, 0]
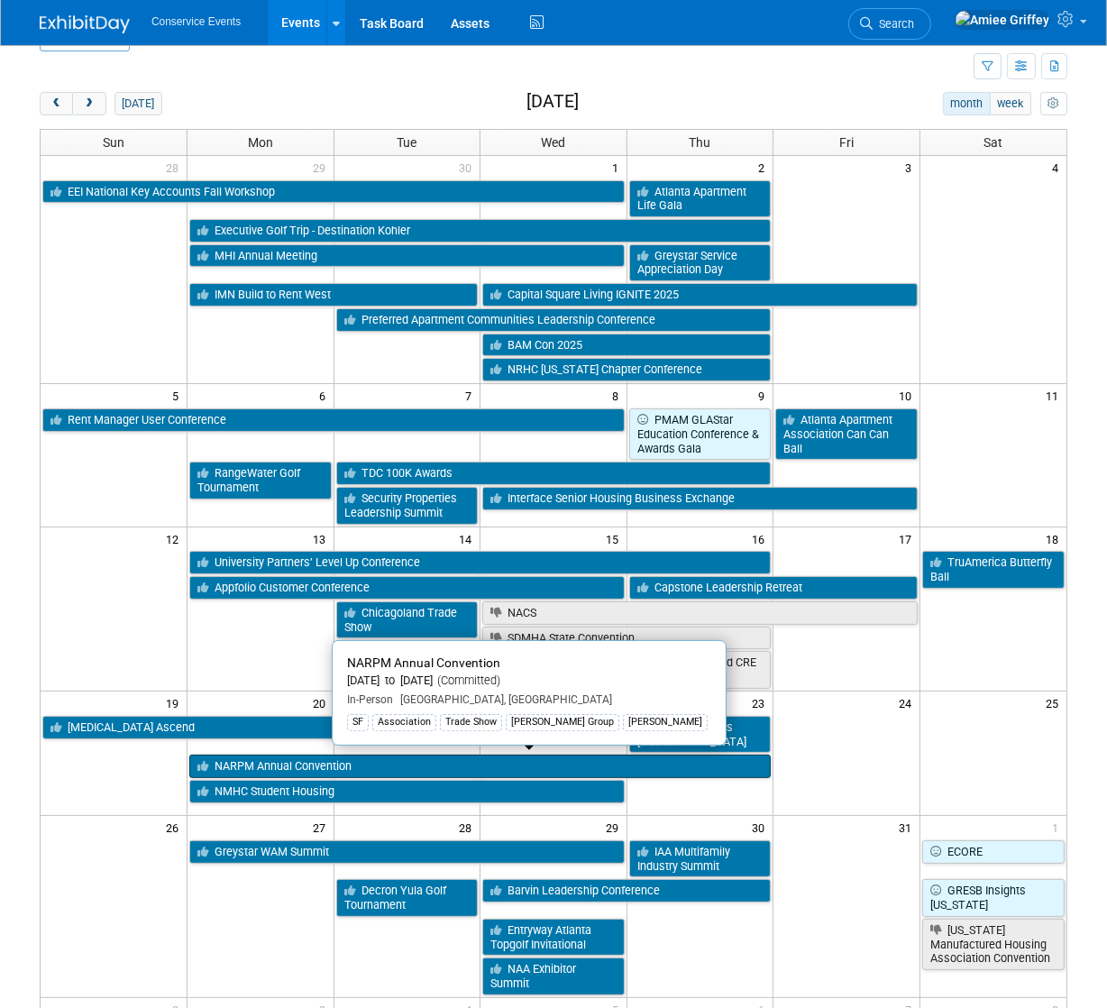
click at [311, 760] on link "NARPM Annual Convention" at bounding box center [479, 765] width 581 height 23
click at [0, 0] on div at bounding box center [0, 0] width 0 height 0
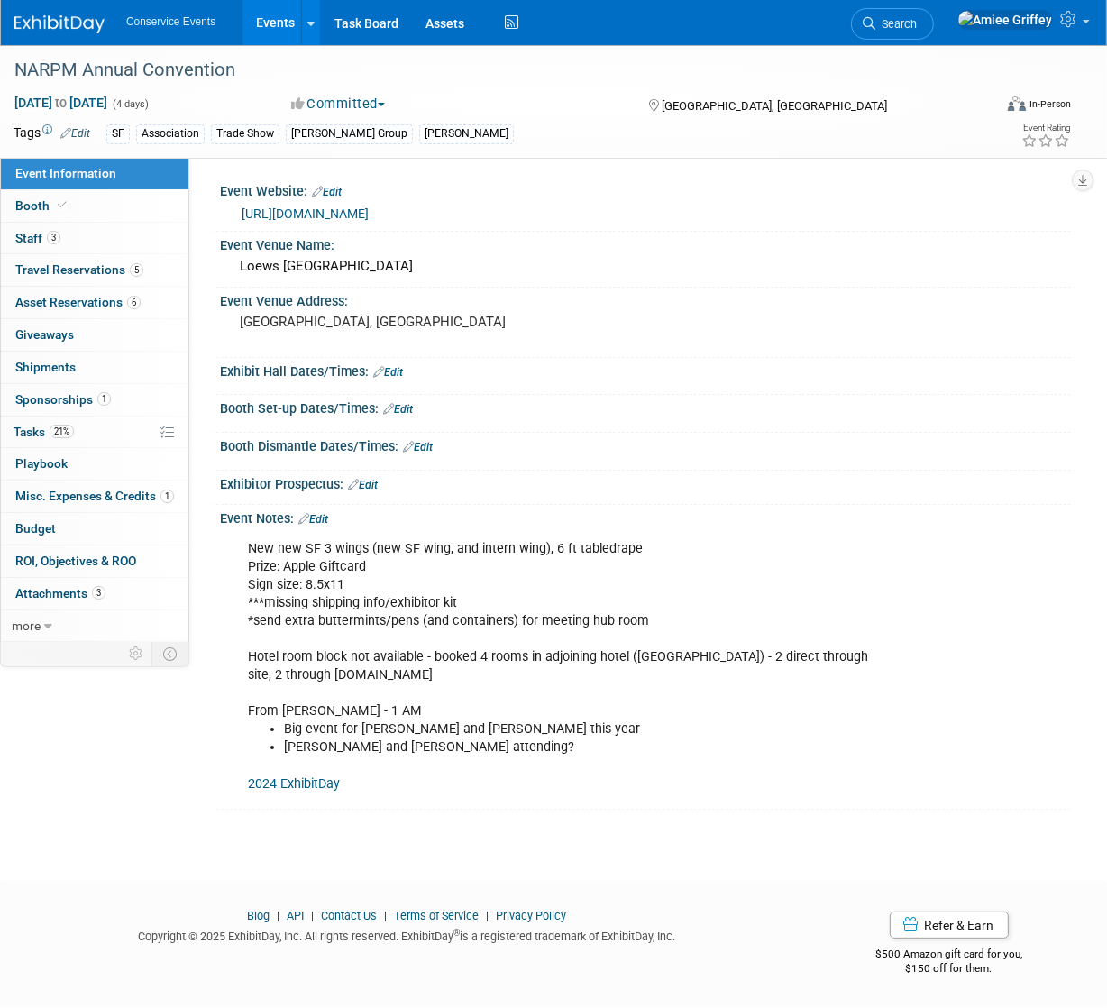
click at [371, 483] on link "Edit" at bounding box center [363, 485] width 30 height 13
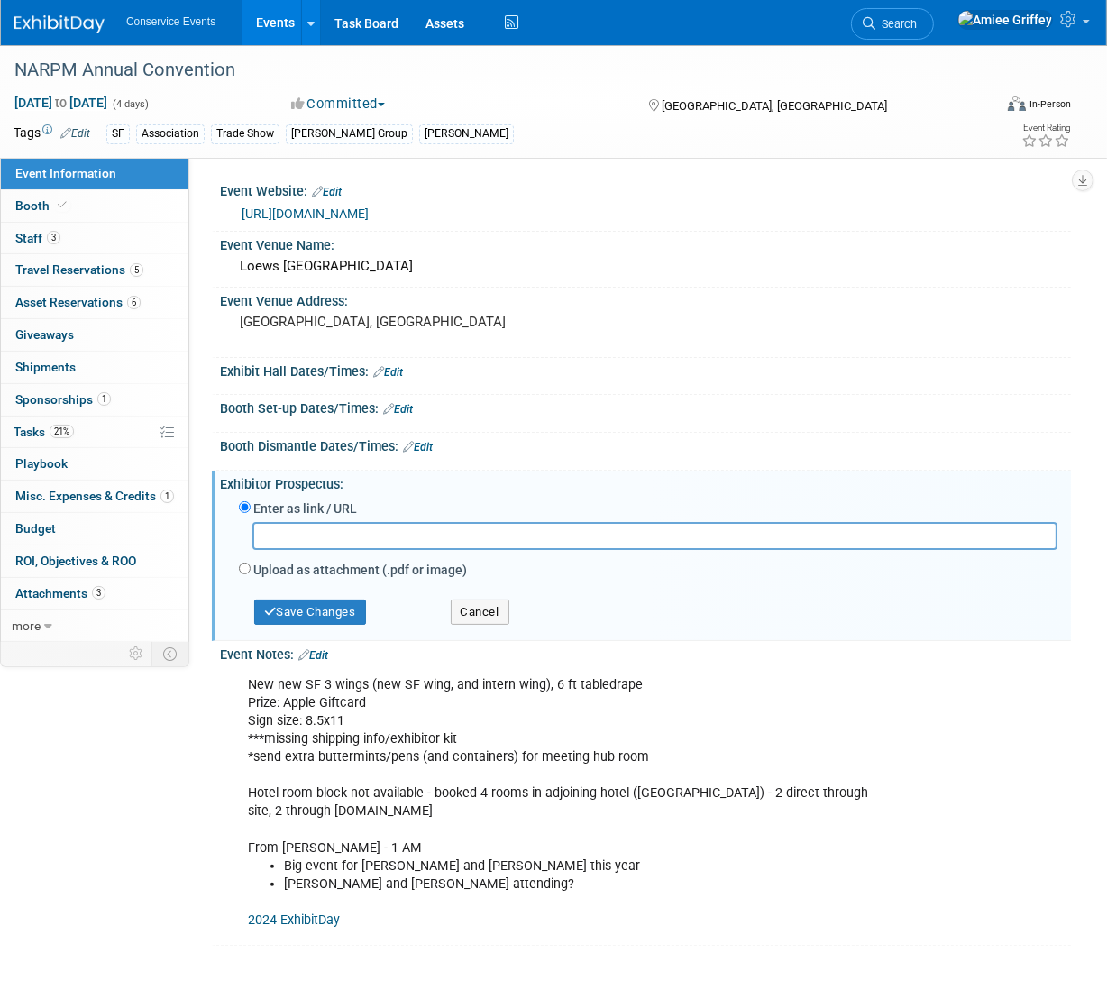
click at [309, 540] on input "text" at bounding box center [654, 536] width 805 height 28
type input "[URL][DOMAIN_NAME]"
click at [341, 611] on button "Save Changes" at bounding box center [310, 611] width 112 height 25
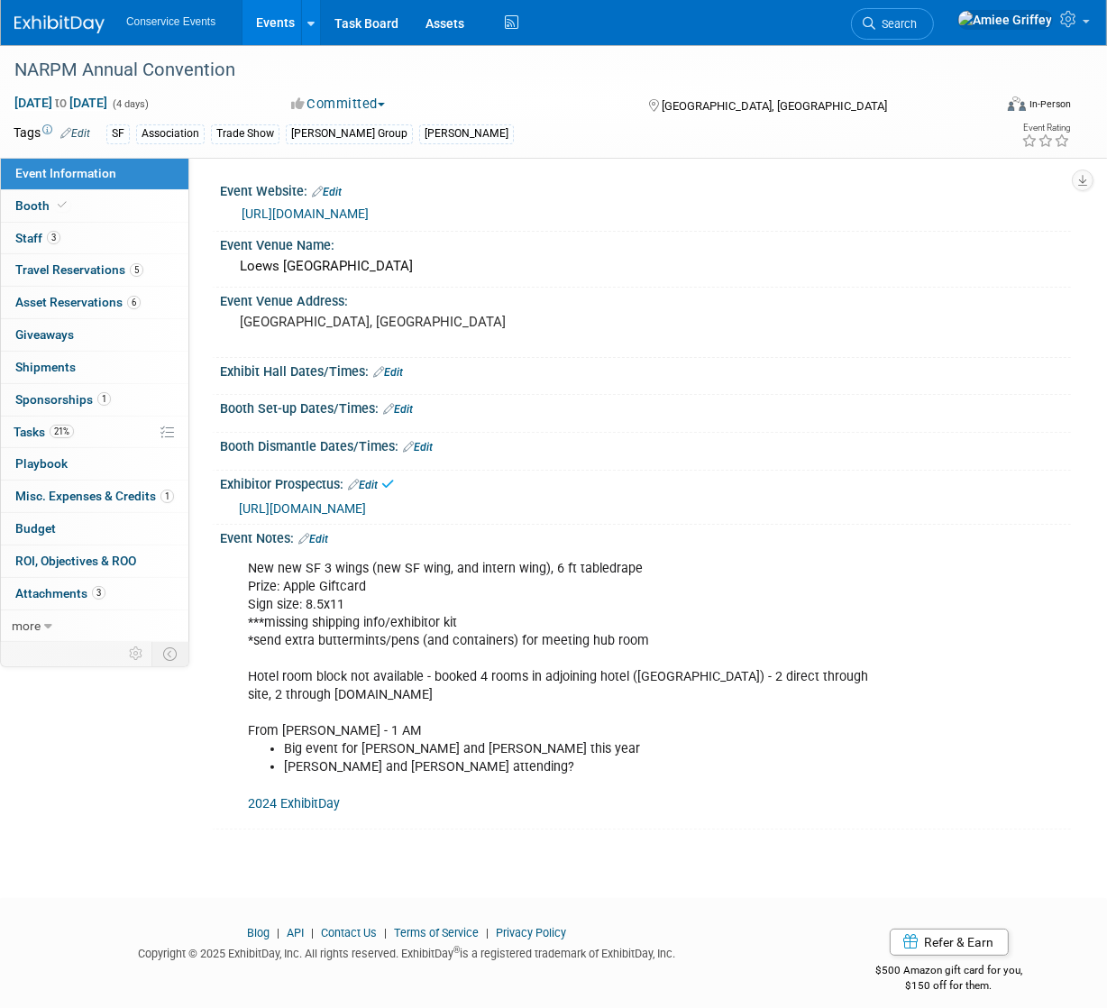
click at [321, 539] on link "Edit" at bounding box center [313, 539] width 30 height 13
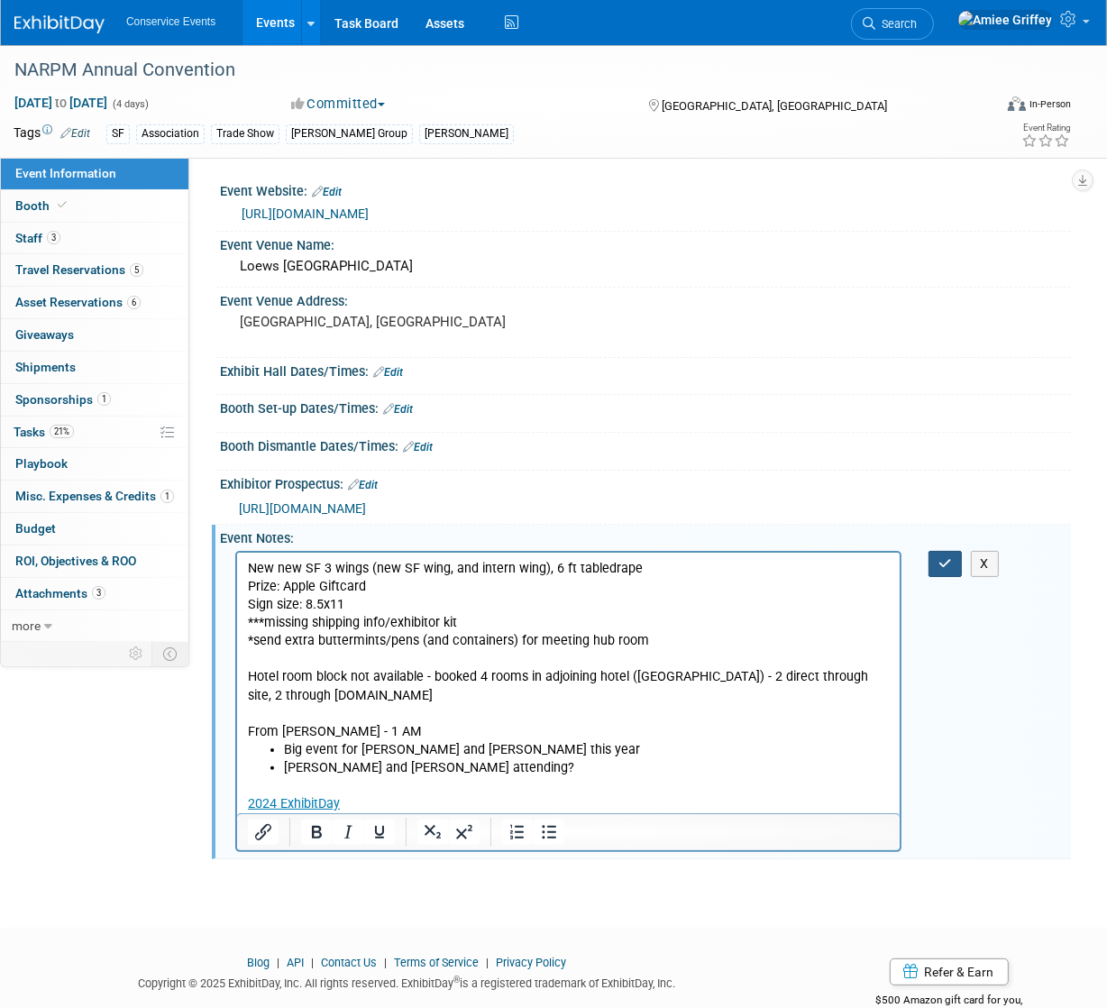
drag, startPoint x: 940, startPoint y: 562, endPoint x: 899, endPoint y: 545, distance: 44.9
click at [940, 562] on icon "button" at bounding box center [945, 563] width 14 height 13
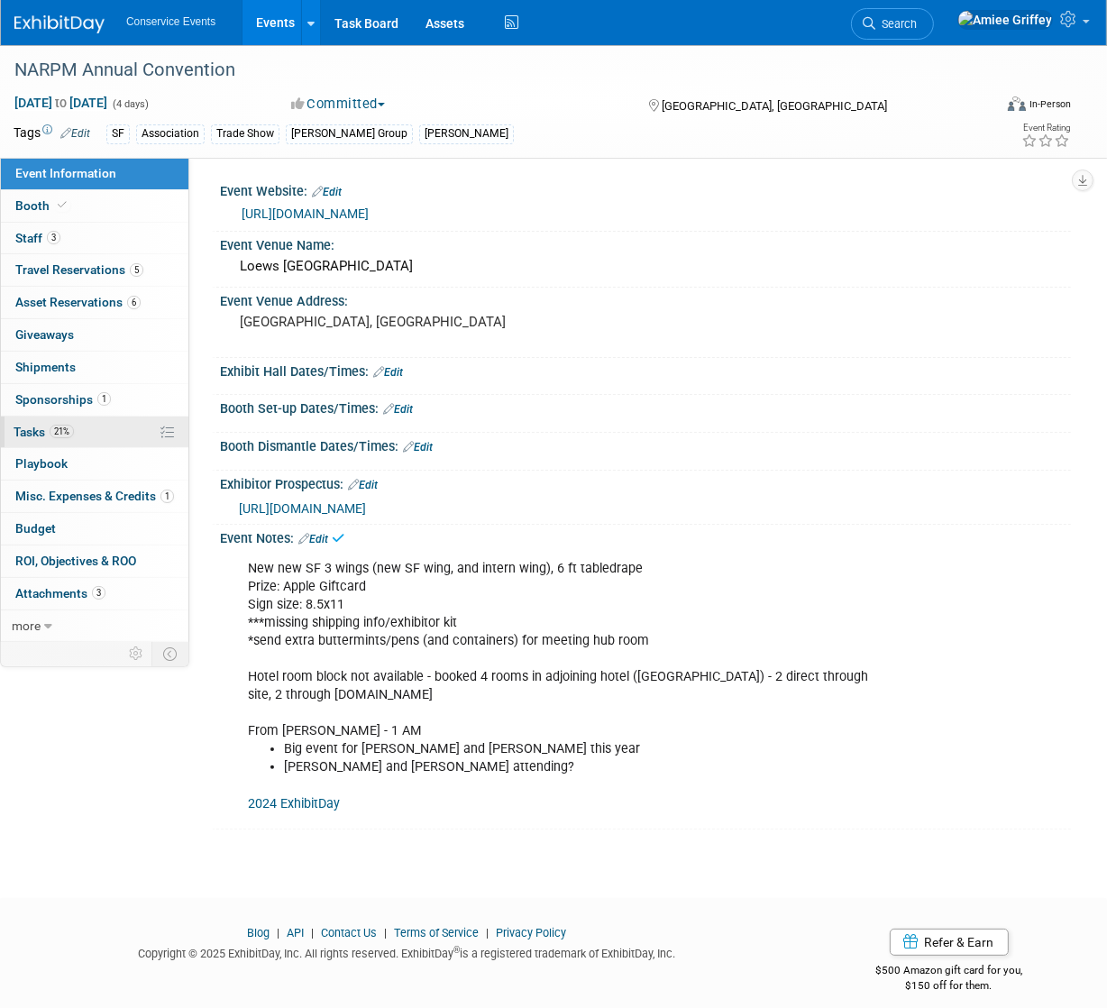
click at [68, 437] on span "Tasks 21%" at bounding box center [44, 431] width 60 height 14
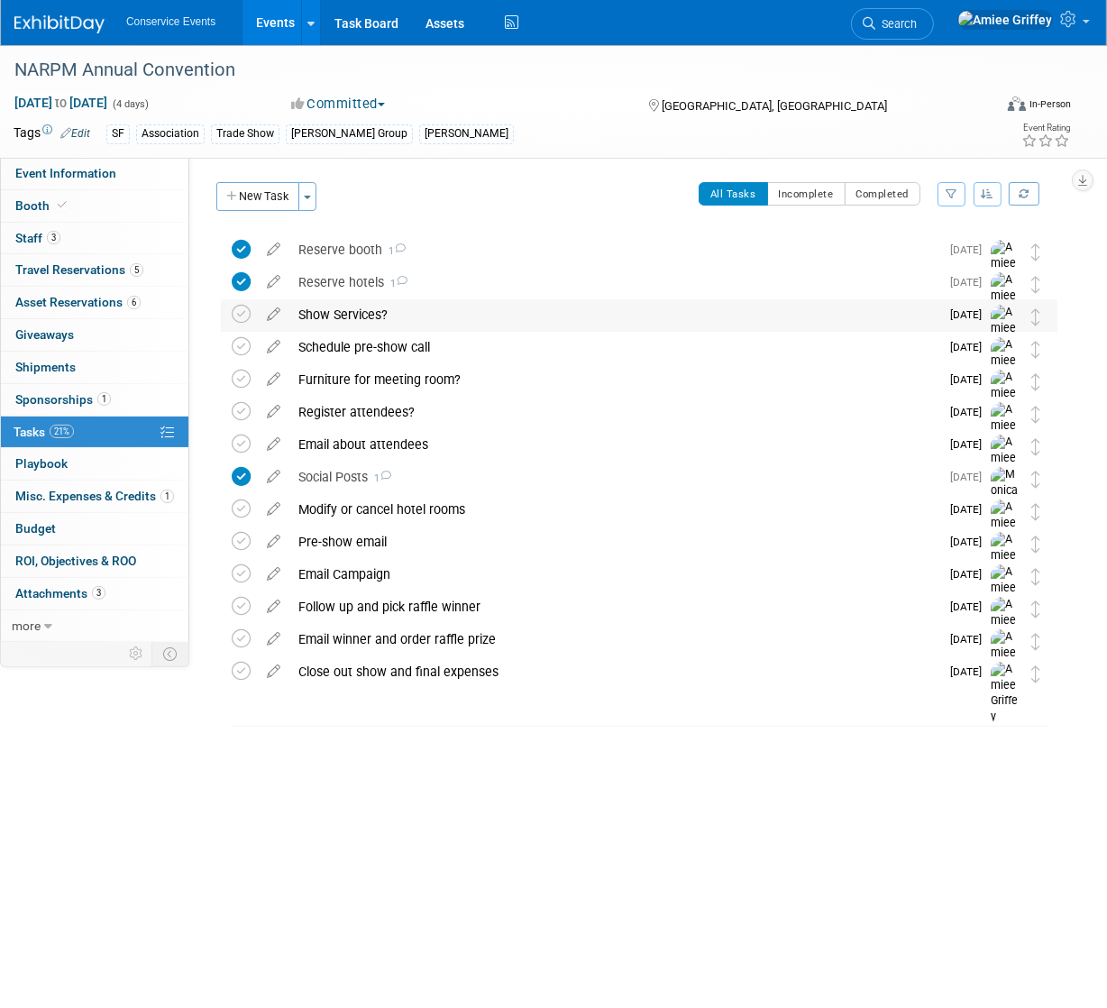
click at [372, 319] on div "Show Services?" at bounding box center [614, 314] width 650 height 31
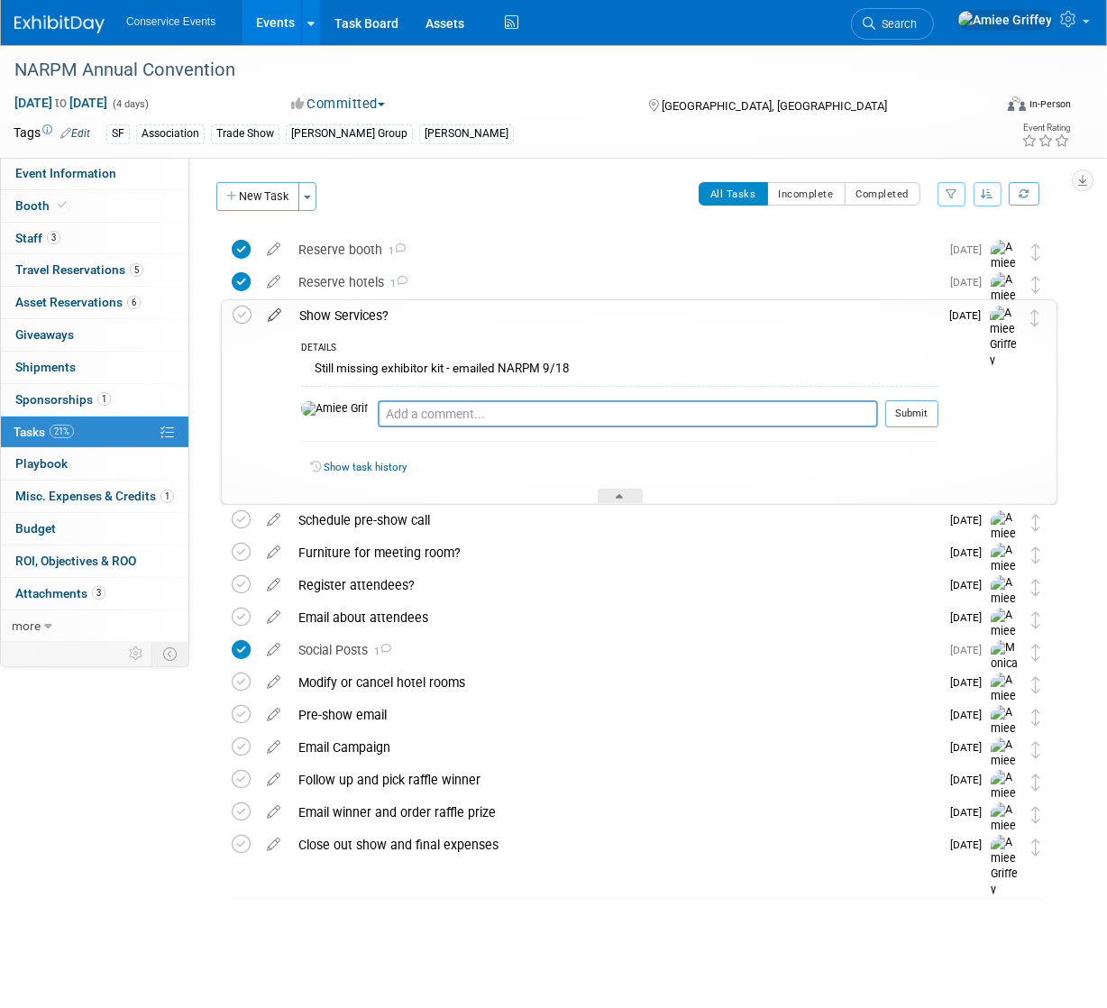
click at [270, 312] on icon at bounding box center [275, 311] width 32 height 23
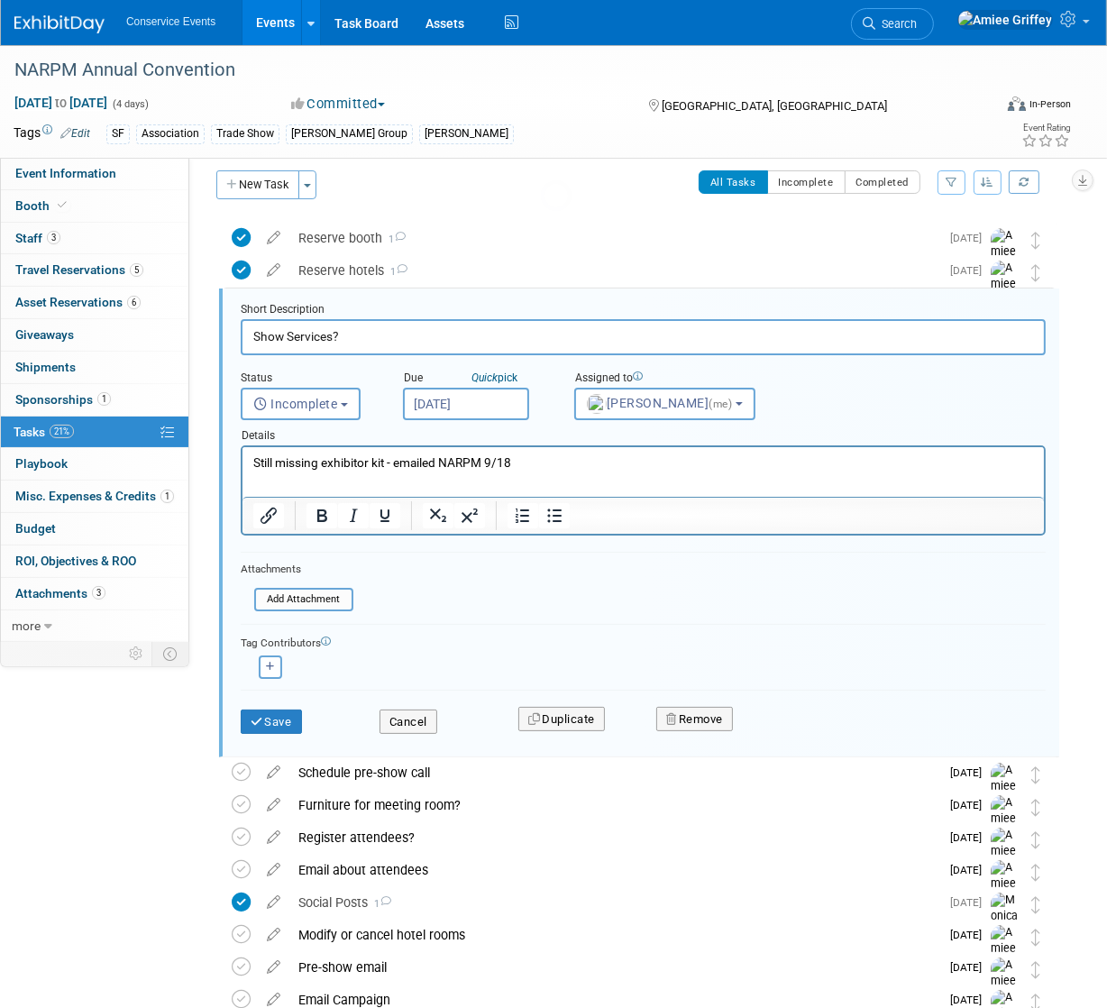
scroll to position [36, 0]
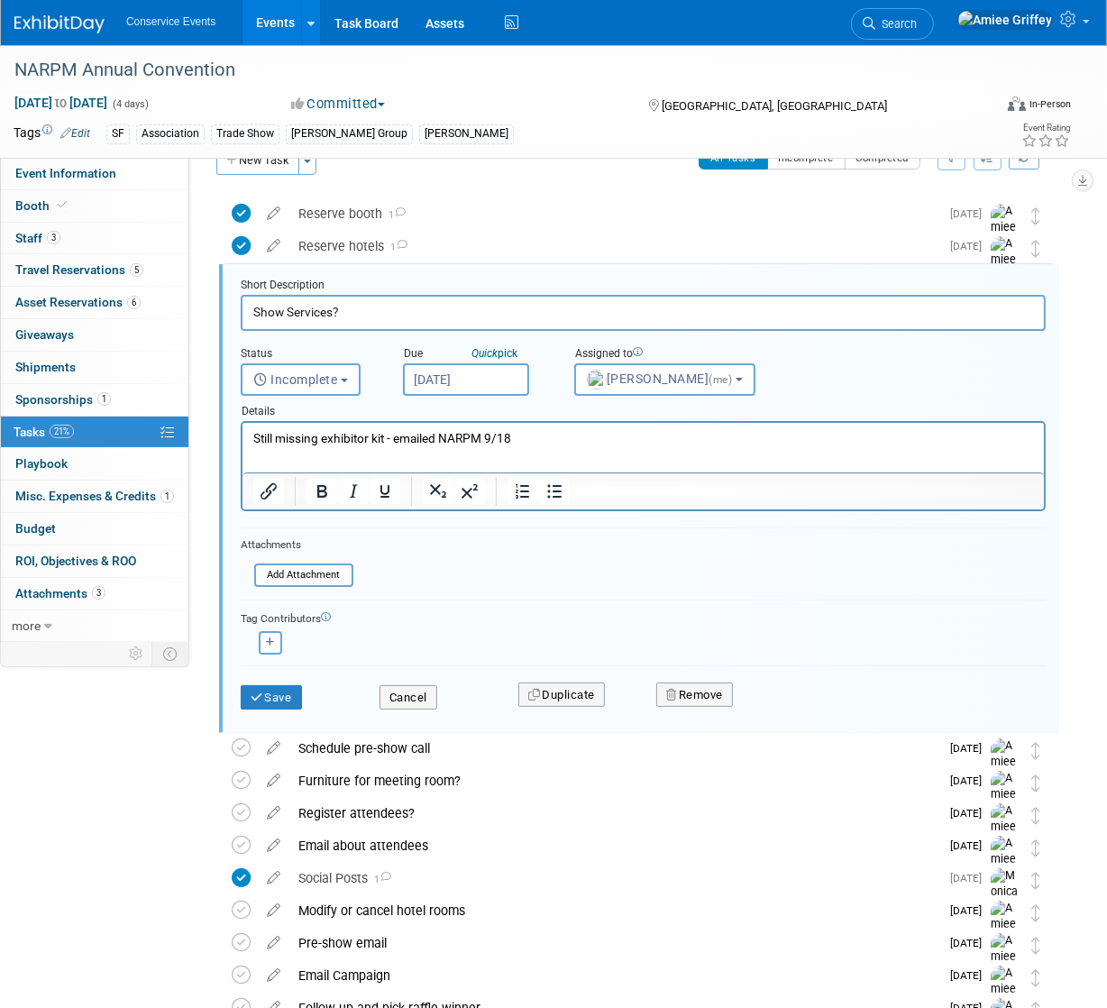
click at [523, 442] on p "Still missing exhibitor kit - emailed NARPM 9/18" at bounding box center [642, 438] width 780 height 17
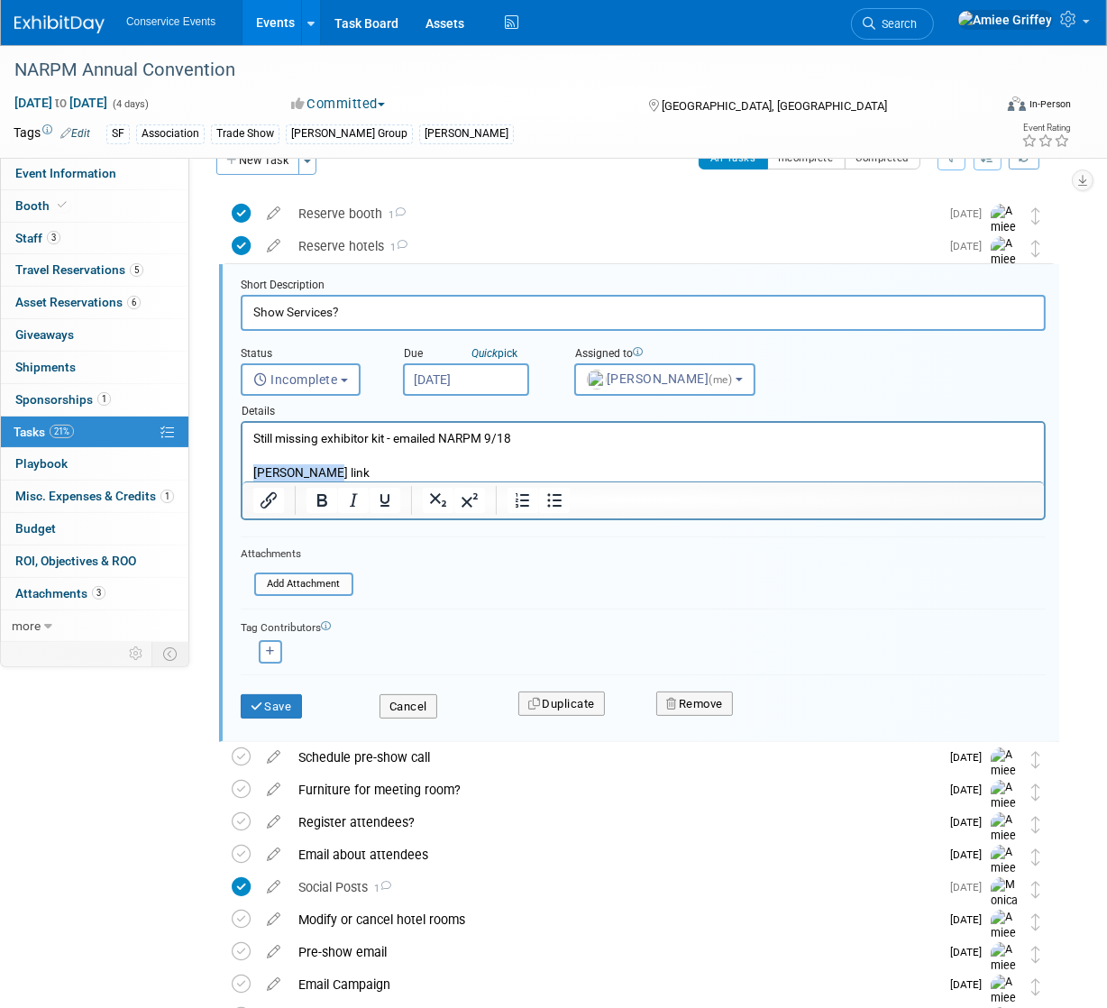
drag, startPoint x: 325, startPoint y: 472, endPoint x: 251, endPoint y: 474, distance: 73.9
click at [252, 474] on p "Freeman link" at bounding box center [642, 472] width 780 height 17
click at [259, 498] on icon "Insert/edit link" at bounding box center [269, 500] width 22 height 22
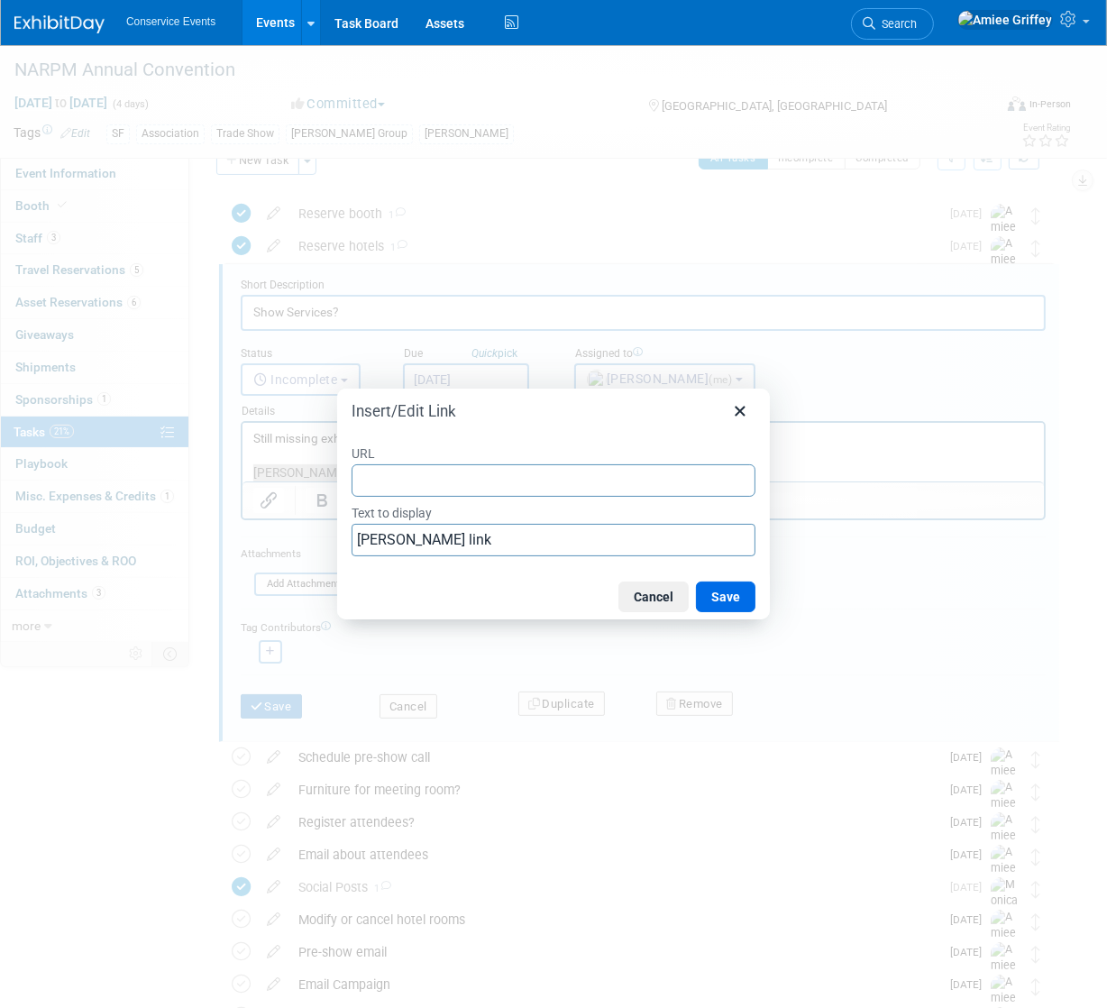
click at [404, 476] on input "URL" at bounding box center [553, 480] width 404 height 32
type input "https://www.freemanco.com/store/show/landing?referer=s&nav=02&showID=538743"
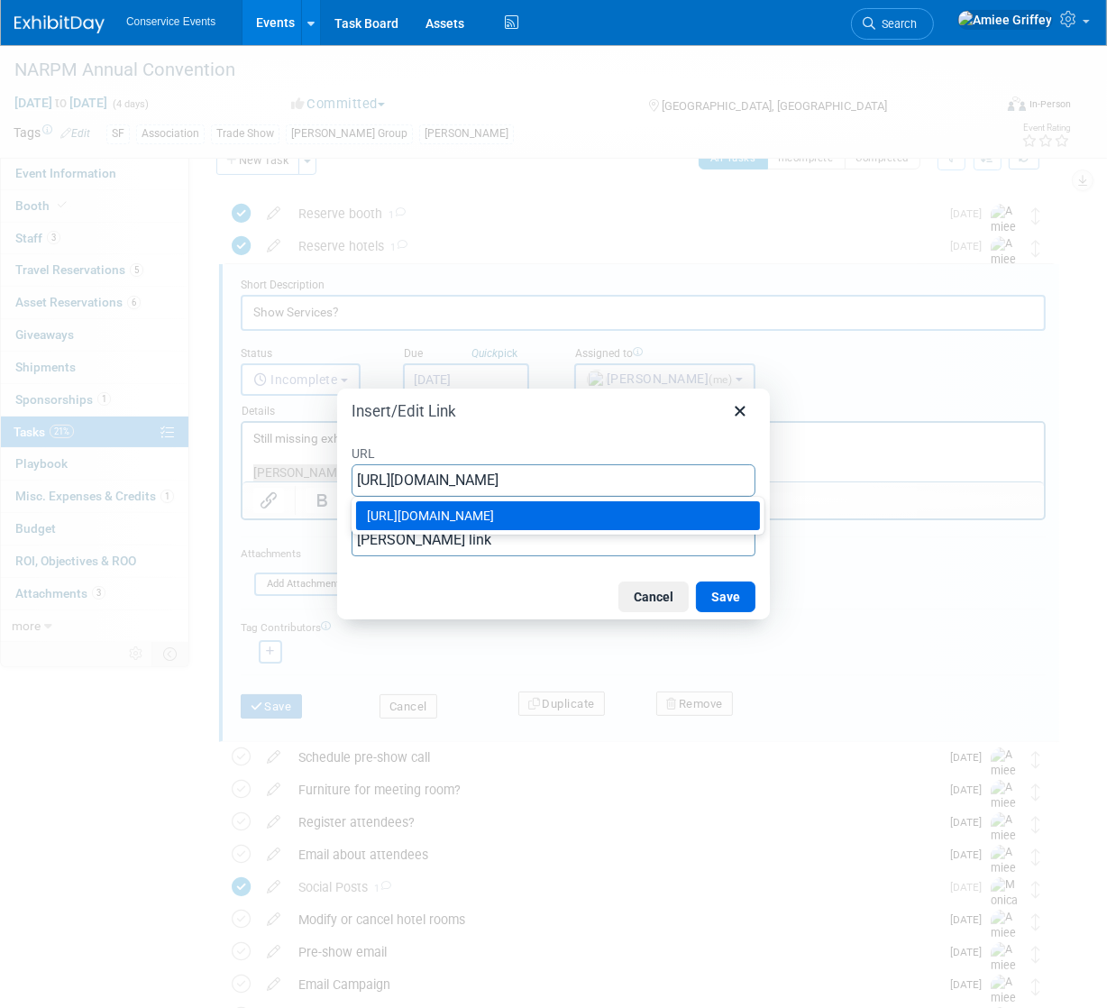
click at [540, 530] on div "https://www.freemanco.com/store/show/landing?referer=s&nav=02&showID=538743" at bounding box center [558, 515] width 404 height 29
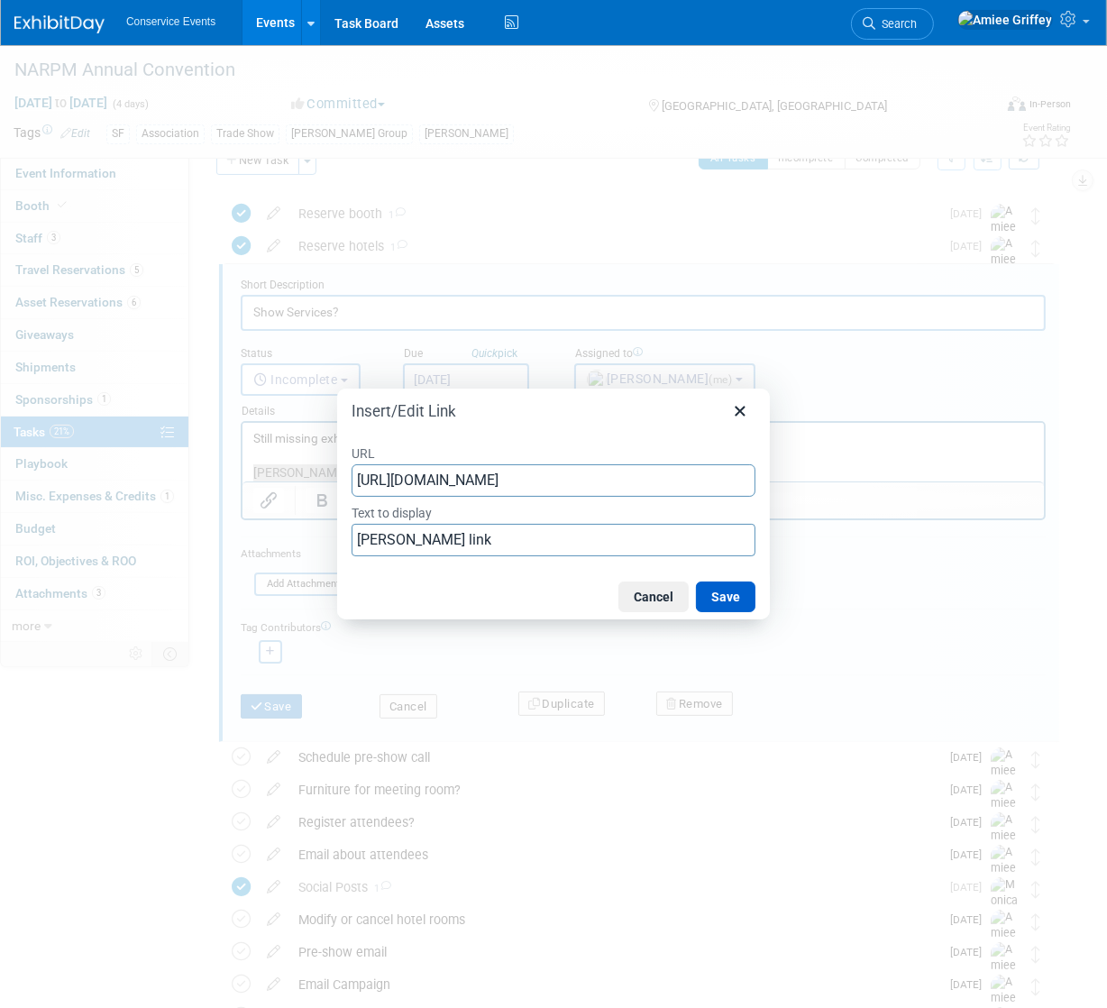
click at [726, 598] on button "Save" at bounding box center [725, 596] width 59 height 31
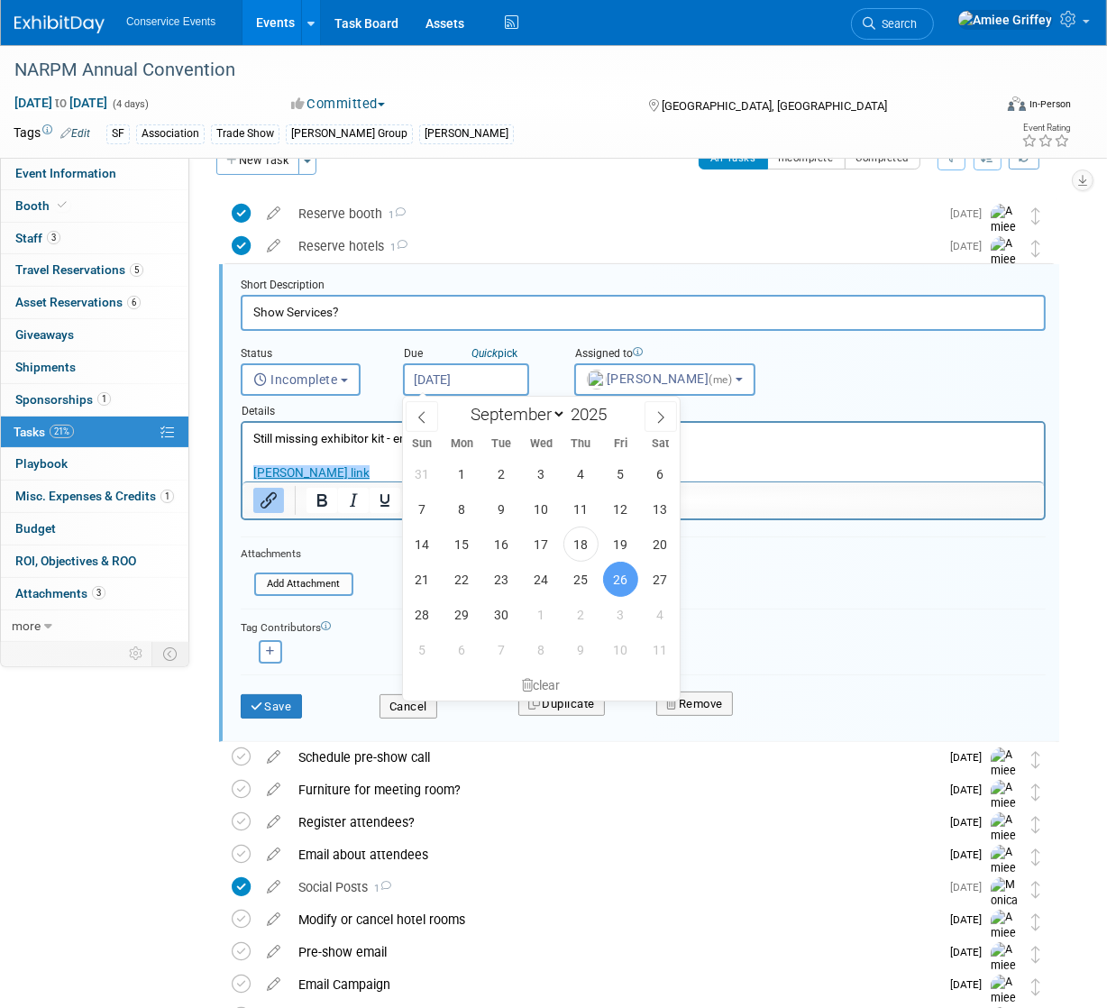
click at [451, 381] on input "Sep 26, 2025" at bounding box center [466, 379] width 126 height 32
click at [620, 543] on span "19" at bounding box center [620, 543] width 35 height 35
type input "Sep 19, 2025"
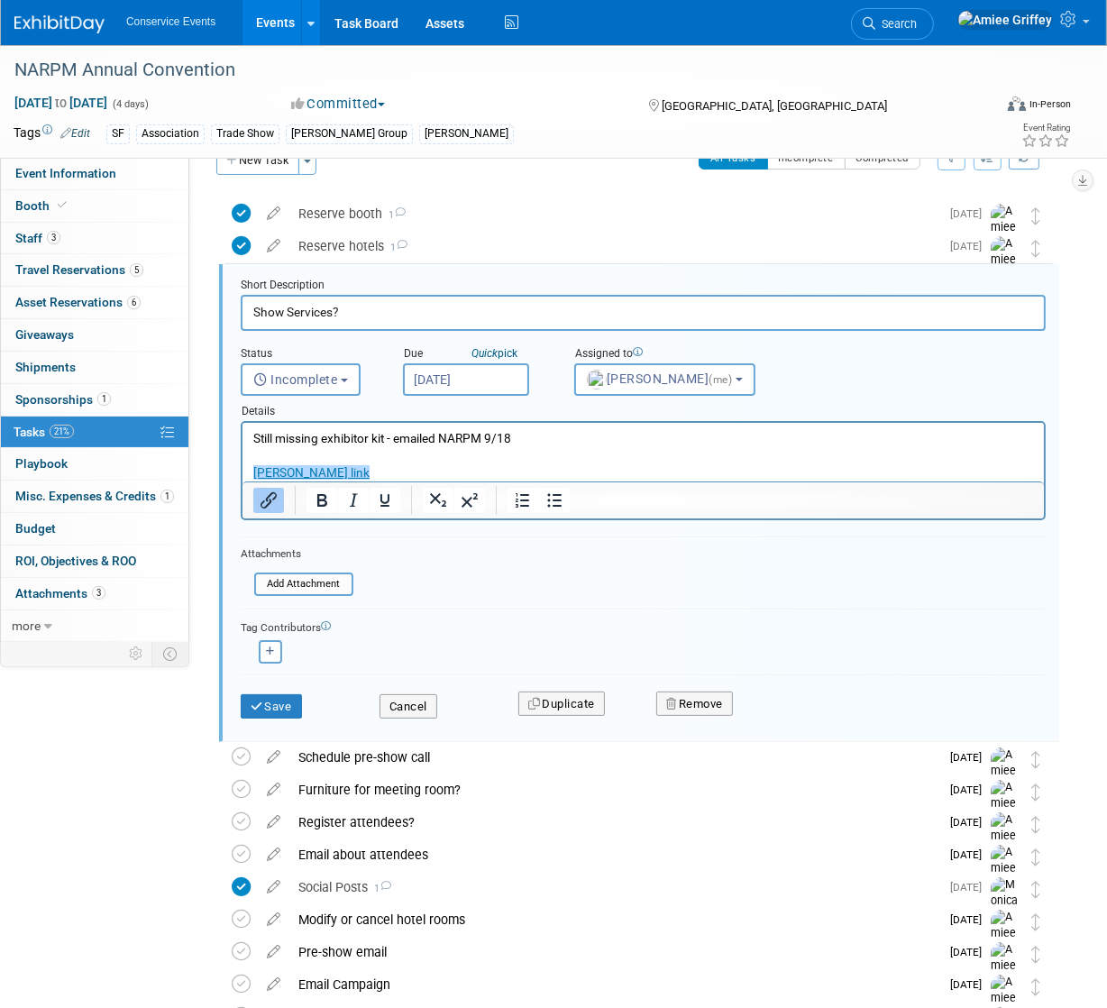
click at [342, 470] on p "Freeman link" at bounding box center [642, 472] width 780 height 17
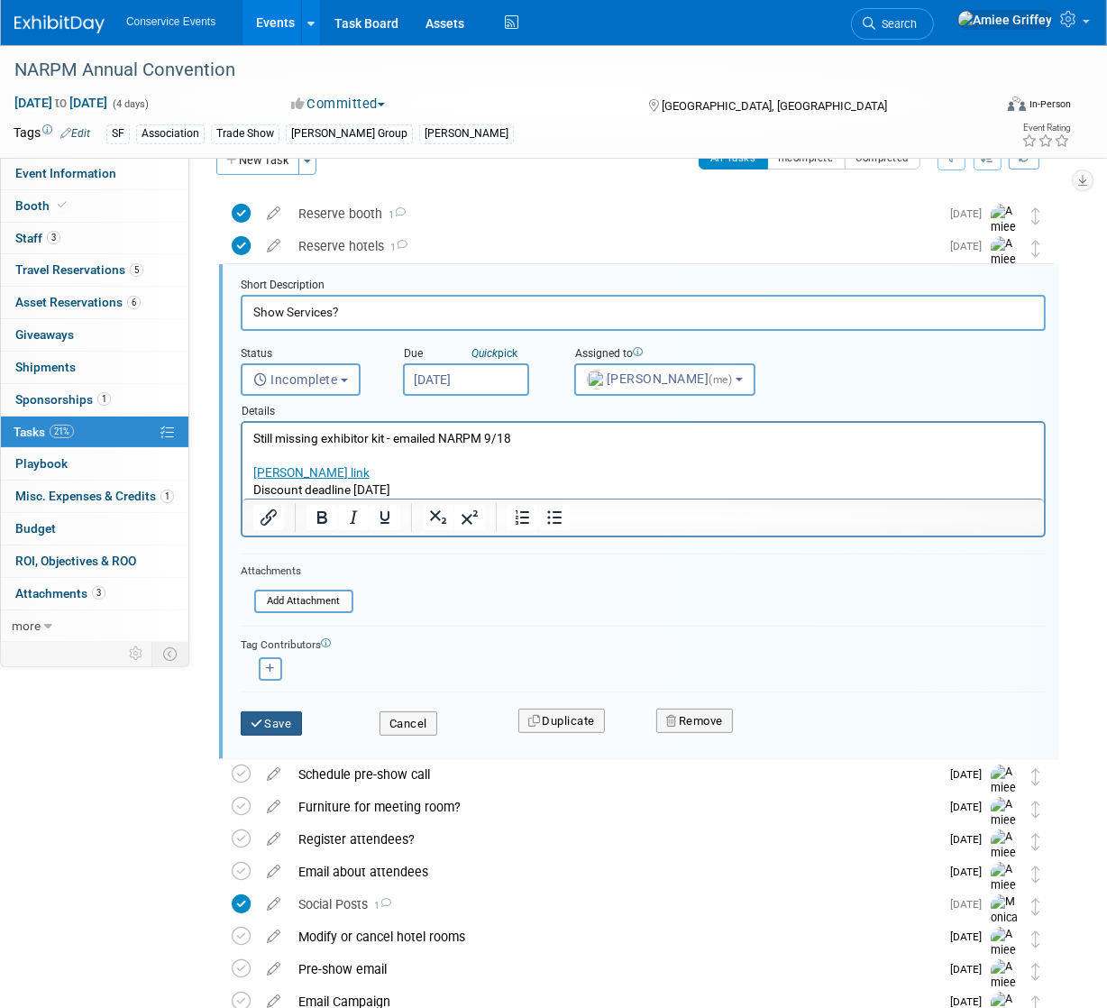
click at [269, 723] on button "Save" at bounding box center [271, 723] width 61 height 25
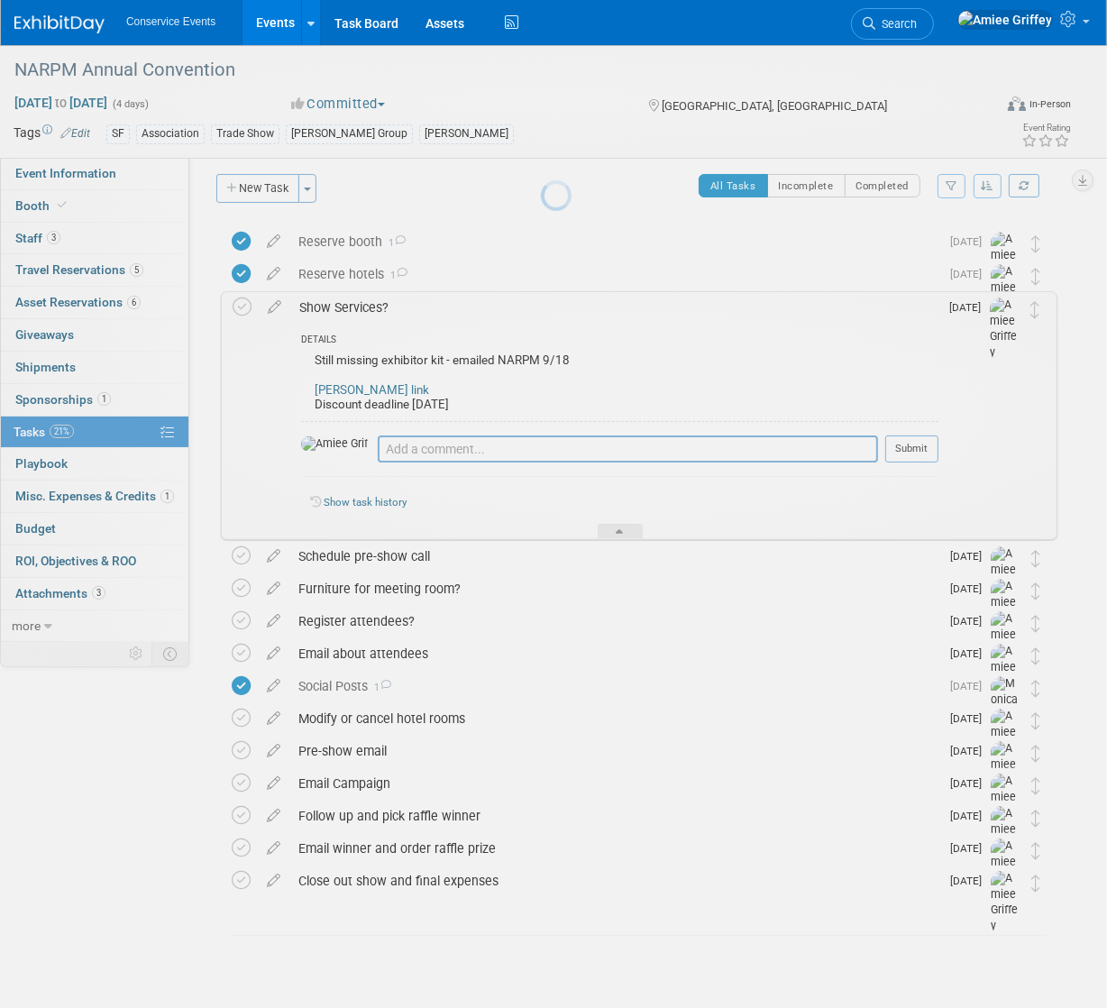
scroll to position [7, 0]
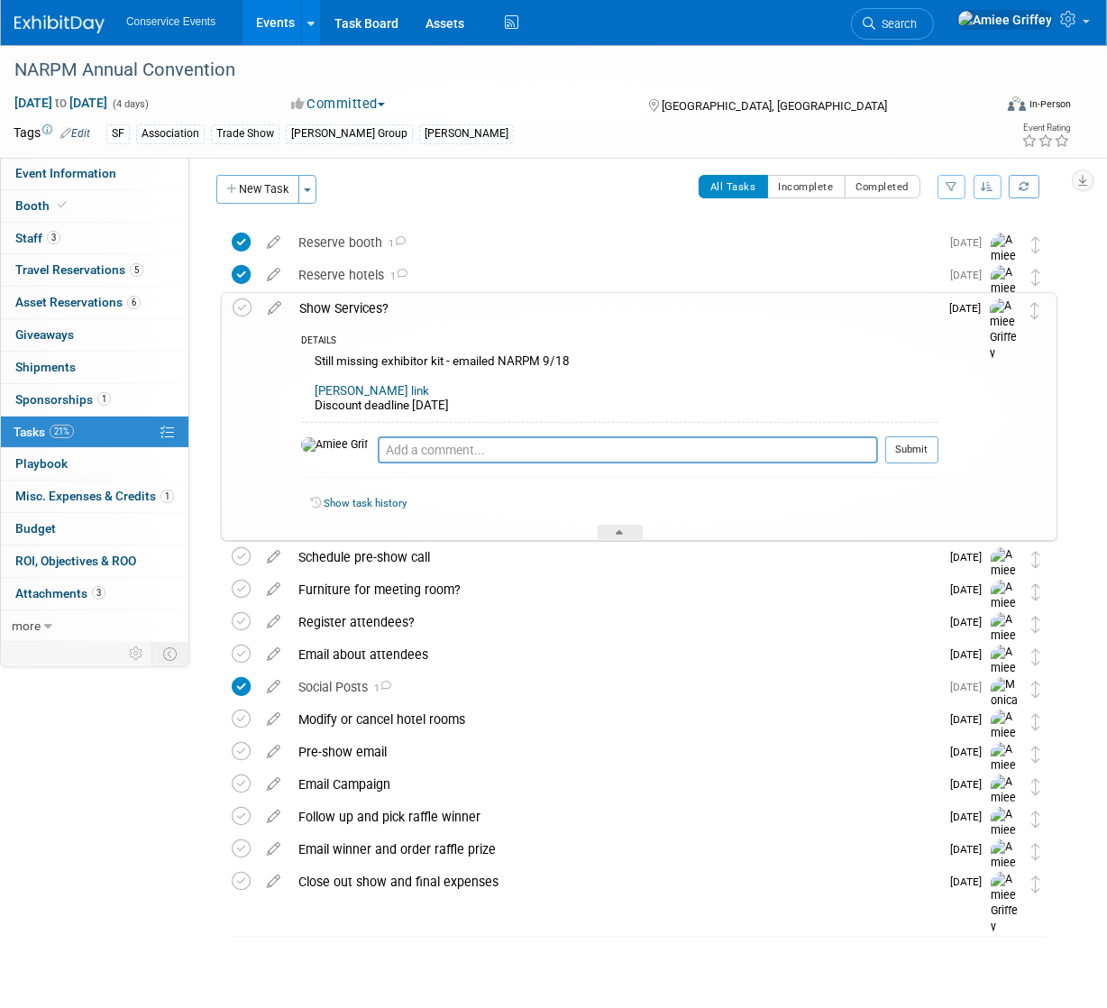
click at [335, 304] on div "Show Services?" at bounding box center [614, 308] width 648 height 31
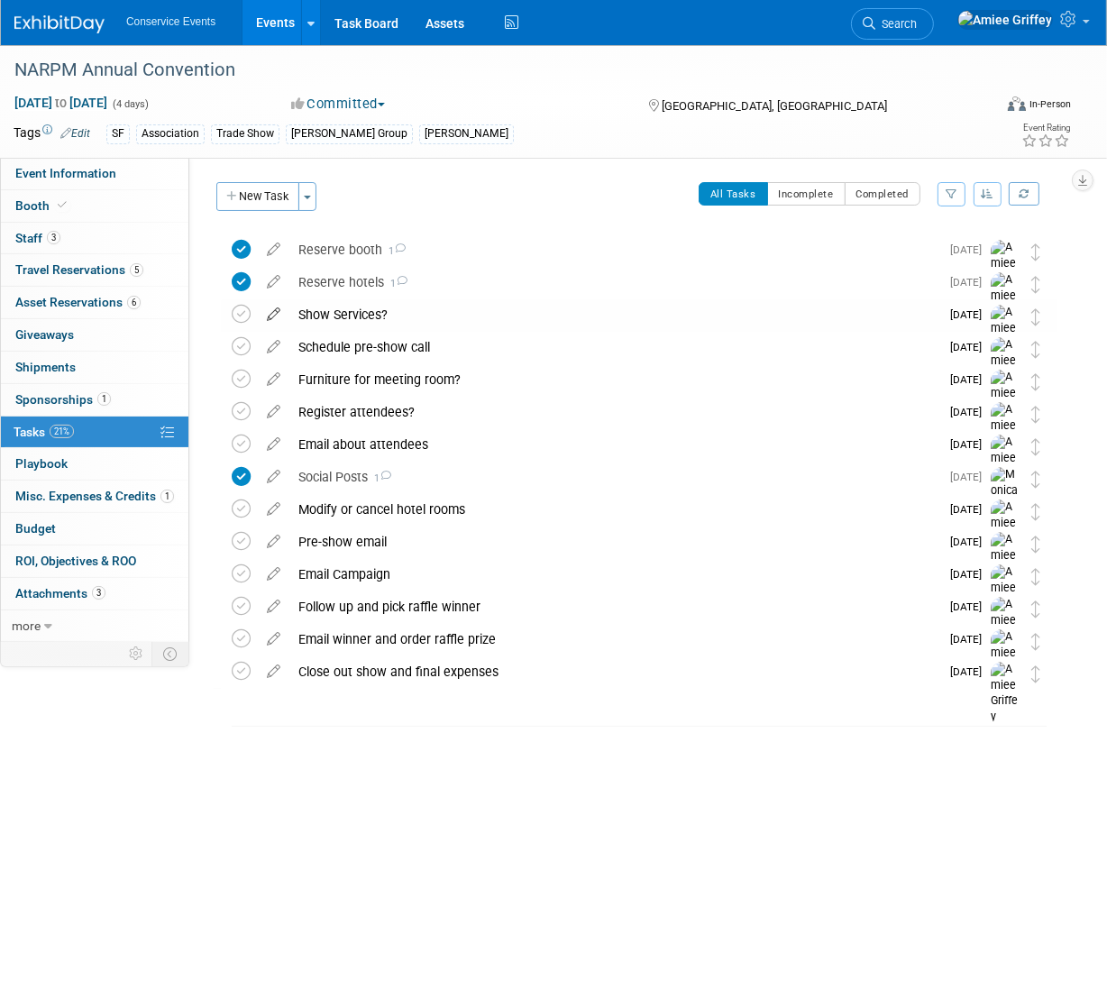
click at [273, 308] on icon at bounding box center [274, 310] width 32 height 23
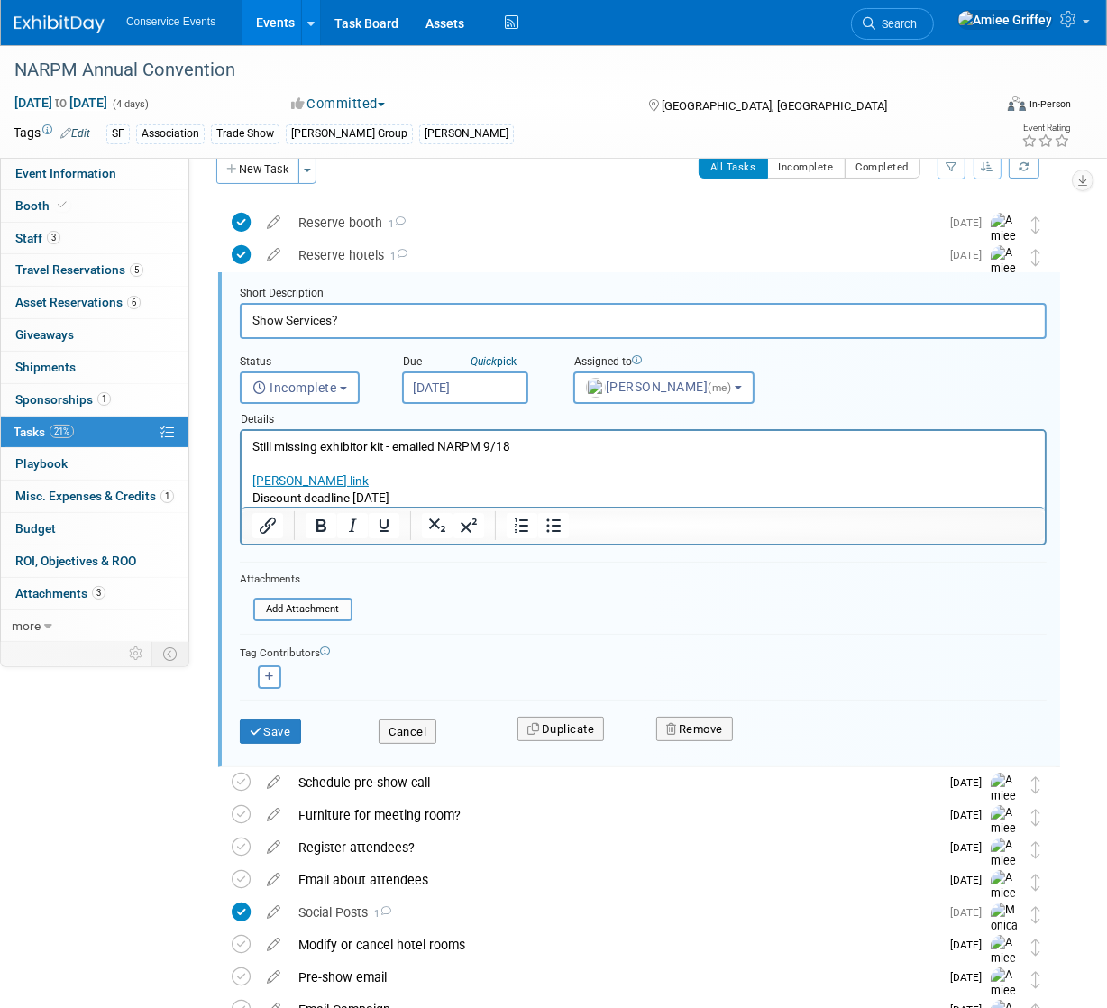
scroll to position [35, 0]
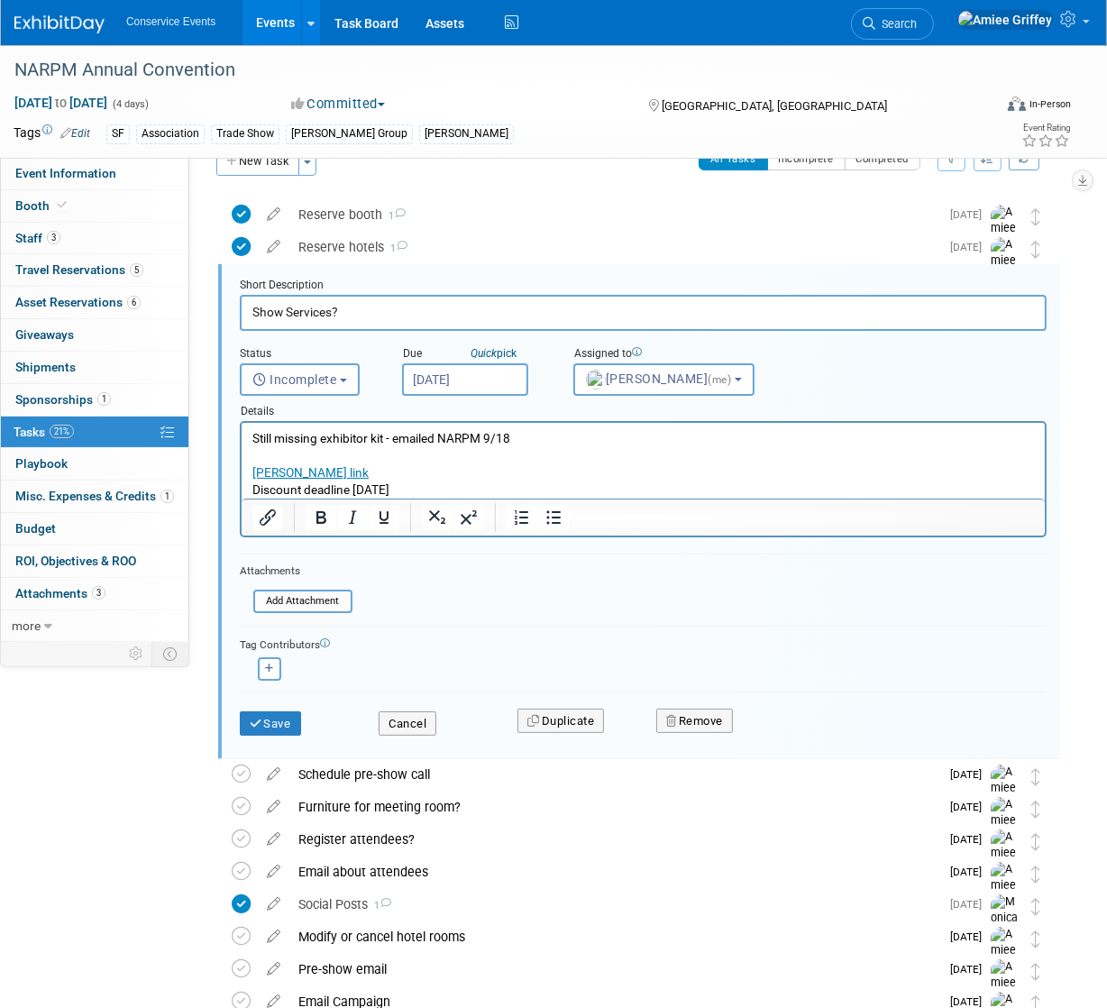
click at [373, 315] on input "Show Services?" at bounding box center [643, 312] width 807 height 35
type input "Show Services"
click at [280, 723] on button "Save" at bounding box center [270, 723] width 61 height 25
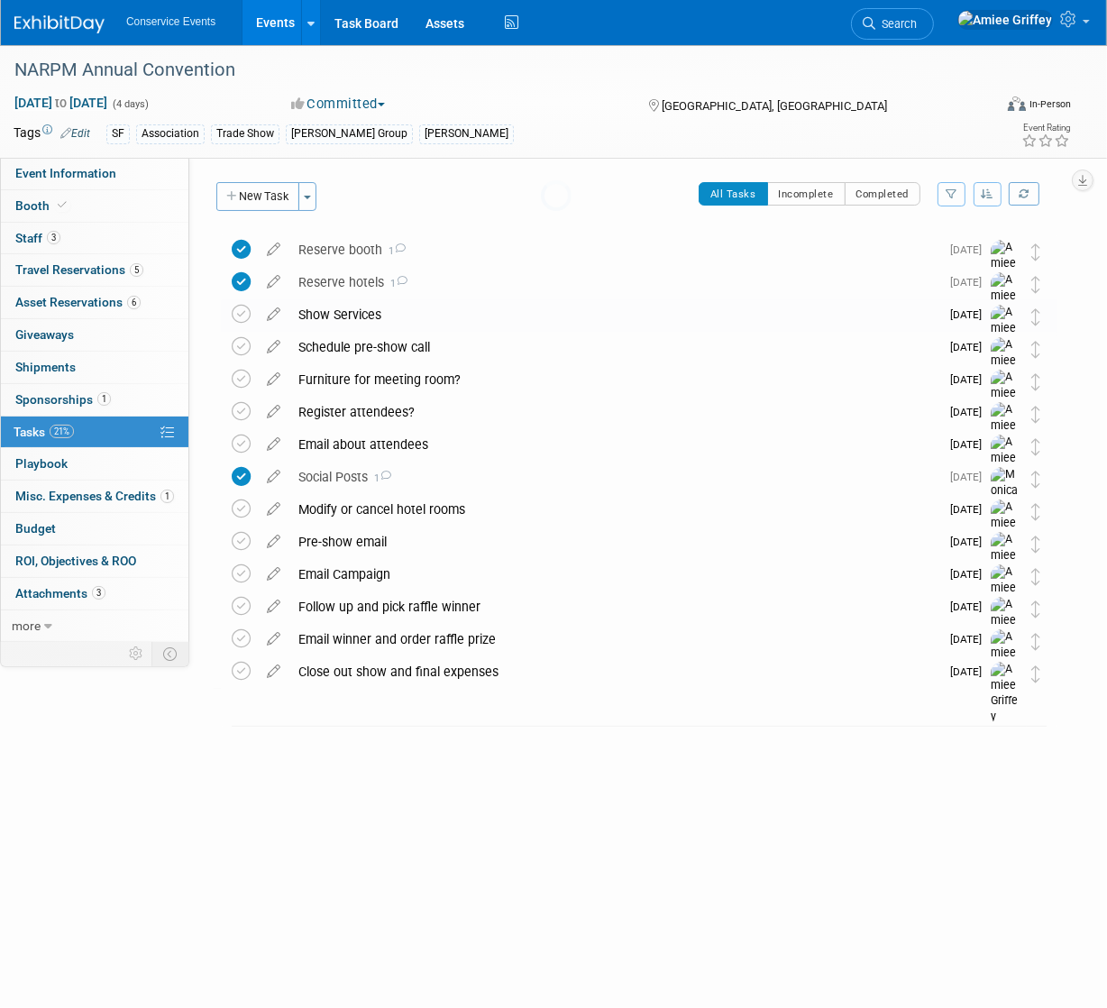
scroll to position [0, 0]
click at [78, 176] on span "Event Information" at bounding box center [65, 173] width 101 height 14
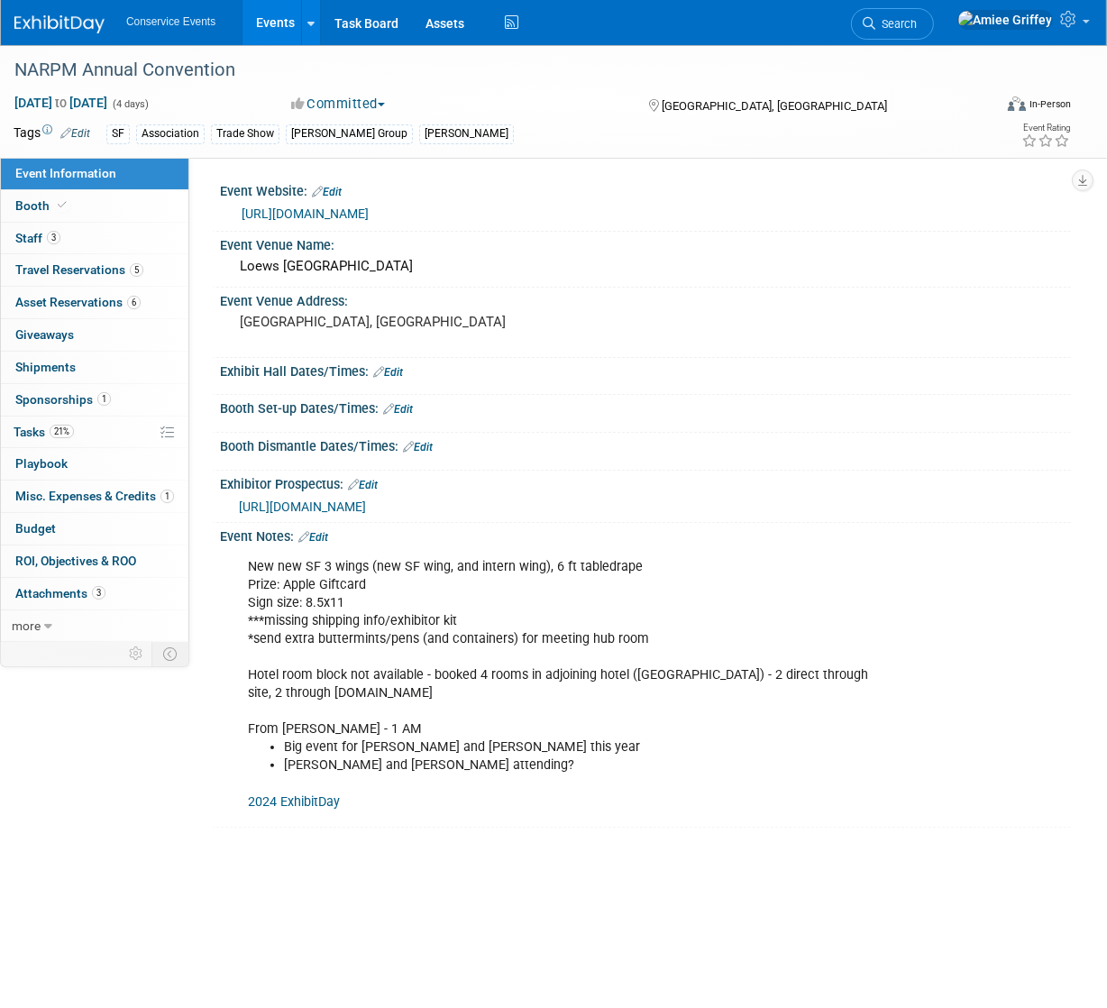
click at [403, 373] on link "Edit" at bounding box center [388, 372] width 30 height 13
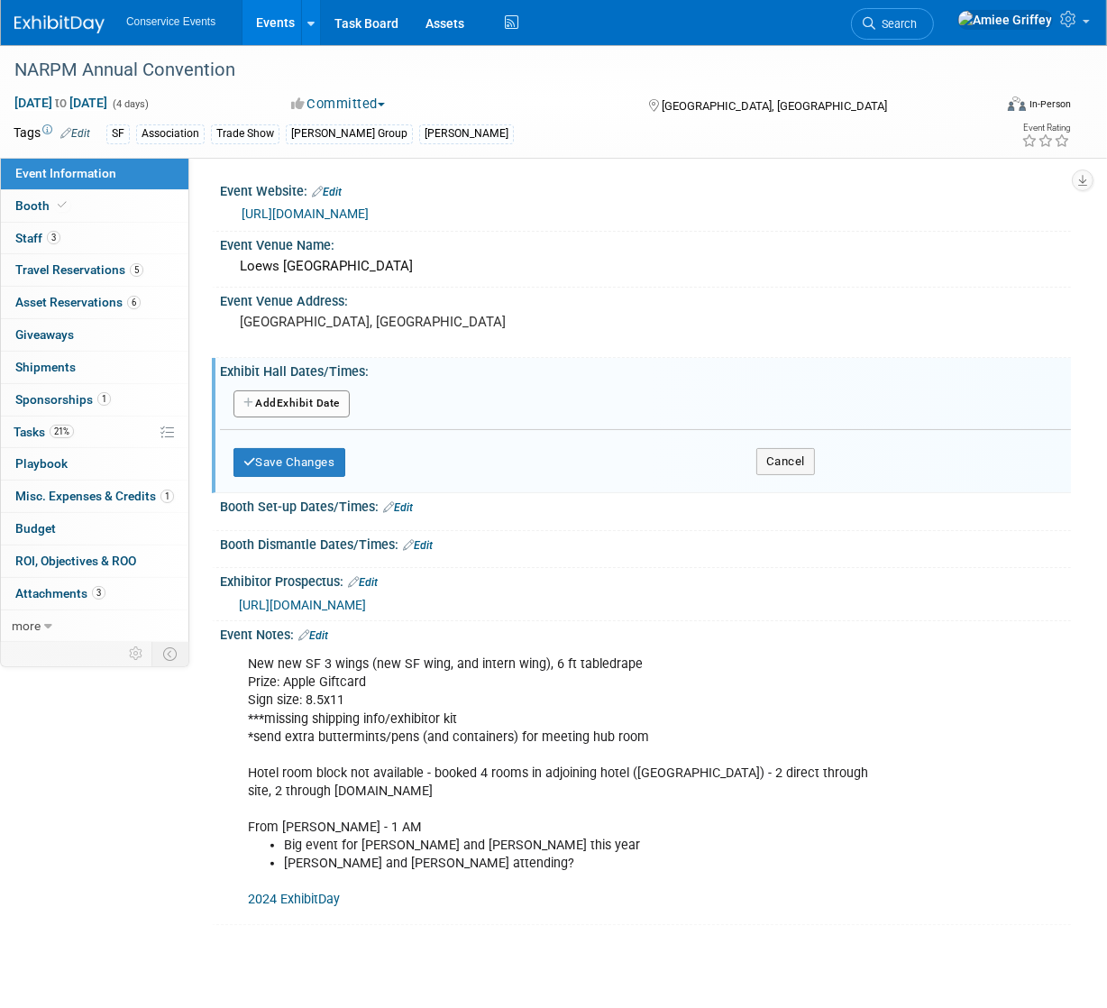
click at [297, 405] on button "Add Another Exhibit Date" at bounding box center [291, 403] width 116 height 27
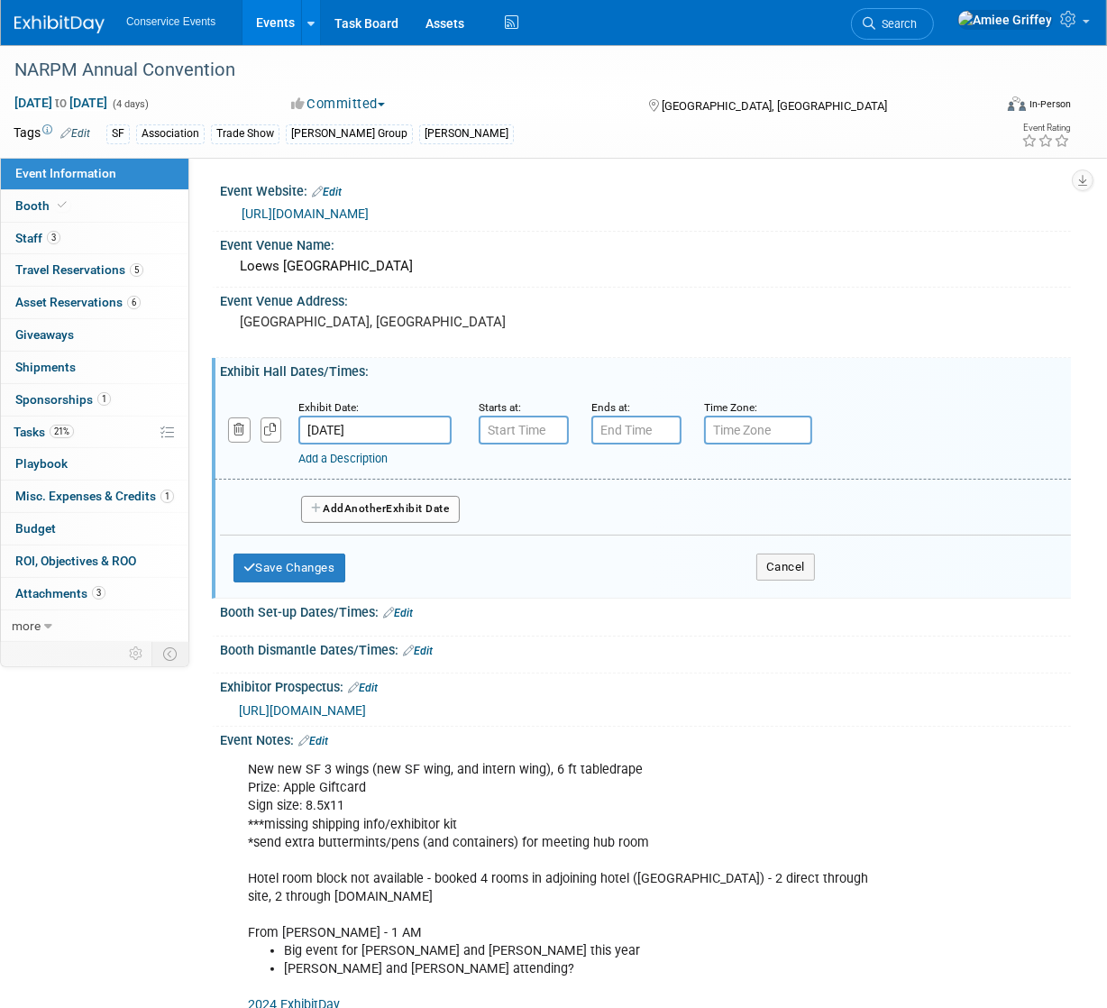
click at [389, 433] on input "Oct 20, 2025" at bounding box center [374, 429] width 153 height 29
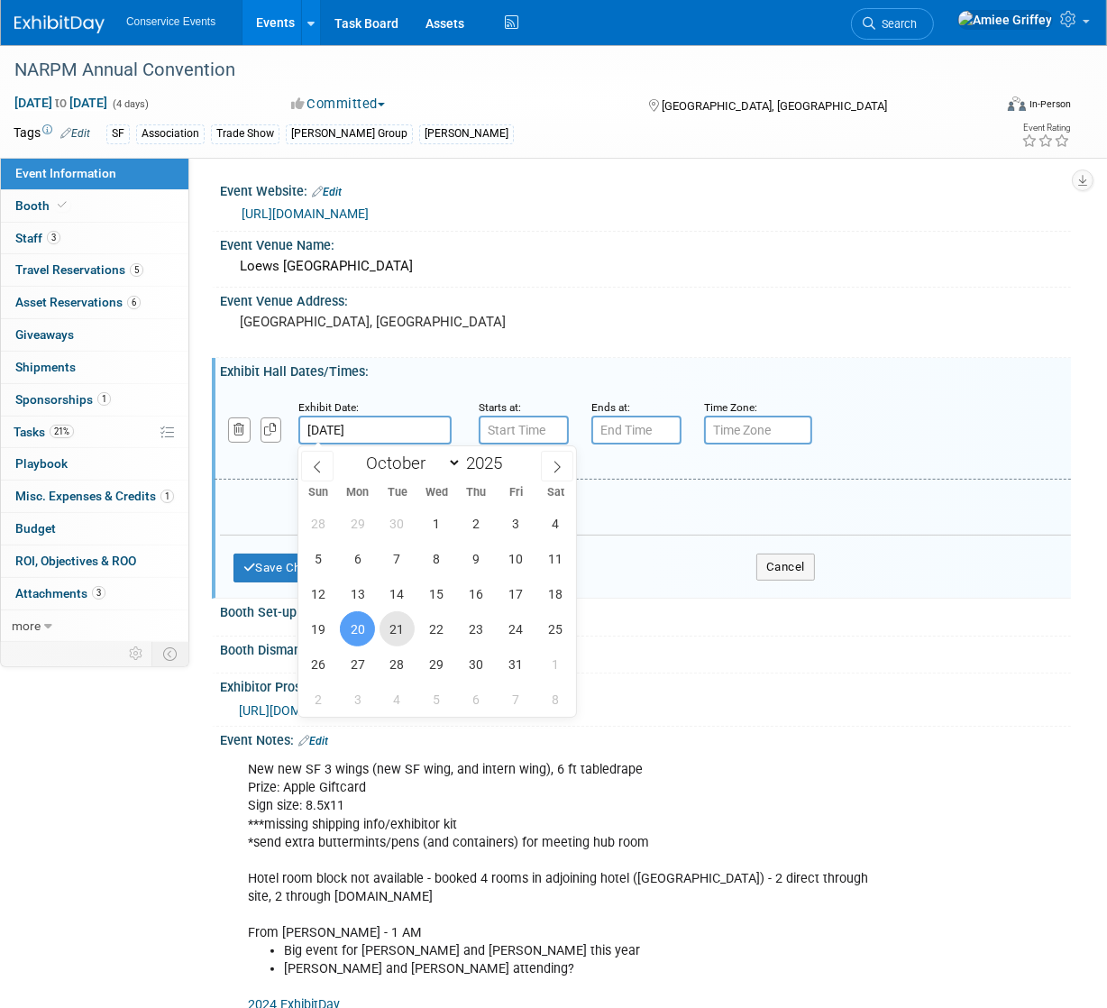
click at [406, 628] on span "21" at bounding box center [396, 628] width 35 height 35
type input "Oct 21, 2025"
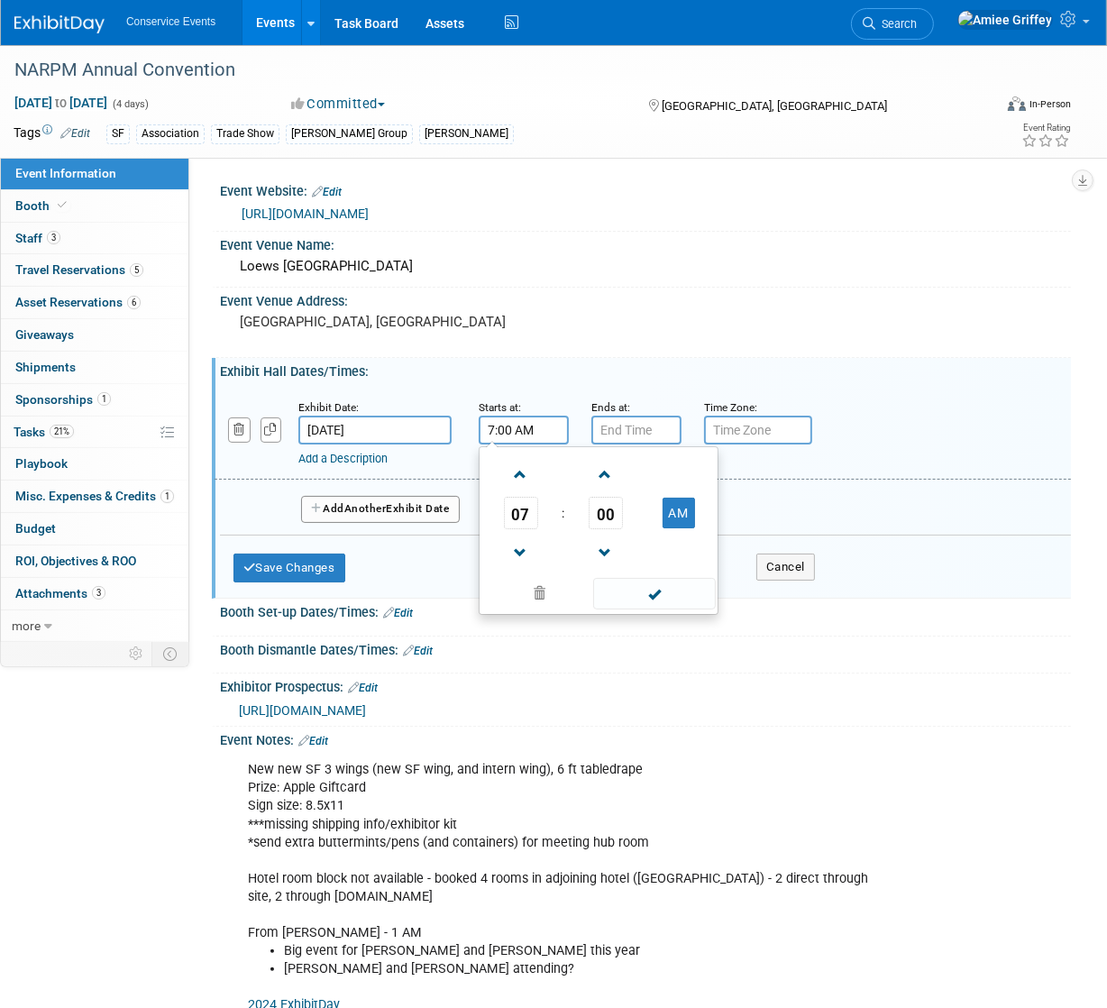
click at [503, 436] on input "7:00 AM" at bounding box center [524, 429] width 90 height 29
click at [522, 500] on span "07" at bounding box center [521, 513] width 34 height 32
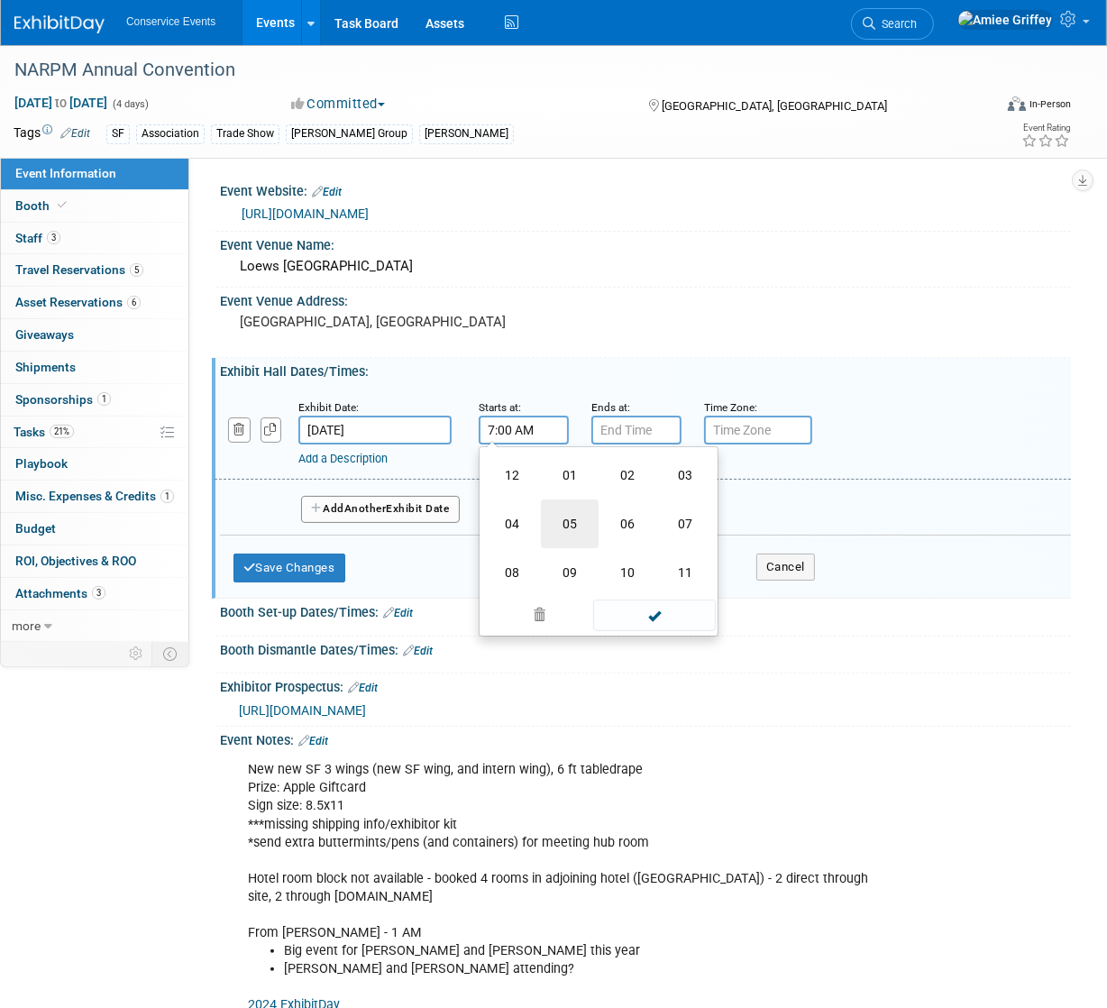
click at [565, 517] on td "05" at bounding box center [570, 523] width 58 height 49
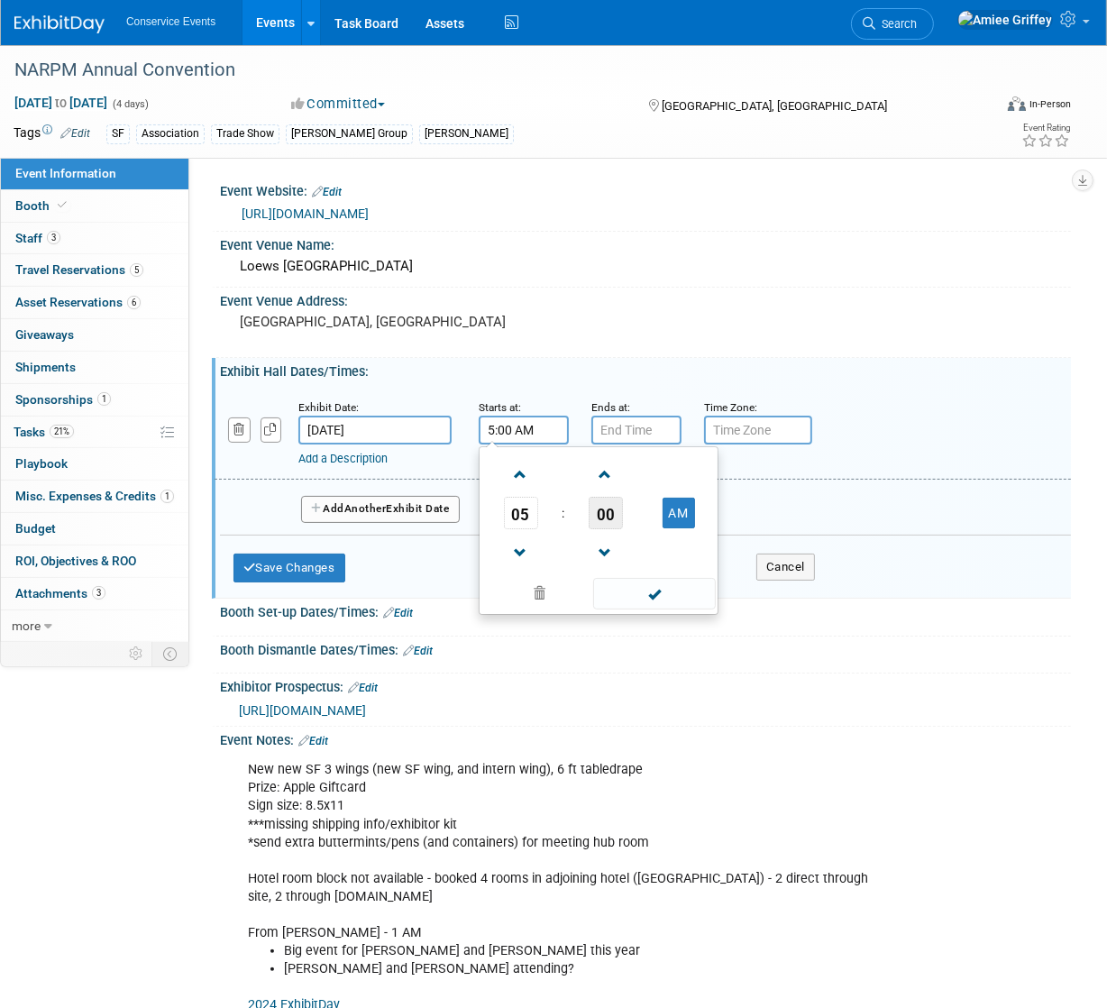
click at [611, 508] on span "00" at bounding box center [606, 513] width 34 height 32
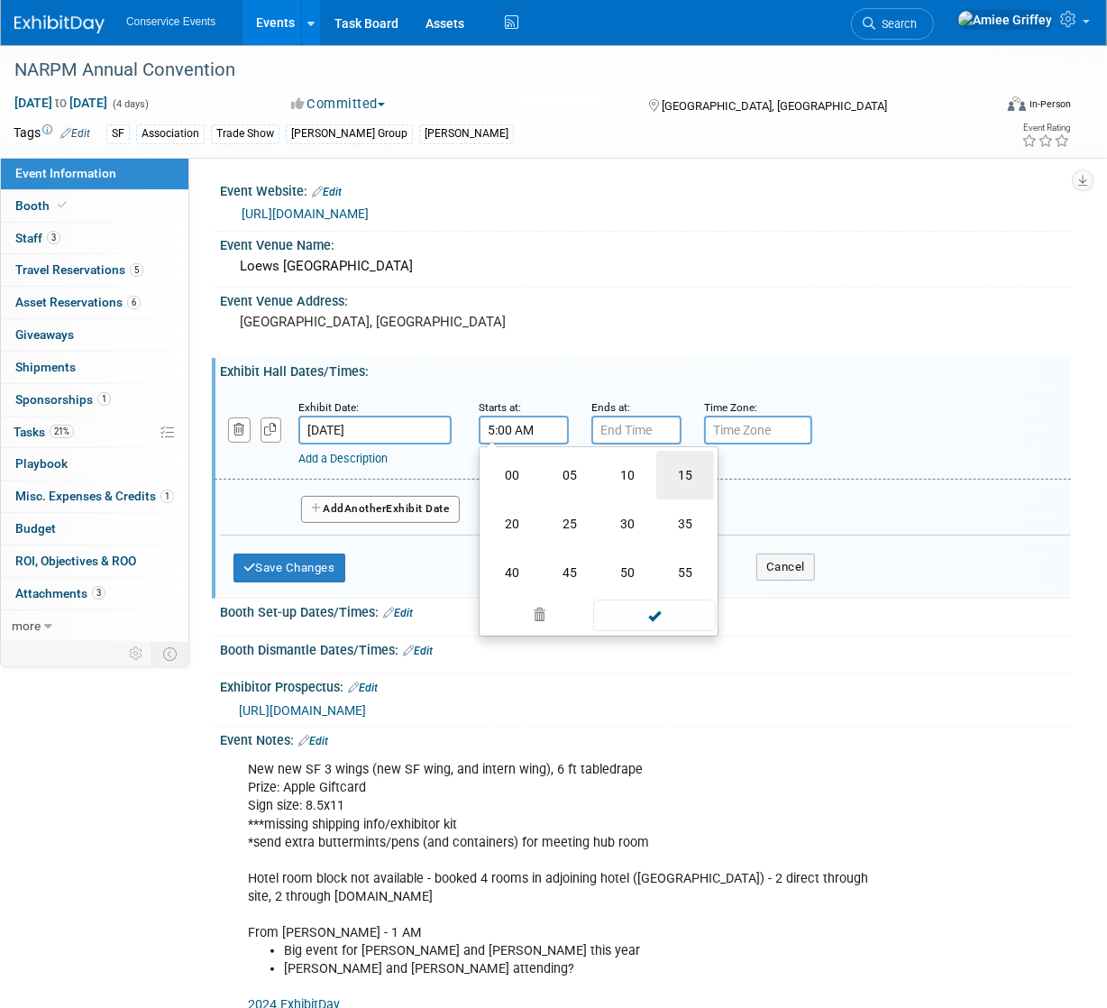
click at [686, 471] on td "15" at bounding box center [685, 475] width 58 height 49
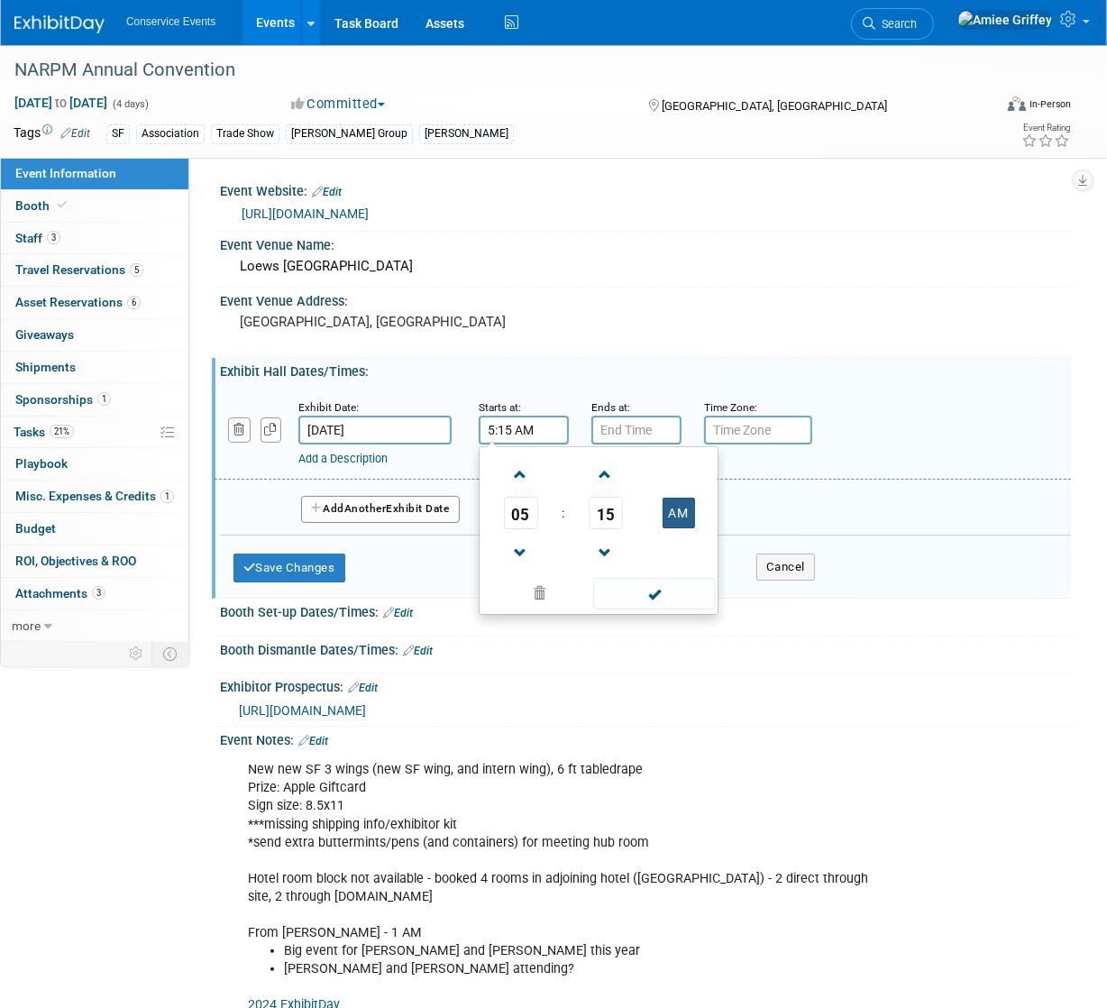
click at [686, 516] on button "AM" at bounding box center [678, 512] width 32 height 31
type input "5:15 PM"
click at [665, 595] on span at bounding box center [654, 594] width 122 height 32
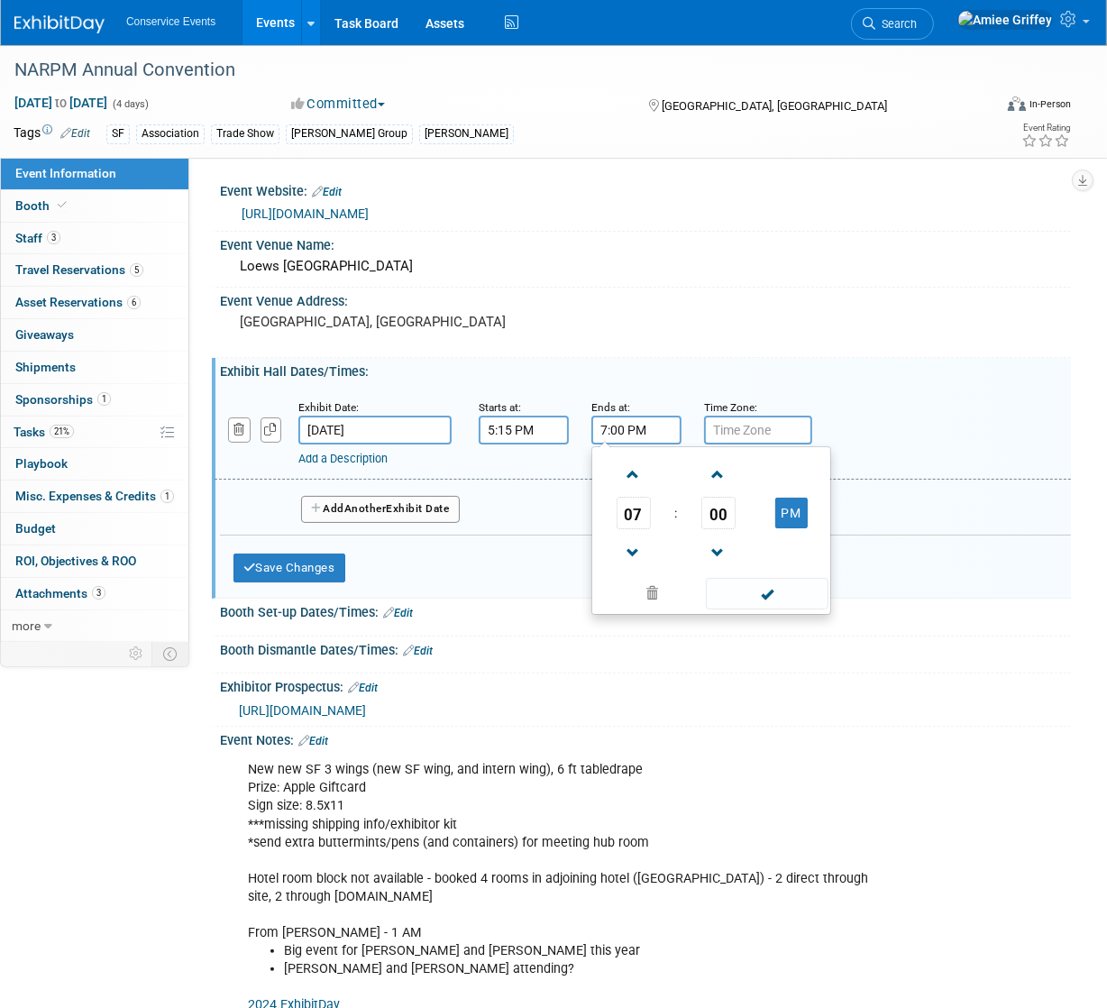
click at [615, 420] on input "7:00 PM" at bounding box center [636, 429] width 90 height 29
click at [705, 516] on span "00" at bounding box center [718, 513] width 34 height 32
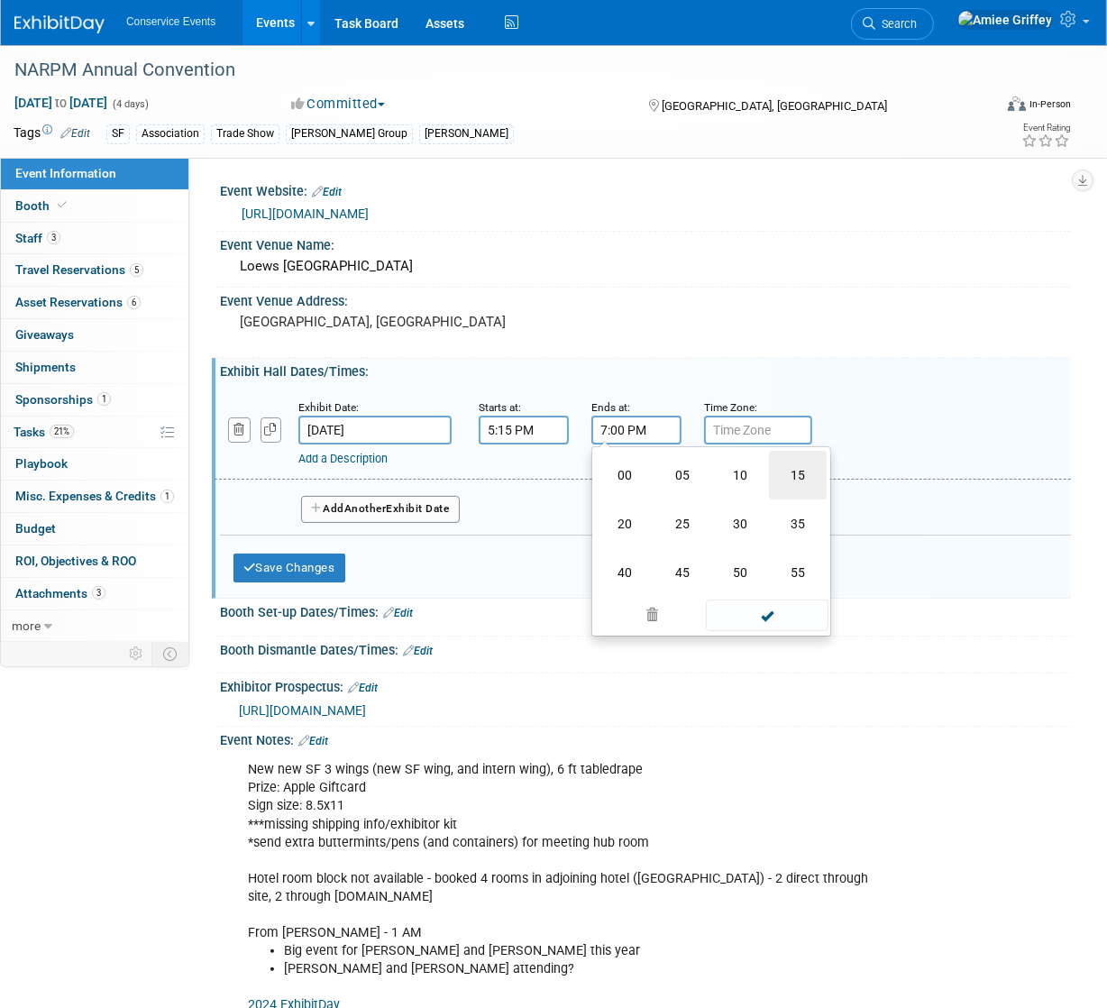
click at [792, 468] on td "15" at bounding box center [798, 475] width 58 height 49
type input "7:15 PM"
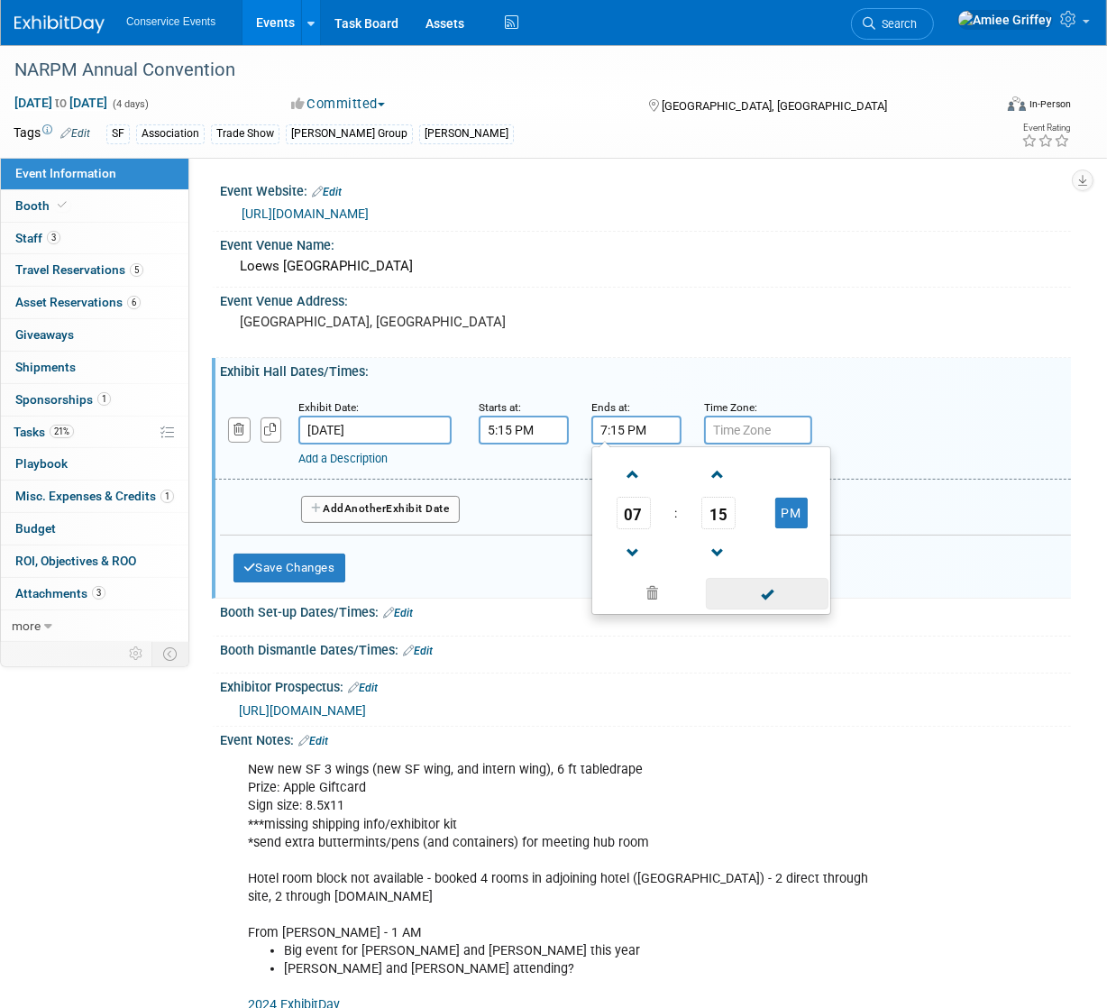
click at [799, 593] on span at bounding box center [767, 594] width 122 height 32
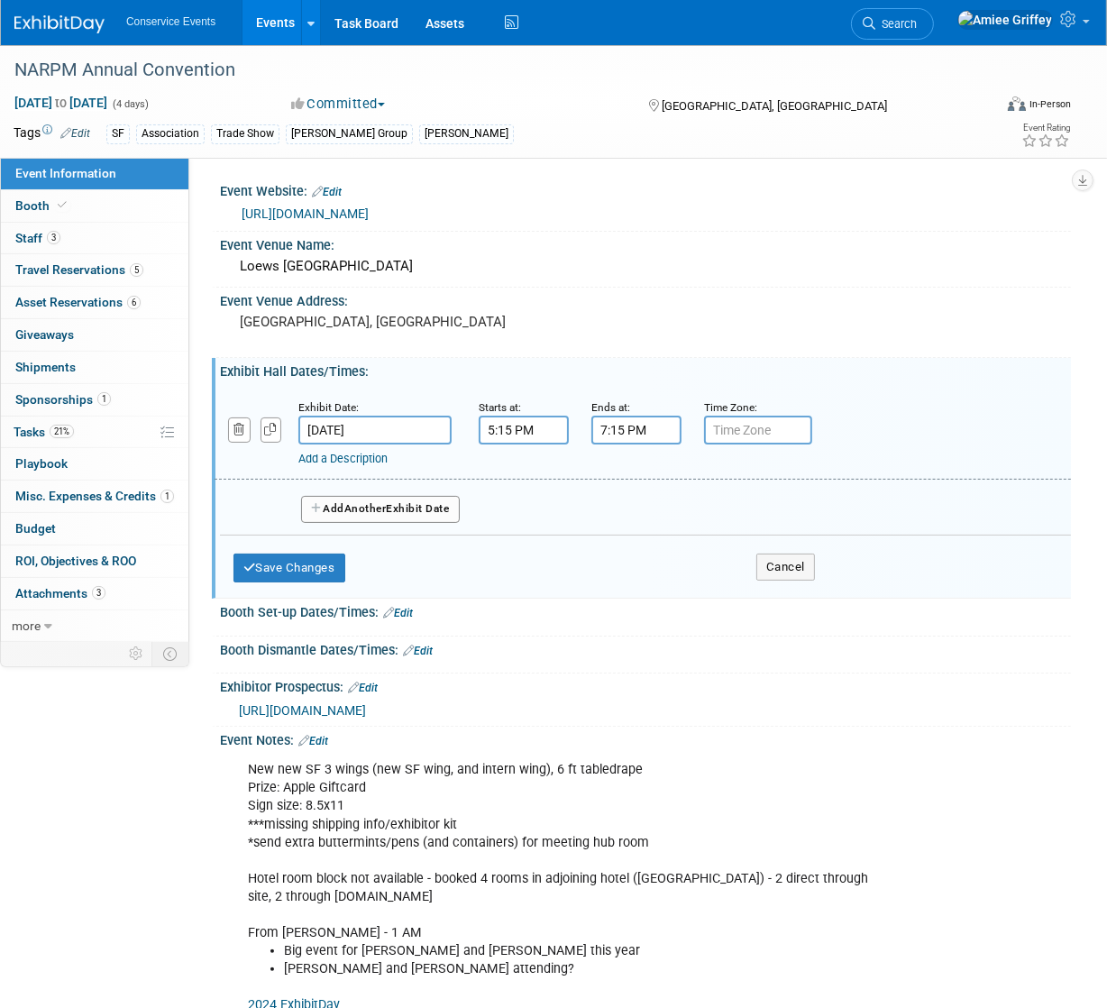
click at [396, 511] on button "Add Another Exhibit Date" at bounding box center [380, 509] width 159 height 27
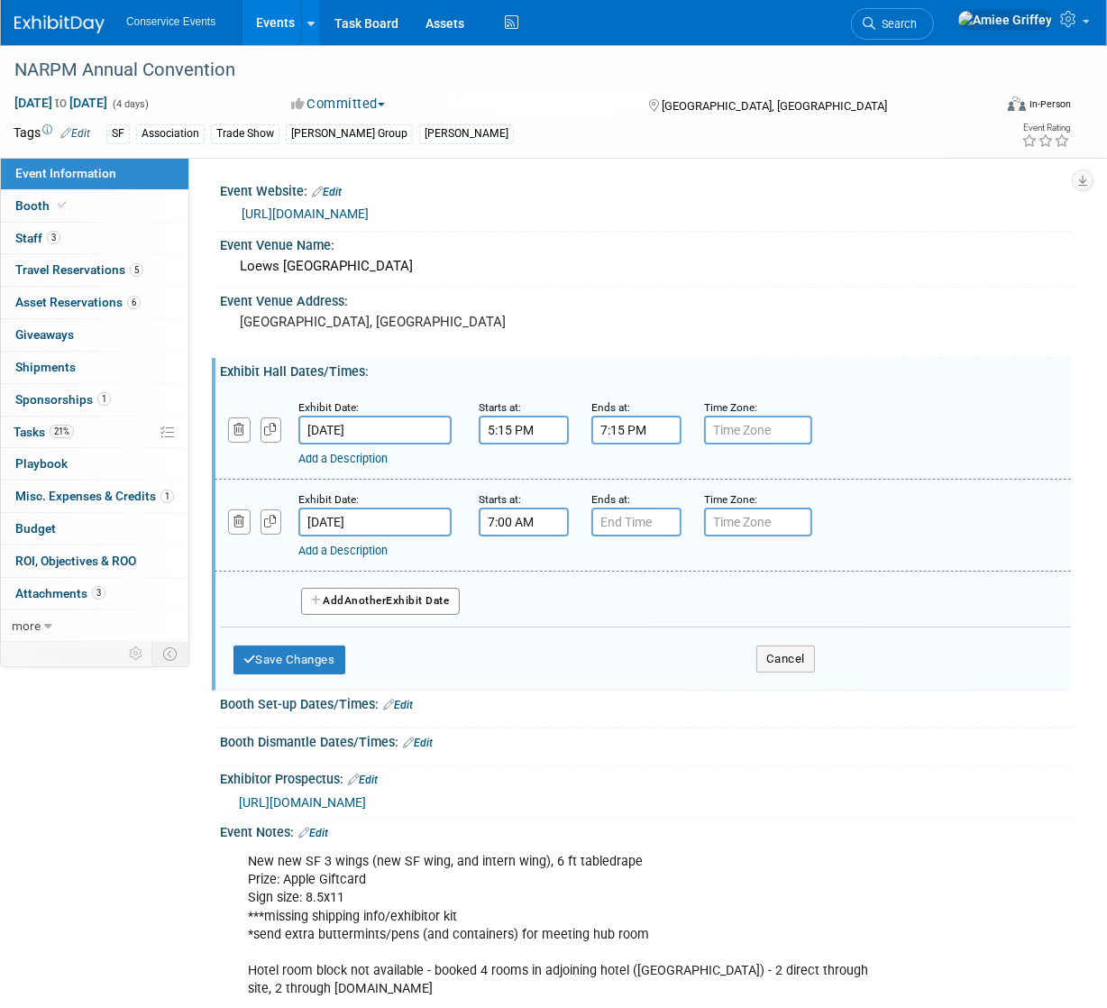
click at [540, 525] on input "7:00 AM" at bounding box center [524, 521] width 90 height 29
click at [517, 558] on span at bounding box center [521, 567] width 32 height 32
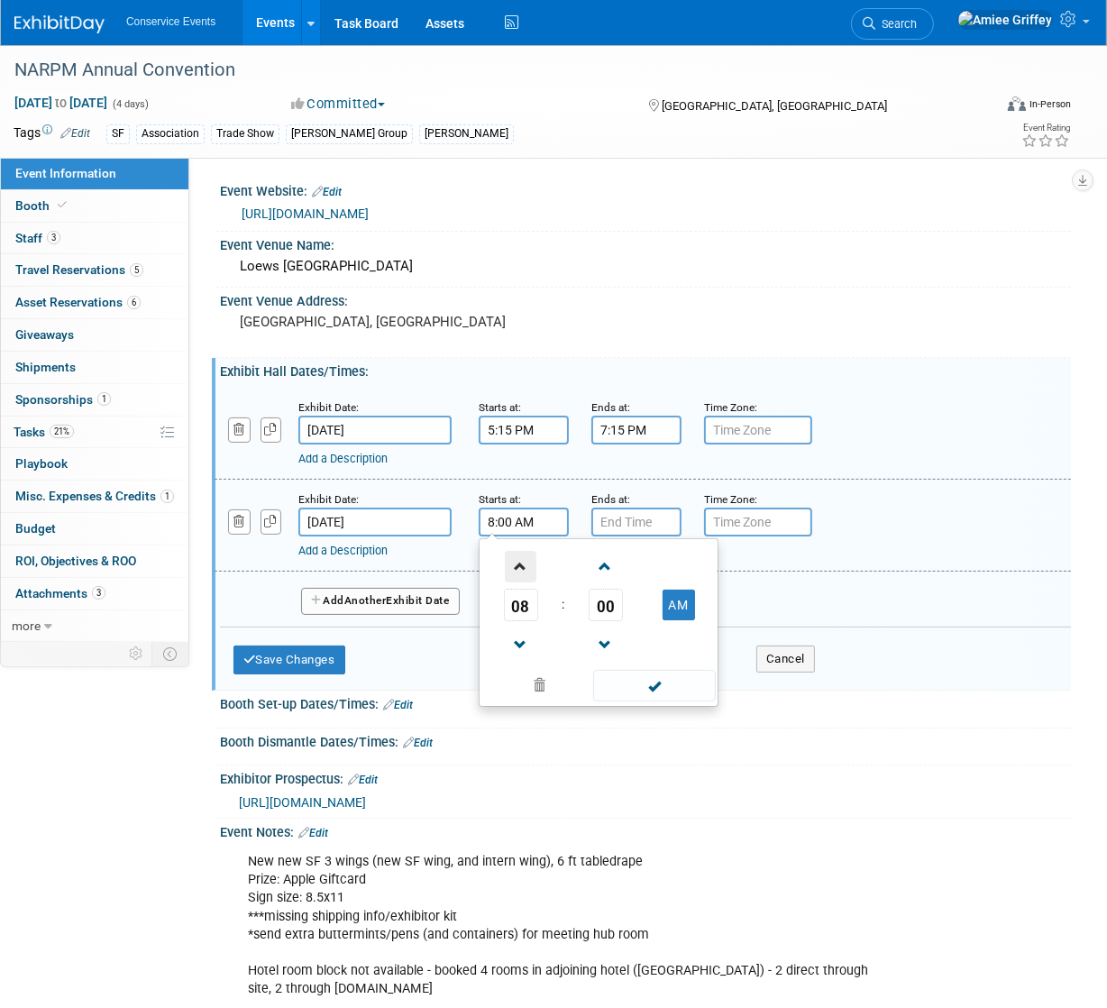
click at [517, 558] on span at bounding box center [521, 567] width 32 height 32
type input "9:00 AM"
click at [649, 682] on span at bounding box center [654, 686] width 122 height 32
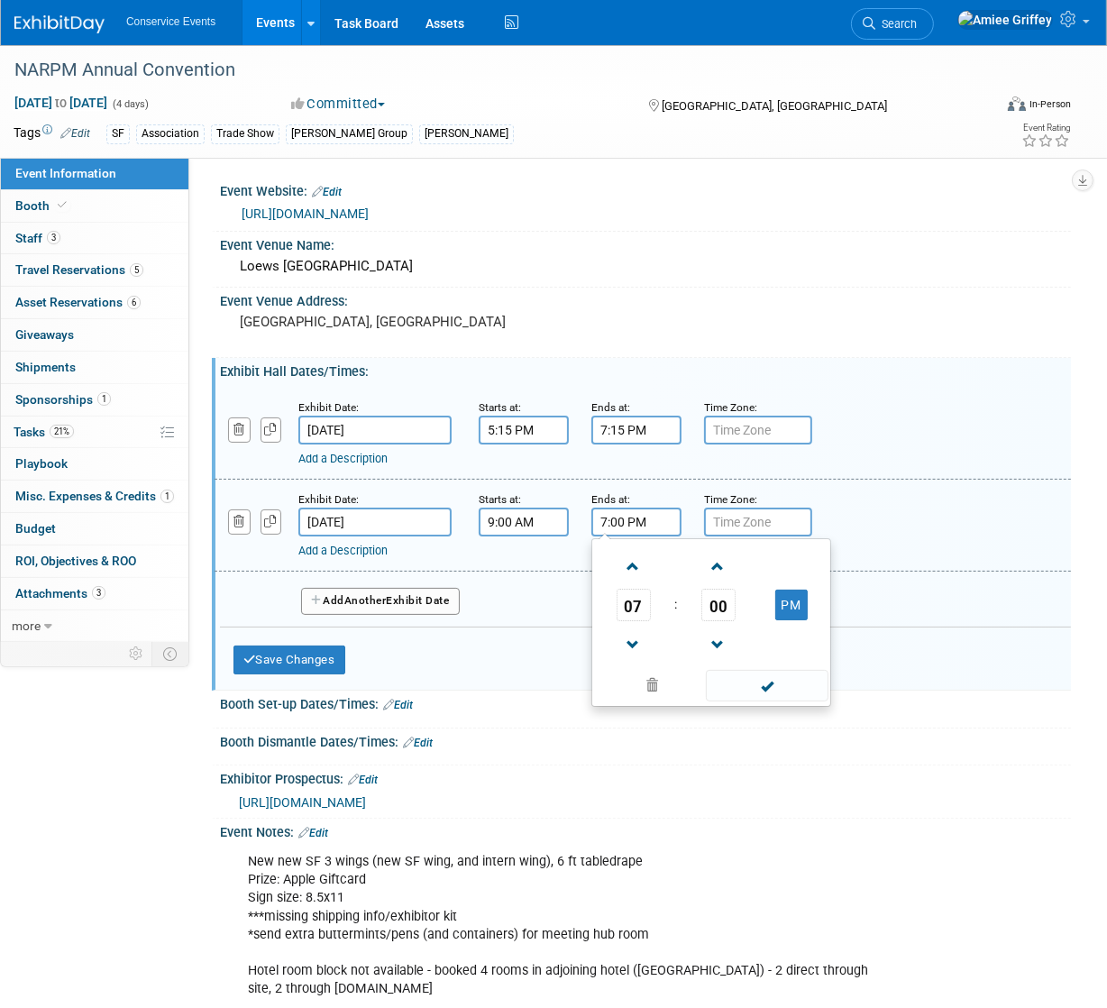
click at [614, 511] on input "7:00 PM" at bounding box center [636, 521] width 90 height 29
click at [641, 636] on span at bounding box center [633, 645] width 32 height 32
type input "6:00 PM"
click at [737, 686] on span at bounding box center [767, 686] width 122 height 32
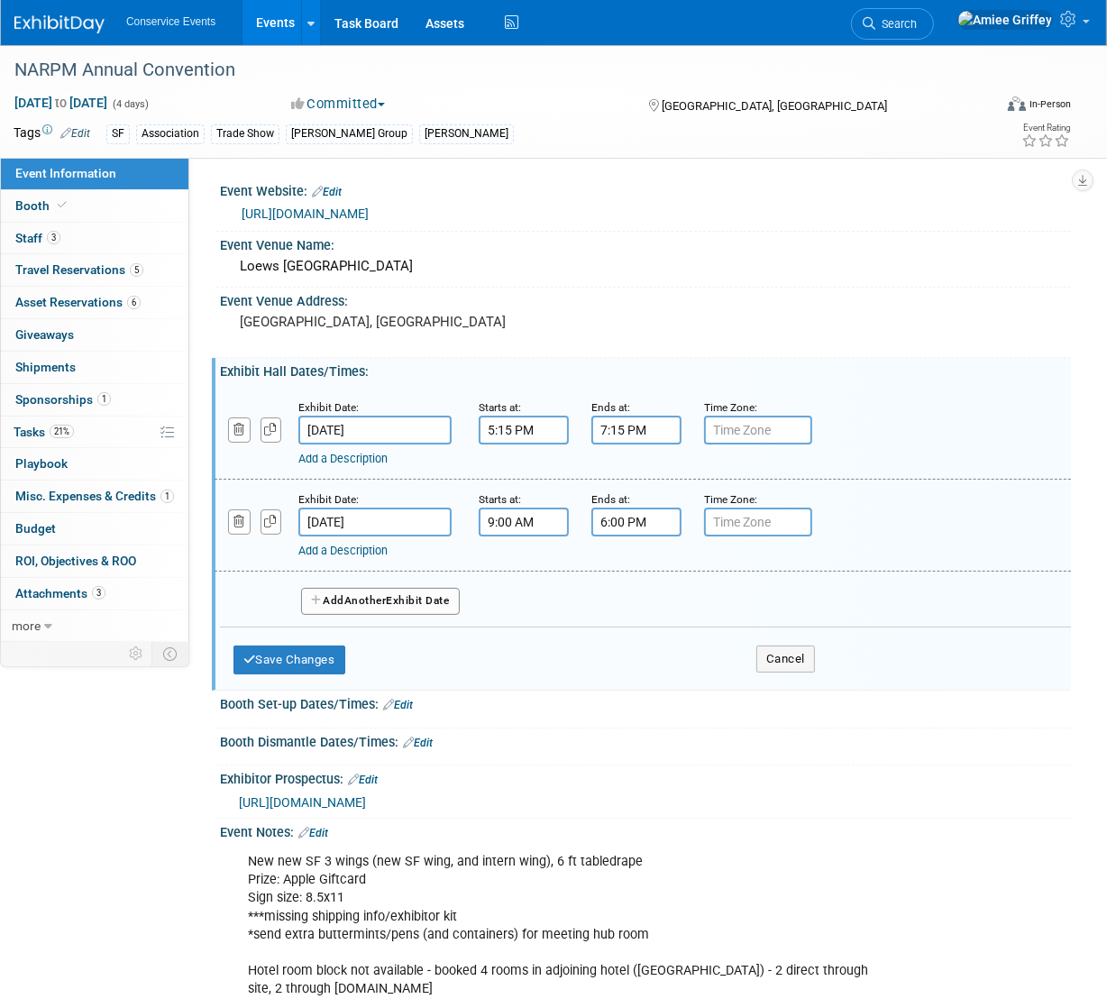
click at [415, 600] on button "Add Another Exhibit Date" at bounding box center [380, 601] width 159 height 27
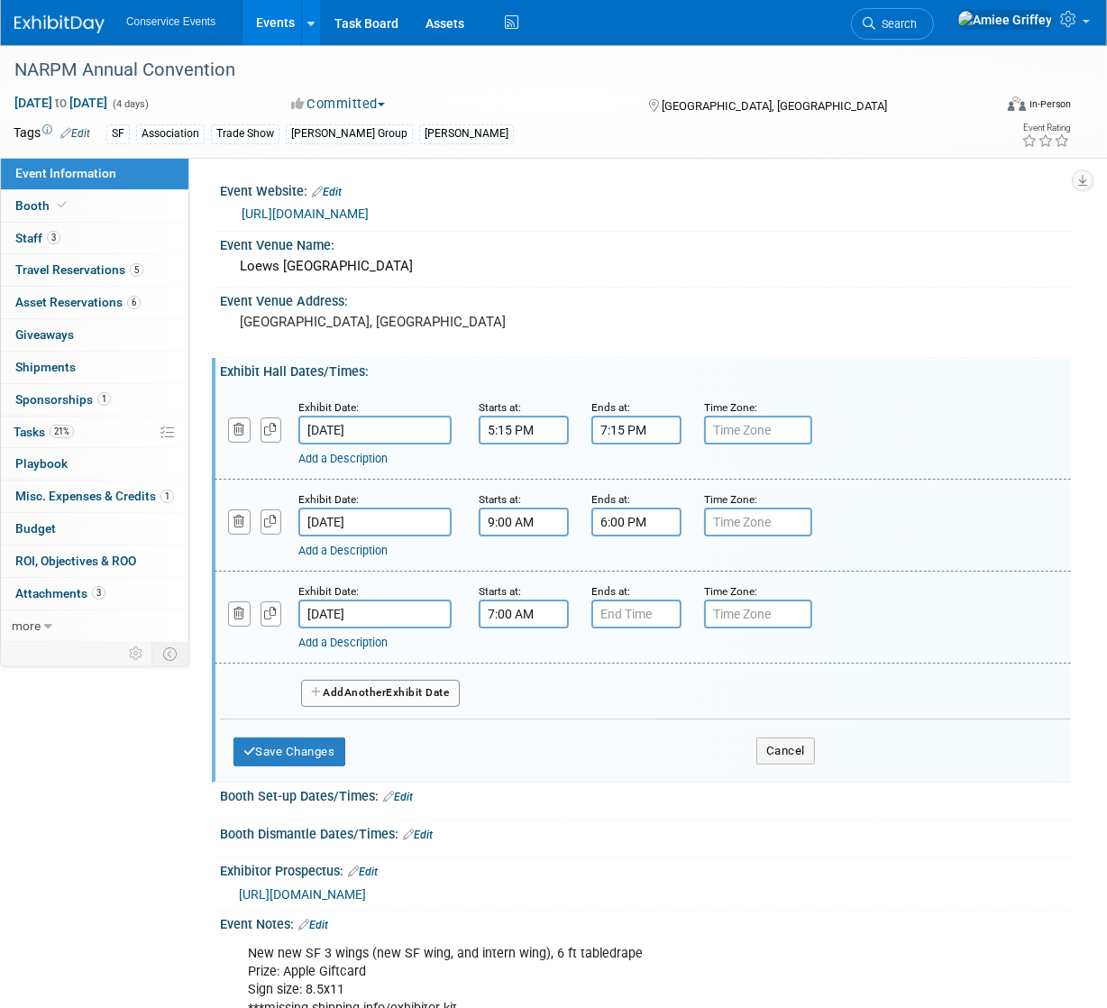
click at [499, 607] on input "7:00 AM" at bounding box center [524, 613] width 90 height 29
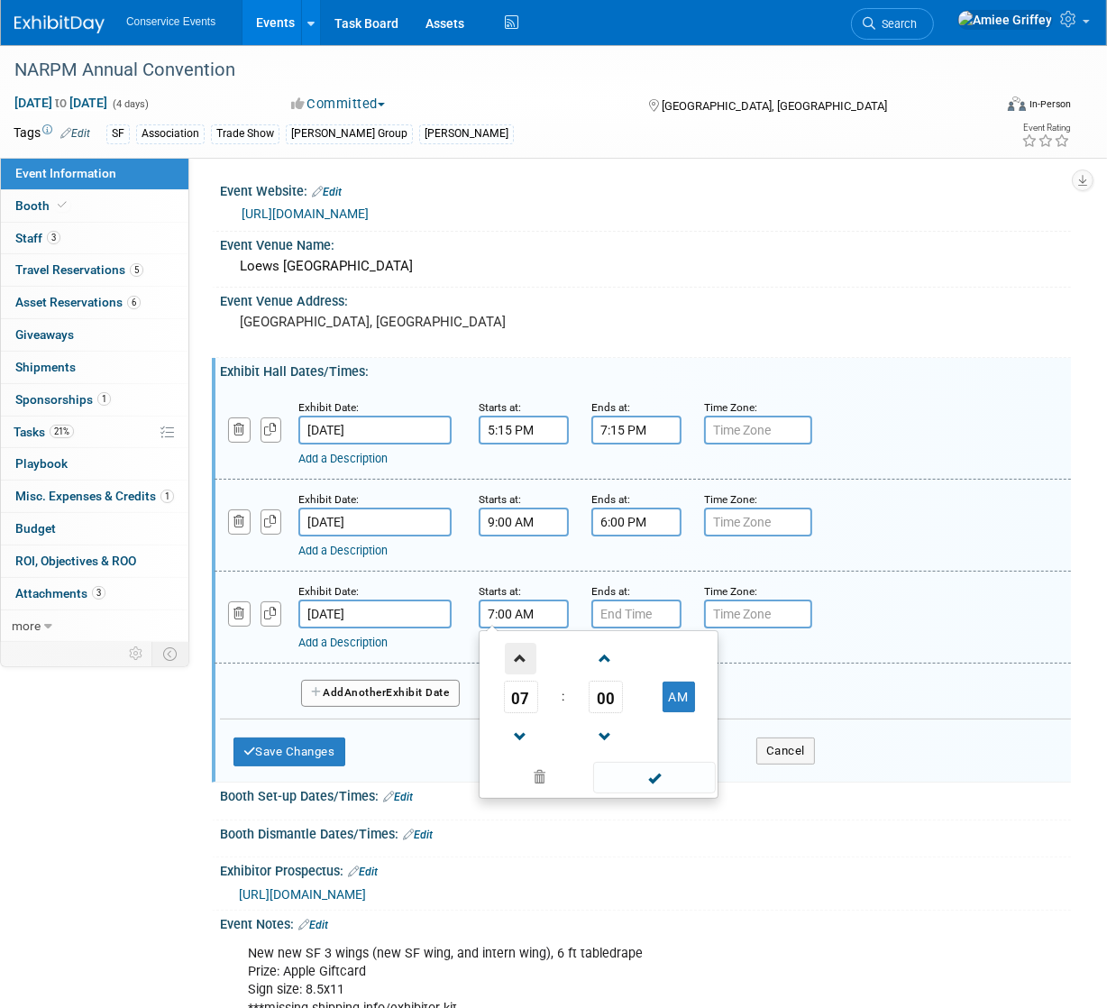
click at [516, 649] on span at bounding box center [521, 659] width 32 height 32
type input "8:00 AM"
click at [659, 767] on span at bounding box center [654, 778] width 122 height 32
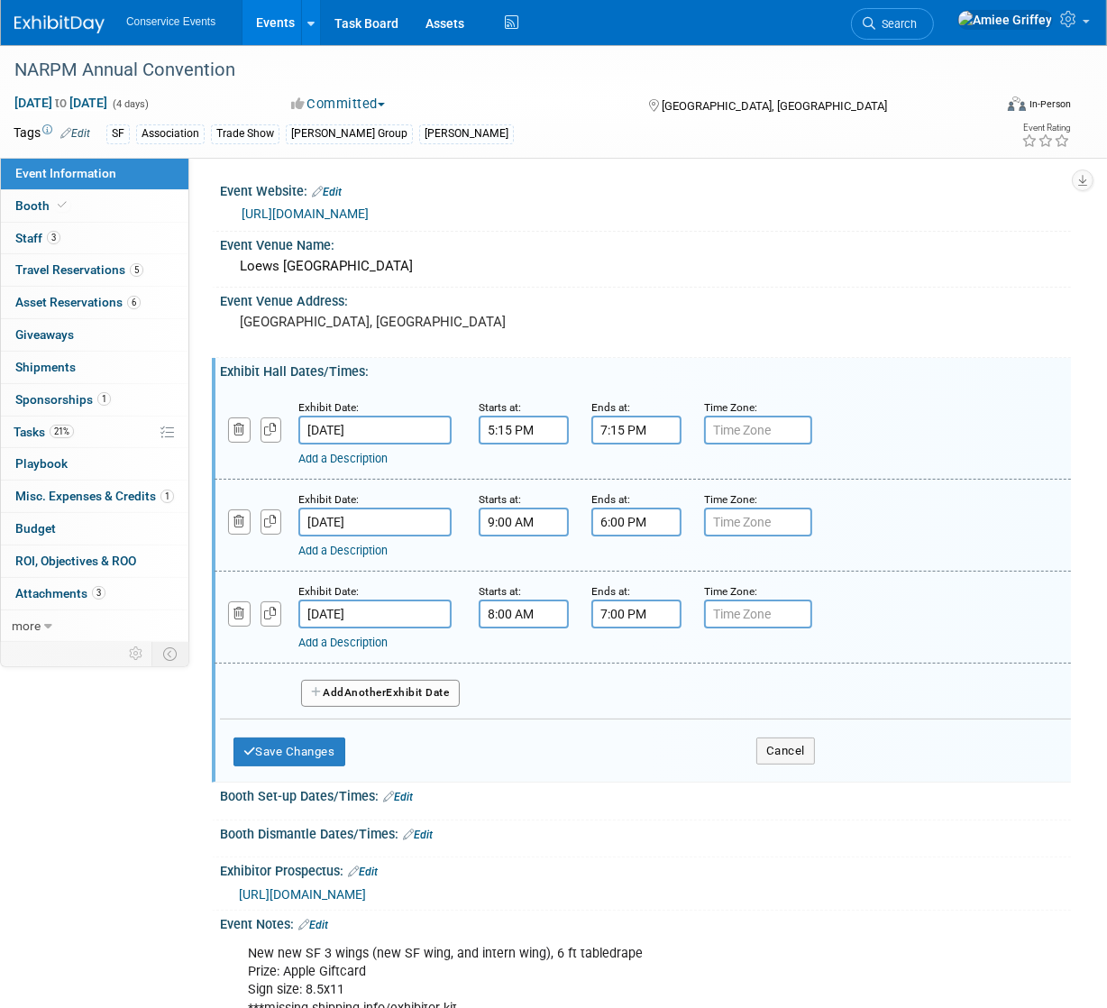
click at [611, 615] on input "7:00 PM" at bounding box center [636, 613] width 90 height 29
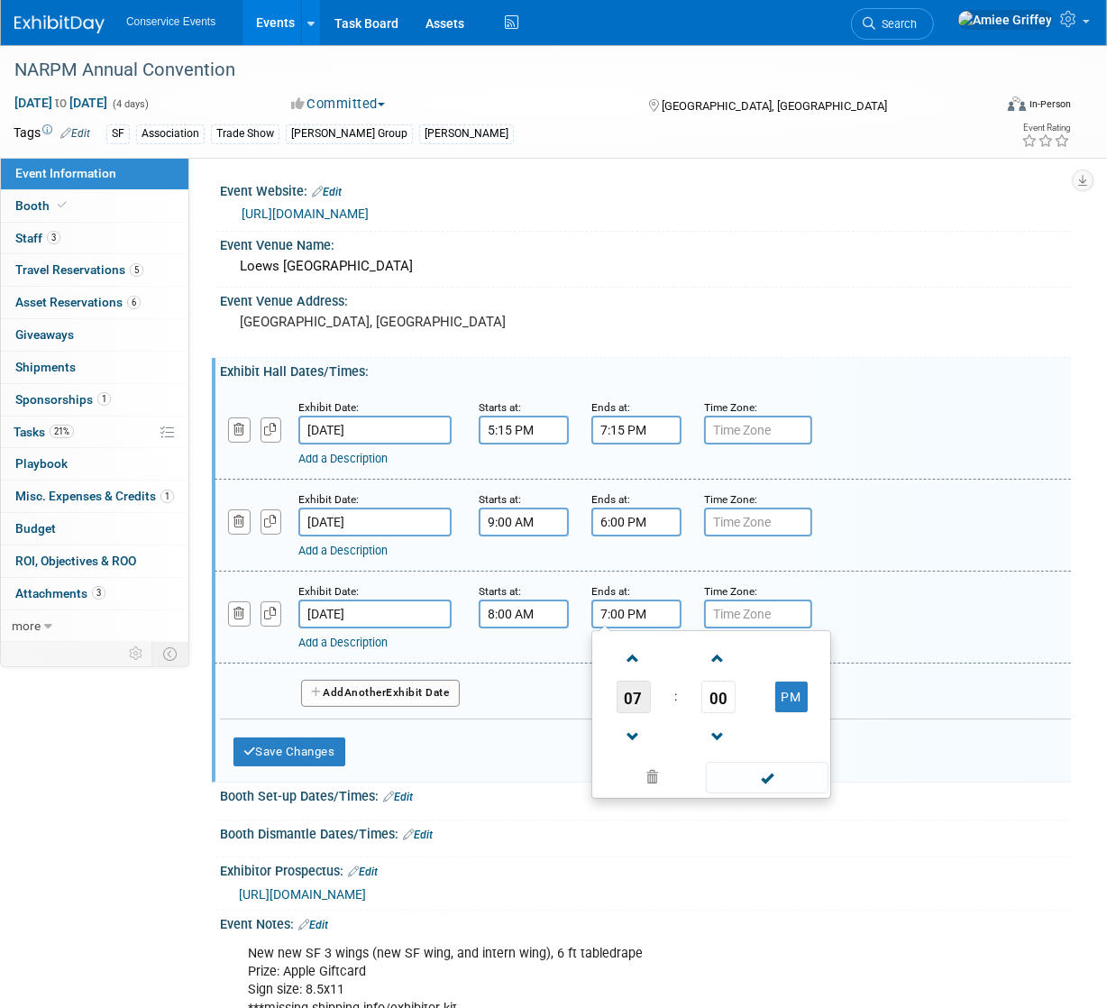
click at [631, 687] on span "07" at bounding box center [633, 696] width 34 height 32
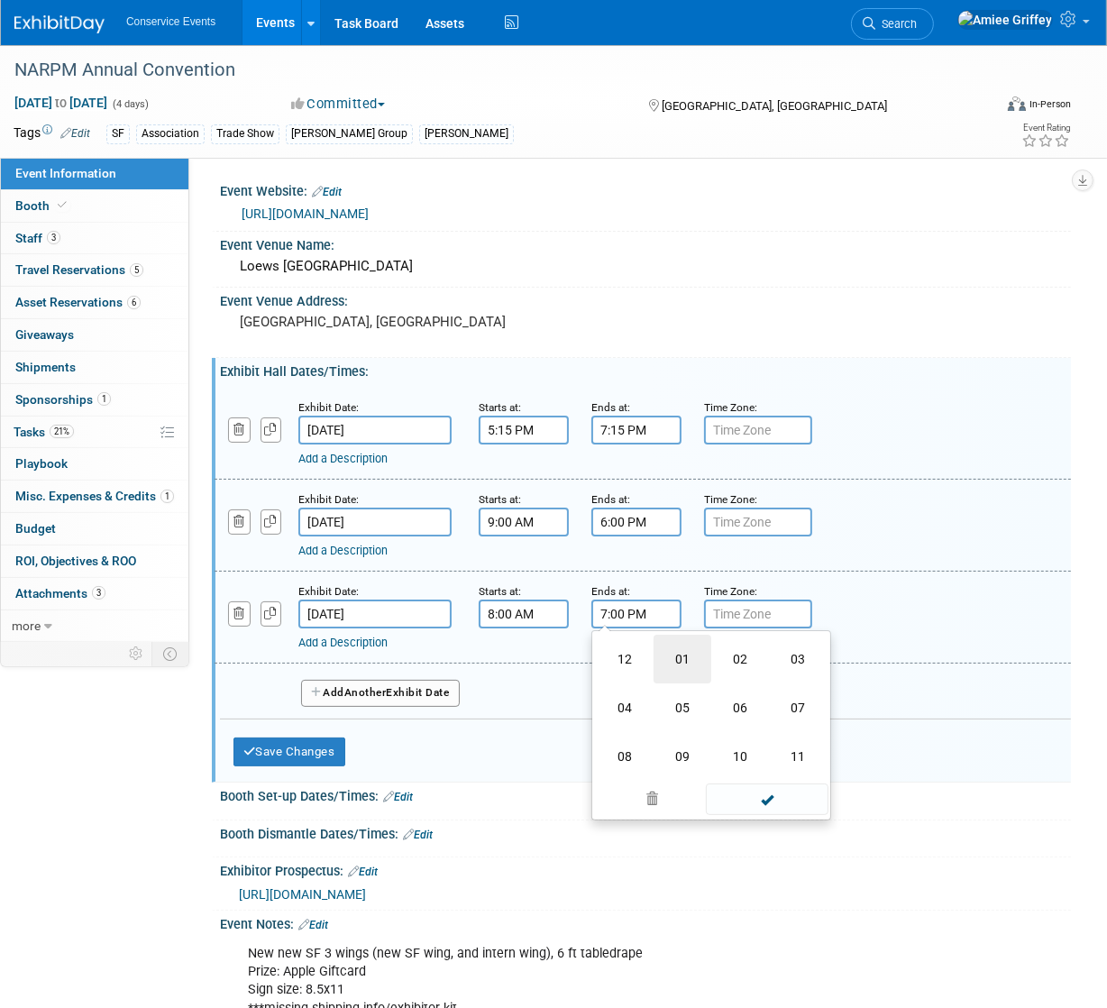
click at [676, 670] on td "01" at bounding box center [682, 658] width 58 height 49
type input "1:00 PM"
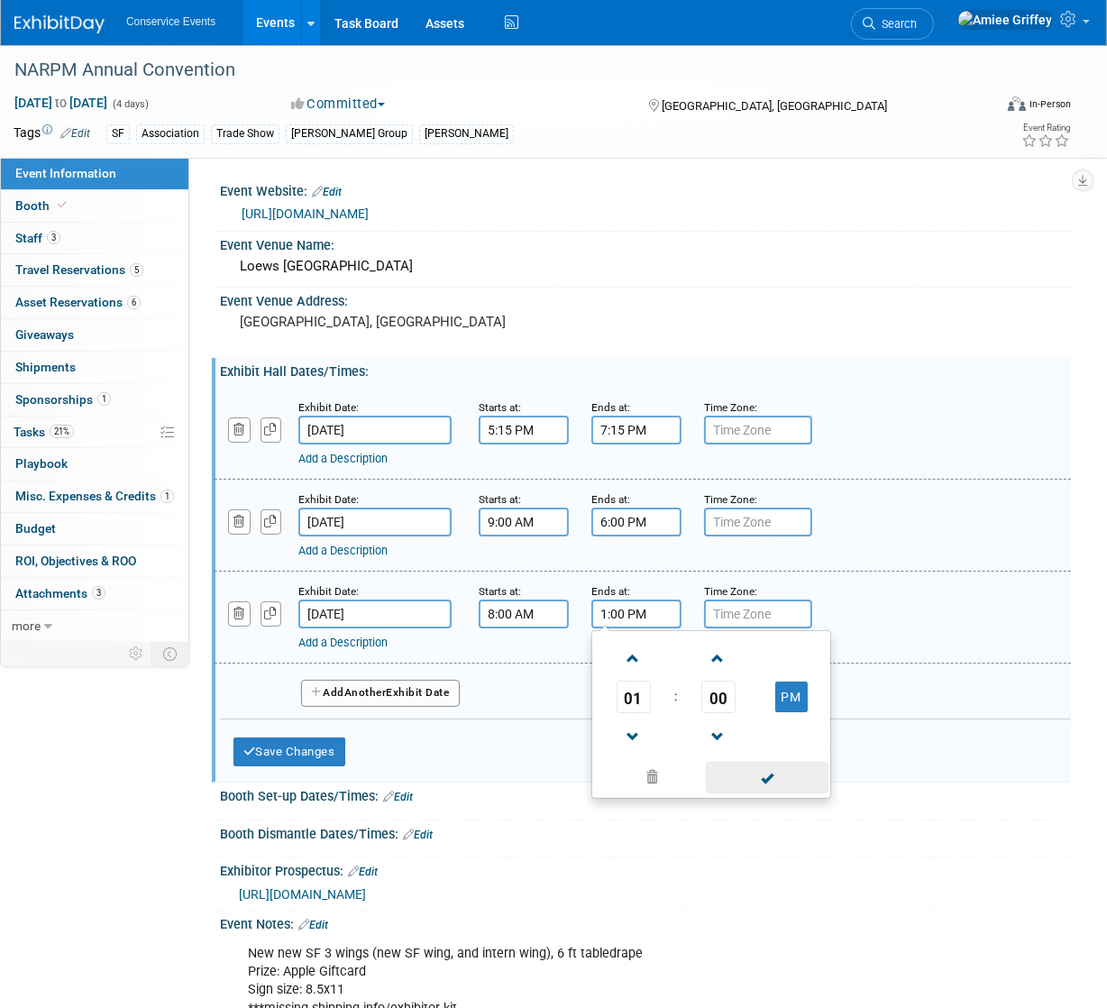
click at [770, 765] on span at bounding box center [767, 778] width 122 height 32
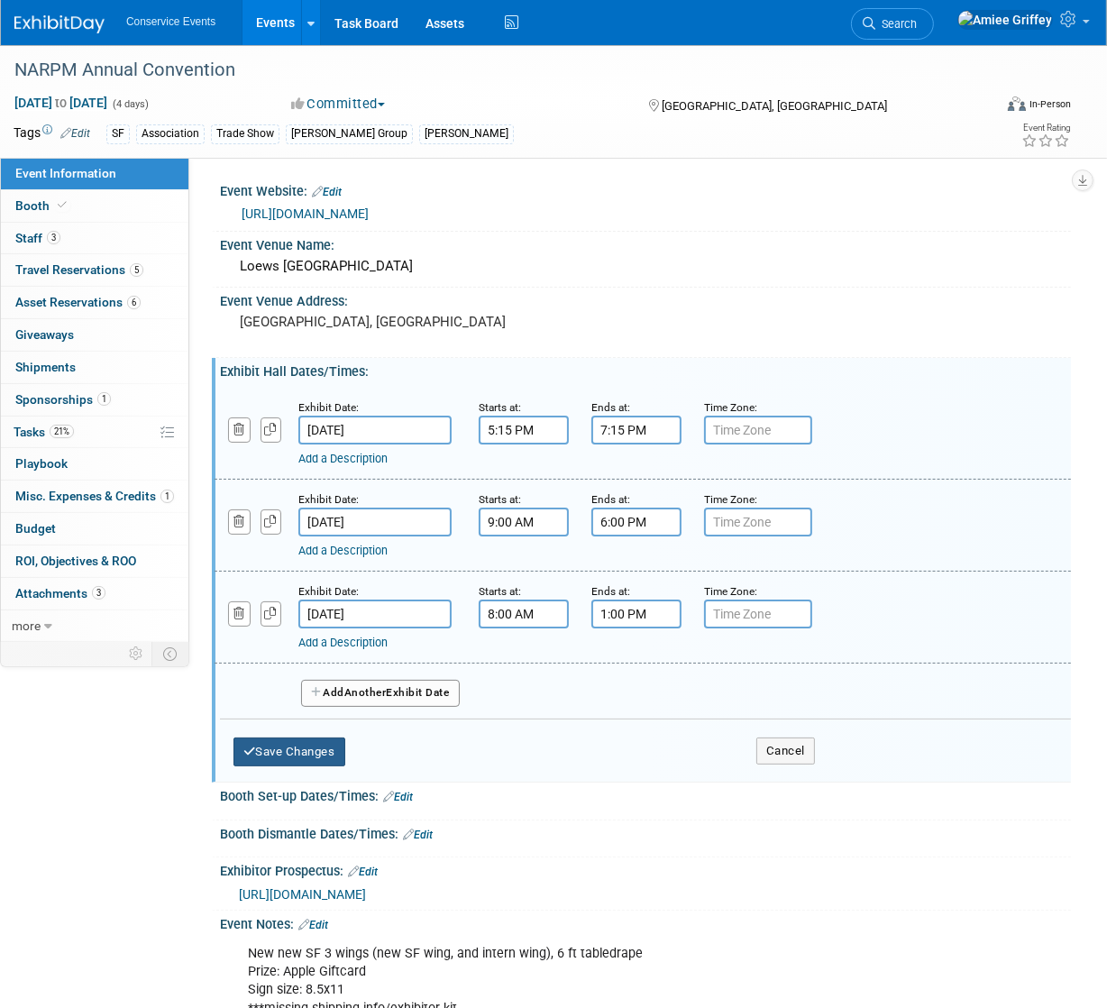
click at [333, 751] on button "Save Changes" at bounding box center [289, 751] width 112 height 29
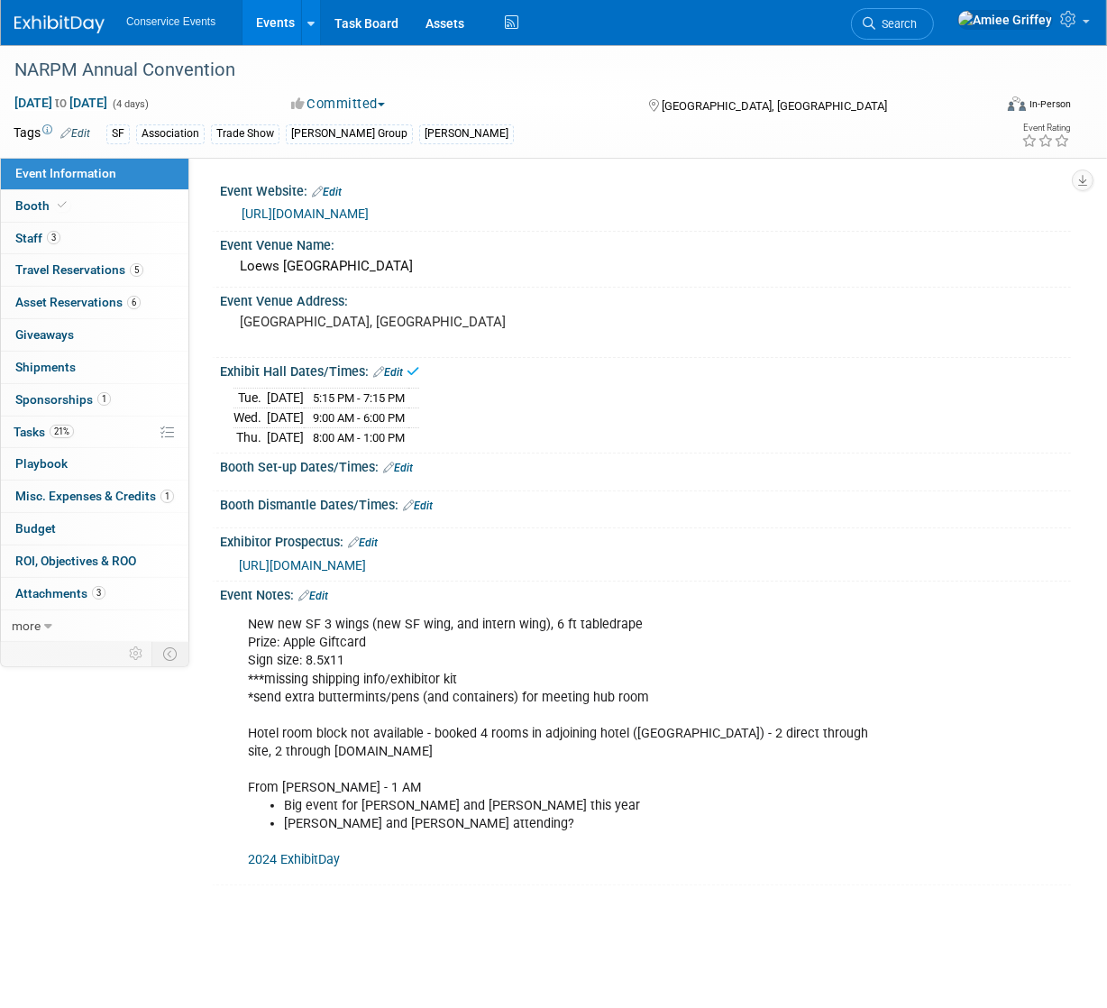
click at [398, 462] on link "Edit" at bounding box center [398, 467] width 30 height 13
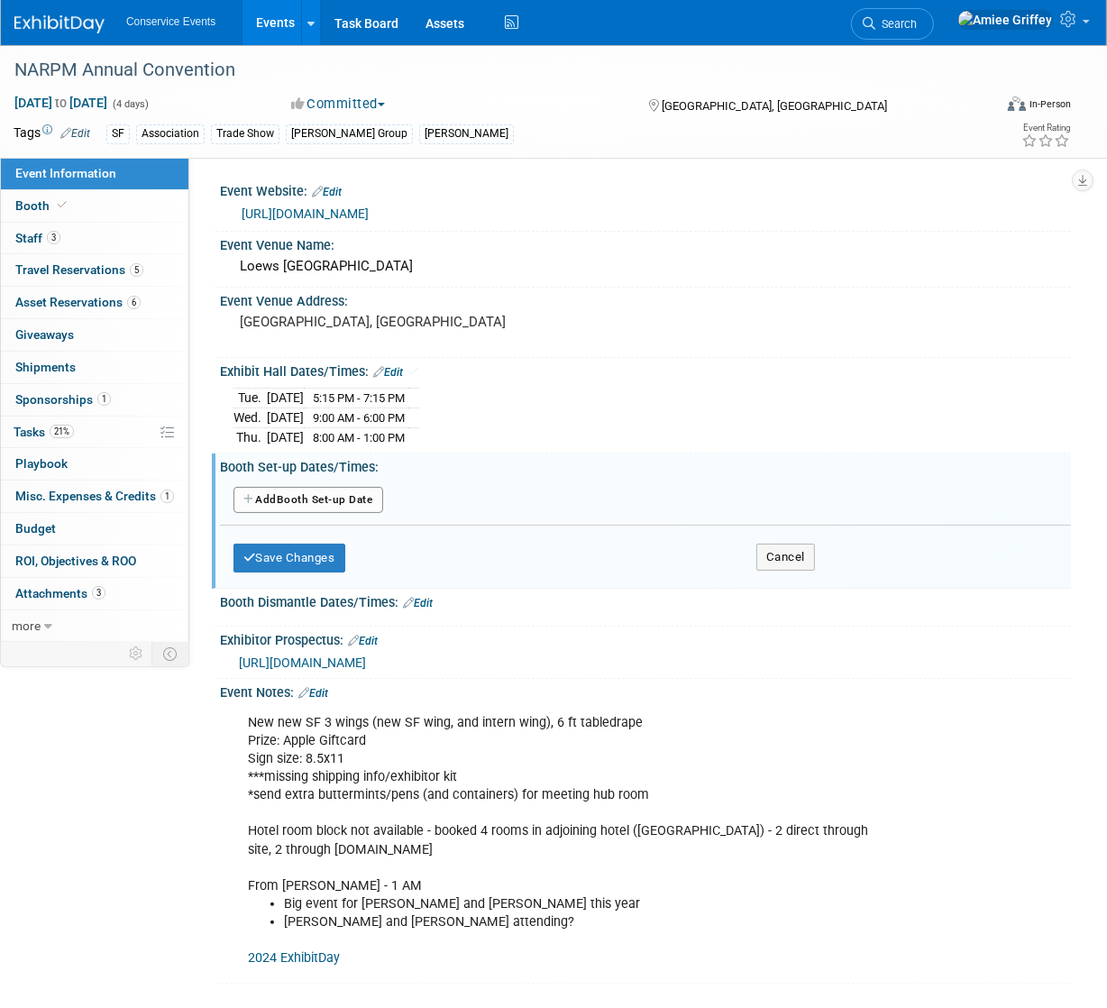
click at [339, 501] on button "Add Another Booth Set-up Date" at bounding box center [308, 500] width 150 height 27
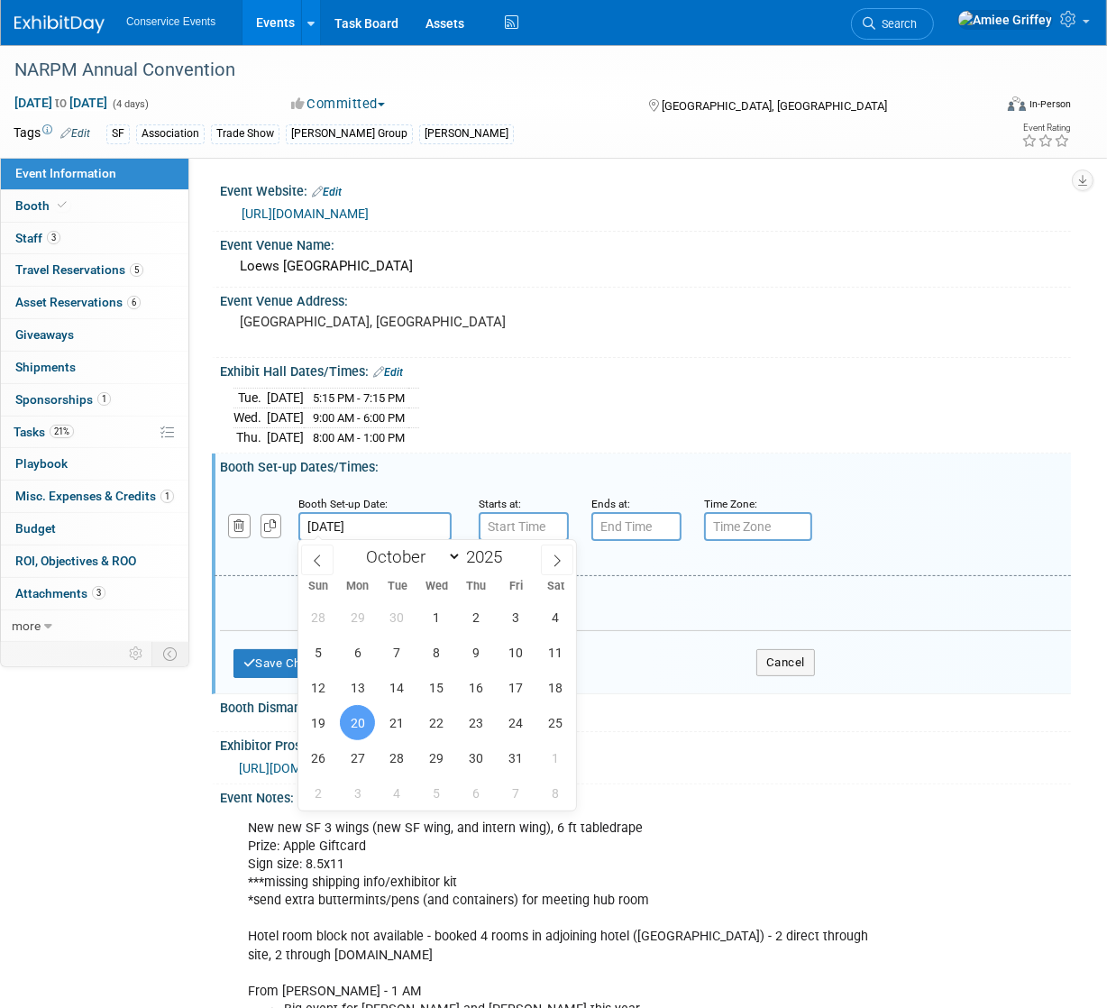
click at [365, 524] on input "Oct 20, 2025" at bounding box center [374, 526] width 153 height 29
click at [398, 728] on span "21" at bounding box center [396, 722] width 35 height 35
type input "Oct 21, 2025"
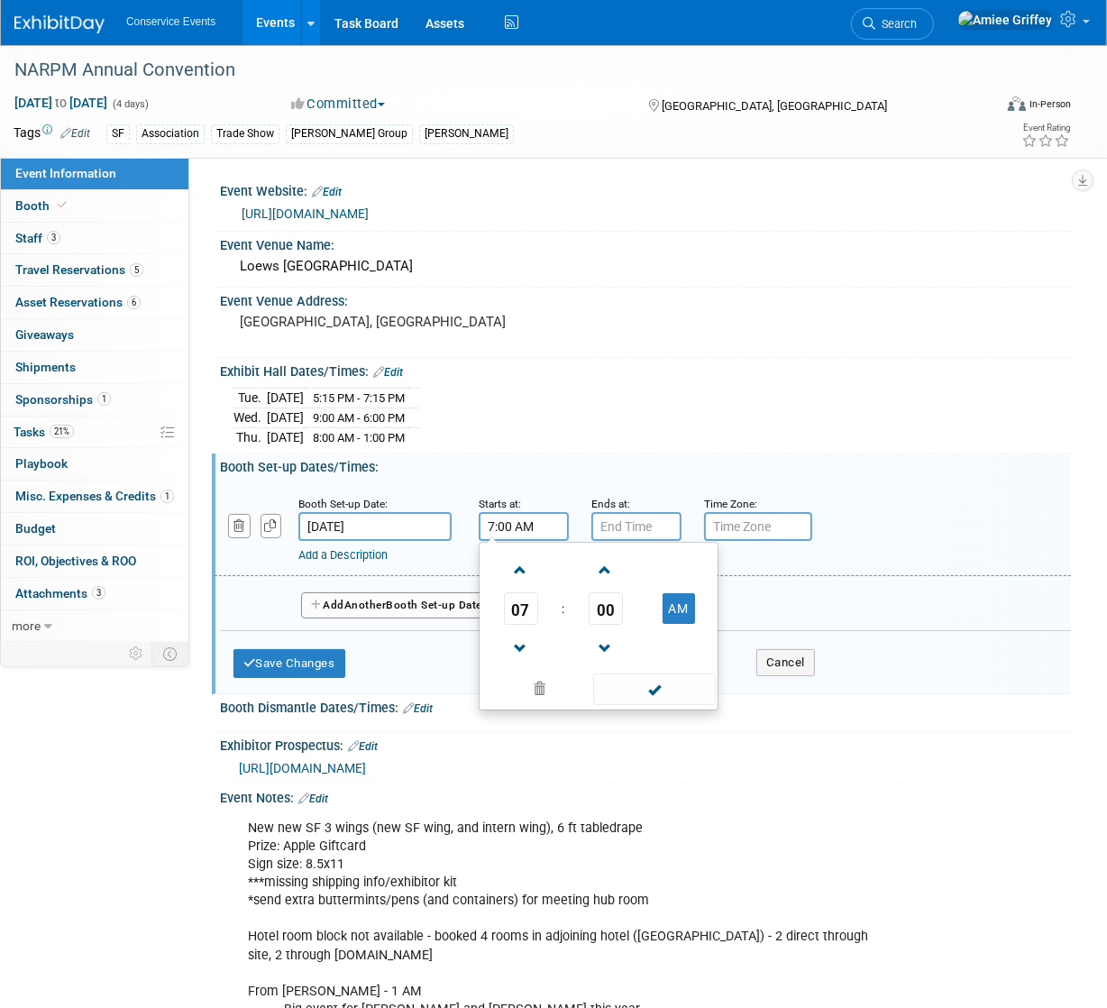
click at [516, 527] on input "7:00 AM" at bounding box center [524, 526] width 90 height 29
click at [515, 604] on span "07" at bounding box center [521, 608] width 34 height 32
click at [635, 658] on td "10" at bounding box center [627, 667] width 58 height 49
type input "10:00 AM"
click at [663, 679] on span at bounding box center [654, 689] width 122 height 32
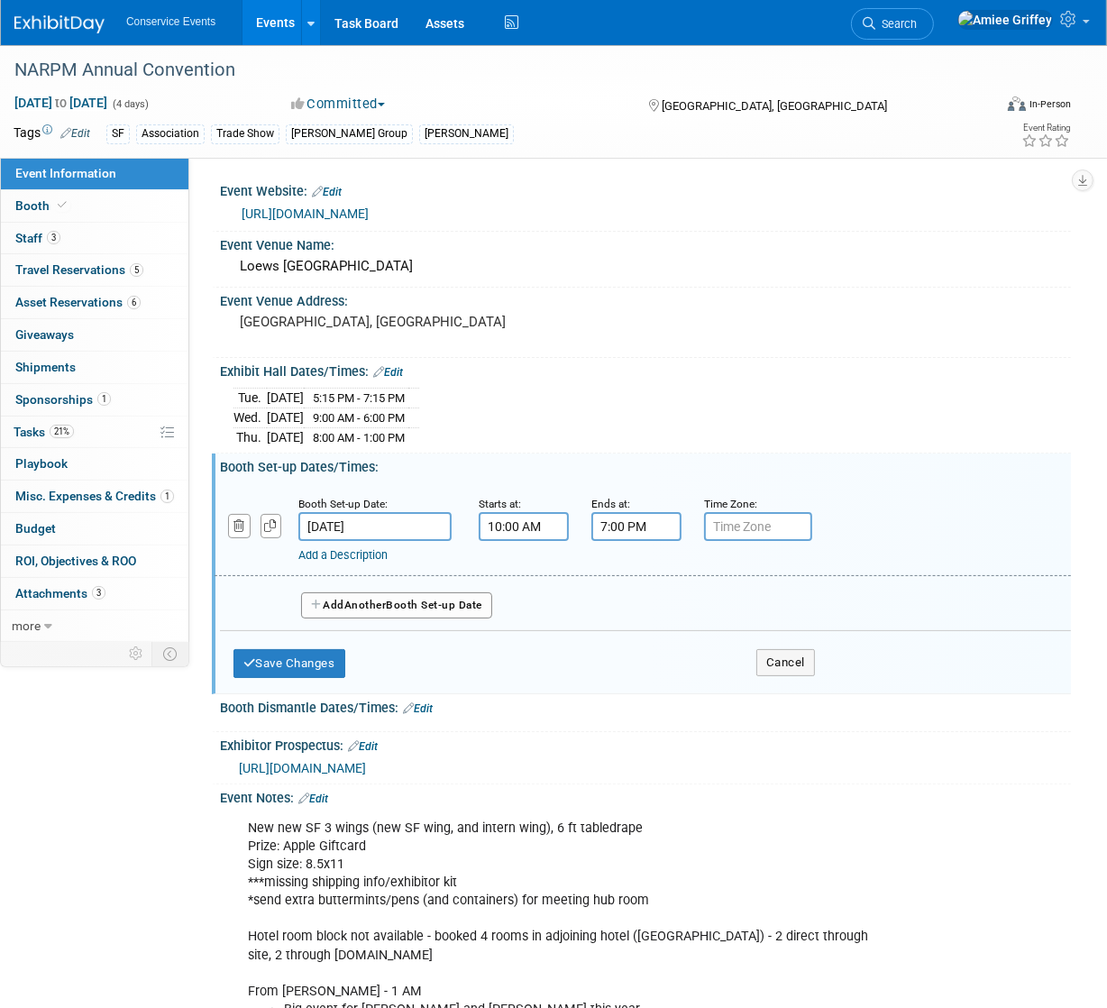
click at [630, 525] on input "7:00 PM" at bounding box center [636, 526] width 90 height 29
click at [634, 611] on span "07" at bounding box center [633, 608] width 34 height 32
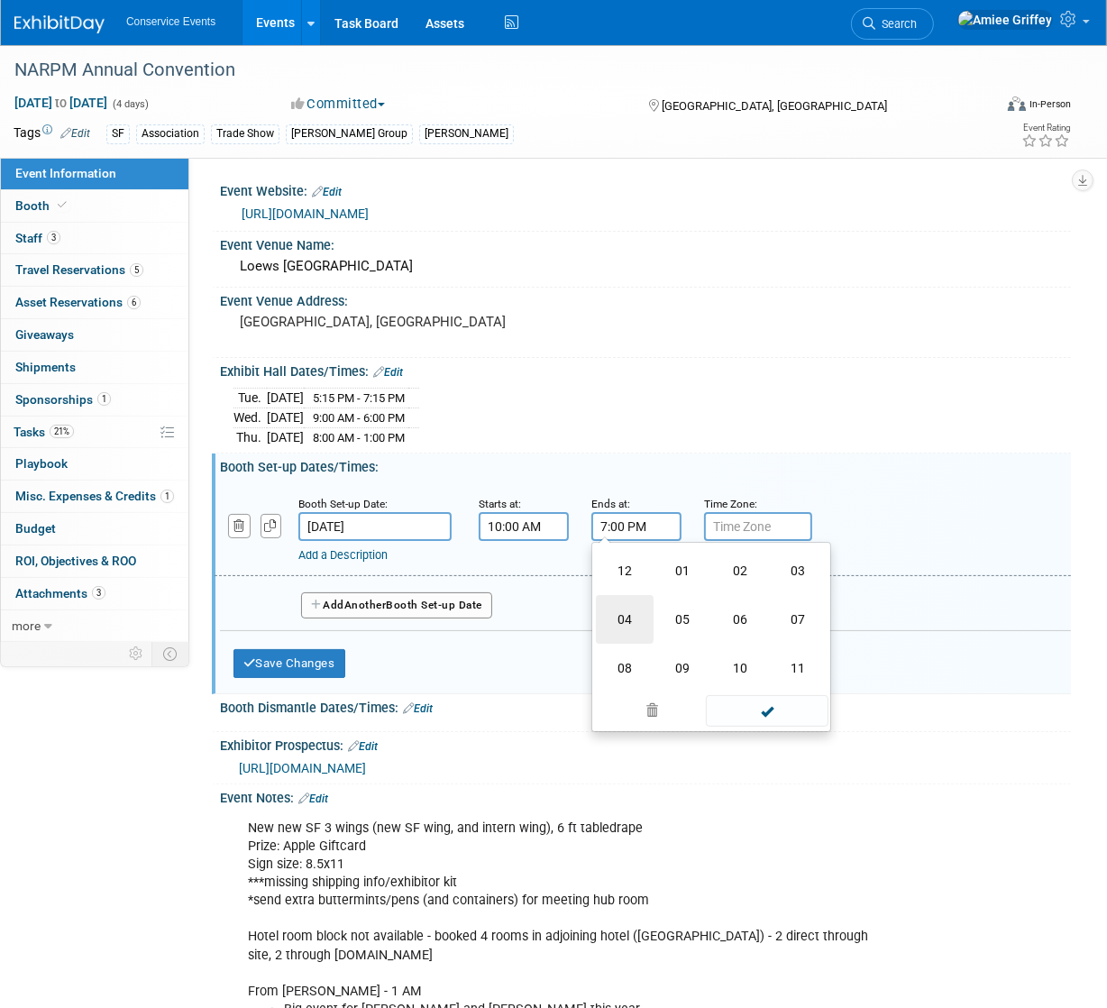
click at [631, 622] on td "04" at bounding box center [625, 619] width 58 height 49
type input "4:00 PM"
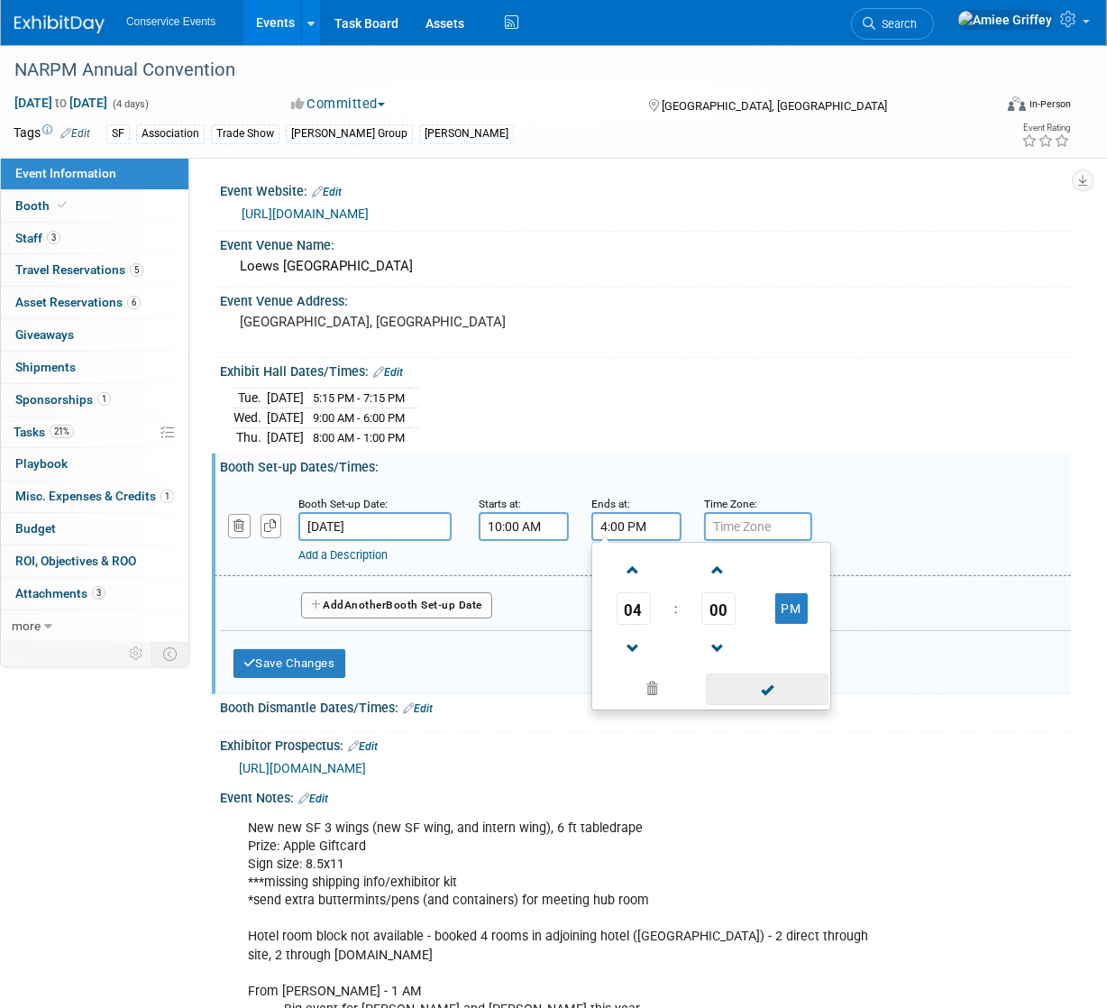
click at [778, 687] on span at bounding box center [767, 689] width 122 height 32
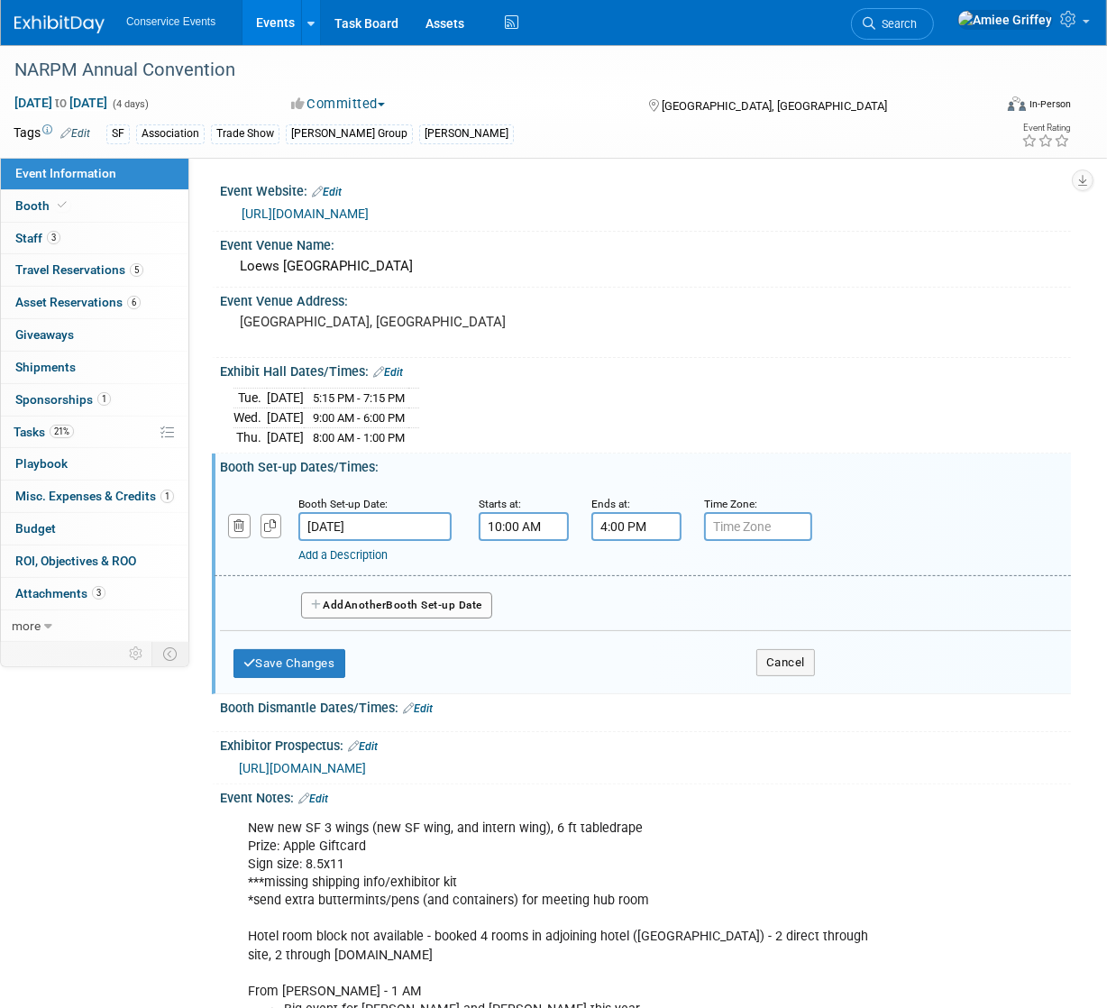
click at [329, 644] on div "Save Changes Cancel" at bounding box center [523, 659] width 581 height 56
click at [331, 653] on button "Save Changes" at bounding box center [289, 663] width 112 height 29
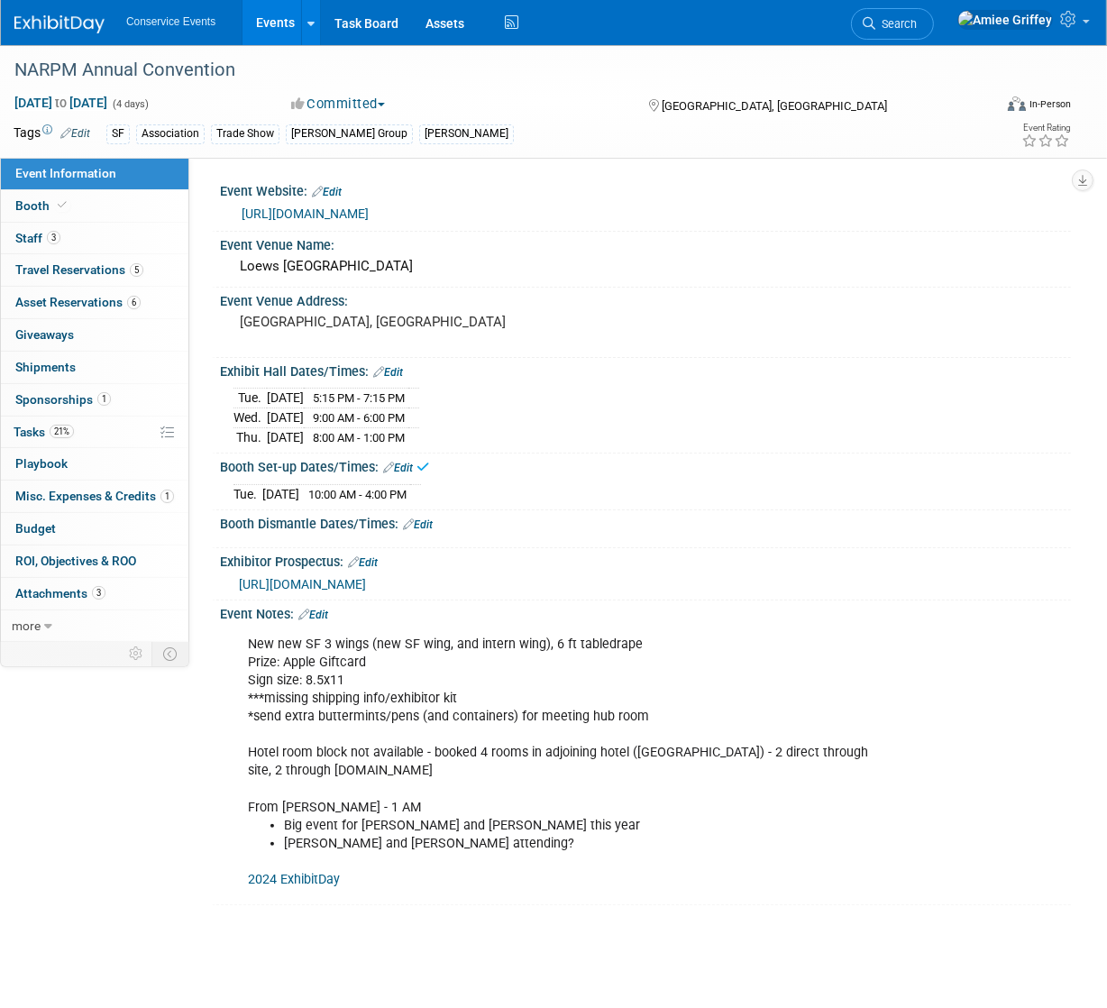
click at [431, 520] on link "Edit" at bounding box center [418, 524] width 30 height 13
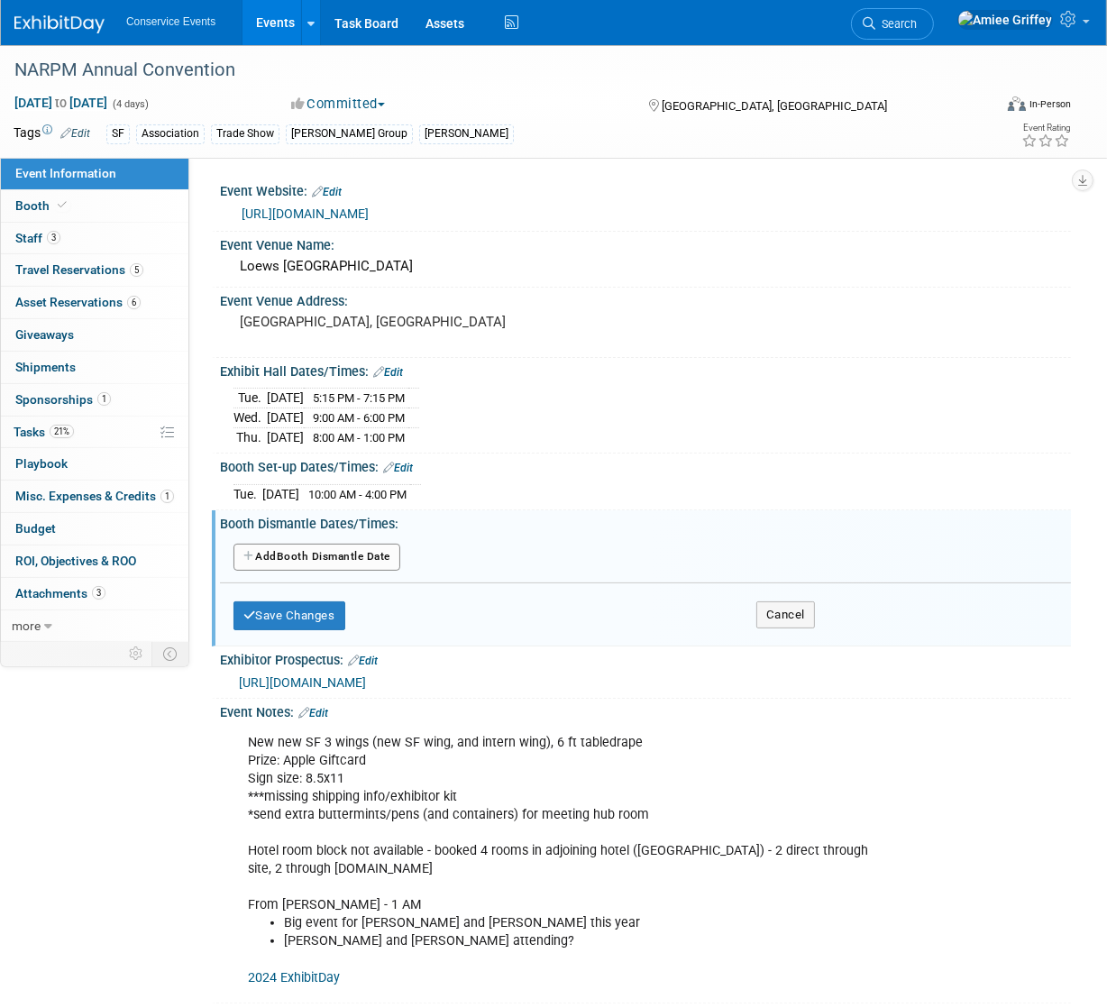
click at [343, 556] on button "Add Another Booth Dismantle Date" at bounding box center [316, 556] width 167 height 27
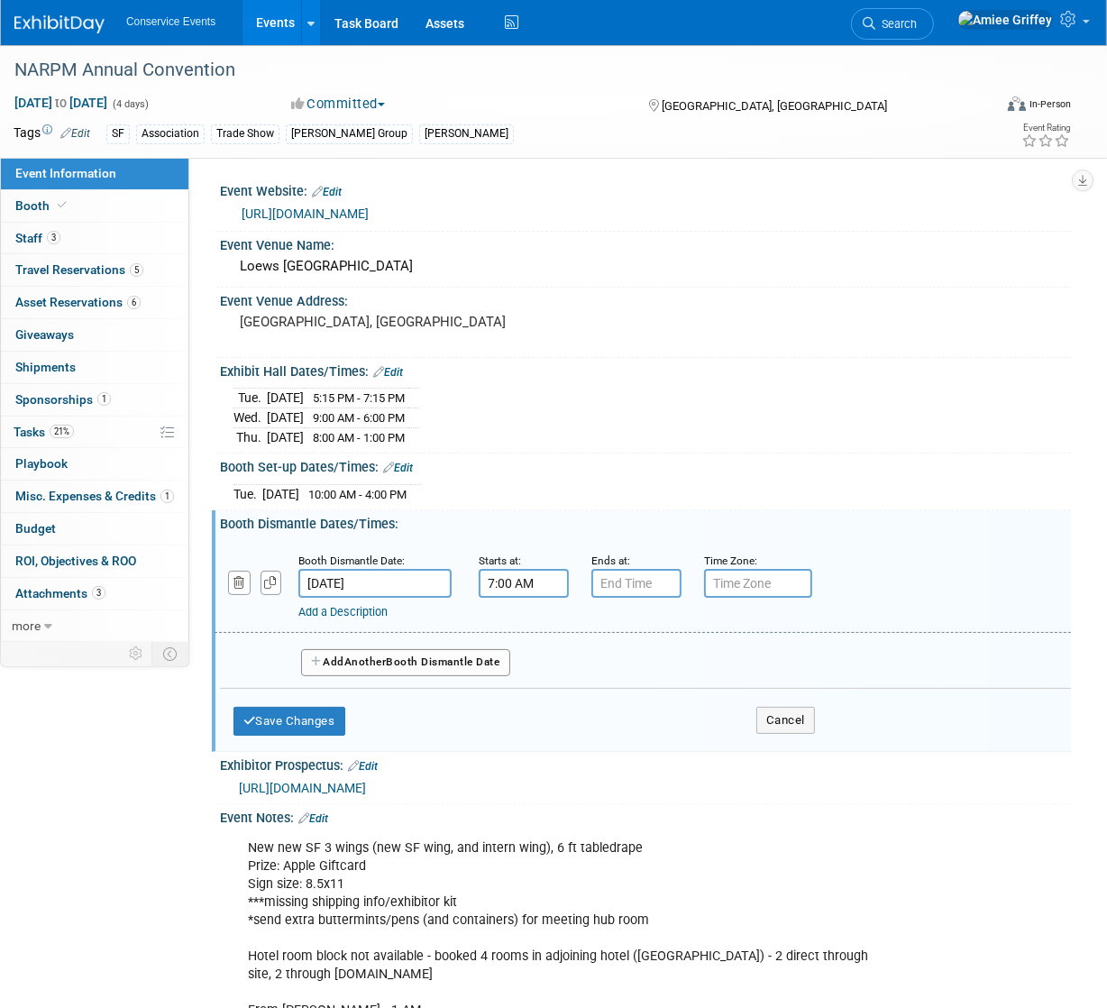
click at [501, 577] on input "7:00 AM" at bounding box center [524, 583] width 90 height 29
click at [521, 664] on span "07" at bounding box center [521, 665] width 34 height 32
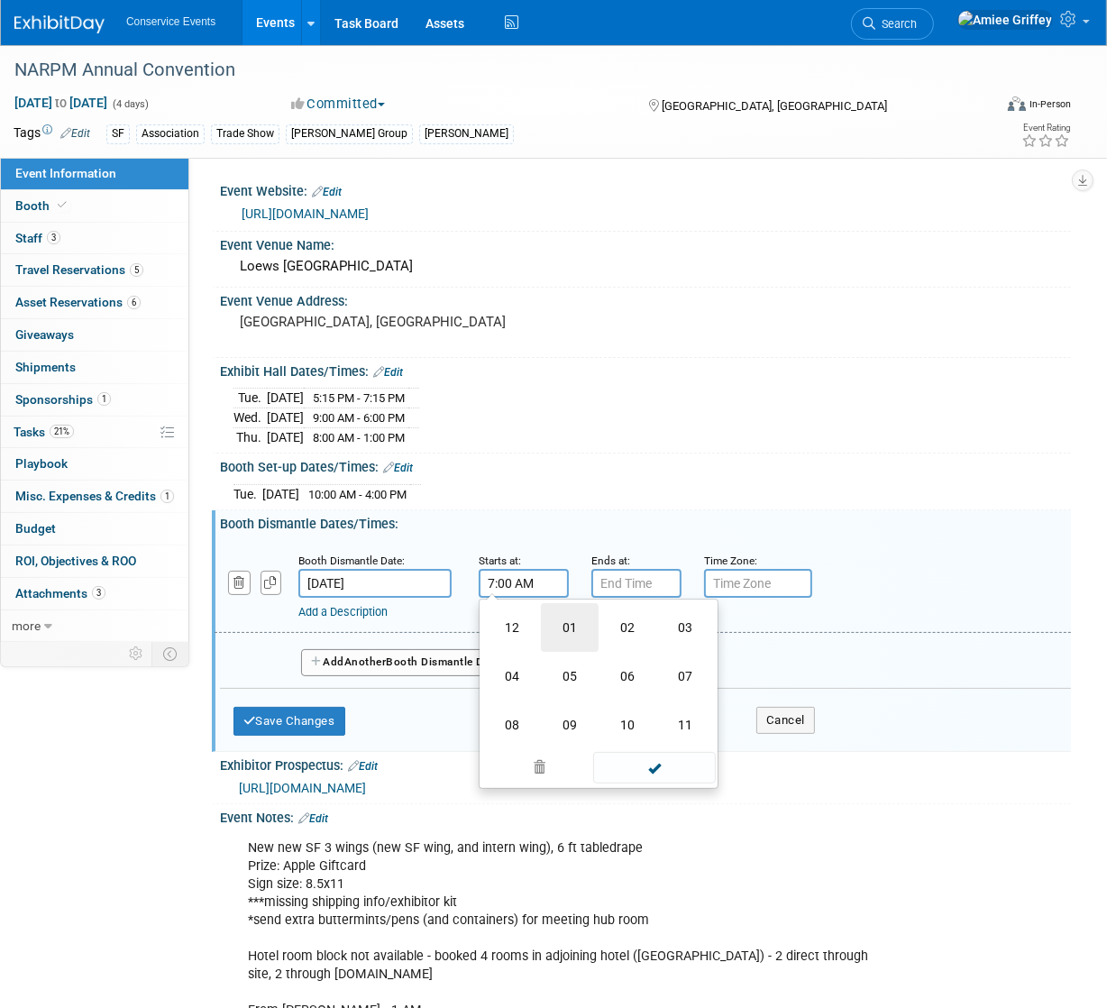
click at [561, 625] on td "01" at bounding box center [570, 627] width 58 height 49
click at [687, 660] on button "AM" at bounding box center [678, 665] width 32 height 31
type input "1:00 PM"
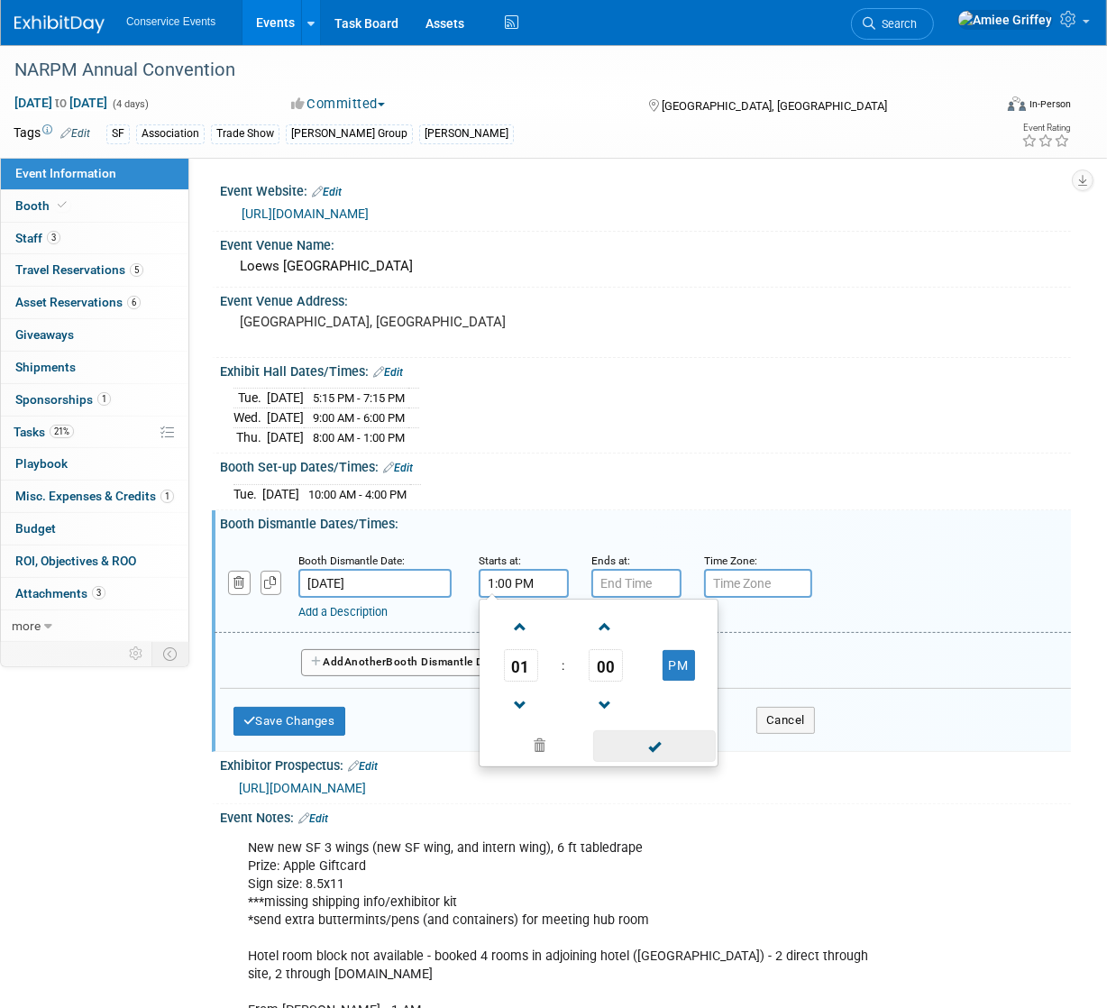
click at [671, 747] on span at bounding box center [654, 746] width 122 height 32
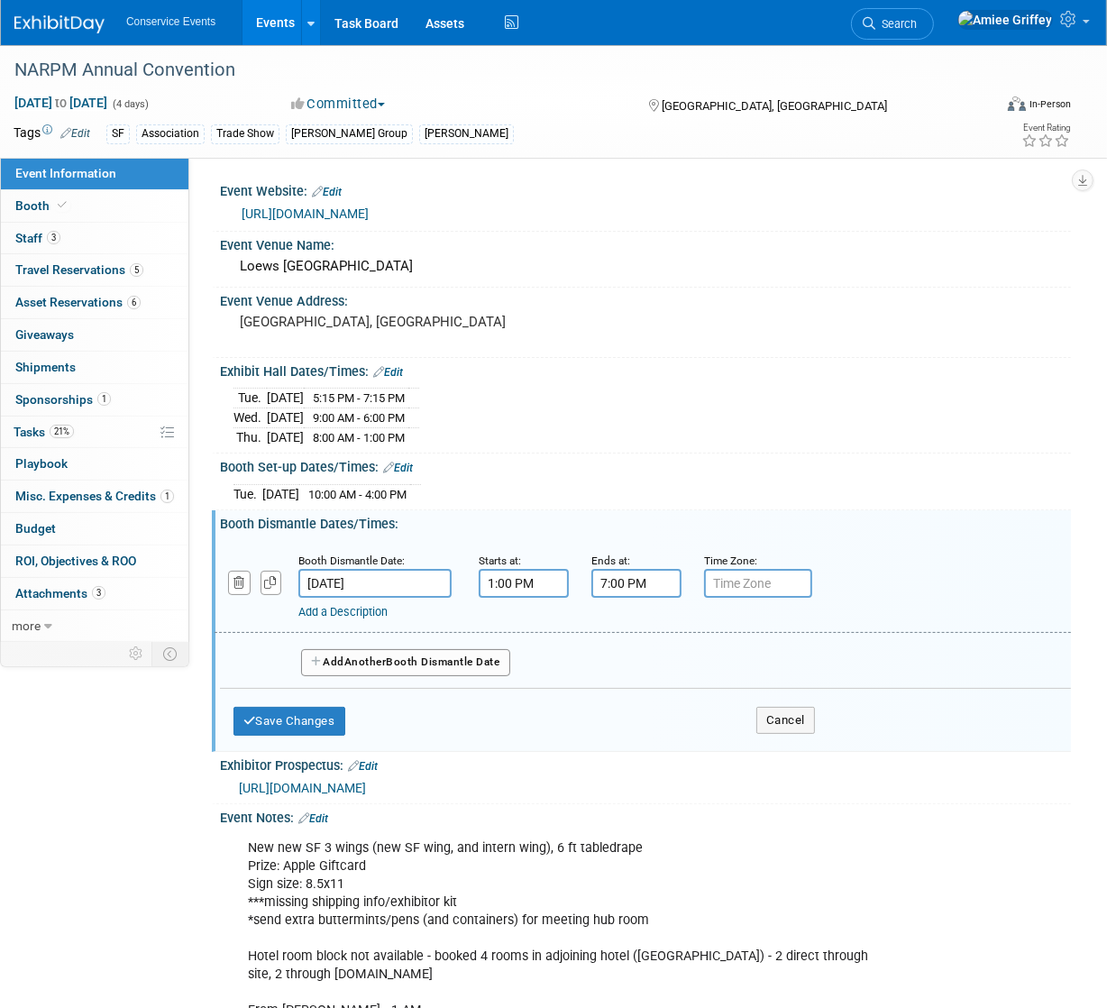
click at [649, 578] on input "7:00 PM" at bounding box center [636, 583] width 90 height 29
click at [638, 656] on span "07" at bounding box center [633, 665] width 34 height 32
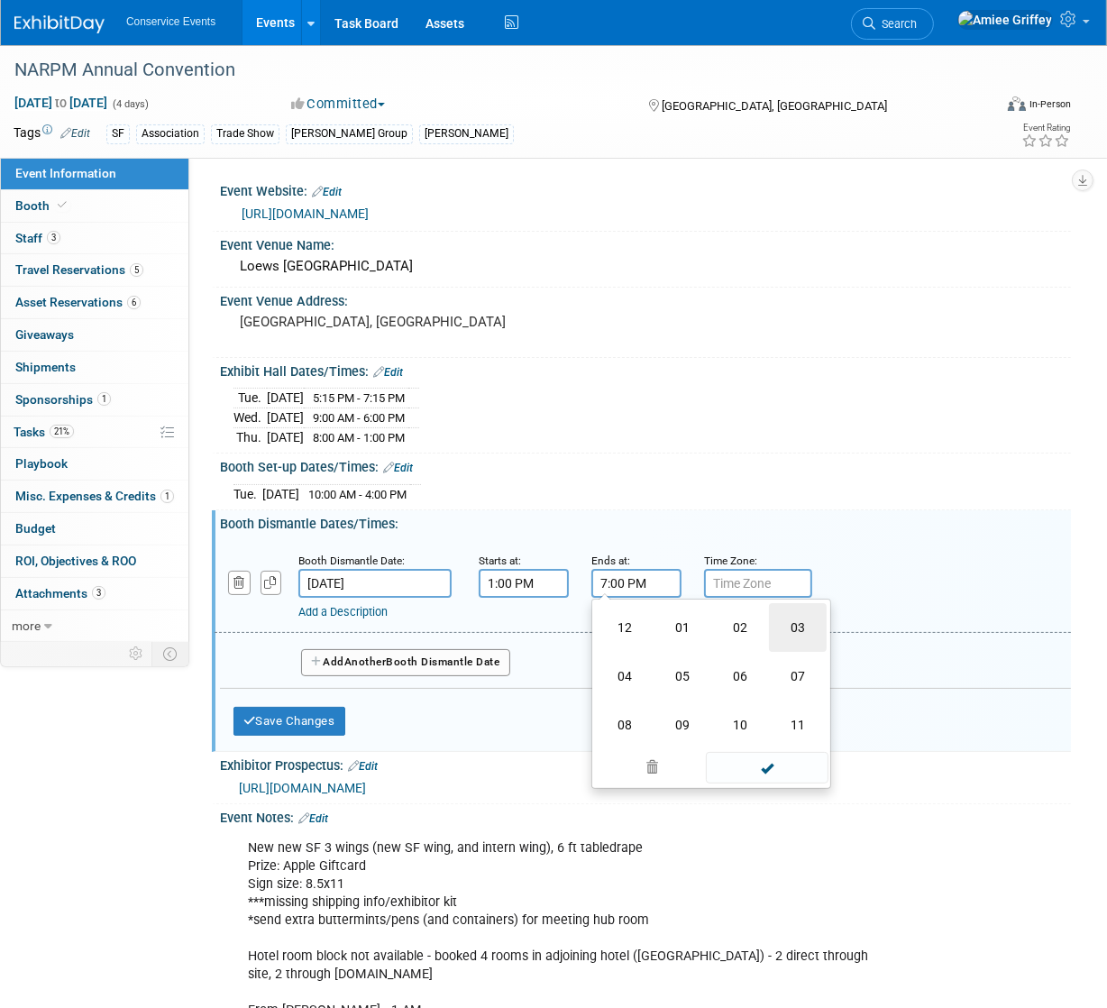
click at [789, 617] on td "03" at bounding box center [798, 627] width 58 height 49
type input "3:00 PM"
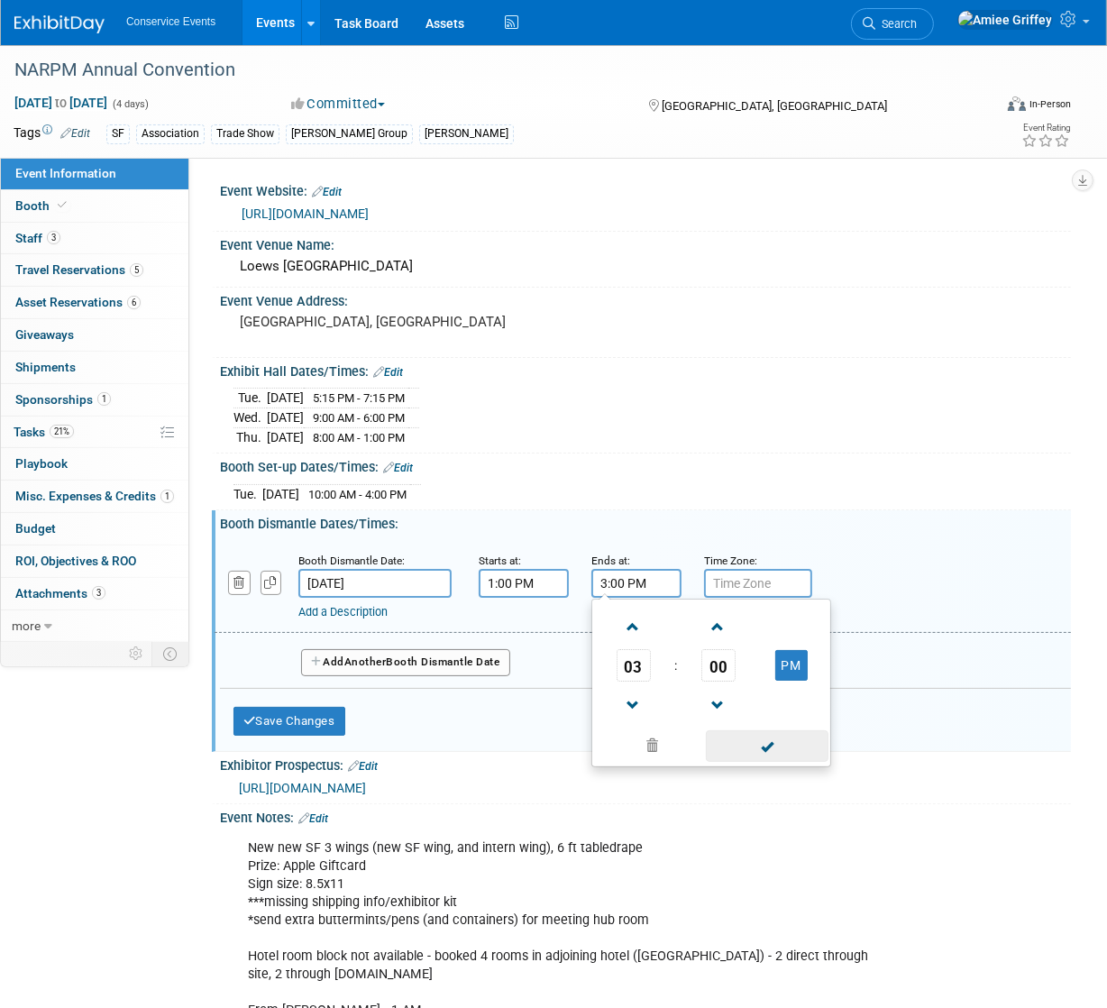
click at [796, 753] on span at bounding box center [767, 746] width 122 height 32
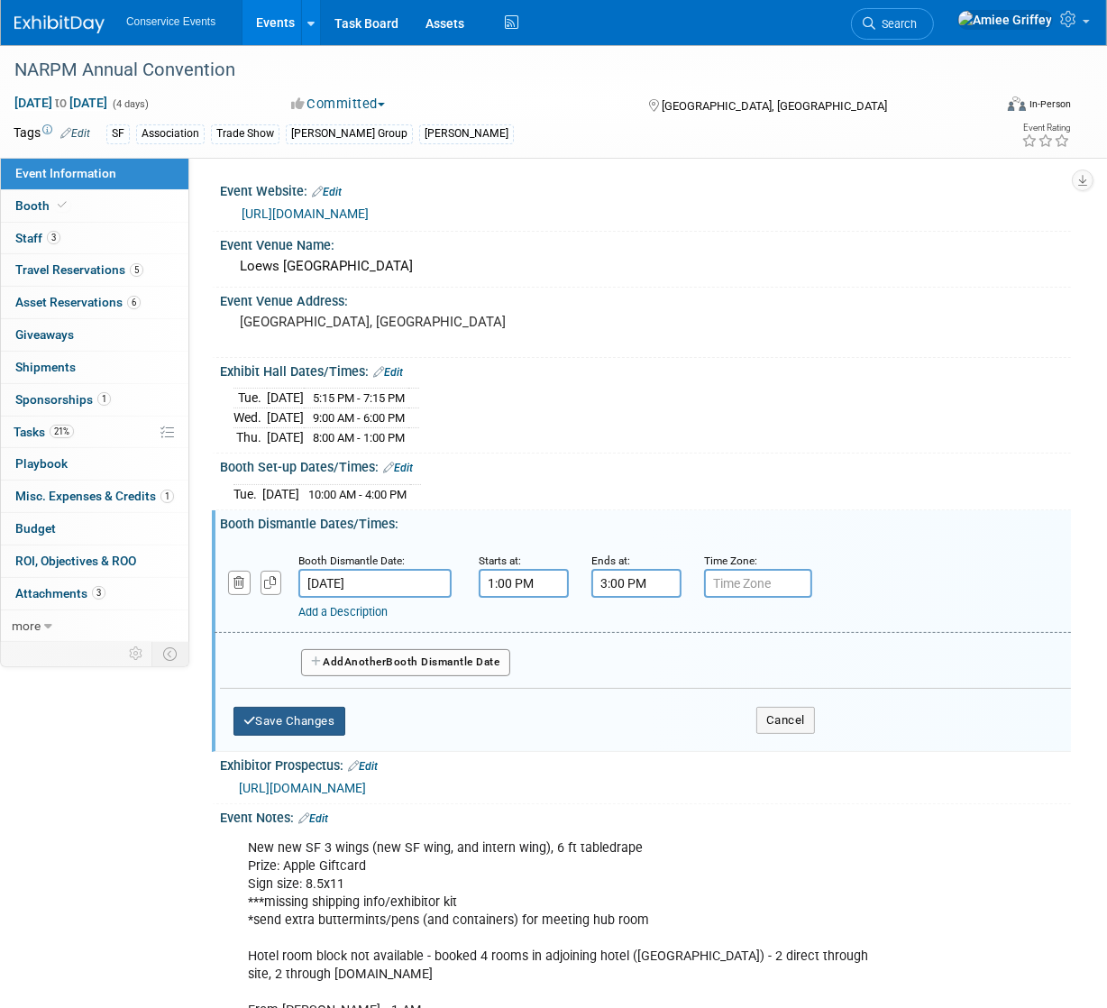
click at [306, 721] on button "Save Changes" at bounding box center [289, 721] width 112 height 29
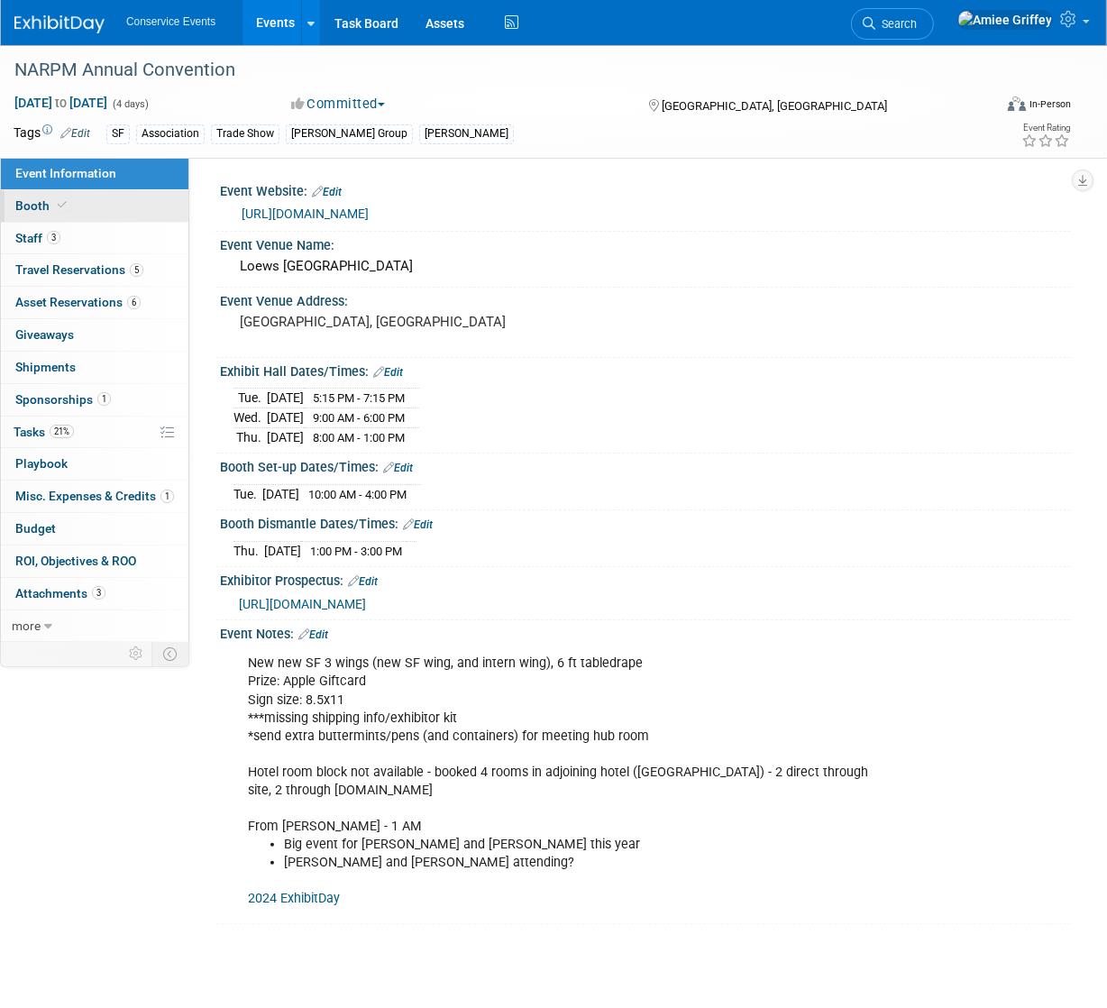
click at [68, 214] on link "Booth" at bounding box center [94, 206] width 187 height 32
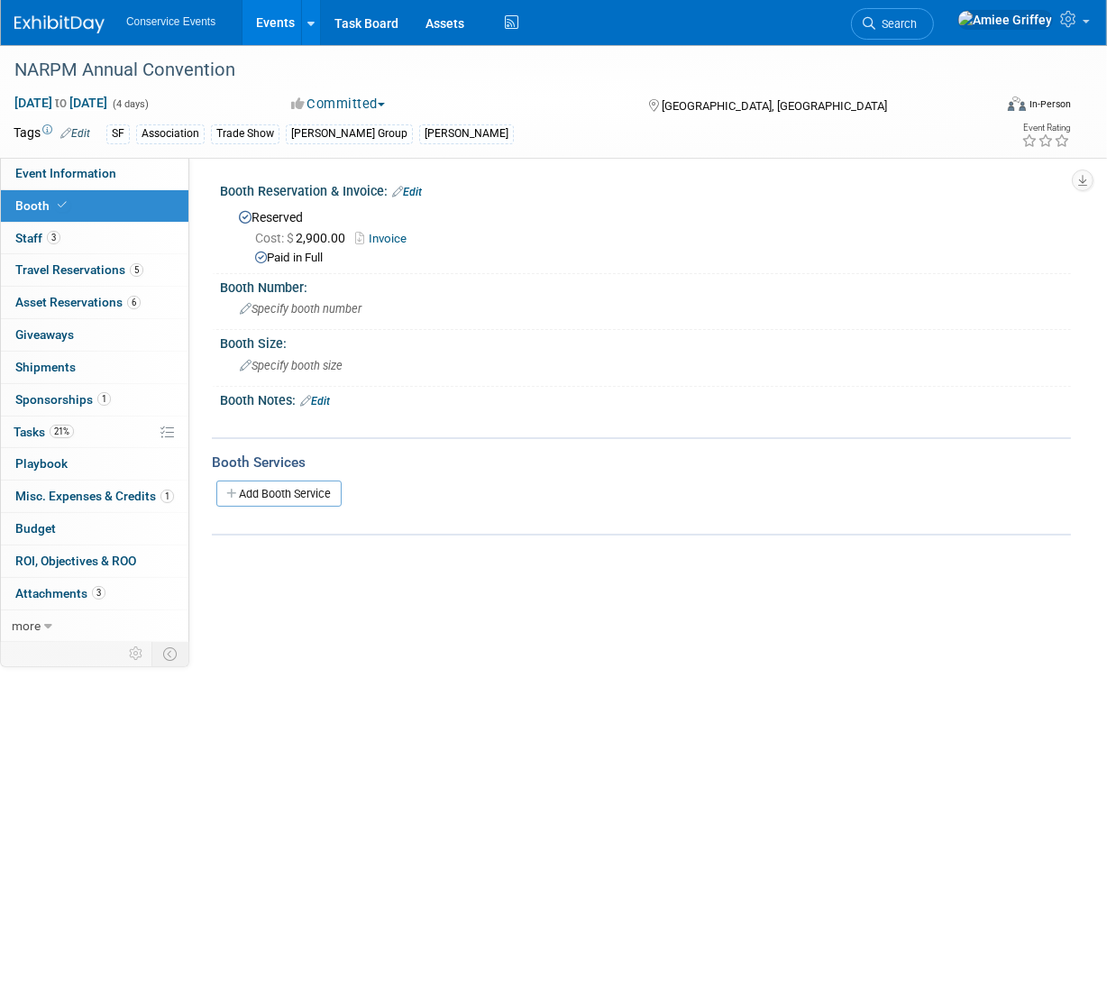
click at [335, 396] on div "Booth Notes: Edit" at bounding box center [645, 398] width 851 height 23
click at [324, 397] on link "Edit" at bounding box center [315, 401] width 30 height 13
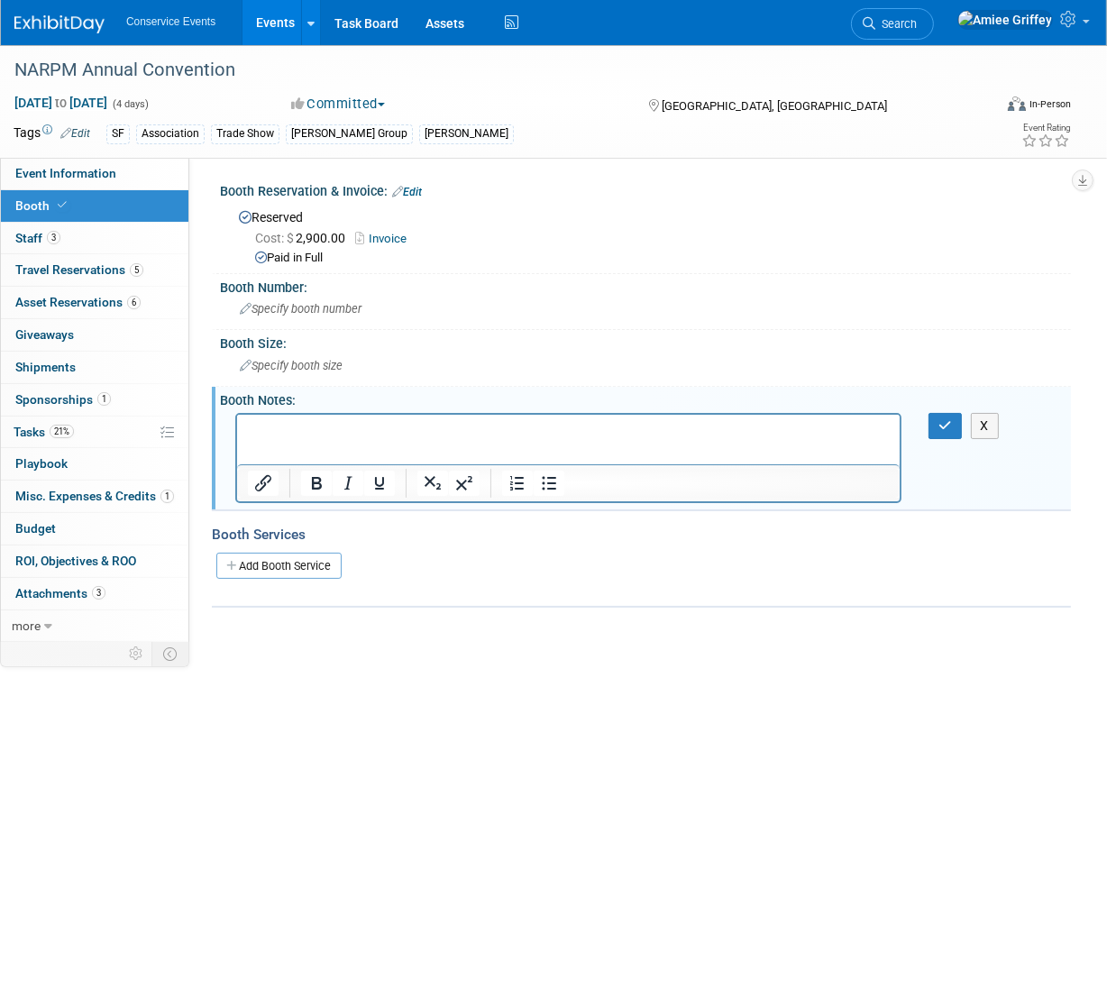
click at [305, 425] on p "Rich Text Area. Press ALT-0 for help." at bounding box center [568, 430] width 642 height 18
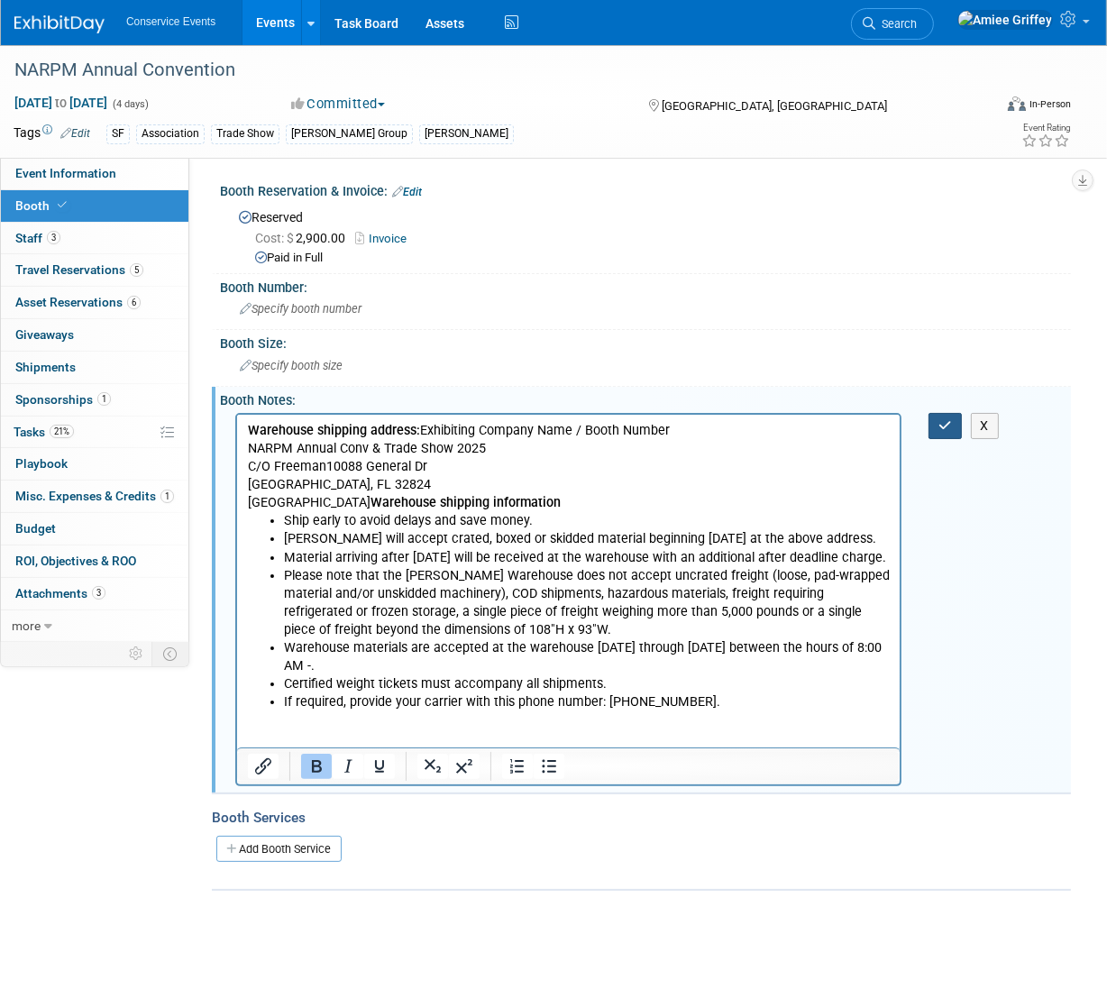
click at [935, 433] on button "button" at bounding box center [944, 426] width 33 height 26
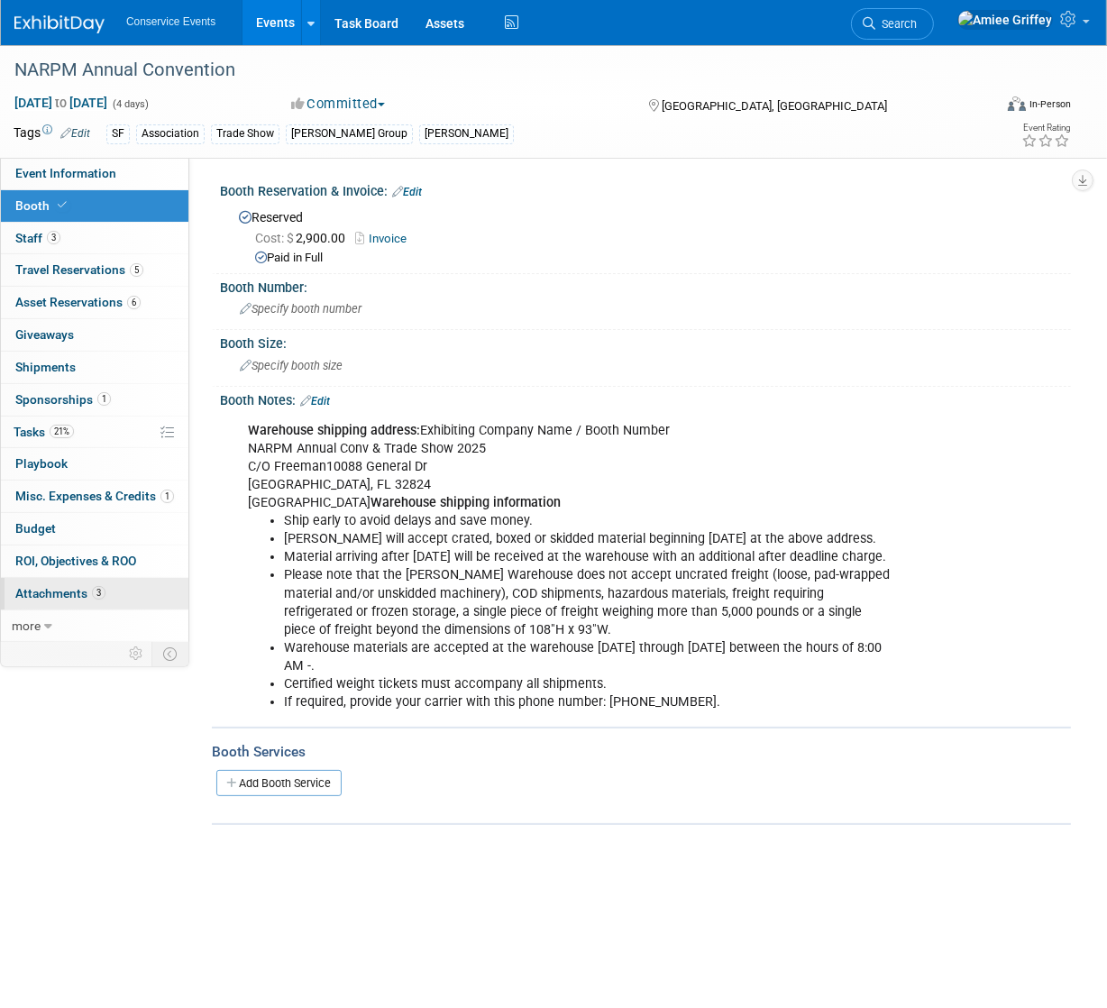
click at [122, 589] on link "3 Attachments 3" at bounding box center [94, 594] width 187 height 32
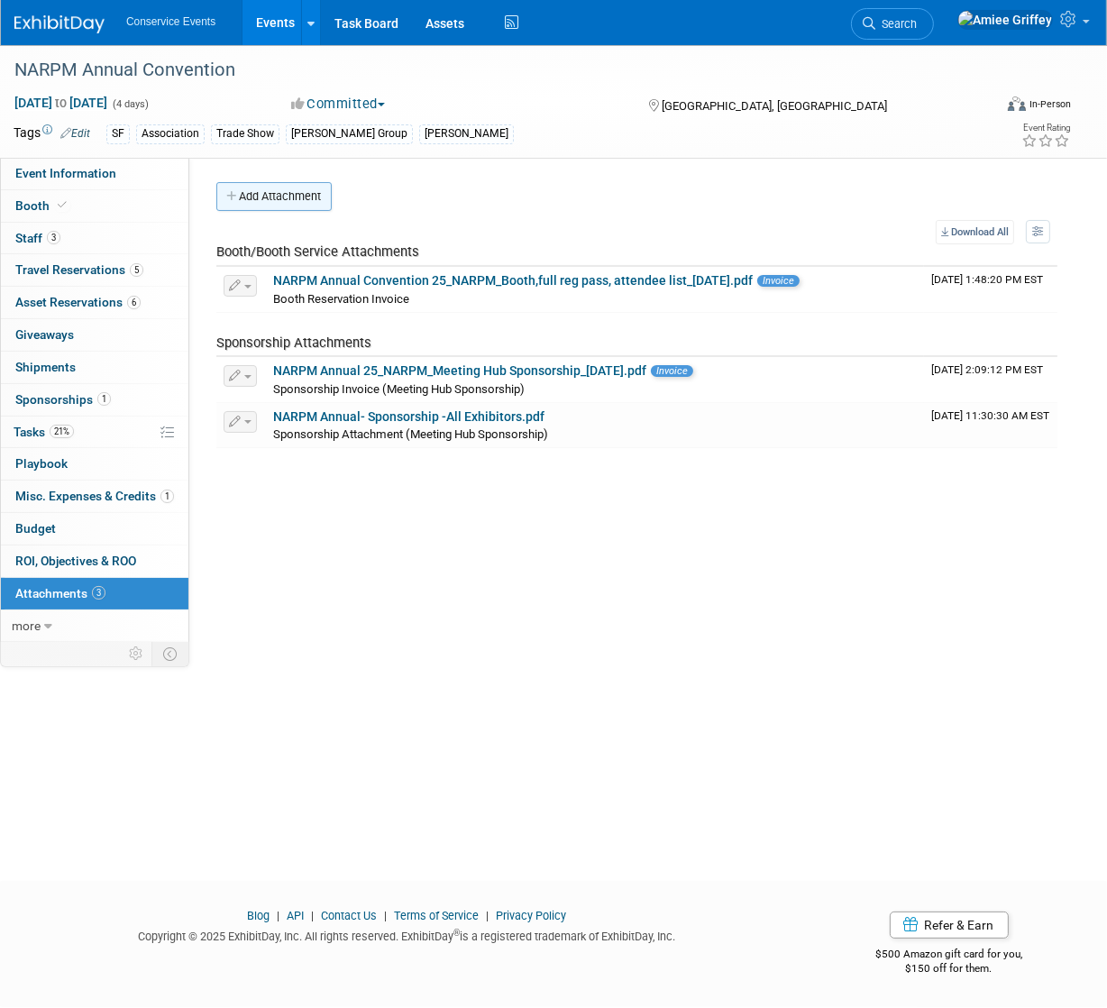
click at [310, 196] on button "Add Attachment" at bounding box center [273, 196] width 115 height 29
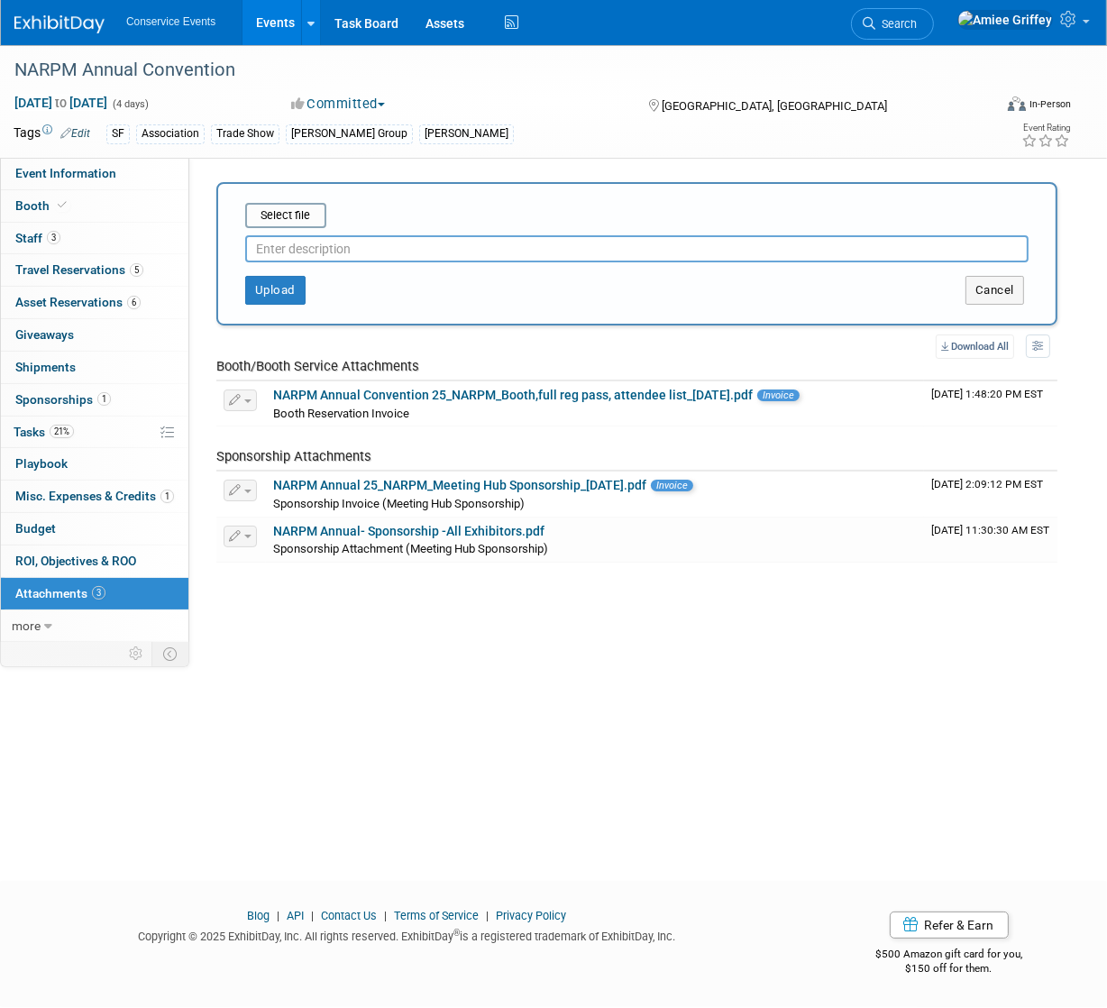
click at [311, 249] on input "text" at bounding box center [636, 248] width 783 height 27
type input "Quick Facts"
click at [277, 213] on input "file" at bounding box center [217, 216] width 214 height 22
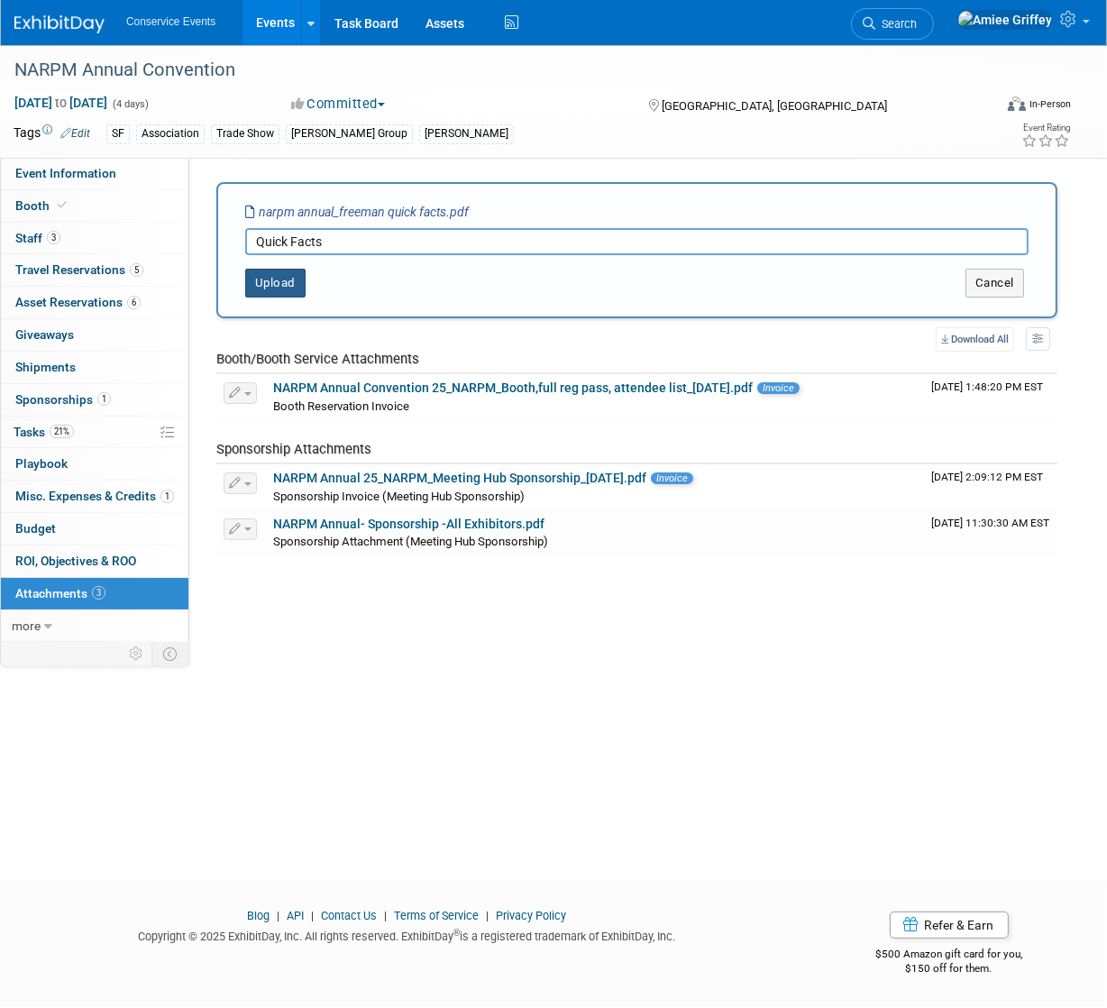
click at [256, 293] on button "Upload" at bounding box center [275, 283] width 60 height 29
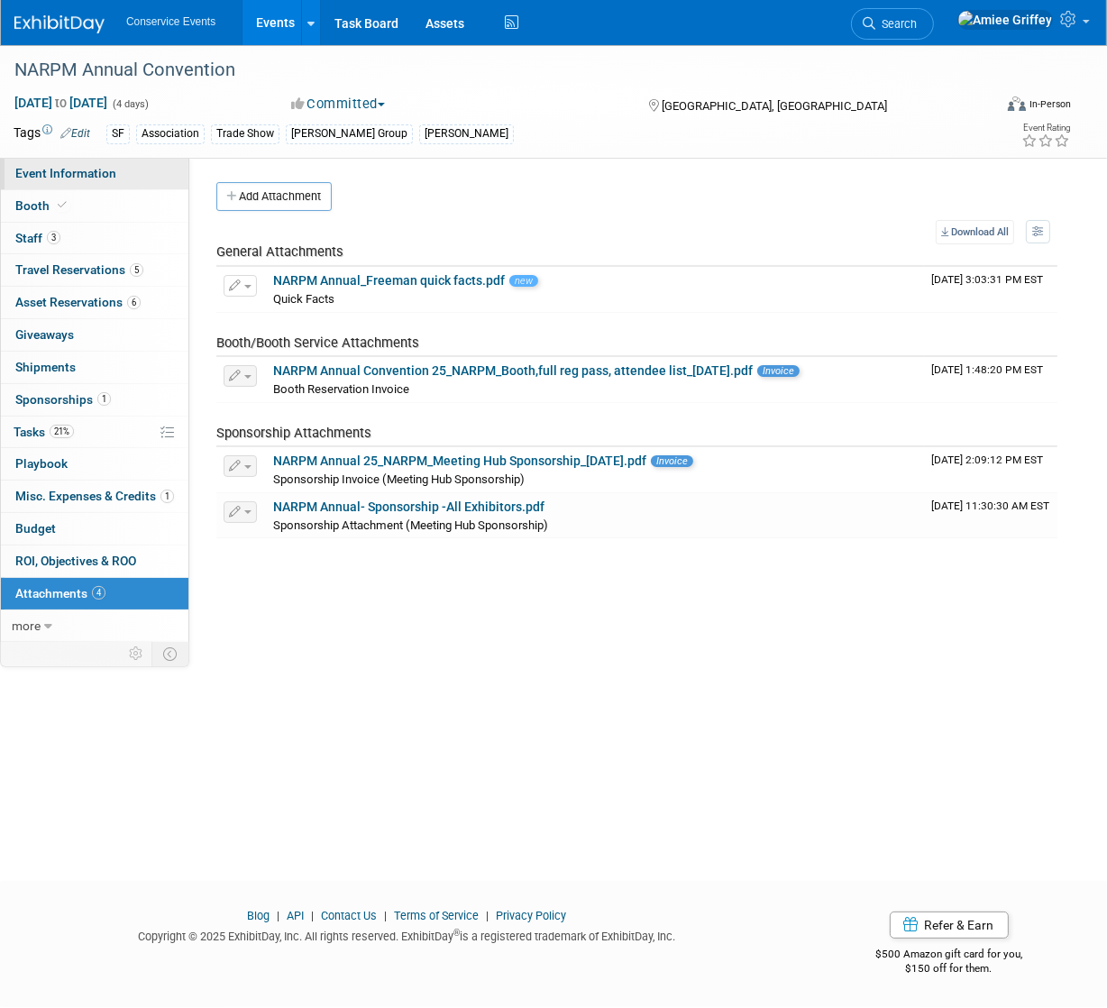
click at [55, 168] on span "Event Information" at bounding box center [65, 173] width 101 height 14
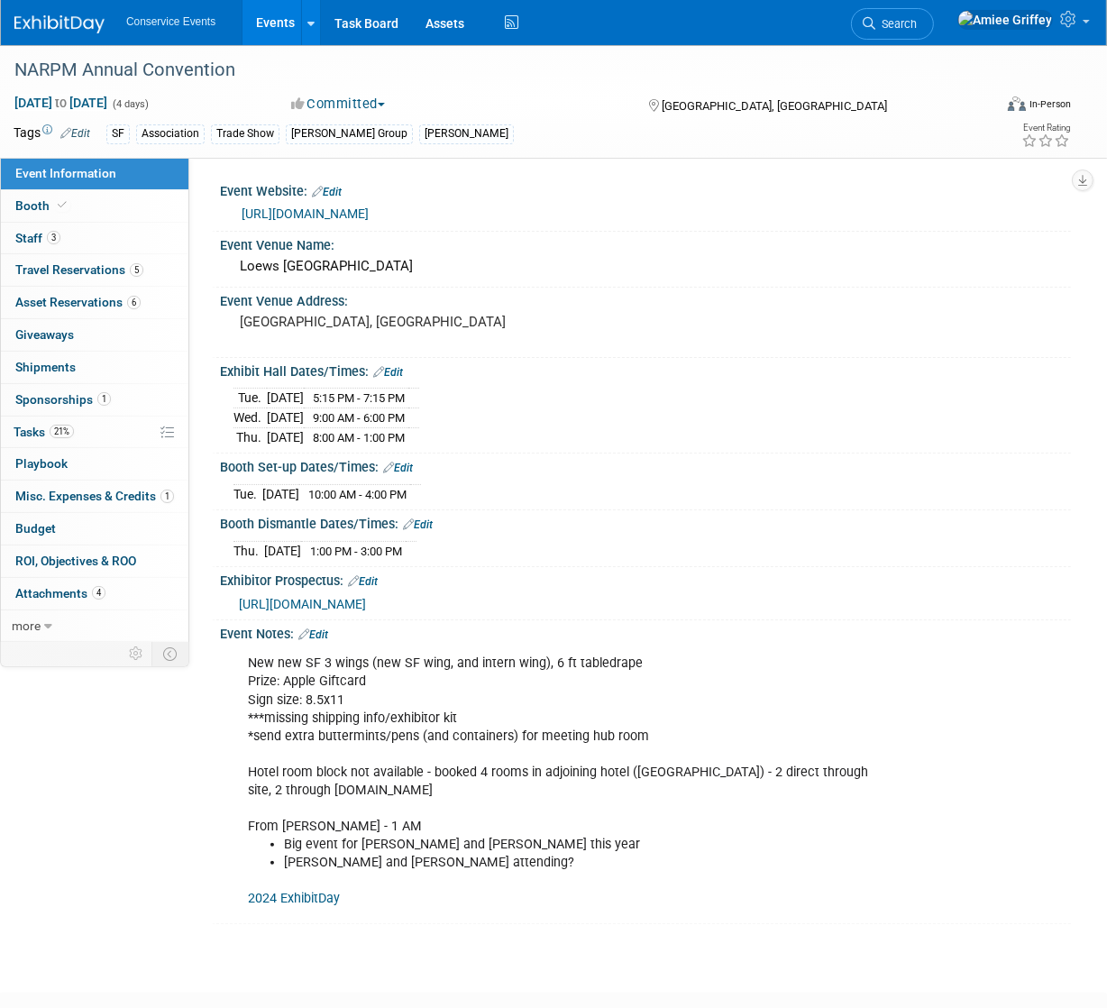
click at [317, 628] on link "Edit" at bounding box center [313, 634] width 30 height 13
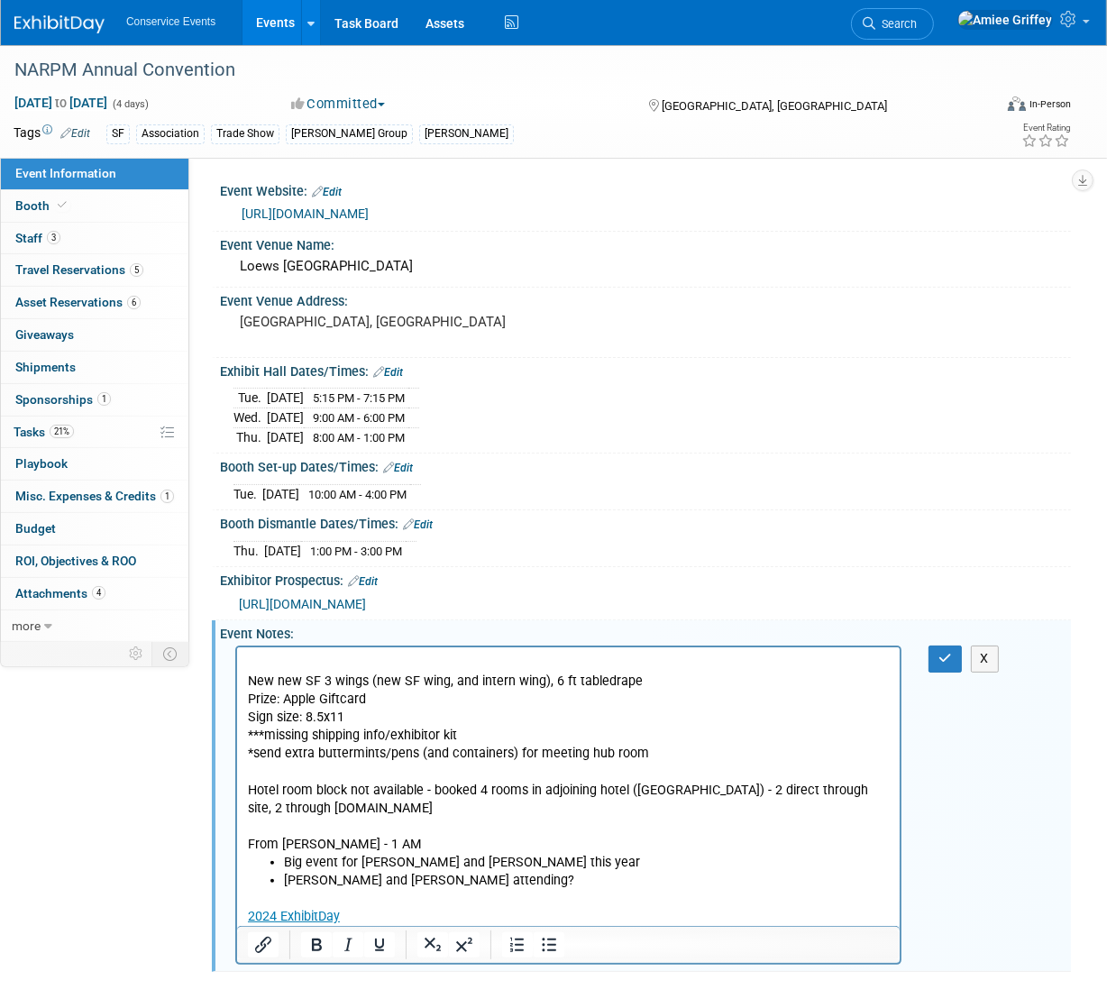
click at [251, 654] on p "Rich Text Area. Press ALT-0 for help." at bounding box center [568, 663] width 642 height 18
drag, startPoint x: 490, startPoint y: 735, endPoint x: 215, endPoint y: 732, distance: 274.9
click at [236, 732] on html "UPDATED 9/18: New new SF 3 wings (new SF wing, and intern wing), 6 ft tabledrap…" at bounding box center [567, 786] width 662 height 278
click at [944, 663] on button "button" at bounding box center [944, 658] width 33 height 26
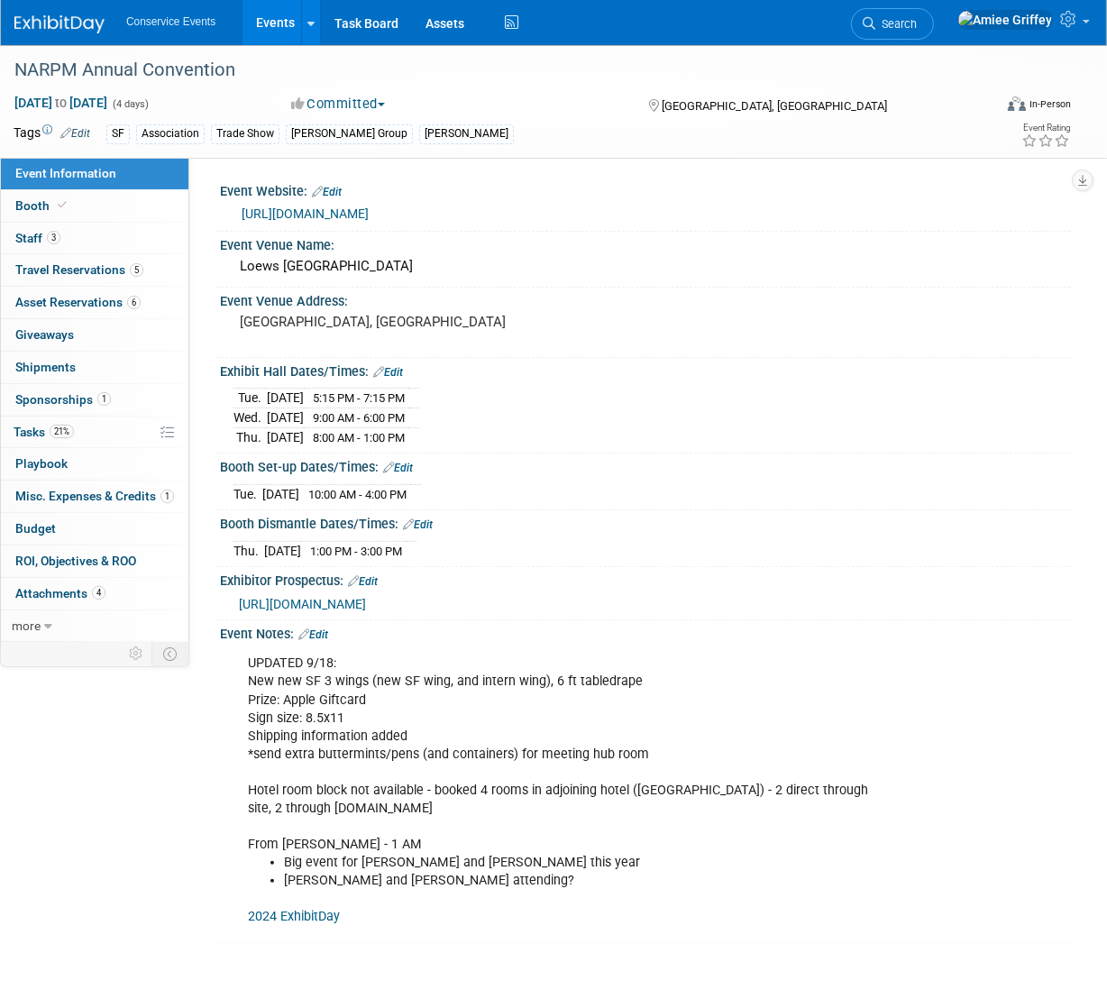
click at [303, 911] on link "2024 ExhibitDay" at bounding box center [294, 915] width 92 height 15
click at [53, 424] on span "21%" at bounding box center [62, 431] width 24 height 14
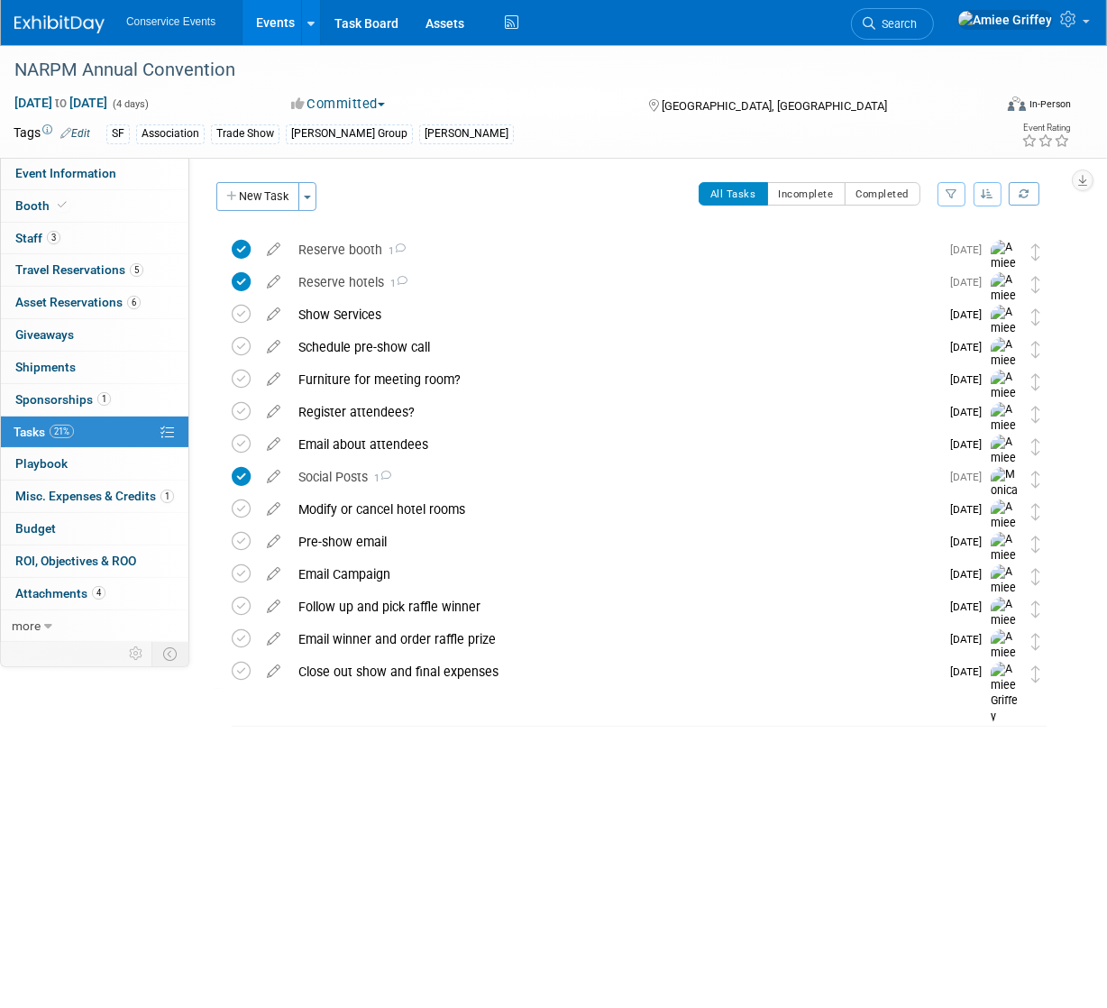
click at [260, 29] on link "Events" at bounding box center [275, 22] width 66 height 45
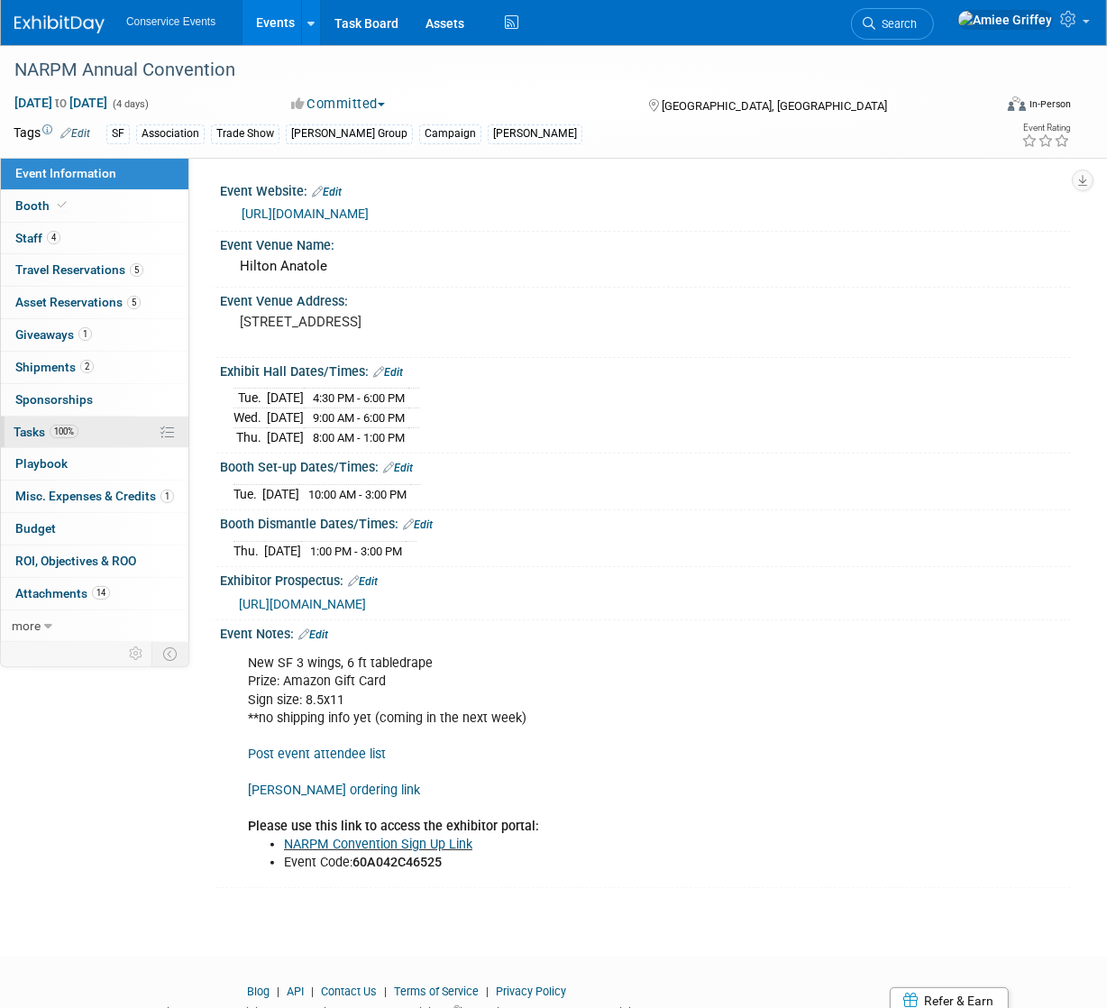
click at [102, 443] on link "100% Tasks 100%" at bounding box center [94, 432] width 187 height 32
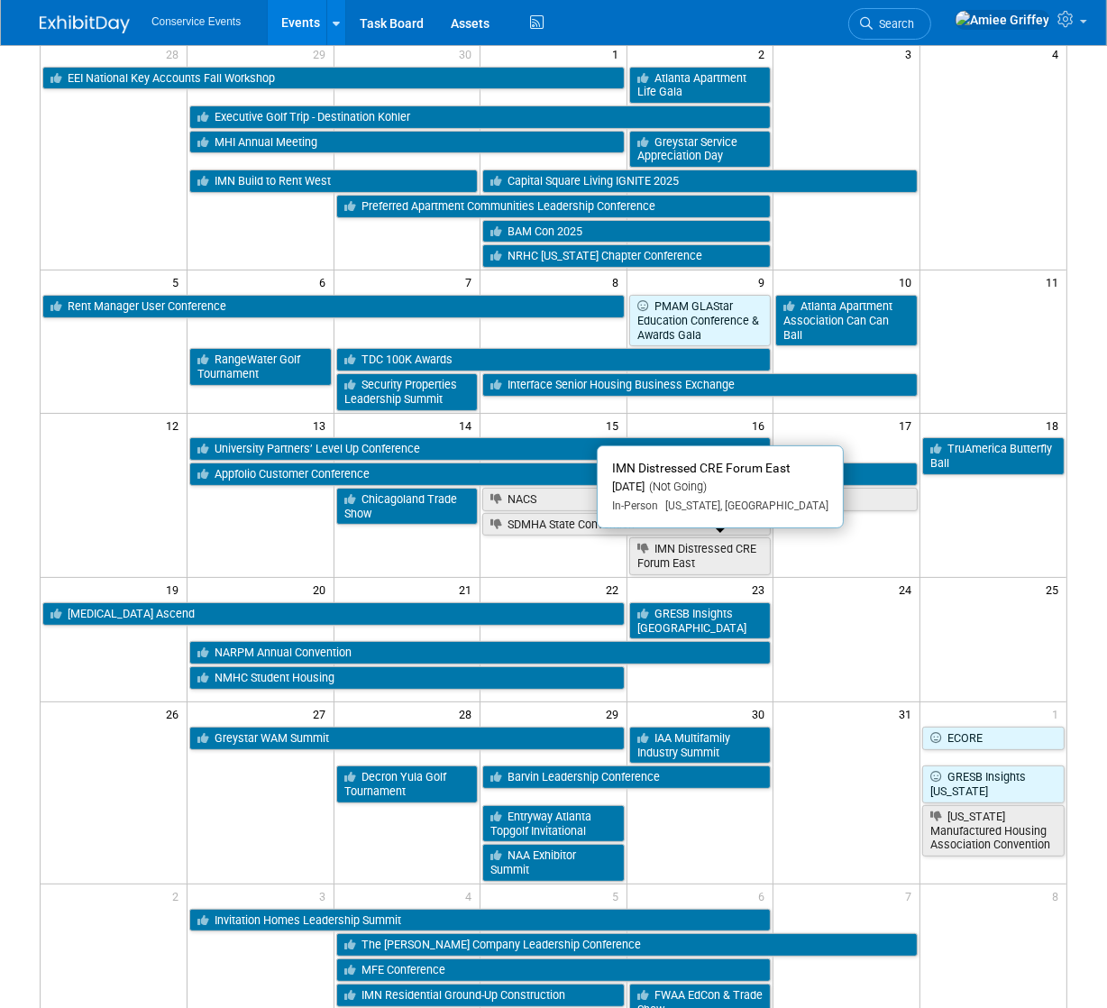
scroll to position [171, 0]
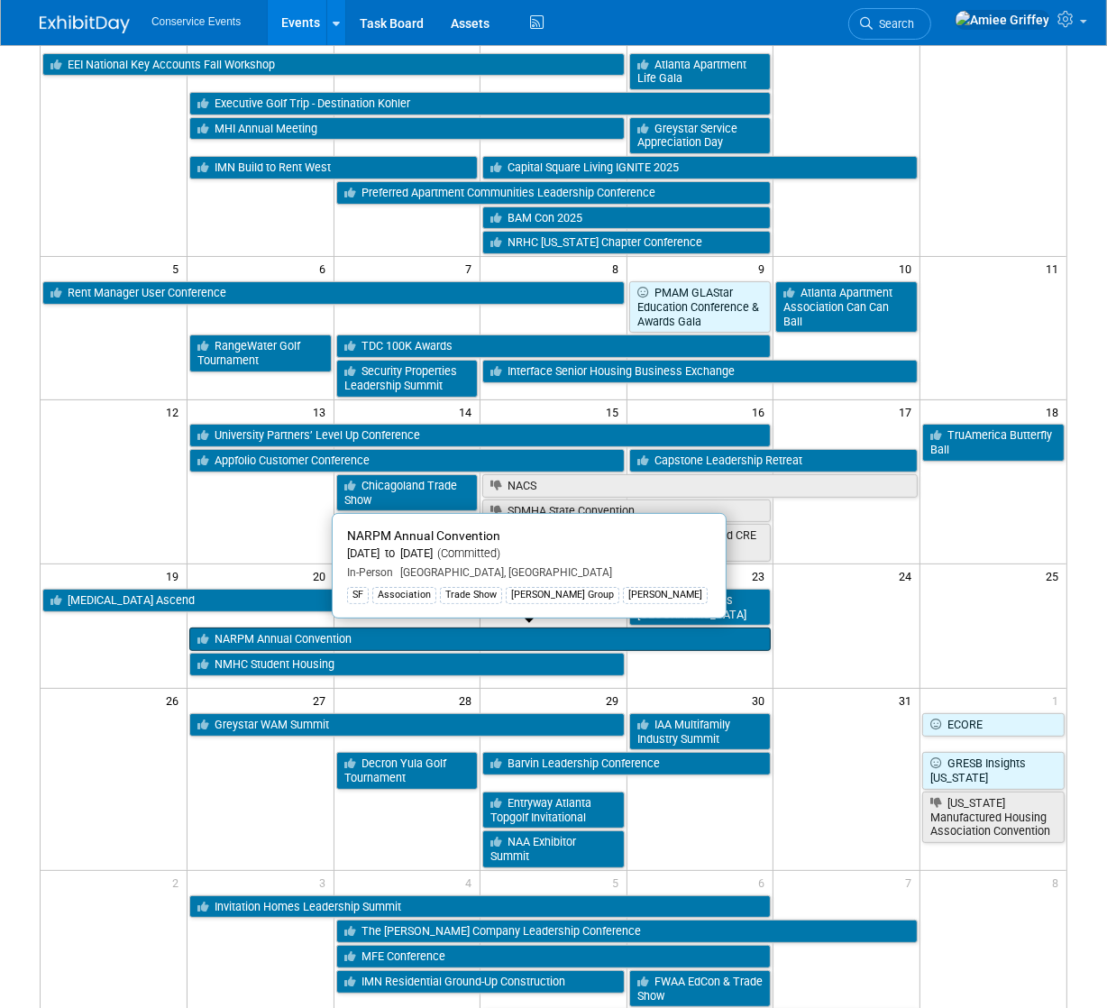
click at [424, 640] on link "NARPM Annual Convention" at bounding box center [479, 638] width 581 height 23
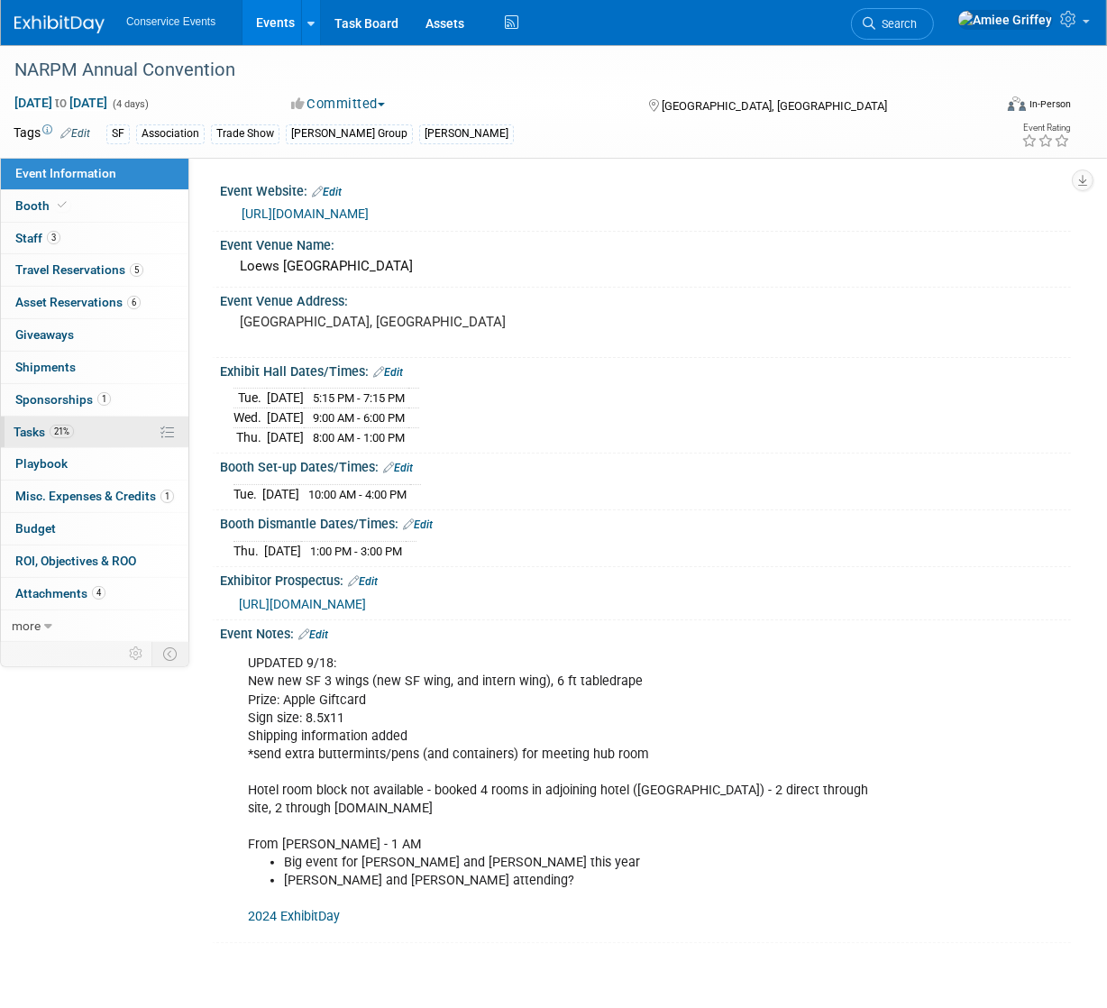
click at [89, 439] on link "21% Tasks 21%" at bounding box center [94, 432] width 187 height 32
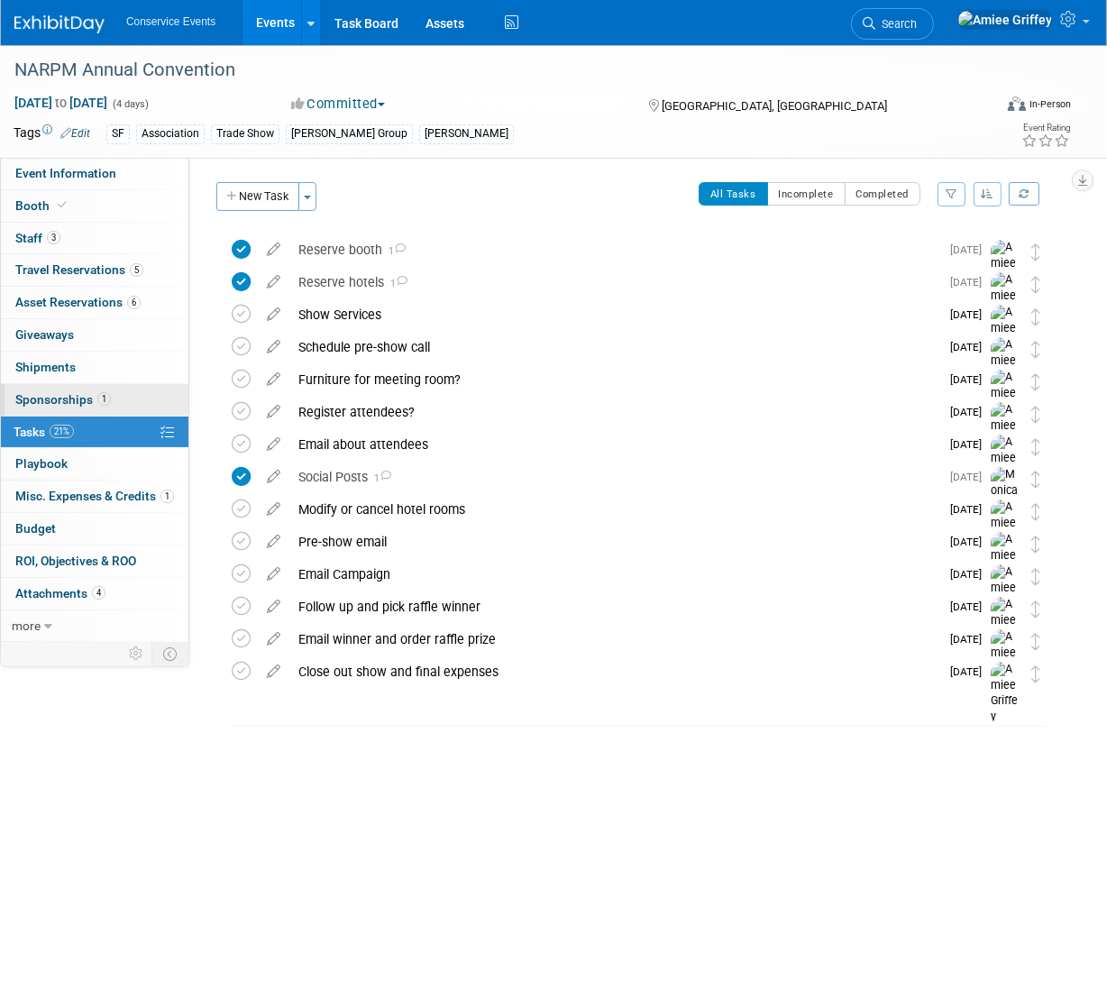
click at [73, 389] on link "1 Sponsorships 1" at bounding box center [94, 400] width 187 height 32
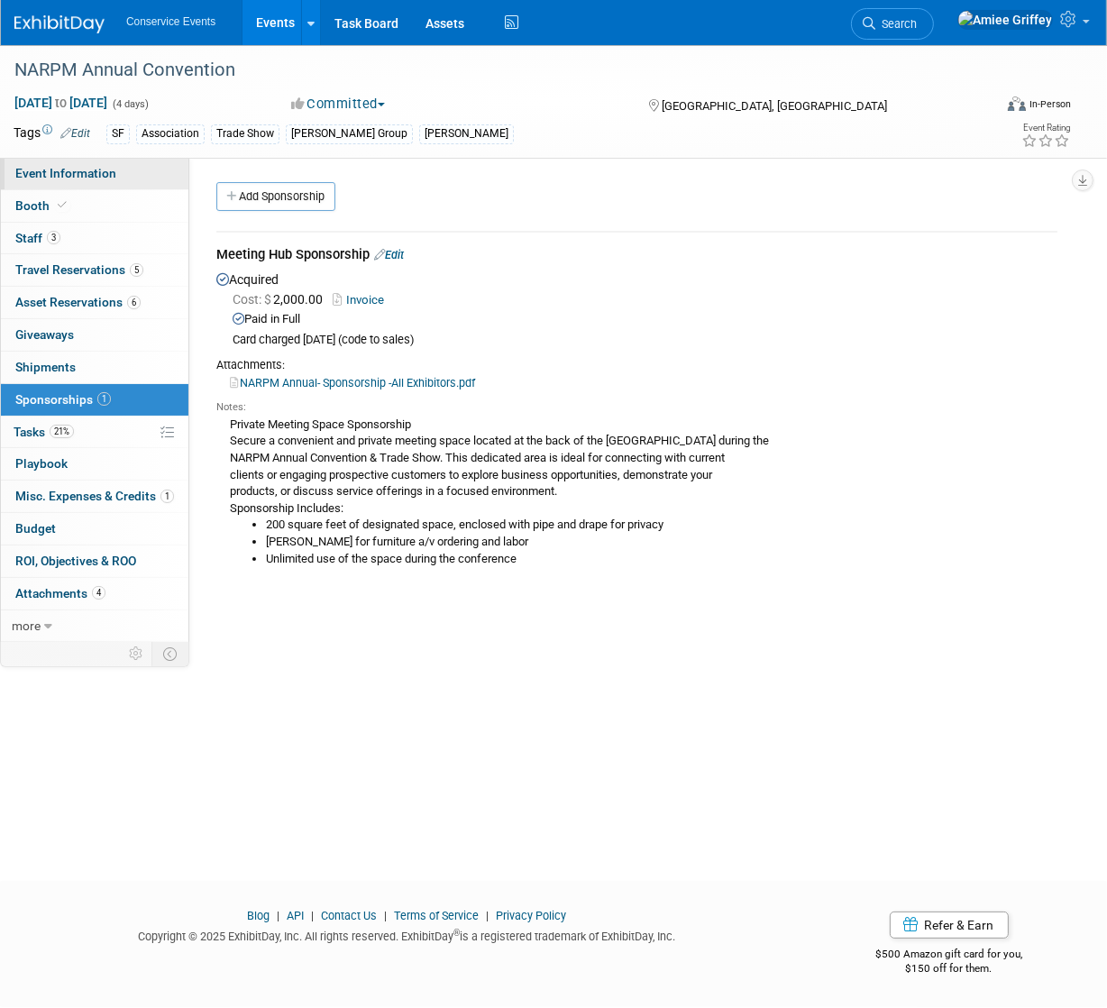
click at [122, 173] on link "Event Information" at bounding box center [94, 174] width 187 height 32
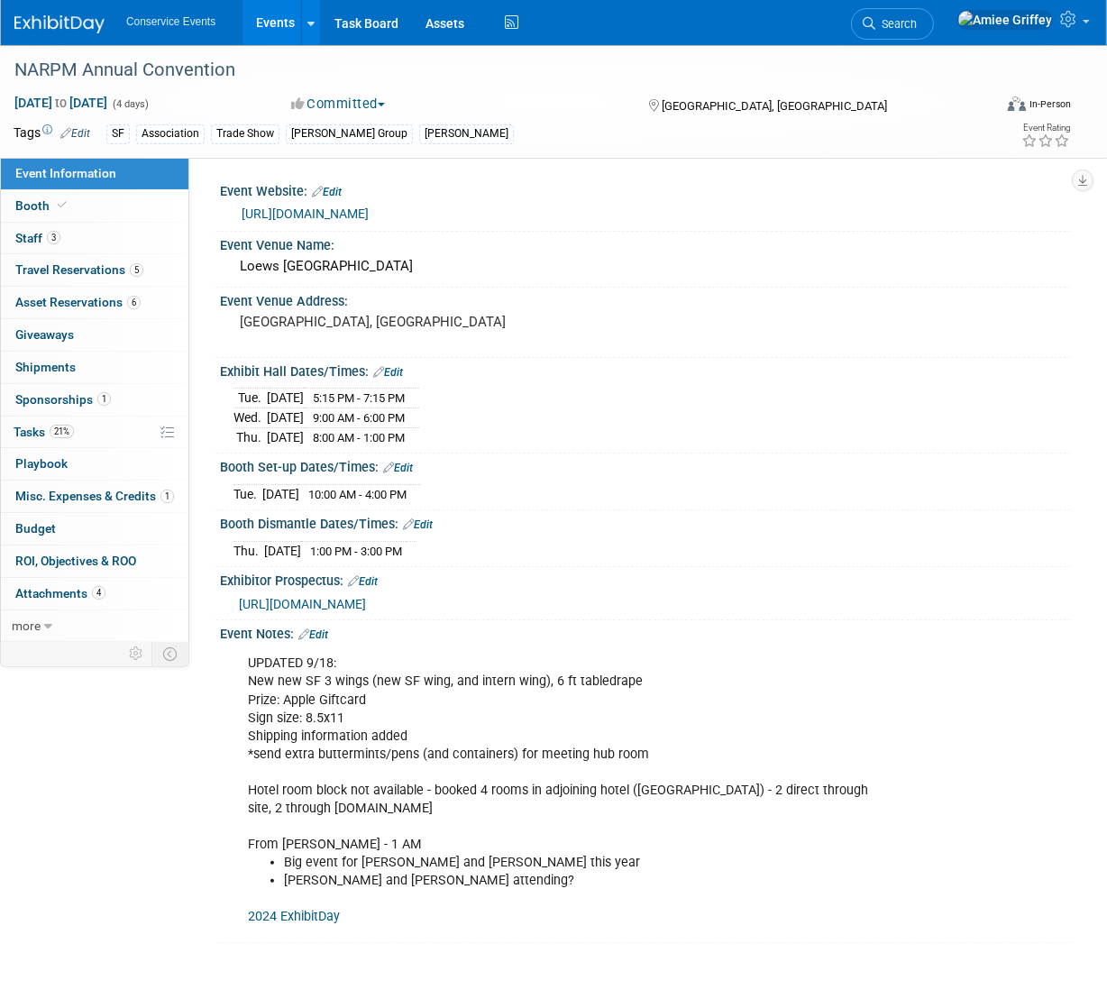
click at [266, 25] on link "Events" at bounding box center [275, 22] width 66 height 45
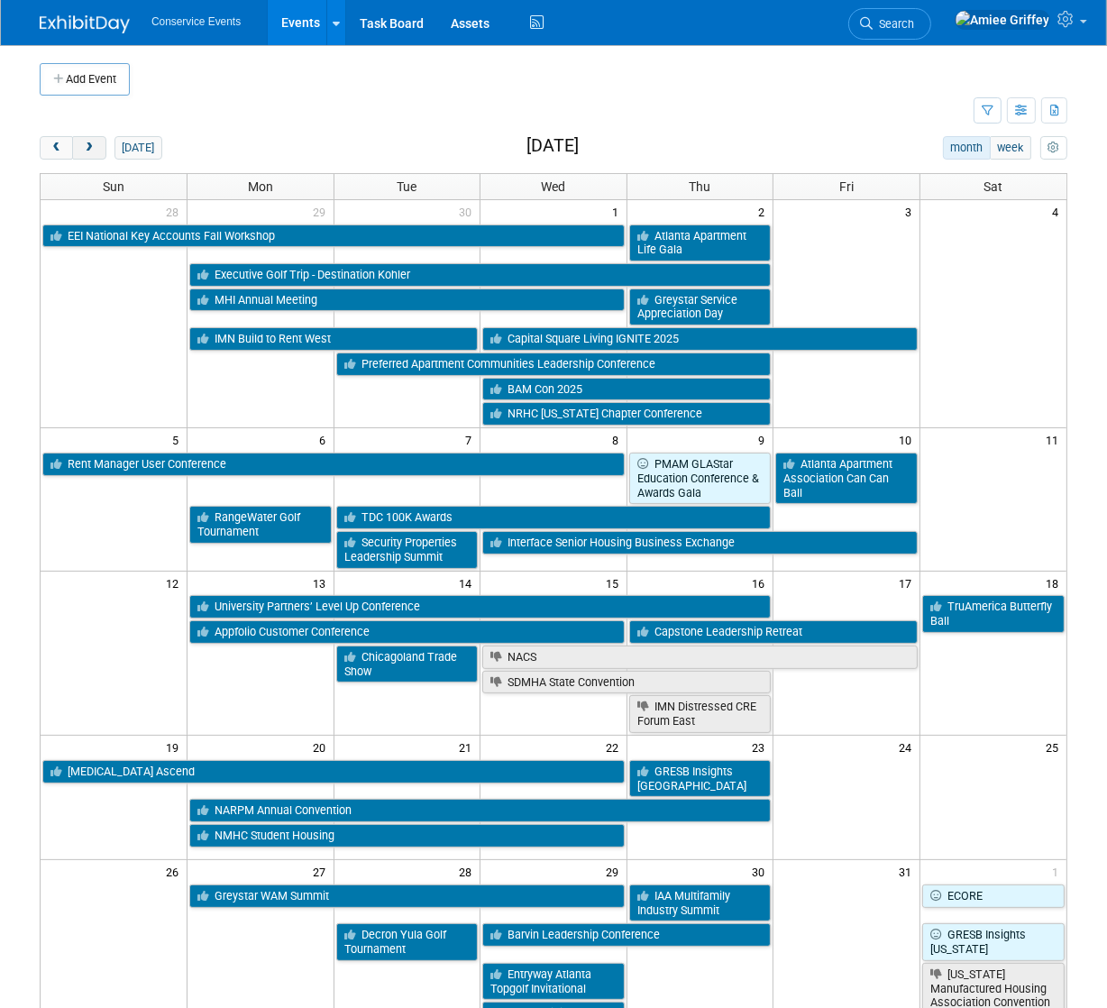
click at [97, 141] on button "next" at bounding box center [88, 147] width 33 height 23
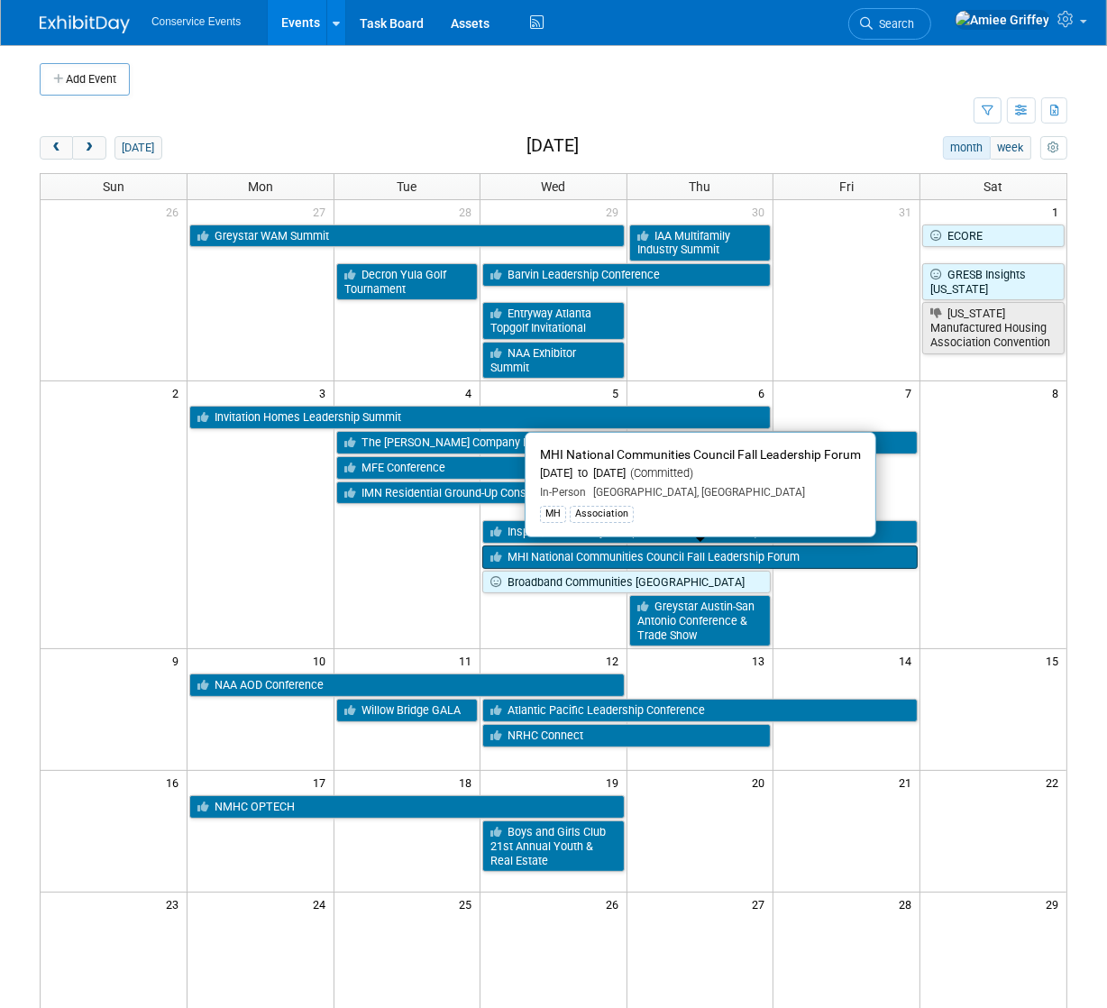
click at [562, 553] on link "MHI National Communities Council Fall Leadership Forum" at bounding box center [699, 556] width 435 height 23
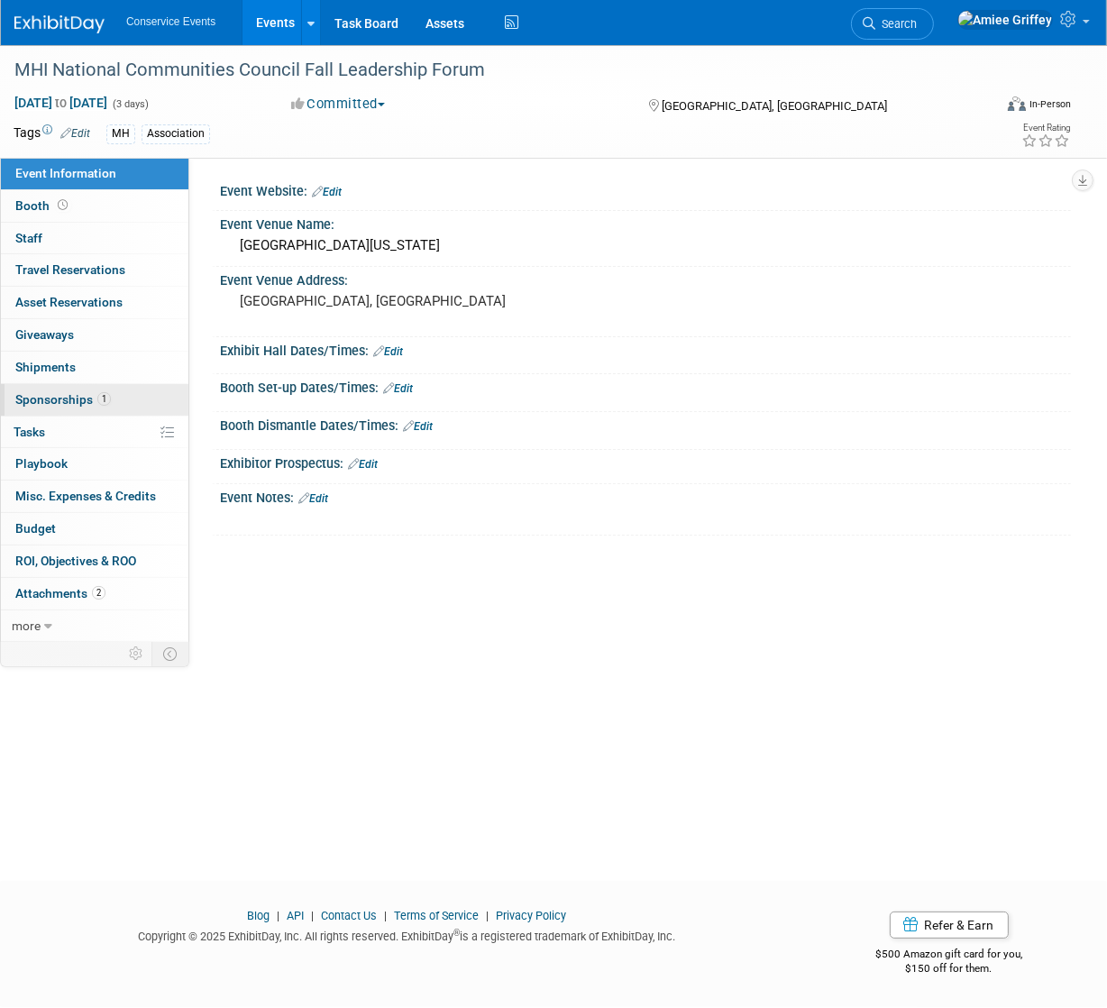
click at [143, 408] on link "1 Sponsorships 1" at bounding box center [94, 400] width 187 height 32
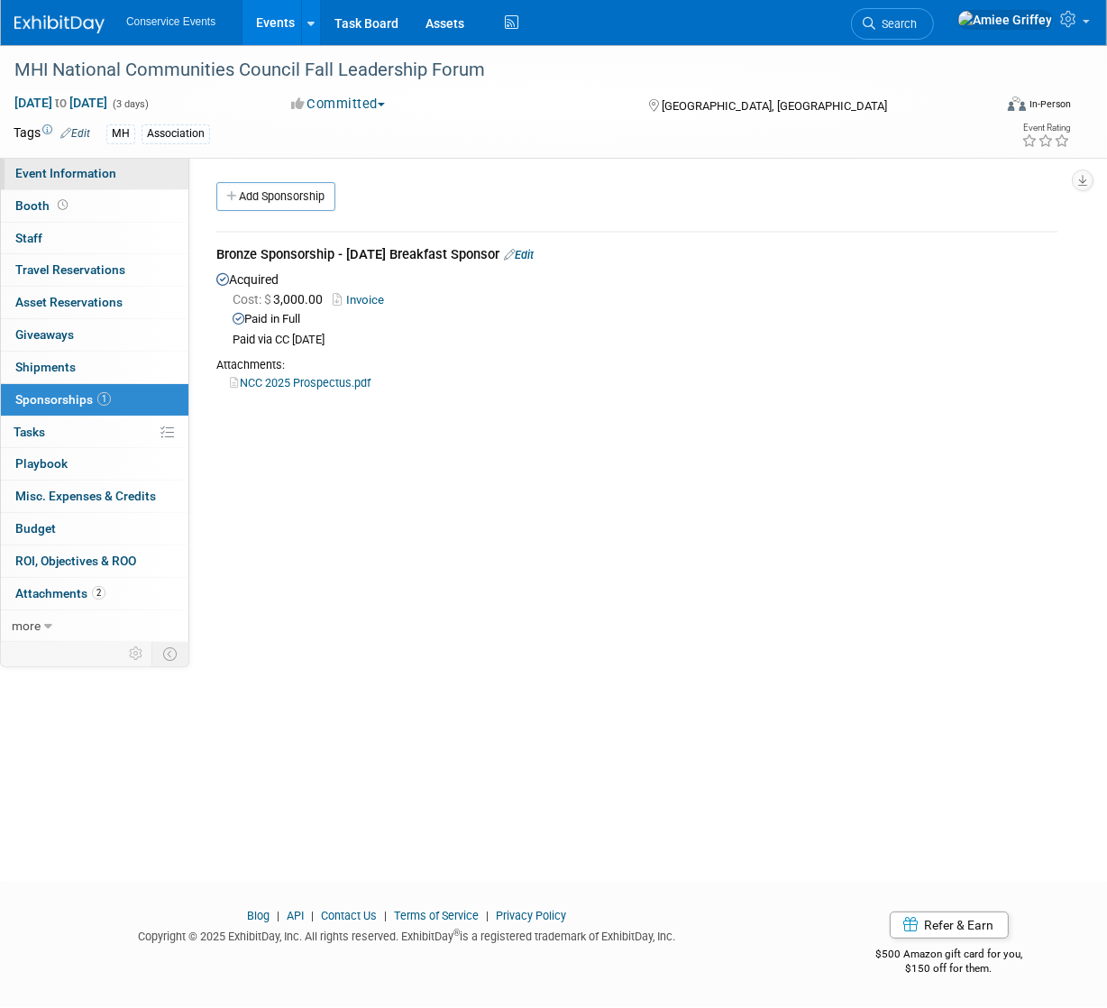
click at [75, 169] on span "Event Information" at bounding box center [65, 173] width 101 height 14
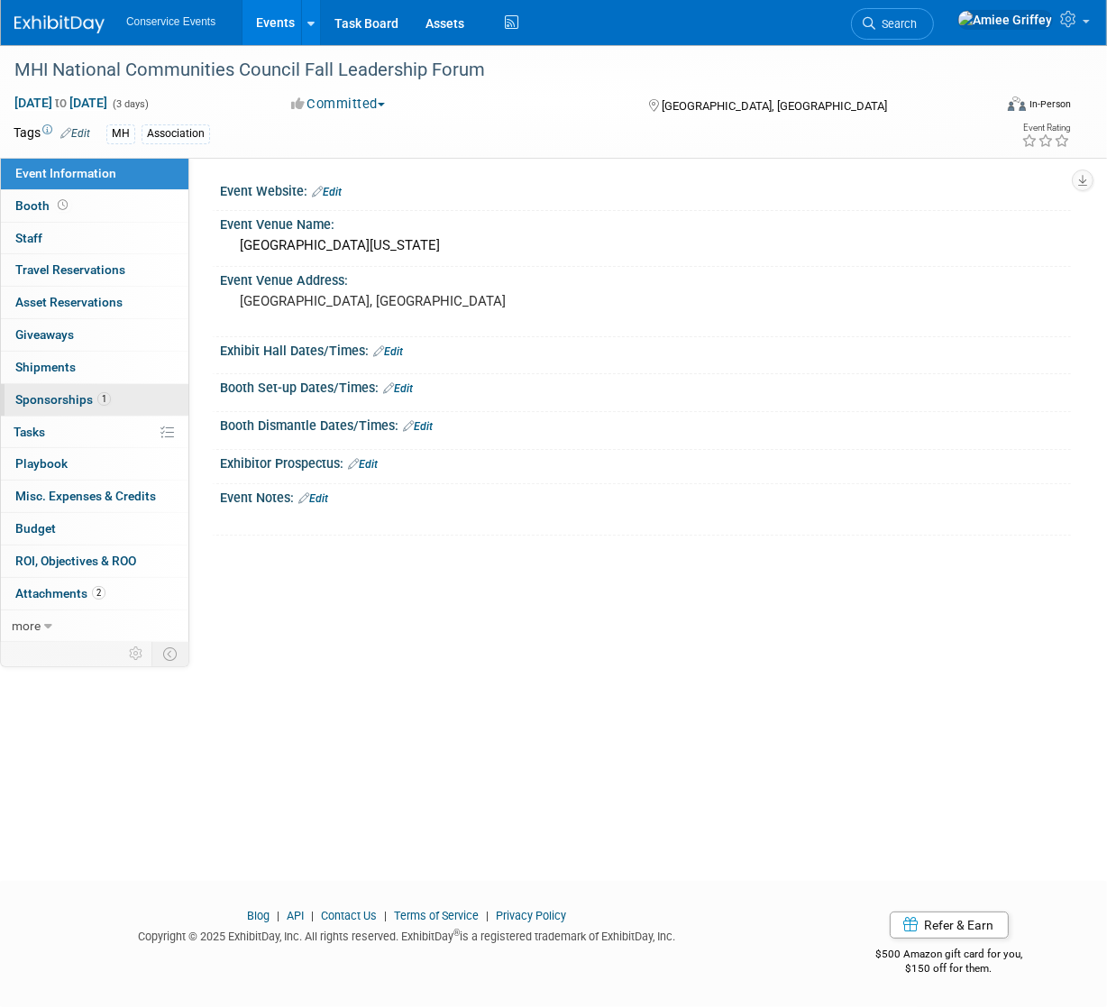
click at [77, 398] on span "Sponsorships 1" at bounding box center [63, 399] width 96 height 14
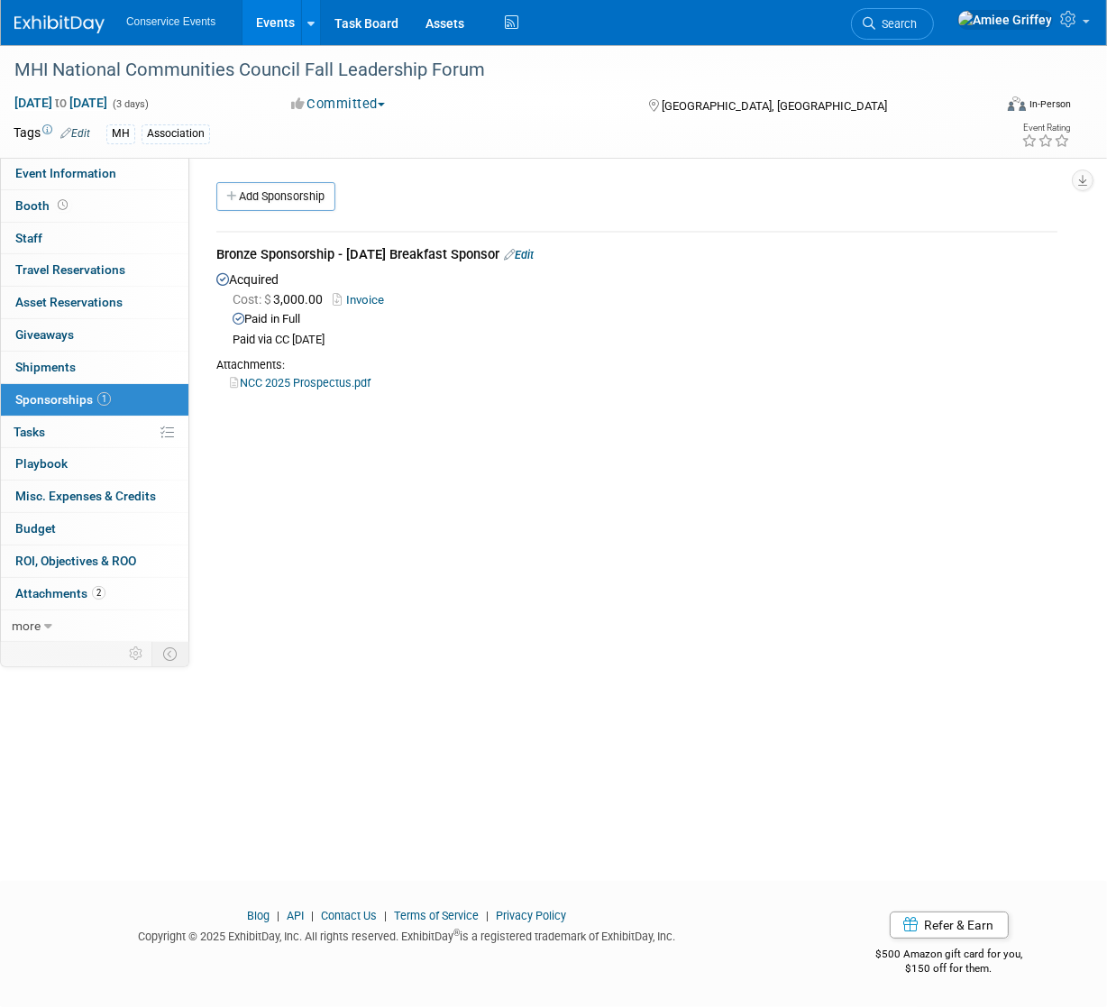
click at [367, 298] on link "Invoice" at bounding box center [362, 300] width 59 height 14
click at [121, 174] on link "Event Information" at bounding box center [94, 174] width 187 height 32
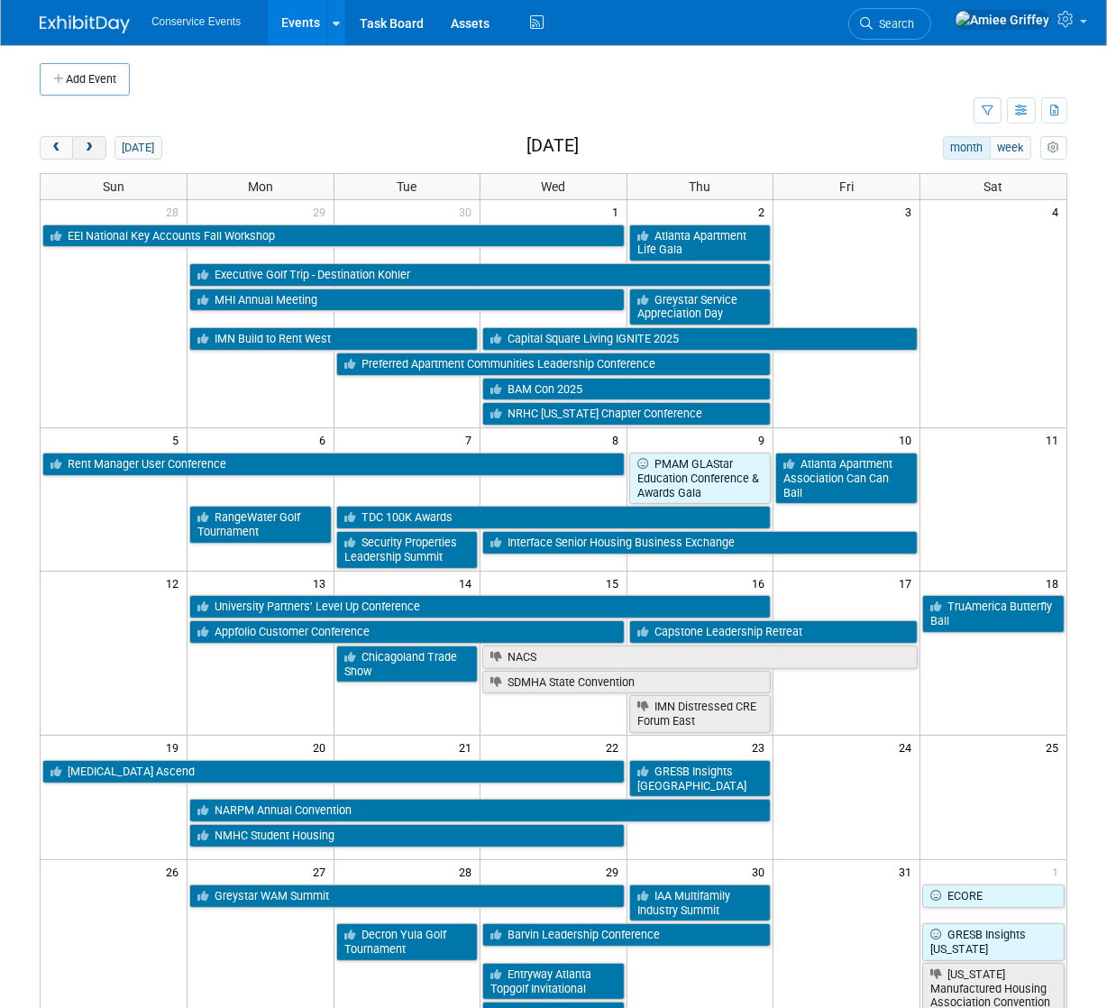
click at [92, 146] on span "next" at bounding box center [89, 148] width 14 height 12
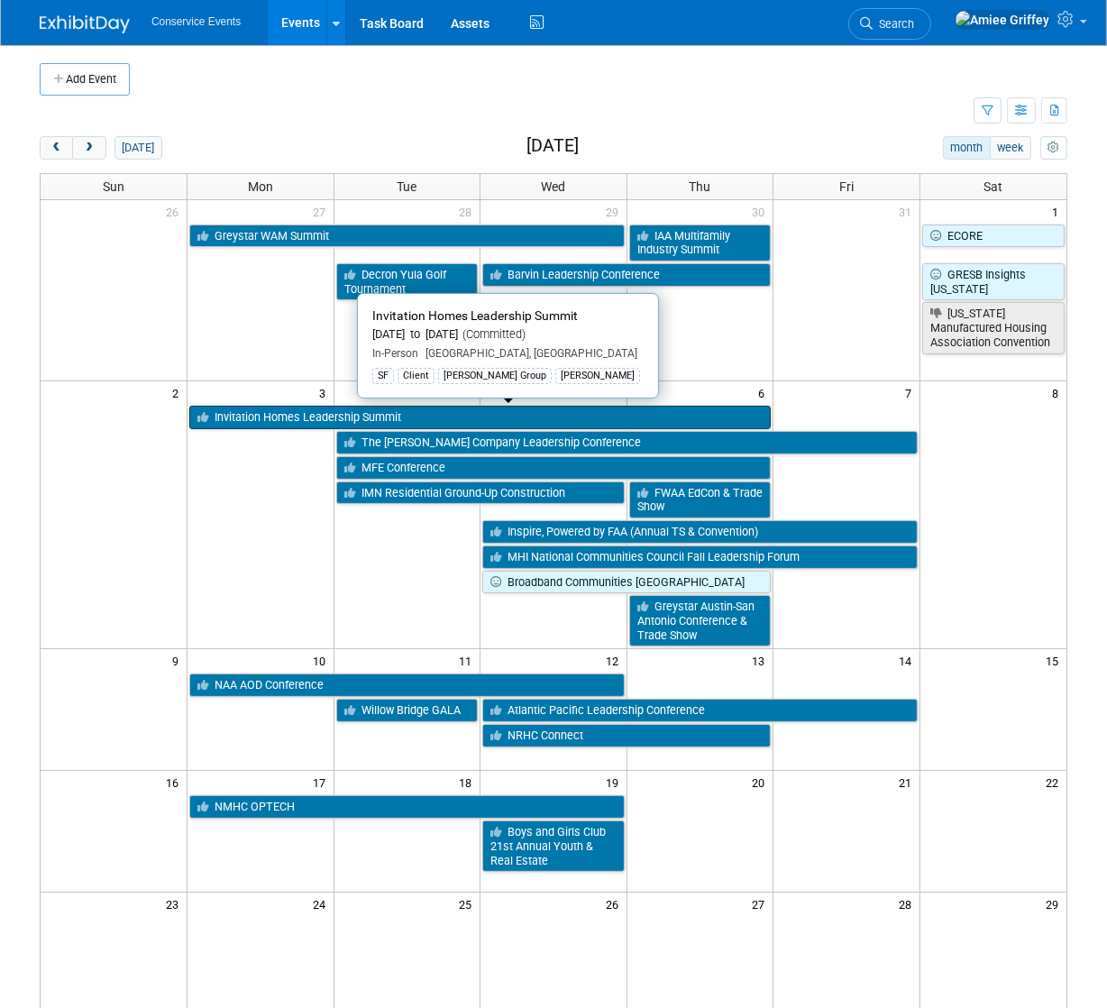
click at [253, 415] on link "Invitation Homes Leadership Summit" at bounding box center [479, 417] width 581 height 23
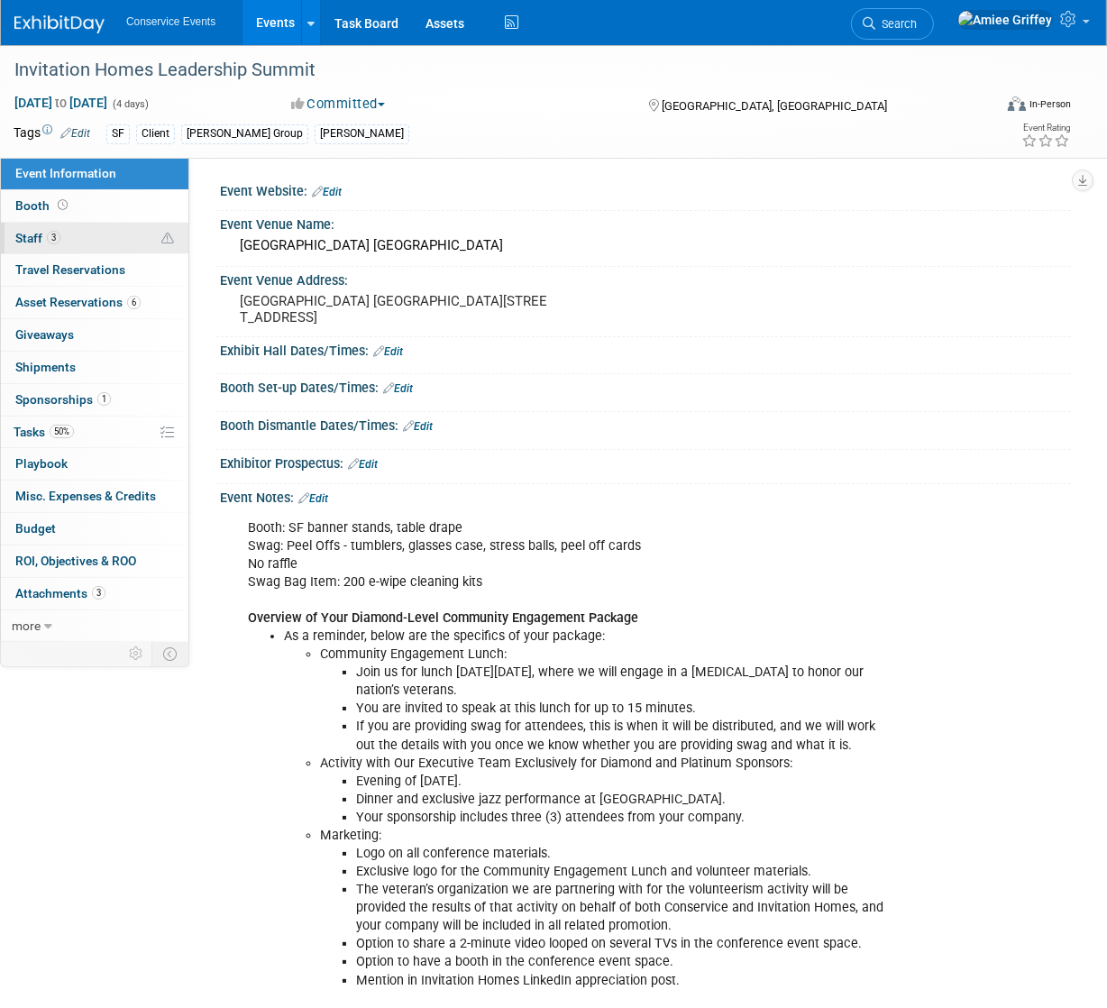
click at [73, 240] on link "3 Staff 3" at bounding box center [94, 239] width 187 height 32
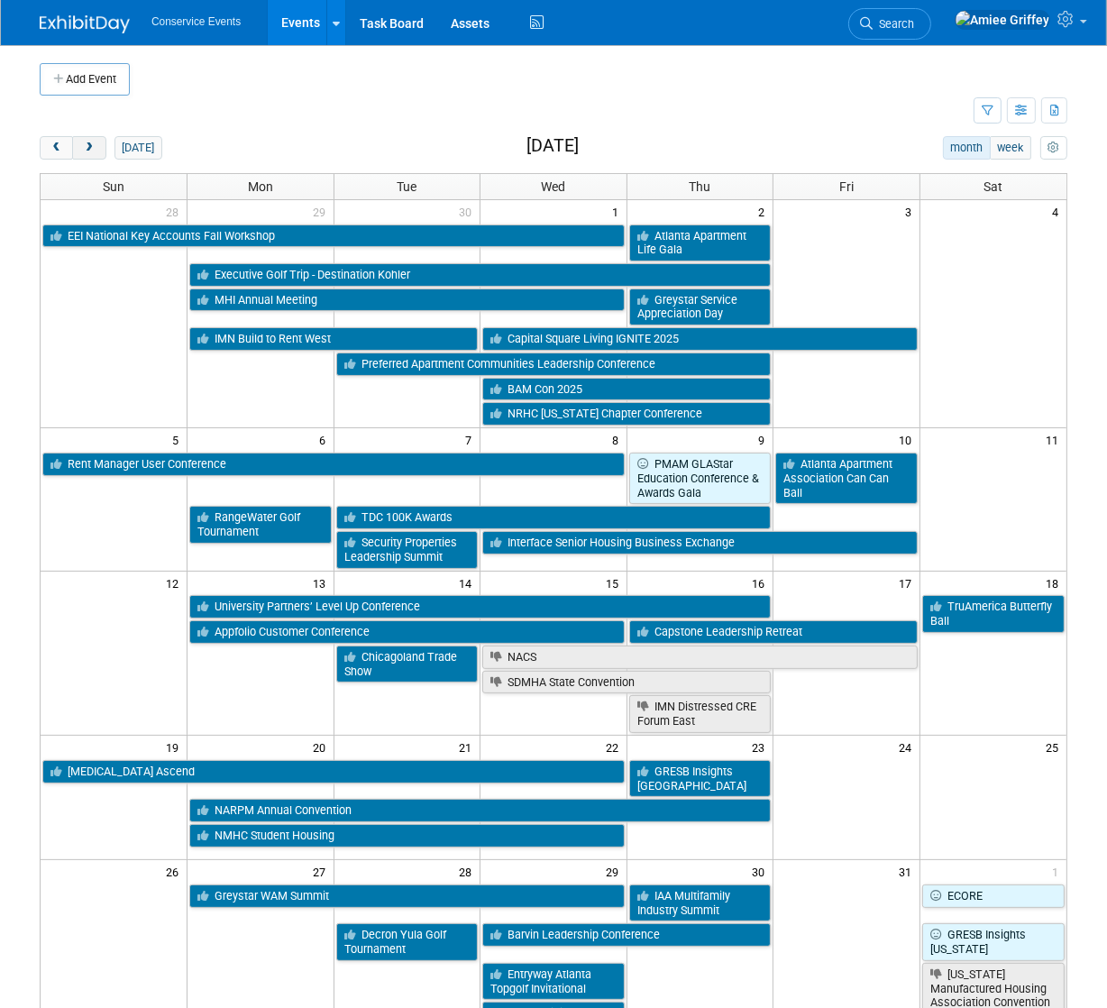
click at [91, 146] on span "next" at bounding box center [89, 148] width 14 height 12
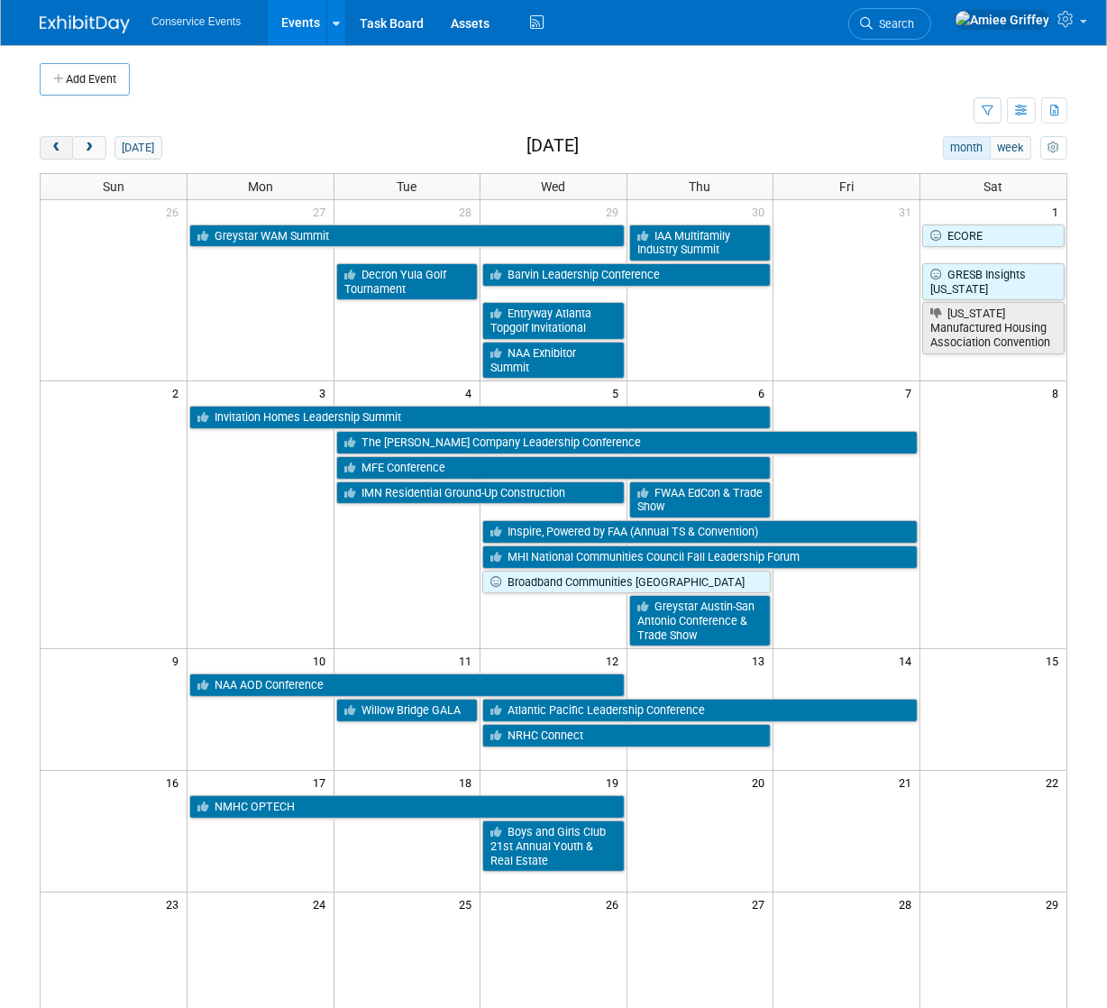
click at [59, 151] on span "prev" at bounding box center [57, 148] width 14 height 12
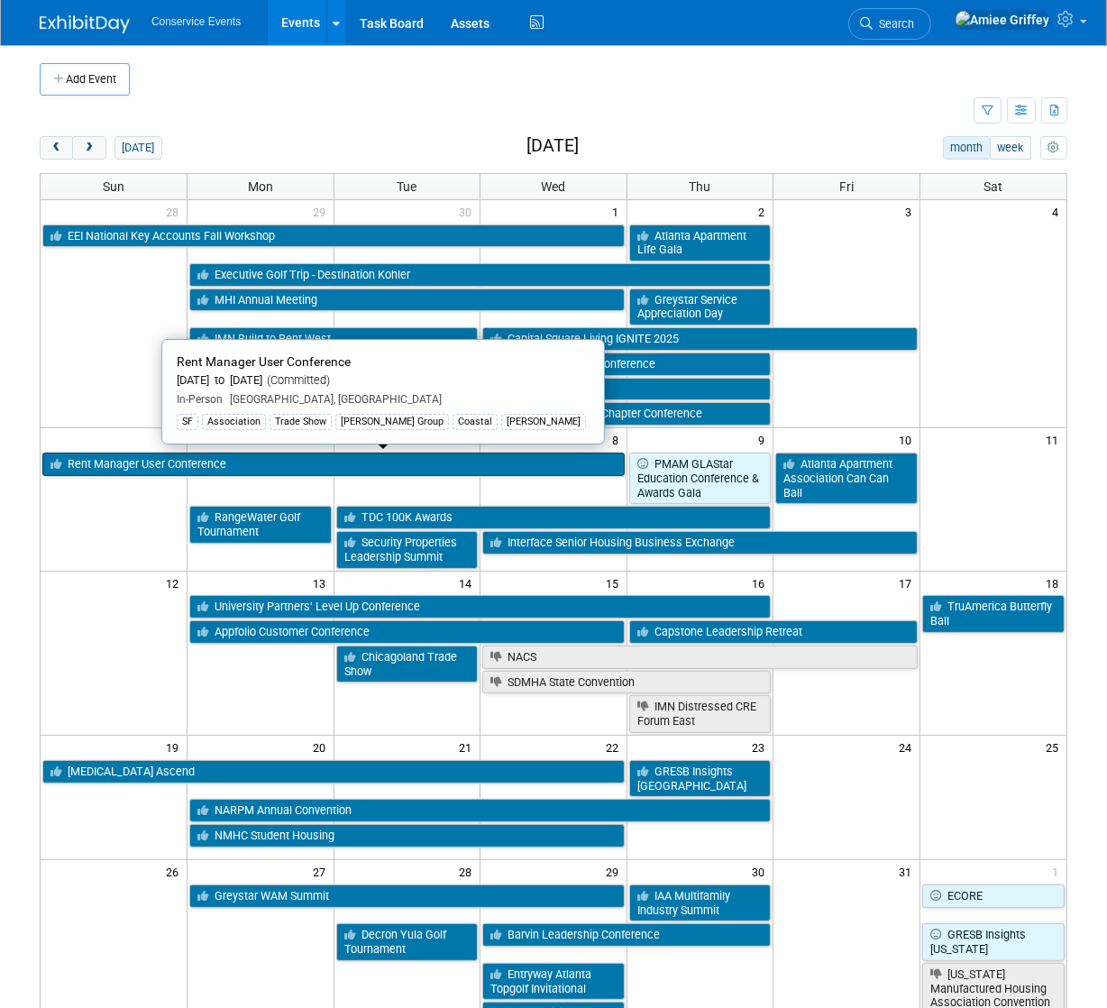
click at [103, 461] on link "Rent Manager User Conference" at bounding box center [333, 463] width 582 height 23
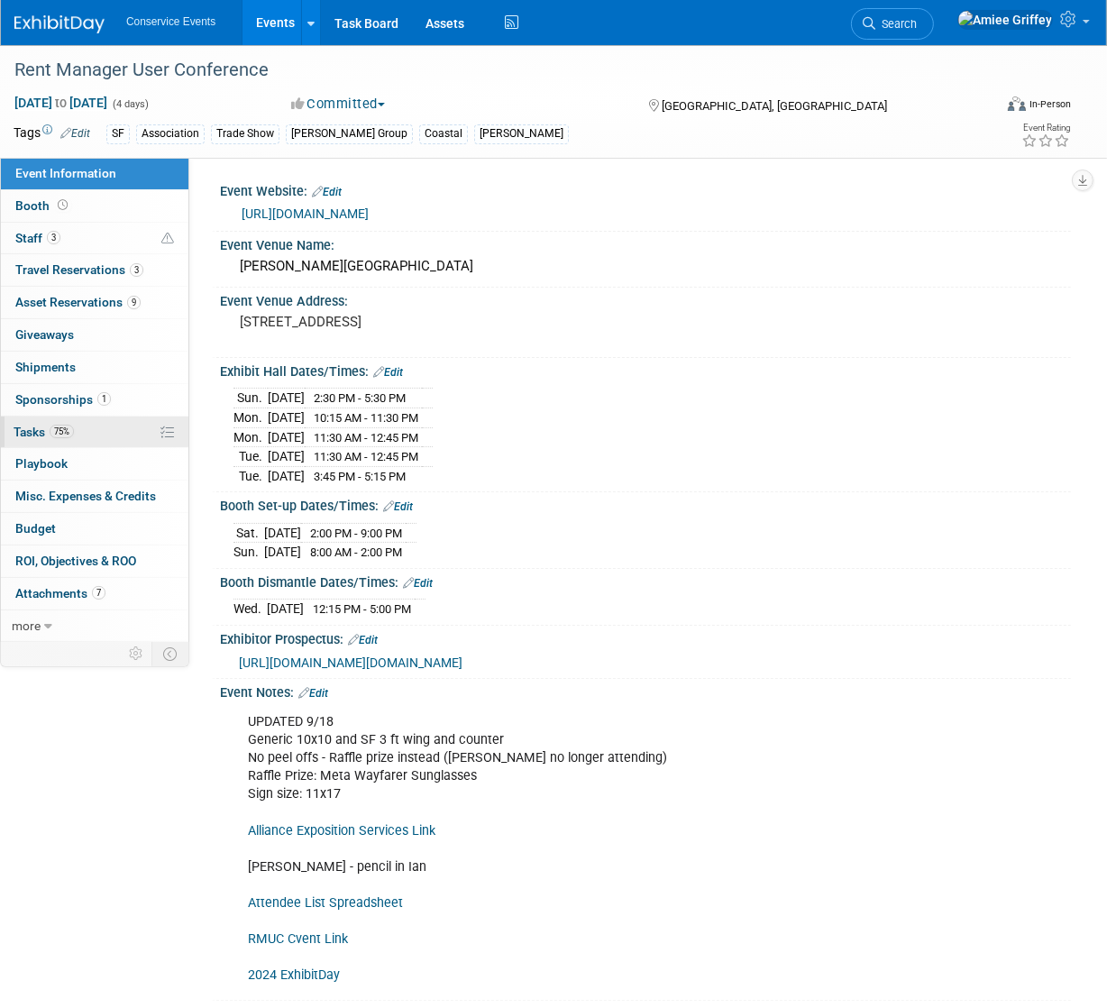
click at [25, 433] on span "Tasks 75%" at bounding box center [44, 431] width 60 height 14
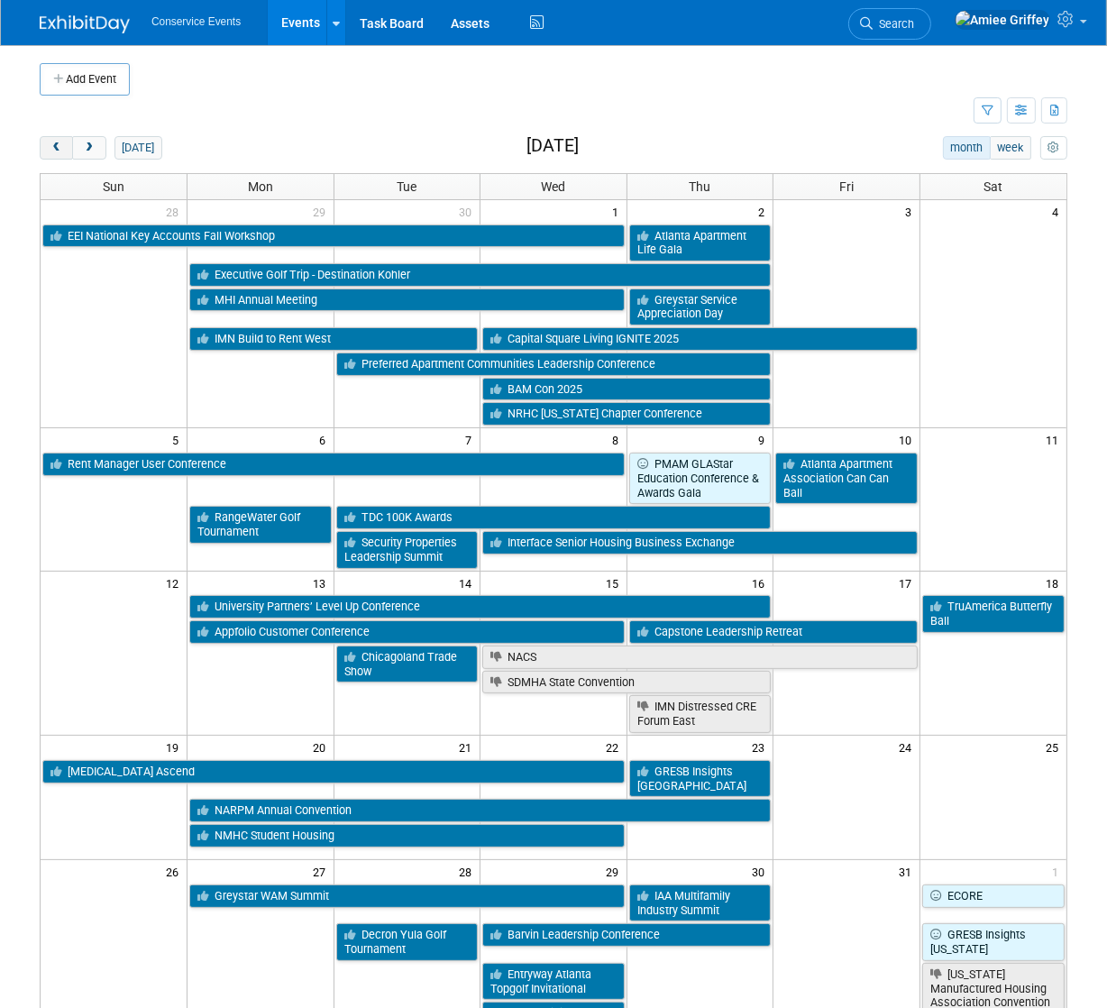
click at [48, 147] on button "prev" at bounding box center [56, 147] width 33 height 23
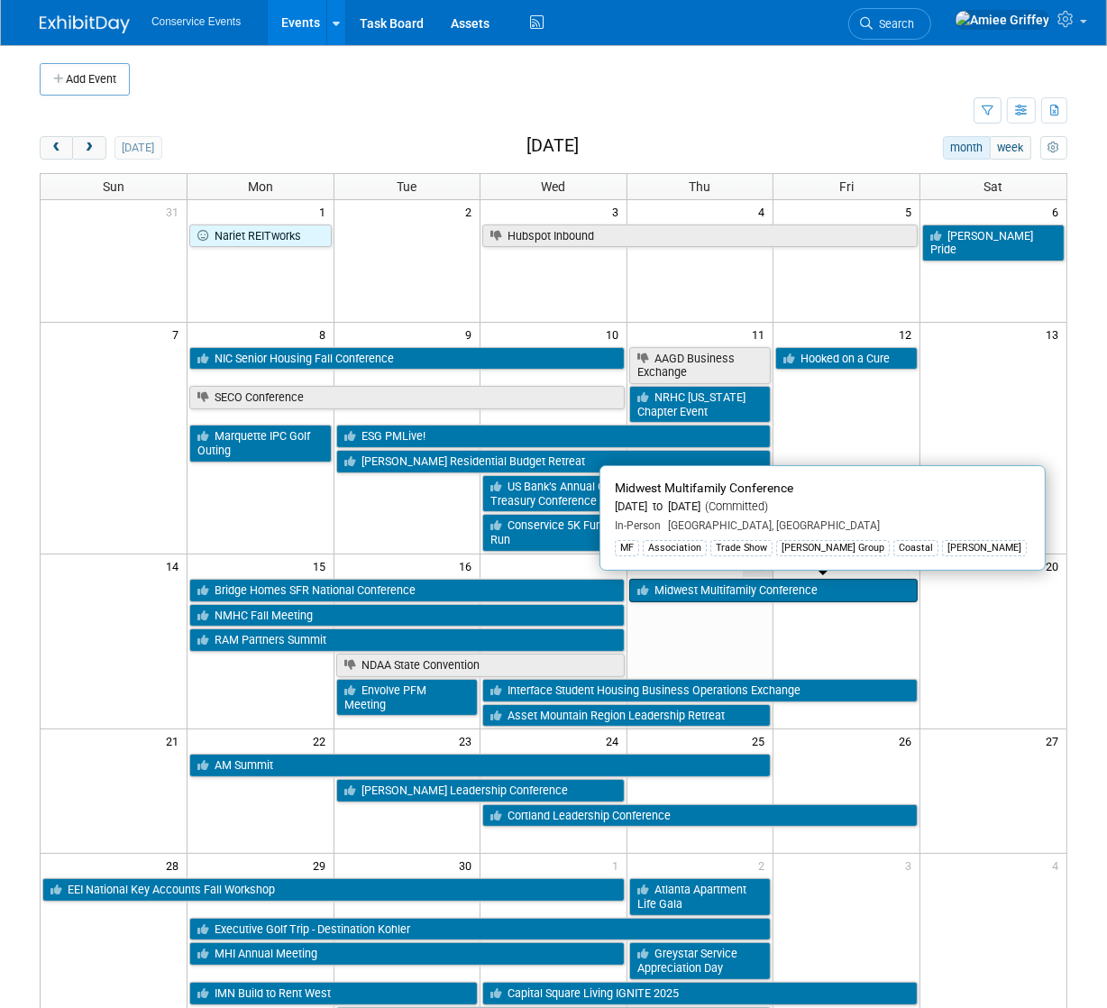
click at [807, 594] on link "Midwest Multifamily Conference" at bounding box center [773, 590] width 288 height 23
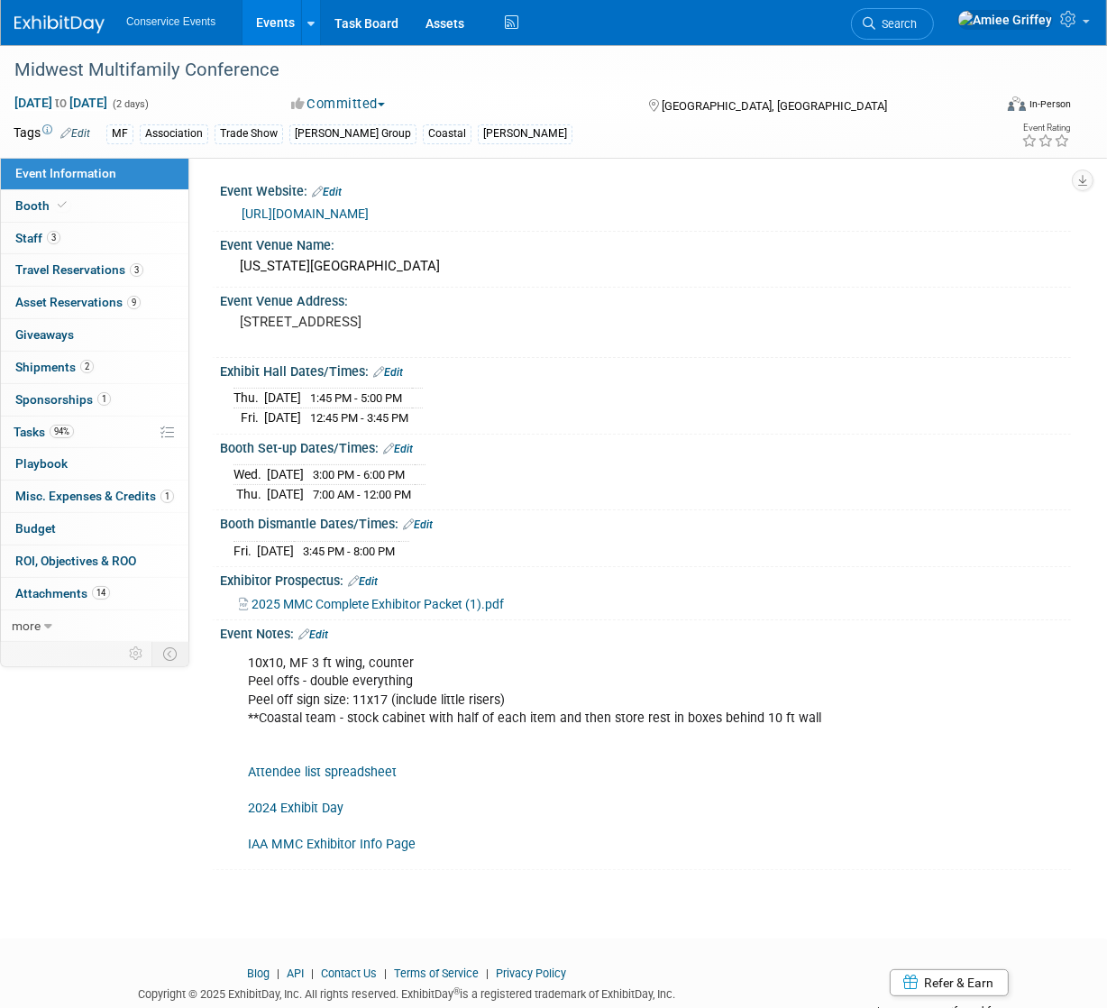
click at [325, 628] on link "Edit" at bounding box center [313, 634] width 30 height 13
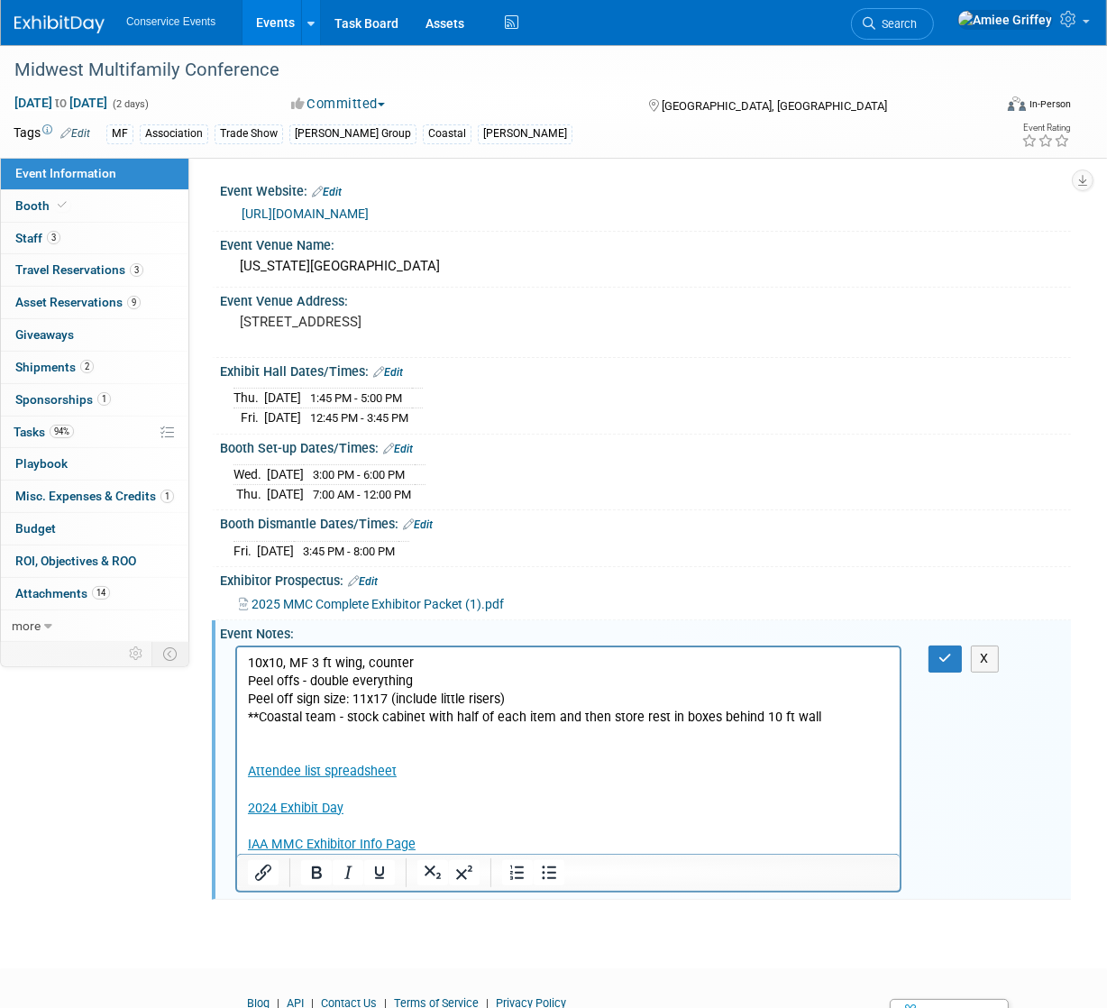
click at [384, 745] on p "10x10, MF 3 ft wing, counter Peel offs - double everything Peel off sign size: …" at bounding box center [568, 753] width 642 height 199
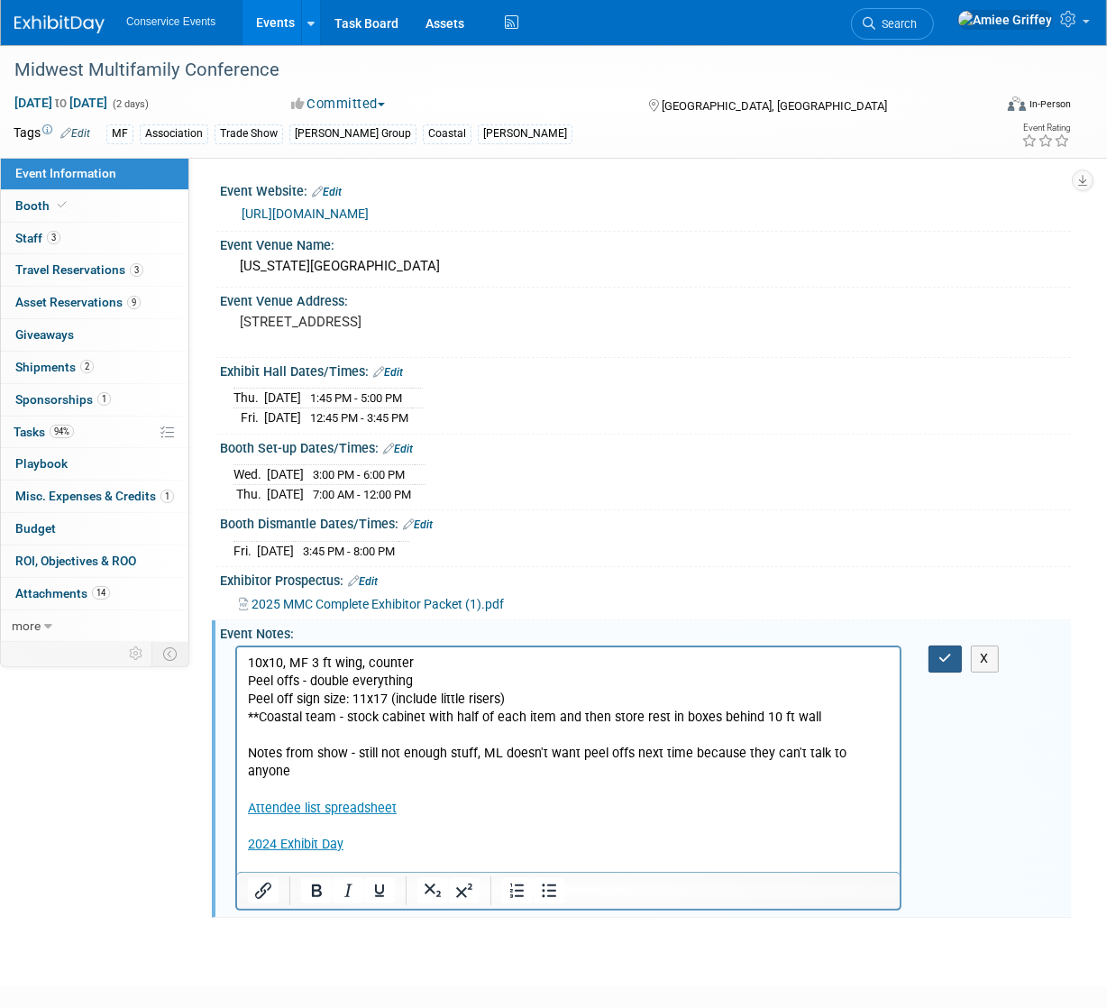
click at [932, 657] on button "button" at bounding box center [944, 658] width 33 height 26
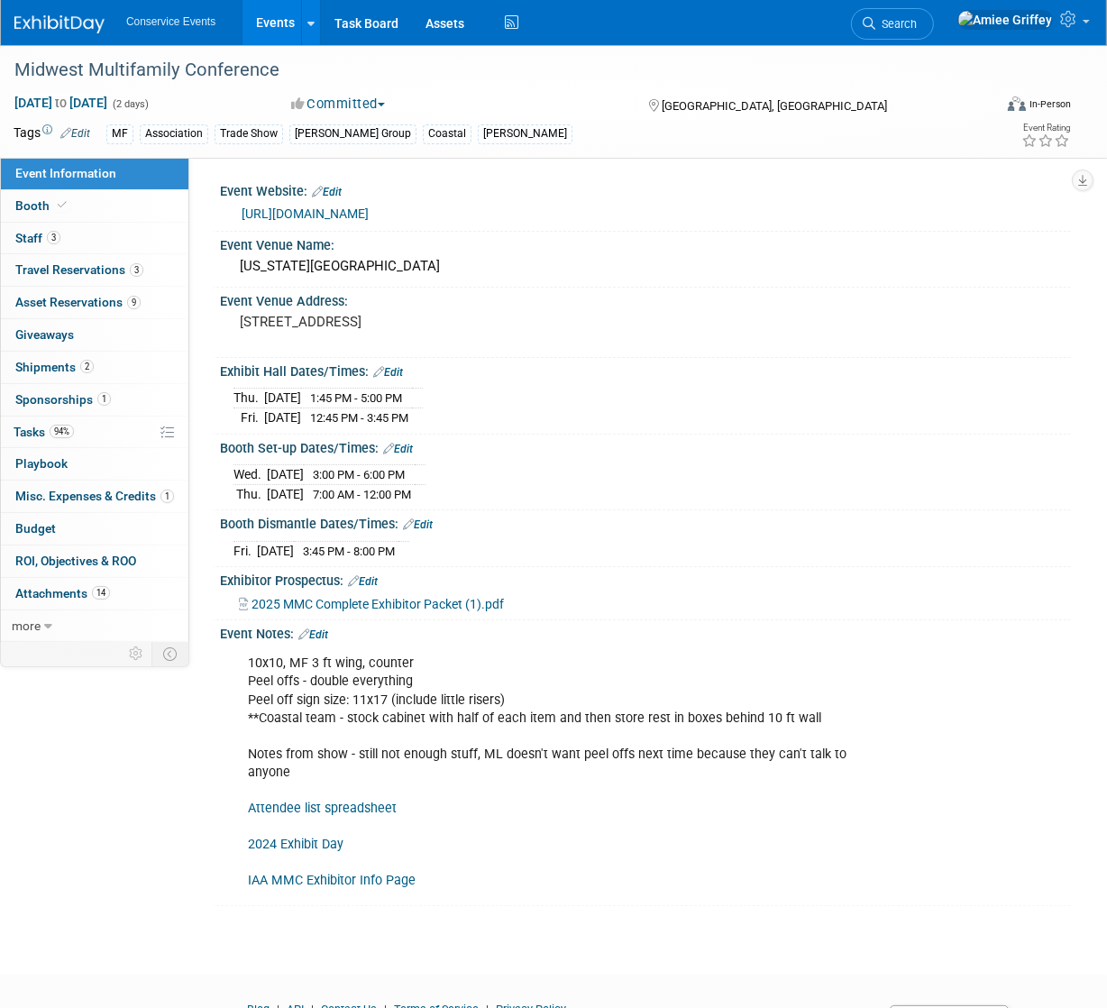
click at [266, 26] on link "Events" at bounding box center [275, 22] width 66 height 45
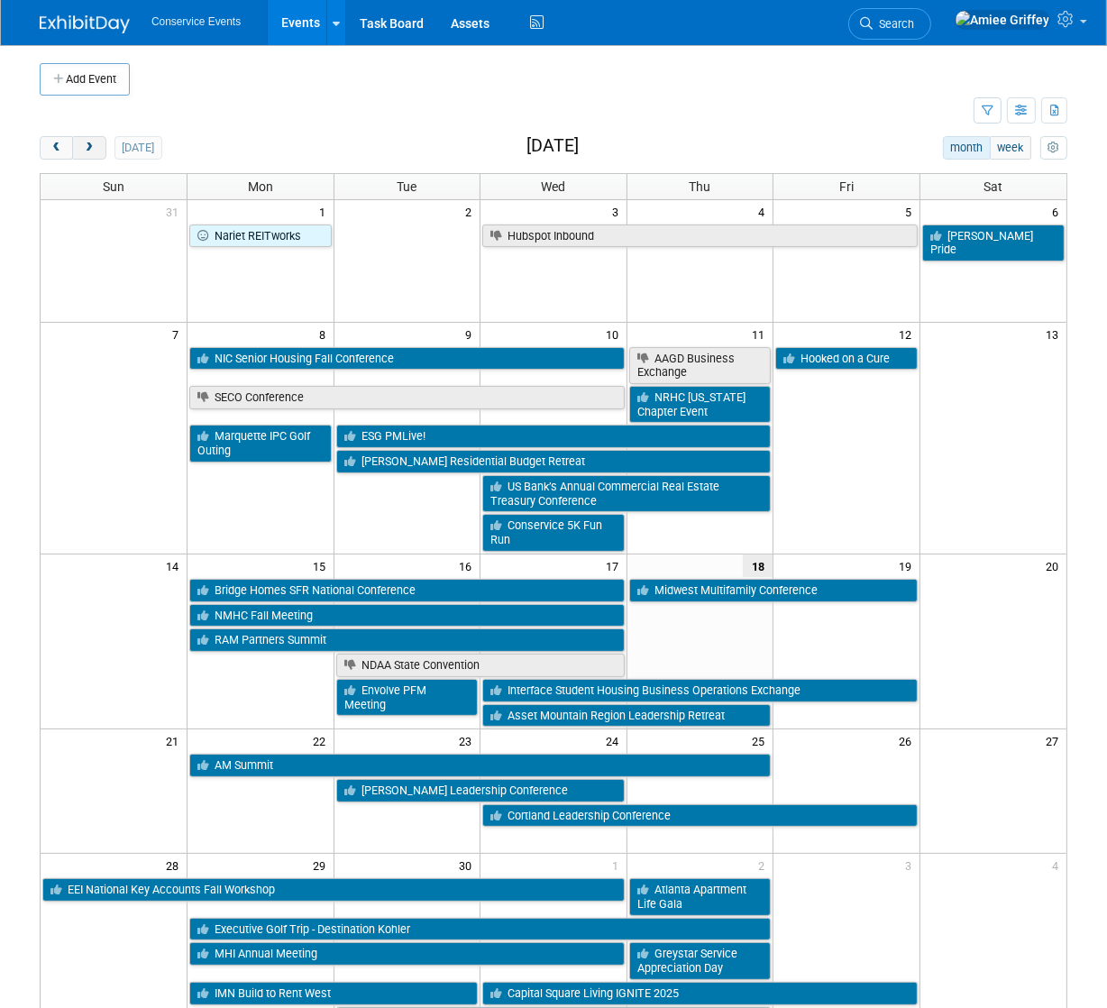
click at [96, 155] on button "next" at bounding box center [88, 147] width 33 height 23
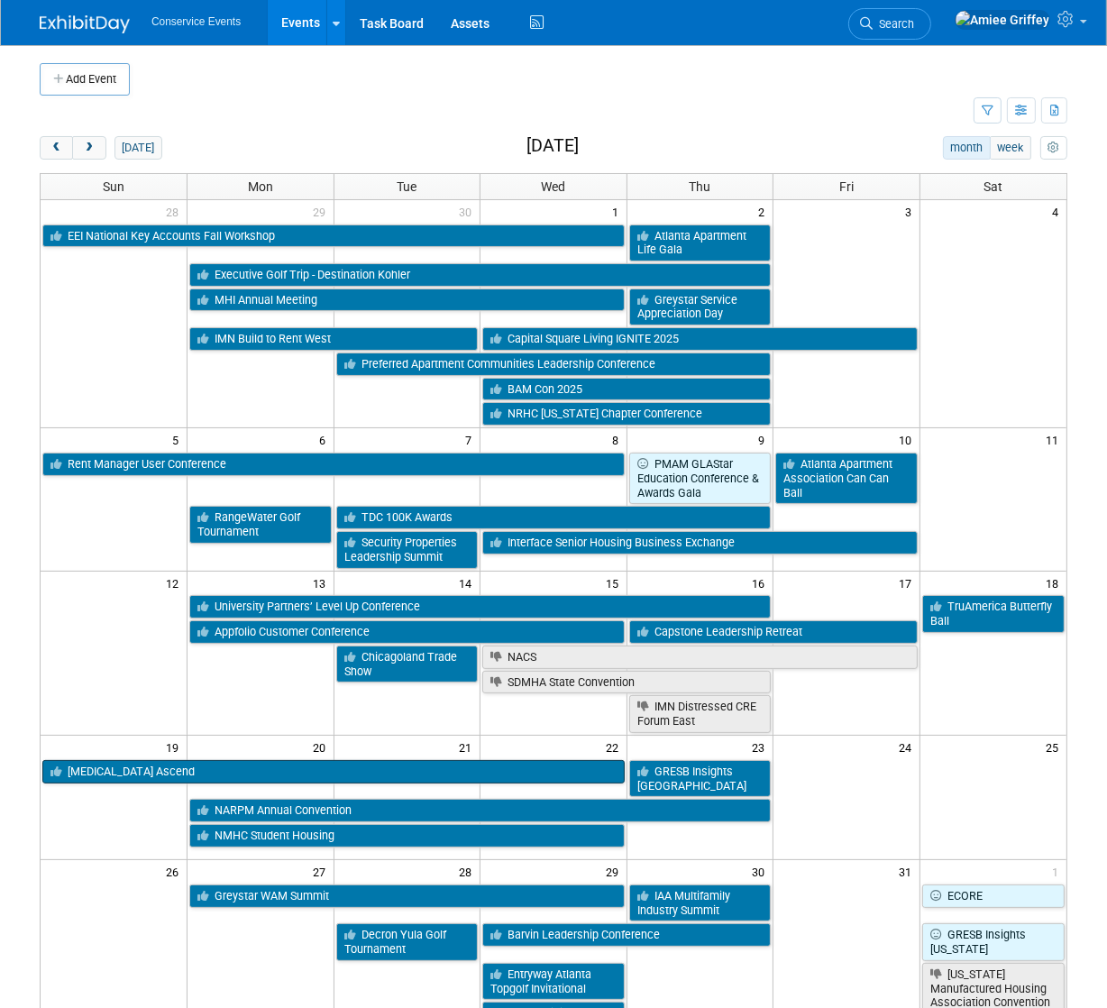
click at [147, 765] on link "[MEDICAL_DATA] Ascend" at bounding box center [333, 771] width 582 height 23
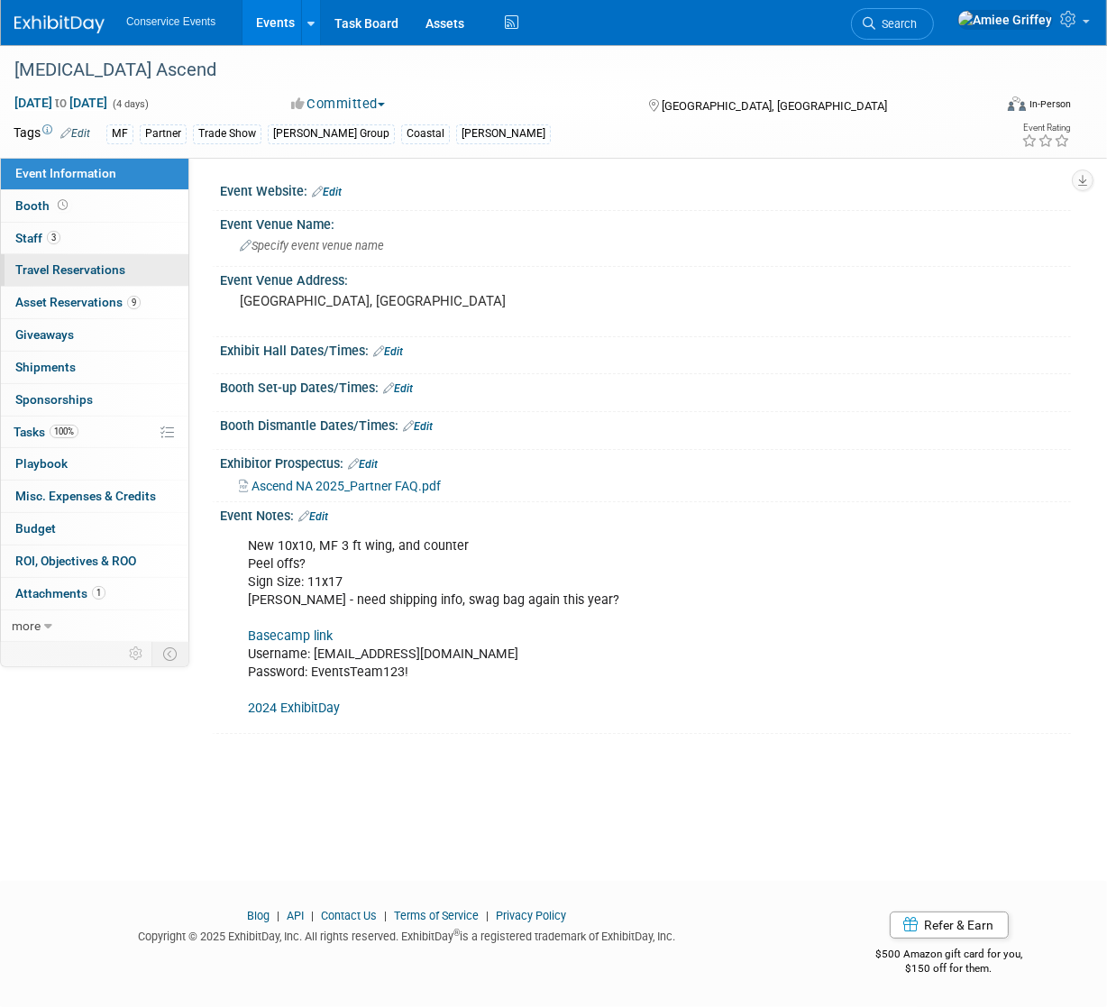
click at [60, 269] on span "Travel Reservations 0" at bounding box center [70, 269] width 110 height 14
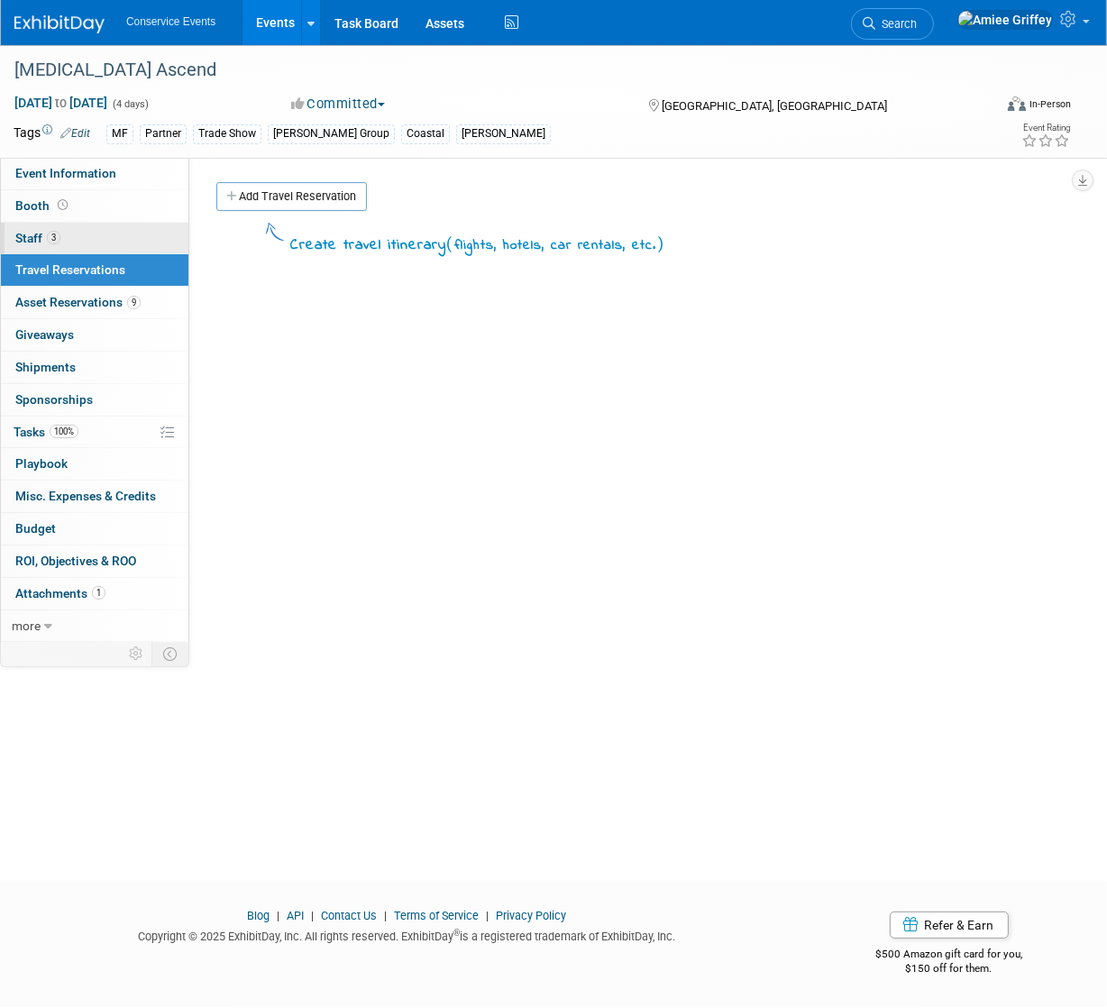
click at [77, 234] on link "3 Staff 3" at bounding box center [94, 239] width 187 height 32
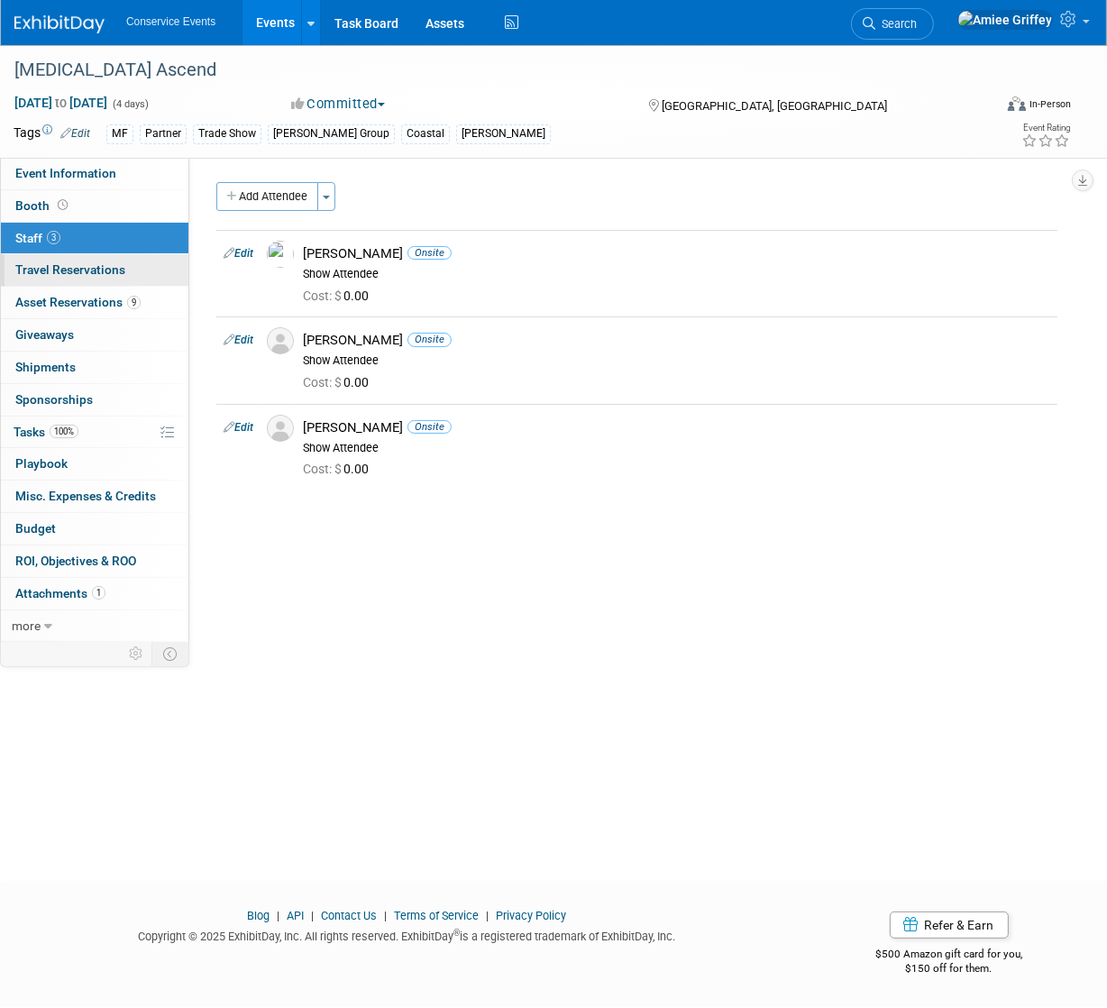
click at [56, 275] on span "Travel Reservations 0" at bounding box center [70, 269] width 110 height 14
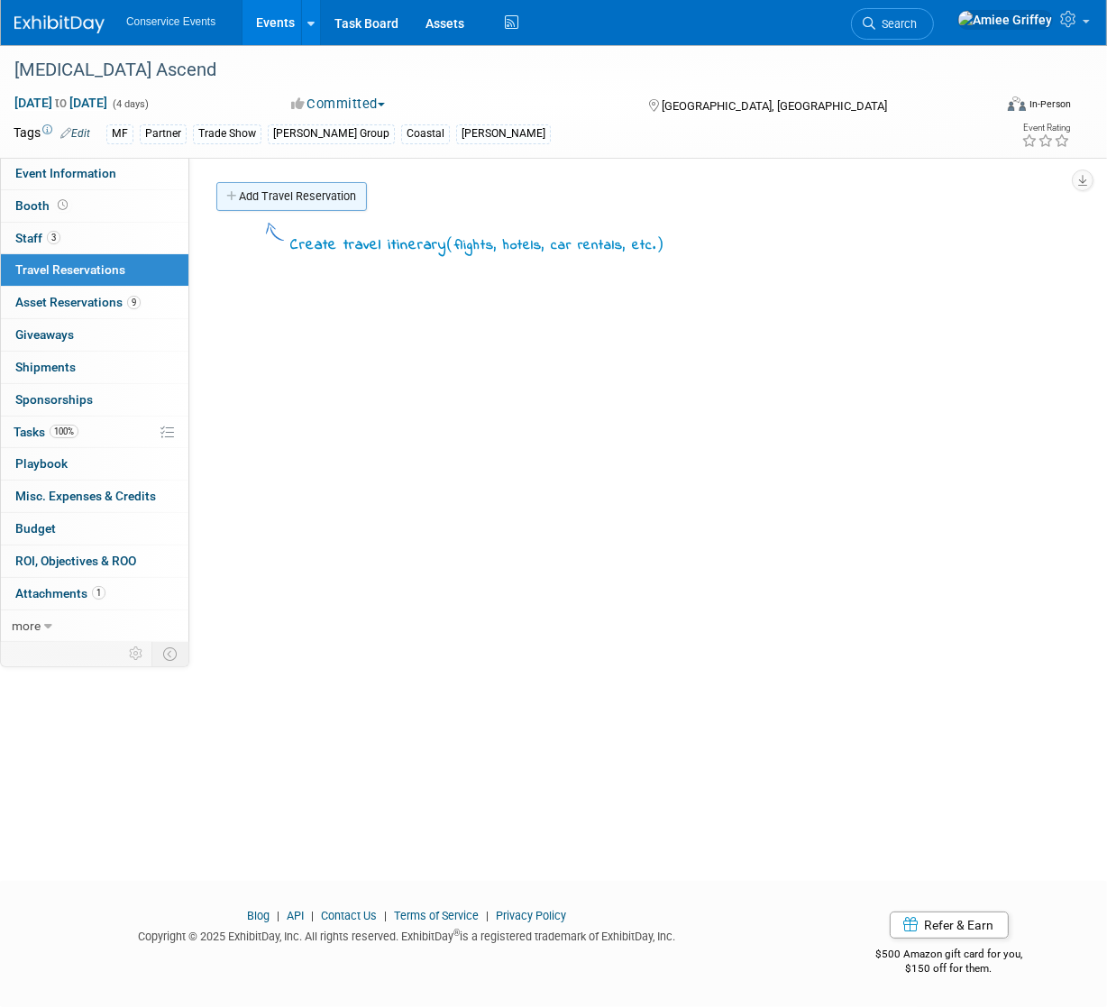
click at [300, 192] on link "Add Travel Reservation" at bounding box center [291, 196] width 151 height 29
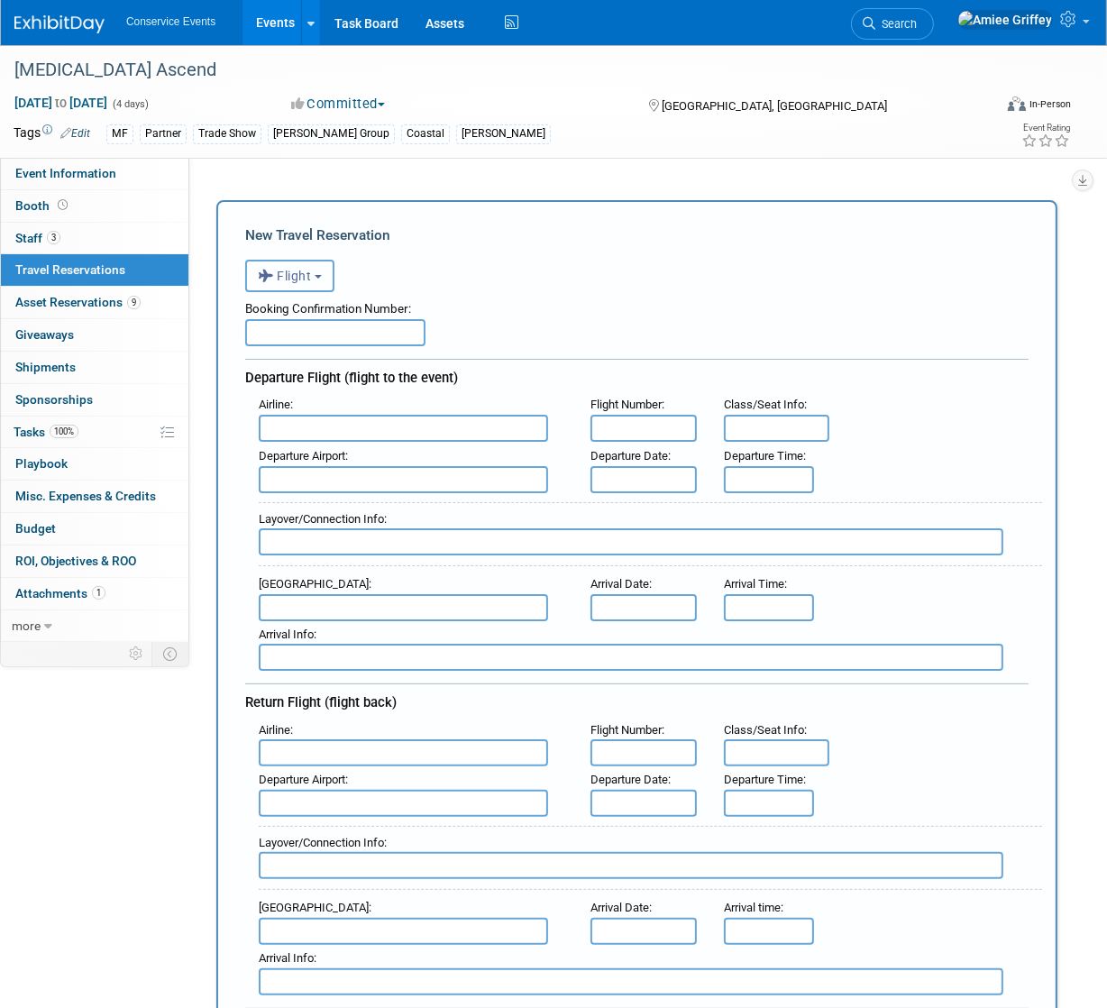
click at [320, 278] on b "button" at bounding box center [318, 277] width 7 height 4
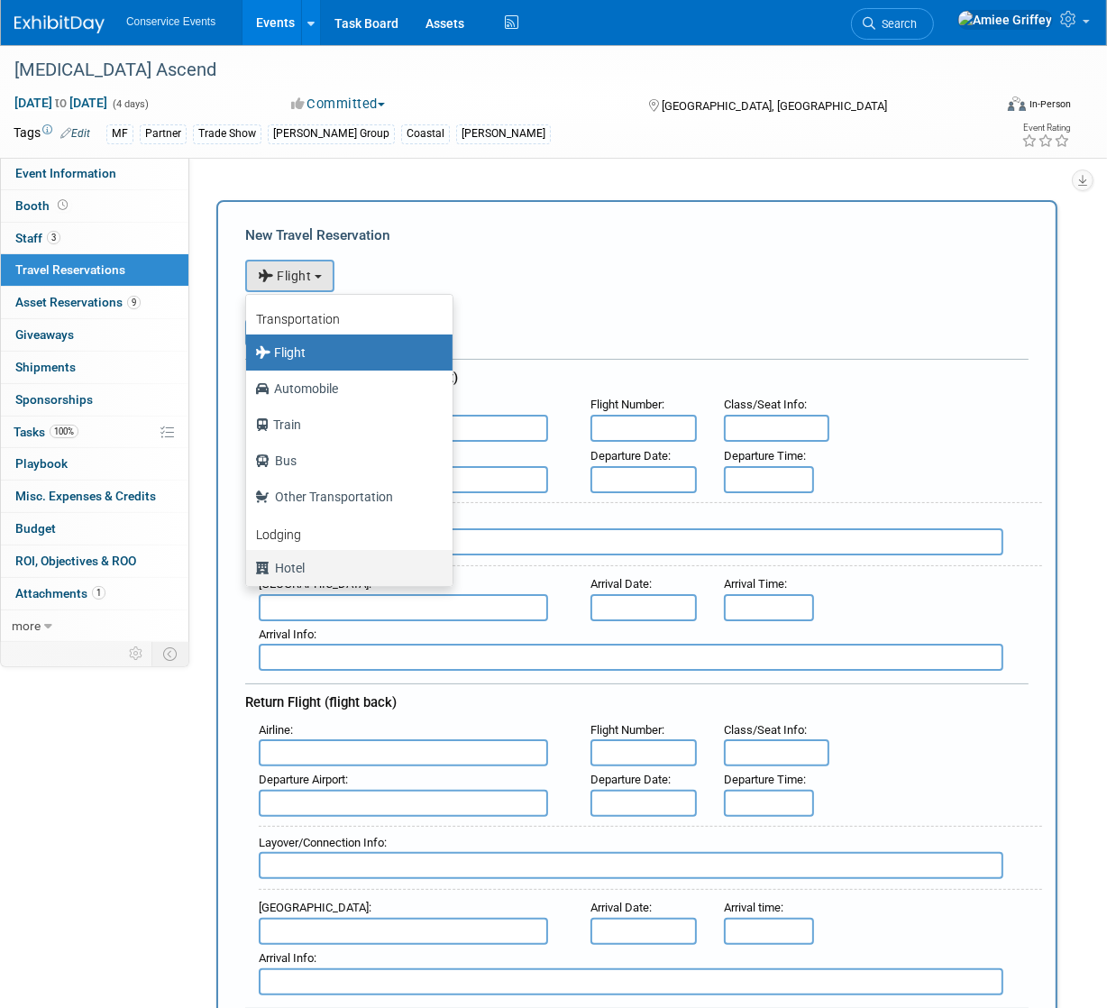
click at [335, 569] on label "Hotel" at bounding box center [344, 567] width 179 height 29
click at [249, 569] on input "Hotel" at bounding box center [243, 566] width 12 height 12
select select "6"
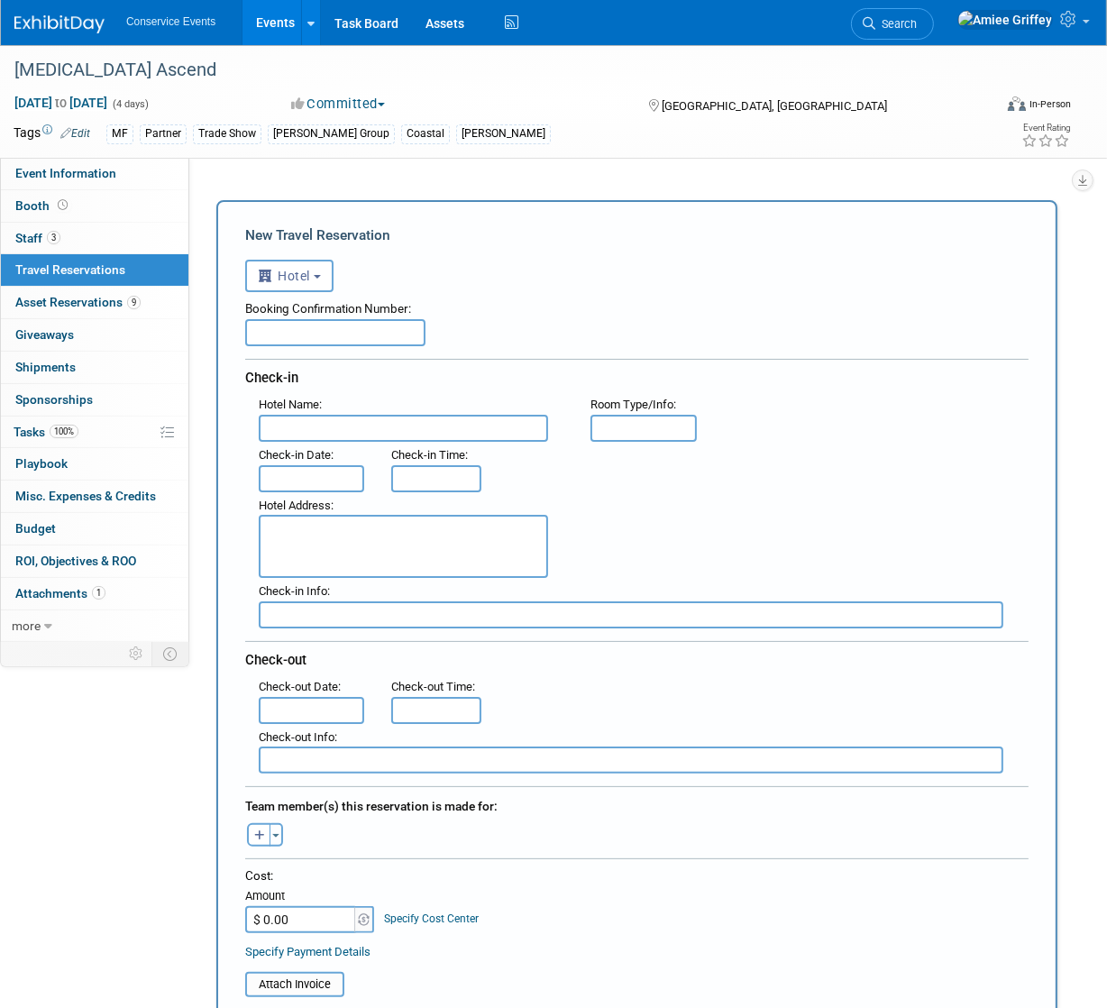
click at [324, 423] on input "text" at bounding box center [403, 428] width 289 height 27
type input "[PERSON_NAME] Opryland"
click at [329, 478] on input "text" at bounding box center [311, 478] width 105 height 27
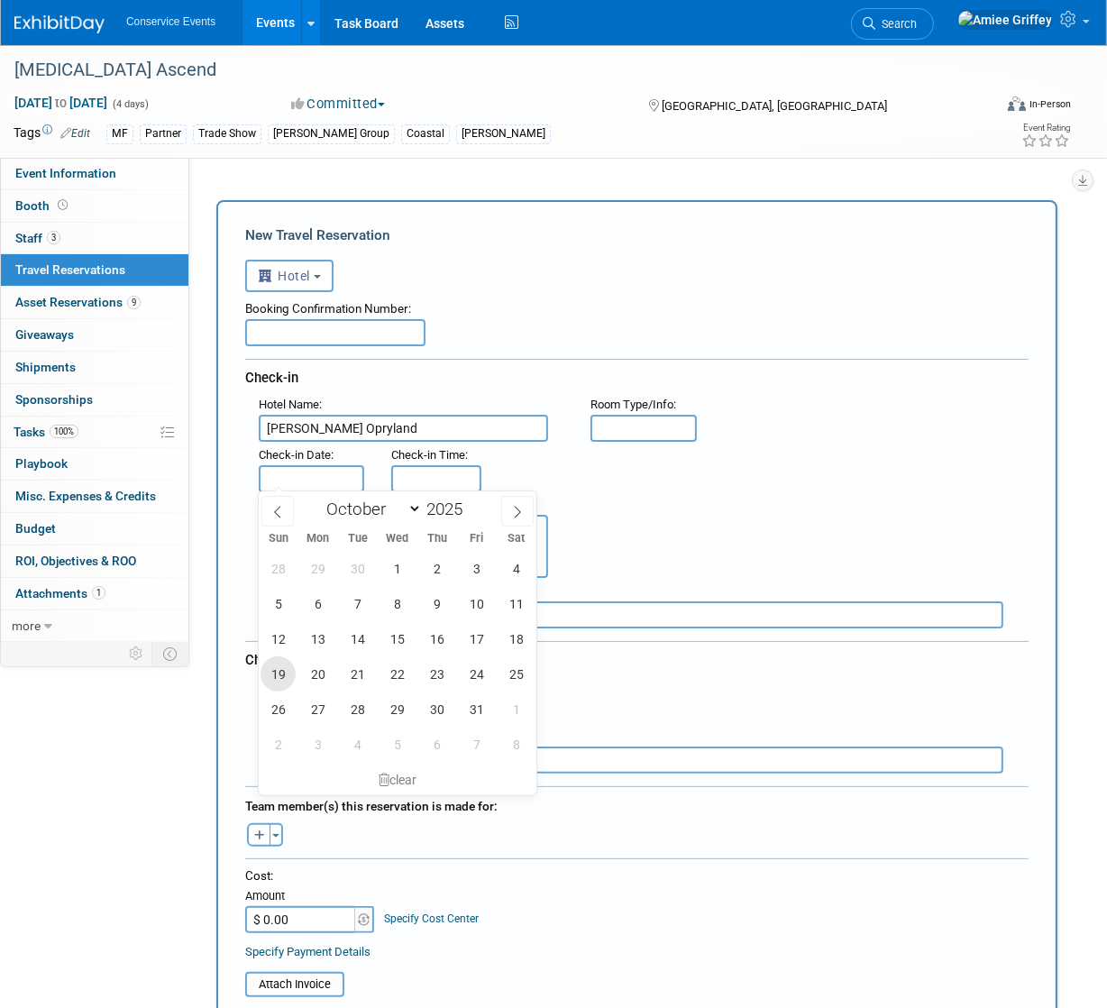
click at [274, 675] on span "19" at bounding box center [277, 673] width 35 height 35
type input "[DATE]"
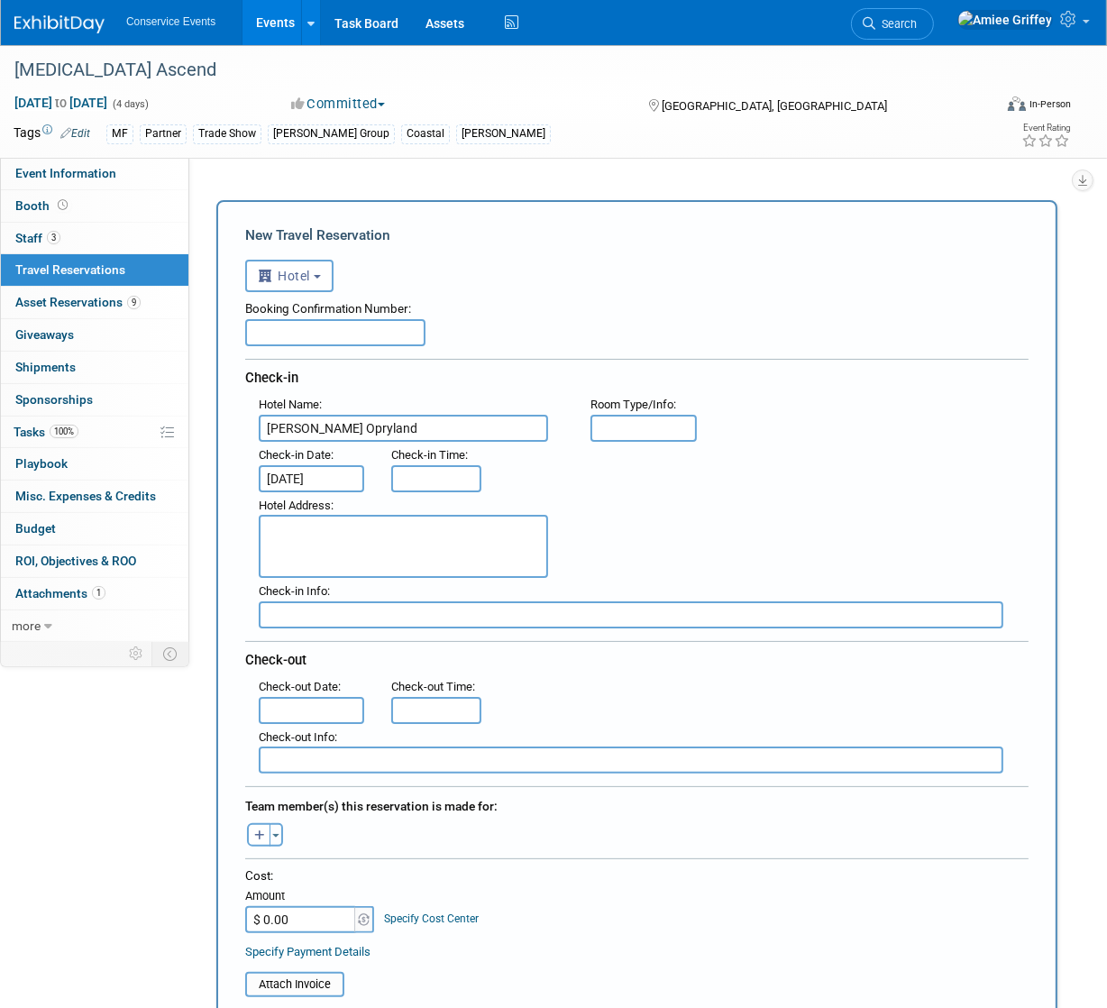
click at [306, 697] on input "text" at bounding box center [311, 710] width 105 height 27
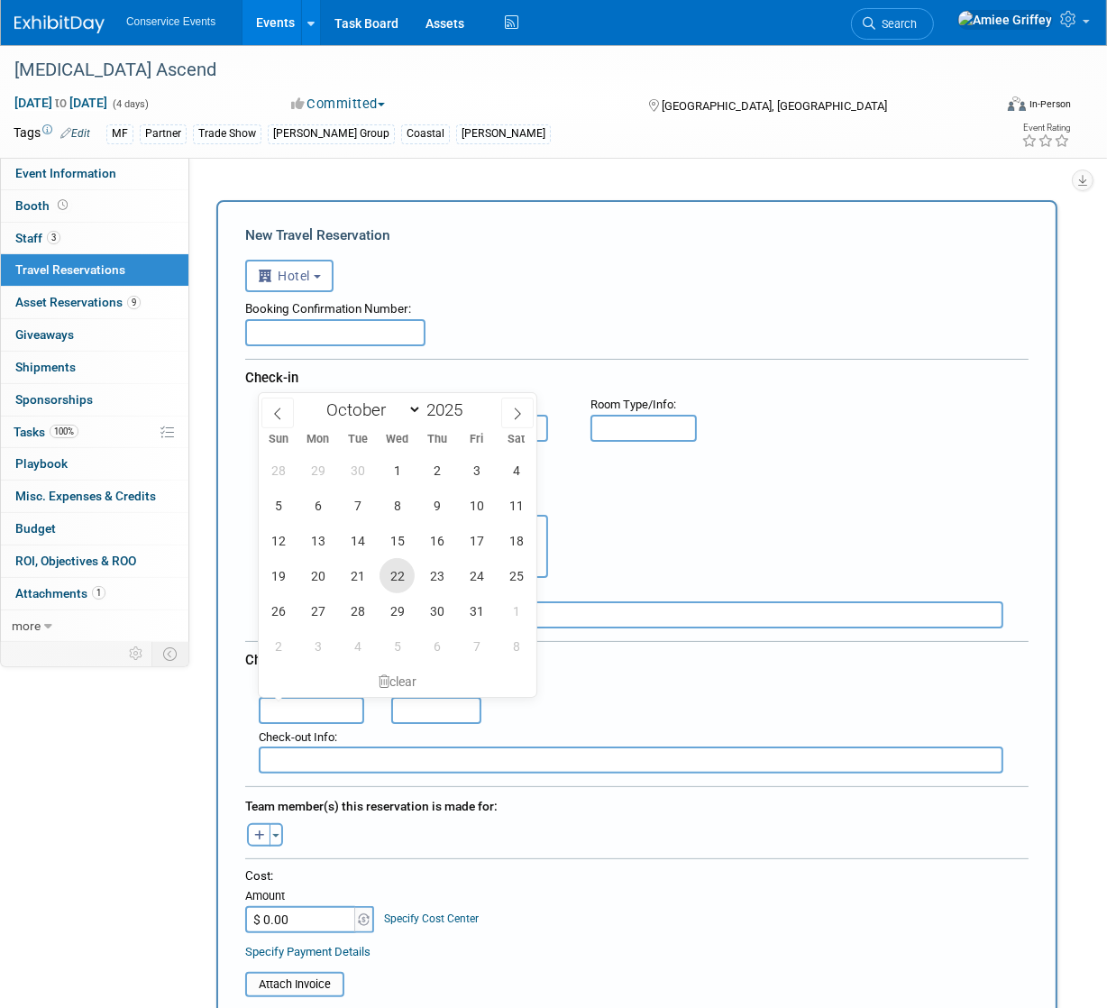
click at [397, 574] on span "22" at bounding box center [396, 575] width 35 height 35
type input "[DATE]"
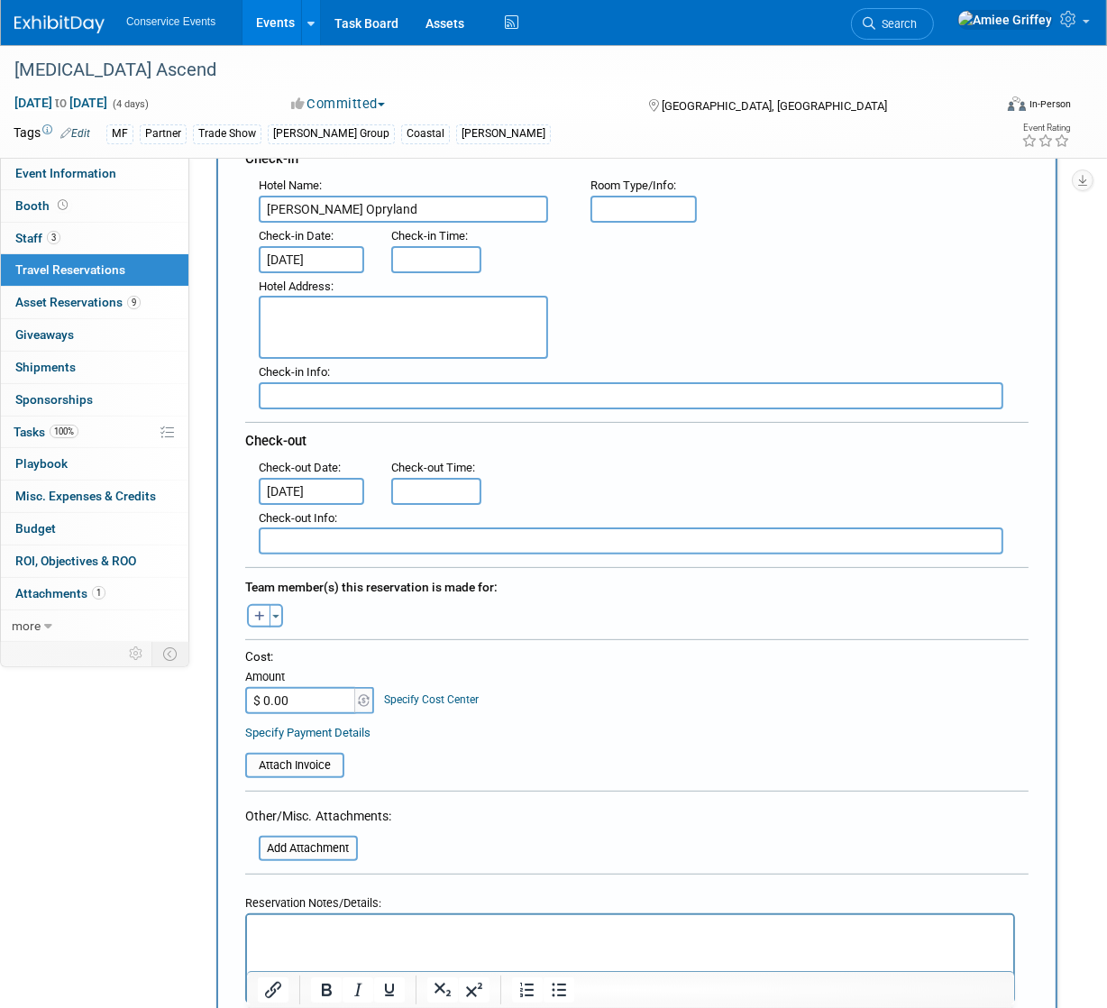
scroll to position [284, 0]
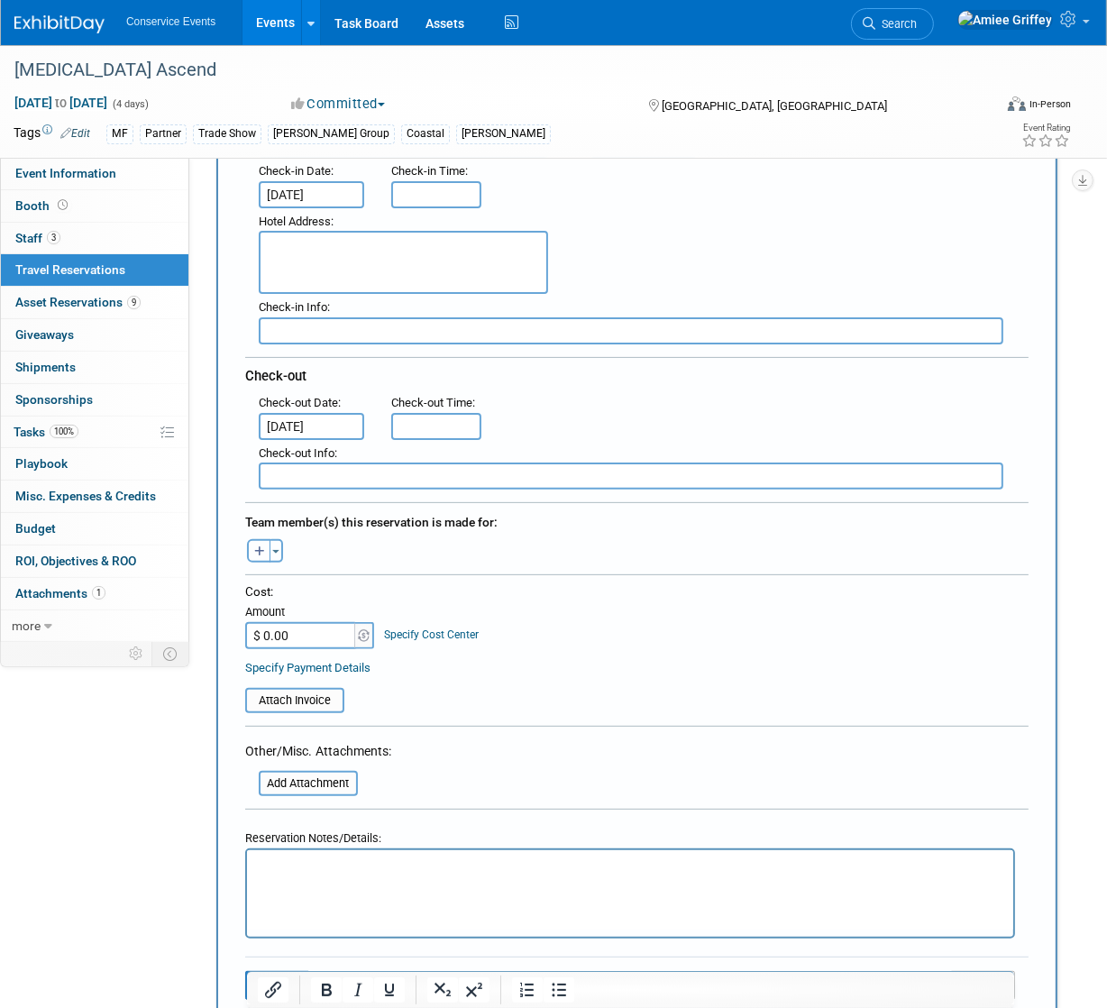
click at [266, 544] on button "button" at bounding box center [258, 550] width 23 height 23
select select
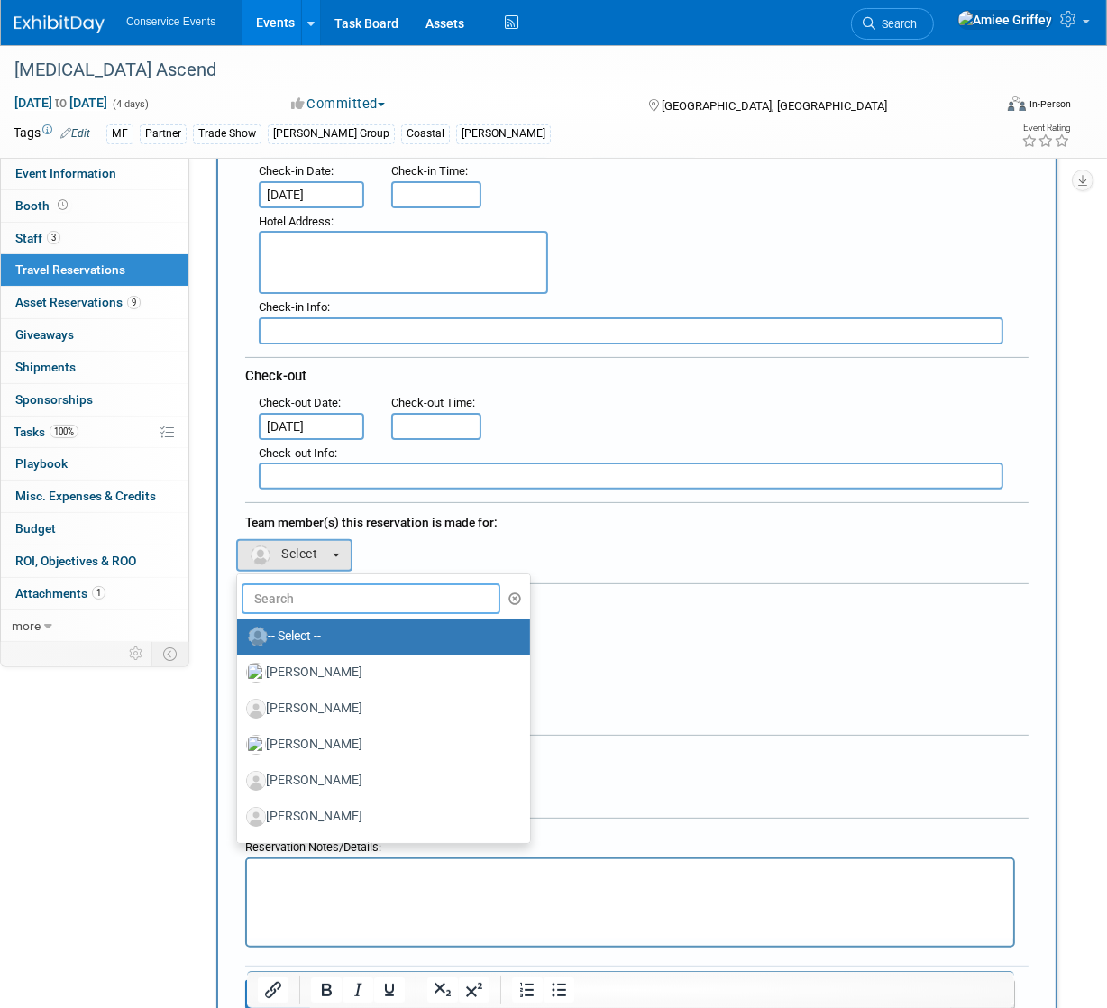
click at [295, 594] on input "text" at bounding box center [371, 598] width 259 height 31
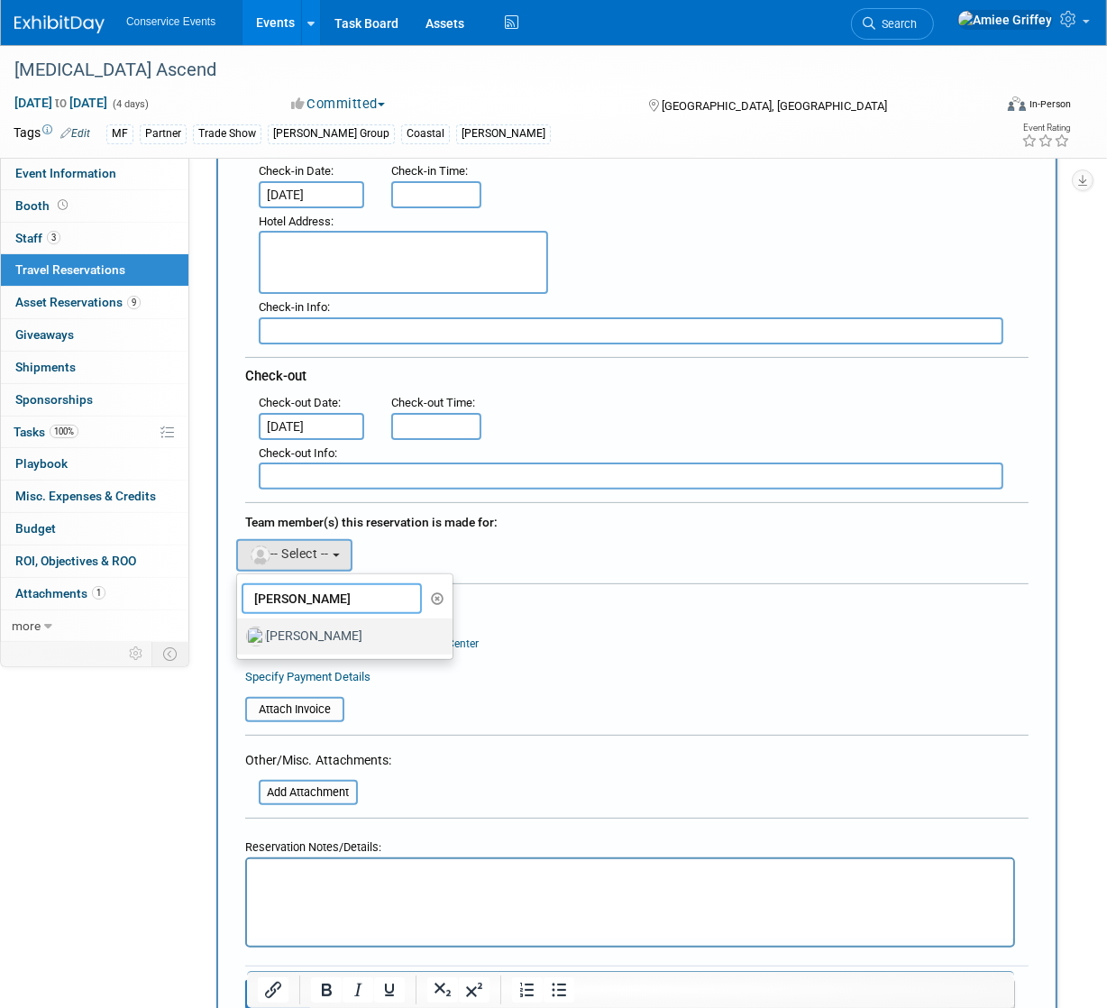
type input "[PERSON_NAME]"
click at [315, 630] on label "[PERSON_NAME]" at bounding box center [340, 636] width 188 height 29
click at [240, 630] on input "[PERSON_NAME]" at bounding box center [234, 634] width 12 height 12
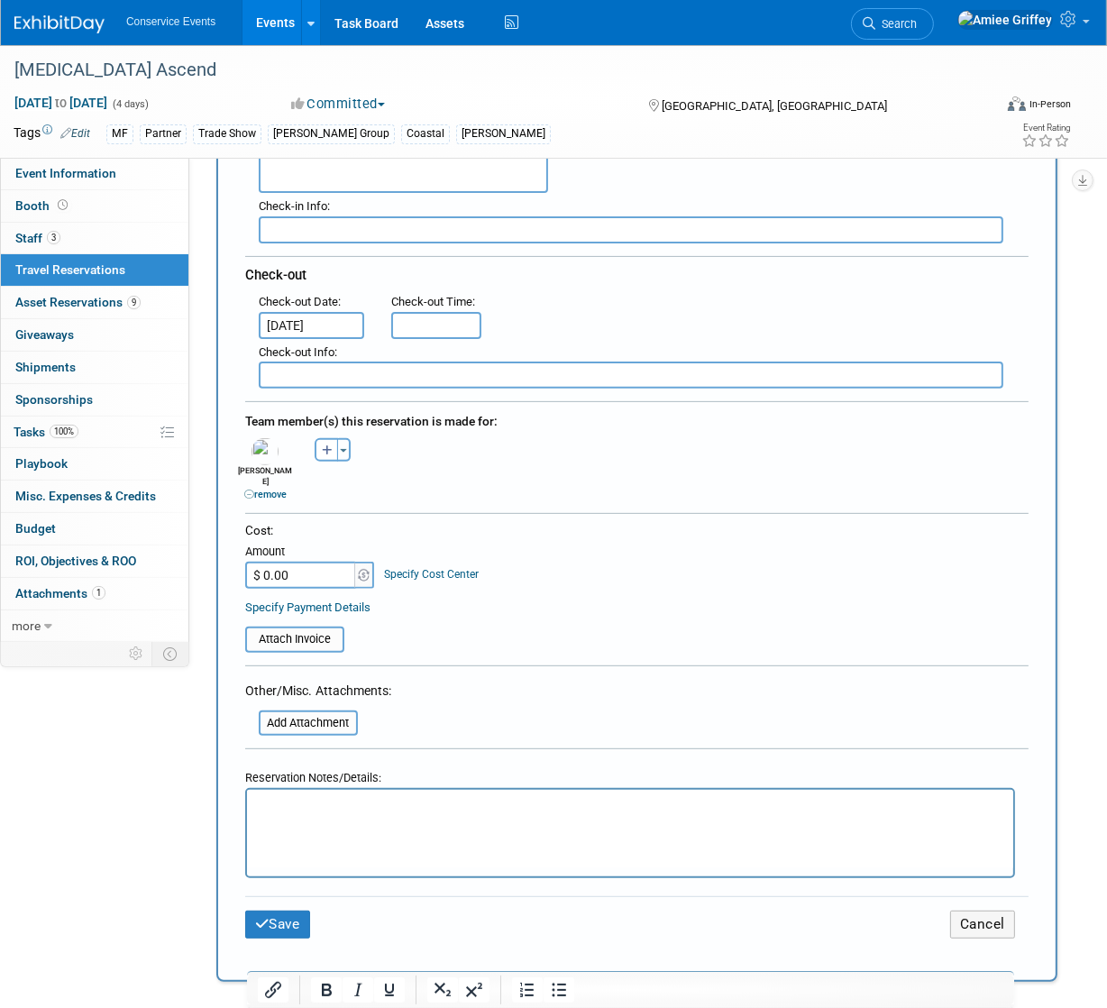
scroll to position [390, 0]
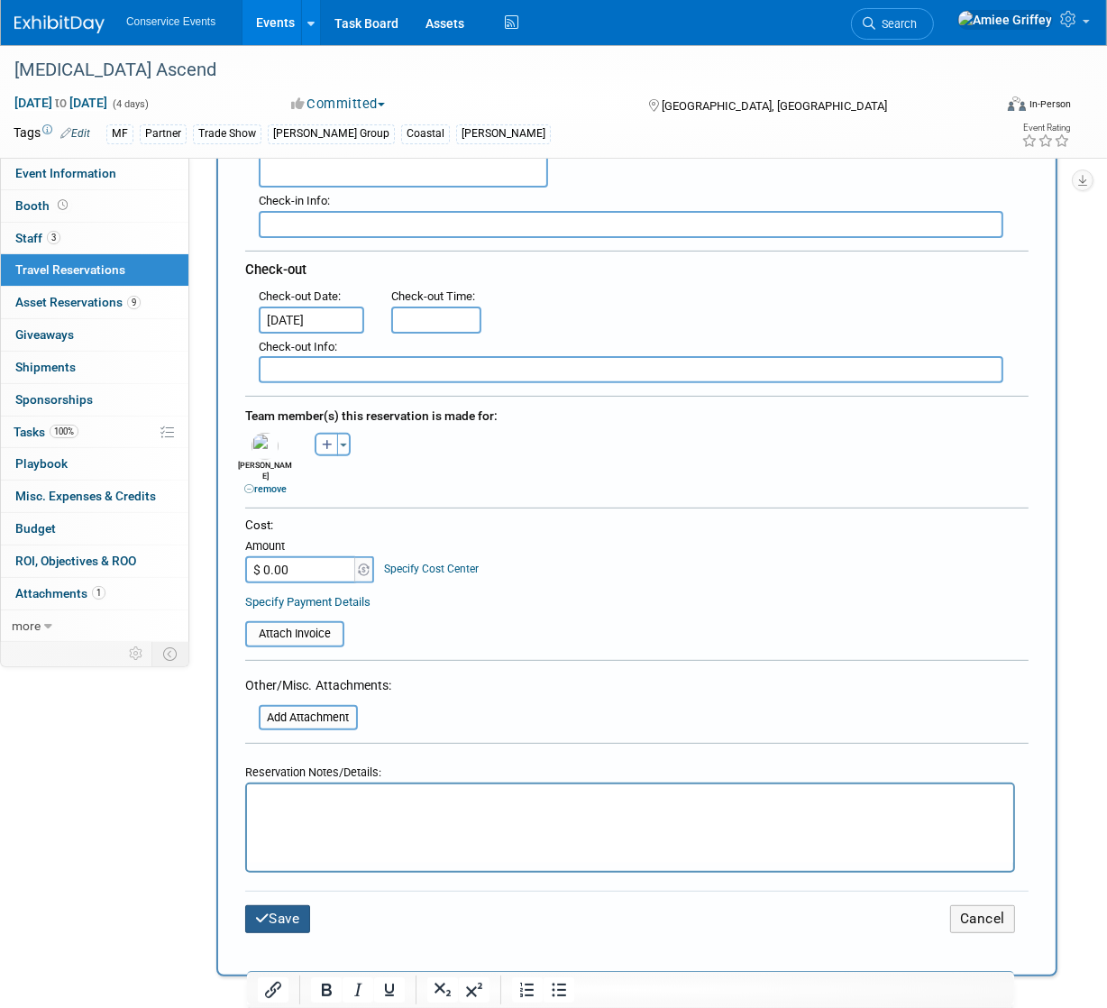
click at [299, 905] on button "Save" at bounding box center [277, 919] width 65 height 28
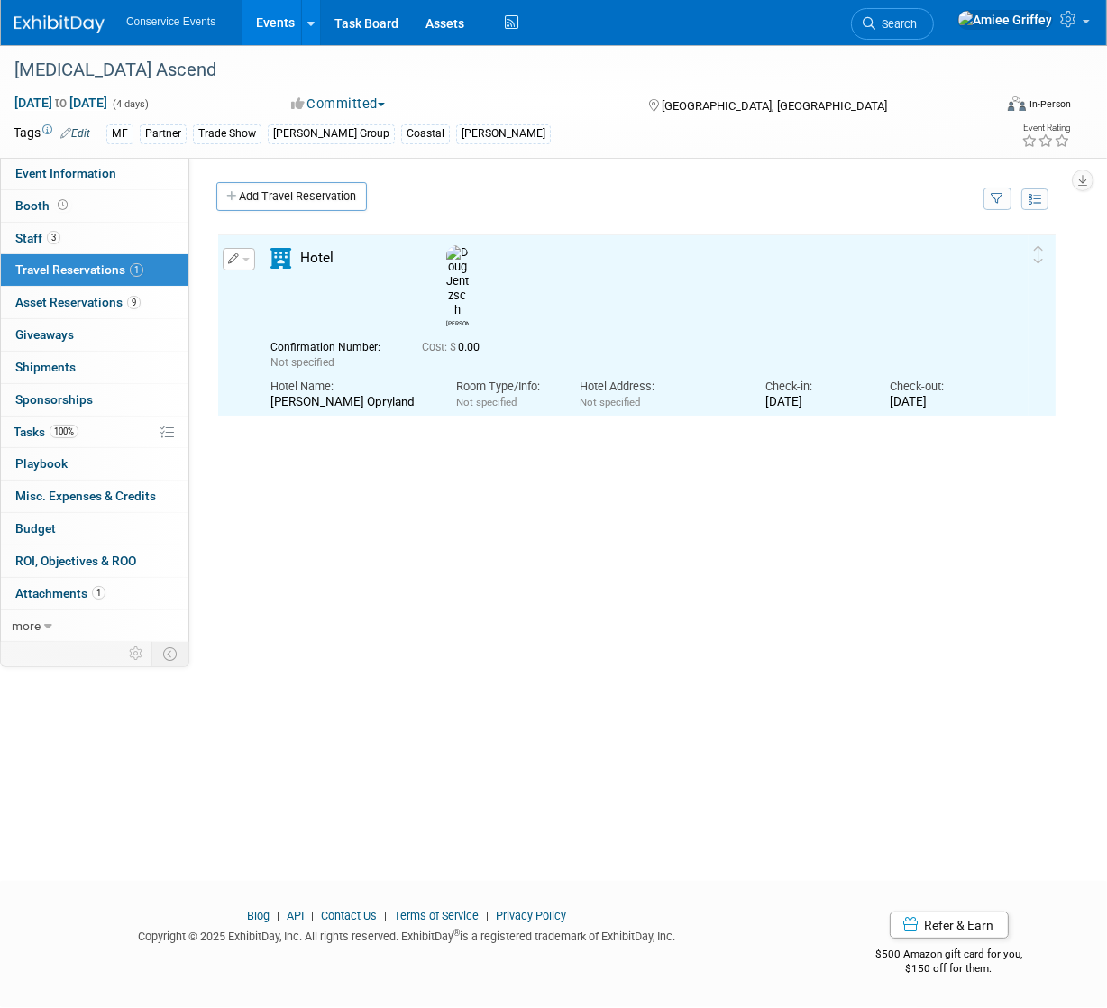
scroll to position [0, 0]
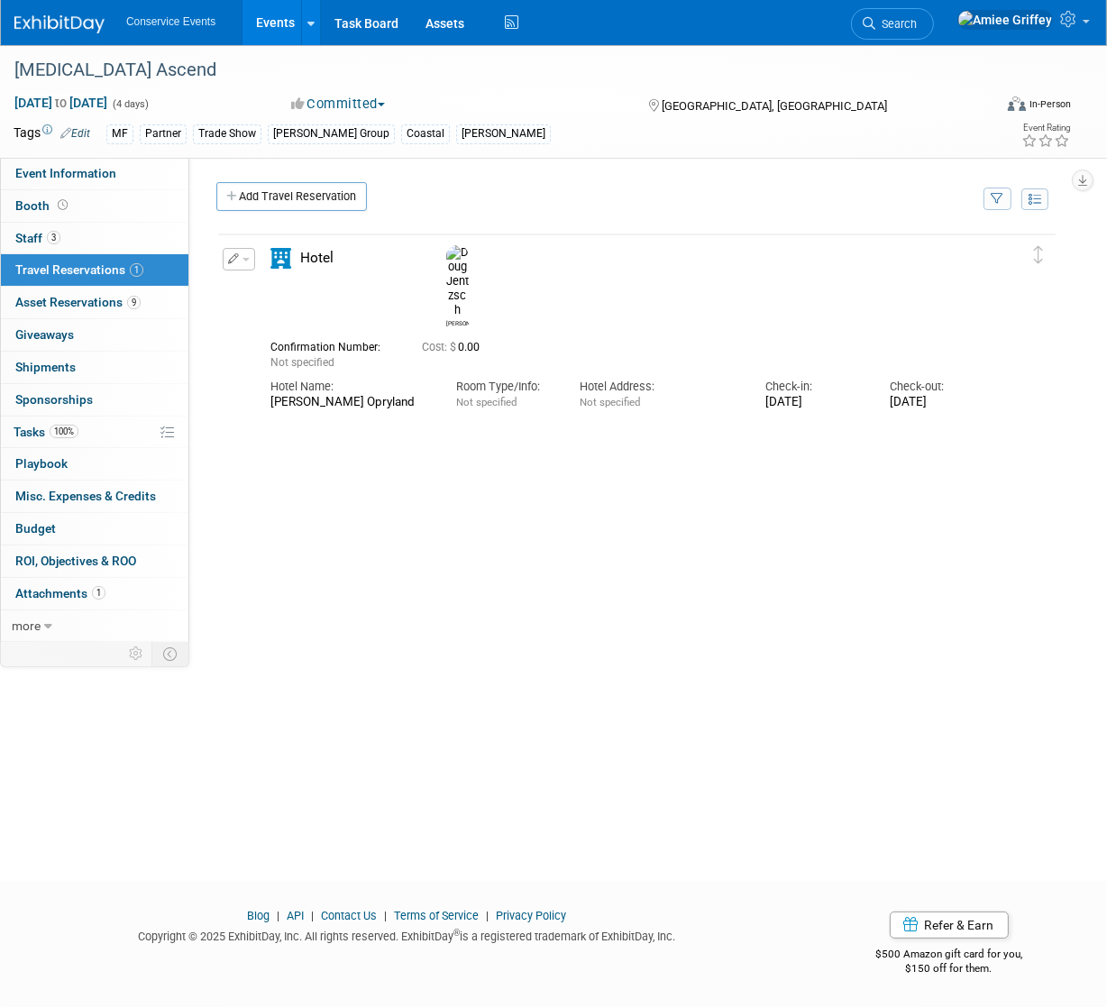
click at [239, 261] on button "button" at bounding box center [239, 259] width 32 height 23
click at [282, 288] on button "Edit Reservation" at bounding box center [300, 291] width 152 height 26
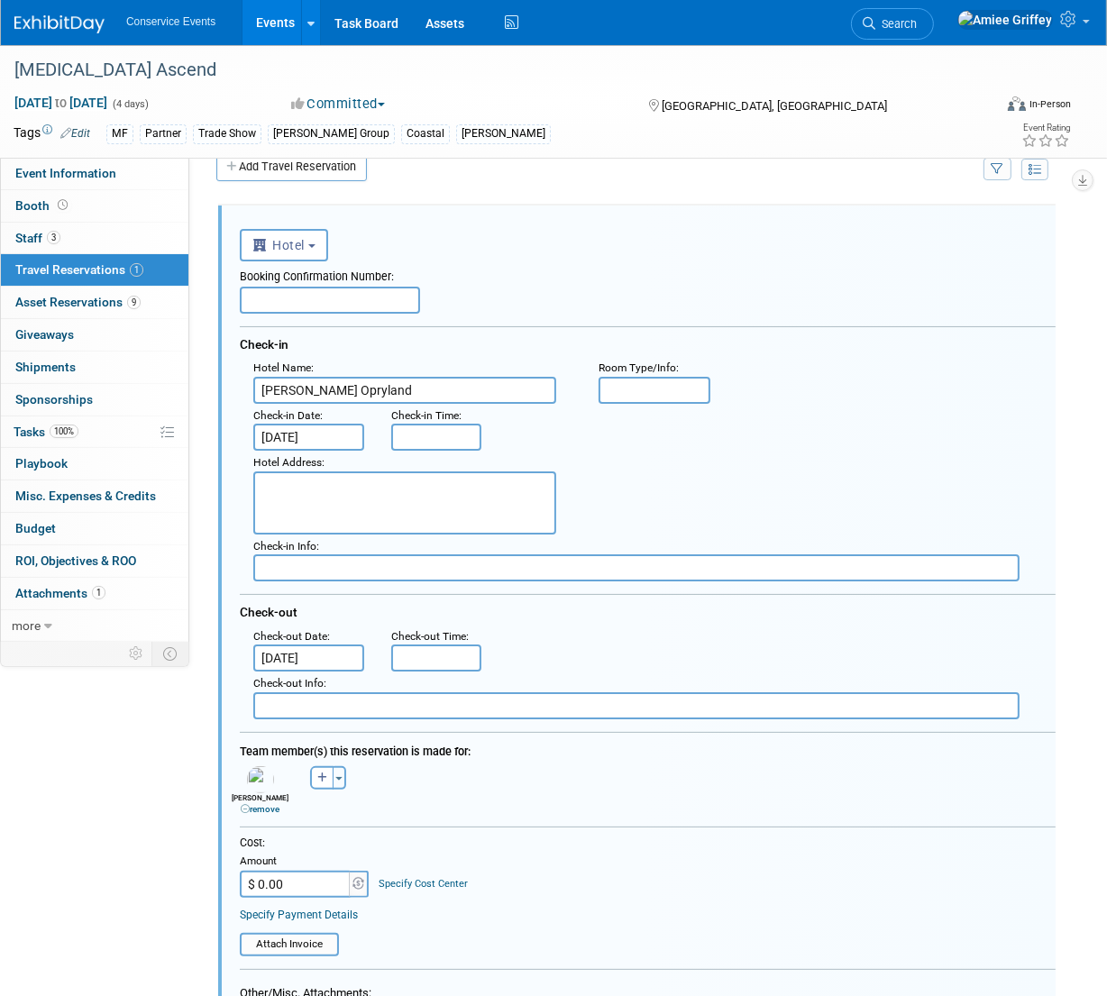
click at [282, 297] on input "text" at bounding box center [330, 300] width 180 height 27
paste input "XO2RTNXN"
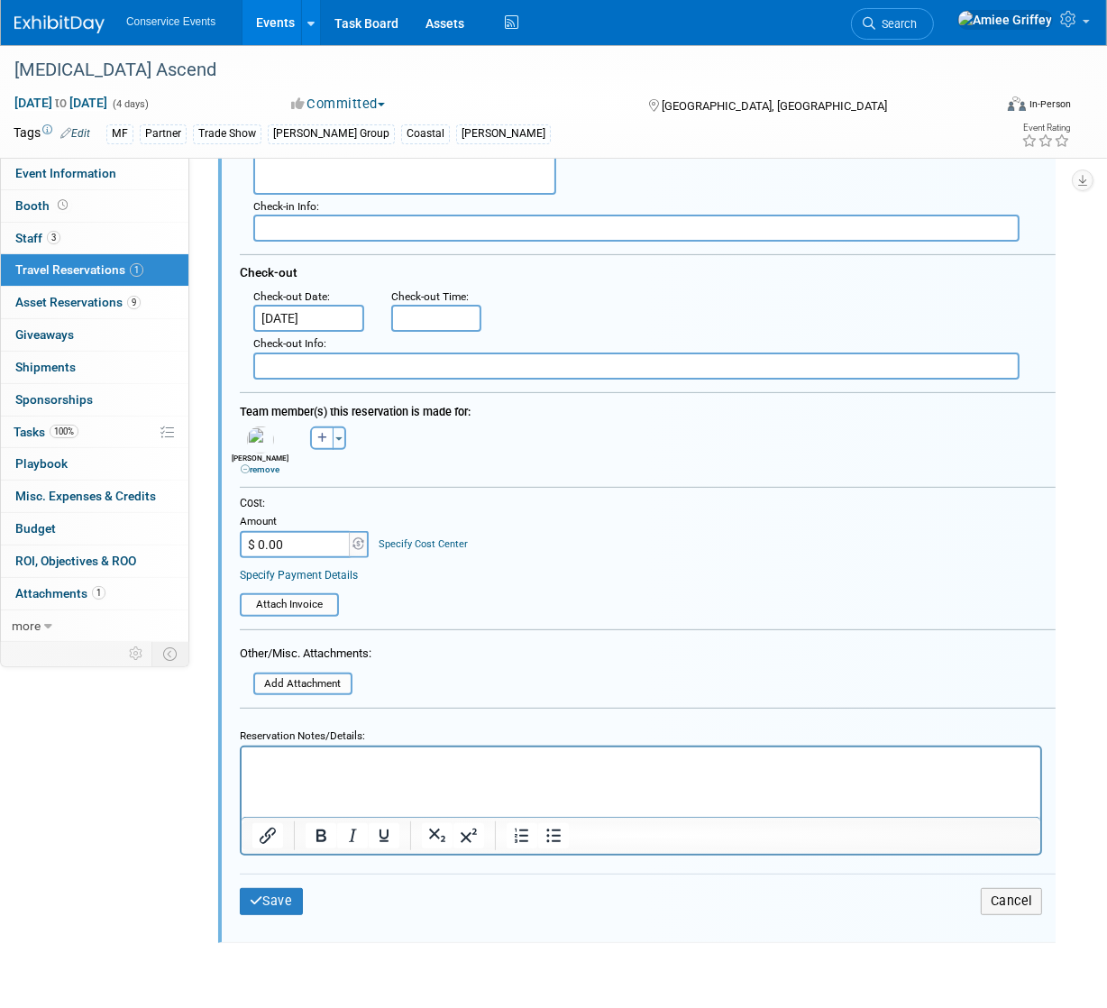
scroll to position [463, 0]
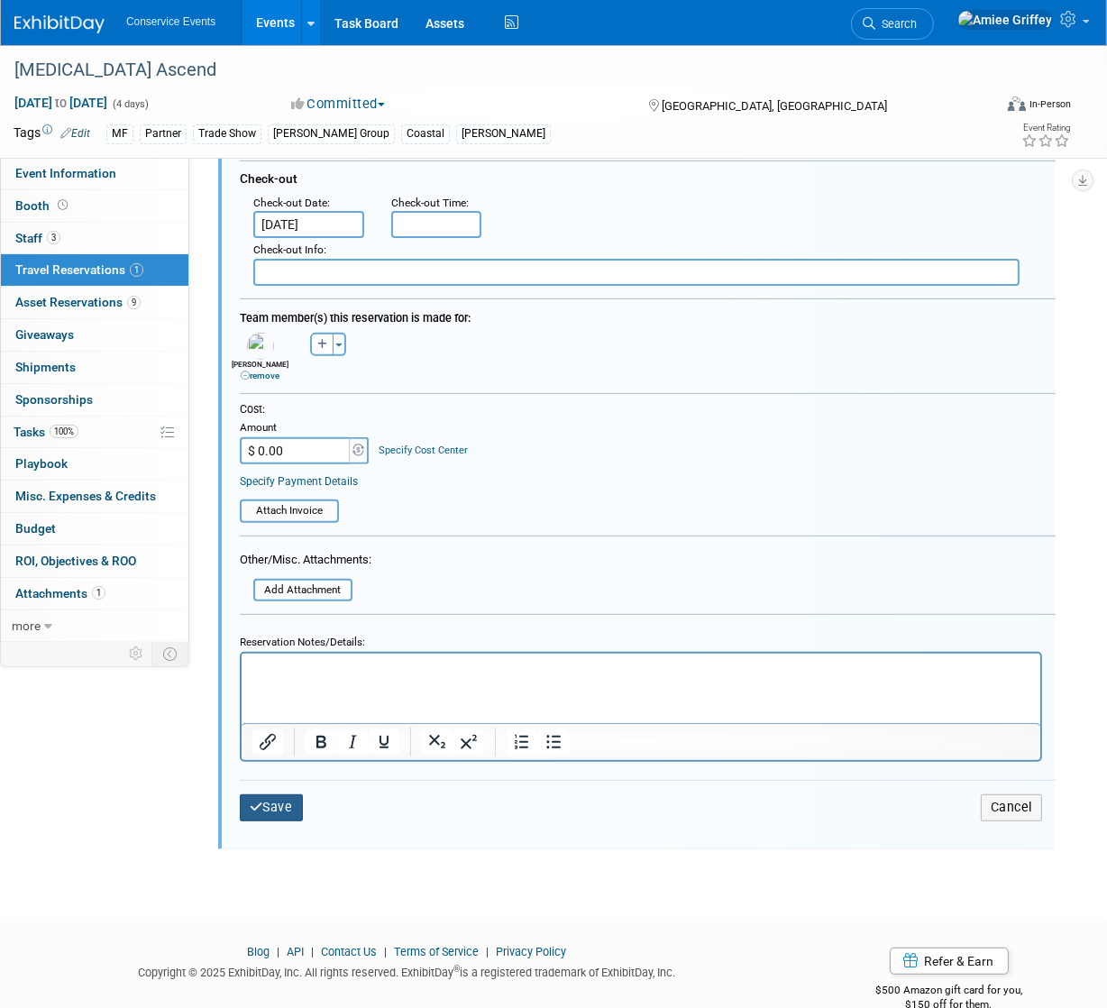
type input "XO2RTNXN"
click at [261, 800] on button "Save" at bounding box center [271, 807] width 63 height 26
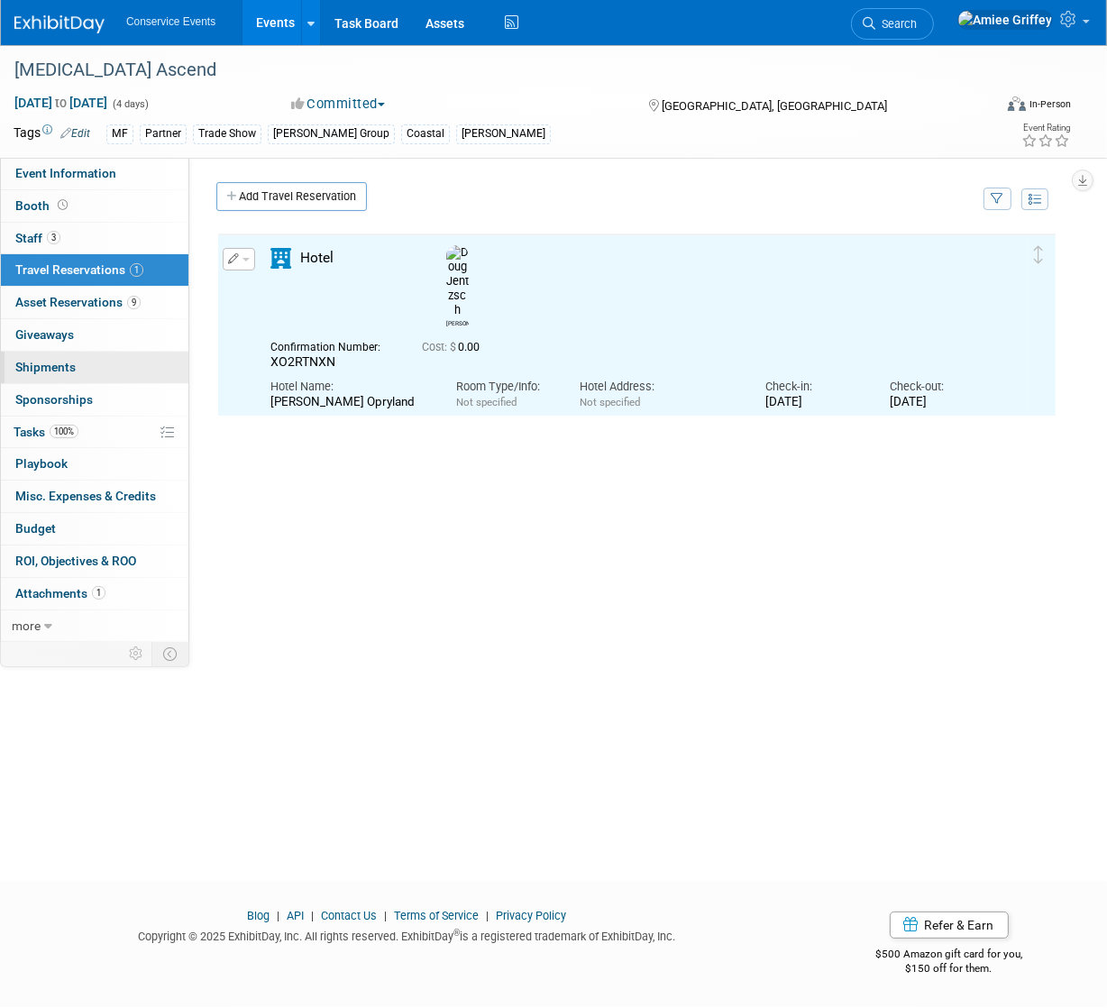
scroll to position [0, 0]
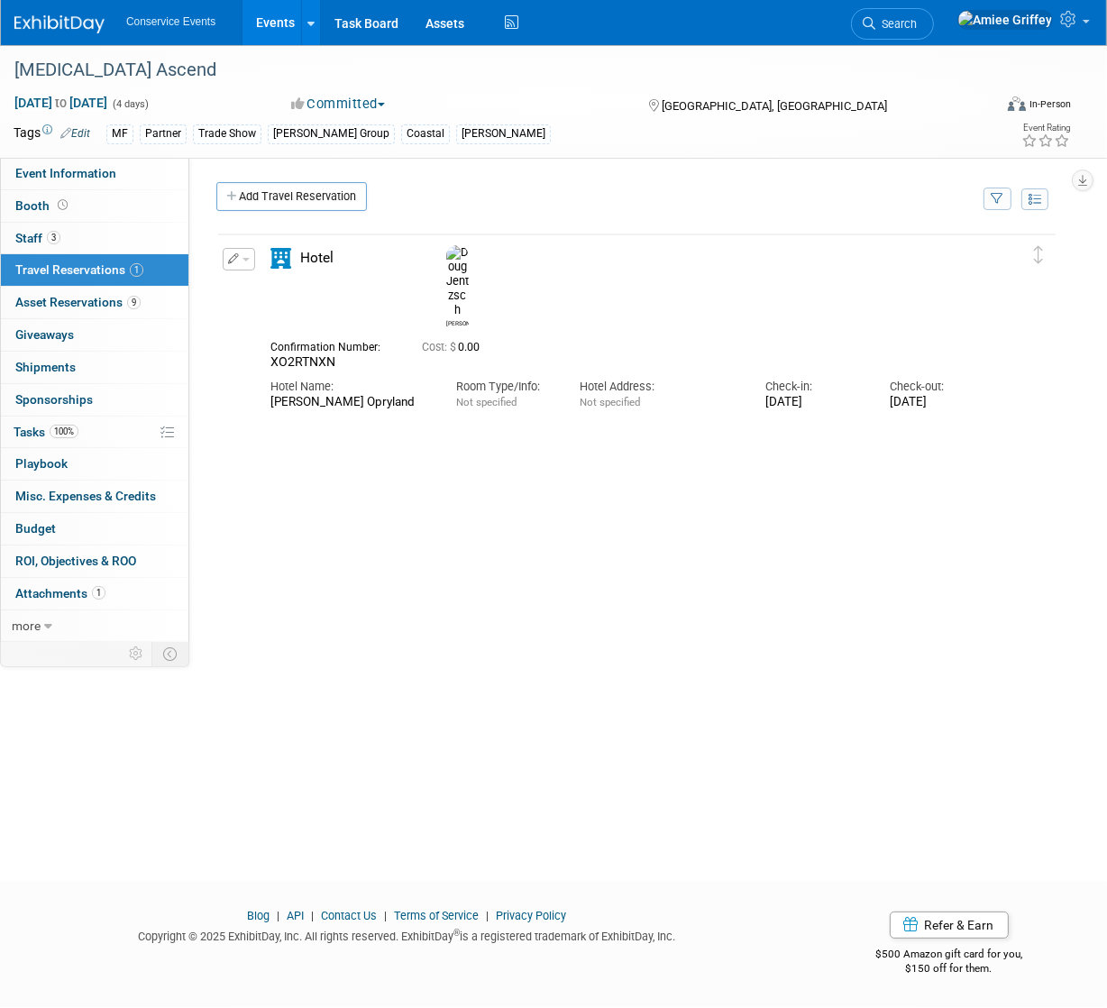
click at [242, 260] on span "button" at bounding box center [245, 260] width 7 height 4
click at [287, 331] on button "Delete Reservation" at bounding box center [300, 320] width 152 height 26
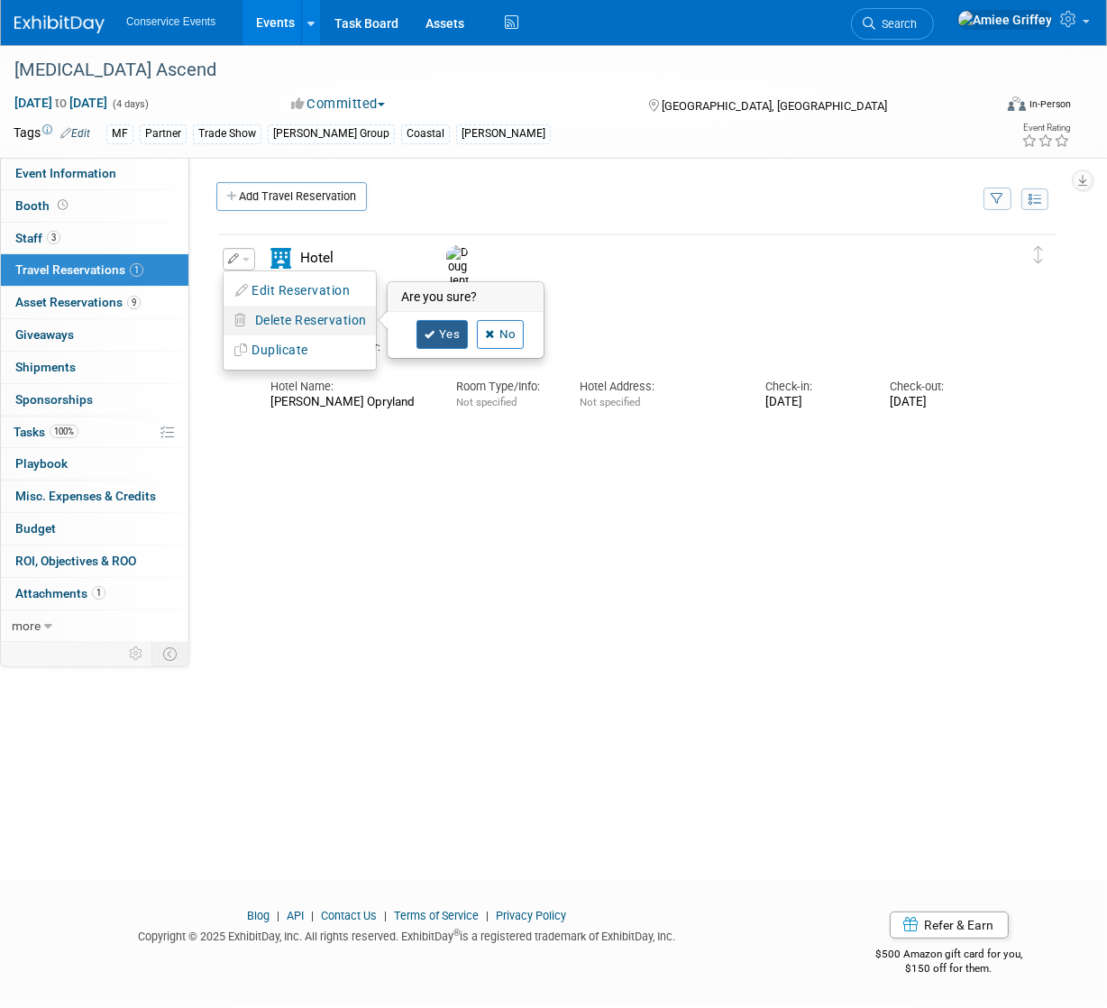
click at [433, 338] on icon at bounding box center [429, 335] width 11 height 10
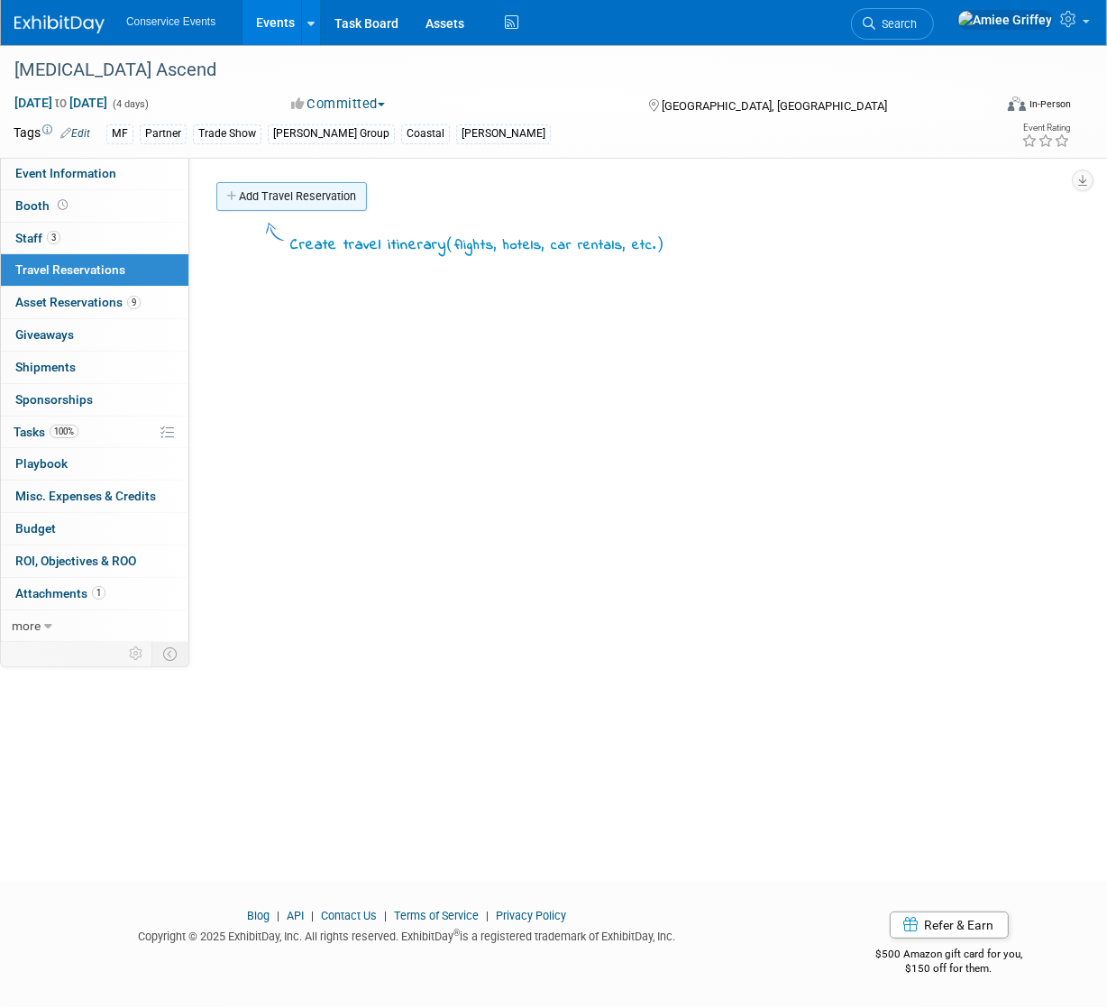
click at [252, 194] on link "Add Travel Reservation" at bounding box center [291, 196] width 151 height 29
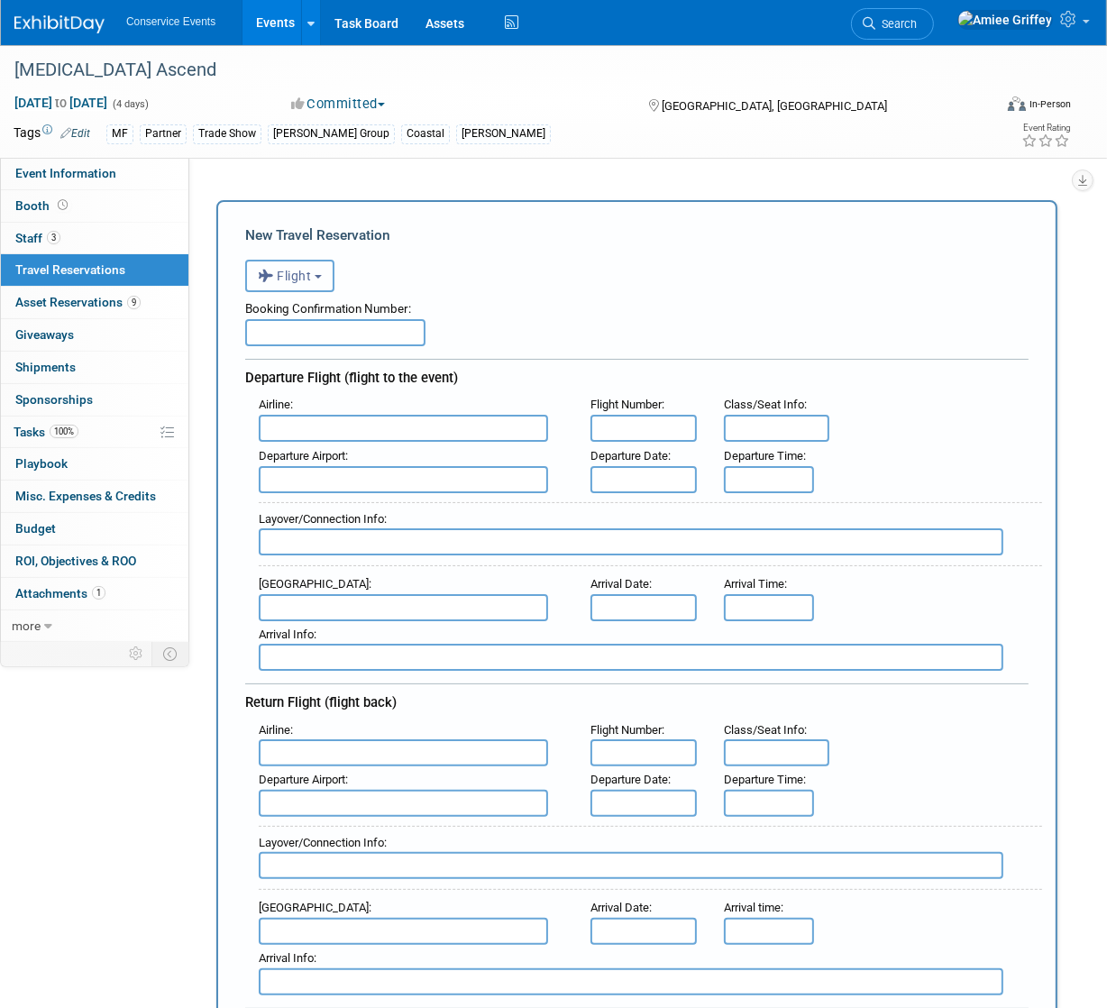
click at [330, 287] on button "Flight" at bounding box center [289, 276] width 89 height 32
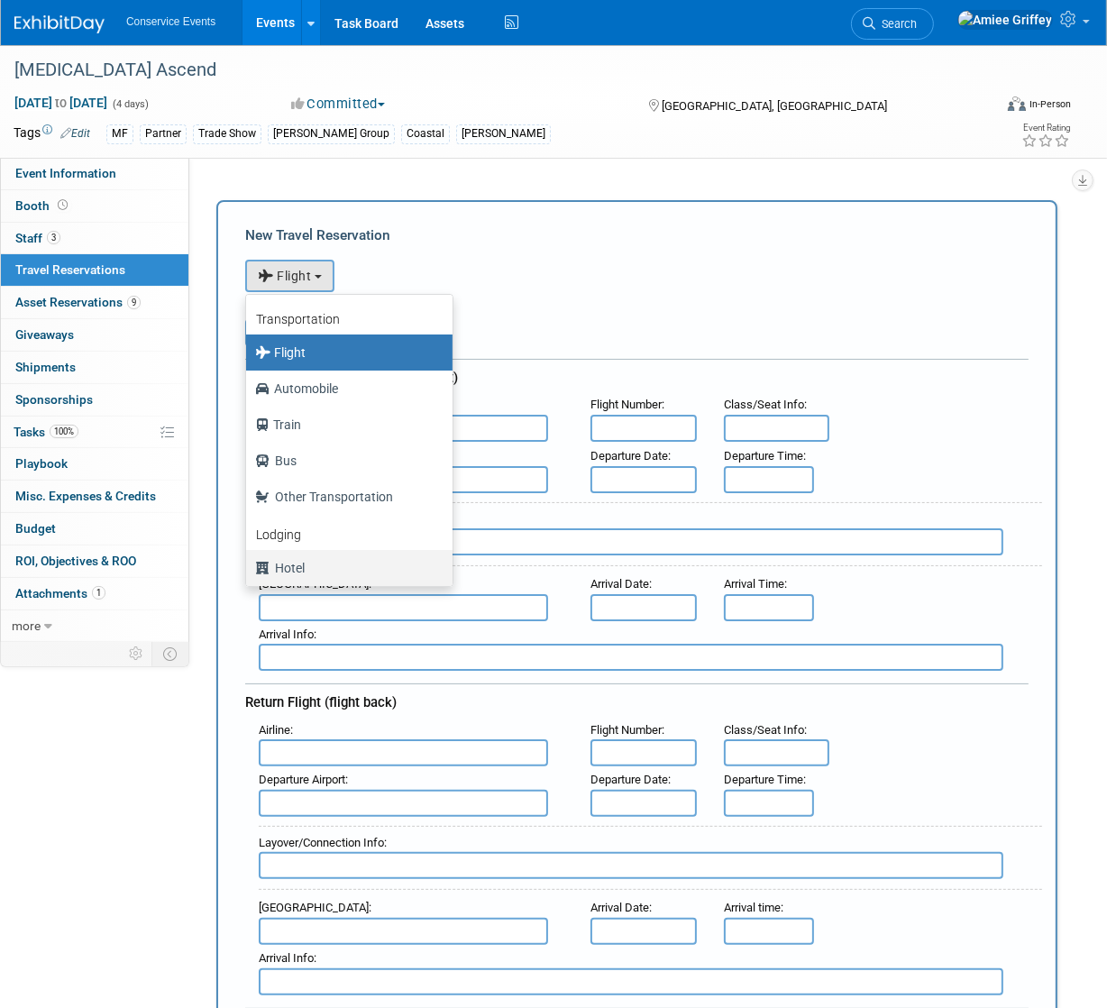
click at [329, 561] on label "Hotel" at bounding box center [344, 567] width 179 height 29
click at [249, 561] on input "Hotel" at bounding box center [243, 566] width 12 height 12
select select "6"
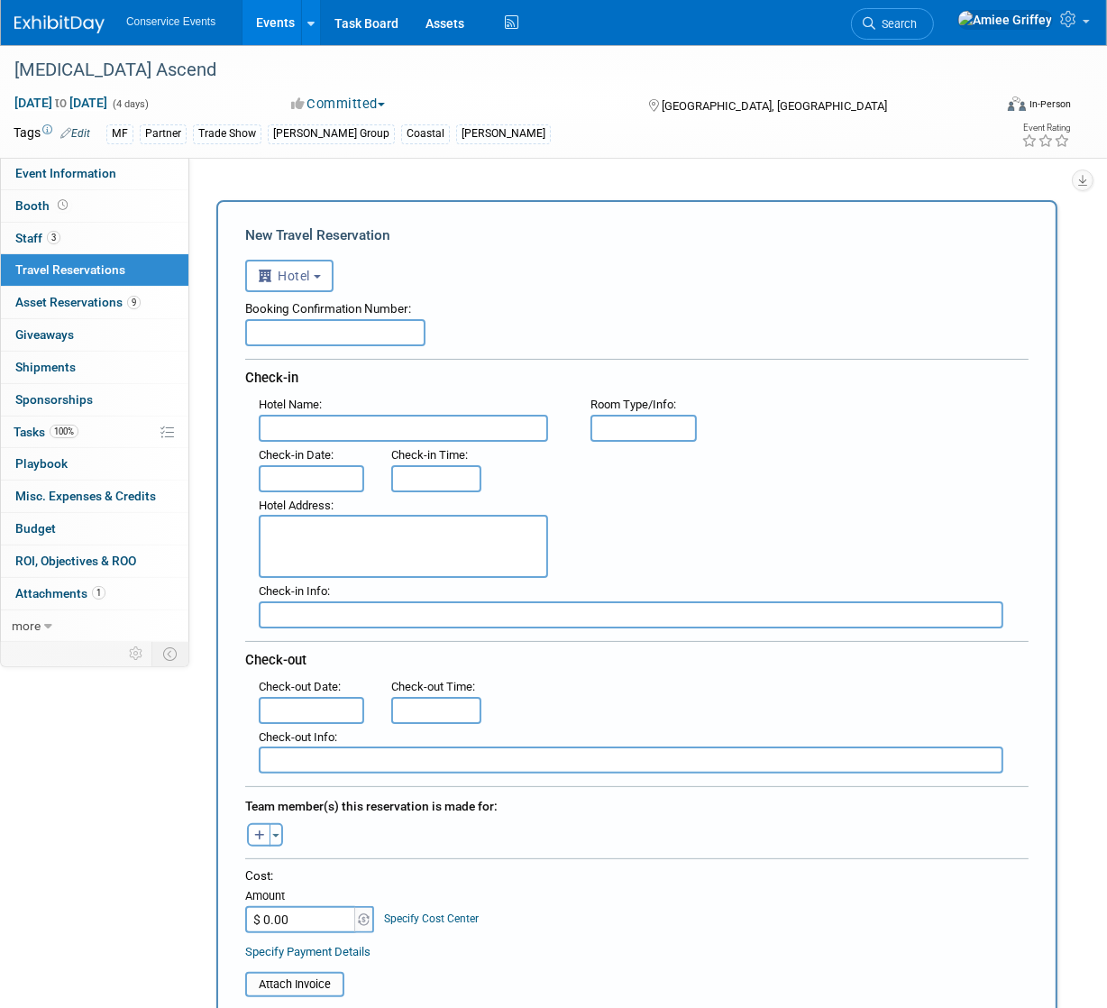
click at [273, 334] on input "text" at bounding box center [335, 332] width 180 height 27
paste input "XO2RTNXN"
type input "XO2RTNXN"
click at [357, 428] on input "text" at bounding box center [403, 428] width 289 height 27
type input "[PERSON_NAME] Opryland"
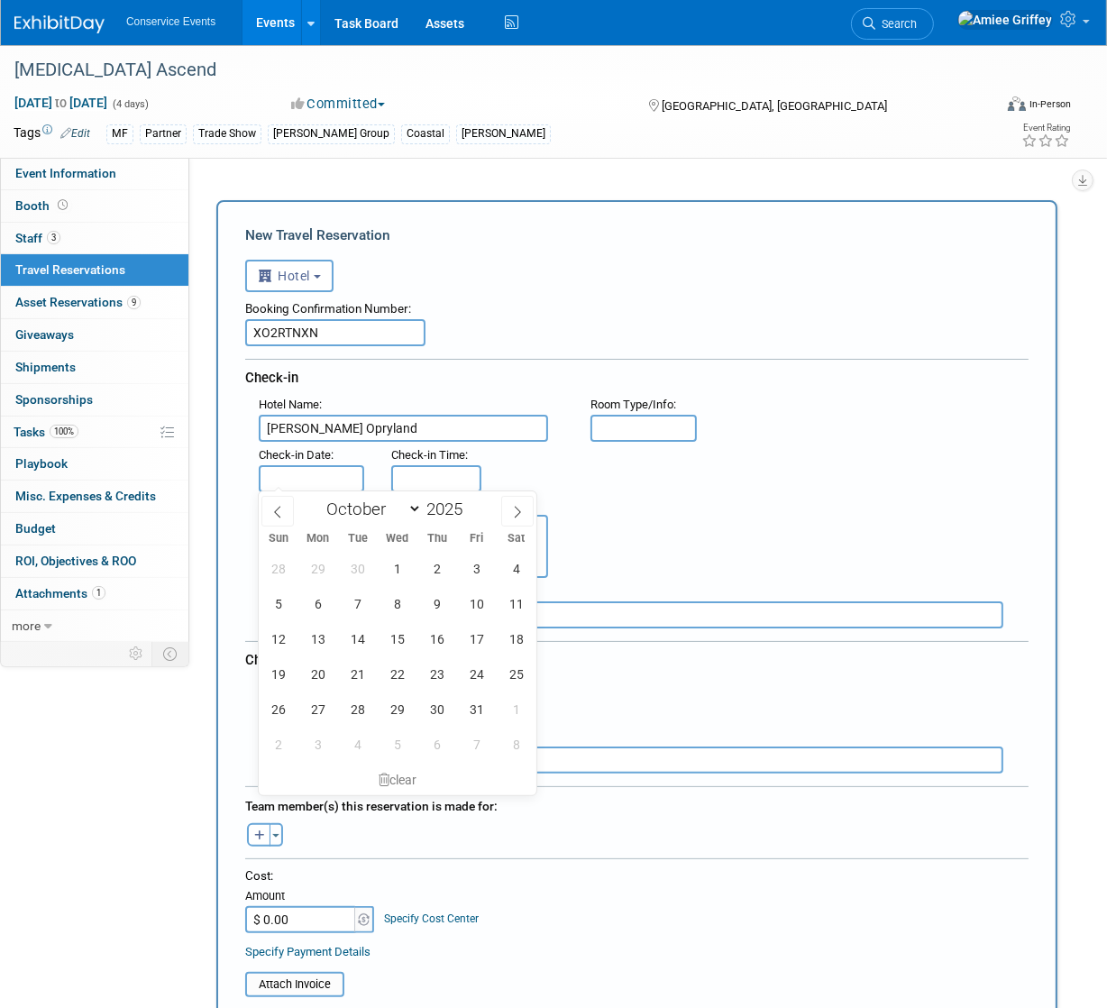
click at [338, 475] on input "text" at bounding box center [311, 478] width 105 height 27
click at [284, 677] on span "19" at bounding box center [277, 673] width 35 height 35
type input "[DATE]"
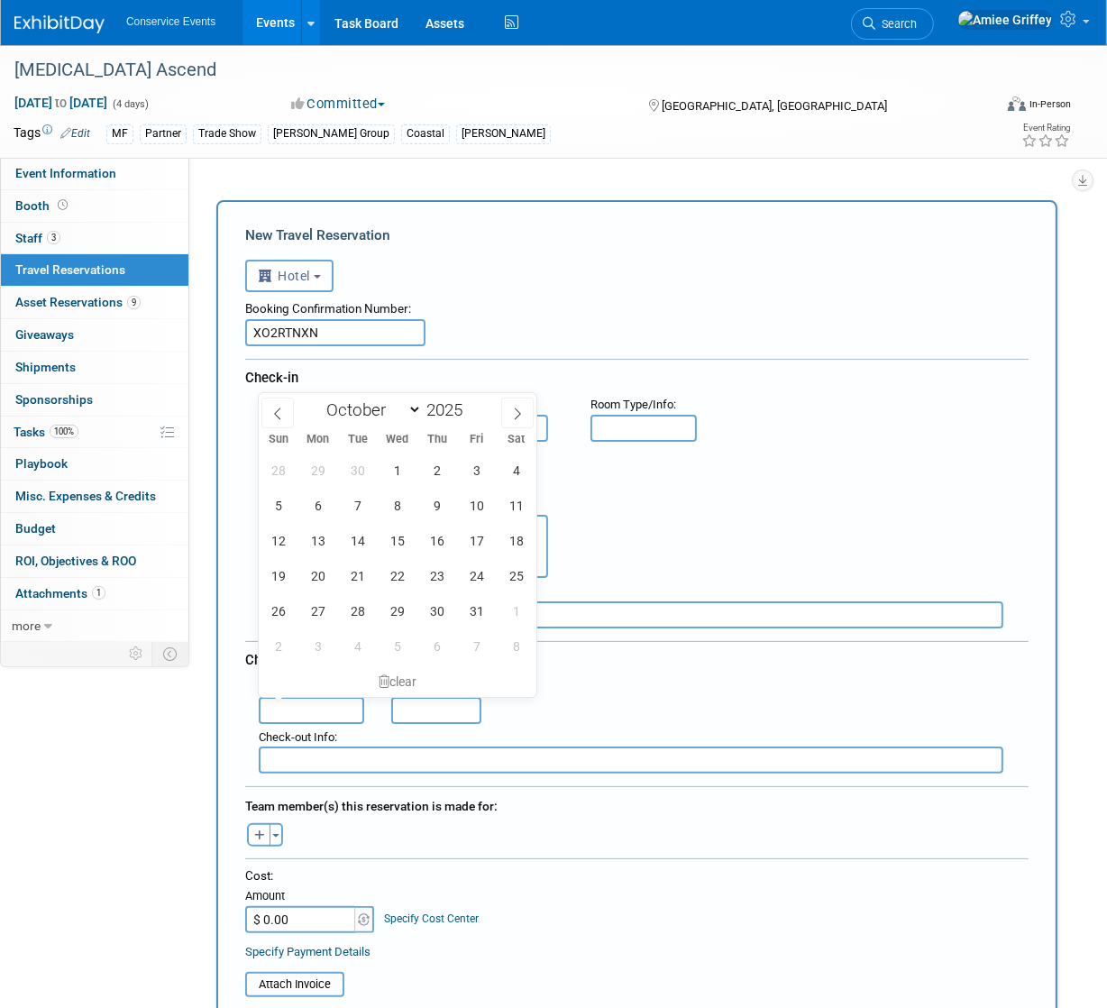
click at [337, 711] on input "text" at bounding box center [311, 710] width 105 height 27
click at [402, 571] on span "22" at bounding box center [396, 575] width 35 height 35
type input "[DATE]"
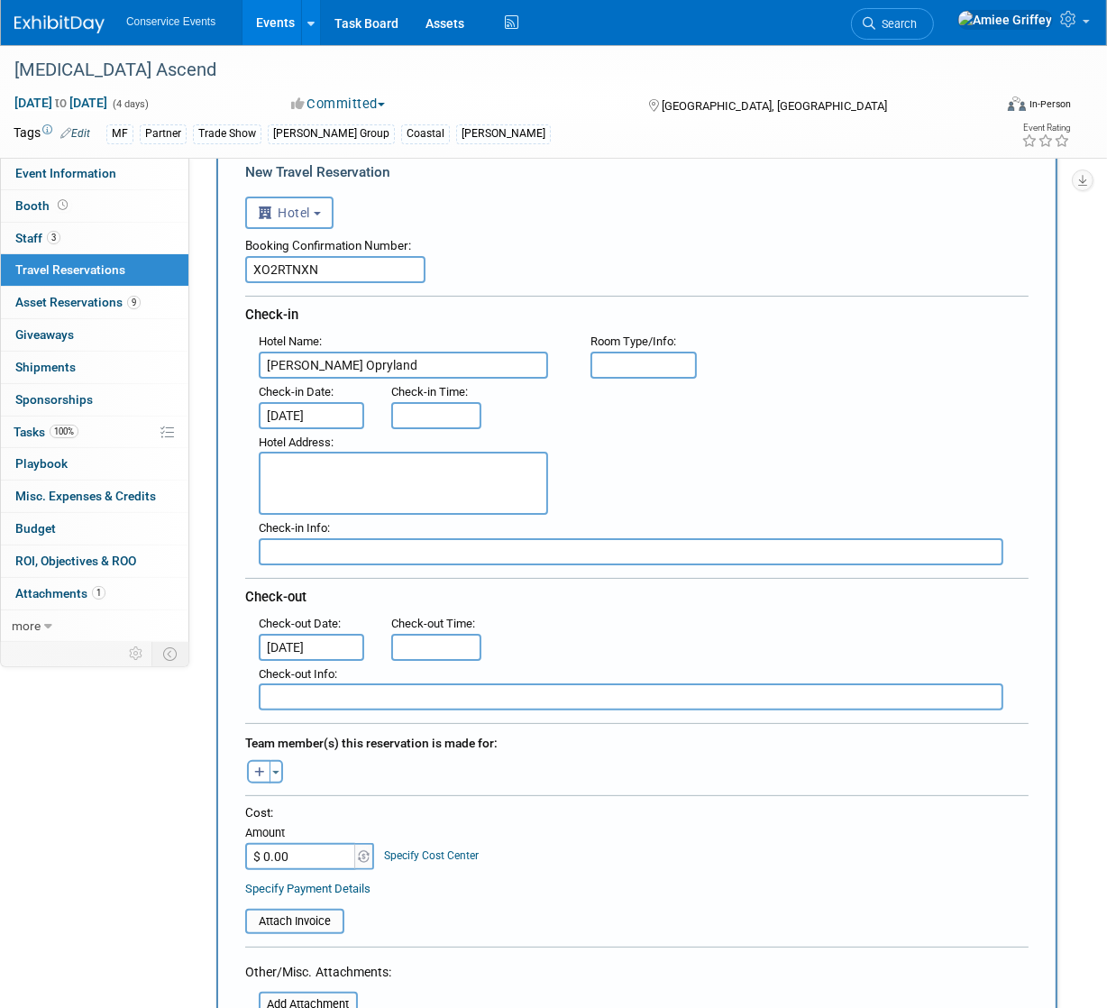
scroll to position [162, 0]
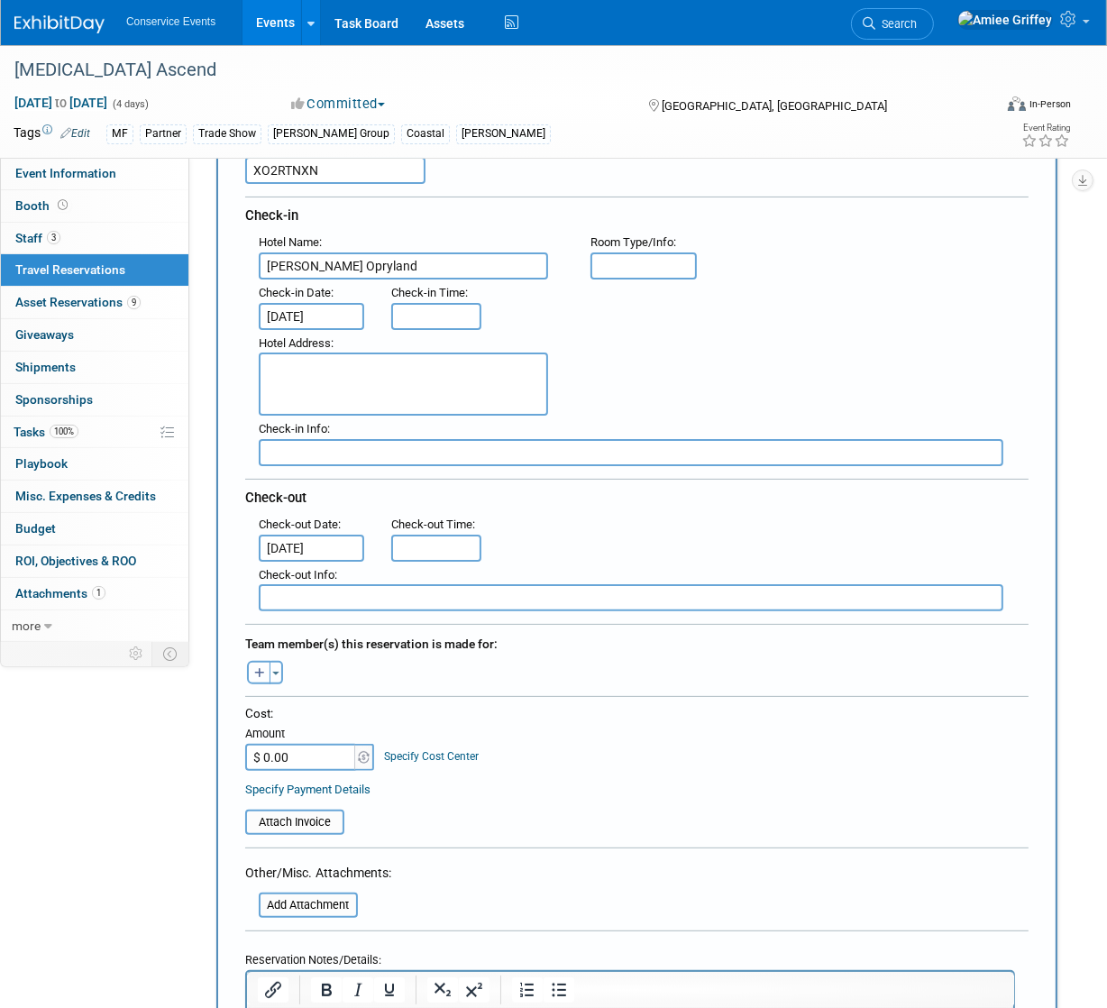
click at [260, 674] on button "button" at bounding box center [258, 672] width 23 height 23
select select
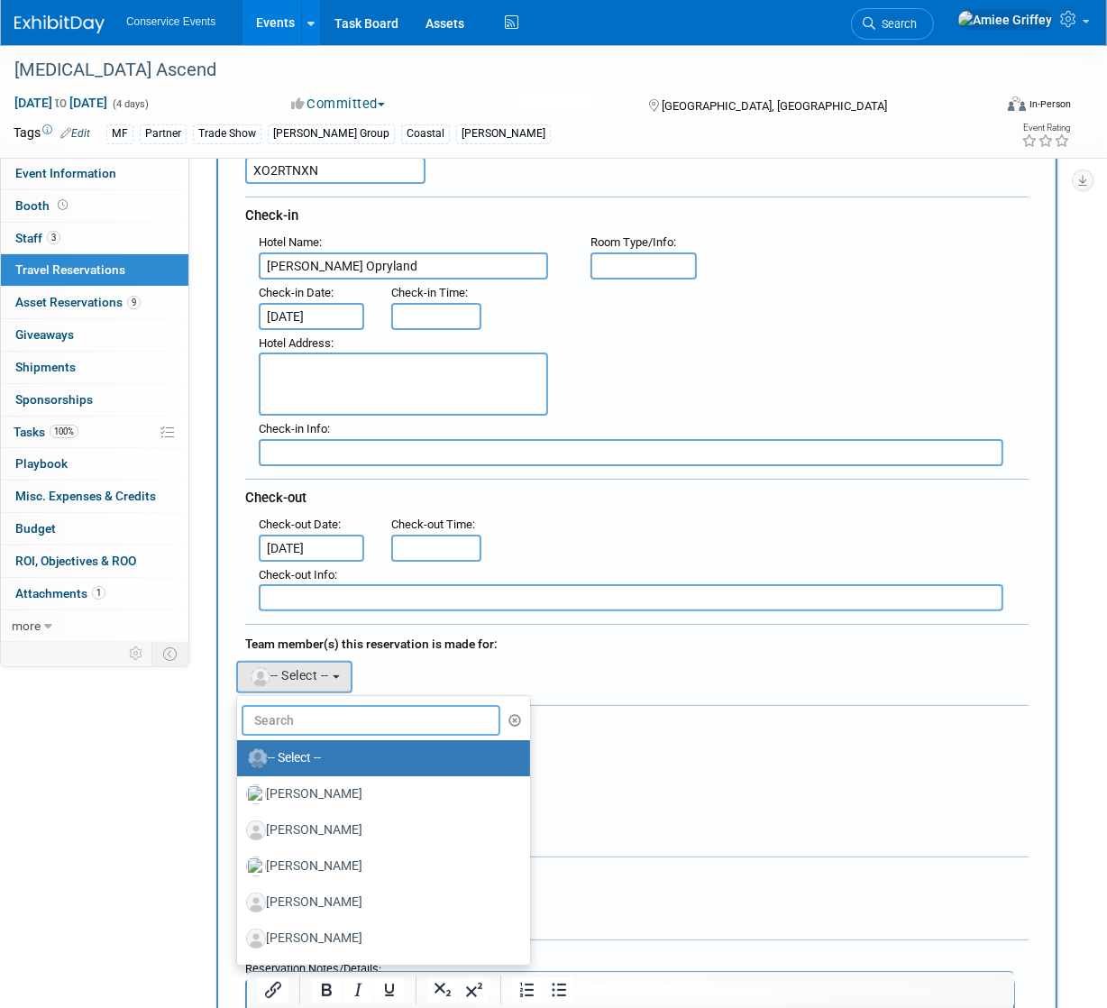
click at [300, 713] on input "text" at bounding box center [371, 720] width 259 height 31
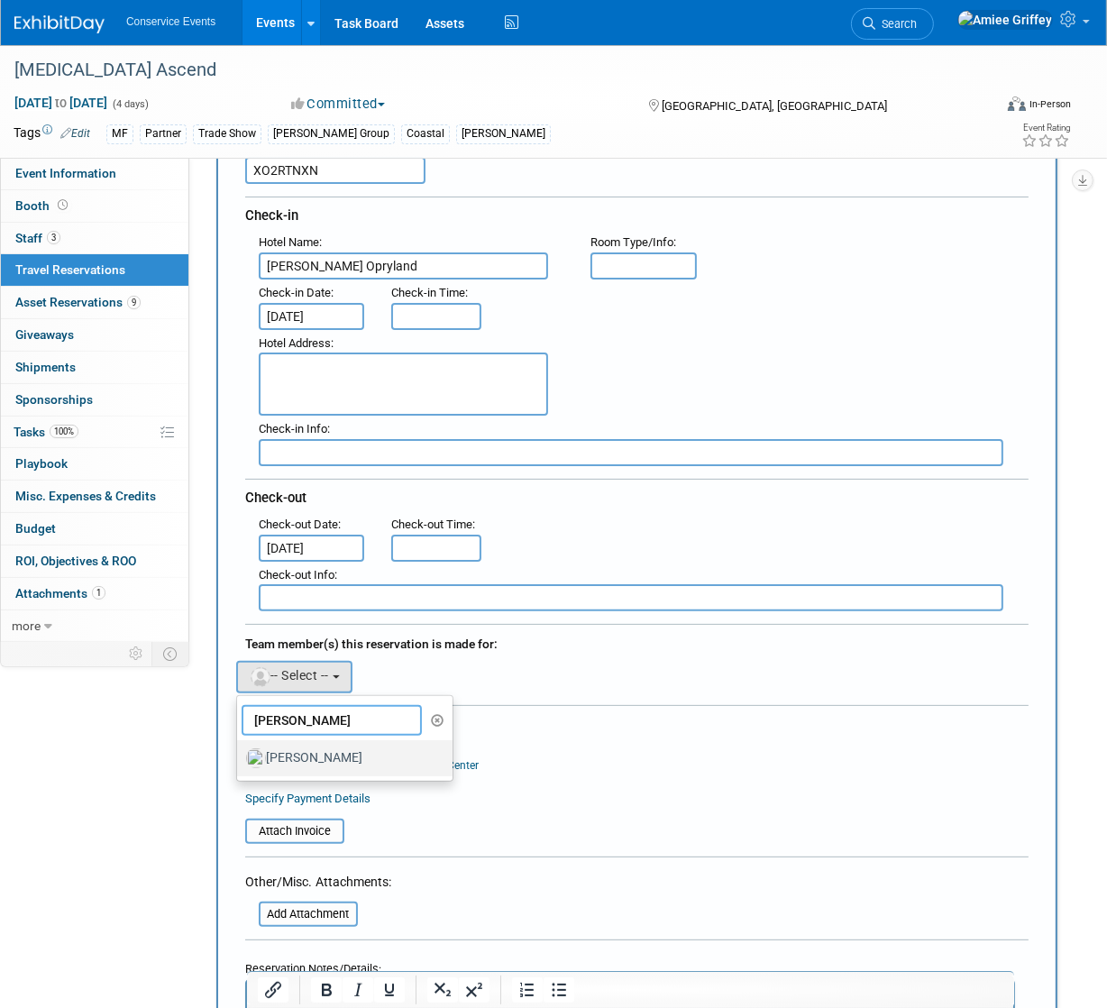
type input "[PERSON_NAME]"
click at [315, 758] on label "[PERSON_NAME]" at bounding box center [340, 758] width 188 height 29
click at [240, 758] on input "[PERSON_NAME]" at bounding box center [234, 756] width 12 height 12
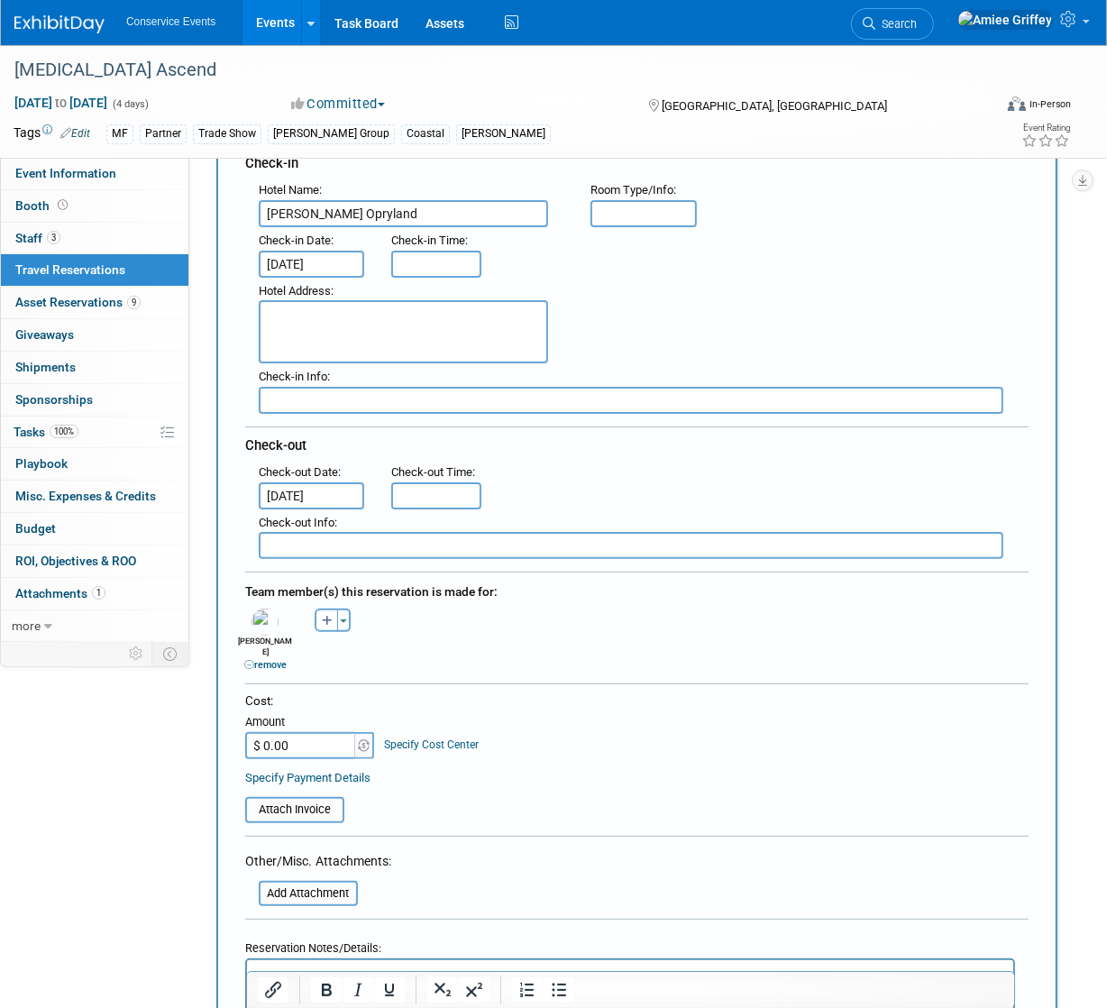
scroll to position [381, 0]
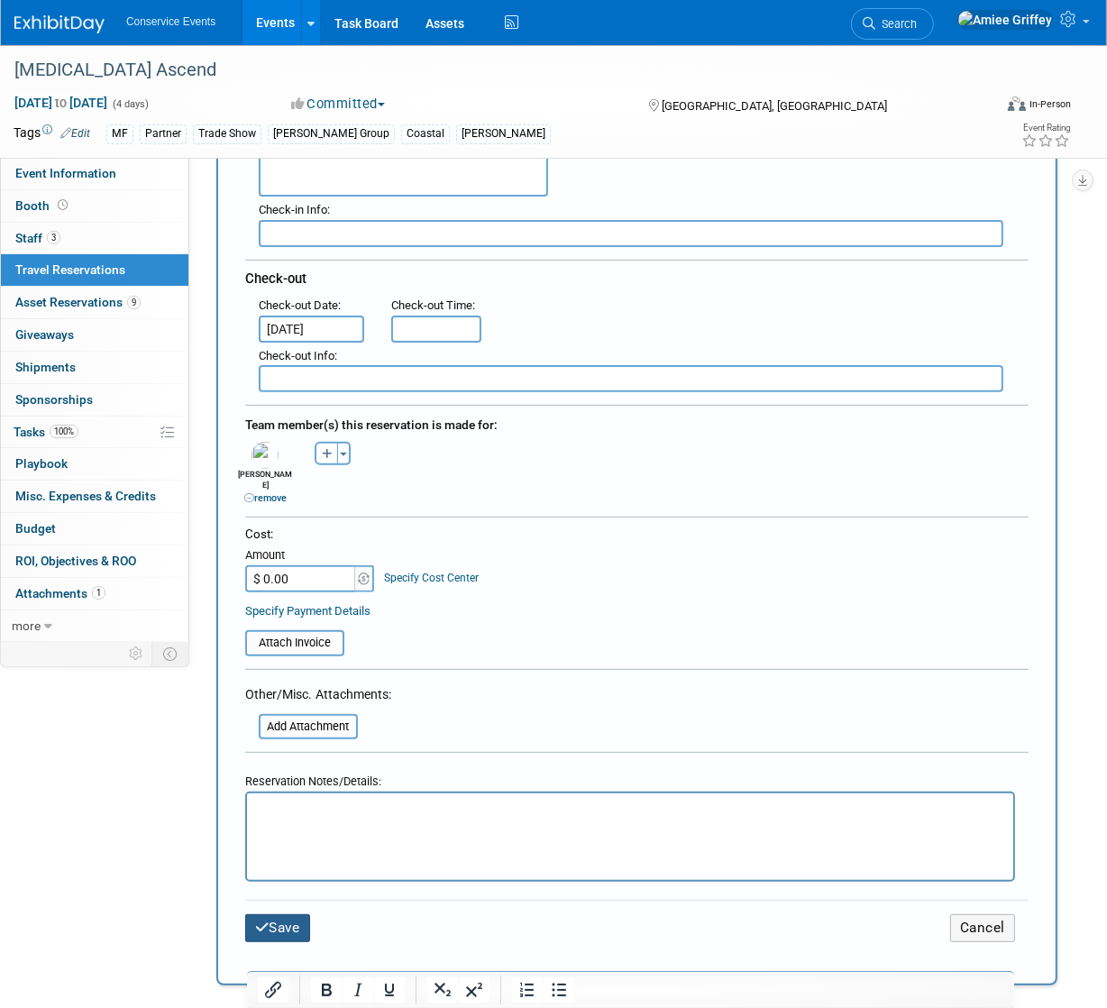
click at [290, 915] on button "Save" at bounding box center [277, 928] width 65 height 28
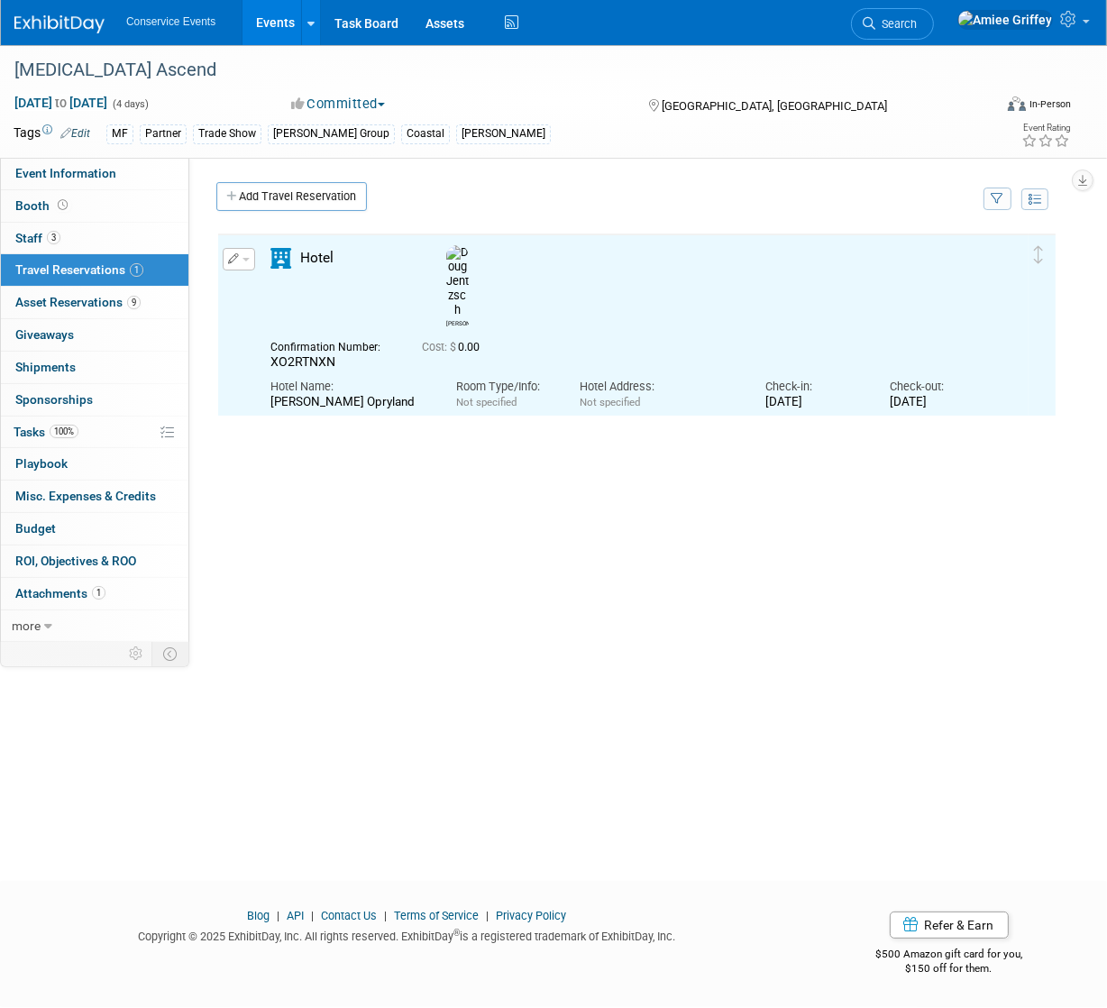
scroll to position [0, 0]
click at [243, 263] on button "button" at bounding box center [239, 259] width 32 height 23
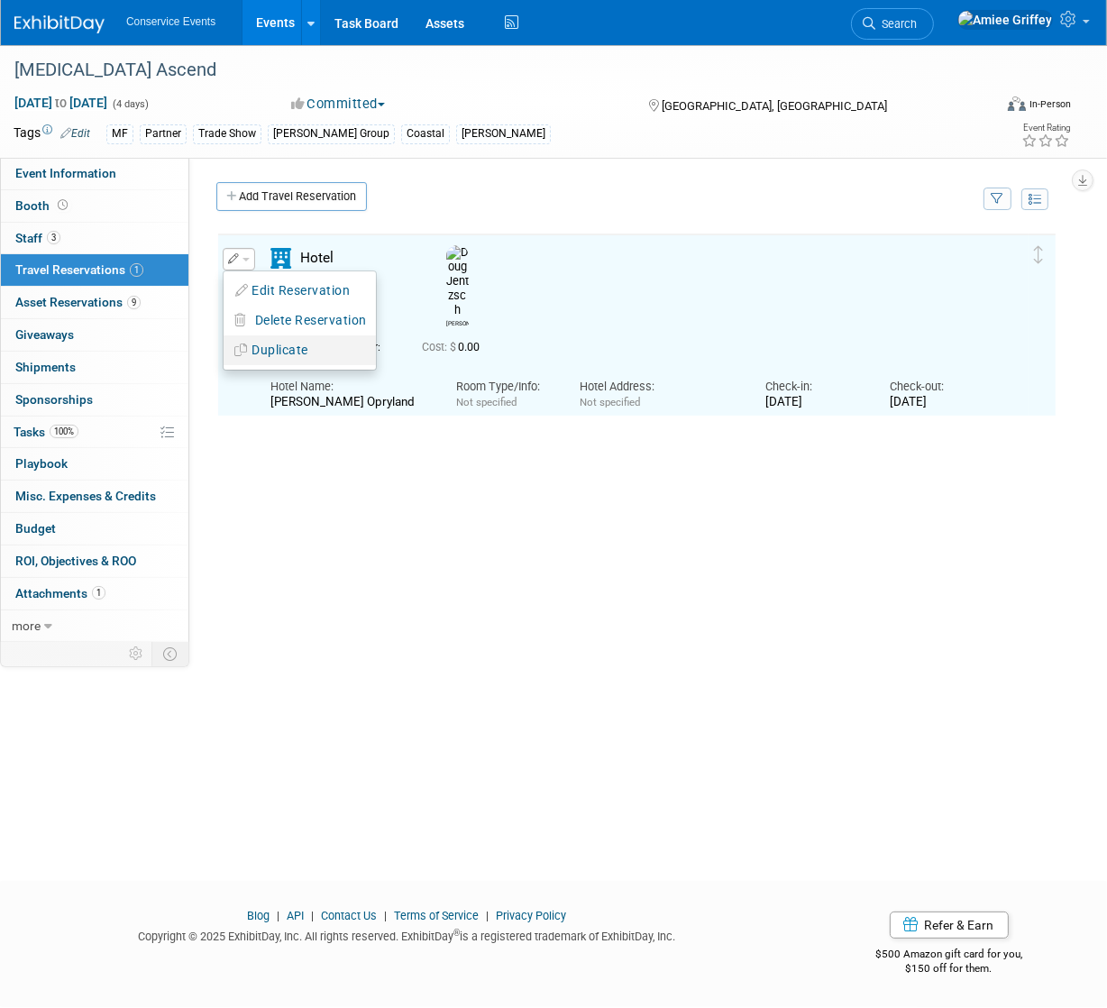
click at [278, 352] on button "Duplicate" at bounding box center [300, 350] width 152 height 26
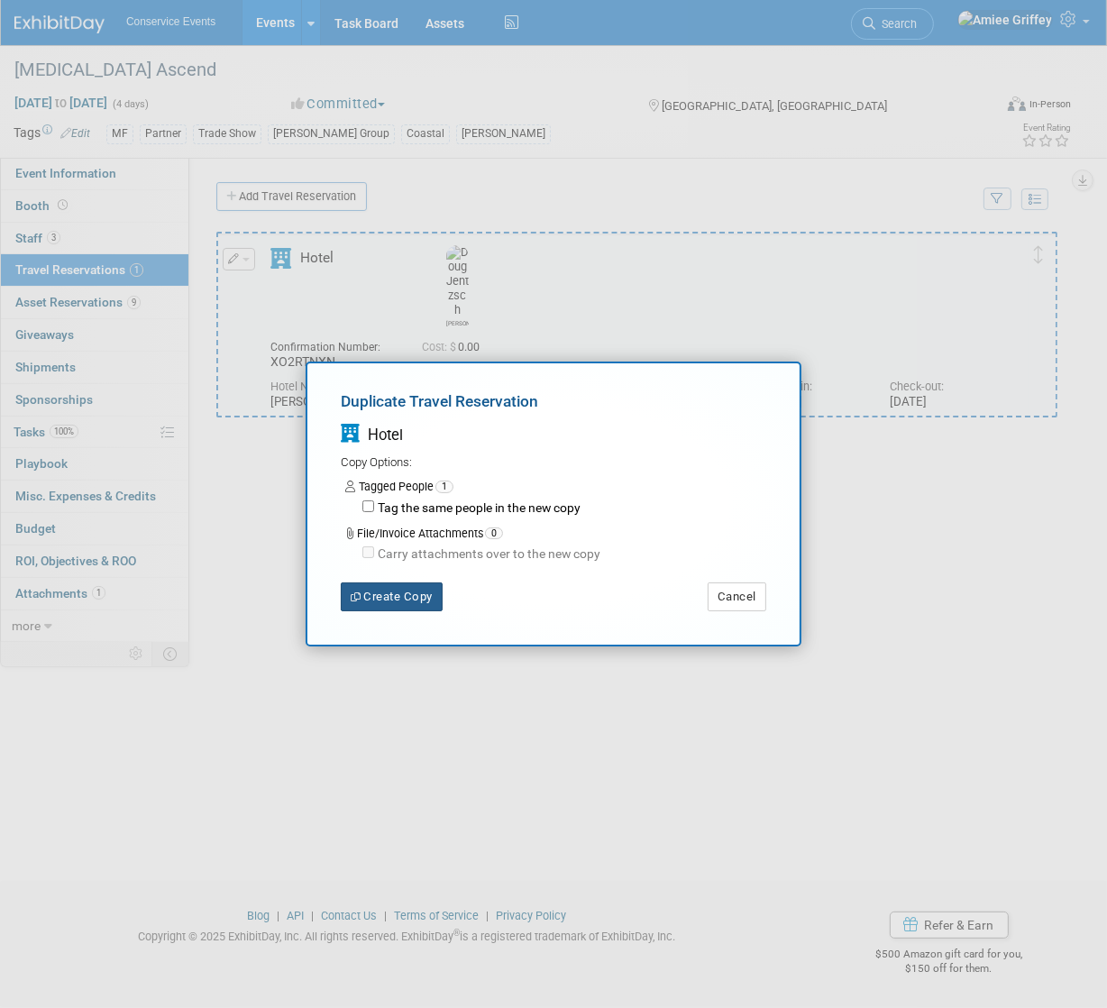
click at [430, 599] on button "Create Copy" at bounding box center [392, 596] width 102 height 29
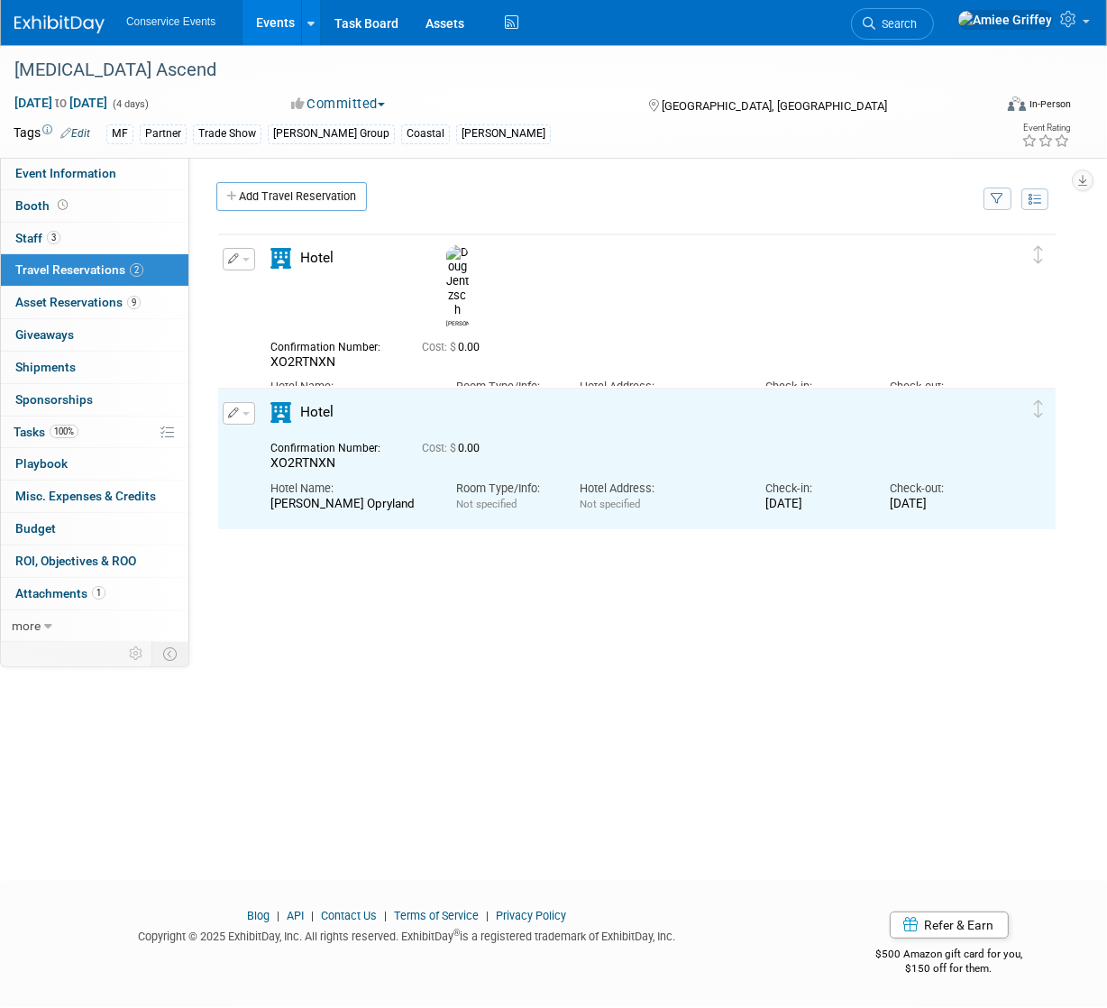
click at [246, 415] on button "button" at bounding box center [239, 413] width 32 height 23
click at [289, 507] on button "Duplicate" at bounding box center [300, 504] width 152 height 26
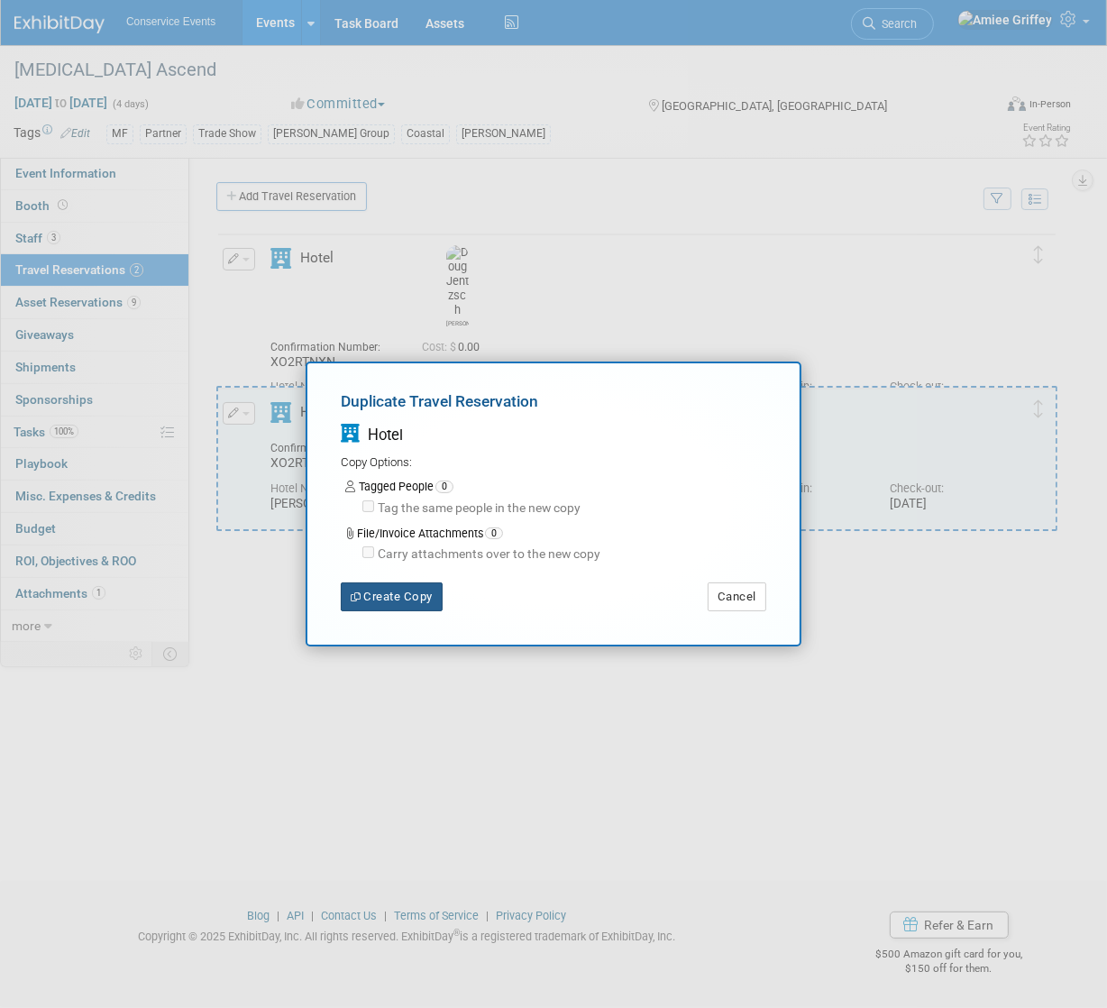
click at [403, 596] on button "Create Copy" at bounding box center [392, 596] width 102 height 29
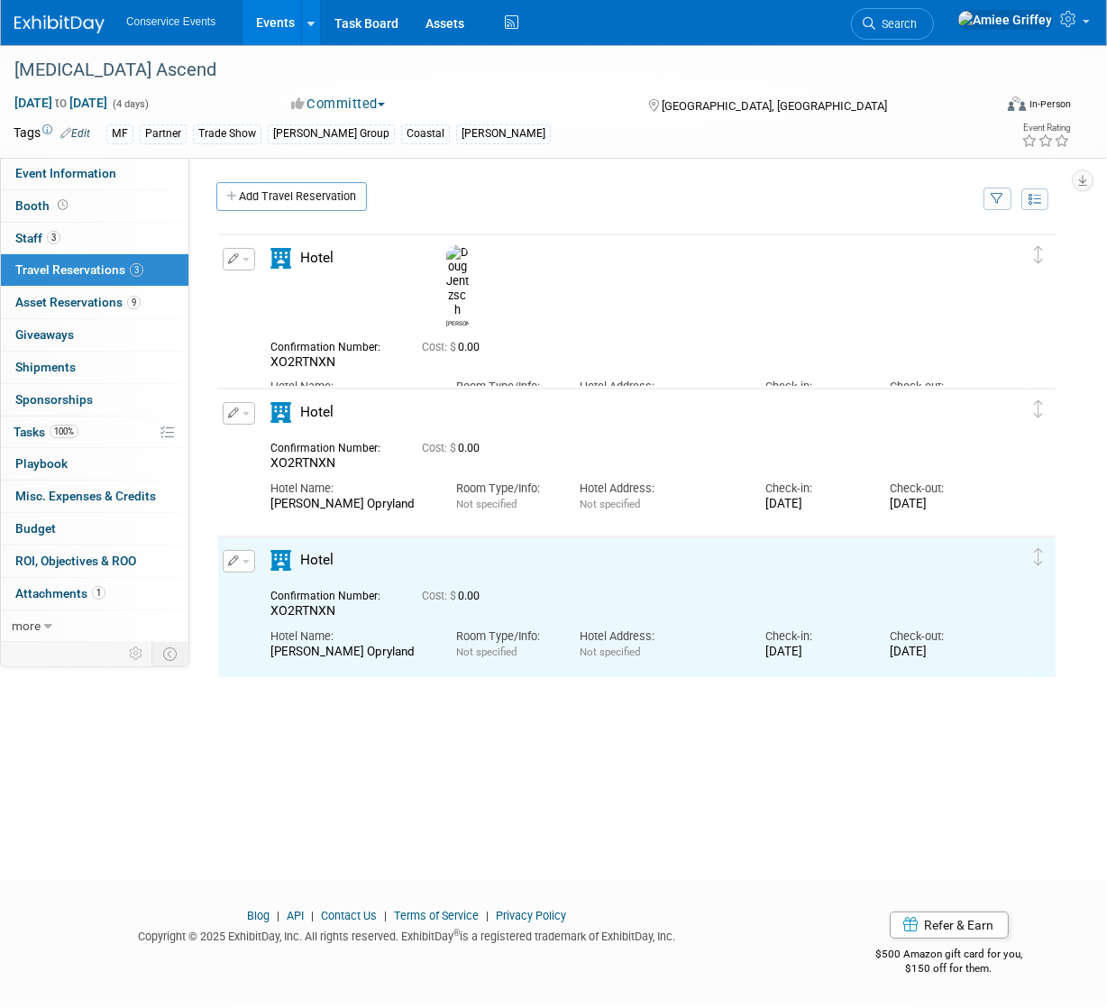
click at [242, 418] on button "button" at bounding box center [239, 413] width 32 height 23
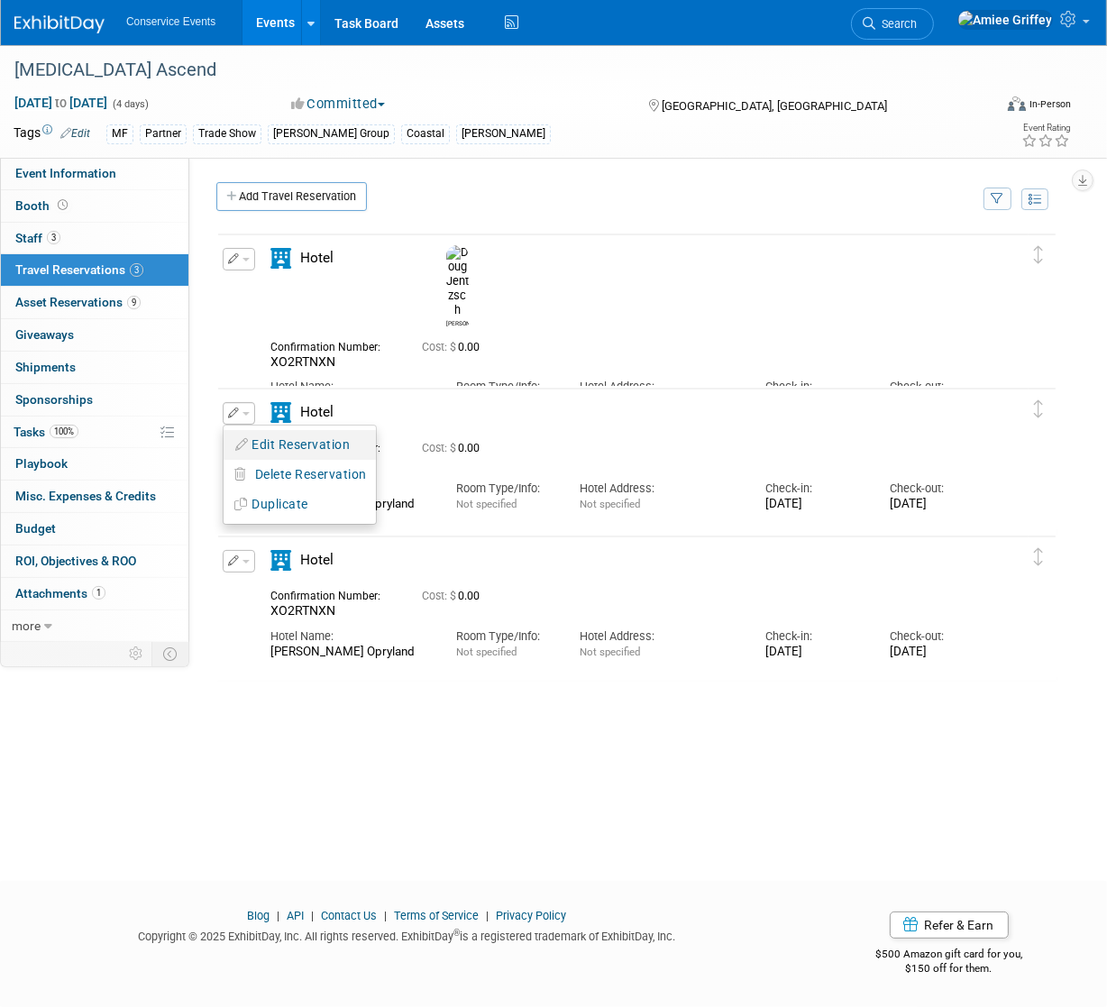
click at [314, 449] on button "Edit Reservation" at bounding box center [300, 445] width 152 height 26
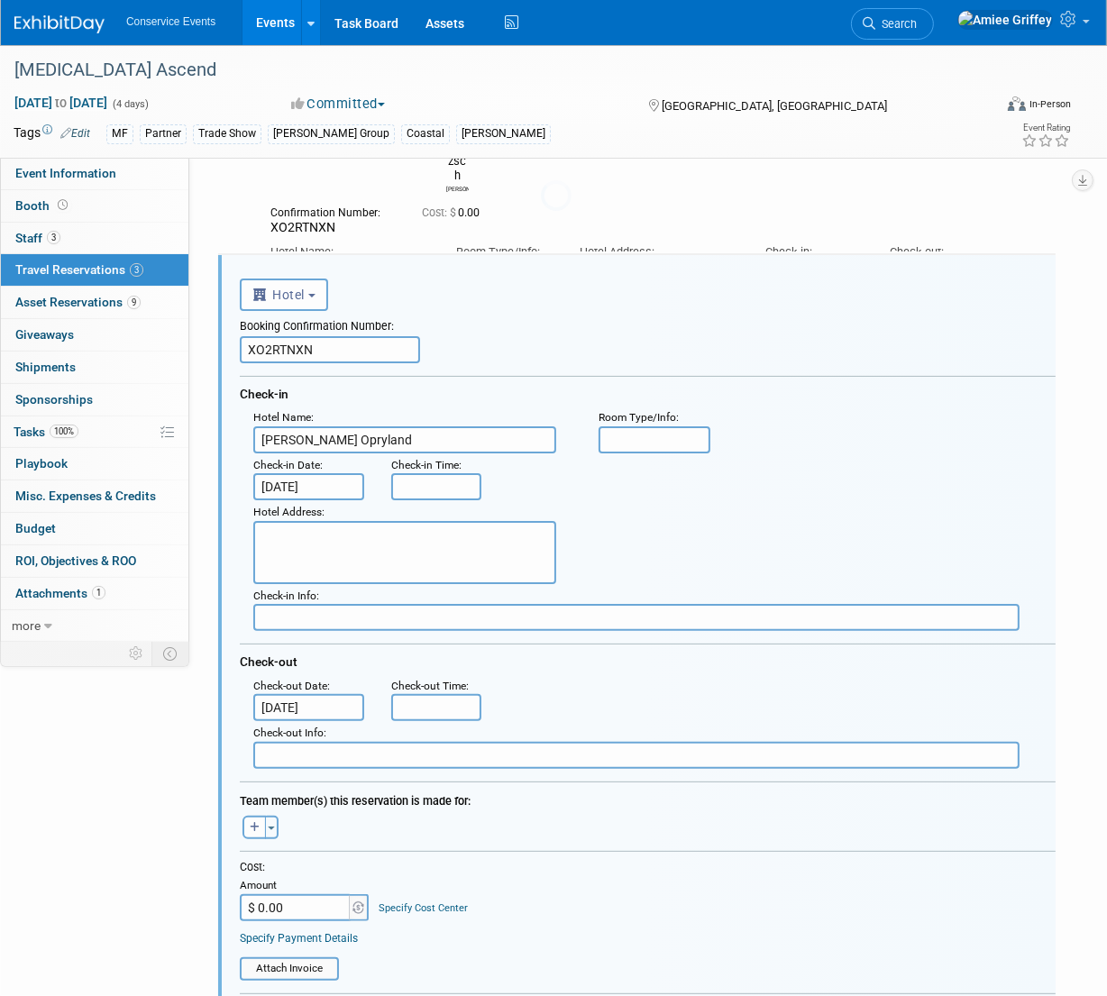
scroll to position [184, 0]
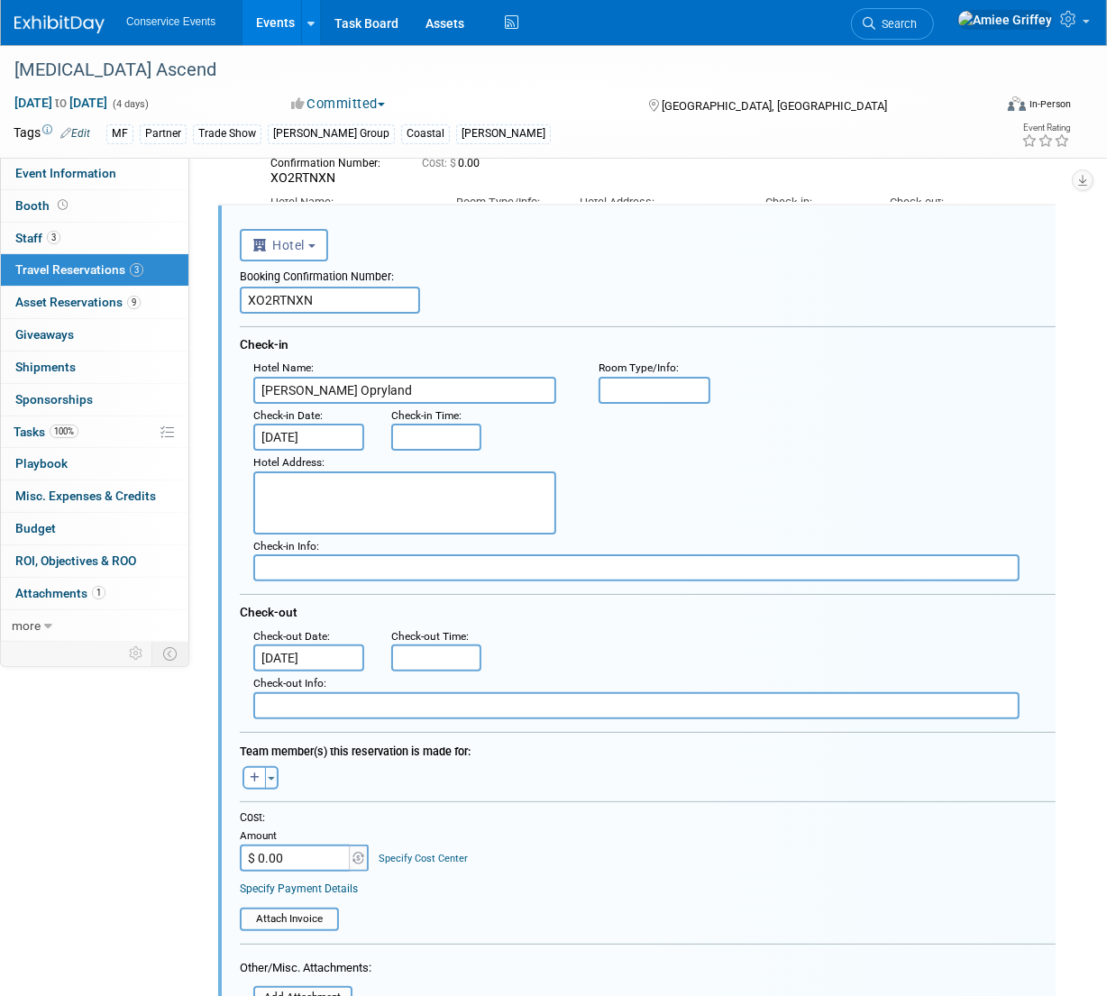
click at [345, 301] on input "XO2RTNXN" at bounding box center [330, 300] width 180 height 27
paste input "JGNA1PXO"
type input "JGNA1PXO"
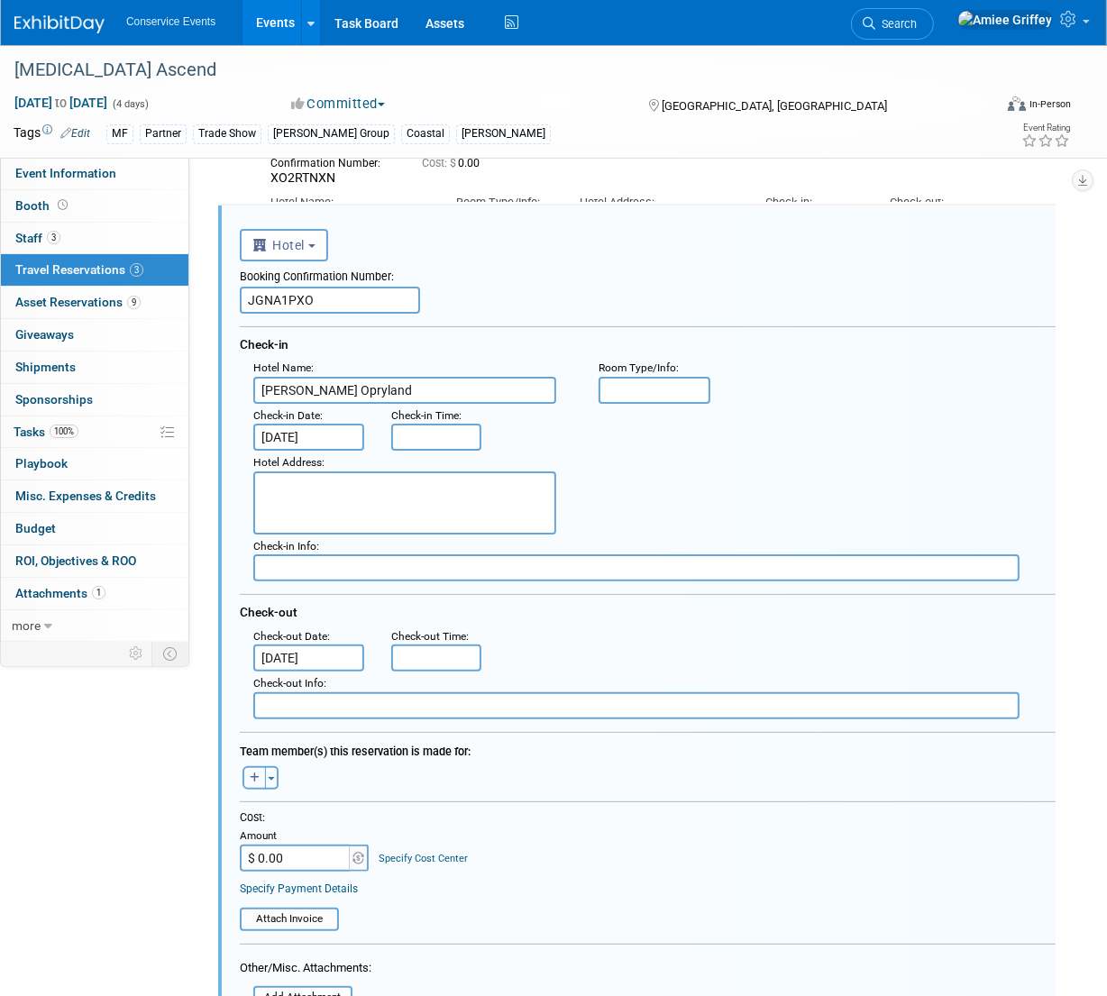
click at [253, 779] on icon "button" at bounding box center [255, 777] width 10 height 11
select select
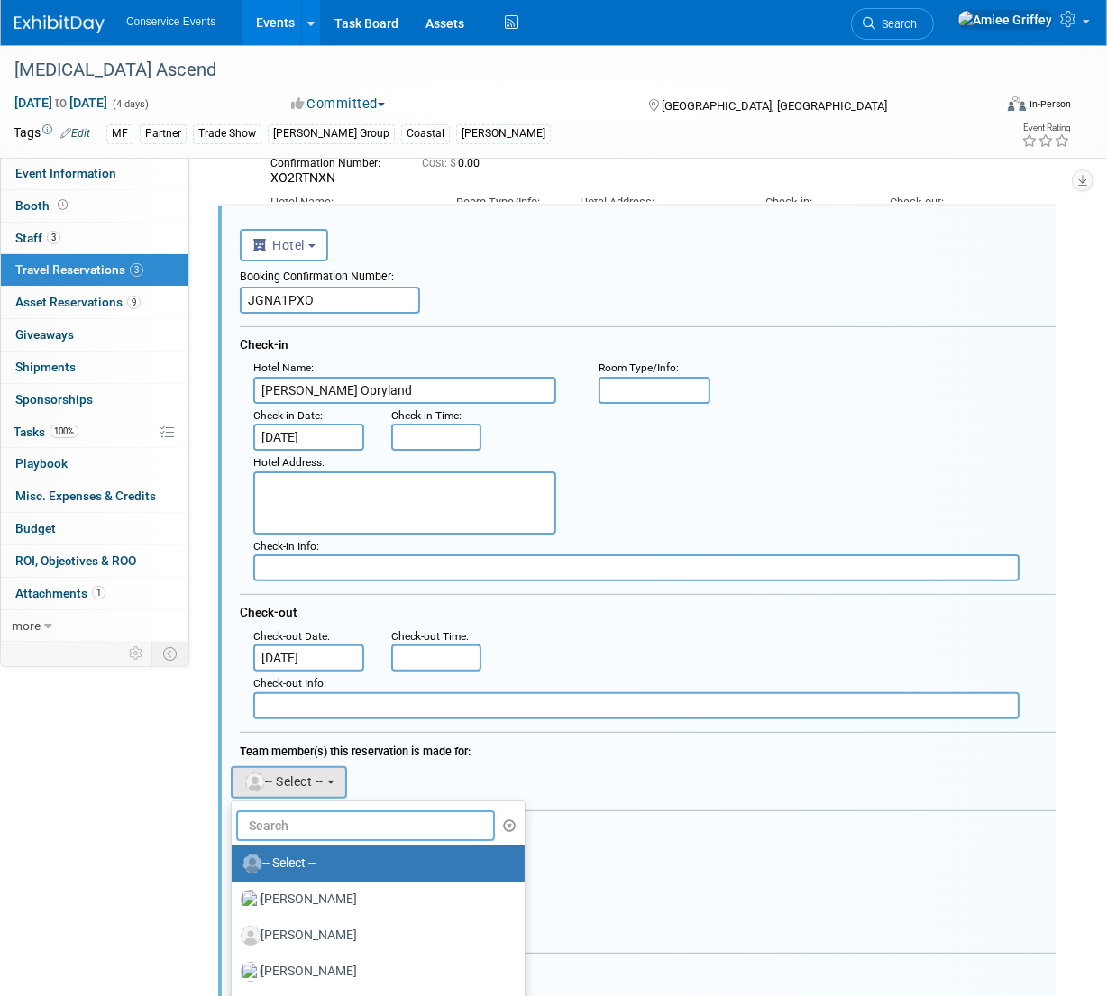
click at [279, 818] on input "text" at bounding box center [365, 825] width 259 height 31
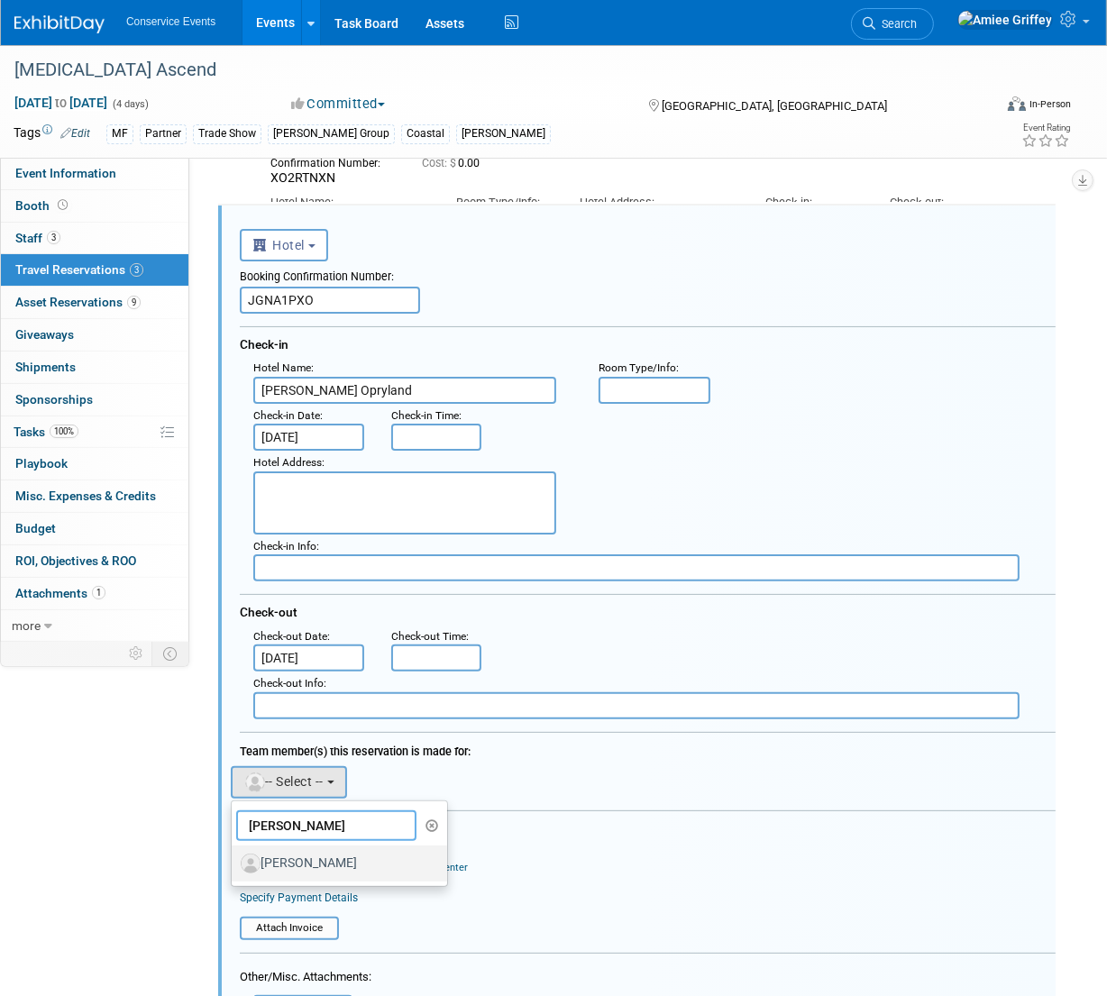
type input "[PERSON_NAME]"
click at [342, 869] on label "[PERSON_NAME]" at bounding box center [335, 863] width 188 height 29
click at [234, 867] on input "[PERSON_NAME]" at bounding box center [229, 861] width 12 height 12
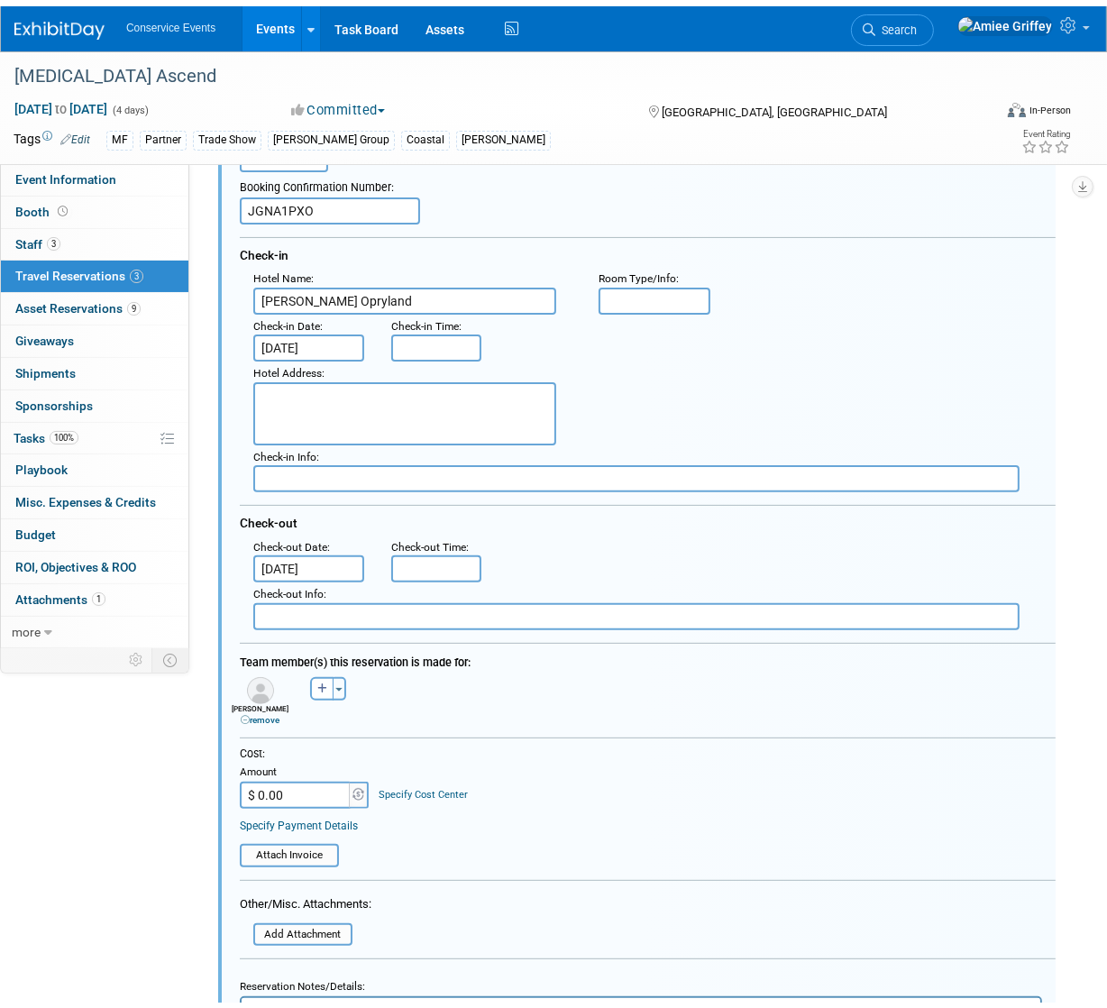
scroll to position [454, 0]
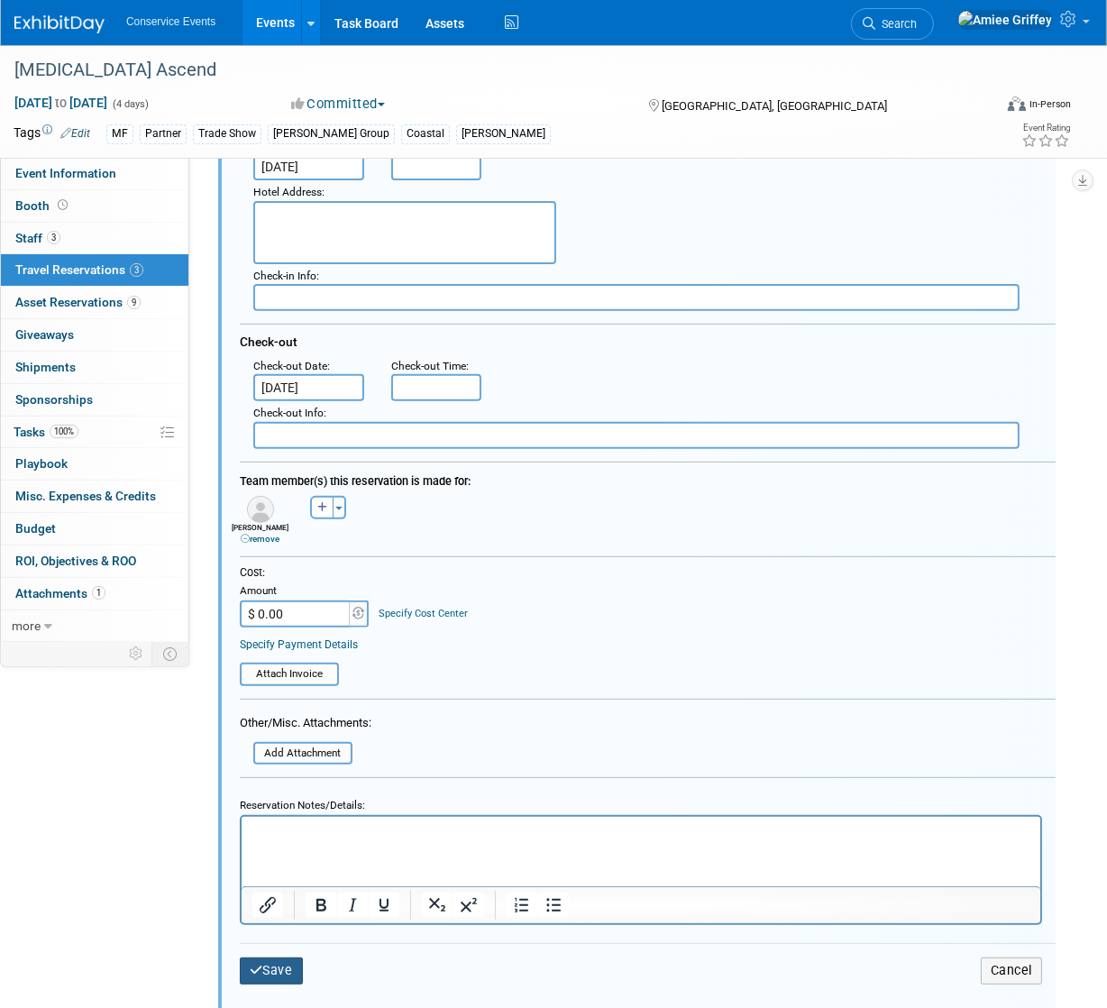
click at [281, 970] on button "Save" at bounding box center [271, 970] width 63 height 26
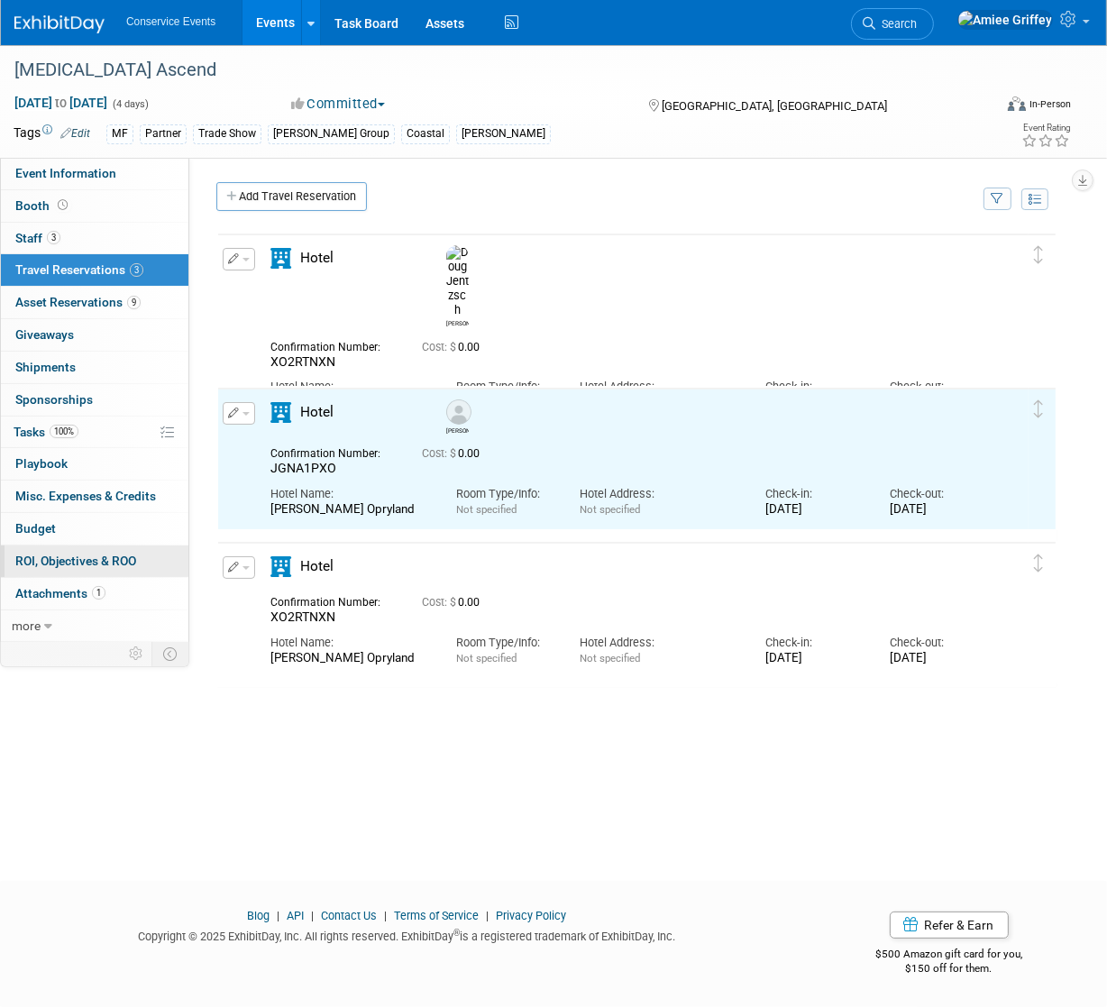
scroll to position [0, 0]
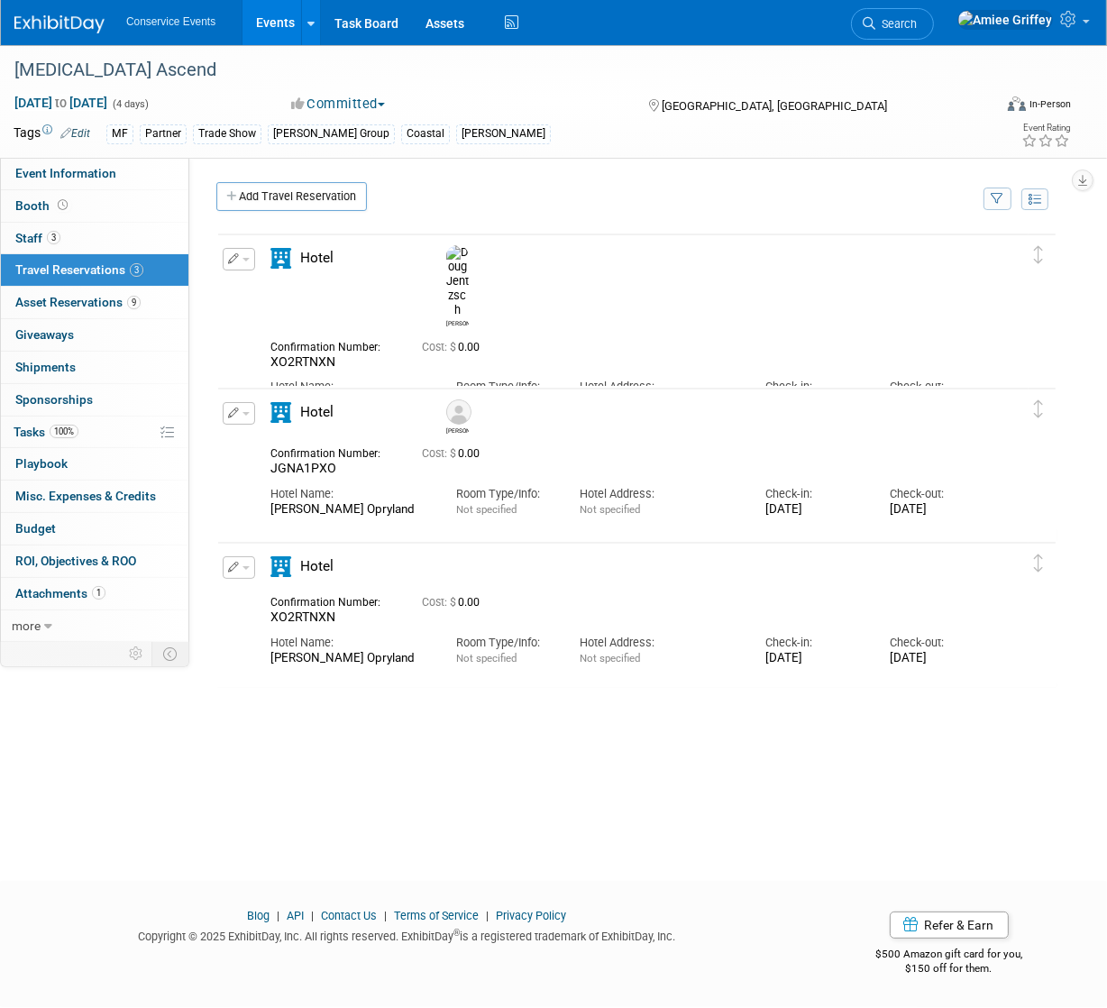
click at [242, 566] on span "button" at bounding box center [245, 568] width 7 height 4
click at [271, 598] on button "Edit Reservation" at bounding box center [300, 599] width 152 height 26
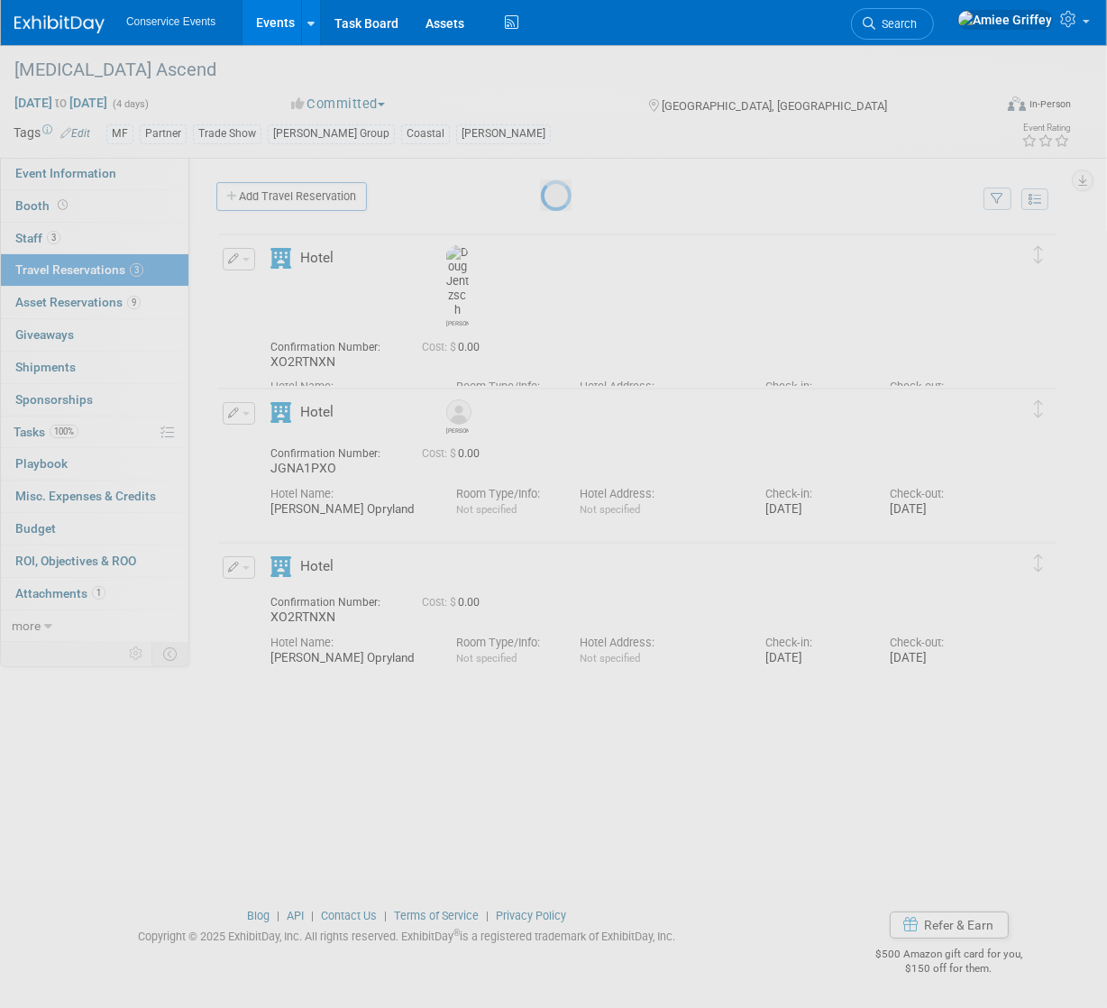
select select "888e4ed3-42fd-4820-a89e-ed4ce941d196"
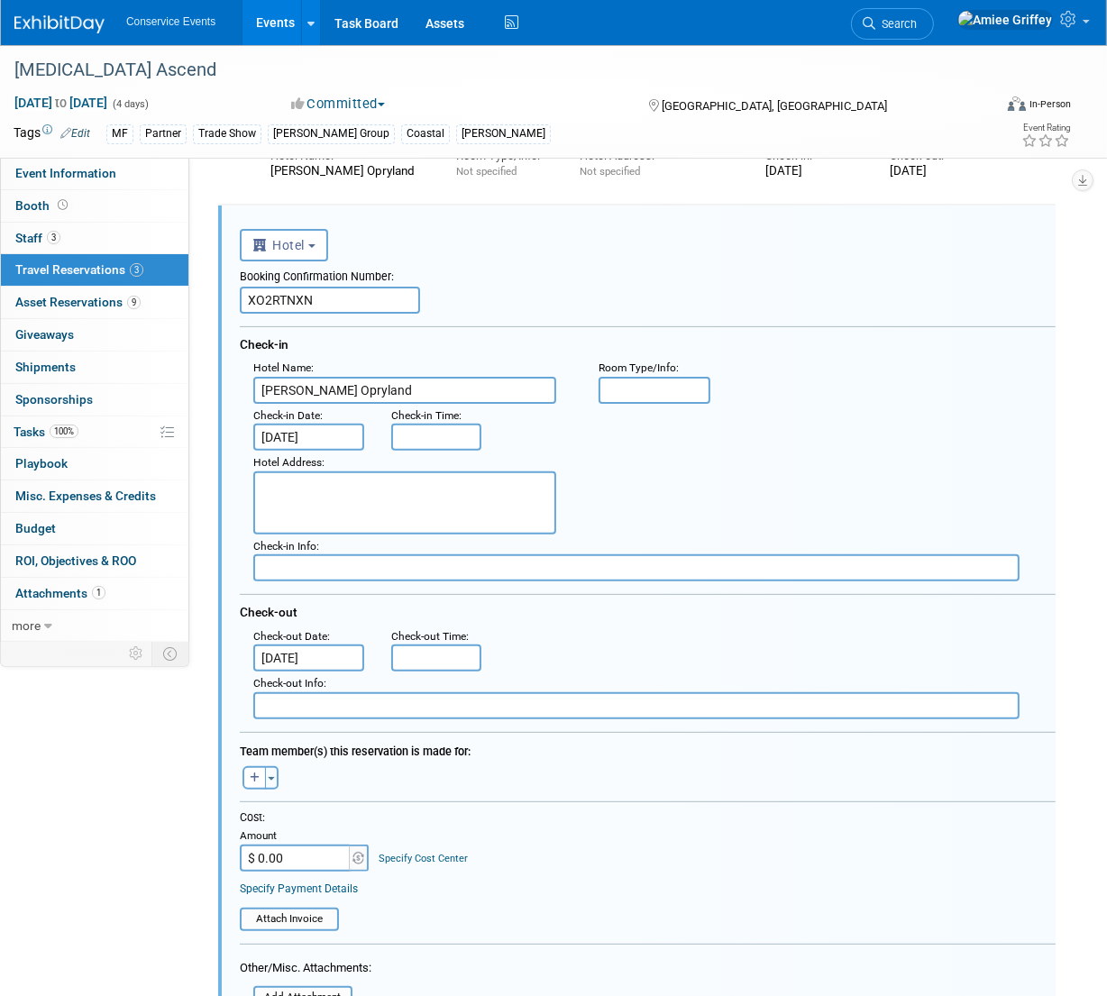
click at [327, 291] on input "XO2RTNXN" at bounding box center [330, 300] width 180 height 27
paste input "LTCZQ8A"
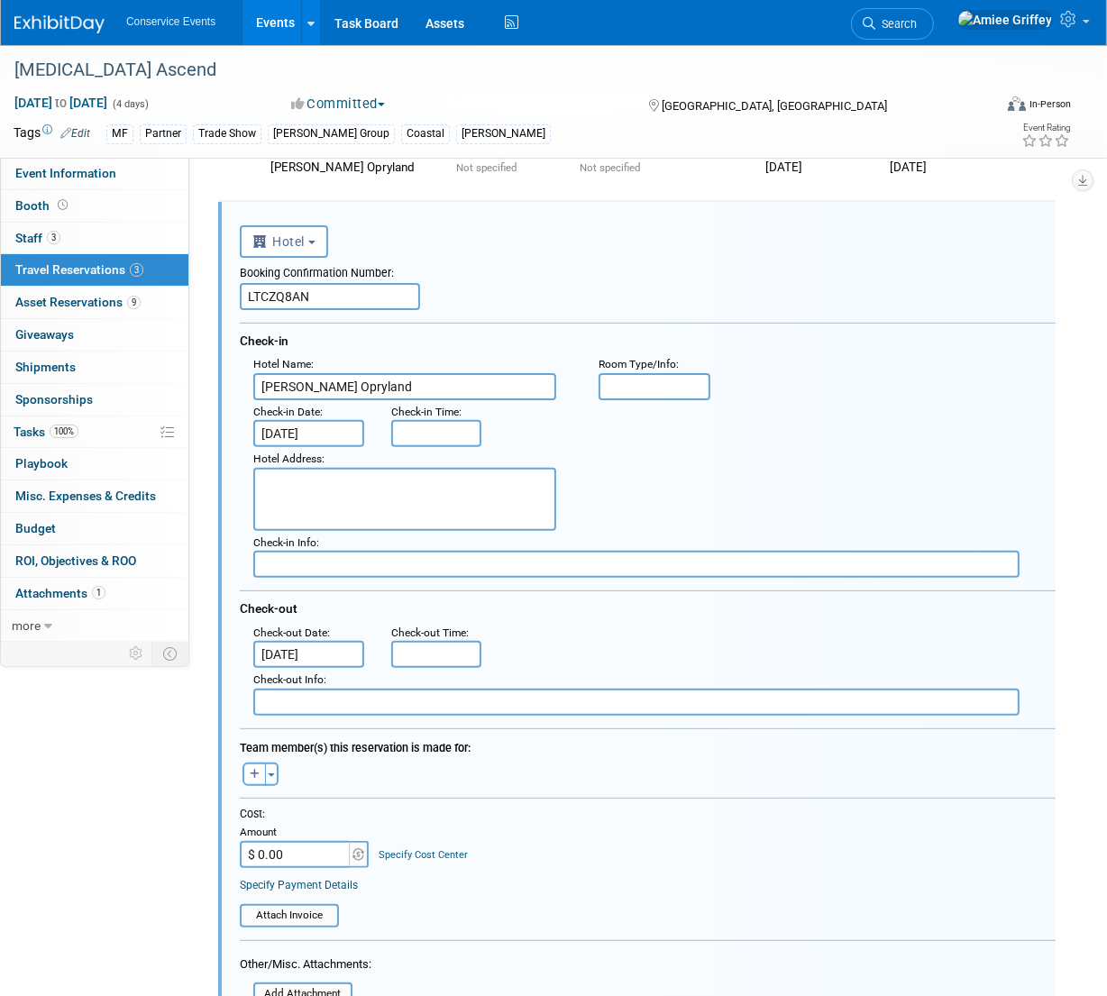
scroll to position [344, 0]
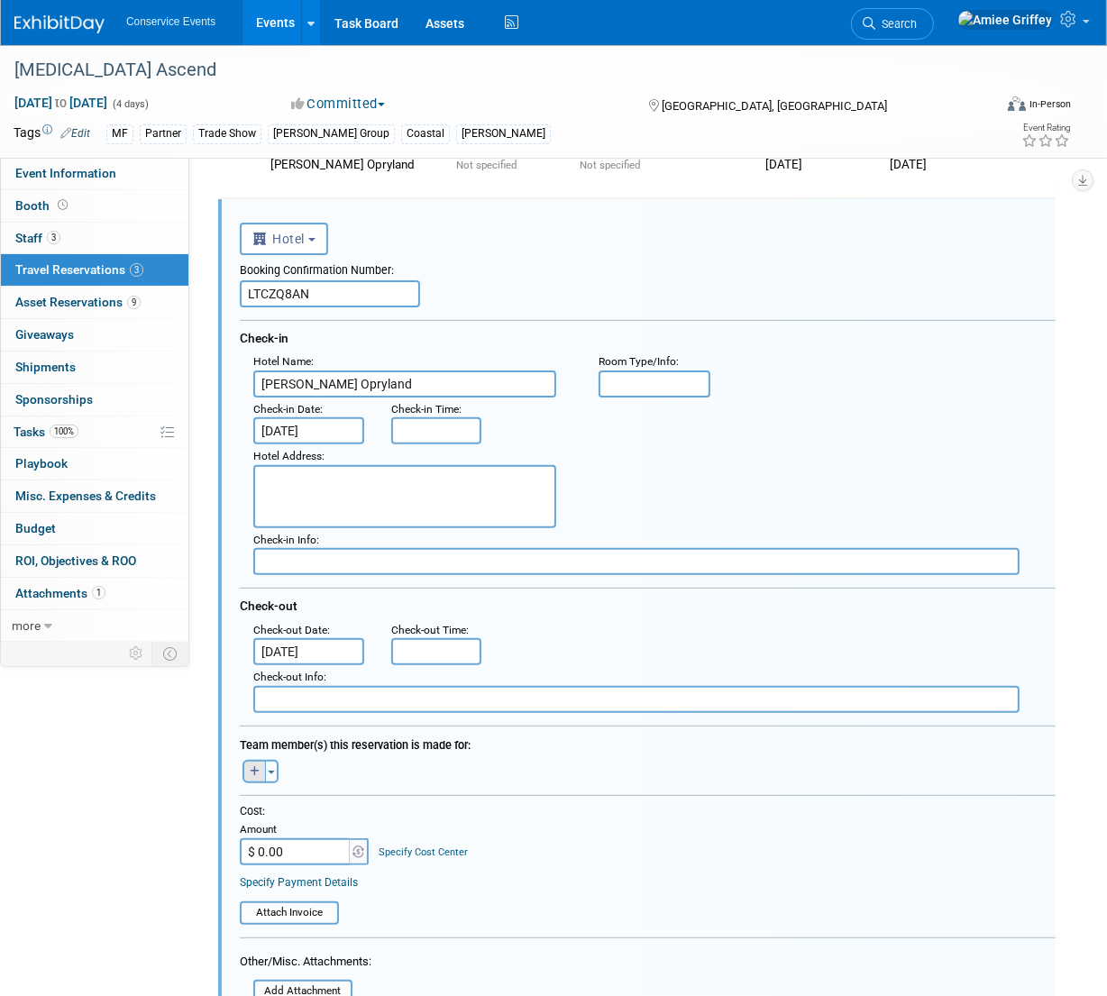
type input "LTCZQ8AN"
click at [251, 766] on icon "button" at bounding box center [255, 771] width 10 height 11
select select
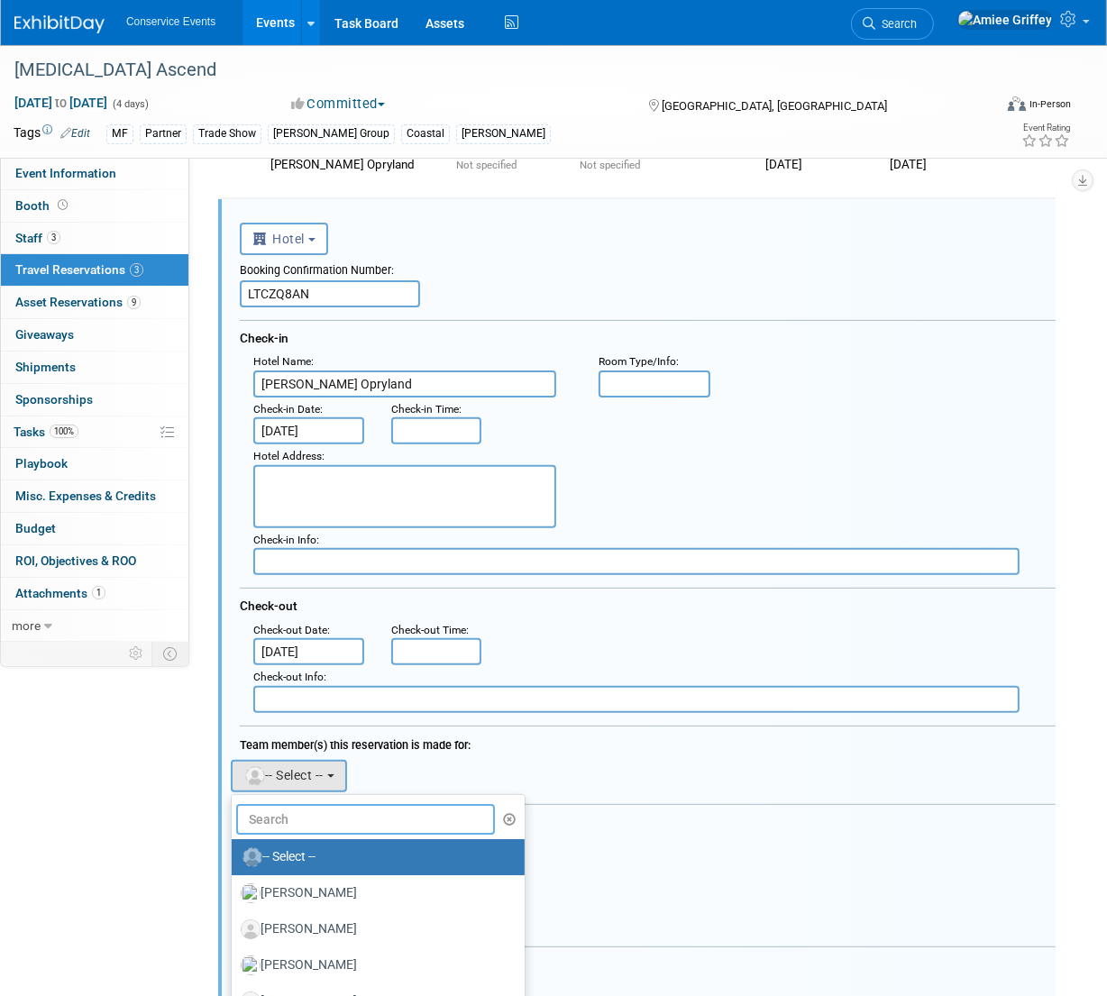
click at [293, 811] on input "text" at bounding box center [365, 819] width 259 height 31
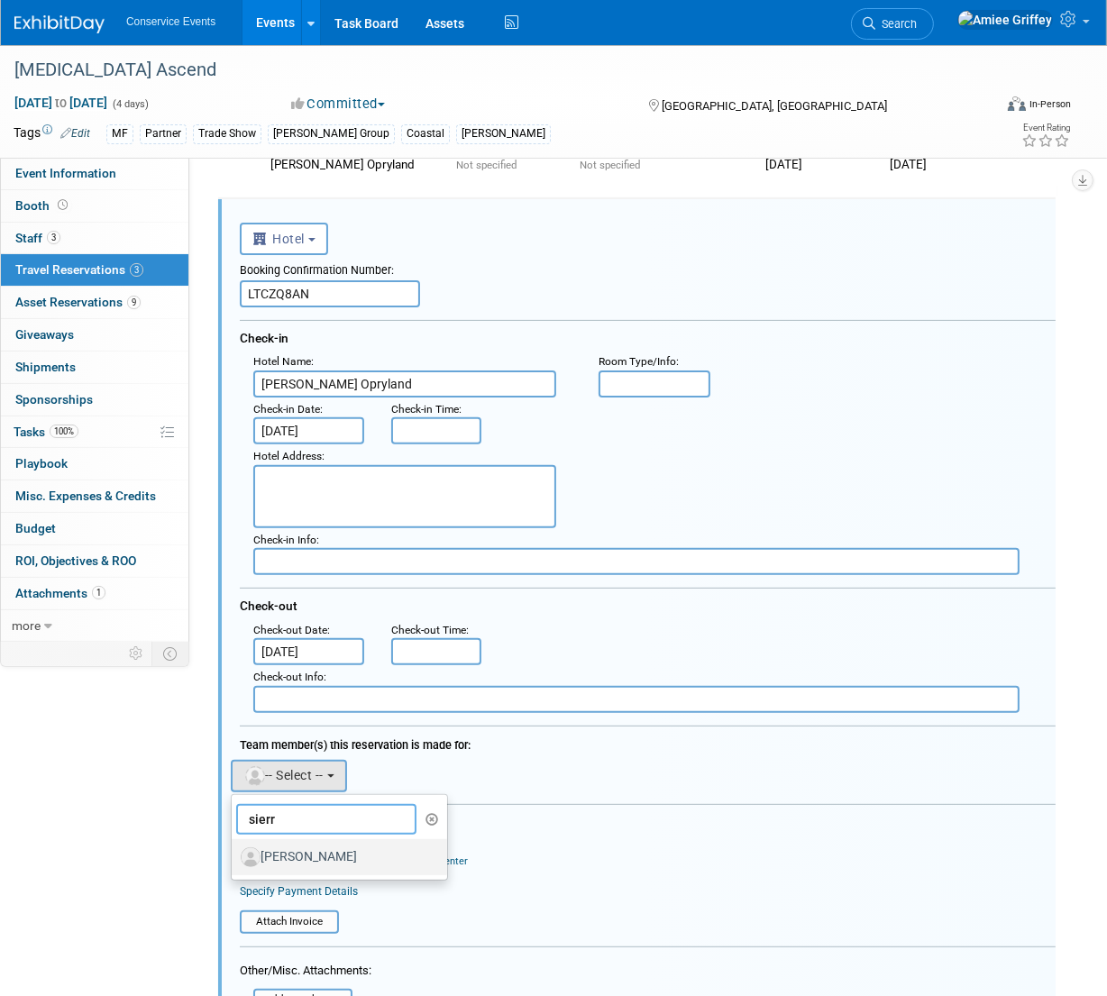
type input "sierr"
click at [311, 846] on label "[PERSON_NAME]" at bounding box center [335, 857] width 188 height 29
click at [234, 849] on input "[PERSON_NAME]" at bounding box center [229, 855] width 12 height 12
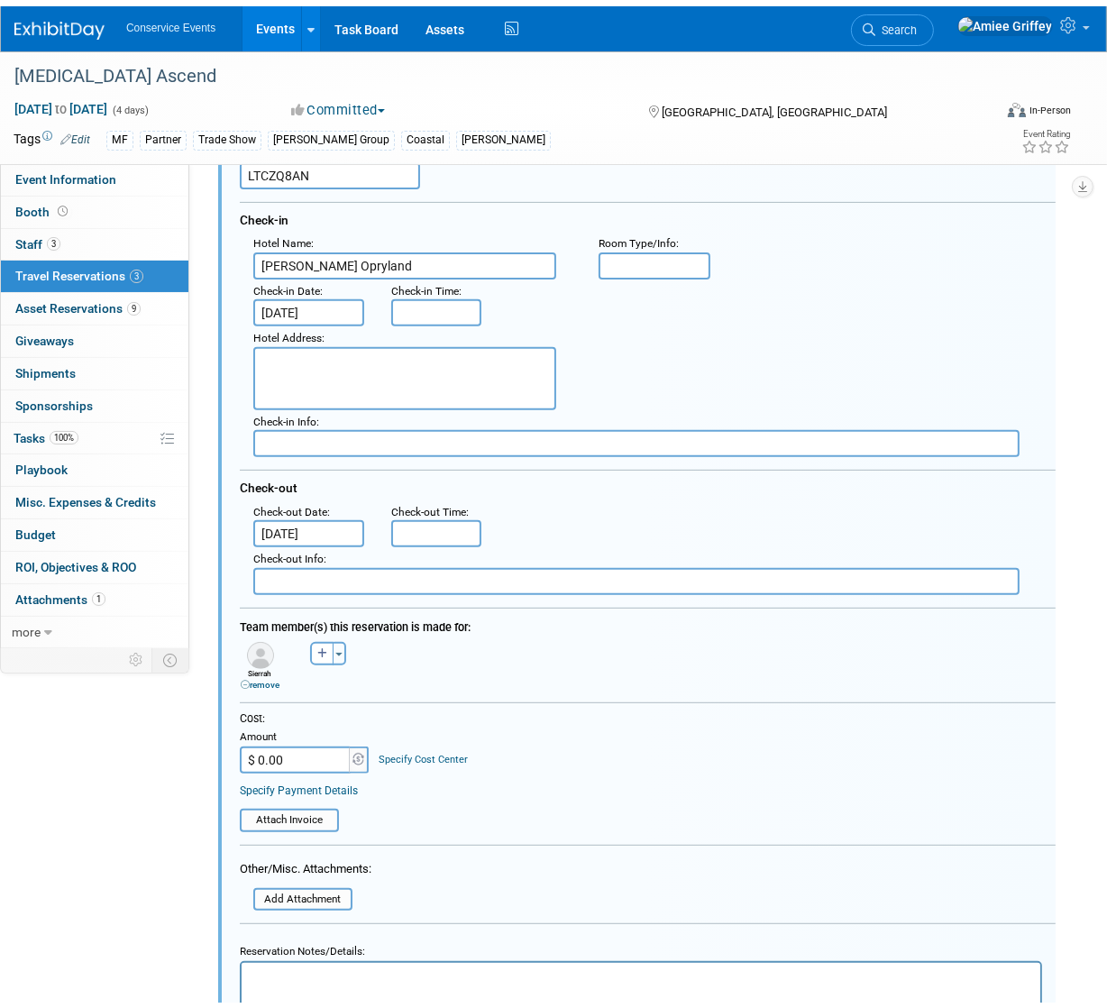
scroll to position [744, 0]
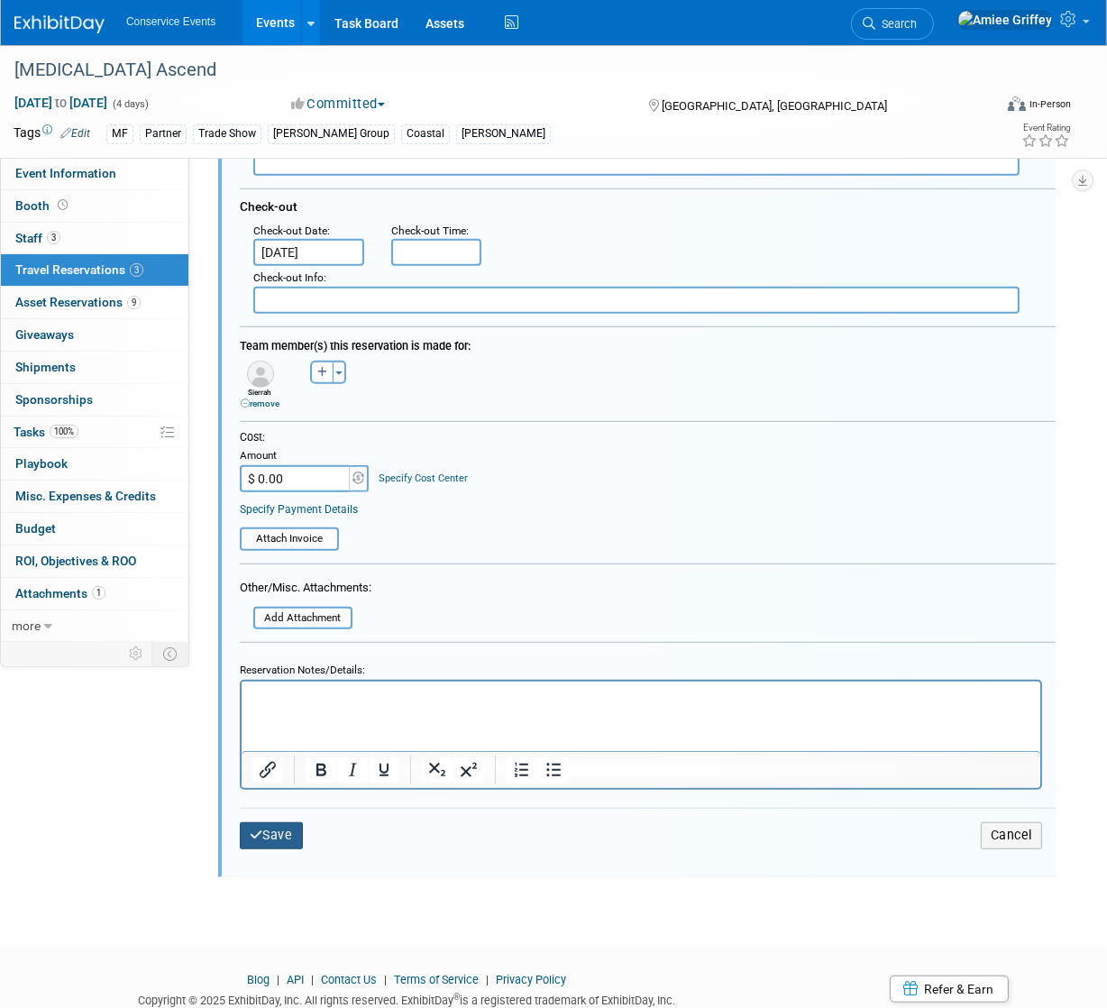
click at [293, 837] on button "Save" at bounding box center [271, 835] width 63 height 26
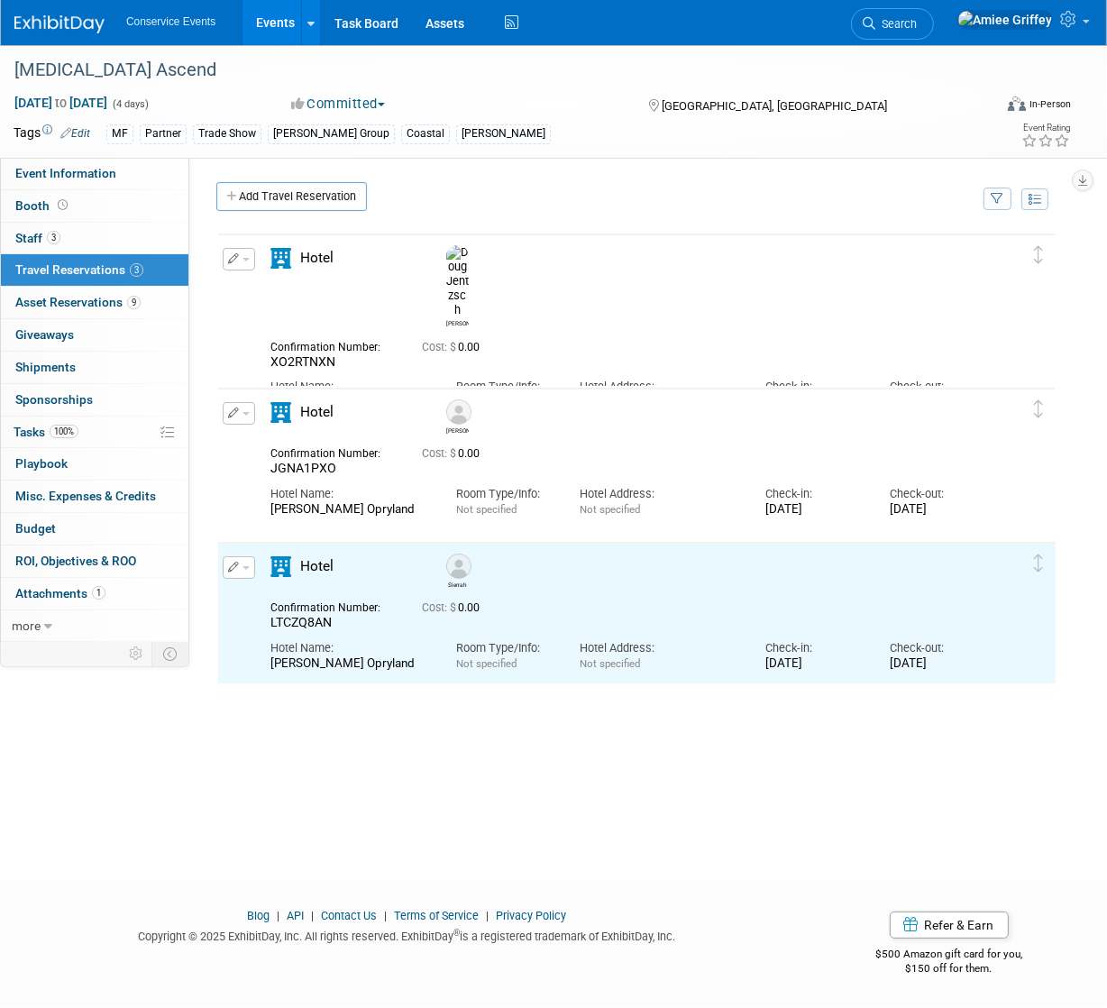
scroll to position [0, 0]
